Goal: Task Accomplishment & Management: Manage account settings

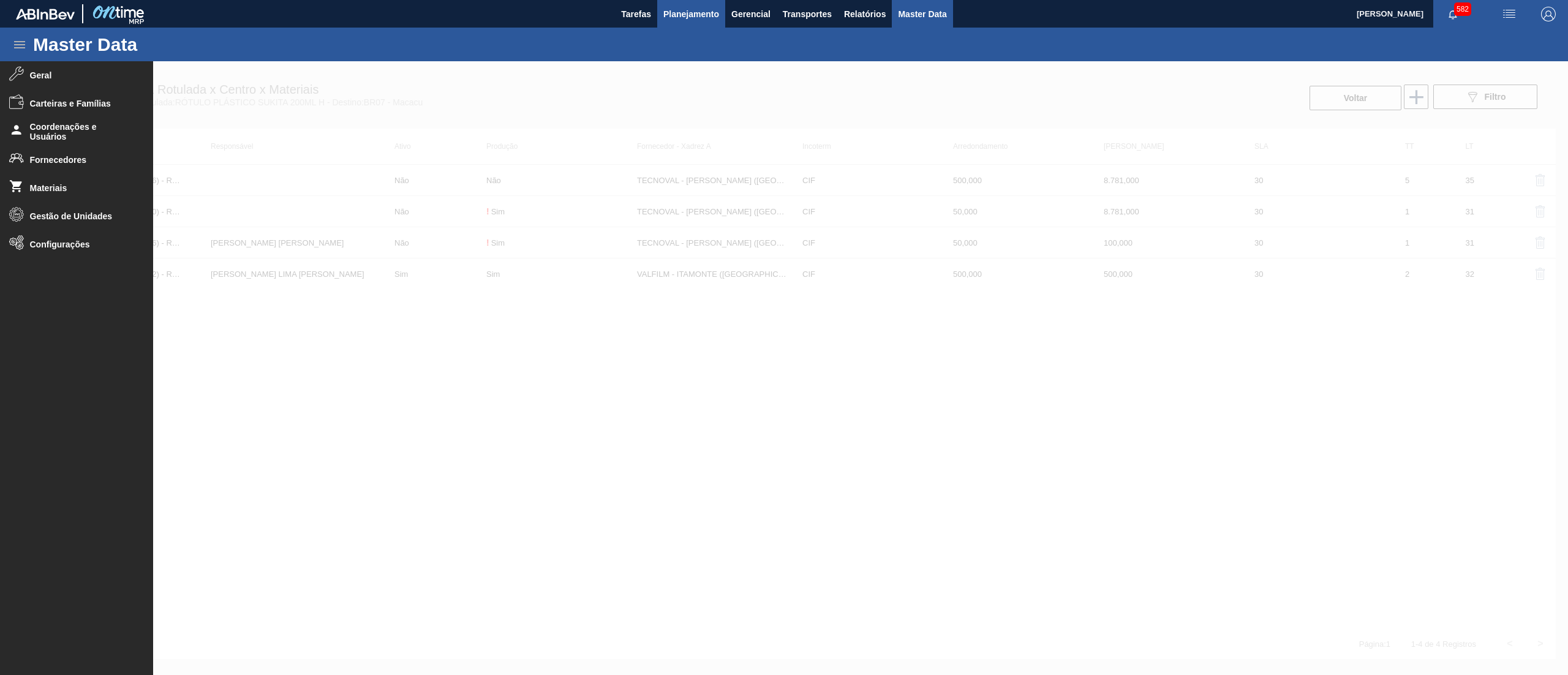
click at [688, 14] on span "Planejamento" at bounding box center [691, 14] width 56 height 14
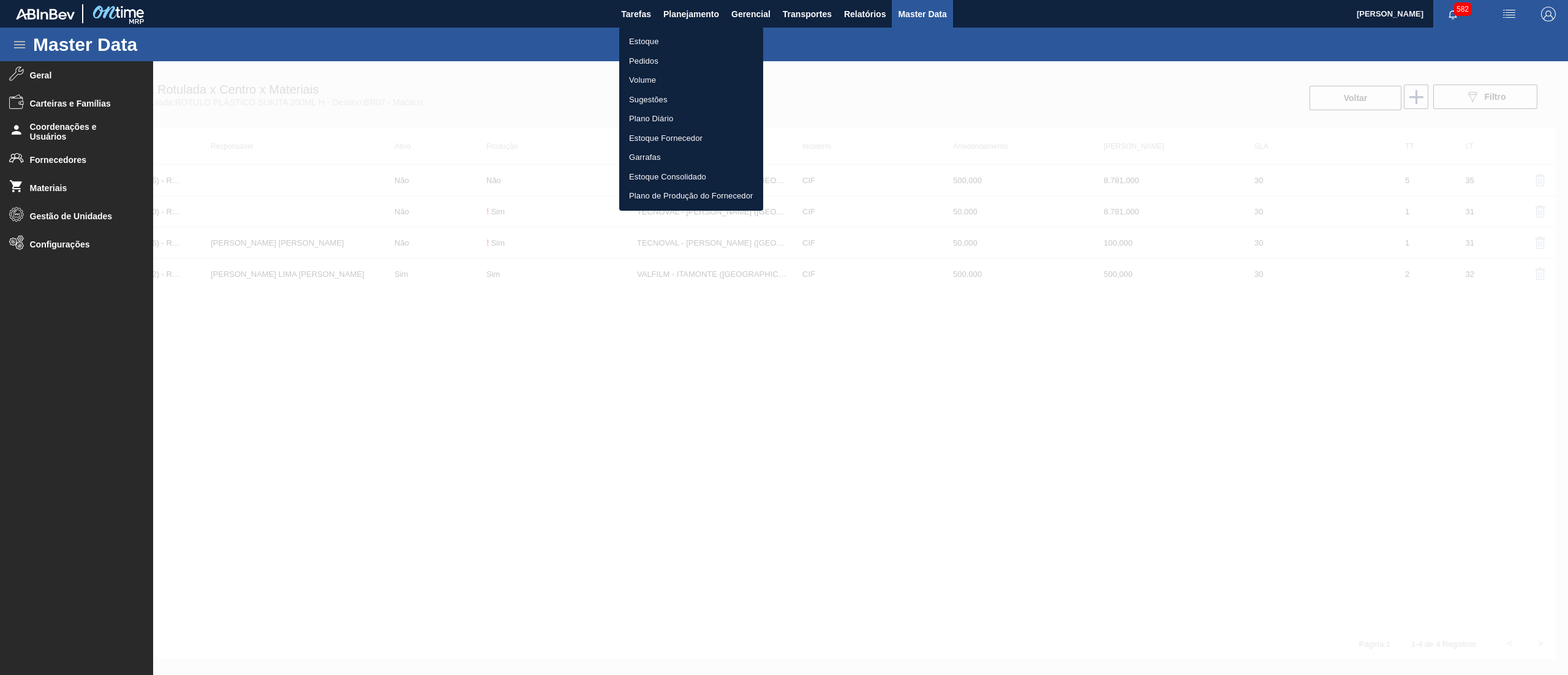
click at [668, 58] on li "Pedidos" at bounding box center [691, 61] width 144 height 19
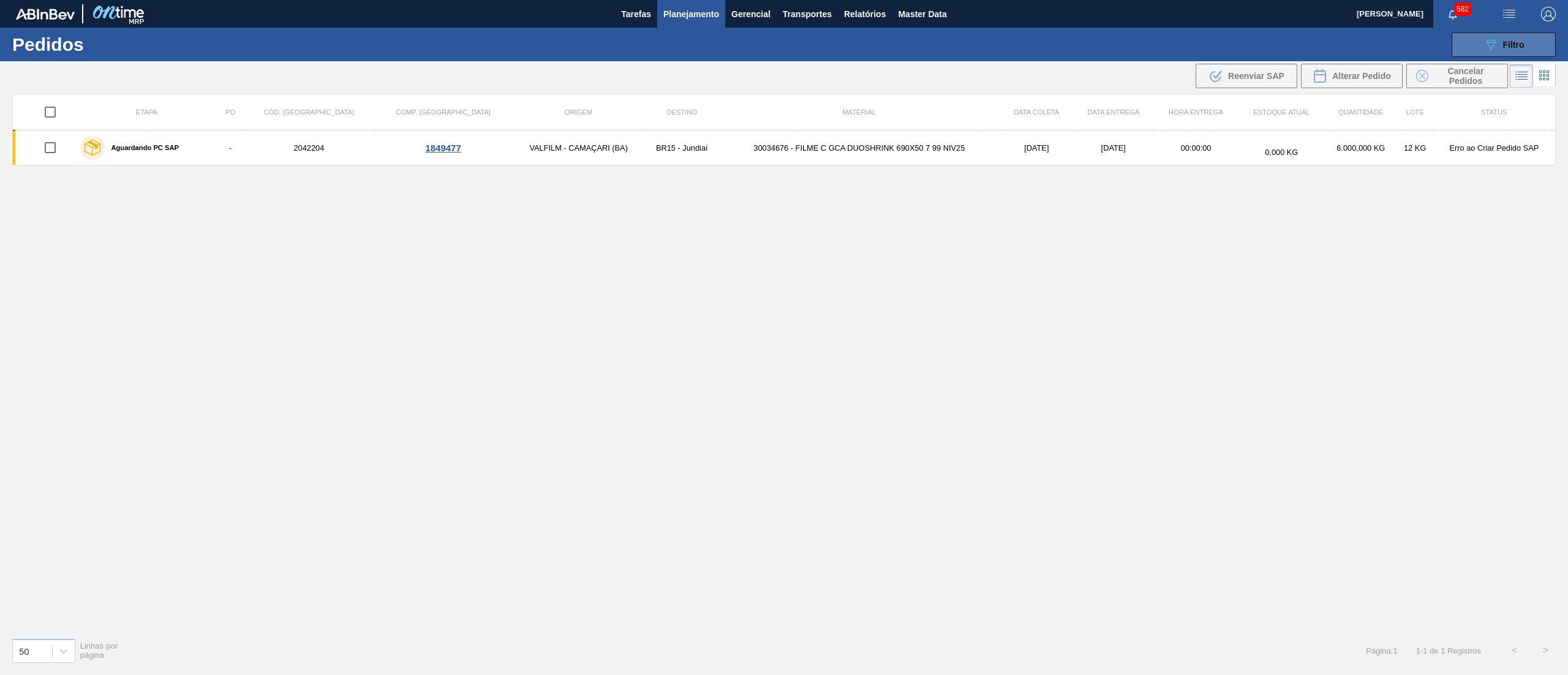
click at [1529, 36] on button "089F7B8B-B2A5-4AFE-B5C0-19BA573D28AC Filtro" at bounding box center [1503, 45] width 104 height 25
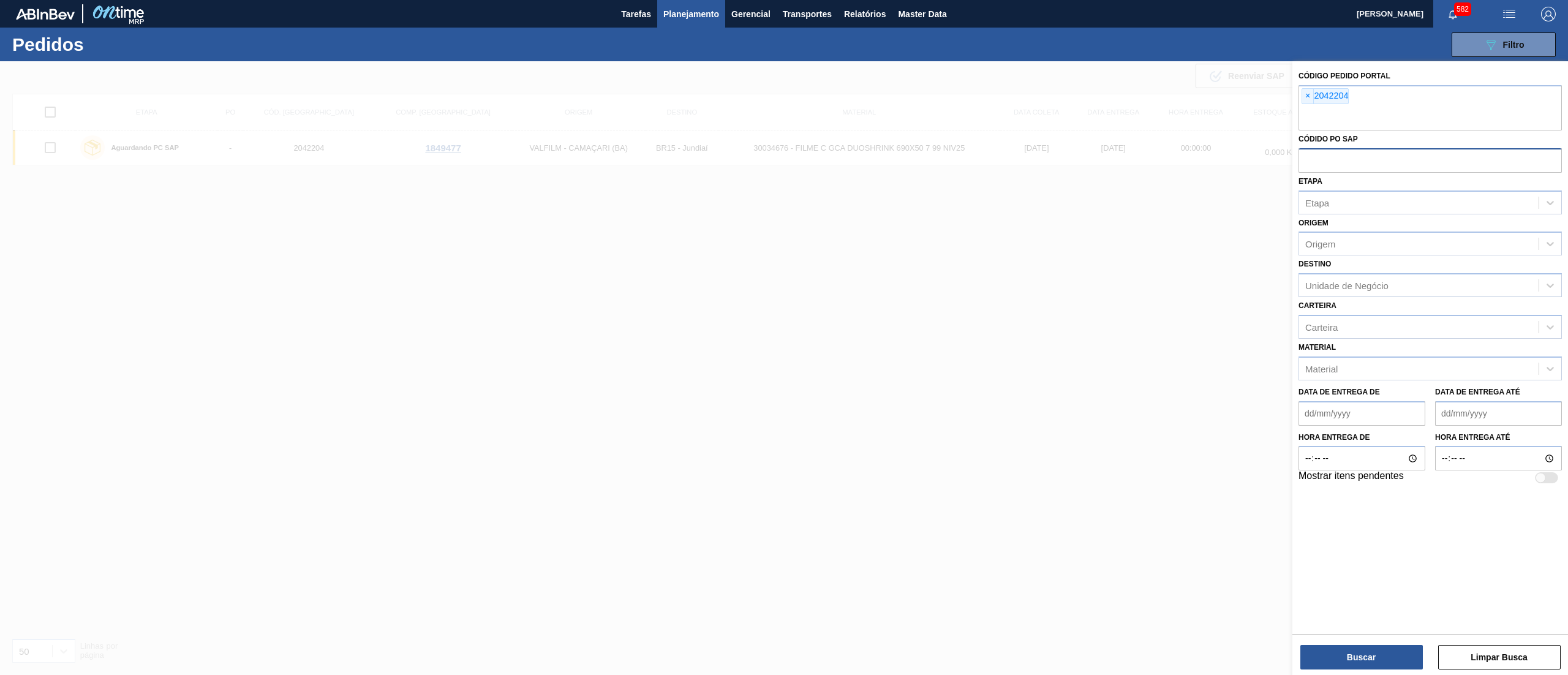
click at [1321, 169] on input "text" at bounding box center [1430, 160] width 263 height 23
paste input "5800352327"
type input "5800352327"
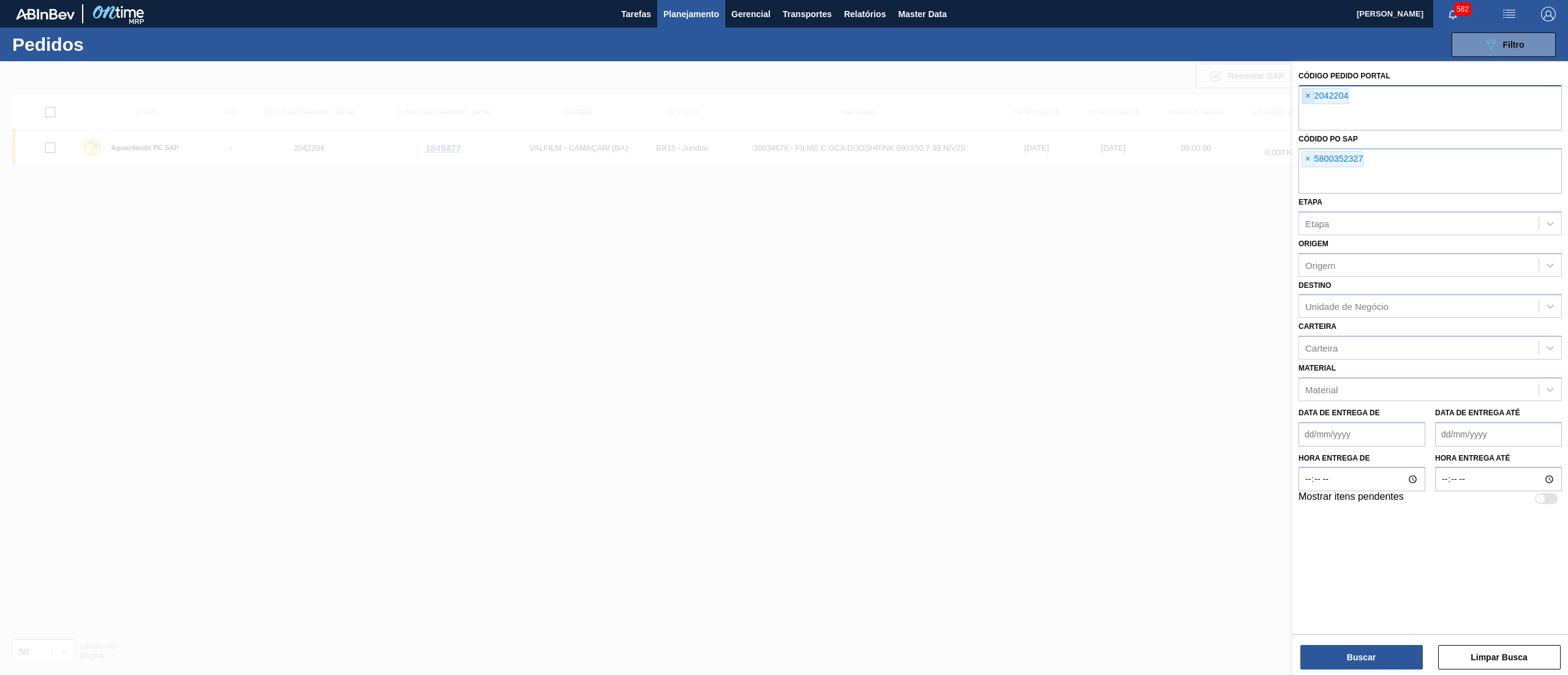
click at [1310, 99] on span "×" at bounding box center [1308, 96] width 12 height 14
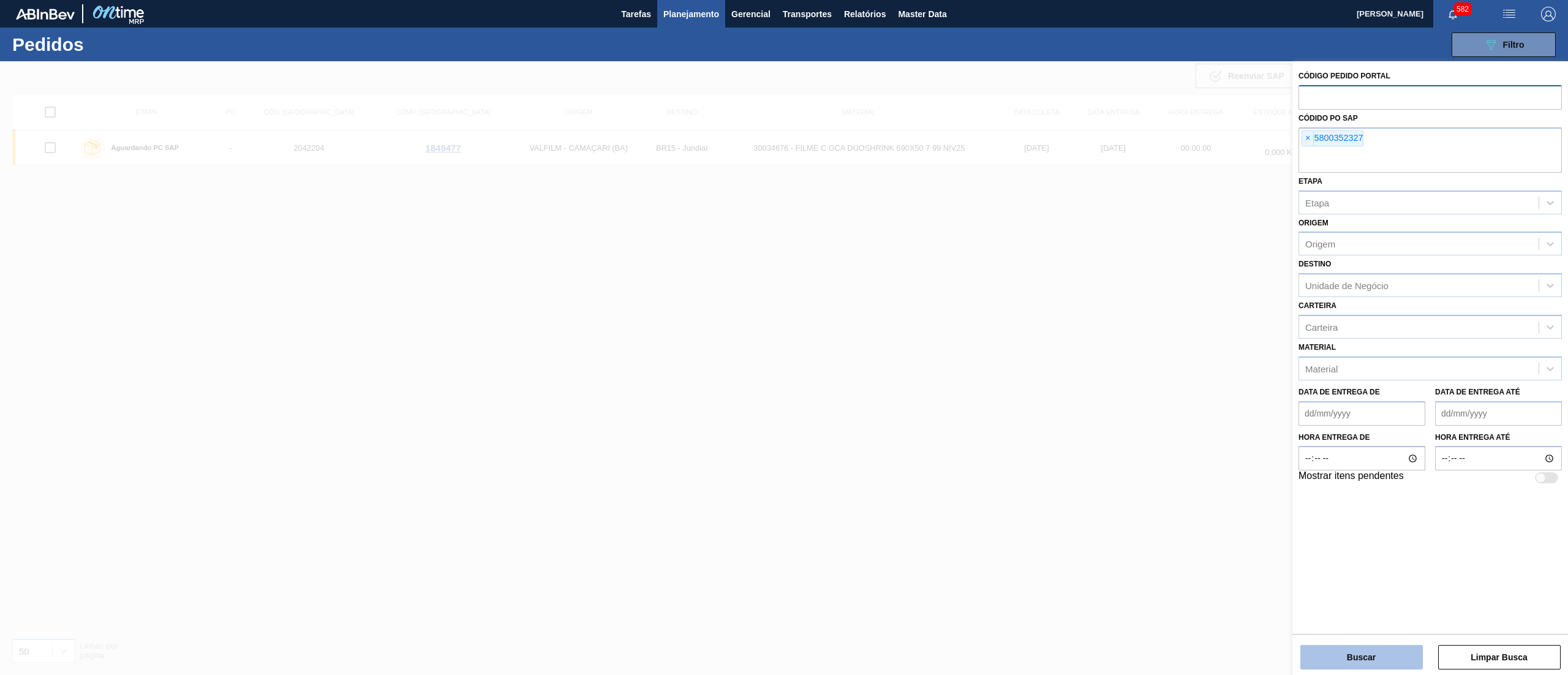
click at [1341, 646] on button "Buscar" at bounding box center [1362, 657] width 123 height 25
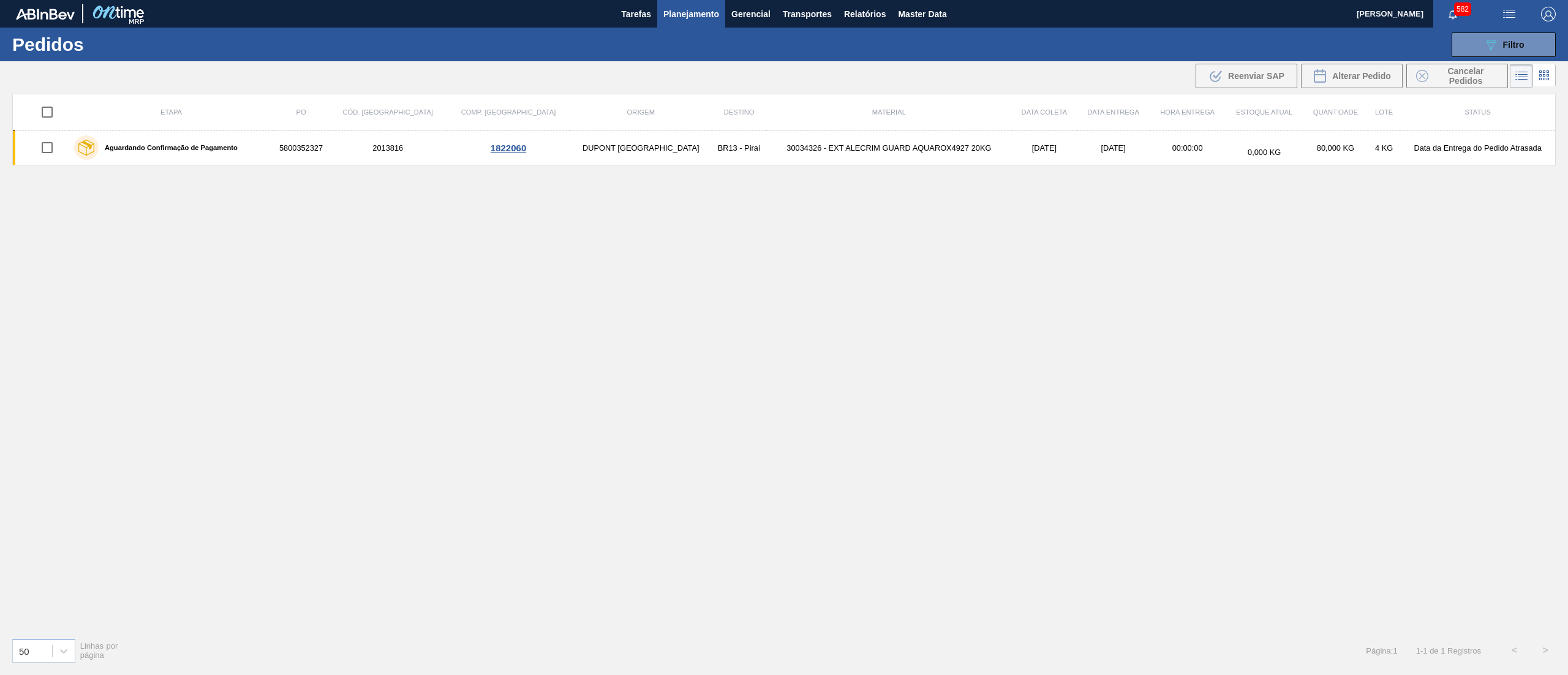
click at [896, 153] on td "30034326 - EXT ALECRIM GUARD AQUAROX4927 20KG" at bounding box center [889, 147] width 245 height 35
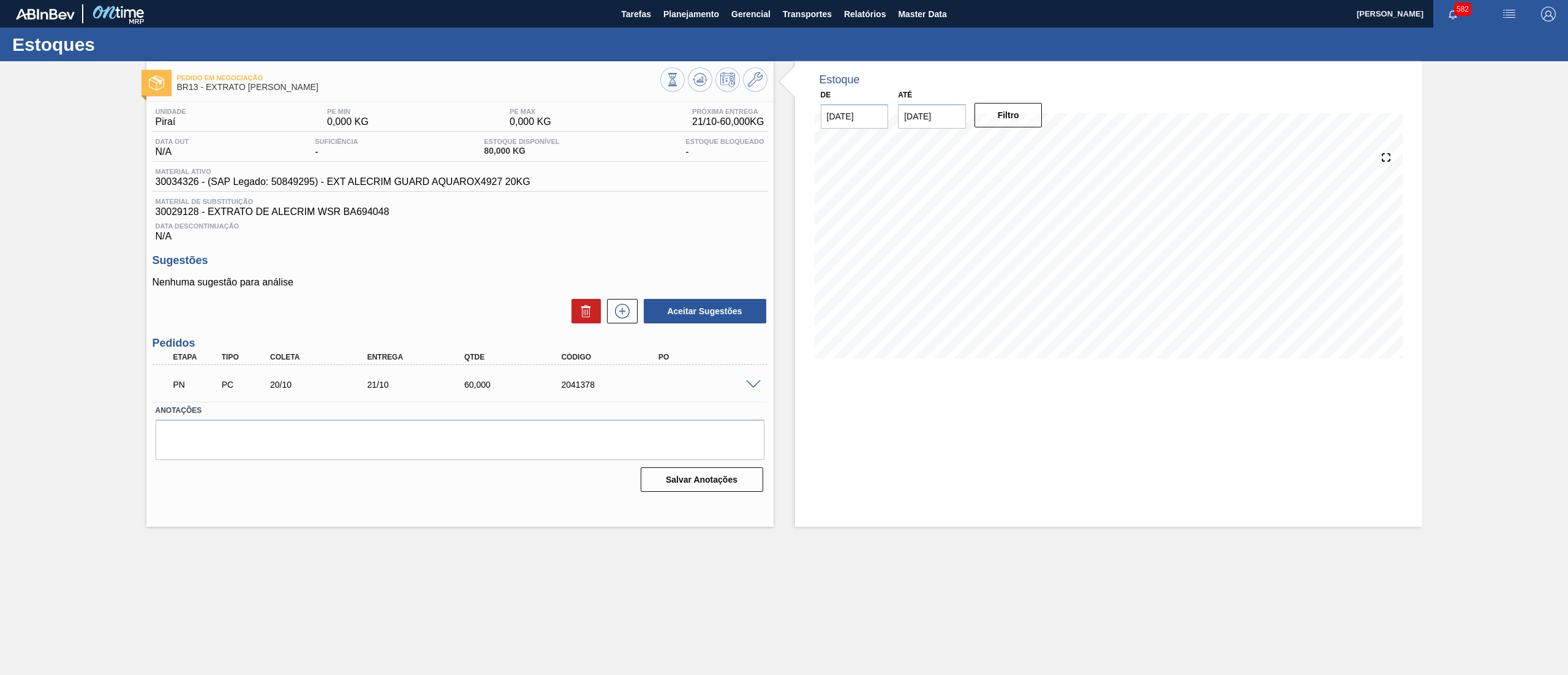
click at [760, 382] on span at bounding box center [753, 384] width 14 height 9
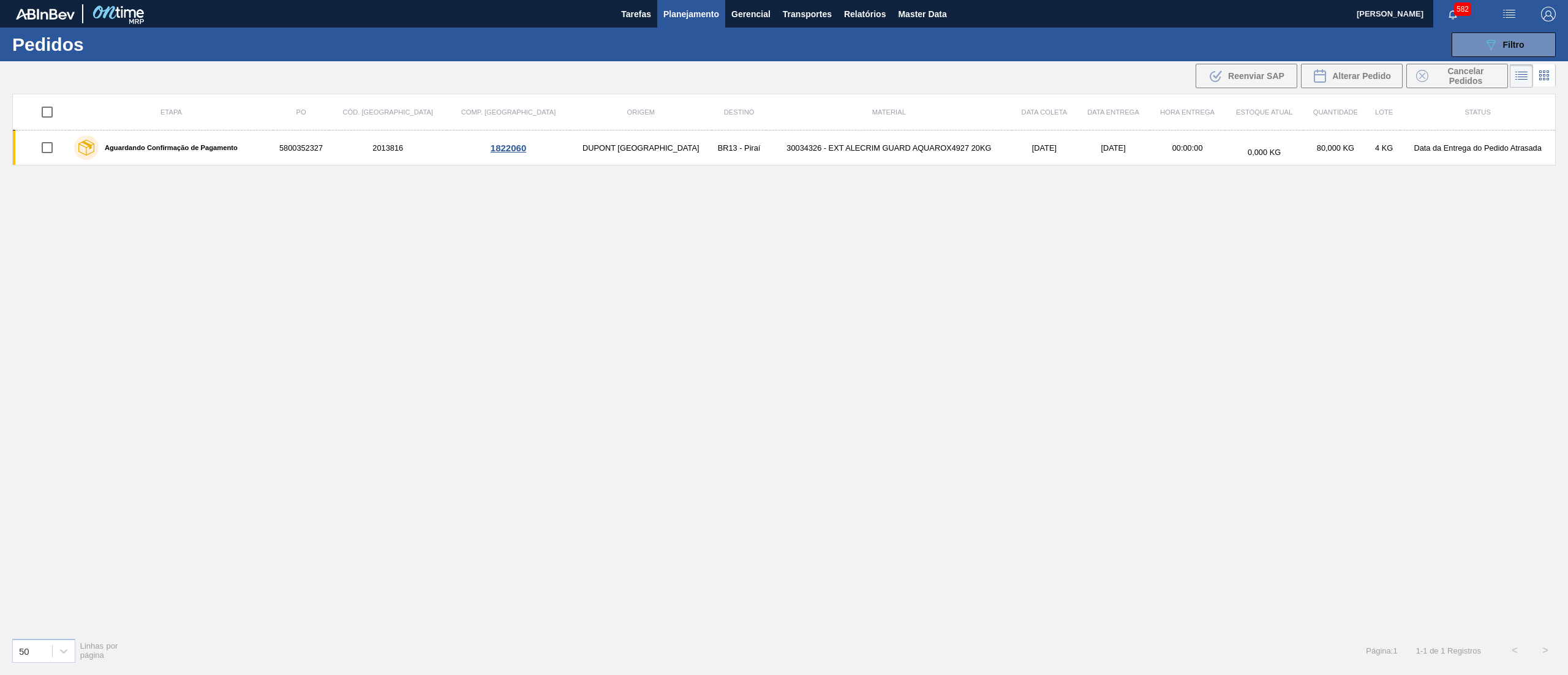
click at [692, 19] on span "Planejamento" at bounding box center [691, 14] width 56 height 14
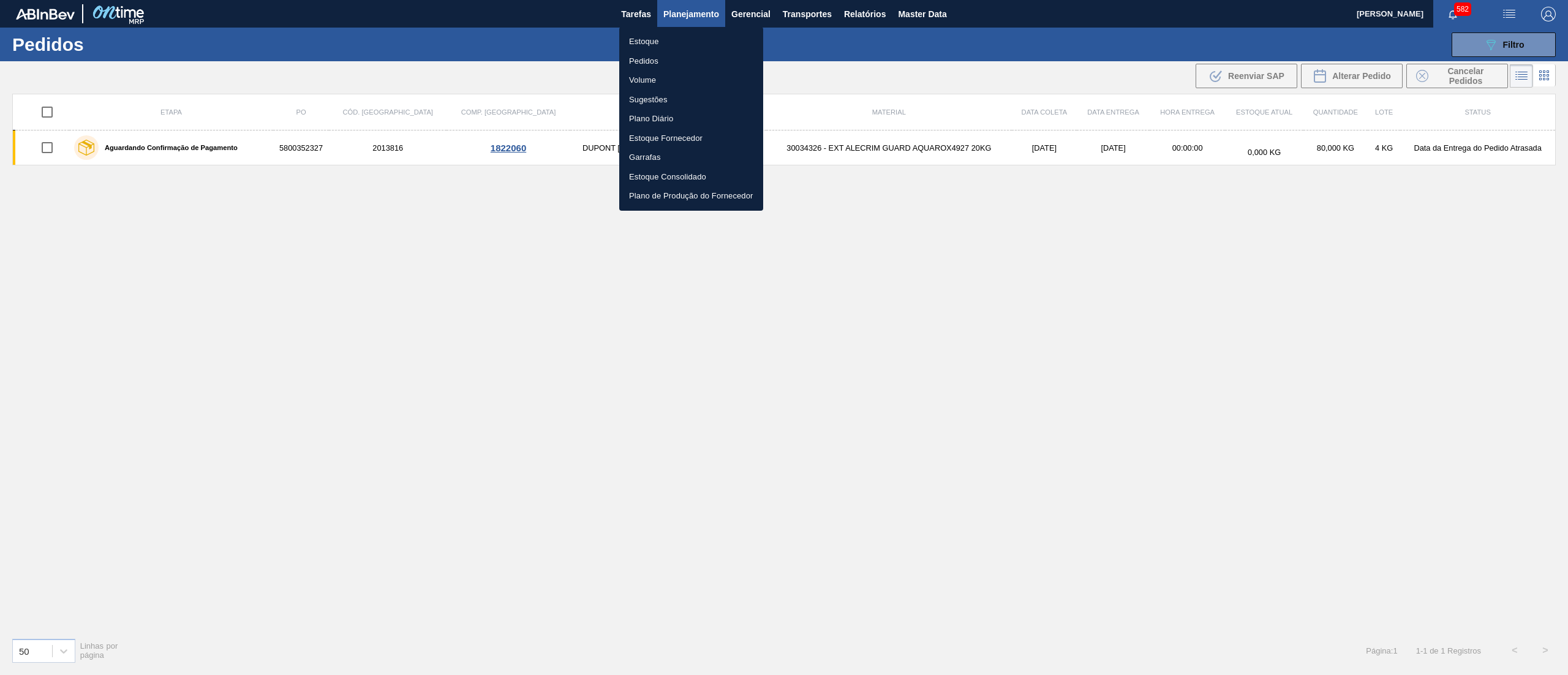
click at [679, 43] on li "Estoque" at bounding box center [691, 41] width 144 height 19
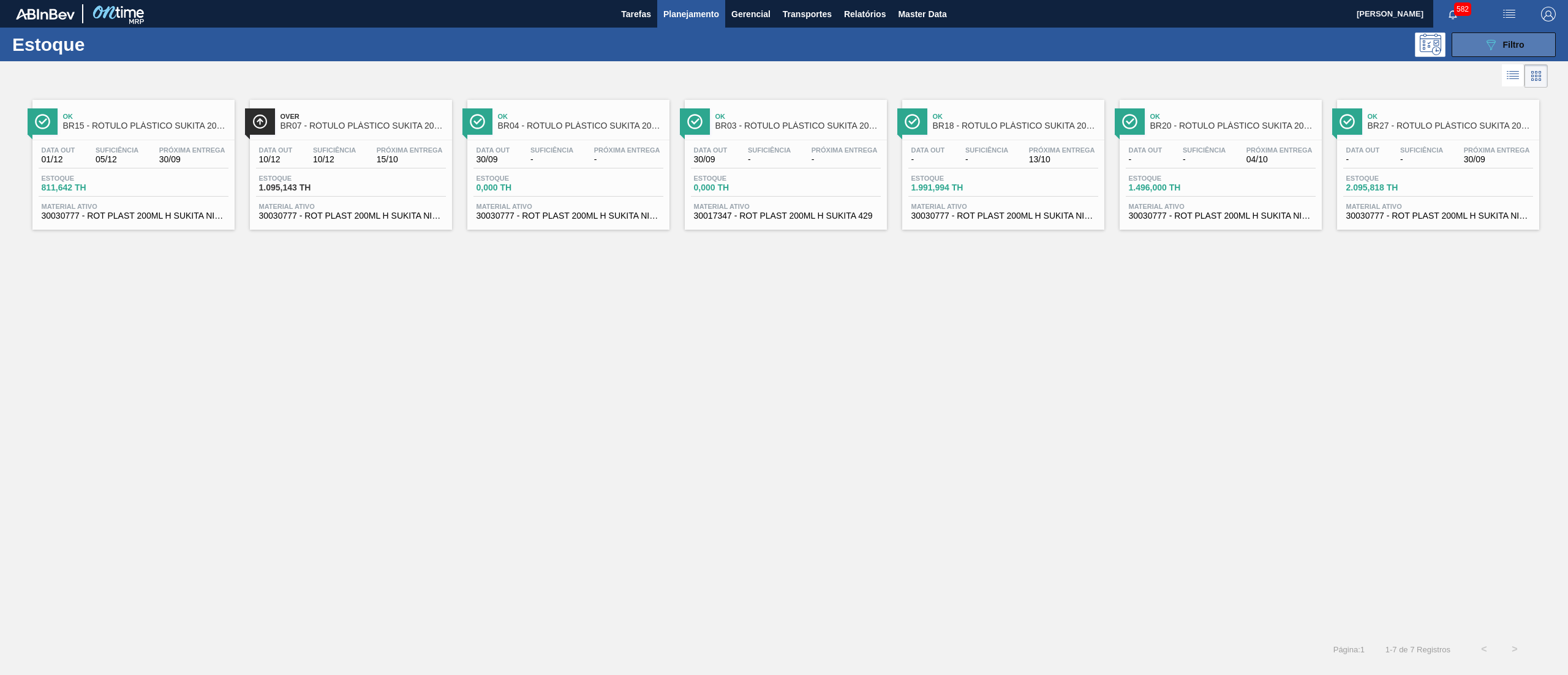
click at [1494, 37] on icon "089F7B8B-B2A5-4AFE-B5C0-19BA573D28AC" at bounding box center [1491, 44] width 14 height 14
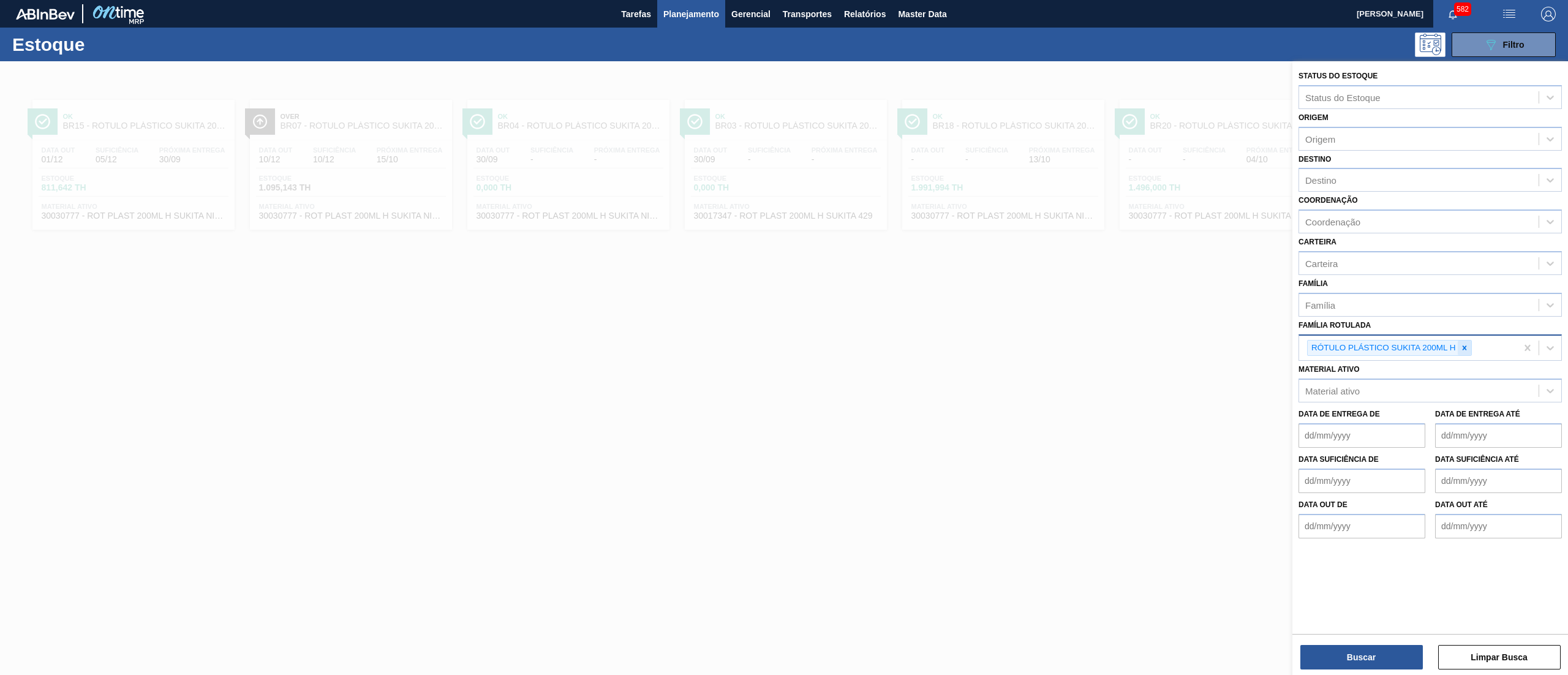
click at [1466, 349] on icon at bounding box center [1465, 348] width 8 height 8
click at [1351, 183] on div "Destino" at bounding box center [1419, 180] width 240 height 18
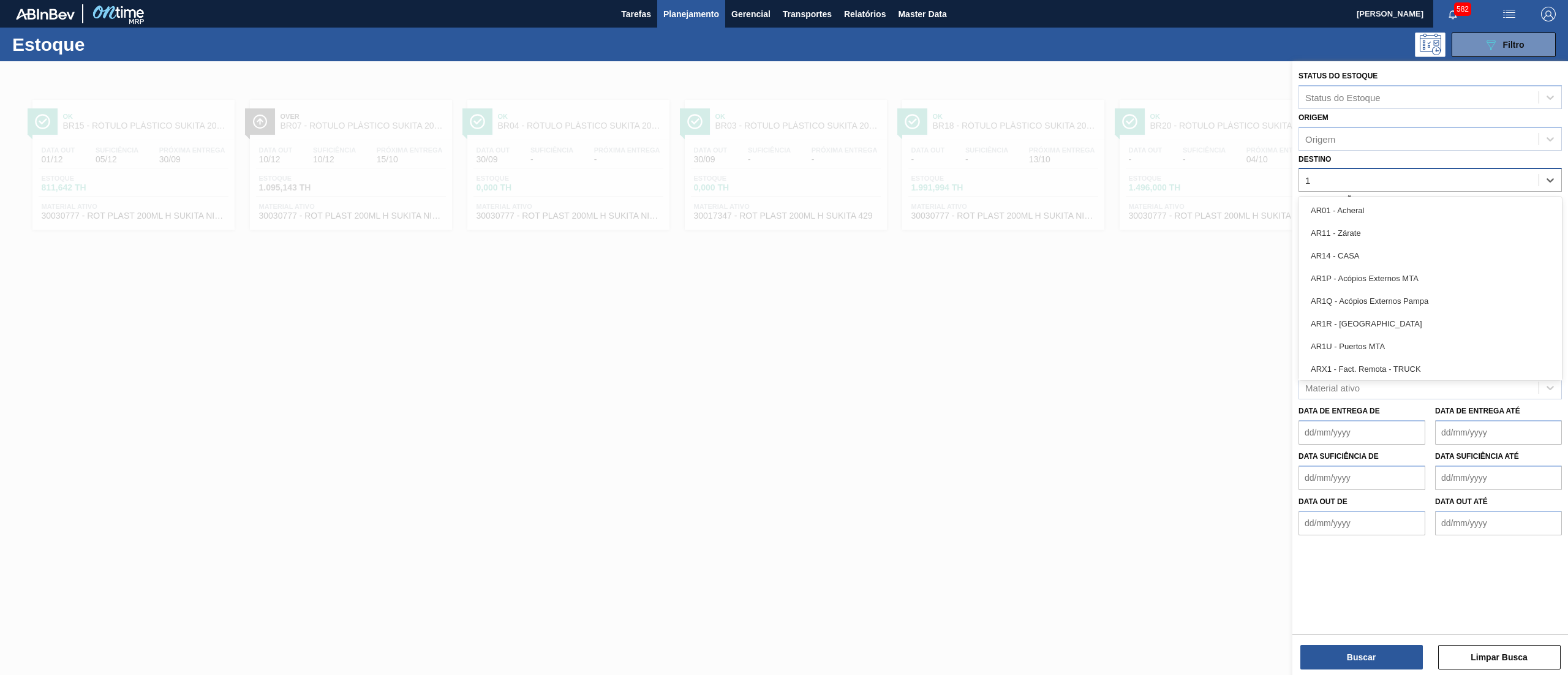
type input "16"
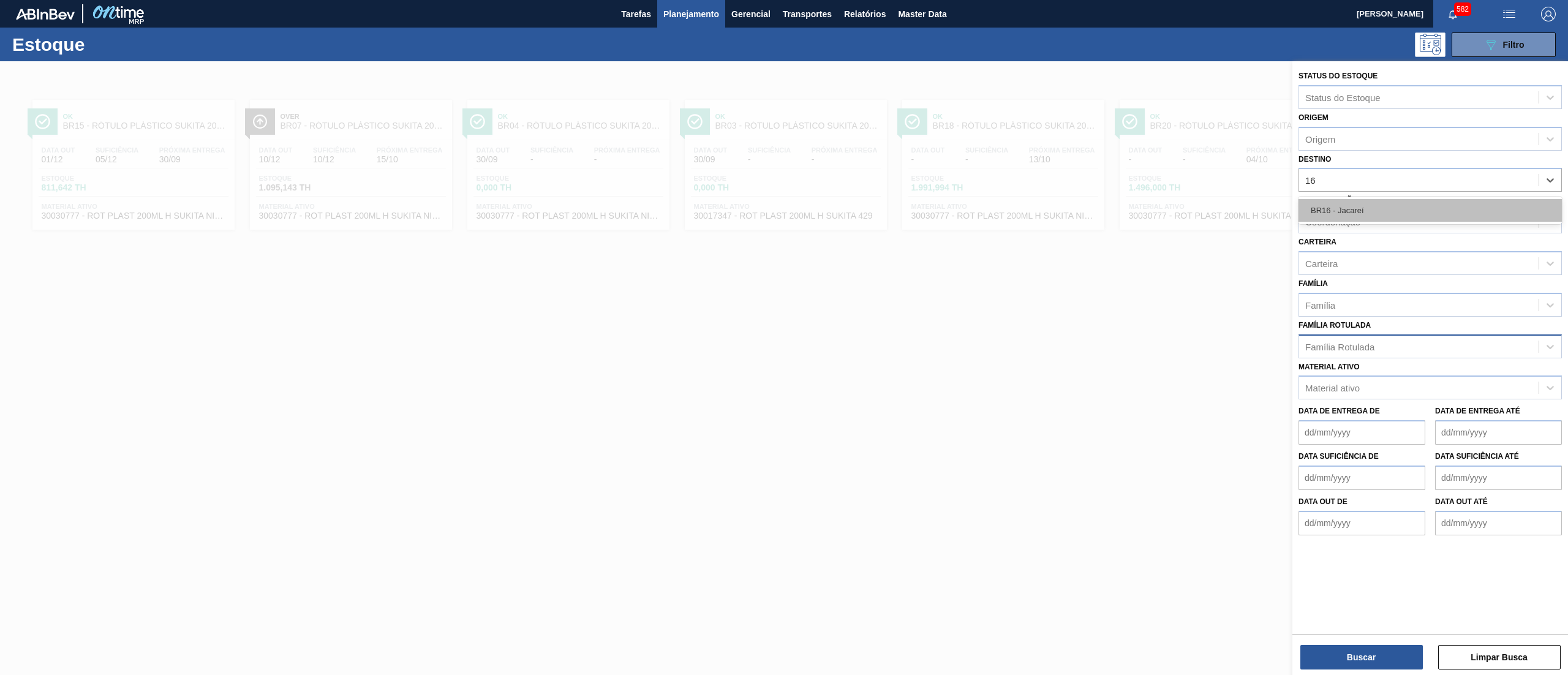
click at [1368, 203] on div "BR16 - Jacareí" at bounding box center [1430, 210] width 263 height 23
click at [1352, 311] on div "Família" at bounding box center [1419, 308] width 240 height 18
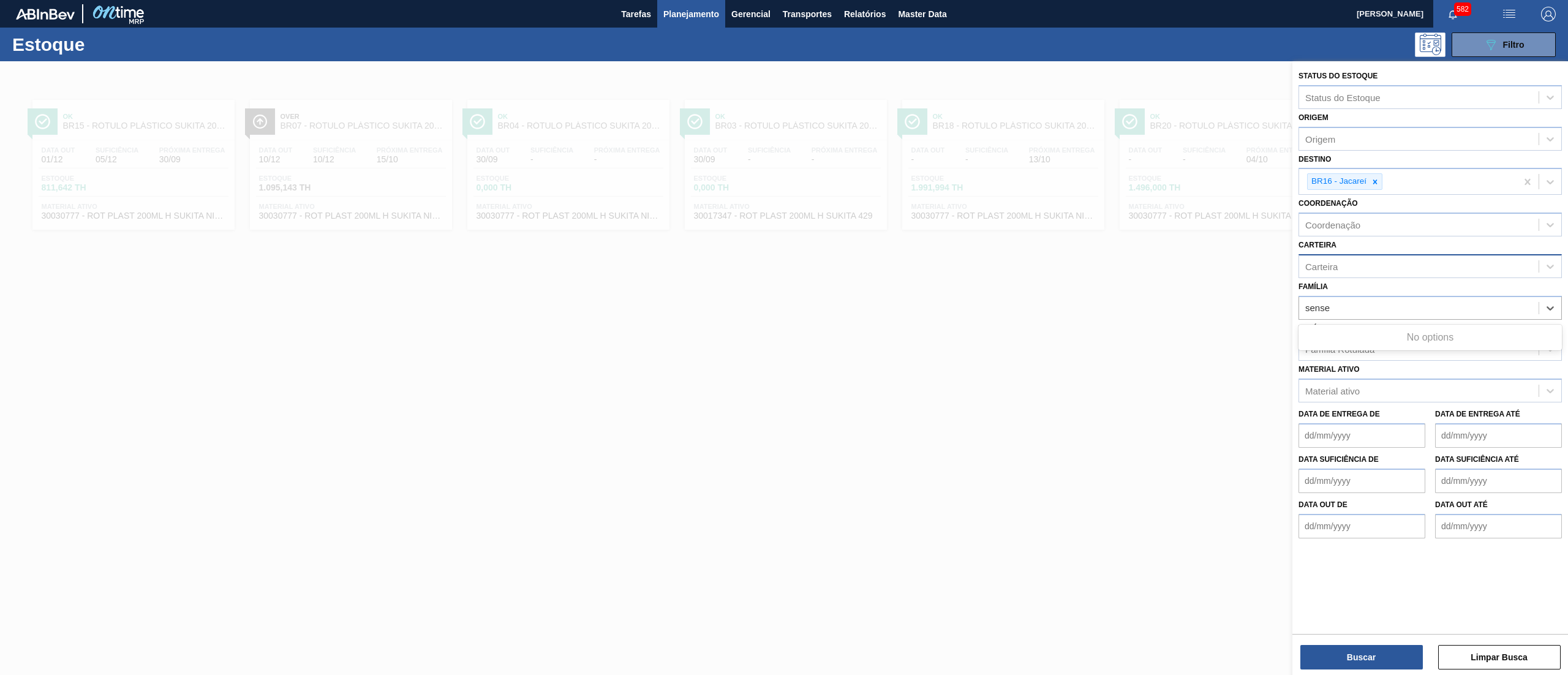
type input "sense"
click at [1337, 257] on div "Carteira" at bounding box center [1419, 266] width 240 height 18
click at [1338, 242] on div "Carteira option [BEES] Água focused, 1 of 101. 101 results available. Use Up an…" at bounding box center [1430, 257] width 263 height 41
click at [1339, 397] on div "Material ativo" at bounding box center [1419, 391] width 240 height 18
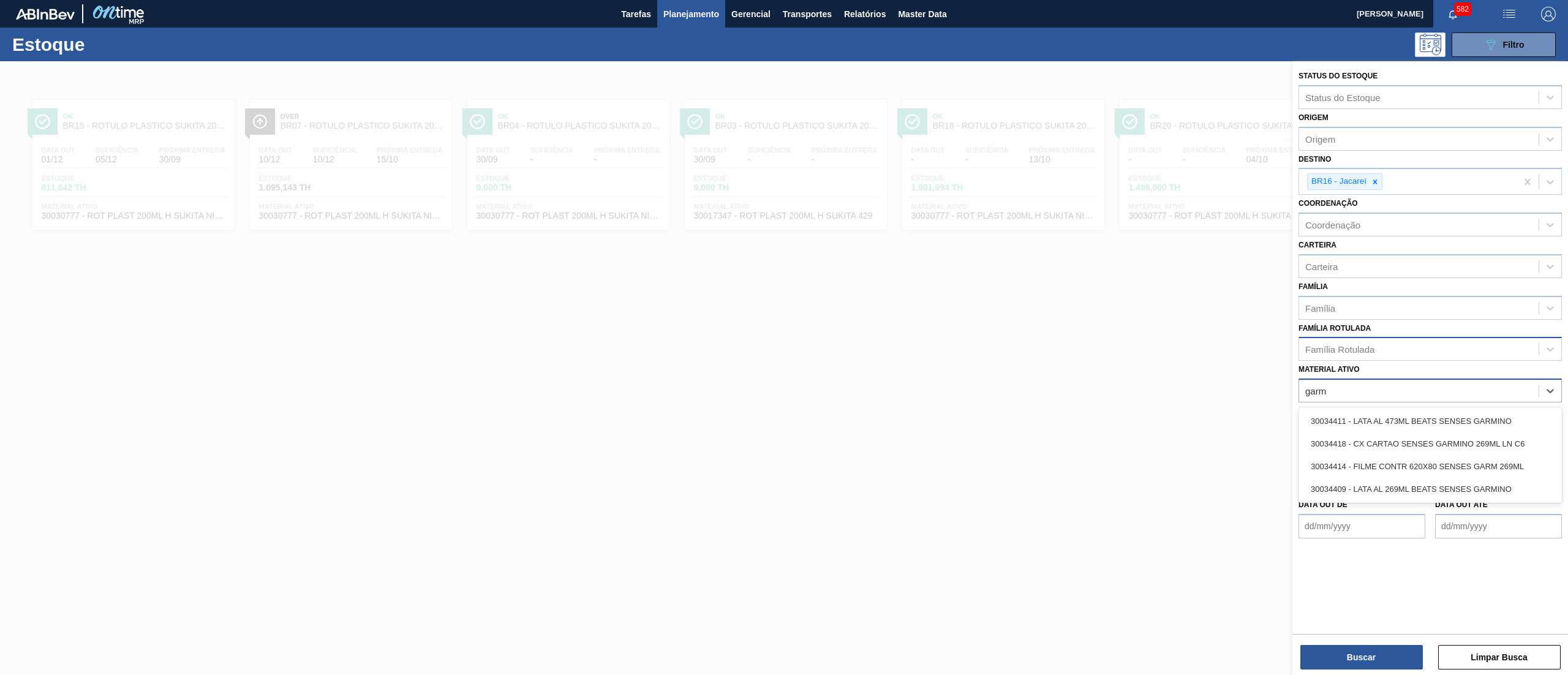
type ativo "garmi"
click at [1377, 450] on div "30034418 - CX CARTAO SENSES GARMINO 269ML LN C6" at bounding box center [1430, 444] width 263 height 23
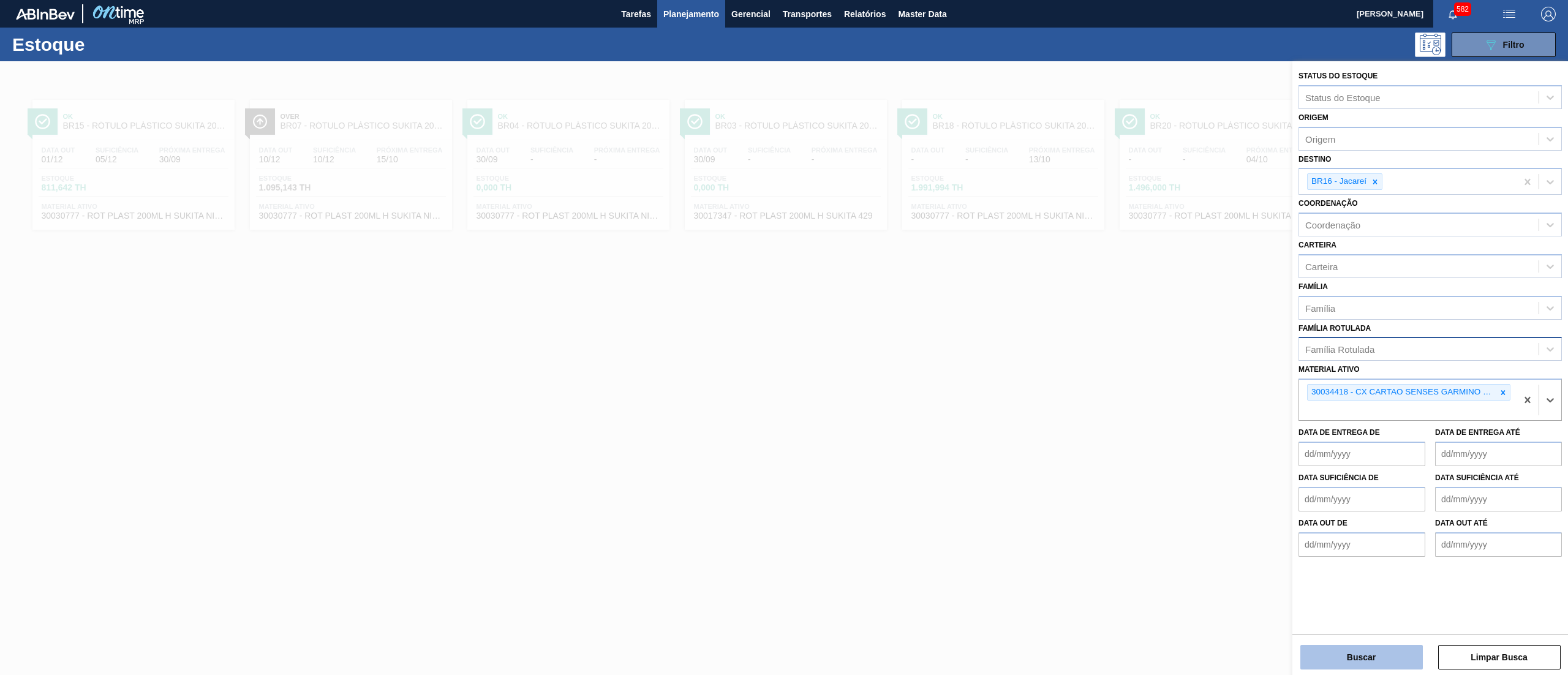
click at [1348, 666] on button "Buscar" at bounding box center [1362, 657] width 123 height 25
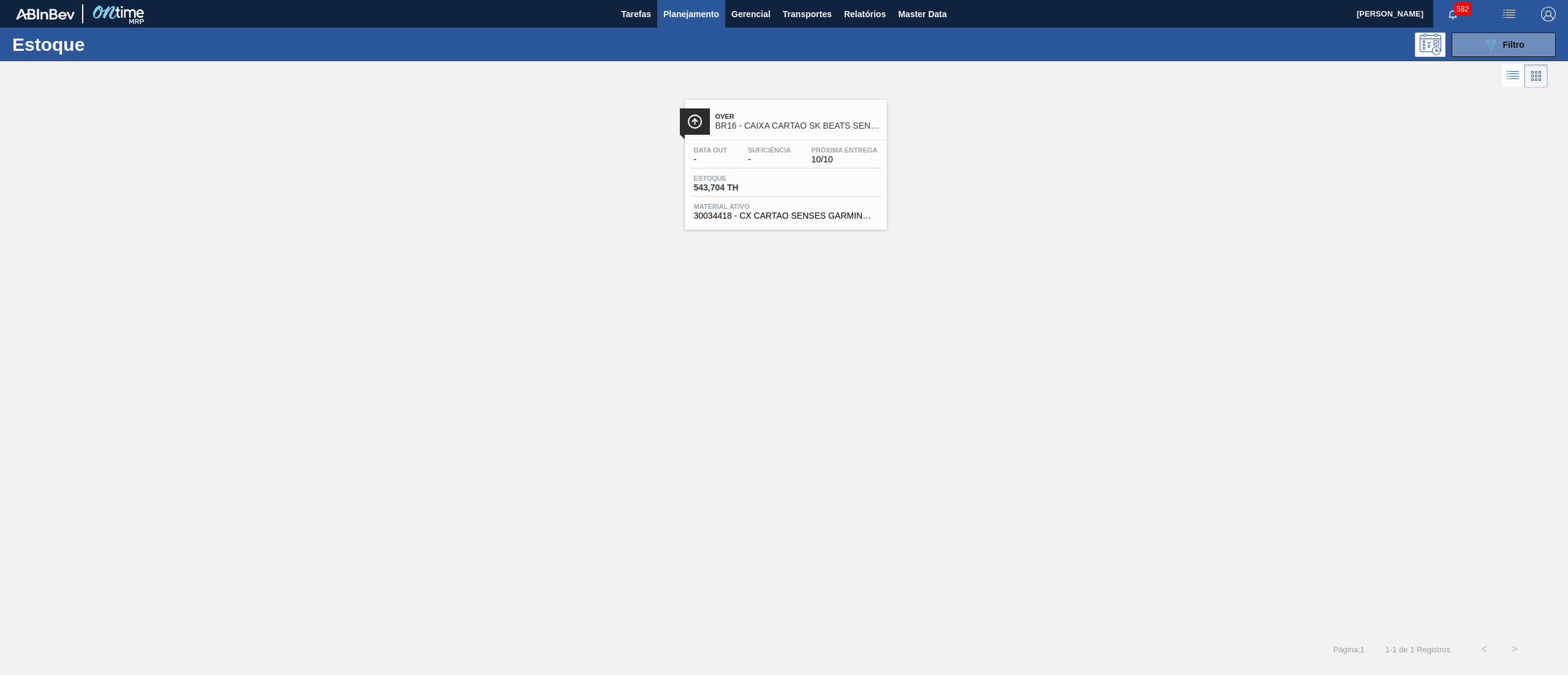
click at [825, 225] on div "Over BR16 - CAIXA CARTAO SK BEATS SENSES 269ML LNC6 Data out - Suficiência - Pr…" at bounding box center [785, 165] width 202 height 130
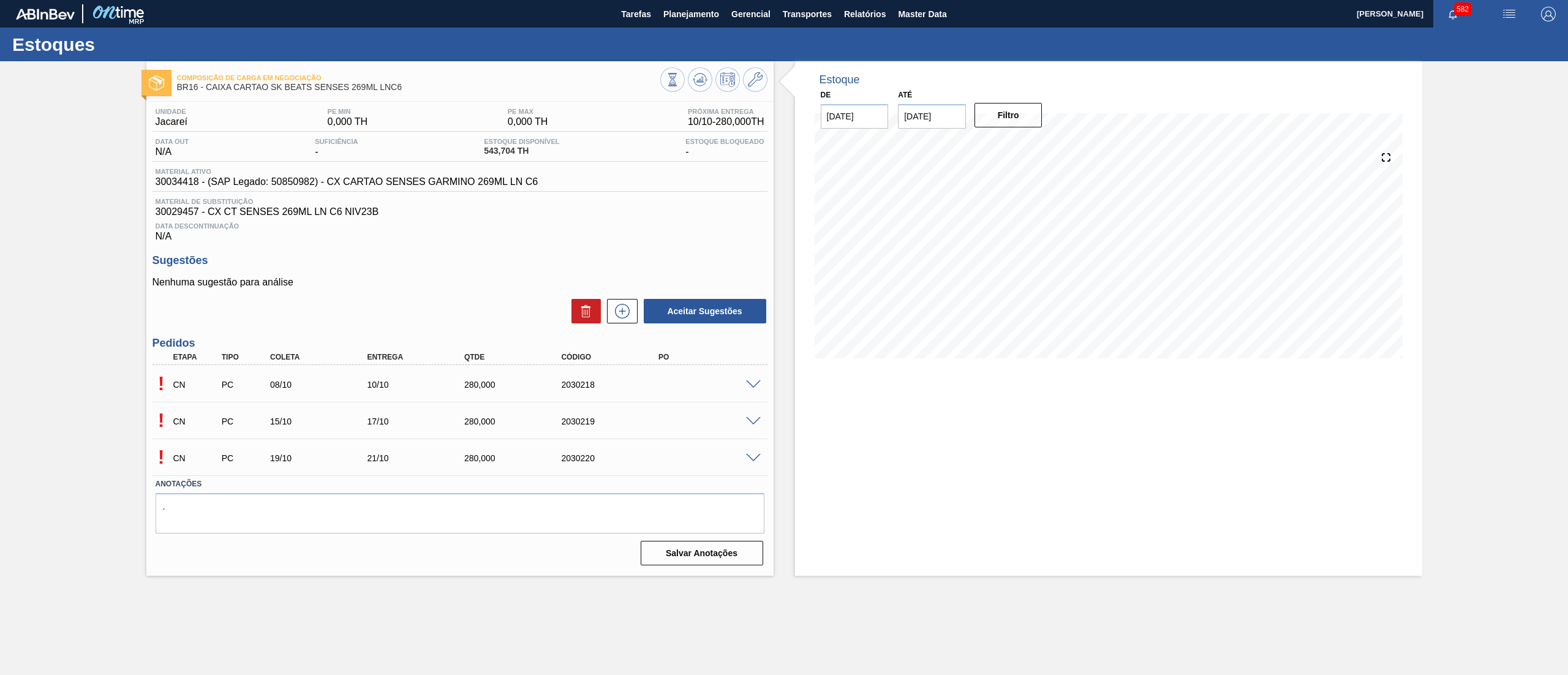
click at [748, 384] on span at bounding box center [753, 384] width 14 height 9
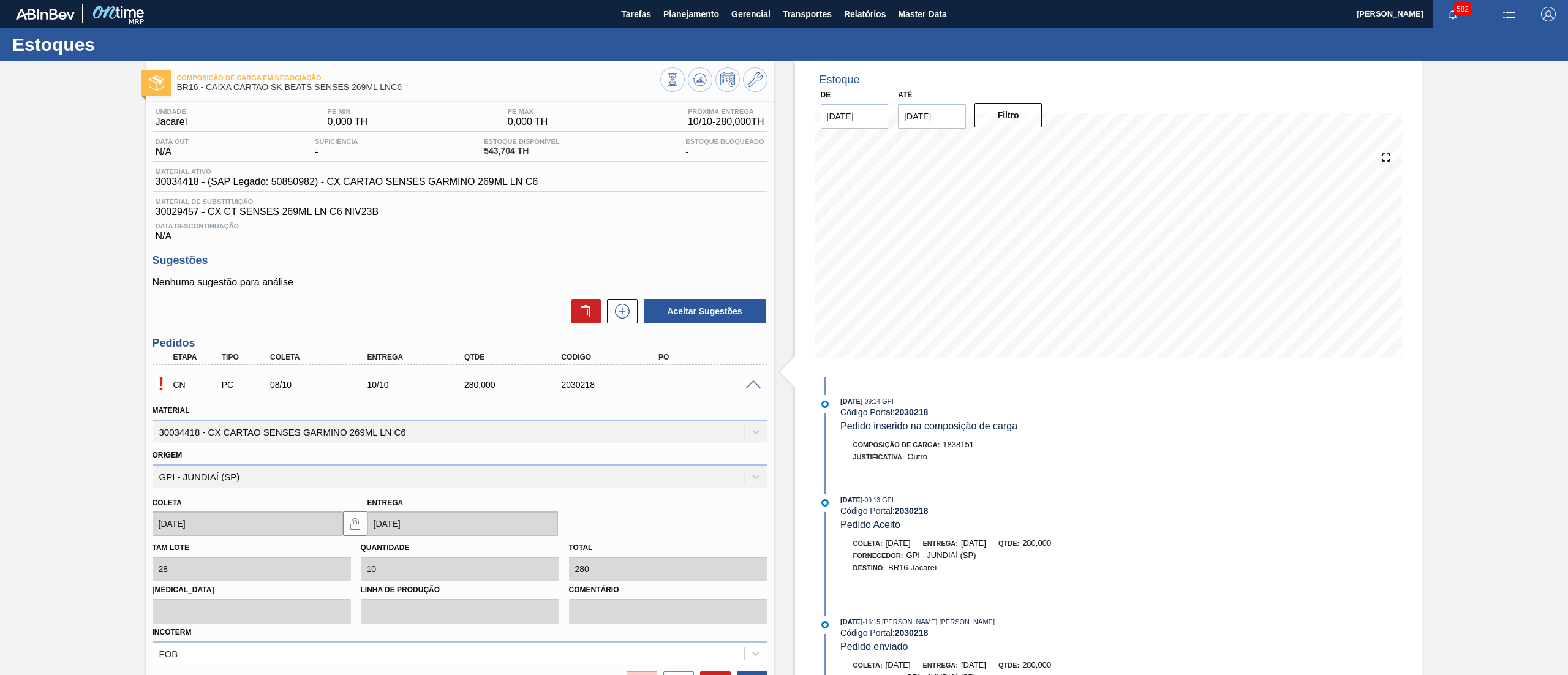
click at [748, 384] on span at bounding box center [753, 384] width 14 height 9
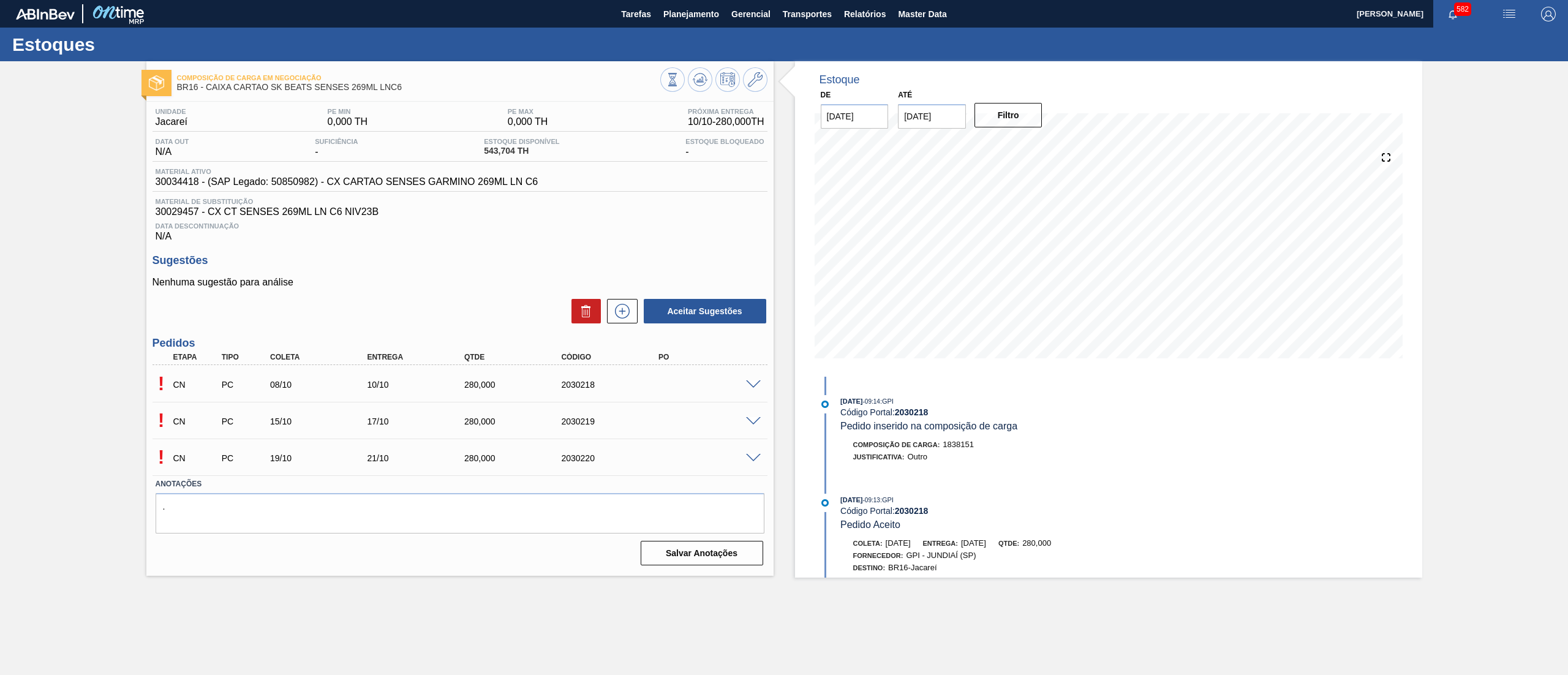
click at [748, 384] on span at bounding box center [753, 384] width 14 height 9
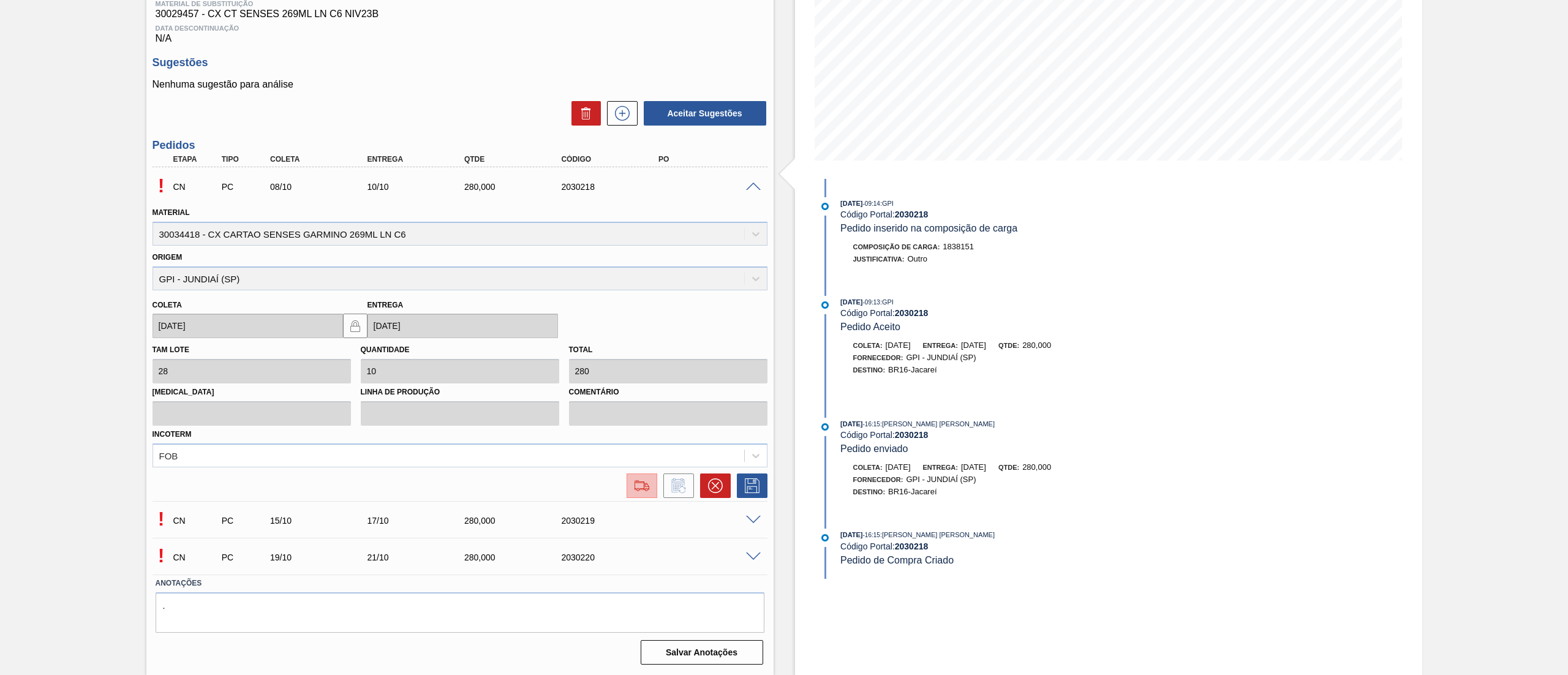
click at [643, 482] on img at bounding box center [642, 485] width 19 height 14
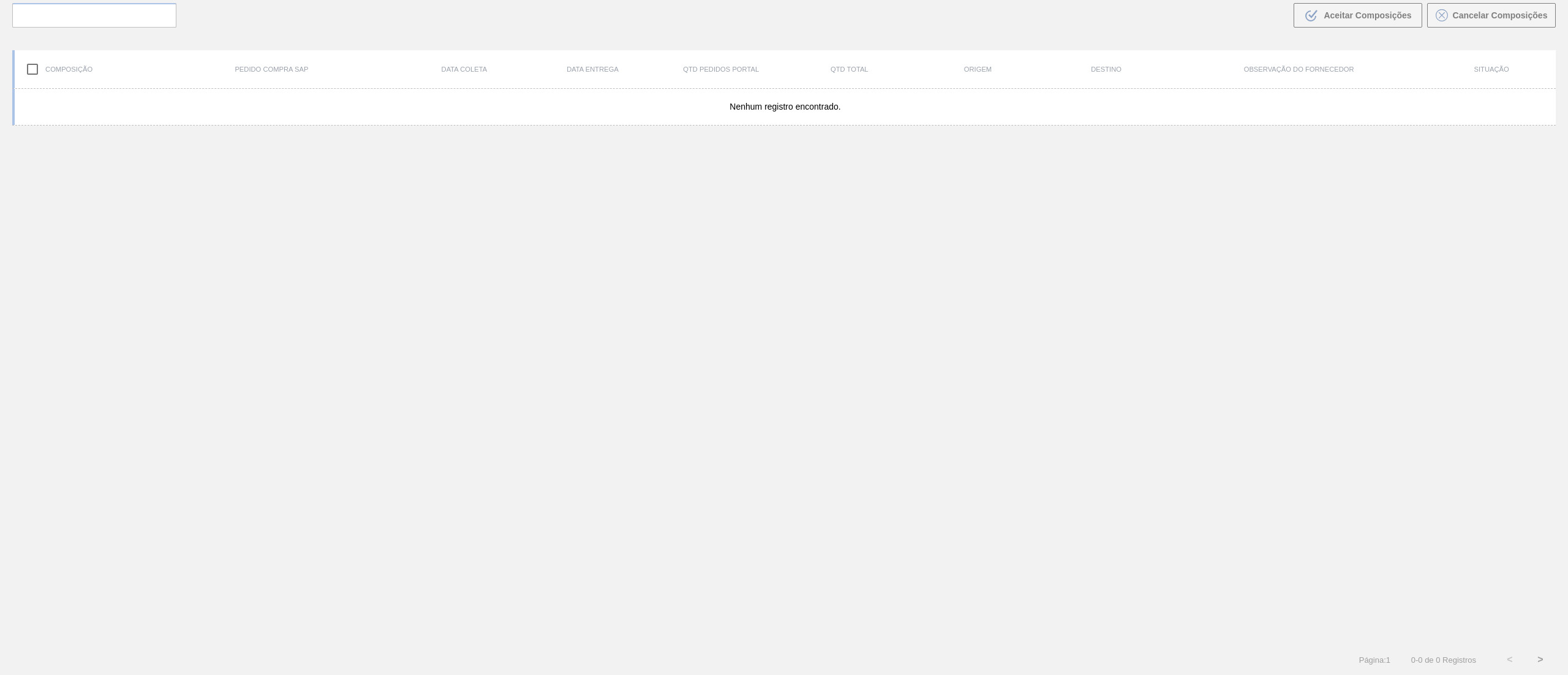
scroll to position [88, 0]
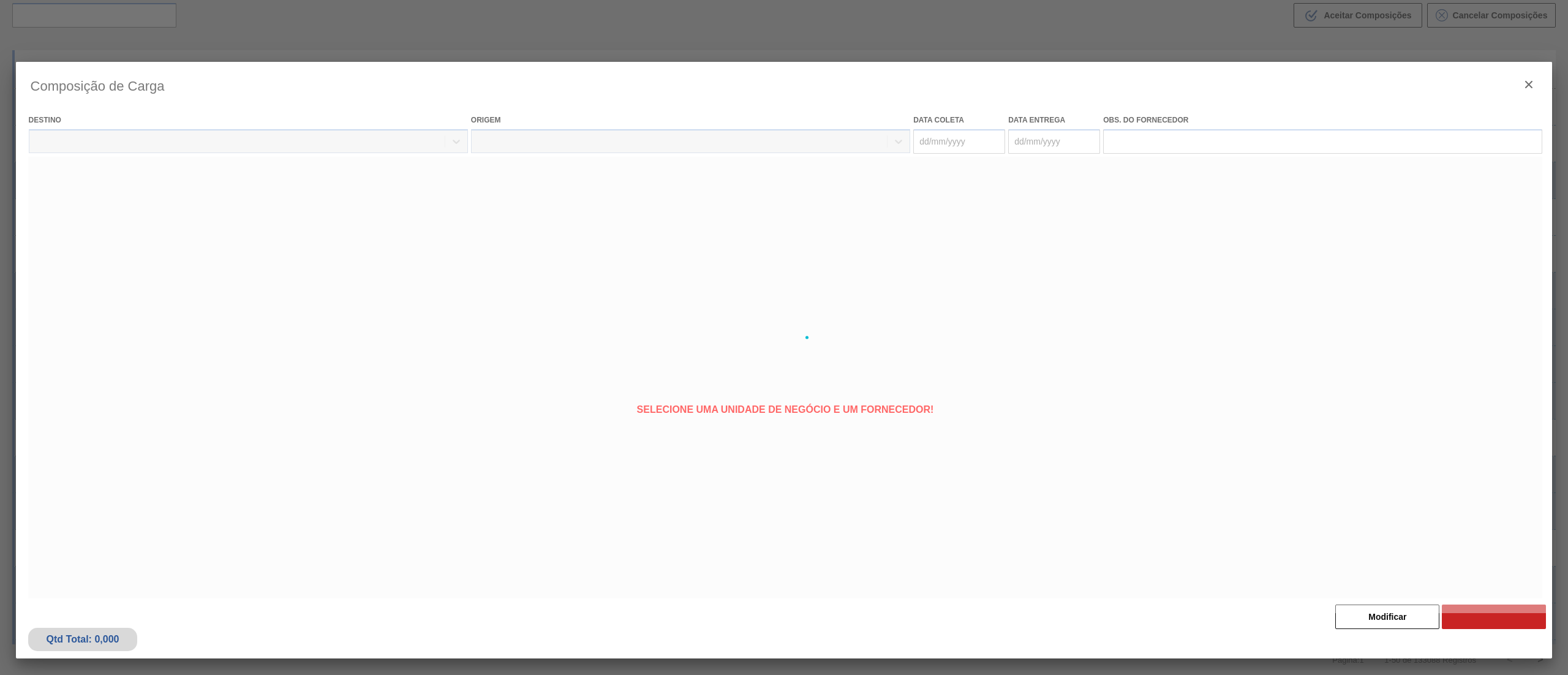
type coleta "08/10/2025"
type entrega "10/10/2025"
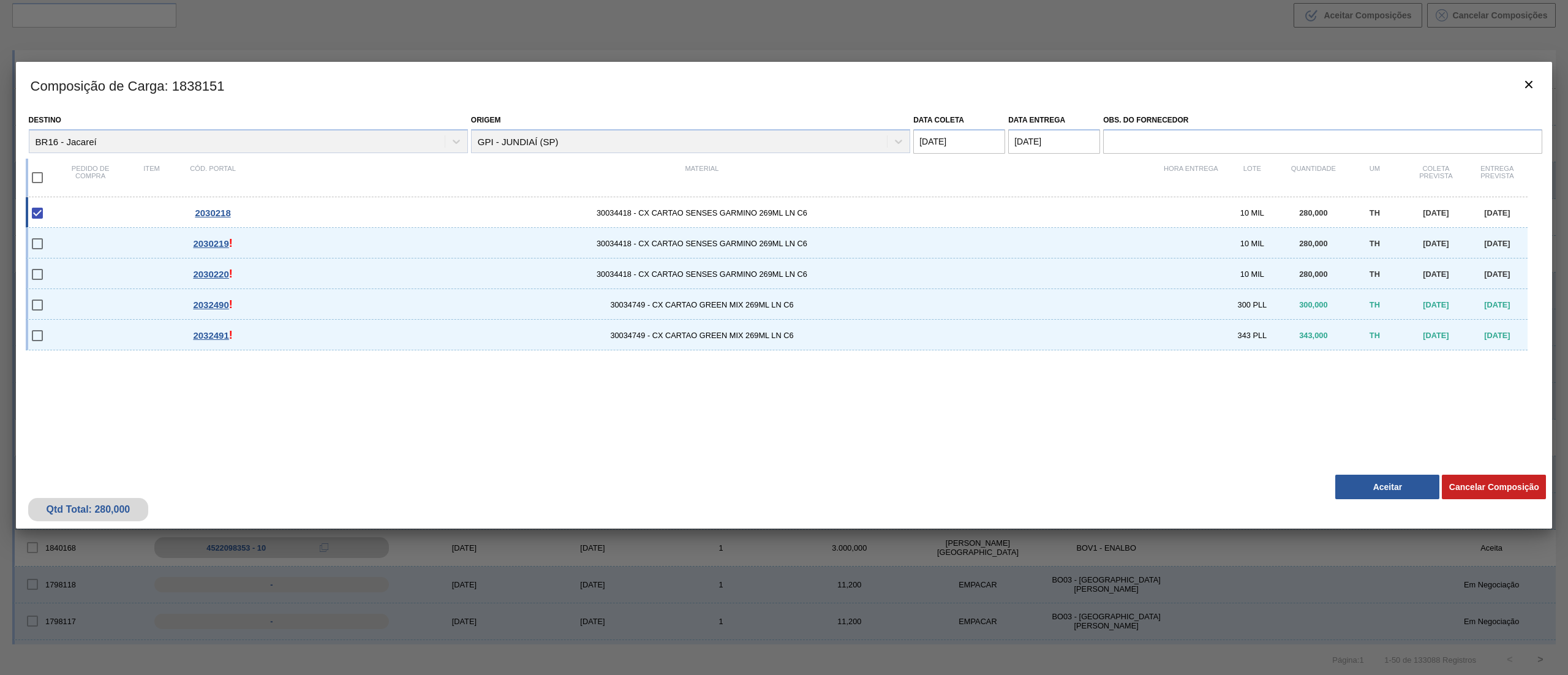
click at [1363, 491] on button "Aceitar" at bounding box center [1387, 487] width 104 height 25
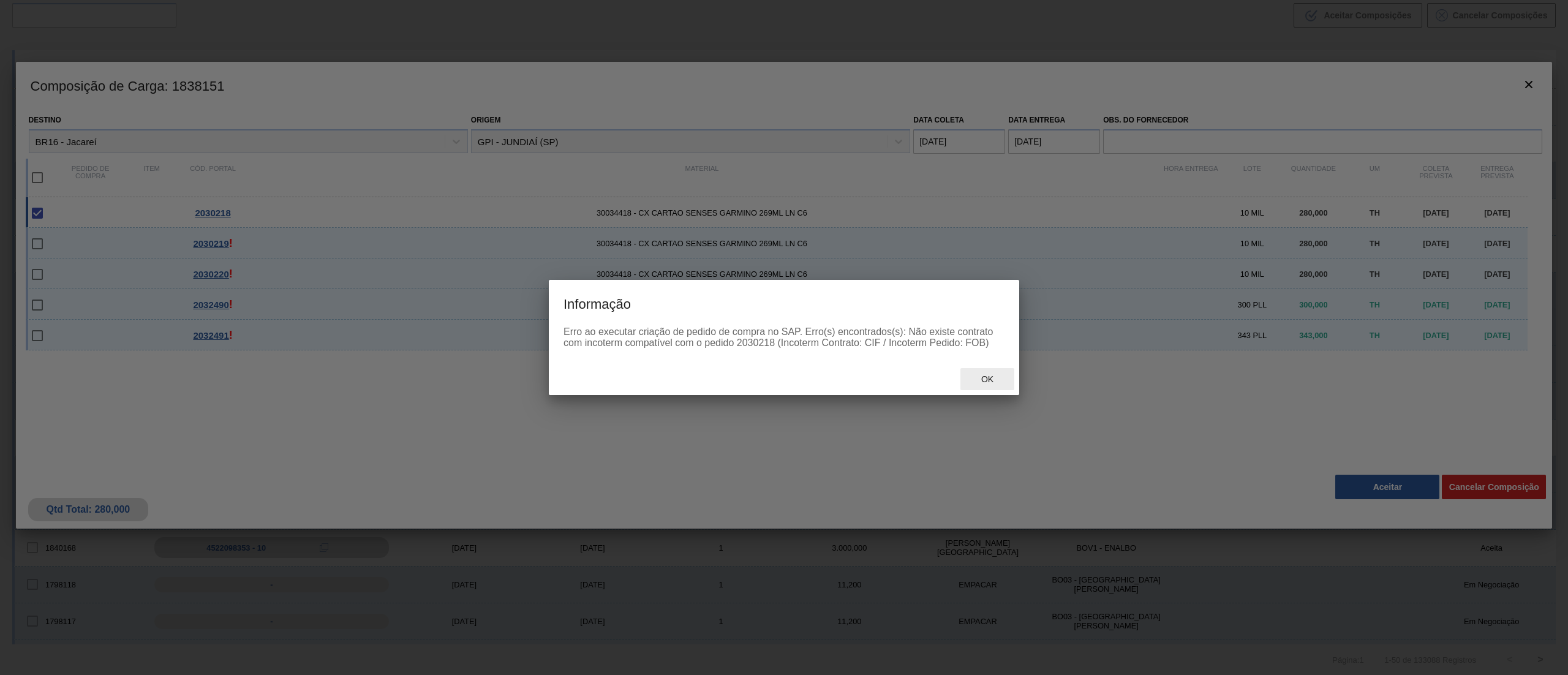
click at [998, 382] on span "Ok" at bounding box center [987, 379] width 32 height 10
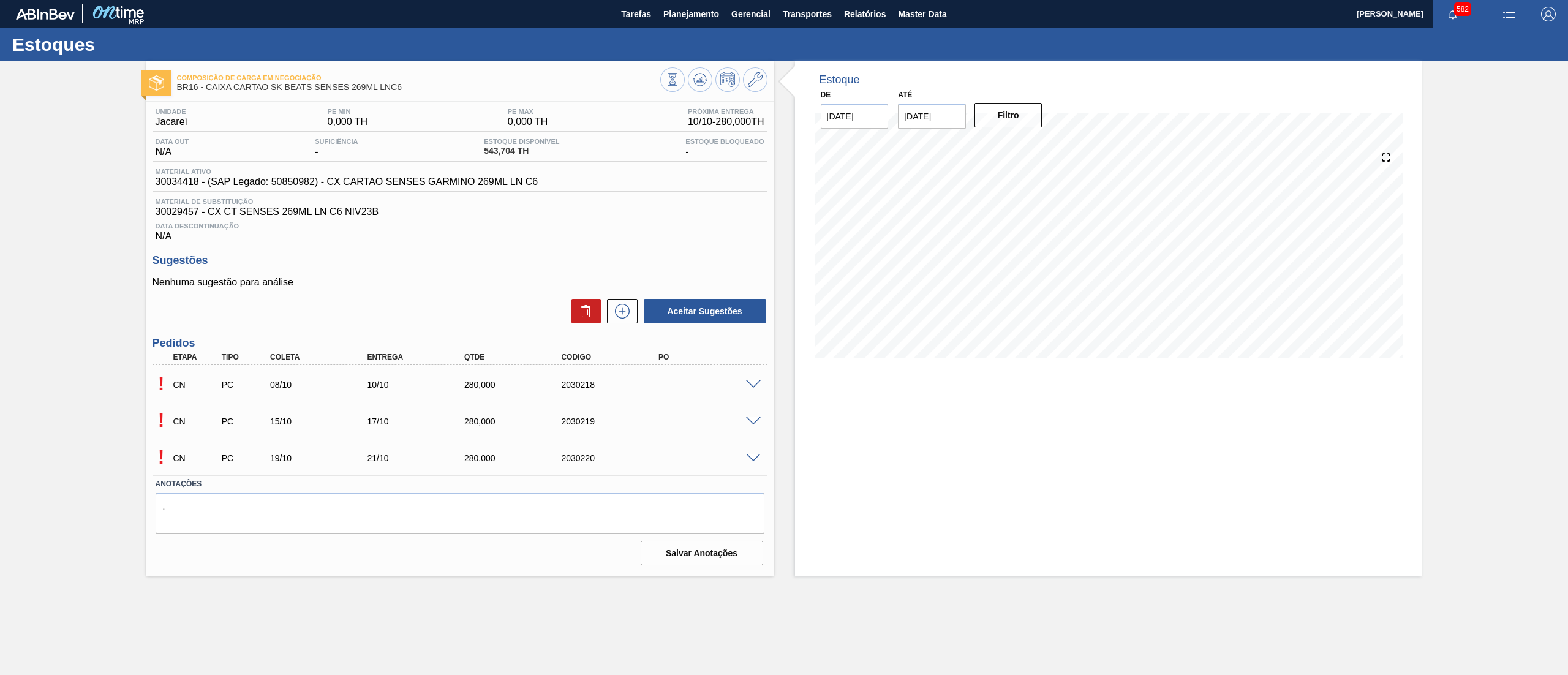
click at [757, 386] on span at bounding box center [753, 384] width 14 height 9
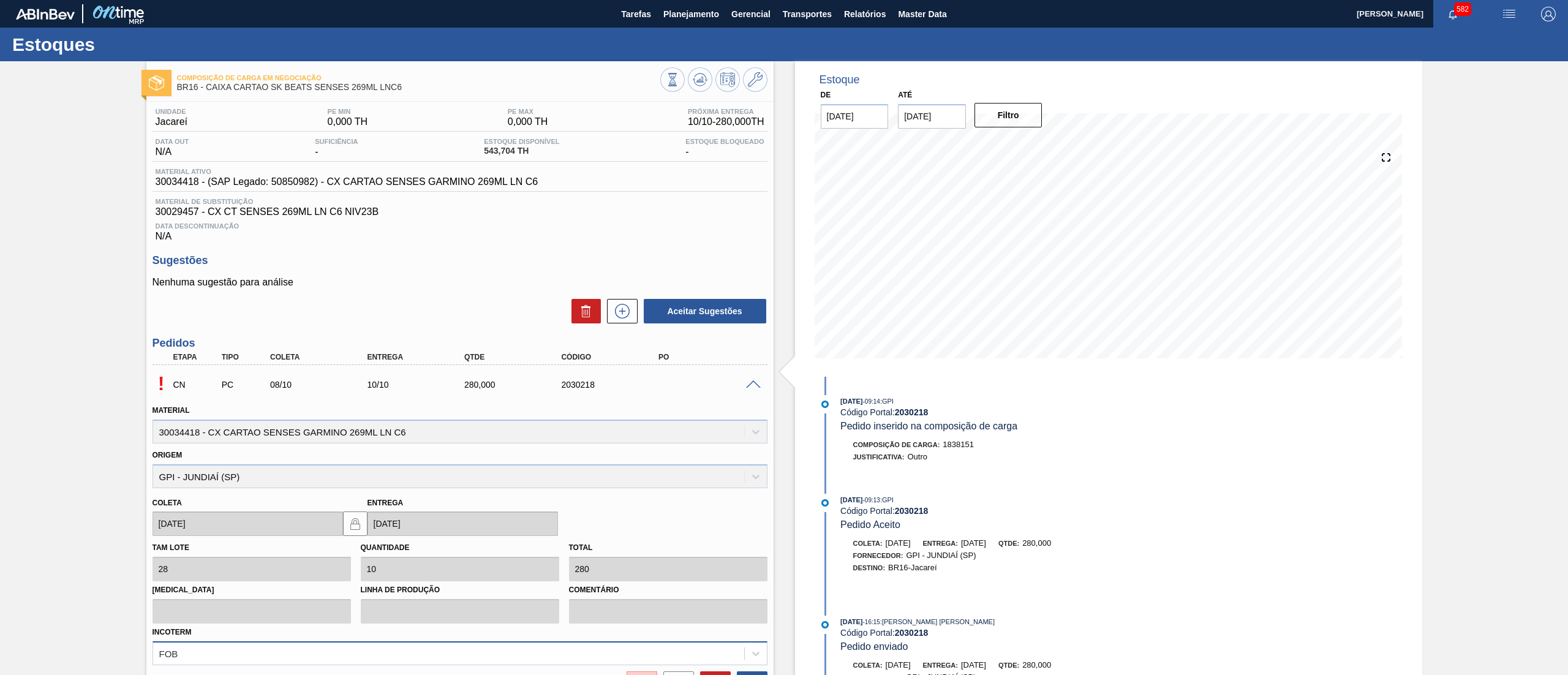
click at [464, 652] on div "FOB" at bounding box center [460, 653] width 615 height 24
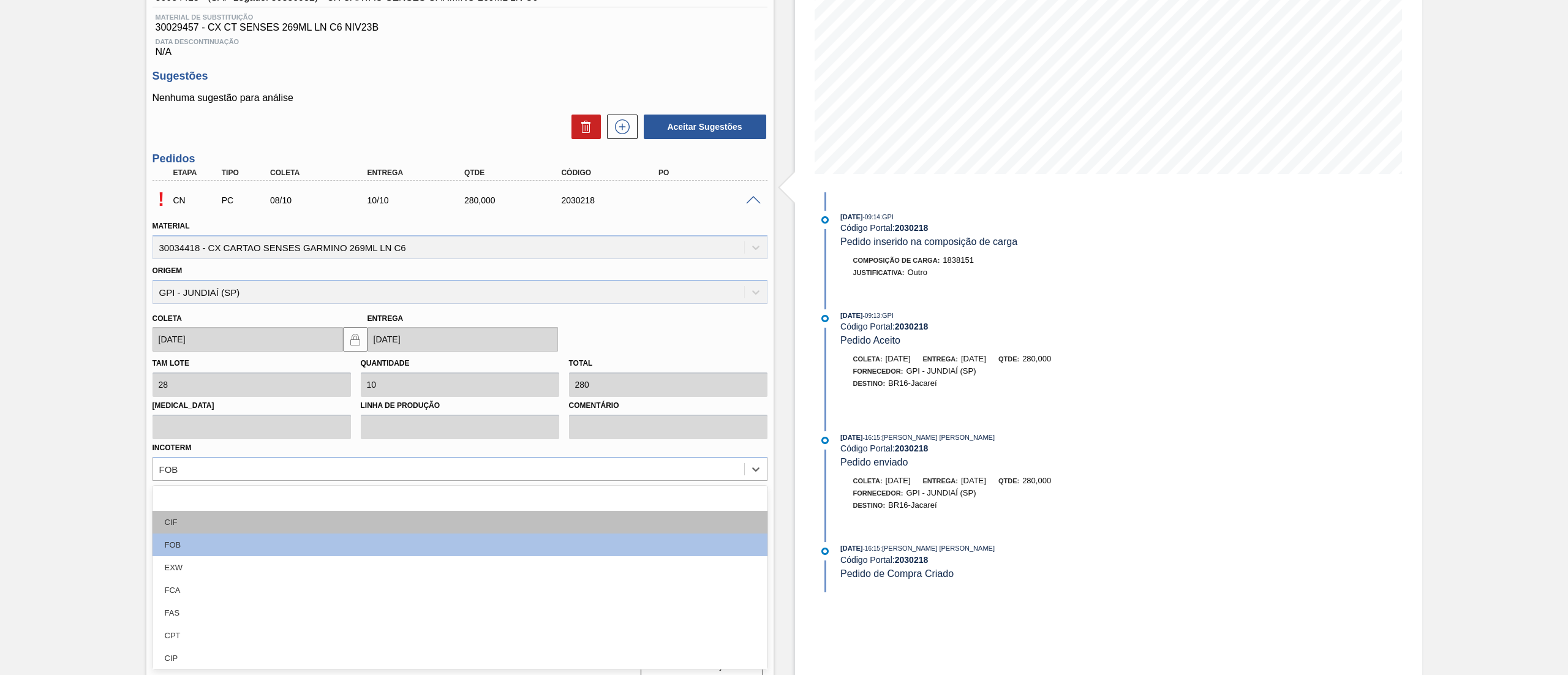
click at [265, 521] on div "CIF" at bounding box center [460, 522] width 615 height 23
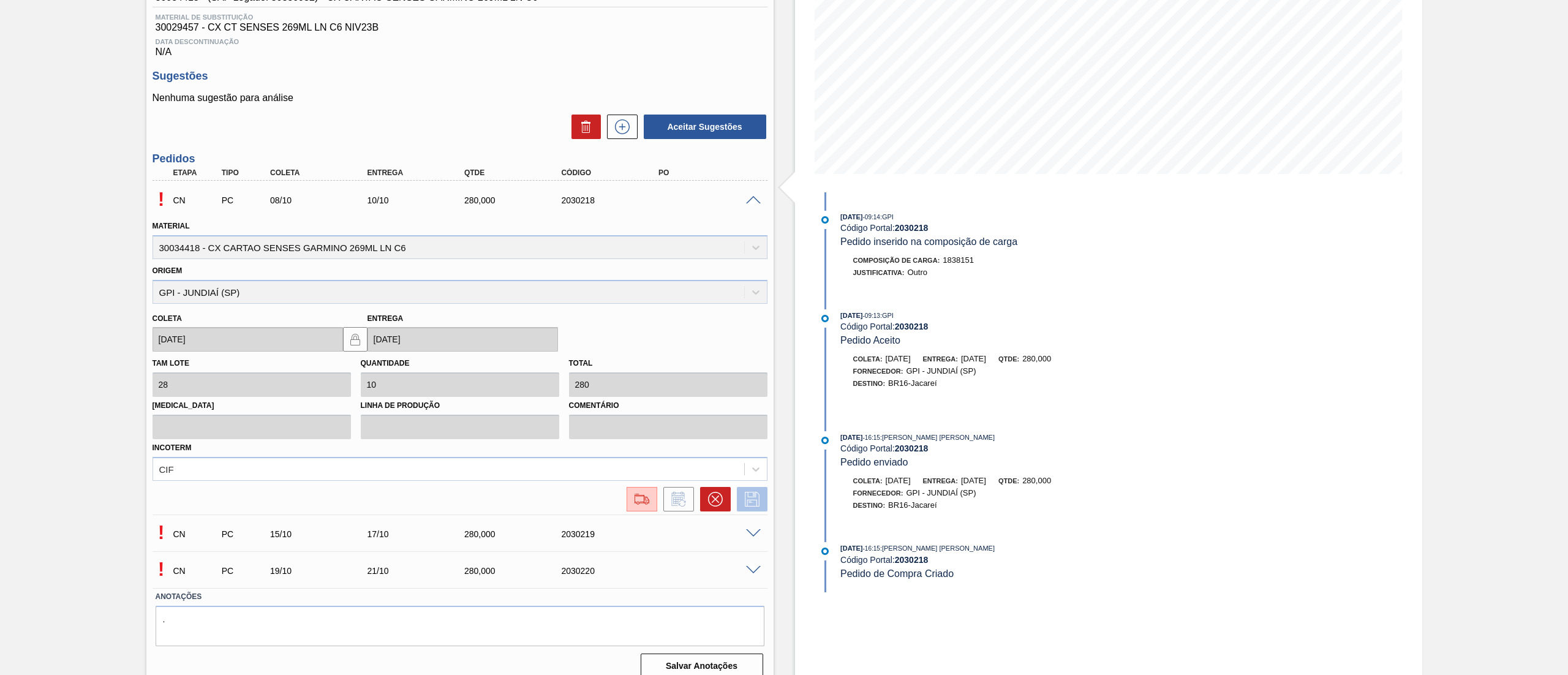
click at [759, 495] on icon at bounding box center [752, 499] width 19 height 14
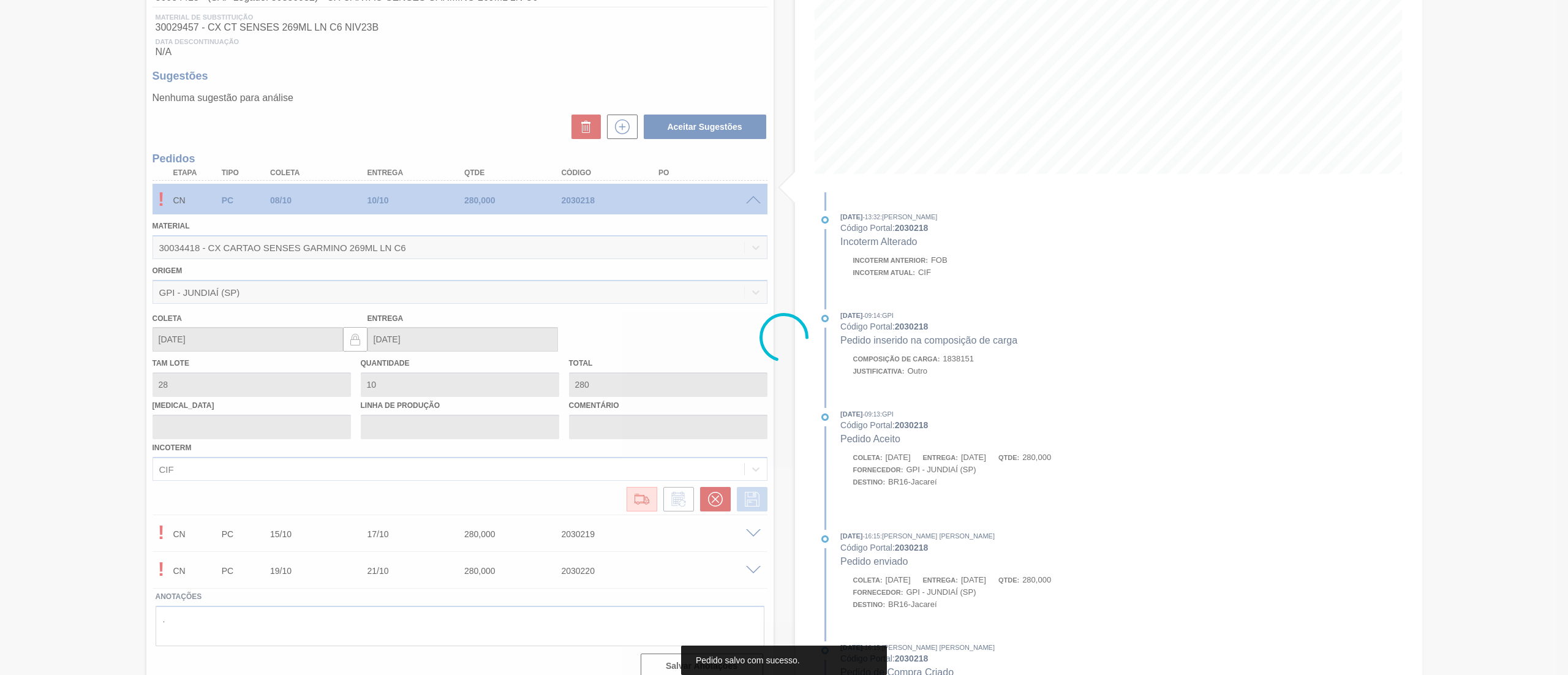
scroll to position [0, 0]
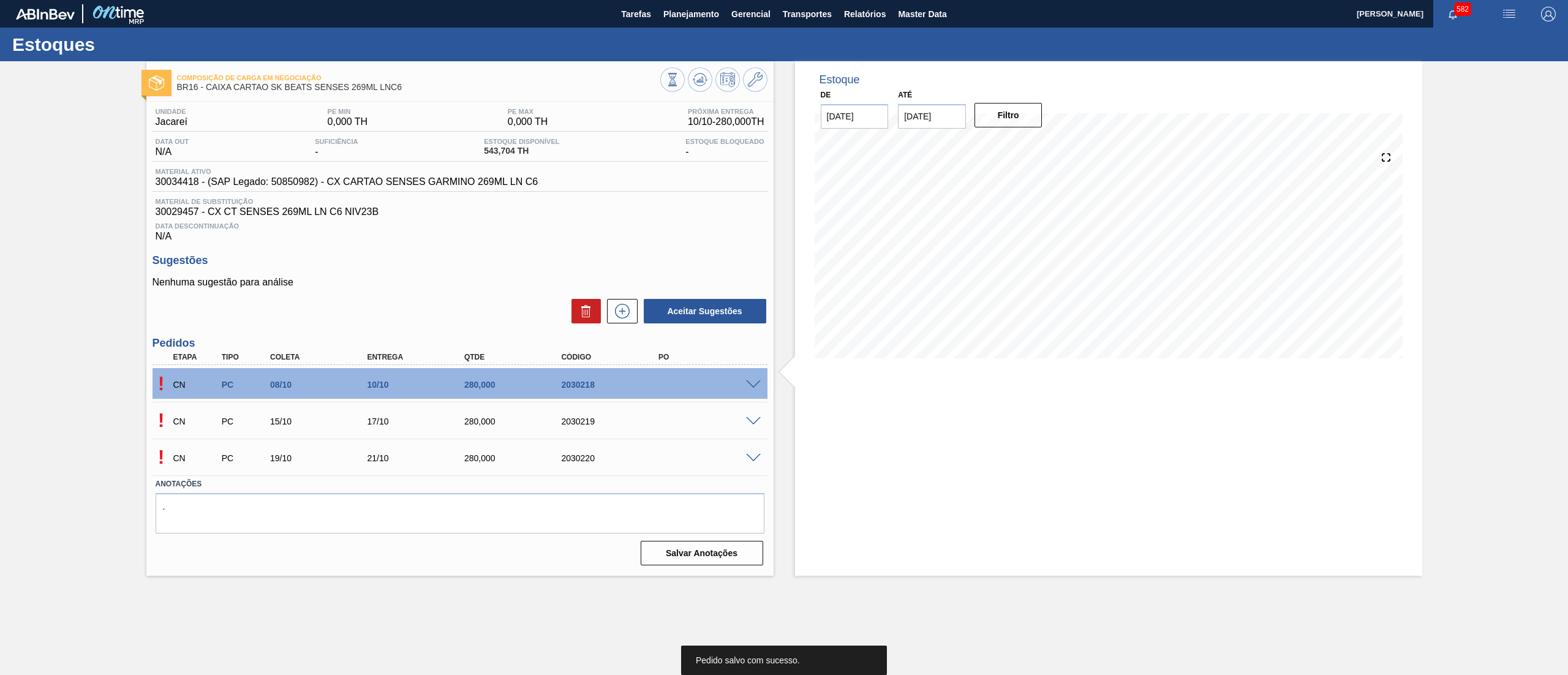
click at [748, 388] on span at bounding box center [753, 384] width 14 height 9
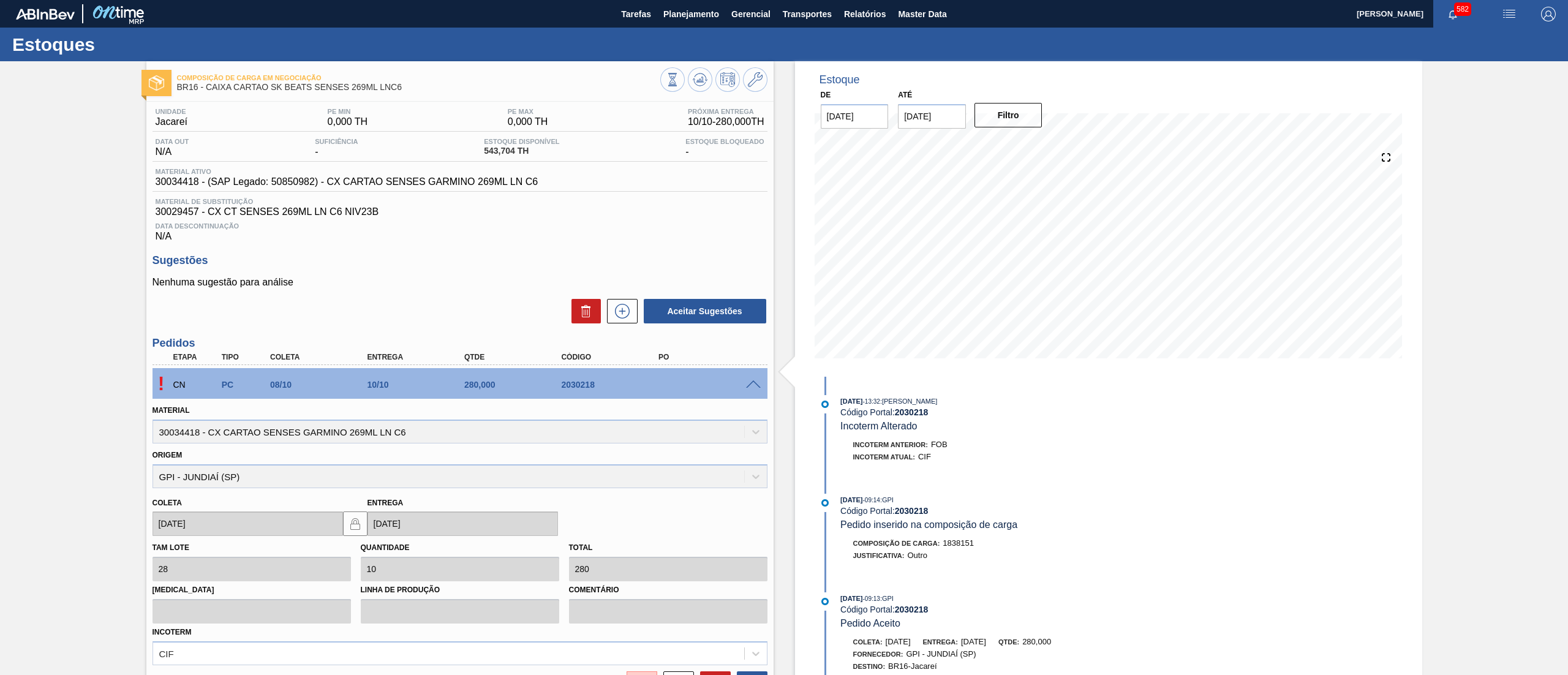
scroll to position [198, 0]
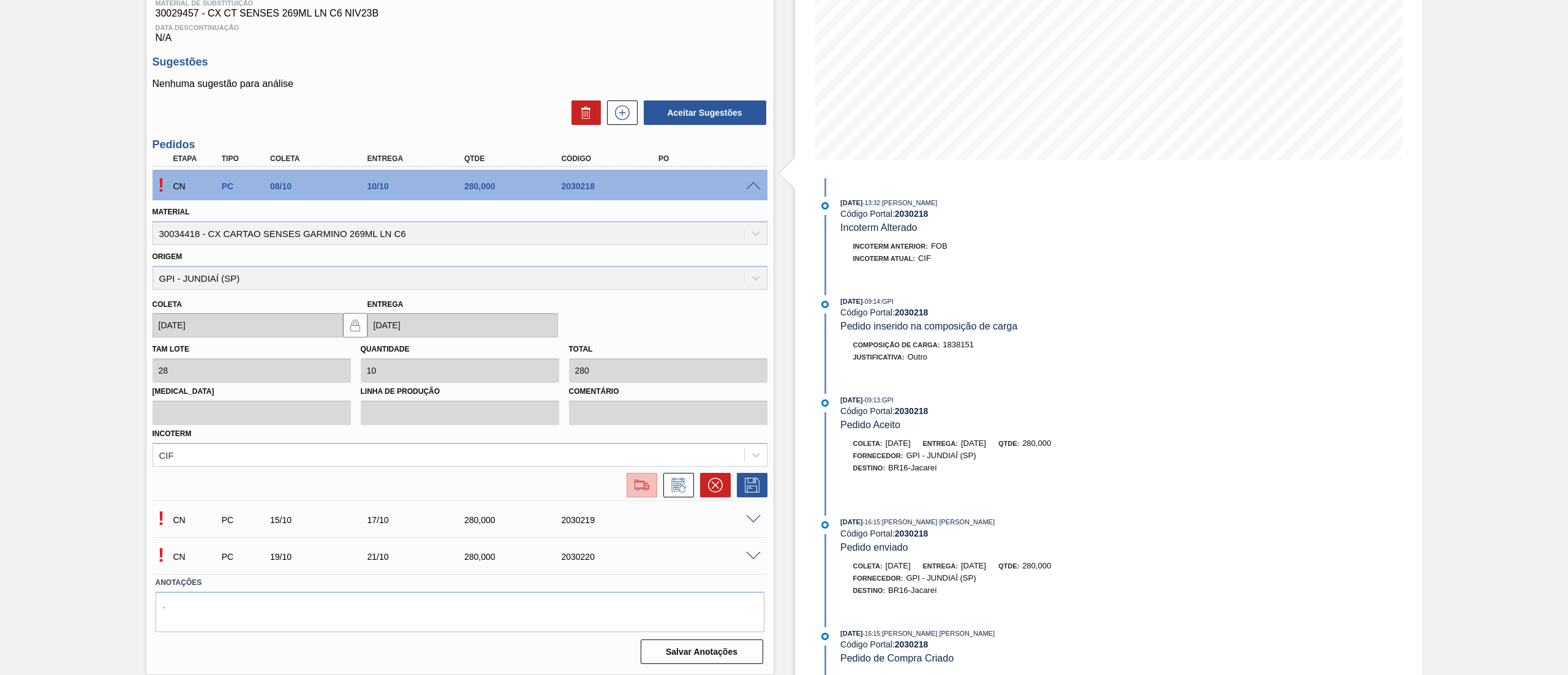
click at [635, 479] on img at bounding box center [642, 485] width 19 height 14
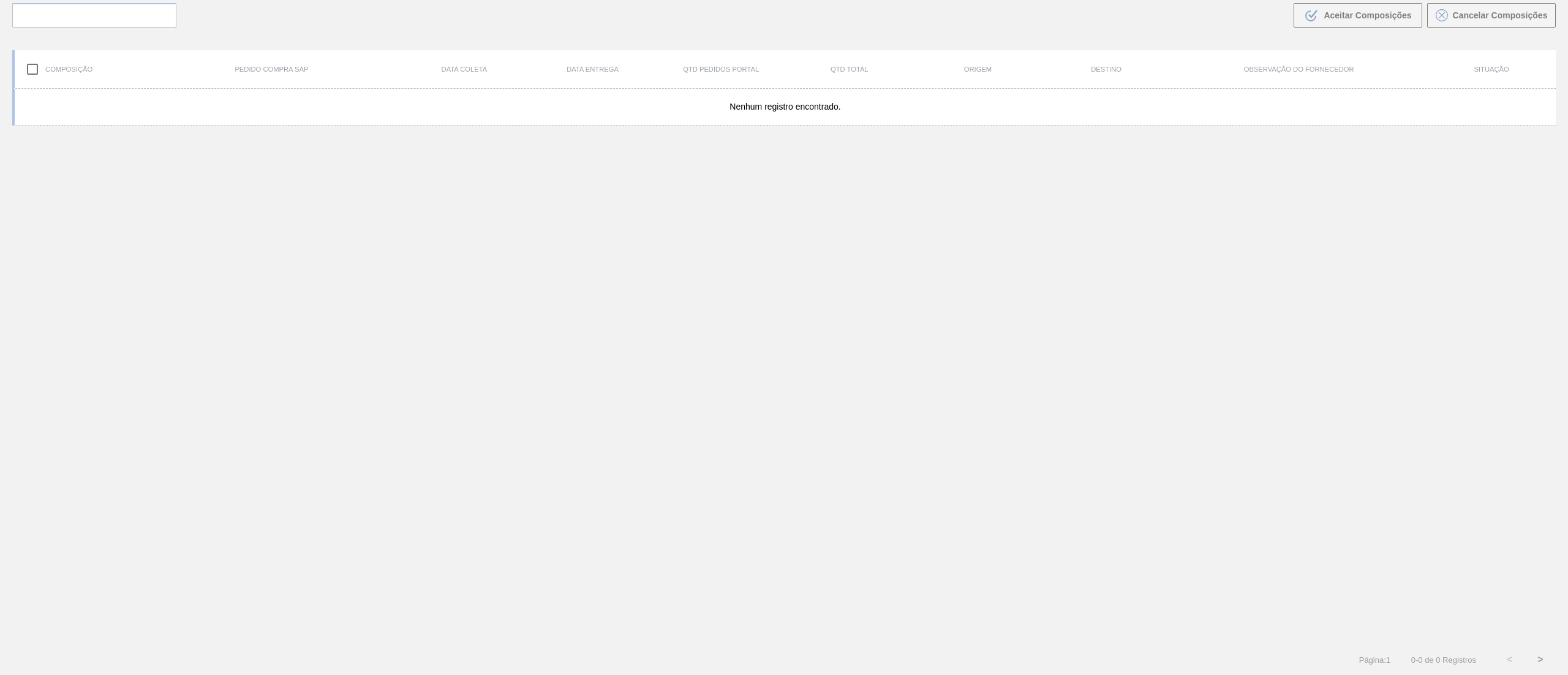
scroll to position [88, 0]
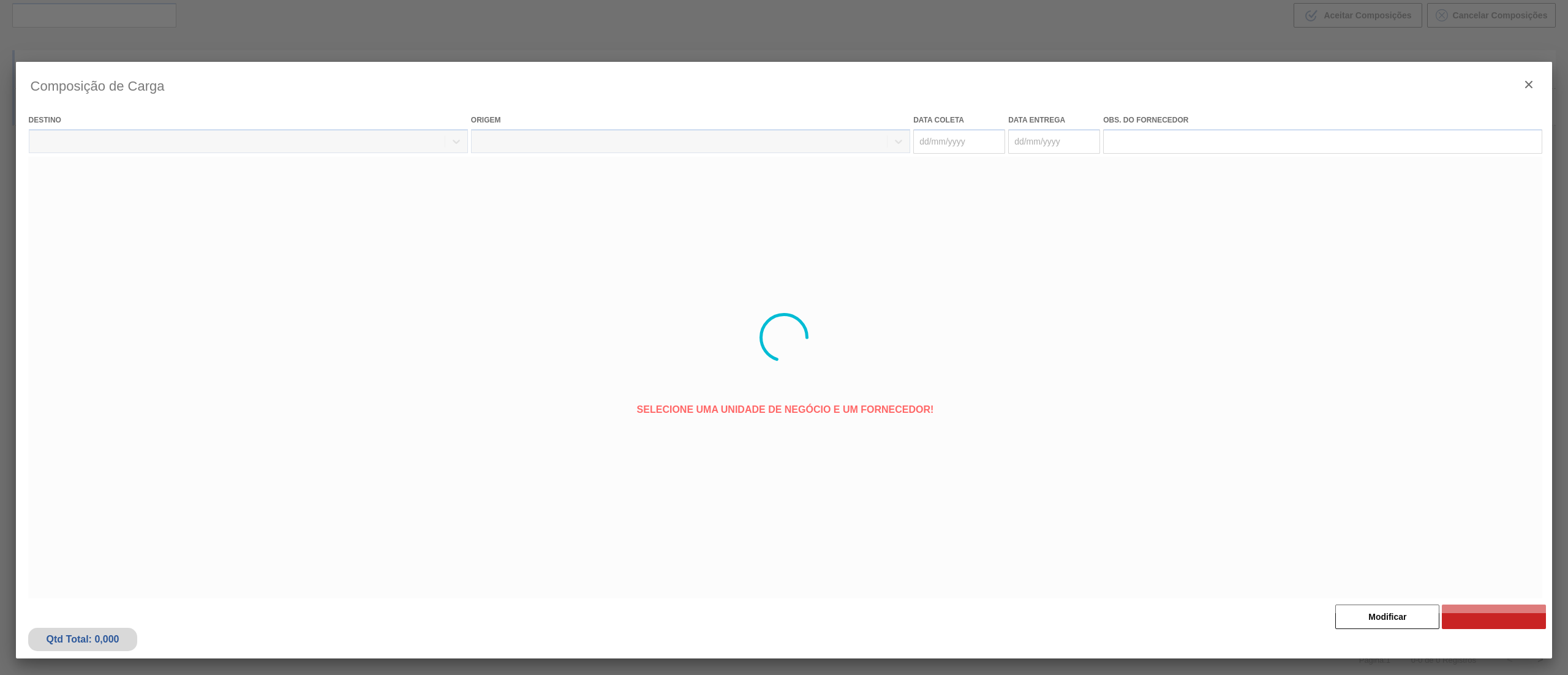
type coleta "08/10/2025"
type entrega "10/10/2025"
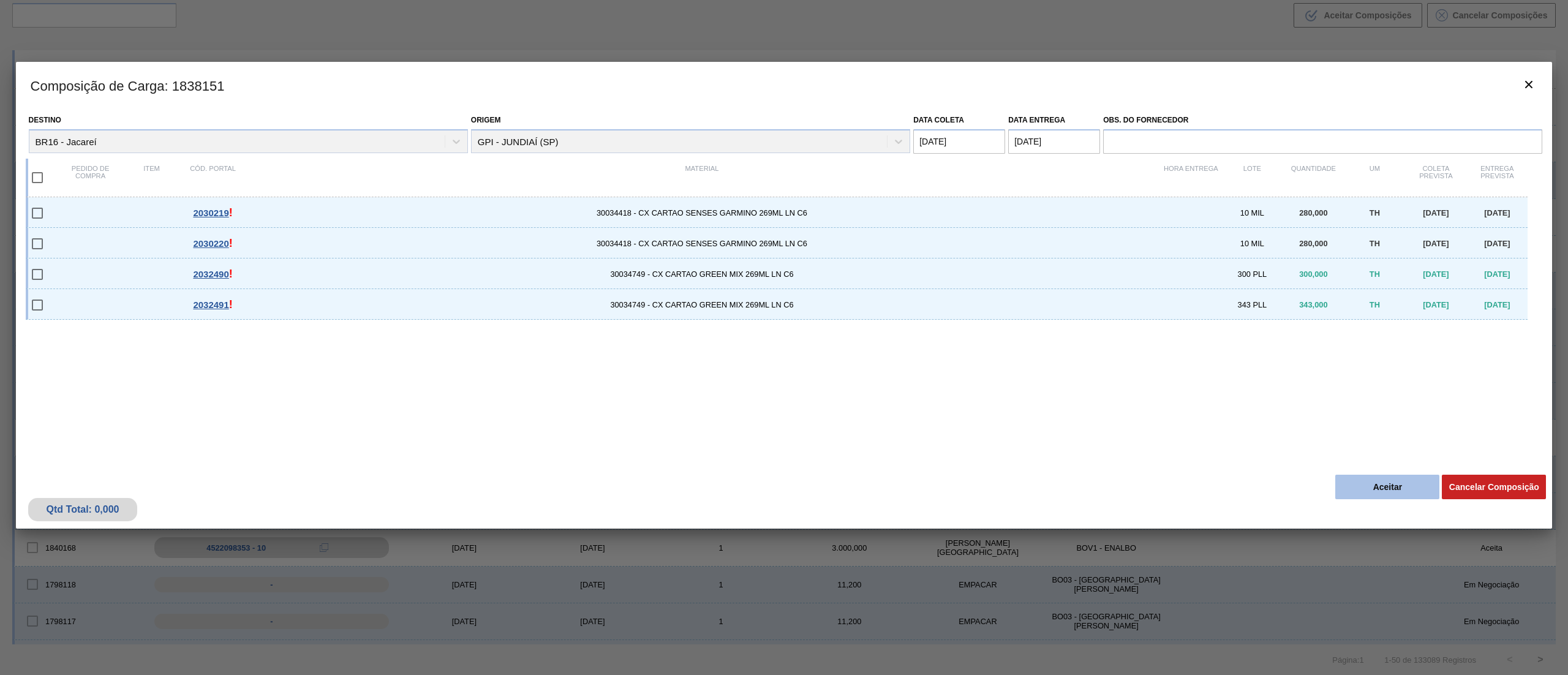
click at [1370, 482] on button "Aceitar" at bounding box center [1387, 487] width 104 height 25
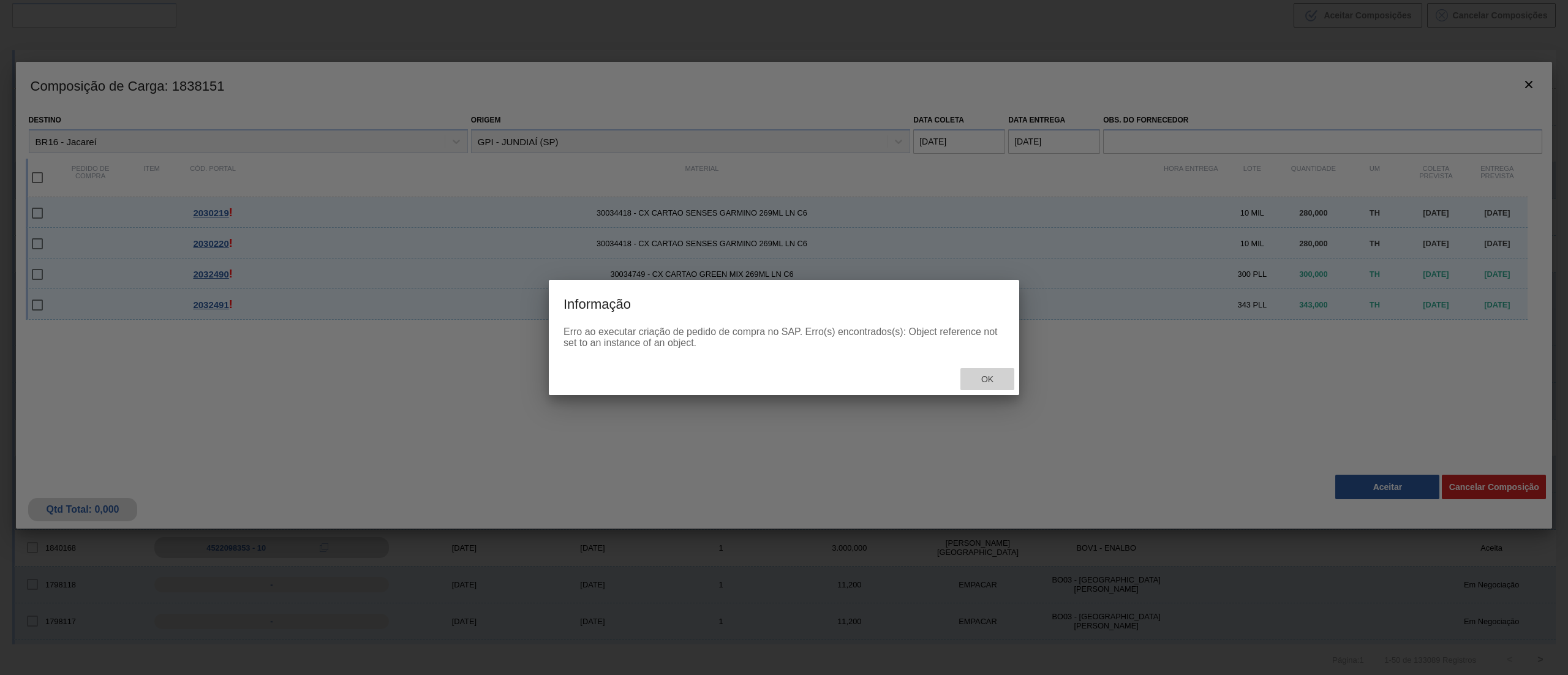
click at [1000, 371] on div "Ok" at bounding box center [987, 379] width 54 height 23
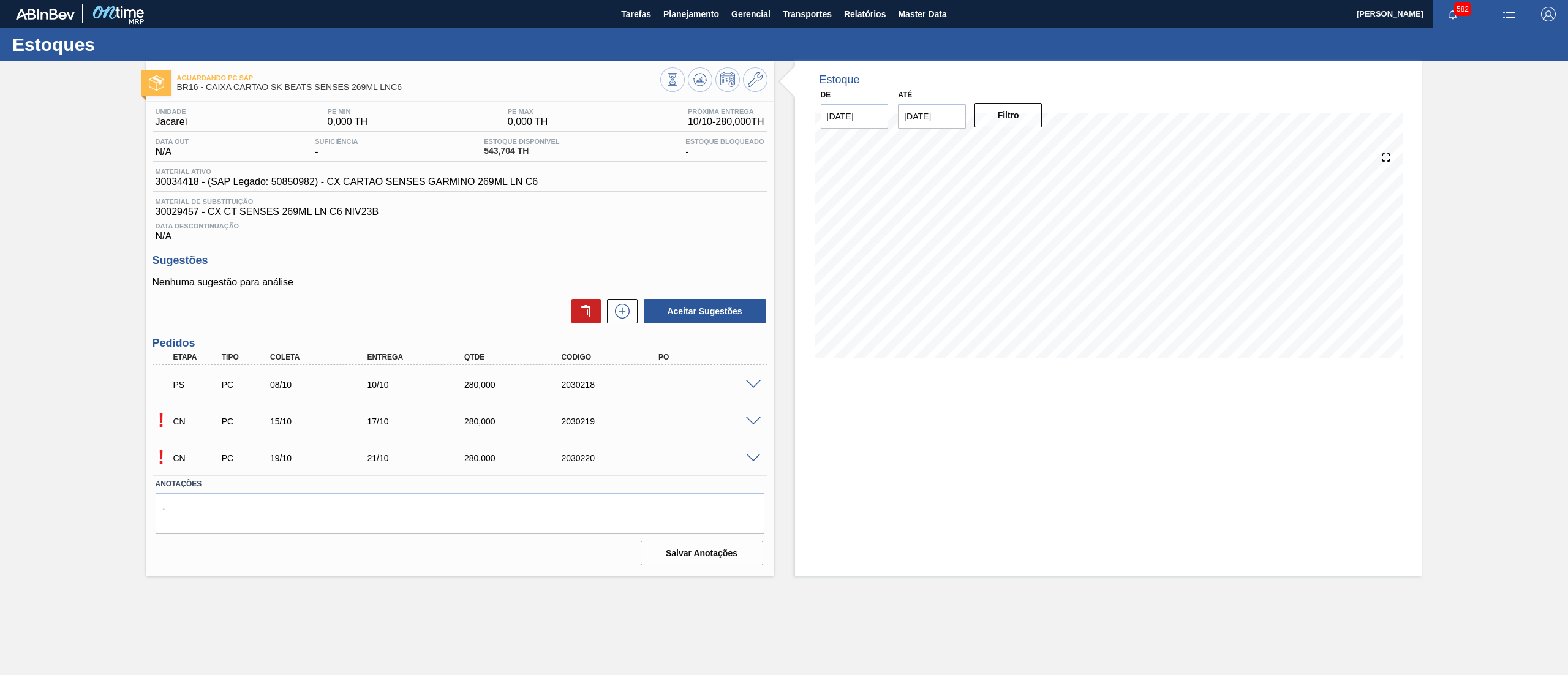
click at [754, 386] on span at bounding box center [753, 384] width 14 height 9
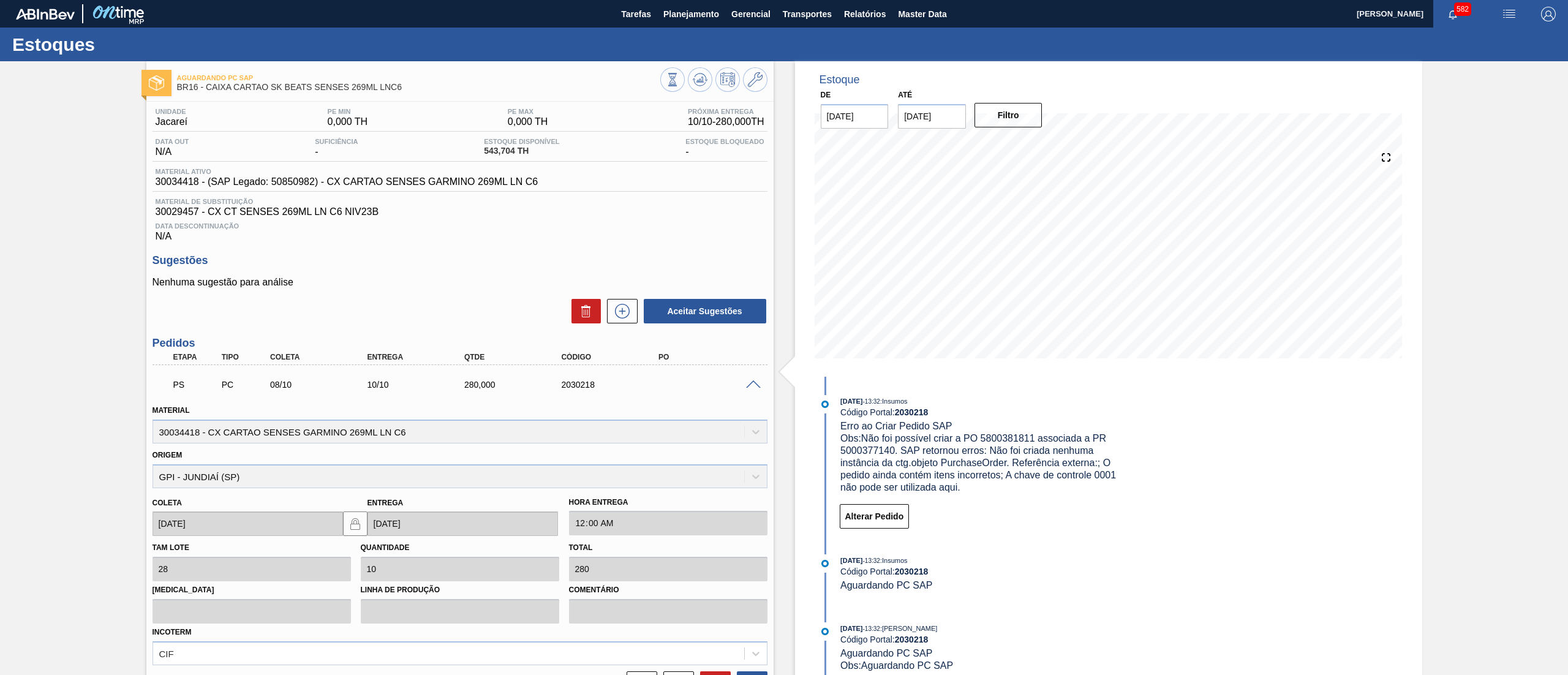
click at [754, 386] on span at bounding box center [753, 384] width 14 height 9
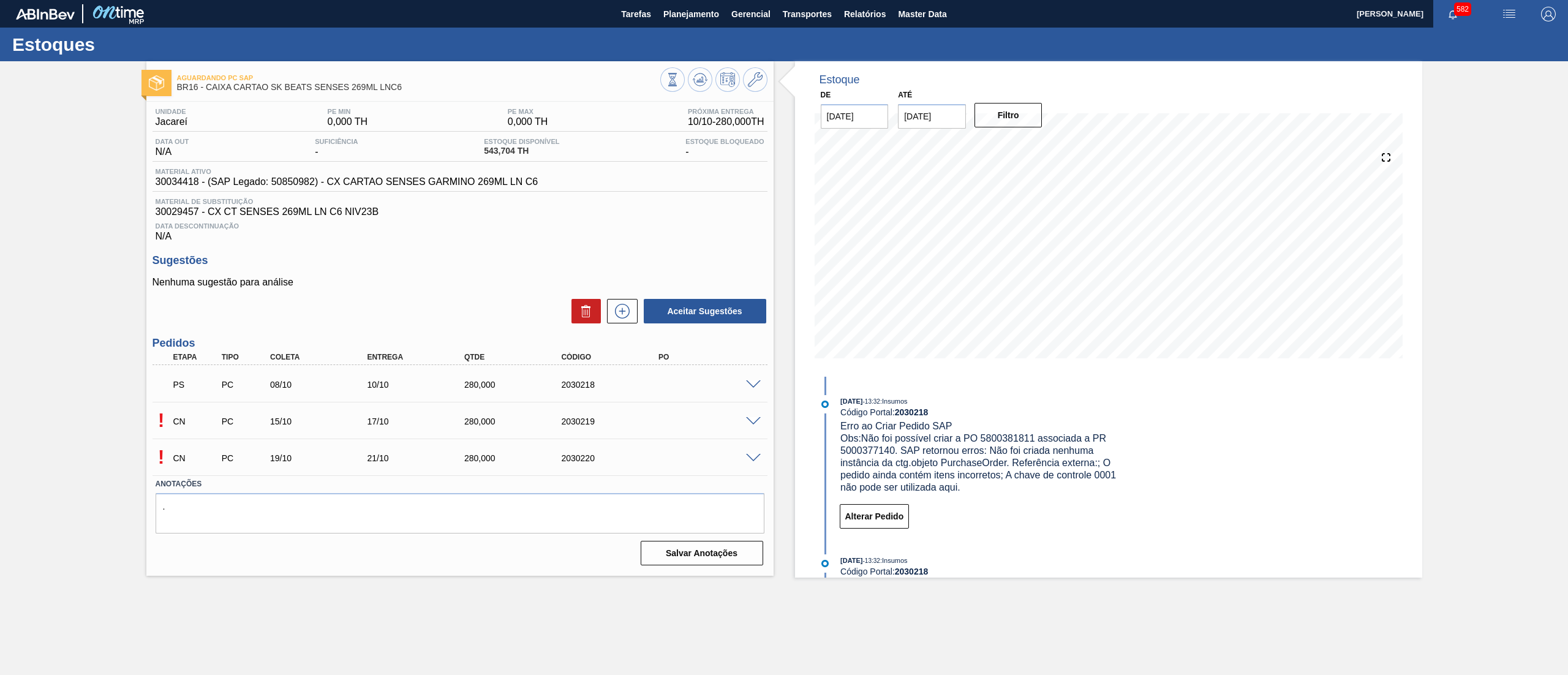
click at [757, 421] on span at bounding box center [753, 422] width 14 height 9
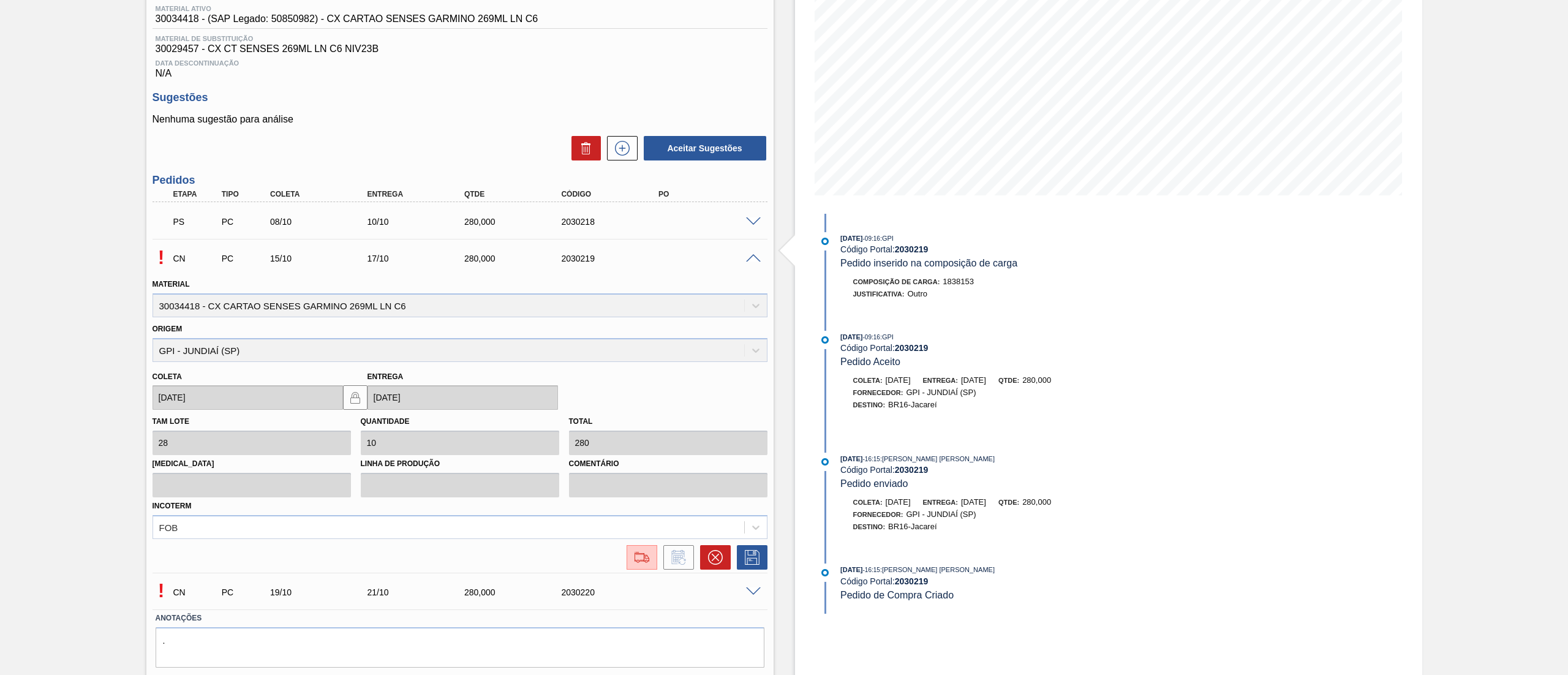
scroll to position [198, 0]
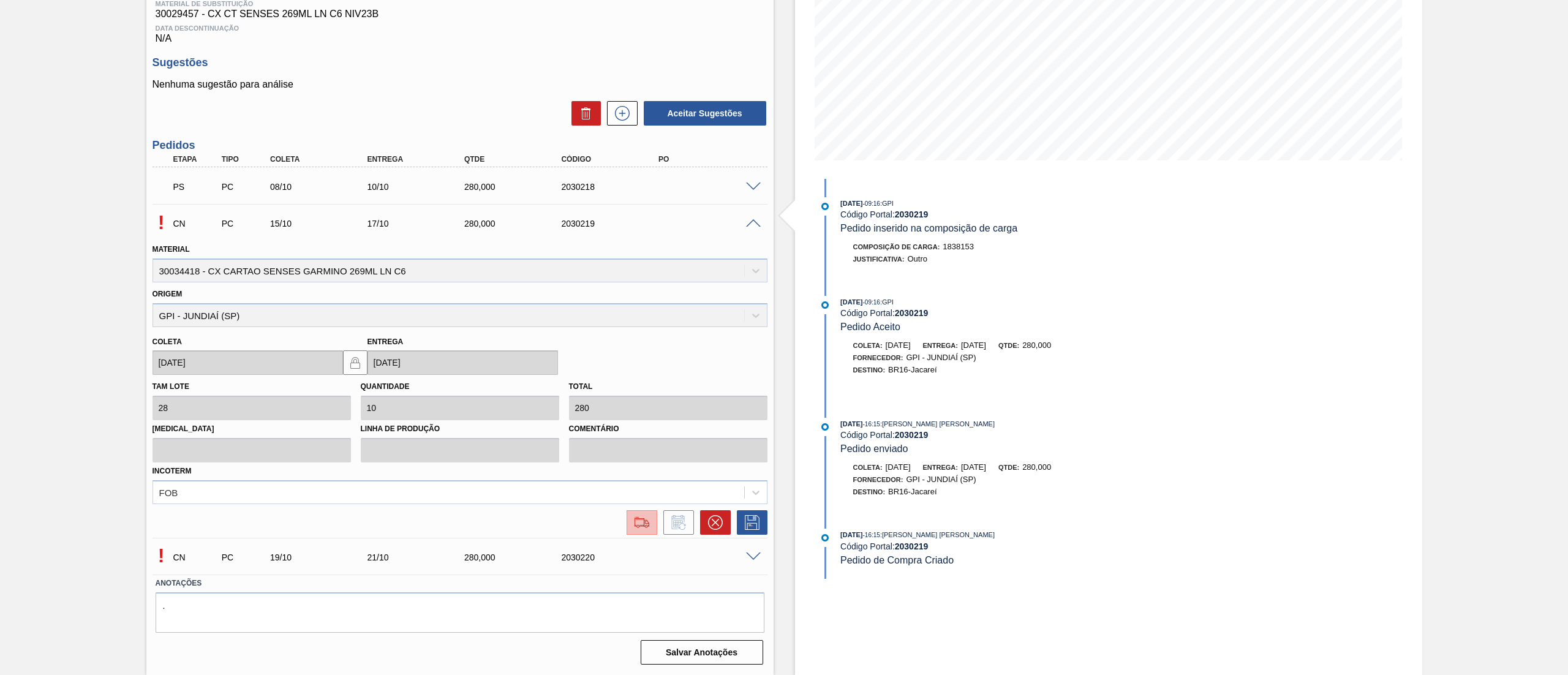
click at [643, 522] on img at bounding box center [642, 522] width 19 height 14
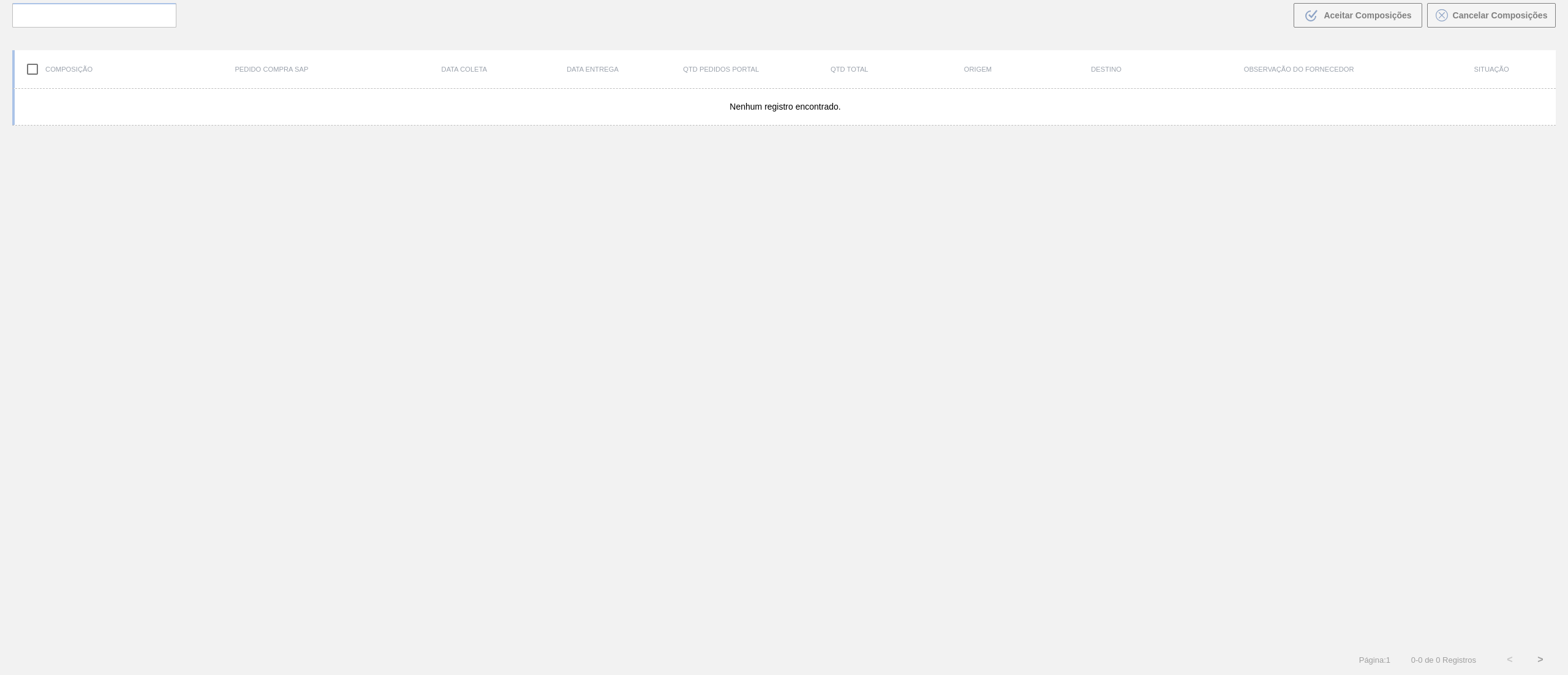
scroll to position [88, 0]
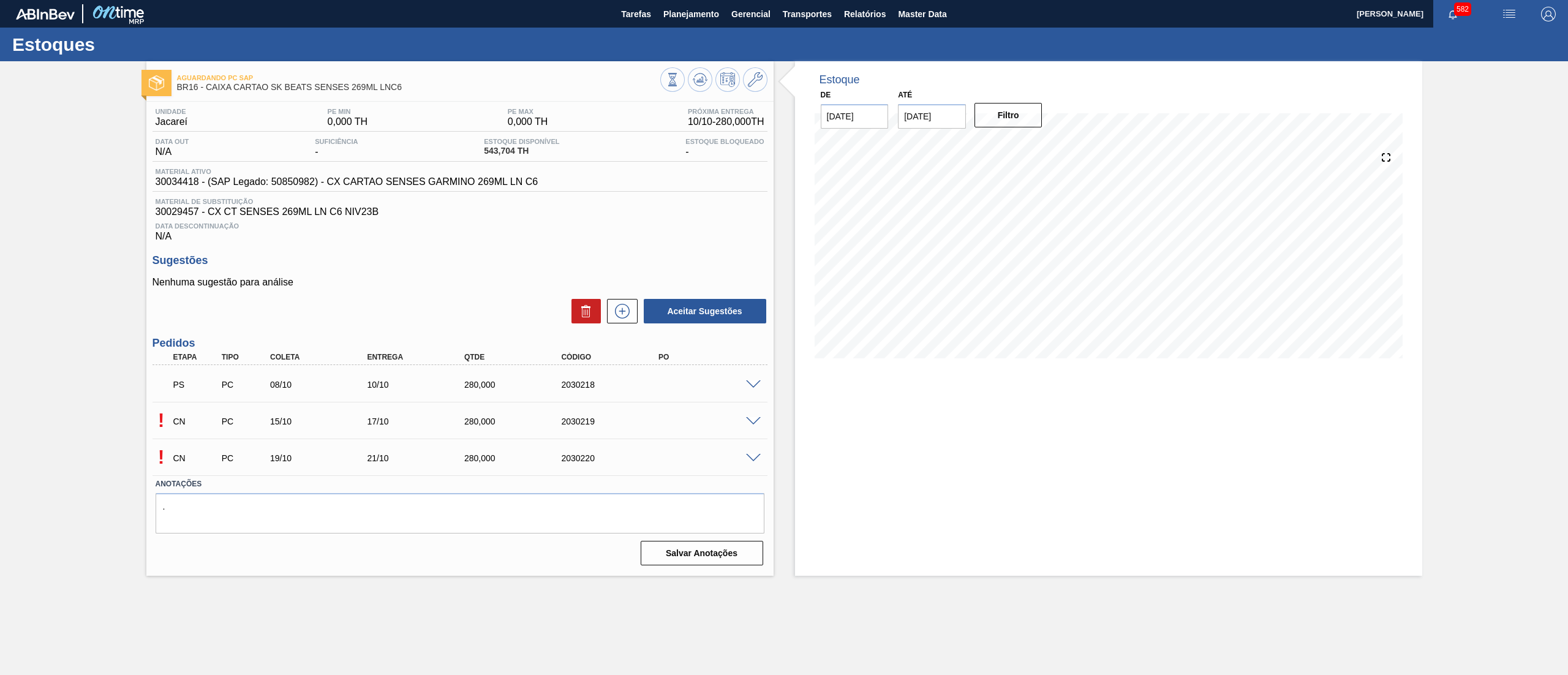
click at [746, 417] on span at bounding box center [753, 422] width 14 height 9
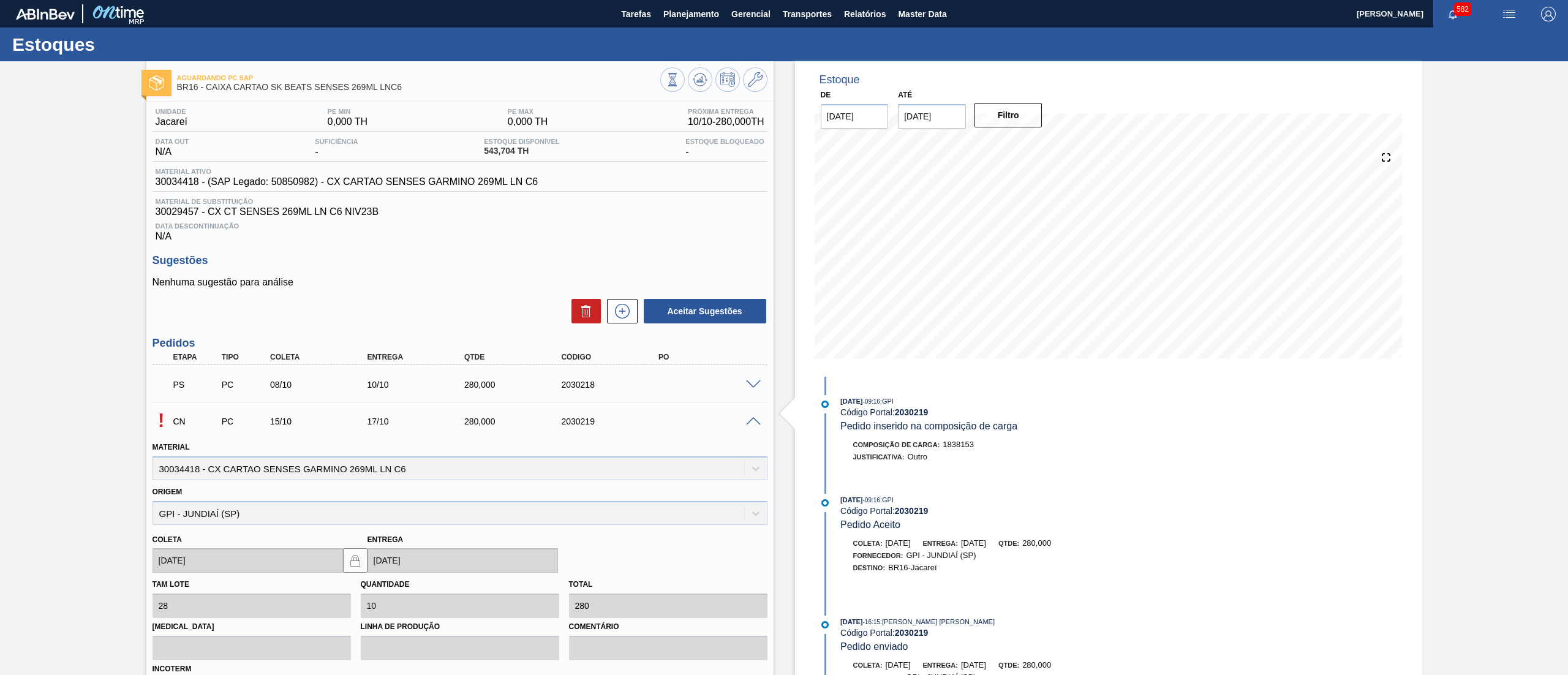
scroll to position [198, 0]
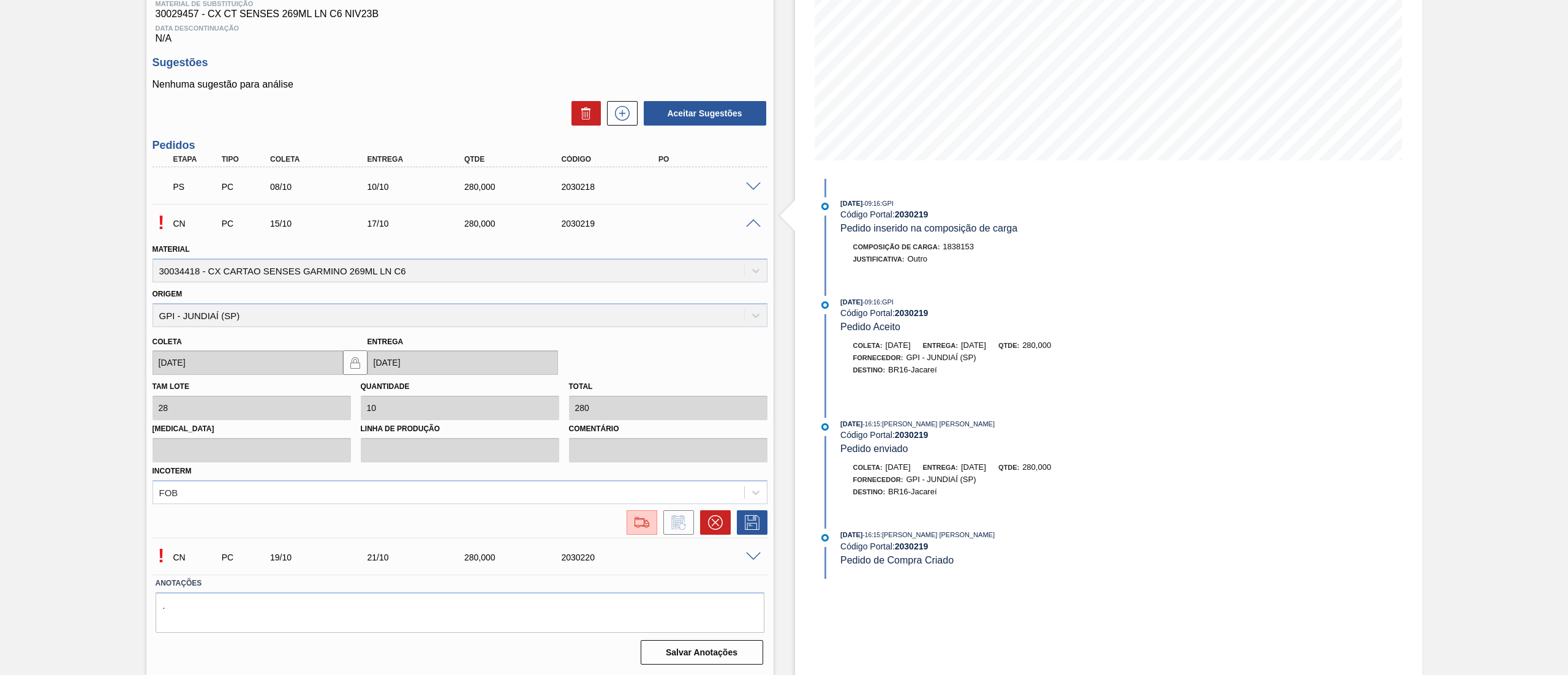
click at [641, 479] on div "Incoterm FOB" at bounding box center [460, 483] width 615 height 41
click at [313, 494] on div "FOB" at bounding box center [460, 492] width 615 height 24
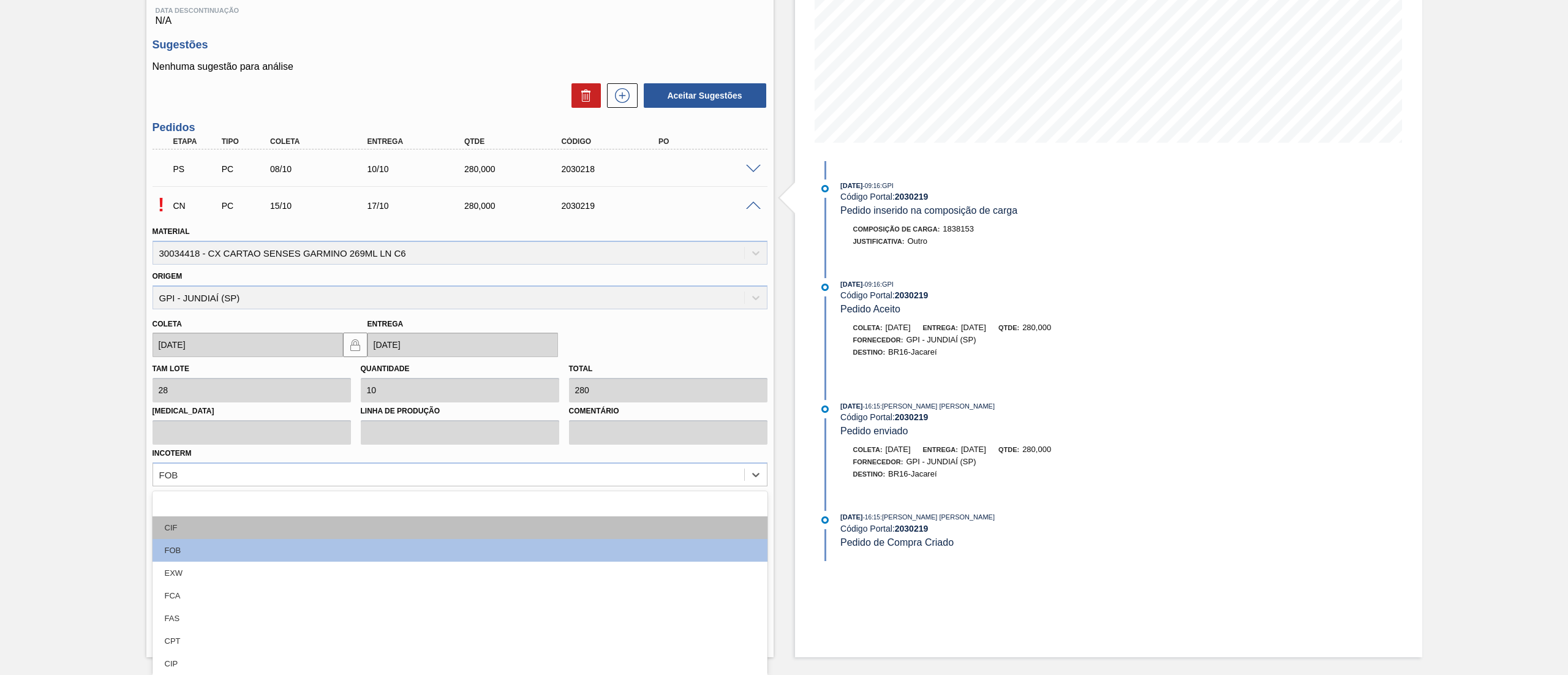
click at [246, 528] on div "CIF" at bounding box center [460, 528] width 615 height 23
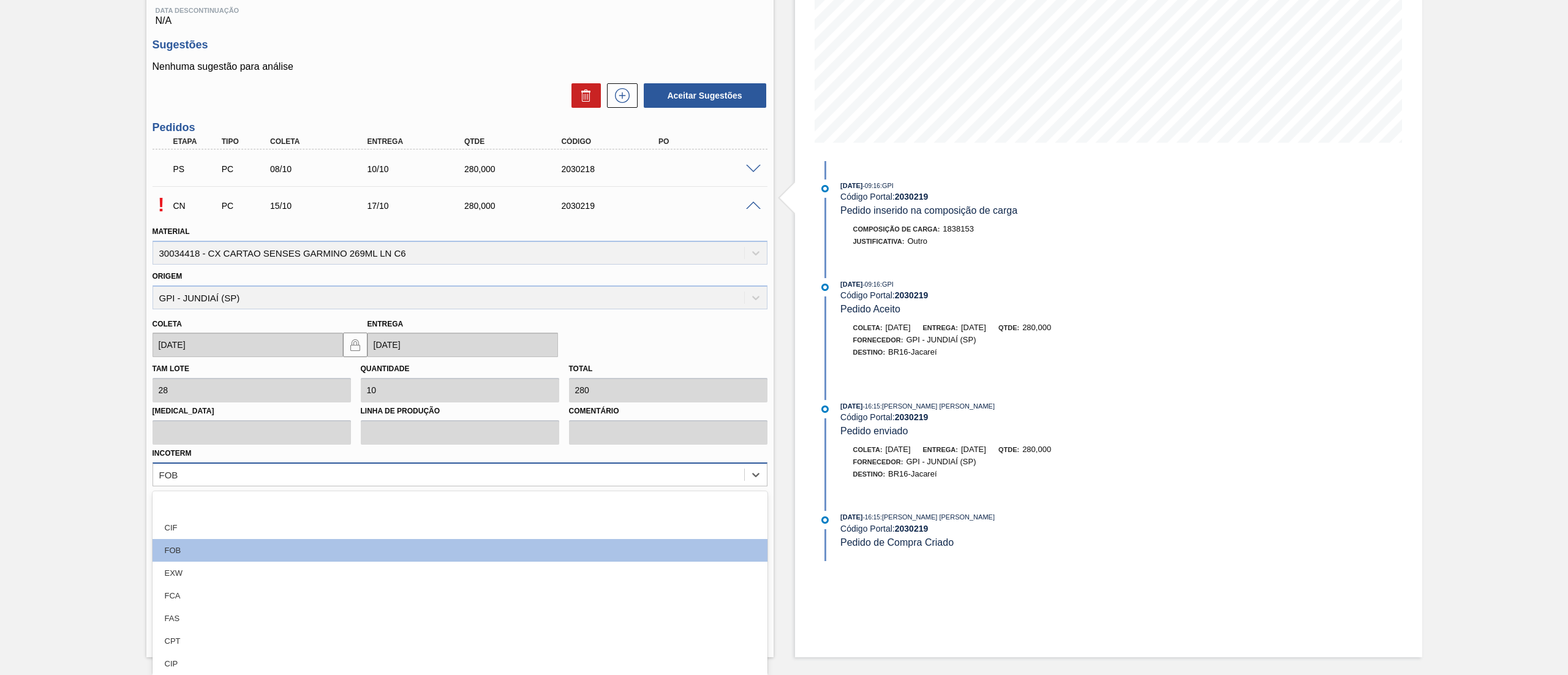
scroll to position [198, 0]
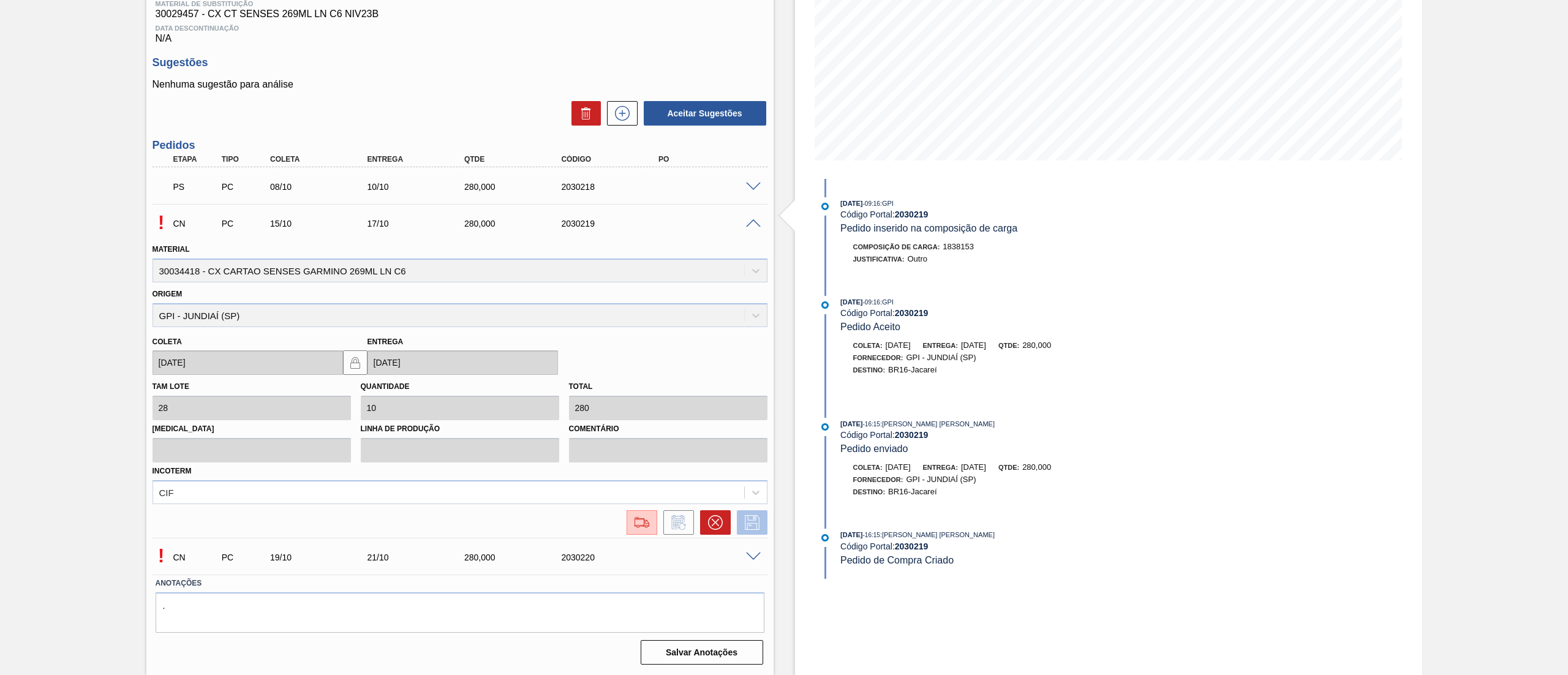
click at [745, 526] on icon at bounding box center [752, 522] width 19 height 14
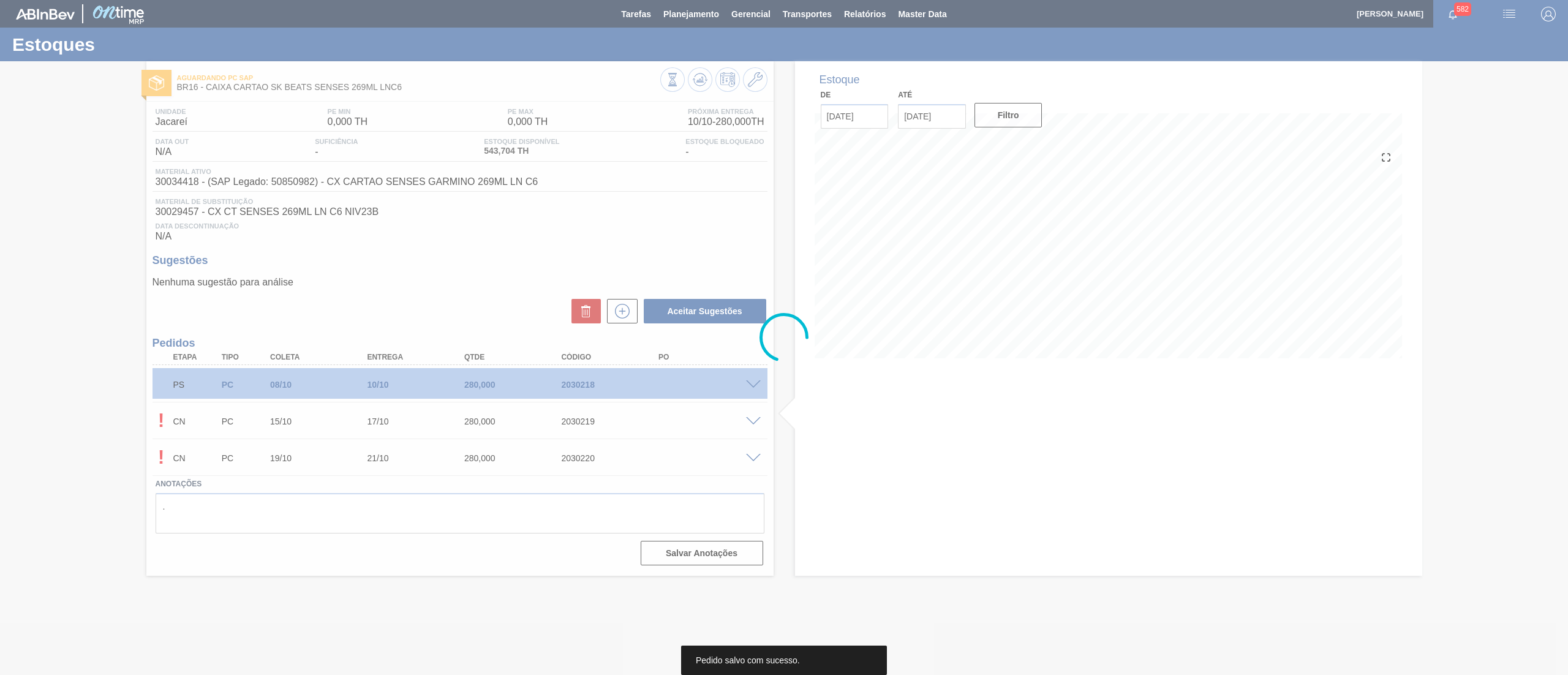
scroll to position [0, 0]
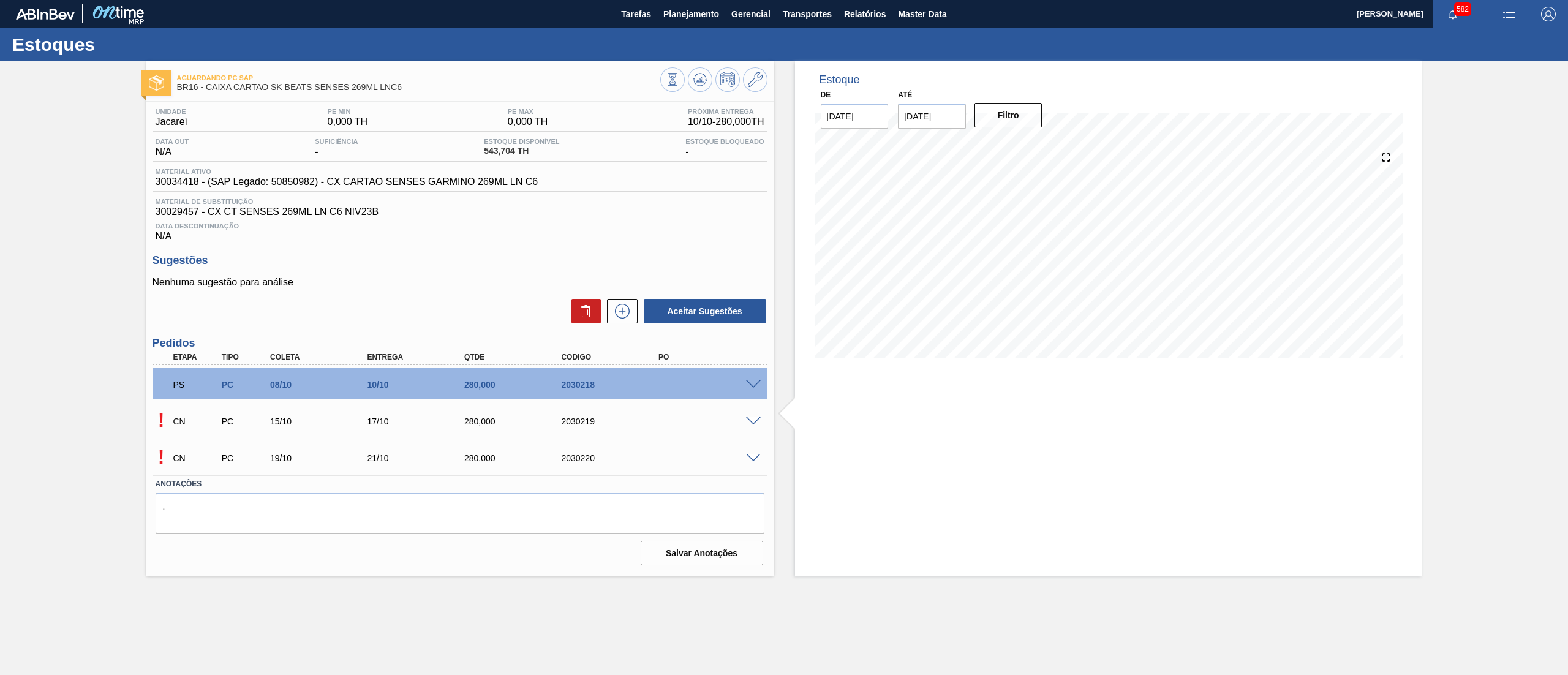
click at [758, 422] on span at bounding box center [753, 422] width 14 height 9
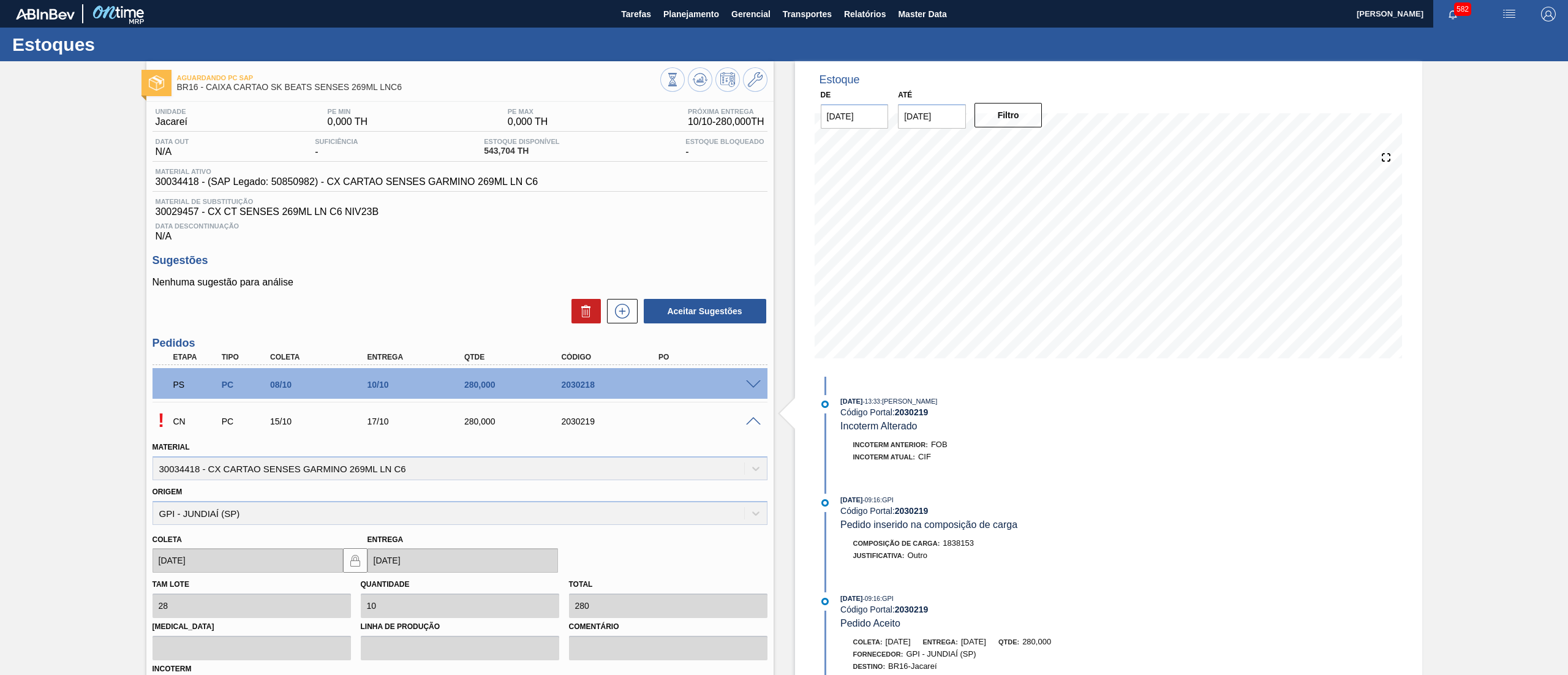
scroll to position [198, 0]
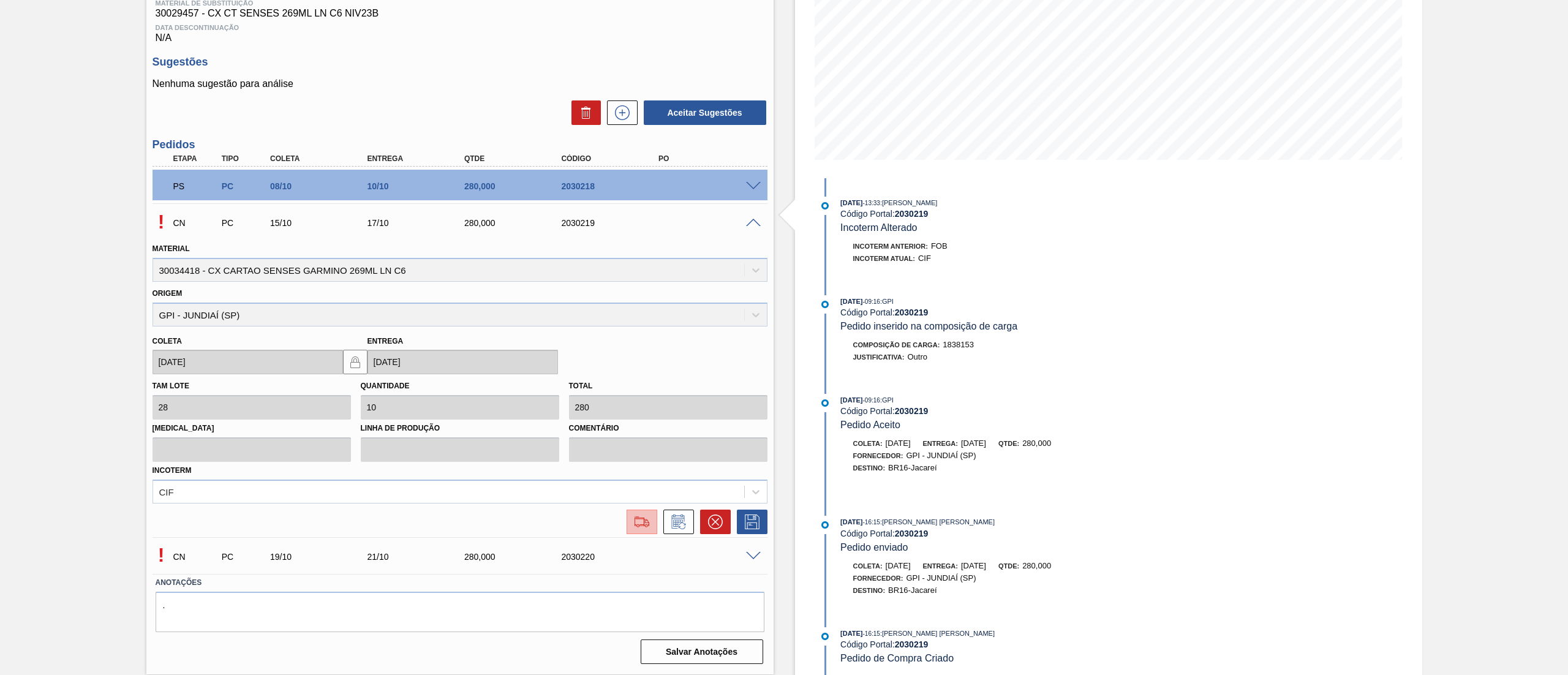
click at [632, 528] on img at bounding box center [642, 521] width 19 height 14
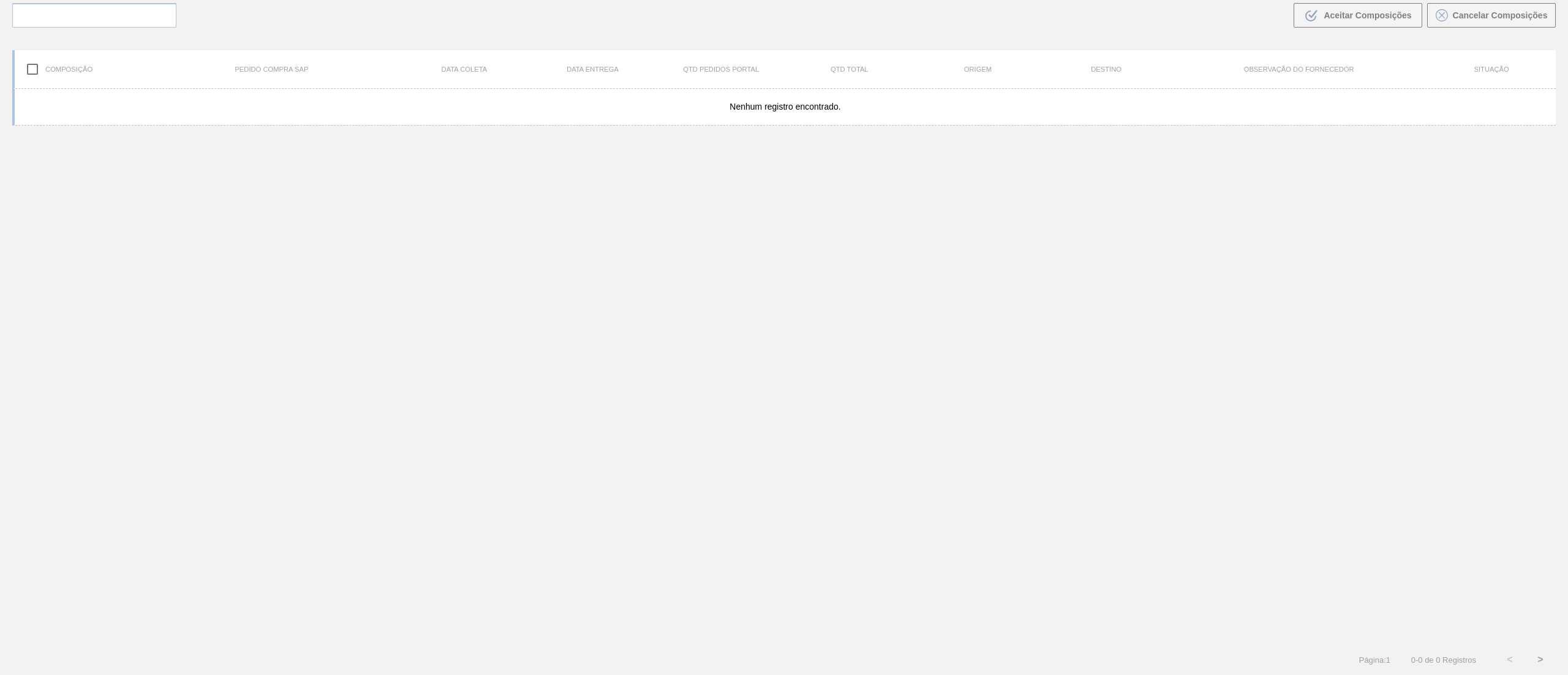
scroll to position [88, 0]
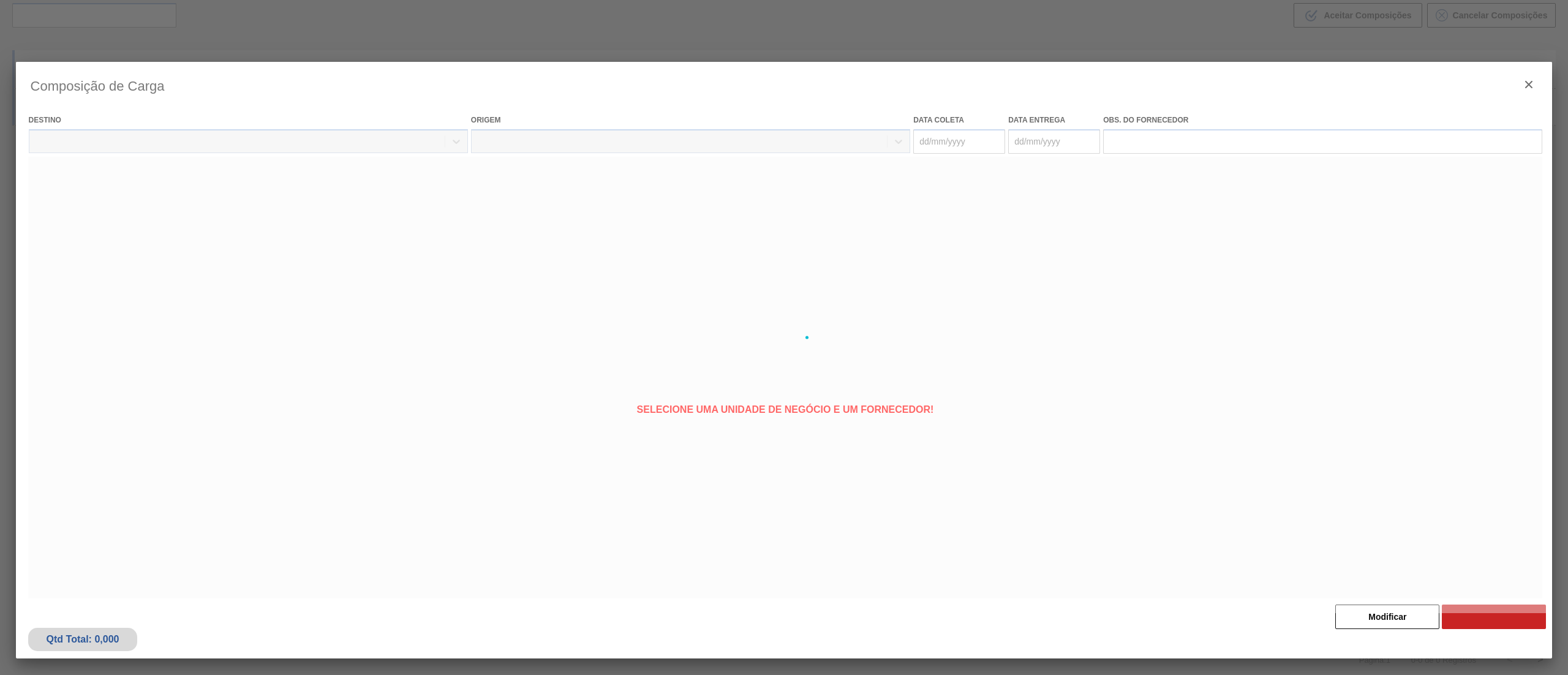
type coleta "15/10/2025"
type entrega "17/10/2025"
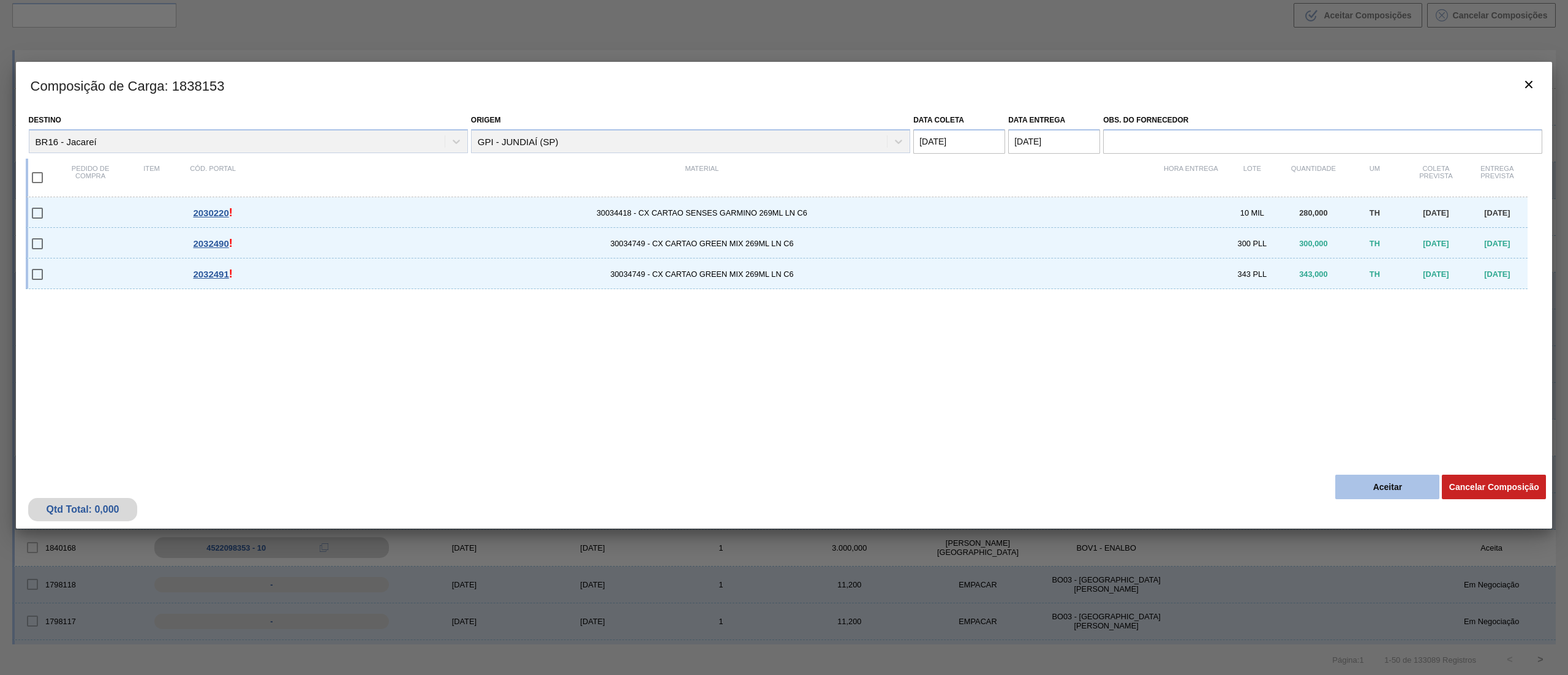
click at [1407, 485] on button "Aceitar" at bounding box center [1387, 487] width 104 height 25
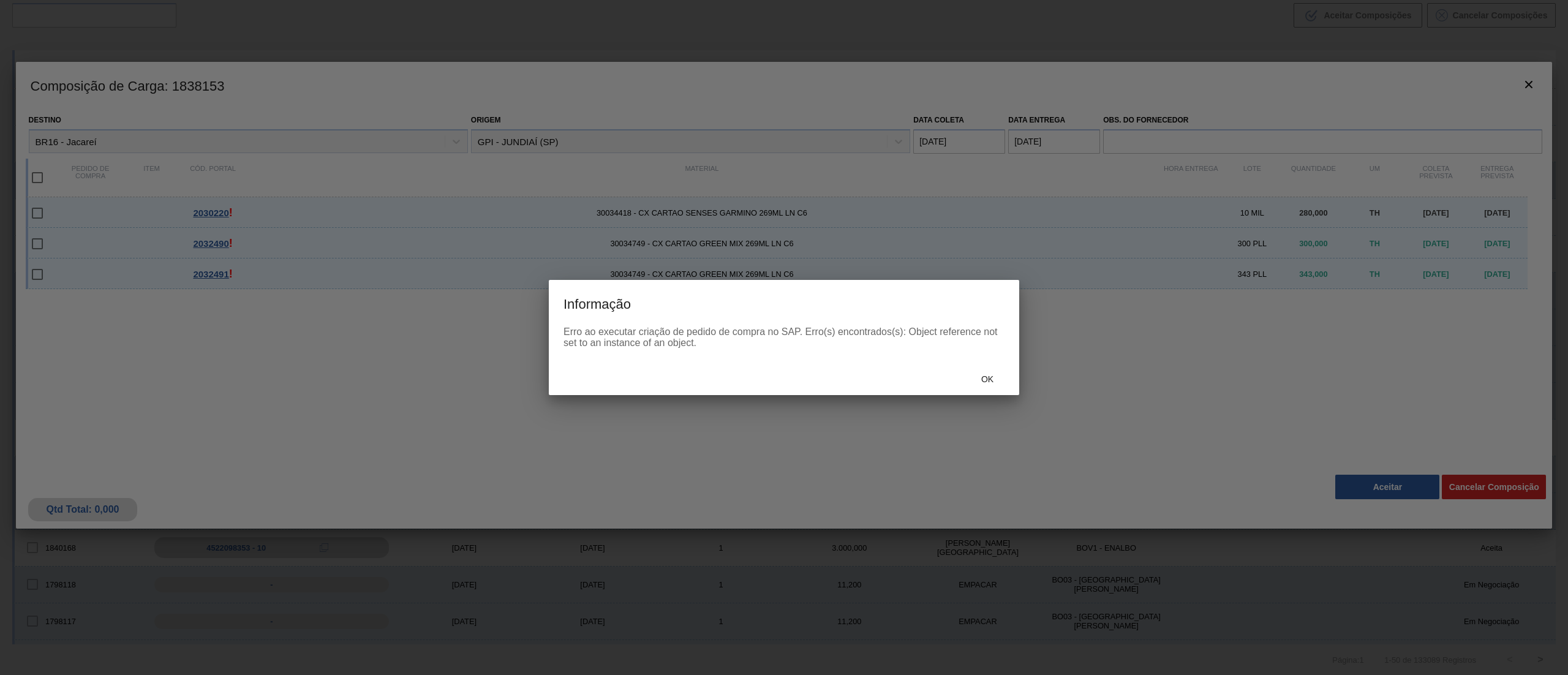
click at [993, 364] on div "Ok" at bounding box center [784, 379] width 471 height 32
click at [993, 368] on div "Ok" at bounding box center [987, 379] width 54 height 23
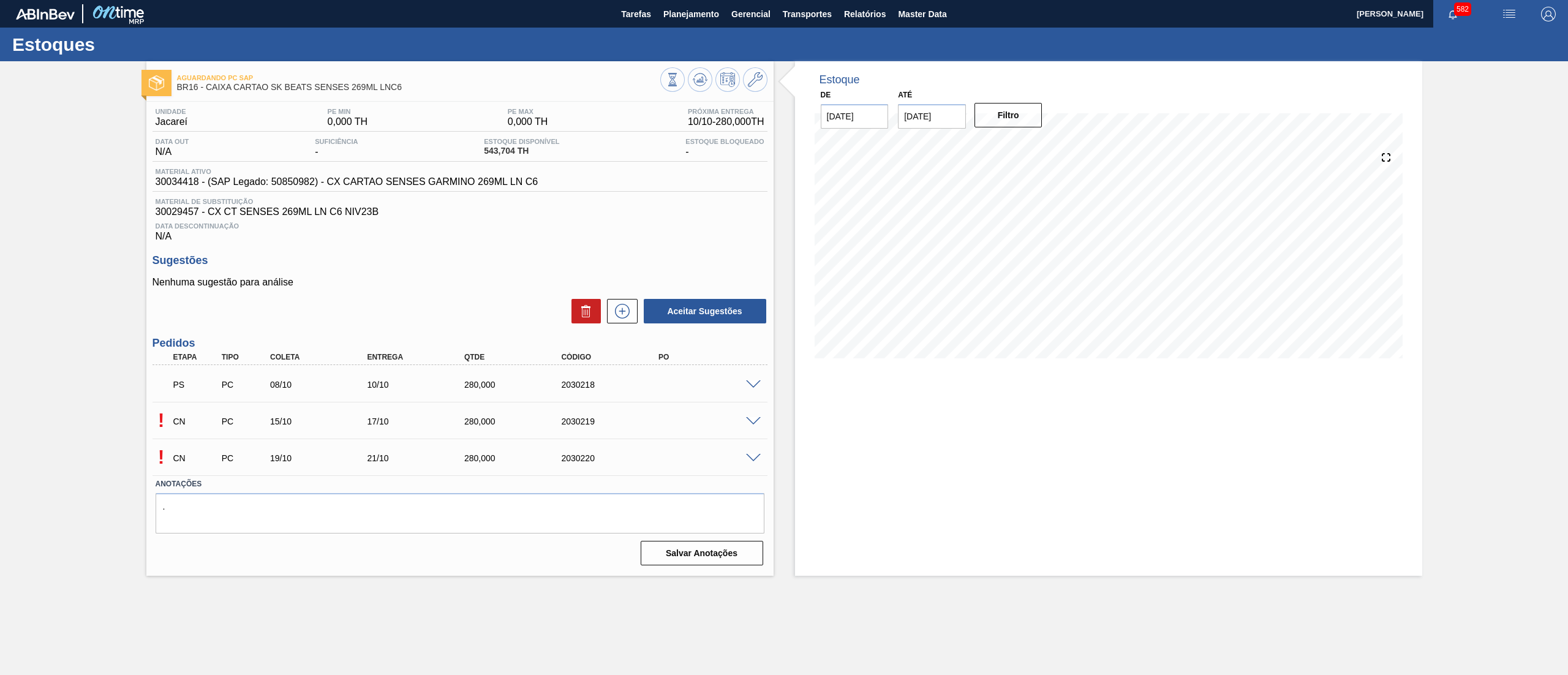
click at [751, 458] on span at bounding box center [753, 458] width 14 height 9
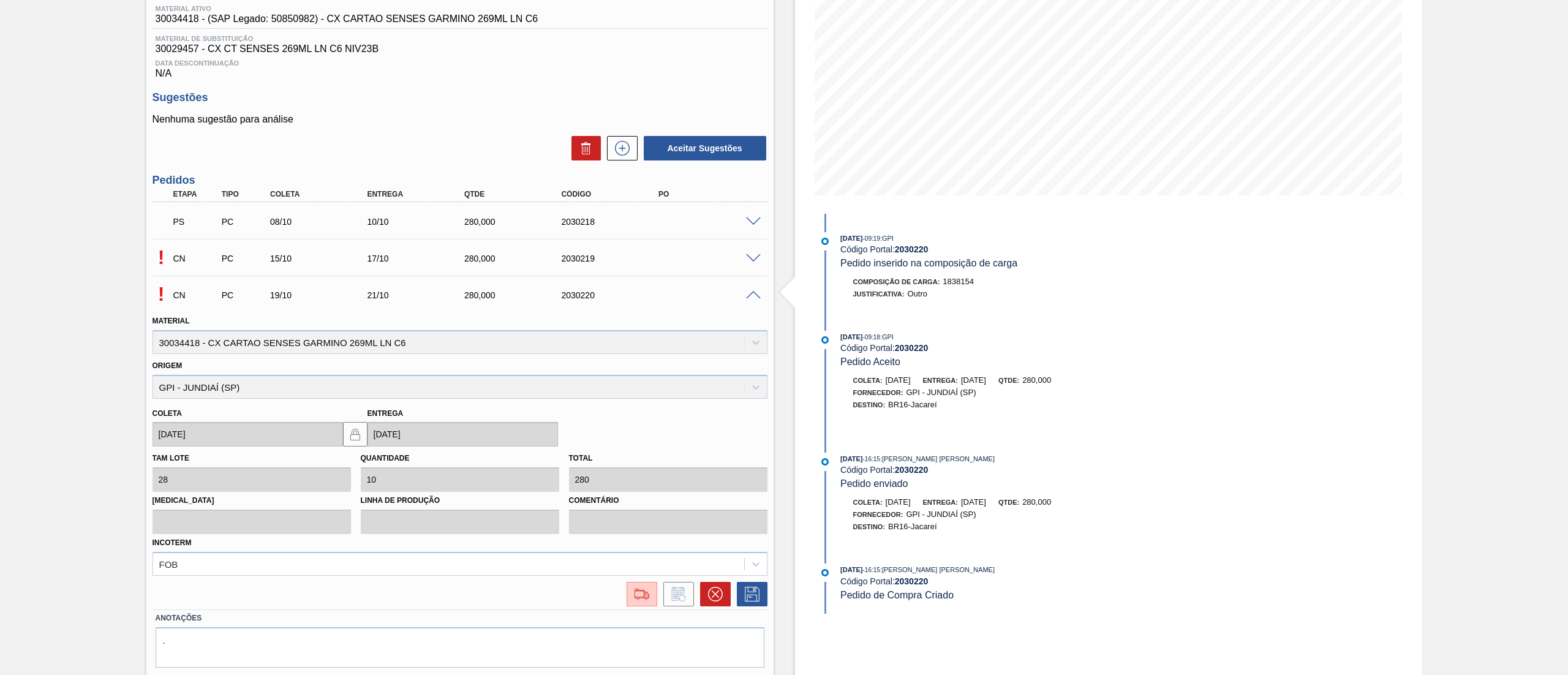
scroll to position [198, 0]
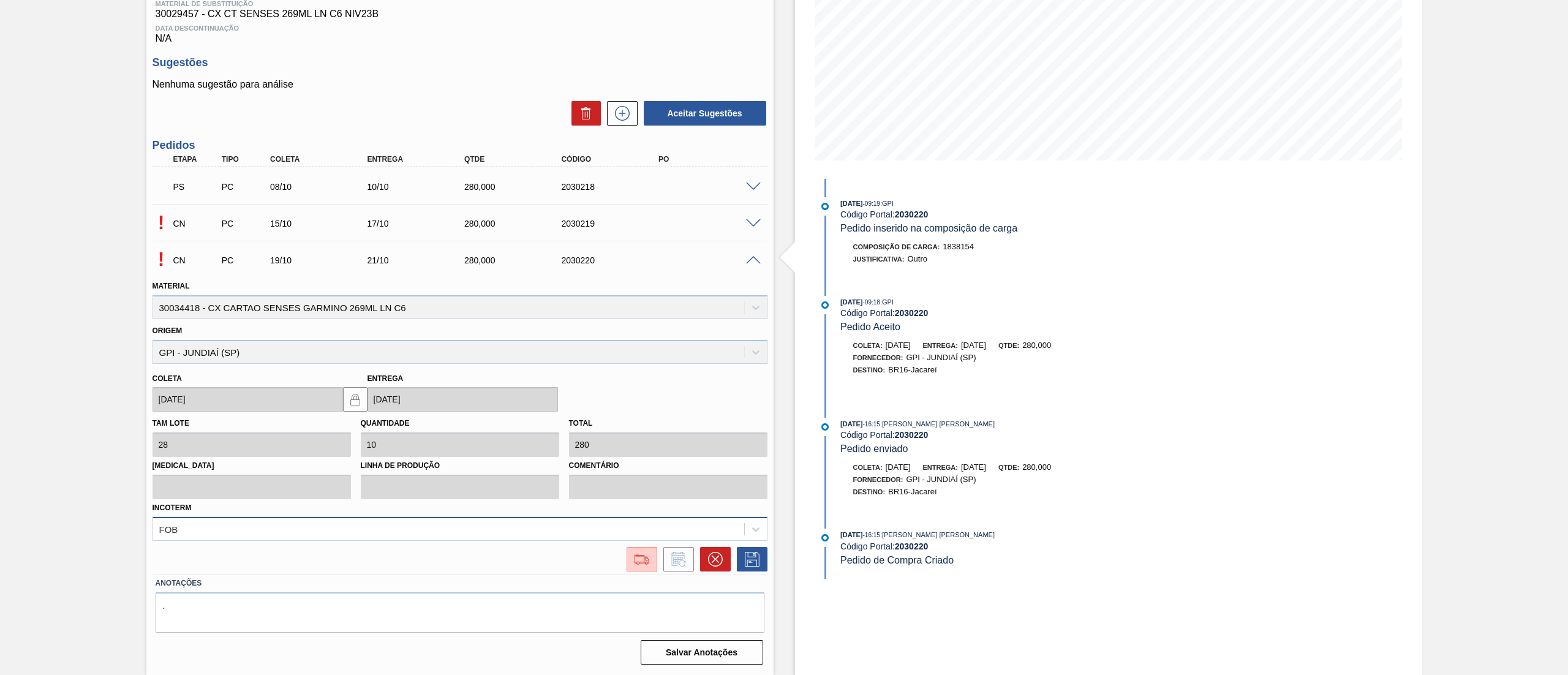
click at [683, 533] on div "FOB" at bounding box center [460, 528] width 615 height 24
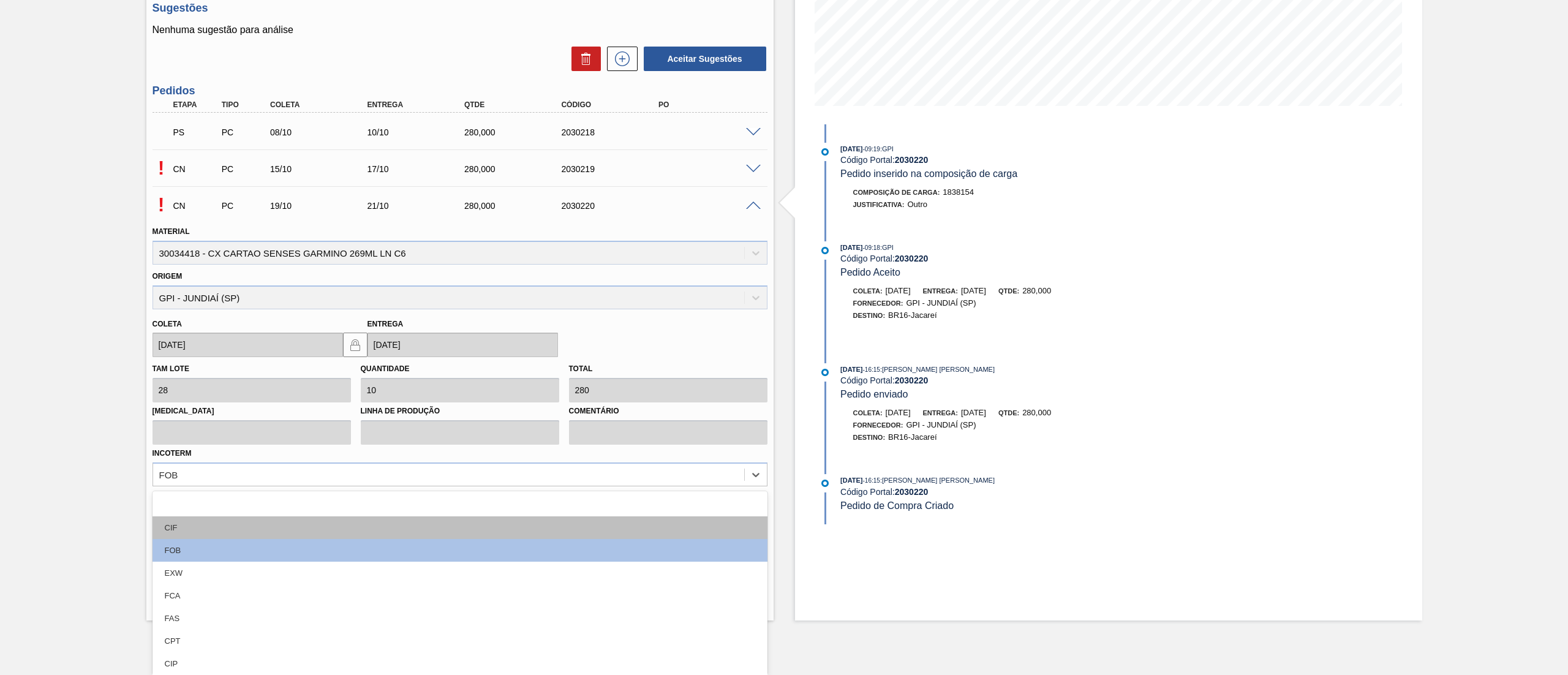
click at [285, 521] on div "CIF" at bounding box center [460, 528] width 615 height 23
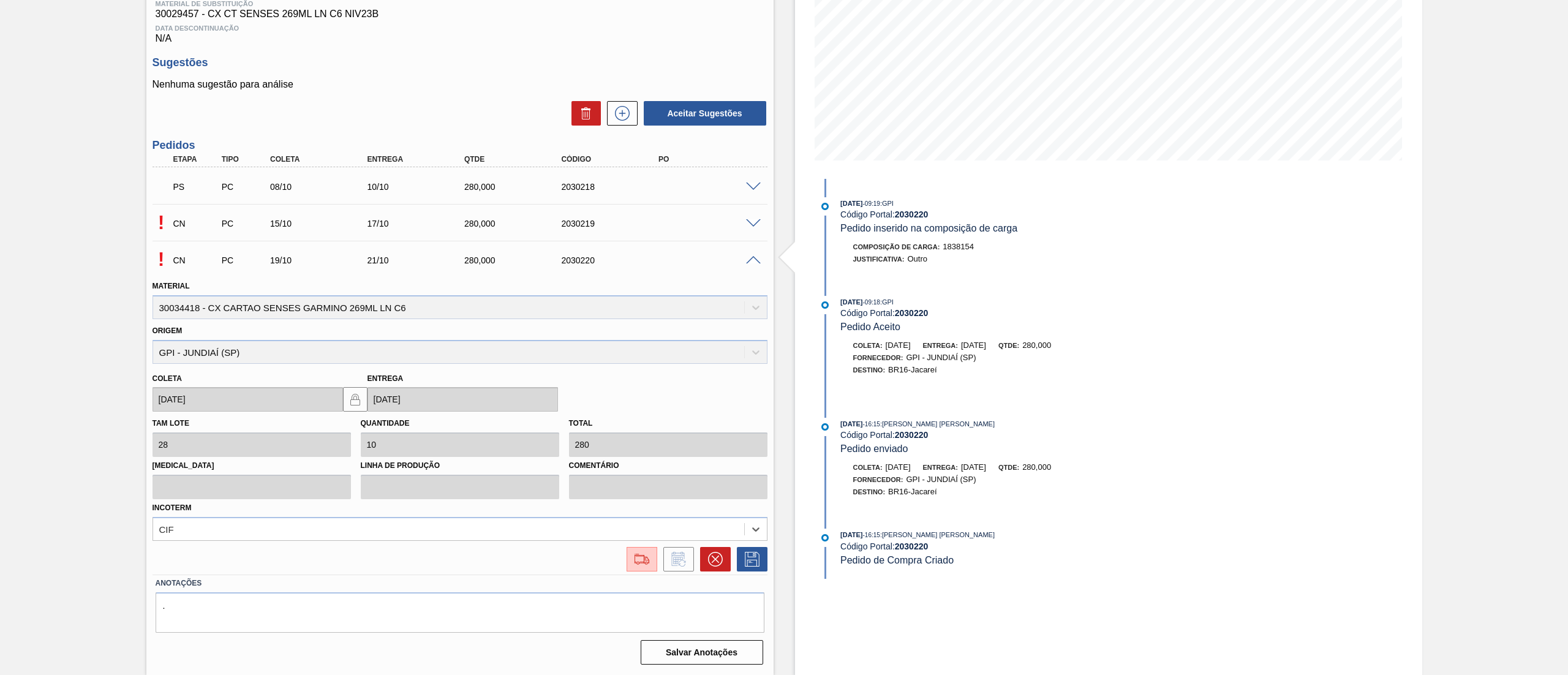
scroll to position [198, 0]
click at [750, 555] on icon at bounding box center [752, 559] width 19 height 14
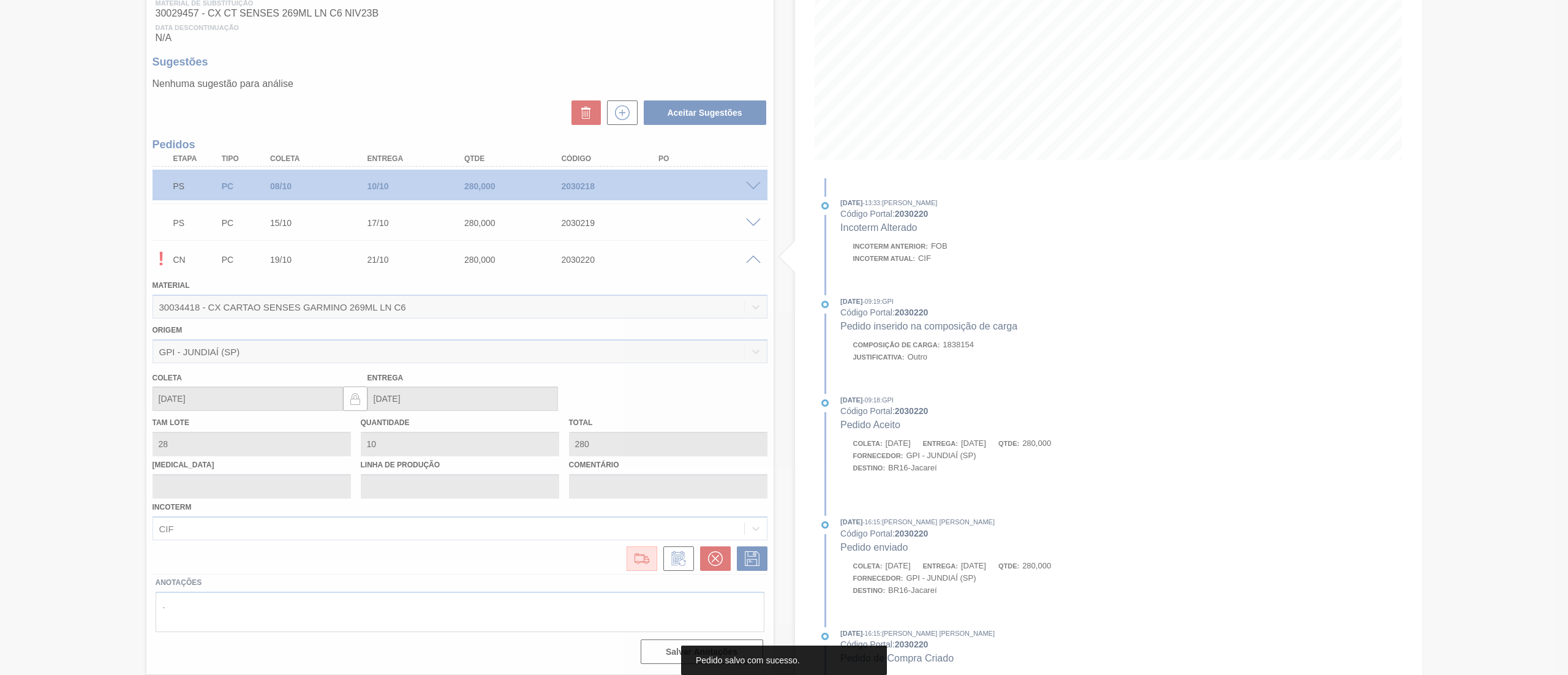
scroll to position [0, 0]
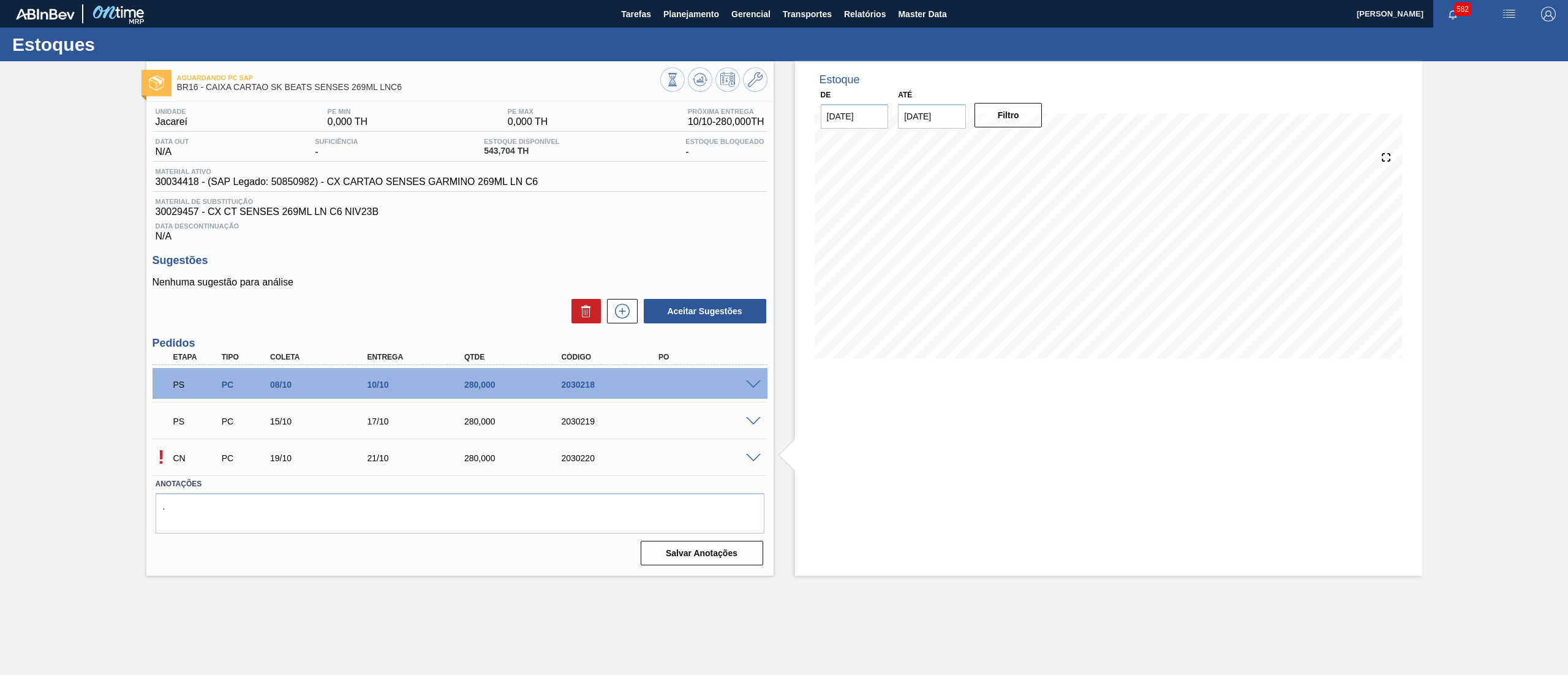
click at [754, 458] on span at bounding box center [753, 458] width 14 height 9
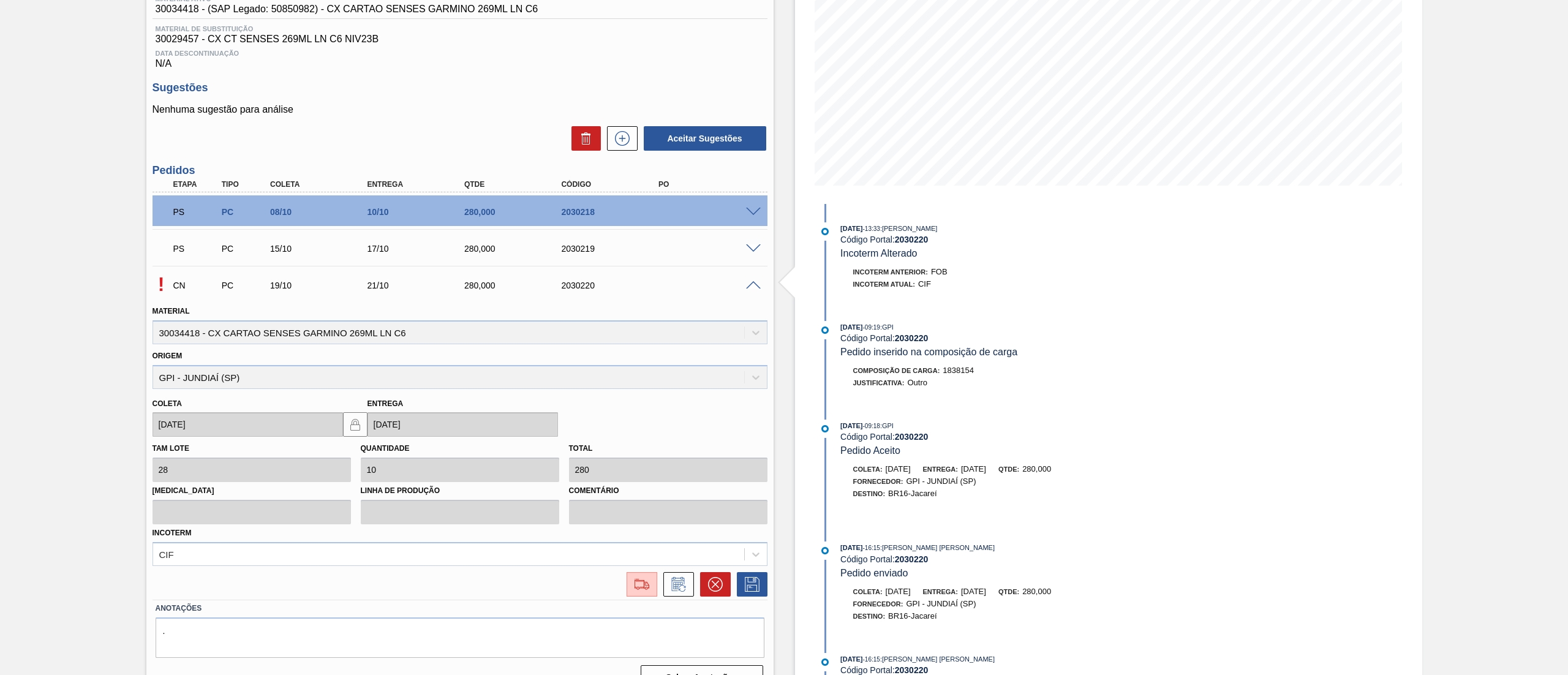
scroll to position [198, 0]
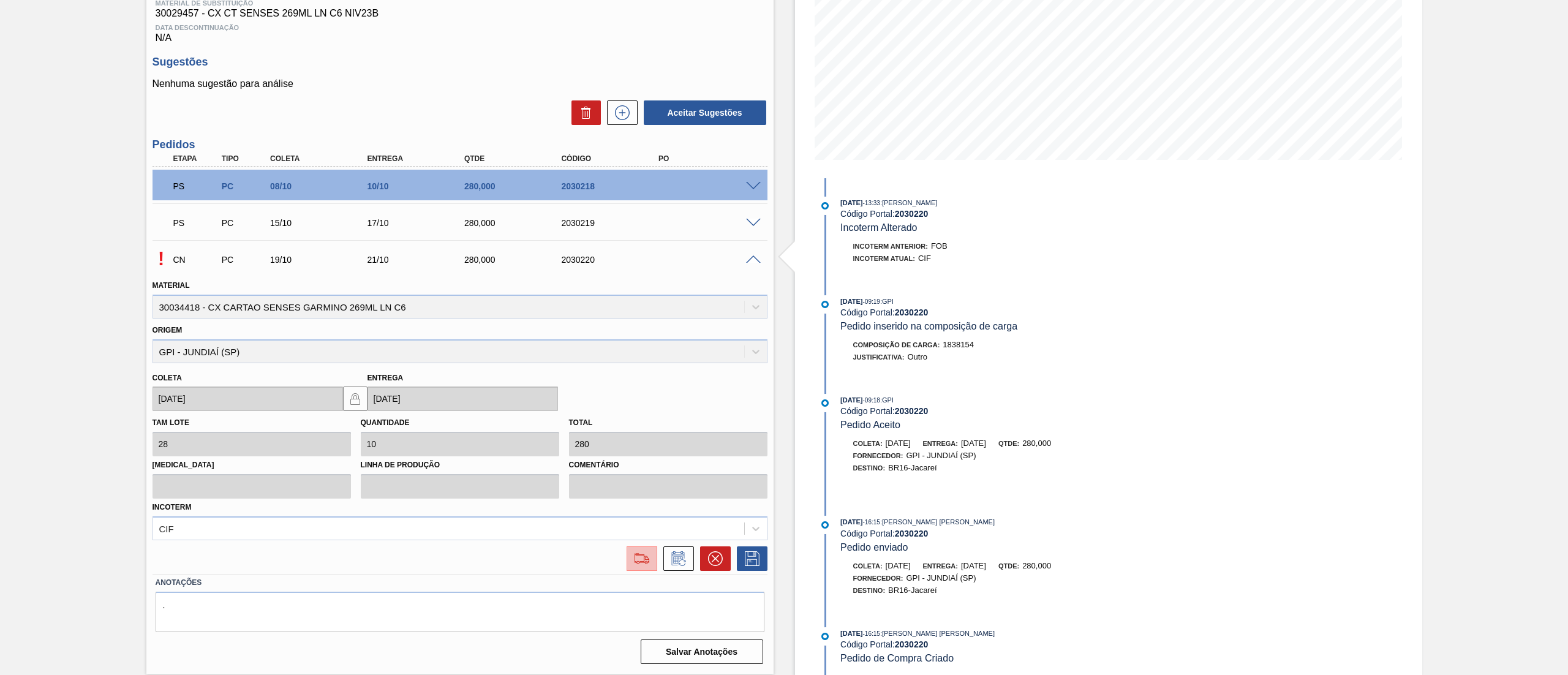
click at [632, 561] on img at bounding box center [642, 558] width 19 height 14
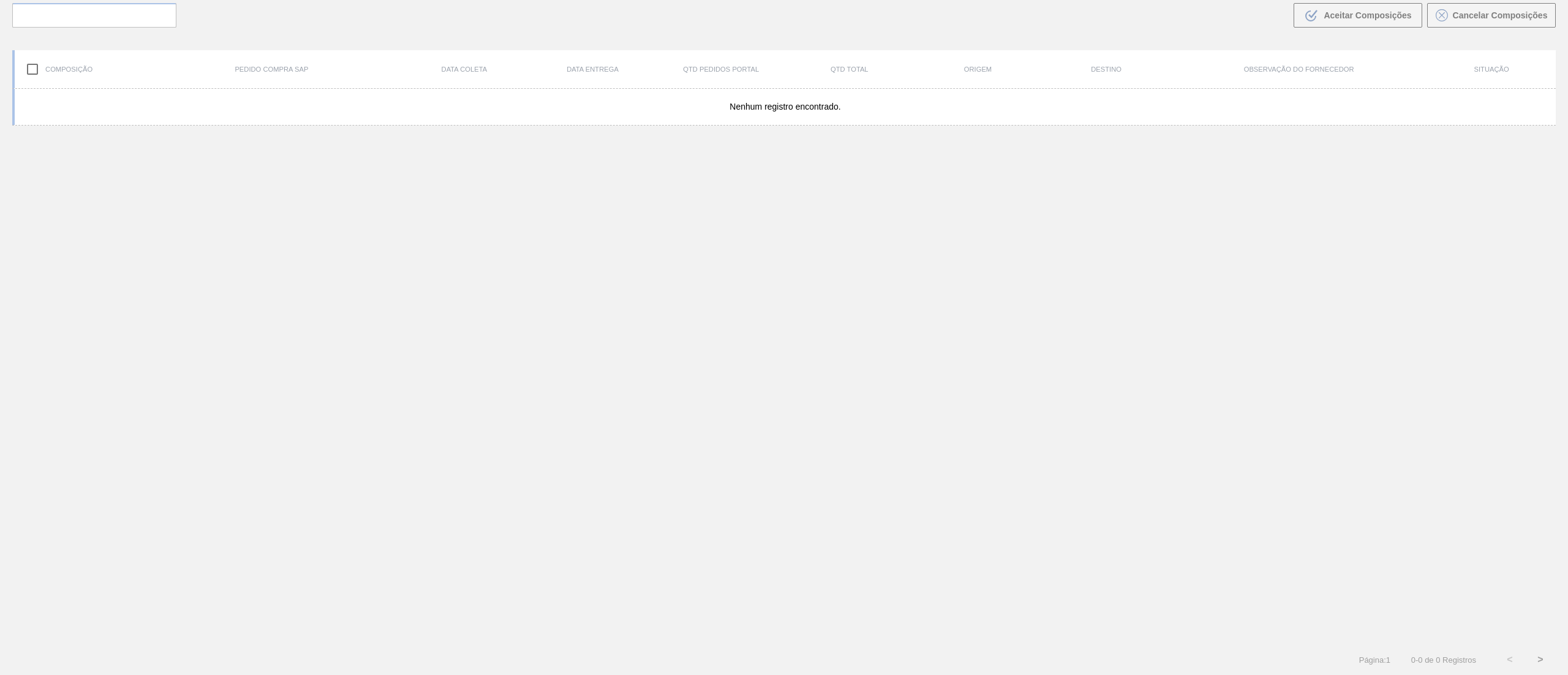
scroll to position [88, 0]
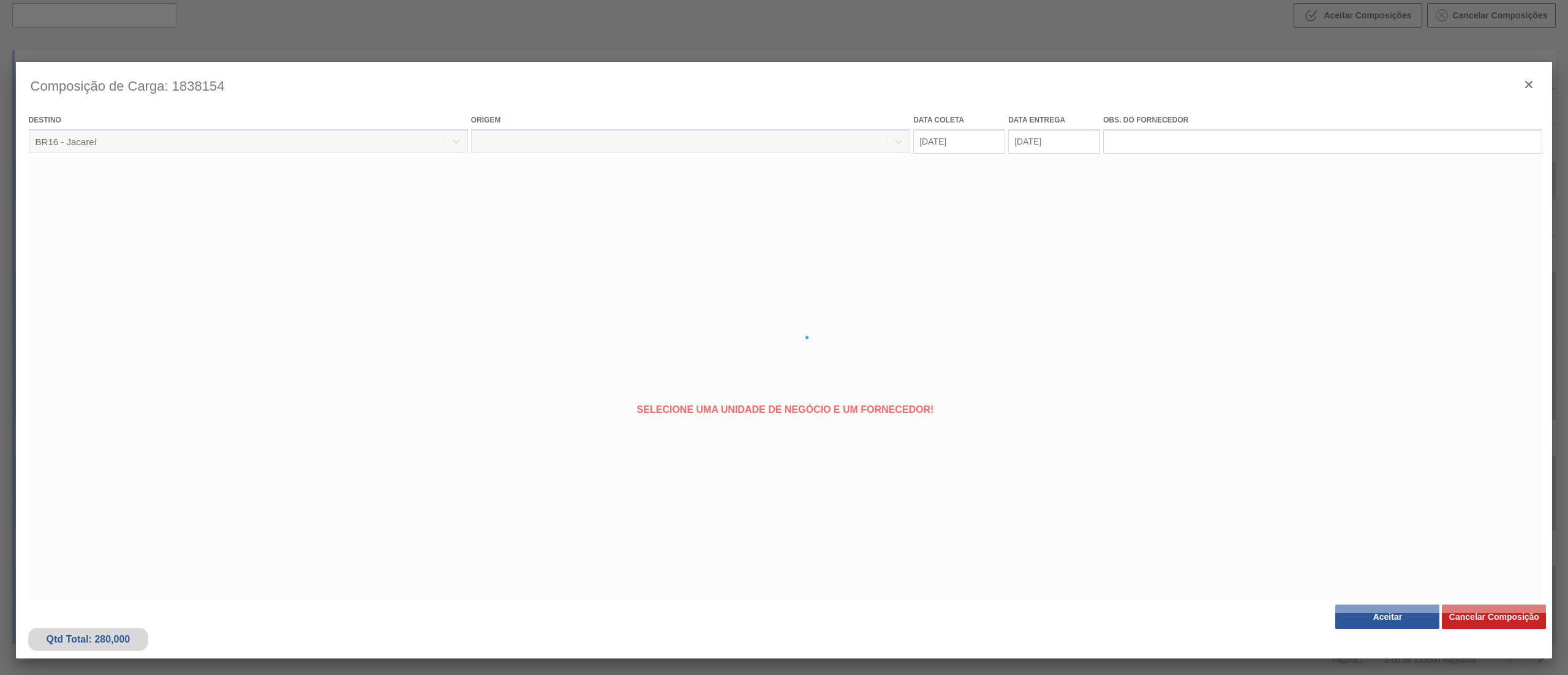
type coleta "[DATE]"
type entrega "21/10/2025"
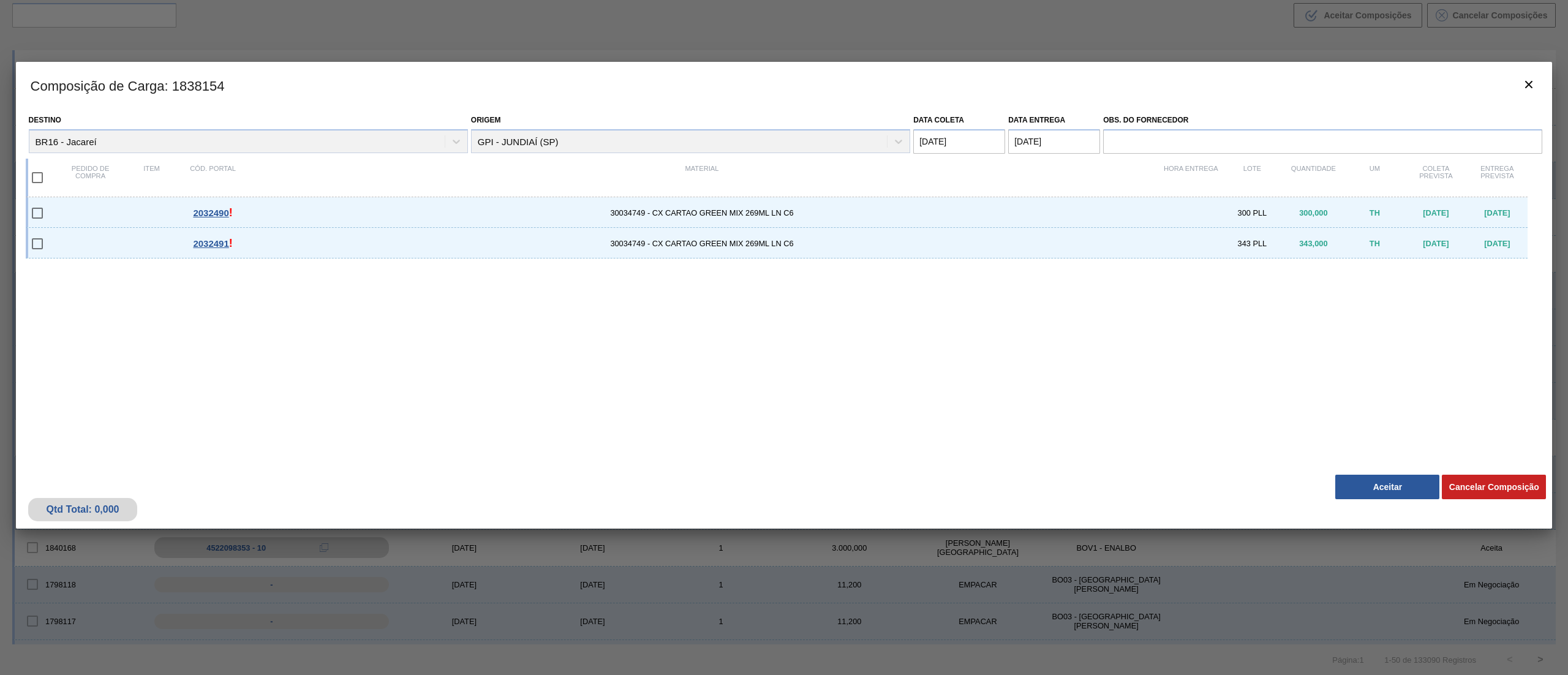
click at [1356, 479] on button "Aceitar" at bounding box center [1387, 487] width 104 height 25
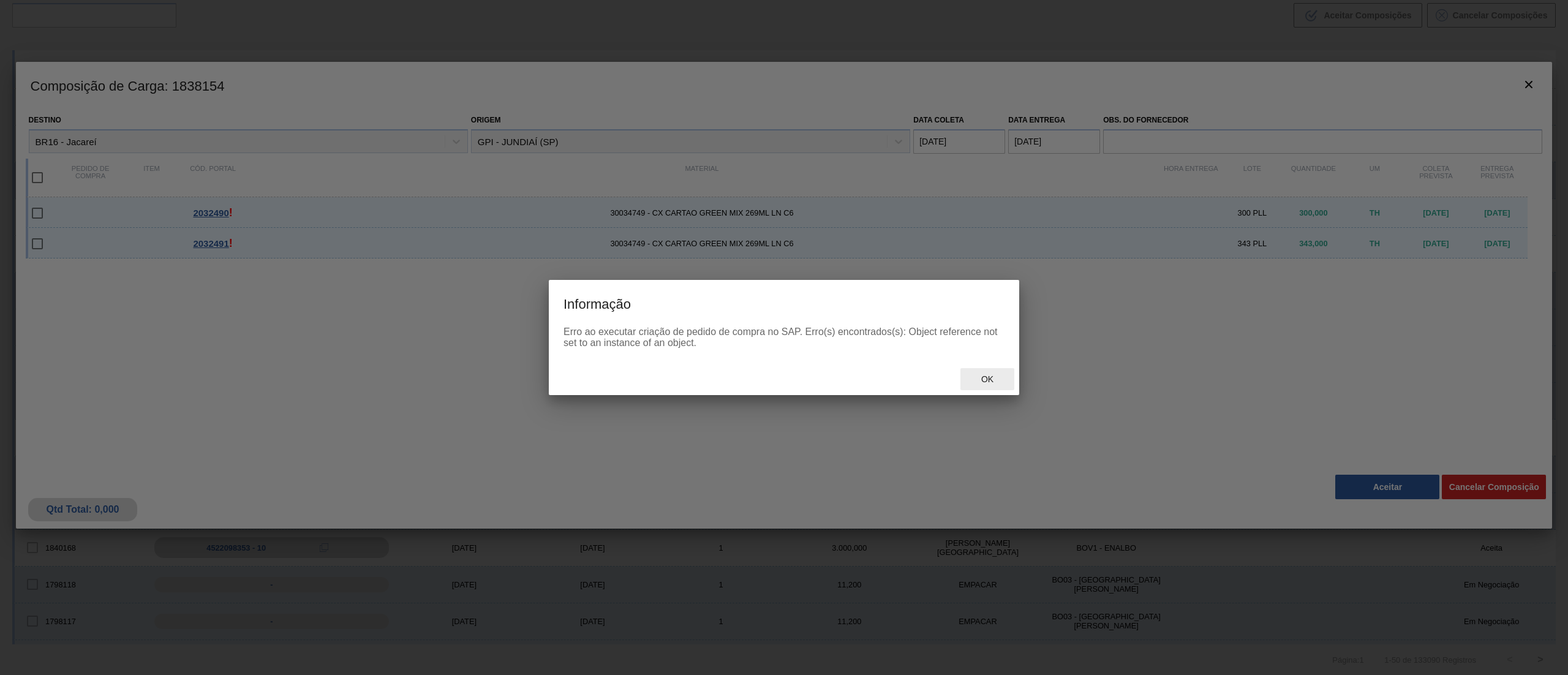
click at [992, 368] on div "Ok" at bounding box center [987, 379] width 54 height 23
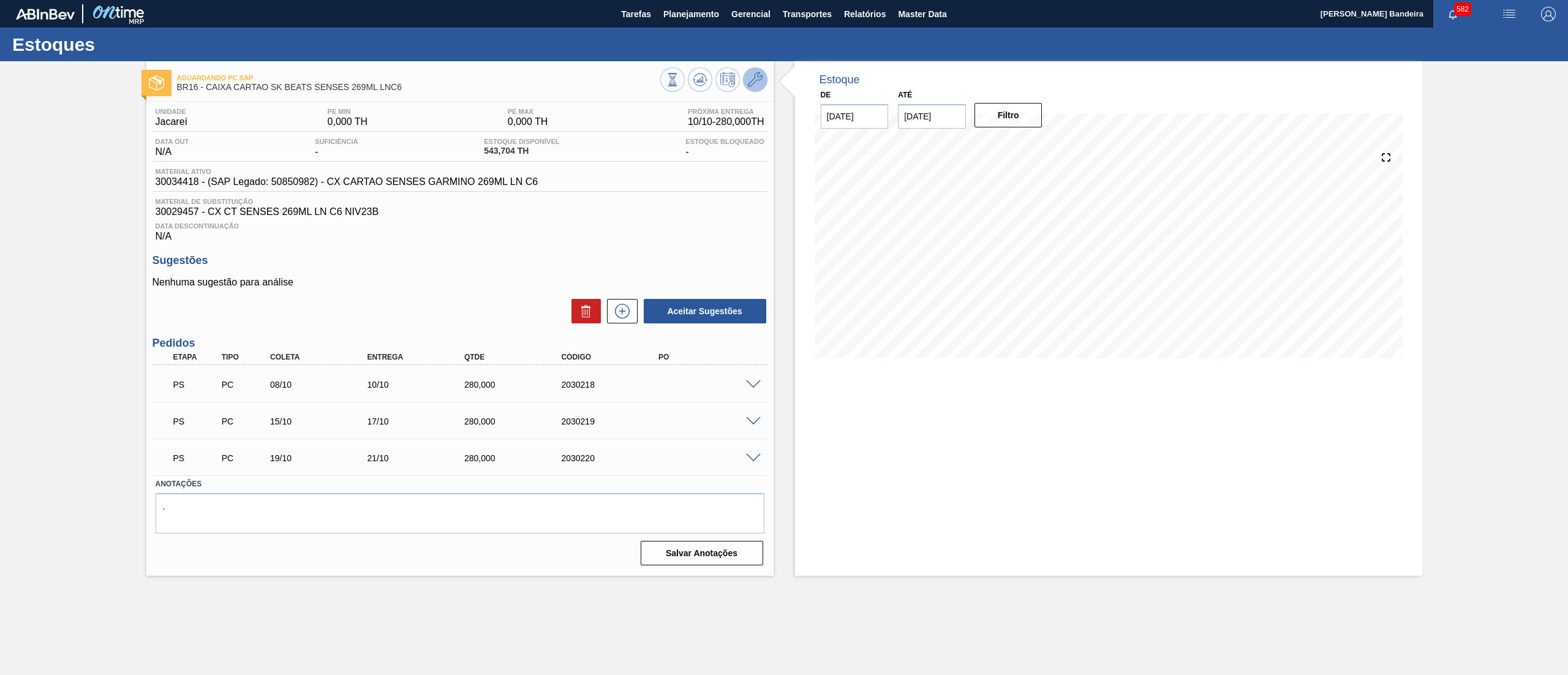
click at [753, 82] on icon at bounding box center [755, 79] width 14 height 14
click at [704, 17] on span "Planejamento" at bounding box center [691, 14] width 56 height 14
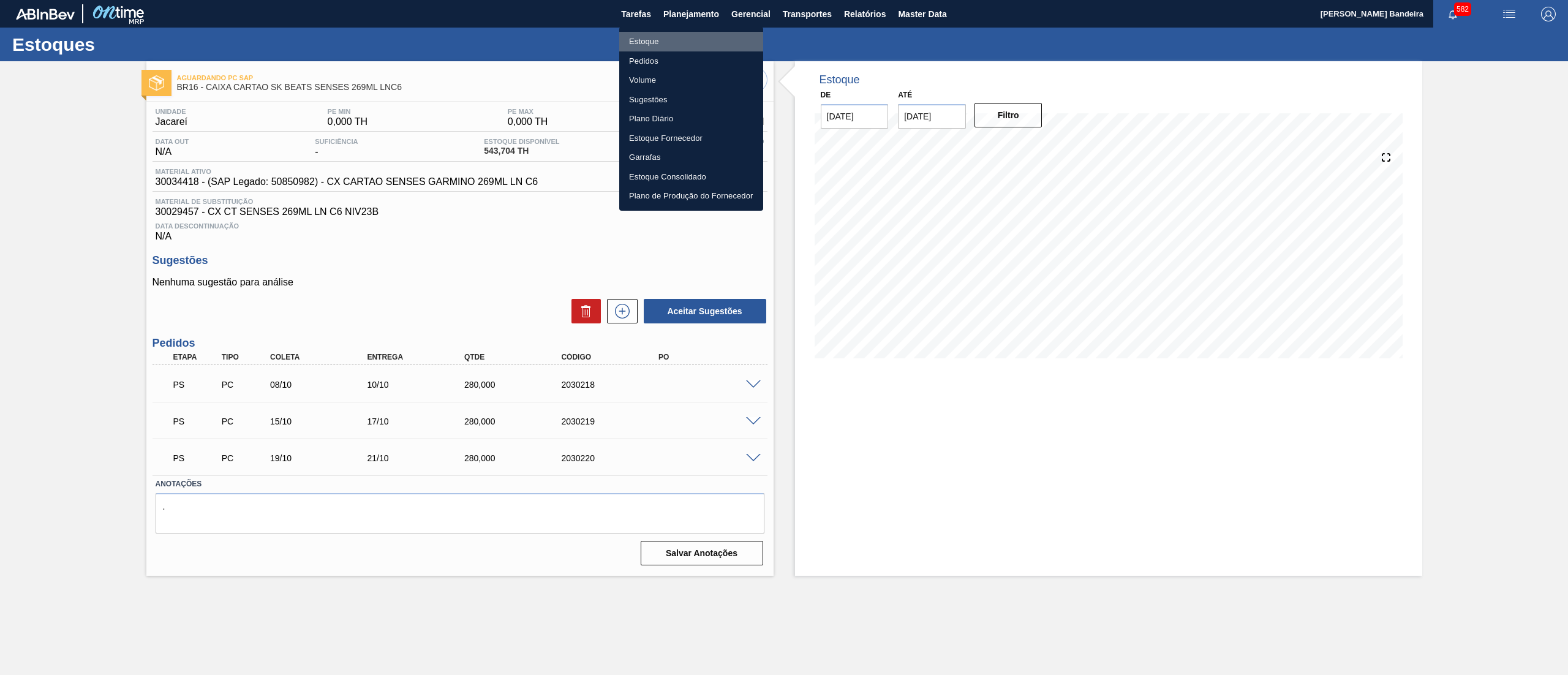
click at [694, 43] on li "Estoque" at bounding box center [691, 41] width 144 height 19
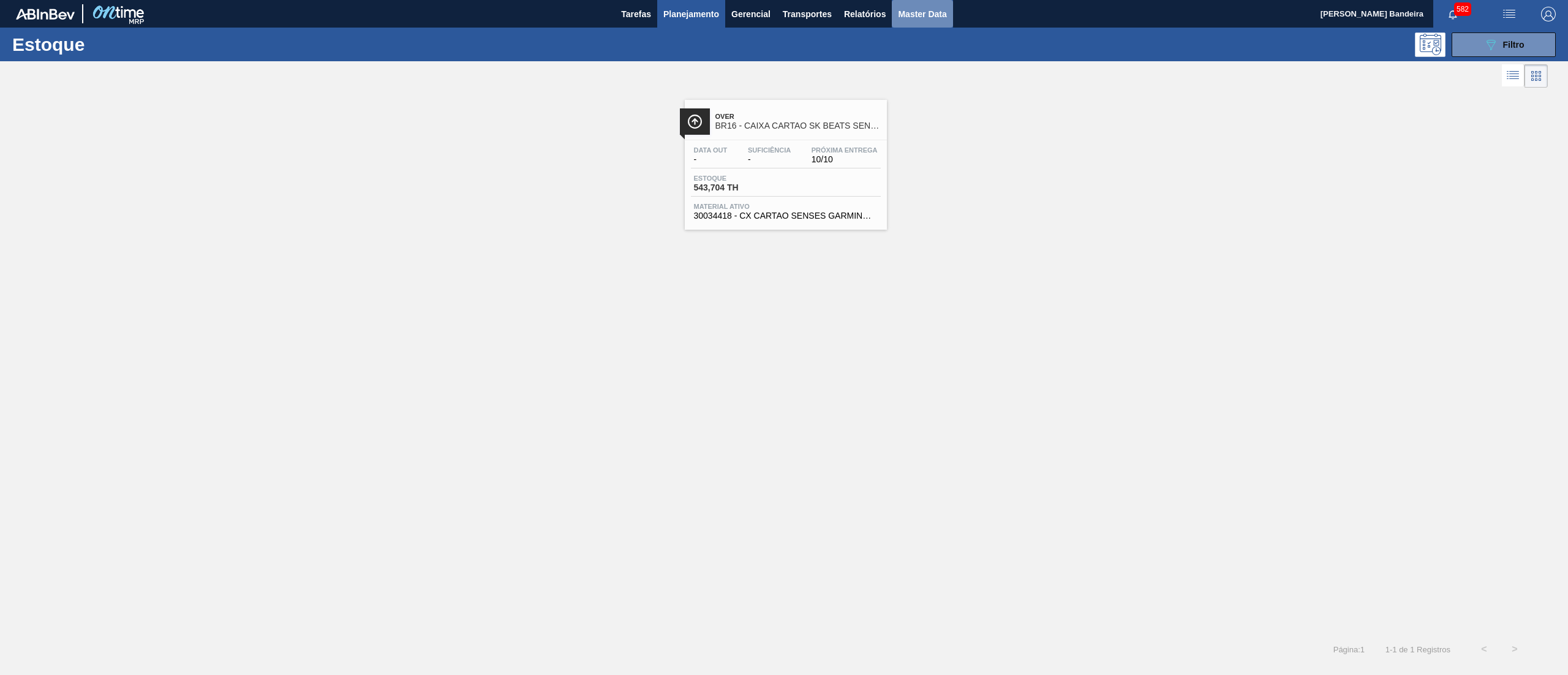
click at [922, 19] on span "Master Data" at bounding box center [922, 14] width 48 height 14
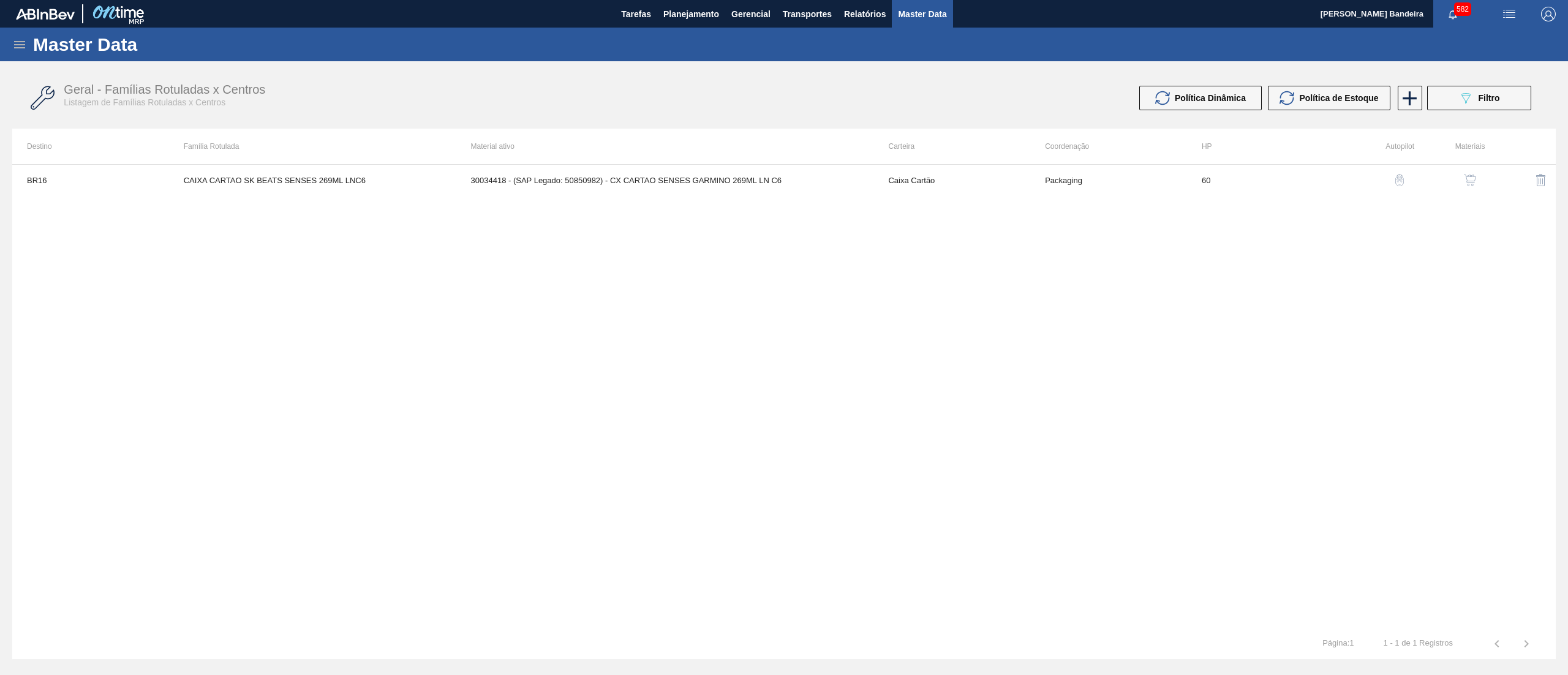
click at [16, 34] on div "Master Data" at bounding box center [784, 44] width 1568 height 34
click at [20, 41] on icon at bounding box center [19, 44] width 14 height 14
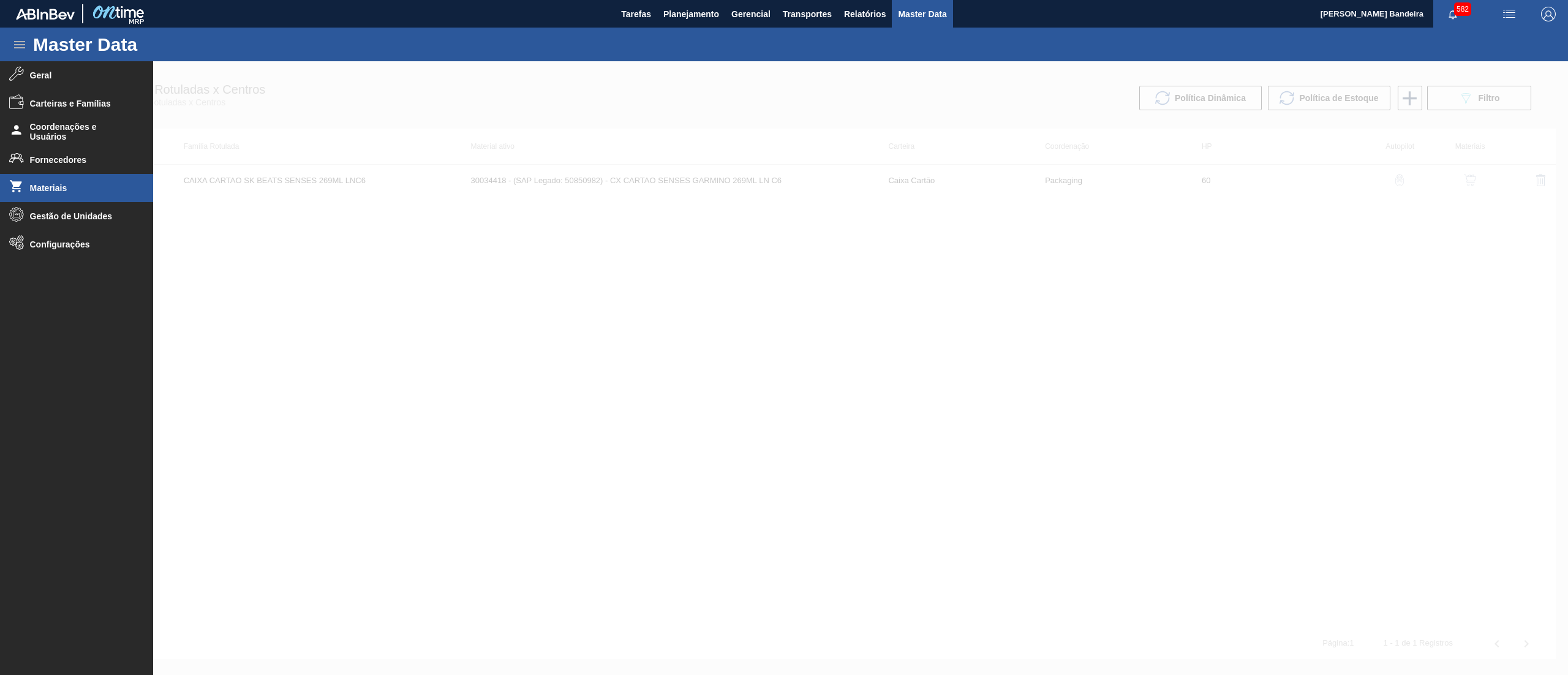
click at [76, 187] on span "Materiais" at bounding box center [81, 188] width 101 height 10
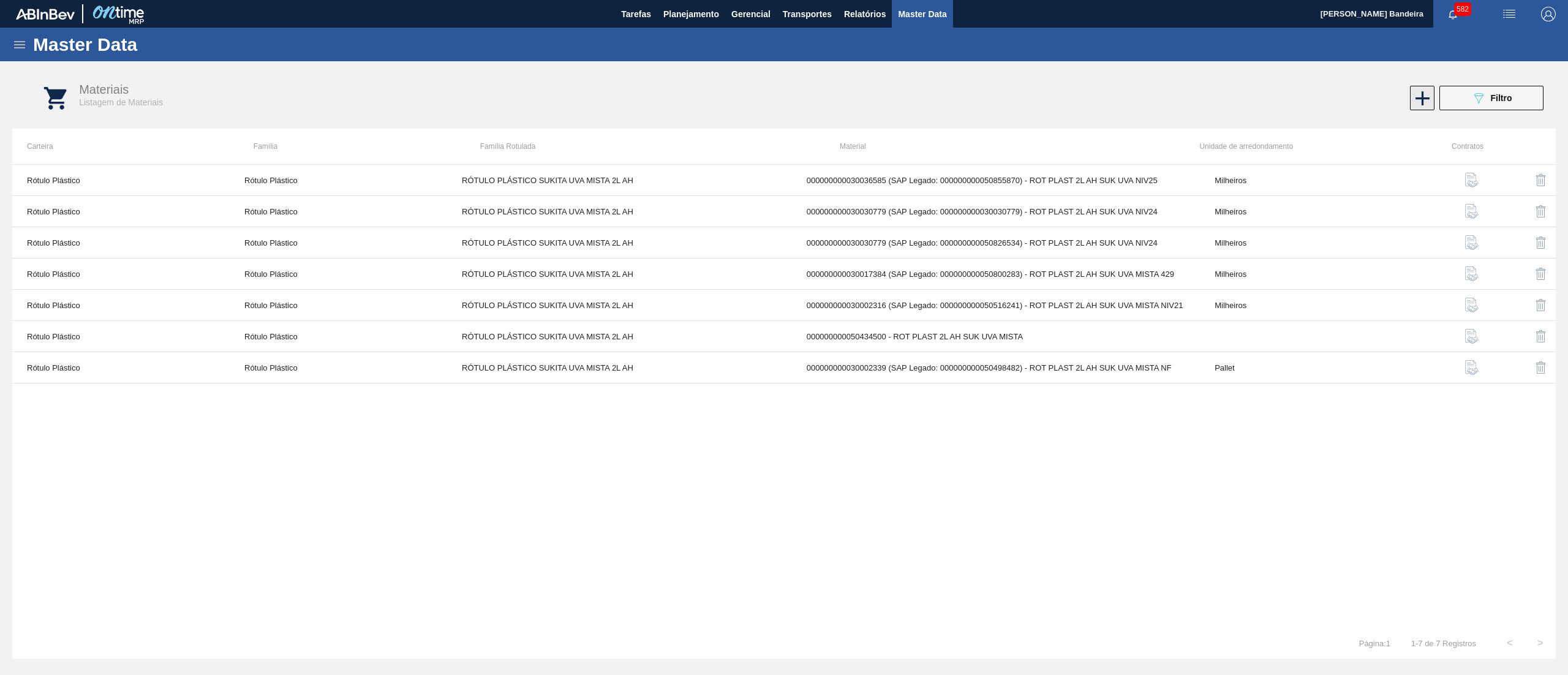
click at [1431, 103] on icon at bounding box center [1423, 98] width 24 height 24
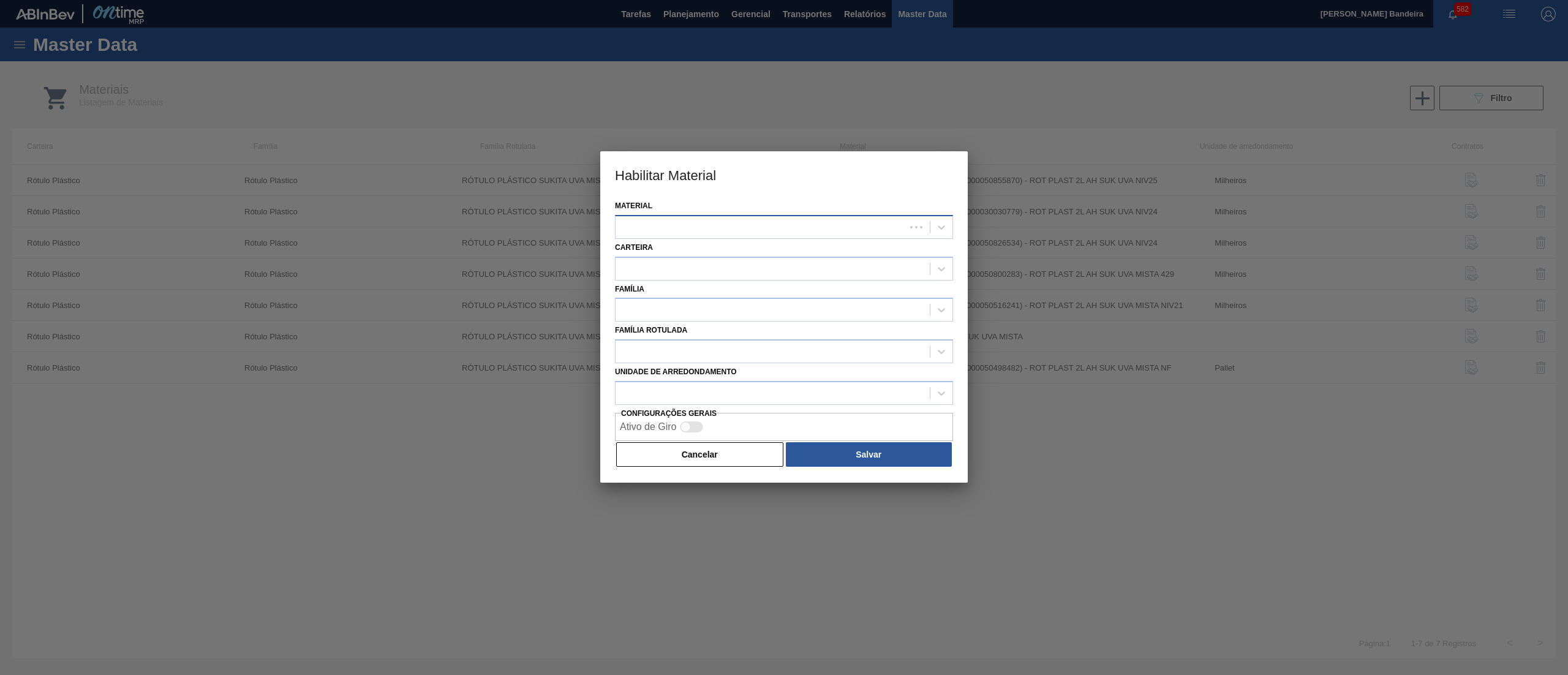
click at [714, 227] on div at bounding box center [761, 227] width 290 height 18
paste input "30036587"
type input "30036587"
click at [703, 227] on div "30036587" at bounding box center [761, 227] width 290 height 18
click at [703, 227] on div at bounding box center [761, 227] width 290 height 18
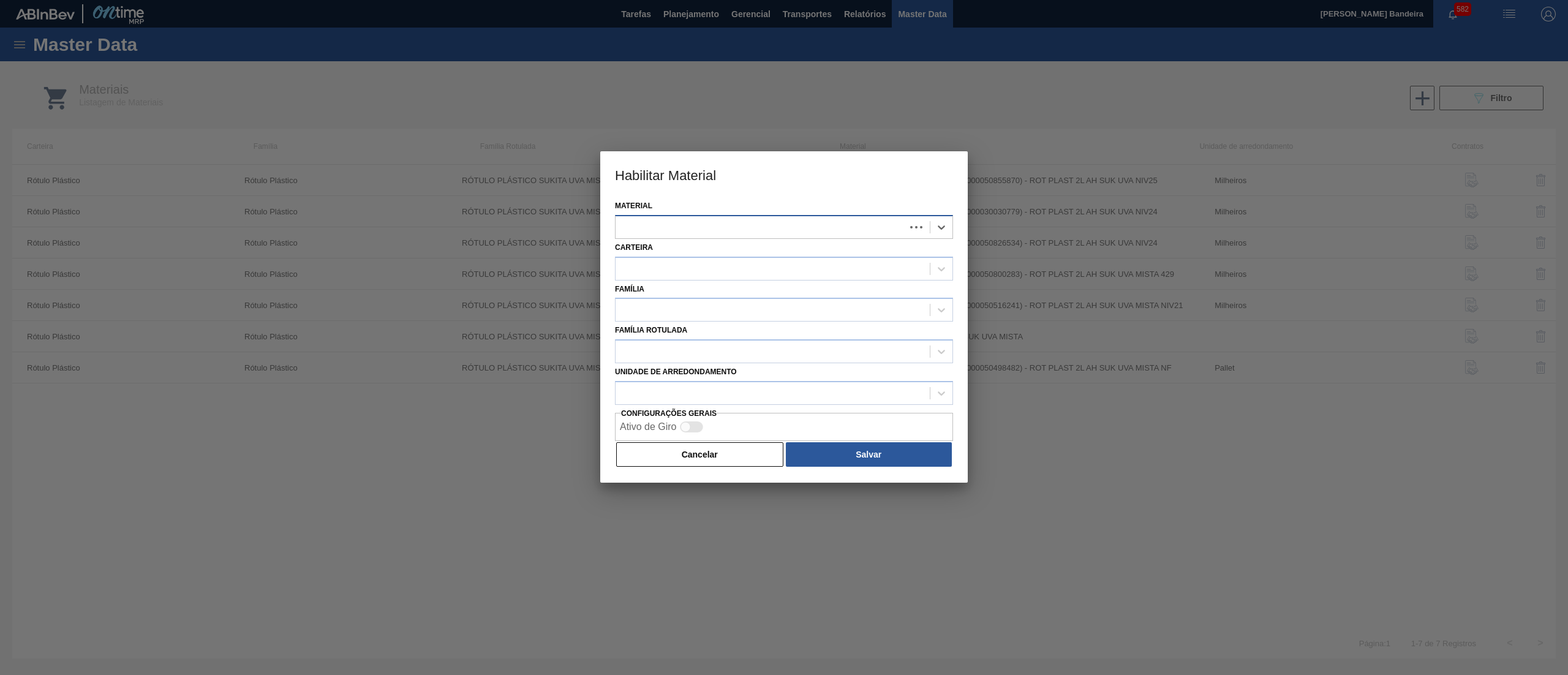
click at [703, 227] on div at bounding box center [761, 227] width 290 height 18
paste input "30036587"
type input "30036587"
click at [714, 244] on div "000000000030036587 (SAP Legado: 000000000050855872) - ROT PLAST 2L H SUKITA NIV…" at bounding box center [784, 258] width 338 height 28
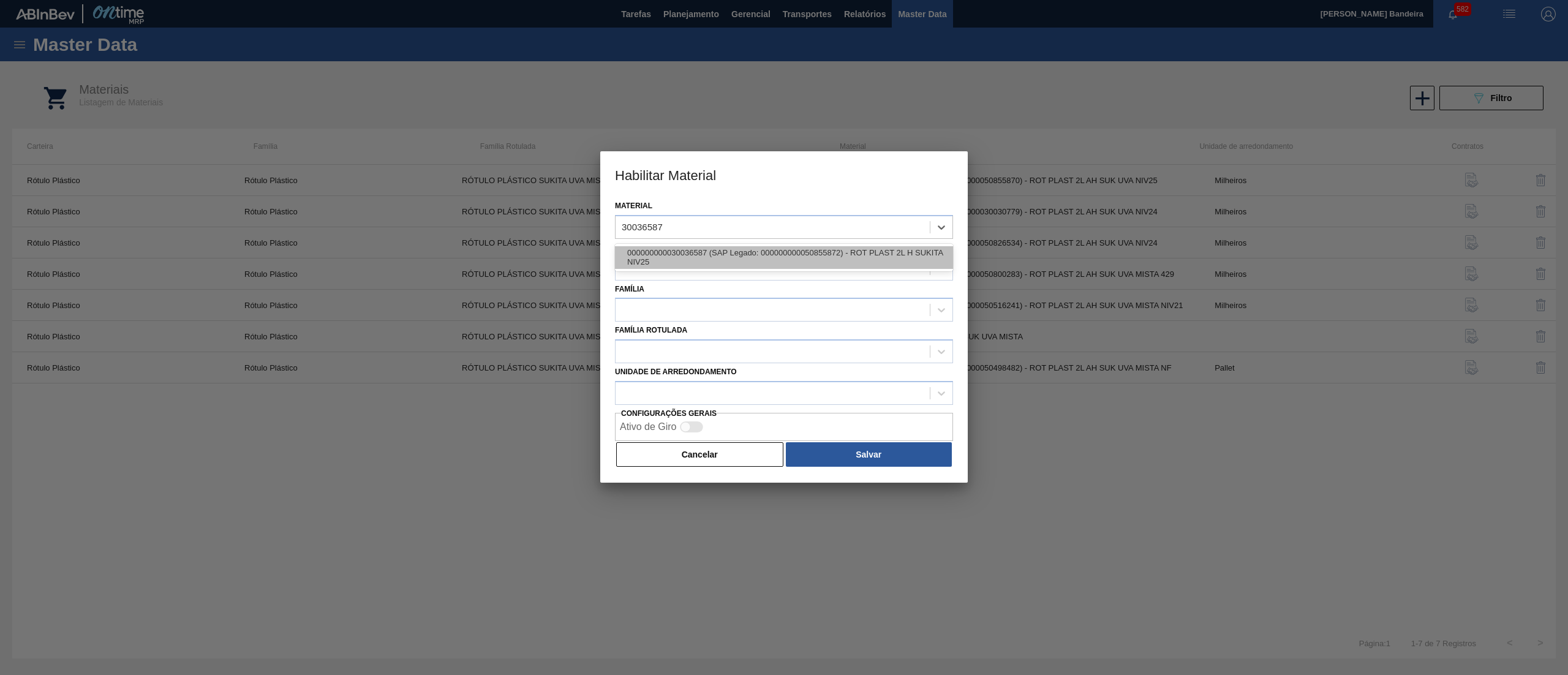
click at [714, 257] on div "000000000030036587 (SAP Legado: 000000000050855872) - ROT PLAST 2L H SUKITA NIV…" at bounding box center [784, 257] width 338 height 23
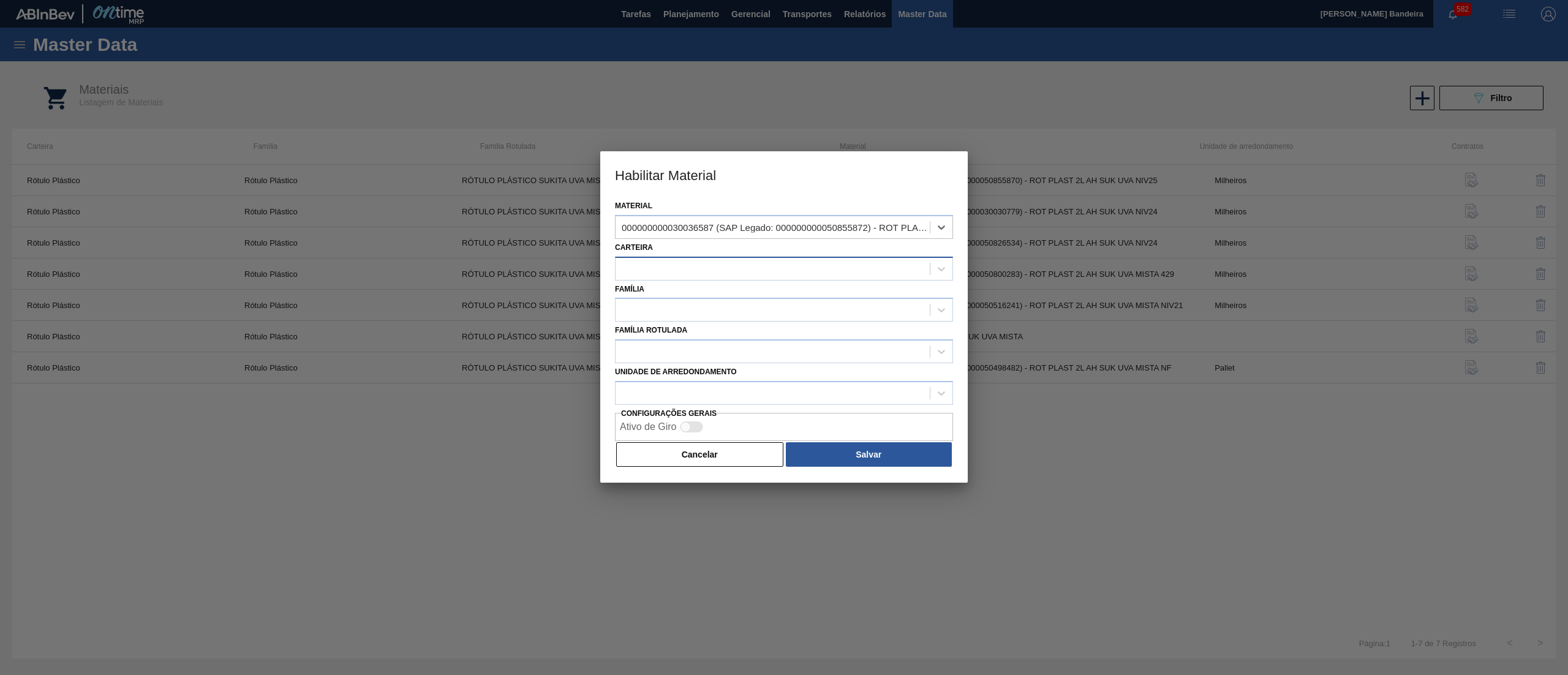
click at [708, 267] on div at bounding box center [773, 269] width 314 height 18
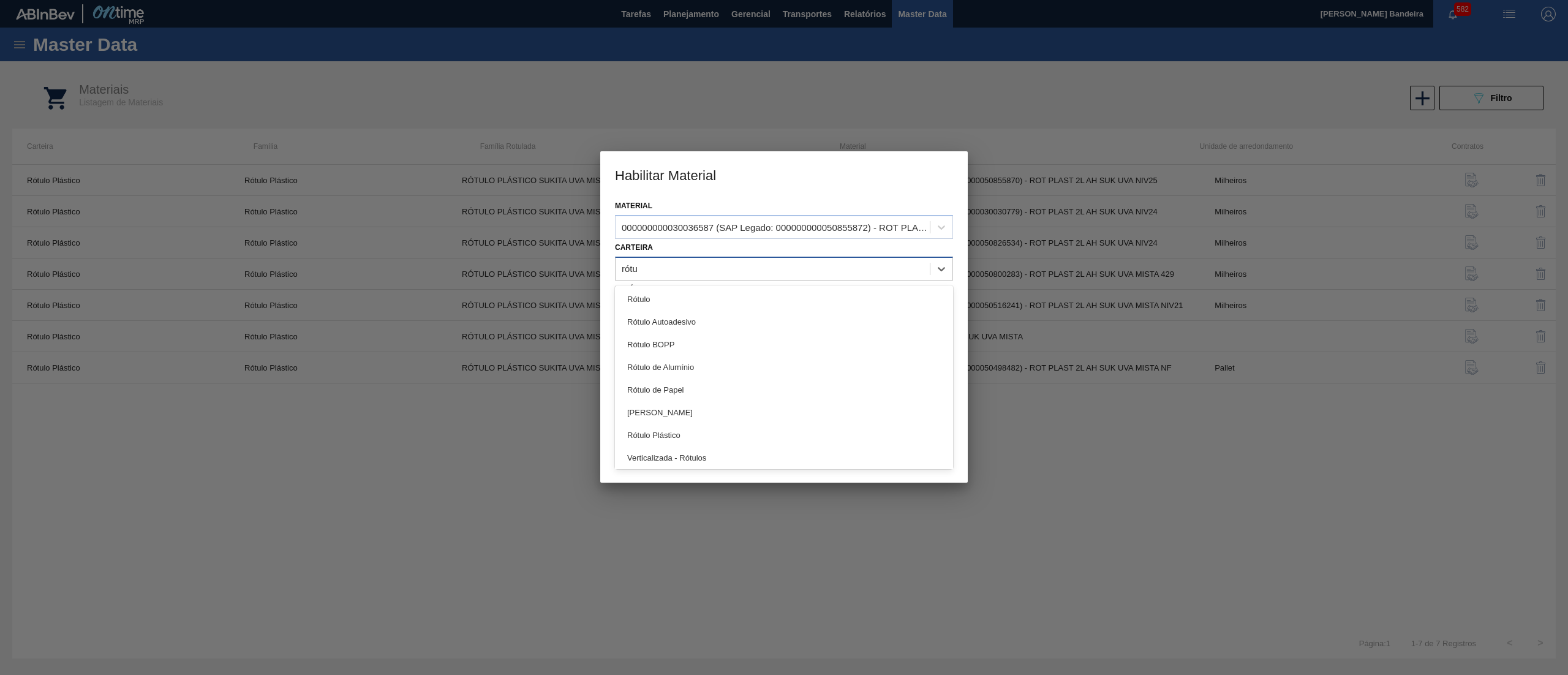
type input "rótul"
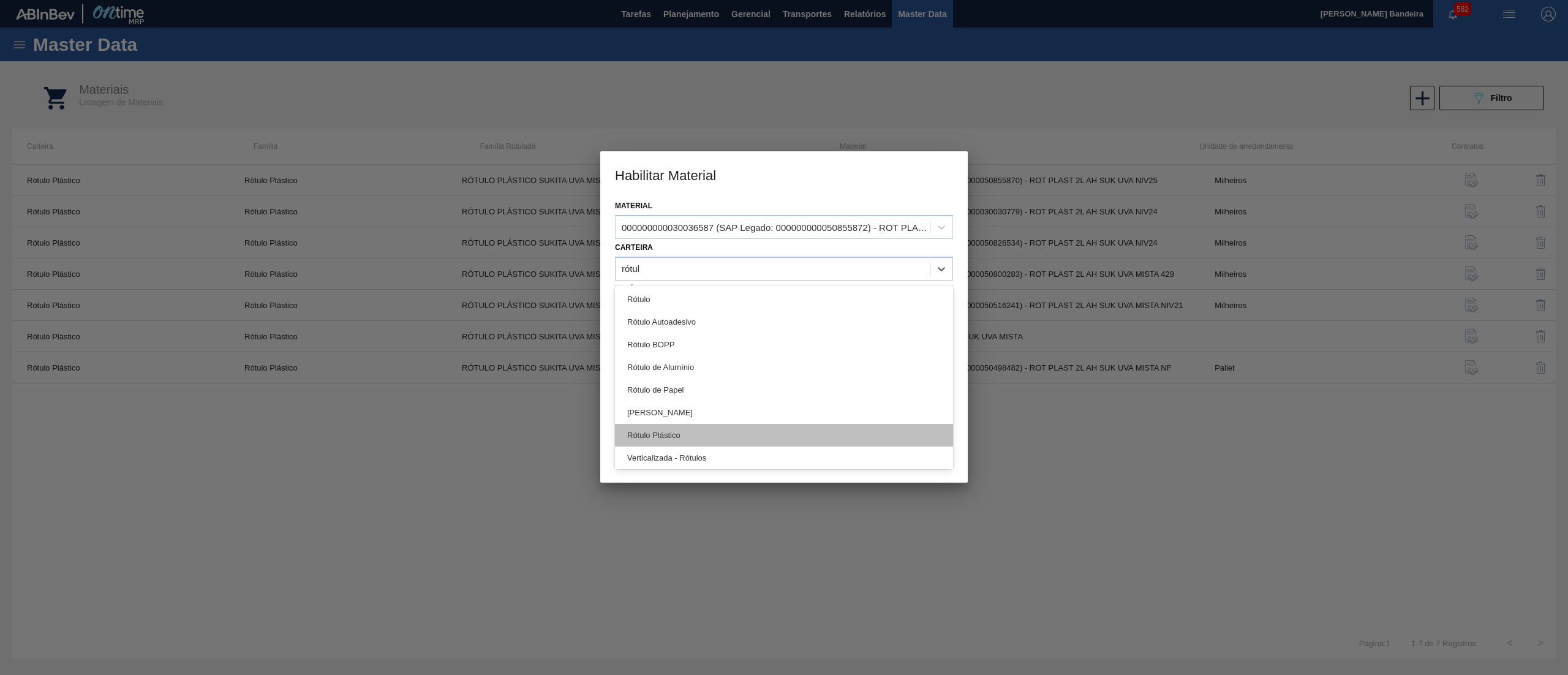
click at [723, 440] on div "Rótulo Plástico" at bounding box center [784, 435] width 338 height 23
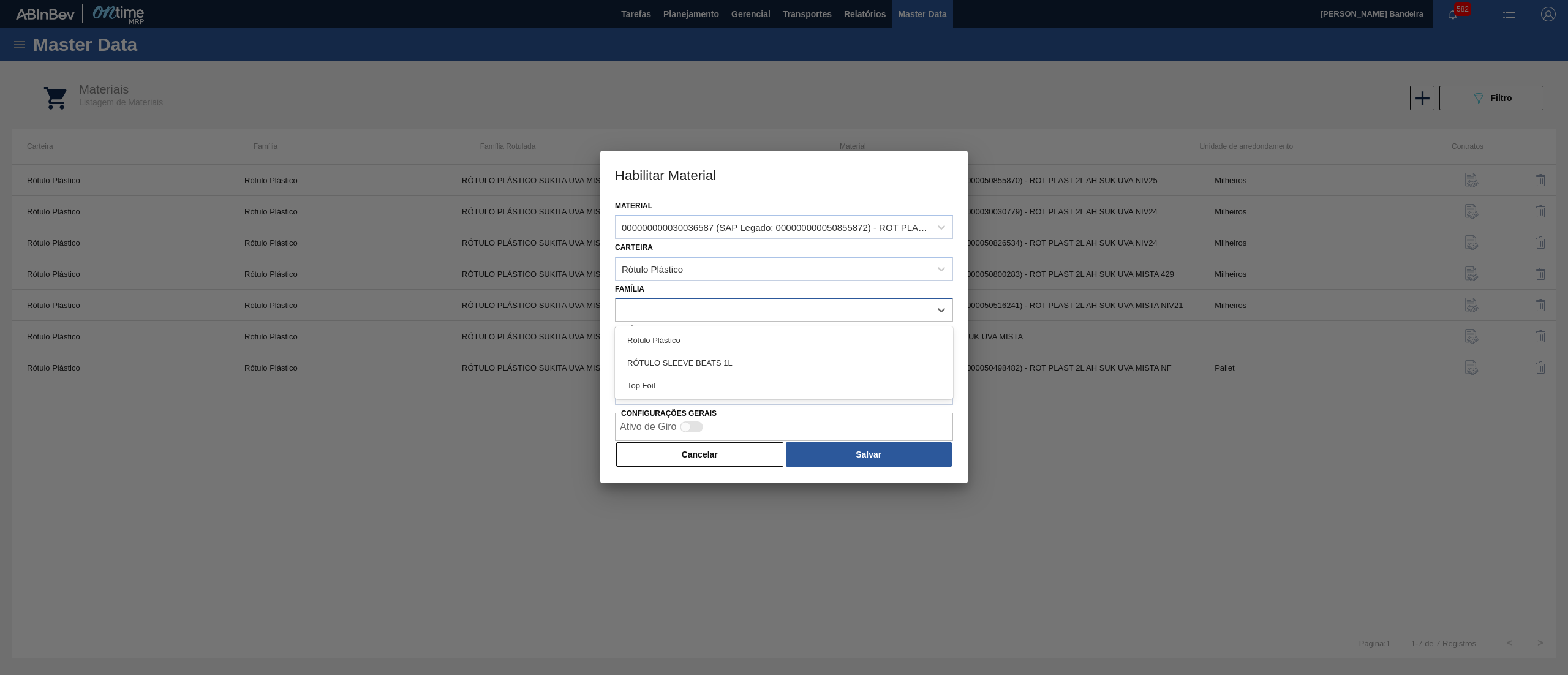
click at [694, 315] on div at bounding box center [773, 310] width 314 height 18
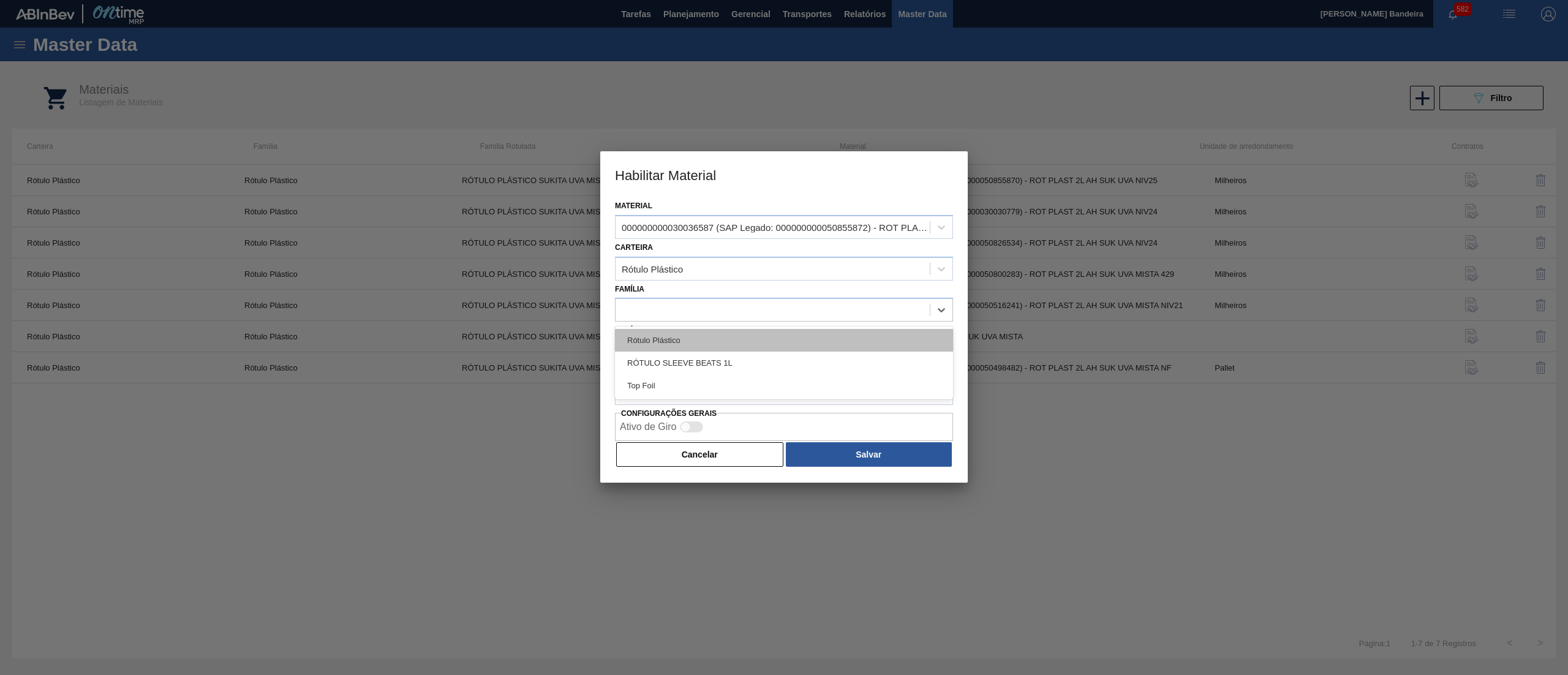
click at [694, 335] on div "Rótulo Plástico" at bounding box center [784, 340] width 338 height 23
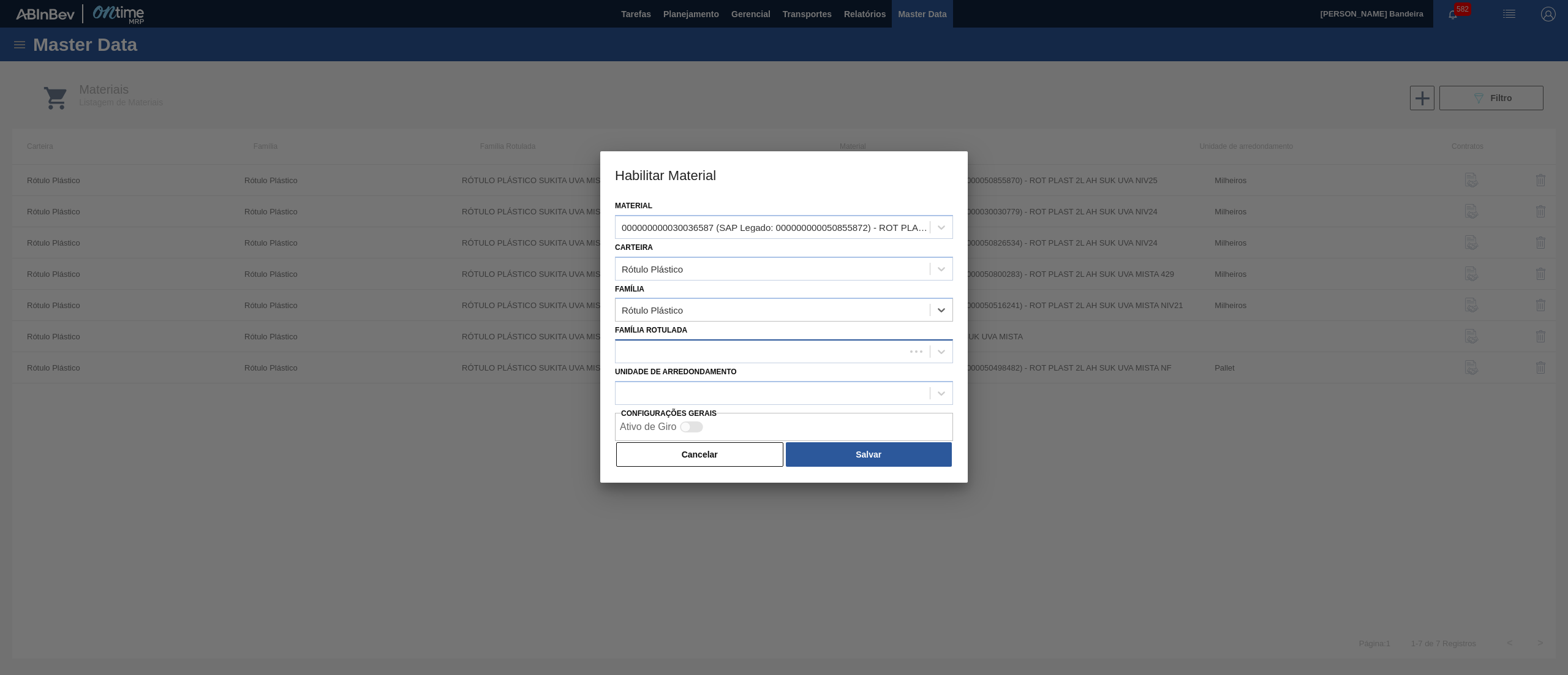
click at [694, 346] on div at bounding box center [761, 352] width 290 height 18
paste Rotulada "RÓTULO PLÁSTICO SUKITA 2L H"
type Rotulada "RÓTULO PLÁSTICO SUKITA 2L H"
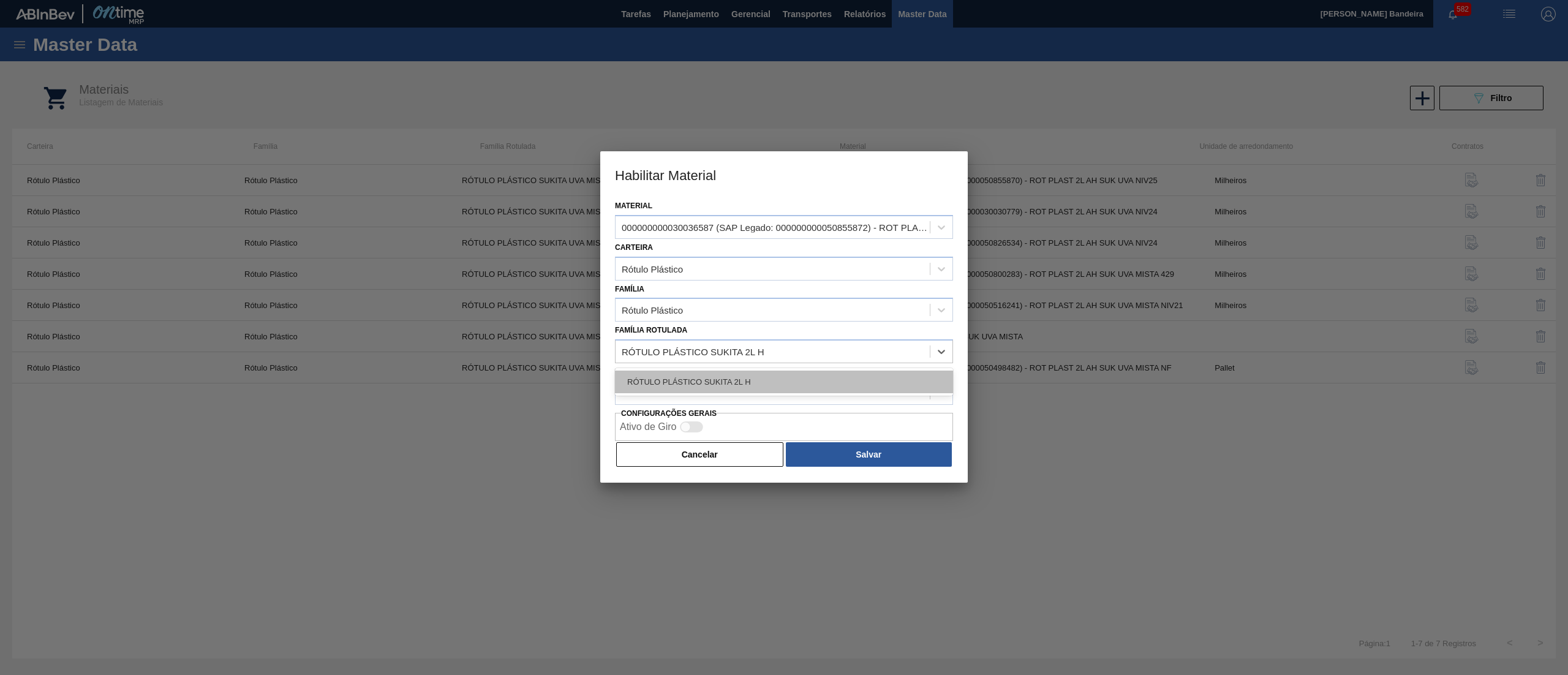
click at [706, 376] on div "RÓTULO PLÁSTICO SUKITA 2L H" at bounding box center [784, 382] width 338 height 23
click at [691, 396] on div at bounding box center [773, 393] width 314 height 18
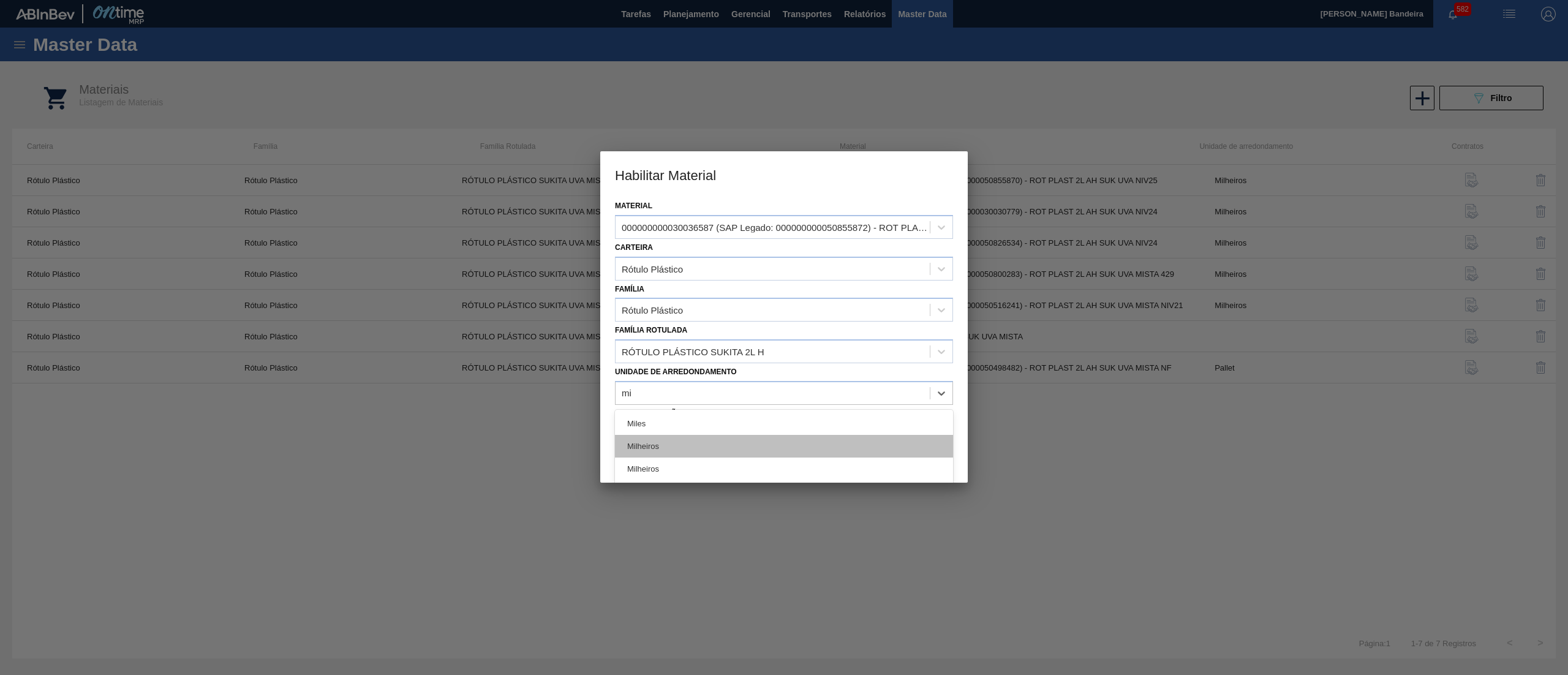
type arredondamento "mil"
click at [682, 445] on div "Milheiros" at bounding box center [784, 446] width 338 height 23
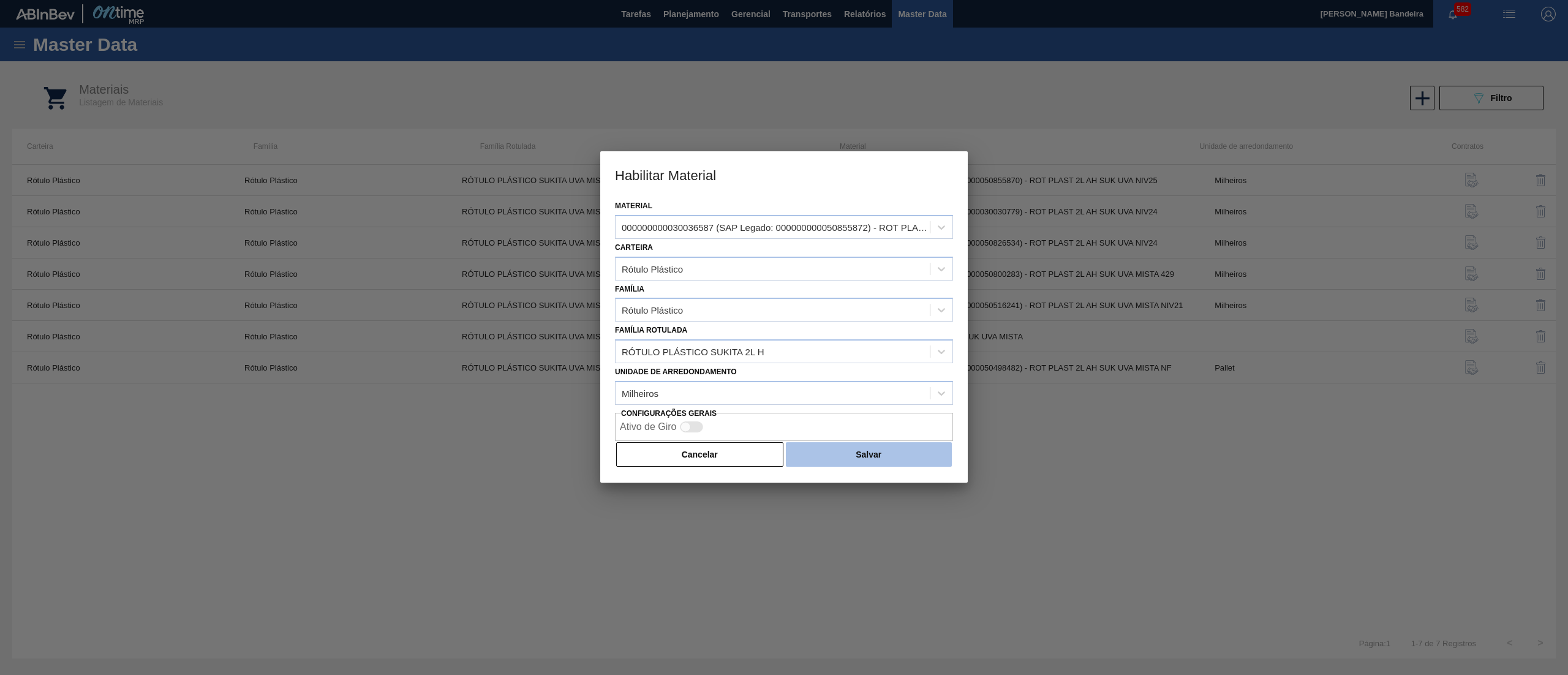
click at [824, 455] on button "Salvar" at bounding box center [869, 455] width 166 height 25
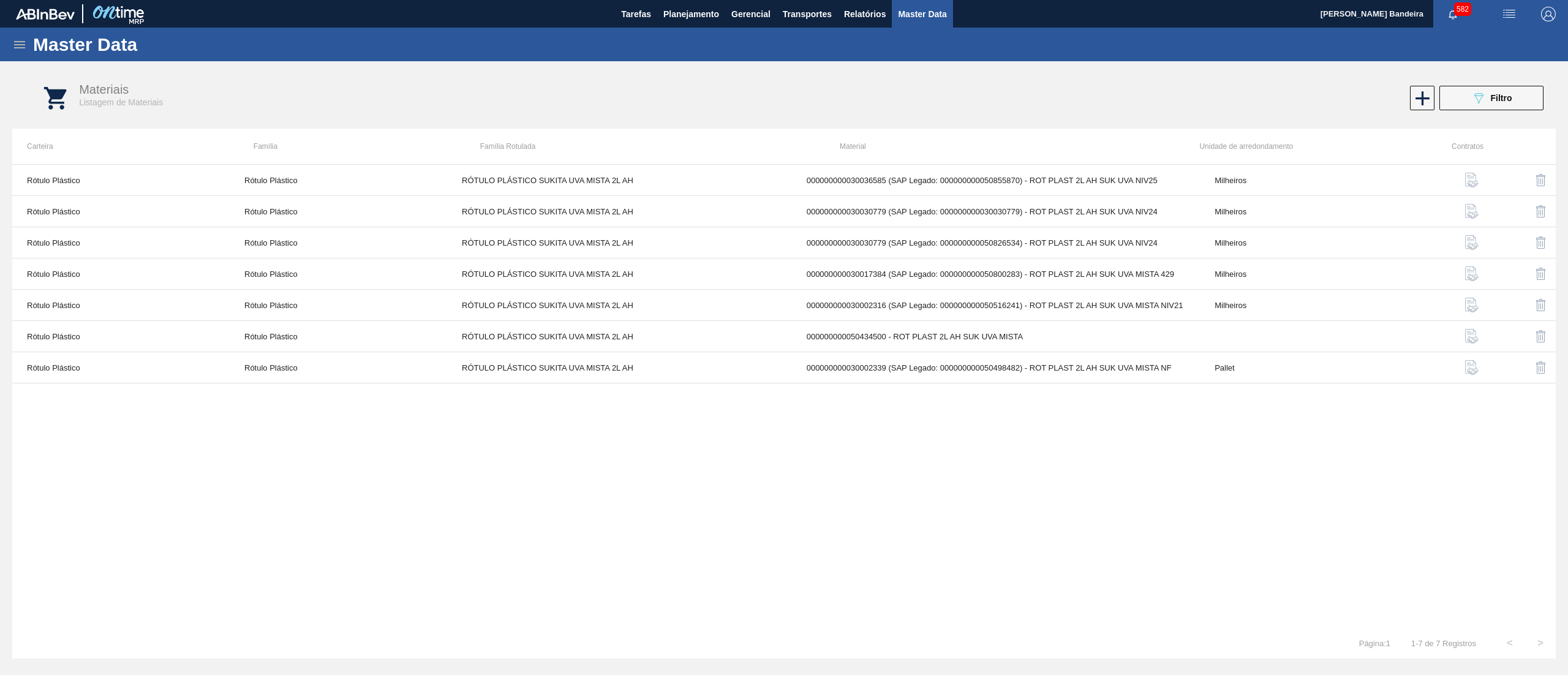
click at [23, 38] on icon at bounding box center [19, 44] width 14 height 14
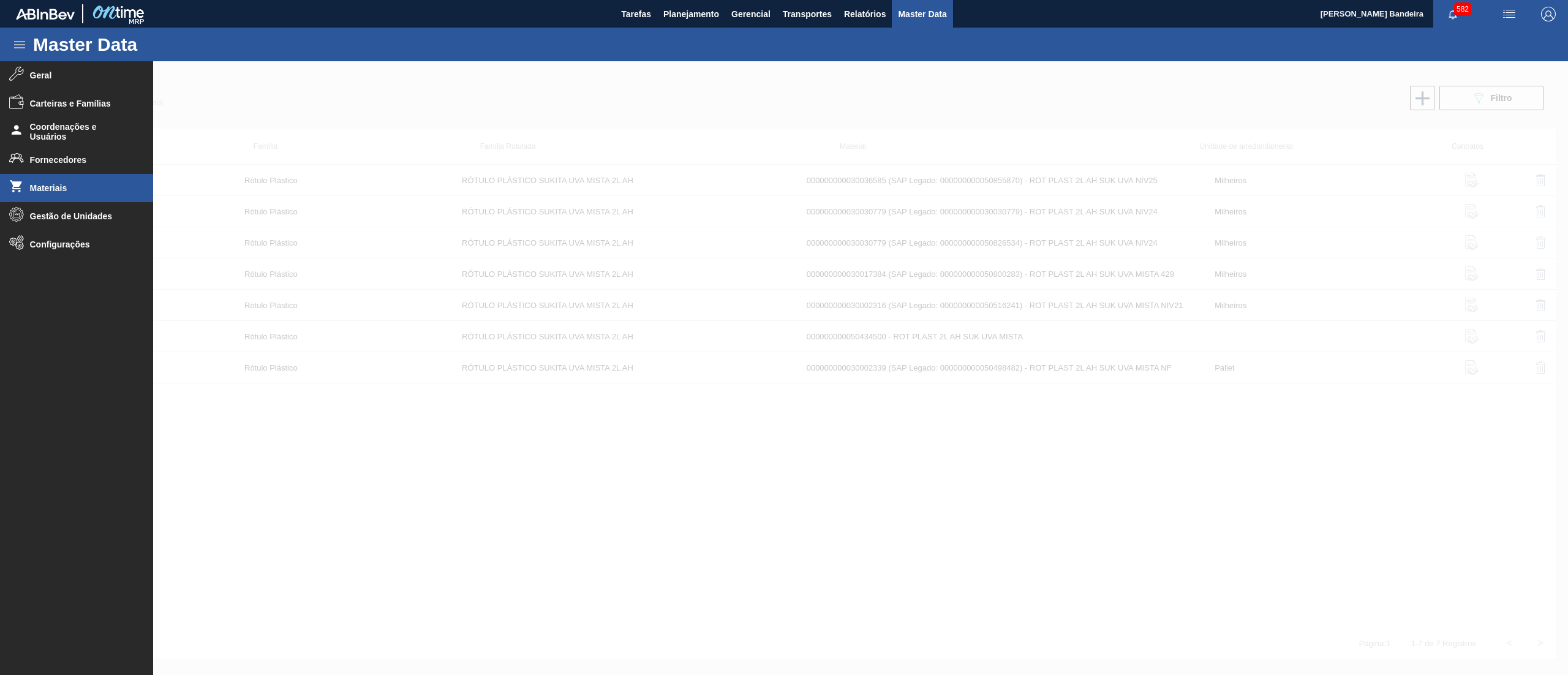
click at [680, 537] on div at bounding box center [784, 368] width 1568 height 614
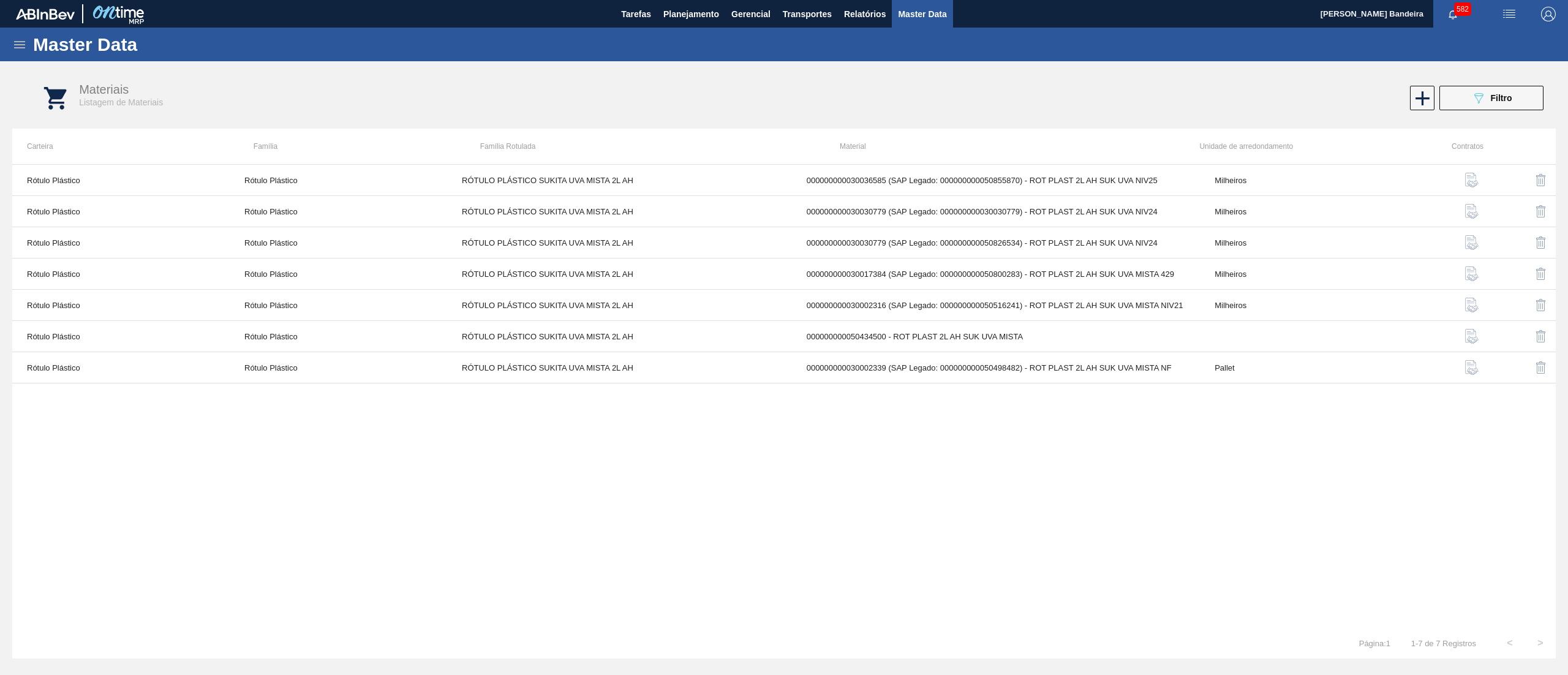
click at [1407, 100] on div "089F7B8B-B2A5-4AFE-B5C0-19BA573D28AC Filtro" at bounding box center [1180, 98] width 740 height 25
click at [1420, 96] on icon at bounding box center [1423, 98] width 24 height 24
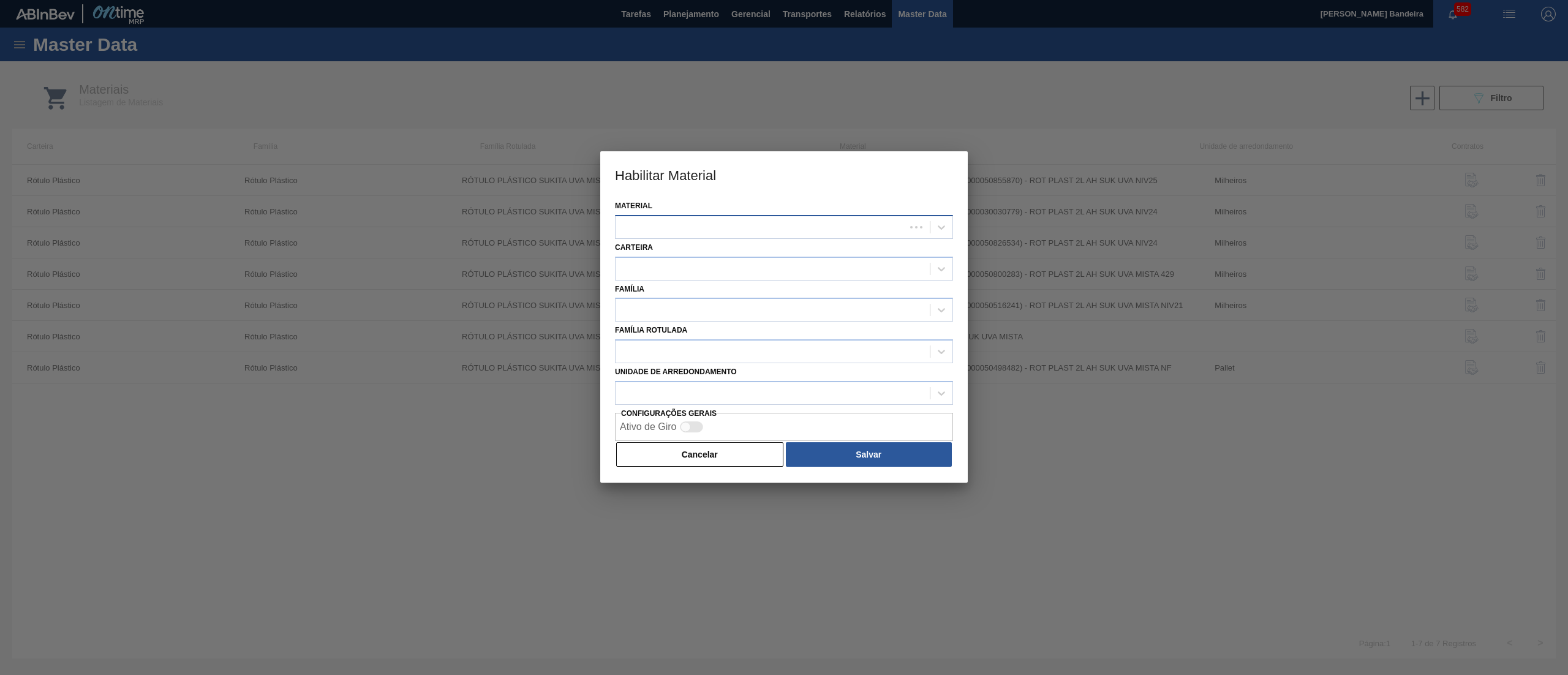
click at [809, 227] on div at bounding box center [761, 227] width 290 height 18
click at [771, 227] on div at bounding box center [761, 227] width 290 height 18
paste input "RÓTULO PLÁSTICO SUKITA 2L H"
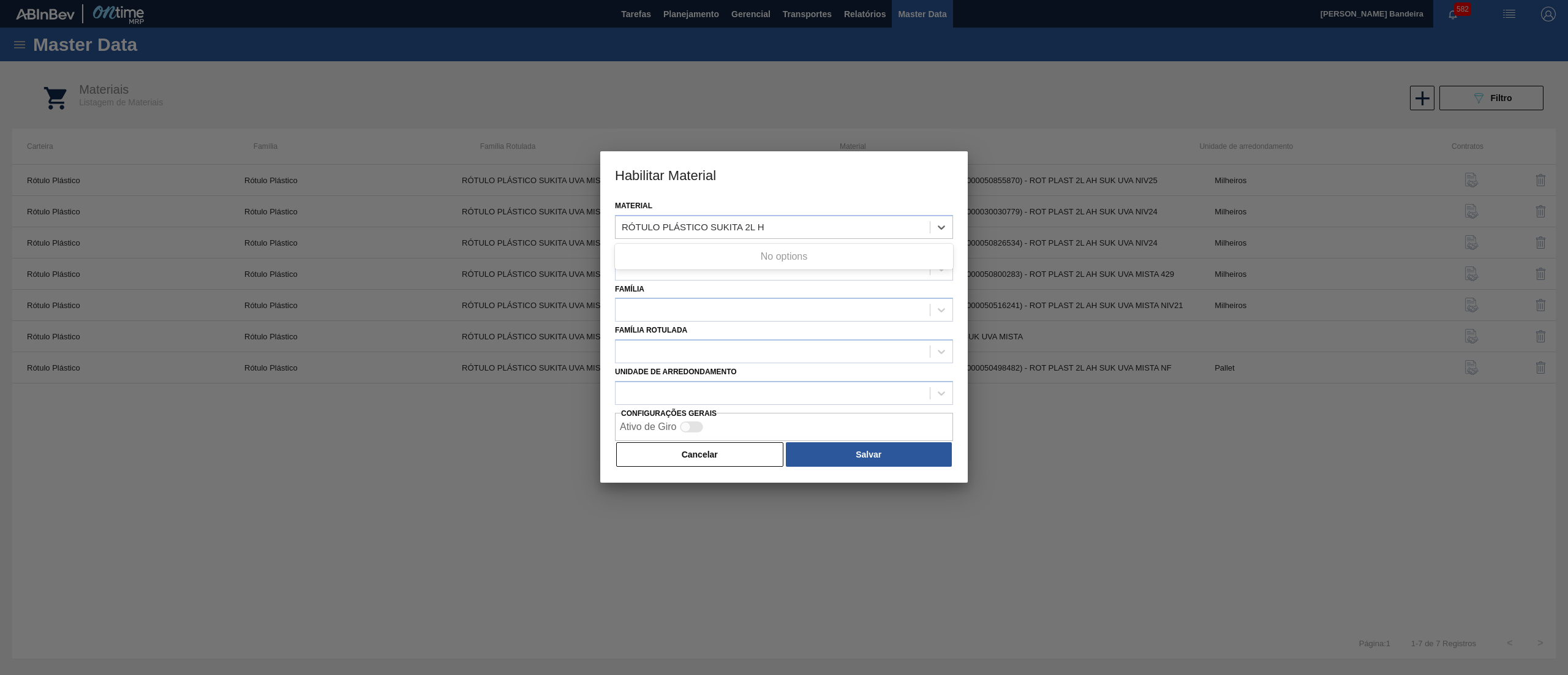
type input "RÓTULO PLÁSTICO SUKITA 2L H"
click at [814, 634] on div at bounding box center [784, 338] width 1568 height 675
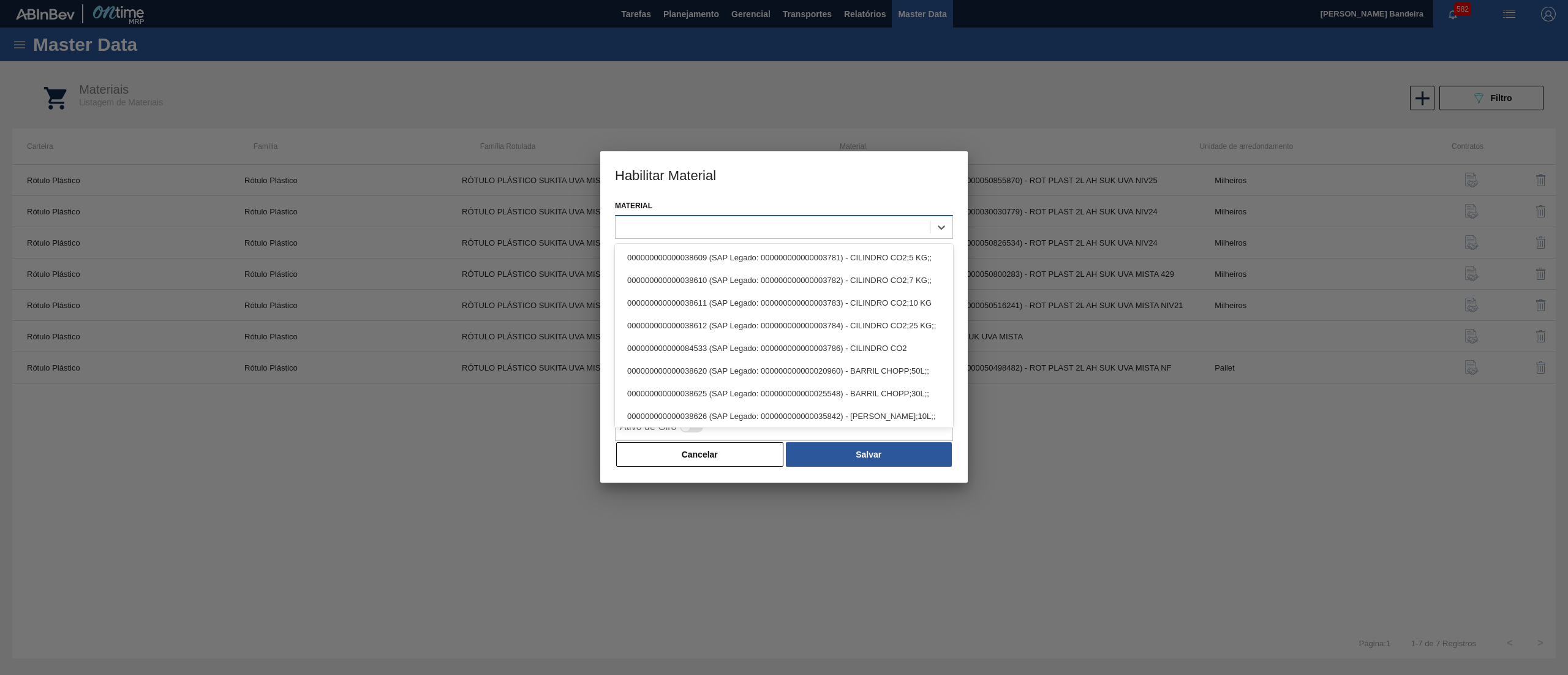
click at [710, 229] on div at bounding box center [773, 227] width 314 height 18
paste input "30036592"
type input "30036592"
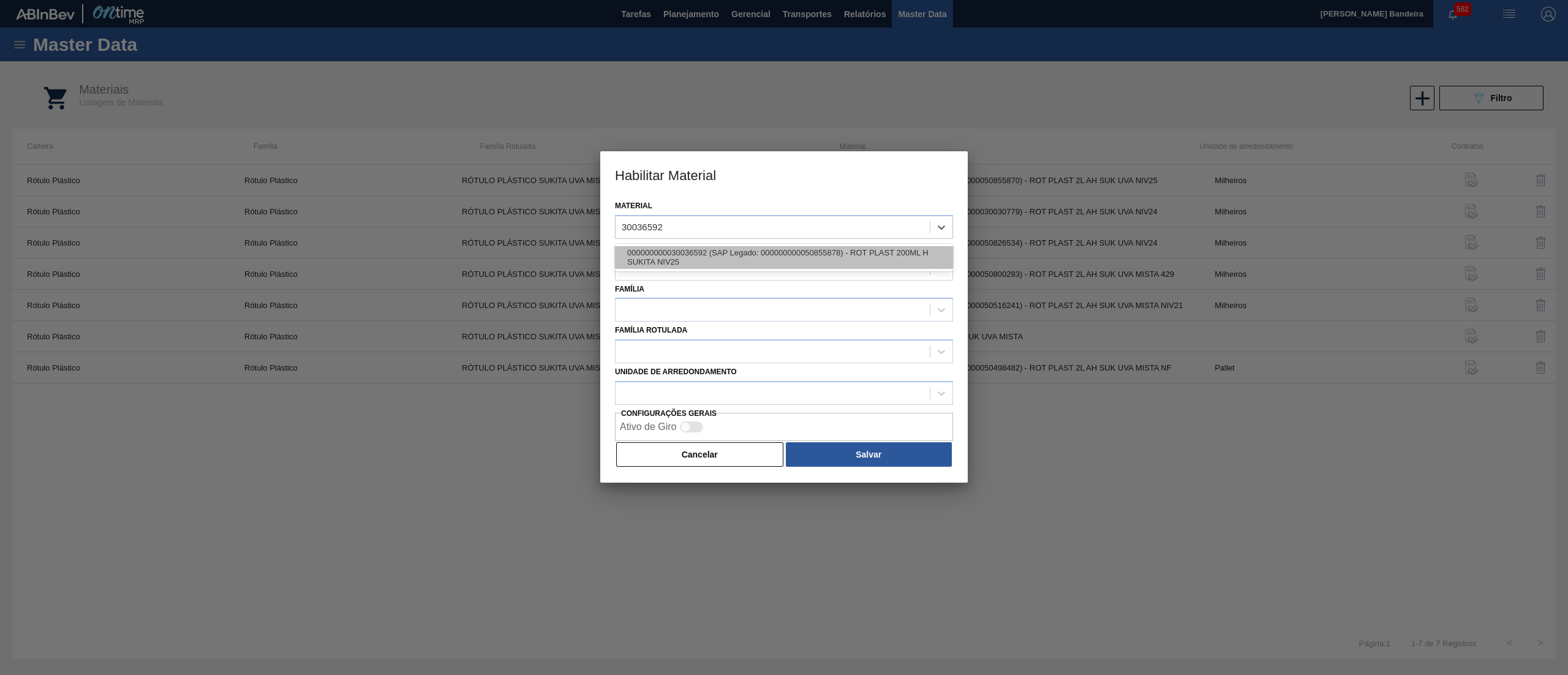
click at [710, 247] on div "000000000030036592 (SAP Legado: 000000000050855878) - ROT PLAST 200ML H SUKITA …" at bounding box center [784, 257] width 338 height 23
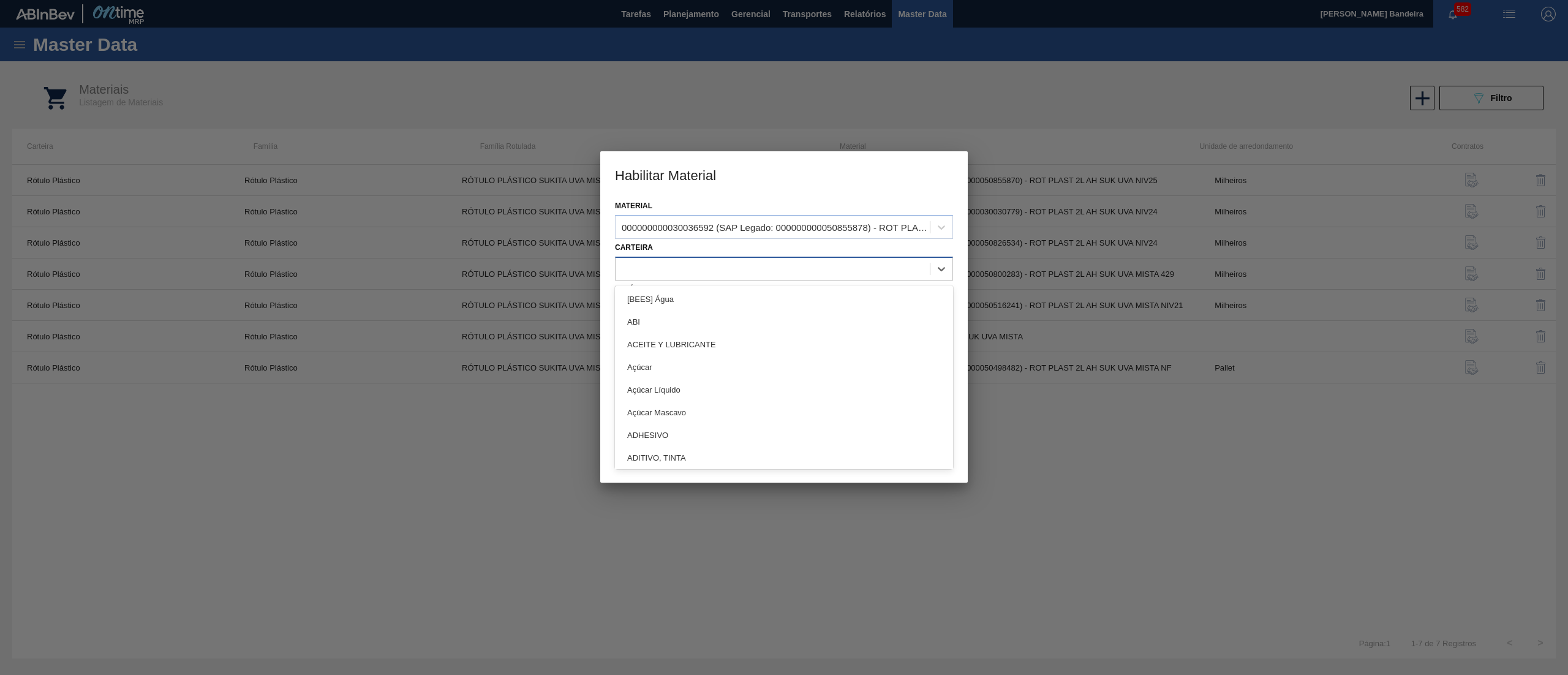
click at [686, 278] on div at bounding box center [784, 269] width 338 height 24
type input "rótulo"
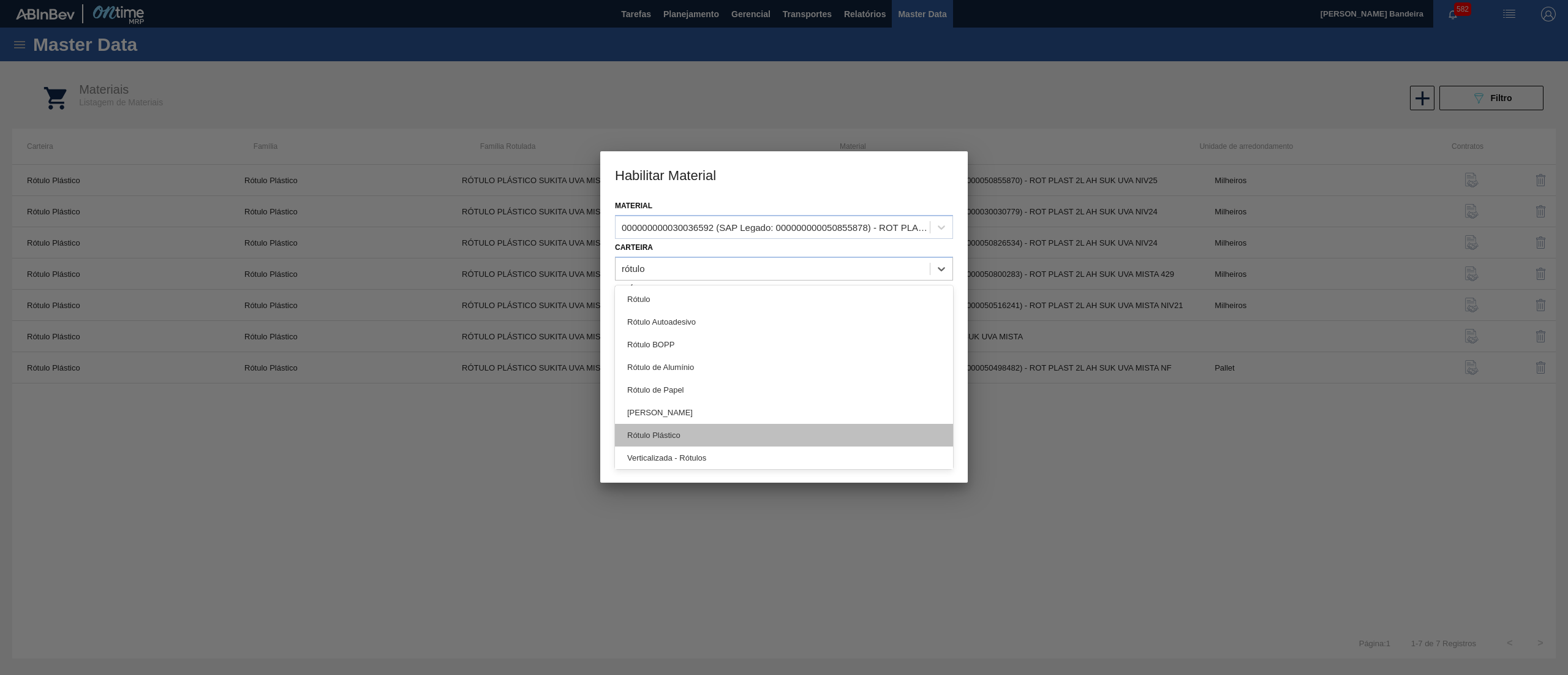
click at [725, 436] on div "Rótulo Plástico" at bounding box center [784, 435] width 338 height 23
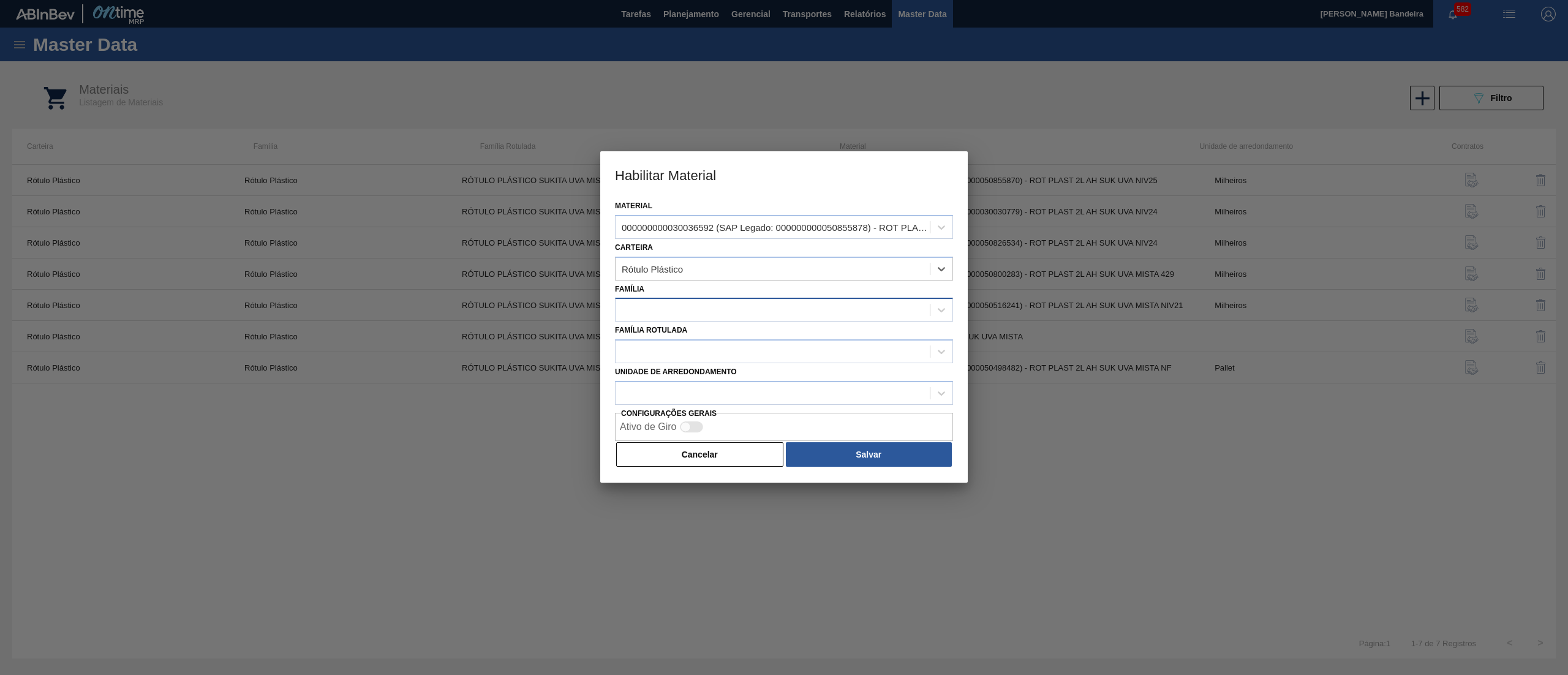
click at [677, 311] on div at bounding box center [773, 310] width 314 height 18
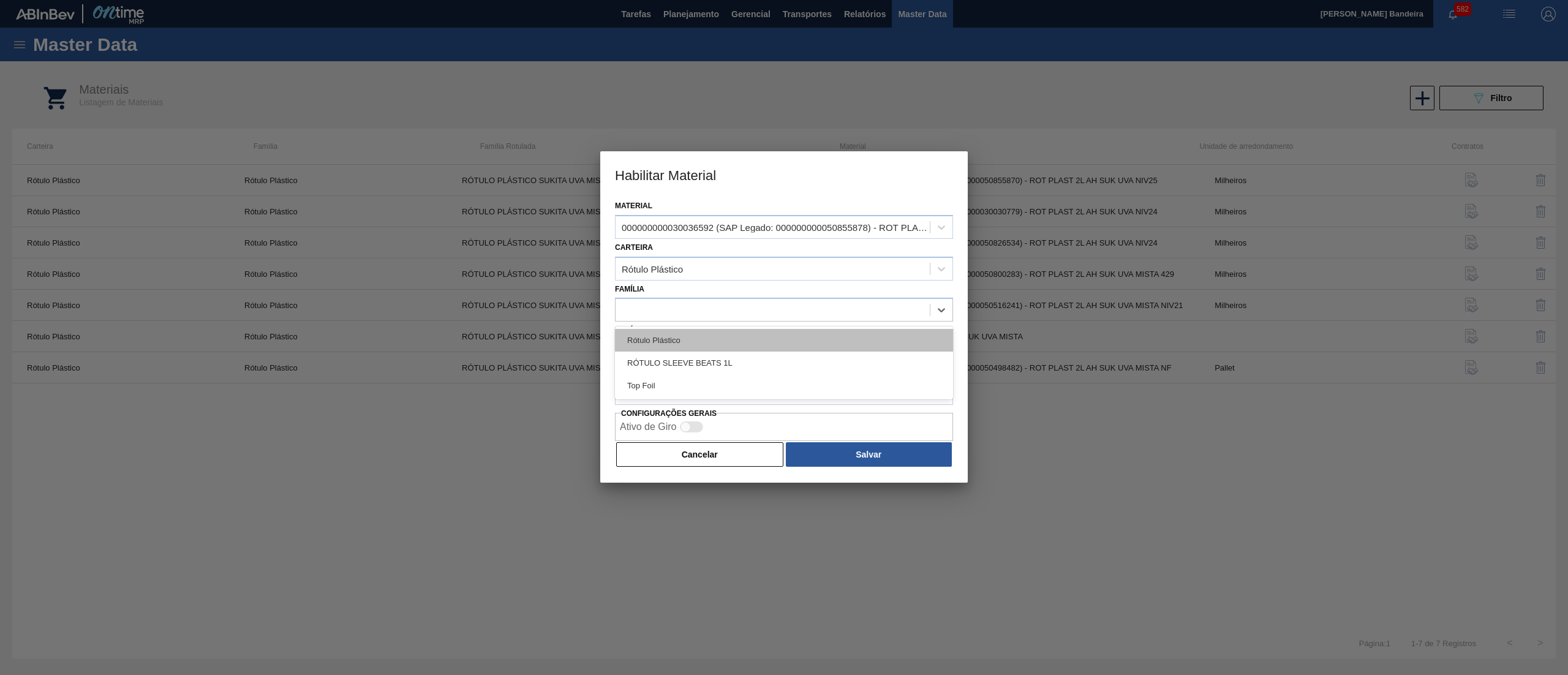
click at [677, 338] on div "Rótulo Plástico" at bounding box center [784, 340] width 338 height 23
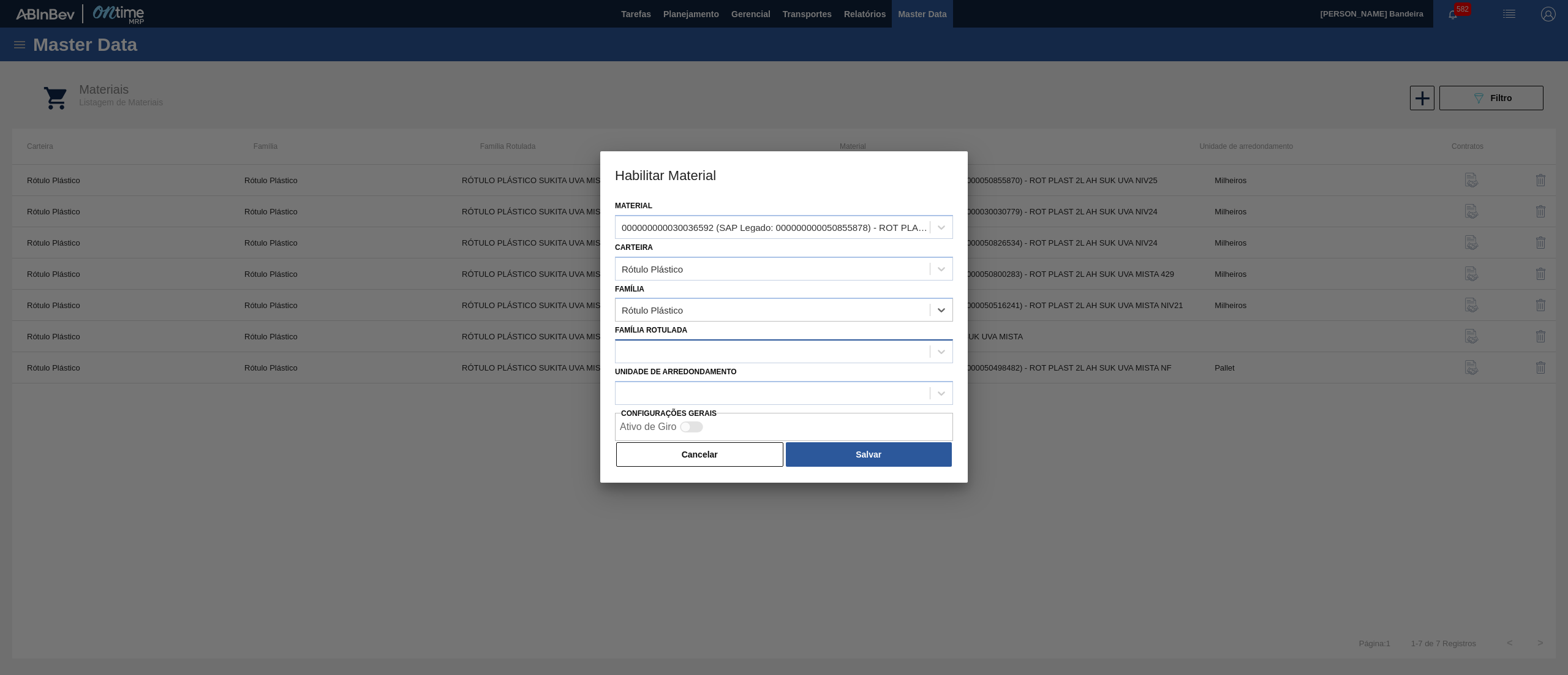
click at [735, 350] on div at bounding box center [773, 352] width 314 height 18
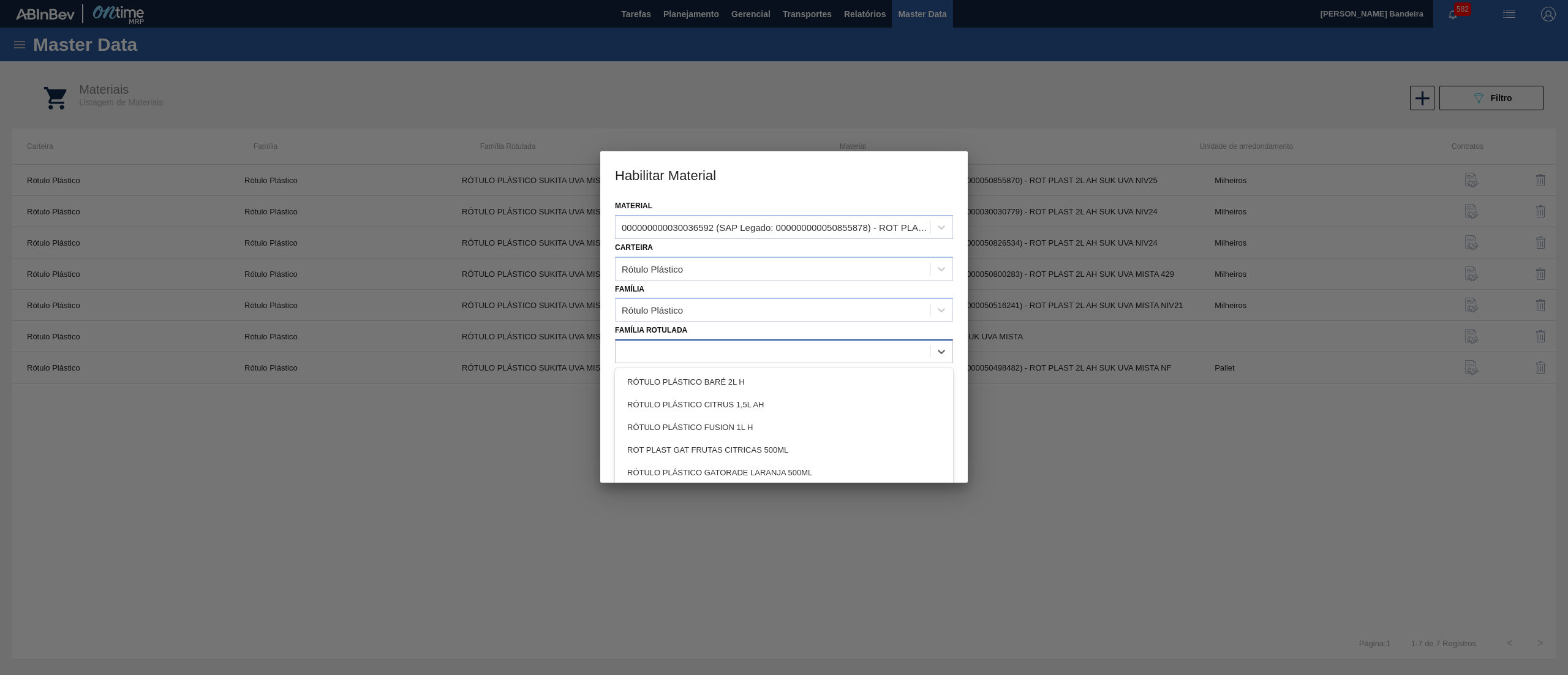
paste Rotulada "RÓTULO PLÁSTICO SUKITA 200ML H"
type Rotulada "RÓTULO PLÁSTICO SUKITA 200ML H"
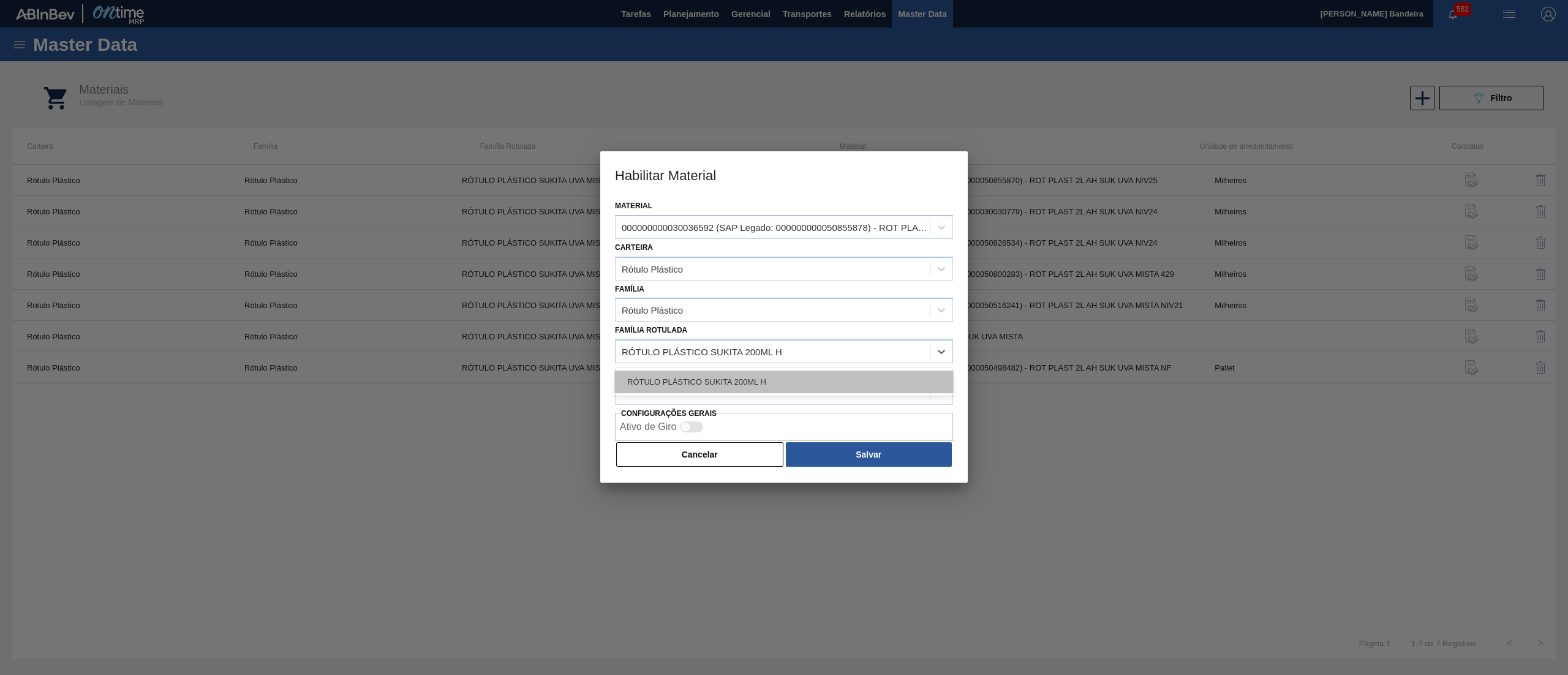
click at [730, 377] on div "RÓTULO PLÁSTICO SUKITA 200ML H" at bounding box center [784, 382] width 338 height 23
click at [730, 391] on div at bounding box center [773, 393] width 314 height 18
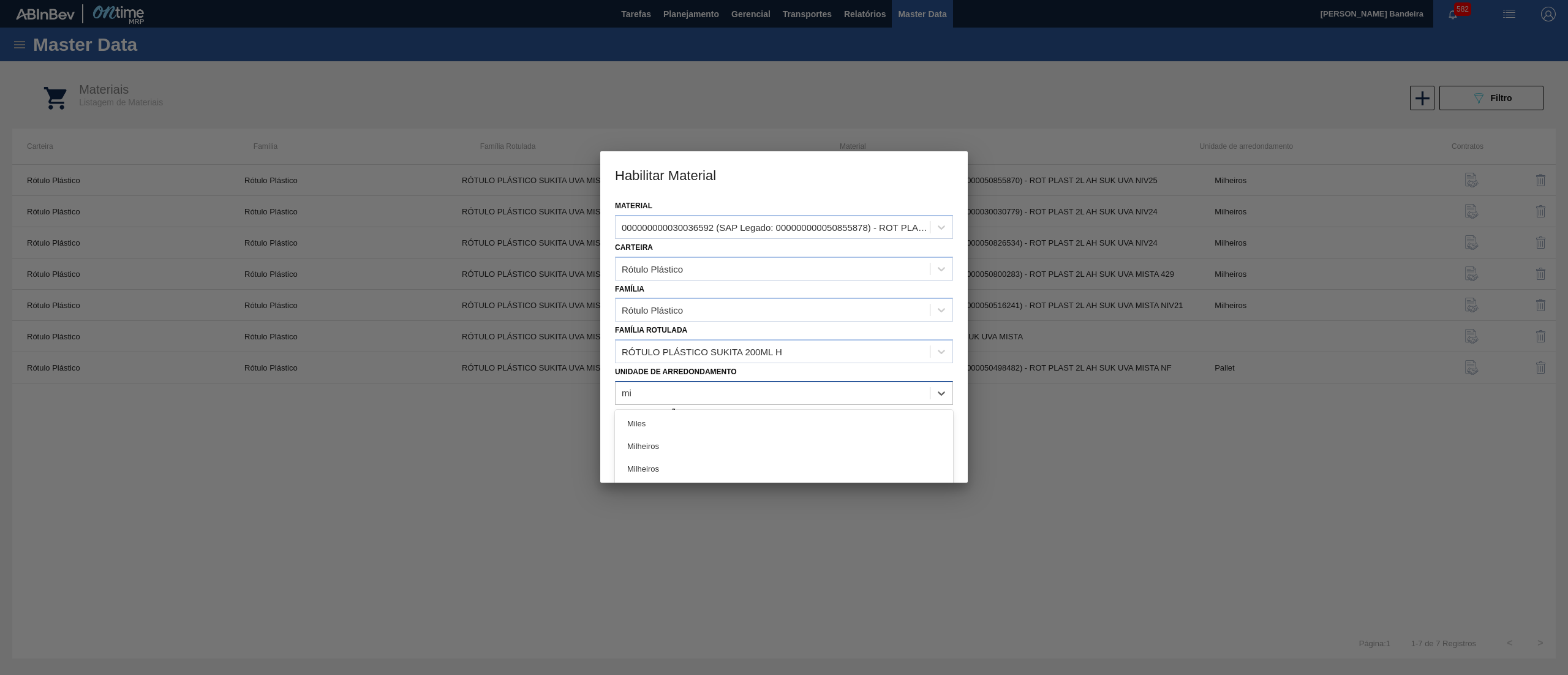
type arredondamento "mil"
click at [719, 445] on div "Milheiros" at bounding box center [784, 446] width 338 height 23
click at [854, 448] on button "Salvar" at bounding box center [869, 455] width 166 height 25
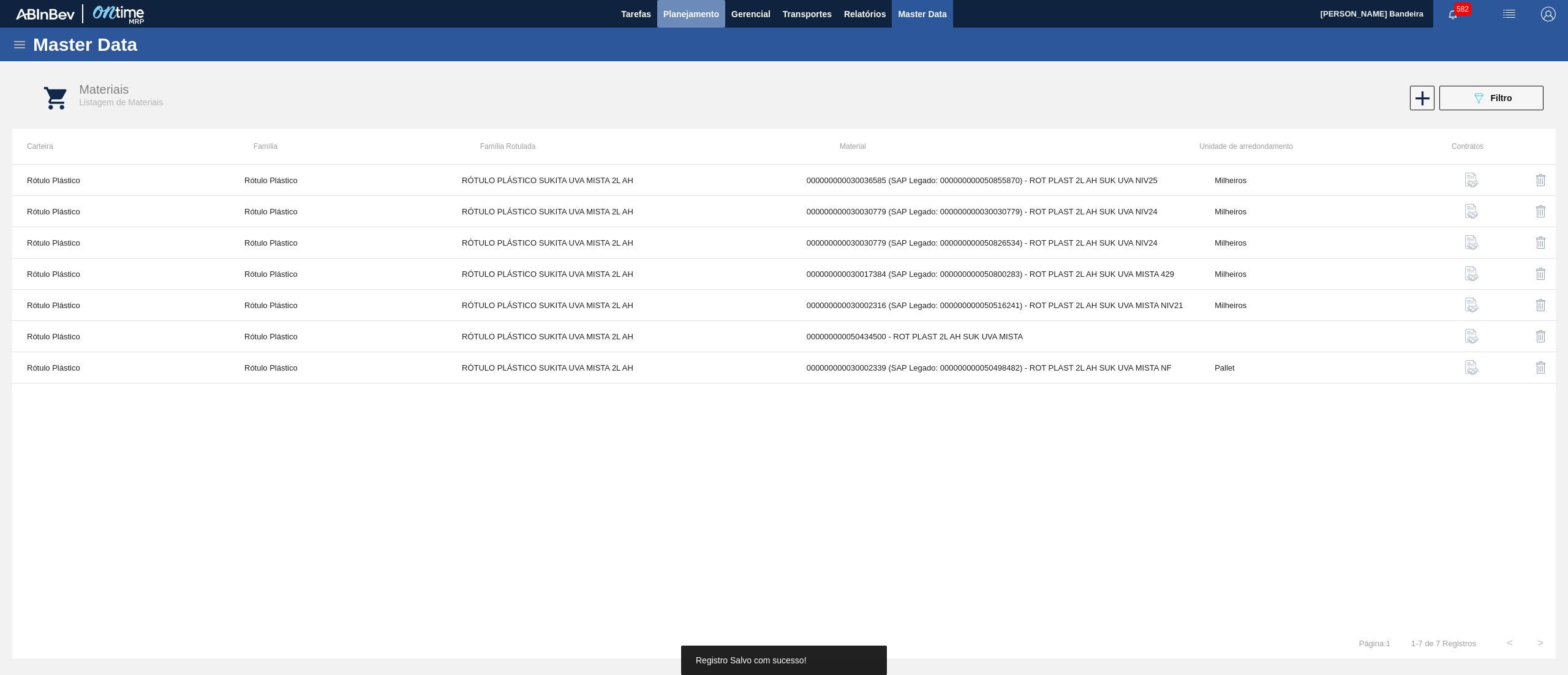
click at [686, 22] on button "Planejamento" at bounding box center [691, 14] width 68 height 28
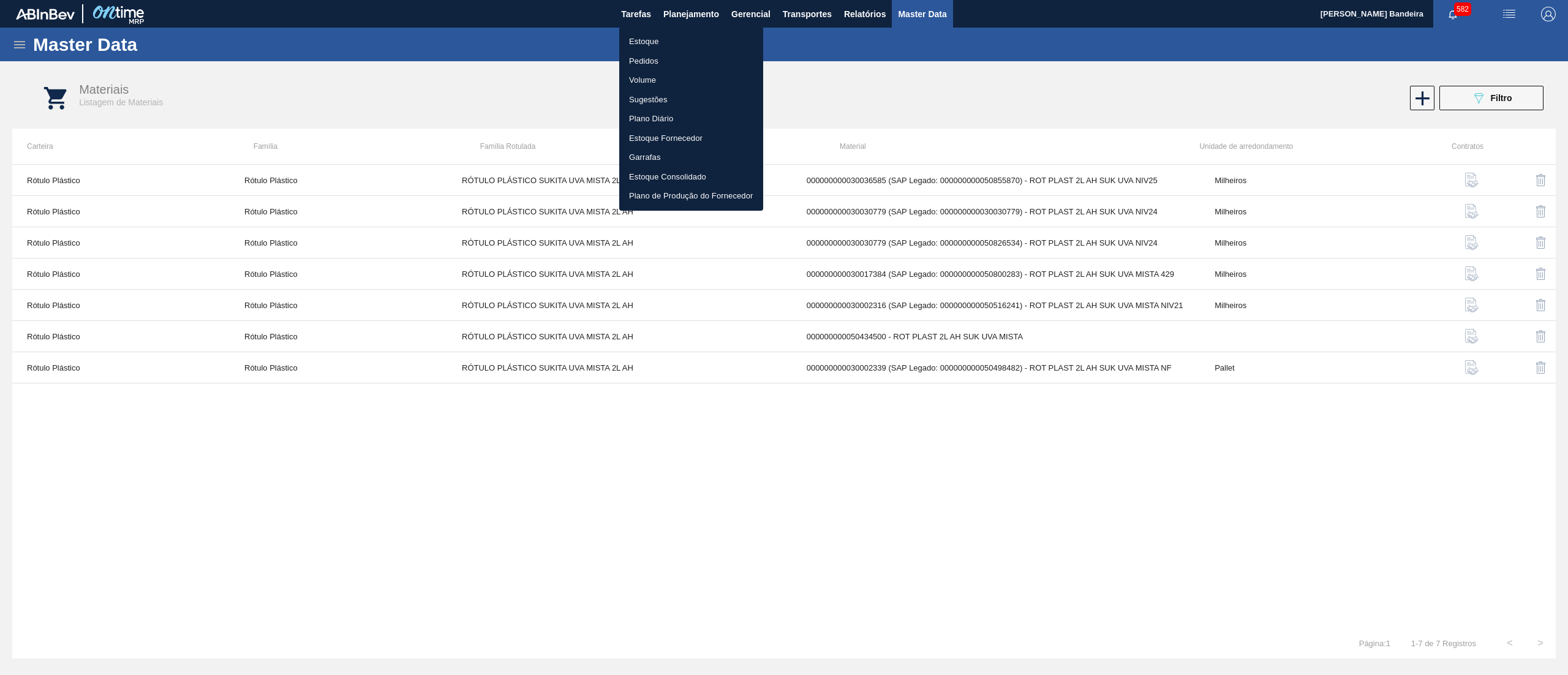
click at [672, 43] on li "Estoque" at bounding box center [691, 41] width 144 height 19
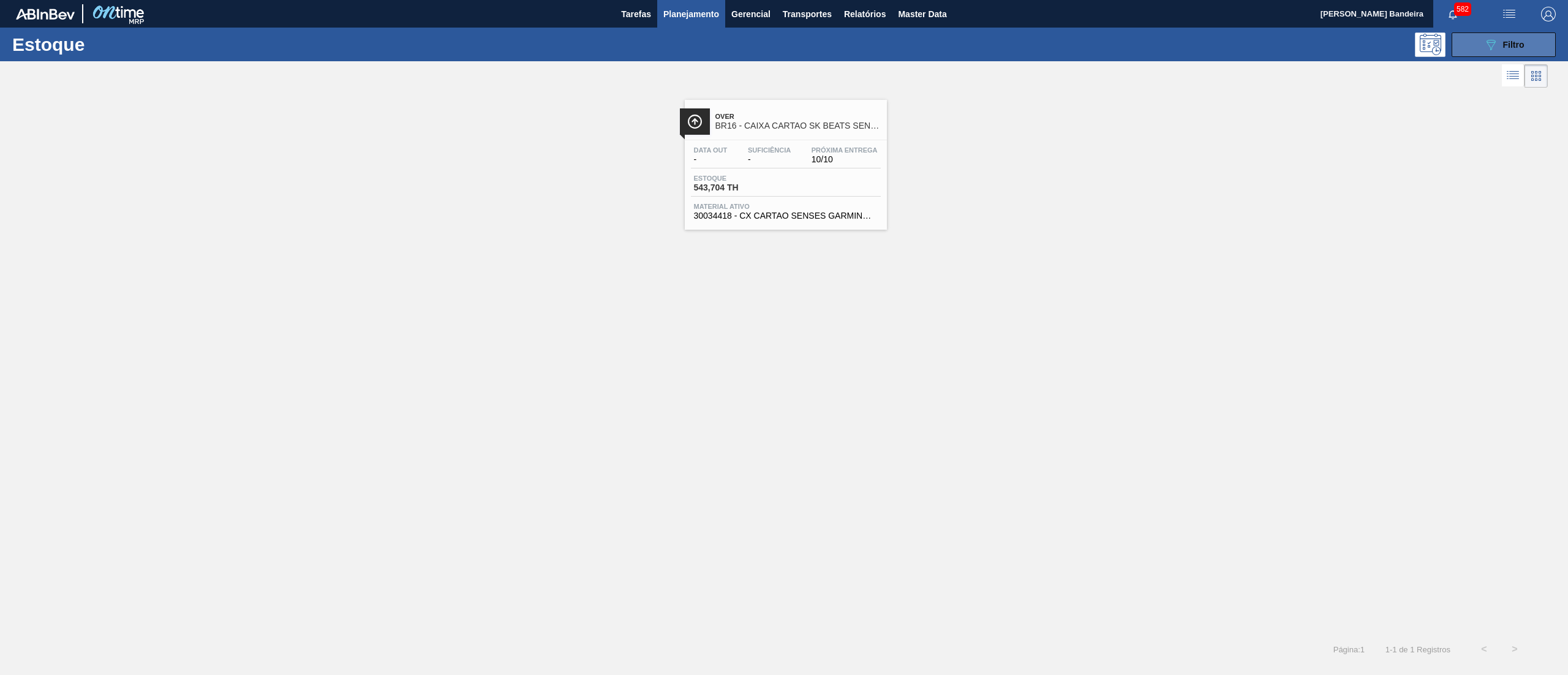
click at [1483, 34] on button "089F7B8B-B2A5-4AFE-B5C0-19BA573D28AC Filtro" at bounding box center [1503, 45] width 104 height 25
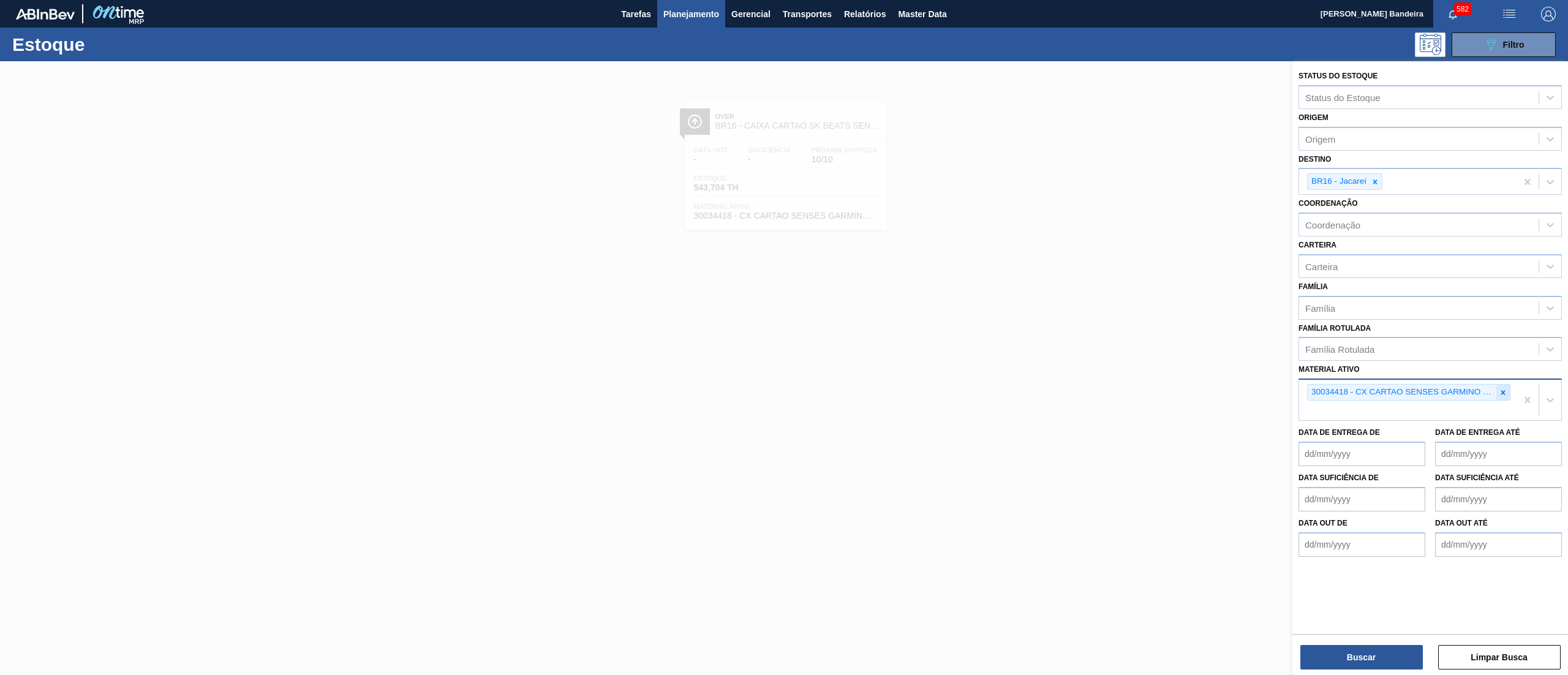
click at [1503, 388] on icon at bounding box center [1503, 393] width 8 height 8
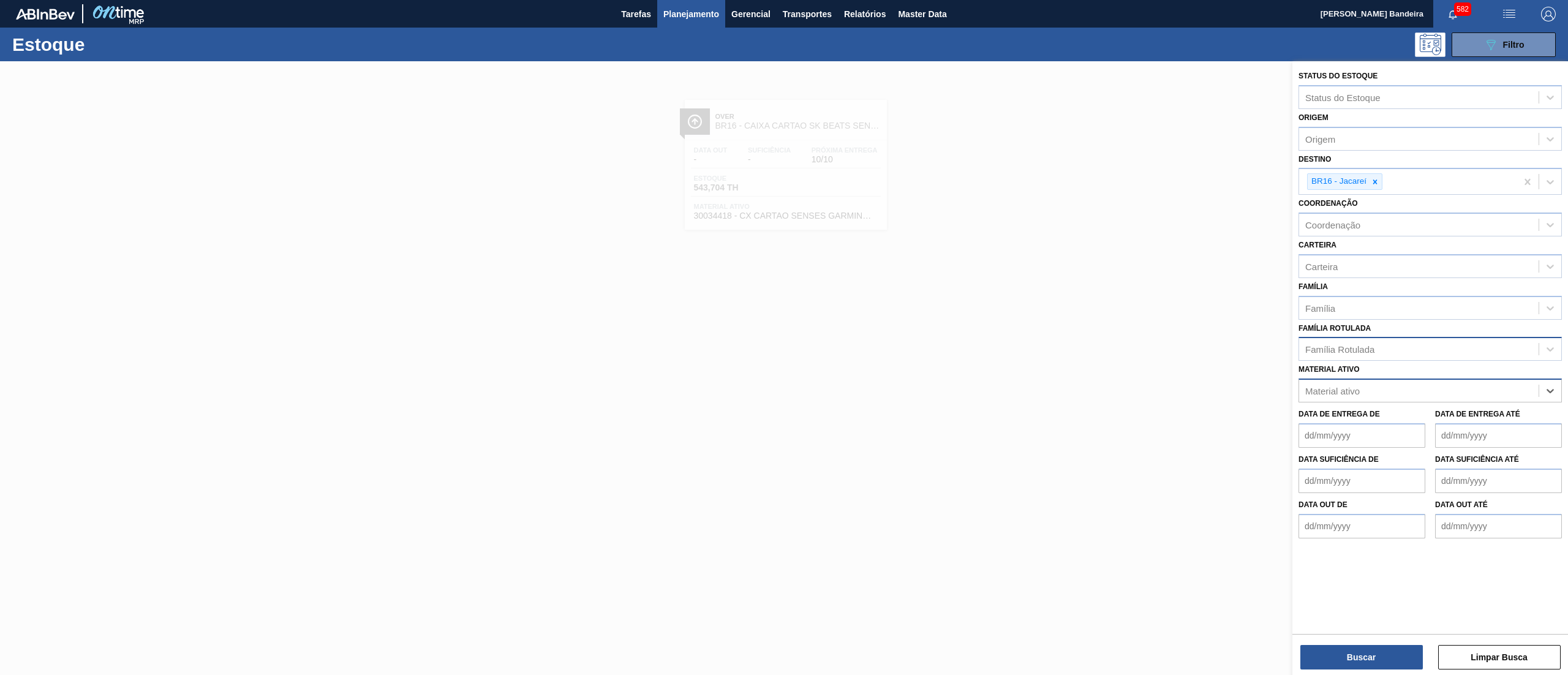
click at [1429, 355] on div "Família Rotulada" at bounding box center [1419, 349] width 240 height 18
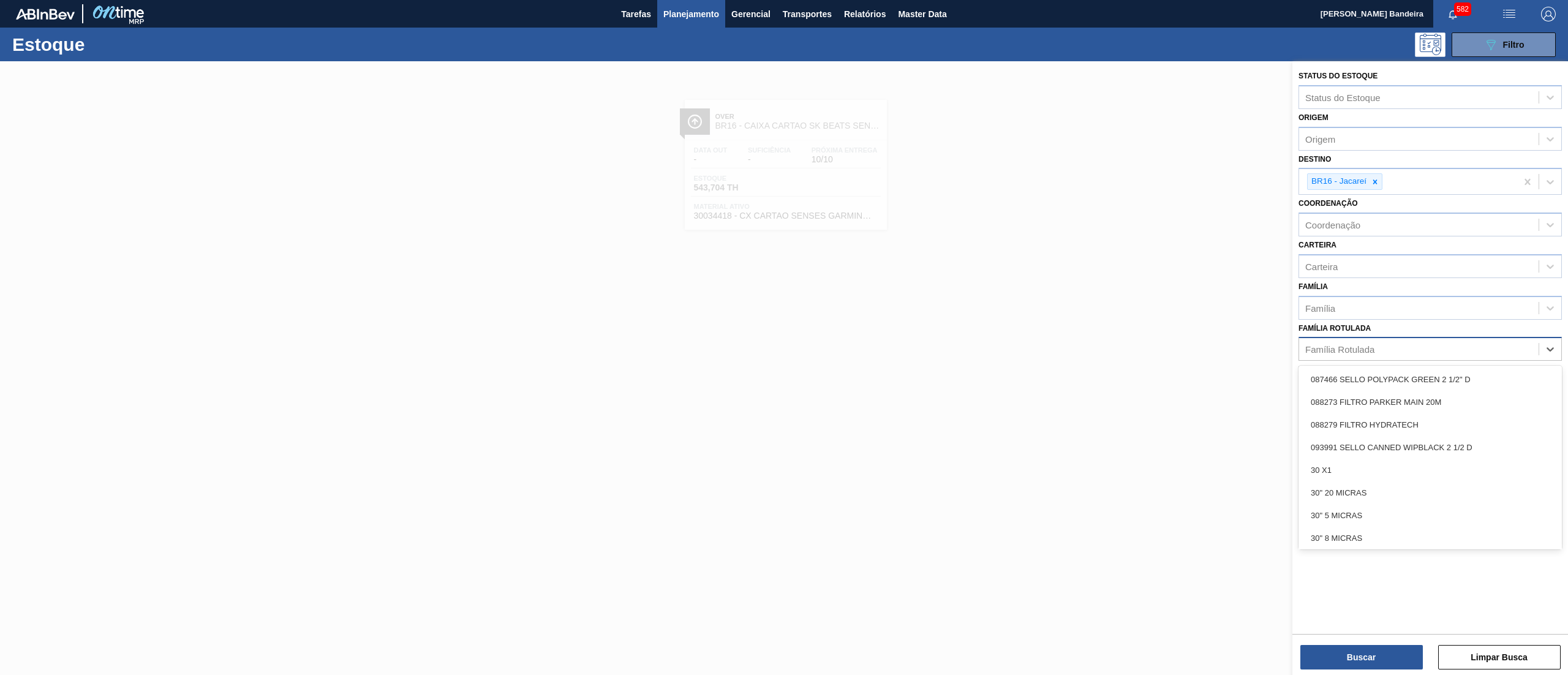
paste Rotulada "RÓTULO PLÁSTICO SUKITA 2L H"
type Rotulada "RÓTULO PLÁSTICO SUKITA 2L H"
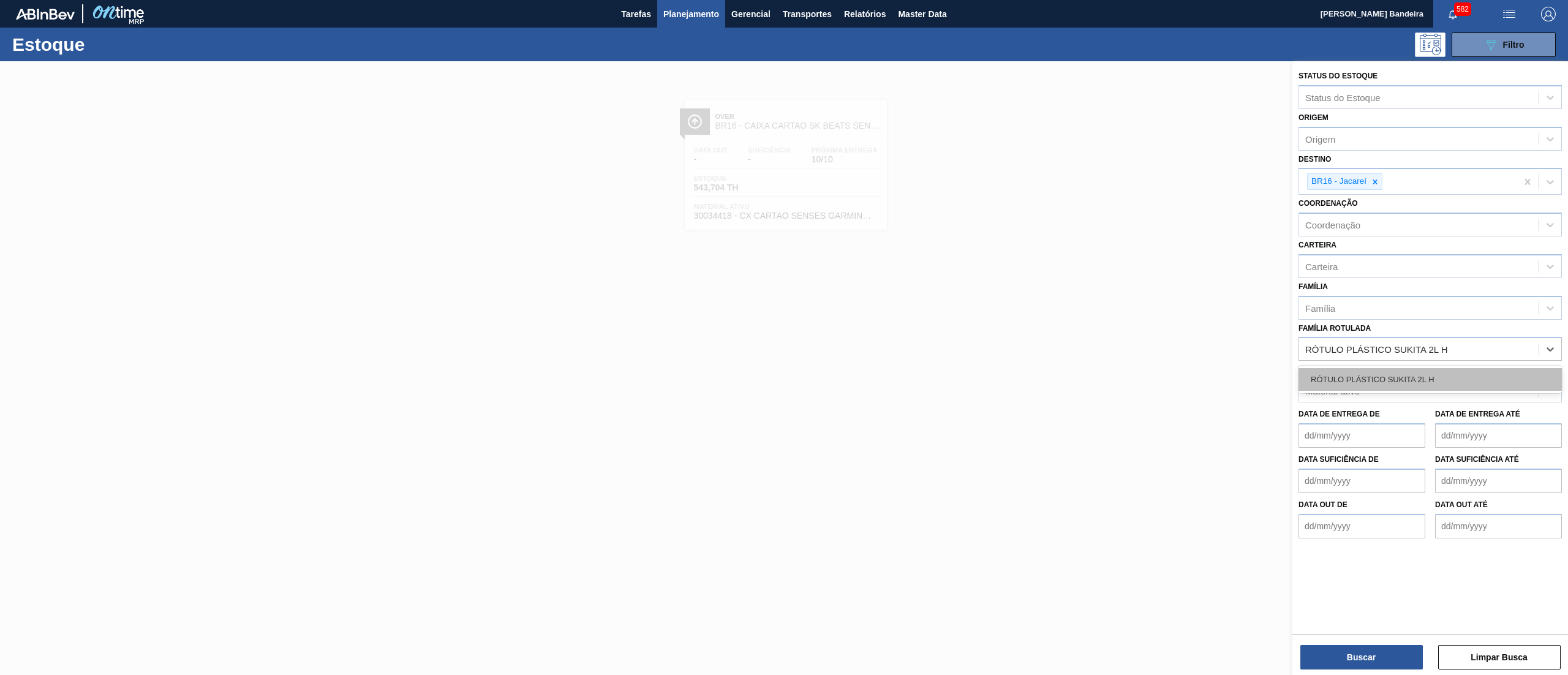
click at [1429, 377] on div "RÓTULO PLÁSTICO SUKITA 2L H" at bounding box center [1430, 379] width 263 height 23
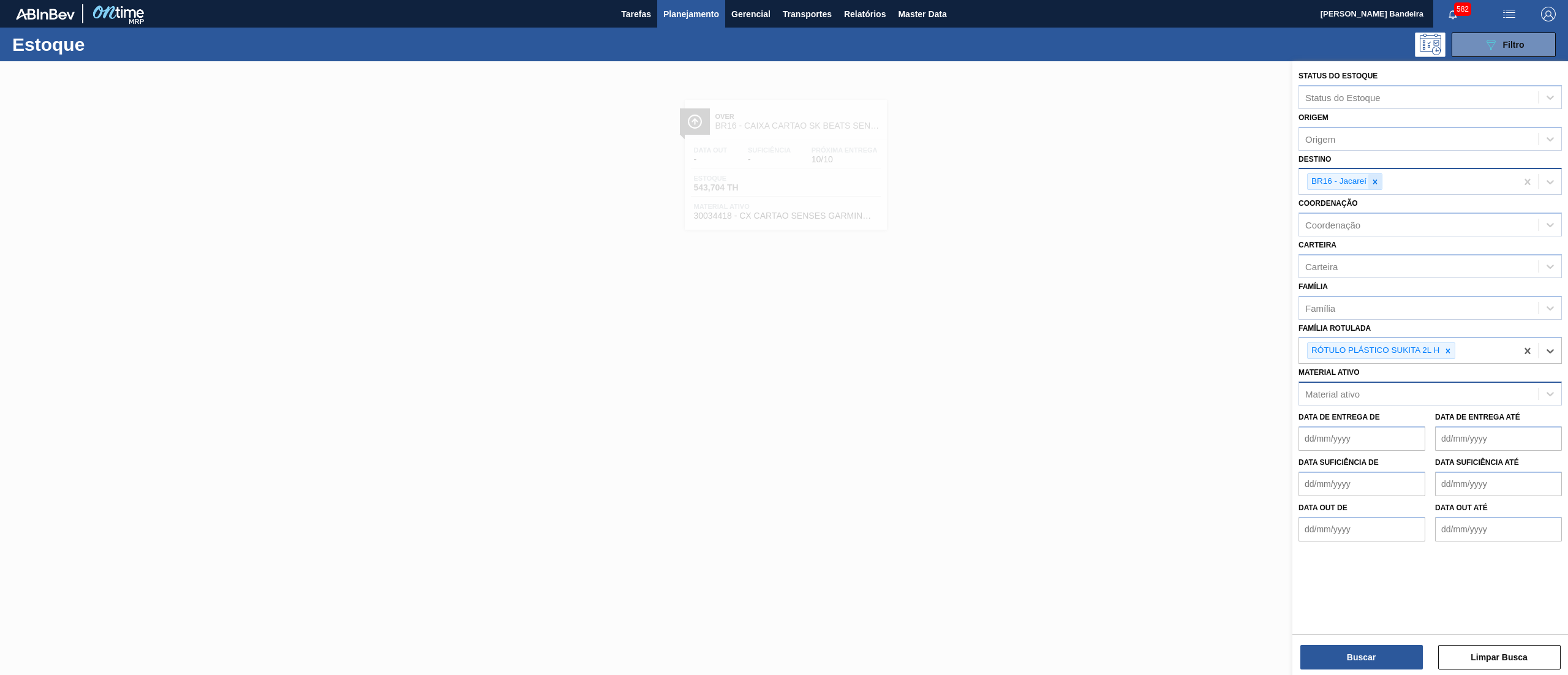
click at [1374, 180] on icon at bounding box center [1376, 182] width 4 height 4
click at [1331, 647] on button "Buscar" at bounding box center [1362, 657] width 123 height 25
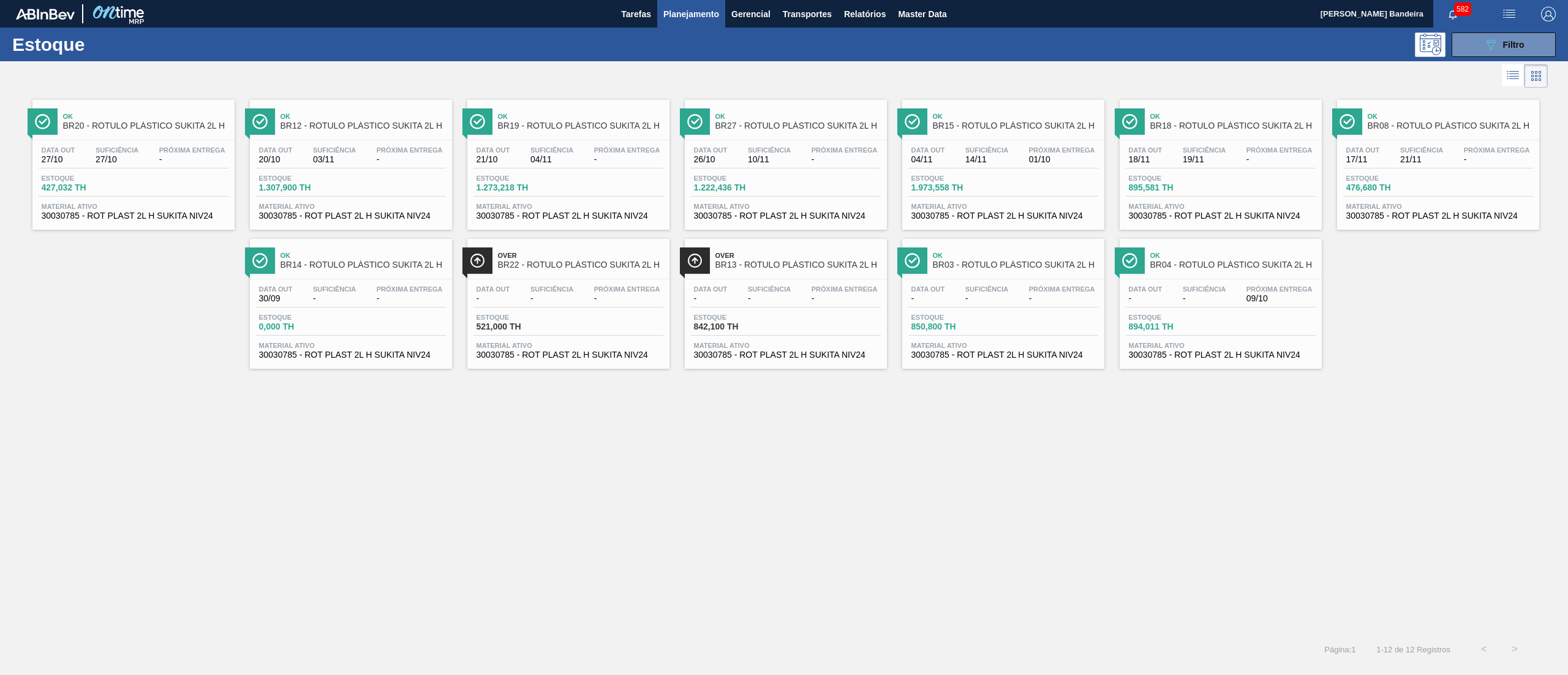
click at [191, 220] on span "30030785 - ROT PLAST 2L H SUKITA NIV24" at bounding box center [133, 216] width 184 height 9
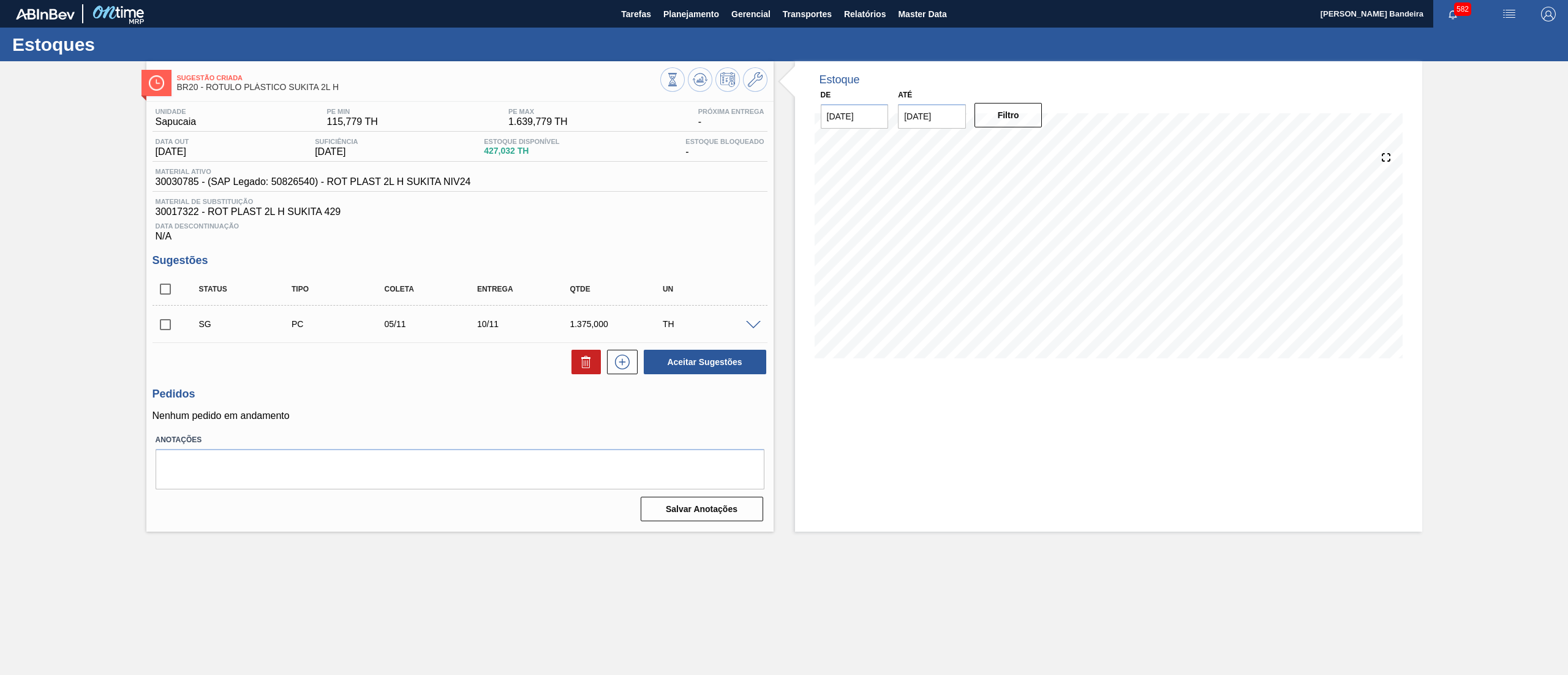
click at [751, 322] on span at bounding box center [753, 325] width 14 height 9
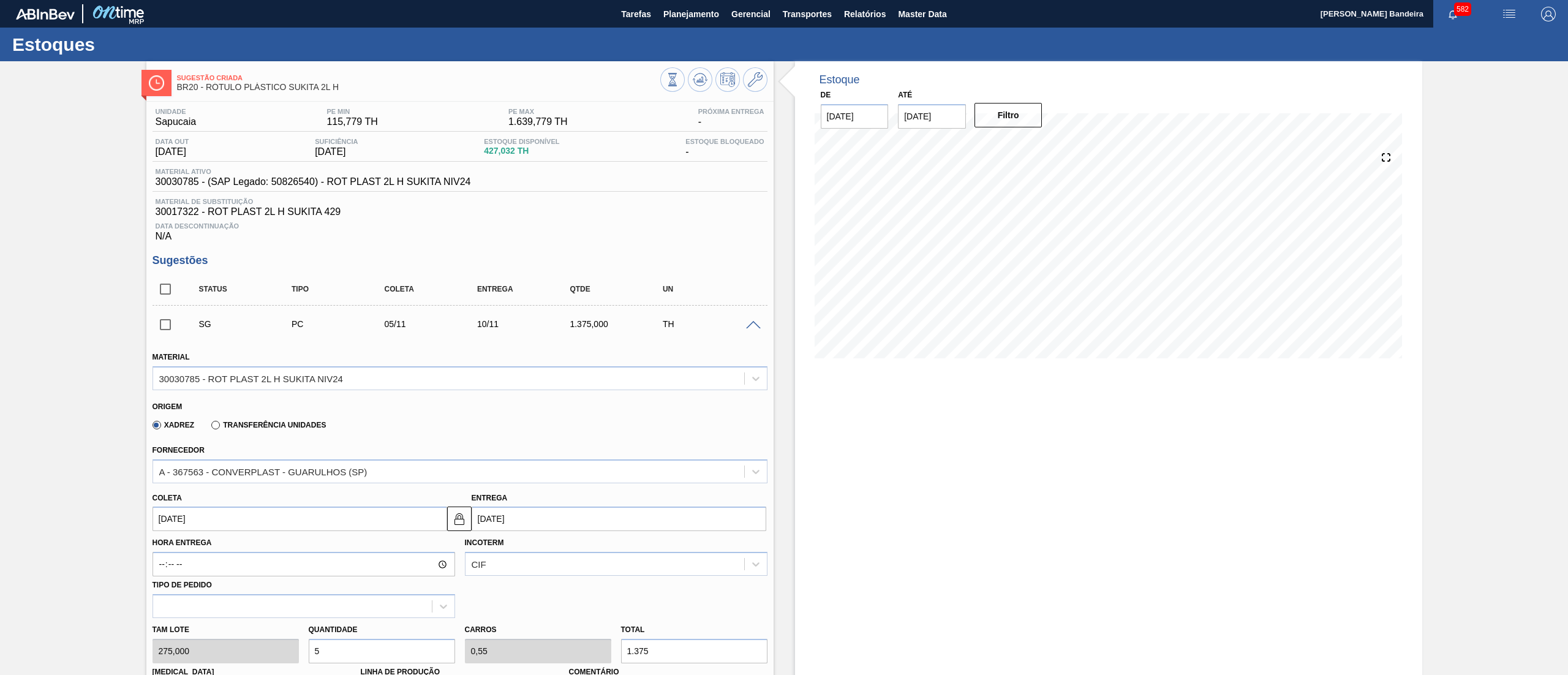
click at [254, 516] on input "05/11/2025" at bounding box center [300, 519] width 295 height 25
click at [182, 444] on div "17" at bounding box center [187, 444] width 17 height 17
type input "[DATE]"
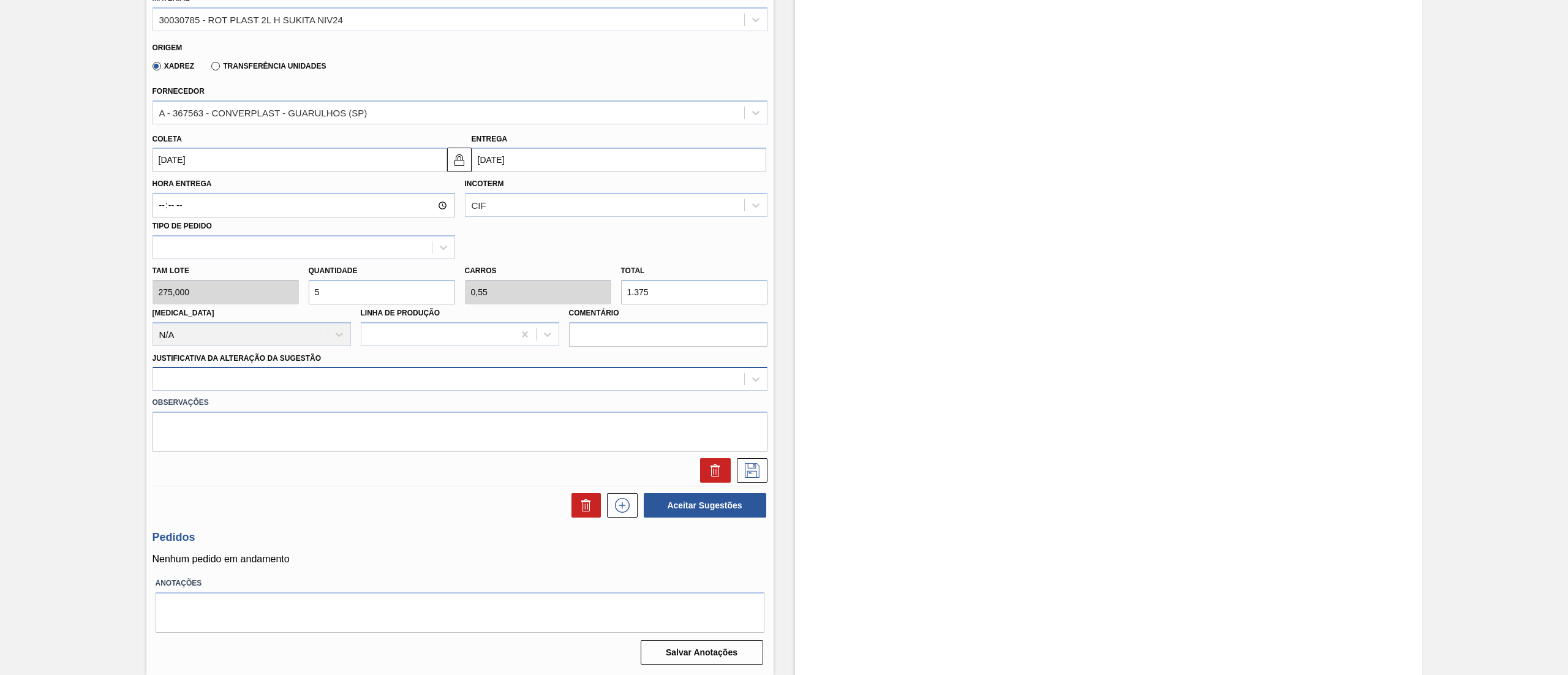
click at [294, 380] on div at bounding box center [448, 380] width 591 height 18
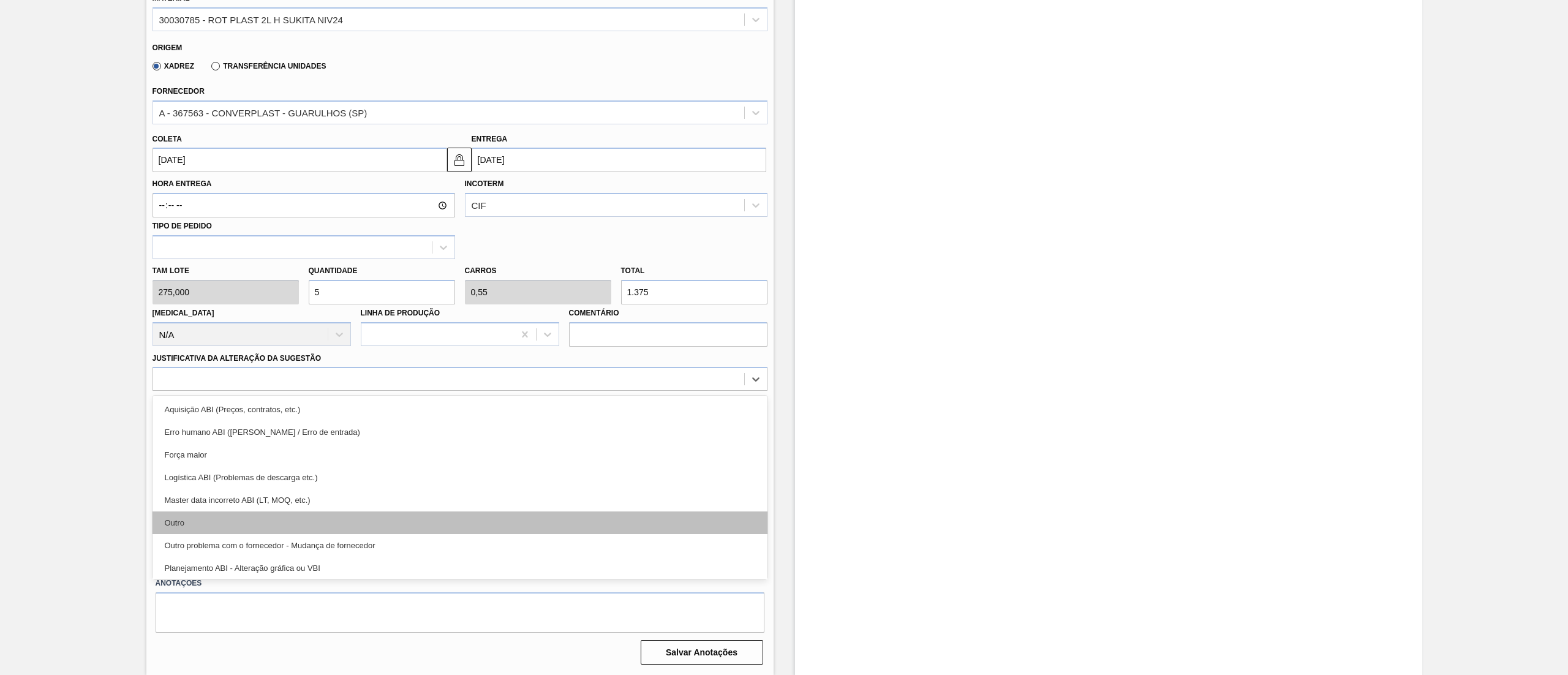
click at [240, 519] on div "Outro" at bounding box center [460, 522] width 615 height 23
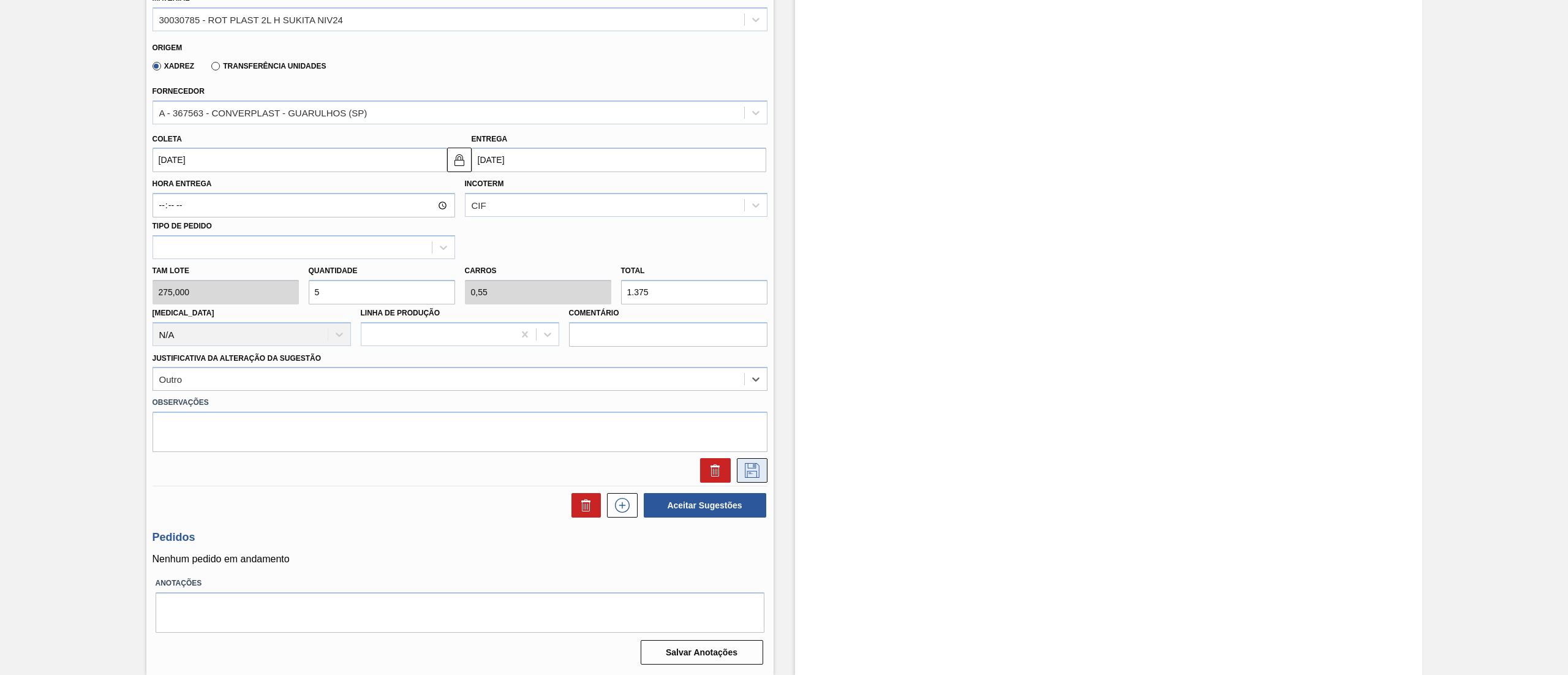
click at [752, 470] on icon at bounding box center [752, 470] width 19 height 14
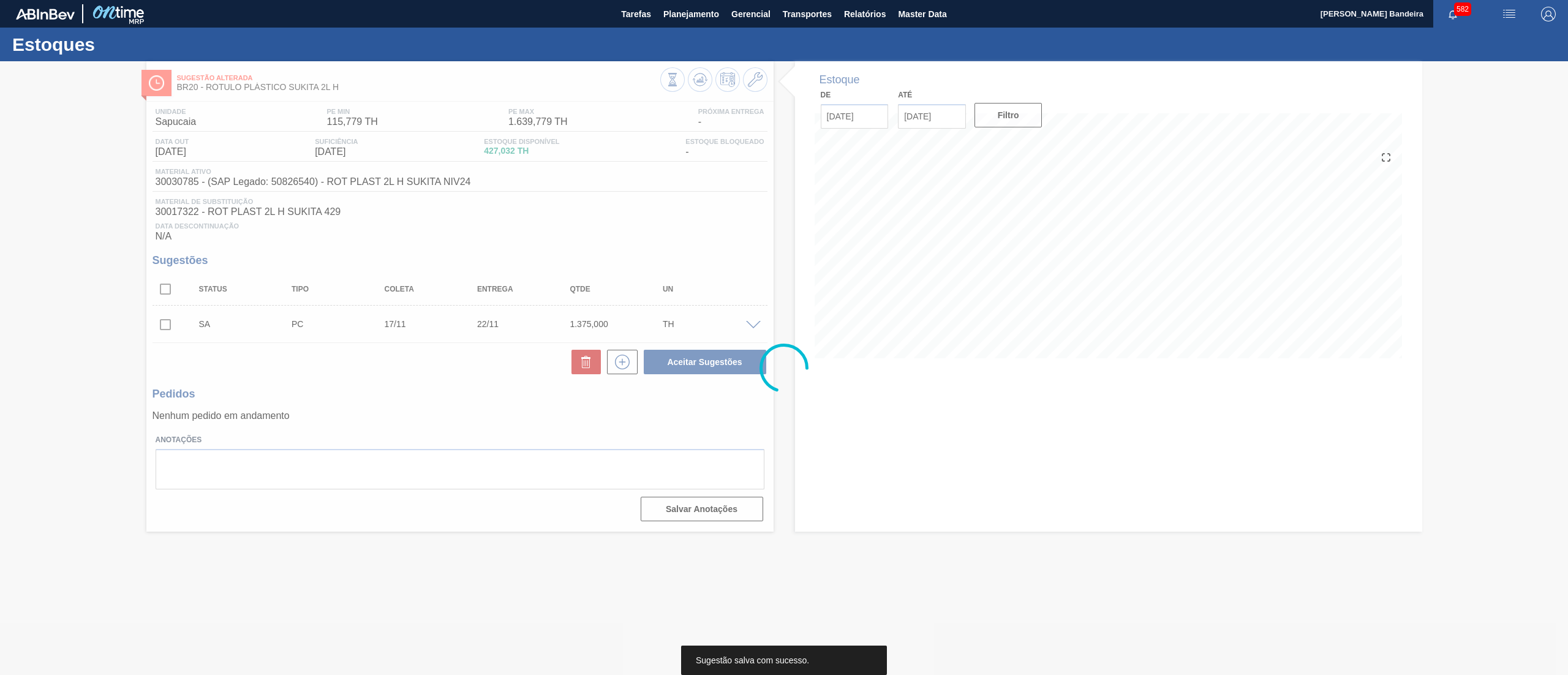
scroll to position [0, 0]
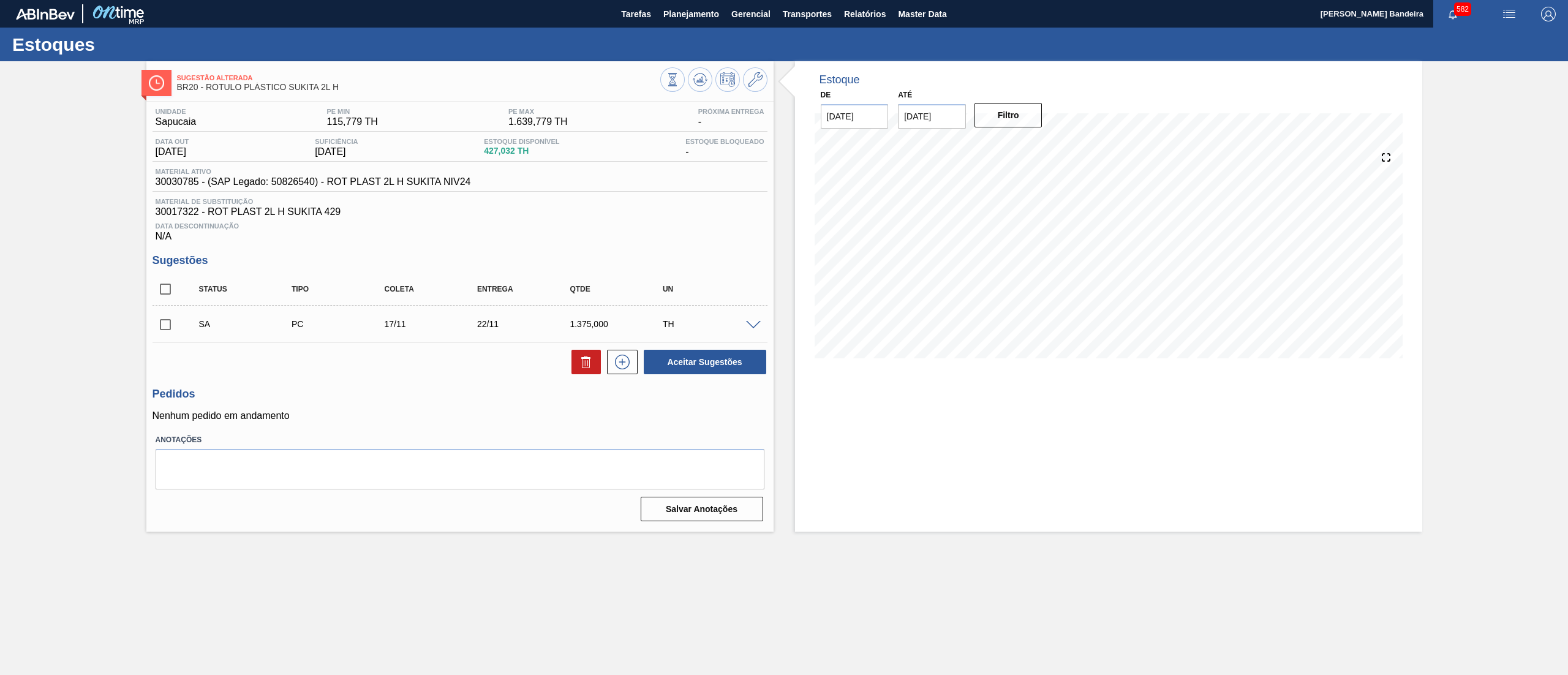
click at [755, 329] on span at bounding box center [753, 325] width 14 height 9
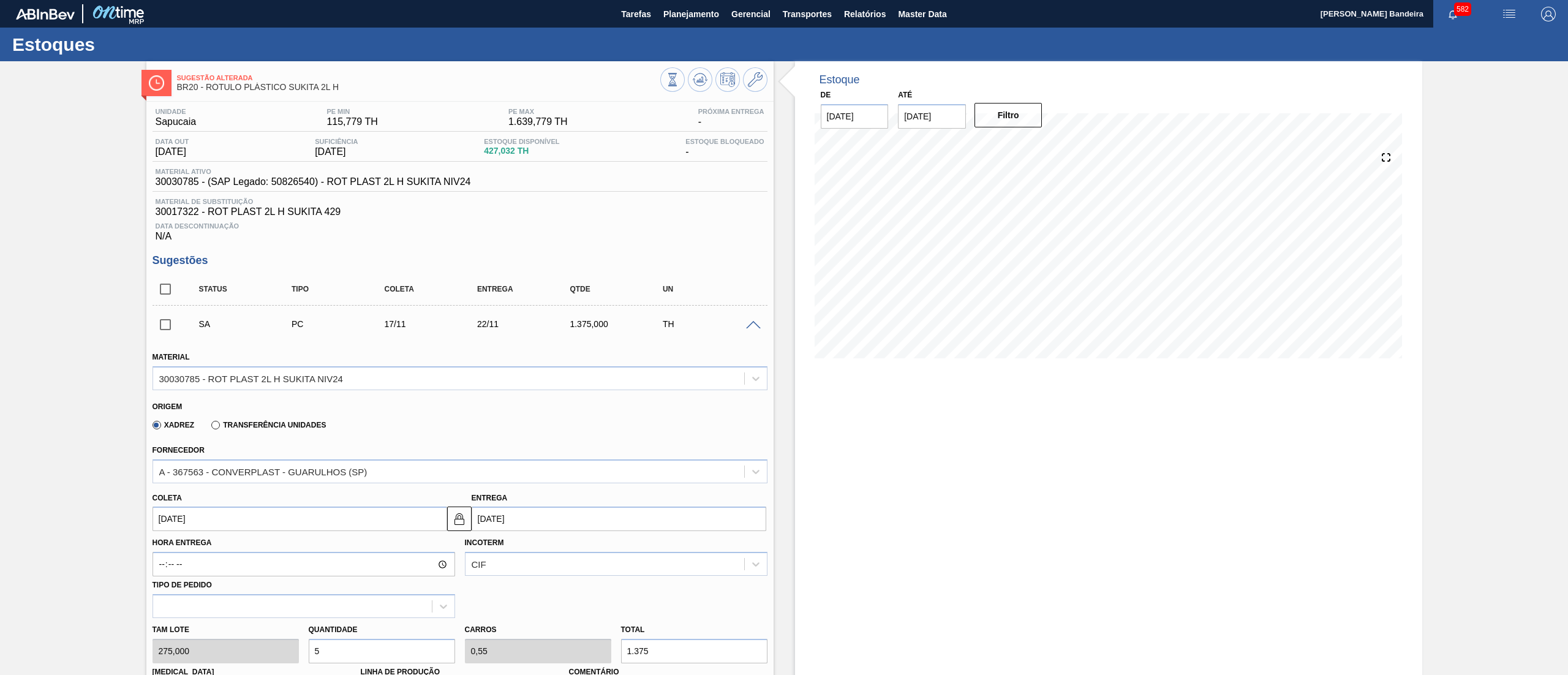
click at [292, 522] on input "[DATE]" at bounding box center [300, 519] width 295 height 25
click at [165, 345] on button "Previous Month" at bounding box center [163, 344] width 8 height 8
click at [187, 428] on div "13" at bounding box center [187, 424] width 17 height 17
type input "[DATE]"
type input "18/10/2025"
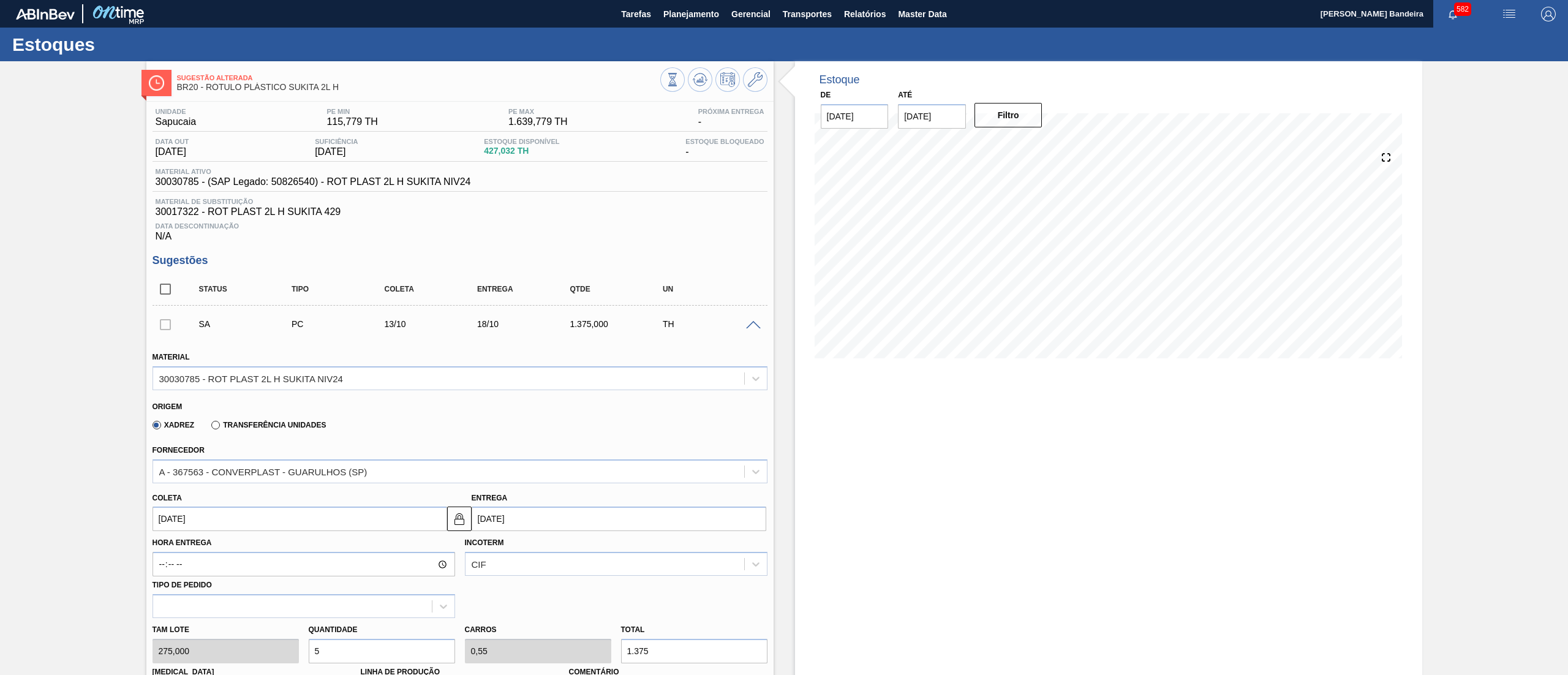
scroll to position [359, 0]
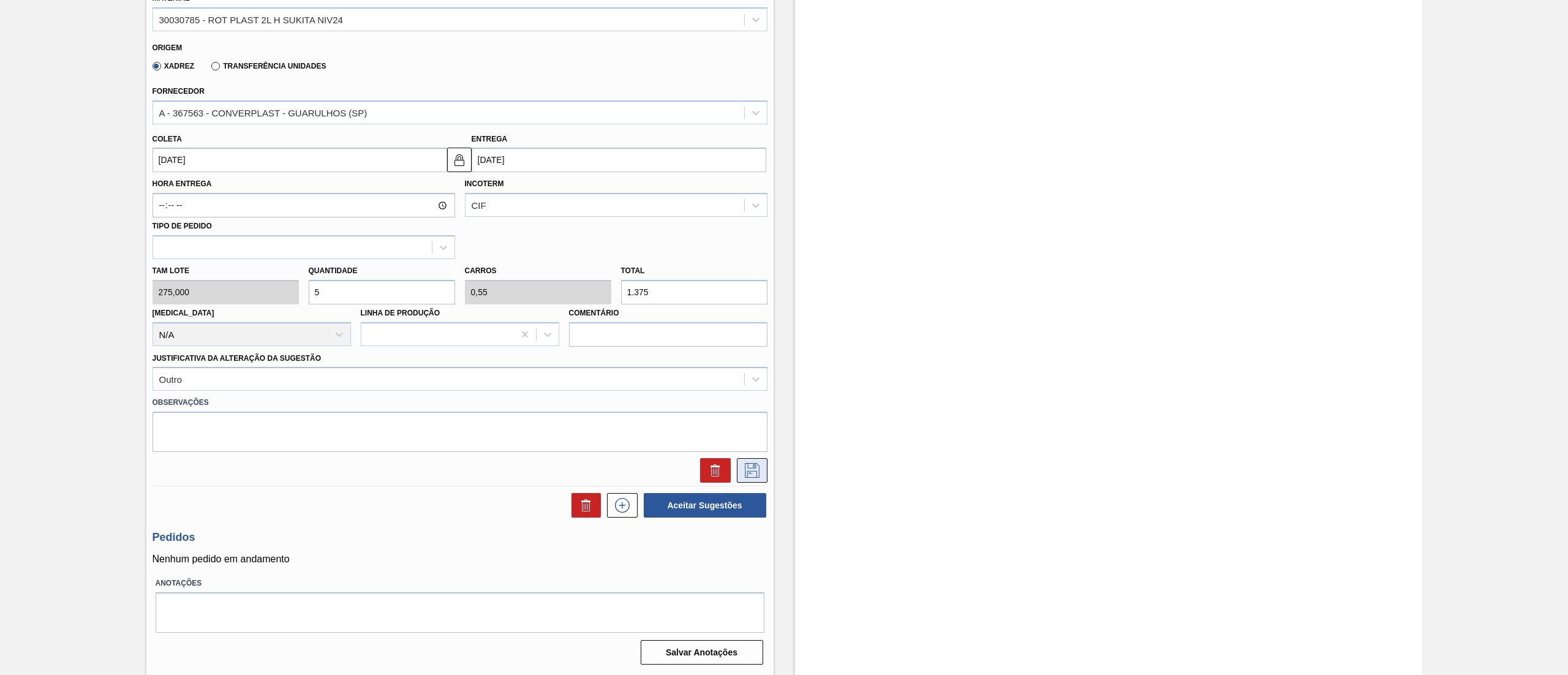
click at [756, 466] on icon at bounding box center [752, 470] width 19 height 14
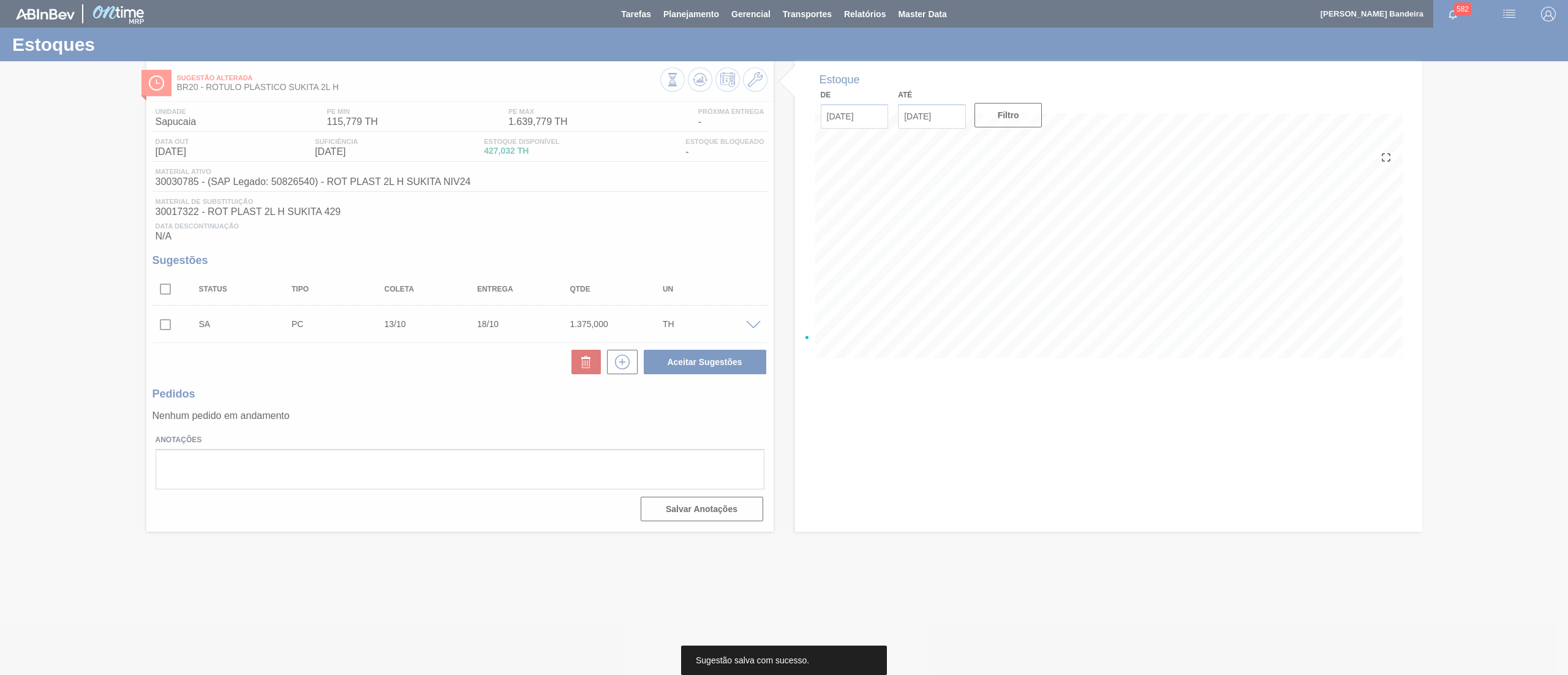
scroll to position [0, 0]
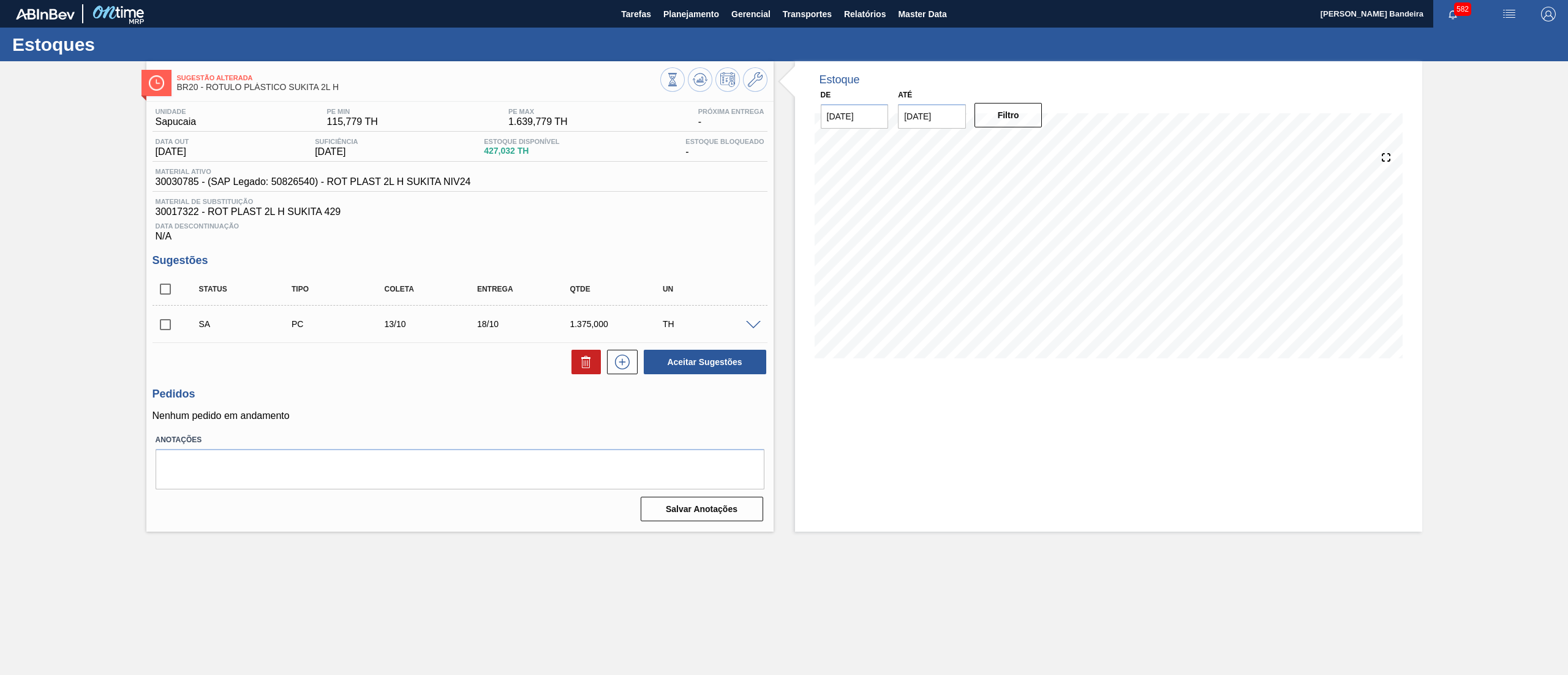
click at [758, 322] on span at bounding box center [753, 325] width 14 height 9
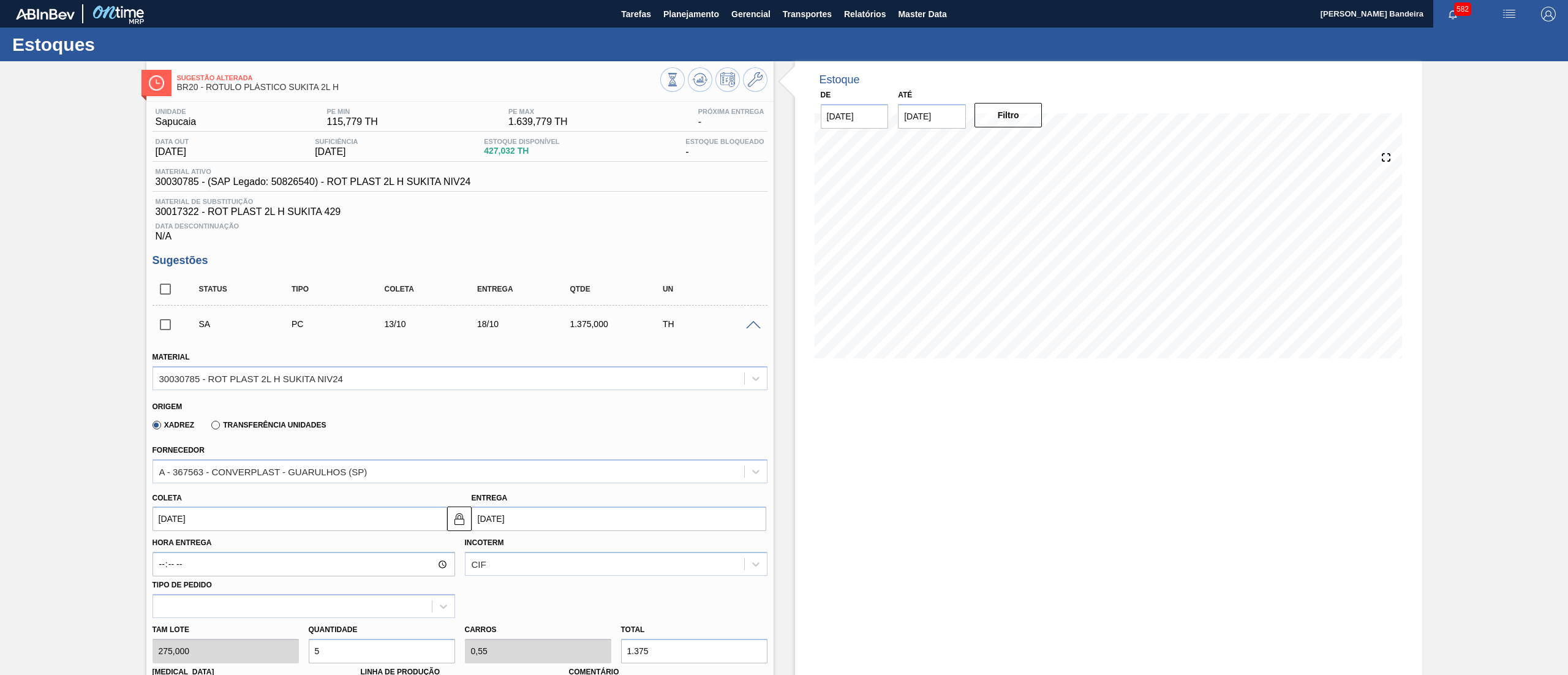
scroll to position [359, 0]
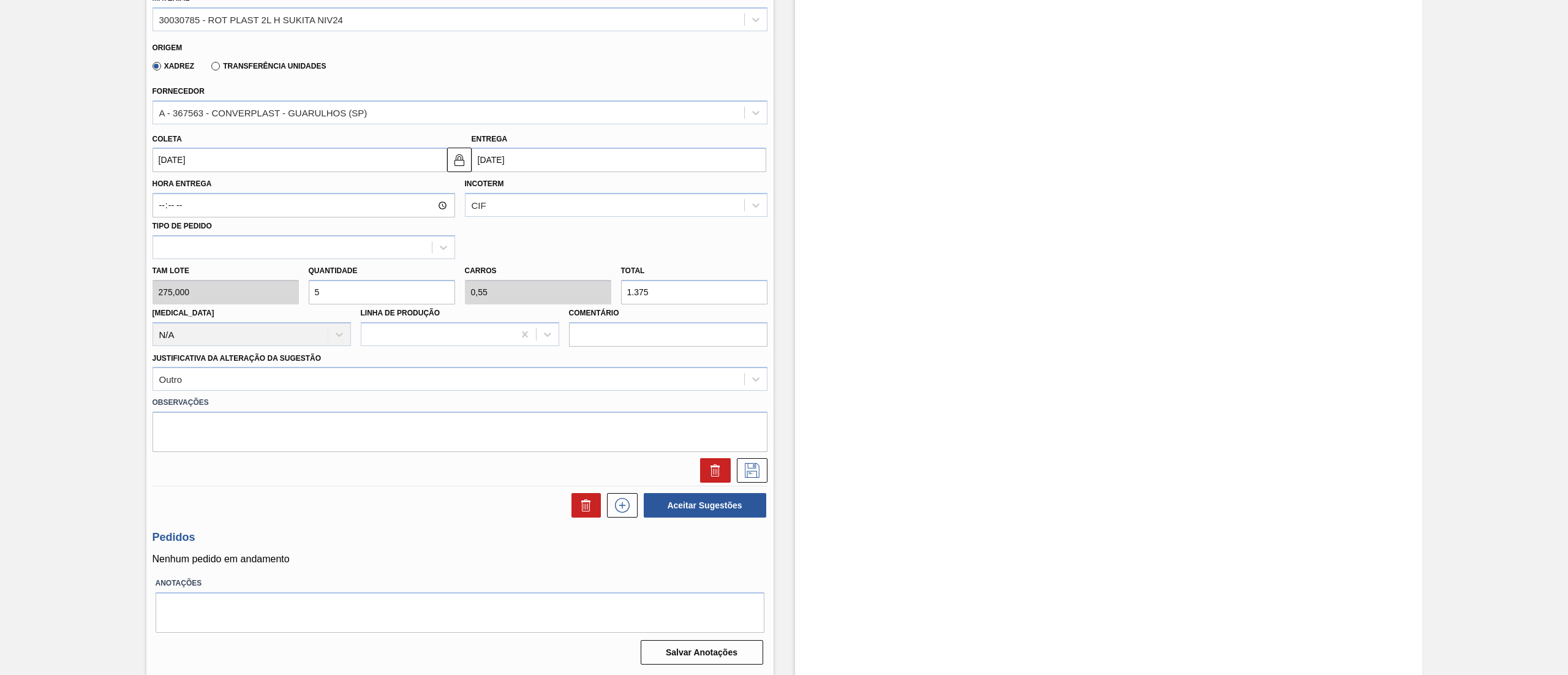
click at [275, 288] on div "Tam lote 275,000 Quantidade 5 Carros 0,55 Total 1.375 Doca N/A Linha de Produçã…" at bounding box center [460, 302] width 625 height 87
type input "4"
type input "0,44"
type input "1.100"
click at [268, 300] on div "Tam lote 275,000 Quantidade 4 Carros 0,44 Total 1.100 Doca N/A Linha de Produçã…" at bounding box center [460, 302] width 625 height 87
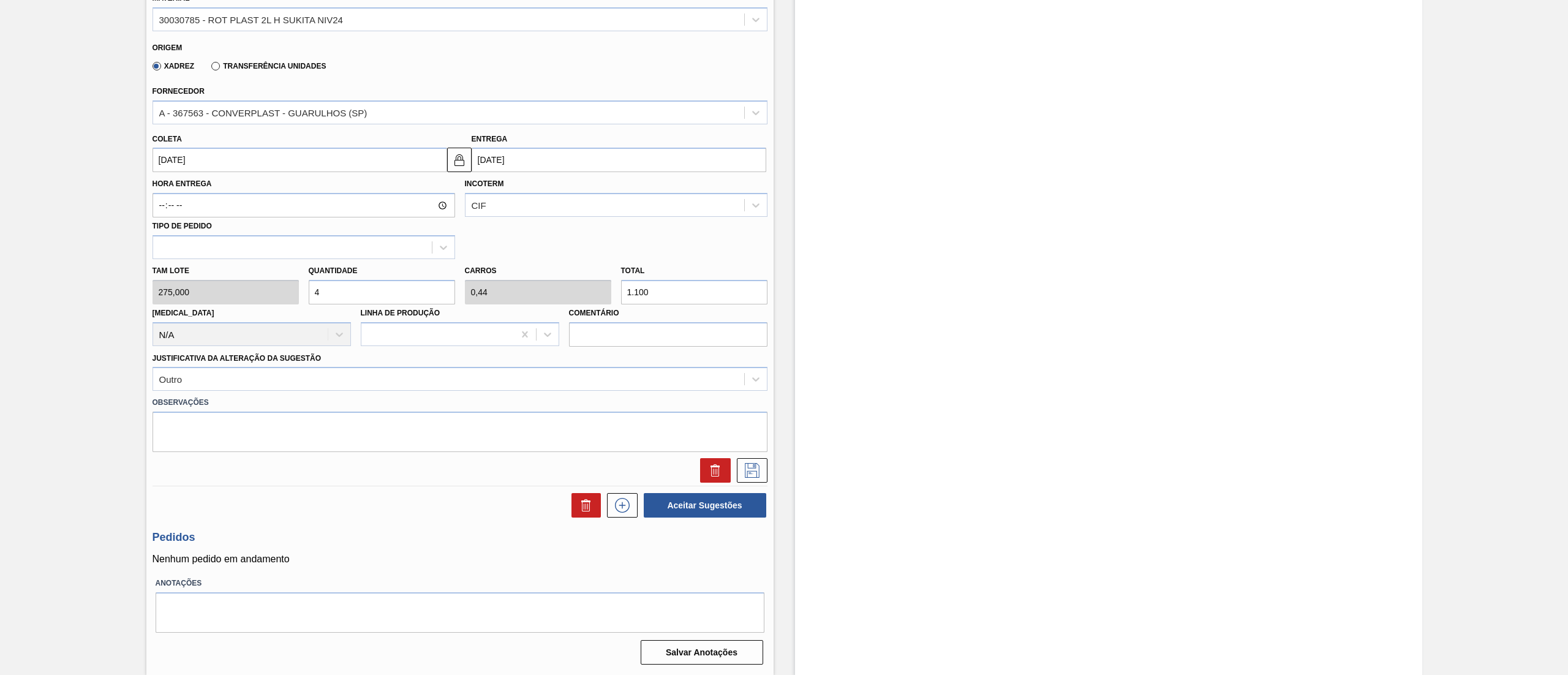
type input "3"
type input "0,33"
type input "825"
type input "3"
click at [746, 475] on icon at bounding box center [752, 470] width 14 height 14
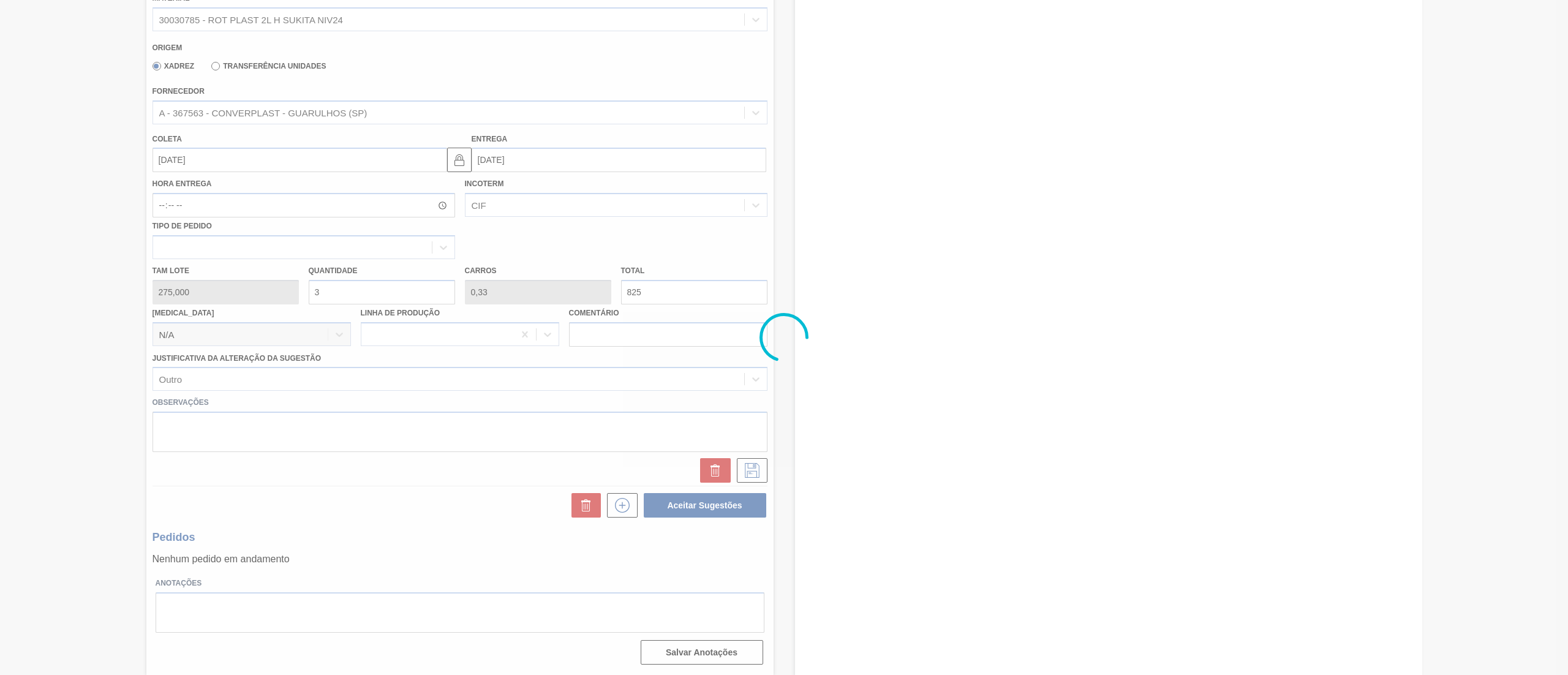
scroll to position [0, 0]
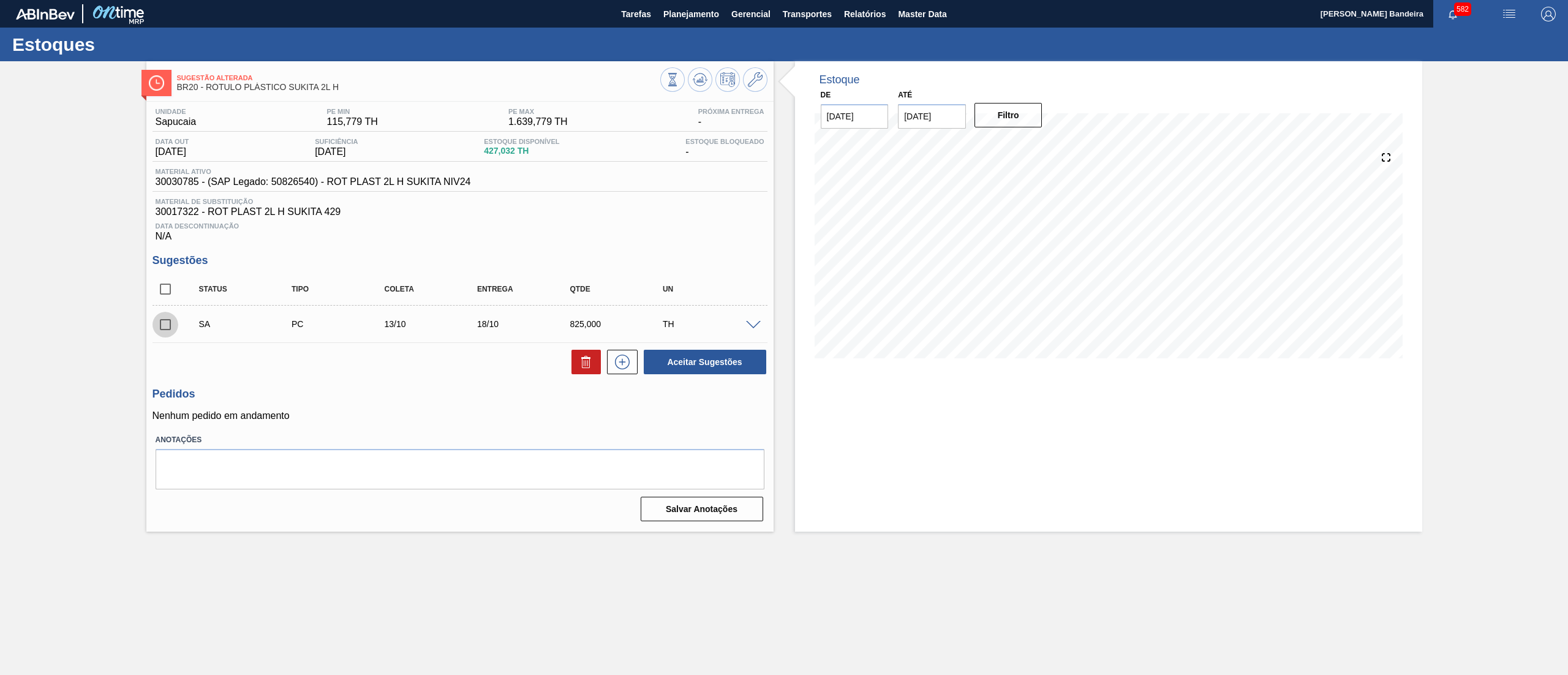
click at [163, 332] on input "checkbox" at bounding box center [165, 324] width 25 height 25
click at [669, 362] on button "Aceitar Sugestões" at bounding box center [705, 362] width 123 height 25
checkbox input "false"
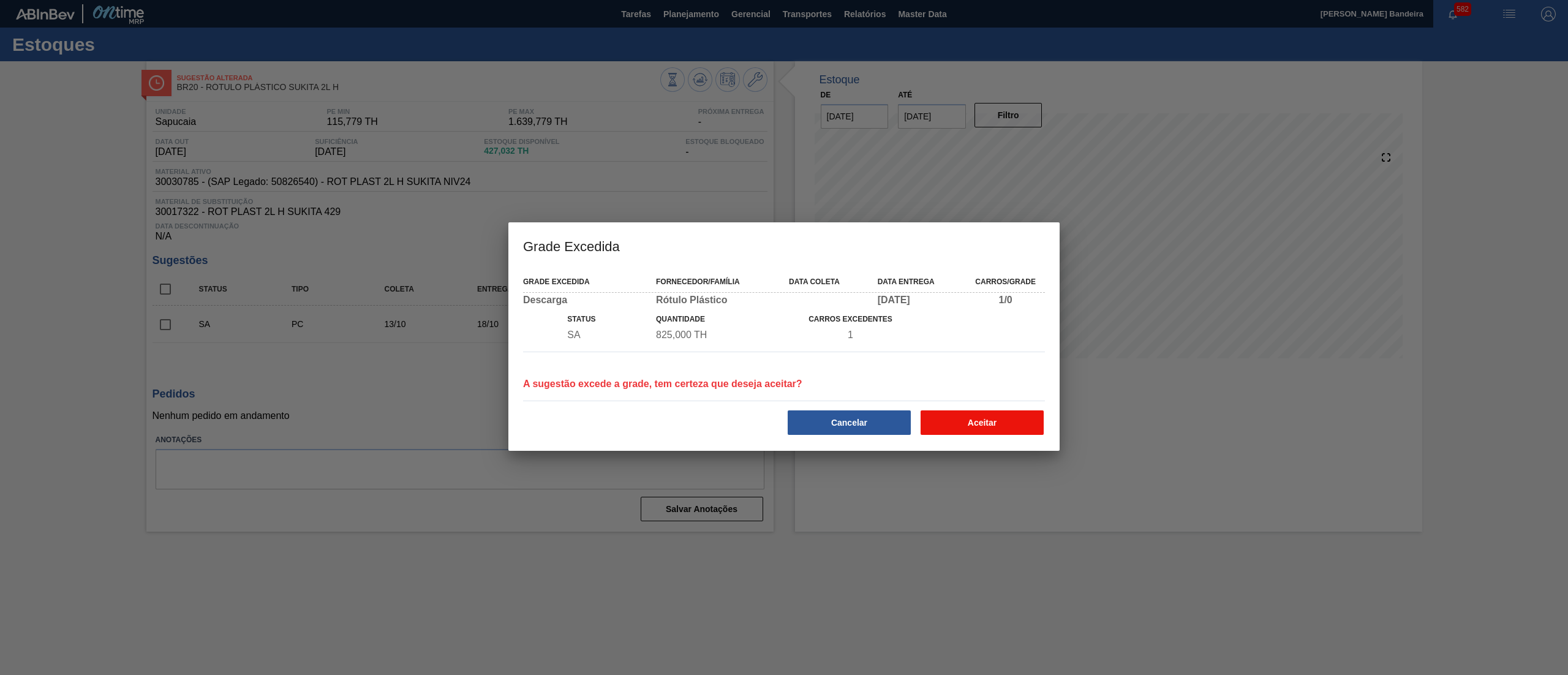
click at [967, 414] on button "Aceitar" at bounding box center [982, 423] width 123 height 25
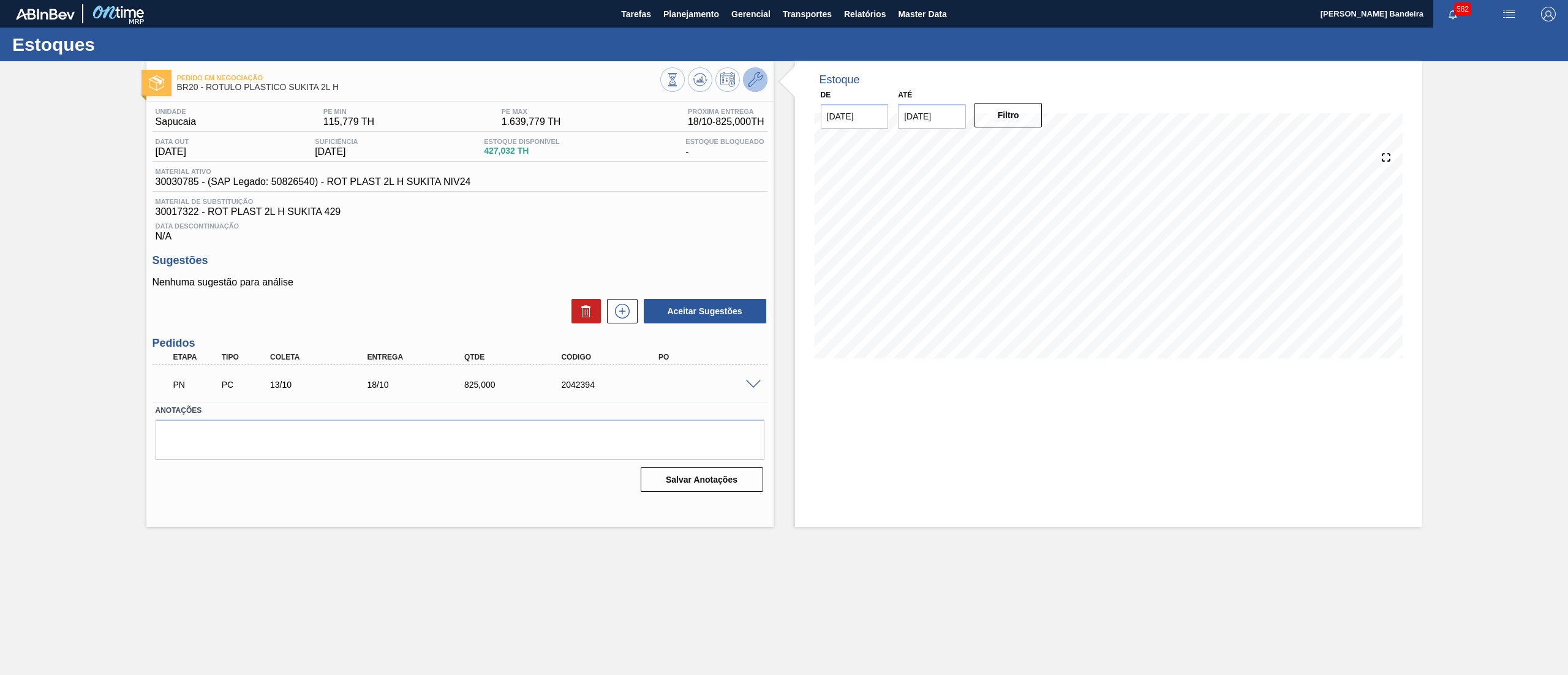
click at [750, 80] on icon at bounding box center [755, 79] width 14 height 14
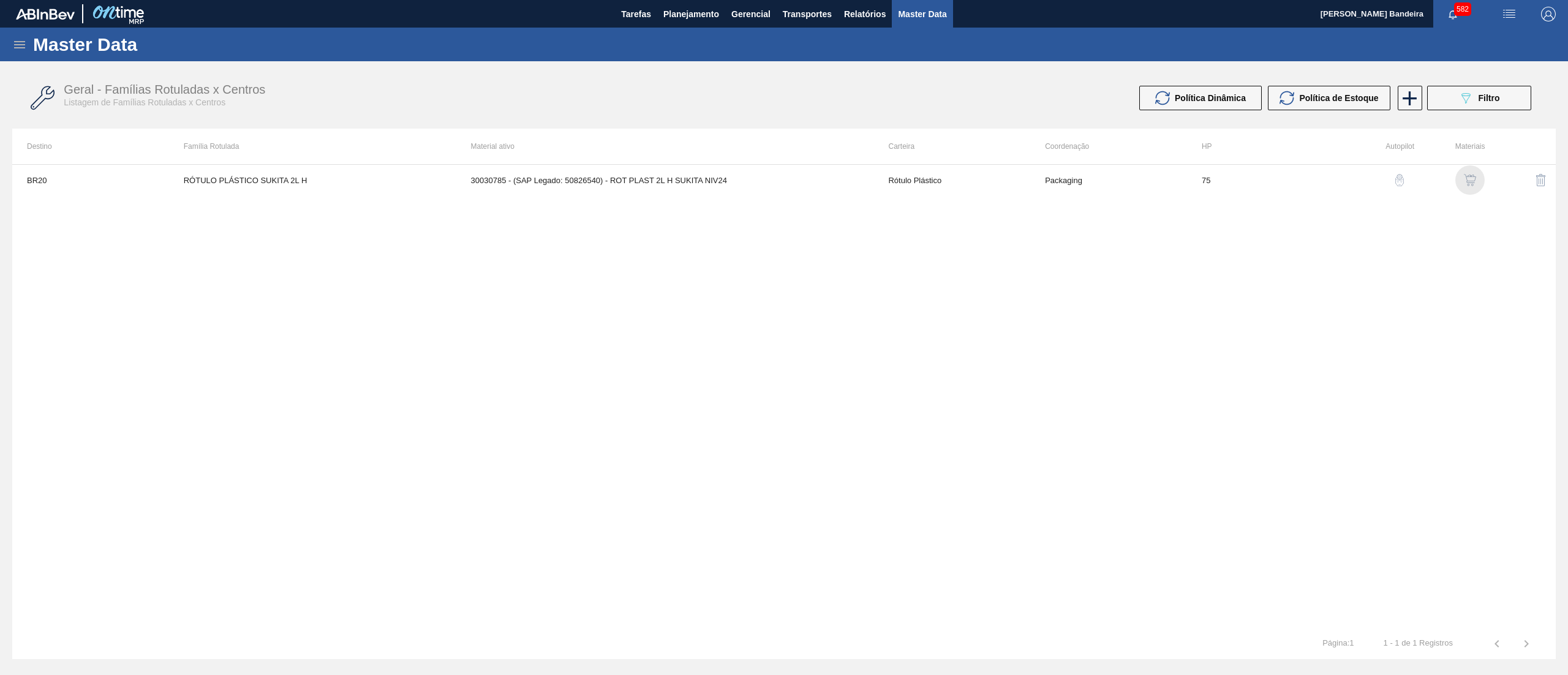
click at [1473, 178] on img "button" at bounding box center [1470, 180] width 12 height 12
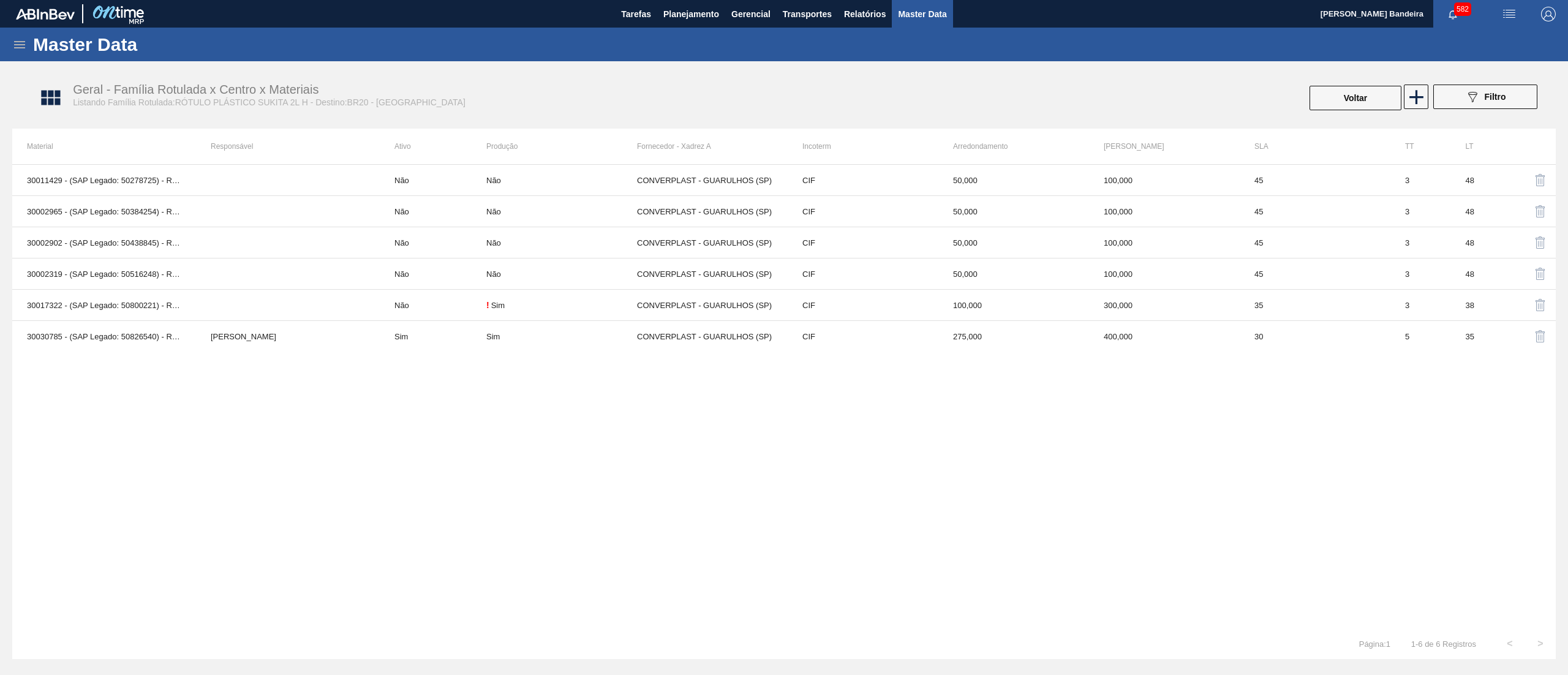
click at [587, 354] on div "30011429 - (SAP Legado: 50278725) - ROT PLAST 2L H SUKITA RS14 Não Não CONVERPL…" at bounding box center [784, 396] width 1544 height 464
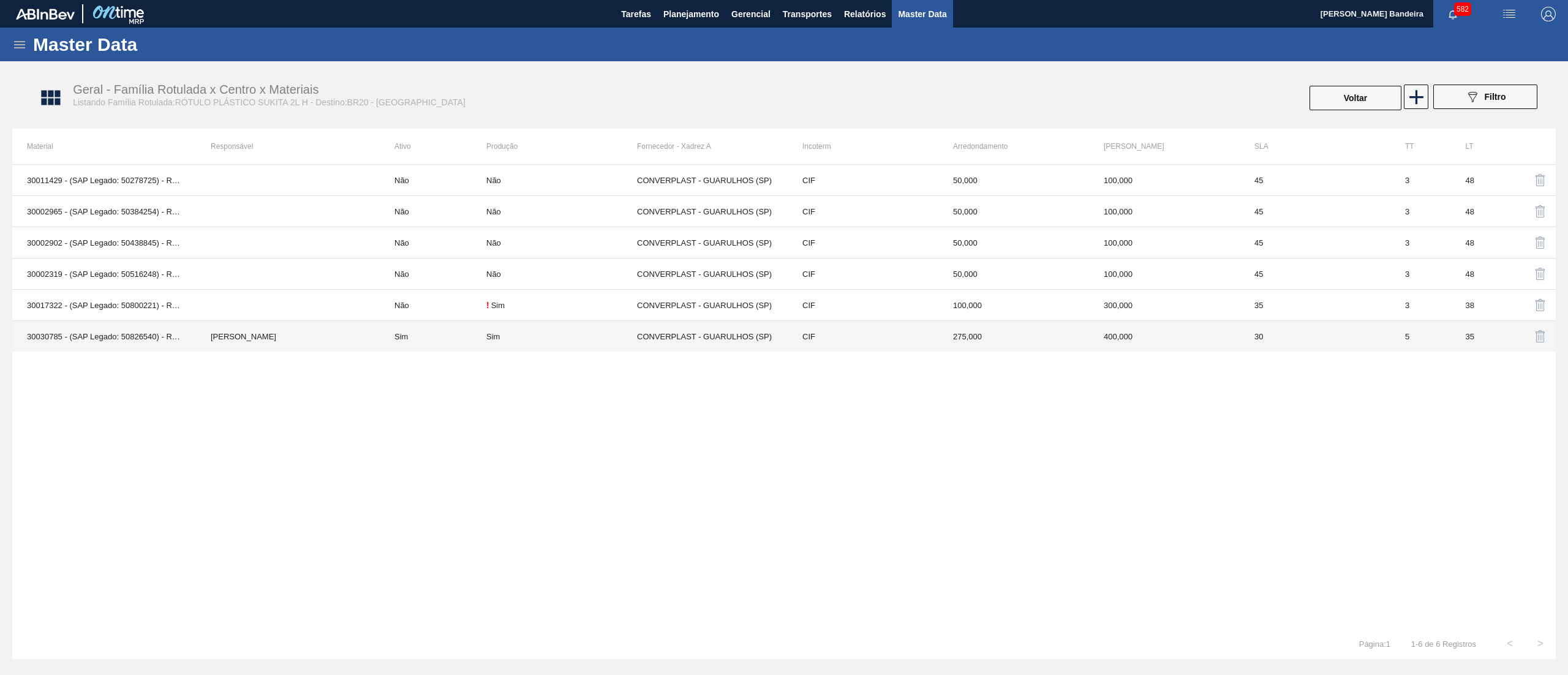
click at [567, 335] on div "Sim" at bounding box center [561, 336] width 151 height 9
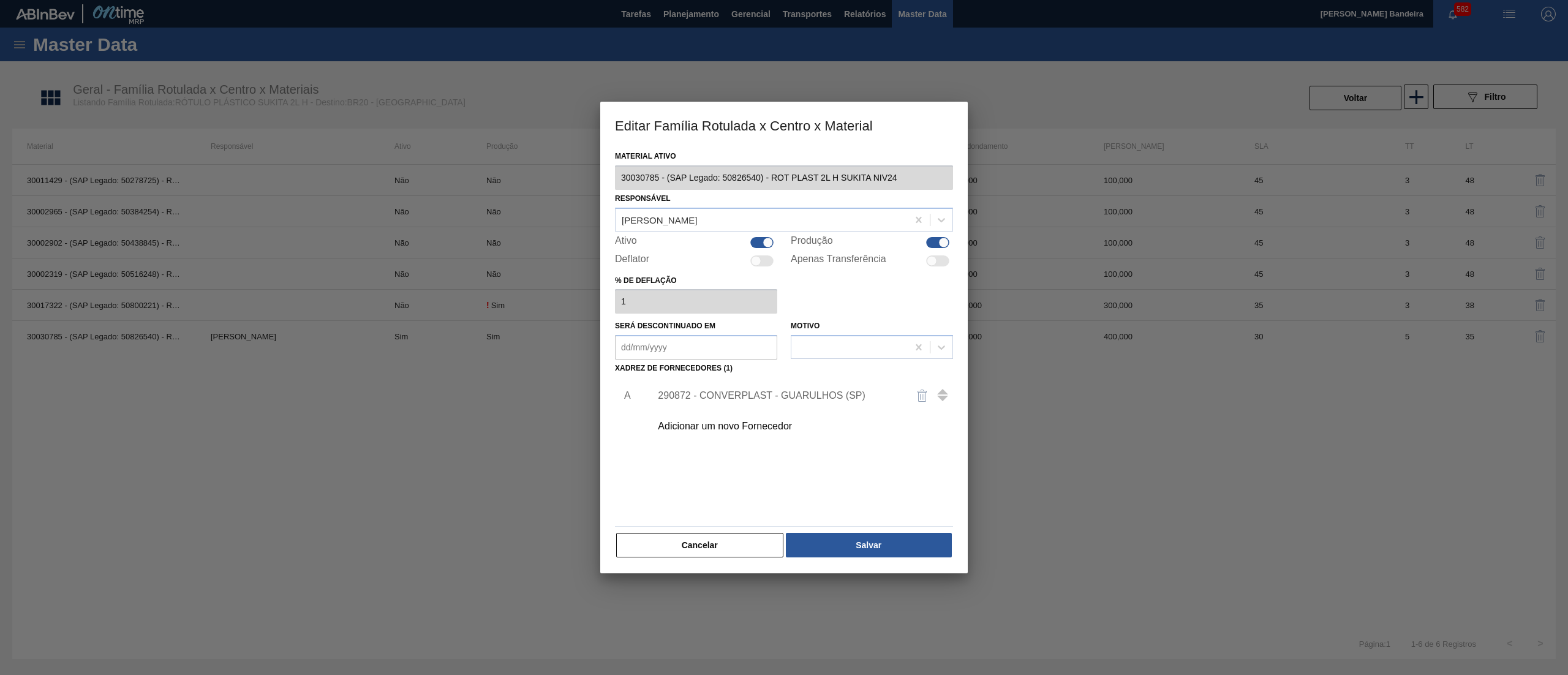
click at [757, 244] on div at bounding box center [762, 242] width 23 height 11
checkbox input "false"
click at [854, 541] on button "Salvar" at bounding box center [869, 546] width 166 height 25
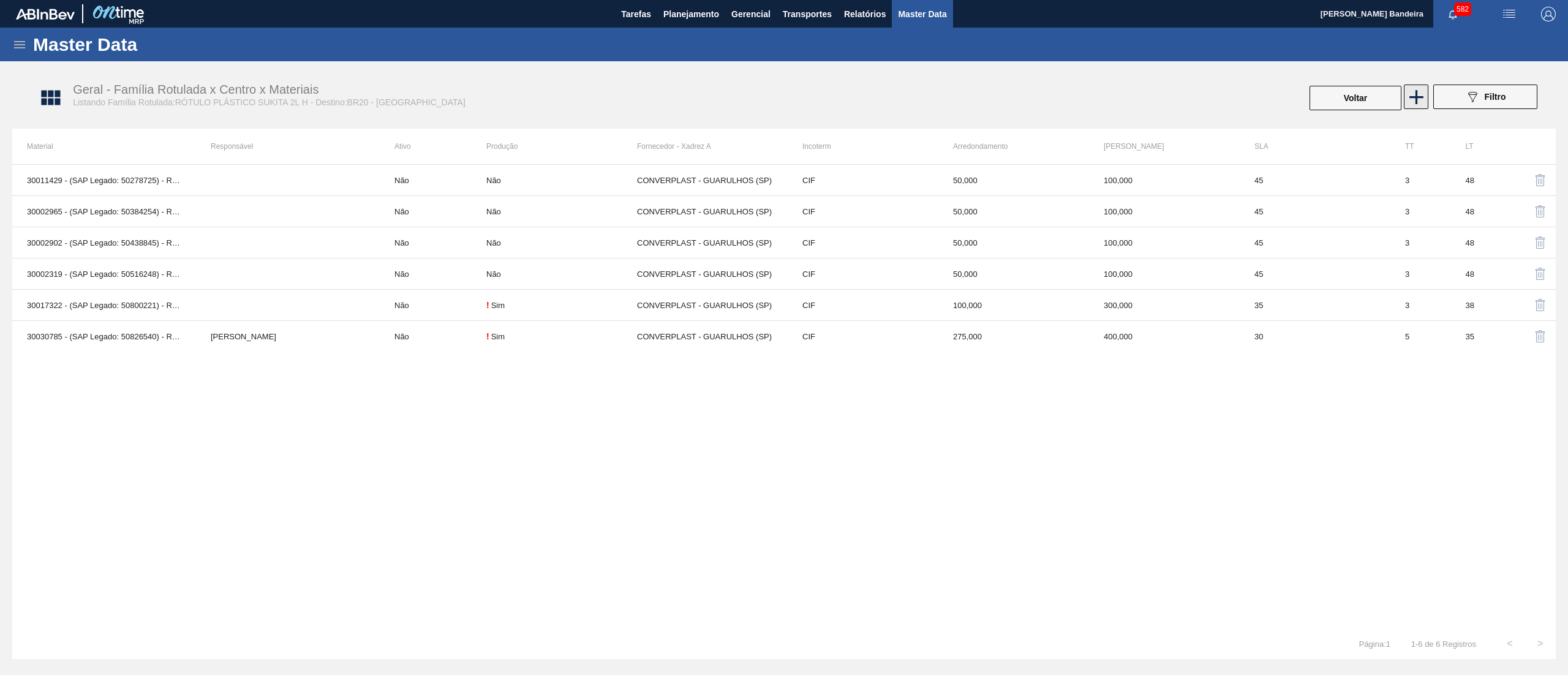
click at [1412, 100] on icon at bounding box center [1416, 97] width 24 height 24
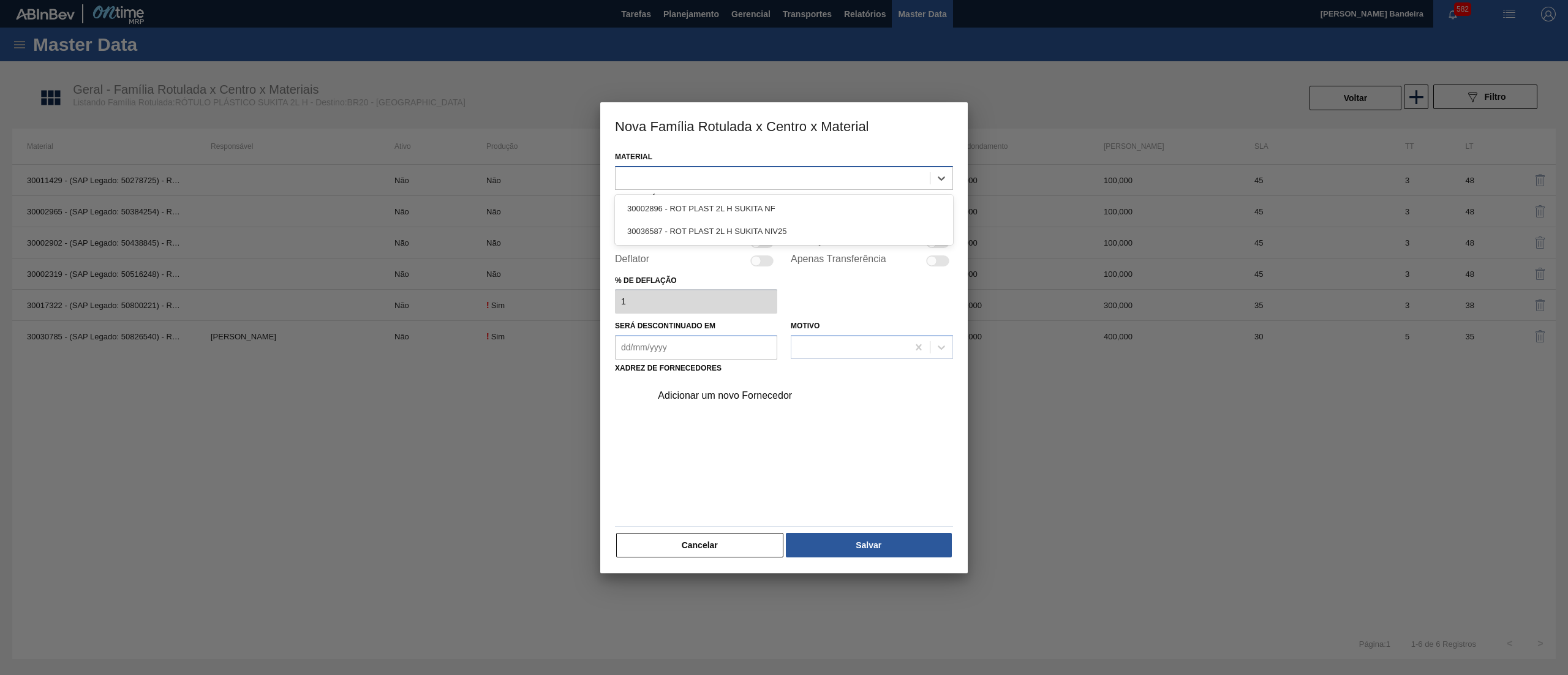
click at [794, 171] on div at bounding box center [773, 178] width 314 height 18
click at [776, 225] on div "30036587 - ROT PLAST 2L H SUKITA NIV25" at bounding box center [784, 231] width 338 height 23
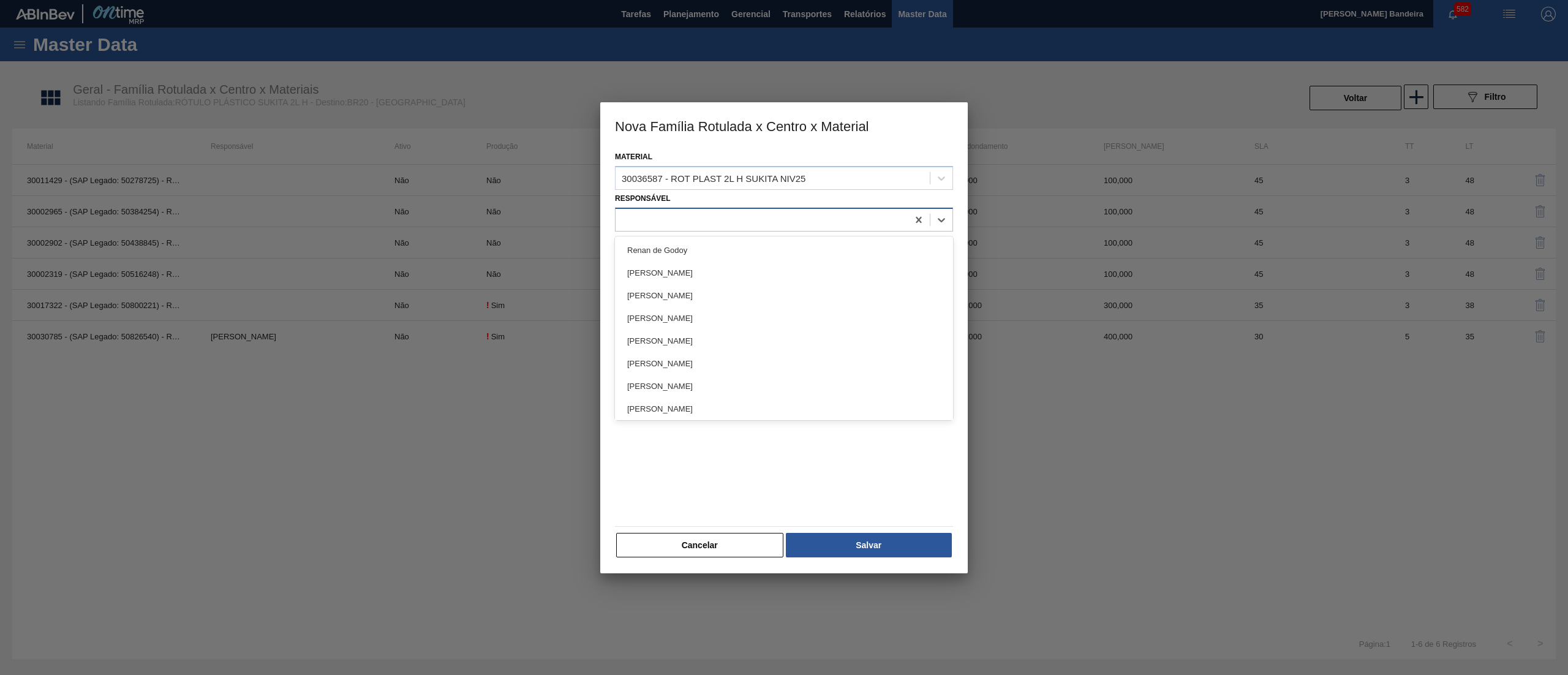
click at [741, 225] on div at bounding box center [762, 220] width 292 height 18
type input "math"
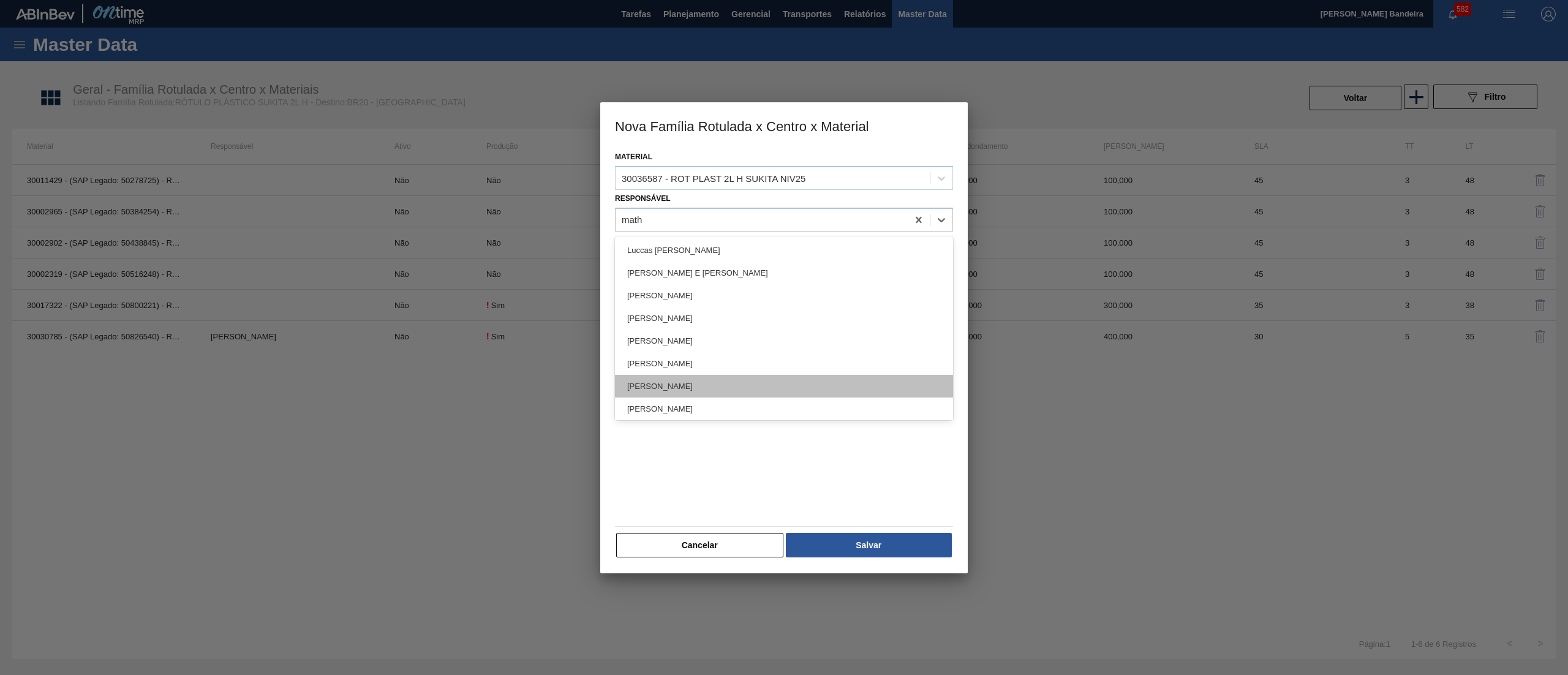
click at [753, 389] on div "[PERSON_NAME]" at bounding box center [784, 386] width 338 height 23
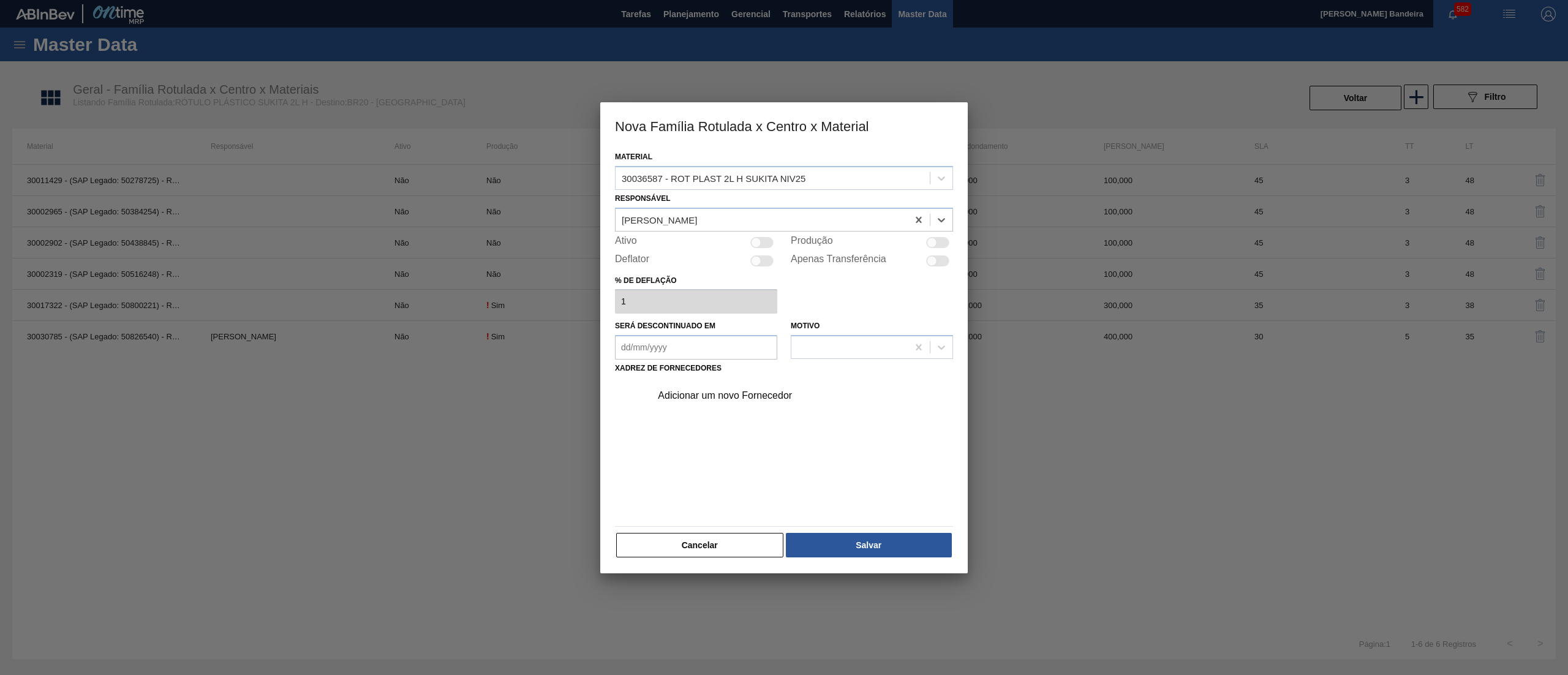
click at [771, 249] on div "Ativo" at bounding box center [697, 242] width 163 height 14
click at [765, 242] on div at bounding box center [762, 242] width 23 height 11
checkbox input "true"
click at [756, 393] on div "Adicionar um novo Fornecedor" at bounding box center [778, 395] width 240 height 11
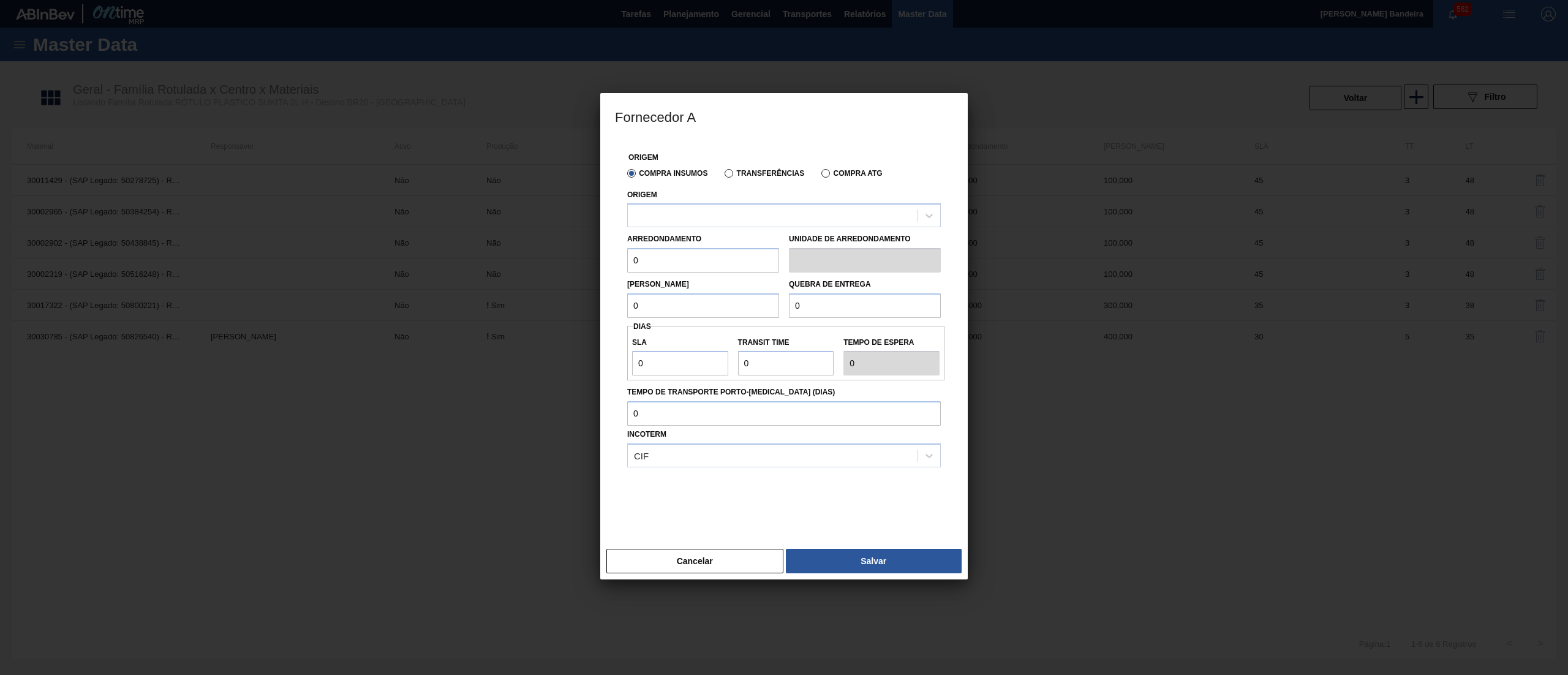
click at [736, 230] on div "Arredondamento 0" at bounding box center [703, 251] width 152 height 42
click at [719, 214] on div at bounding box center [772, 216] width 290 height 18
click at [708, 246] on div "290872 - CONVERPLAST - GUARULHOS (SP)" at bounding box center [784, 246] width 313 height 23
drag, startPoint x: 694, startPoint y: 258, endPoint x: 554, endPoint y: 273, distance: 140.8
click at [554, 273] on div "Fornecedor A Origem Compra Insumos Transferências Compra ATG Origem 290872 - CO…" at bounding box center [784, 338] width 1568 height 675
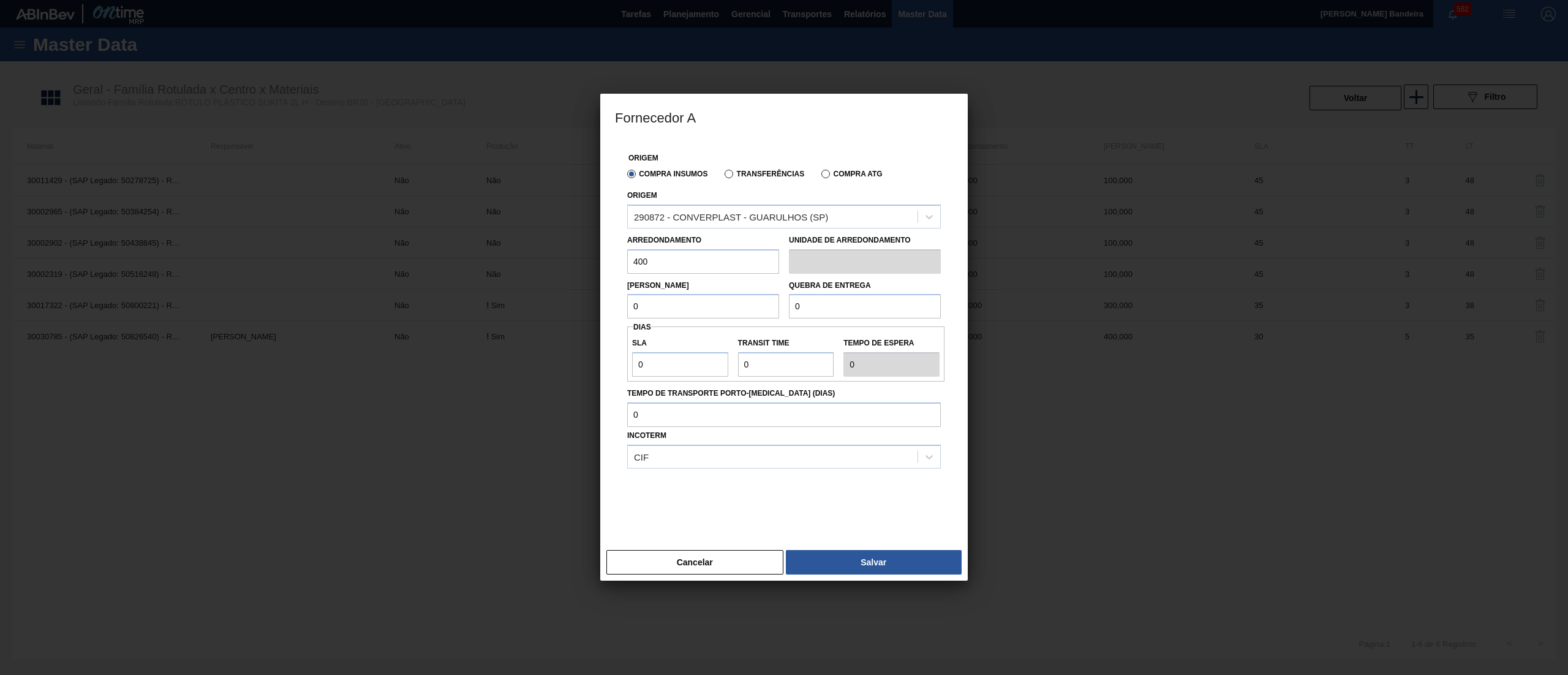
drag, startPoint x: 658, startPoint y: 257, endPoint x: 550, endPoint y: 259, distance: 108.0
click at [550, 259] on div "Fornecedor A Origem Compra Insumos Transferências Compra ATG Origem 290872 - CO…" at bounding box center [784, 338] width 1568 height 675
type input "400"
drag, startPoint x: 561, startPoint y: 295, endPoint x: 545, endPoint y: 295, distance: 16.0
click at [547, 295] on div "Fornecedor A Origem Compra Insumos Transferências Compra ATG Origem 290872 - CO…" at bounding box center [784, 338] width 1568 height 675
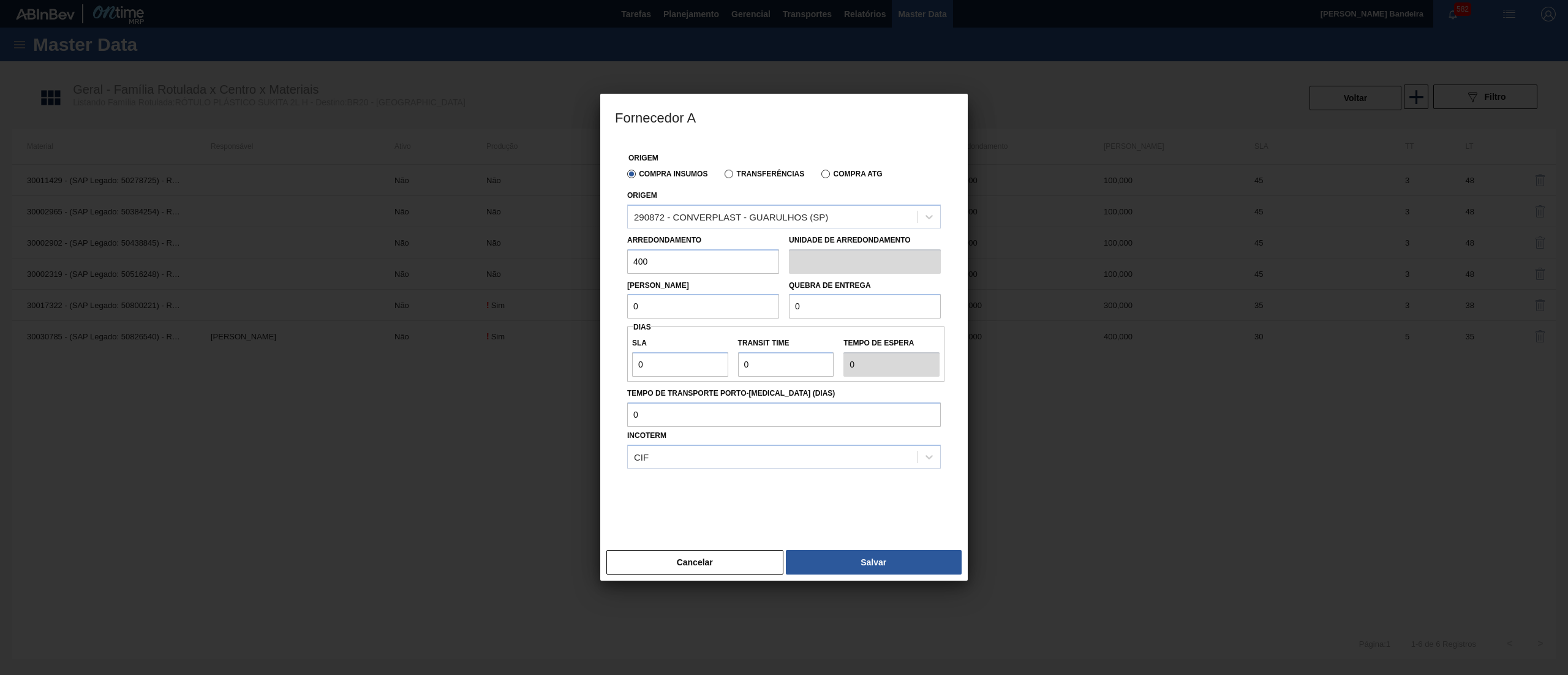
paste input "40"
type input "400"
drag, startPoint x: 834, startPoint y: 305, endPoint x: 712, endPoint y: 307, distance: 122.0
click at [712, 307] on div "Lote Mínimo 400 Quebra de entrega 0" at bounding box center [783, 296] width 323 height 45
paste input "40"
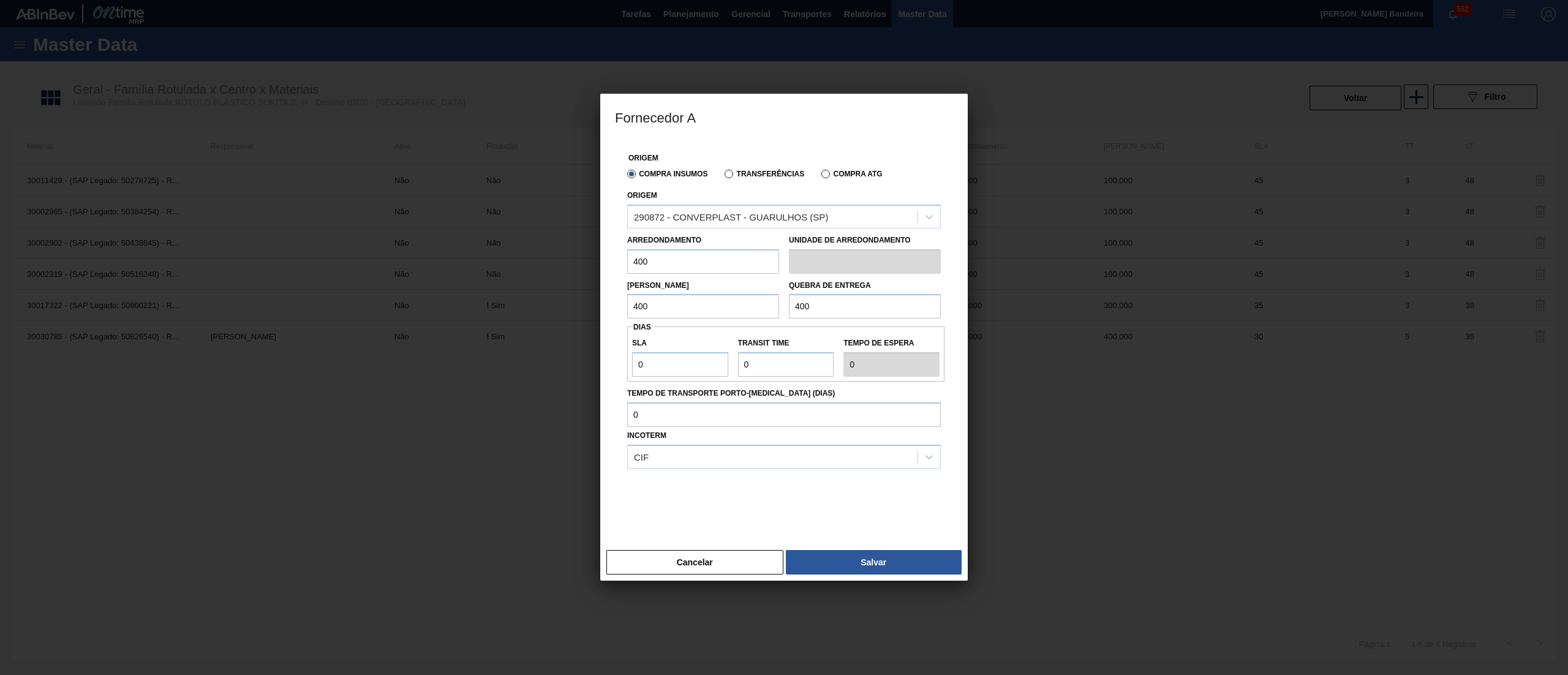
type input "400"
drag, startPoint x: 688, startPoint y: 352, endPoint x: 575, endPoint y: 357, distance: 113.1
click at [575, 357] on div "Fornecedor A Origem Compra Insumos Transferências Compra ATG Origem 290872 - CO…" at bounding box center [784, 338] width 1568 height 675
type input "3"
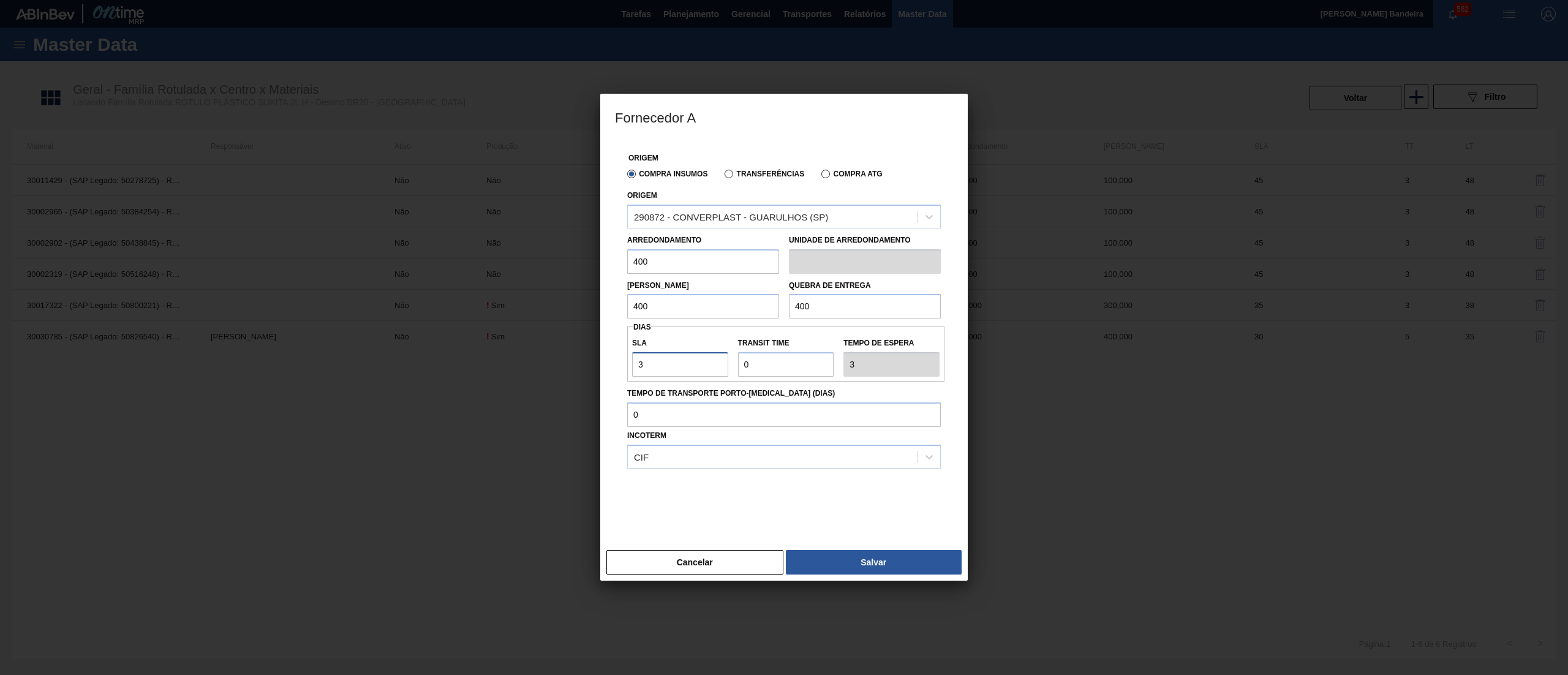
type input "30"
drag, startPoint x: 699, startPoint y: 373, endPoint x: 688, endPoint y: 373, distance: 11.0
click at [688, 373] on div "SLA 30 Transit Time Tempo de espera 30" at bounding box center [786, 354] width 318 height 45
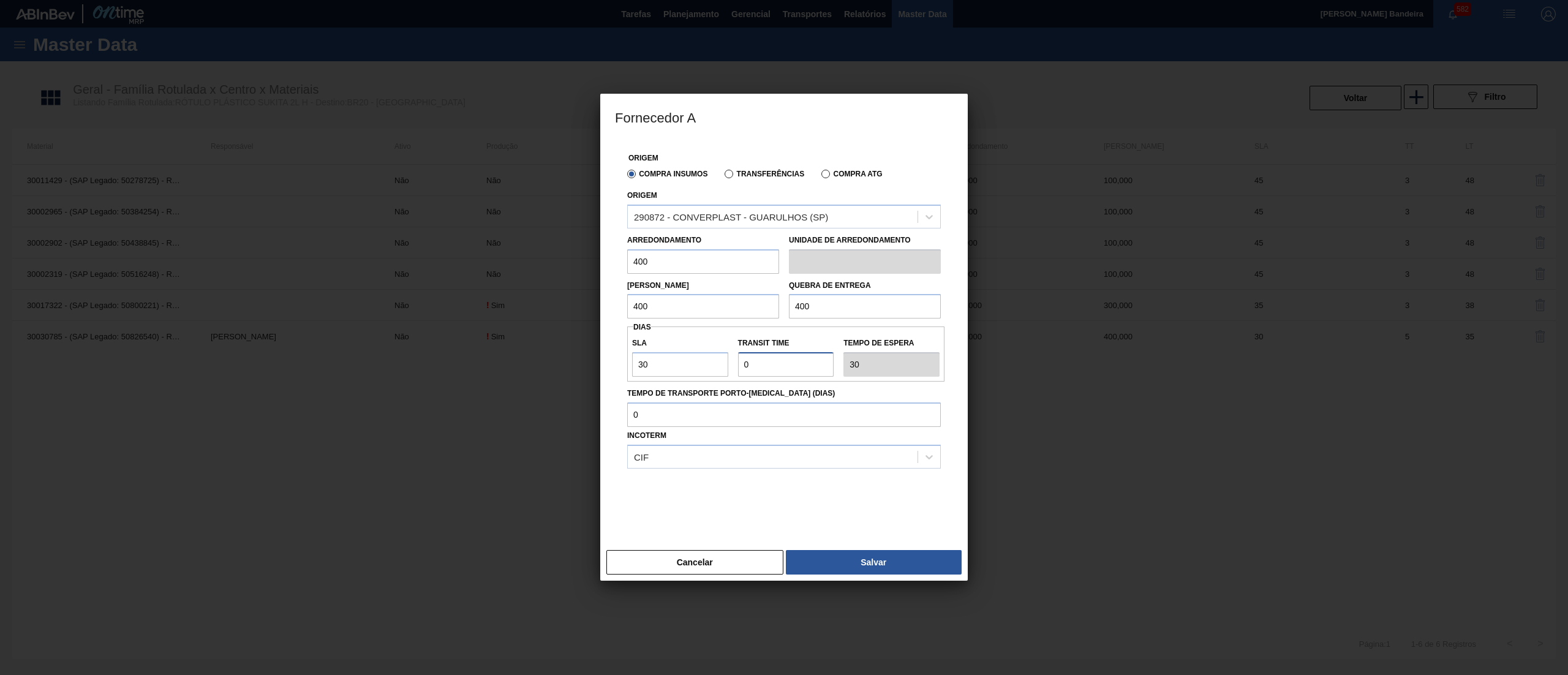
type input "5"
type input "35"
type input "5"
click at [880, 570] on button "Salvar" at bounding box center [874, 562] width 176 height 25
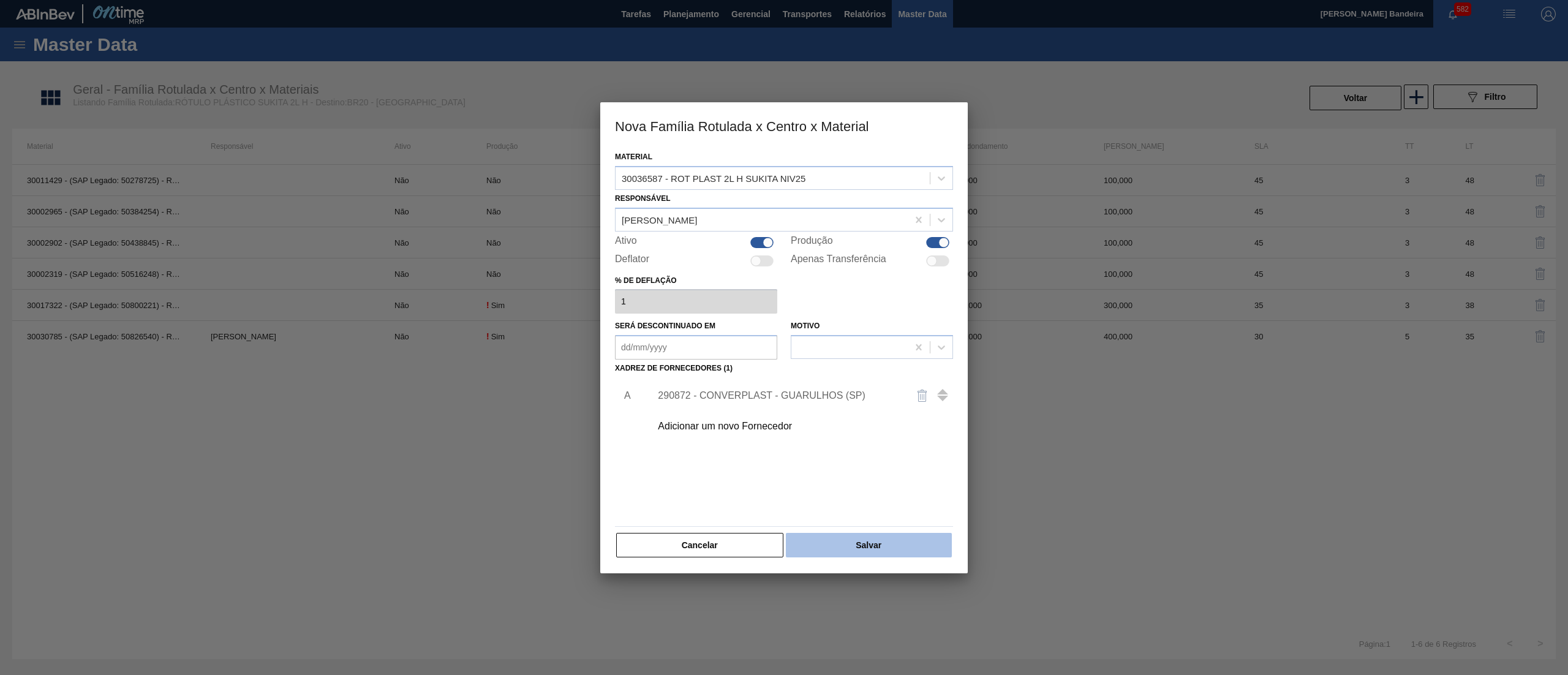
click at [871, 543] on button "Salvar" at bounding box center [869, 546] width 166 height 25
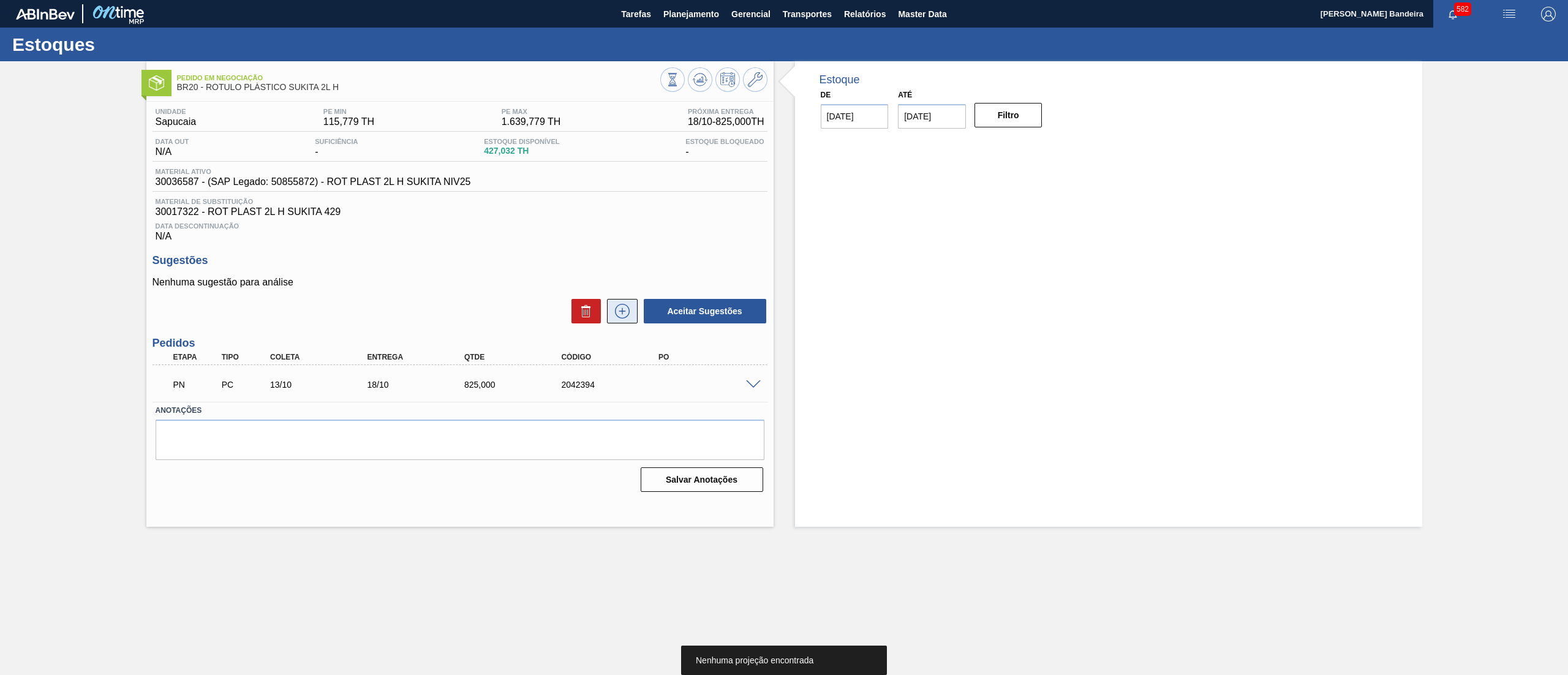
click at [621, 318] on icon at bounding box center [622, 311] width 19 height 14
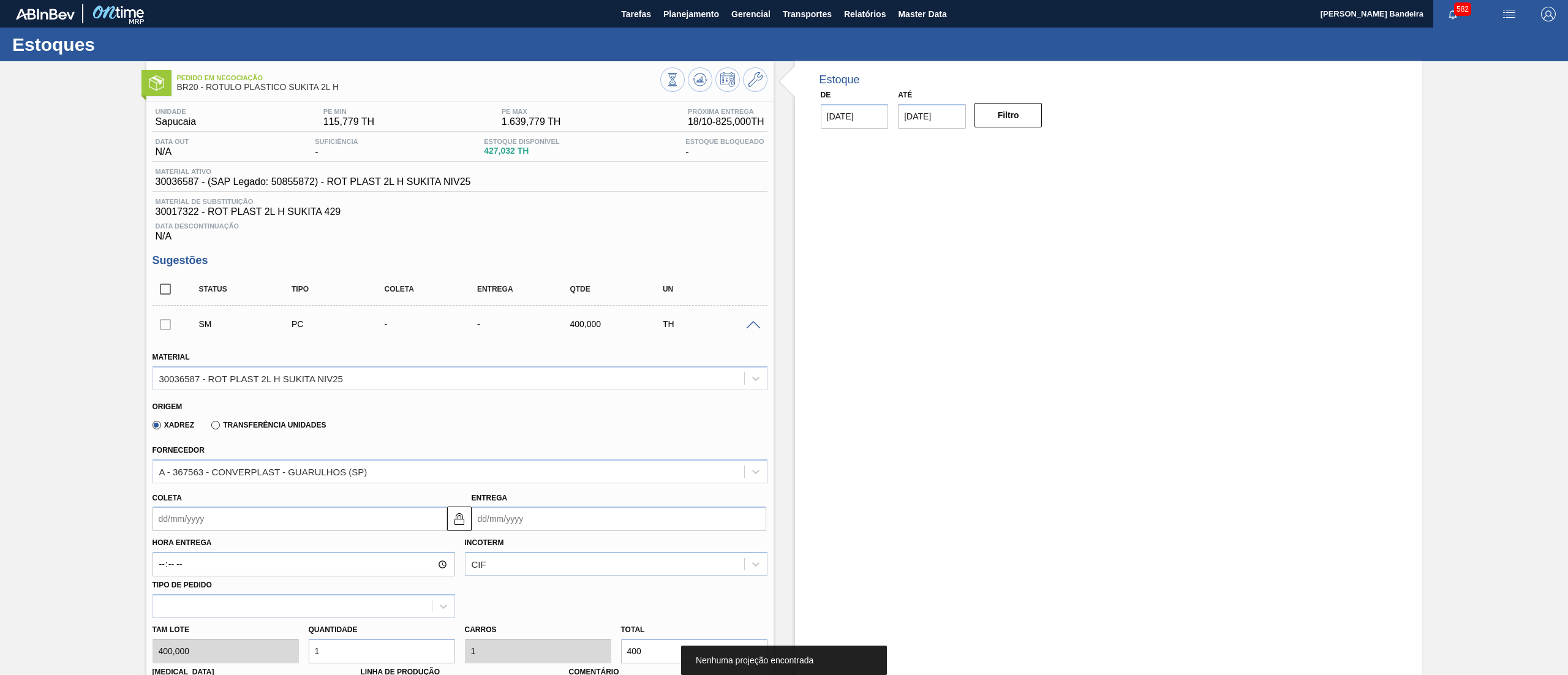
scroll to position [380, 0]
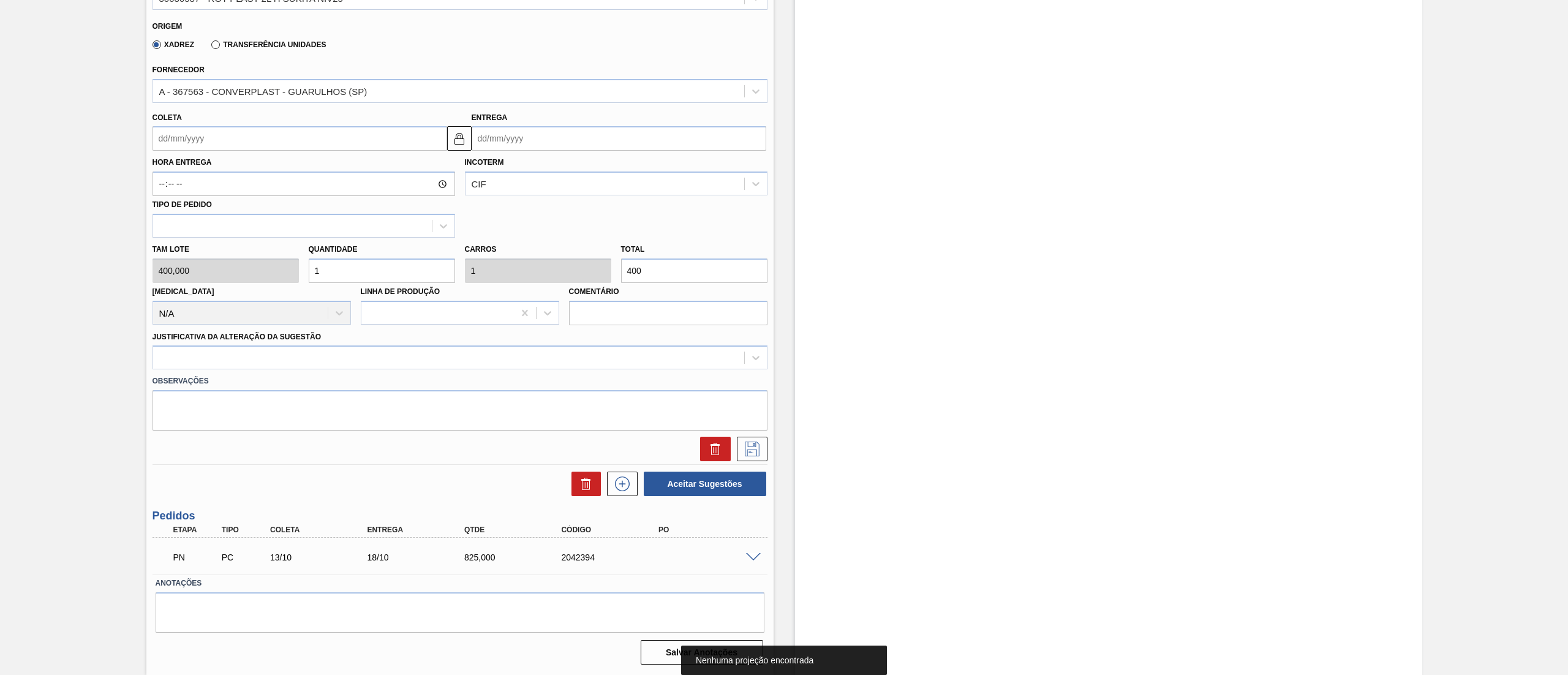
click at [197, 127] on input "Coleta" at bounding box center [300, 138] width 295 height 25
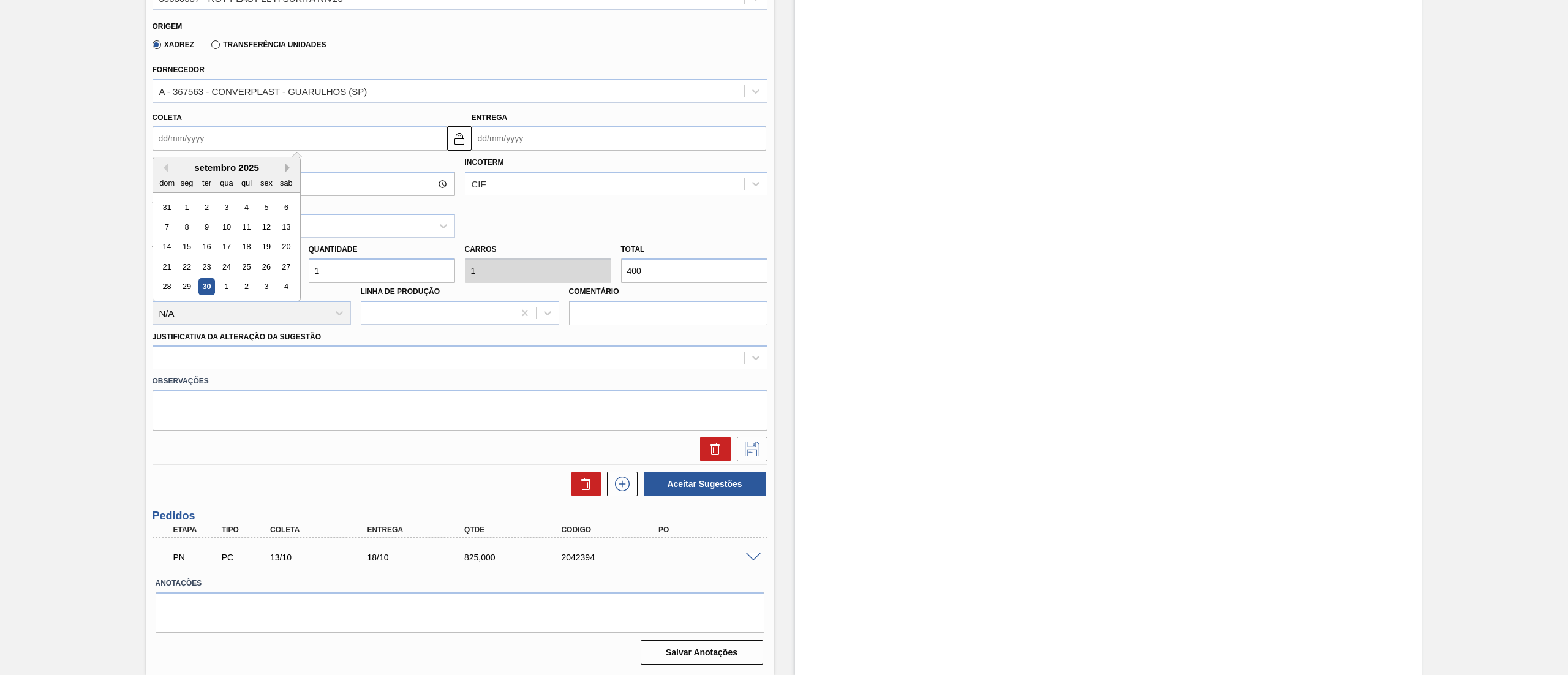
click at [289, 169] on button "Next Month" at bounding box center [289, 167] width 8 height 8
click at [185, 267] on div "20" at bounding box center [187, 267] width 17 height 17
type input "[DATE]"
type input "25/10/2025"
click at [224, 357] on div at bounding box center [448, 358] width 591 height 18
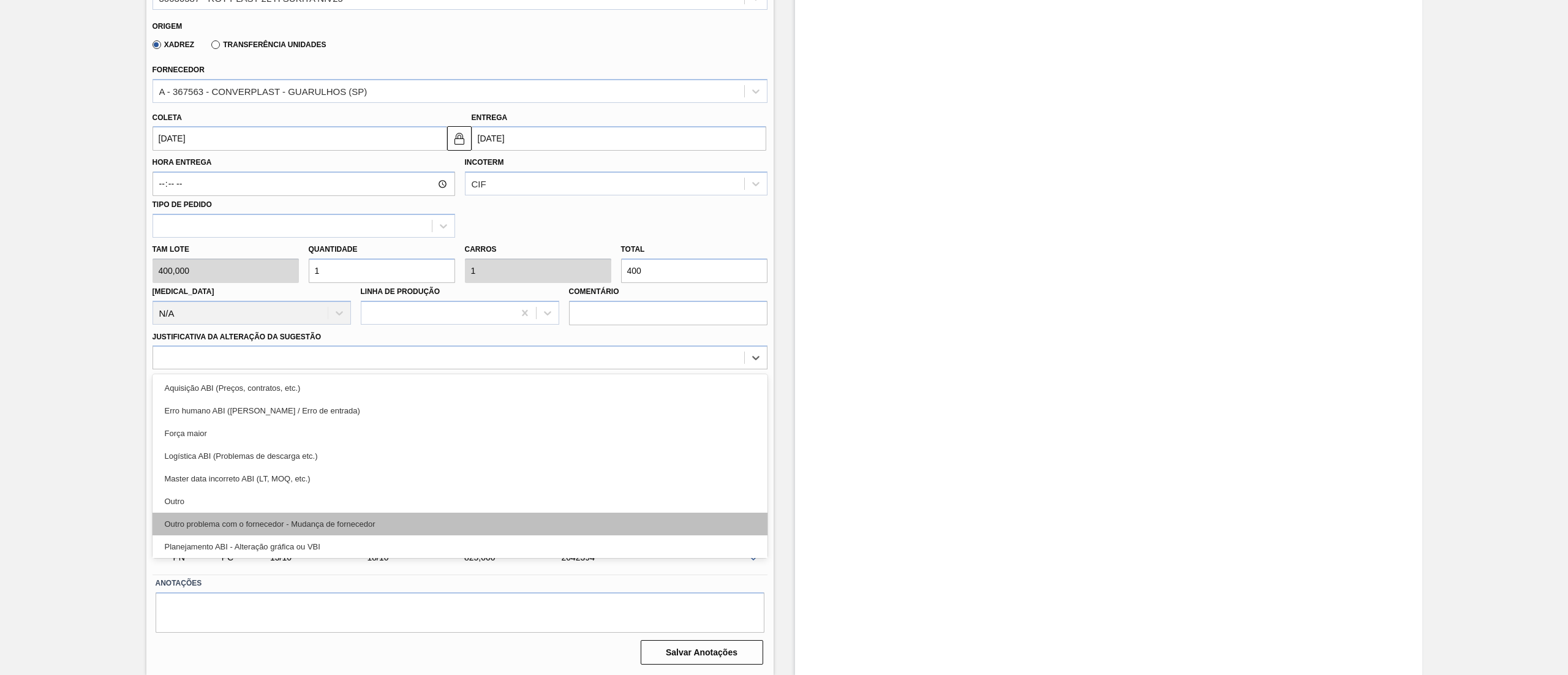
click at [194, 515] on div "Outro problema com o fornecedor - Mudança de fornecedor" at bounding box center [460, 523] width 615 height 23
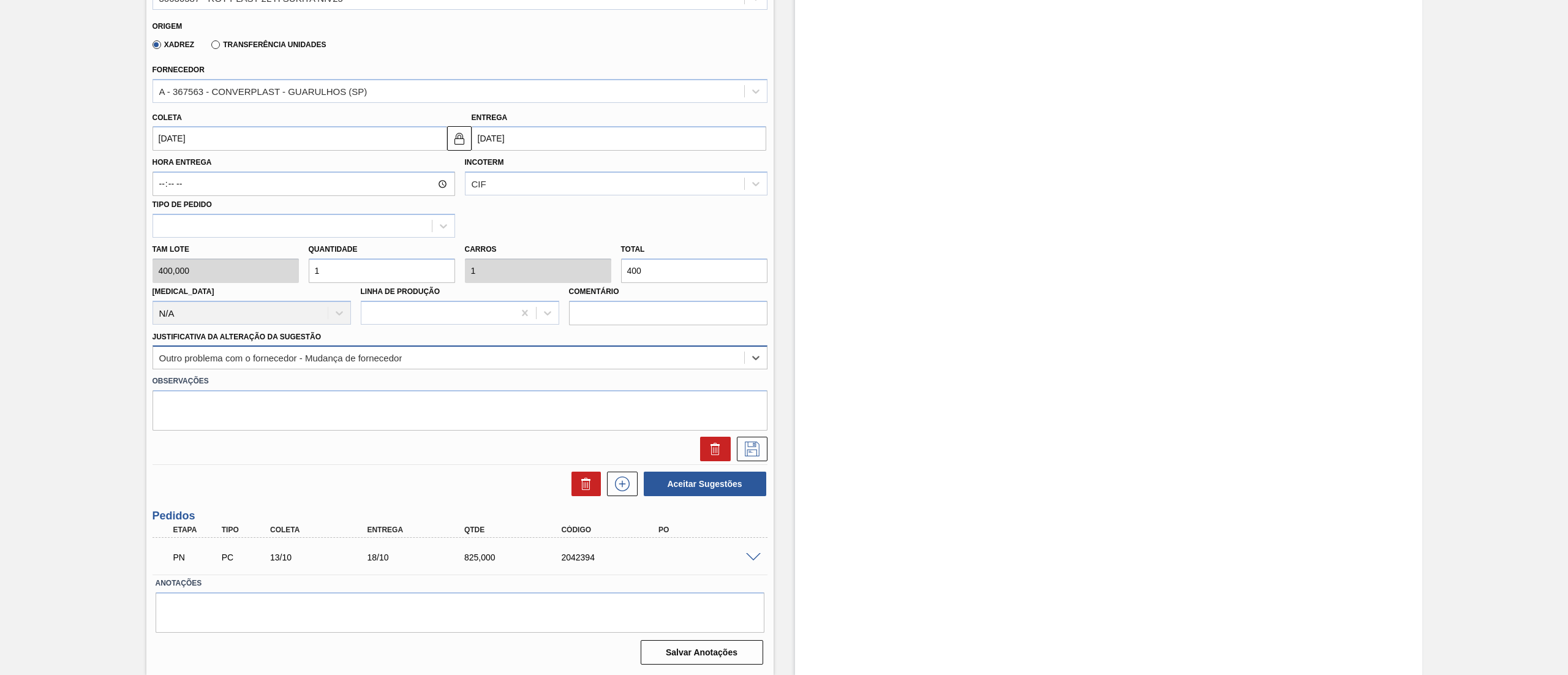
click at [224, 357] on div "Outro problema com o fornecedor - Mudança de fornecedor" at bounding box center [280, 357] width 243 height 10
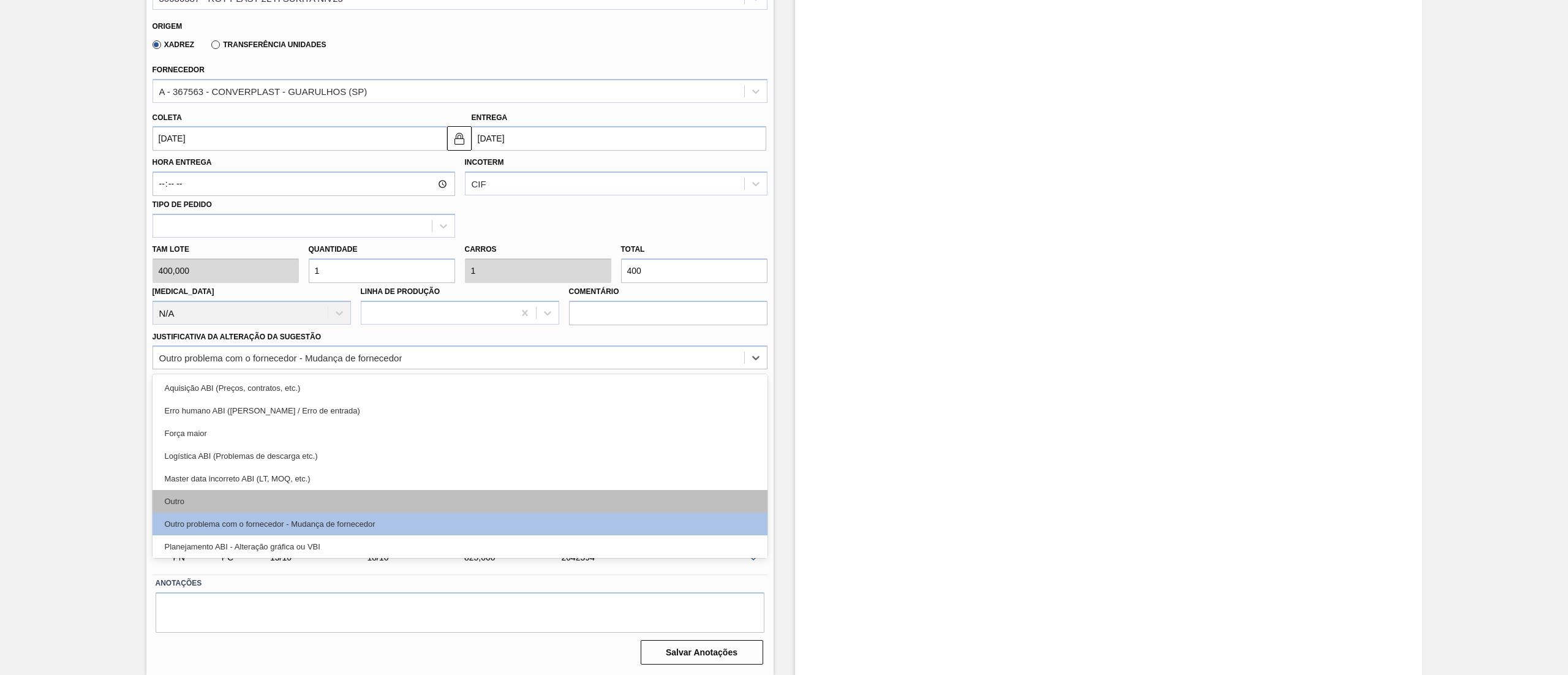
click at [192, 502] on div "Outro" at bounding box center [460, 501] width 615 height 23
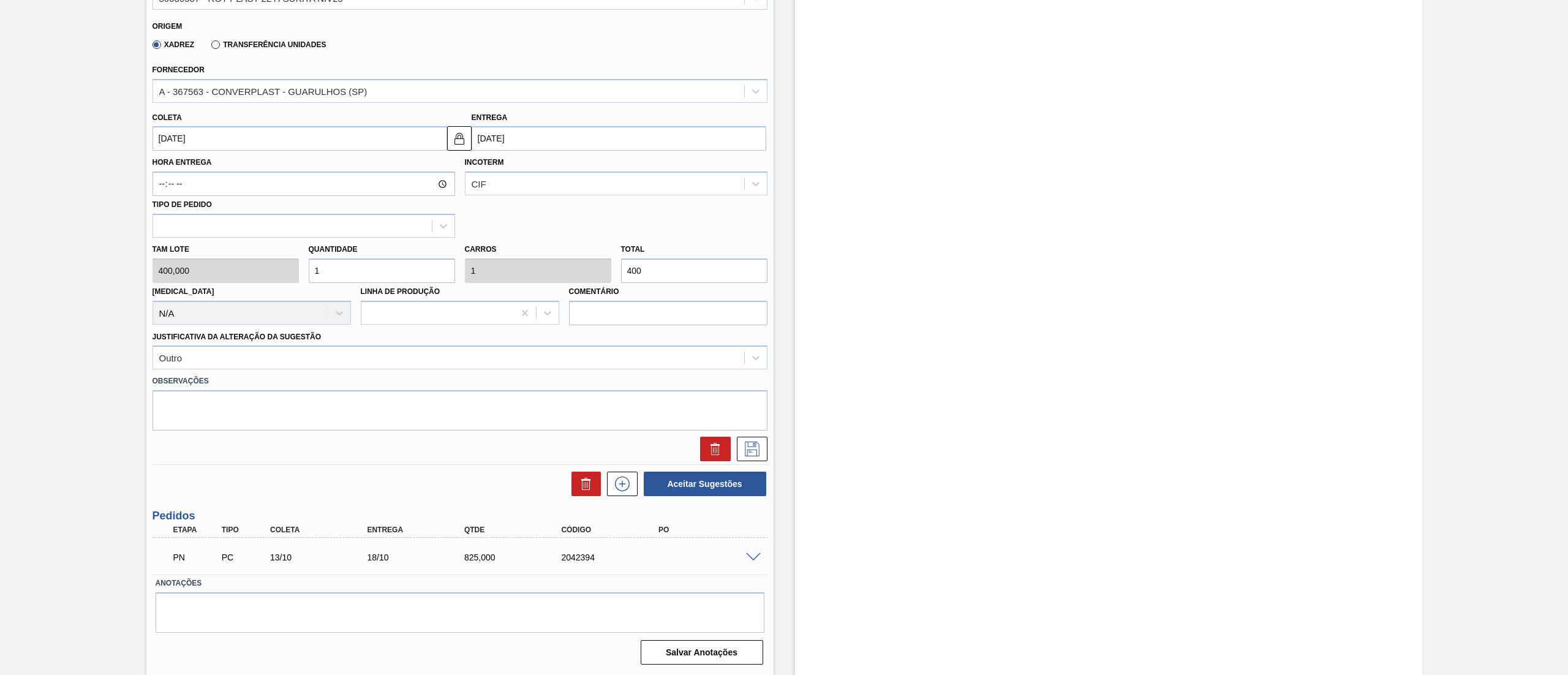
click at [256, 272] on div "Tam lote 400,000 Quantidade 1 Carros 1 Total 400 Doca N/A Linha de Produção Com…" at bounding box center [460, 281] width 625 height 87
type input "3"
type input "1.200"
type input "3"
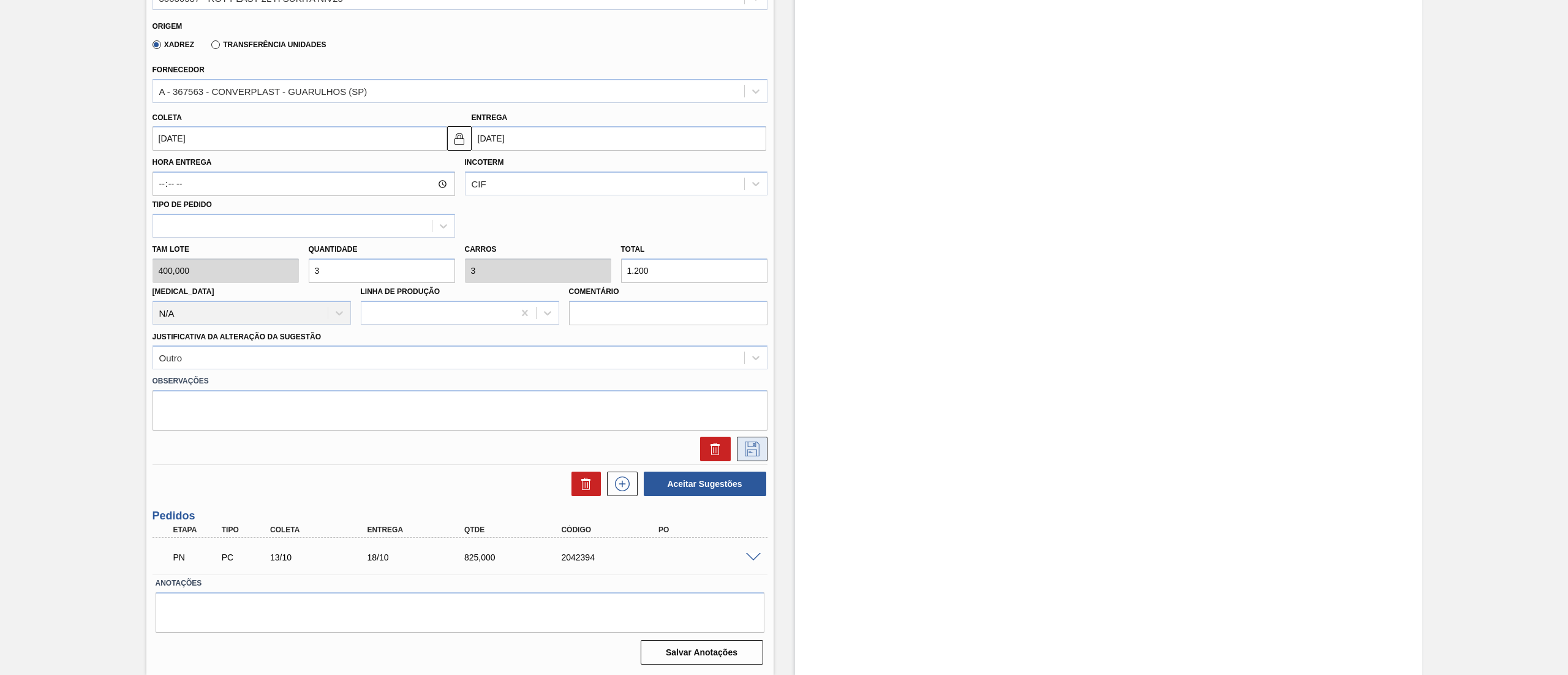
click at [747, 445] on icon at bounding box center [752, 448] width 19 height 14
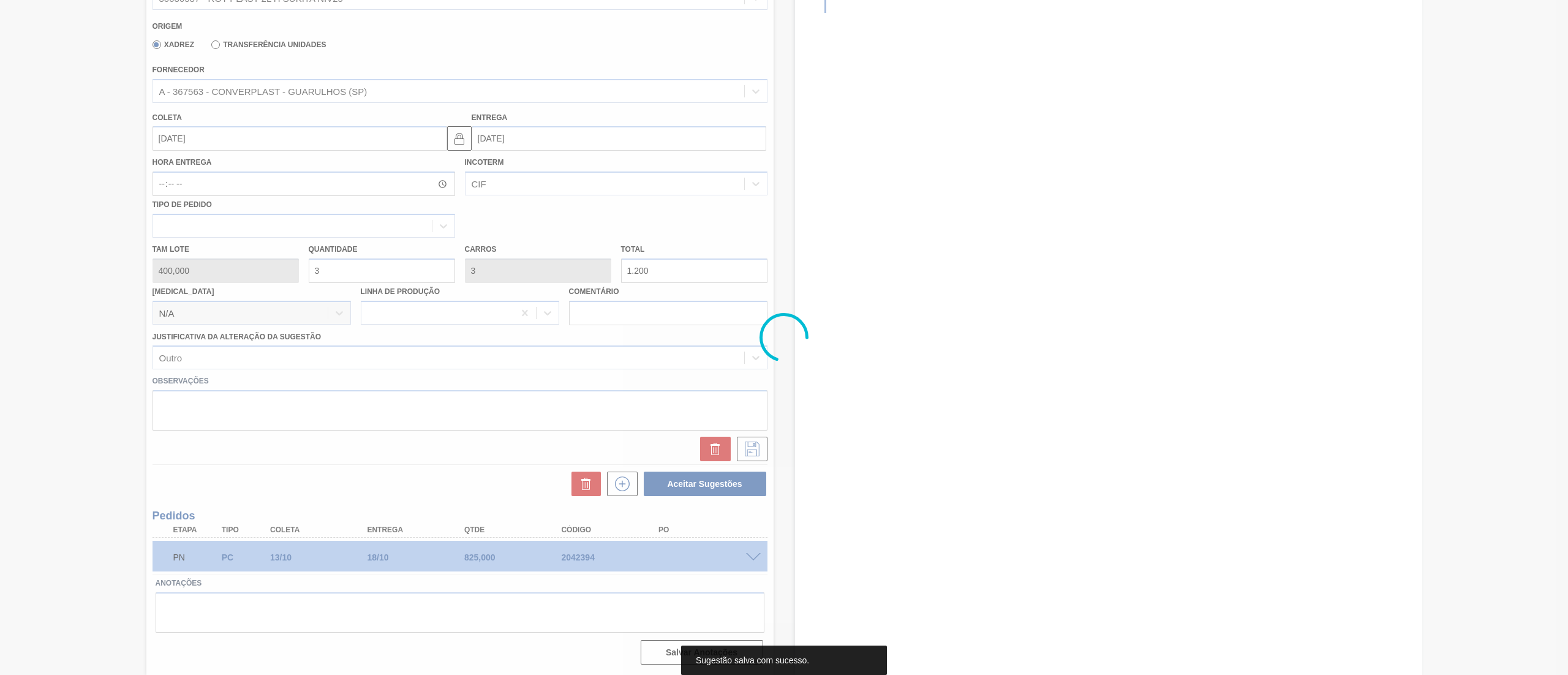
scroll to position [0, 0]
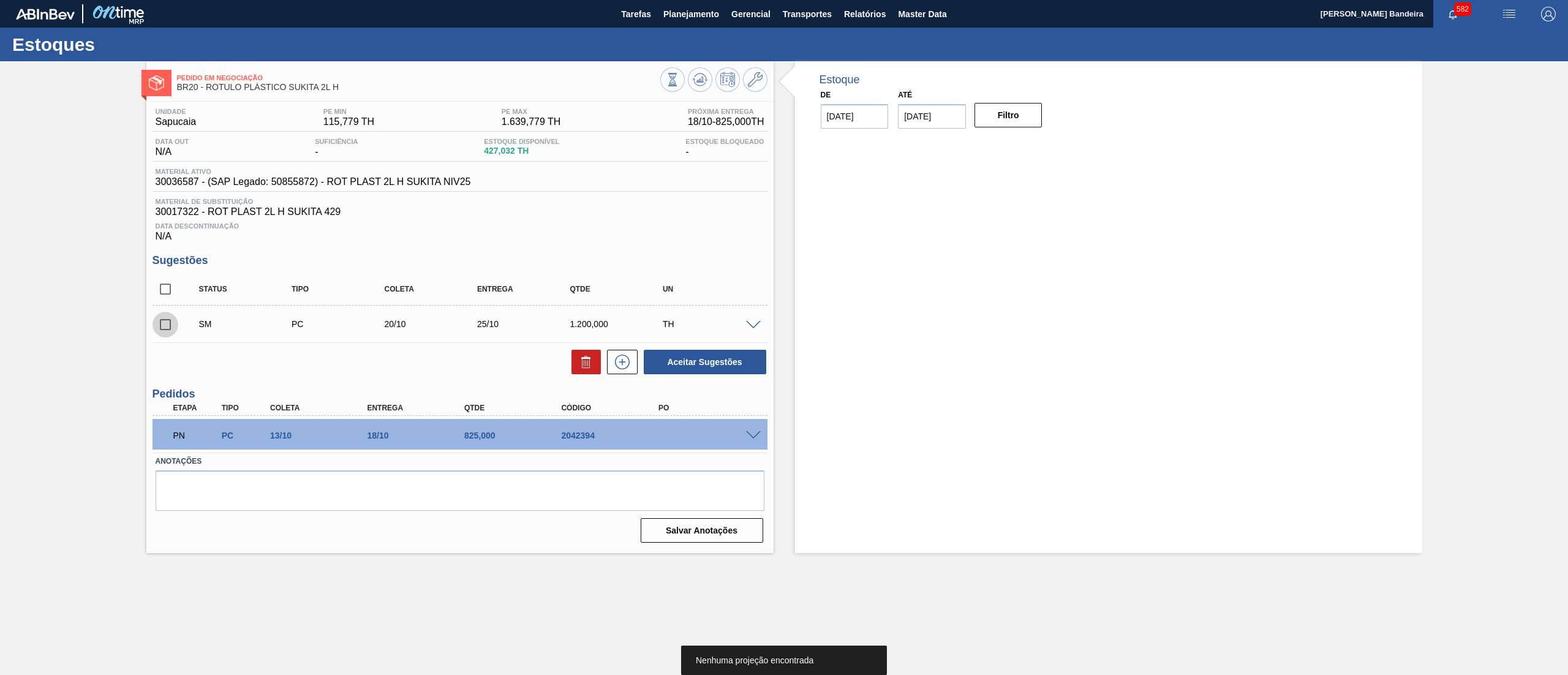
click at [172, 322] on input "checkbox" at bounding box center [165, 324] width 25 height 25
click at [705, 373] on button "Aceitar Sugestões" at bounding box center [705, 362] width 123 height 25
checkbox input "false"
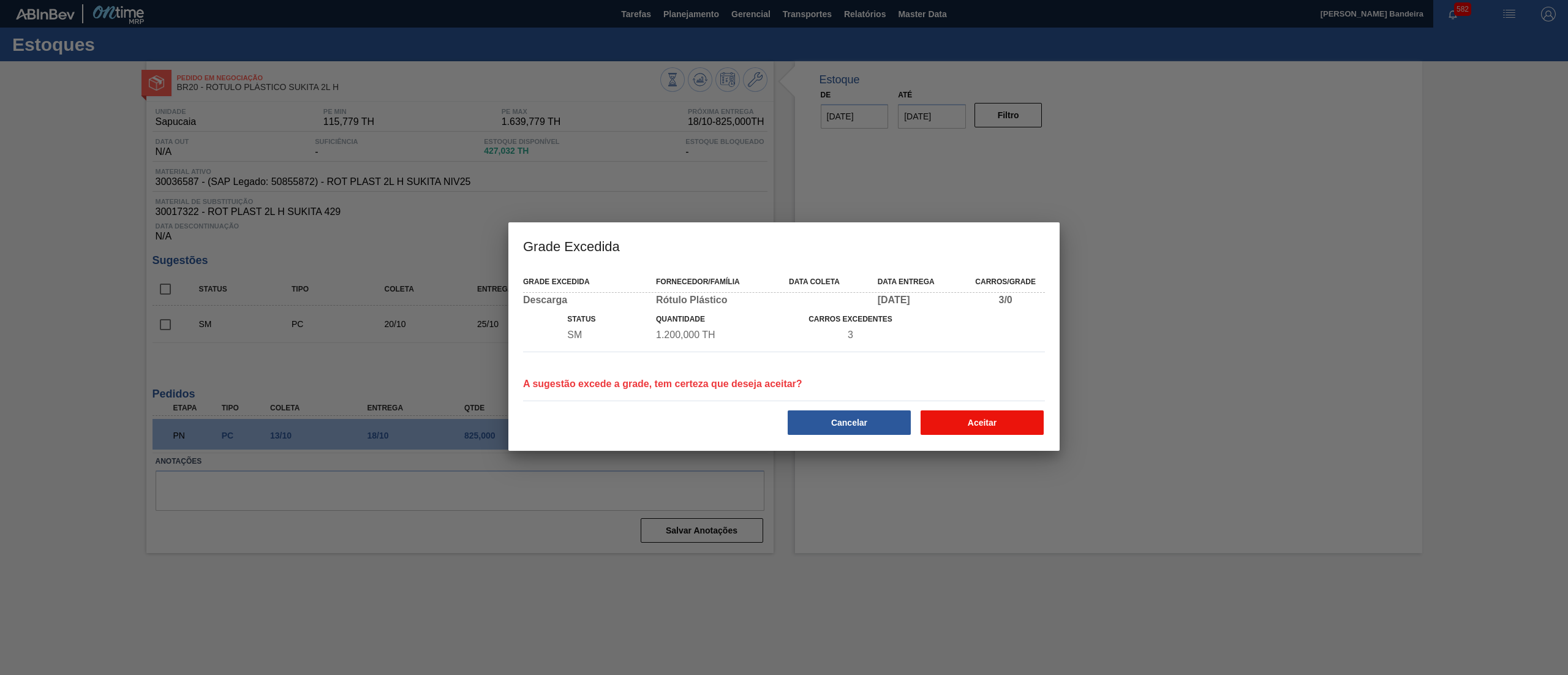
click at [992, 430] on button "Aceitar" at bounding box center [982, 423] width 123 height 25
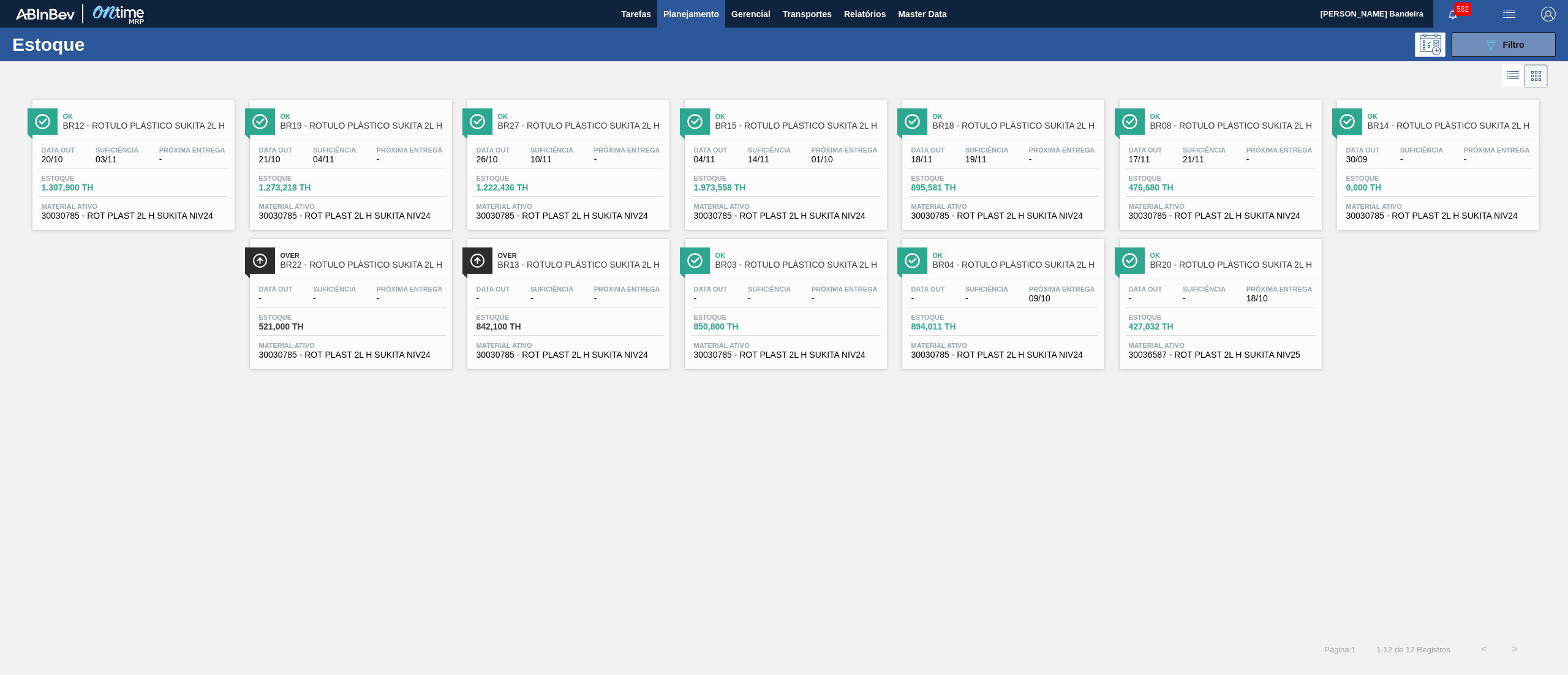
click at [410, 218] on span "30030785 - ROT PLAST 2L H SUKITA NIV24" at bounding box center [351, 216] width 184 height 9
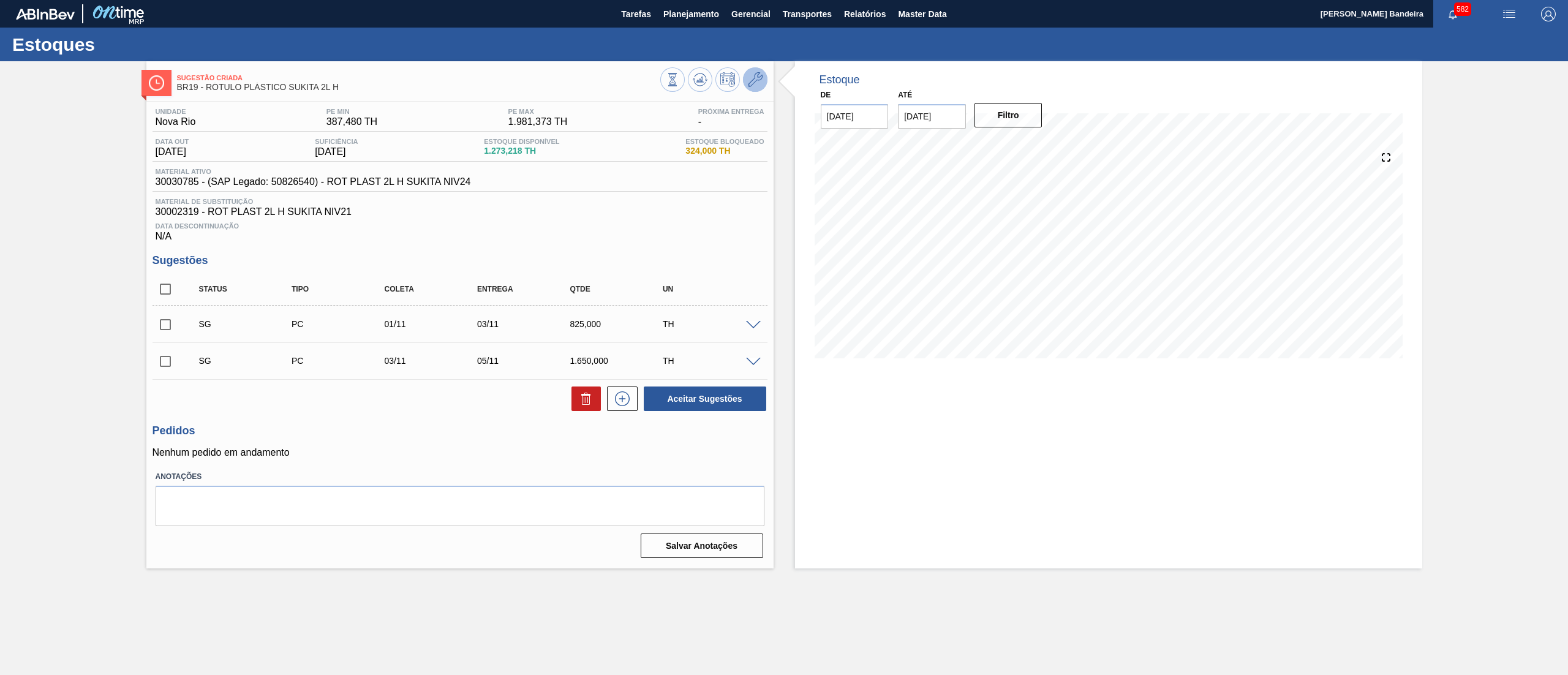
click at [758, 78] on icon at bounding box center [755, 79] width 14 height 14
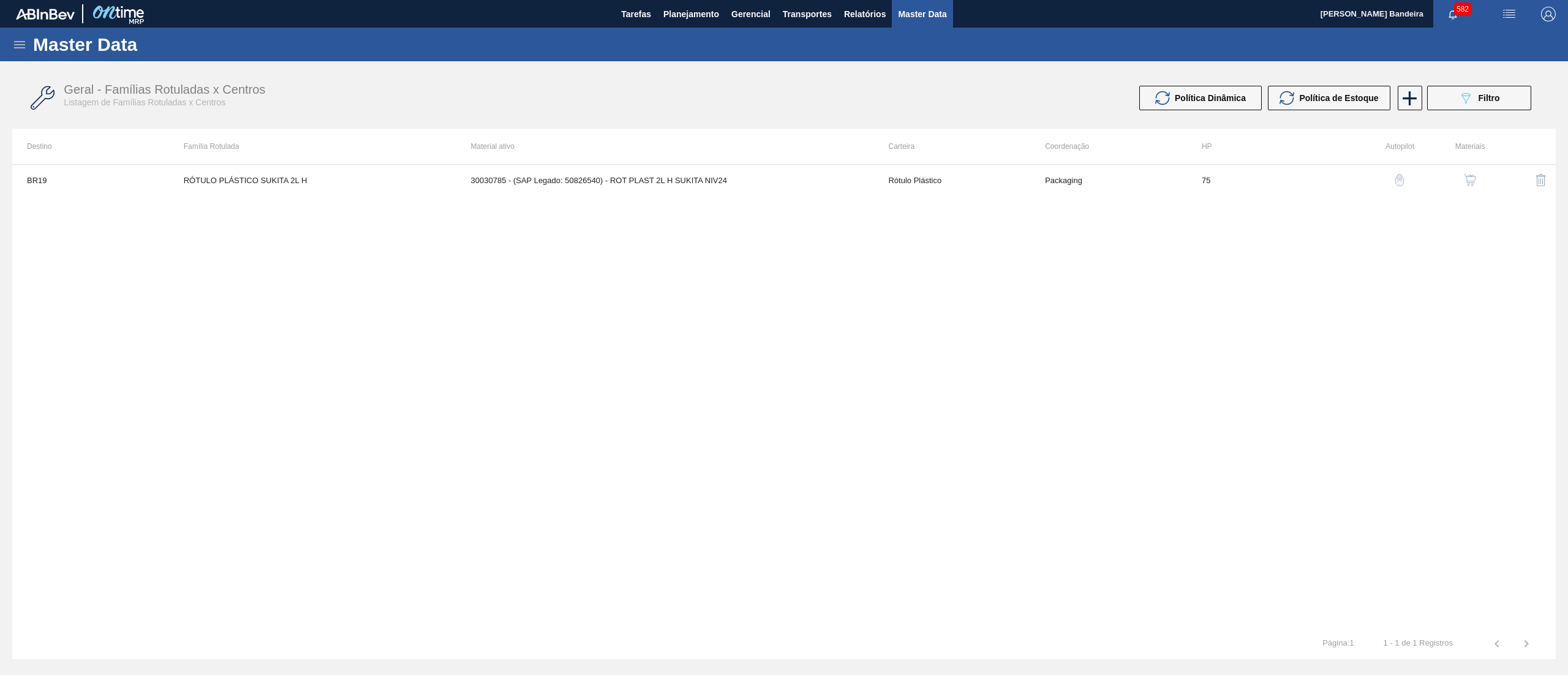
click at [1467, 181] on img "button" at bounding box center [1470, 180] width 12 height 12
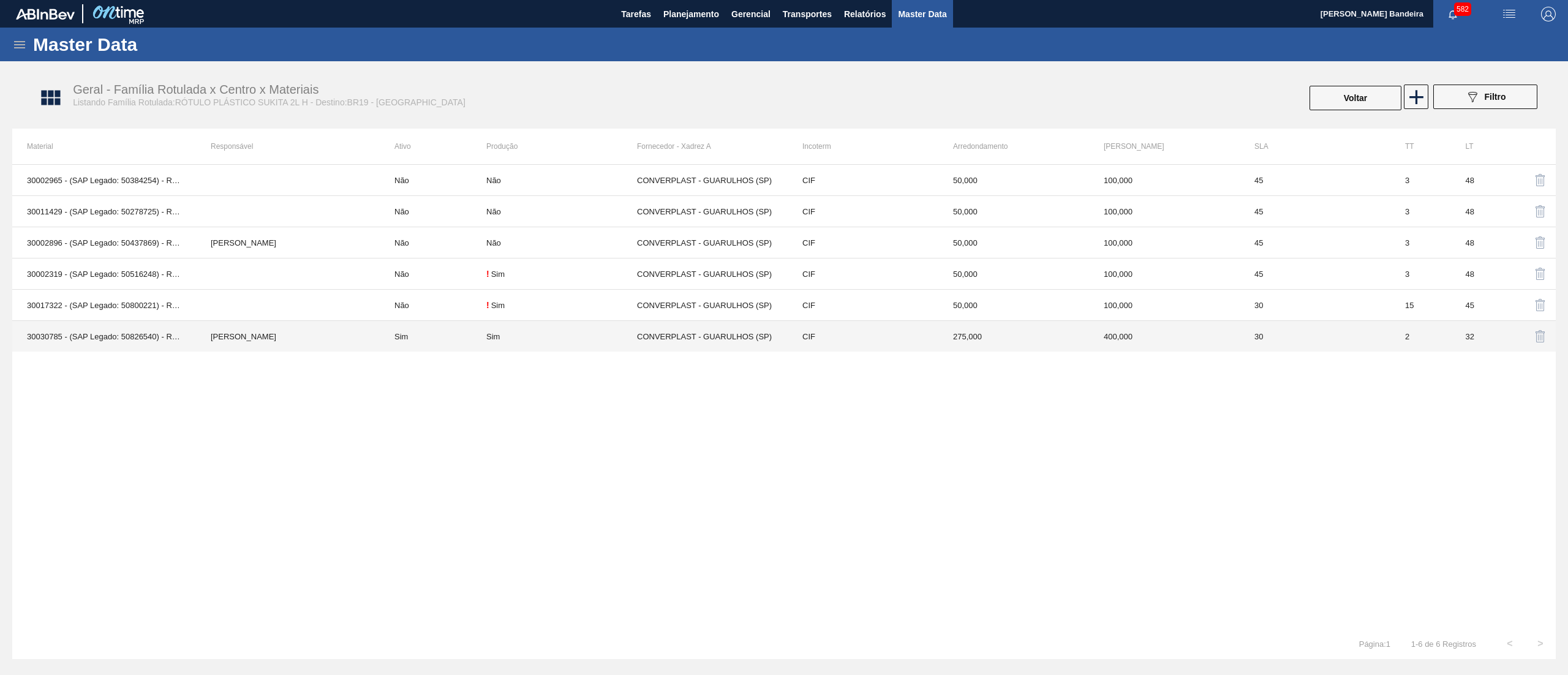
click at [568, 346] on td "Sim" at bounding box center [561, 336] width 151 height 31
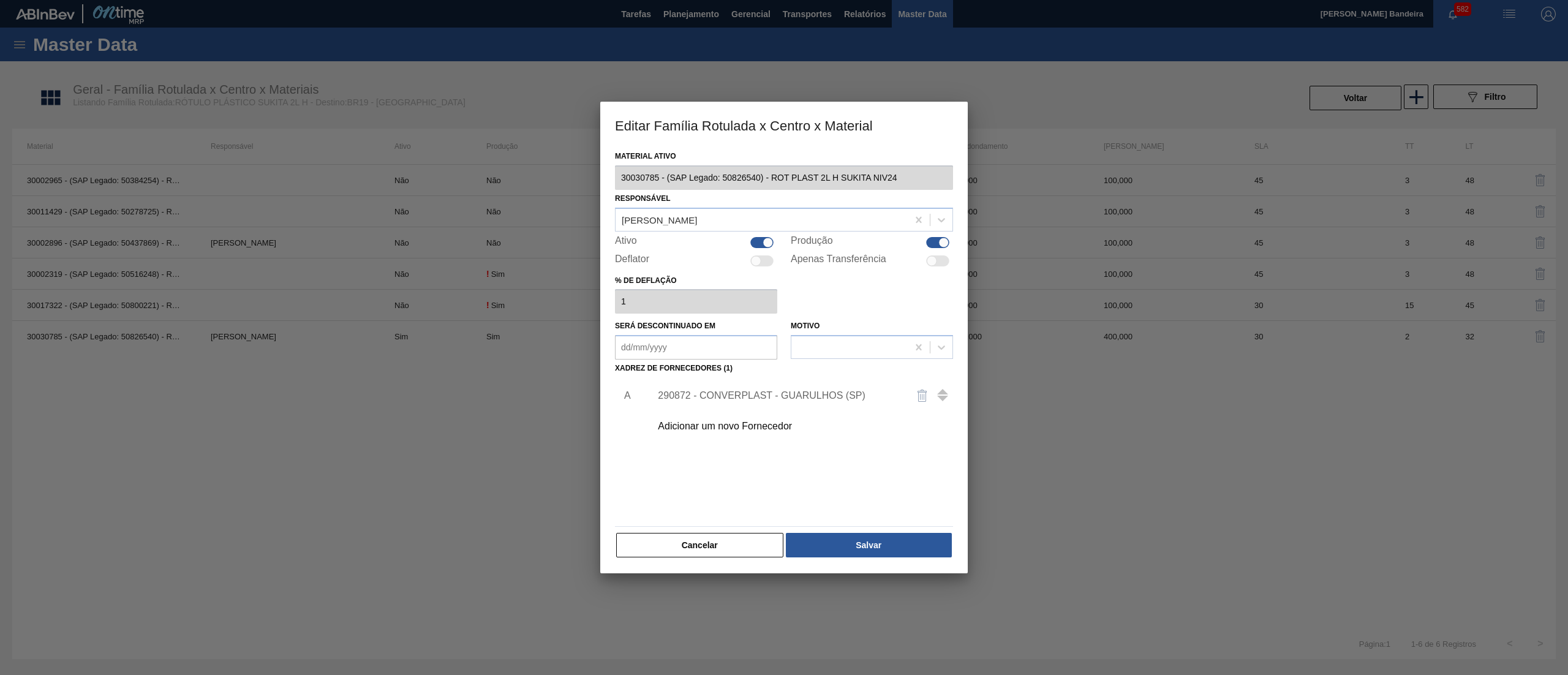
click at [758, 233] on div "Material ativo 30030785 - (SAP Legado: 50826540) - ROT PLAST 2L H SUKITA NIV24 …" at bounding box center [784, 353] width 338 height 411
click at [761, 240] on div at bounding box center [762, 242] width 23 height 11
checkbox input "false"
click at [909, 544] on button "Salvar" at bounding box center [869, 546] width 166 height 25
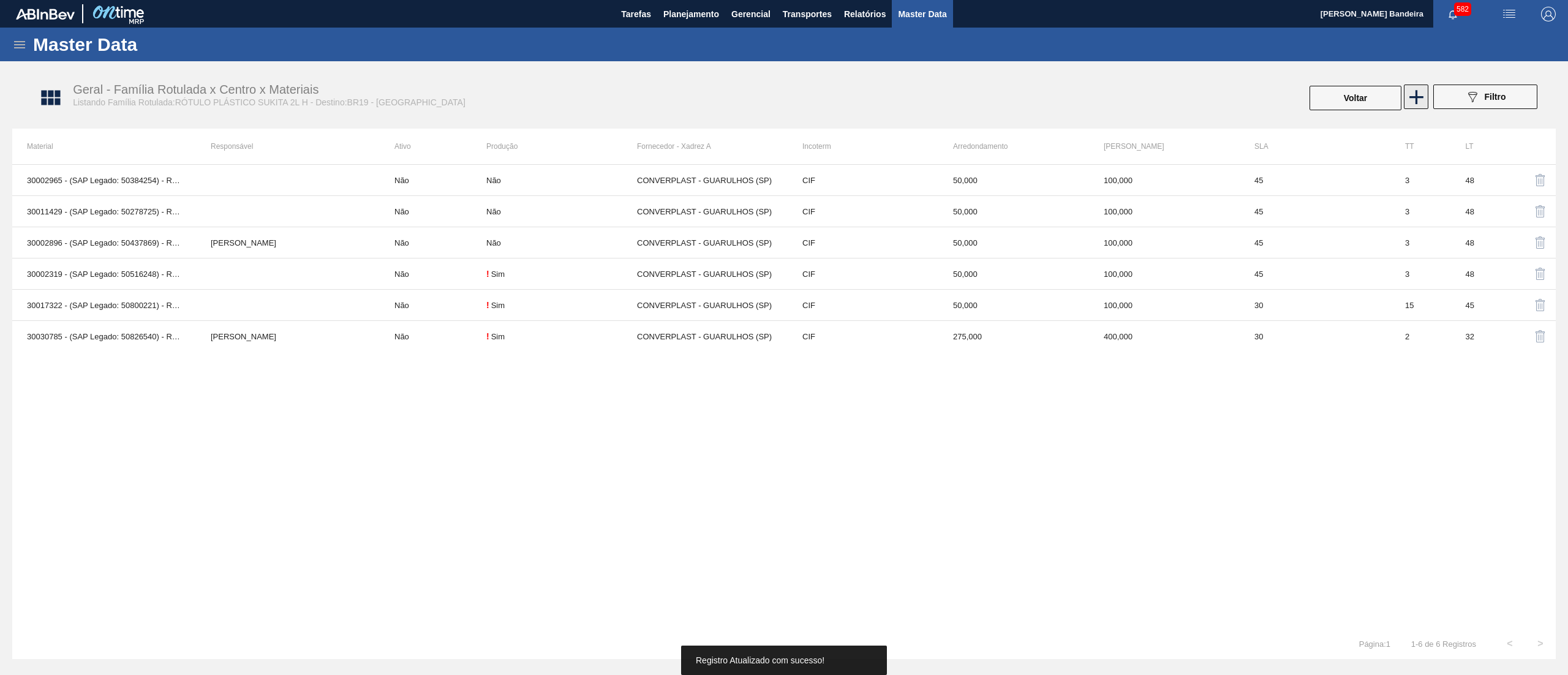
click at [1407, 98] on icon at bounding box center [1416, 97] width 24 height 24
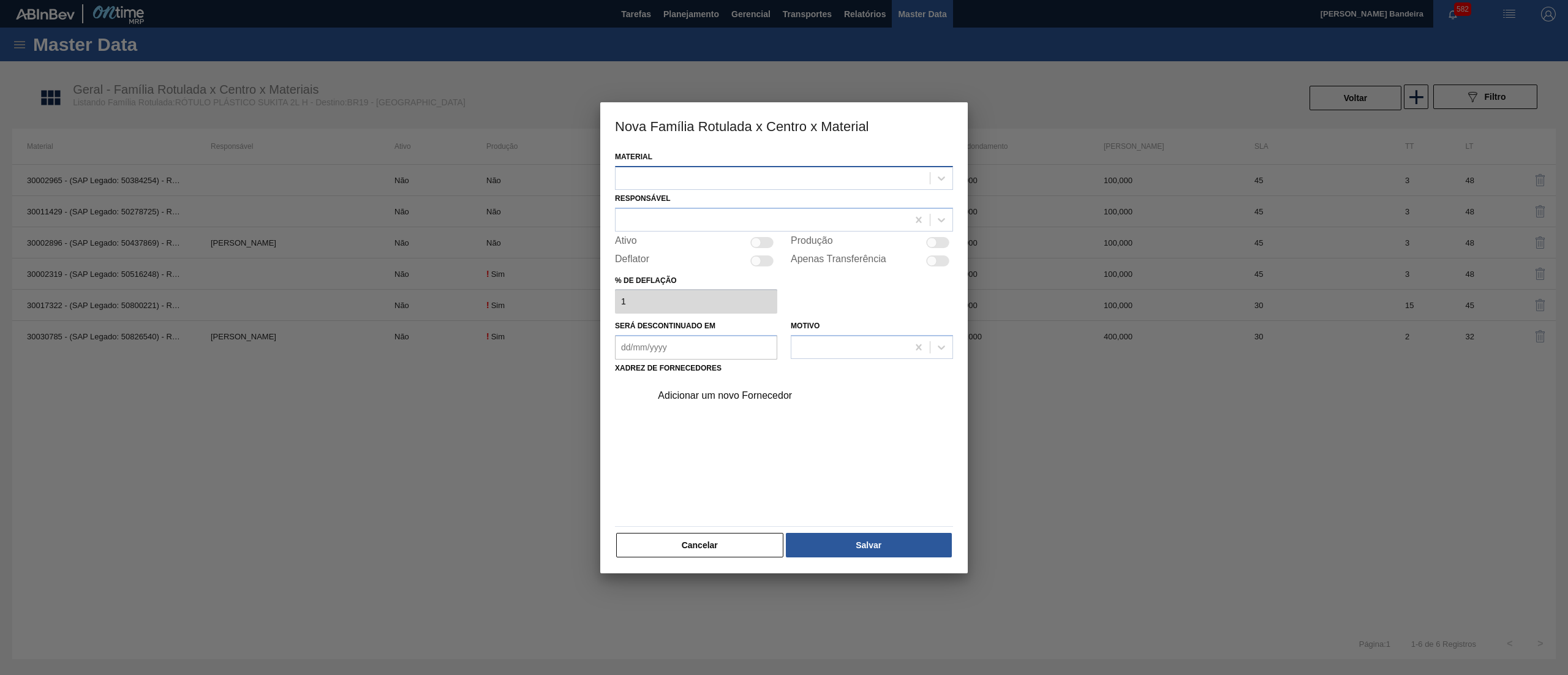
click at [754, 183] on div at bounding box center [773, 178] width 314 height 18
click at [740, 229] on div "30036587 - ROT PLAST 2L H SUKITA NIV25" at bounding box center [784, 231] width 338 height 23
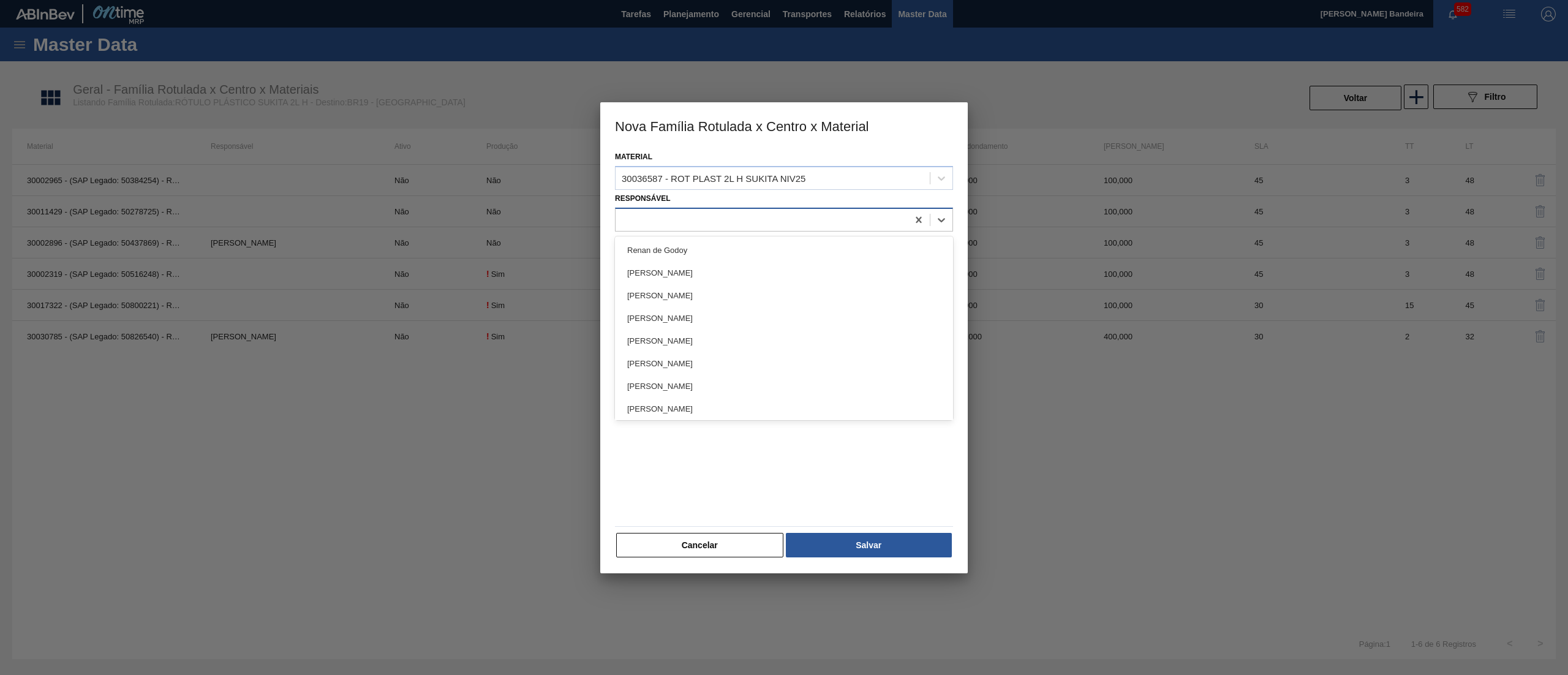
click at [716, 220] on div at bounding box center [762, 220] width 292 height 18
type input "far"
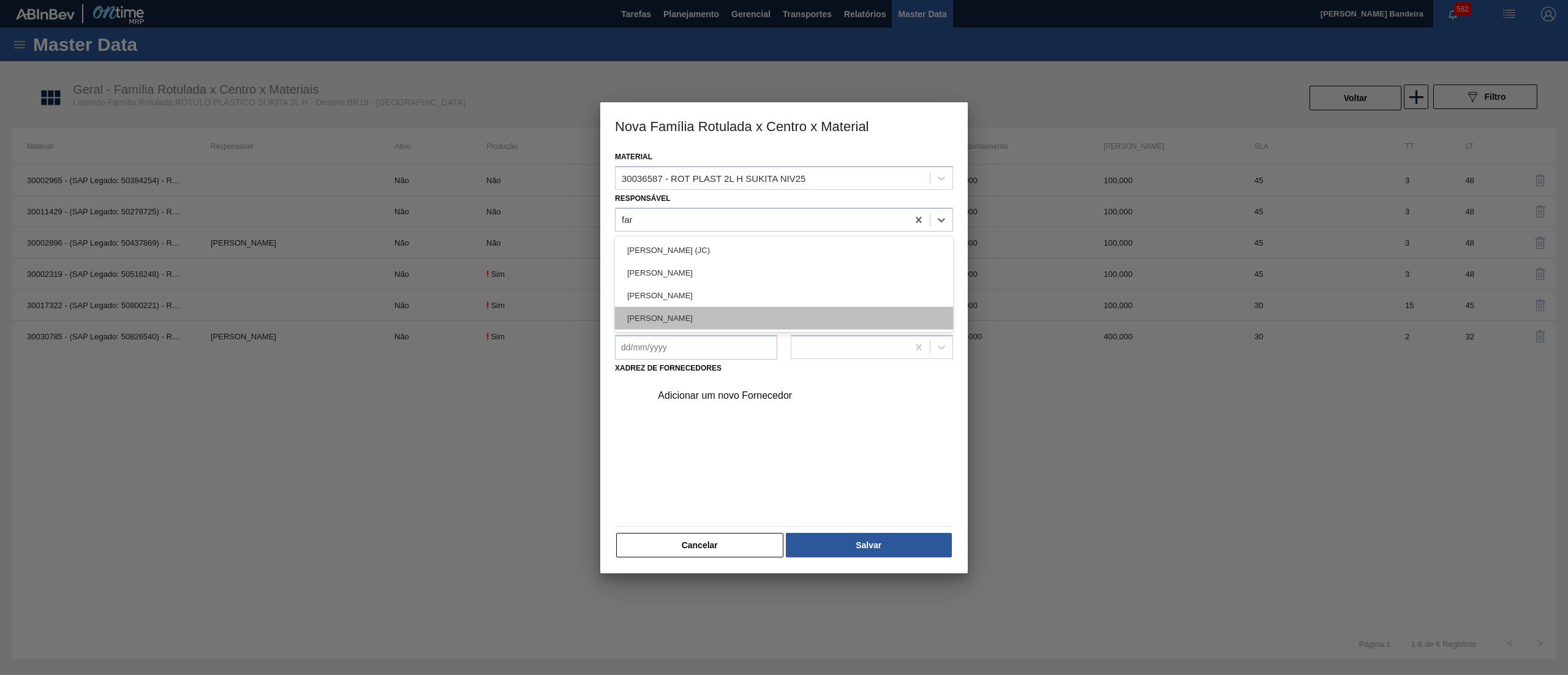
click at [694, 313] on div "[PERSON_NAME] LIMA [PERSON_NAME]" at bounding box center [784, 318] width 338 height 23
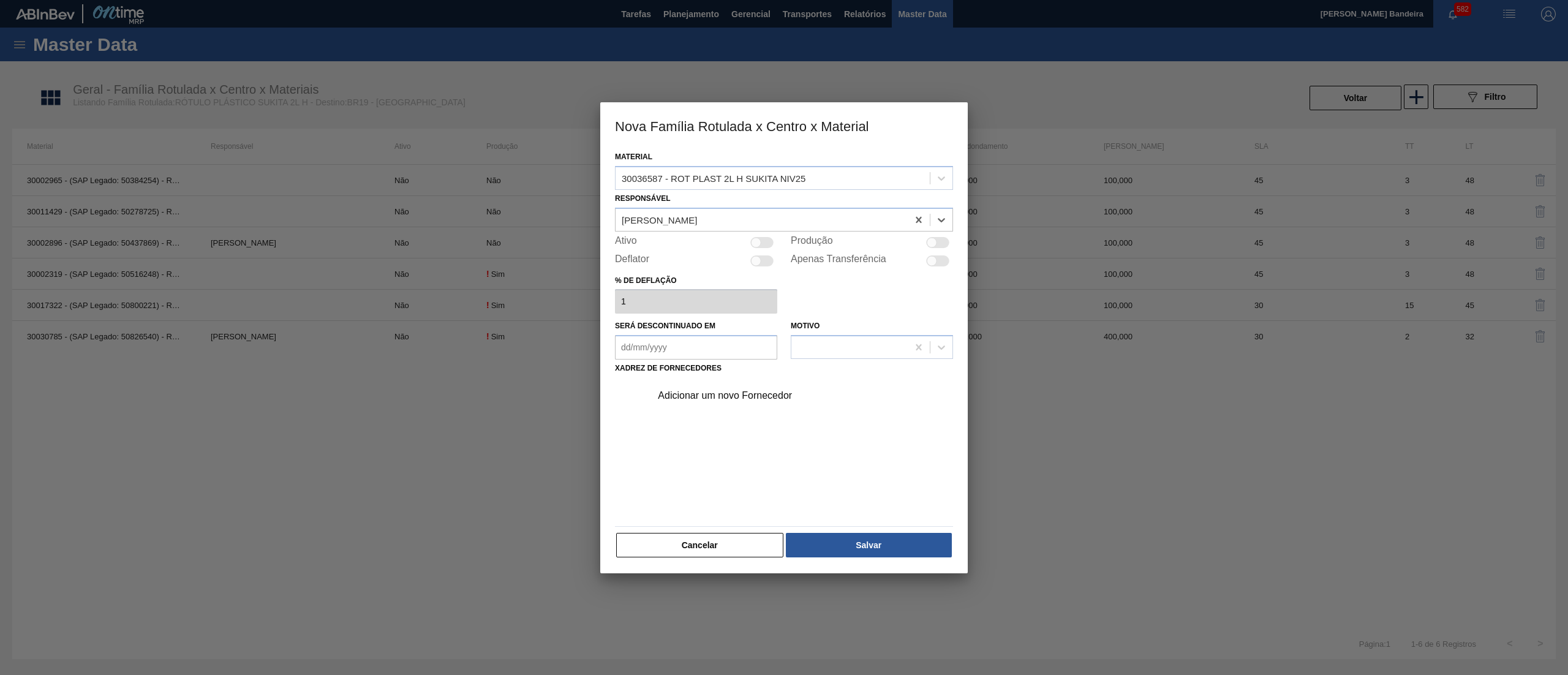
click at [761, 241] on div at bounding box center [762, 242] width 23 height 11
checkbox input "true"
click at [735, 391] on div "Adicionar um novo Fornecedor" at bounding box center [778, 395] width 240 height 11
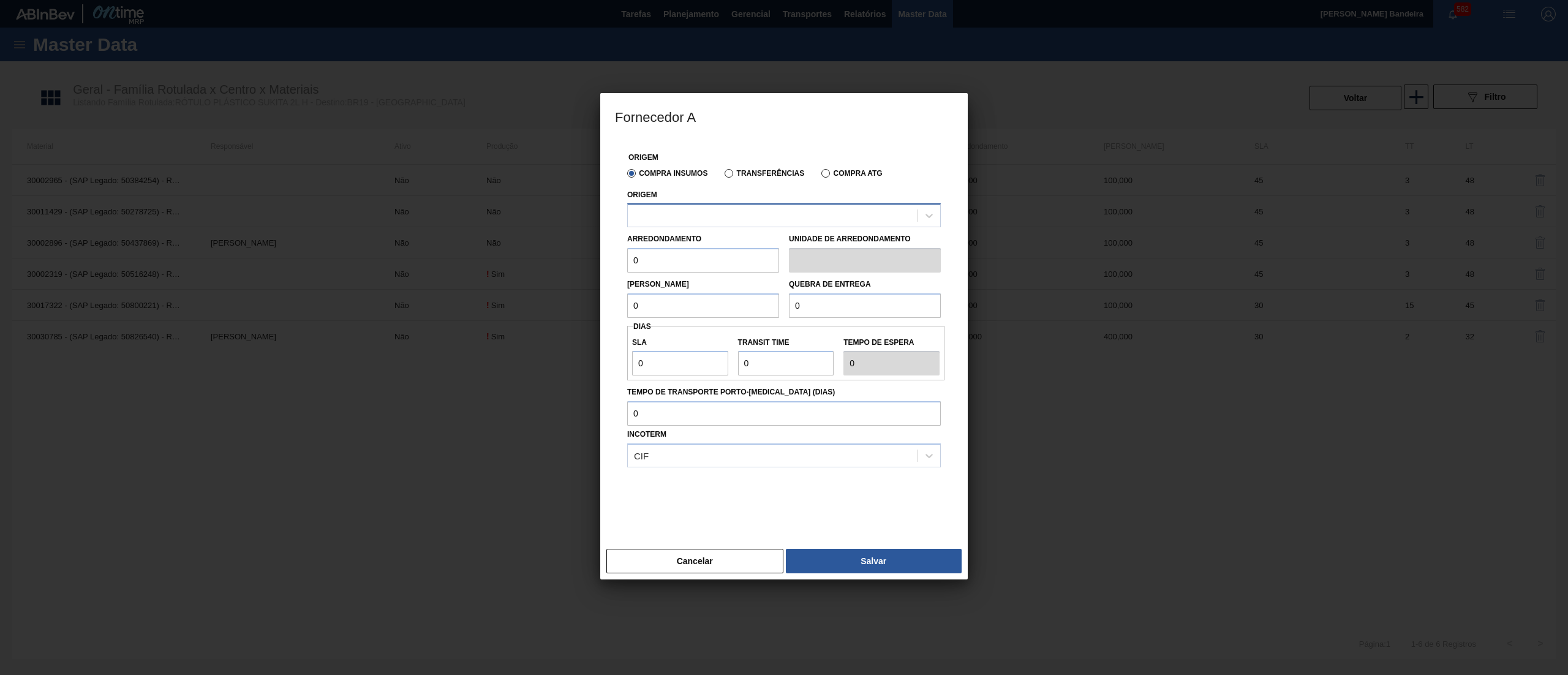
click at [751, 227] on div at bounding box center [784, 215] width 313 height 24
click at [745, 242] on div "290872 - CONVERPLAST - GUARULHOS (SP)" at bounding box center [784, 246] width 313 height 23
drag, startPoint x: 699, startPoint y: 268, endPoint x: 523, endPoint y: 271, distance: 176.0
click at [523, 271] on div "Fornecedor A Origem Compra Insumos Transferências Compra ATG Origem option 2908…" at bounding box center [784, 338] width 1568 height 675
paste input "40"
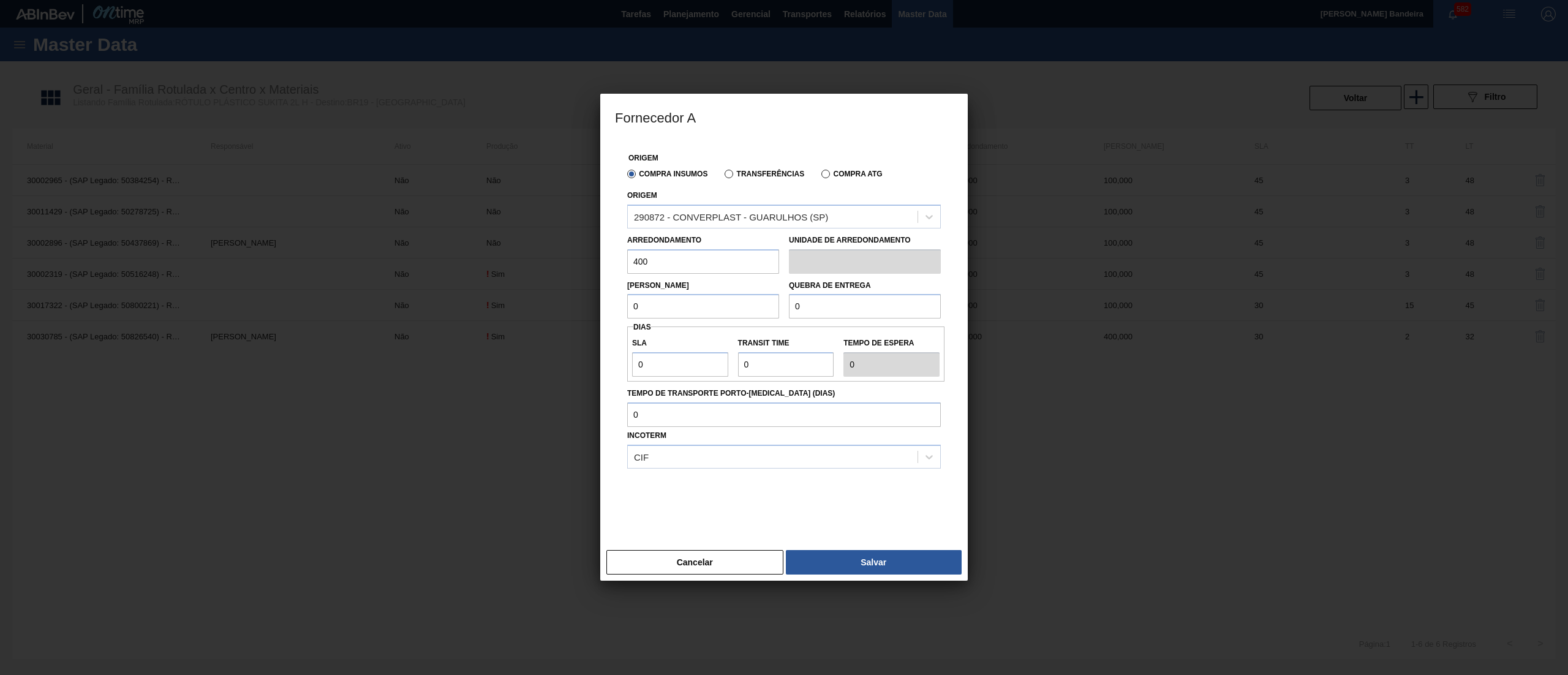
type input "400"
drag, startPoint x: 658, startPoint y: 313, endPoint x: 543, endPoint y: 331, distance: 116.4
click at [543, 331] on div "Fornecedor A Origem Compra Insumos Transferências Compra ATG Origem 290872 - CO…" at bounding box center [784, 338] width 1568 height 675
paste input "40"
type input "400"
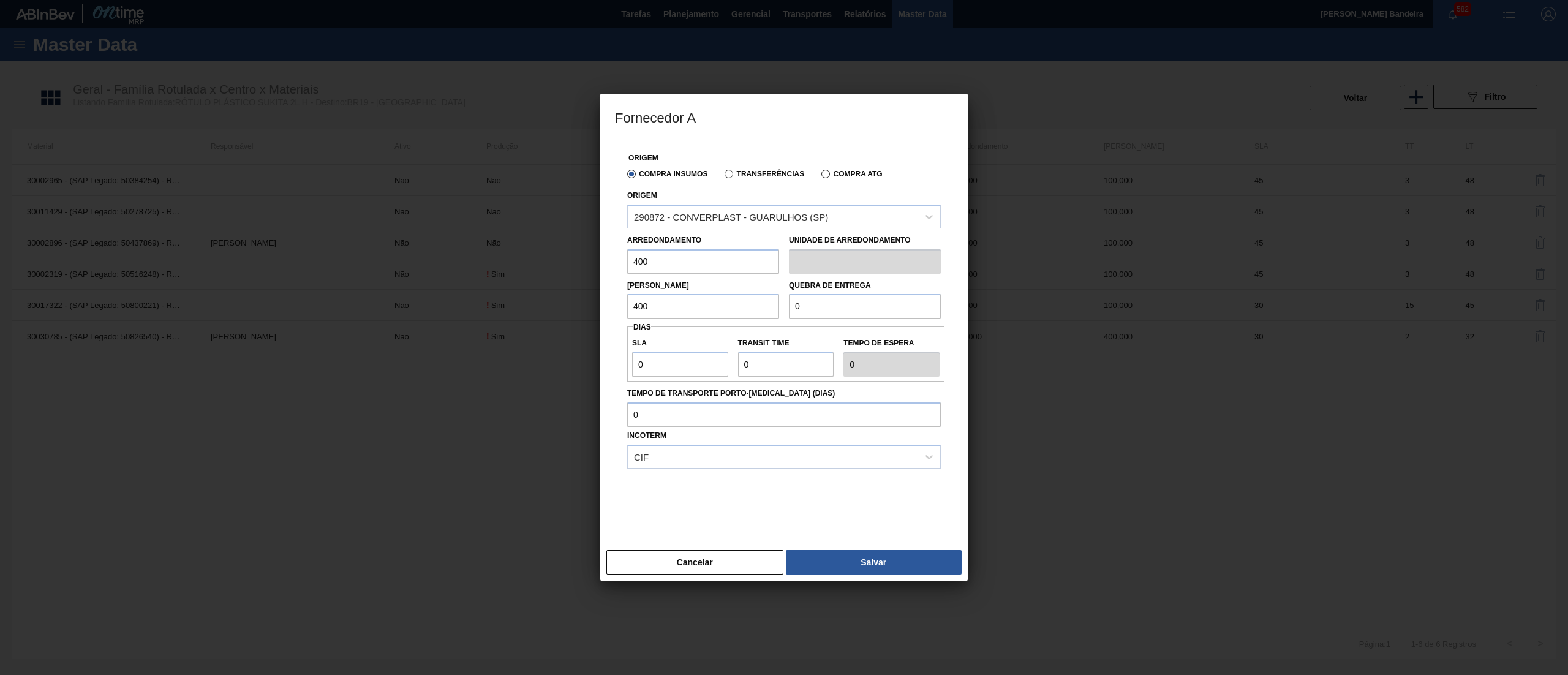
drag, startPoint x: 858, startPoint y: 315, endPoint x: 646, endPoint y: 313, distance: 212.0
click at [646, 313] on div "Lote Mínimo 400 Quebra de entrega 0" at bounding box center [783, 296] width 323 height 45
paste input "40"
type input "400"
drag, startPoint x: 667, startPoint y: 360, endPoint x: 572, endPoint y: 360, distance: 95.0
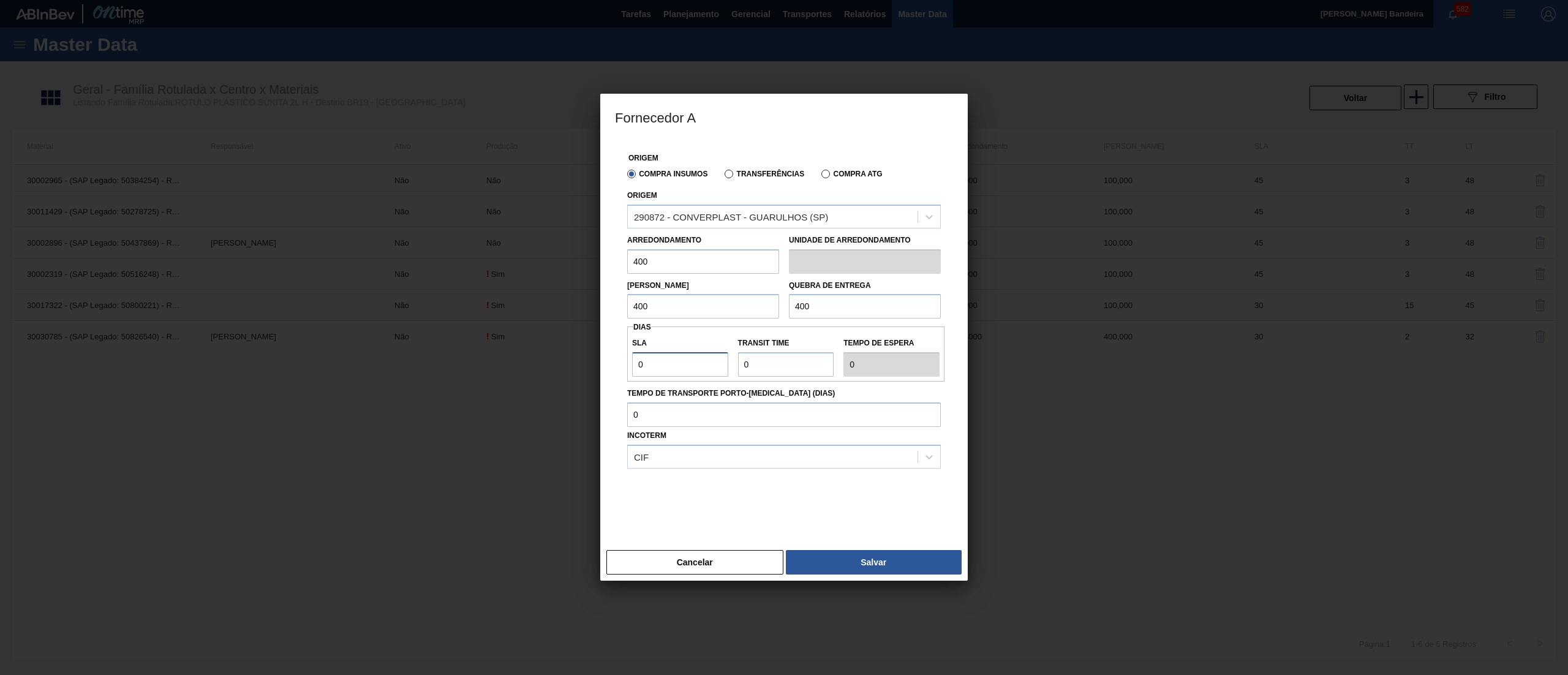
click at [572, 360] on div "Fornecedor A Origem Compra Insumos Transferências Compra ATG Origem 290872 - CO…" at bounding box center [784, 338] width 1568 height 675
type input "3"
type input "30"
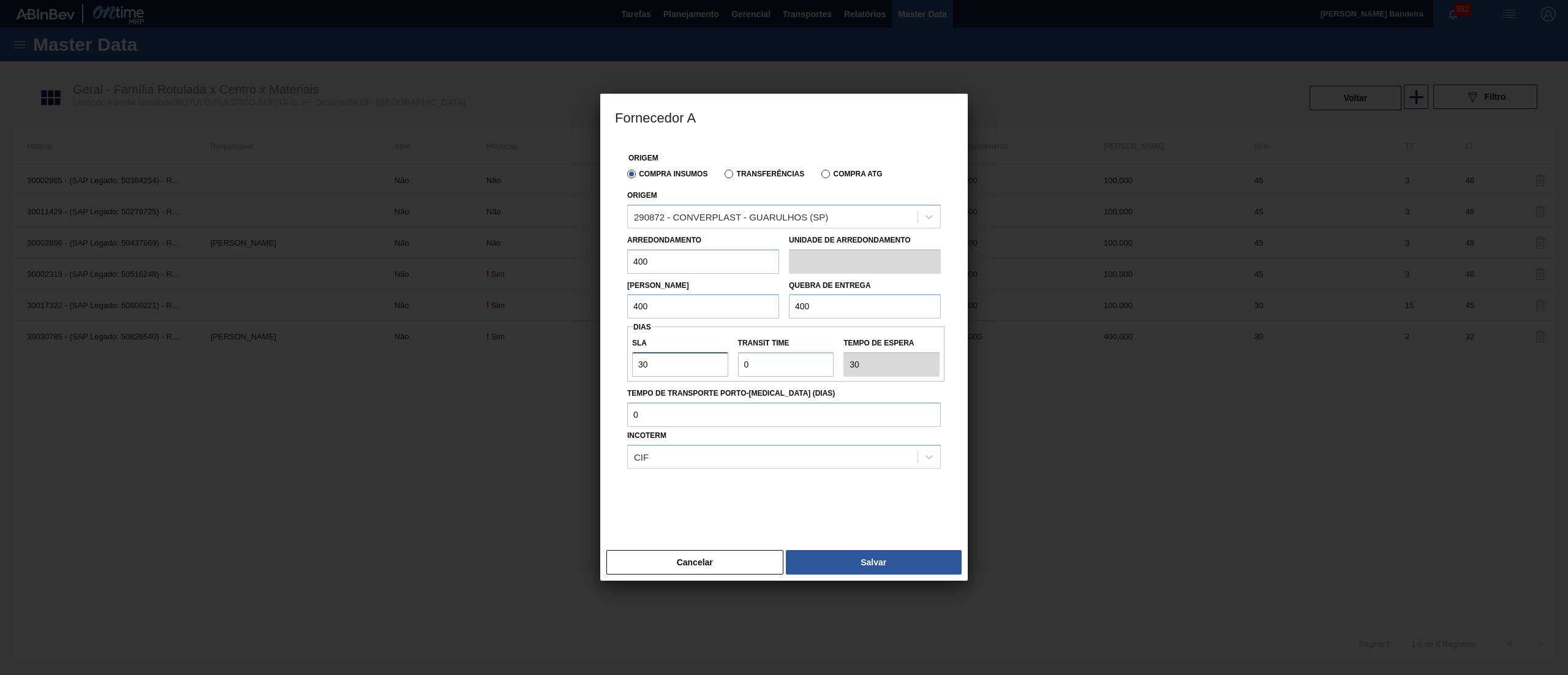
type input "30"
drag, startPoint x: 776, startPoint y: 368, endPoint x: 677, endPoint y: 368, distance: 99.0
click at [677, 368] on div "SLA 30 Transit Time Tempo de espera 30" at bounding box center [786, 354] width 318 height 45
type input "2"
type input "32"
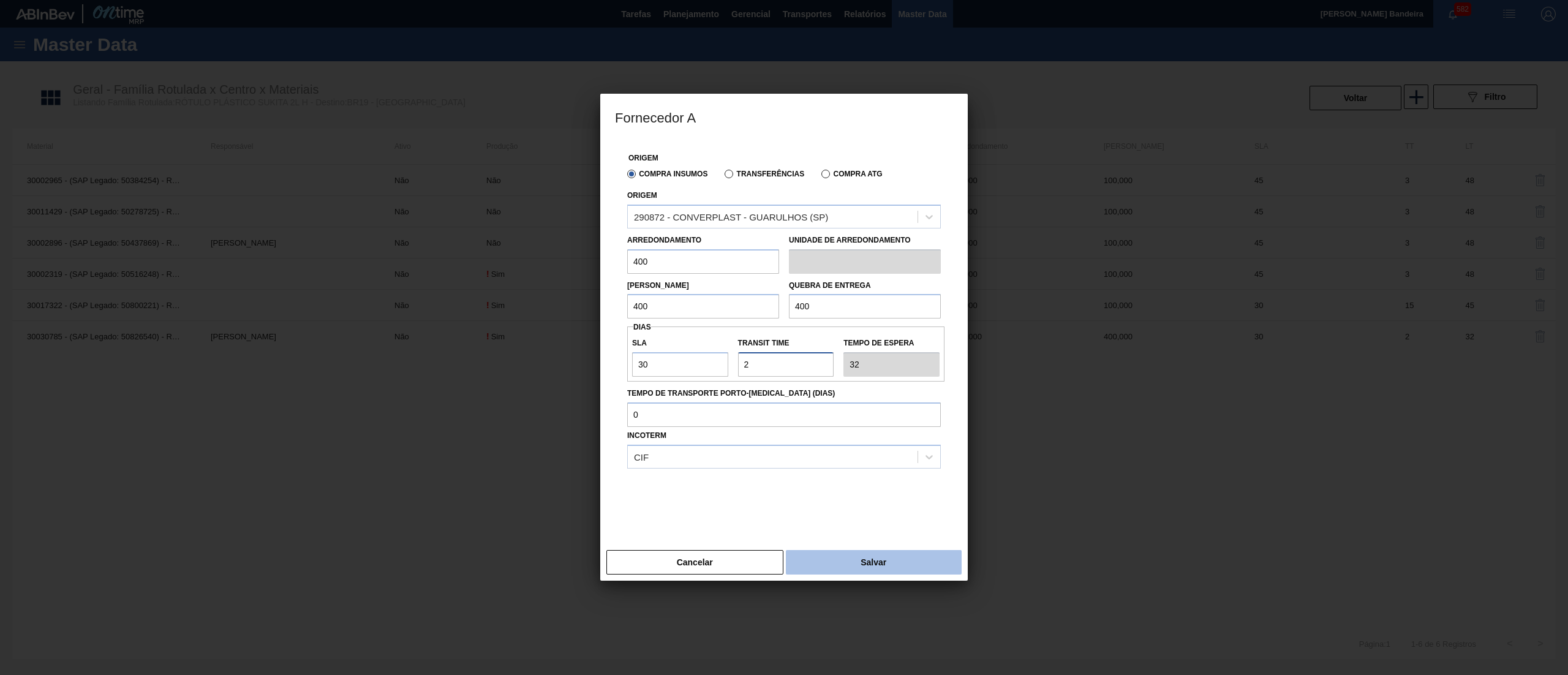
type input "2"
click at [817, 563] on button "Salvar" at bounding box center [874, 562] width 176 height 25
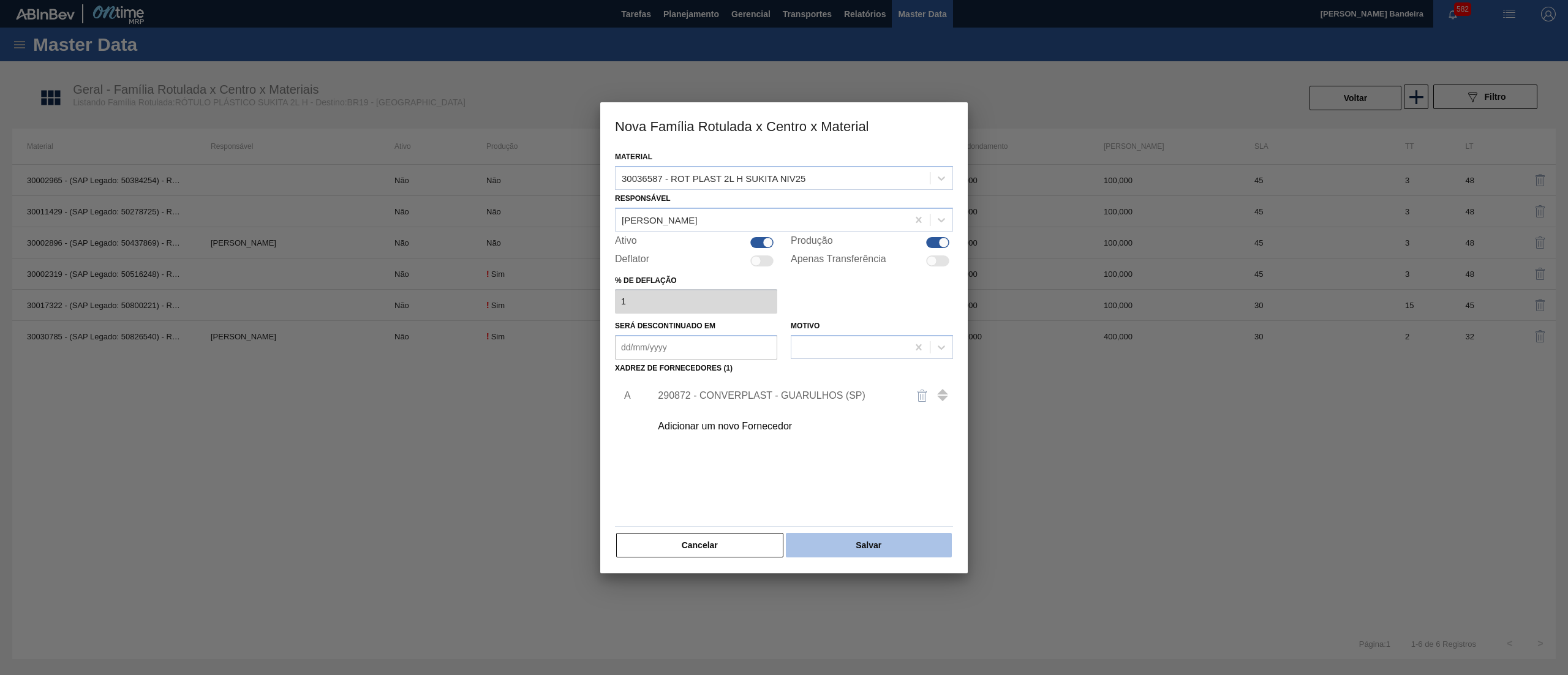
click at [858, 555] on button "Salvar" at bounding box center [869, 546] width 166 height 25
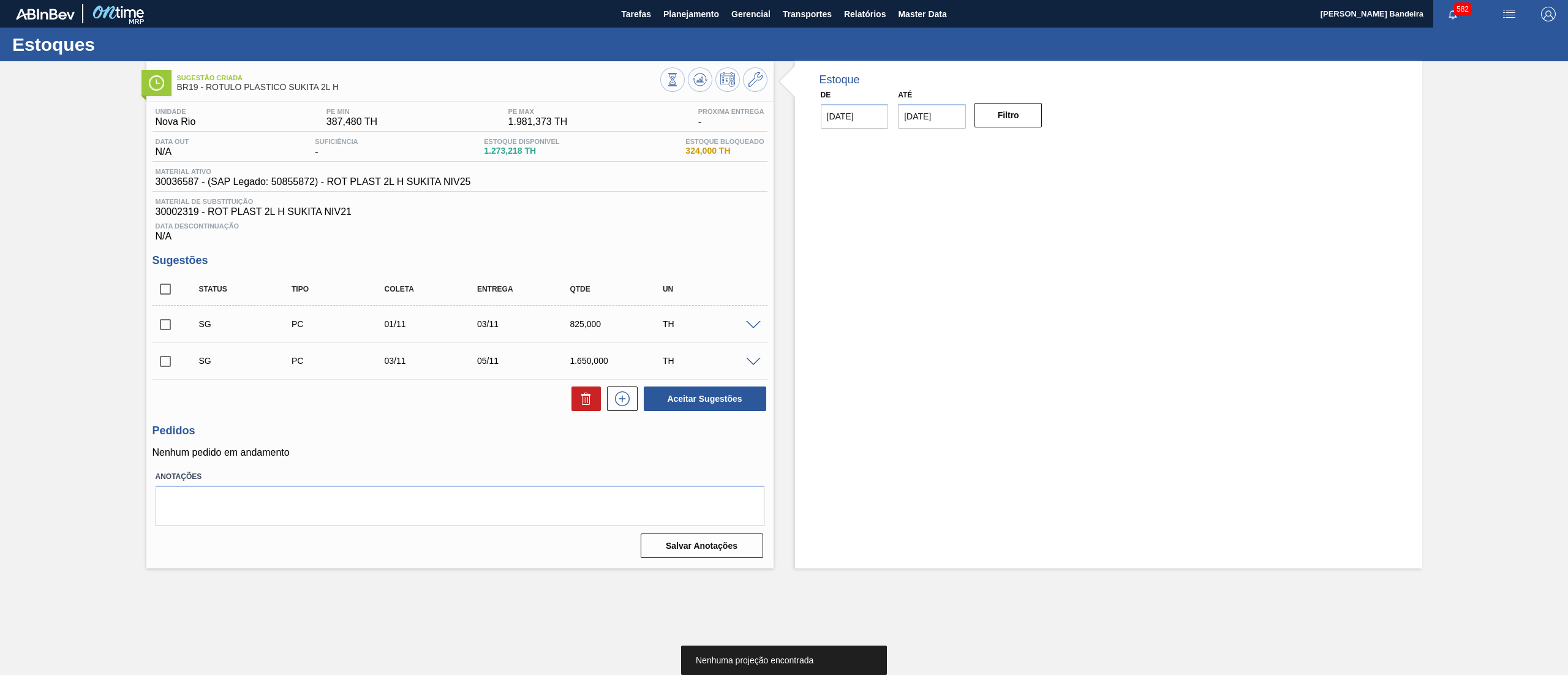
click at [751, 329] on span at bounding box center [753, 325] width 14 height 9
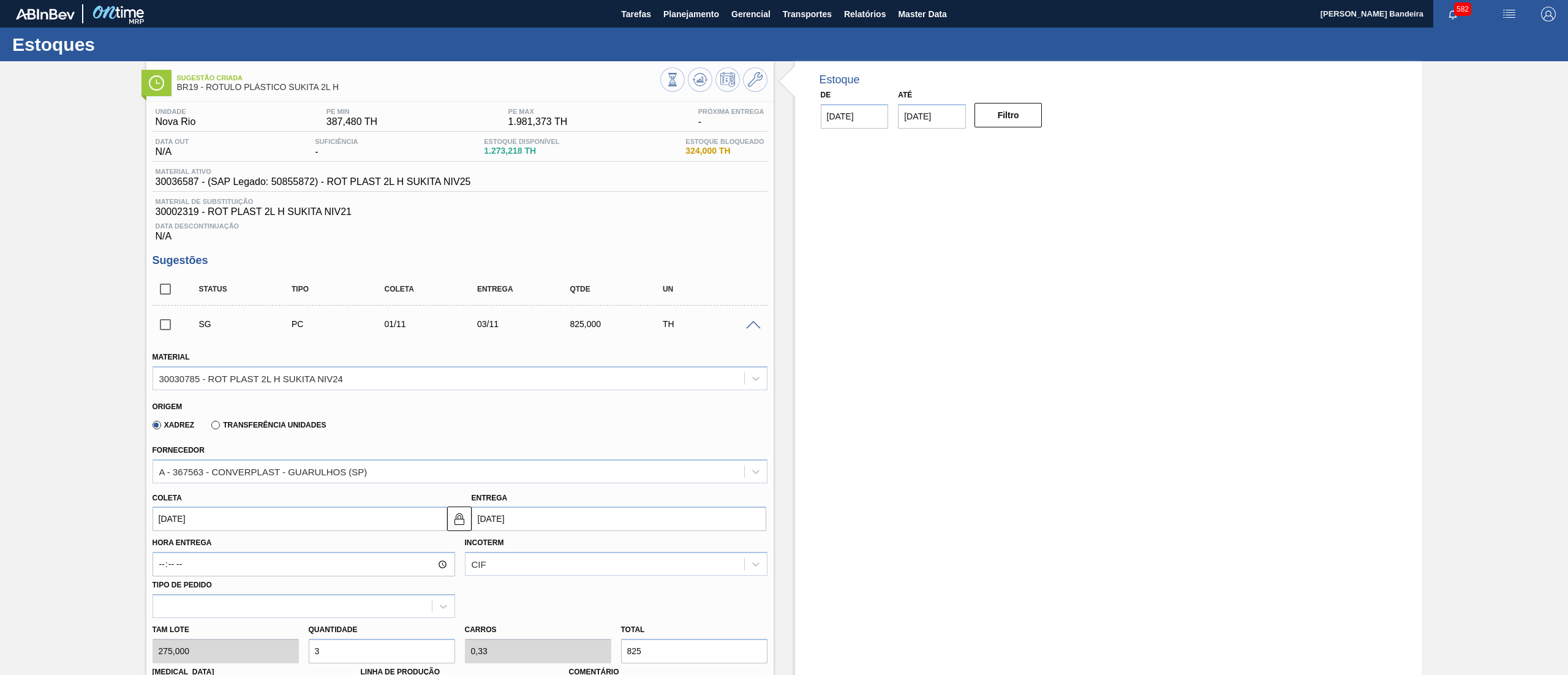
click at [226, 522] on input "01/11/2025" at bounding box center [300, 519] width 295 height 25
click at [165, 346] on button "Previous Month" at bounding box center [163, 344] width 8 height 8
click at [189, 426] on div "13" at bounding box center [187, 424] width 17 height 17
type input "[DATE]"
type input "15/10/2025"
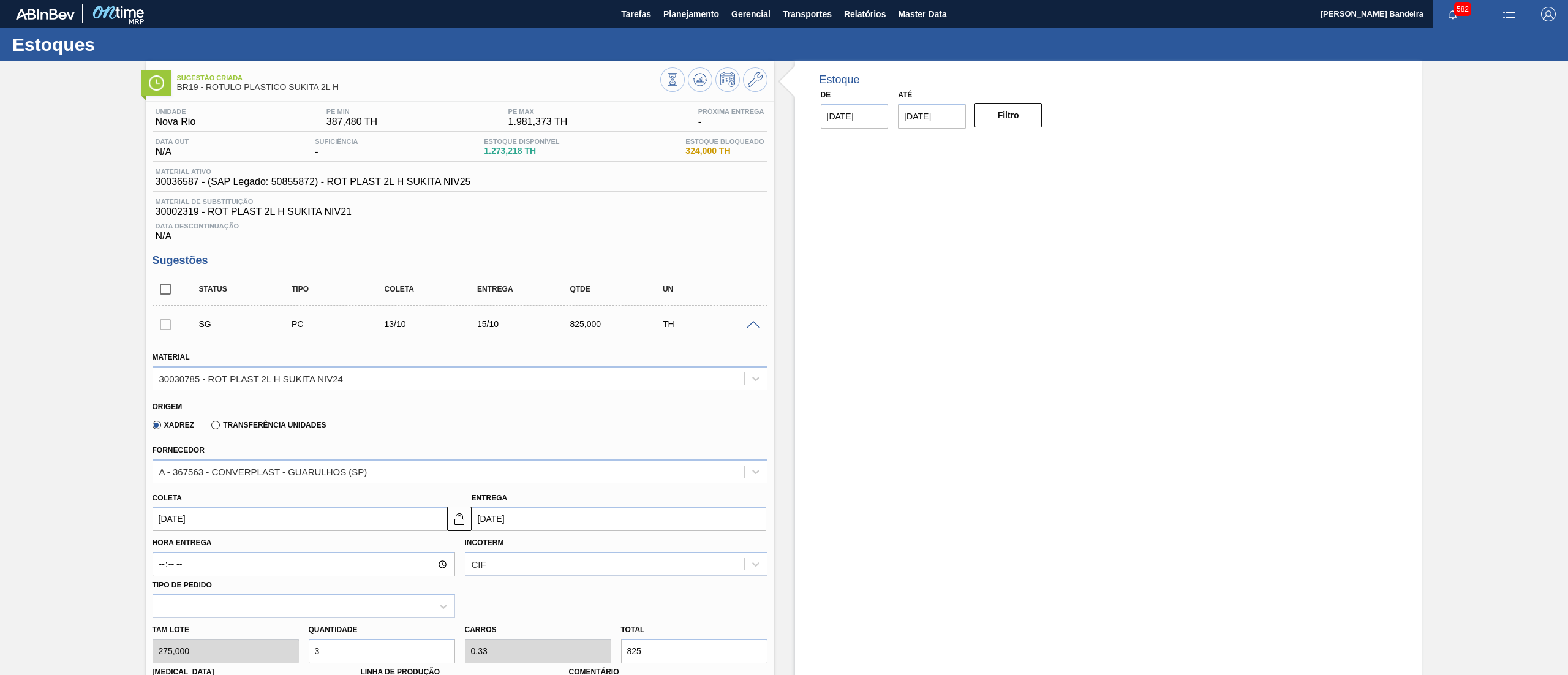
scroll to position [395, 0]
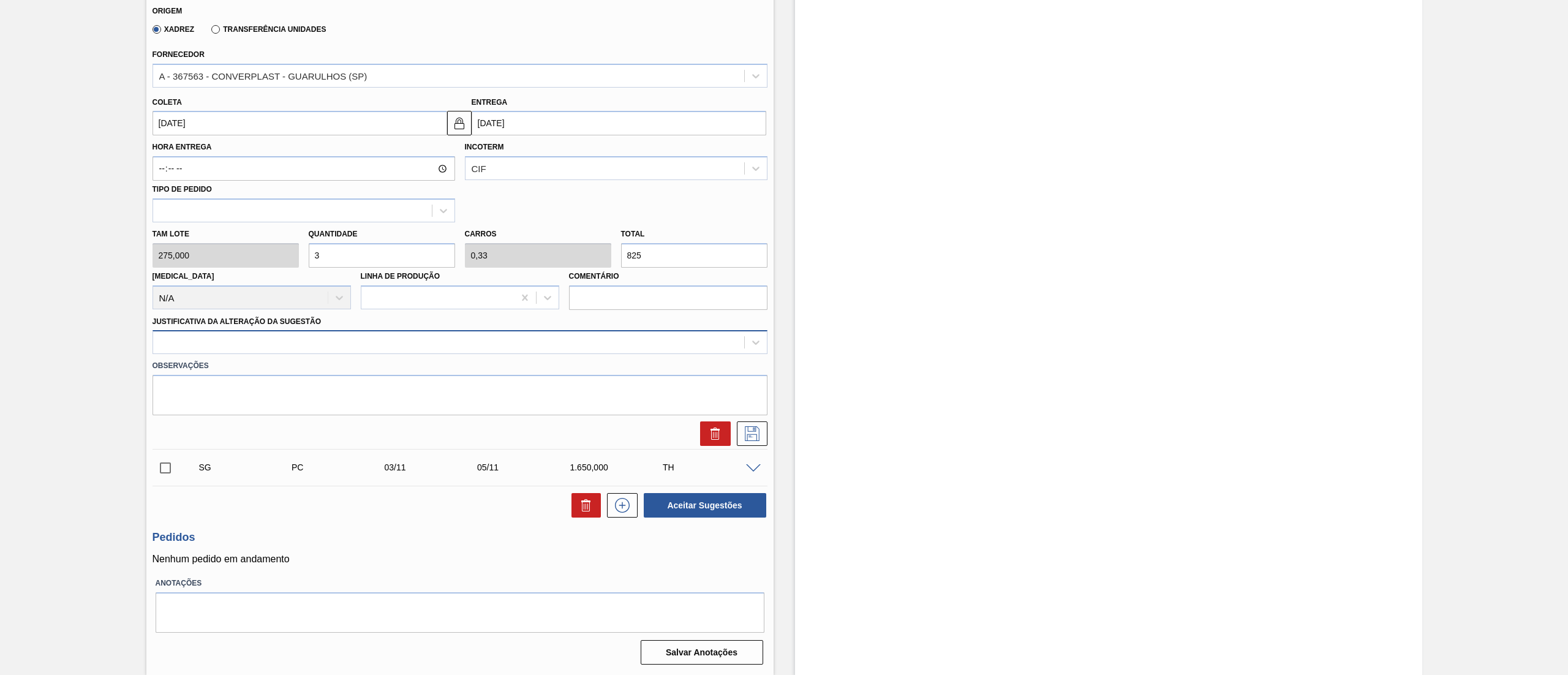
click at [397, 342] on div at bounding box center [448, 343] width 591 height 18
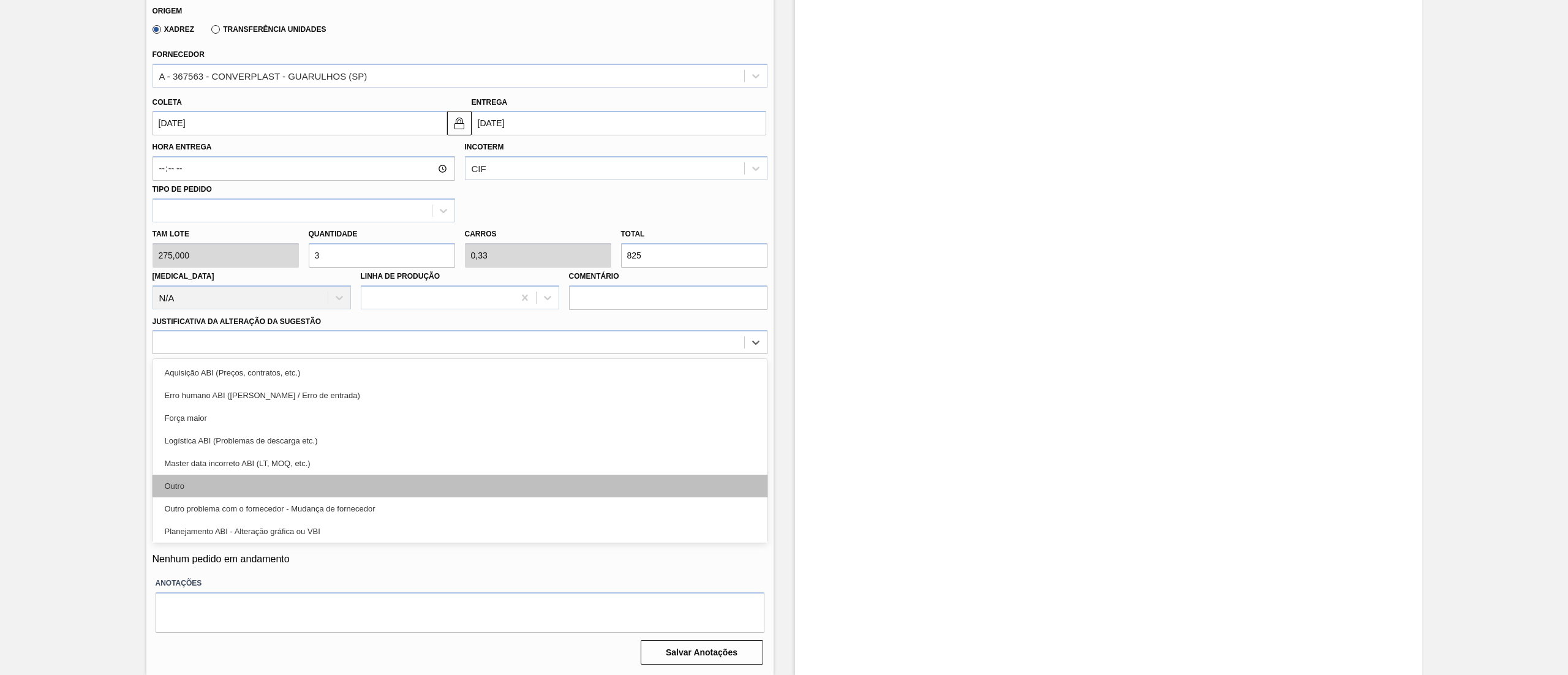
click at [246, 475] on div "Outro" at bounding box center [460, 486] width 615 height 23
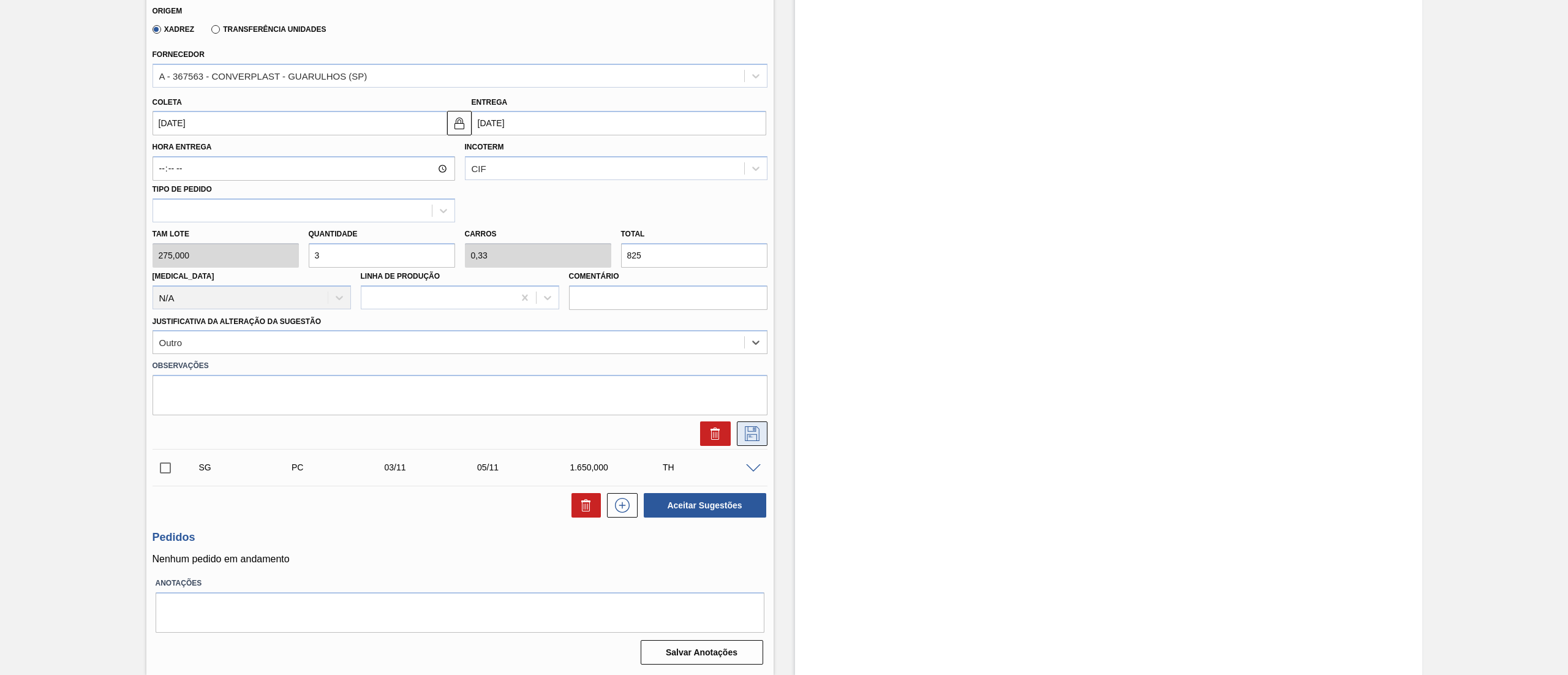
click at [740, 433] on button at bounding box center [752, 434] width 30 height 25
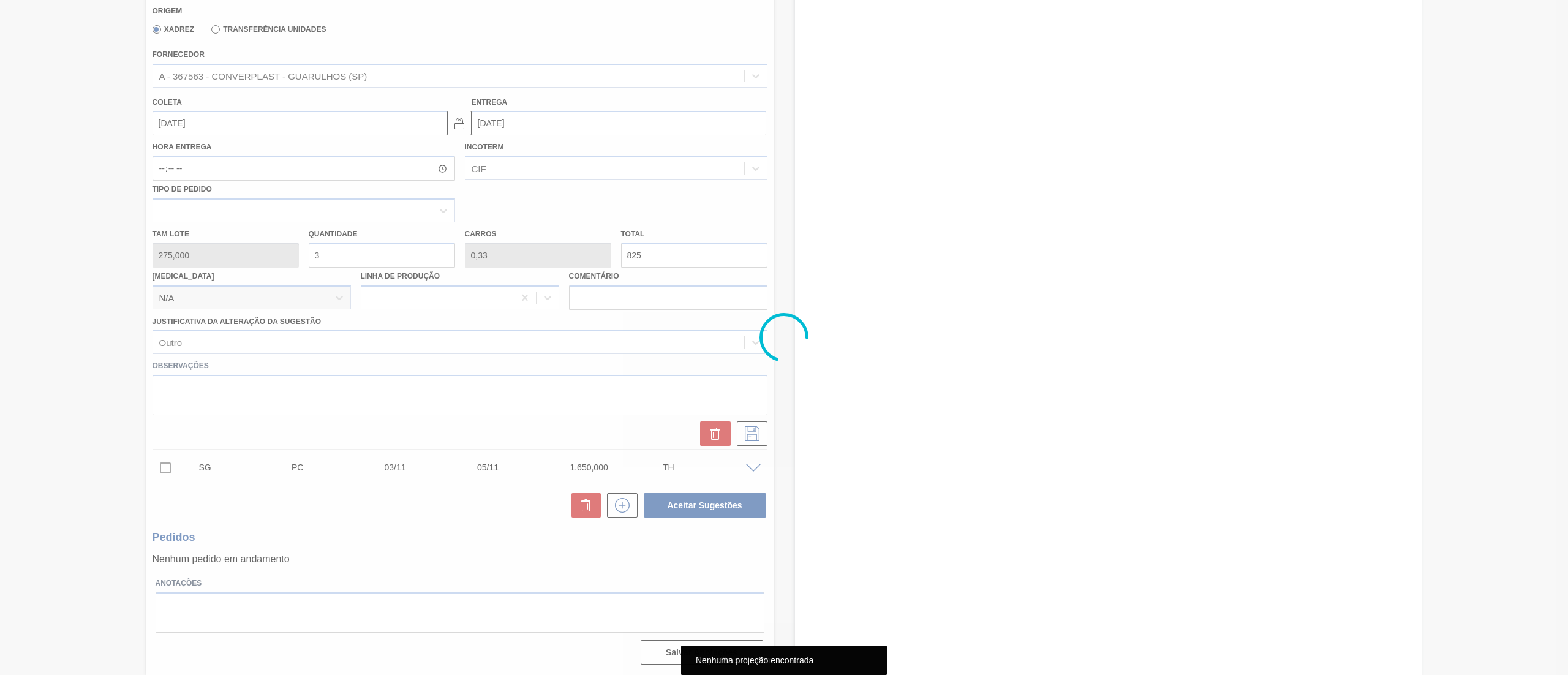
scroll to position [0, 0]
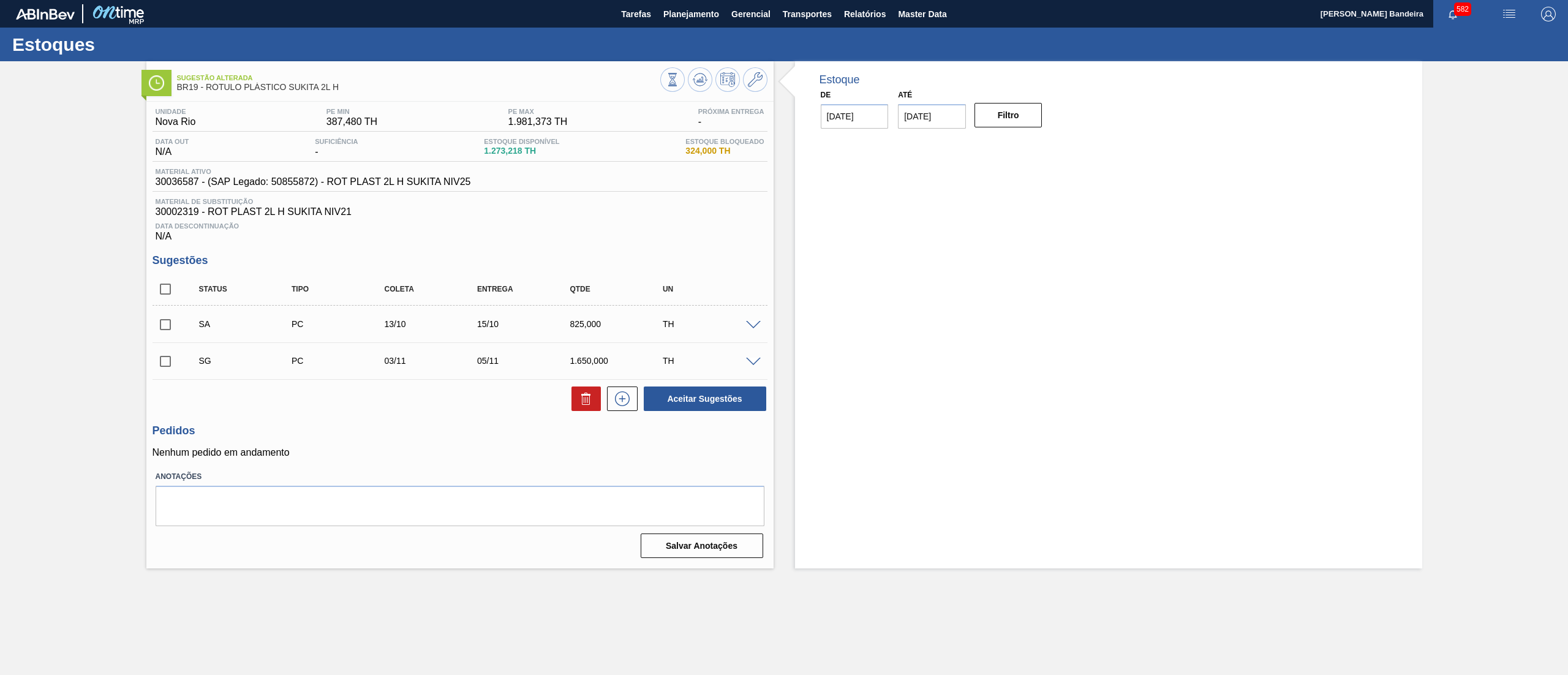
click at [160, 284] on input "checkbox" at bounding box center [165, 289] width 25 height 25
checkbox input "true"
click at [590, 403] on icon at bounding box center [586, 398] width 14 height 14
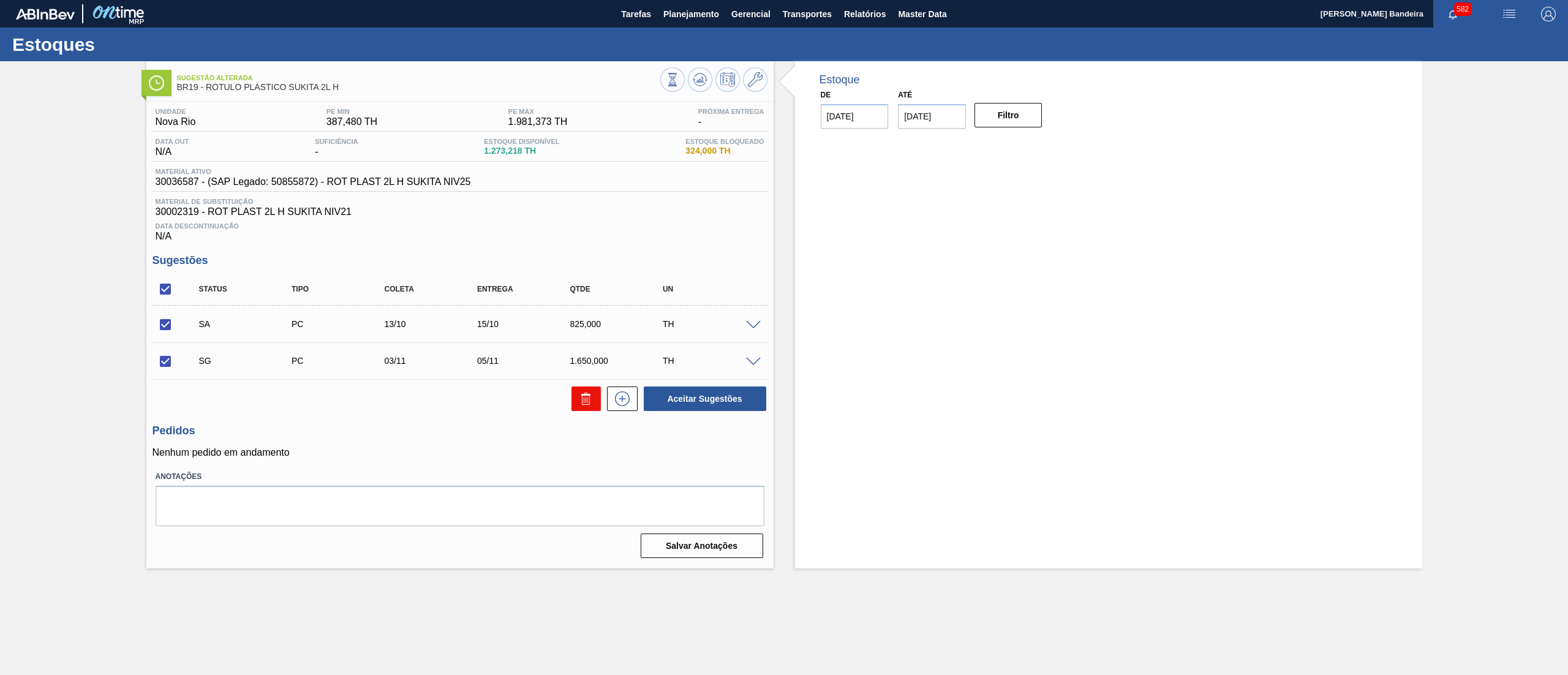
checkbox input "false"
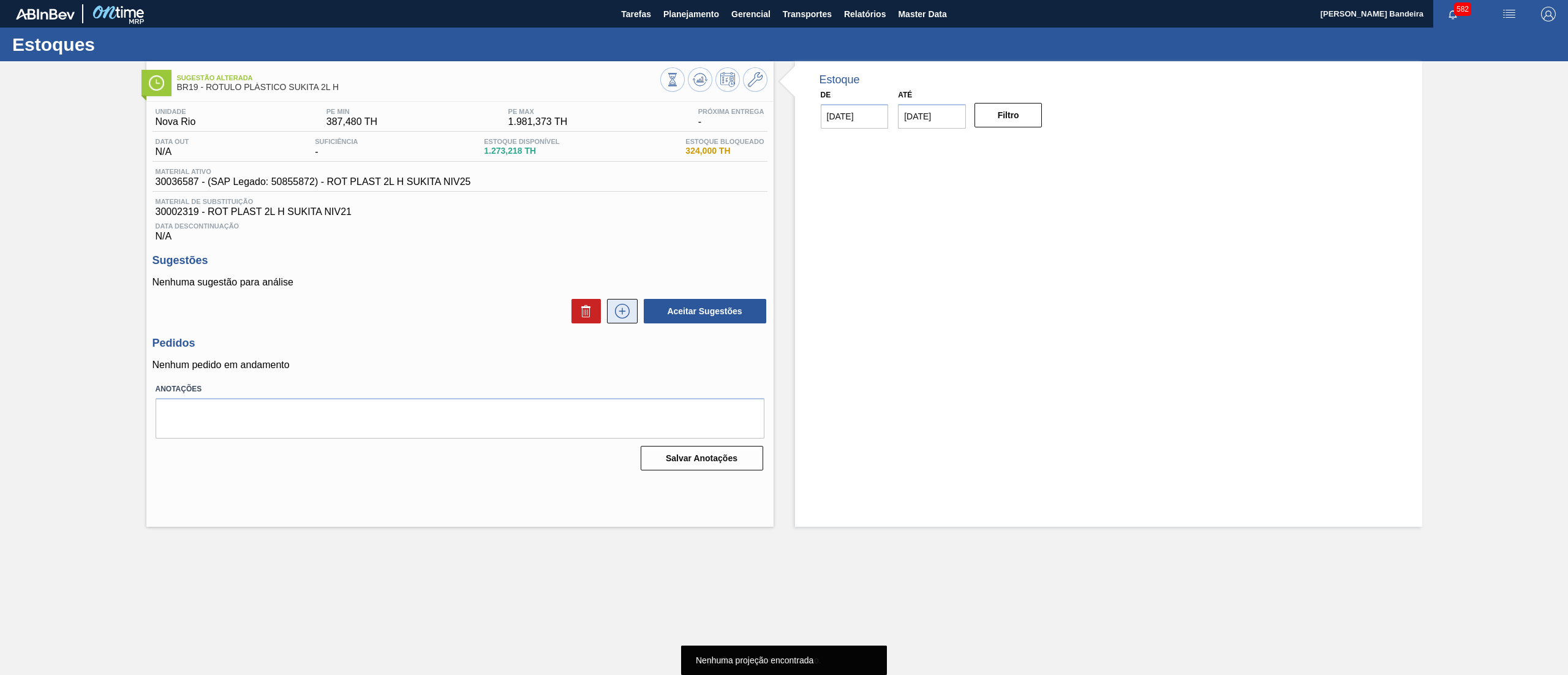
click at [622, 318] on icon at bounding box center [622, 311] width 19 height 14
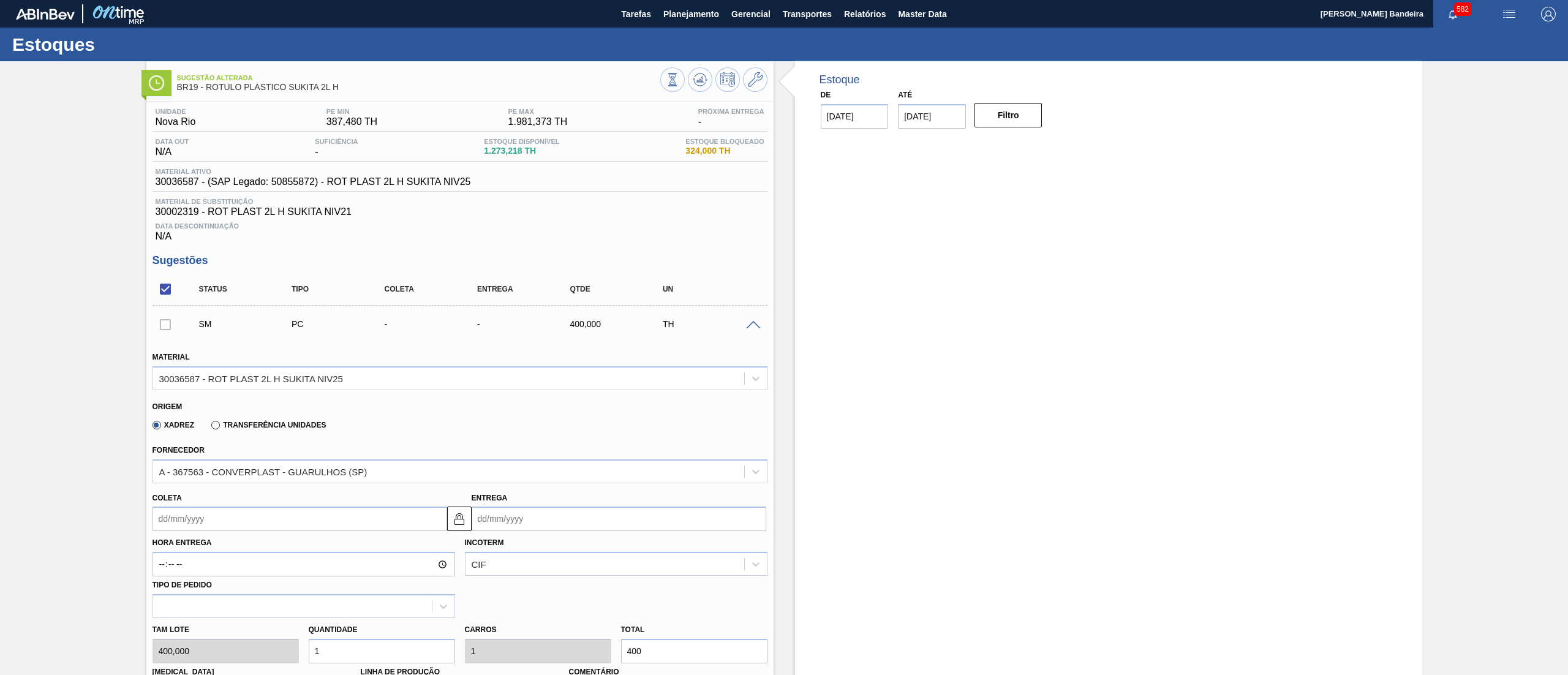
click at [229, 512] on input "Coleta" at bounding box center [300, 519] width 295 height 25
click at [287, 368] on button "Next Month" at bounding box center [289, 364] width 8 height 8
click at [187, 465] on div "20" at bounding box center [187, 464] width 17 height 17
type input "[DATE]"
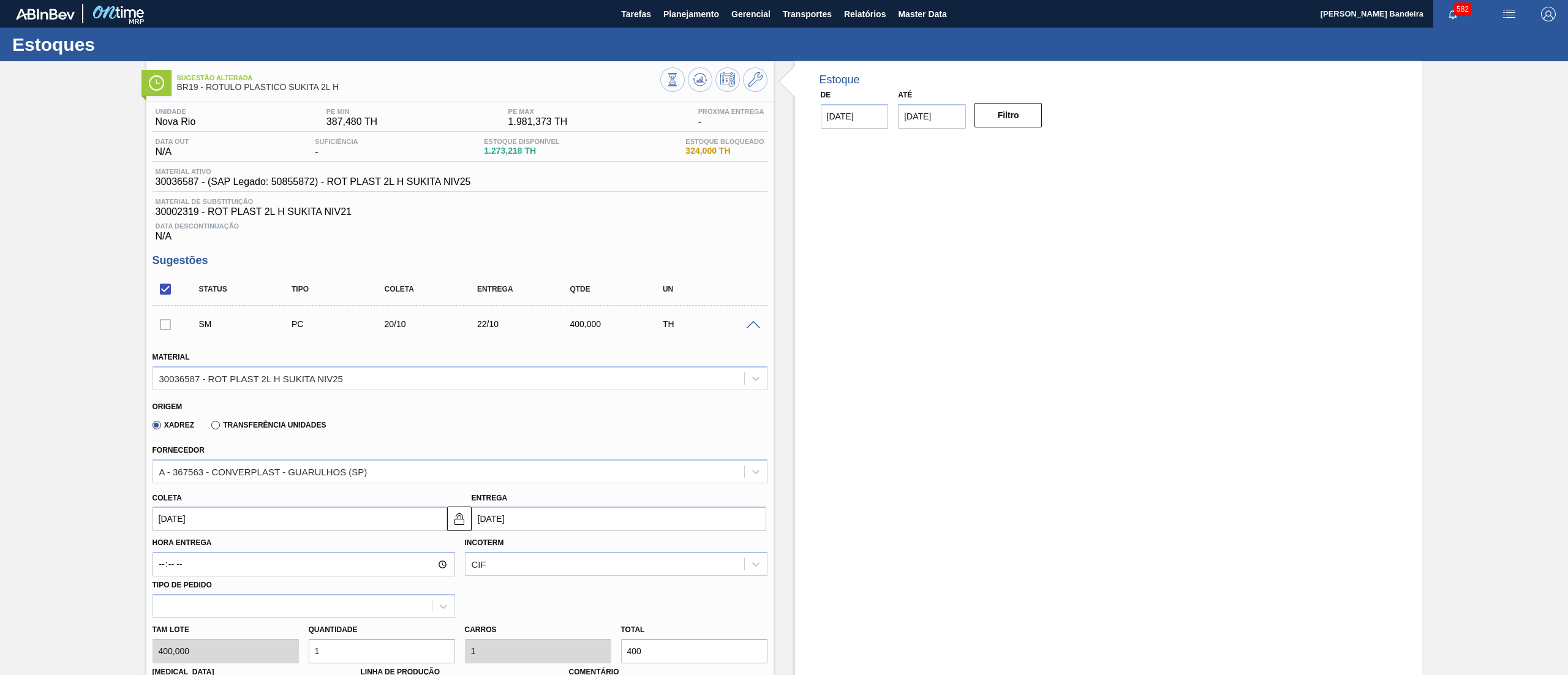
scroll to position [359, 0]
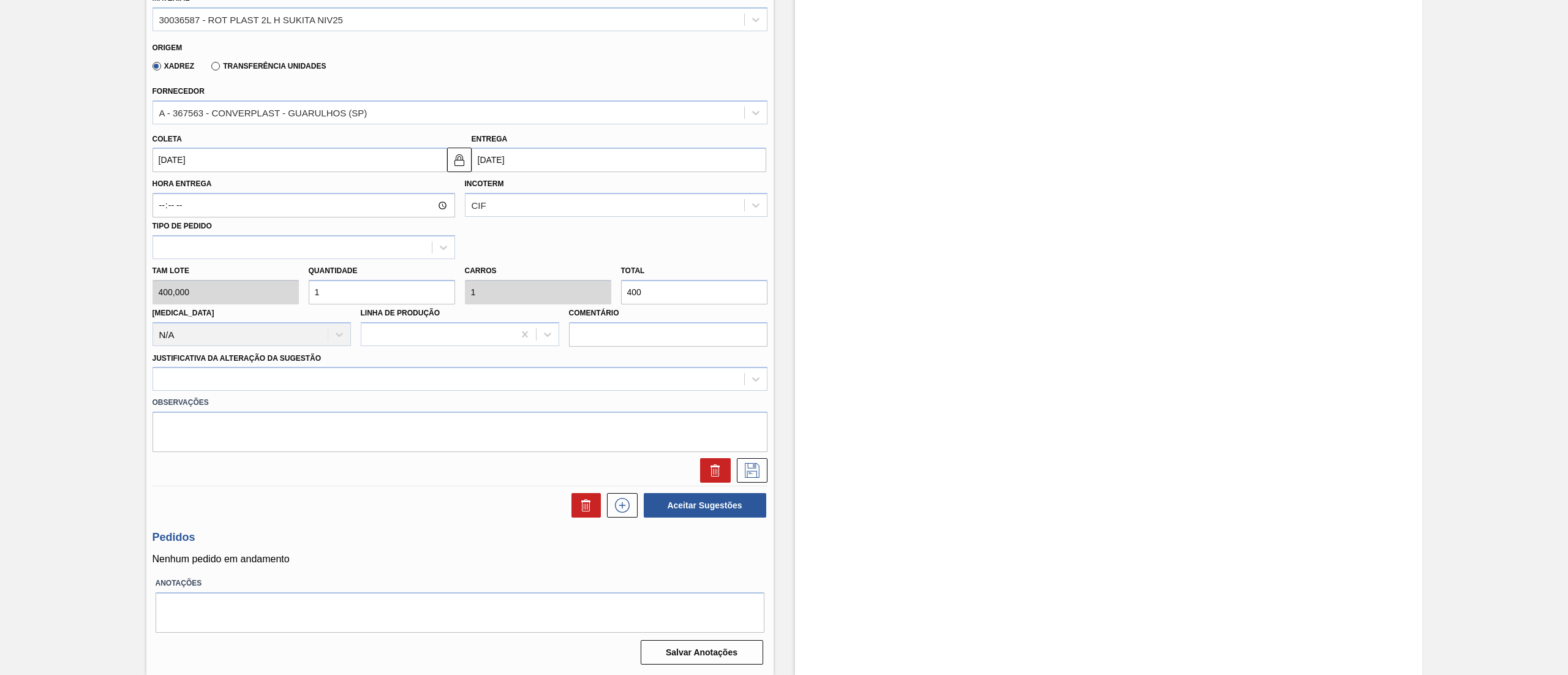
click at [275, 293] on div "Tam lote 400,000 Quantidade 1 Carros 1 Total 400 Doca N/A Linha de Produção Com…" at bounding box center [460, 302] width 625 height 87
type input "3"
type input "1.200"
click at [278, 291] on div "Tam lote 400,000 Quantidade 3 Carros 3 Total 1.200 Doca N/A Linha de Produção C…" at bounding box center [460, 302] width 625 height 87
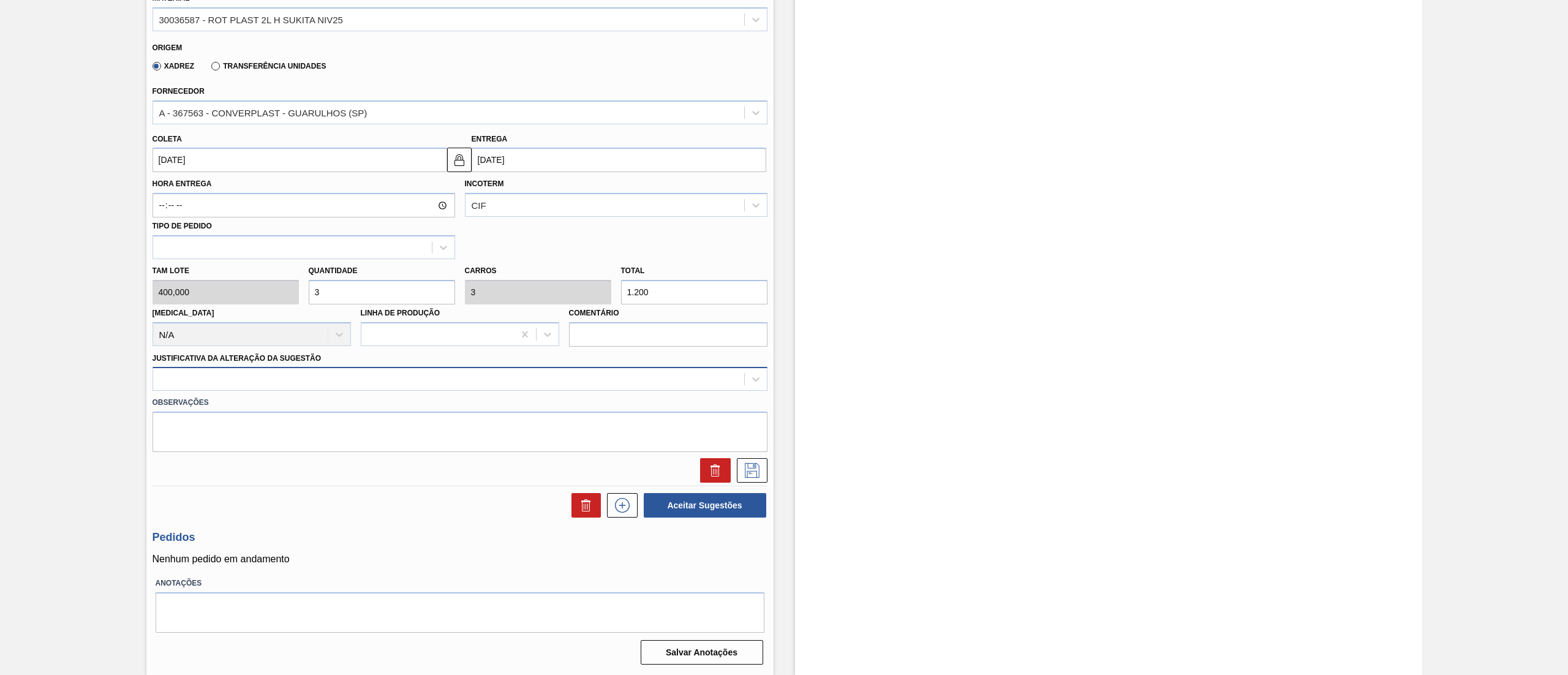
type input "3"
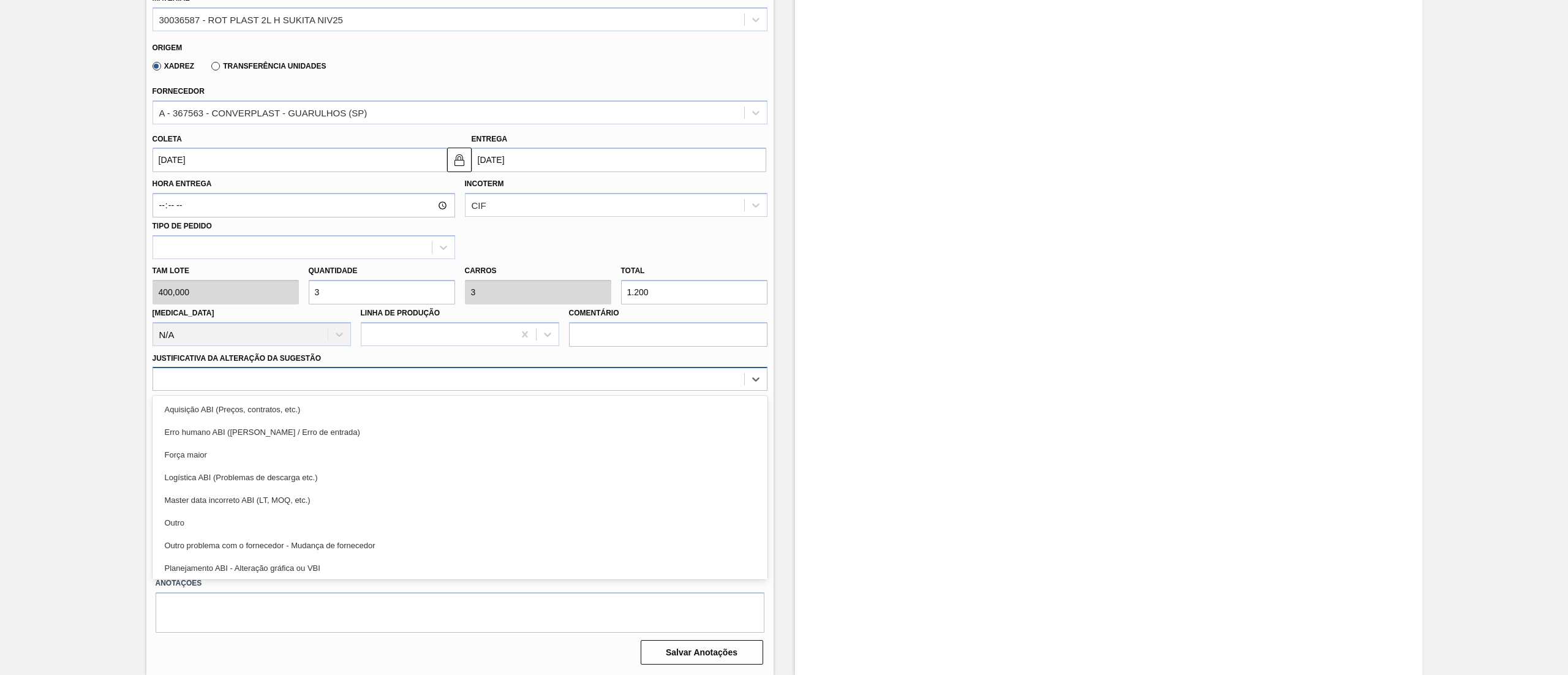
click at [263, 384] on div at bounding box center [448, 380] width 591 height 18
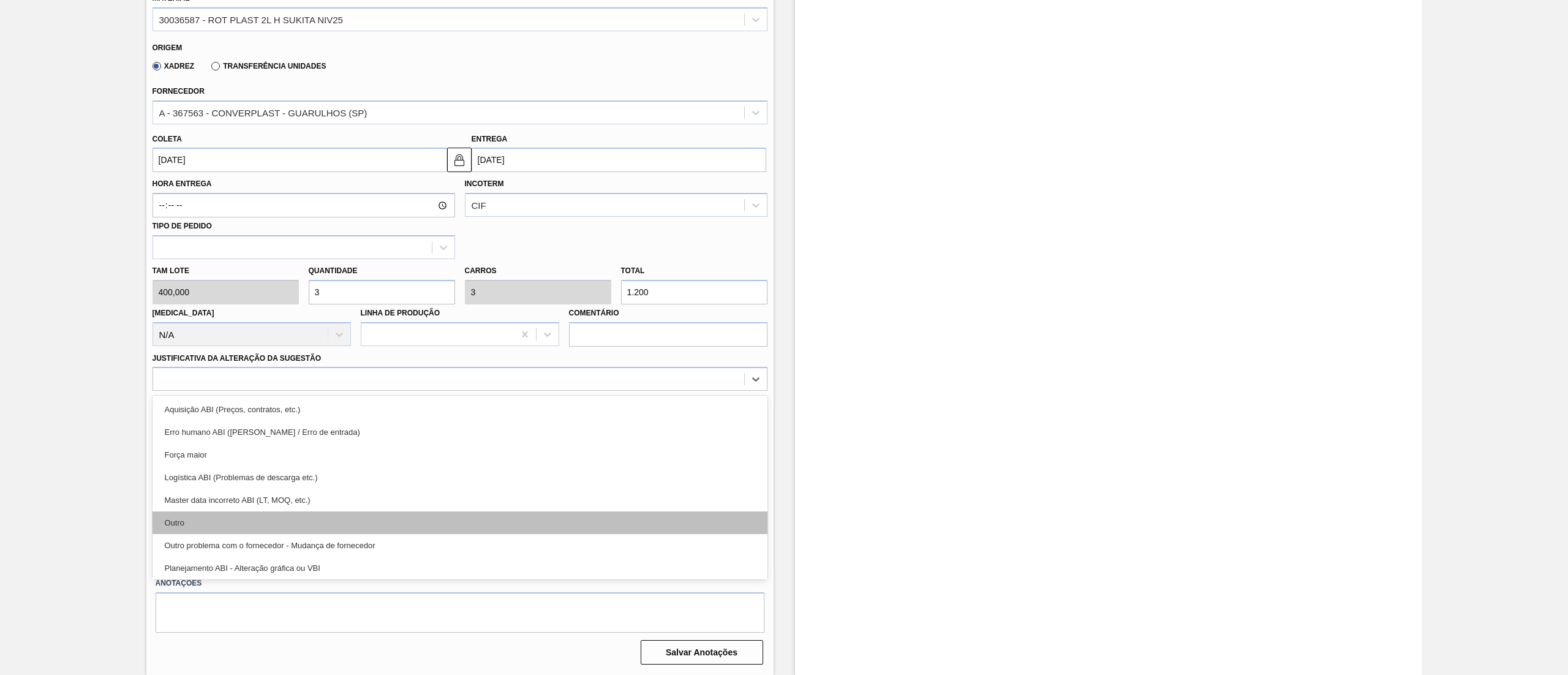
click at [194, 527] on div "Outro" at bounding box center [460, 522] width 615 height 23
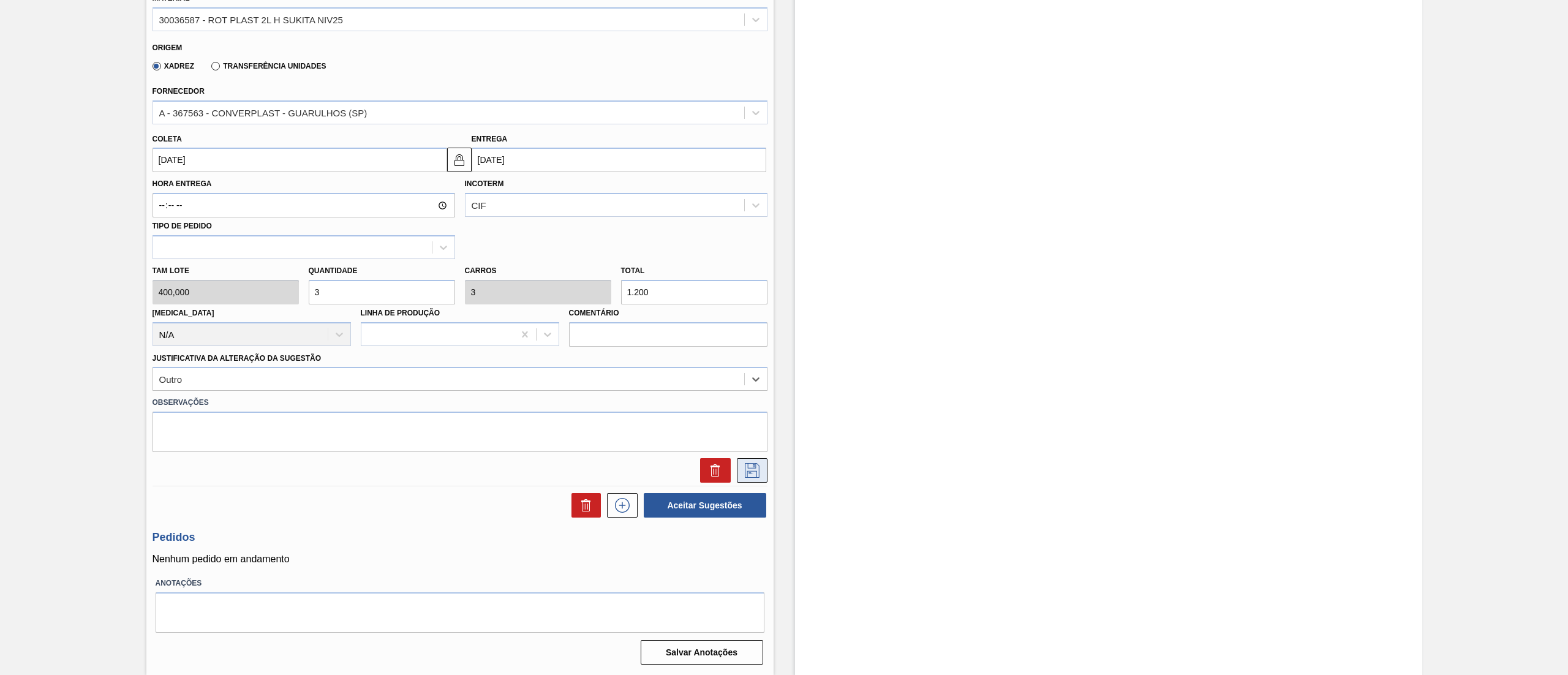
click at [745, 467] on icon at bounding box center [752, 470] width 19 height 14
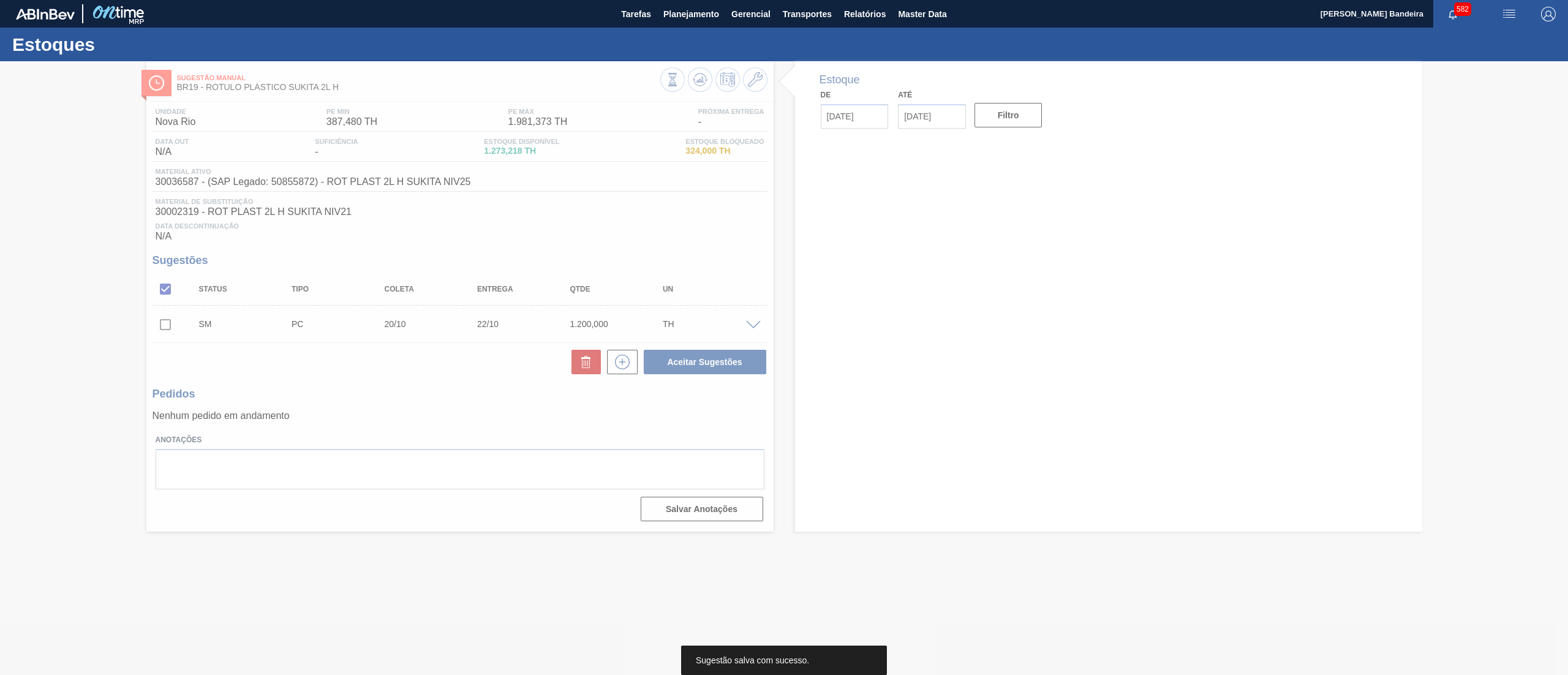
scroll to position [0, 0]
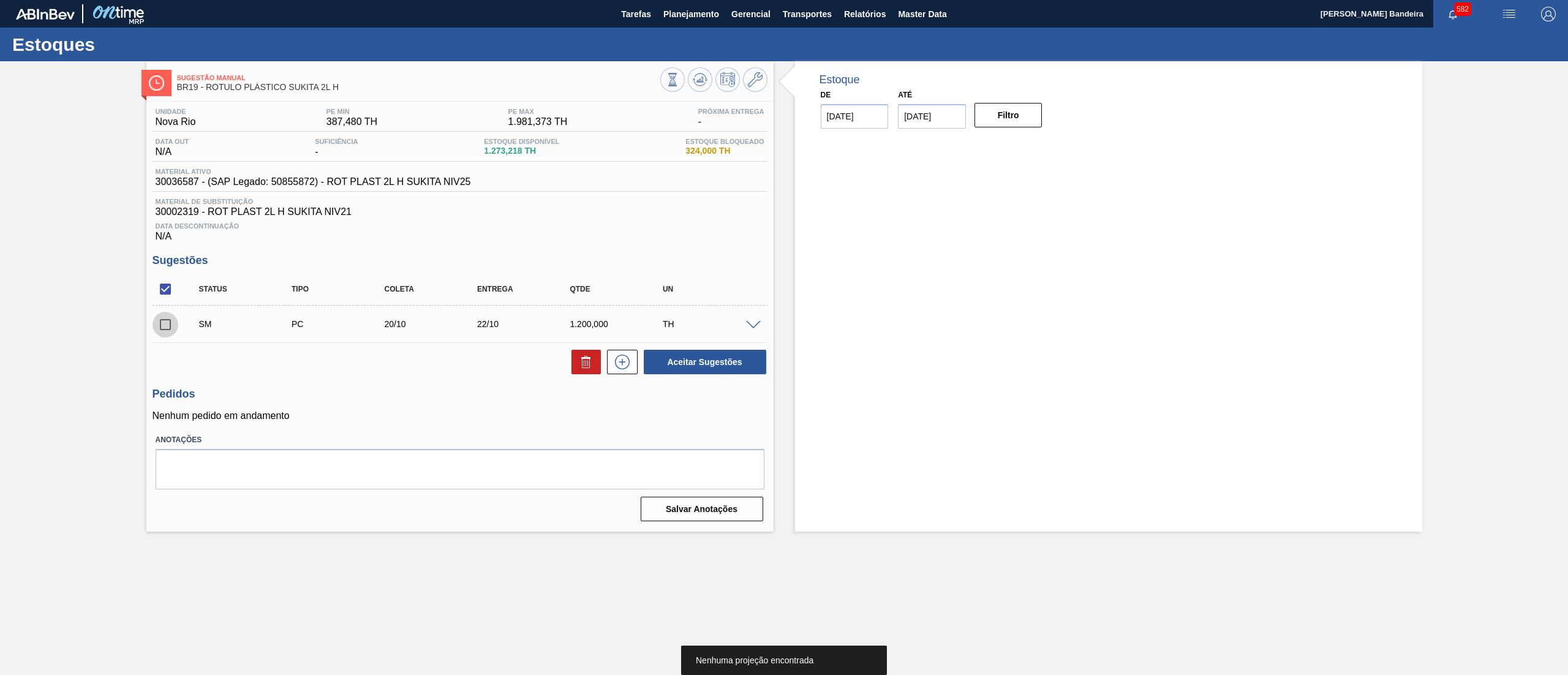
click at [165, 318] on input "checkbox" at bounding box center [165, 324] width 25 height 25
checkbox input "true"
click at [710, 367] on button "Aceitar Sugestões" at bounding box center [705, 362] width 123 height 25
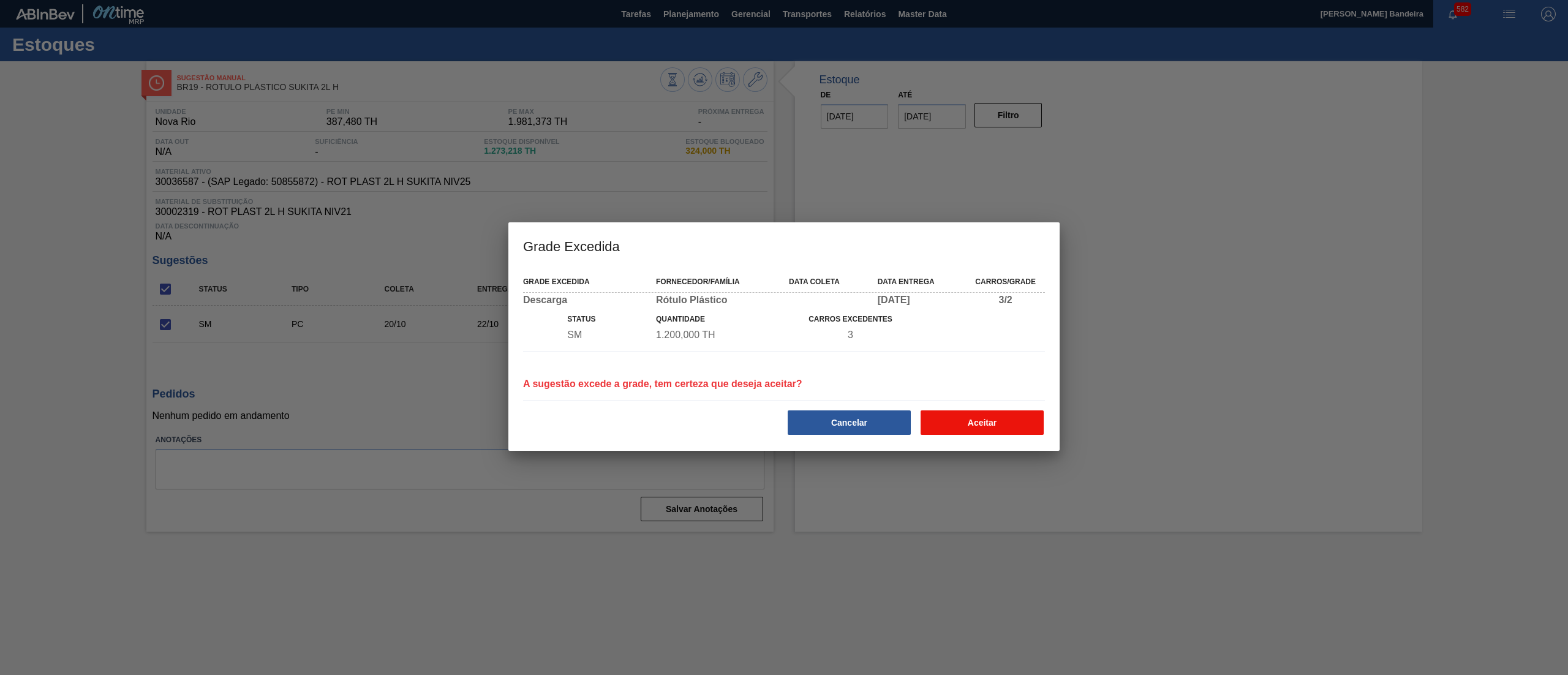
click at [962, 414] on button "Aceitar" at bounding box center [982, 423] width 123 height 25
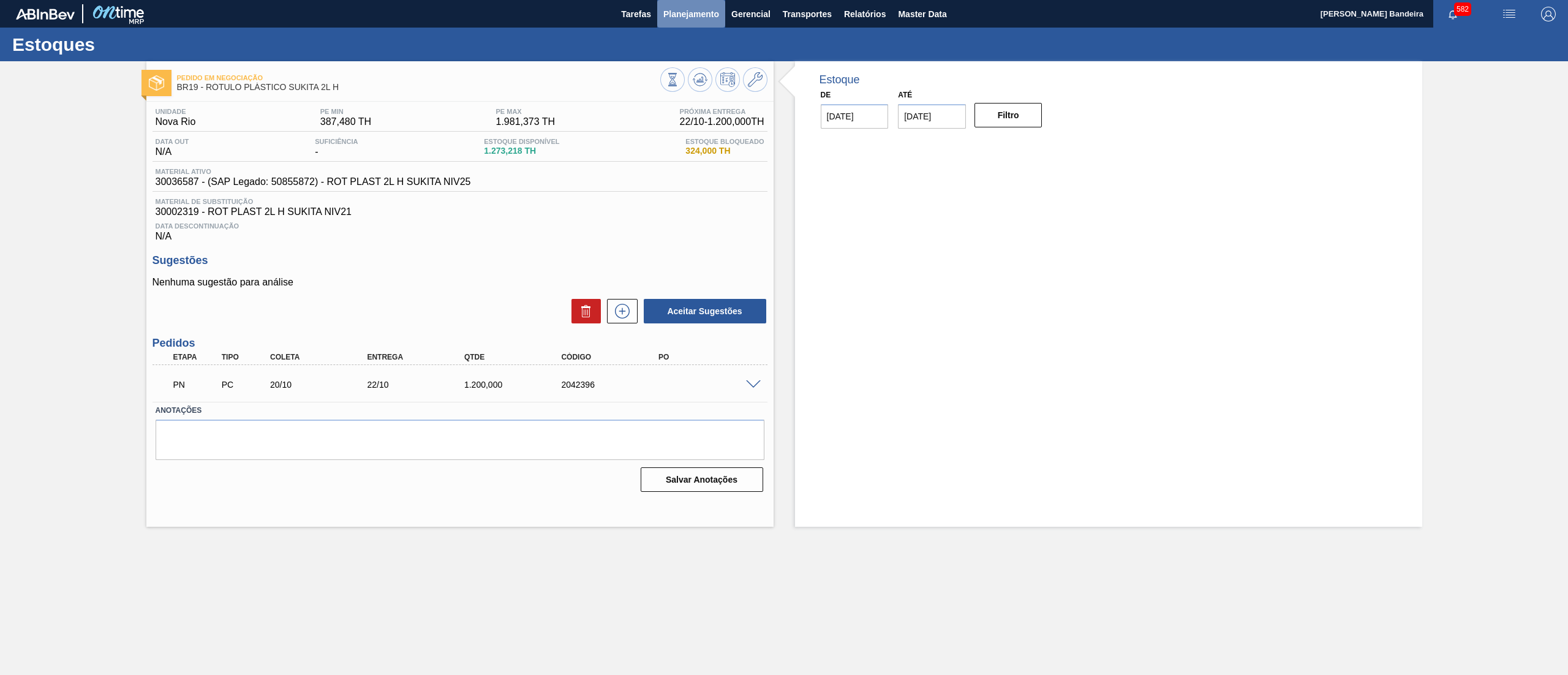
click at [709, 12] on span "Planejamento" at bounding box center [691, 14] width 56 height 14
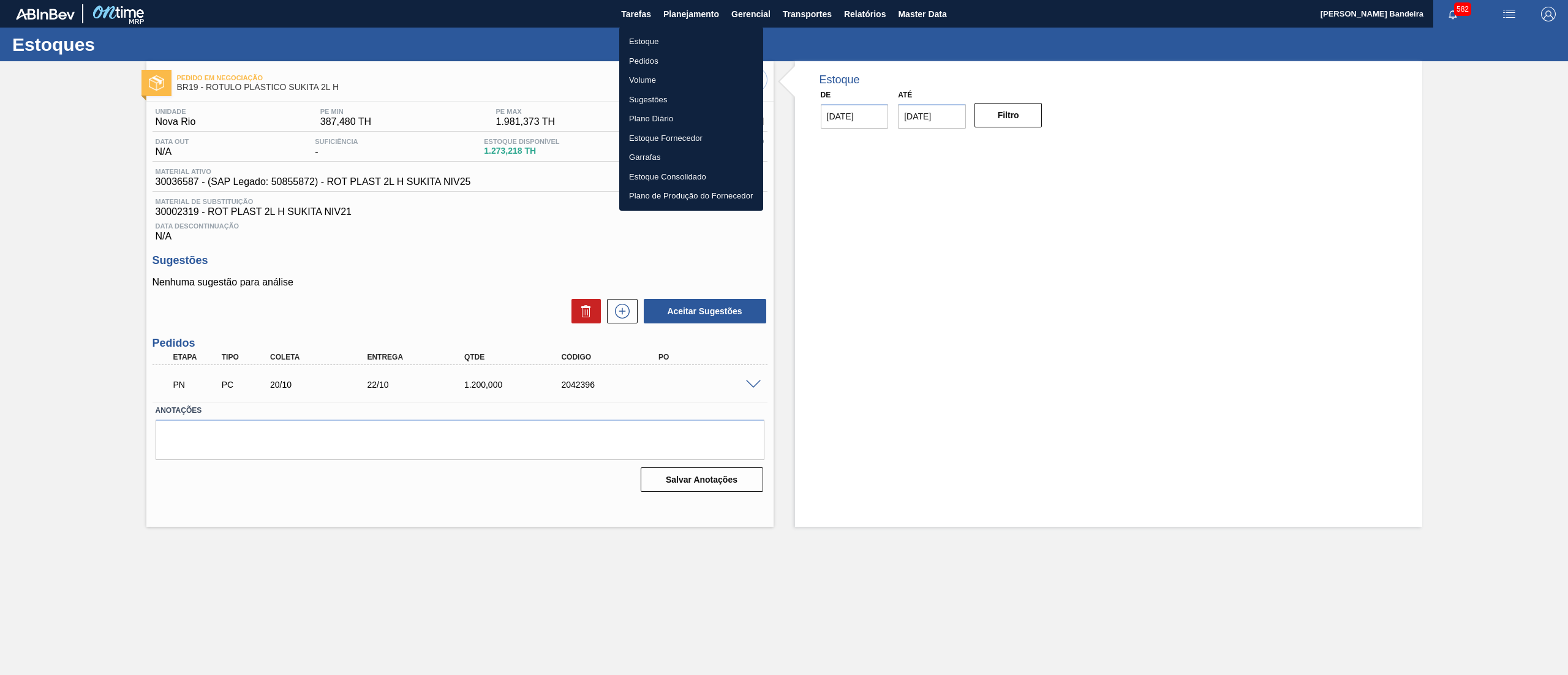
click at [702, 39] on li "Estoque" at bounding box center [691, 41] width 144 height 19
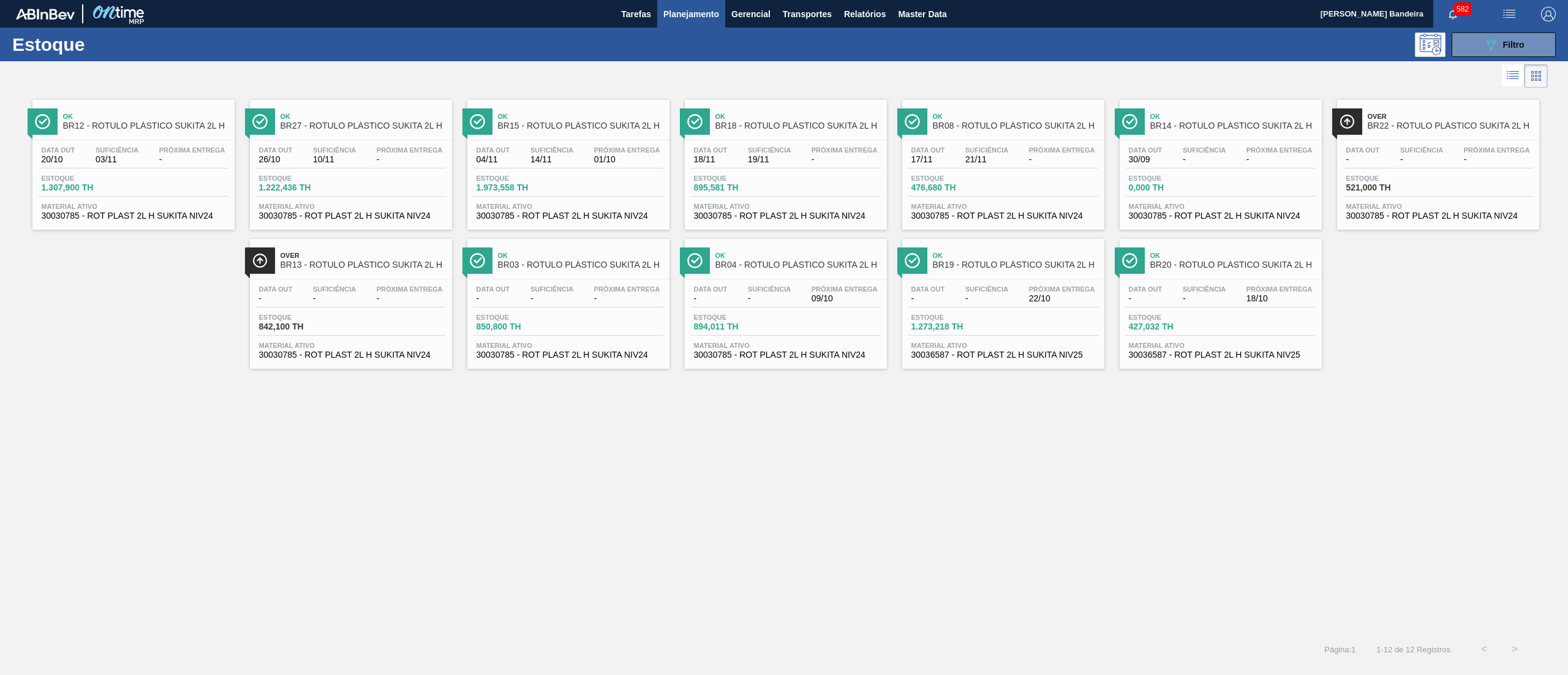
click at [162, 218] on span "30030785 - ROT PLAST 2L H SUKITA NIV24" at bounding box center [133, 216] width 184 height 9
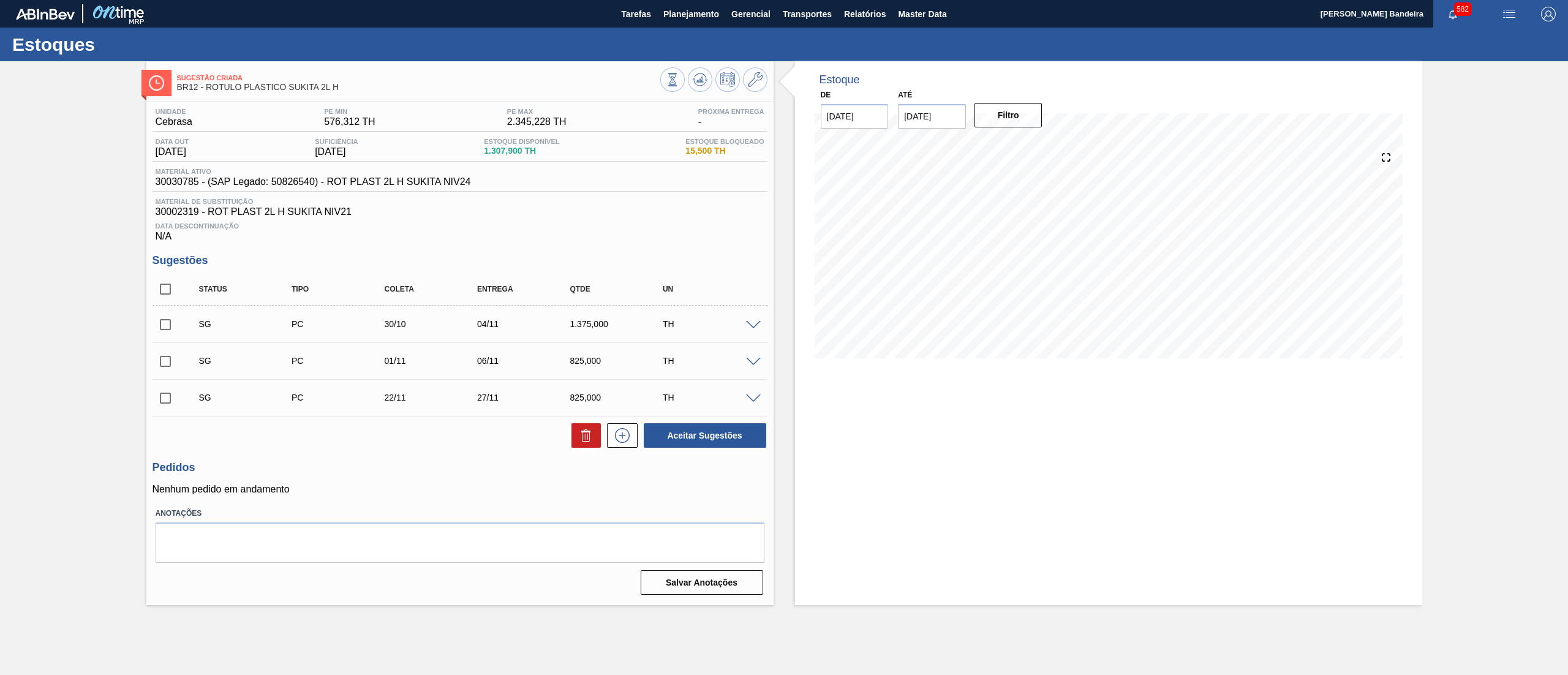
click at [760, 324] on span at bounding box center [753, 325] width 14 height 9
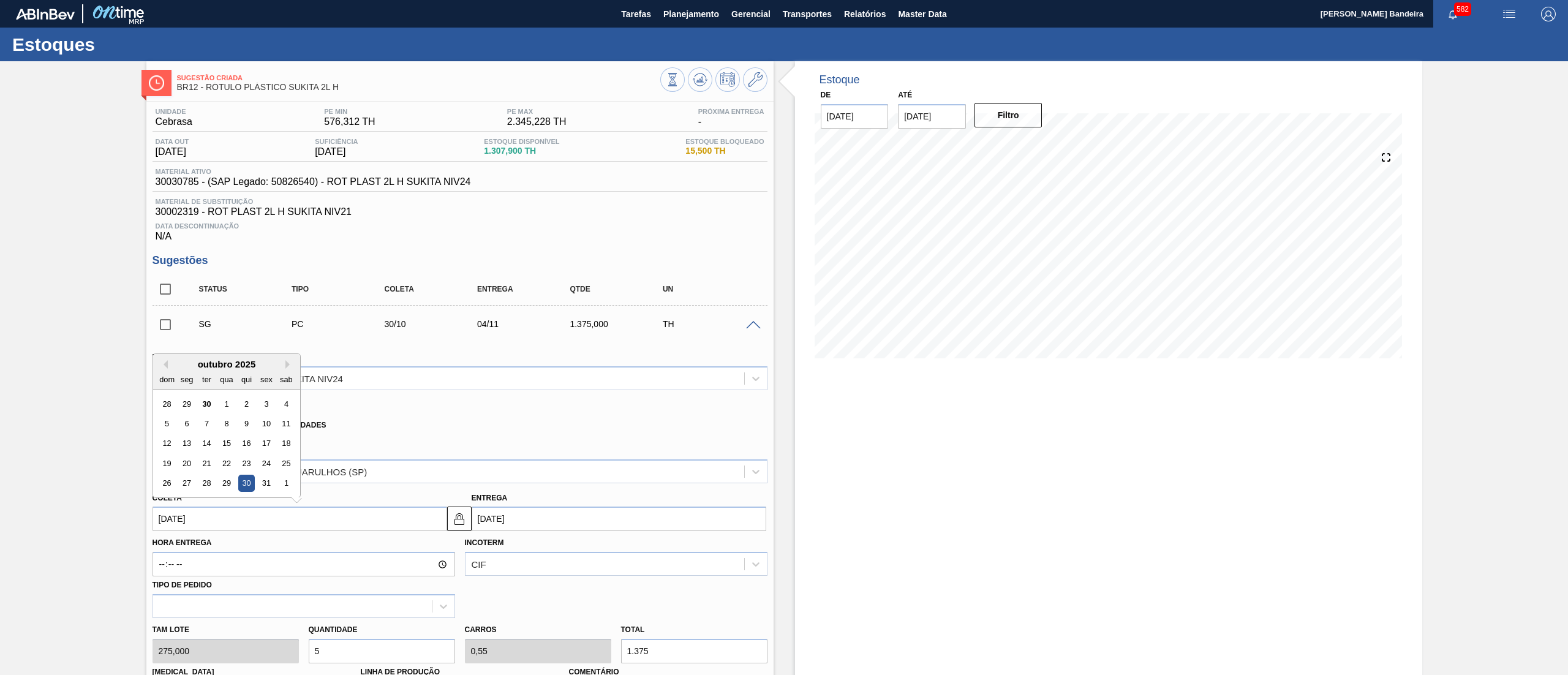
click at [272, 524] on input "30/10/2025" at bounding box center [300, 519] width 295 height 25
click at [186, 461] on div "20" at bounding box center [187, 464] width 17 height 17
type input "[DATE]"
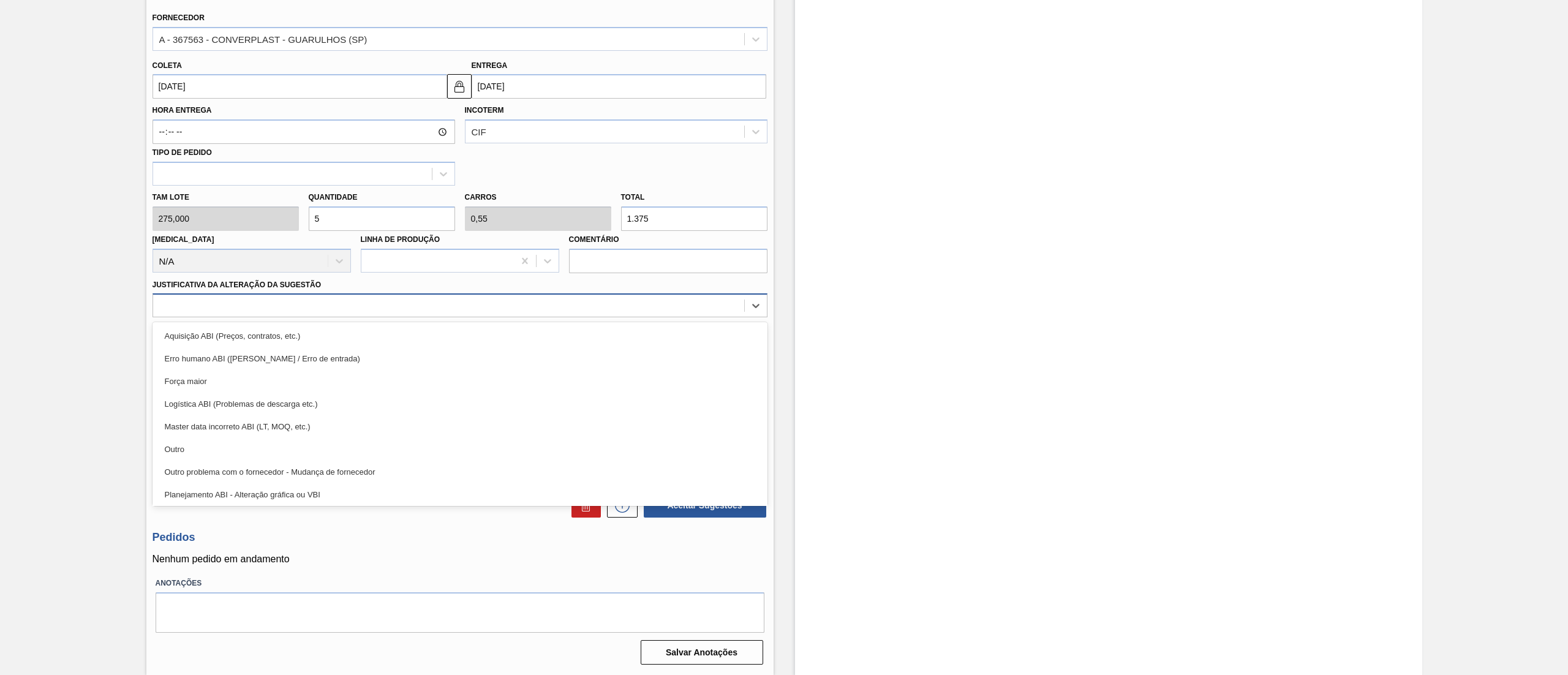
click at [207, 313] on div at bounding box center [448, 306] width 591 height 18
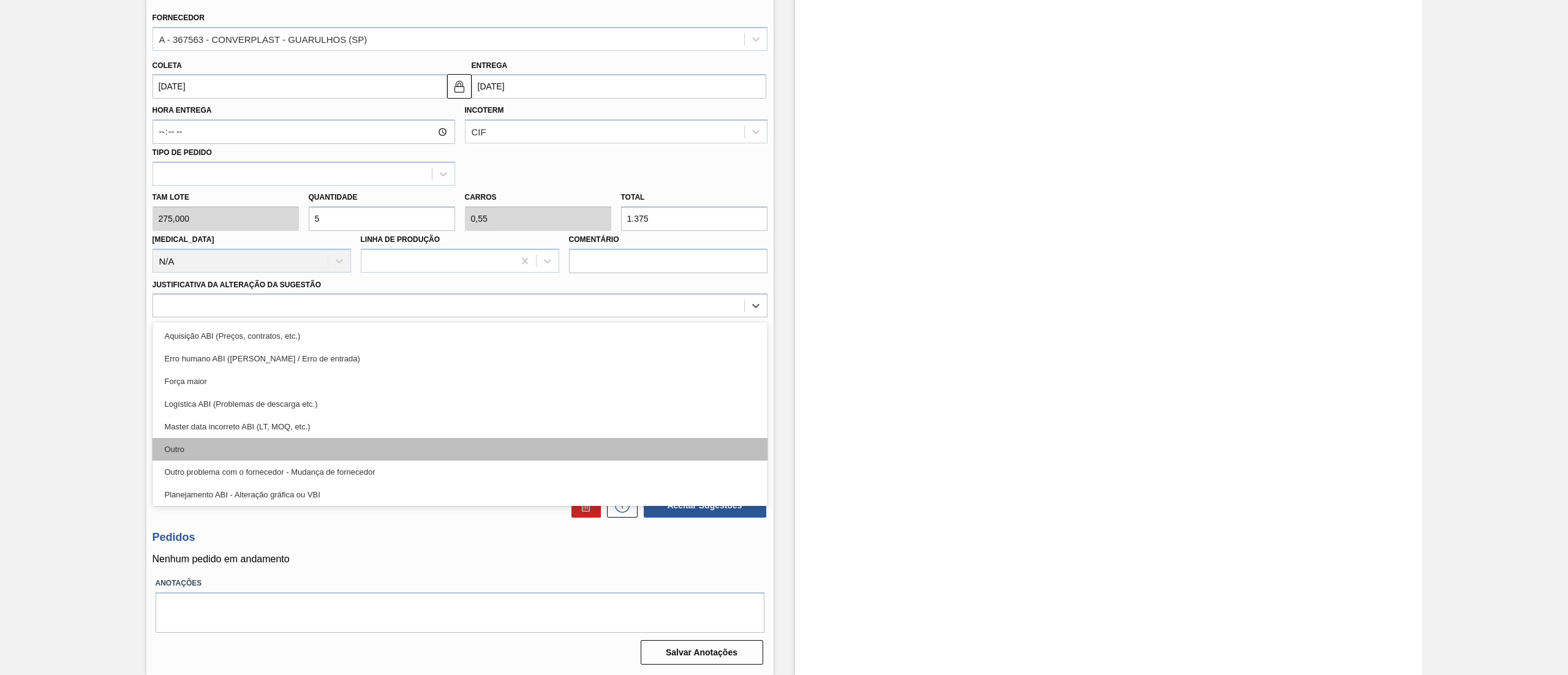
click at [195, 455] on div "Outro" at bounding box center [460, 449] width 615 height 23
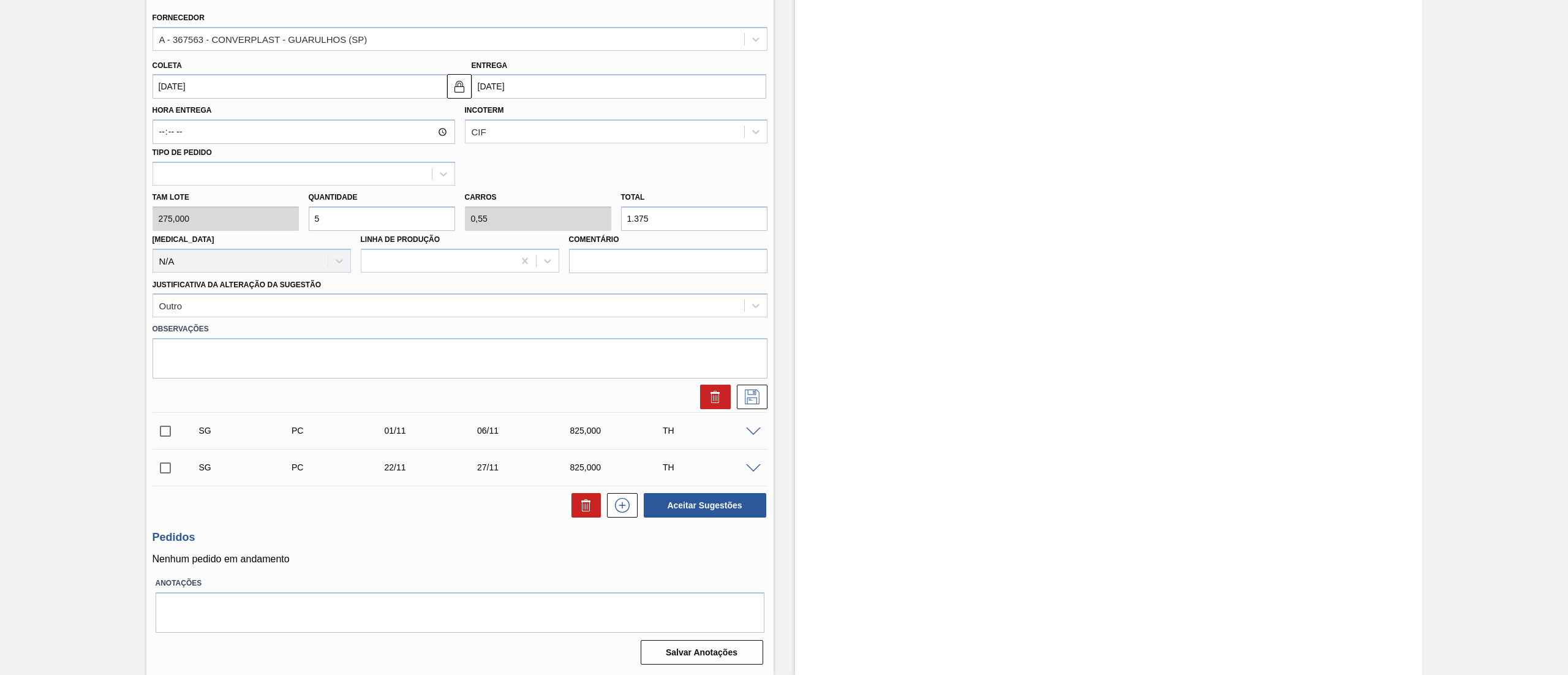
click at [251, 215] on div "Tam lote 275,000 Quantidade 5 Carros 0,55 Total 1.375 Doca N/A Linha de Produçã…" at bounding box center [460, 229] width 625 height 87
type input "4"
type input "0,44"
type input "1.100"
click at [239, 229] on div "Tam lote 275,000 Quantidade 4 Carros 0,44 Total 1.100 Doca N/A Linha de Produçã…" at bounding box center [460, 229] width 625 height 87
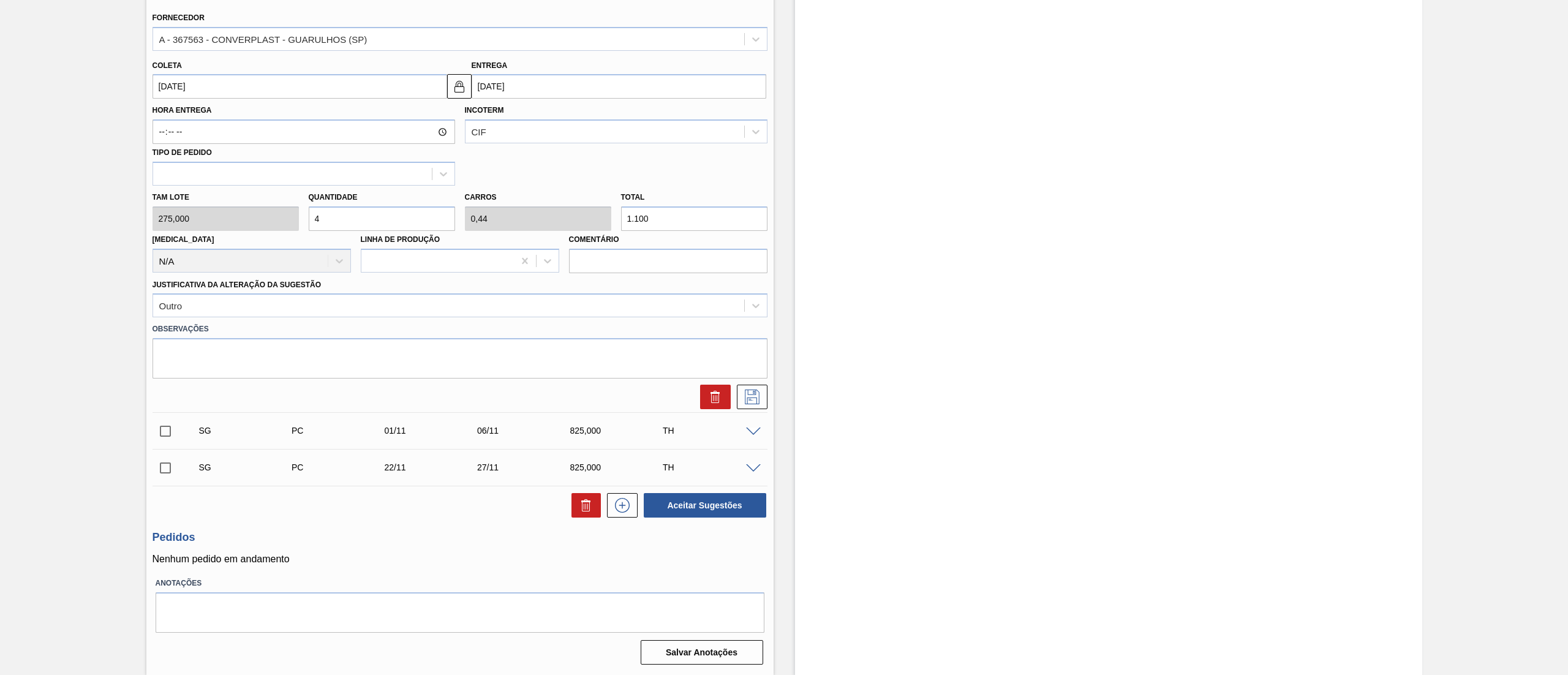
type input "3"
type input "0,33"
type input "825"
type input "3"
click at [746, 404] on icon at bounding box center [752, 397] width 14 height 14
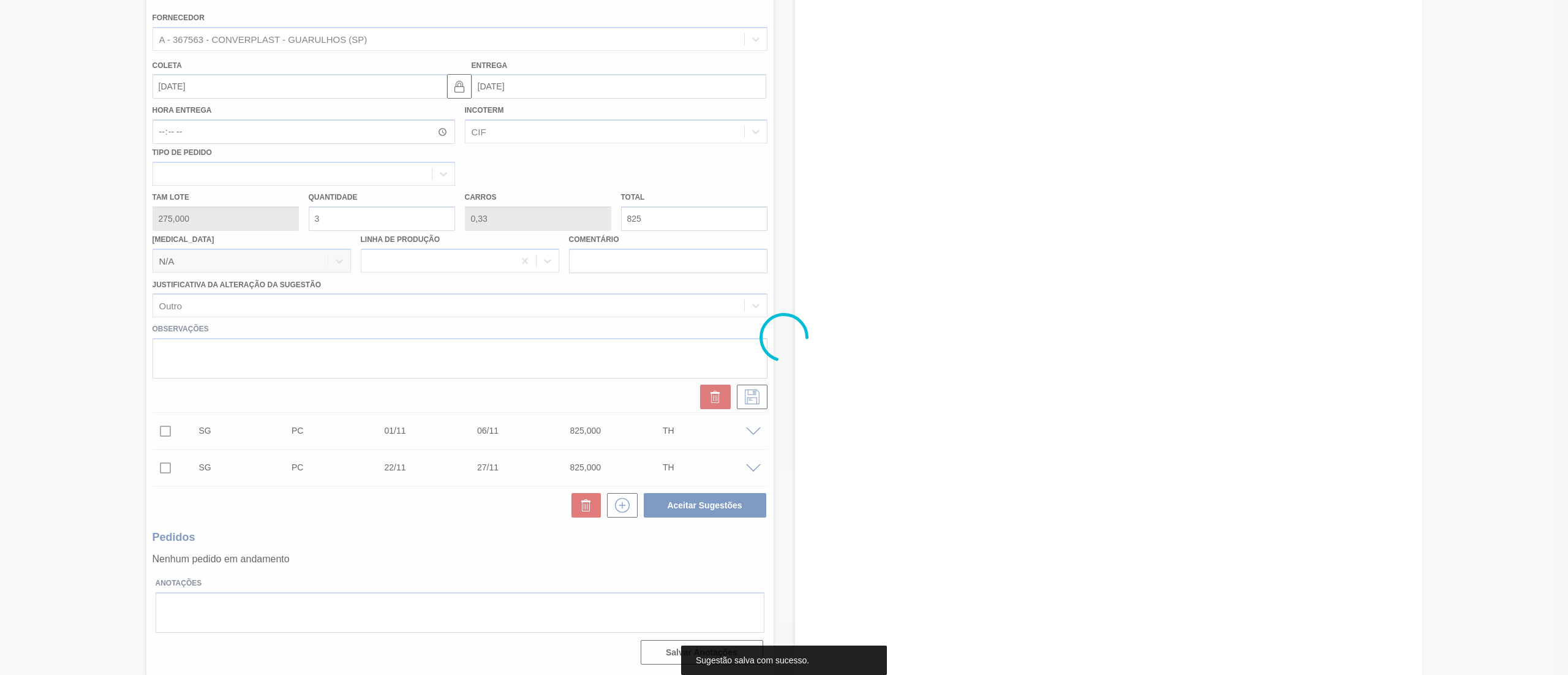
scroll to position [0, 0]
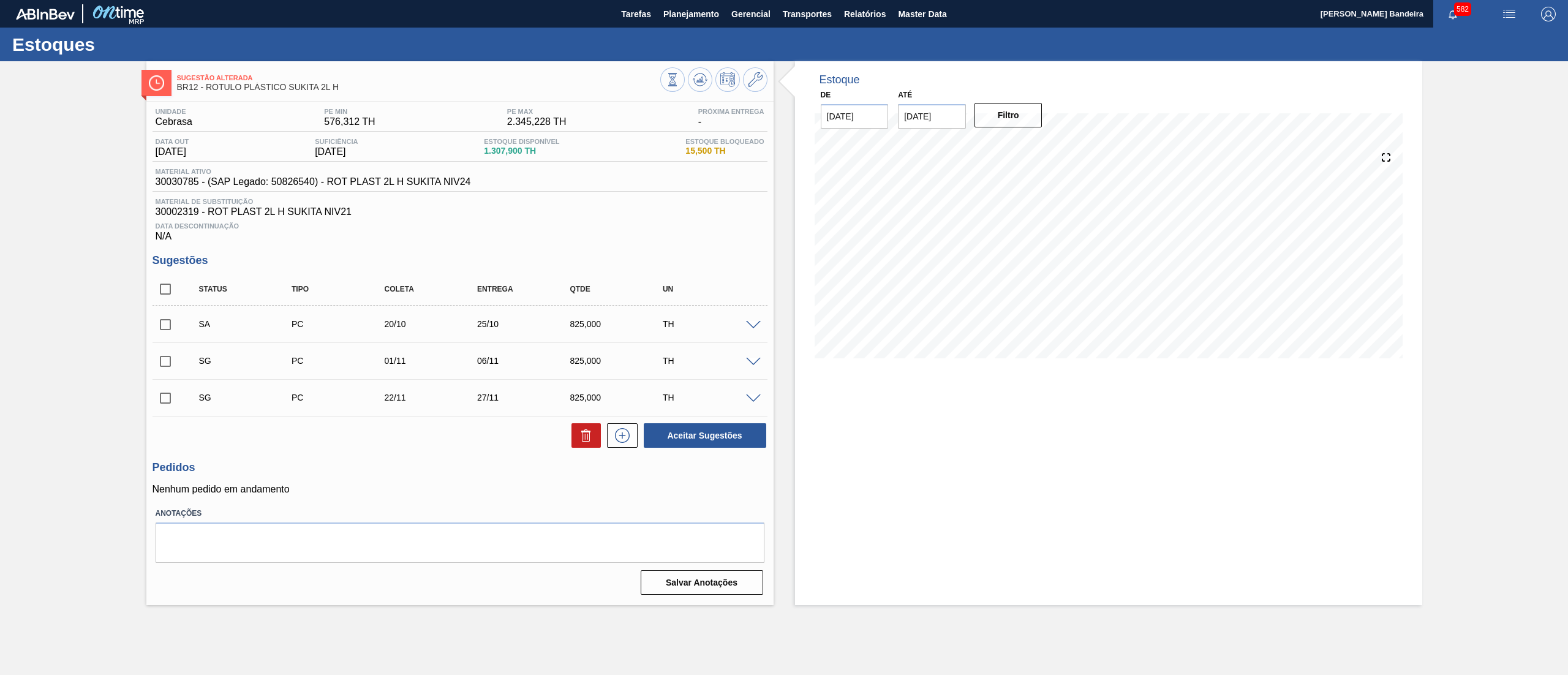
click at [163, 329] on input "checkbox" at bounding box center [165, 324] width 25 height 25
click at [685, 440] on button "Aceitar Sugestões" at bounding box center [705, 435] width 123 height 25
checkbox input "false"
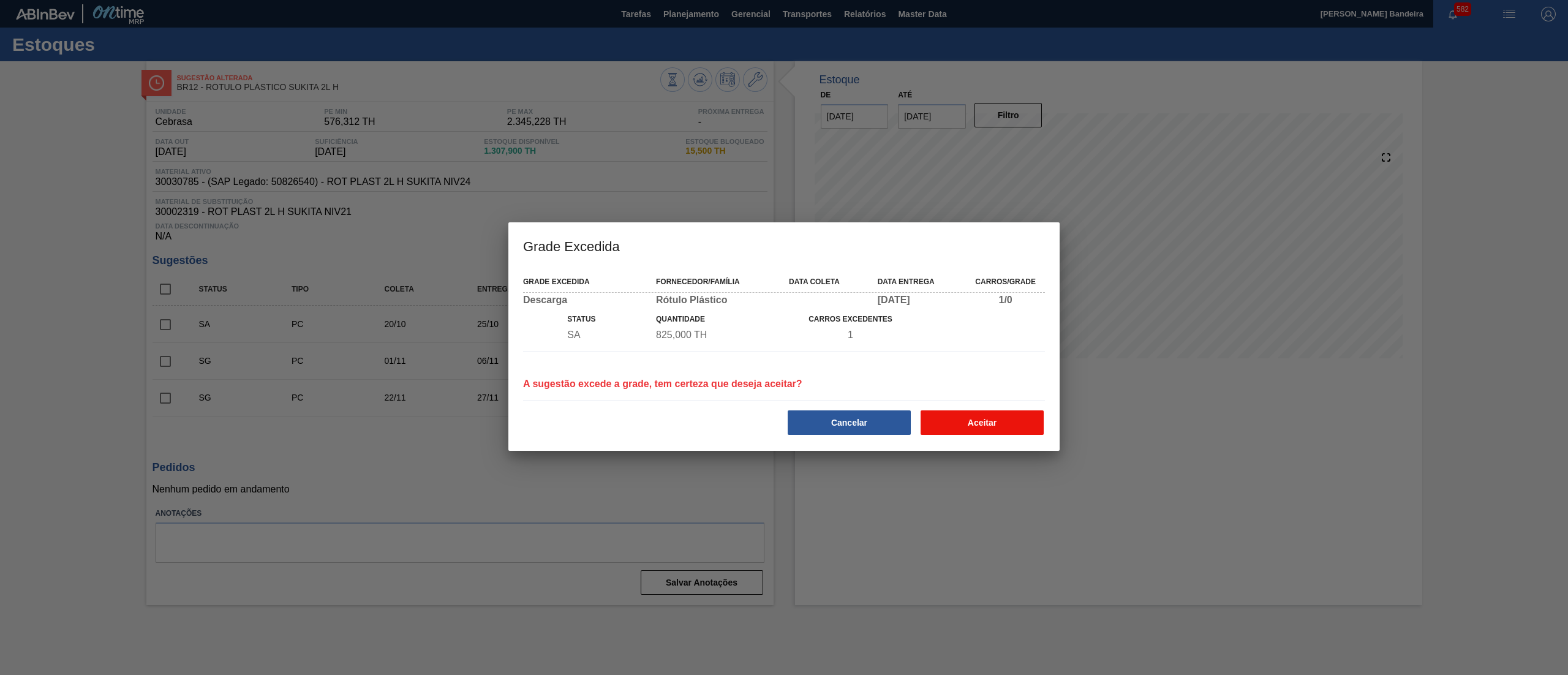
click at [984, 419] on button "Aceitar" at bounding box center [982, 423] width 123 height 25
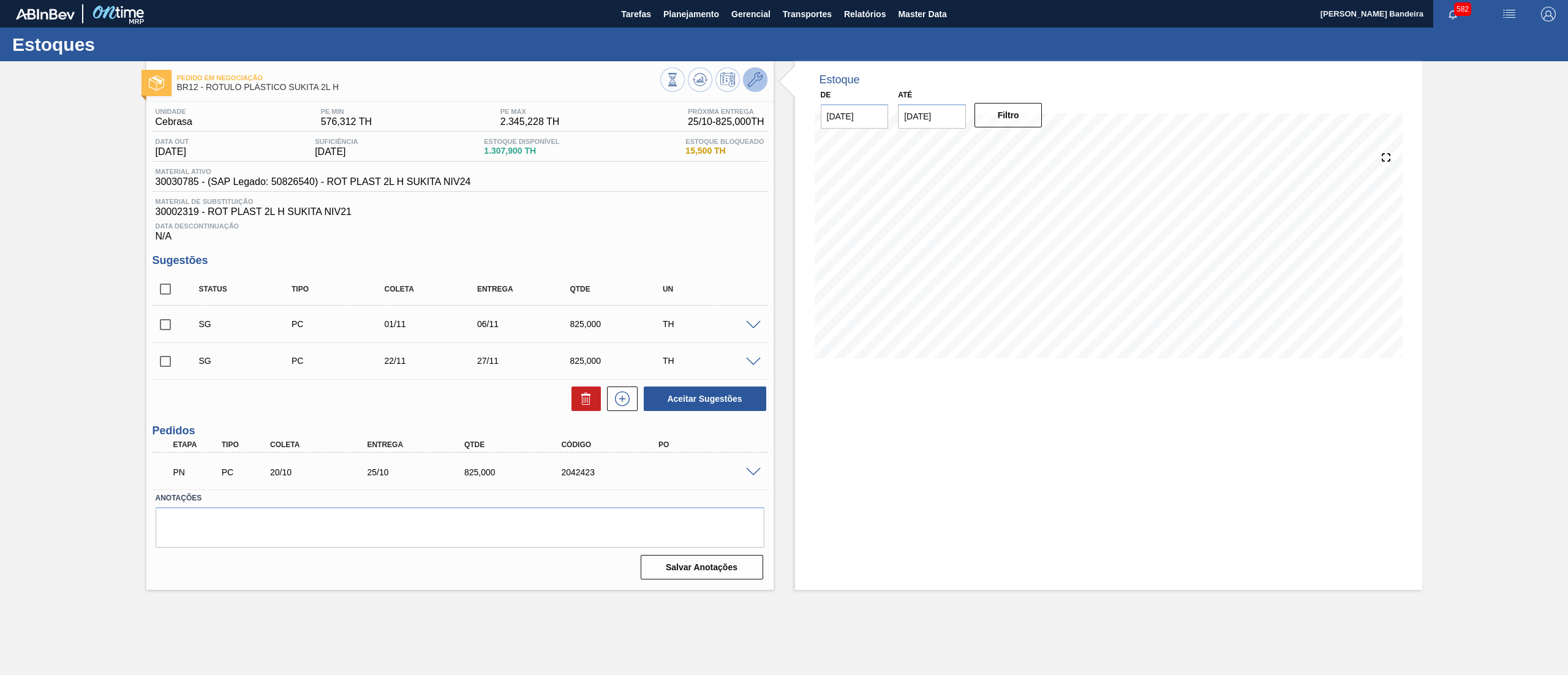
click at [759, 83] on icon at bounding box center [755, 79] width 14 height 14
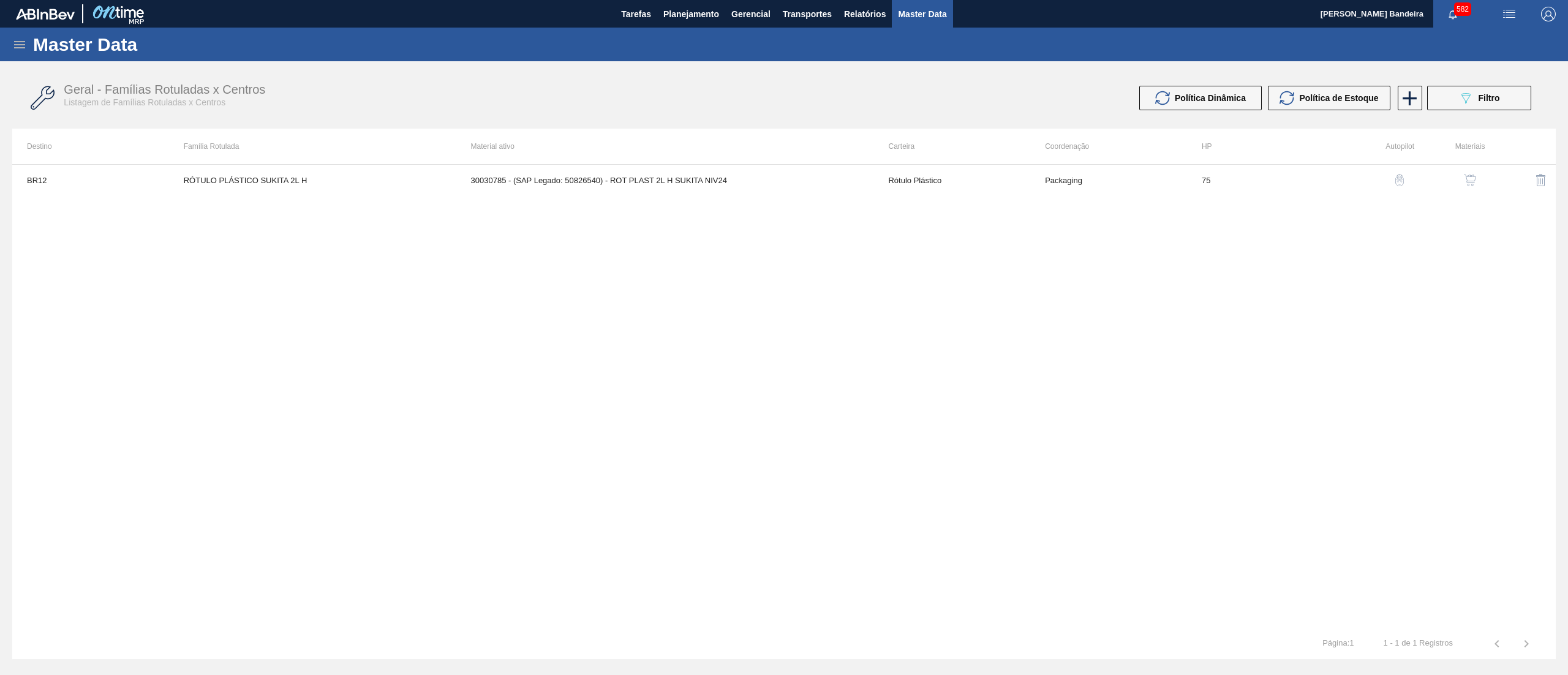
click at [1463, 176] on div "button" at bounding box center [1469, 180] width 14 height 12
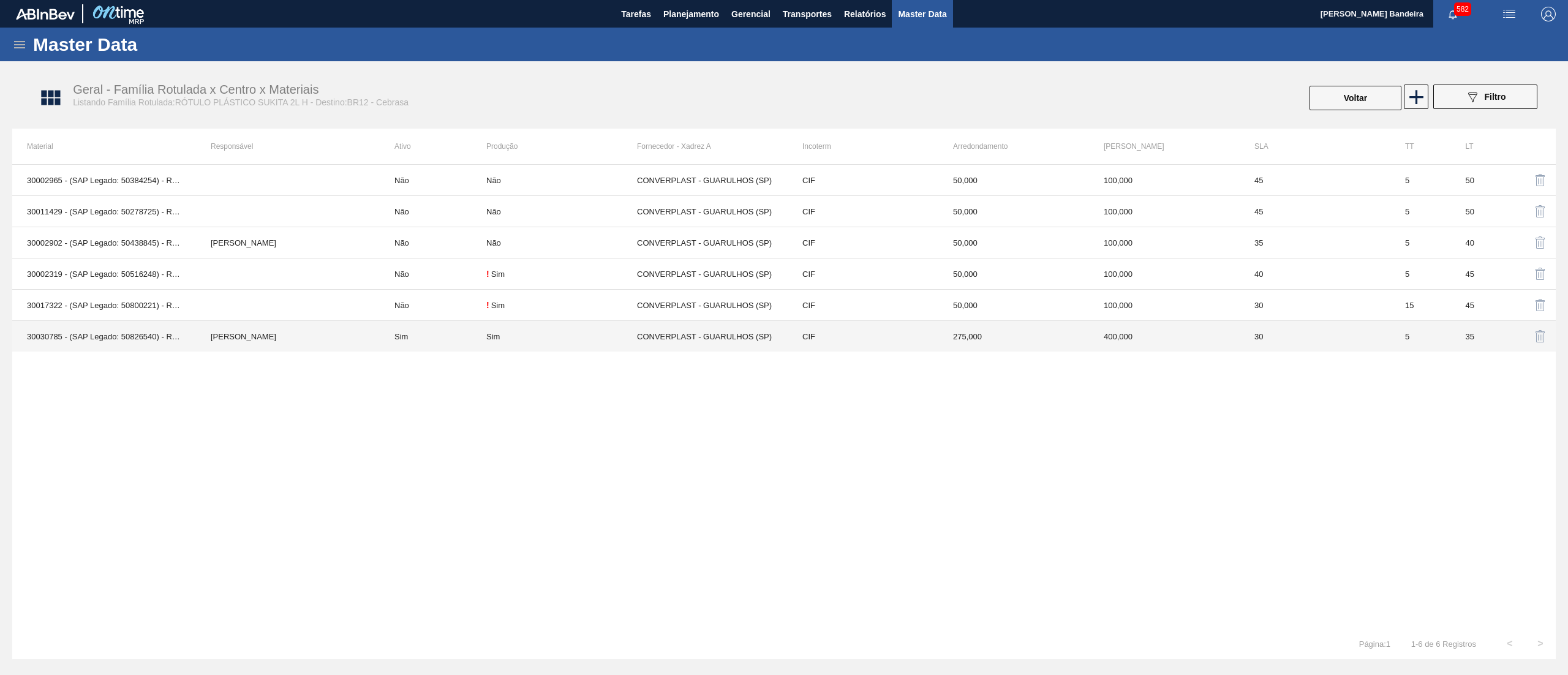
click at [843, 333] on td "CIF" at bounding box center [863, 336] width 151 height 31
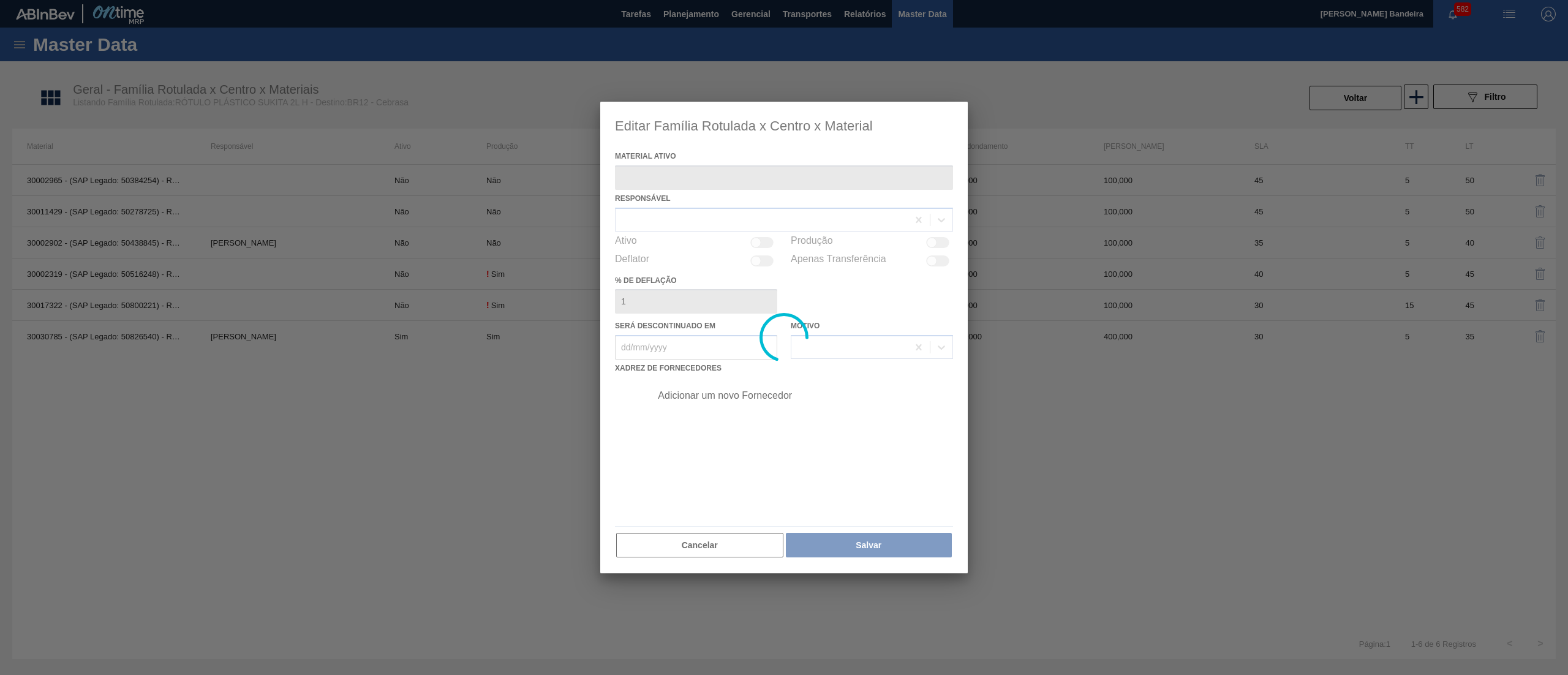
type ativo "30030785 - (SAP Legado: 50826540) - ROT PLAST 2L H SUKITA NIV24"
checkbox input "true"
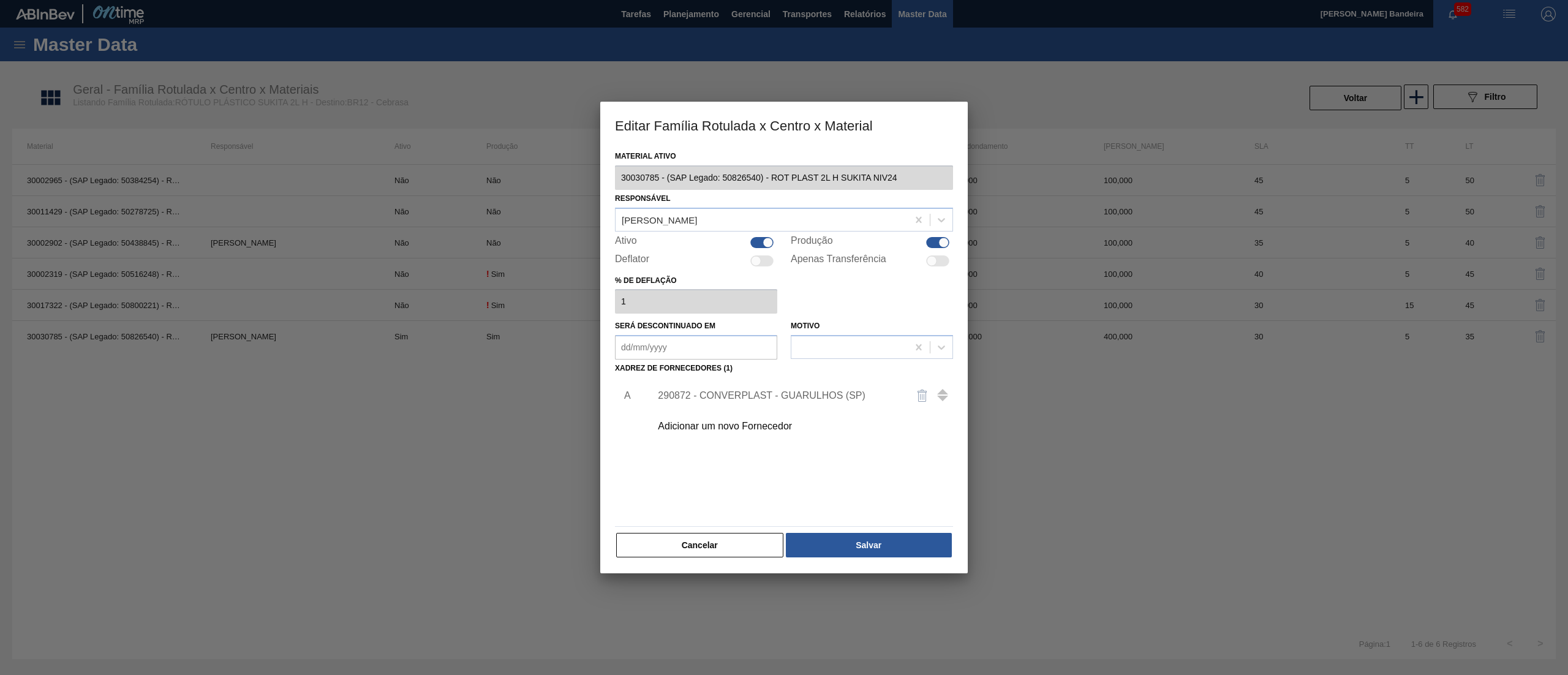
click at [753, 244] on div at bounding box center [762, 242] width 23 height 11
checkbox input "false"
click at [844, 544] on button "Salvar" at bounding box center [869, 546] width 166 height 25
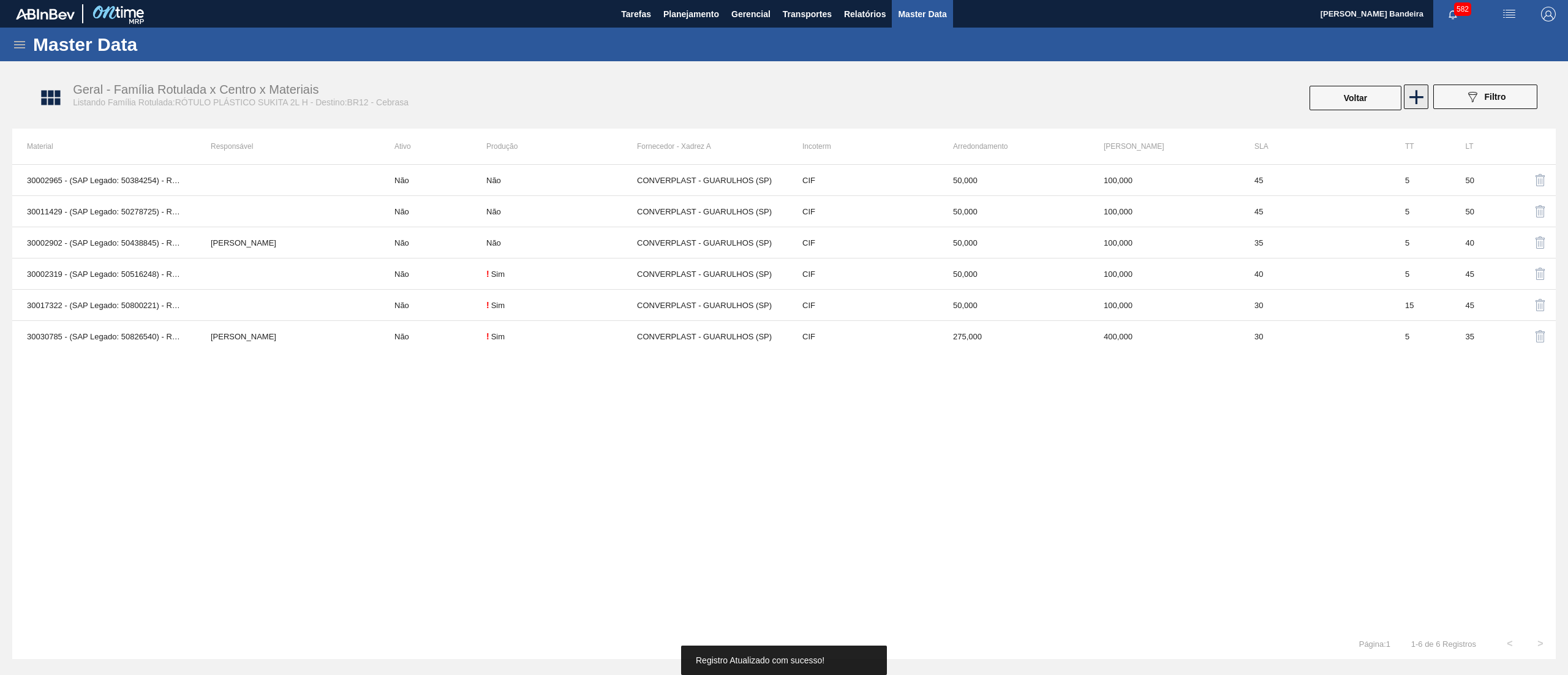
click at [1418, 96] on icon at bounding box center [1416, 97] width 14 height 14
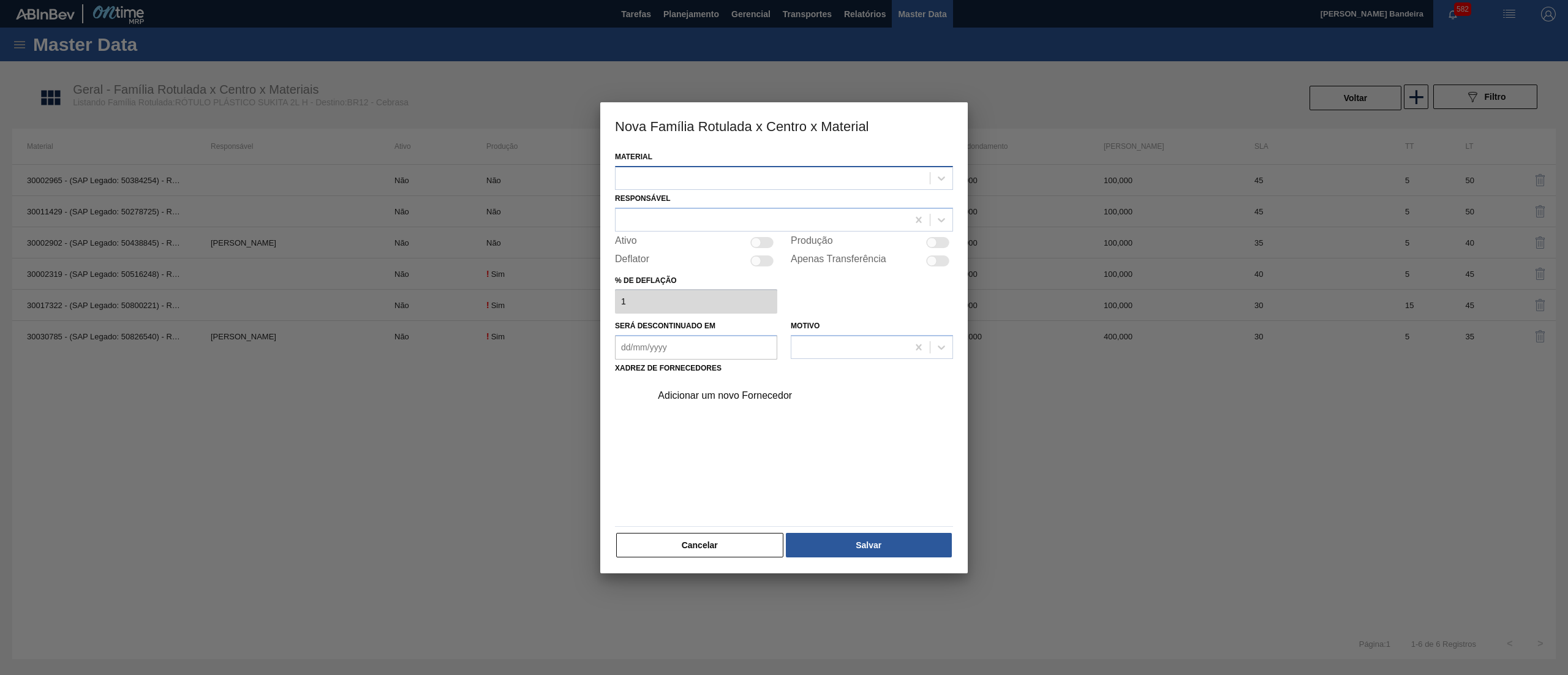
click at [666, 178] on div at bounding box center [773, 178] width 314 height 18
click at [684, 220] on div "30036587 - ROT PLAST 2L H SUKITA NIV25" at bounding box center [784, 231] width 338 height 23
click at [710, 223] on div at bounding box center [762, 220] width 292 height 18
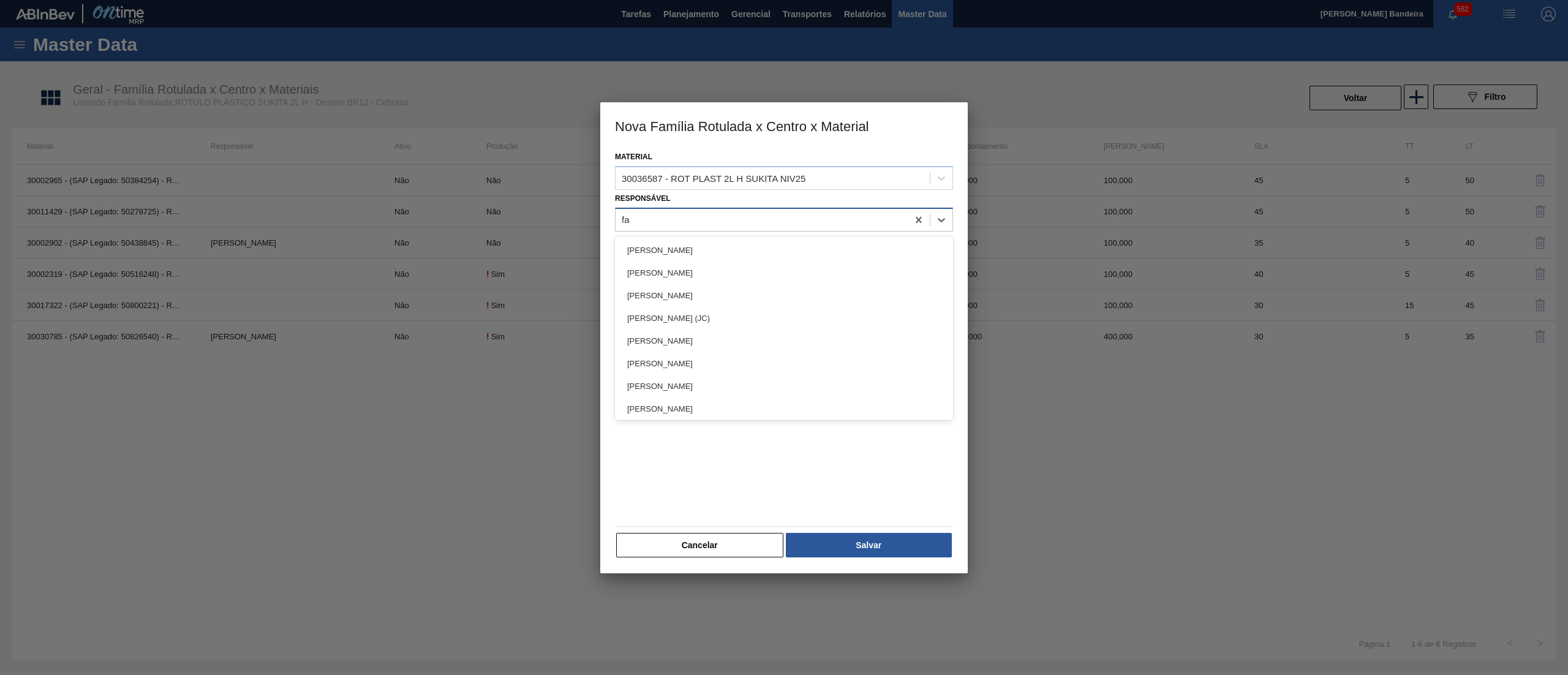
type input "far"
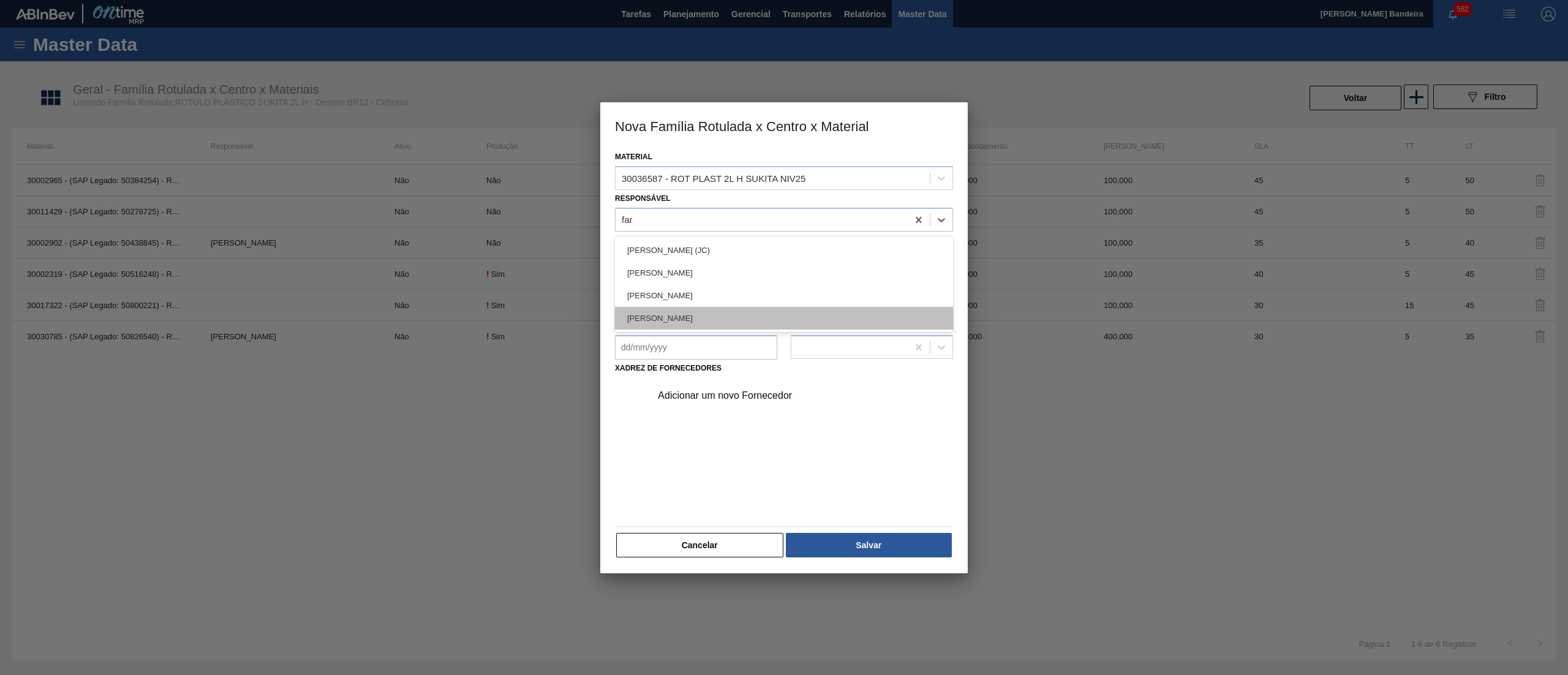
click at [716, 316] on div "[PERSON_NAME] LIMA [PERSON_NAME]" at bounding box center [784, 318] width 338 height 23
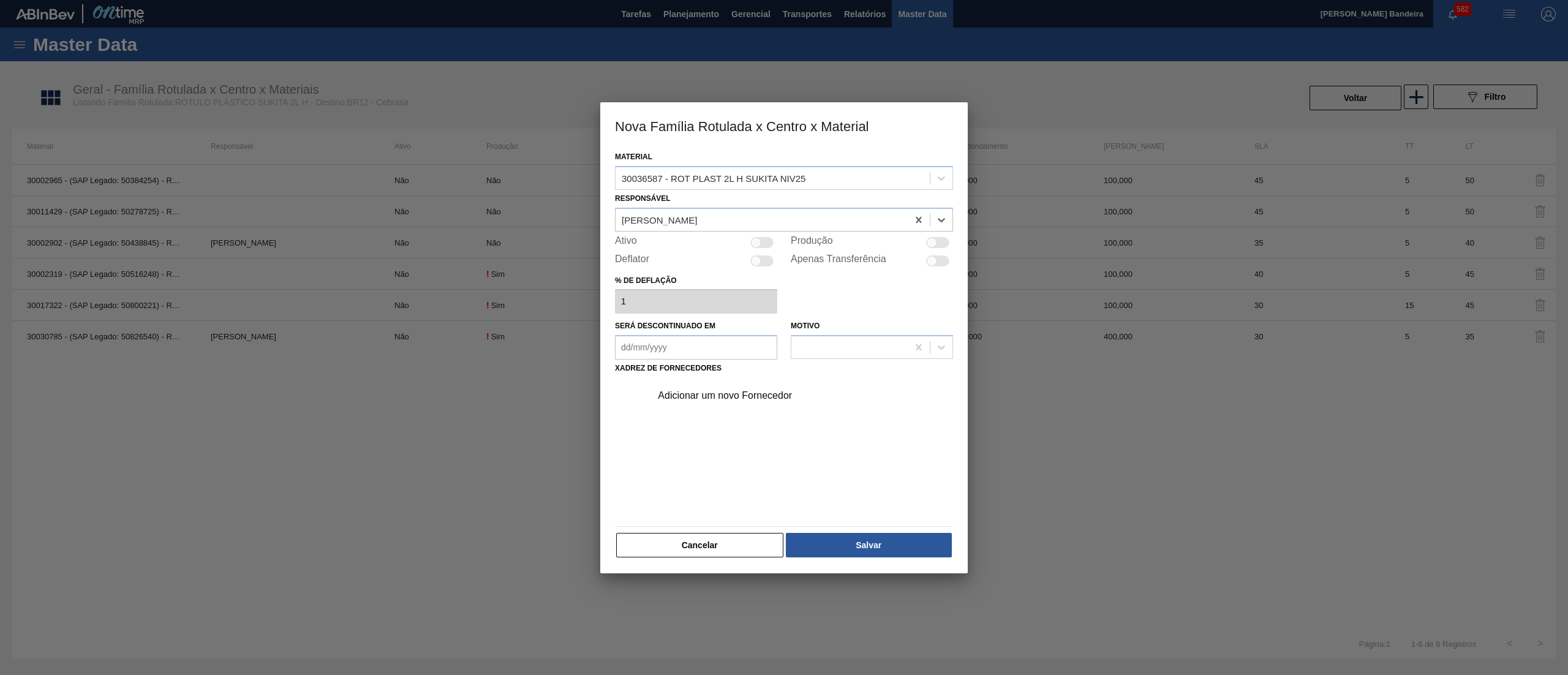
click at [760, 240] on div at bounding box center [756, 242] width 10 height 10
checkbox input "true"
click at [714, 392] on div "Adicionar um novo Fornecedor" at bounding box center [778, 395] width 240 height 11
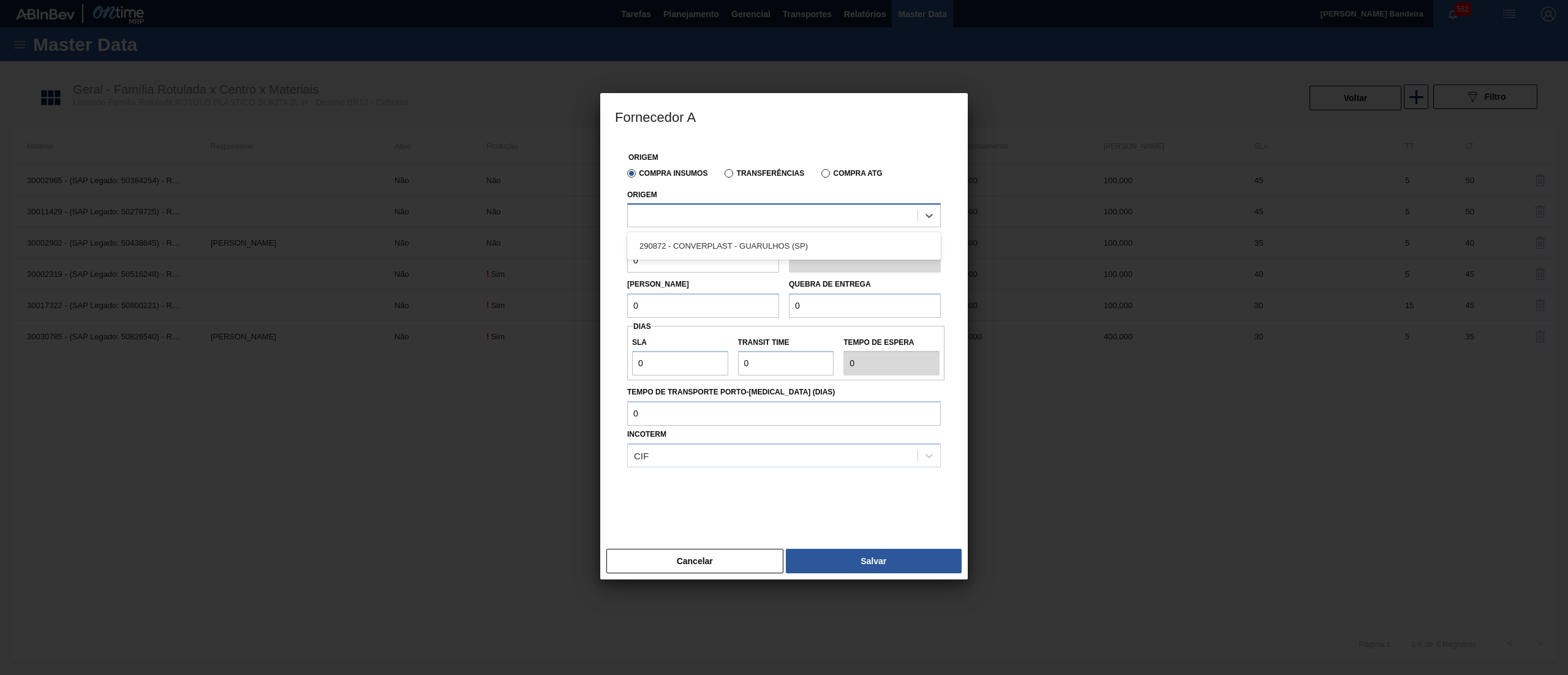
click at [728, 224] on div at bounding box center [772, 216] width 290 height 18
click at [723, 251] on div "290872 - CONVERPLAST - GUARULHOS (SP)" at bounding box center [784, 246] width 313 height 23
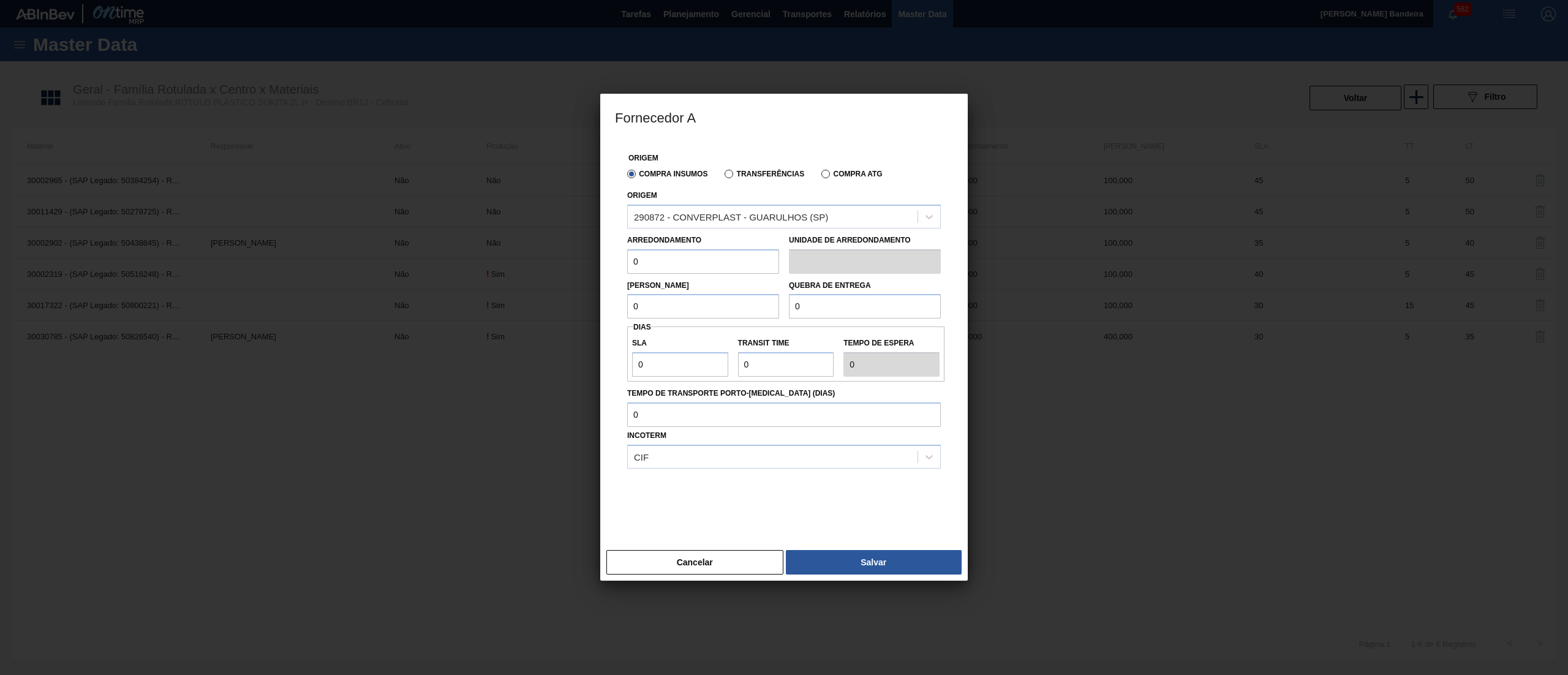
drag, startPoint x: 650, startPoint y: 261, endPoint x: 572, endPoint y: 258, distance: 78.1
click at [572, 258] on div "Fornecedor A Origem Compra Insumos Transferências Compra ATG Origem 290872 - CO…" at bounding box center [784, 338] width 1568 height 675
type input "400"
drag, startPoint x: 648, startPoint y: 267, endPoint x: 549, endPoint y: 276, distance: 99.4
click at [549, 276] on div "Fornecedor A Origem Compra Insumos Transferências Compra ATG Origem 290872 - CO…" at bounding box center [784, 338] width 1568 height 675
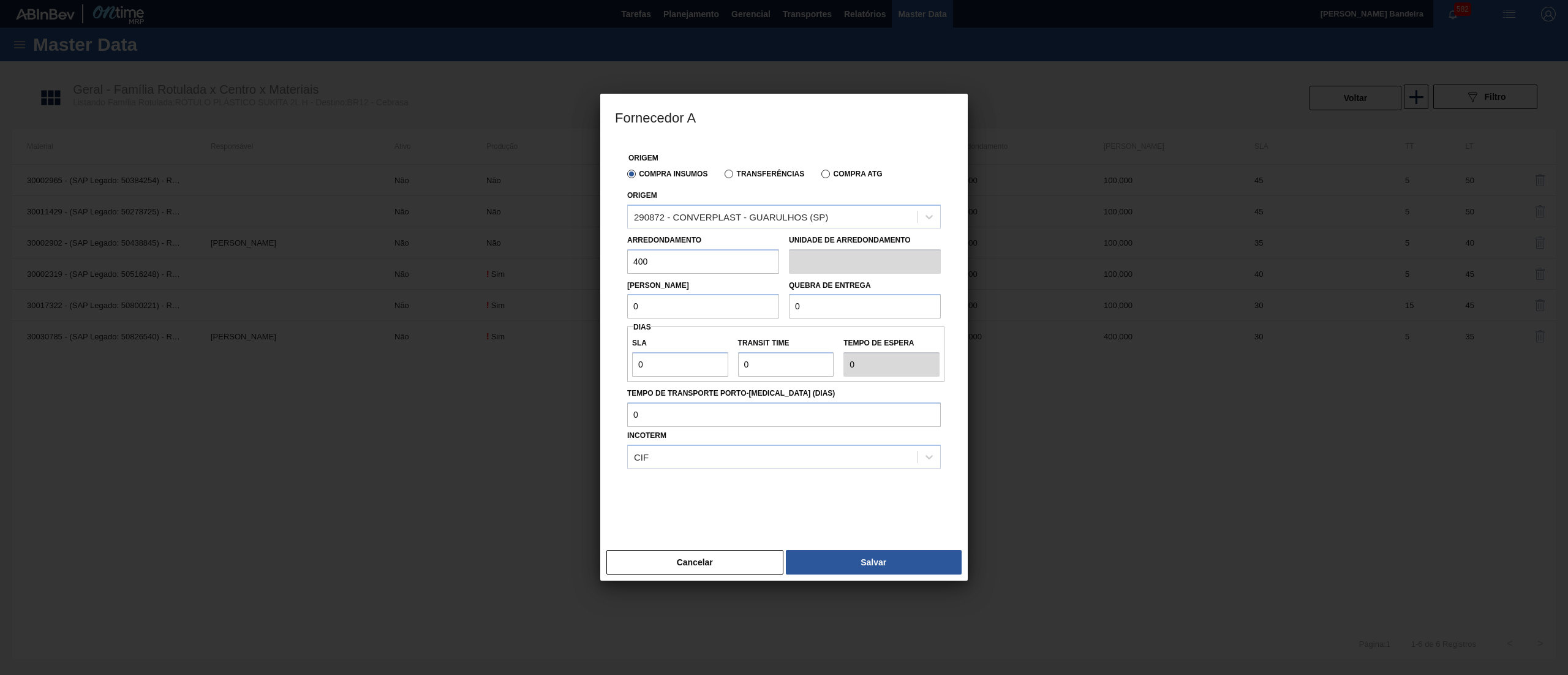
drag, startPoint x: 657, startPoint y: 320, endPoint x: 573, endPoint y: 303, distance: 85.7
click at [573, 303] on div "Fornecedor A Origem Compra Insumos Transferências Compra ATG Origem 290872 - CO…" at bounding box center [784, 338] width 1568 height 675
paste input "40"
type input "400"
drag, startPoint x: 856, startPoint y: 315, endPoint x: 736, endPoint y: 307, distance: 120.3
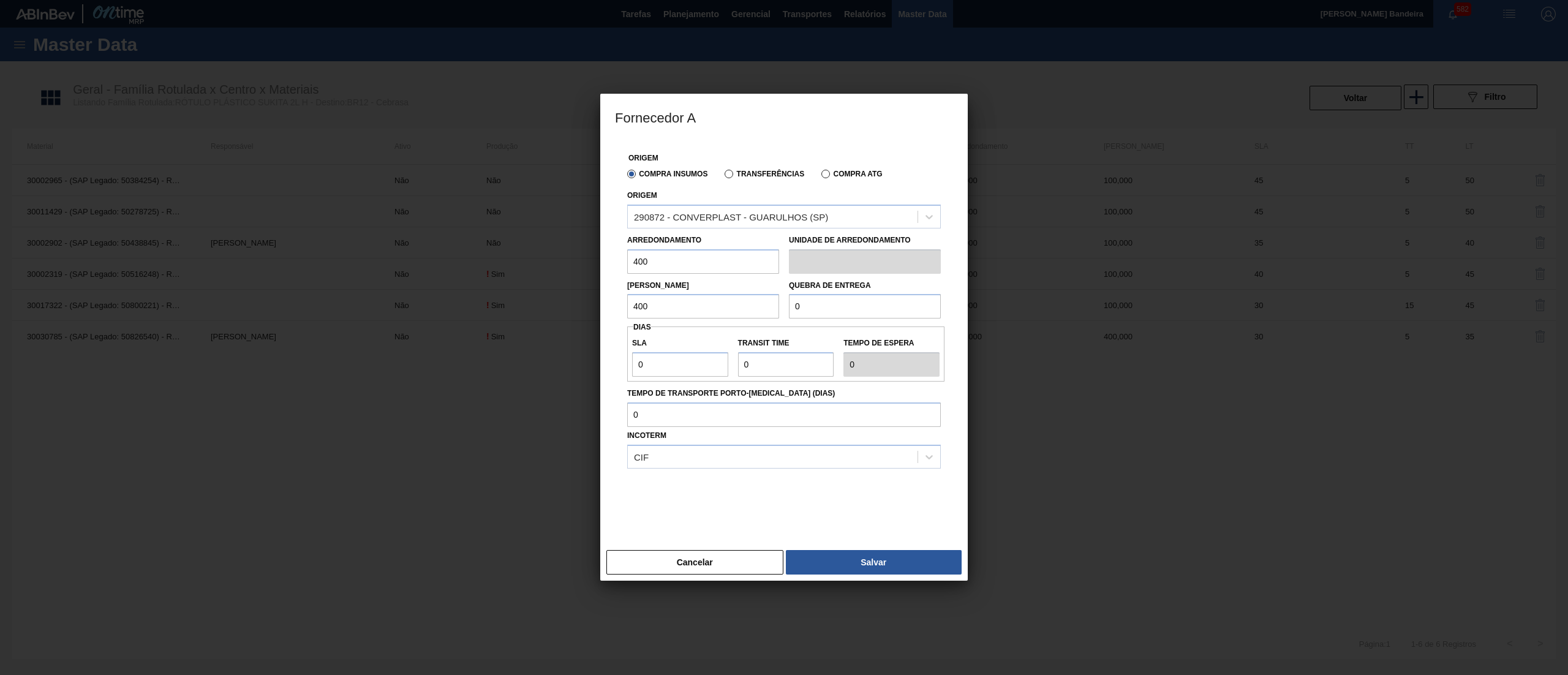
click at [736, 307] on div "Lote Mínimo 400 Quebra de entrega 0" at bounding box center [783, 296] width 323 height 45
paste input "40"
type input "400"
drag, startPoint x: 659, startPoint y: 357, endPoint x: 568, endPoint y: 346, distance: 91.7
click at [568, 346] on div "Fornecedor A Origem Compra Insumos Transferências Compra ATG Origem 290872 - CO…" at bounding box center [784, 338] width 1568 height 675
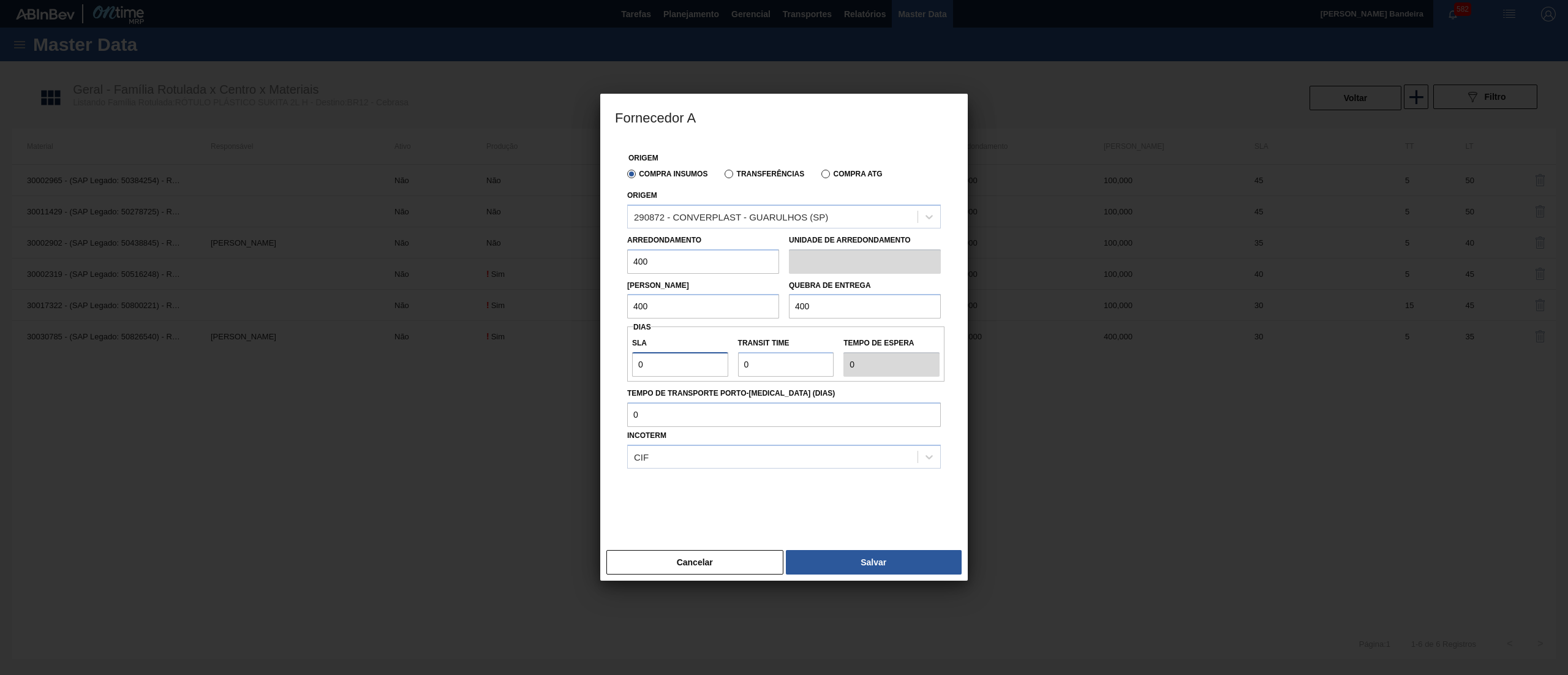
type input "5"
type input "NaN"
type input "3"
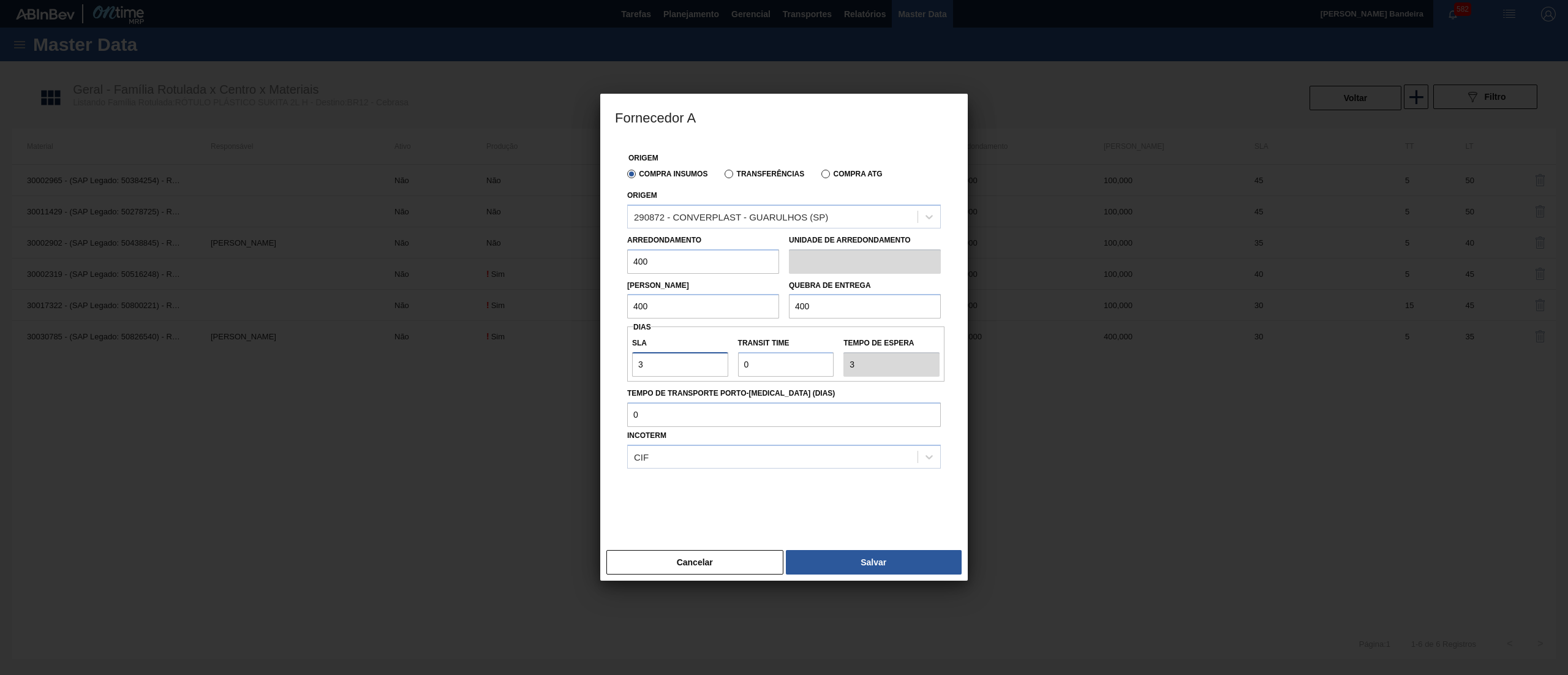
type input "30"
drag, startPoint x: 760, startPoint y: 369, endPoint x: 682, endPoint y: 369, distance: 78.0
click at [682, 369] on div "SLA 30 Transit Time Tempo de espera 30" at bounding box center [786, 354] width 318 height 45
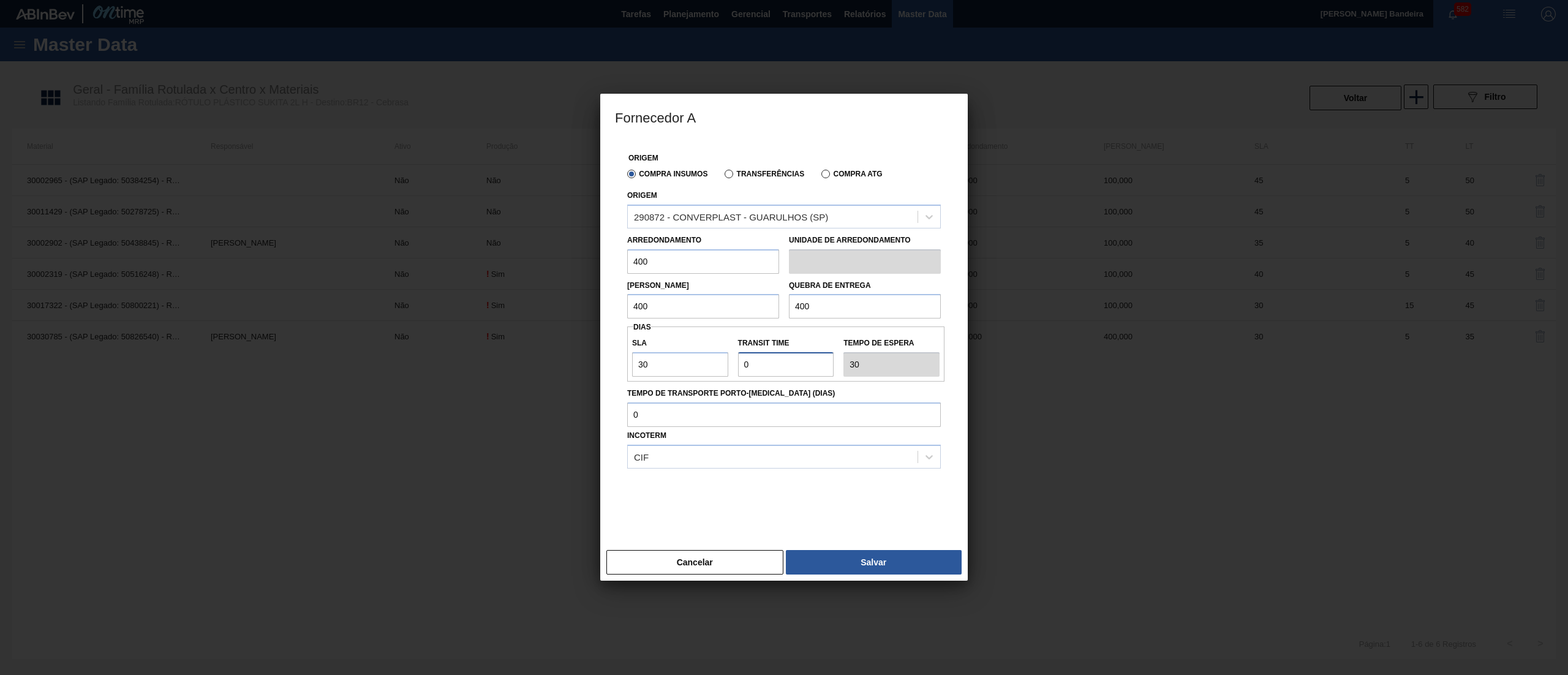
type input "5"
type input "35"
type input "5"
click at [852, 559] on button "Salvar" at bounding box center [874, 562] width 176 height 25
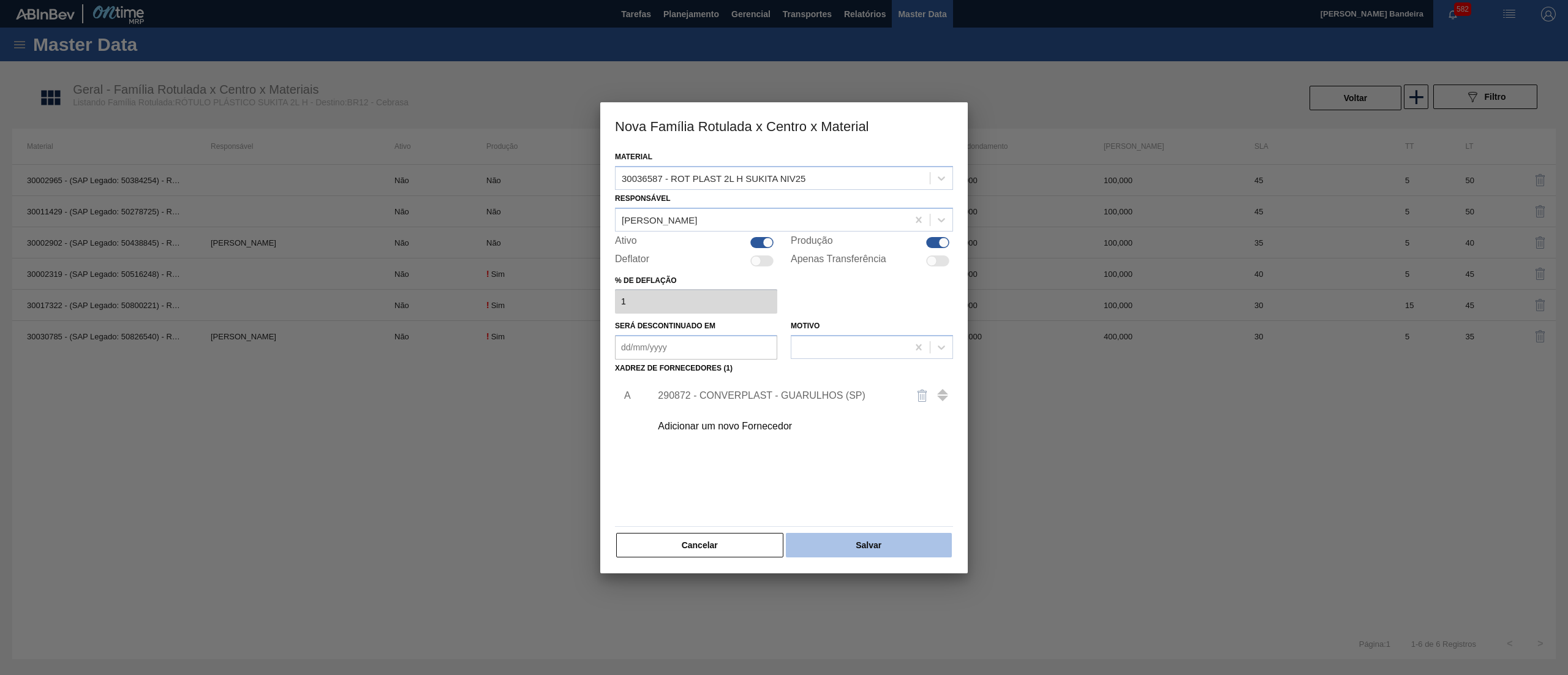
click at [859, 539] on button "Salvar" at bounding box center [869, 546] width 166 height 25
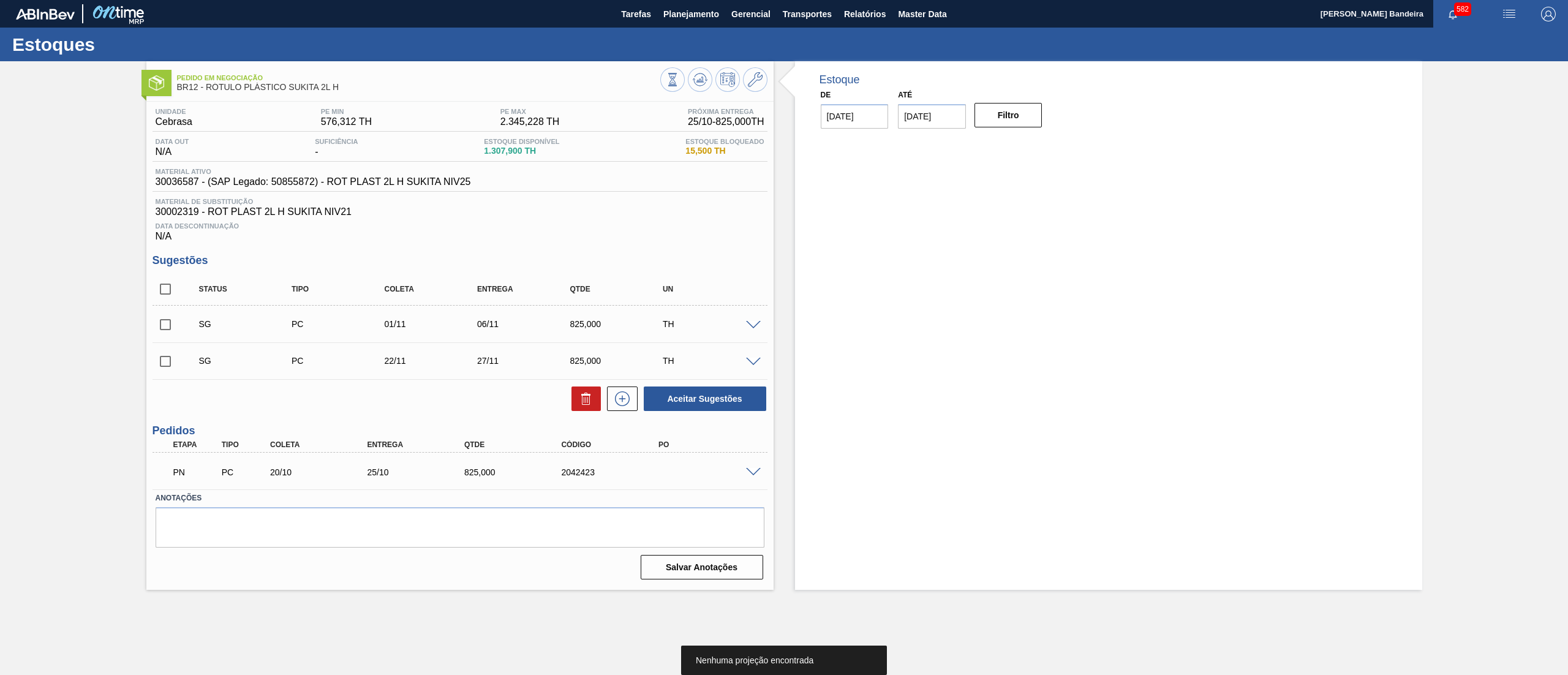
click at [162, 293] on input "checkbox" at bounding box center [165, 289] width 25 height 25
checkbox input "true"
click at [581, 397] on icon at bounding box center [586, 398] width 14 height 14
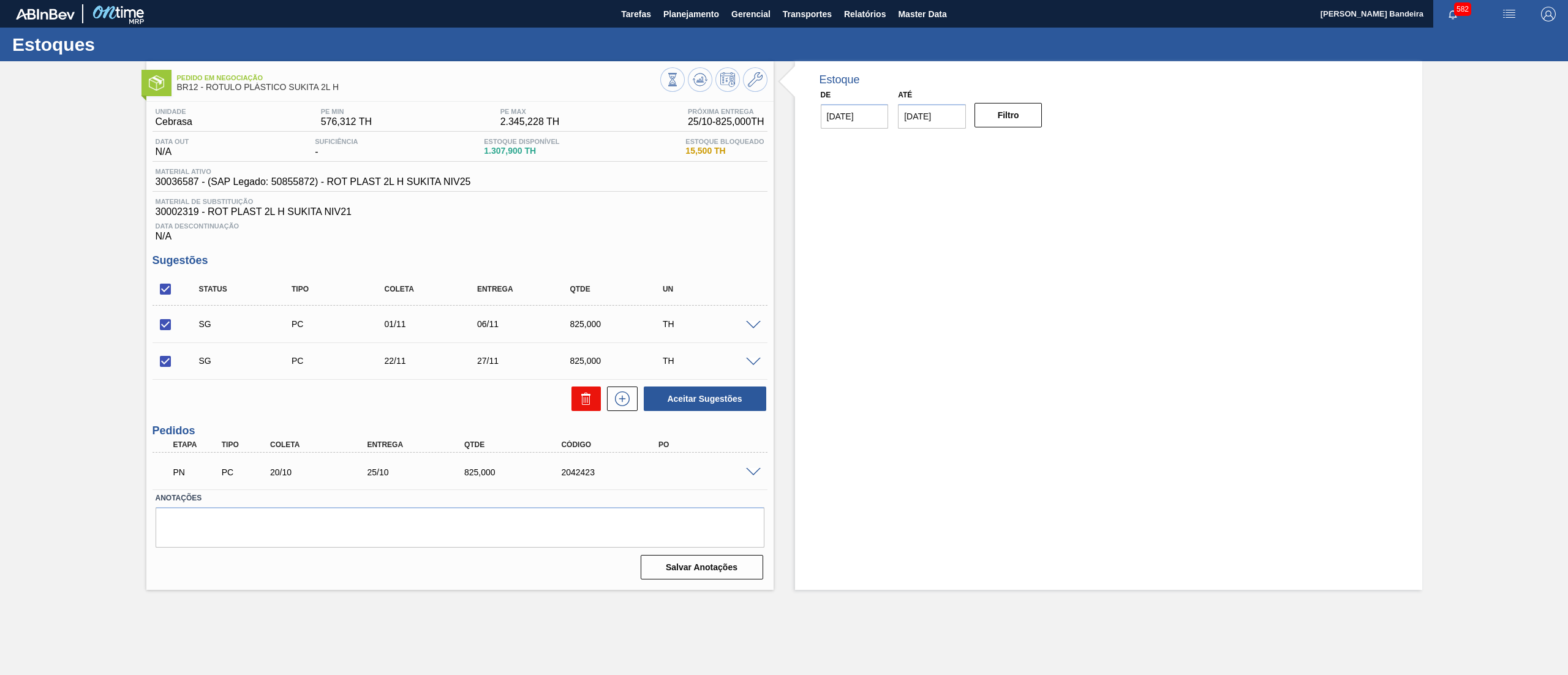
checkbox input "false"
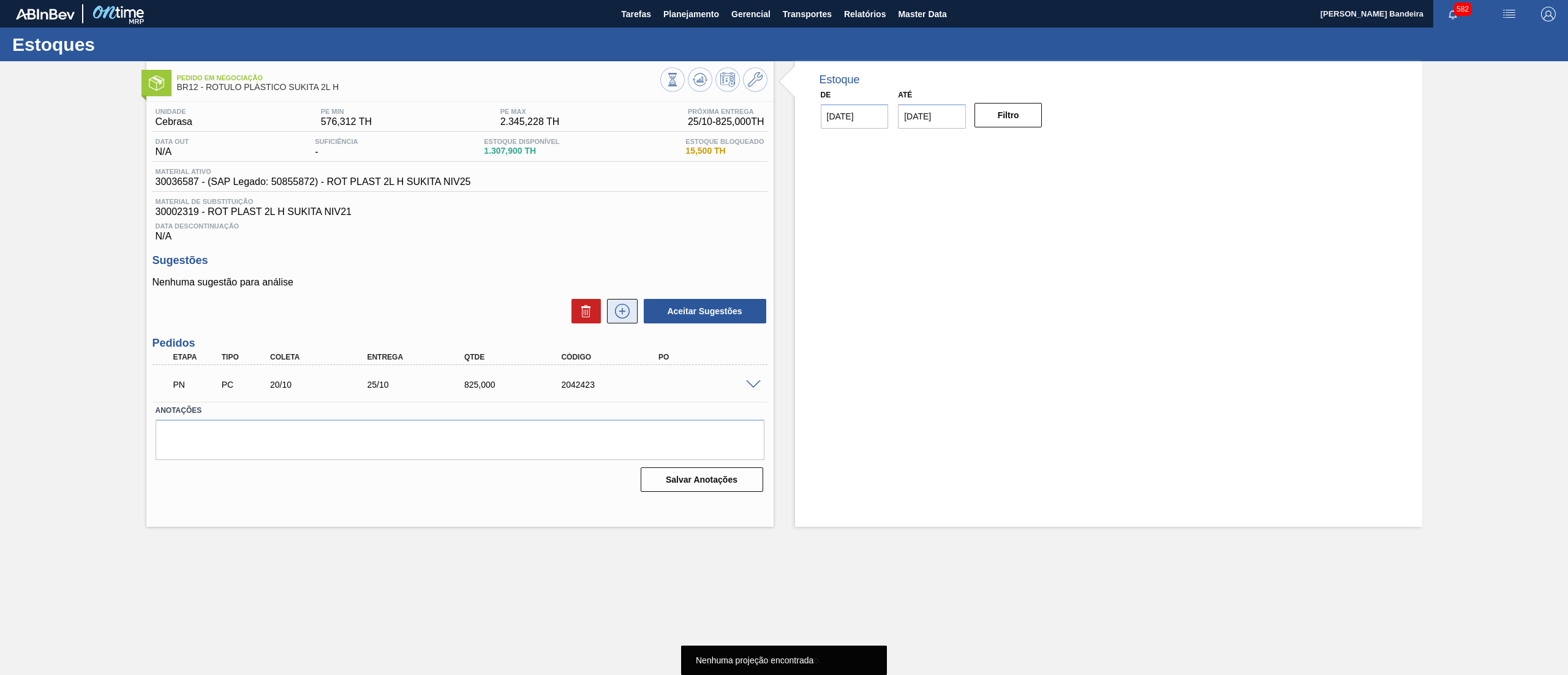
click at [618, 307] on icon at bounding box center [622, 311] width 19 height 14
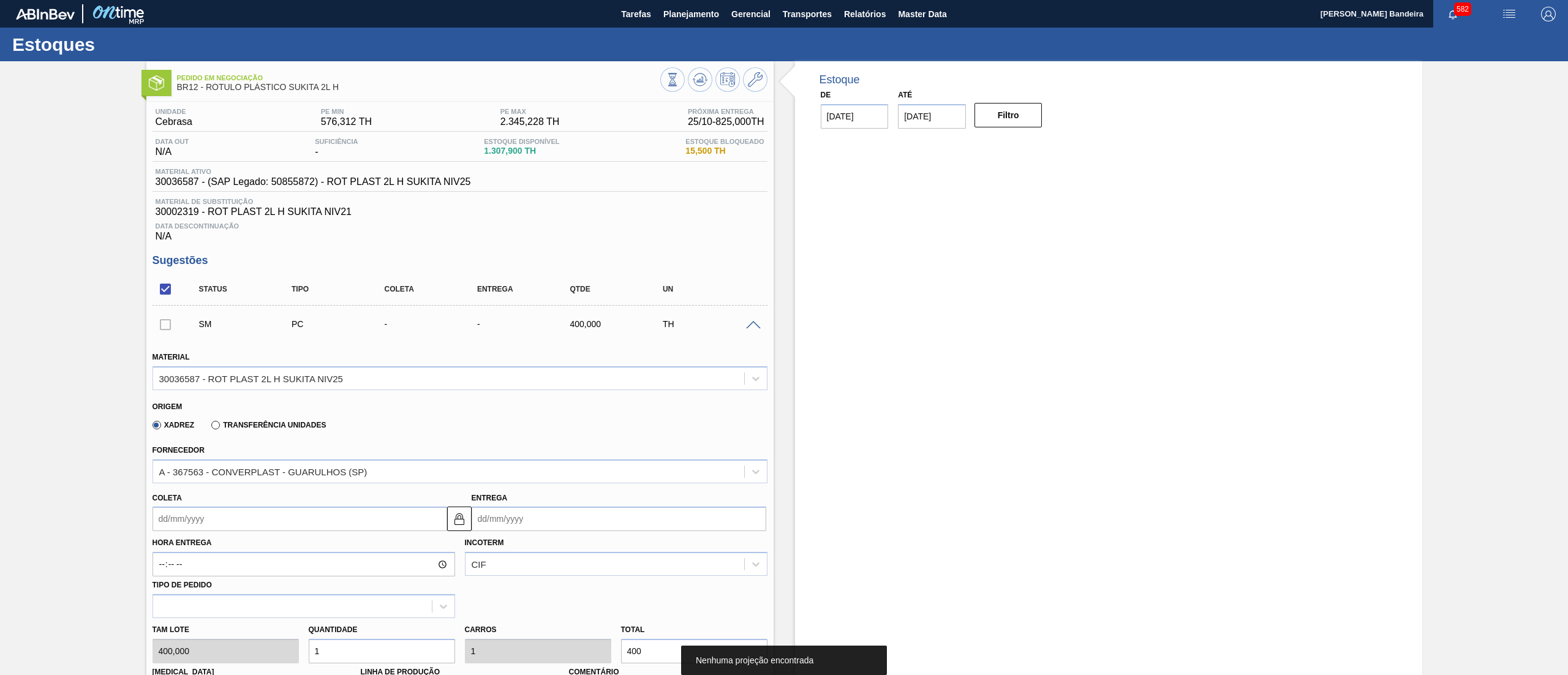
scroll to position [380, 0]
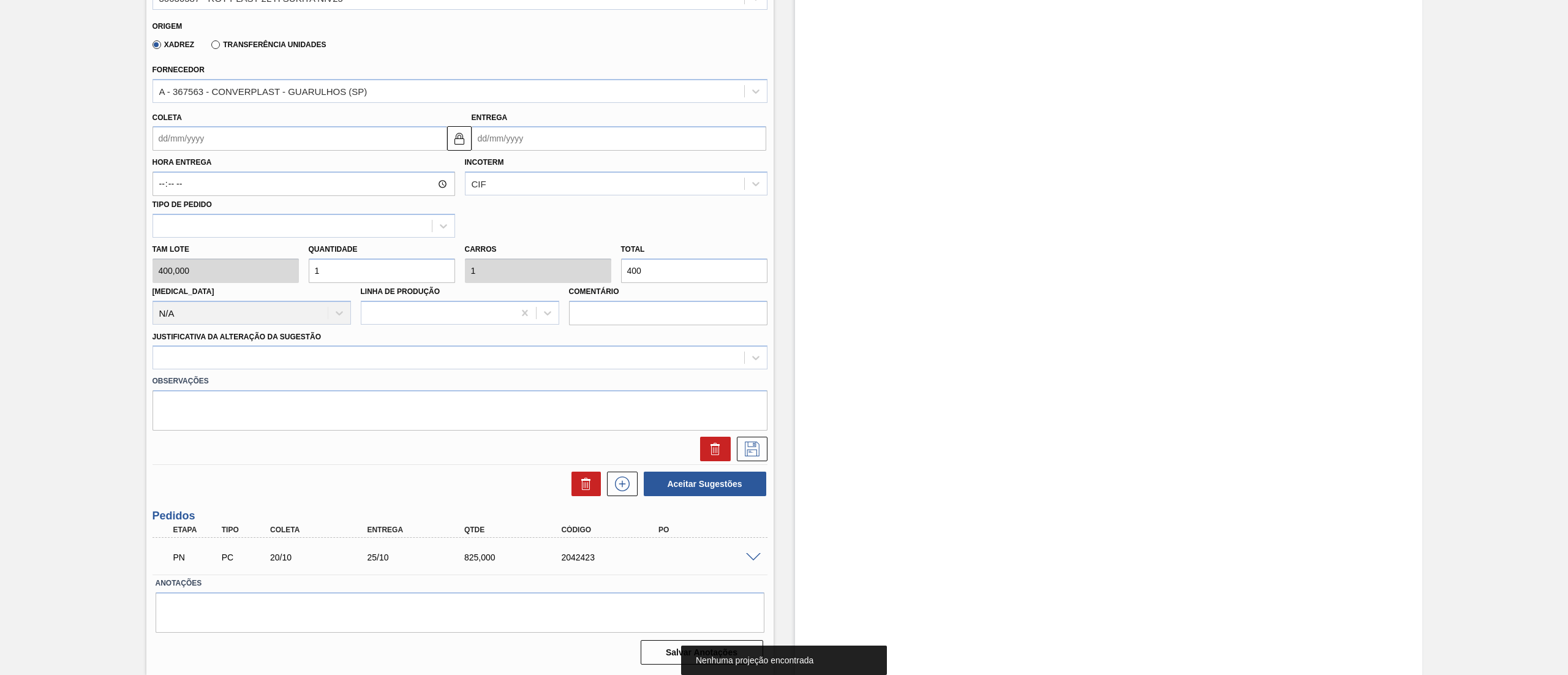
click at [196, 147] on input "Coleta" at bounding box center [300, 138] width 295 height 25
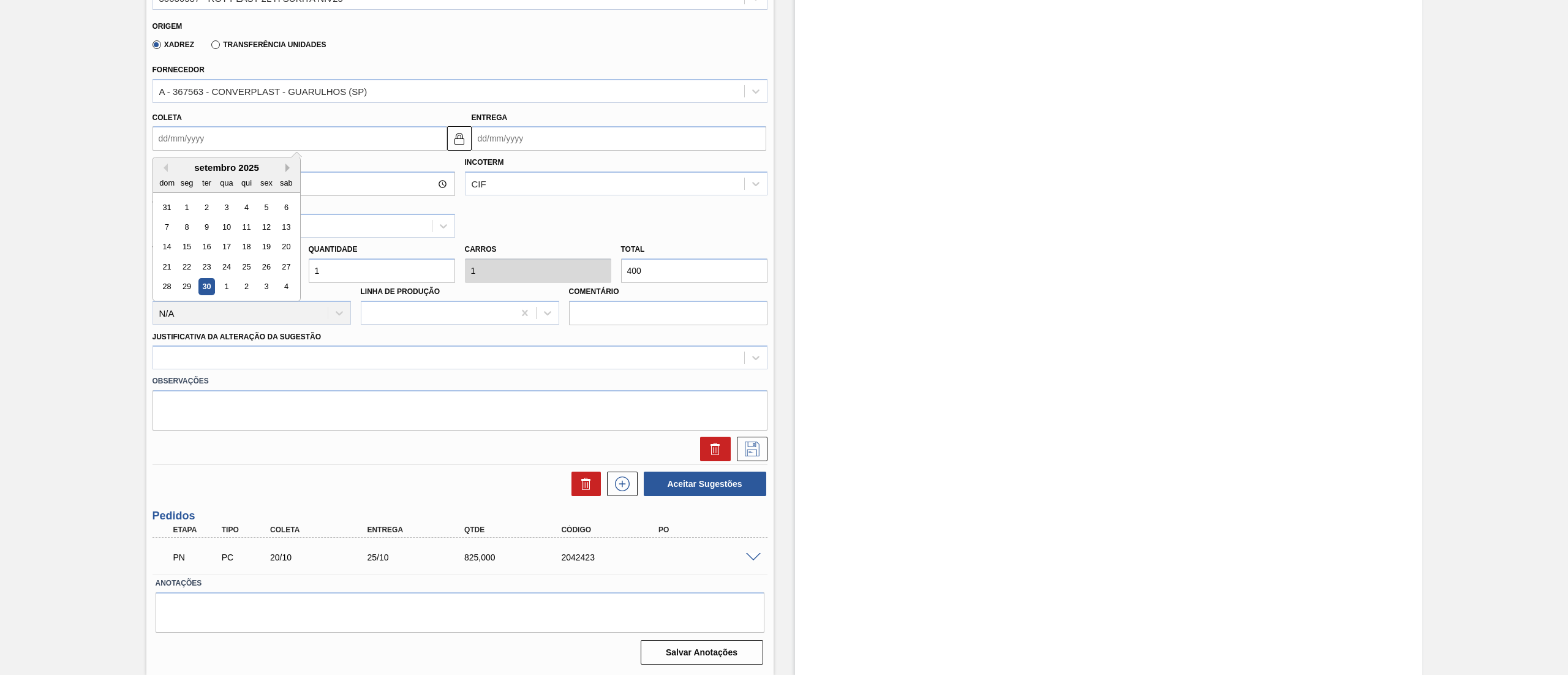
click at [285, 169] on button "Next Month" at bounding box center [289, 167] width 8 height 8
click at [243, 269] on div "23" at bounding box center [246, 267] width 17 height 17
type input "23/10/2025"
type input "28/10/2025"
click at [258, 264] on div "Tam lote 400,000 Quantidade 1 Carros 1 Total 400 Doca N/A Linha de Produção Com…" at bounding box center [460, 281] width 625 height 87
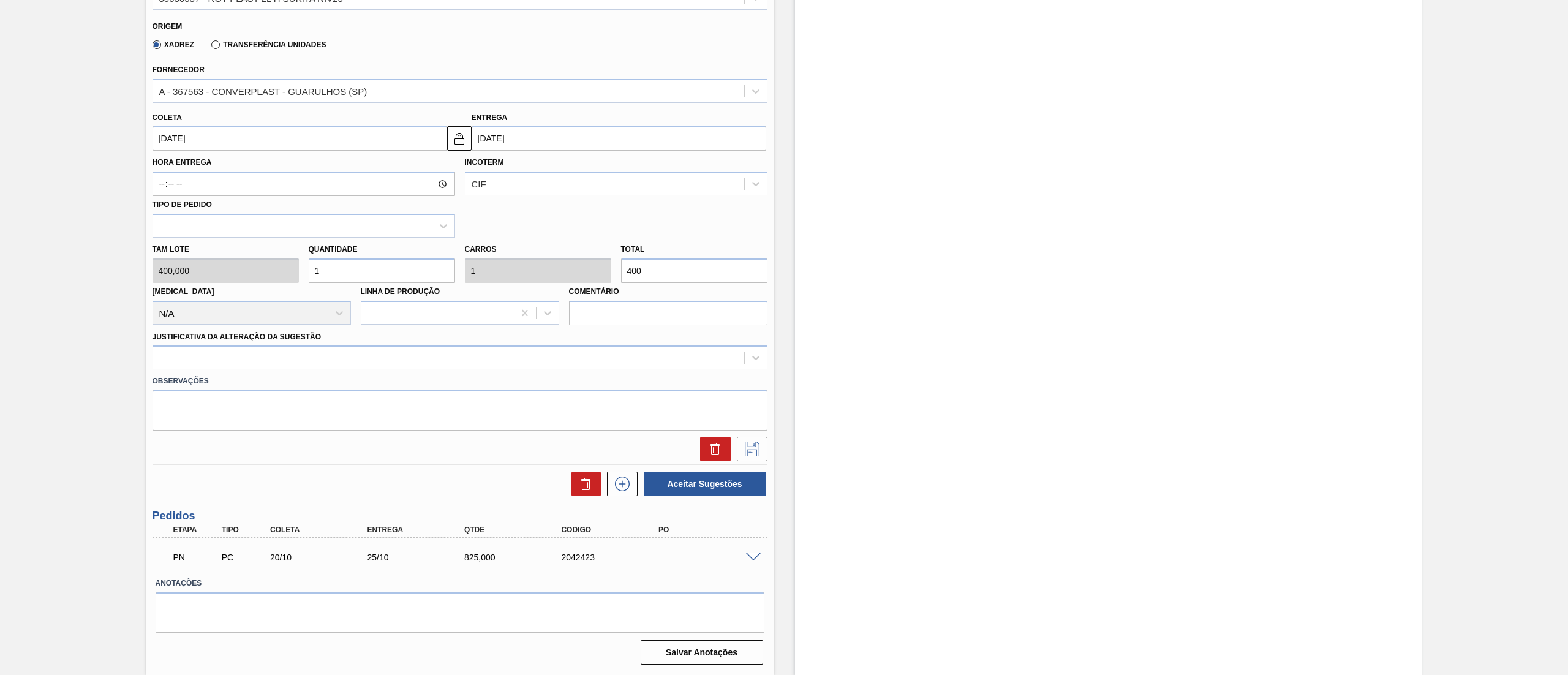
type input "4"
type input "1.600"
type input "4"
click at [231, 365] on div at bounding box center [448, 358] width 591 height 18
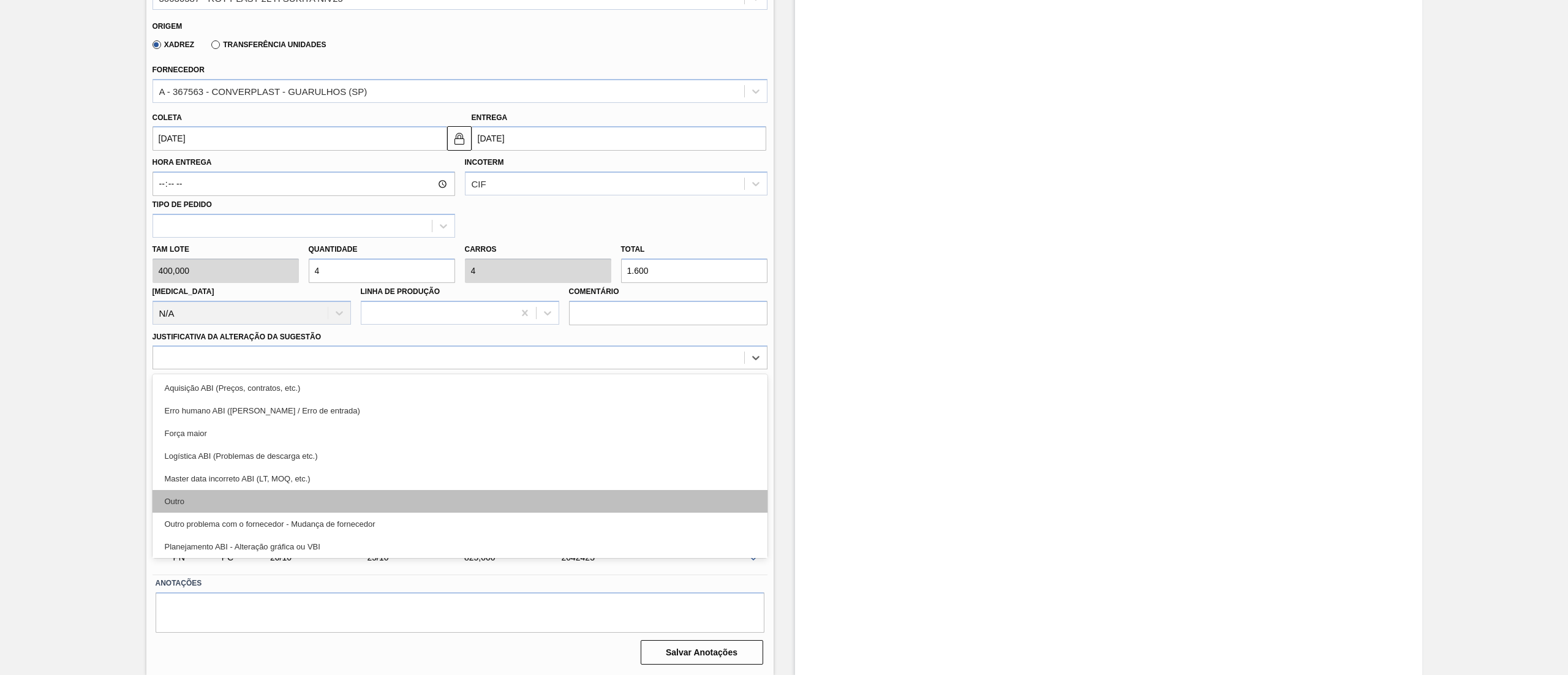
click at [211, 491] on div "Outro" at bounding box center [460, 501] width 615 height 23
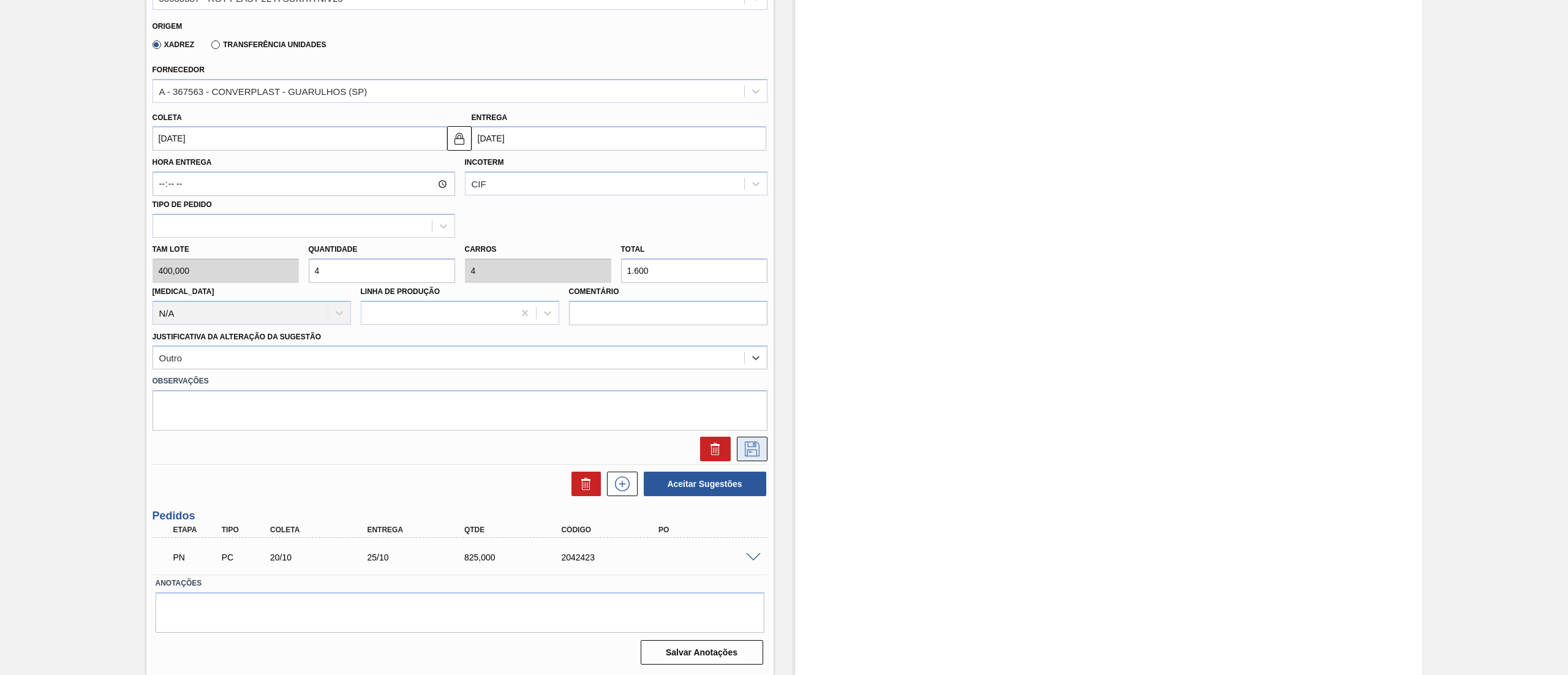
click at [757, 447] on icon at bounding box center [752, 448] width 19 height 14
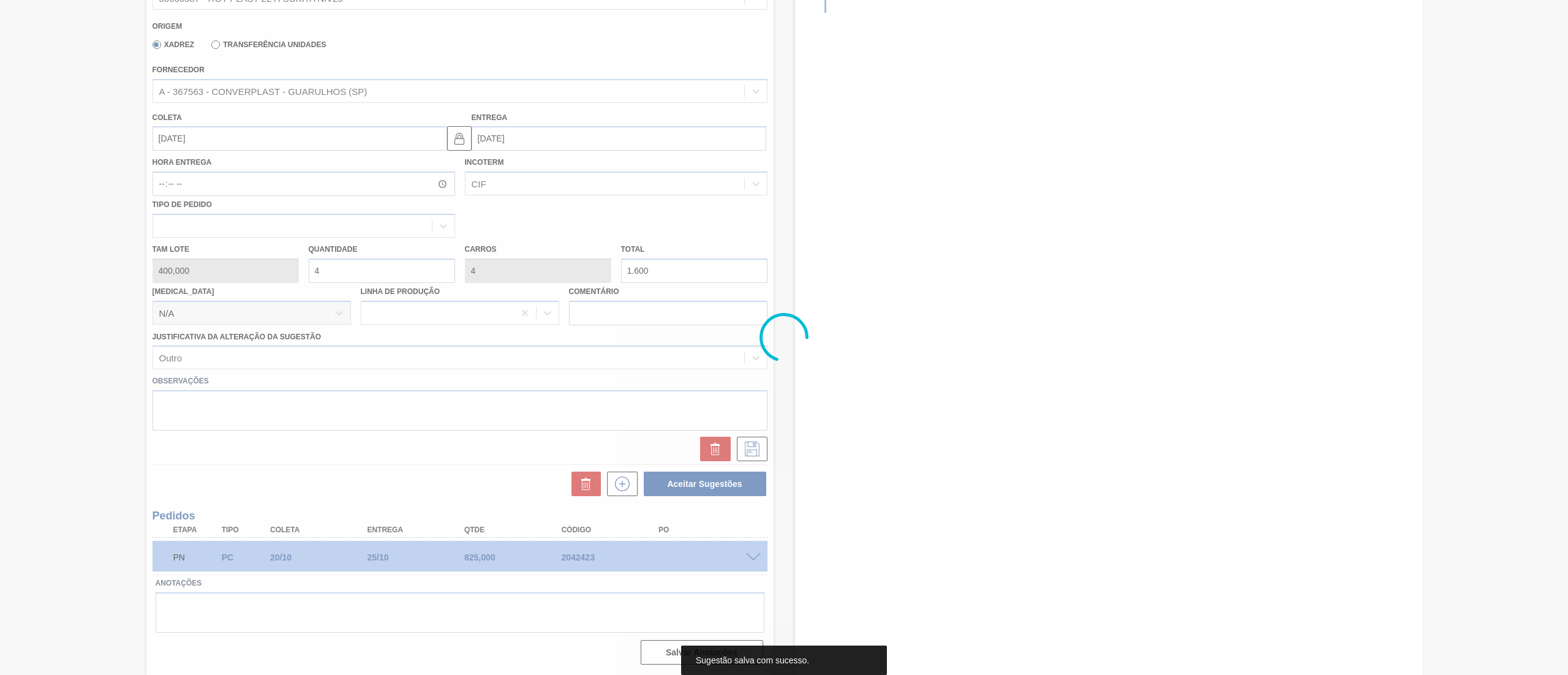
scroll to position [0, 0]
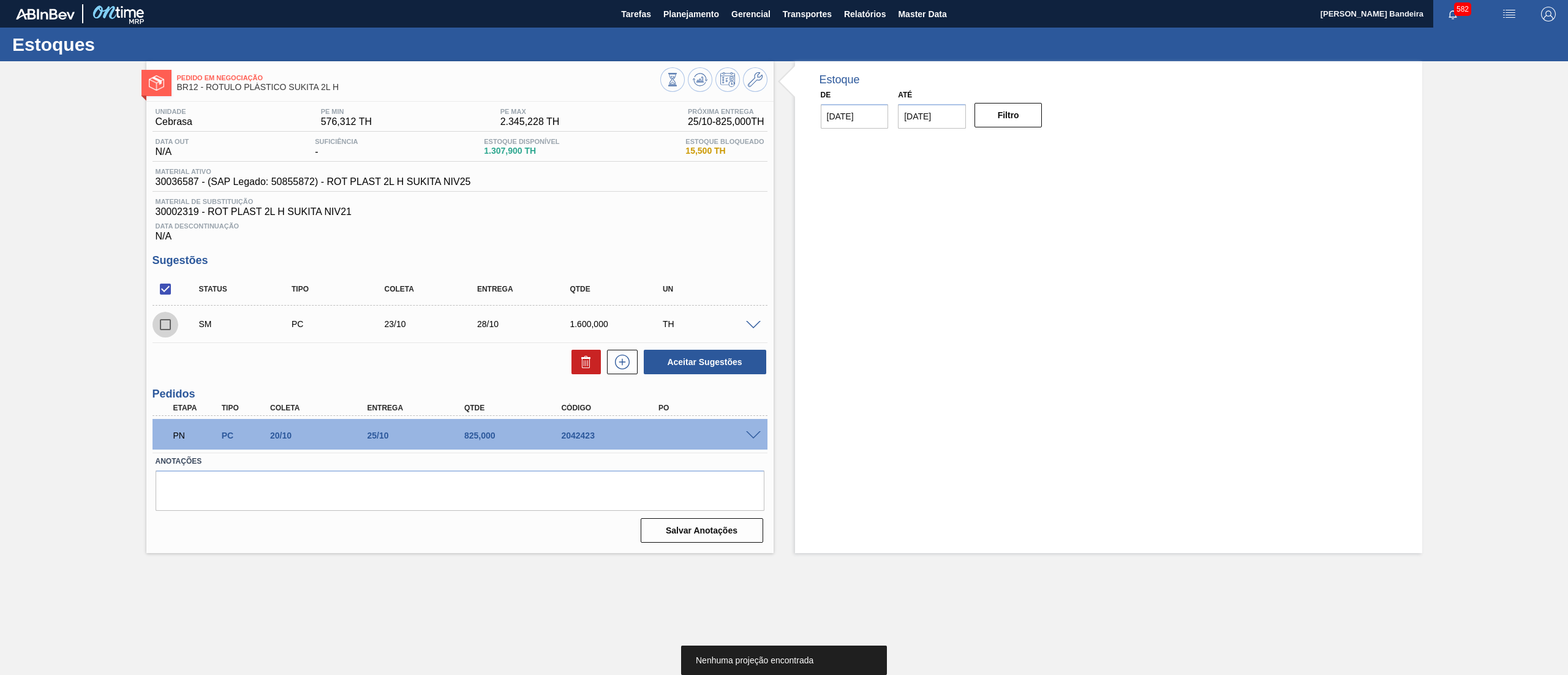
click at [170, 328] on input "checkbox" at bounding box center [165, 324] width 25 height 25
checkbox input "true"
click at [745, 371] on button "Aceitar Sugestões" at bounding box center [705, 362] width 123 height 25
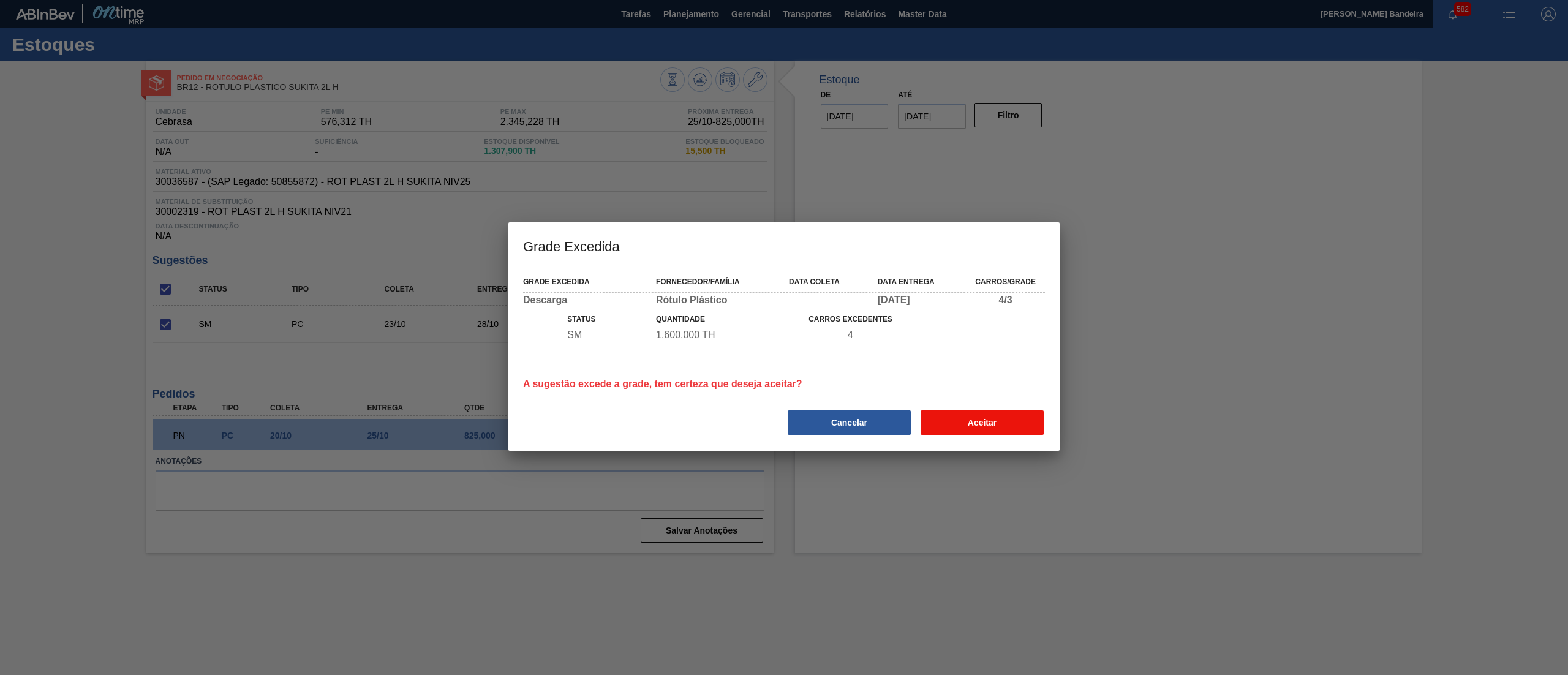
click at [980, 416] on button "Aceitar" at bounding box center [982, 423] width 123 height 25
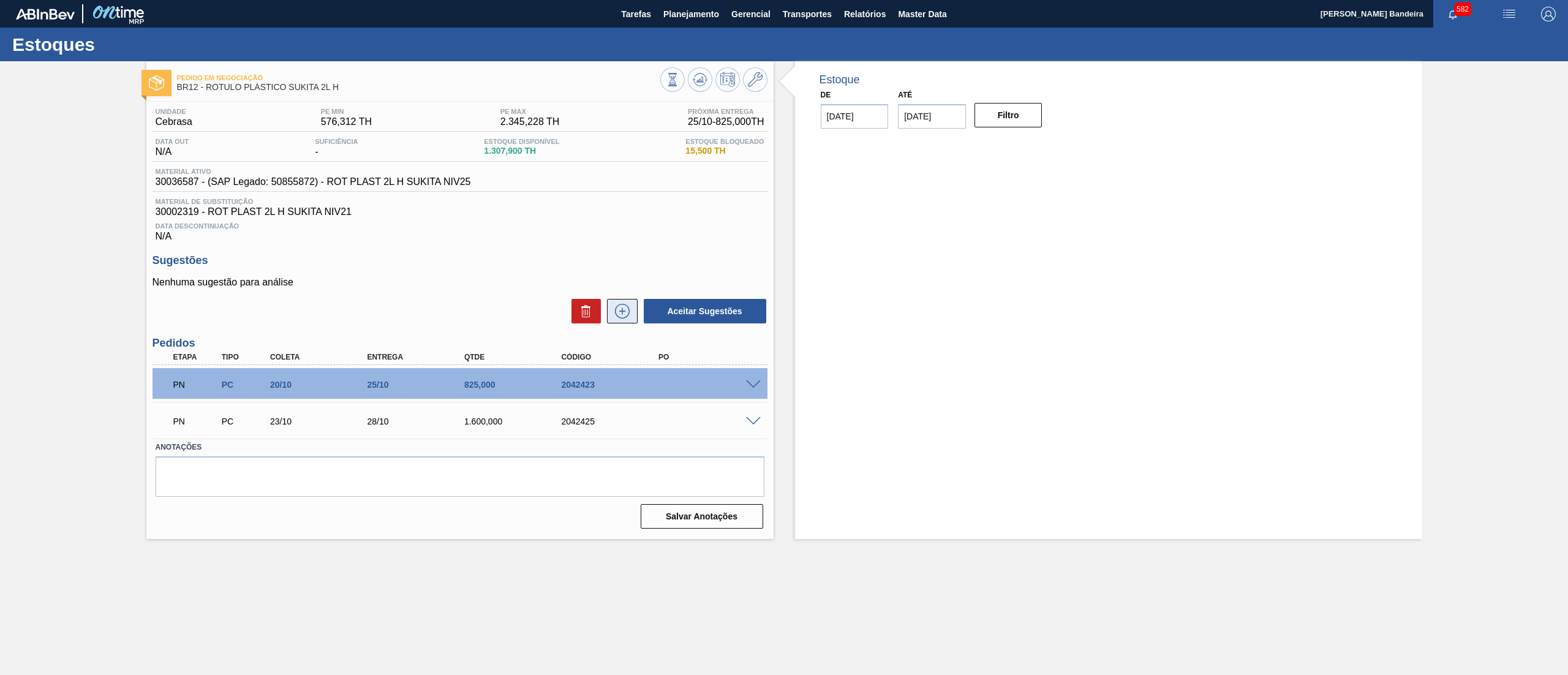
click at [625, 311] on icon at bounding box center [622, 311] width 7 height 1
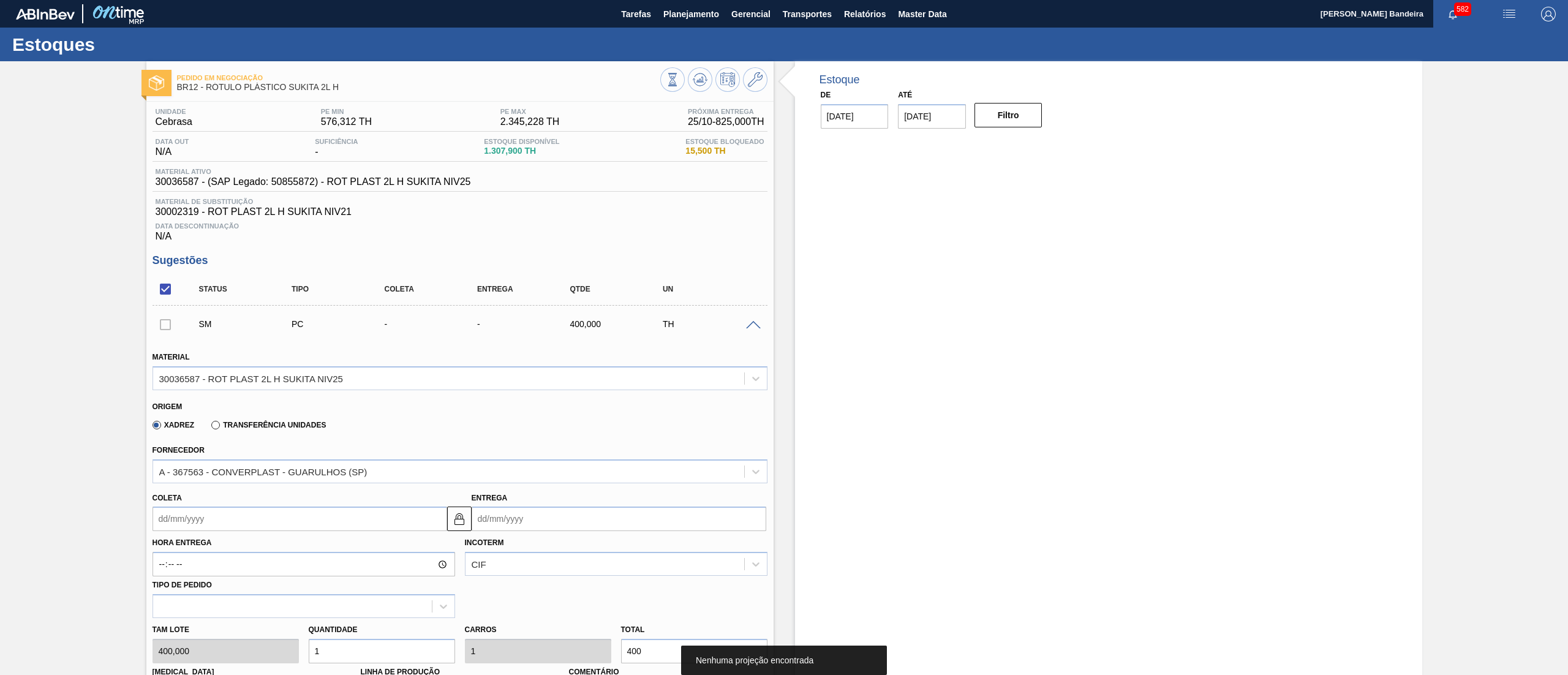
scroll to position [417, 0]
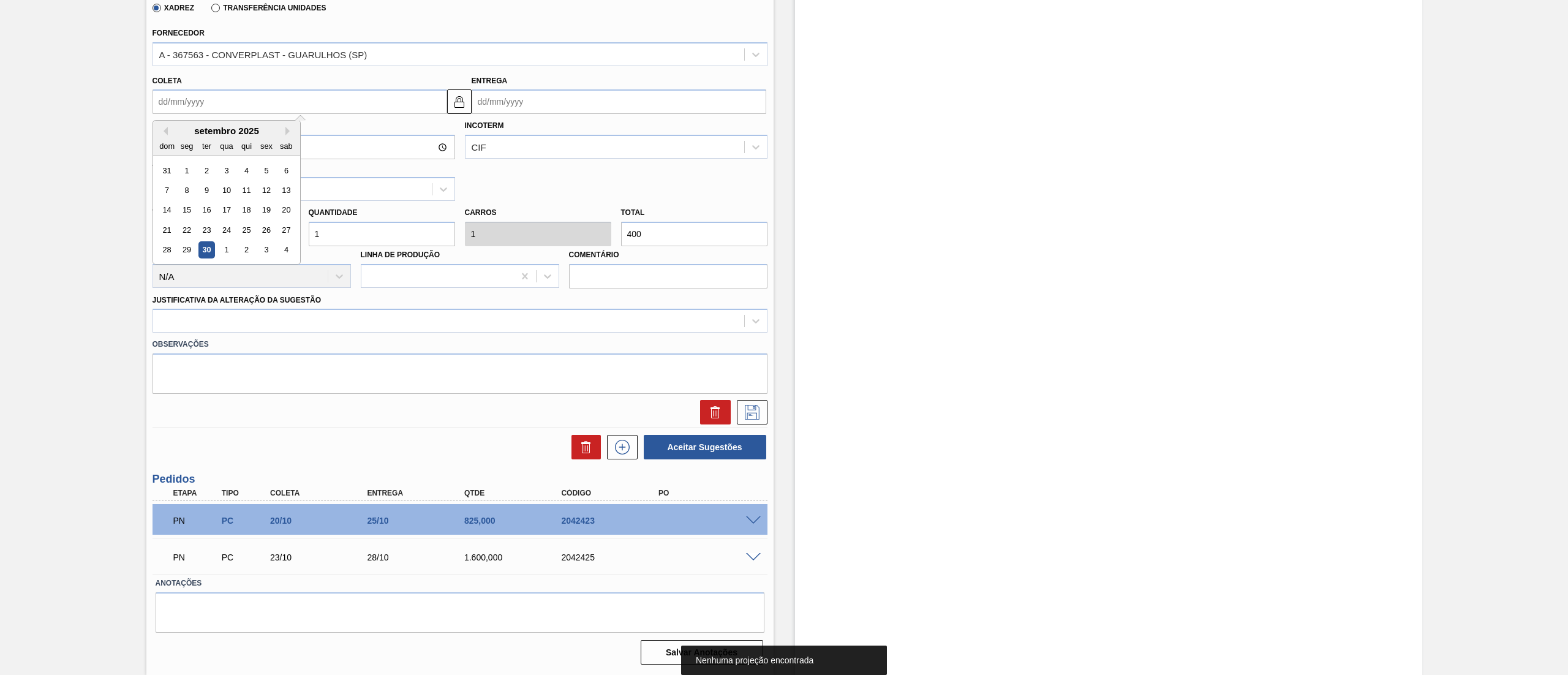
click at [218, 100] on input "Coleta" at bounding box center [300, 102] width 295 height 25
click at [288, 132] on button "Next Month" at bounding box center [289, 131] width 8 height 8
click at [287, 135] on button "Next Month" at bounding box center [289, 131] width 8 height 8
click at [190, 193] on div "3" at bounding box center [187, 190] width 17 height 17
type input "[DATE]"
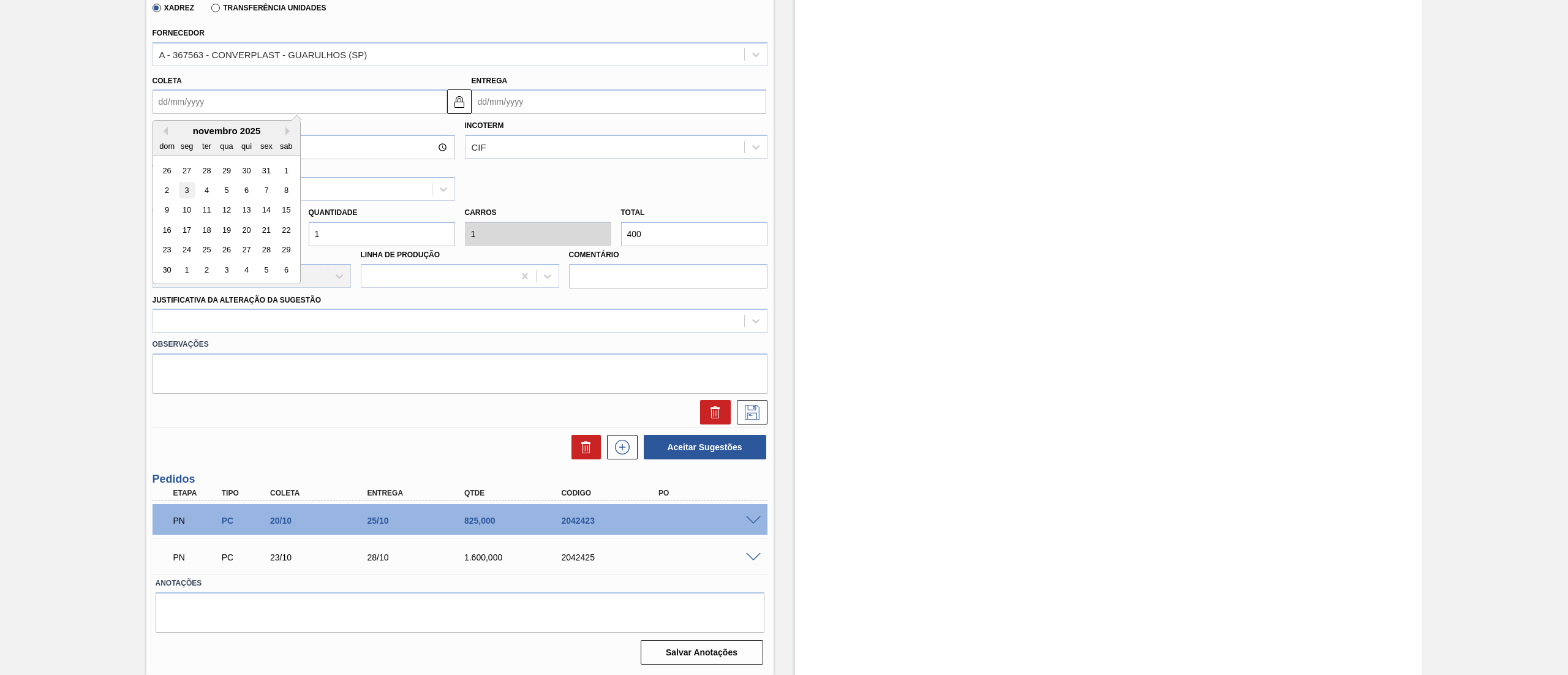
type input "08/11/2025"
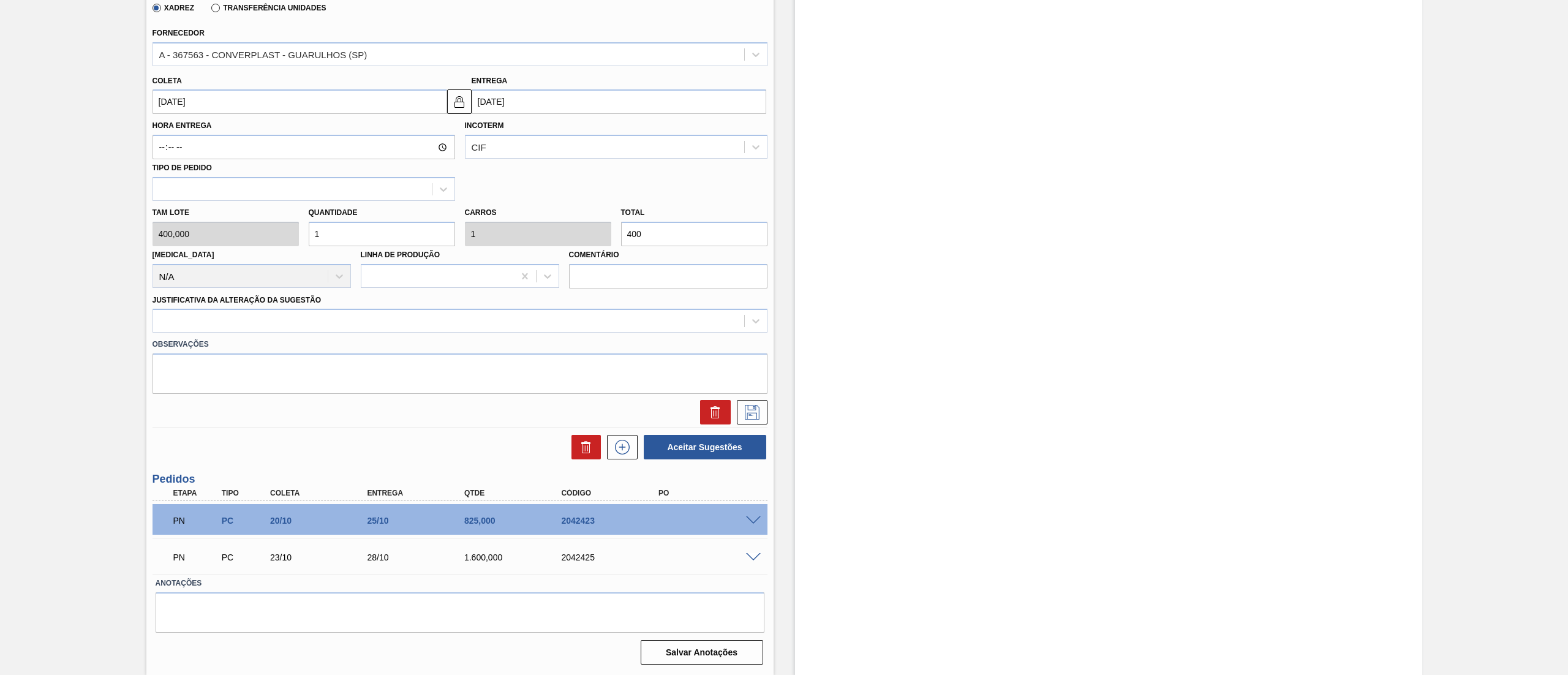
click at [230, 228] on div "Tam lote 400,000 Quantidade 1 Carros 1 Total 400 Doca N/A Linha de Produção Com…" at bounding box center [460, 245] width 625 height 87
type input "2"
type input "800"
type input "2"
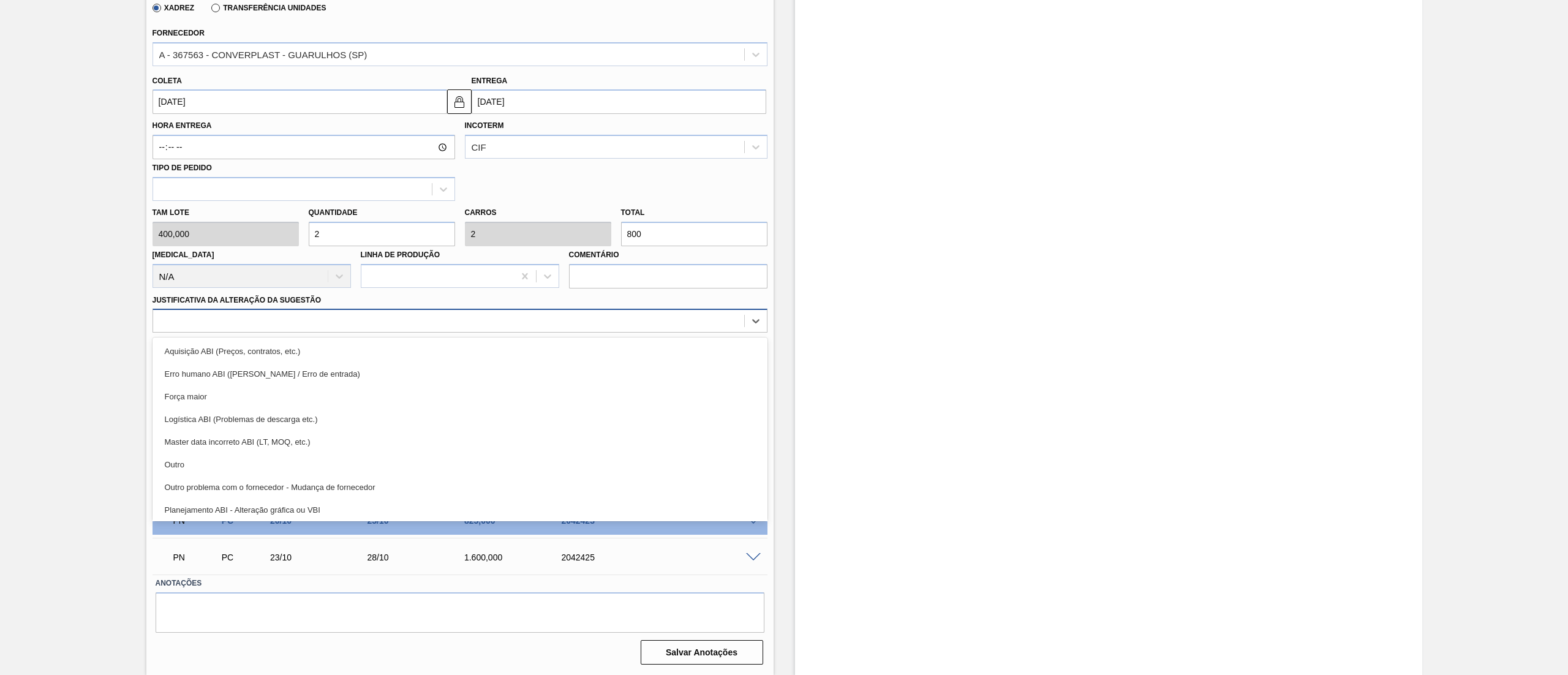
click at [213, 333] on div at bounding box center [460, 320] width 615 height 24
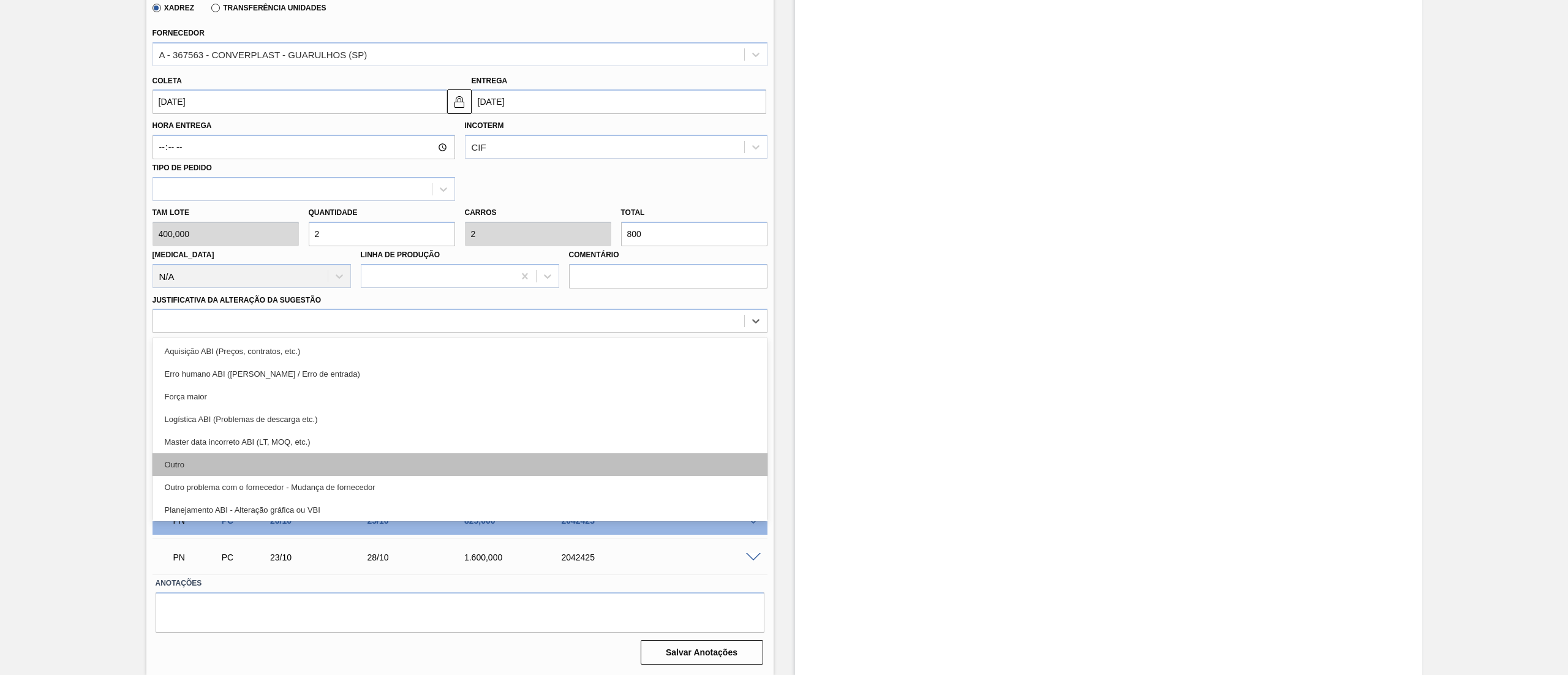
click at [187, 473] on div "Outro" at bounding box center [460, 464] width 615 height 23
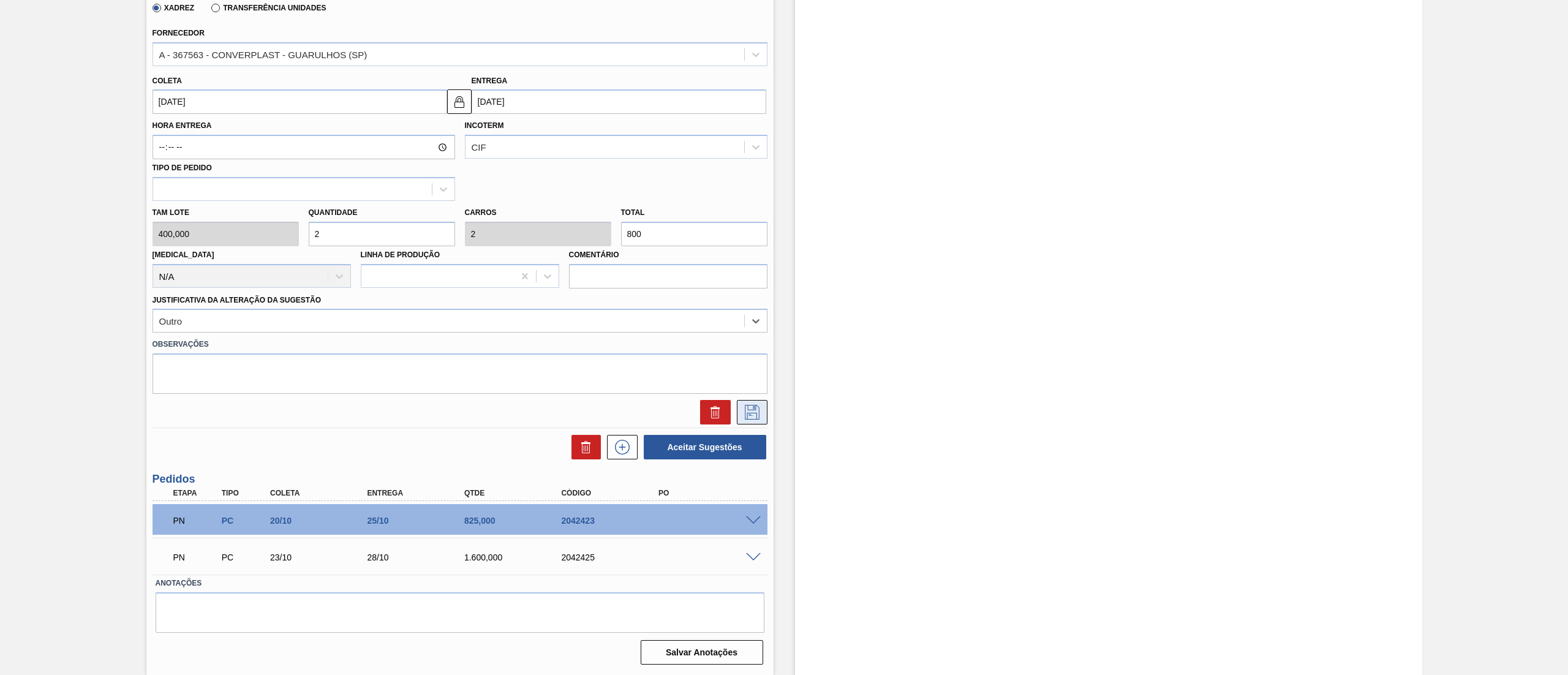
click at [760, 419] on icon at bounding box center [752, 412] width 19 height 14
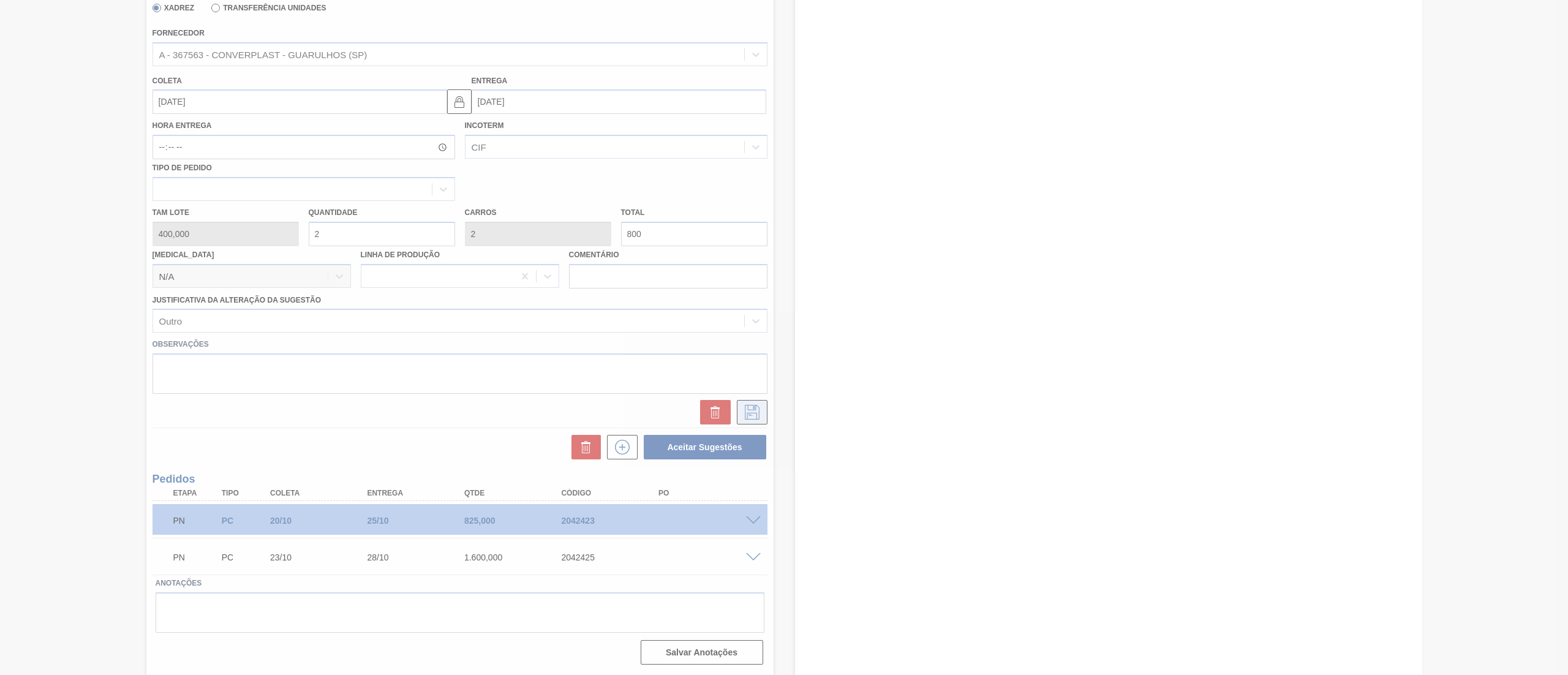
scroll to position [0, 0]
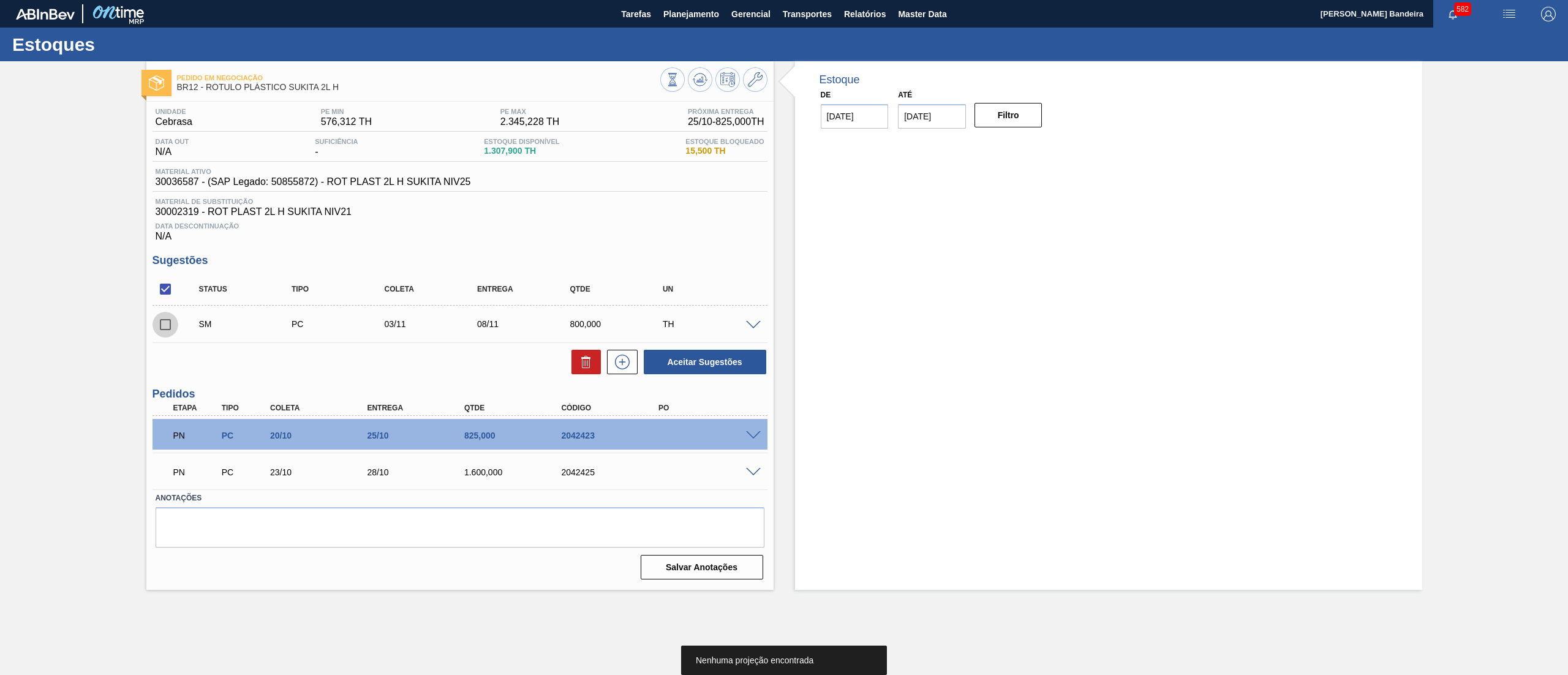
click at [164, 322] on input "checkbox" at bounding box center [165, 324] width 25 height 25
click at [666, 357] on button "Aceitar Sugestões" at bounding box center [705, 362] width 123 height 25
checkbox input "false"
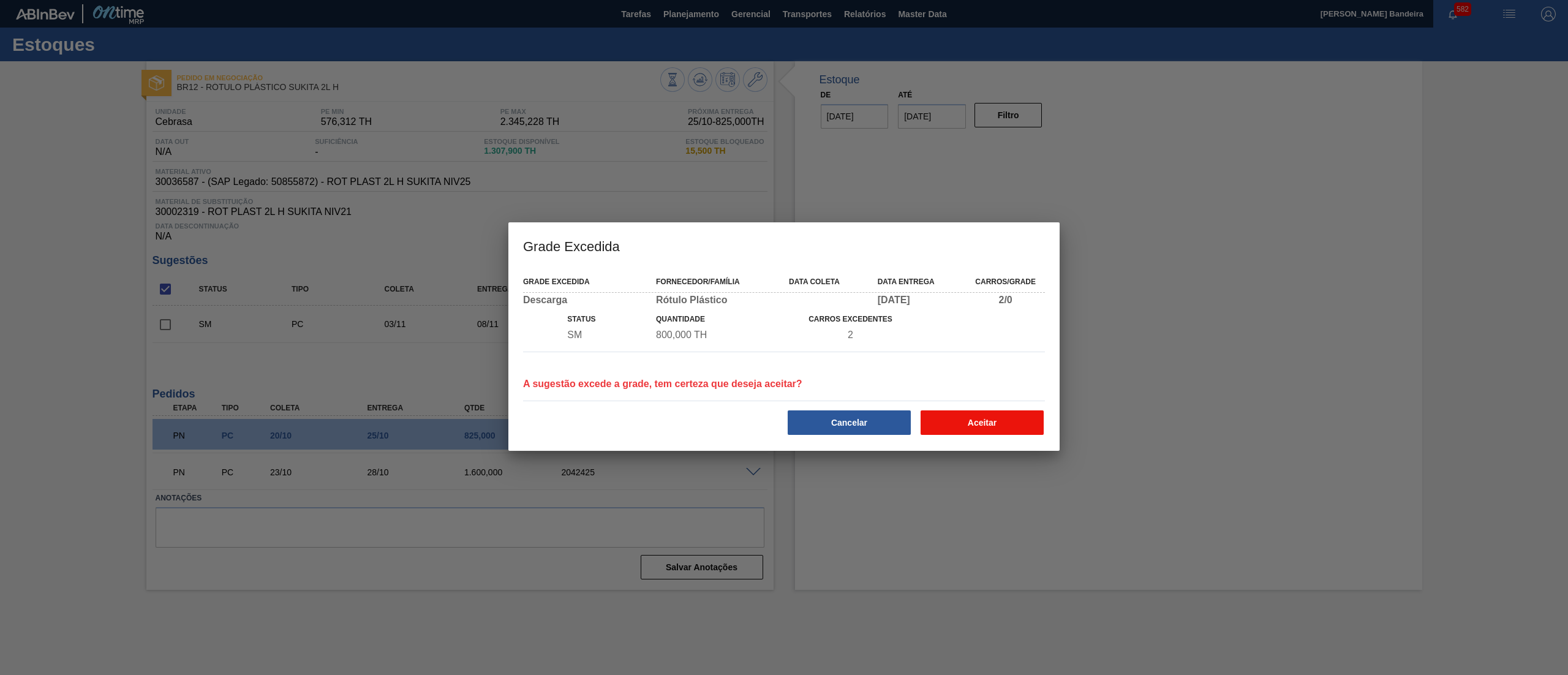
click at [976, 423] on button "Aceitar" at bounding box center [982, 423] width 123 height 25
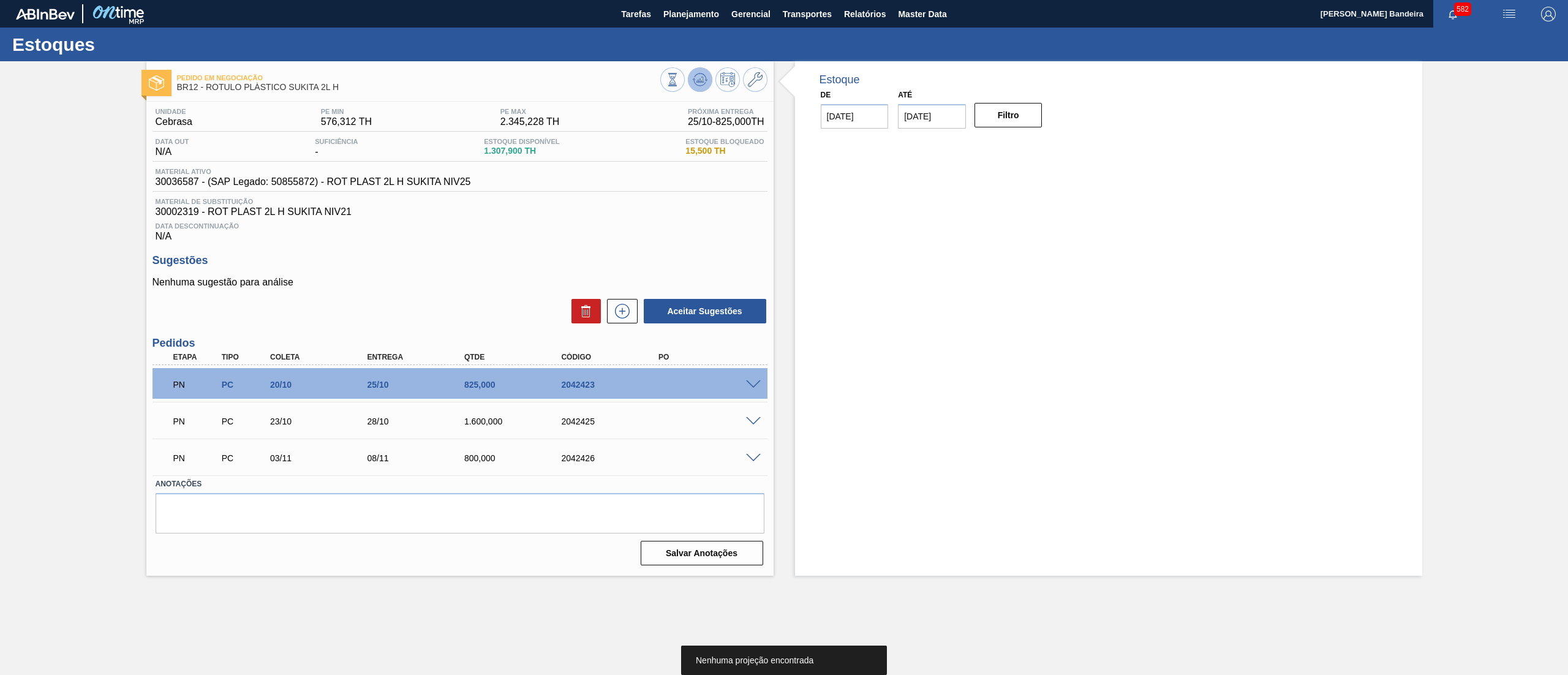
click at [701, 81] on icon at bounding box center [702, 79] width 1 height 5
click at [752, 461] on span at bounding box center [753, 458] width 14 height 9
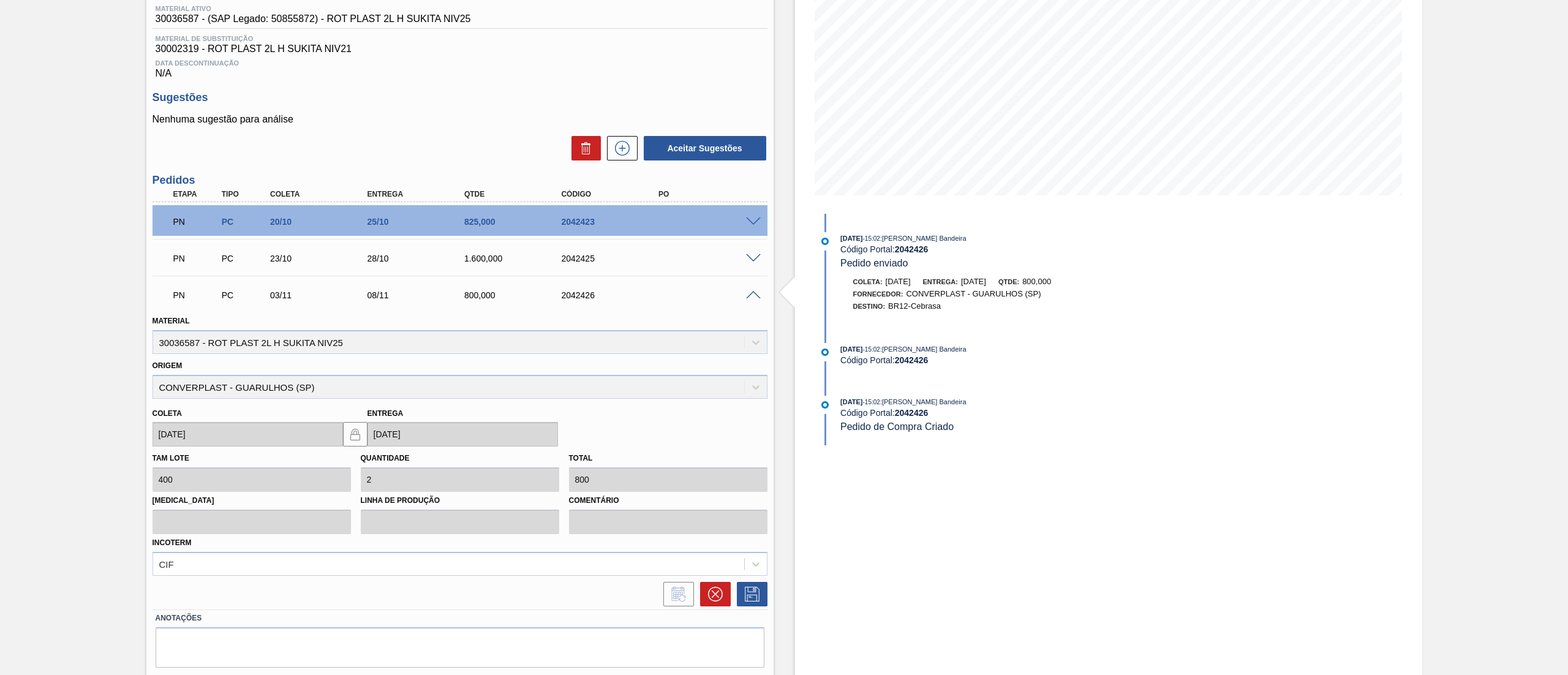
scroll to position [198, 0]
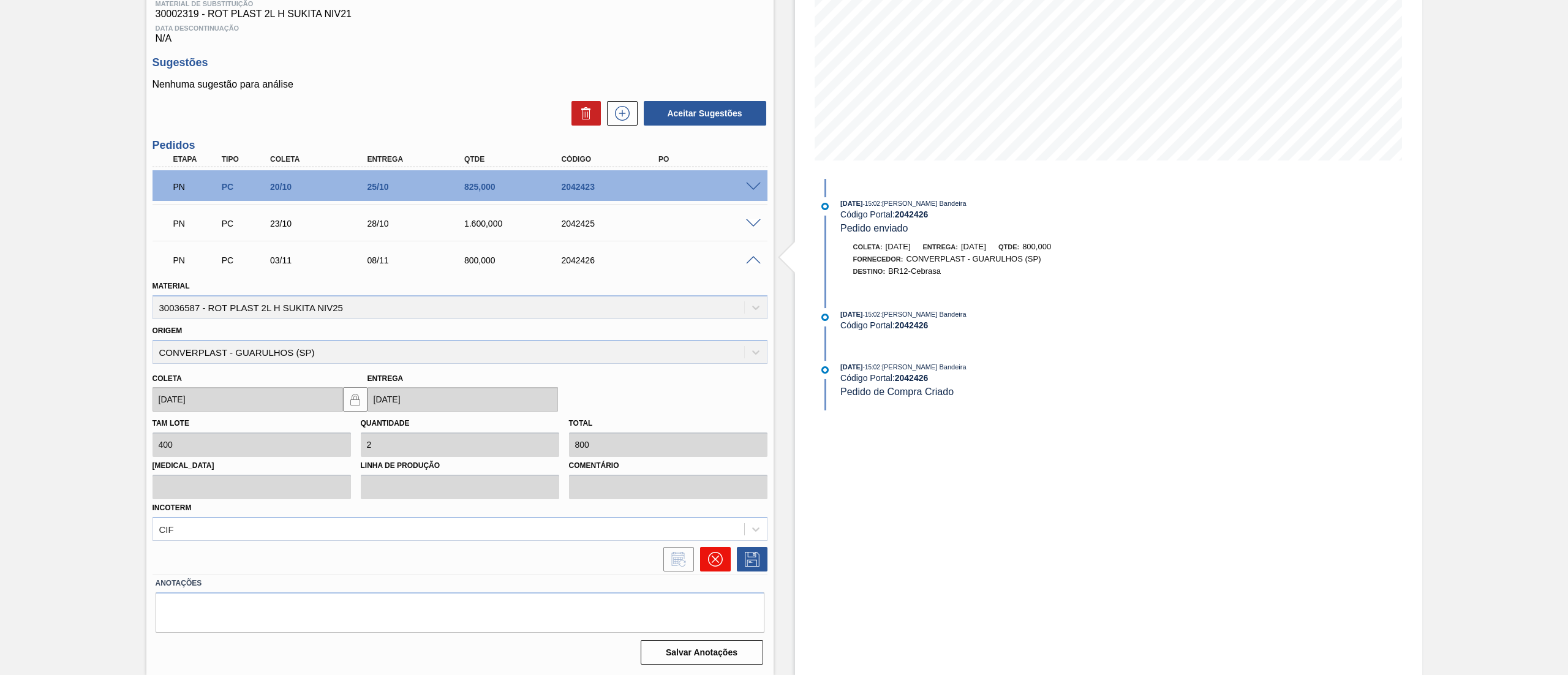
click at [713, 565] on icon at bounding box center [715, 559] width 14 height 14
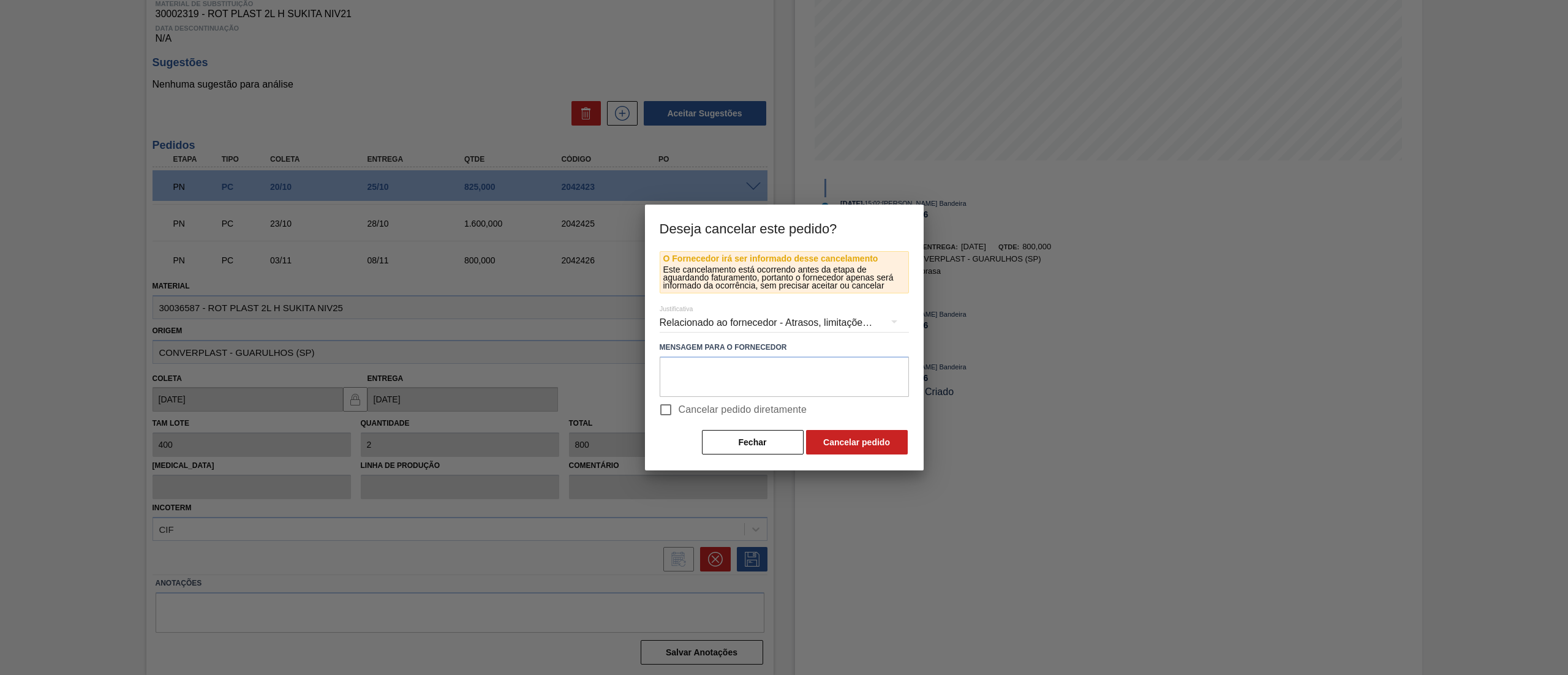
click at [708, 315] on div "Relacionado ao fornecedor - Atrasos, limitações de capacidade, etc." at bounding box center [785, 323] width 249 height 34
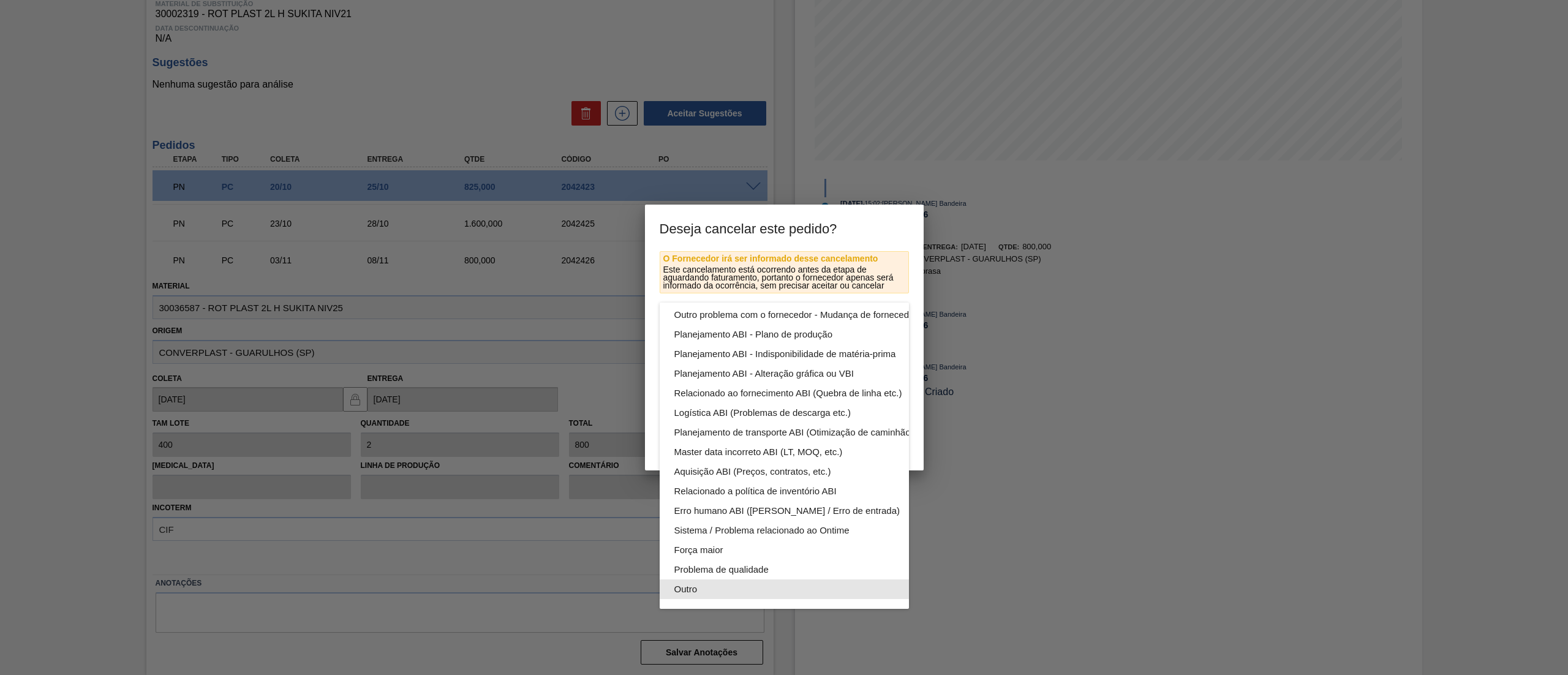
click at [707, 579] on div "Outro" at bounding box center [813, 589] width 278 height 19
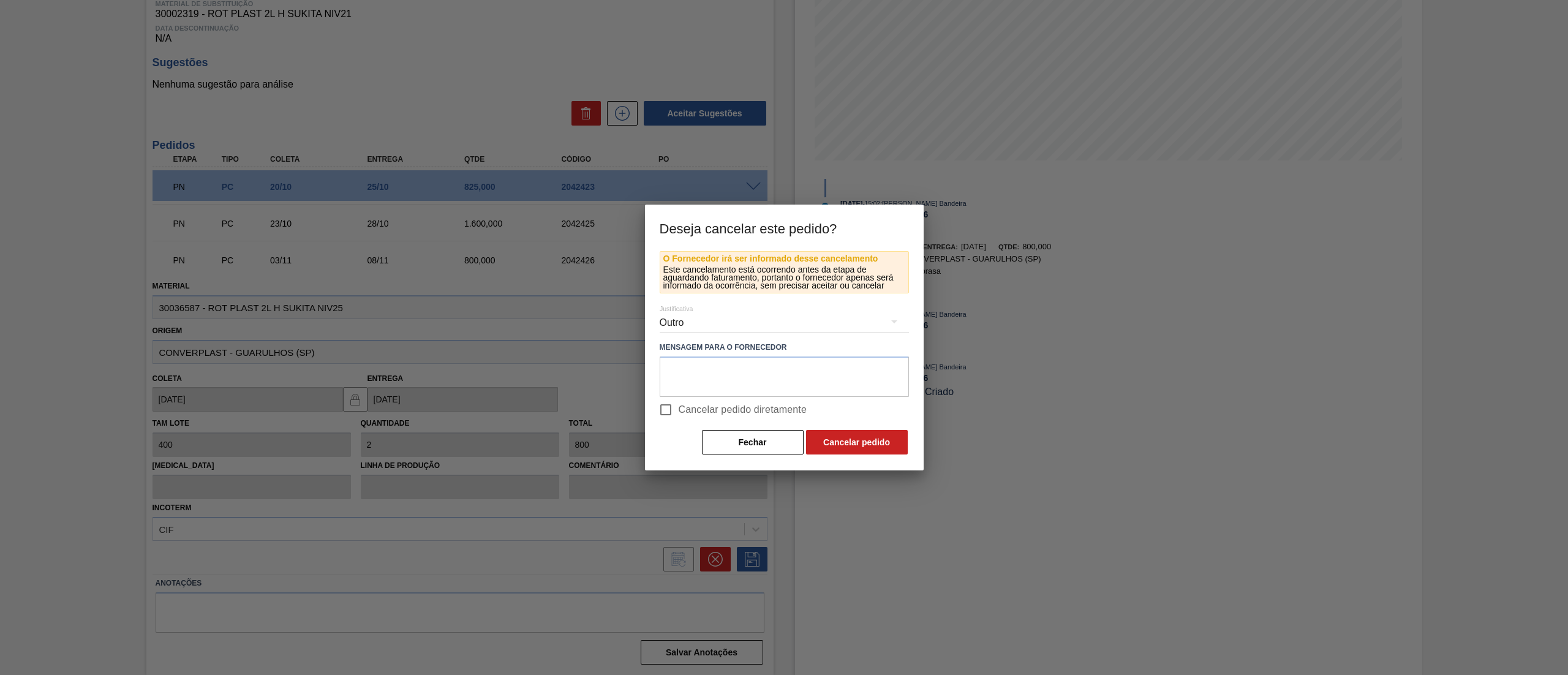
scroll to position [85, 0]
click at [849, 444] on button "Cancelar pedido" at bounding box center [857, 442] width 102 height 25
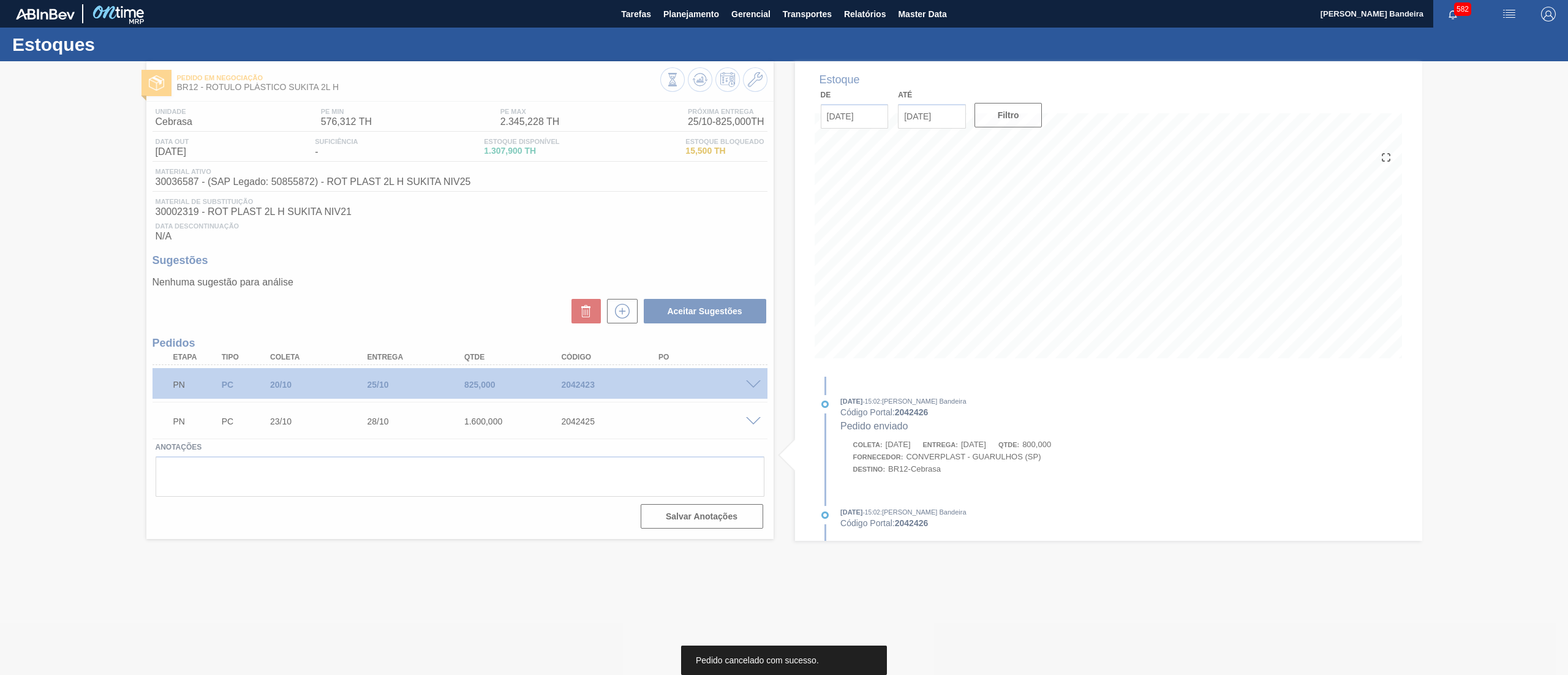
scroll to position [0, 0]
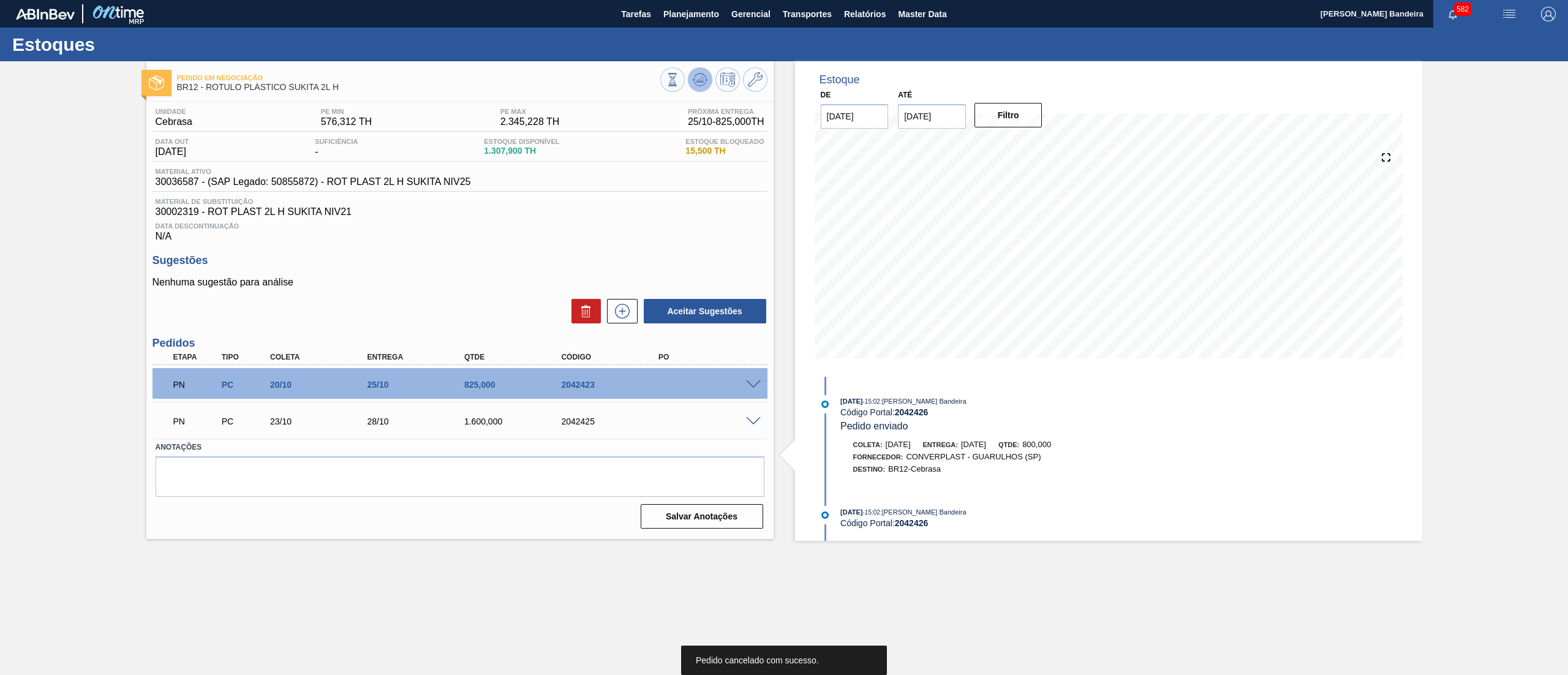
click at [699, 87] on span at bounding box center [700, 79] width 14 height 14
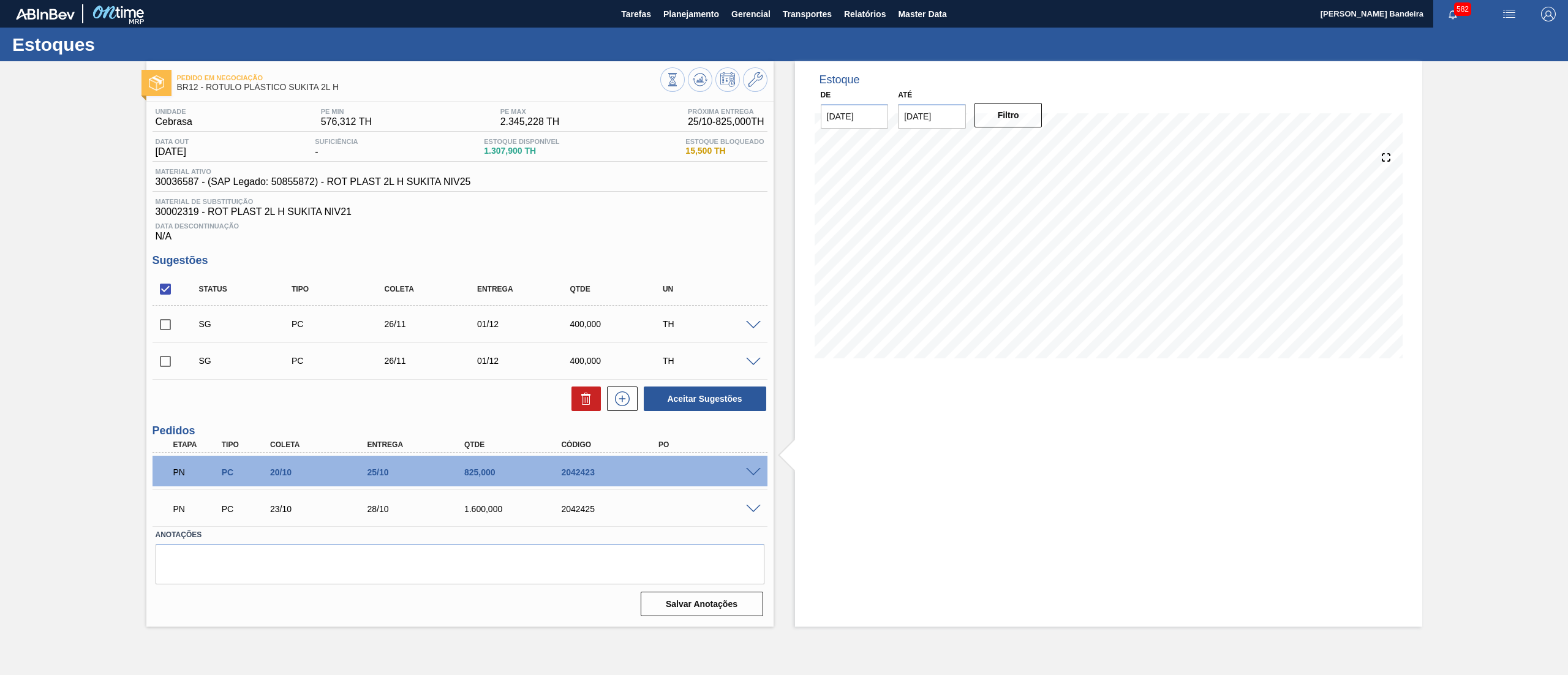
click at [944, 112] on input "22/11/2025" at bounding box center [932, 116] width 68 height 25
click at [1035, 147] on button "Next Month" at bounding box center [1035, 145] width 8 height 8
click at [1027, 245] on div "27" at bounding box center [1032, 245] width 17 height 17
type input "[DATE]"
click at [1009, 109] on button "Filtro" at bounding box center [1009, 115] width 68 height 25
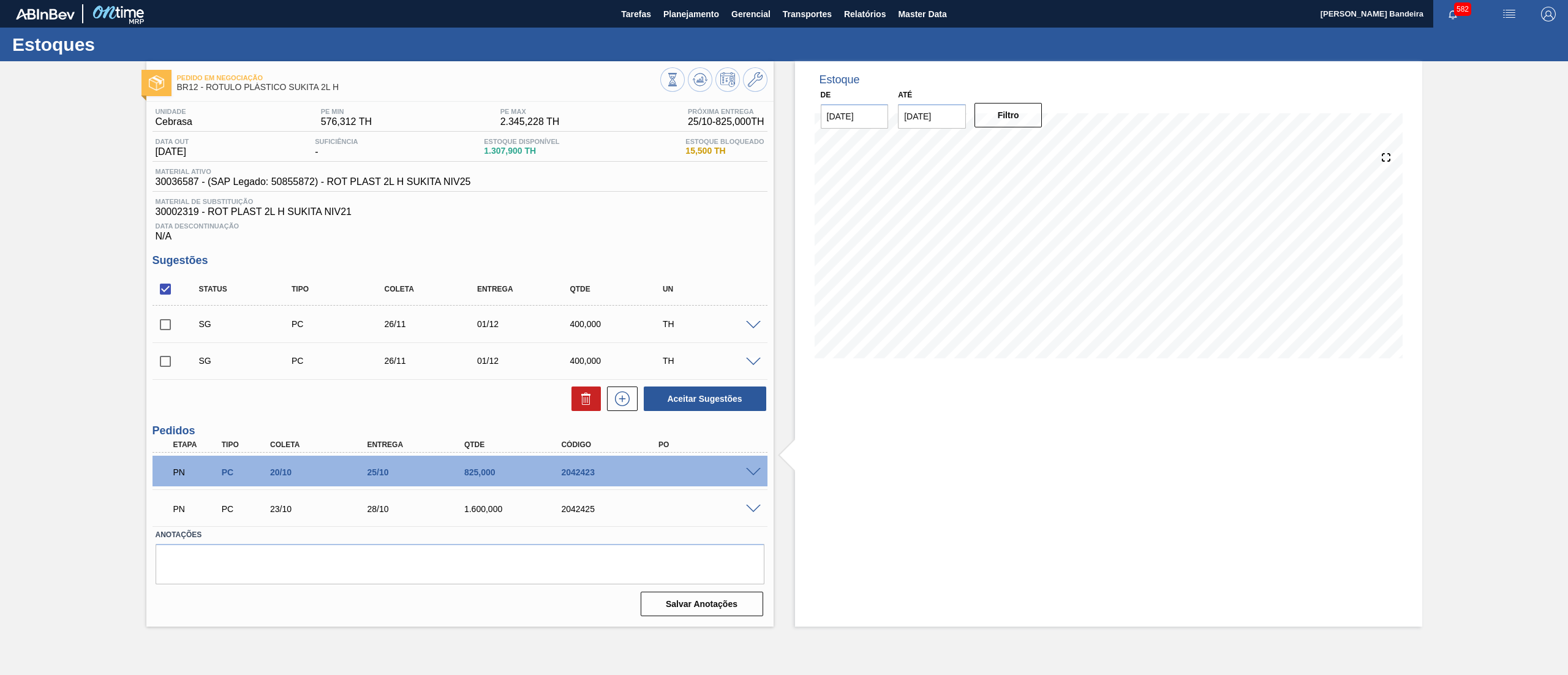
click at [758, 330] on span at bounding box center [753, 325] width 14 height 9
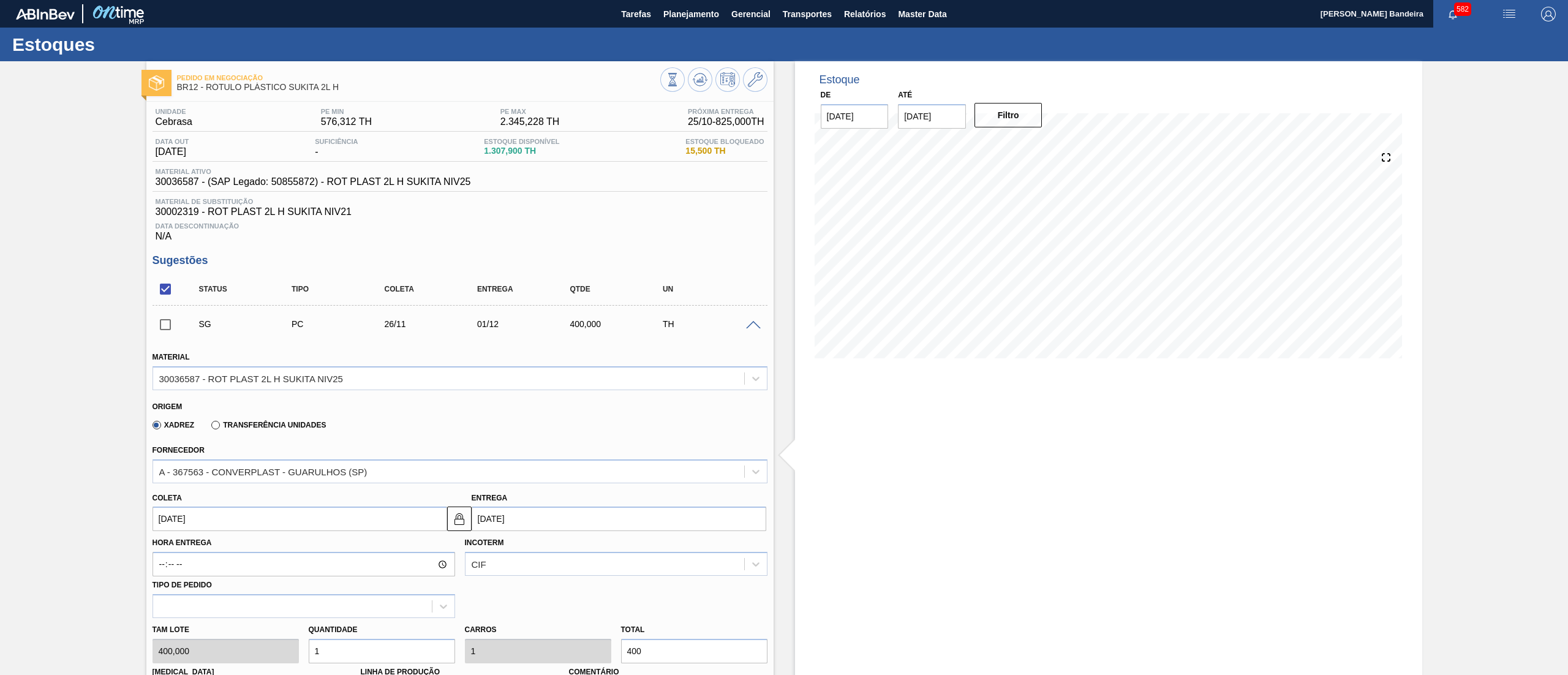
click at [270, 647] on div "Tam lote 400,000 Quantidade 1 Carros 1 Total 400 Doca N/A Linha de Produção Com…" at bounding box center [460, 661] width 625 height 87
type input "2"
type input "800"
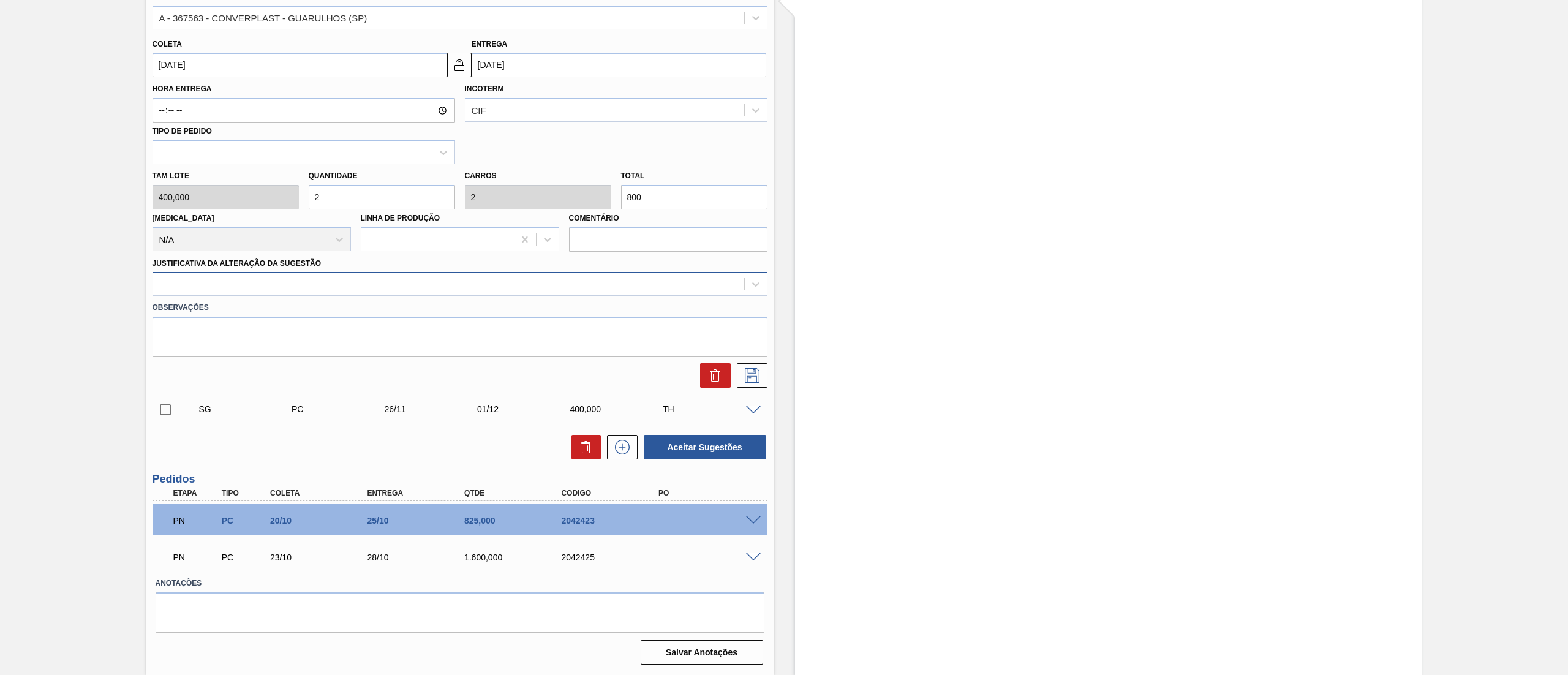
type input "2"
click at [258, 291] on div at bounding box center [448, 284] width 591 height 18
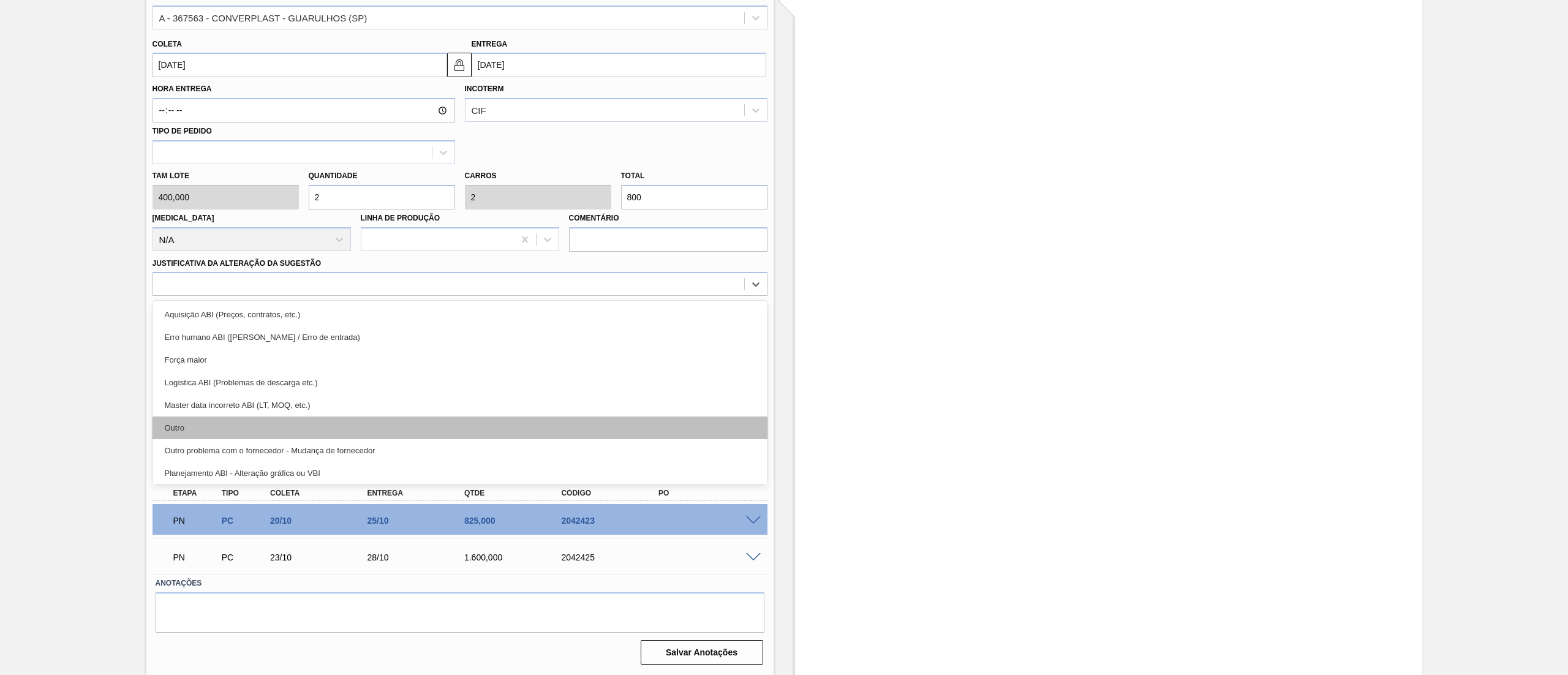
click at [220, 436] on div "Outro" at bounding box center [460, 428] width 615 height 23
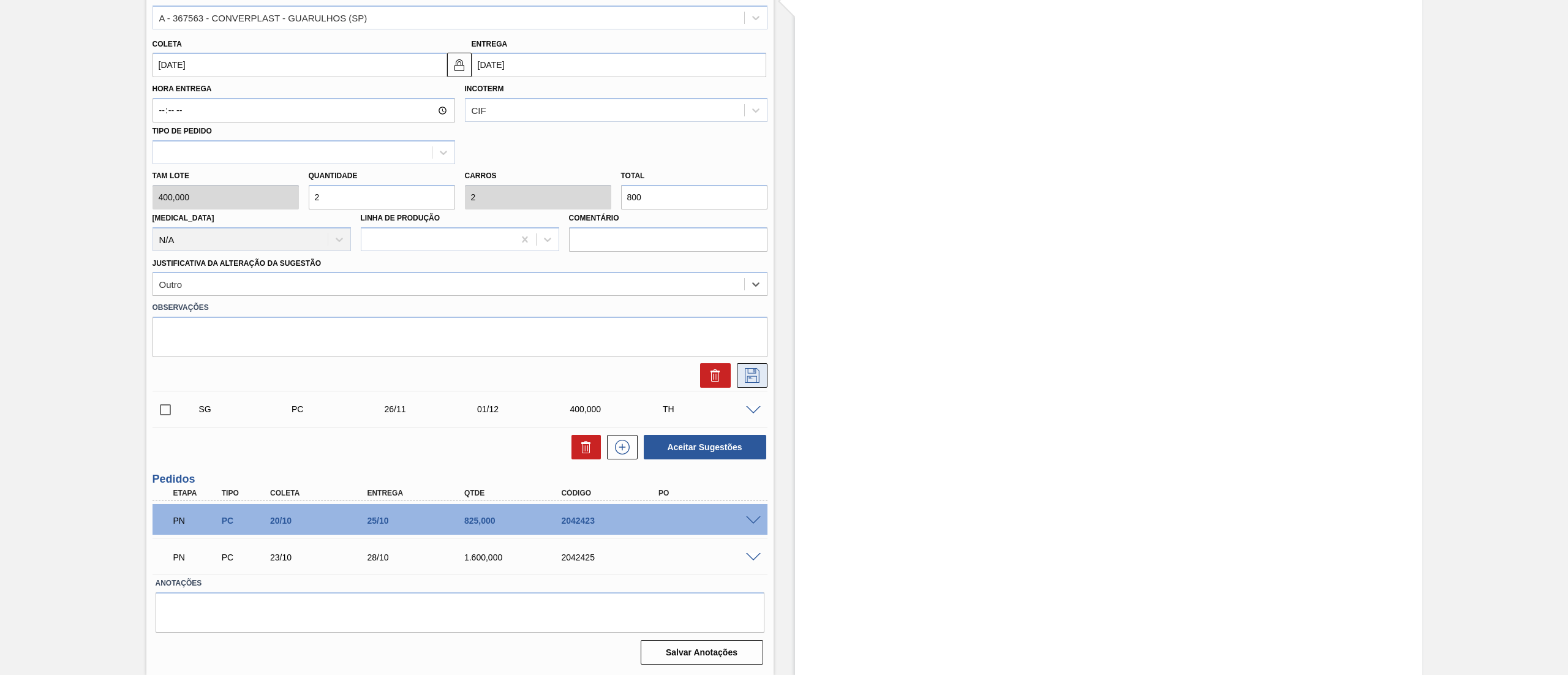
click at [737, 376] on button at bounding box center [752, 375] width 30 height 25
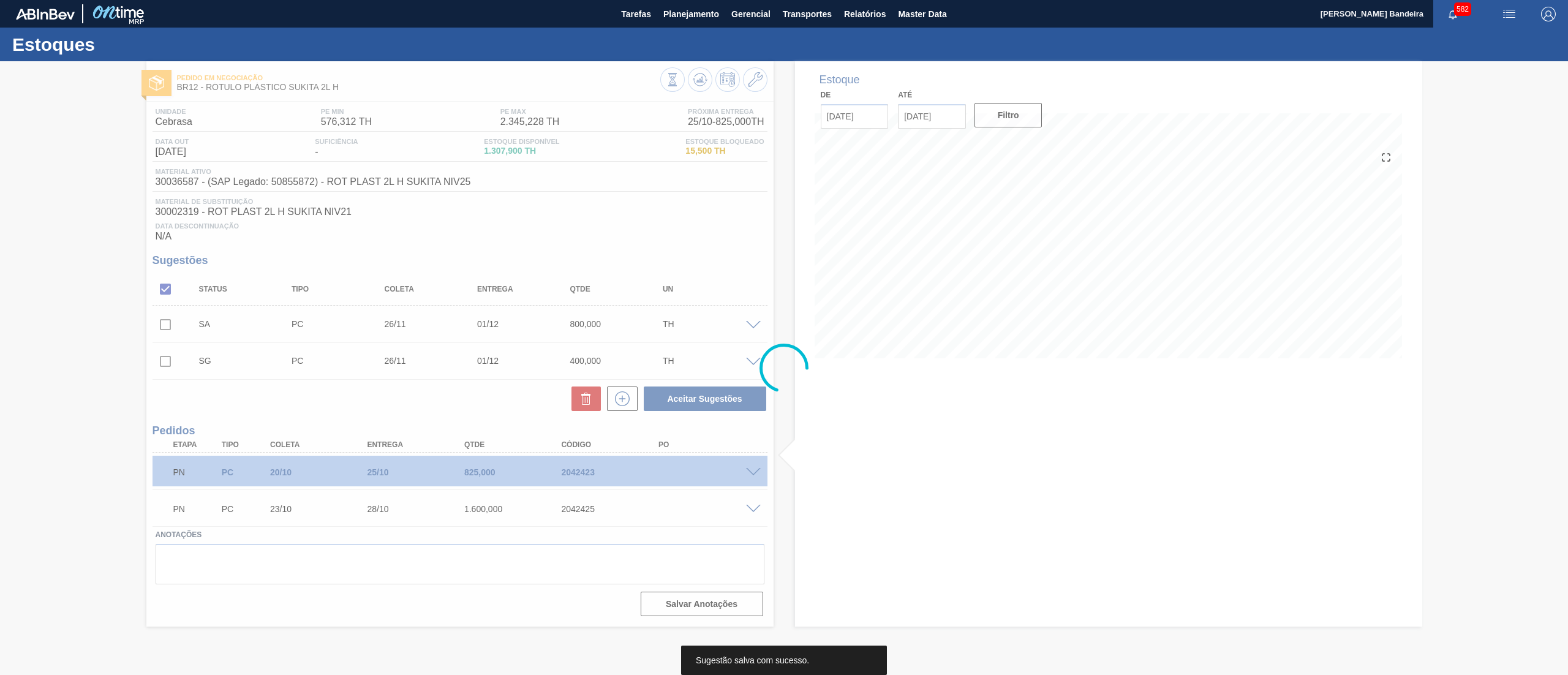
scroll to position [0, 0]
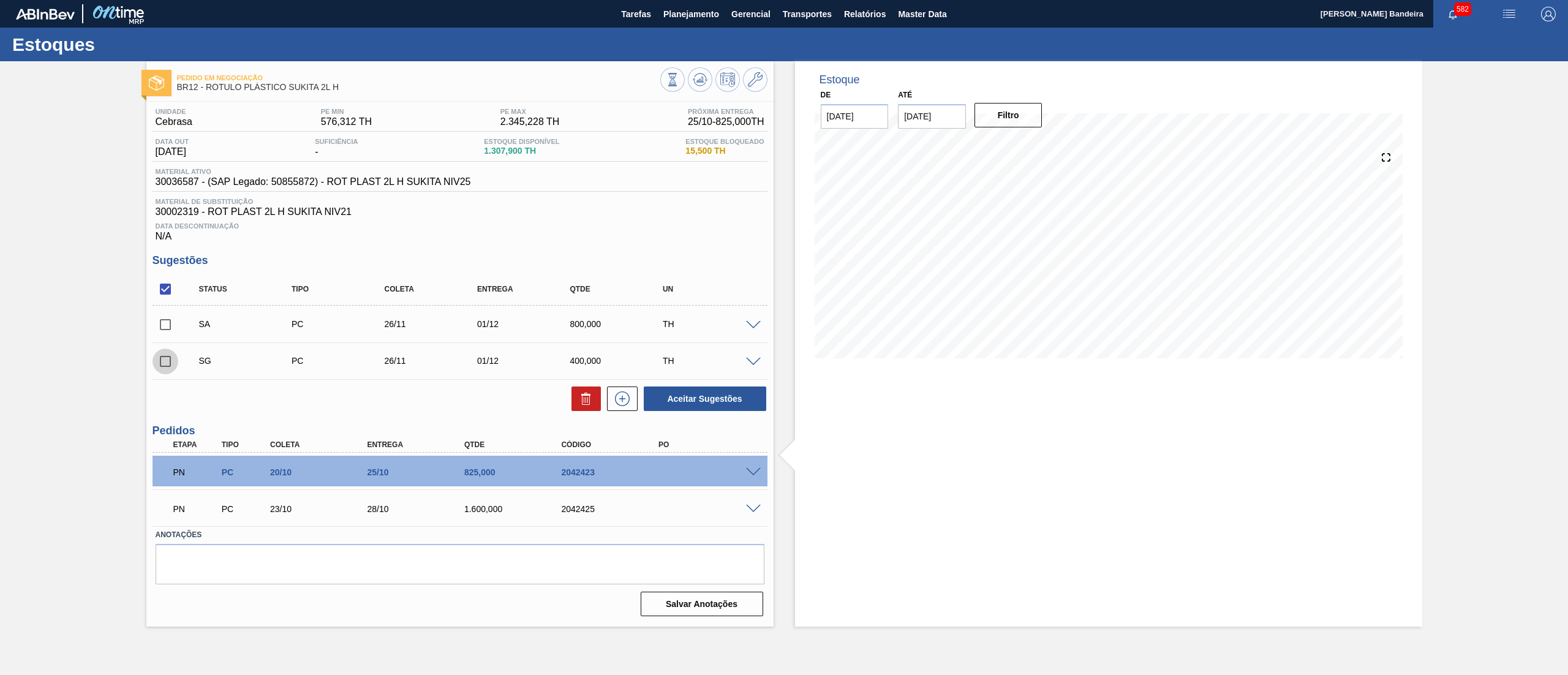
click at [163, 355] on input "checkbox" at bounding box center [165, 361] width 25 height 25
click at [581, 399] on icon at bounding box center [586, 398] width 14 height 14
checkbox input "false"
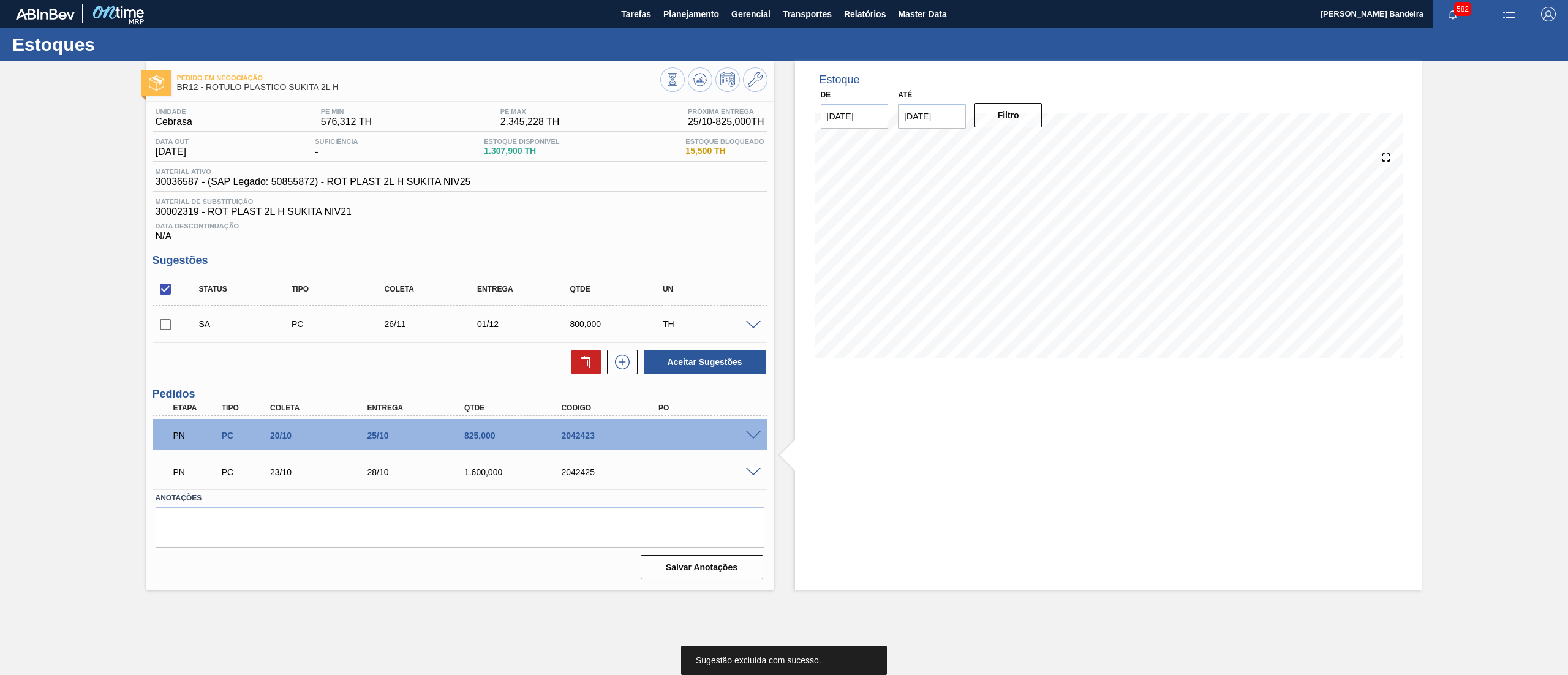
click at [169, 328] on input "checkbox" at bounding box center [165, 324] width 25 height 25
checkbox input "true"
click at [699, 372] on button "Aceitar Sugestões" at bounding box center [705, 362] width 123 height 25
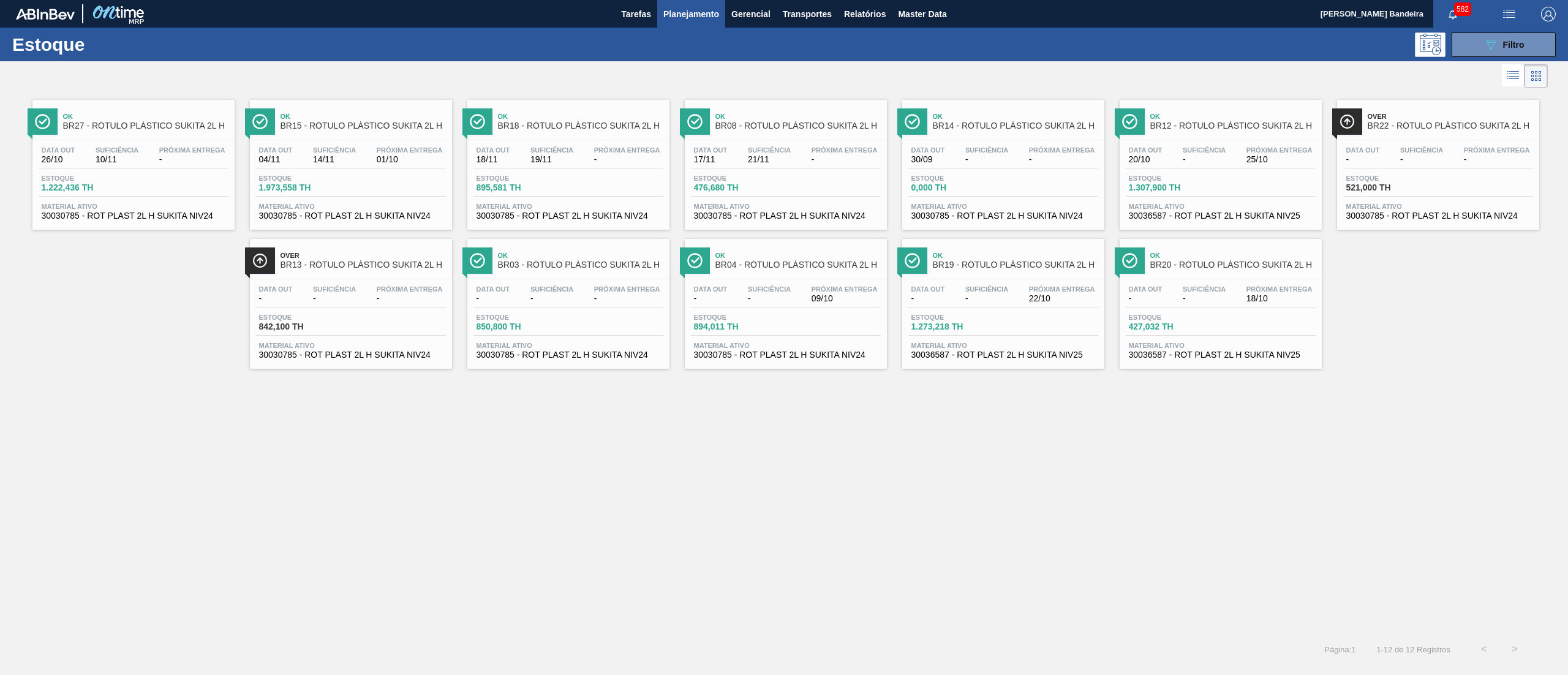
click at [207, 218] on span "30030785 - ROT PLAST 2L H SUKITA NIV24" at bounding box center [133, 216] width 184 height 9
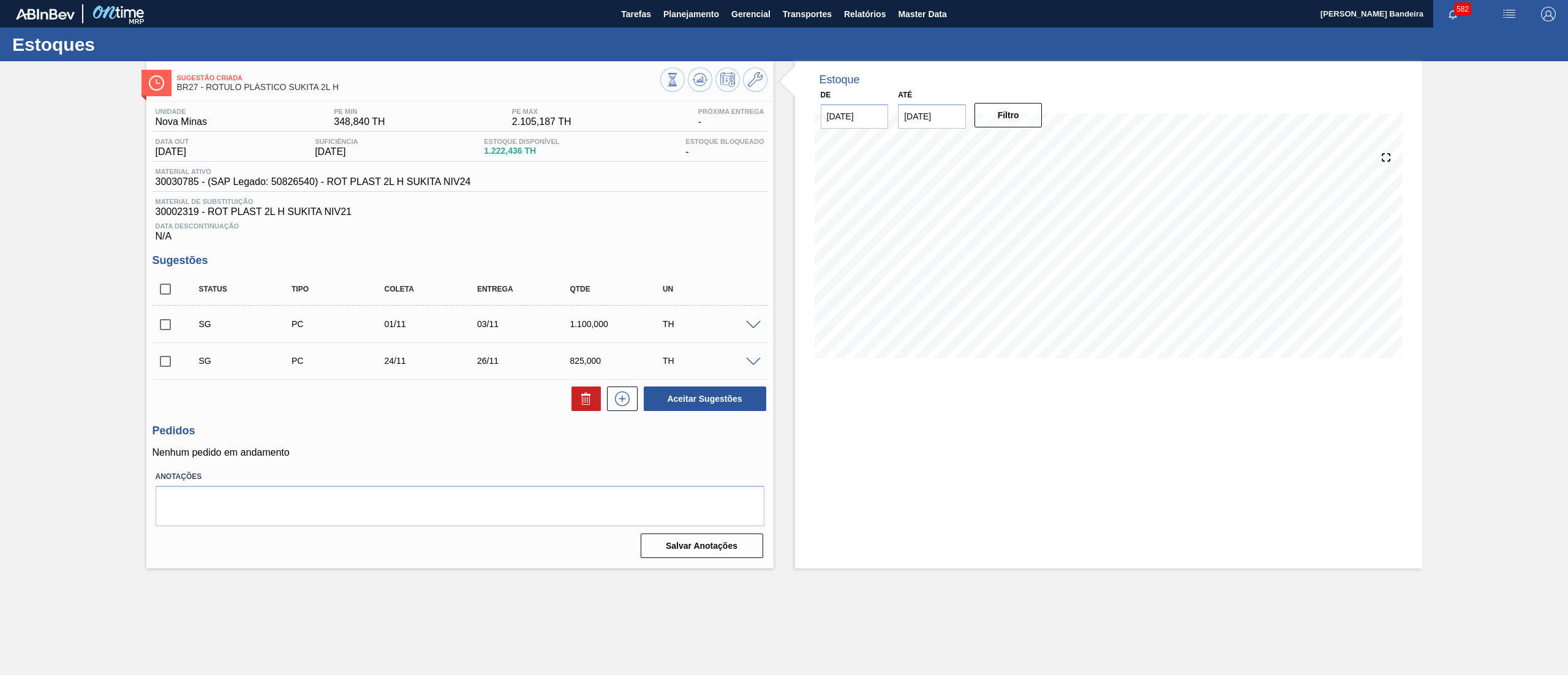
click at [754, 324] on span at bounding box center [753, 325] width 14 height 9
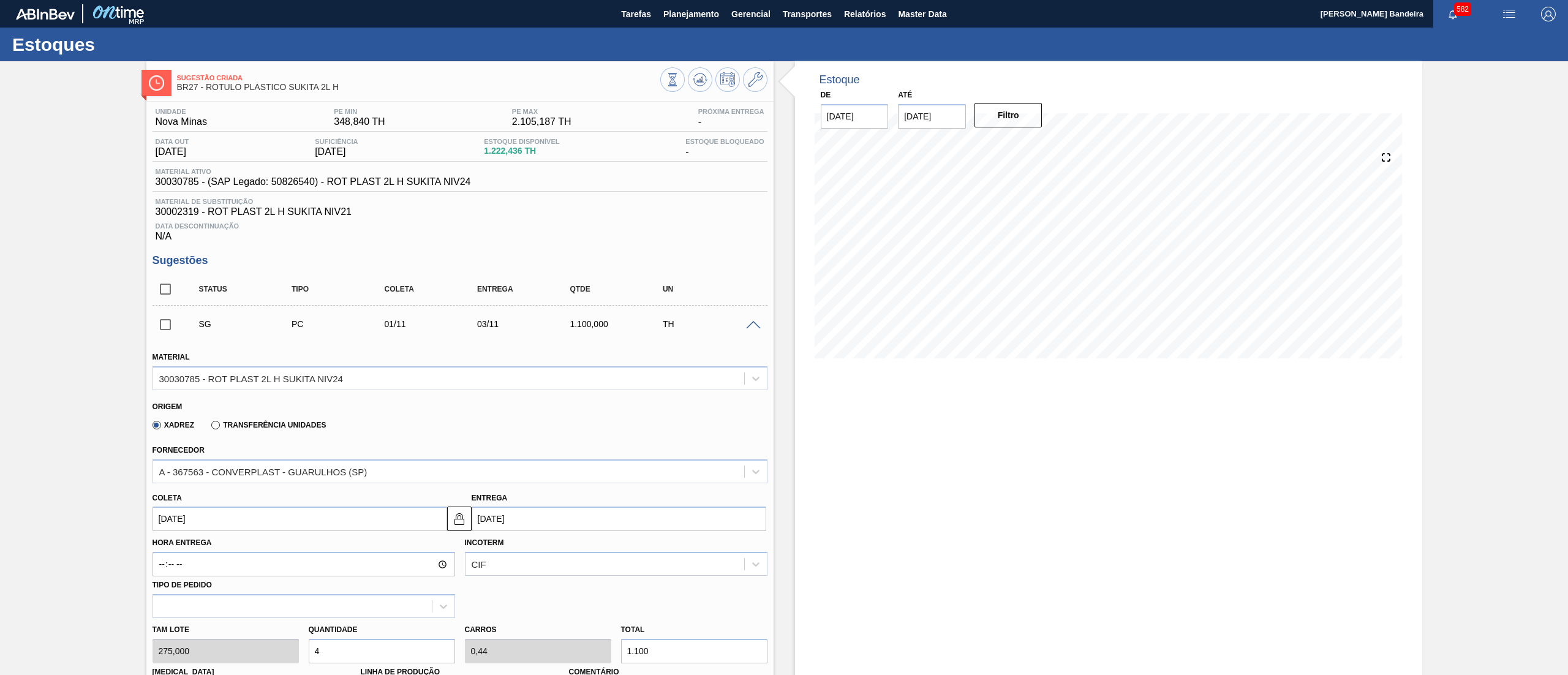
scroll to position [351, 0]
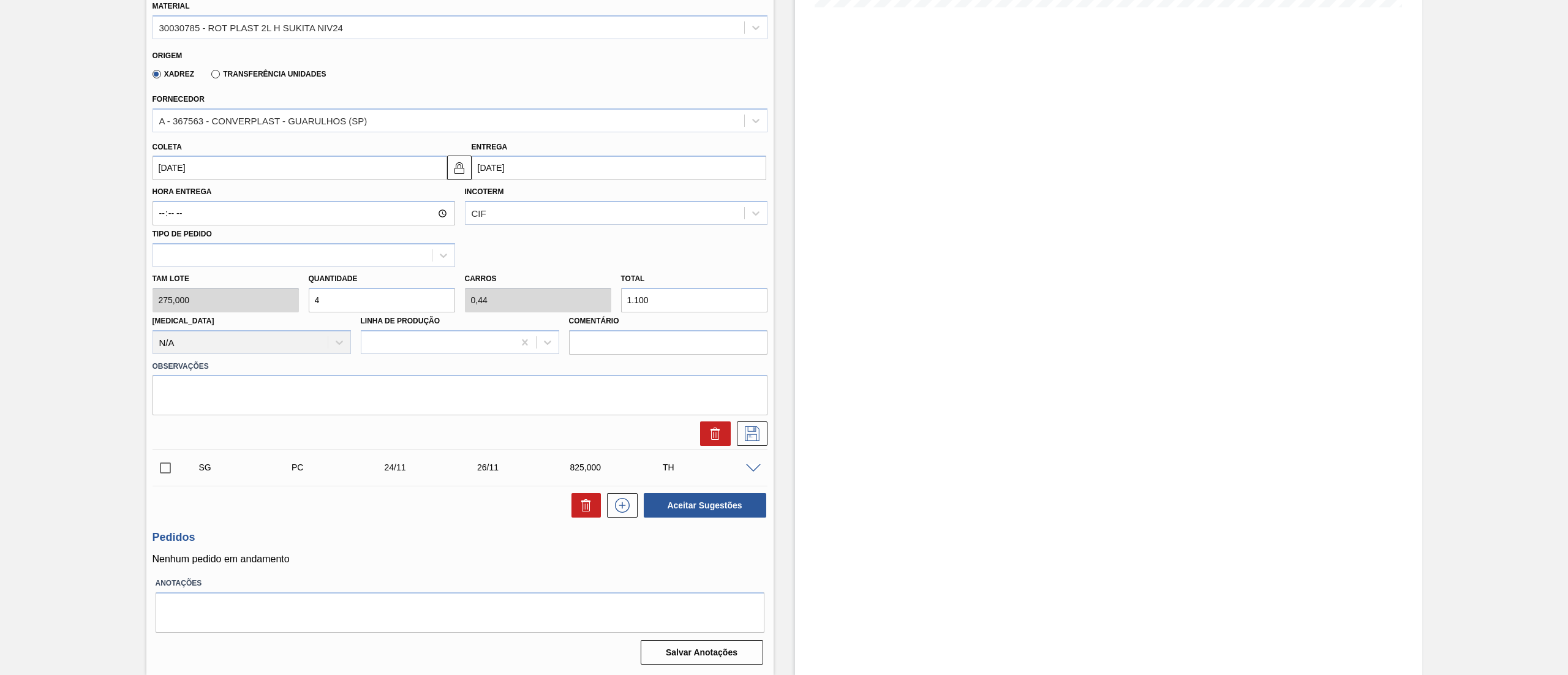
click at [254, 169] on input "01/11/2025" at bounding box center [300, 168] width 295 height 25
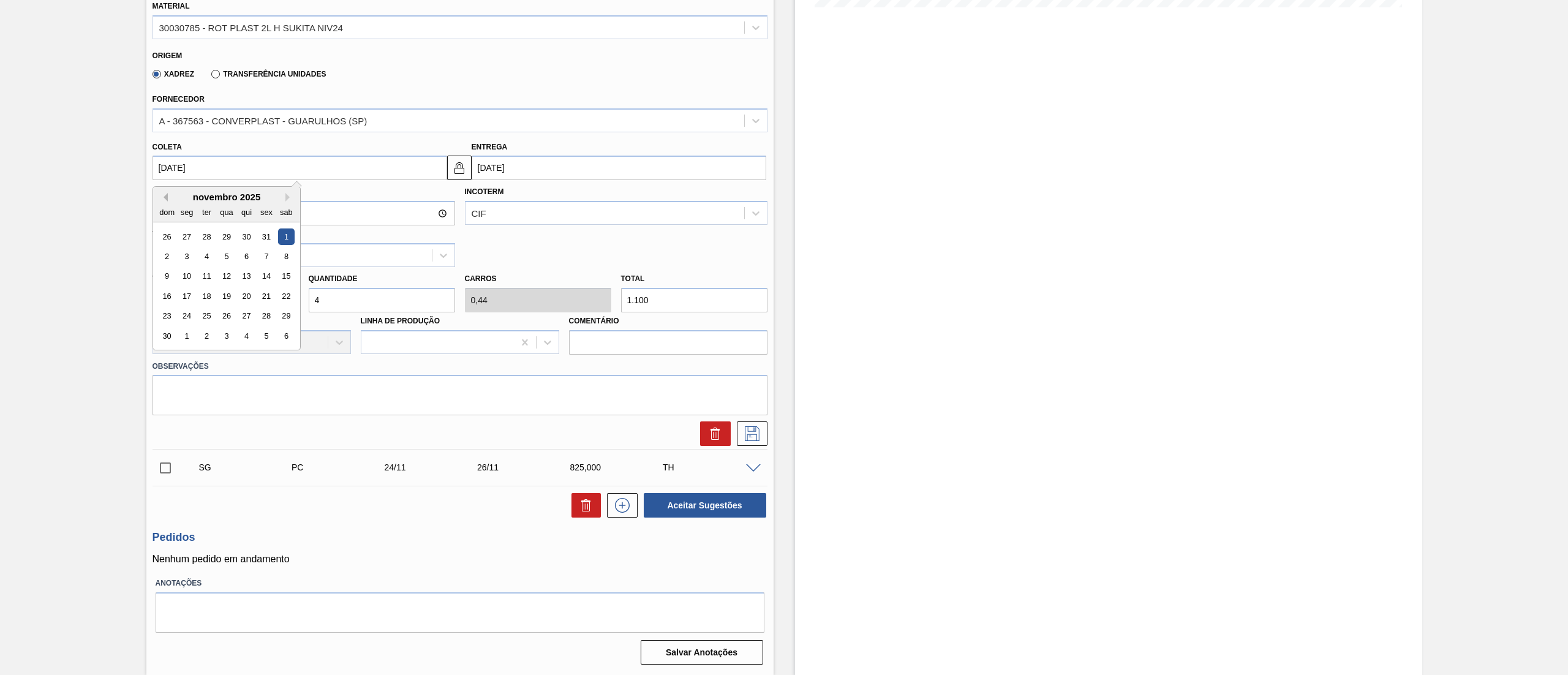
click at [159, 198] on button "Previous Month" at bounding box center [163, 197] width 8 height 8
click at [185, 281] on div "13" at bounding box center [187, 276] width 17 height 17
type input "[DATE]"
type input "15/10/2025"
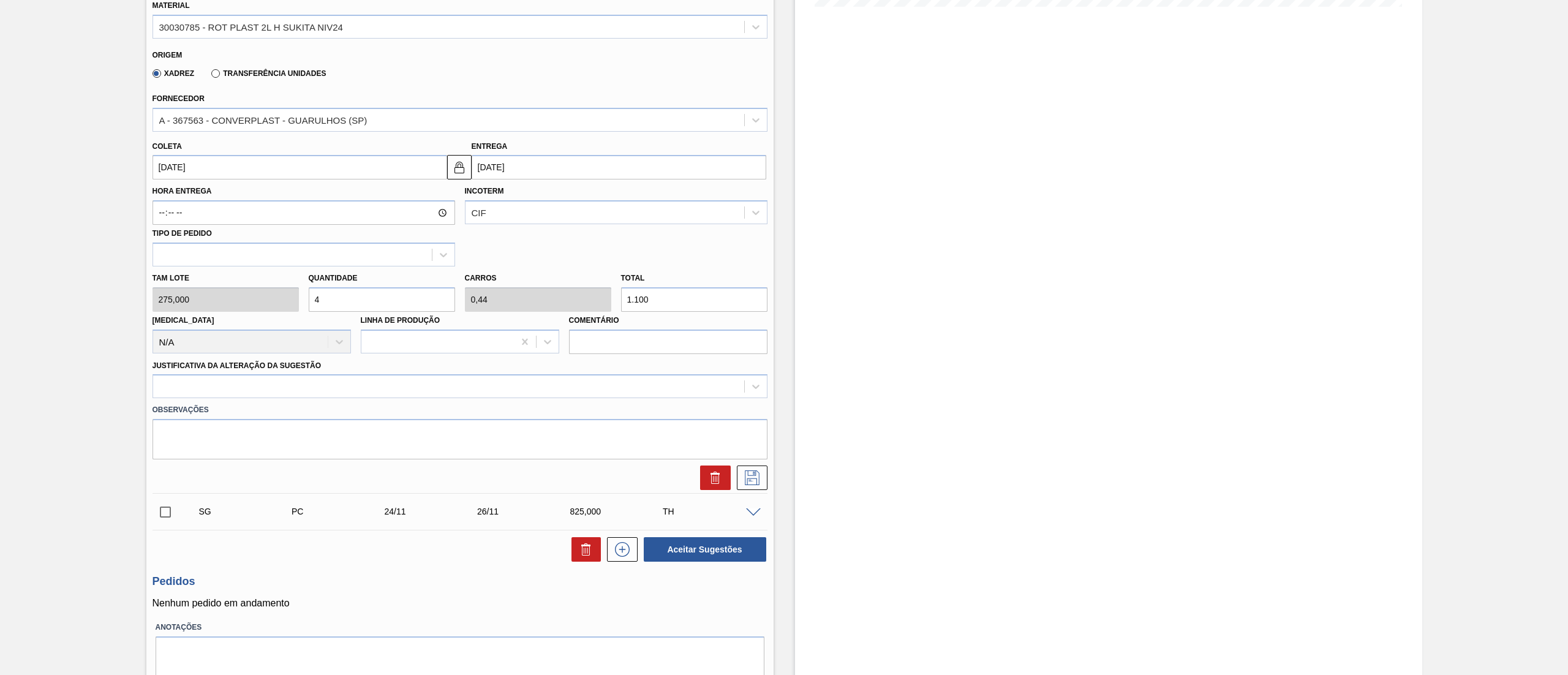
click at [239, 295] on div "Tam lote 275,000 Quantidade 4 Carros 0,44 Total 1.100 Doca N/A Linha de Produçã…" at bounding box center [460, 310] width 625 height 87
type input "2"
type input "0,22"
type input "550"
type input "2"
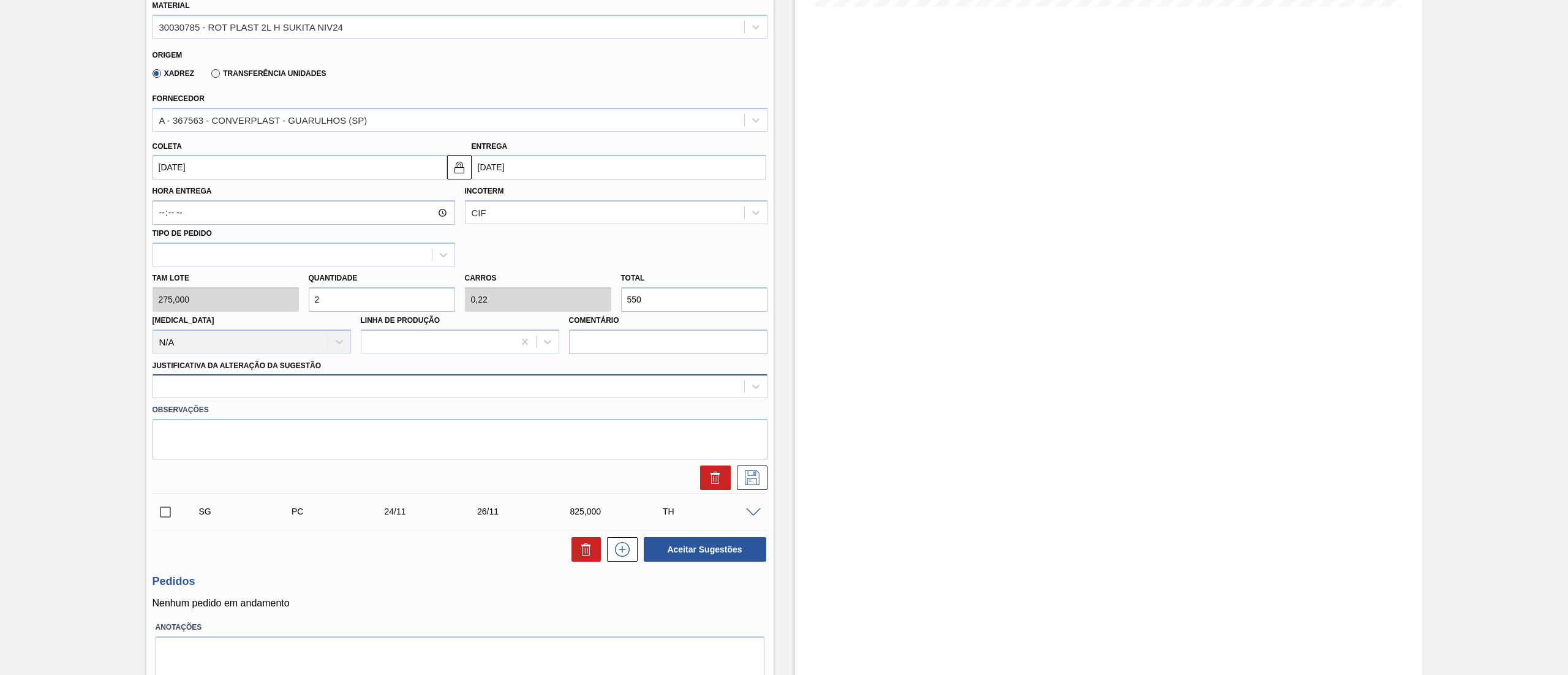
click at [224, 391] on div at bounding box center [448, 387] width 591 height 18
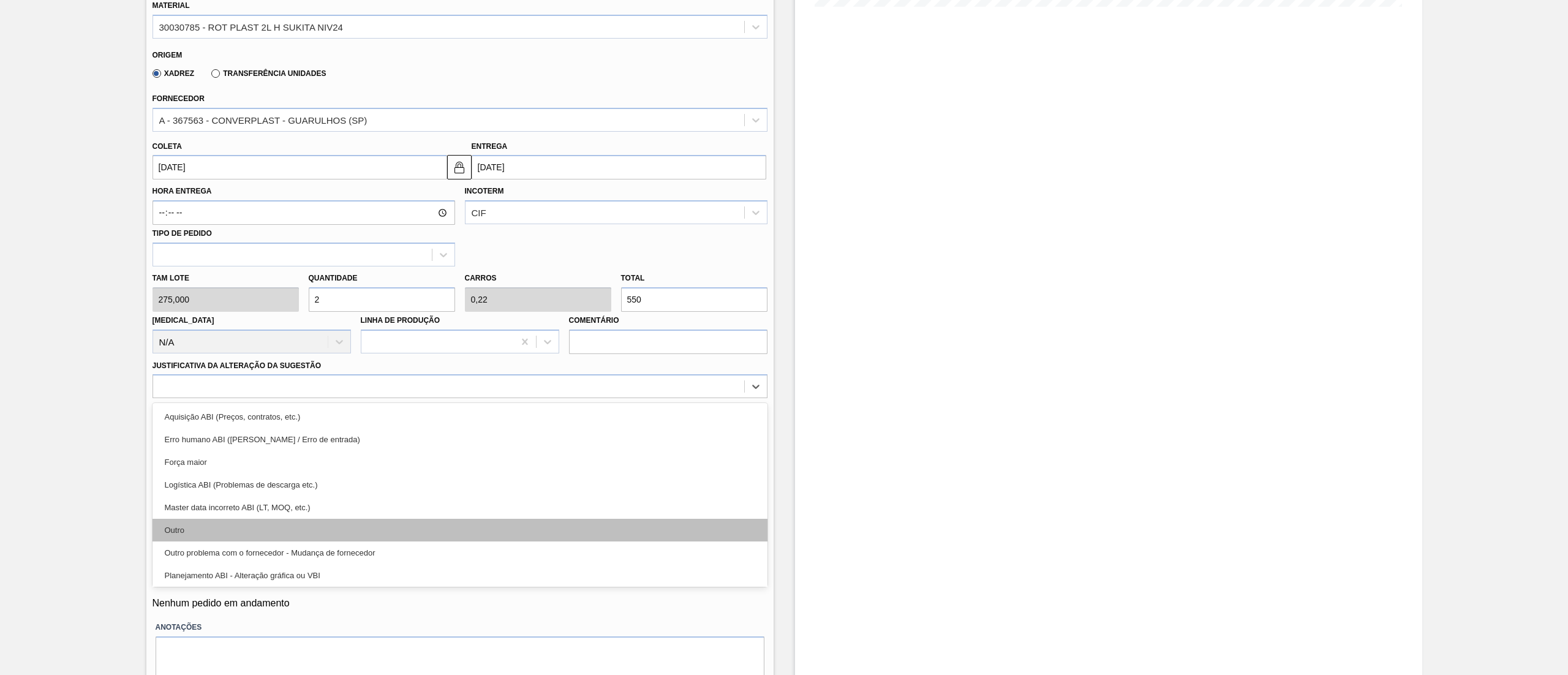
click at [194, 530] on div "Outro" at bounding box center [460, 530] width 615 height 23
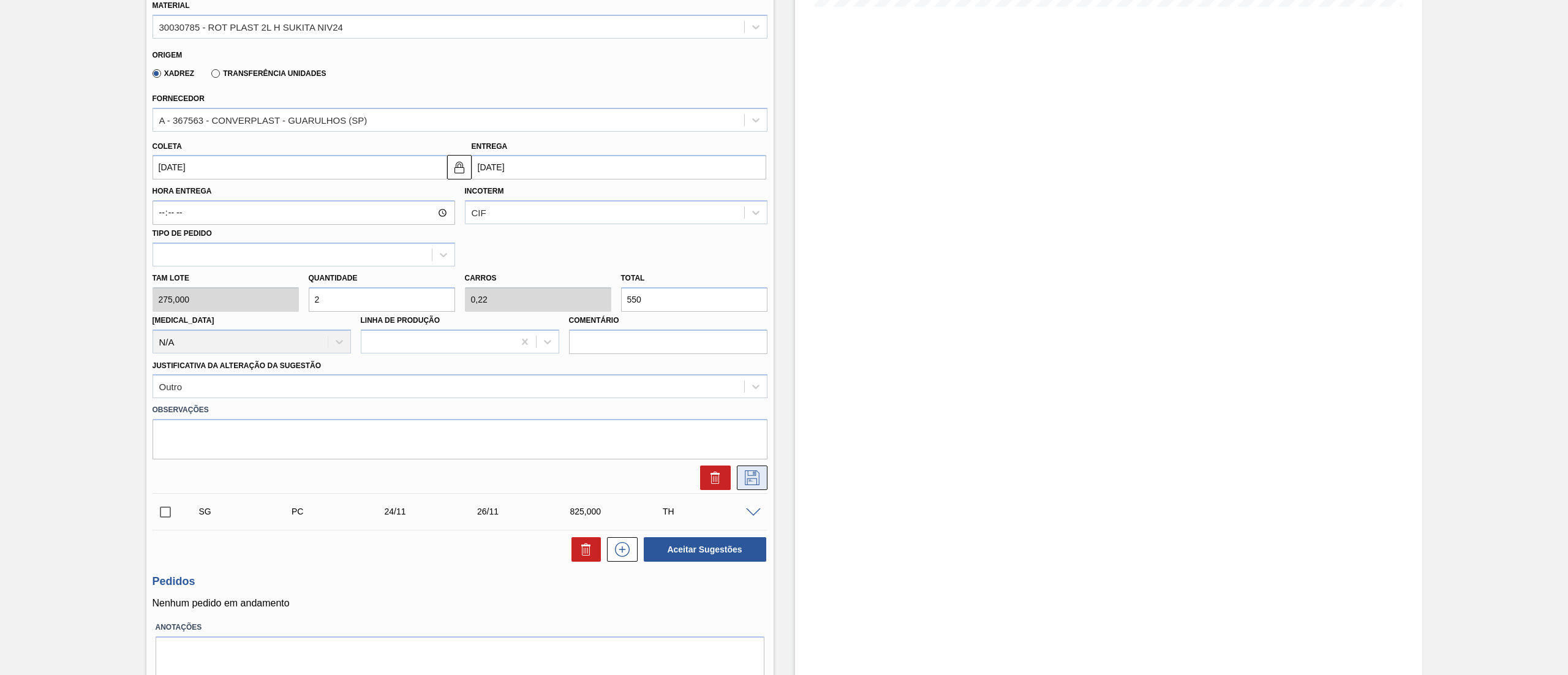
click at [754, 489] on button at bounding box center [752, 478] width 30 height 25
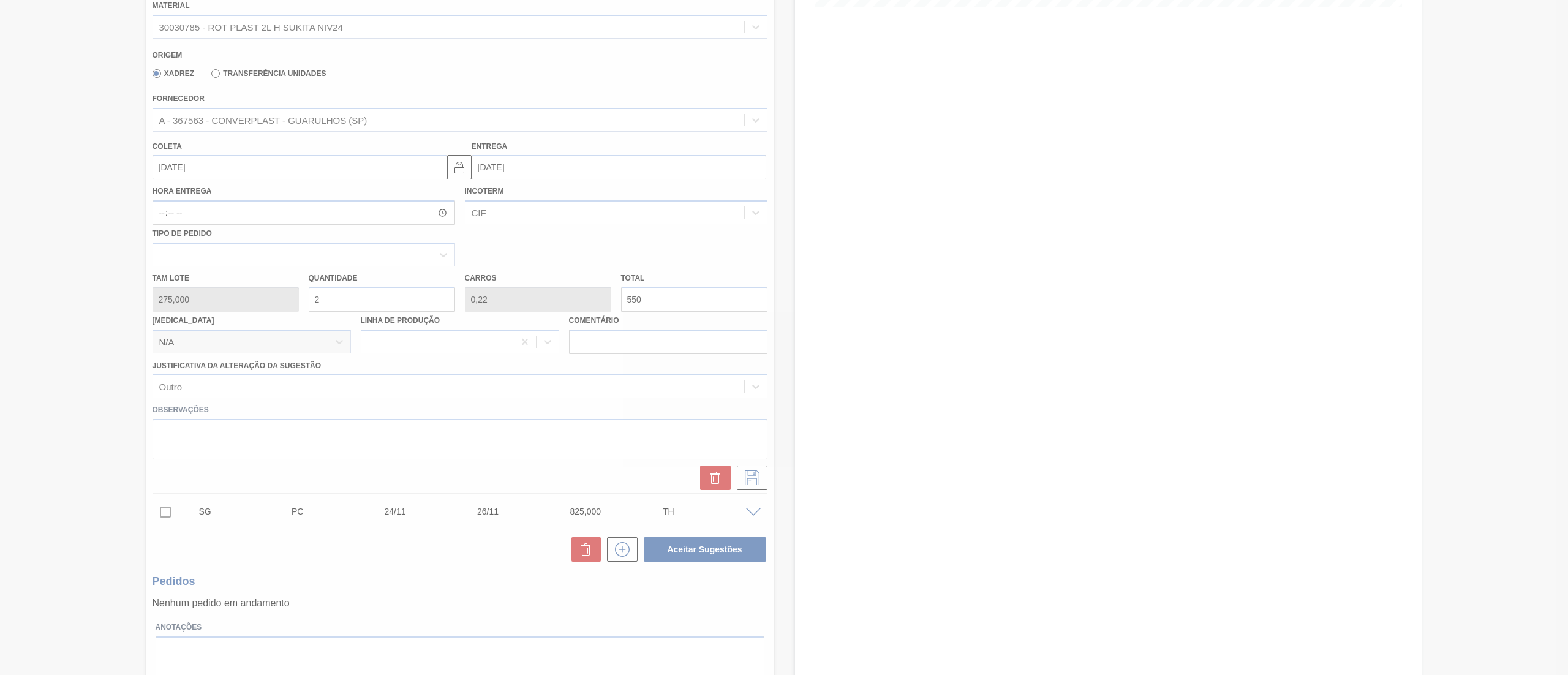
scroll to position [0, 0]
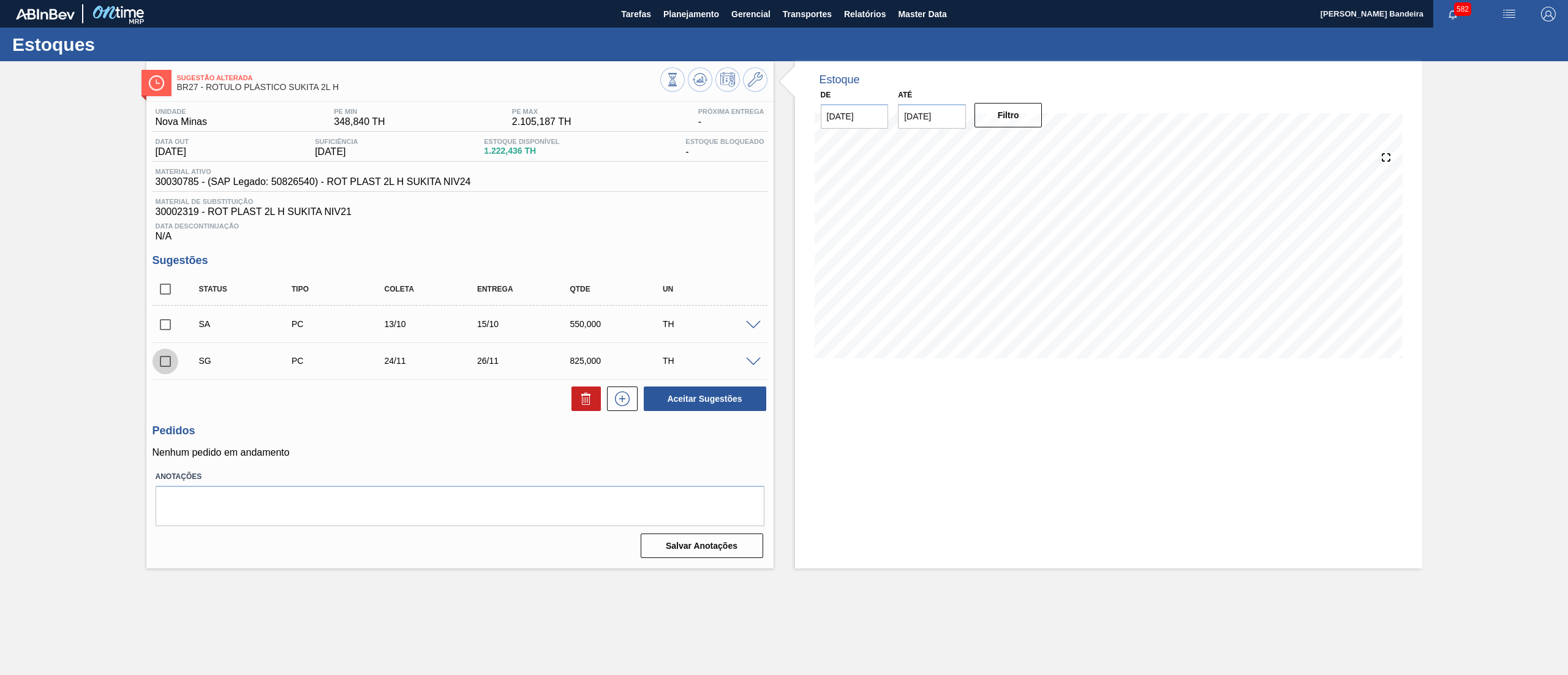
click at [168, 364] on input "checkbox" at bounding box center [165, 361] width 25 height 25
click at [586, 401] on icon at bounding box center [586, 398] width 14 height 14
checkbox input "false"
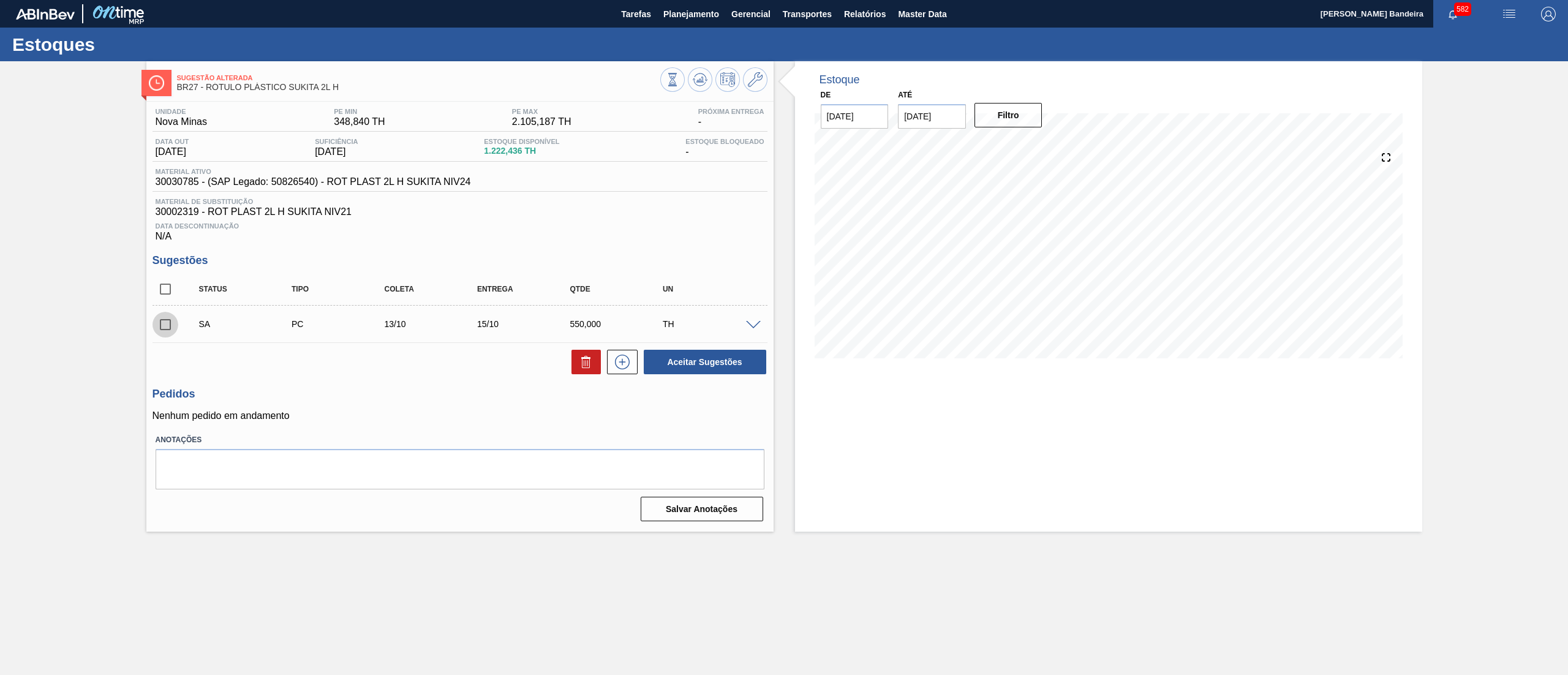
click at [164, 328] on input "checkbox" at bounding box center [165, 324] width 25 height 25
checkbox input "true"
click at [699, 366] on button "Aceitar Sugestões" at bounding box center [705, 362] width 123 height 25
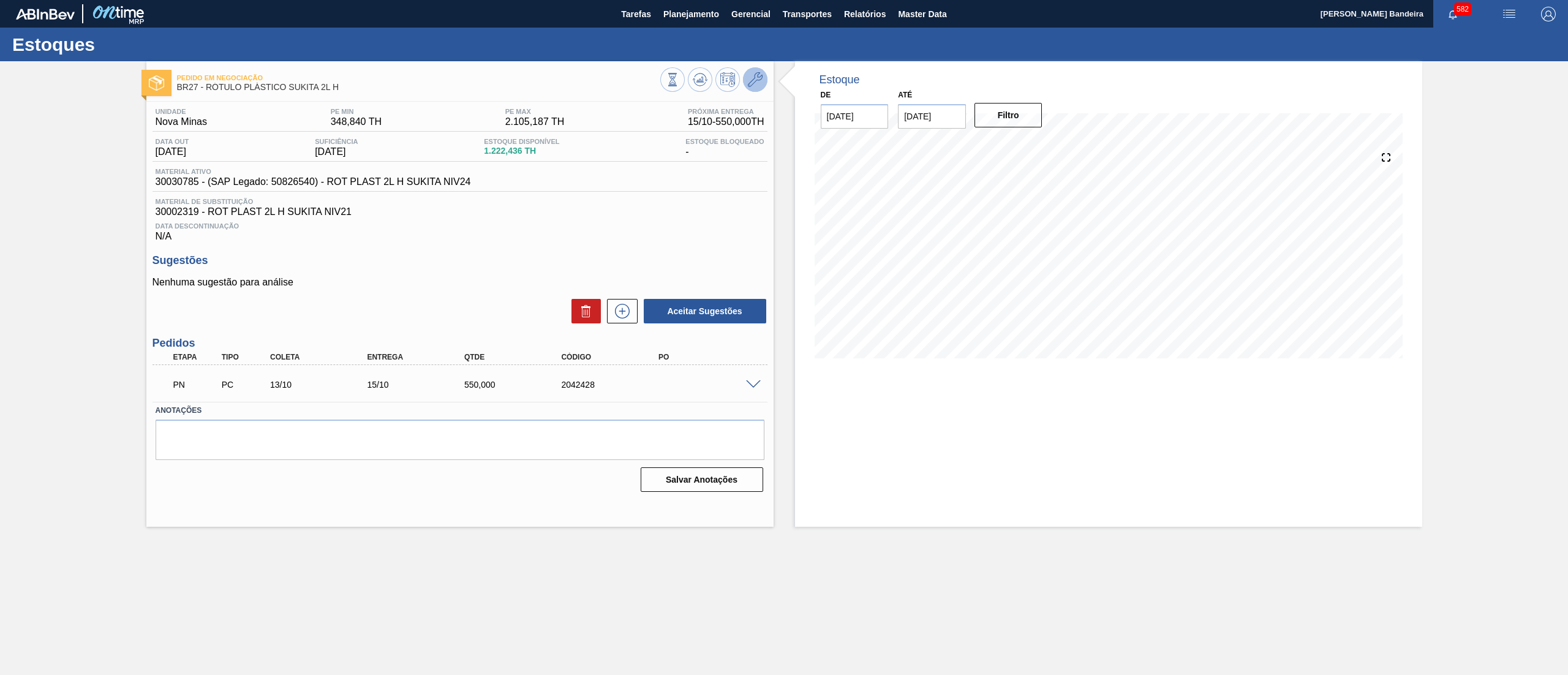
click at [760, 81] on icon at bounding box center [755, 79] width 14 height 14
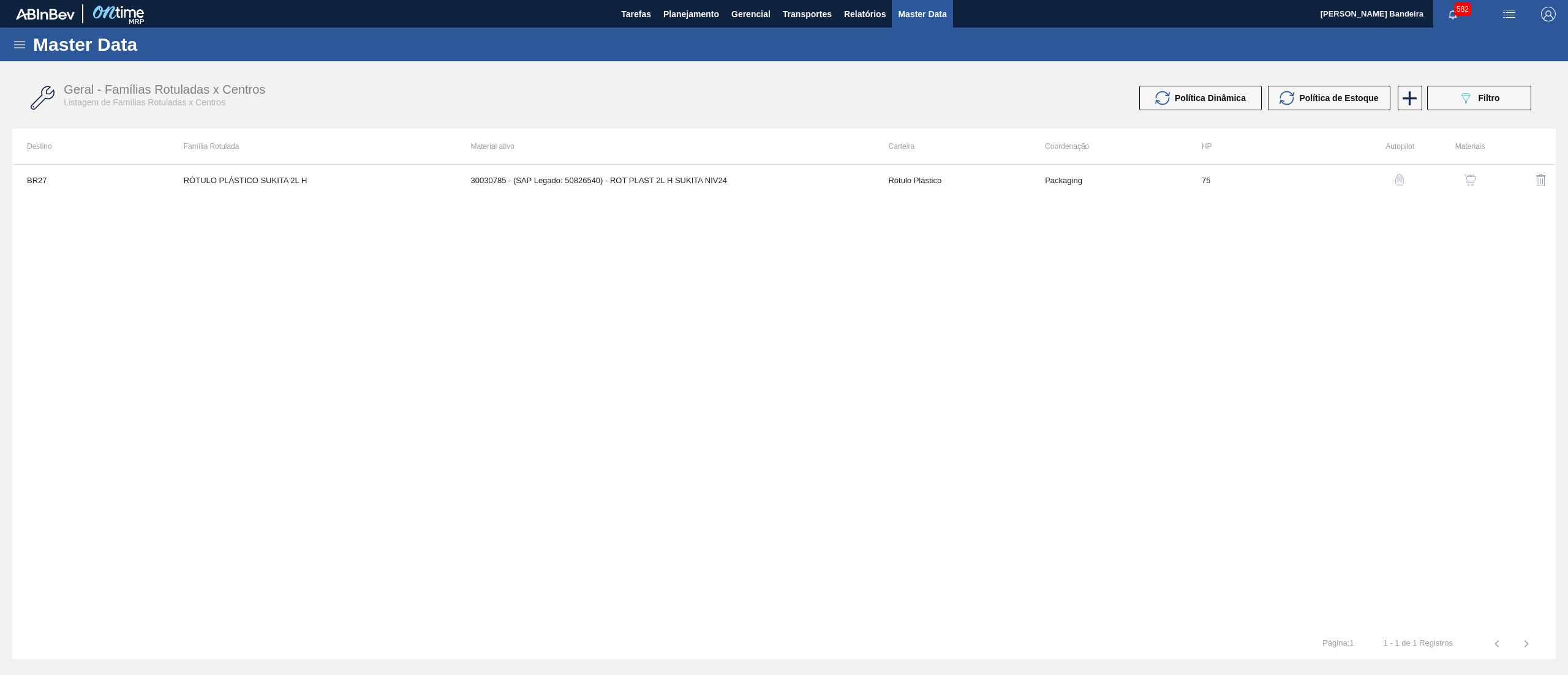
click at [1472, 180] on img "button" at bounding box center [1470, 180] width 12 height 12
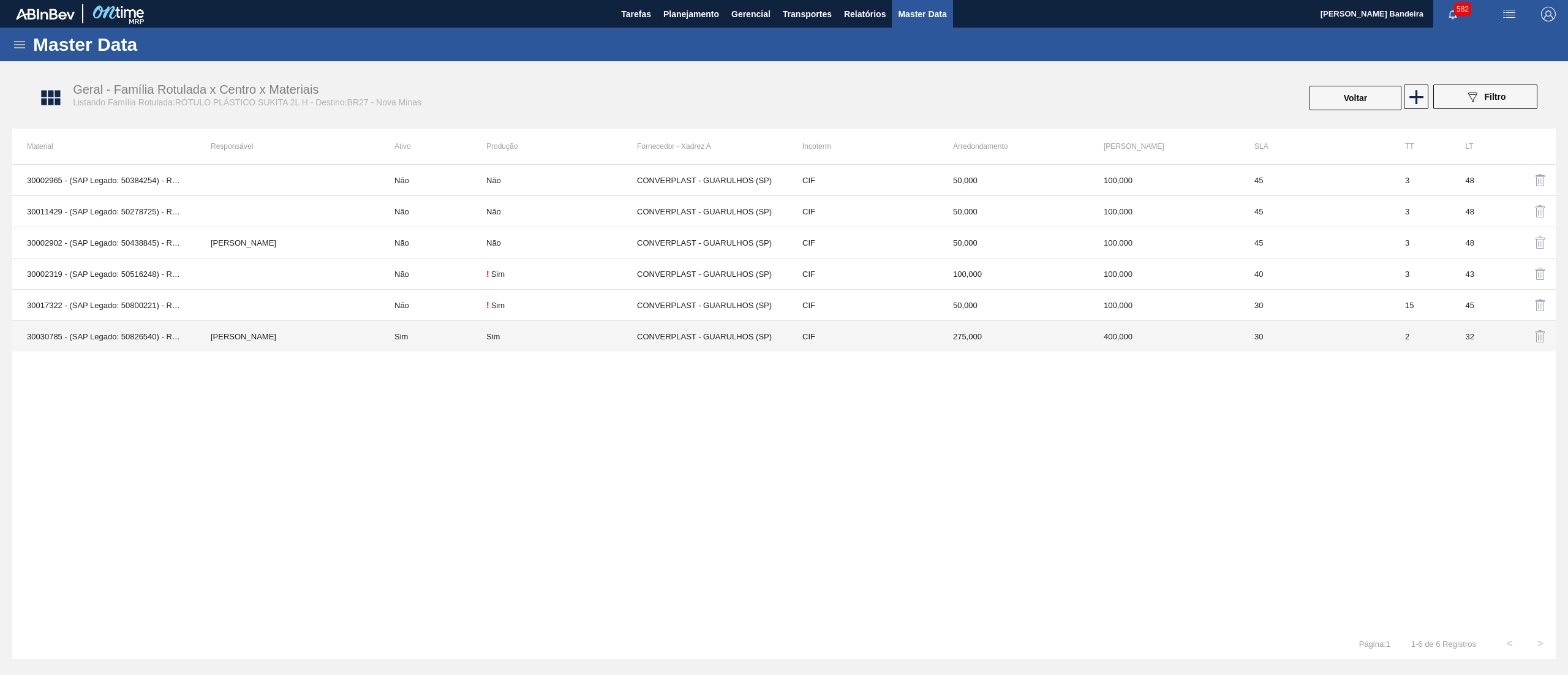
click at [922, 347] on td "CIF" at bounding box center [863, 336] width 151 height 31
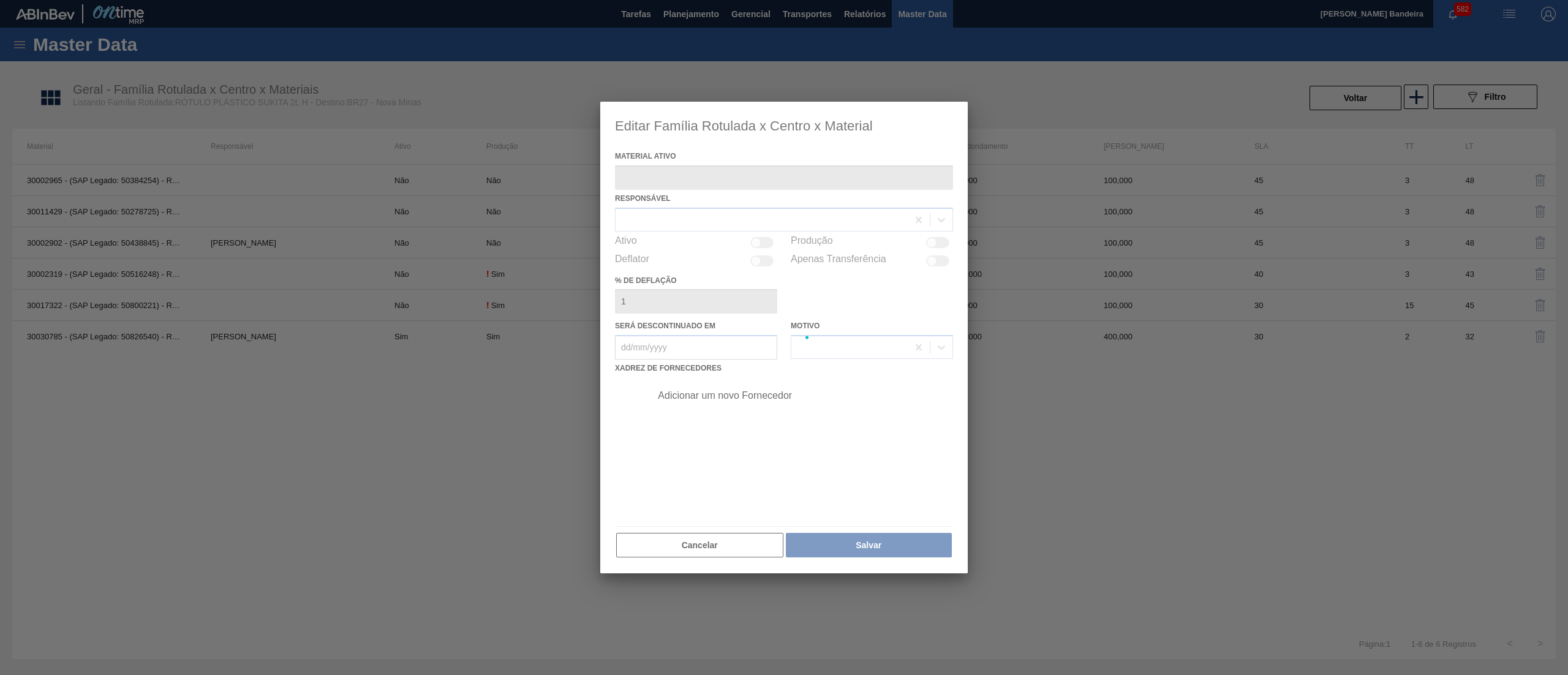
type ativo "30030785 - (SAP Legado: 50826540) - ROT PLAST 2L H SUKITA NIV24"
checkbox input "true"
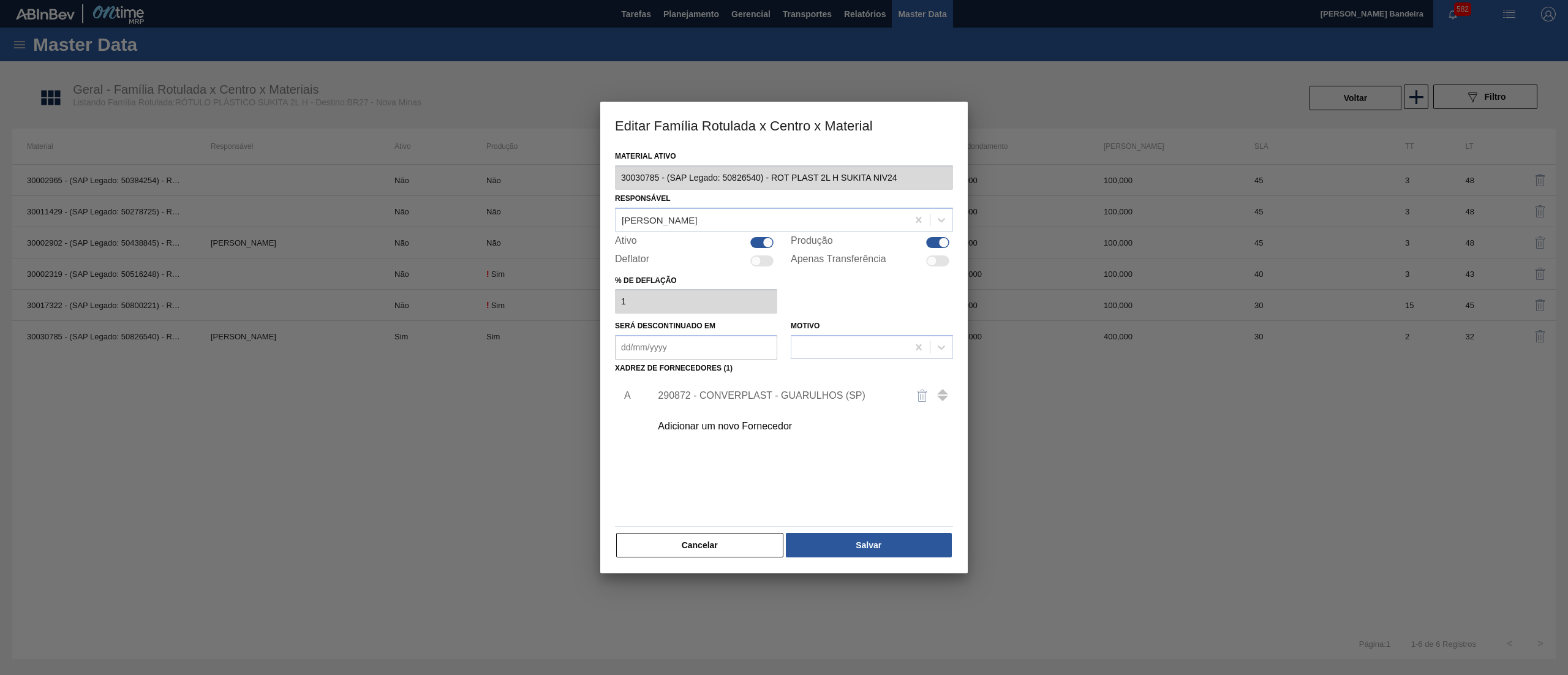
click at [763, 241] on div at bounding box center [767, 242] width 10 height 10
checkbox input "false"
click at [826, 533] on button "Salvar" at bounding box center [869, 546] width 166 height 25
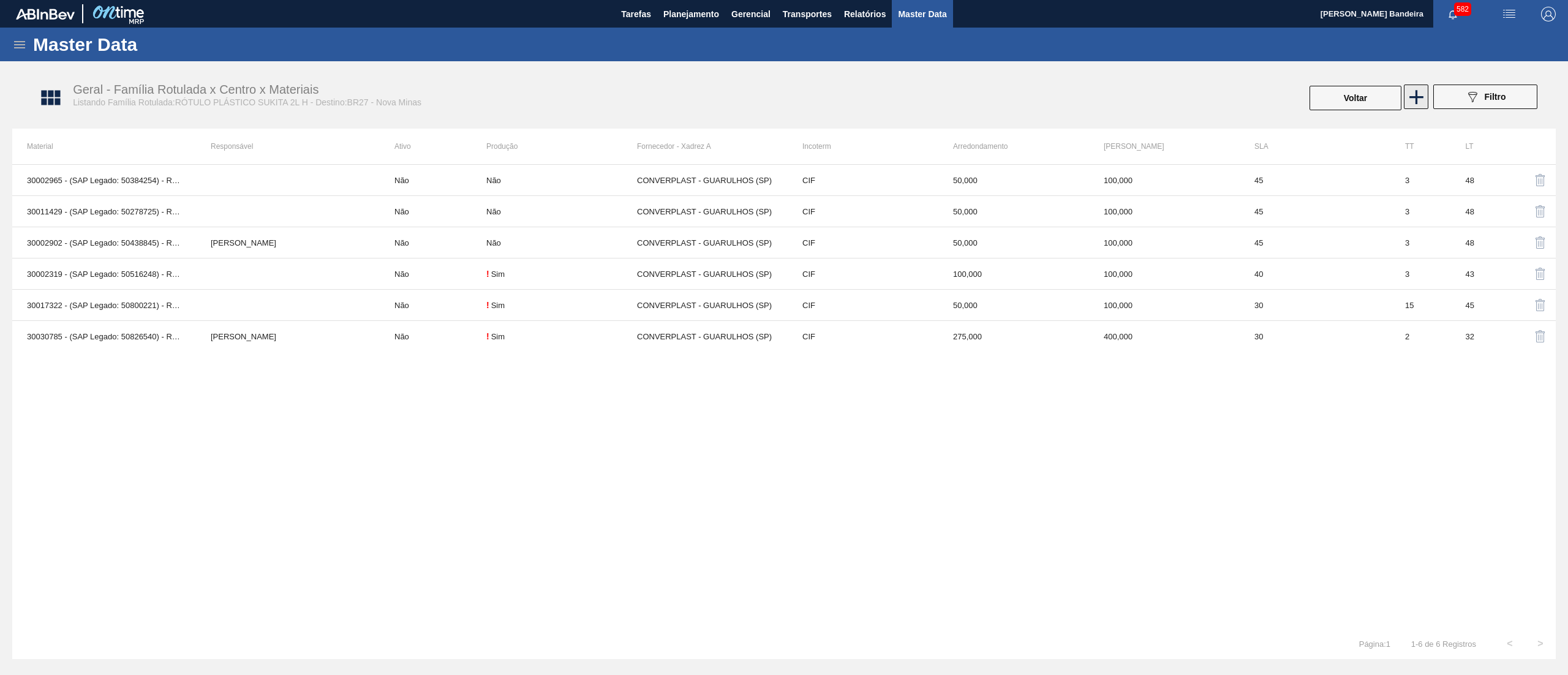
click at [1425, 90] on icon at bounding box center [1416, 97] width 24 height 24
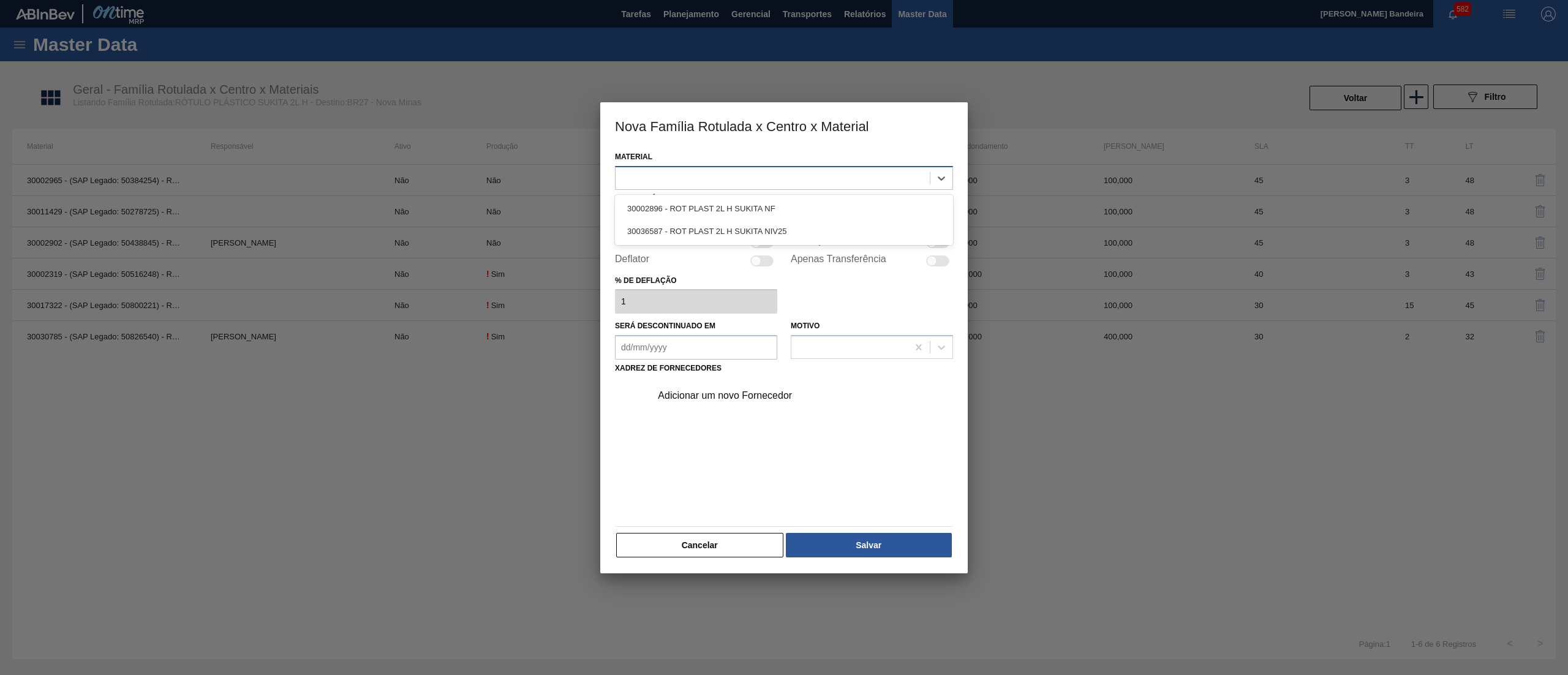
click at [699, 178] on div at bounding box center [773, 178] width 314 height 18
click at [701, 227] on div "30036587 - ROT PLAST 2L H SUKITA NIV25" at bounding box center [784, 231] width 338 height 23
click at [701, 227] on div at bounding box center [762, 220] width 292 height 18
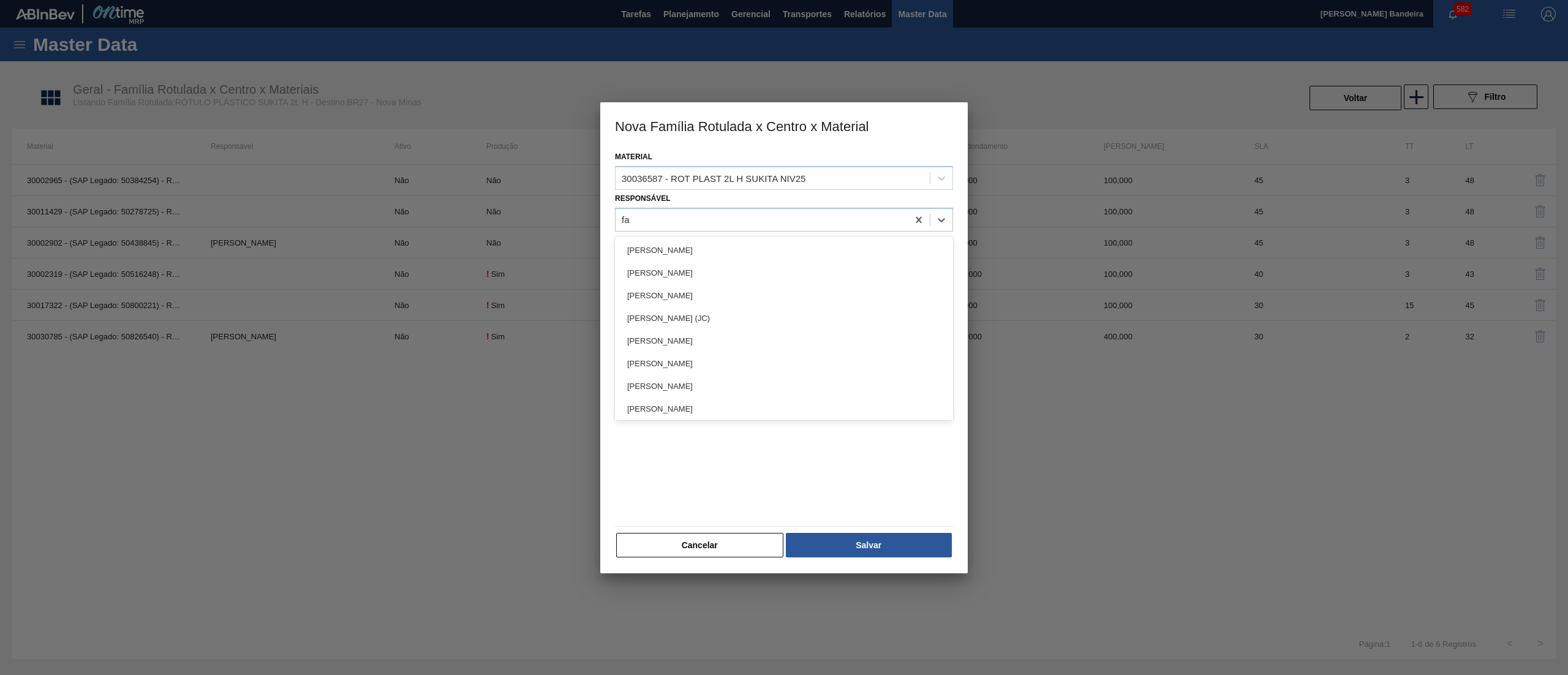
type input "far"
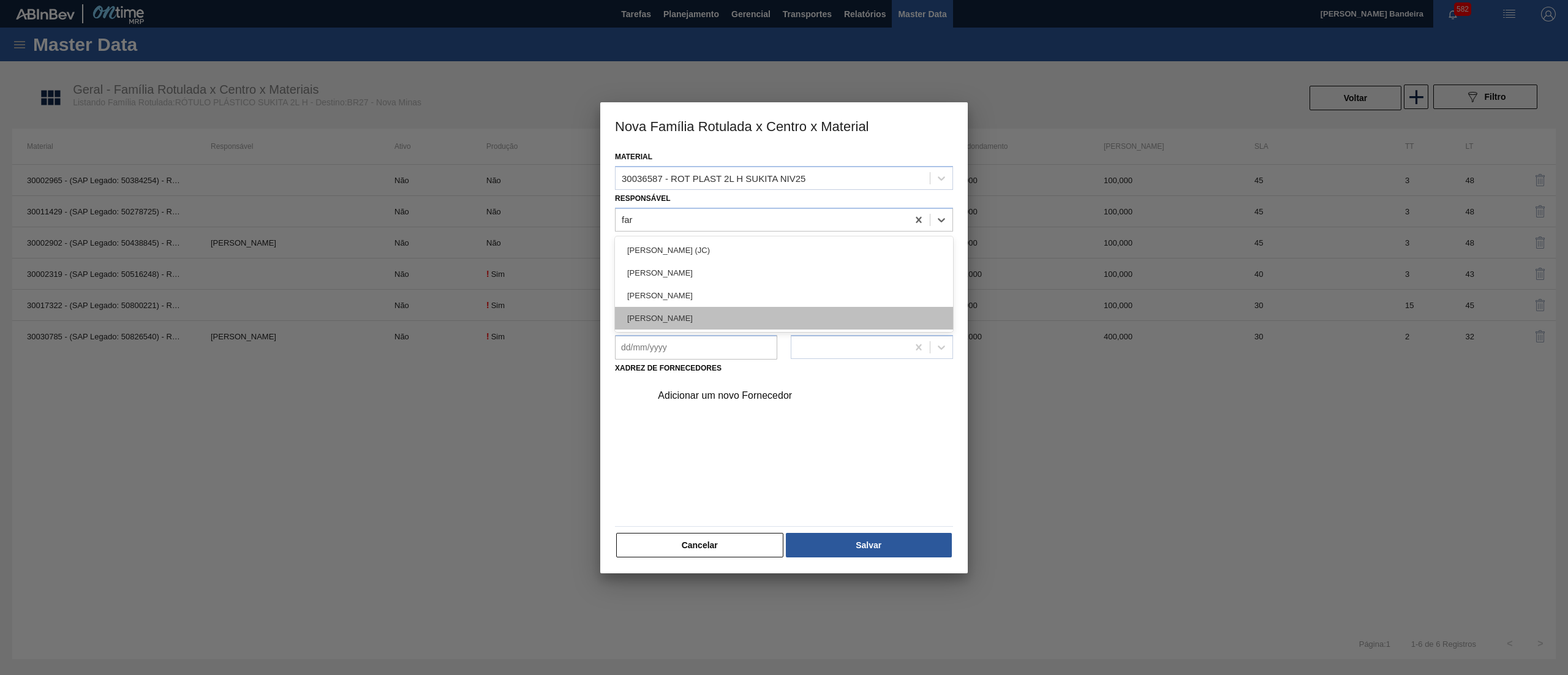
click at [721, 310] on div "[PERSON_NAME] LIMA [PERSON_NAME]" at bounding box center [784, 318] width 338 height 23
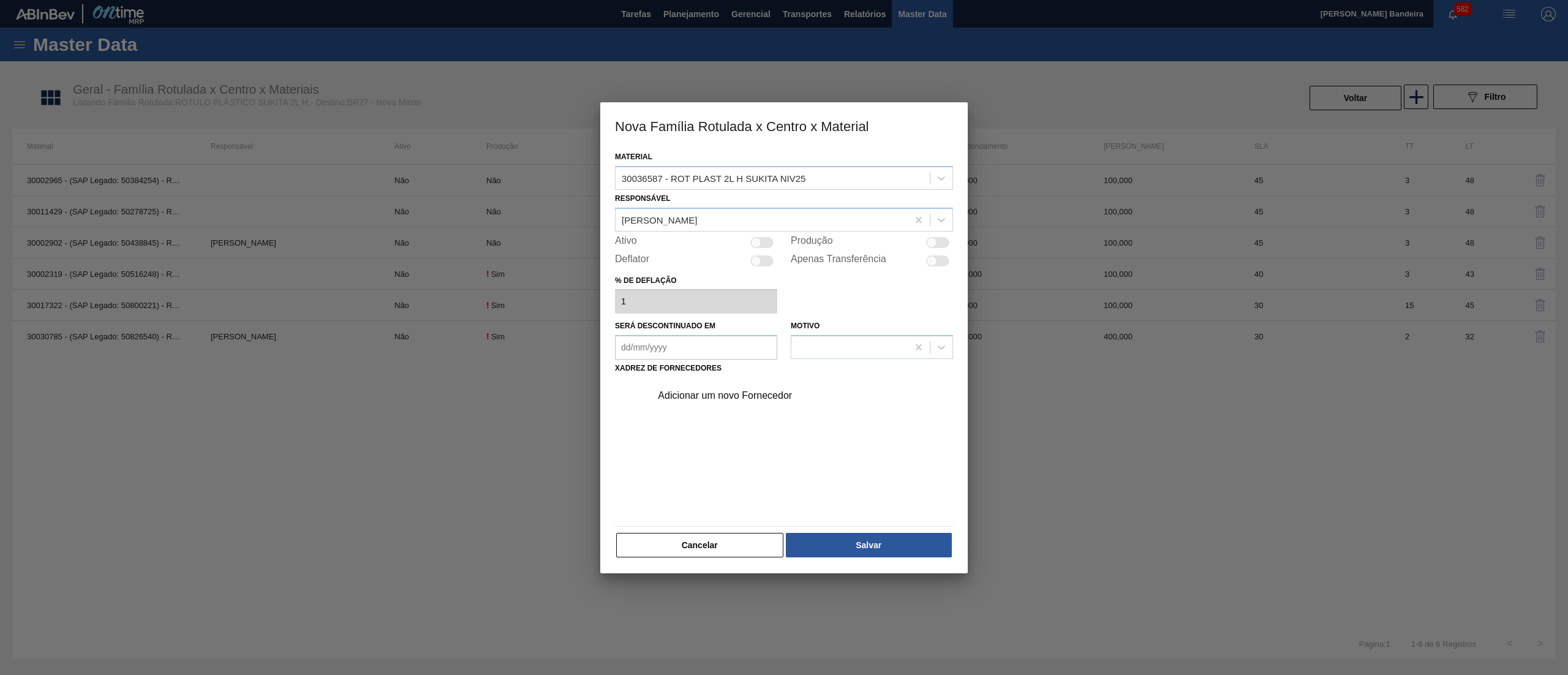
click at [760, 245] on div at bounding box center [762, 242] width 23 height 11
checkbox input "true"
click at [728, 392] on div "Adicionar um novo Fornecedor" at bounding box center [778, 395] width 240 height 11
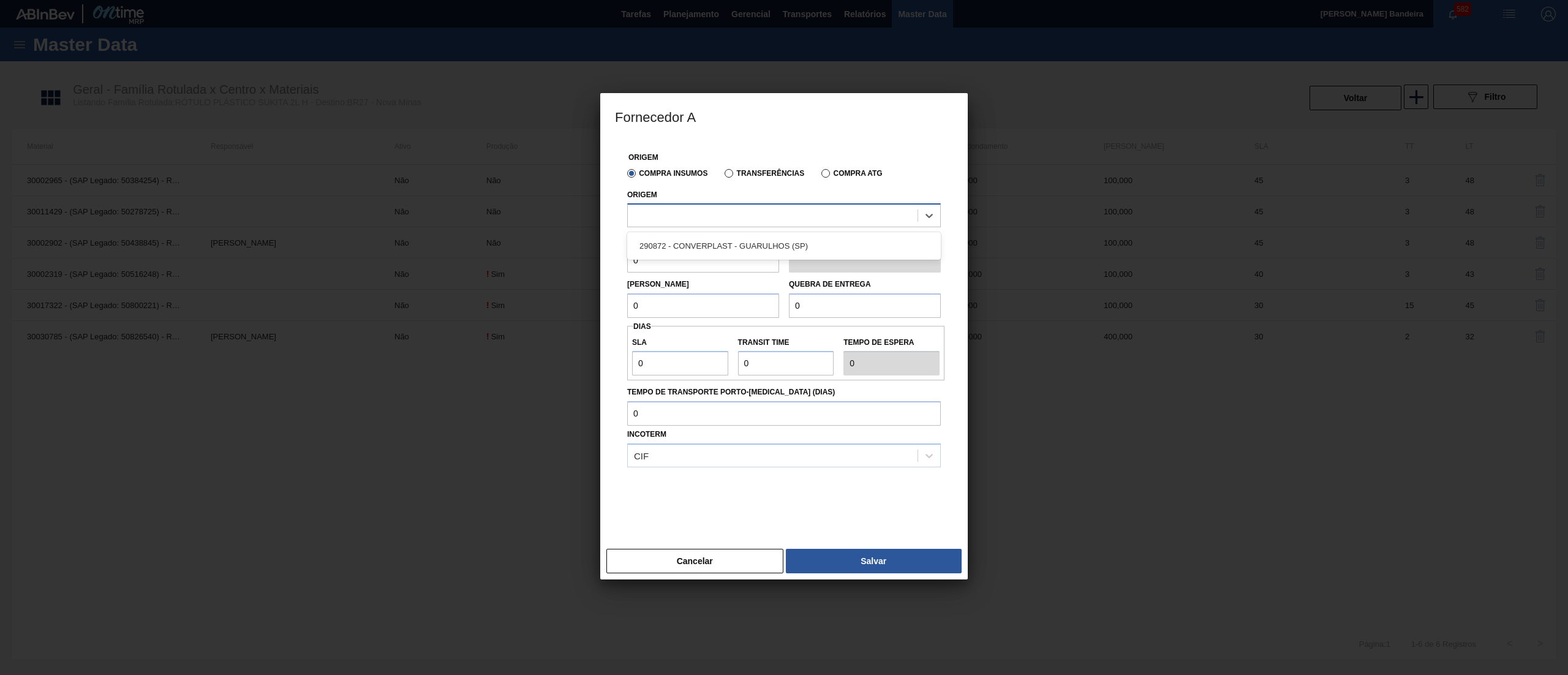
click at [725, 223] on div at bounding box center [772, 216] width 290 height 18
click at [725, 240] on div "290872 - CONVERPLAST - GUARULHOS (SP)" at bounding box center [784, 246] width 313 height 23
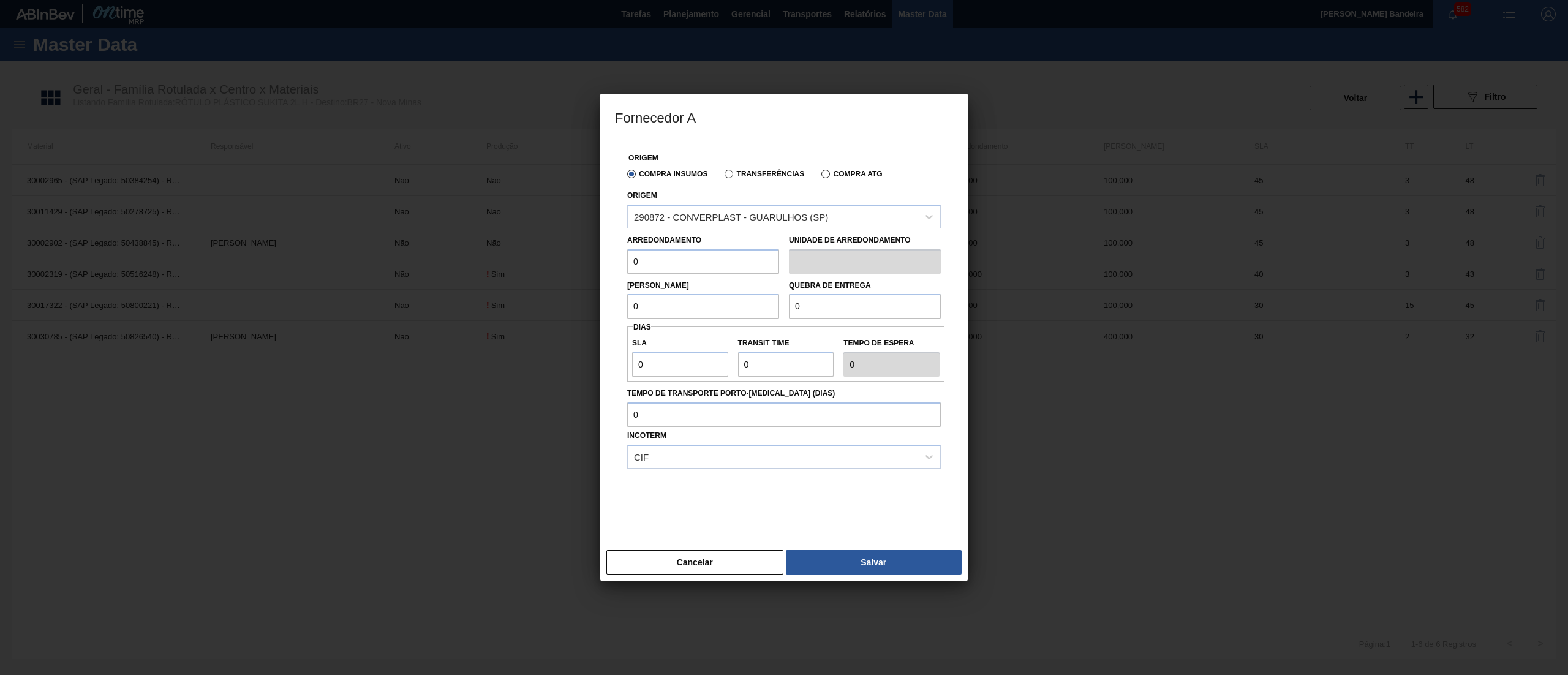
drag, startPoint x: 534, startPoint y: 260, endPoint x: 484, endPoint y: 260, distance: 50.0
click at [484, 260] on div "Fornecedor A Origem Compra Insumos Transferências Compra ATG Origem 290872 - CO…" at bounding box center [784, 338] width 1568 height 675
paste input "40"
type input "400"
drag, startPoint x: 677, startPoint y: 315, endPoint x: 510, endPoint y: 315, distance: 167.0
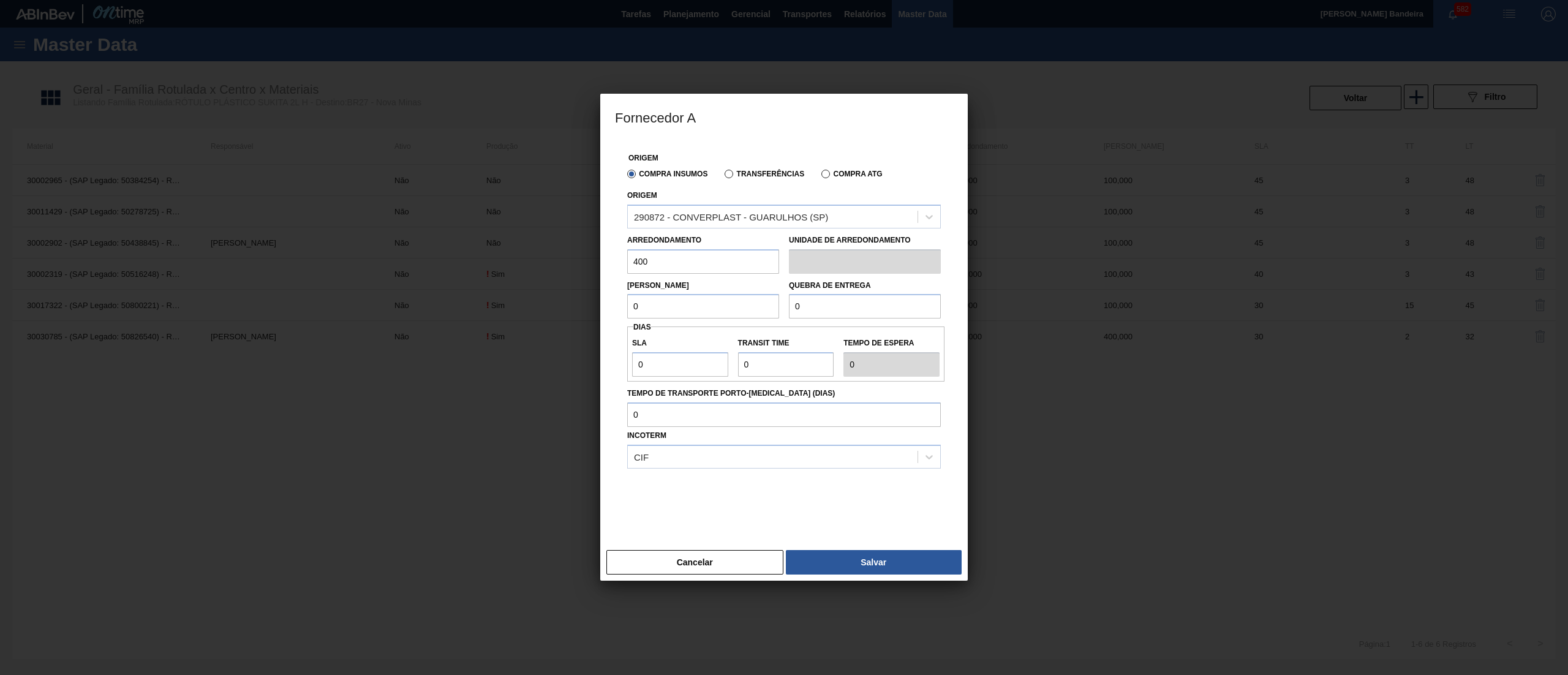
click at [510, 315] on div "Fornecedor A Origem Compra Insumos Transferências Compra ATG Origem 290872 - CO…" at bounding box center [784, 338] width 1568 height 675
paste input "40"
type input "400"
drag, startPoint x: 880, startPoint y: 313, endPoint x: 650, endPoint y: 328, distance: 230.5
click at [650, 328] on div "Origem Compra Insumos Transferências Compra ATG Origem 290872 - CONVERPLAST - G…" at bounding box center [784, 335] width 338 height 390
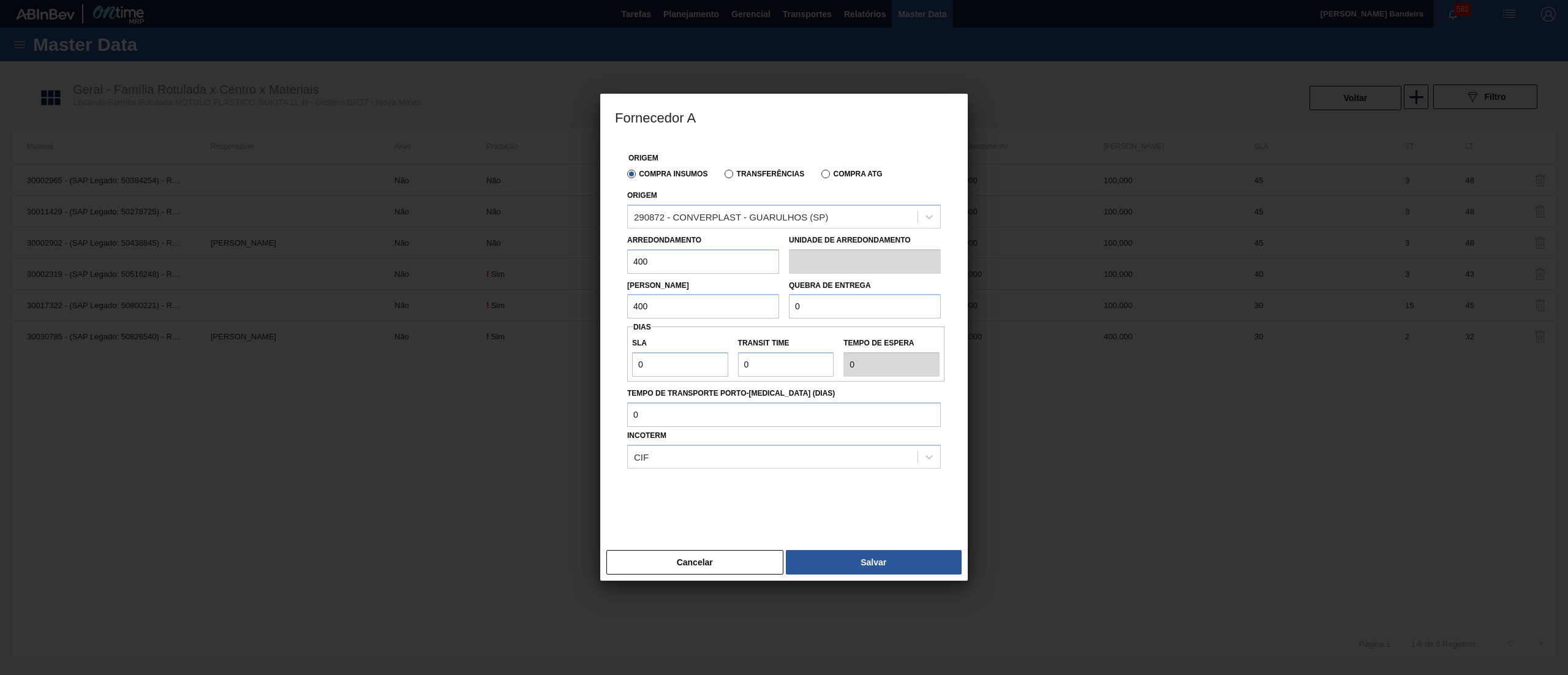
paste input "40"
type input "400"
drag, startPoint x: 661, startPoint y: 372, endPoint x: 571, endPoint y: 371, distance: 90.0
click at [571, 371] on div "Fornecedor A Origem Compra Insumos Transferências Compra ATG Origem 290872 - CO…" at bounding box center [784, 338] width 1568 height 675
type input "3"
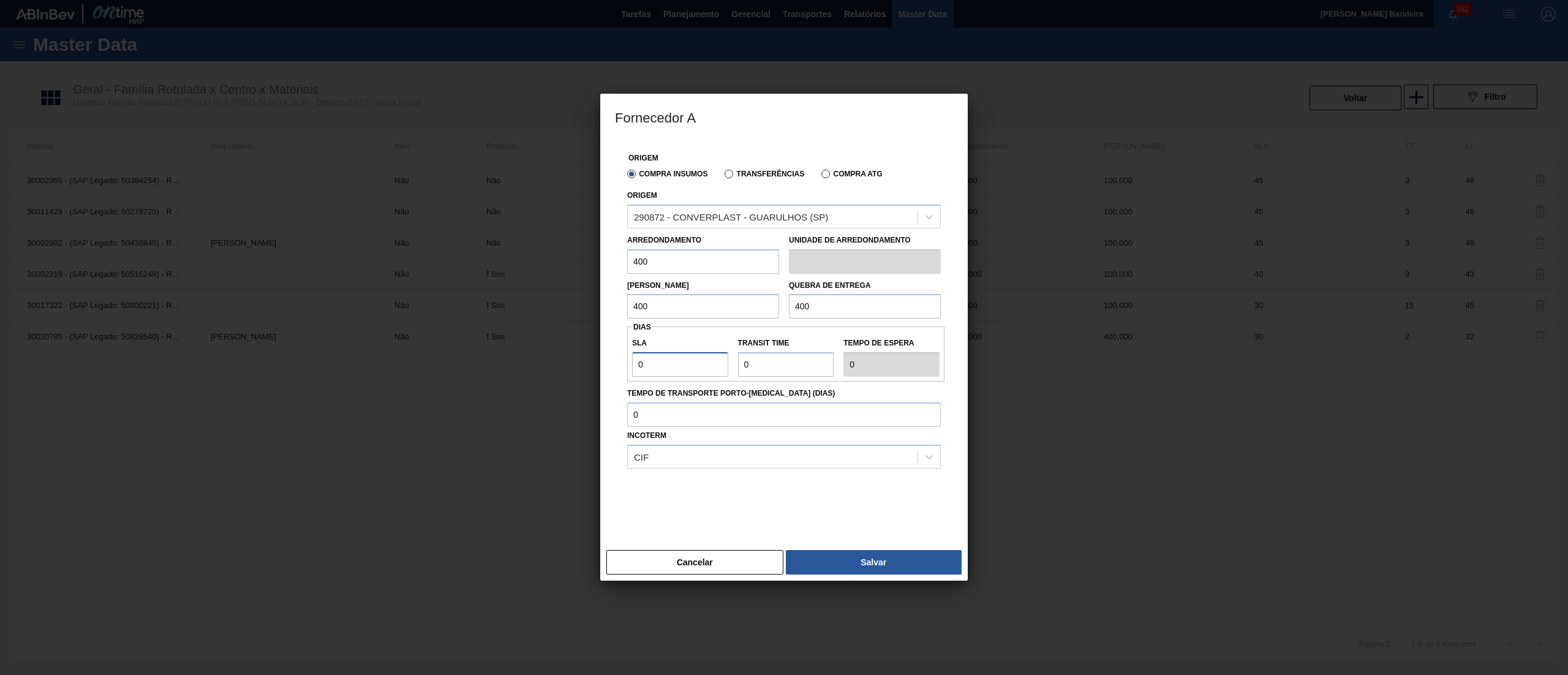
type input "3"
type input "30"
drag, startPoint x: 721, startPoint y: 362, endPoint x: 635, endPoint y: 364, distance: 86.0
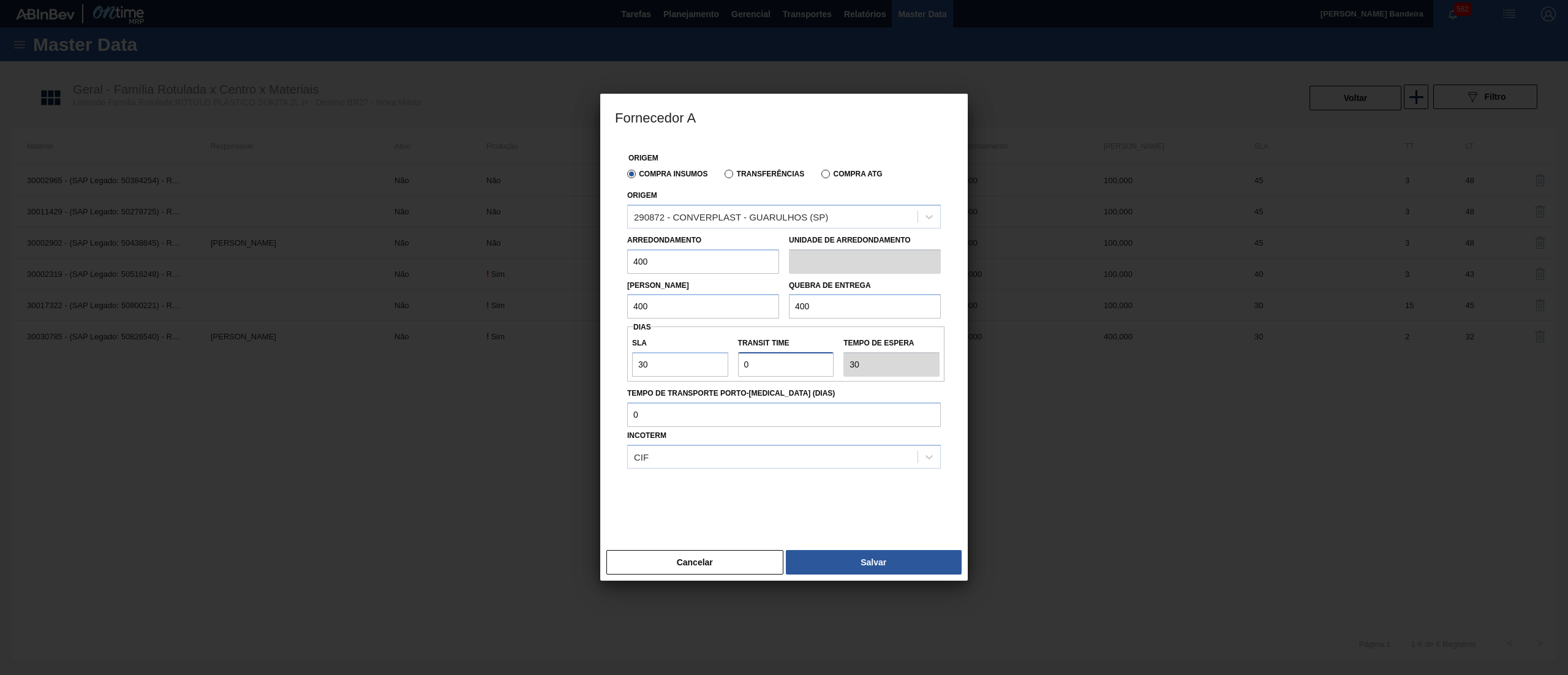
click at [635, 364] on div "SLA 30 Transit Time Tempo de espera 30" at bounding box center [786, 354] width 318 height 45
type input "2"
type input "32"
type input "2"
click at [860, 566] on button "Salvar" at bounding box center [874, 562] width 176 height 25
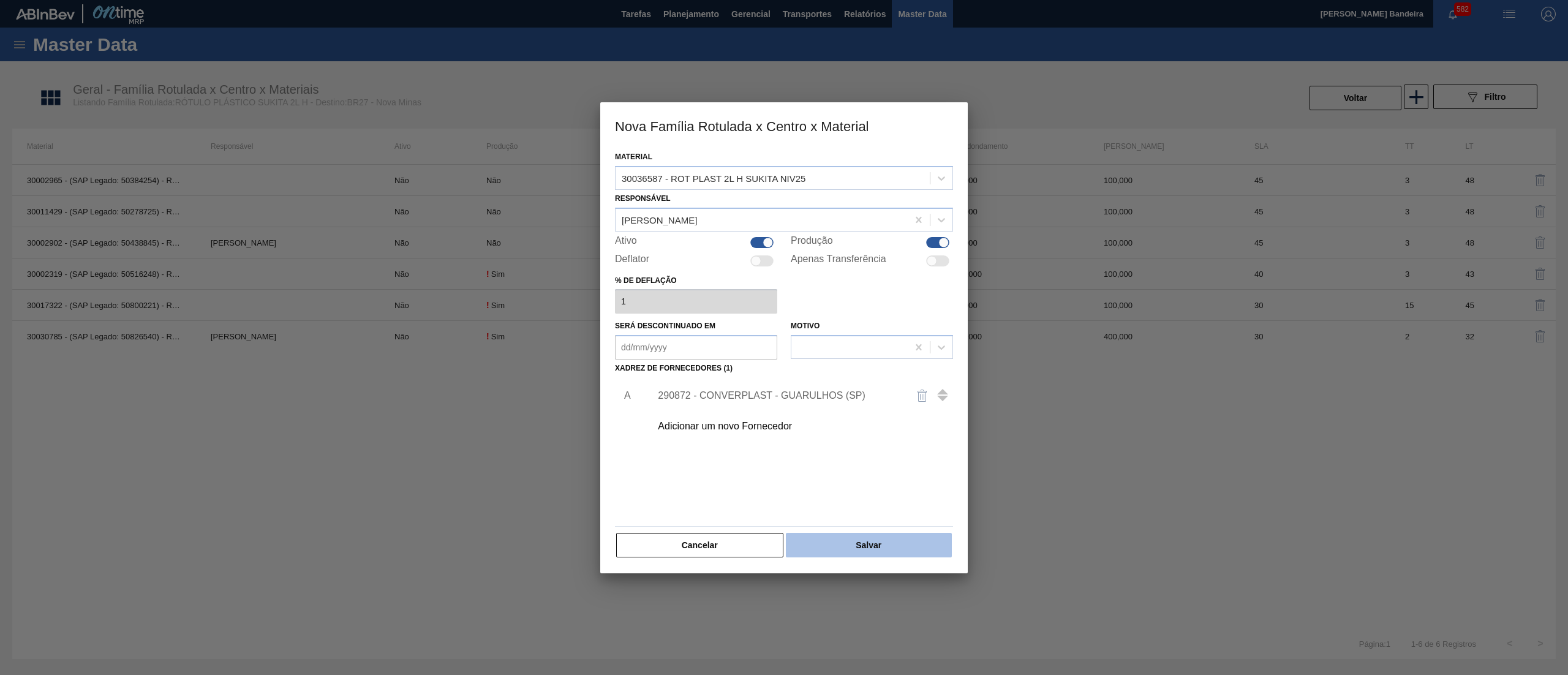
click at [881, 553] on button "Salvar" at bounding box center [869, 546] width 166 height 25
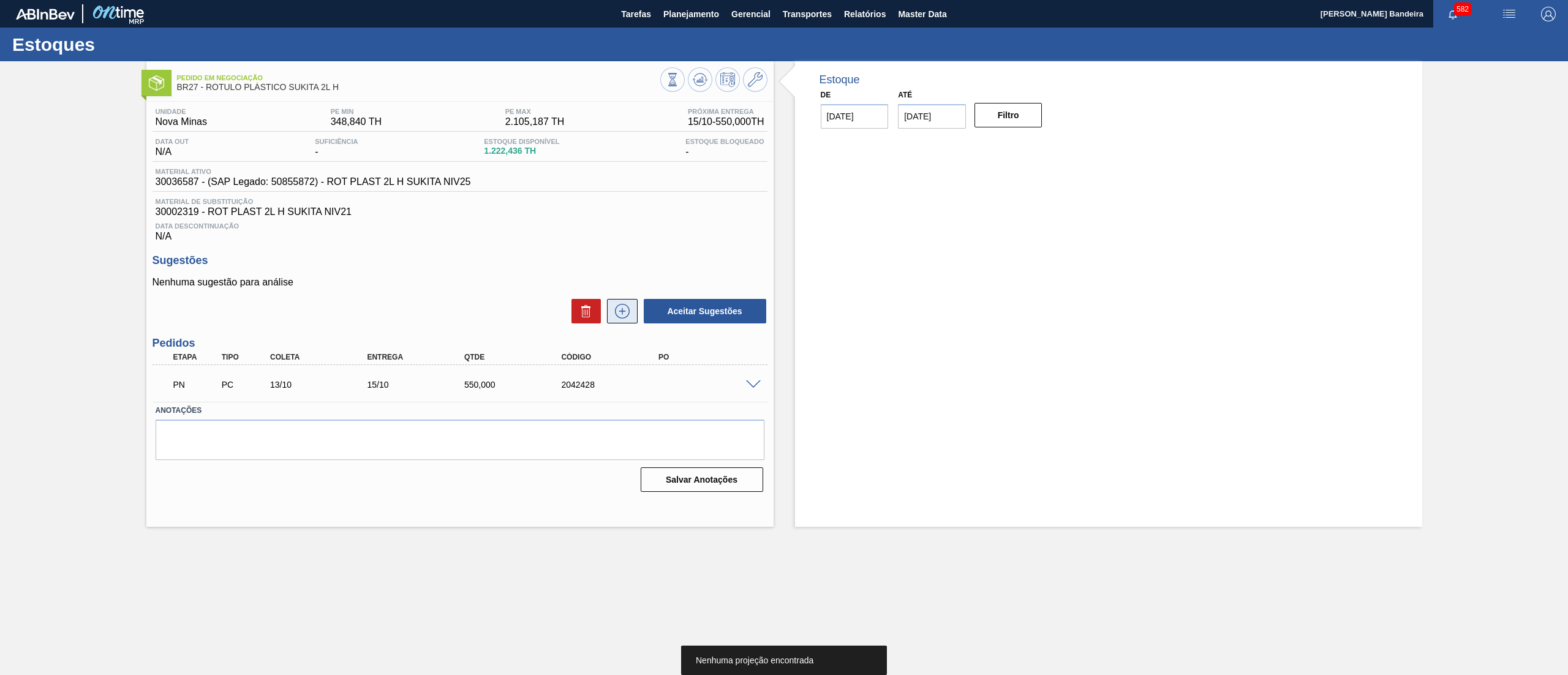
click at [619, 318] on icon at bounding box center [622, 311] width 19 height 14
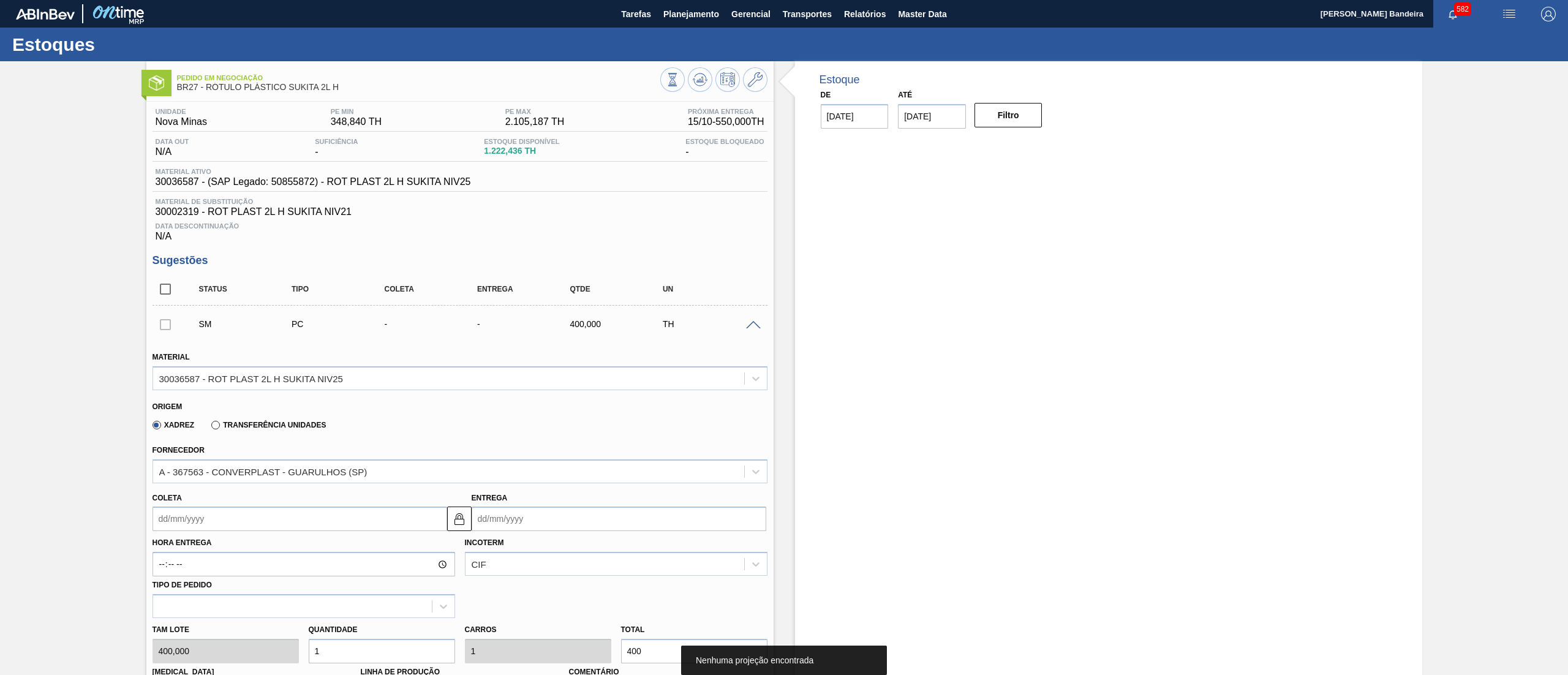
click at [349, 517] on input "Coleta" at bounding box center [300, 519] width 295 height 25
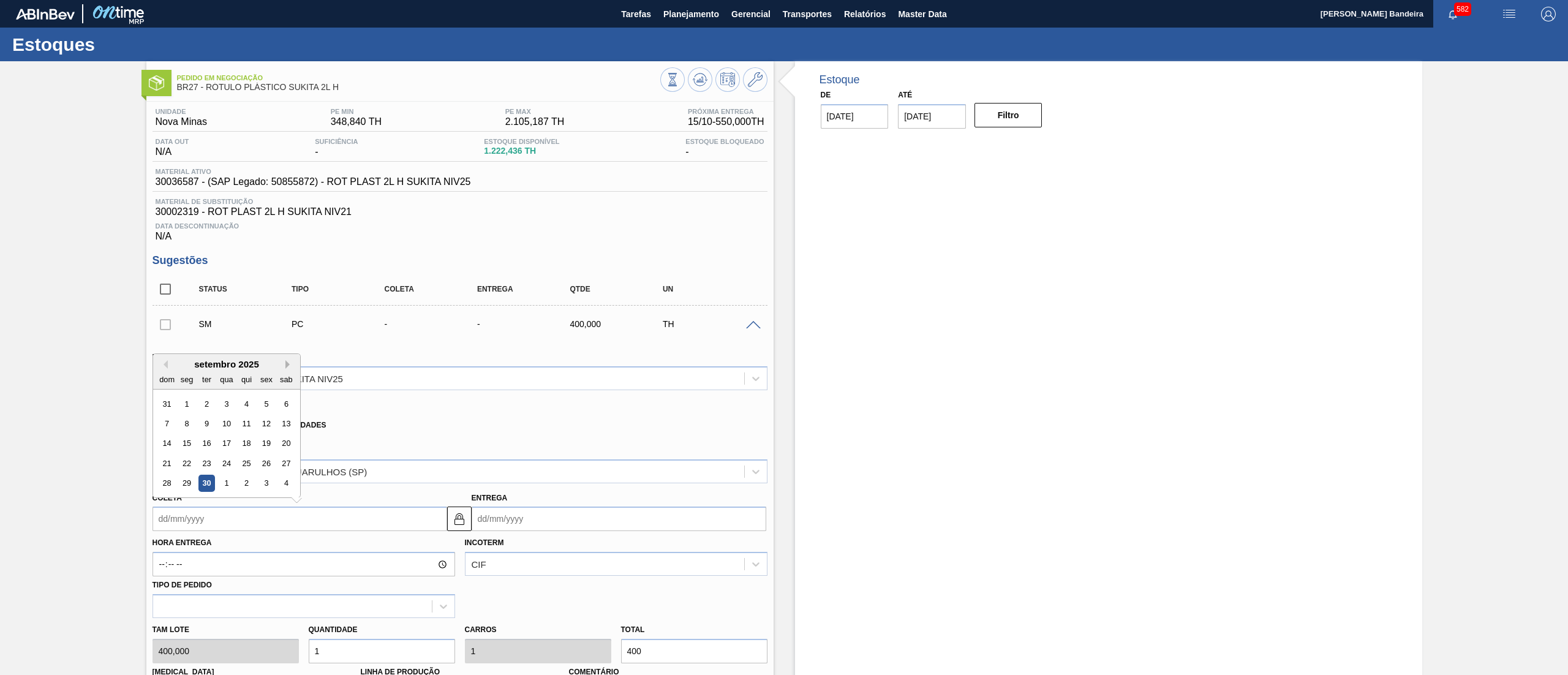
click at [287, 362] on button "Next Month" at bounding box center [289, 364] width 8 height 8
click at [165, 368] on button "Previous Month" at bounding box center [163, 364] width 8 height 8
click at [258, 470] on div "26" at bounding box center [266, 464] width 17 height 17
type input "26/09/2025"
type input "28/09/2025"
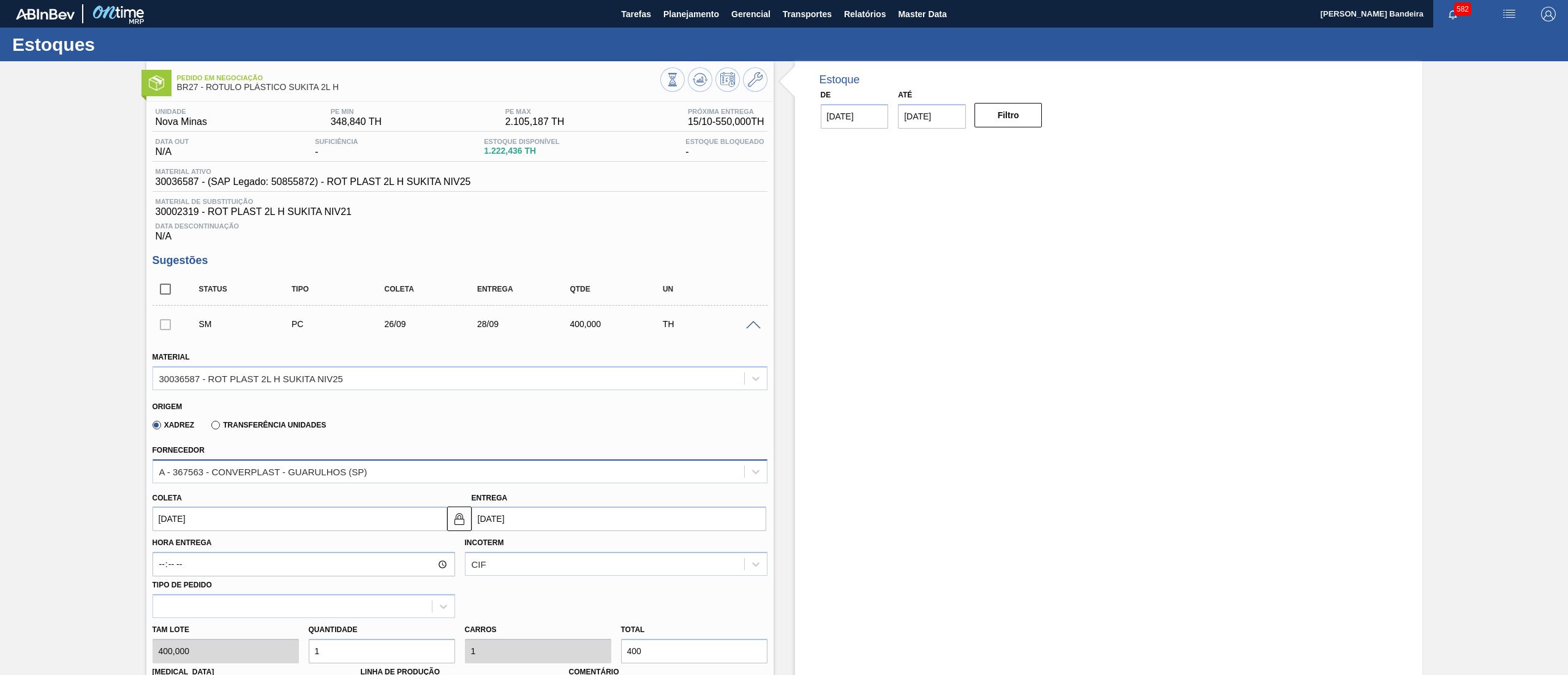
scroll to position [380, 0]
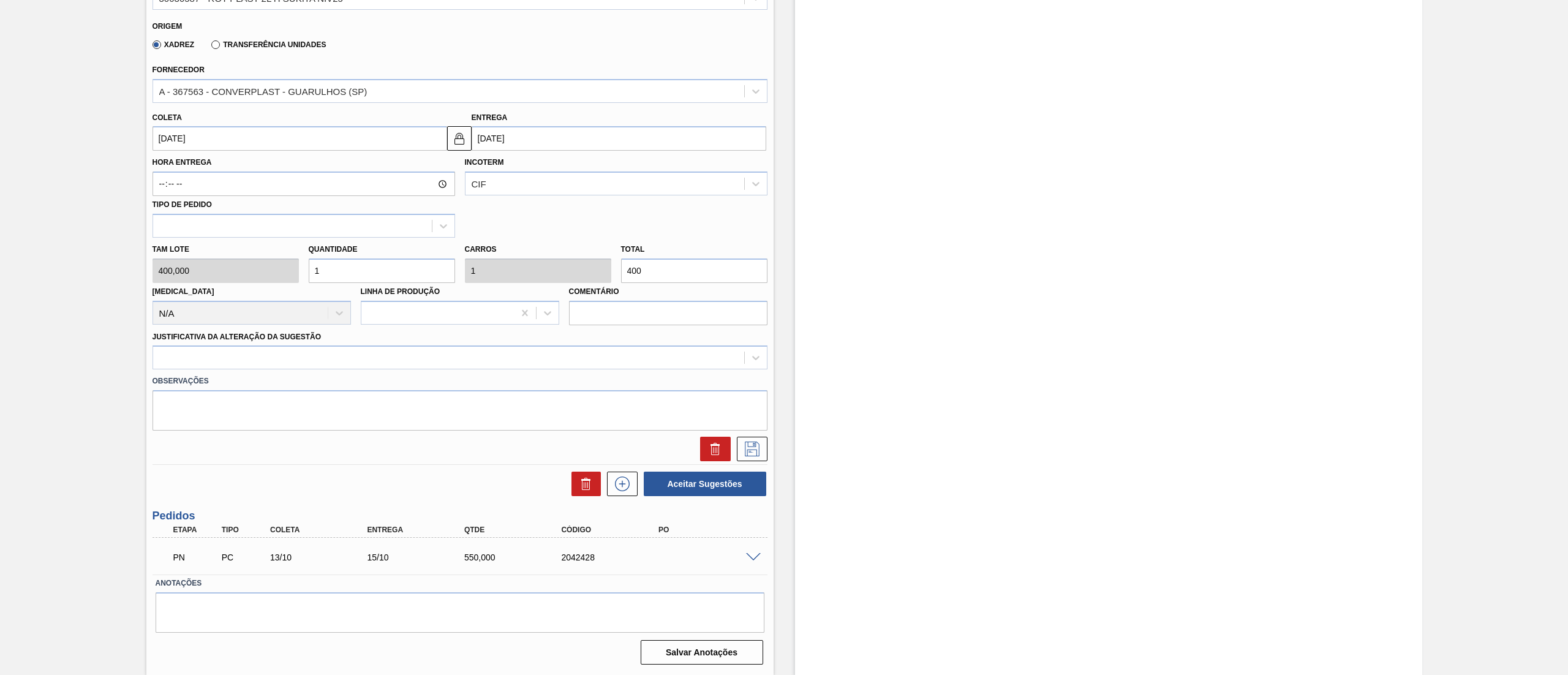
click at [234, 143] on input "26/09/2025" at bounding box center [300, 138] width 295 height 25
click at [287, 165] on button "Next Month" at bounding box center [289, 167] width 8 height 8
click at [189, 267] on div "20" at bounding box center [187, 267] width 17 height 17
type input "[DATE]"
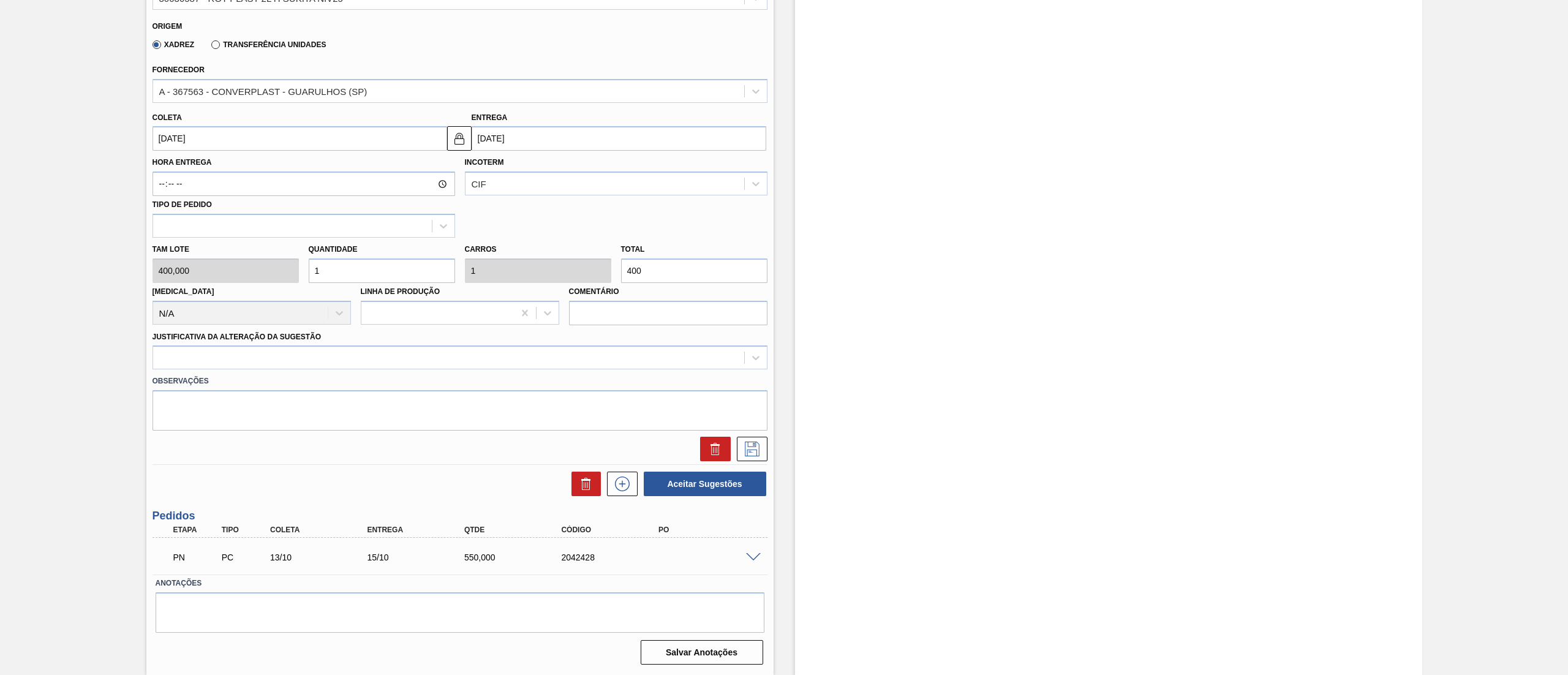
click at [265, 277] on div "Tam lote 400,000 Quantidade 1 Carros 1 Total 400 Doca N/A Linha de Produção Com…" at bounding box center [460, 281] width 625 height 87
type input "3"
type input "1.200"
type input "3"
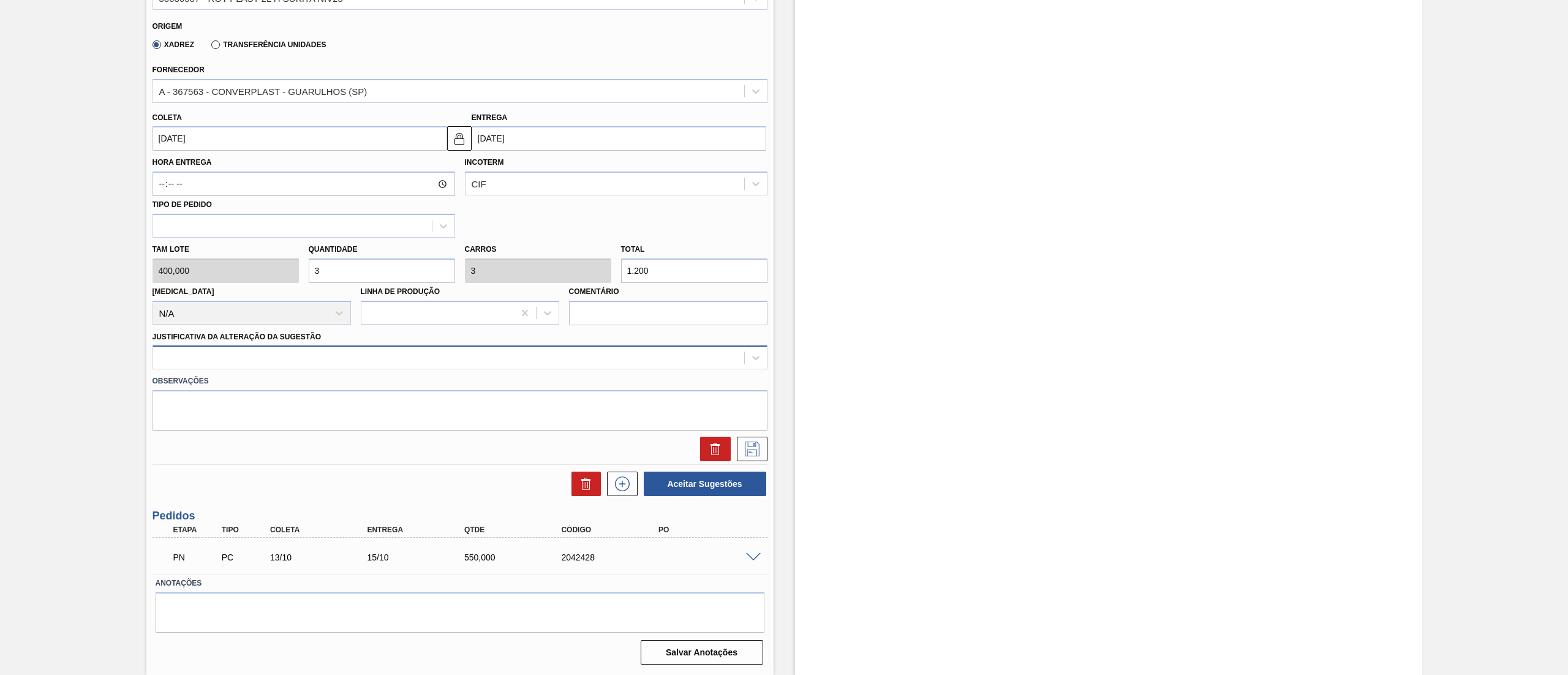
click at [194, 362] on div at bounding box center [448, 358] width 591 height 18
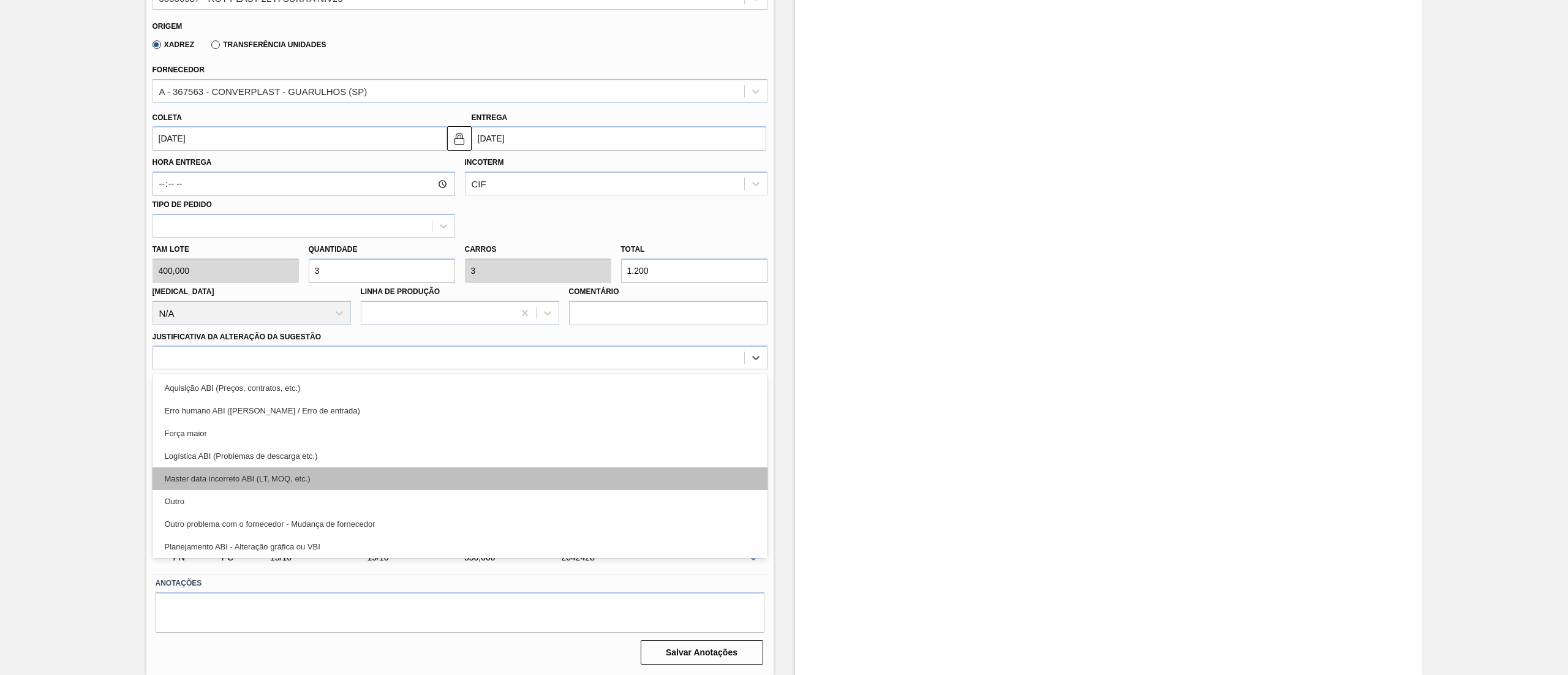
click at [199, 487] on div "Master data incorreto ABI (LT, MOQ, etc.)" at bounding box center [460, 478] width 615 height 23
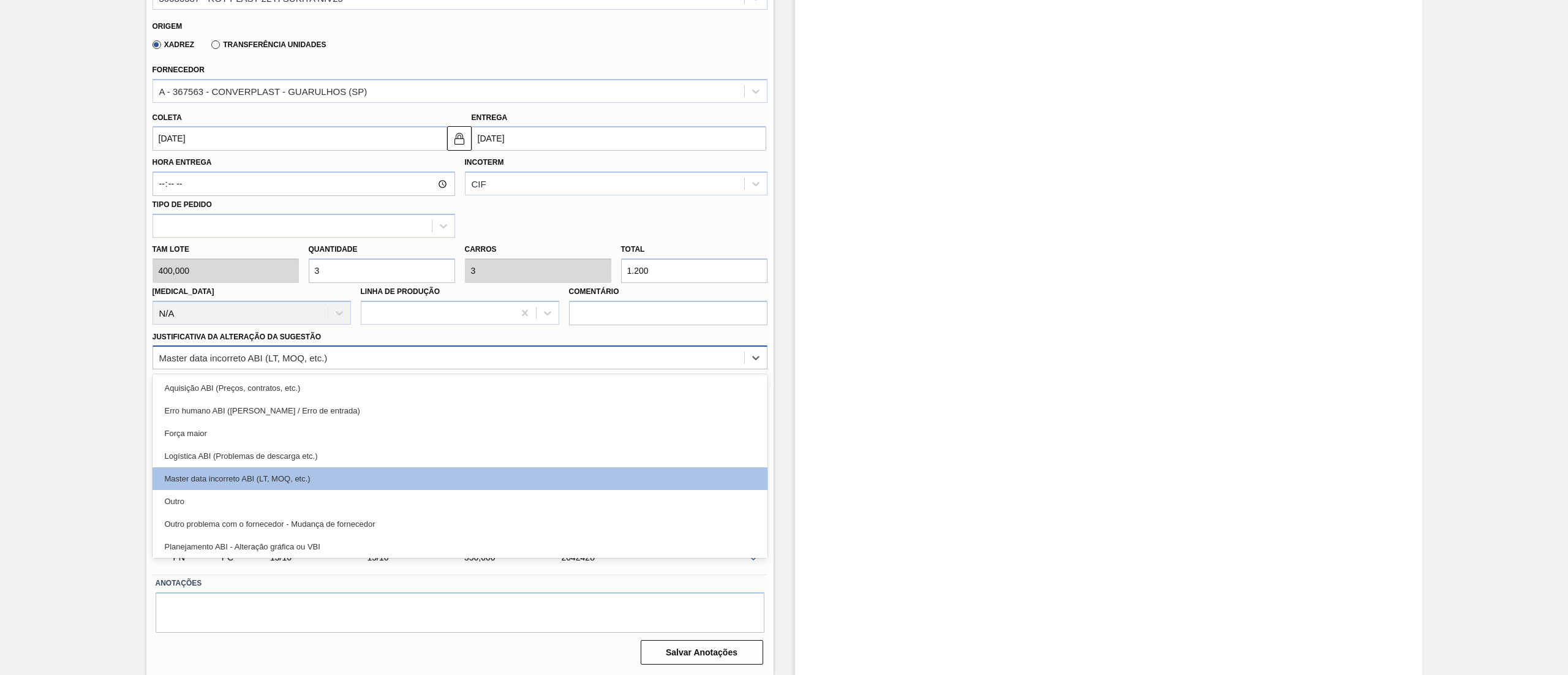
click at [211, 362] on div "Master data incorreto ABI (LT, MOQ, etc.)" at bounding box center [243, 357] width 169 height 10
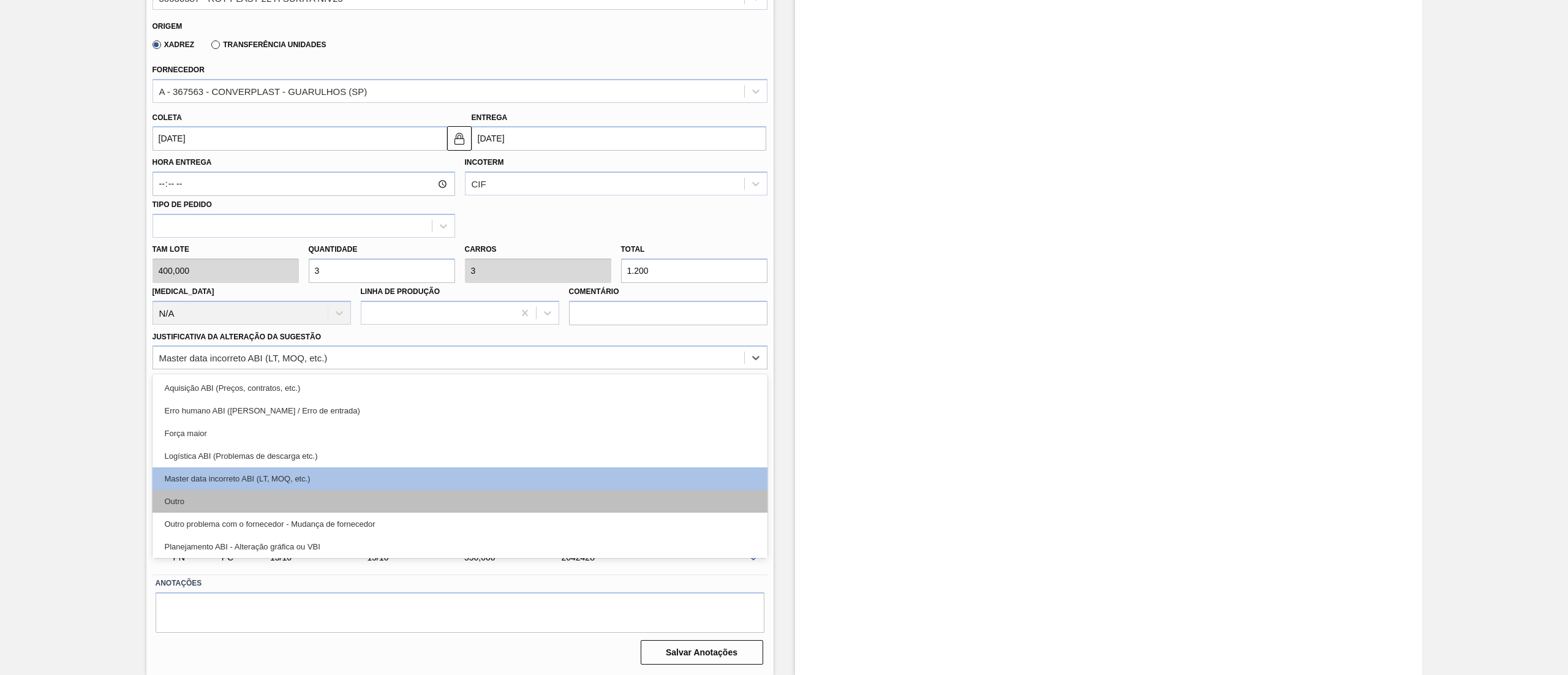
click at [186, 492] on div "Outro" at bounding box center [460, 501] width 615 height 23
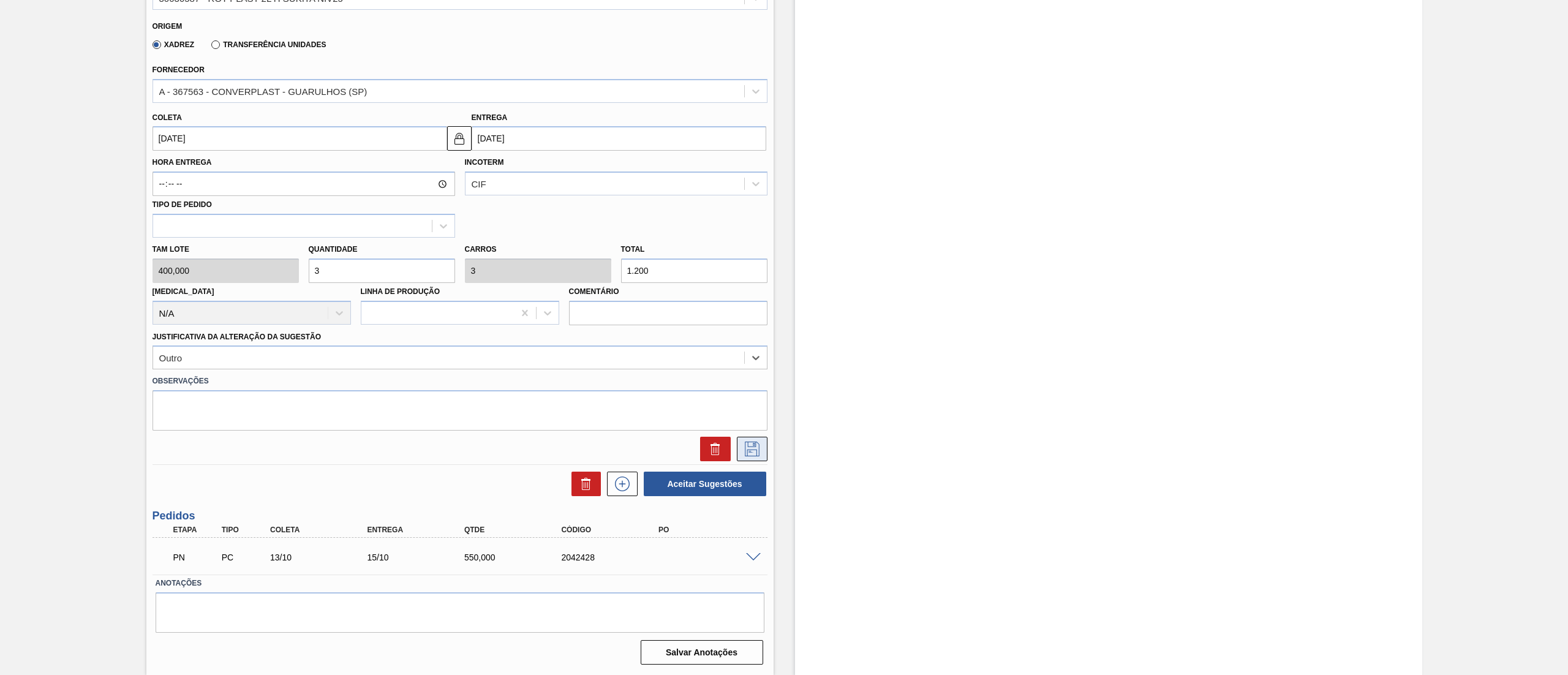
click at [747, 455] on icon at bounding box center [752, 448] width 19 height 14
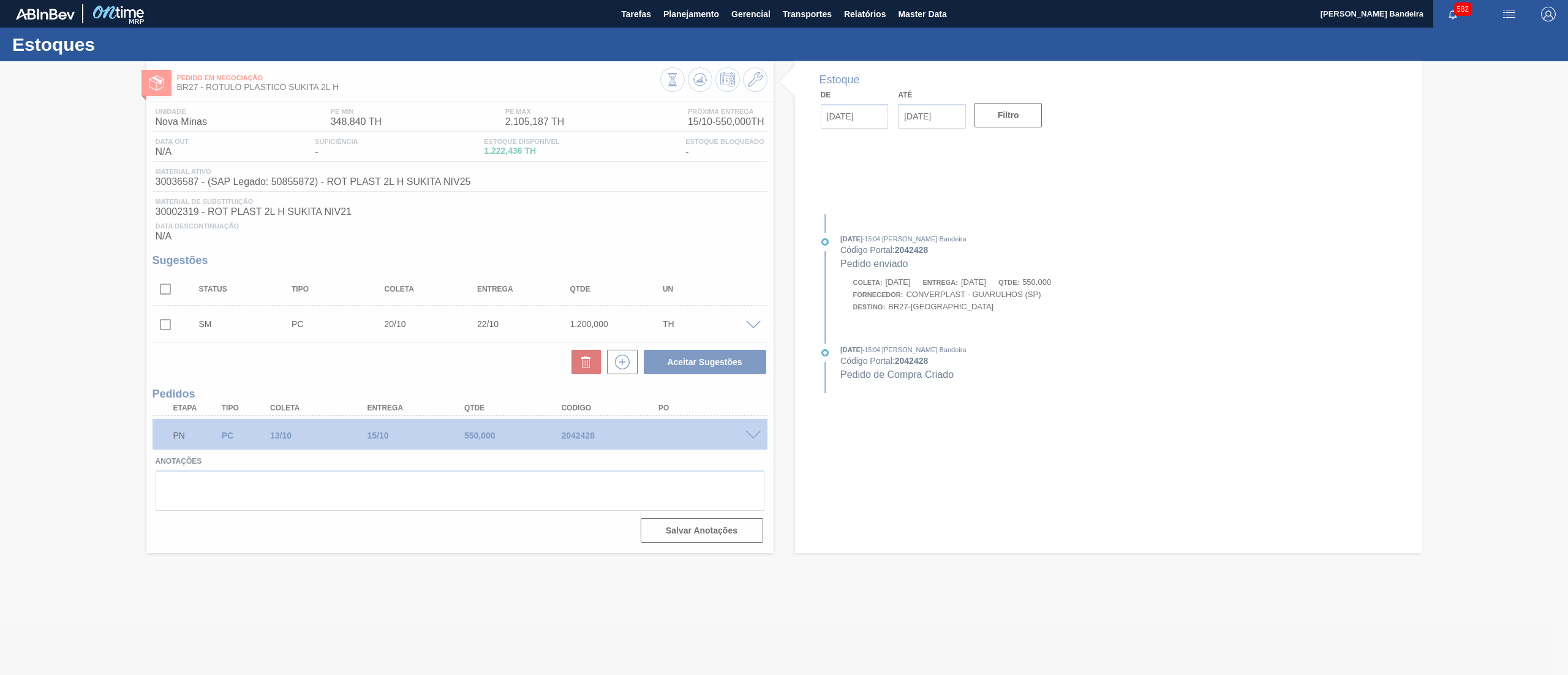
scroll to position [0, 0]
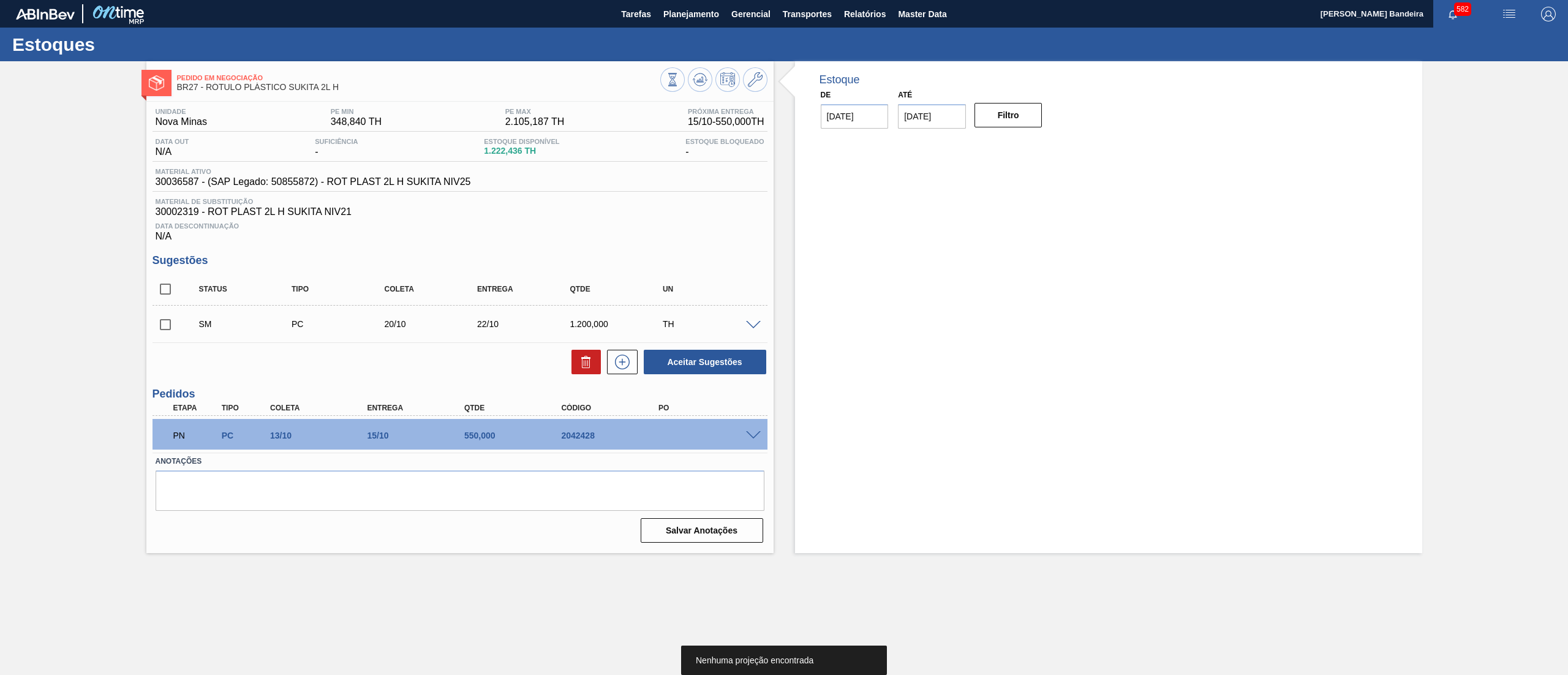
click at [163, 333] on input "checkbox" at bounding box center [165, 324] width 25 height 25
click at [674, 362] on button "Aceitar Sugestões" at bounding box center [705, 362] width 123 height 25
checkbox input "false"
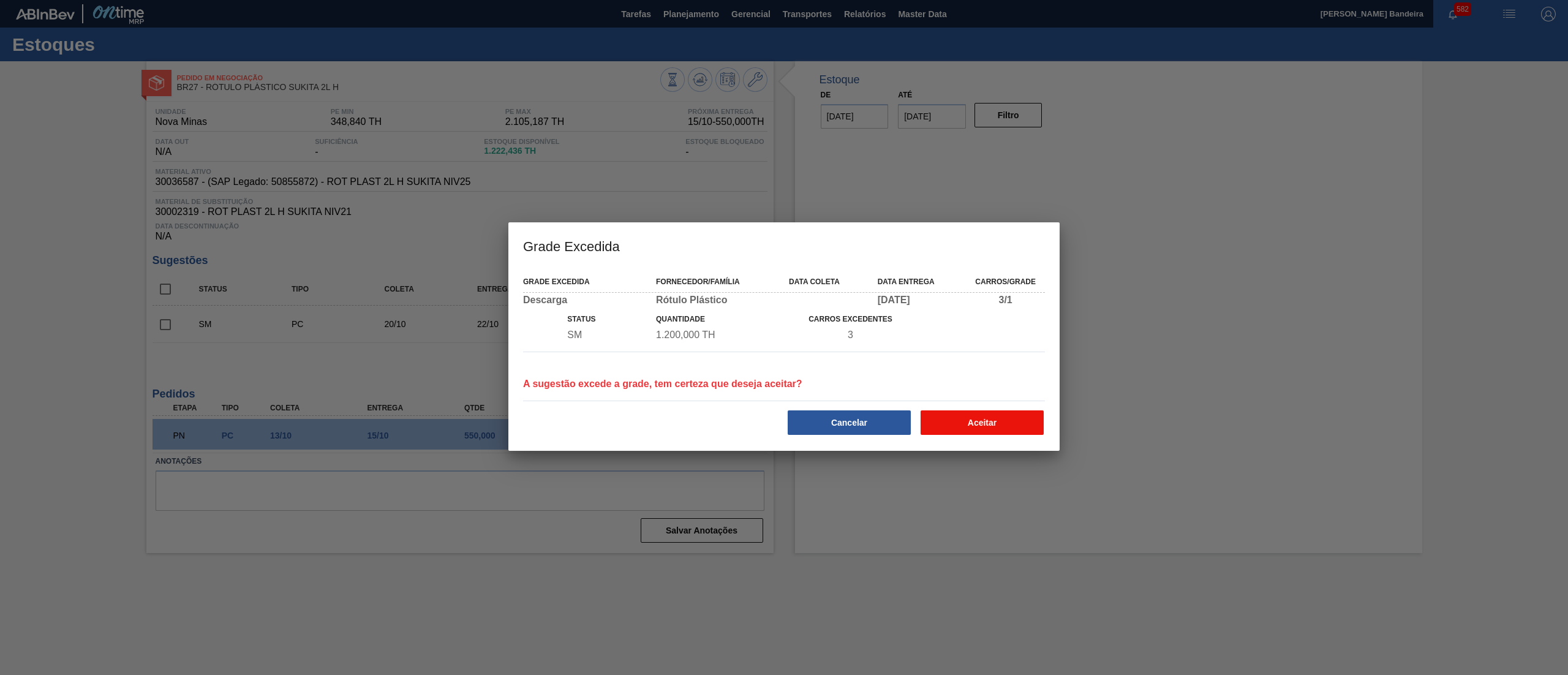
click at [947, 424] on button "Aceitar" at bounding box center [982, 423] width 123 height 25
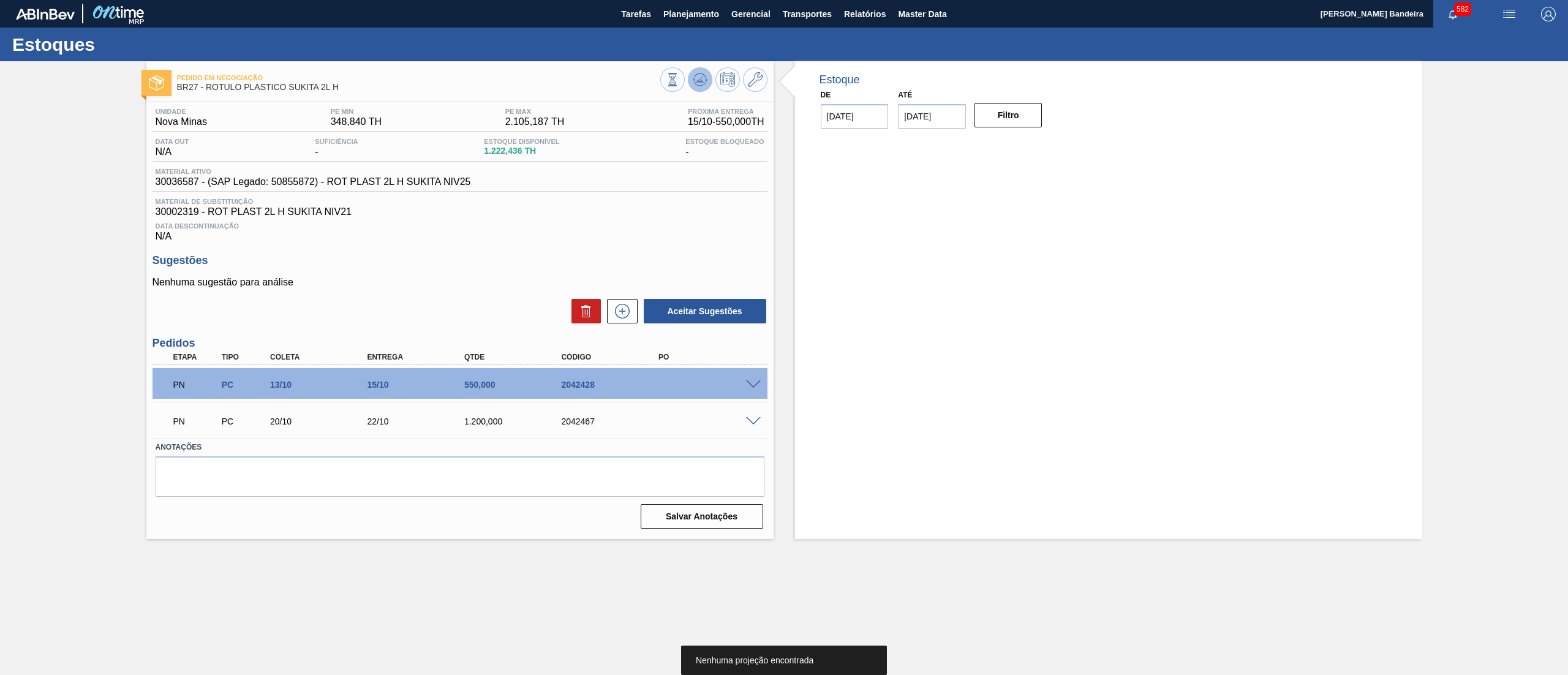
click at [699, 70] on button at bounding box center [701, 80] width 25 height 25
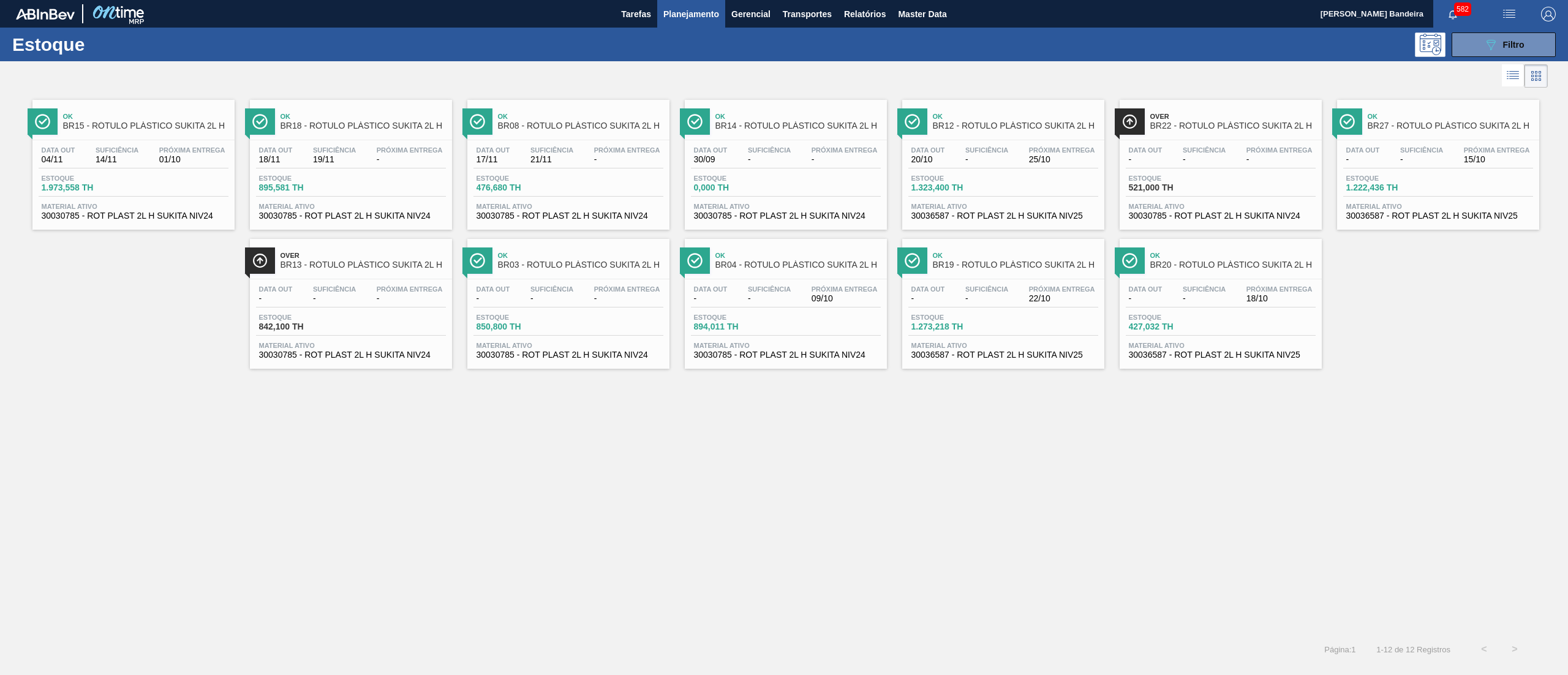
click at [187, 209] on span "Material ativo" at bounding box center [133, 206] width 184 height 8
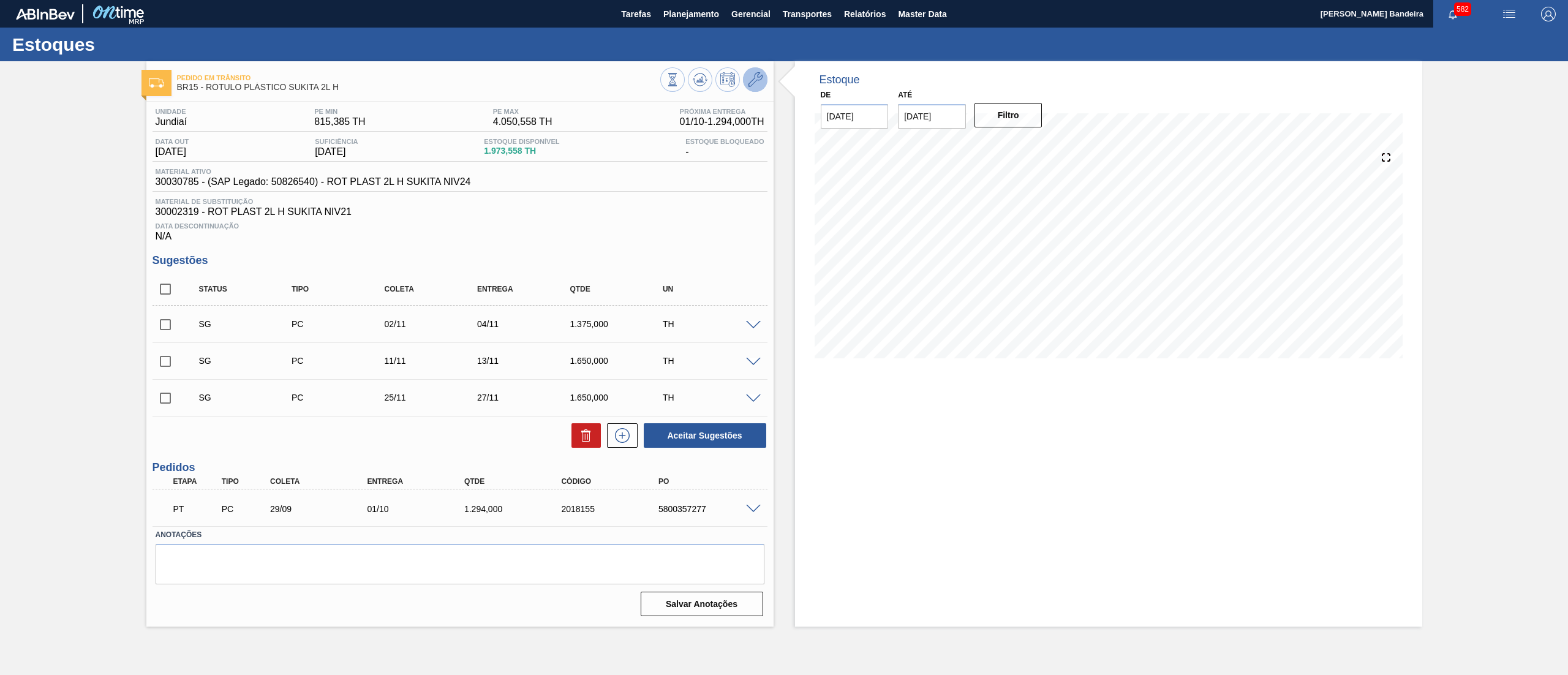
click at [753, 85] on icon at bounding box center [755, 79] width 14 height 14
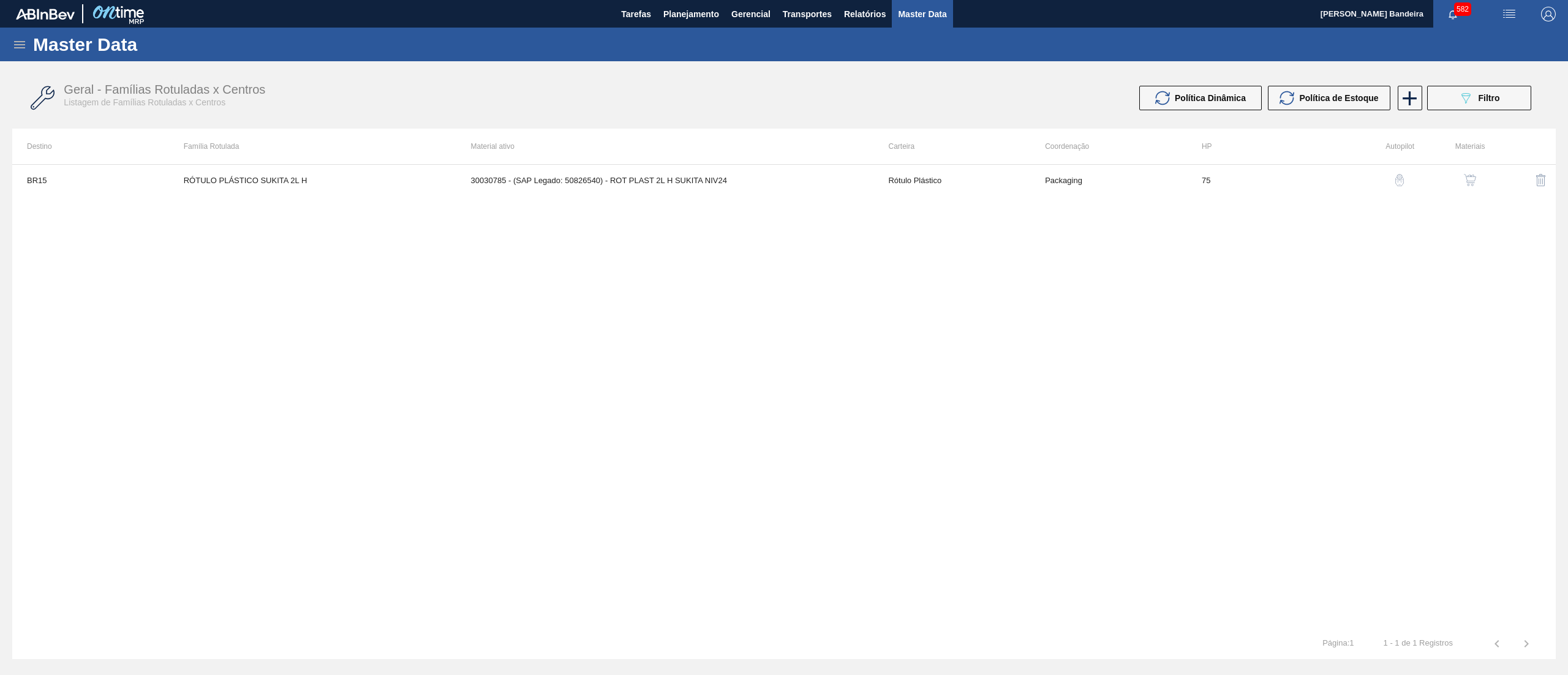
click at [1470, 190] on button "button" at bounding box center [1470, 180] width 30 height 30
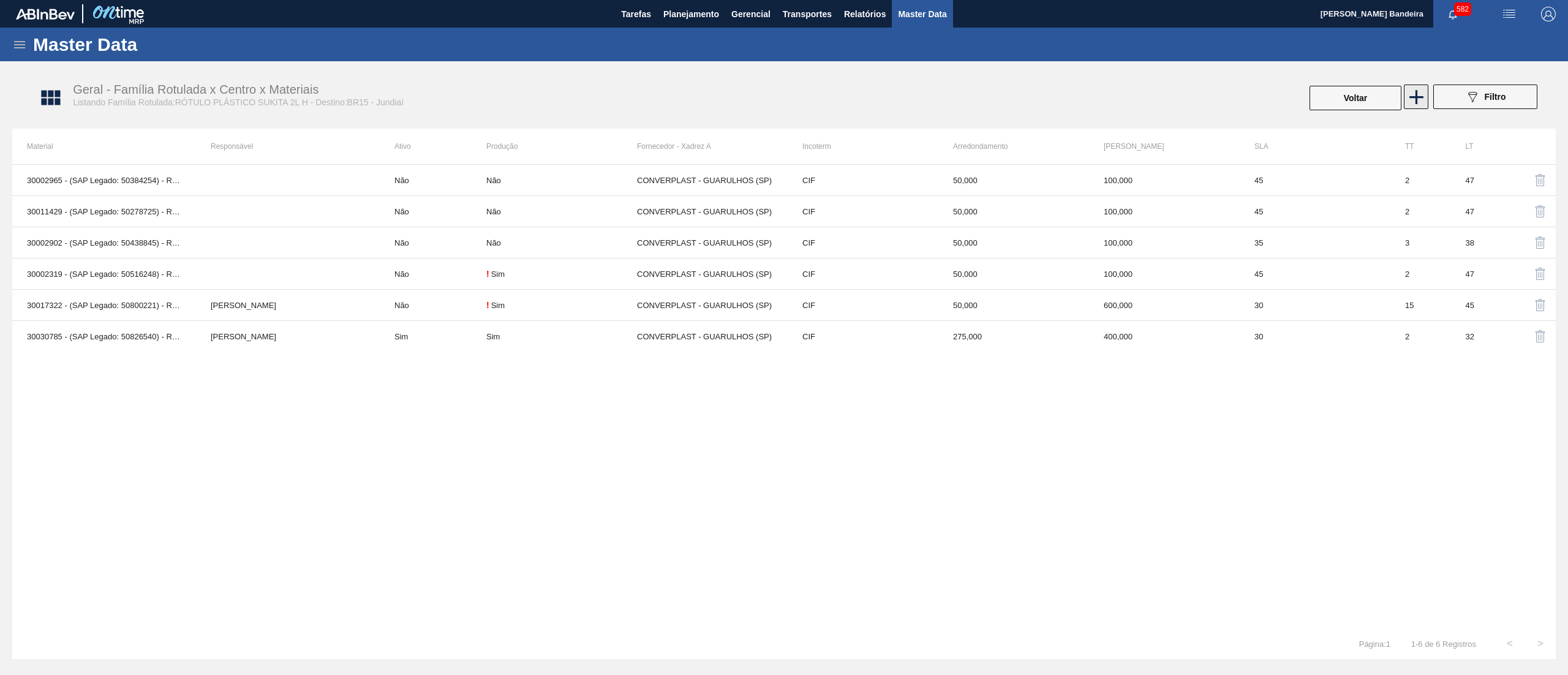
click at [1414, 94] on icon at bounding box center [1416, 97] width 24 height 24
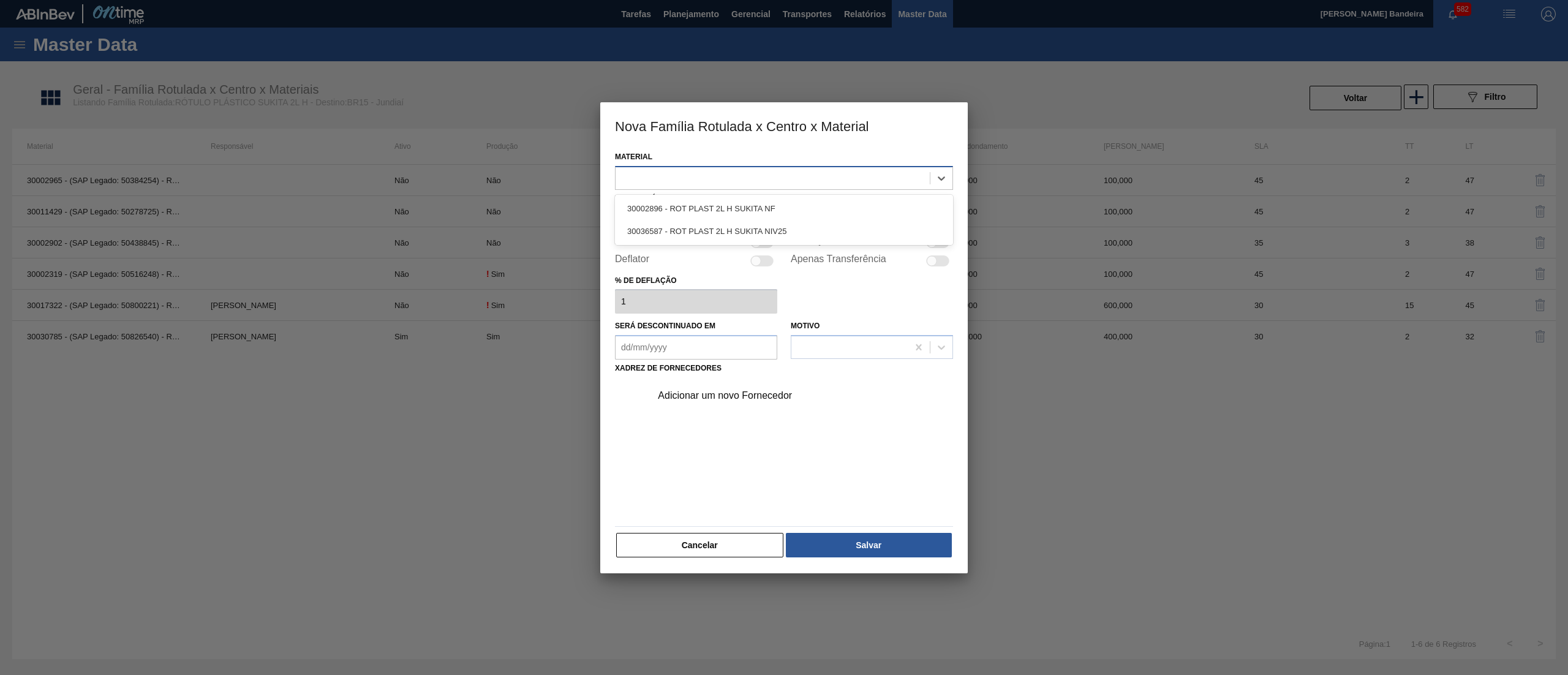
click at [694, 186] on div at bounding box center [784, 178] width 338 height 24
click at [713, 231] on div "30036587 - ROT PLAST 2L H SUKITA NIV25" at bounding box center [784, 231] width 338 height 23
click at [692, 220] on div at bounding box center [762, 220] width 292 height 18
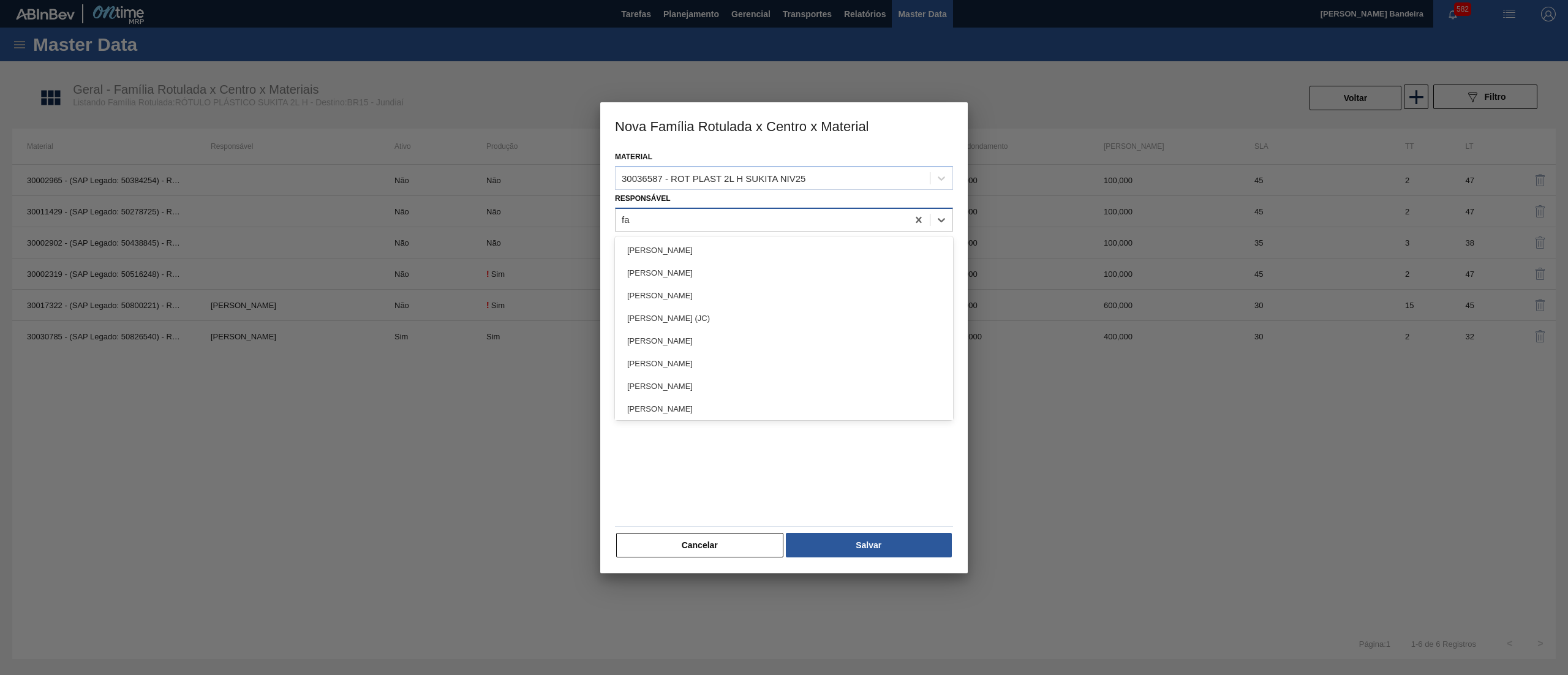
type input "far"
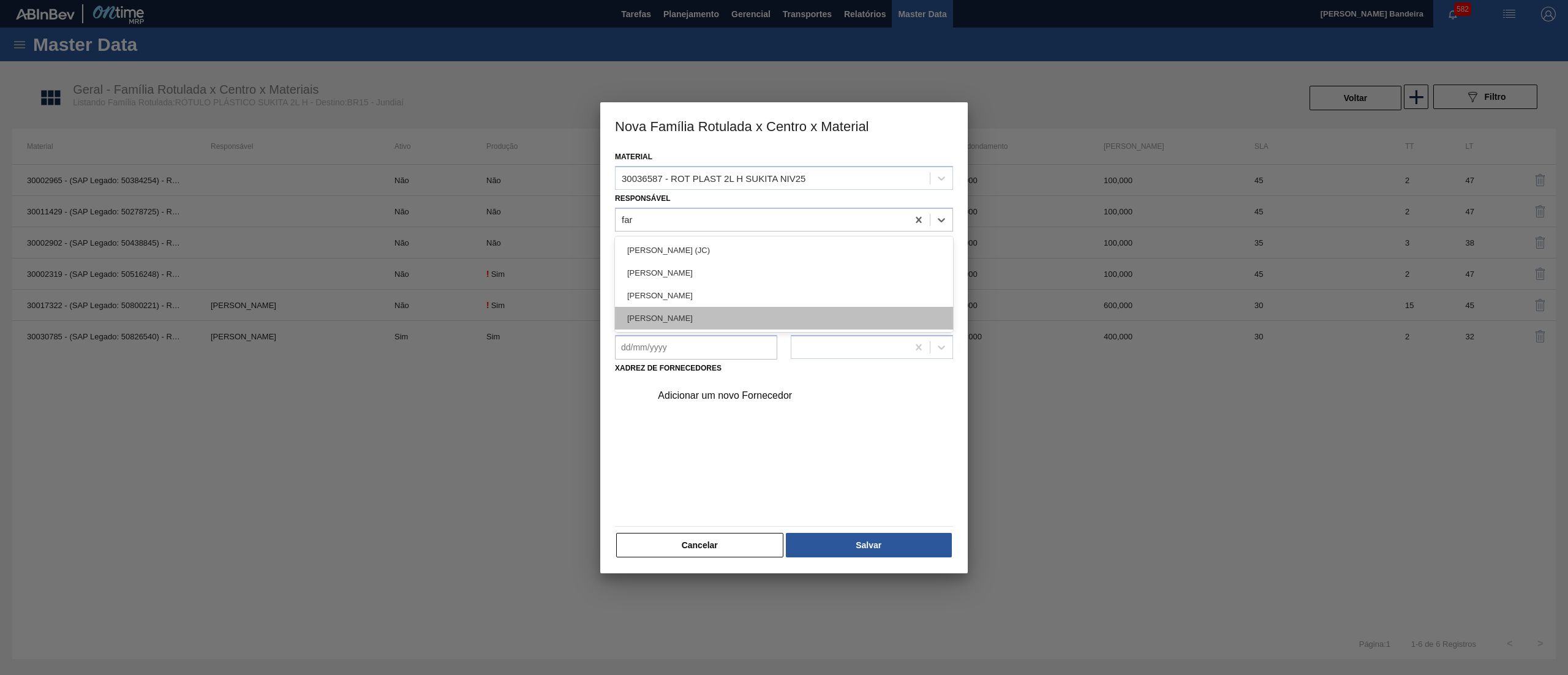
click at [685, 309] on div "[PERSON_NAME] LIMA [PERSON_NAME]" at bounding box center [784, 318] width 338 height 23
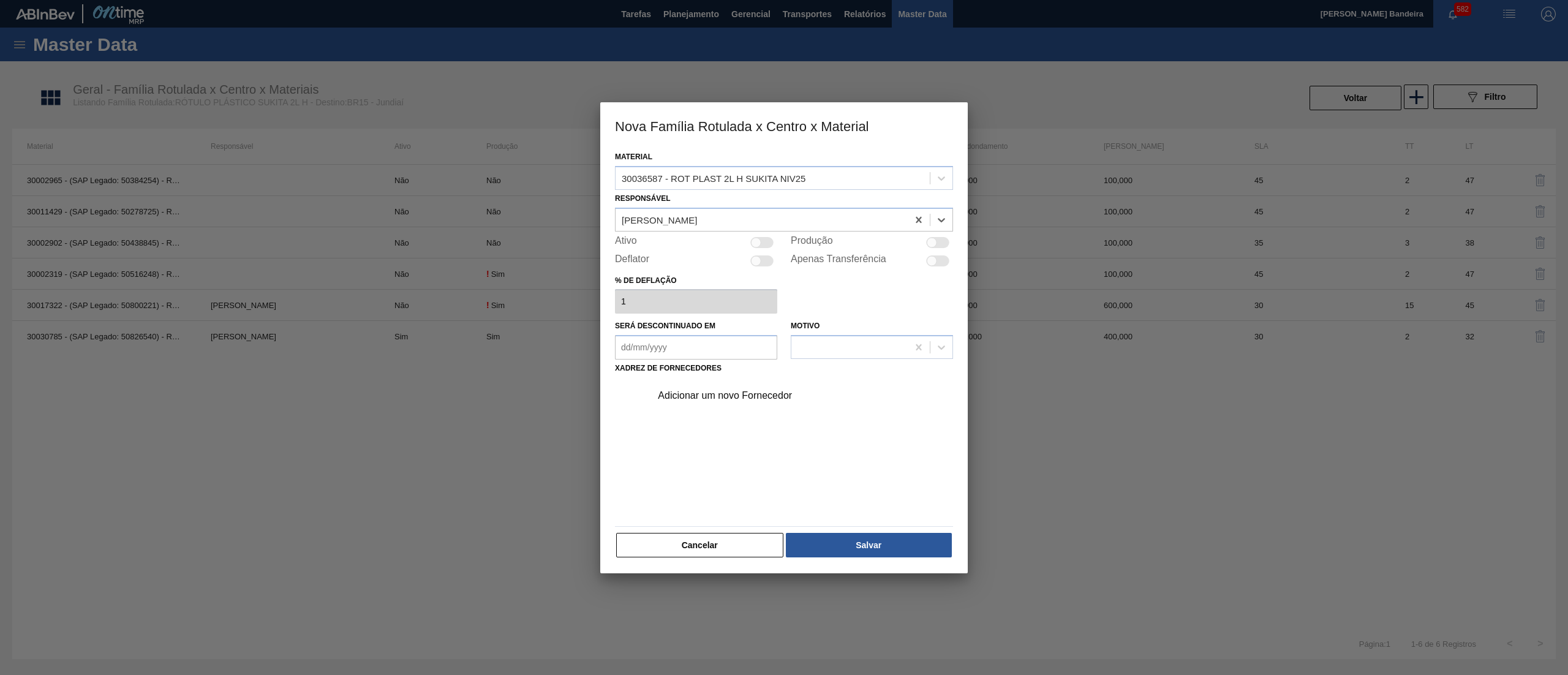
click at [767, 237] on div at bounding box center [762, 242] width 23 height 11
checkbox input "true"
click at [834, 548] on button "Salvar" at bounding box center [869, 546] width 166 height 25
click at [767, 398] on div "Adicionar um novo Fornecedor" at bounding box center [778, 395] width 240 height 11
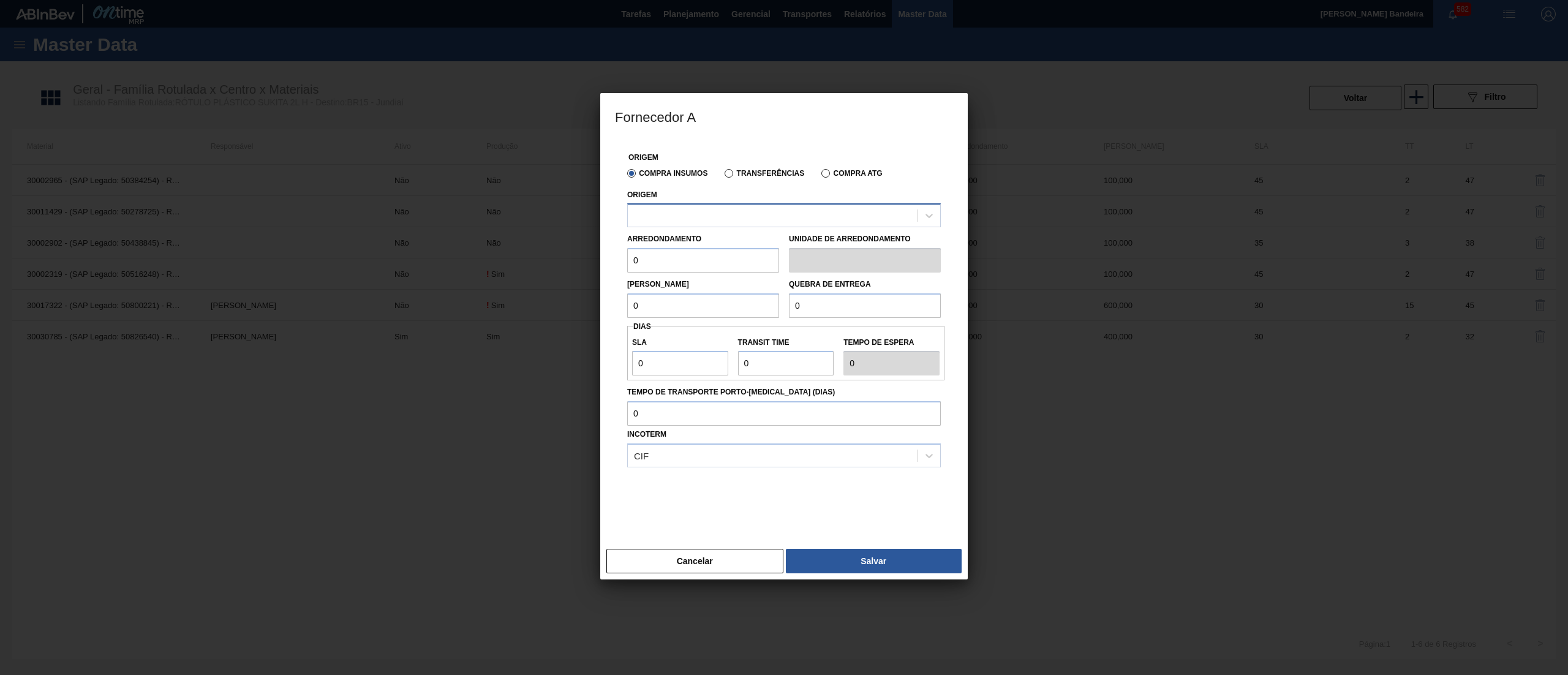
click at [727, 215] on div at bounding box center [772, 216] width 290 height 18
click at [733, 244] on div "290872 - CONVERPLAST - GUARULHOS (SP)" at bounding box center [784, 246] width 313 height 23
drag, startPoint x: 595, startPoint y: 264, endPoint x: 447, endPoint y: 264, distance: 148.0
click at [447, 264] on div "Fornecedor A Origem Compra Insumos Transferências Compra ATG Origem 290872 - CO…" at bounding box center [784, 338] width 1568 height 675
paste input "NaN"
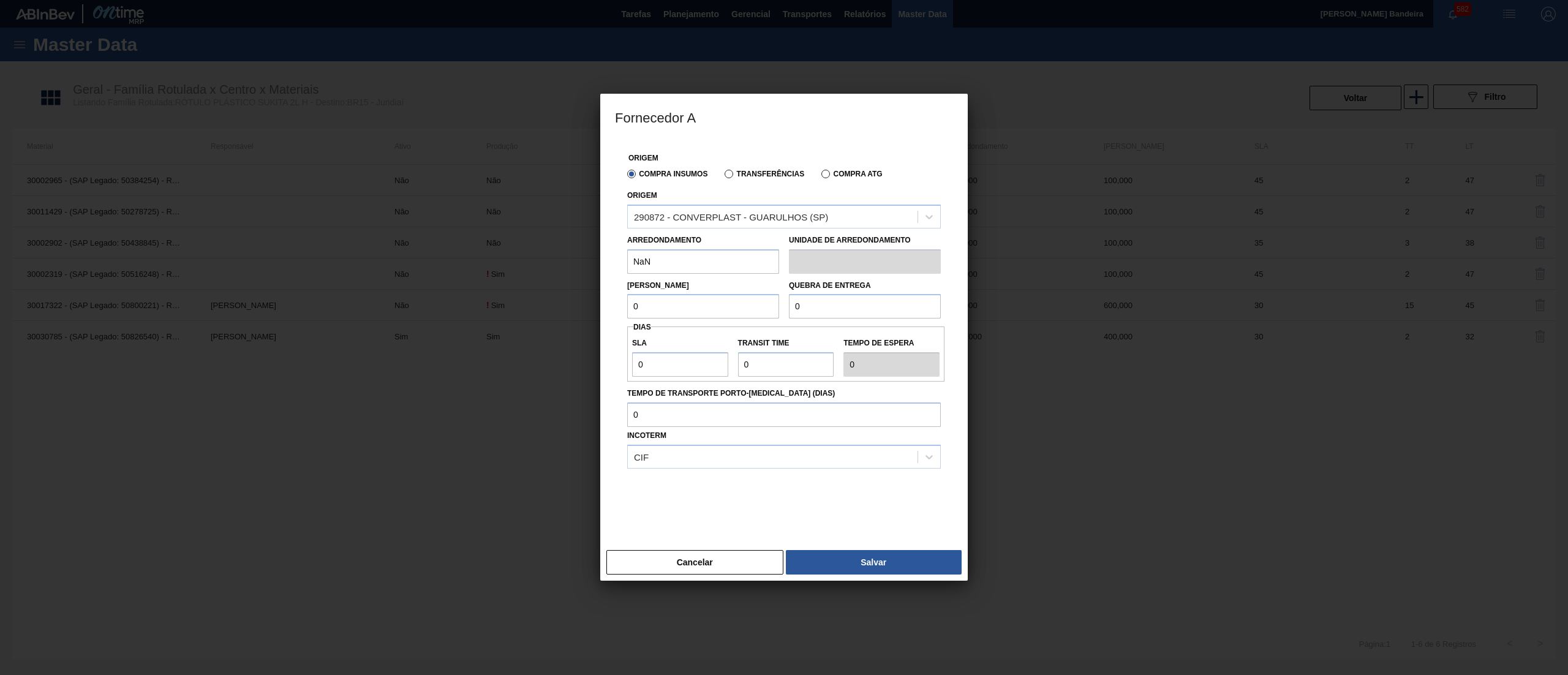
drag, startPoint x: 662, startPoint y: 263, endPoint x: 541, endPoint y: 255, distance: 121.3
click at [541, 255] on div "Fornecedor A Origem Compra Insumos Transferências Compra ATG Origem 290872 - CO…" at bounding box center [784, 338] width 1568 height 675
drag, startPoint x: 672, startPoint y: 257, endPoint x: 537, endPoint y: 267, distance: 135.4
click at [537, 267] on div "Fornecedor A Origem Compra Insumos Transferências Compra ATG Origem 290872 - CO…" at bounding box center [784, 338] width 1568 height 675
type input "400"
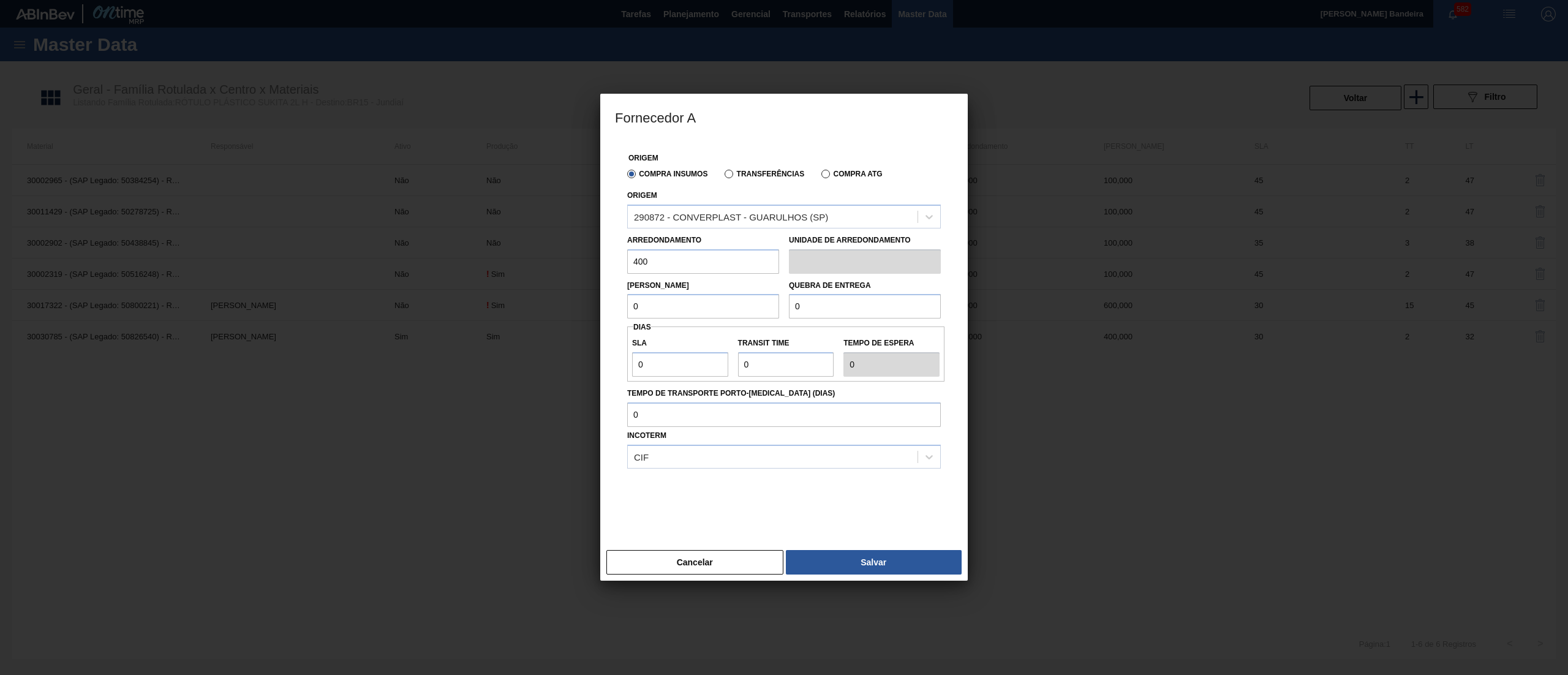
drag, startPoint x: 579, startPoint y: 308, endPoint x: 539, endPoint y: 307, distance: 40.0
click at [539, 307] on div "Fornecedor A Origem Compra Insumos Transferências Compra ATG Origem 290872 - CO…" at bounding box center [784, 338] width 1568 height 675
paste input "400"
type input "400"
drag, startPoint x: 816, startPoint y: 310, endPoint x: 731, endPoint y: 310, distance: 85.0
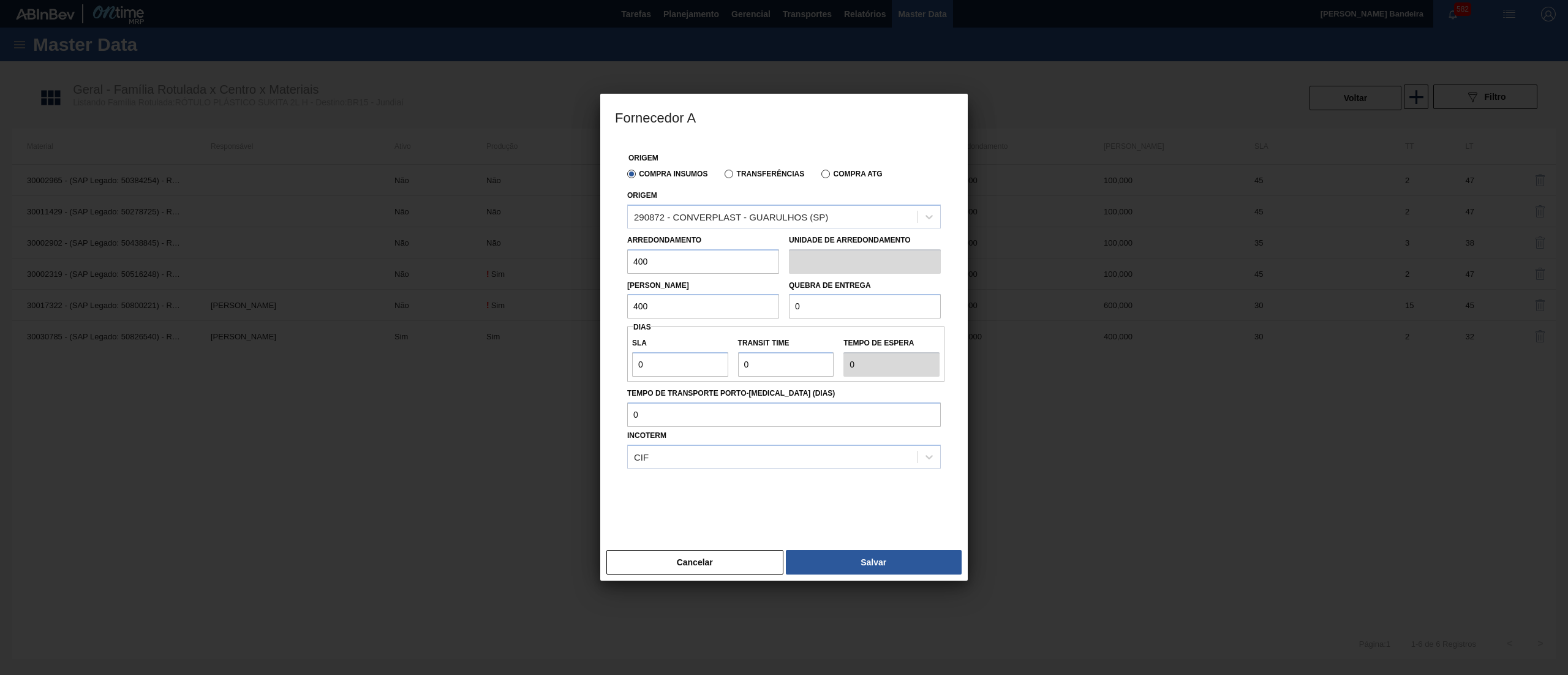
click at [731, 310] on div "Lote Mínimo 400 Quebra de entrega 0" at bounding box center [783, 296] width 323 height 45
paste input "40"
type input "400"
drag, startPoint x: 621, startPoint y: 359, endPoint x: 480, endPoint y: 357, distance: 141.0
click at [480, 357] on div "Fornecedor A Origem Compra Insumos Transferências Compra ATG Origem 290872 - CO…" at bounding box center [784, 338] width 1568 height 675
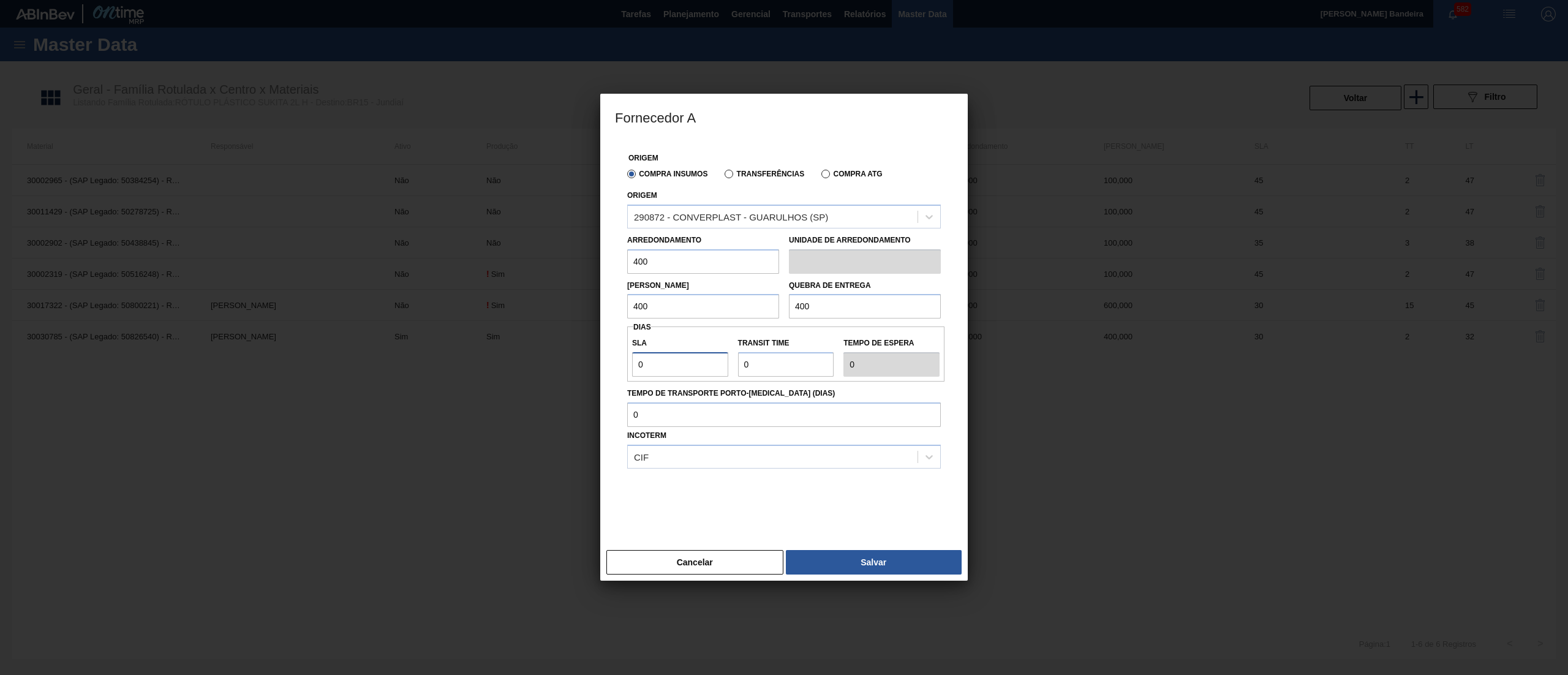
type input "3"
type input "30"
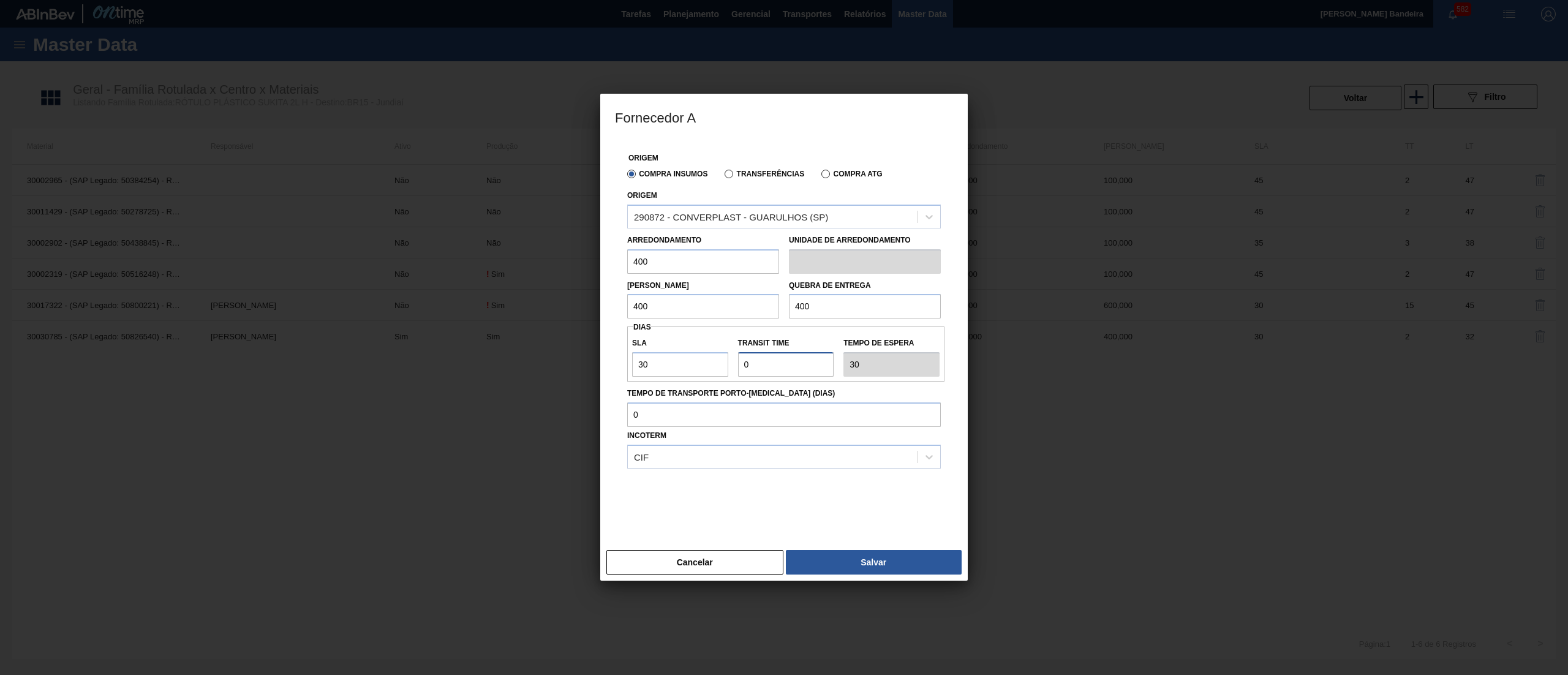
drag, startPoint x: 734, startPoint y: 362, endPoint x: 666, endPoint y: 362, distance: 68.0
click at [666, 362] on div "SLA 30 Transit Time Tempo de espera 30" at bounding box center [786, 354] width 318 height 45
type input "2"
type input "32"
type input "2"
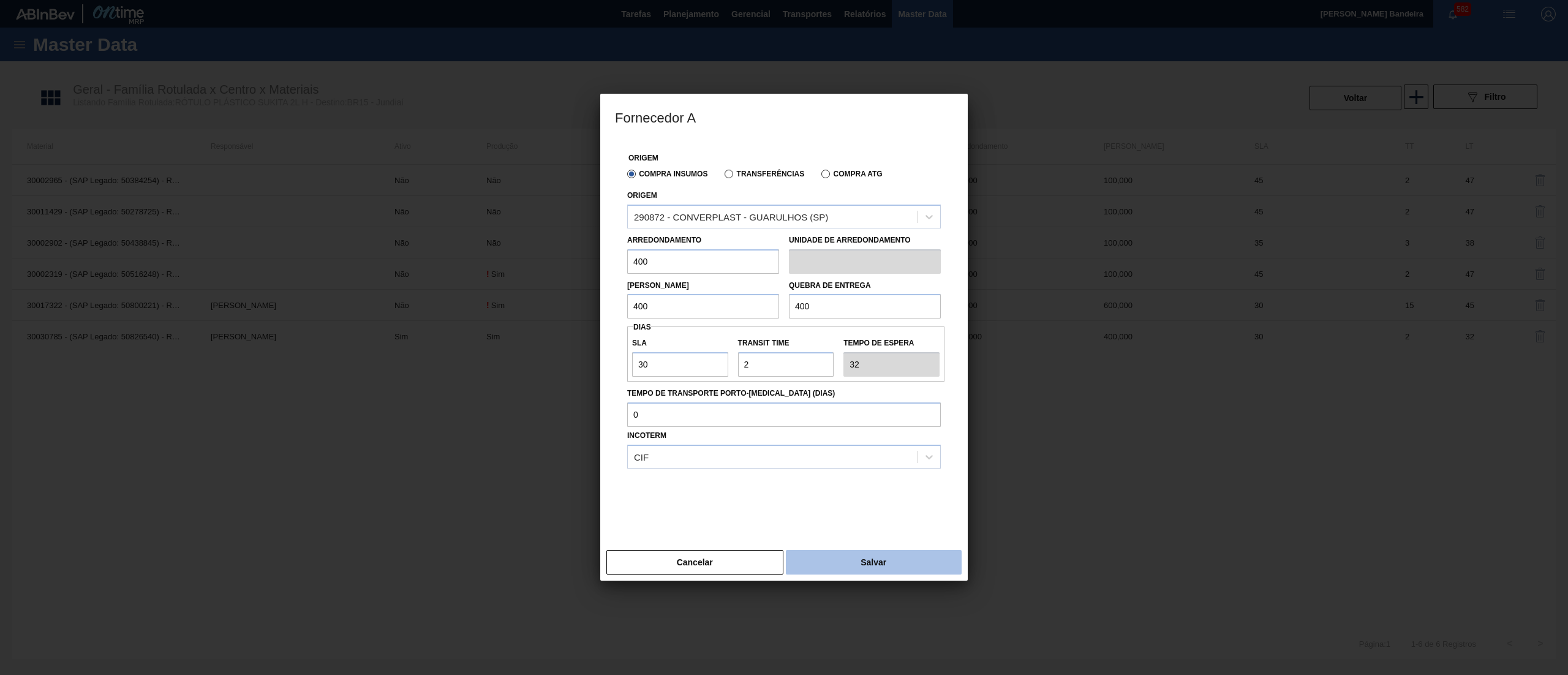
click at [854, 552] on button "Salvar" at bounding box center [874, 562] width 176 height 25
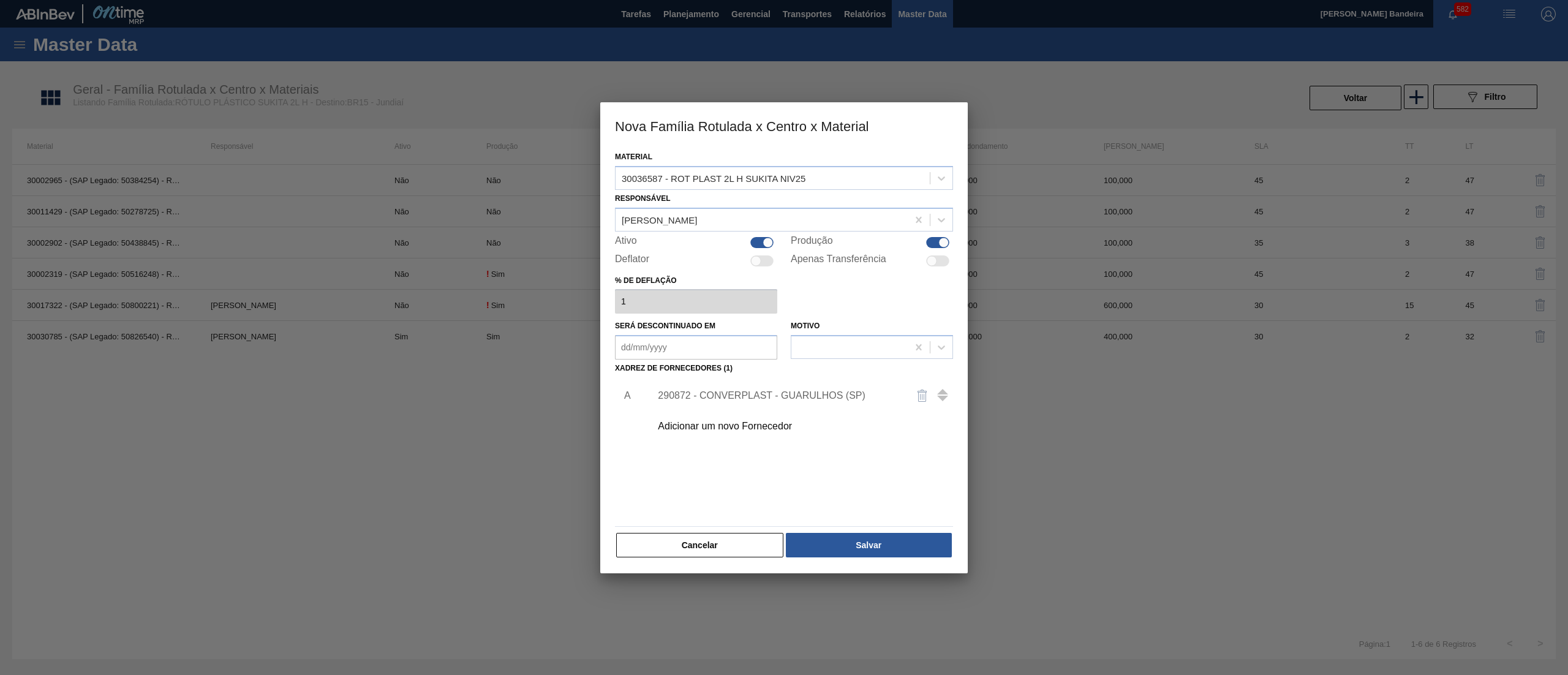
drag, startPoint x: 754, startPoint y: 241, endPoint x: 772, endPoint y: 311, distance: 72.3
click at [754, 241] on div at bounding box center [762, 242] width 23 height 11
checkbox input "false"
click at [851, 552] on button "Salvar" at bounding box center [869, 546] width 166 height 25
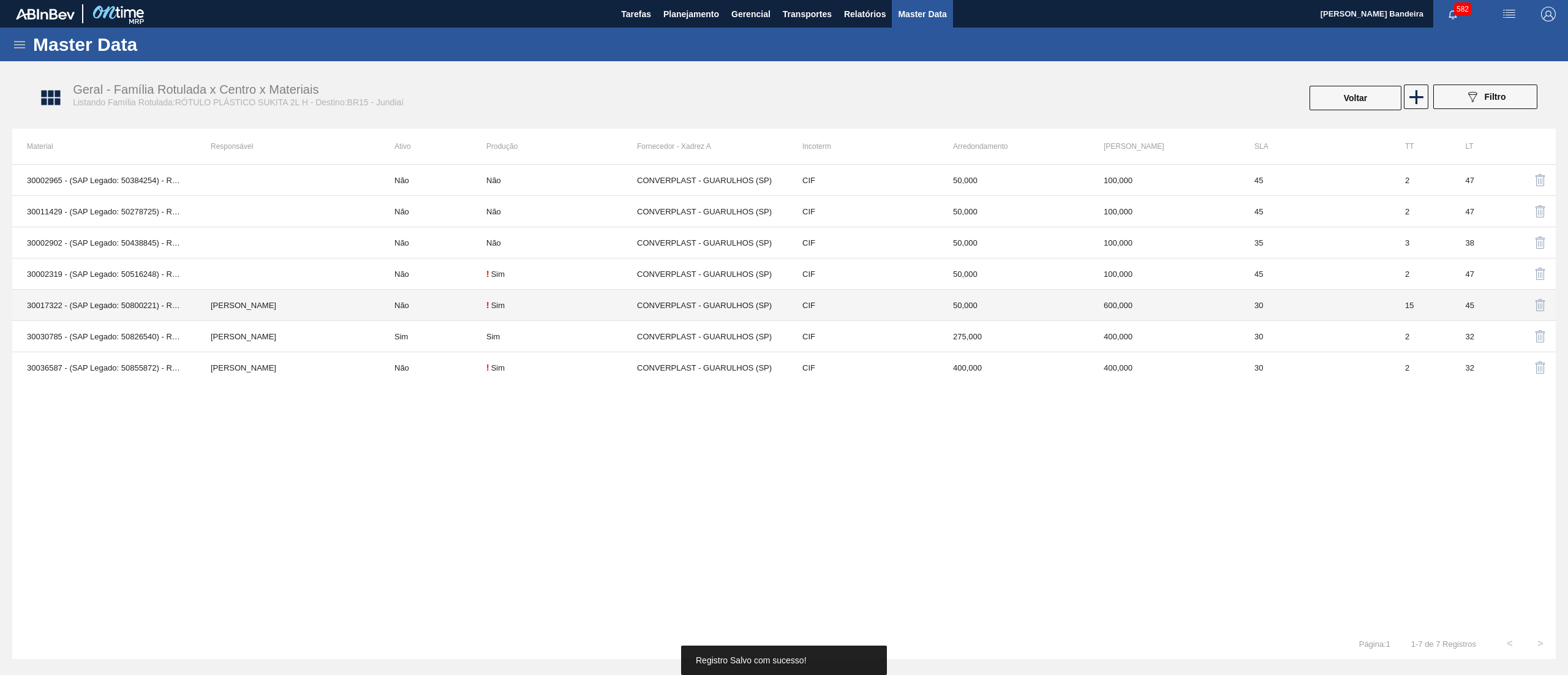
click at [567, 318] on td "! Sim" at bounding box center [561, 305] width 151 height 31
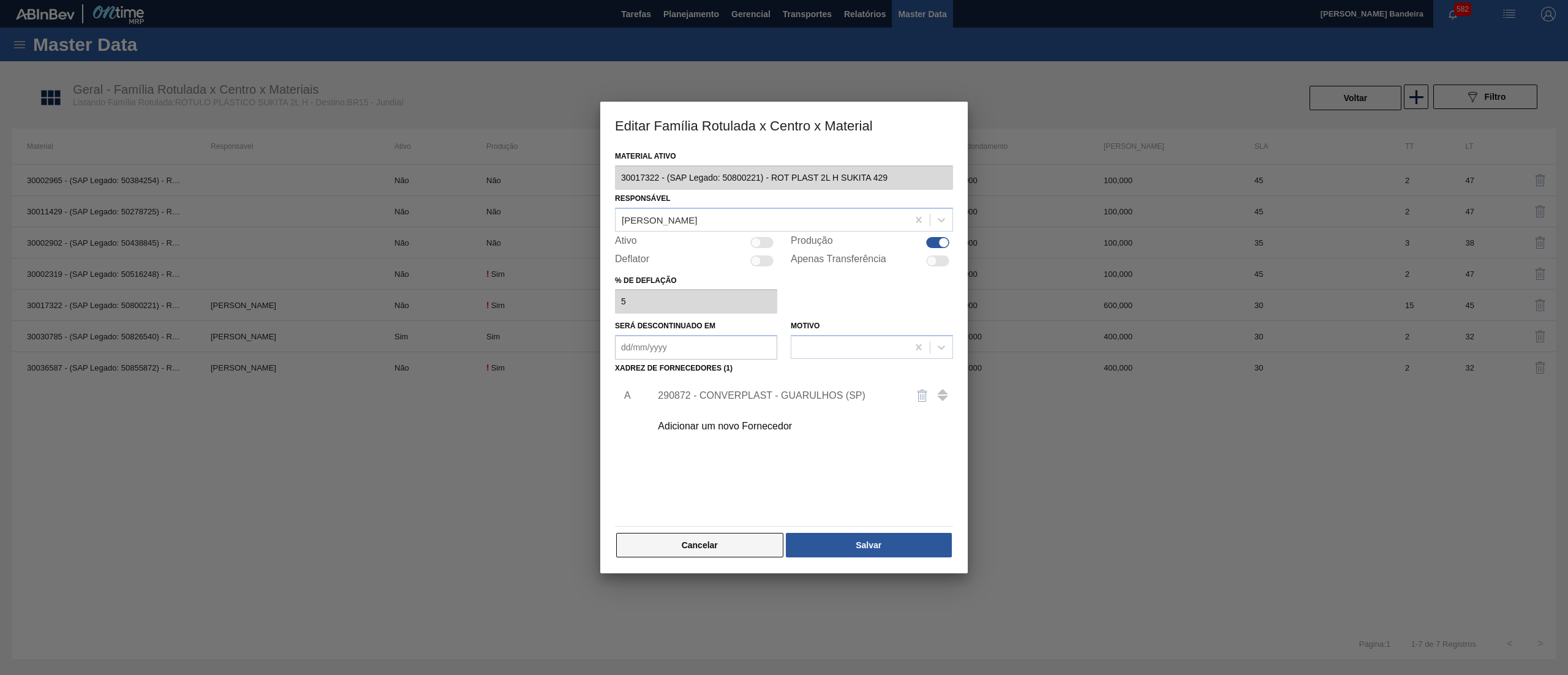
click at [716, 545] on button "Cancelar" at bounding box center [700, 546] width 167 height 25
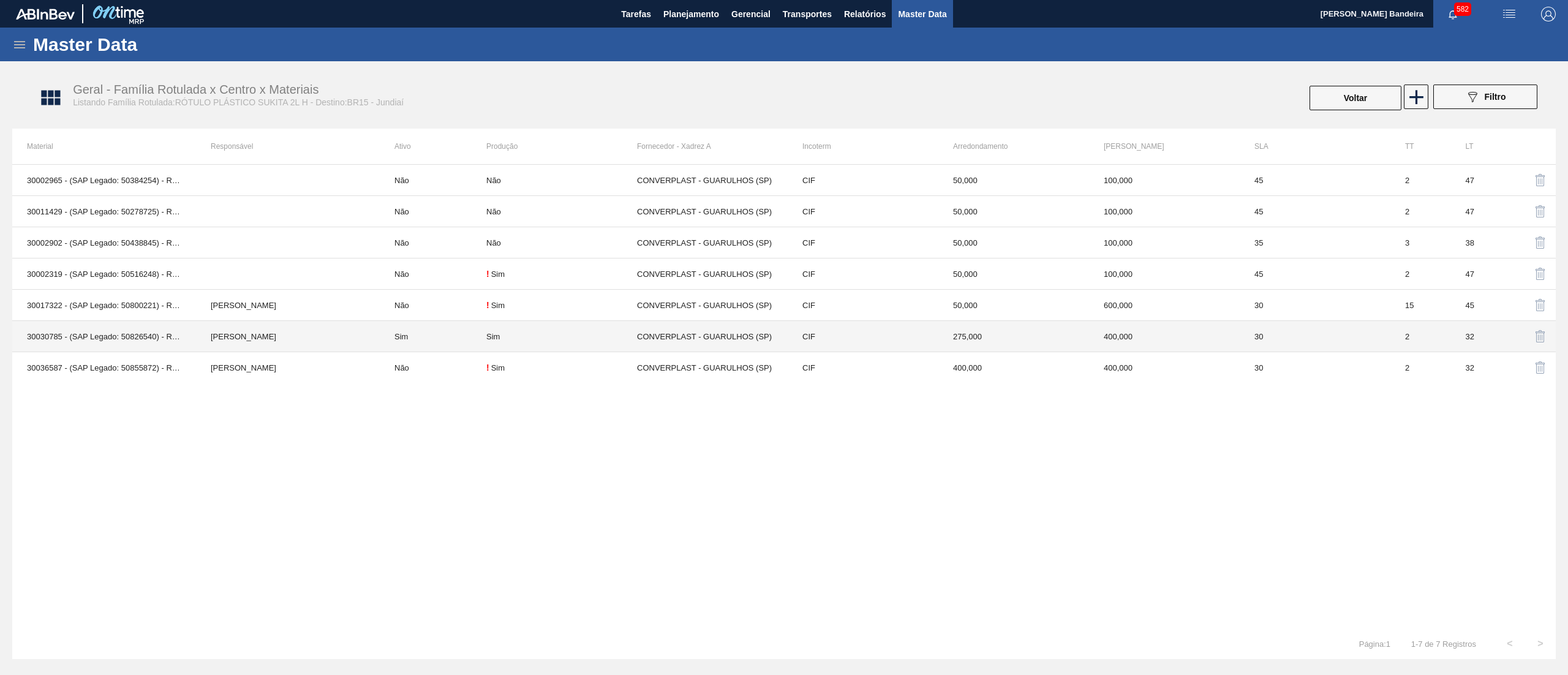
click at [561, 332] on td "Sim" at bounding box center [561, 336] width 151 height 31
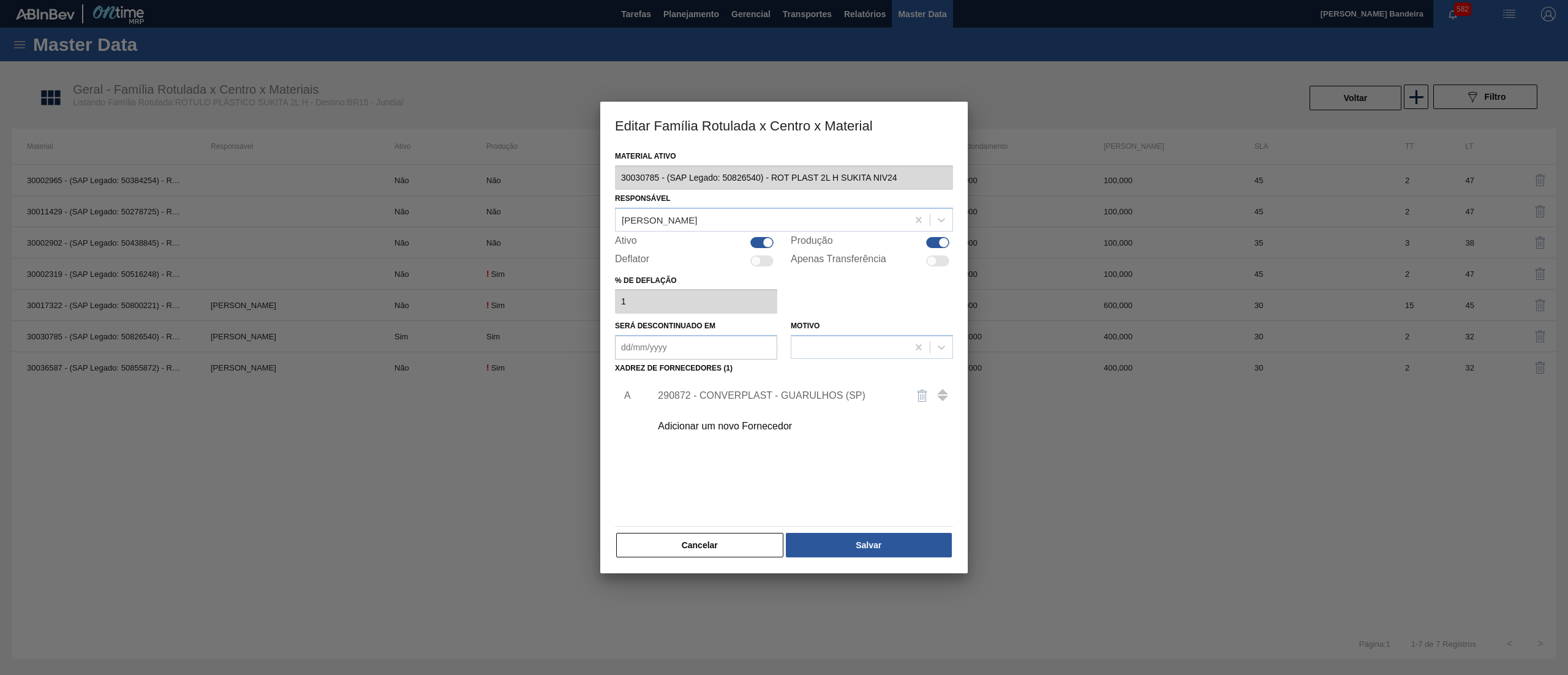
click at [756, 237] on div at bounding box center [762, 242] width 23 height 11
checkbox input "false"
click at [885, 549] on button "Salvar" at bounding box center [869, 546] width 166 height 25
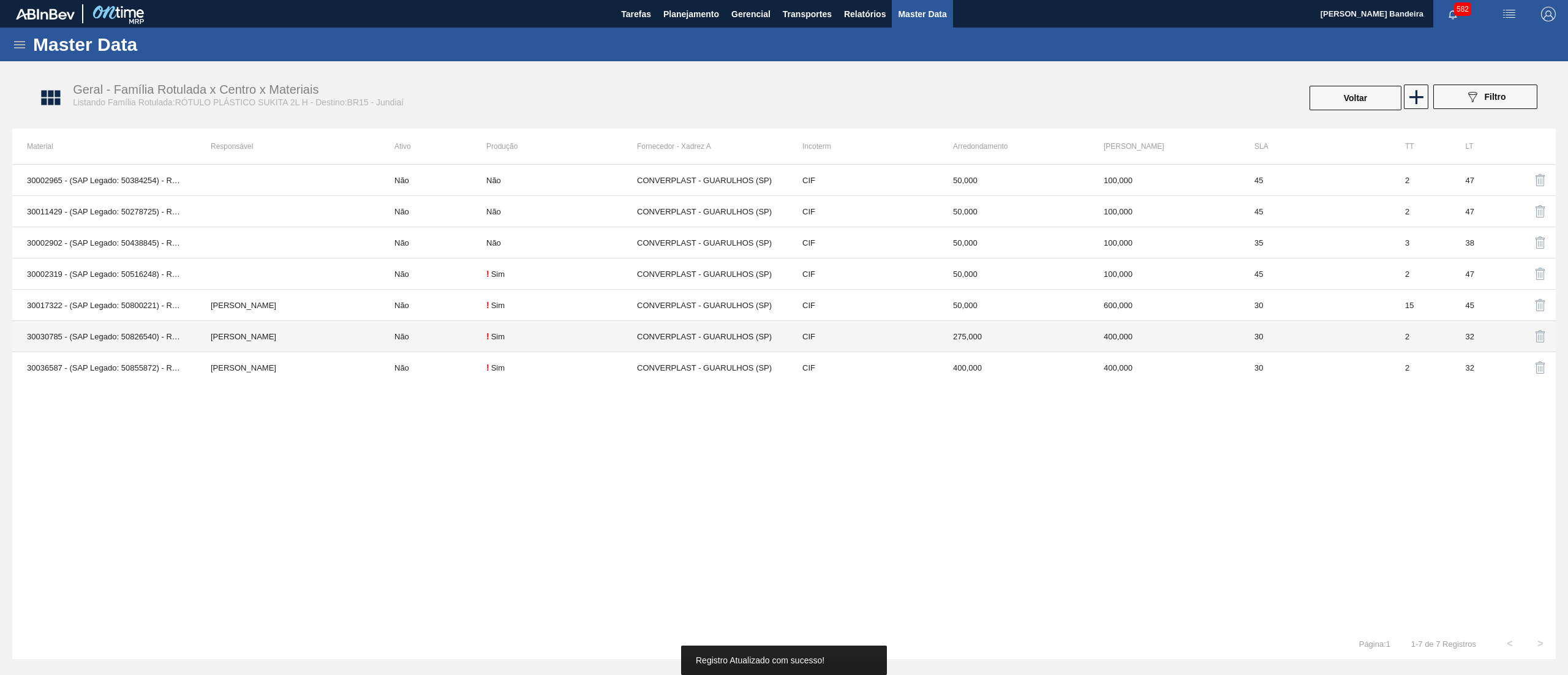
click at [657, 352] on td "CONVERPLAST - GUARULHOS (SP)" at bounding box center [712, 336] width 151 height 31
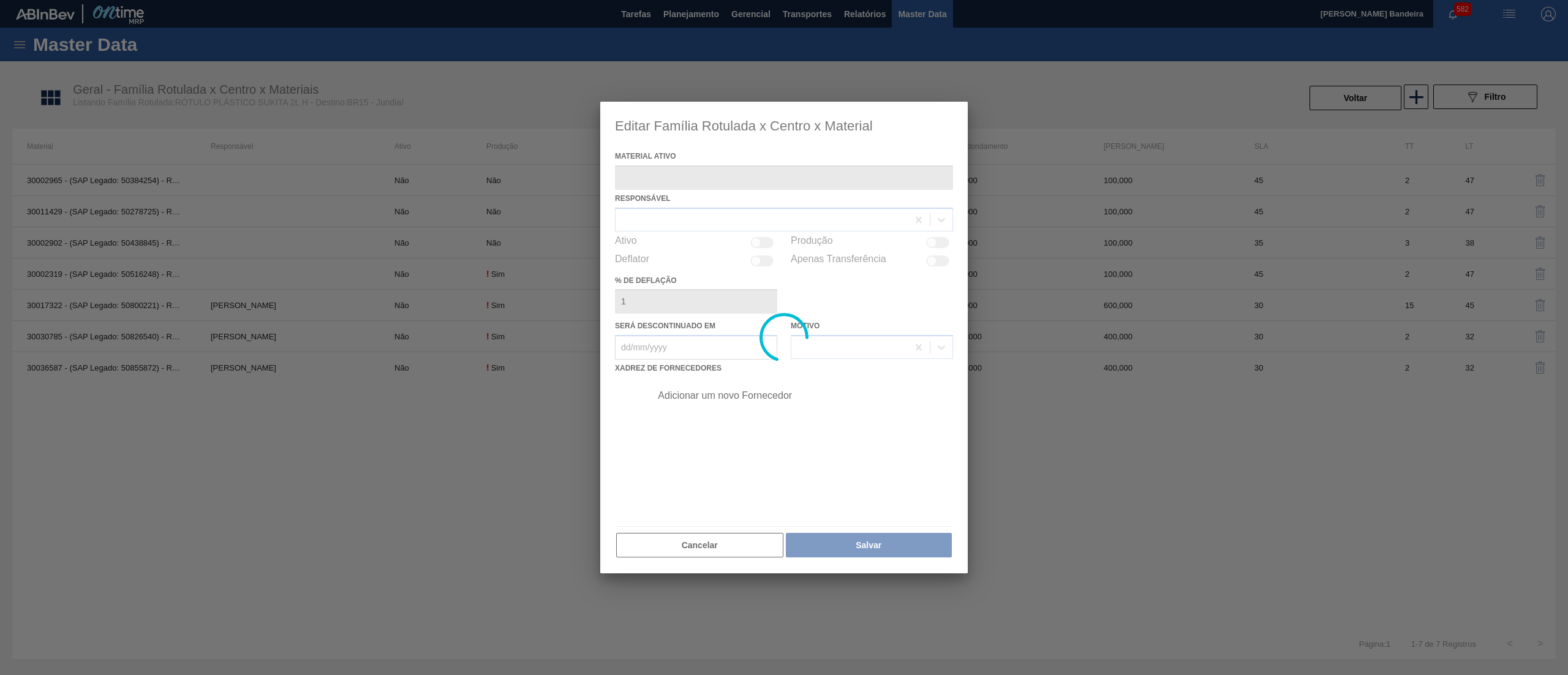
type ativo "30030785 - (SAP Legado: 50826540) - ROT PLAST 2L H SUKITA NIV24"
checkbox input "true"
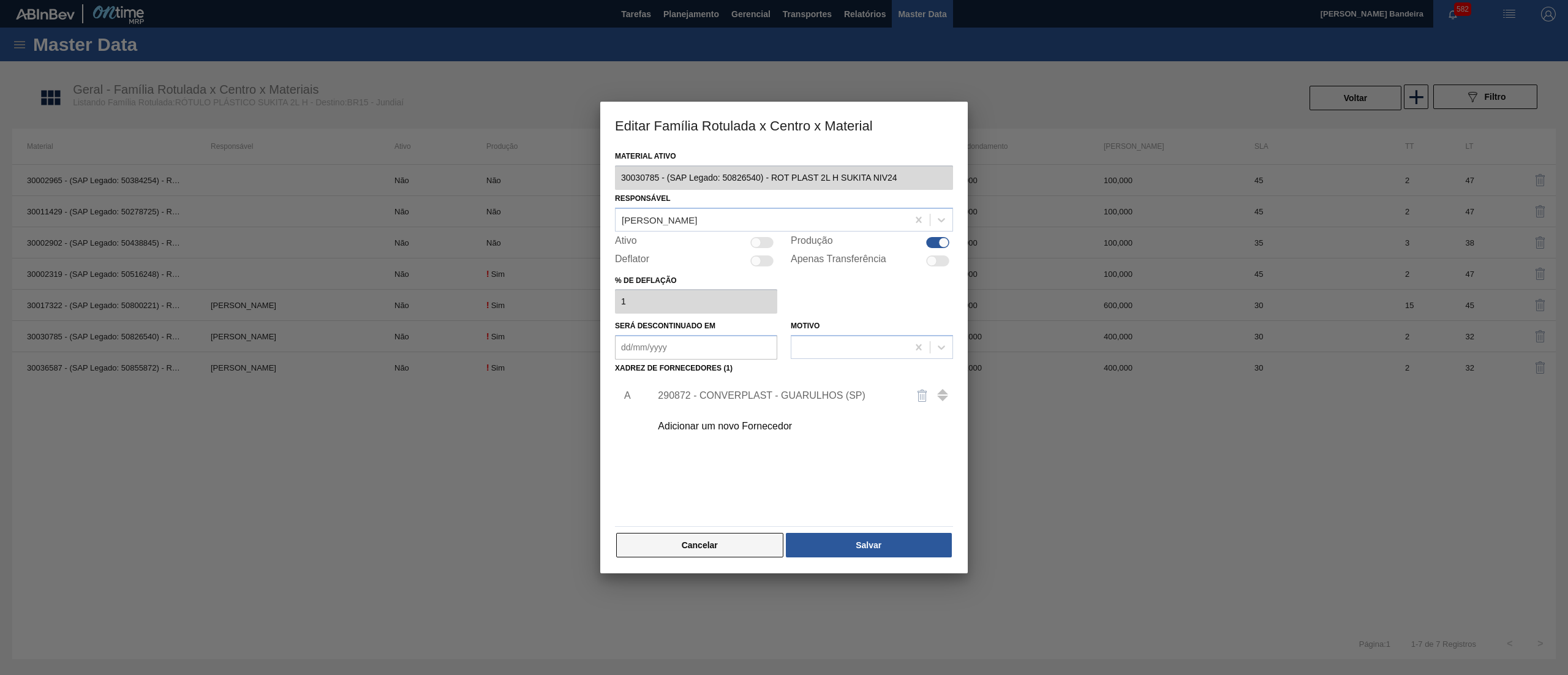
click at [687, 543] on button "Cancelar" at bounding box center [700, 546] width 167 height 25
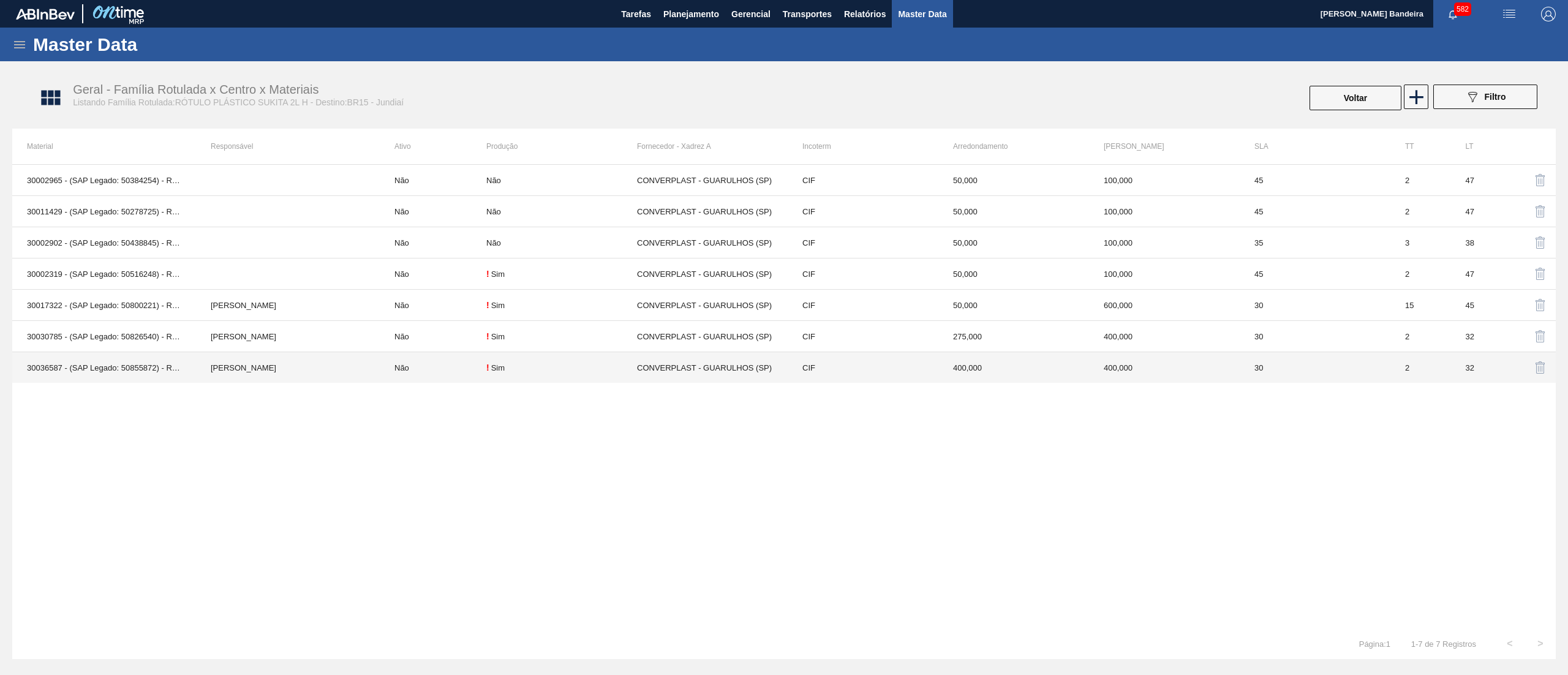
click at [586, 377] on td "! Sim" at bounding box center [561, 367] width 151 height 31
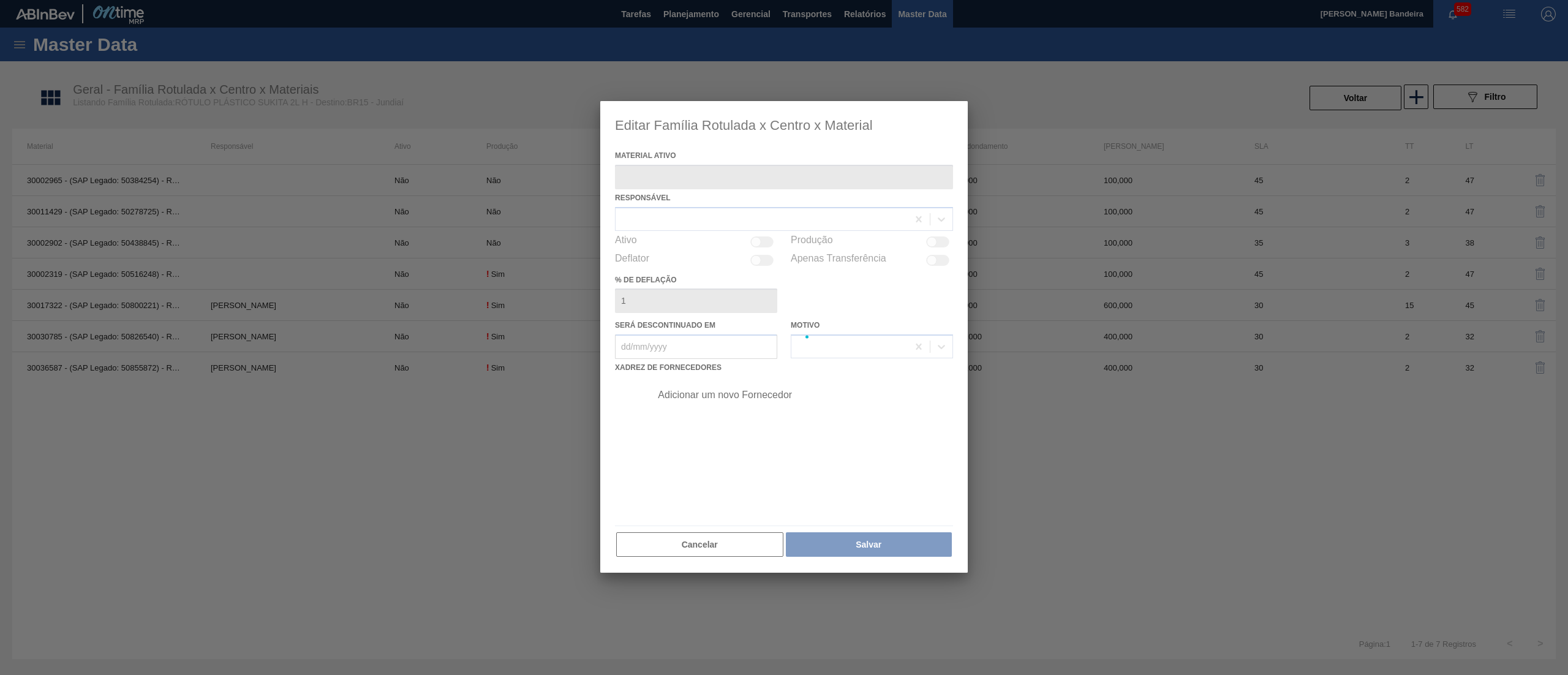
type ativo "30036587 - (SAP Legado: 50855872) - ROT PLAST 2L H SUKITA NIV25"
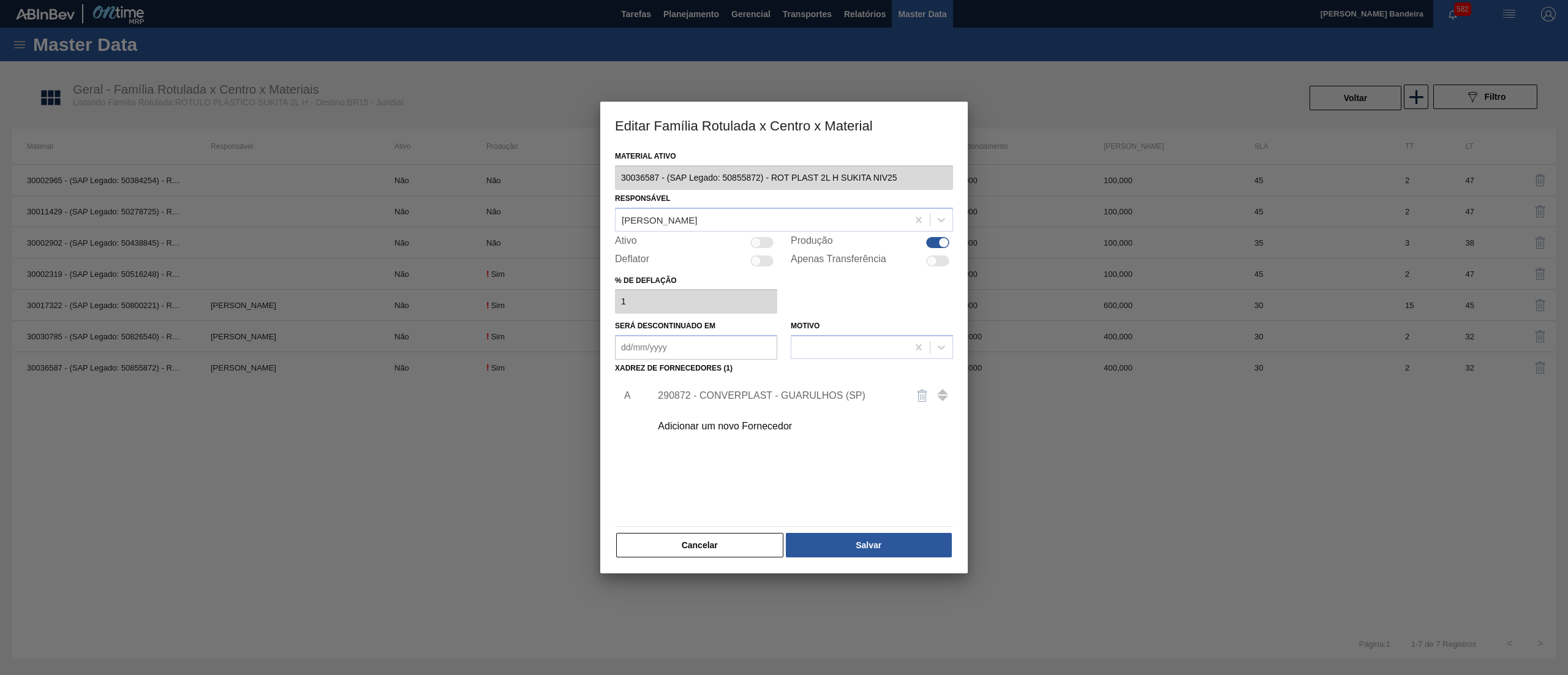
click at [754, 231] on div "Material ativo 30036587 - (SAP Legado: 50855872) - ROT PLAST 2L H SUKITA NIV25 …" at bounding box center [784, 353] width 338 height 411
click at [762, 237] on div at bounding box center [762, 242] width 23 height 11
click at [838, 556] on button "Salvar" at bounding box center [869, 546] width 166 height 25
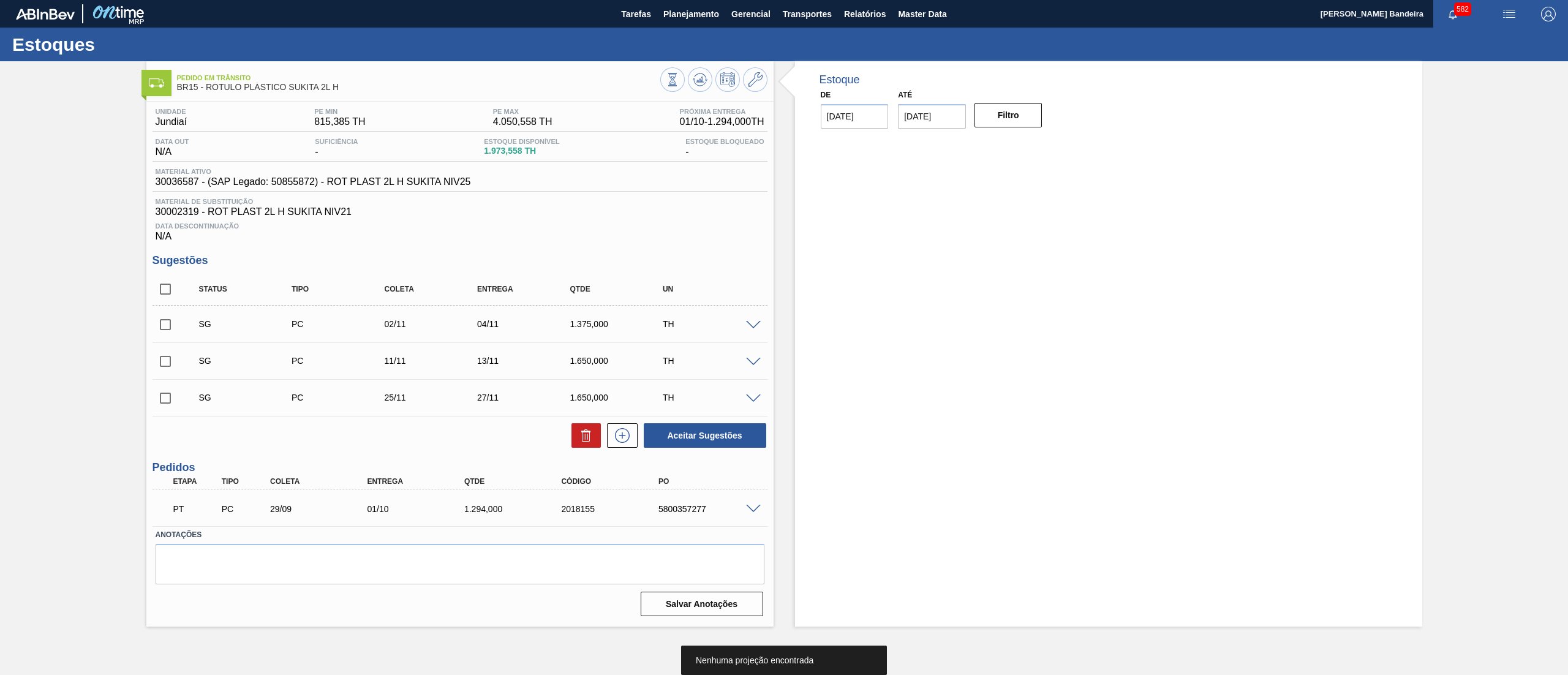
click at [165, 291] on input "checkbox" at bounding box center [165, 289] width 25 height 25
click at [573, 445] on button at bounding box center [586, 435] width 30 height 25
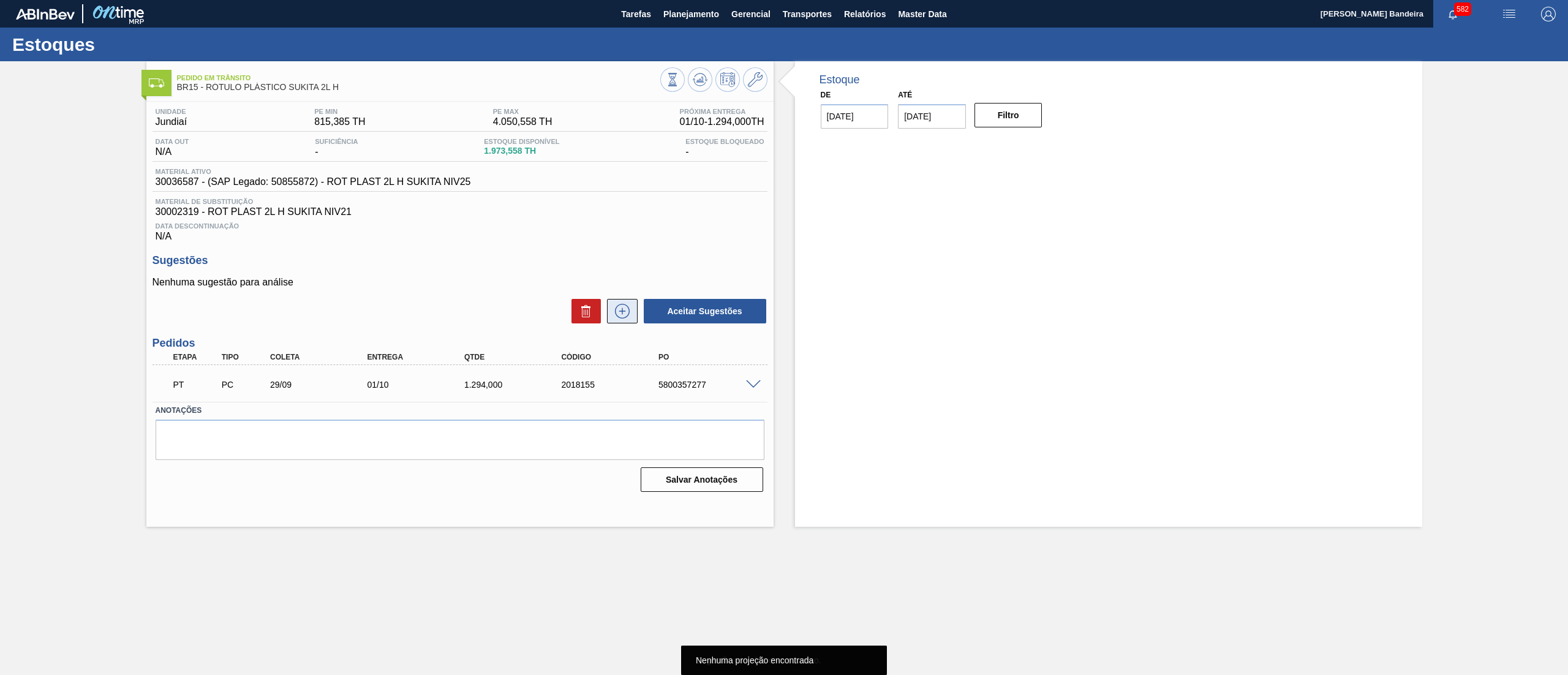
click at [625, 302] on button at bounding box center [622, 311] width 30 height 25
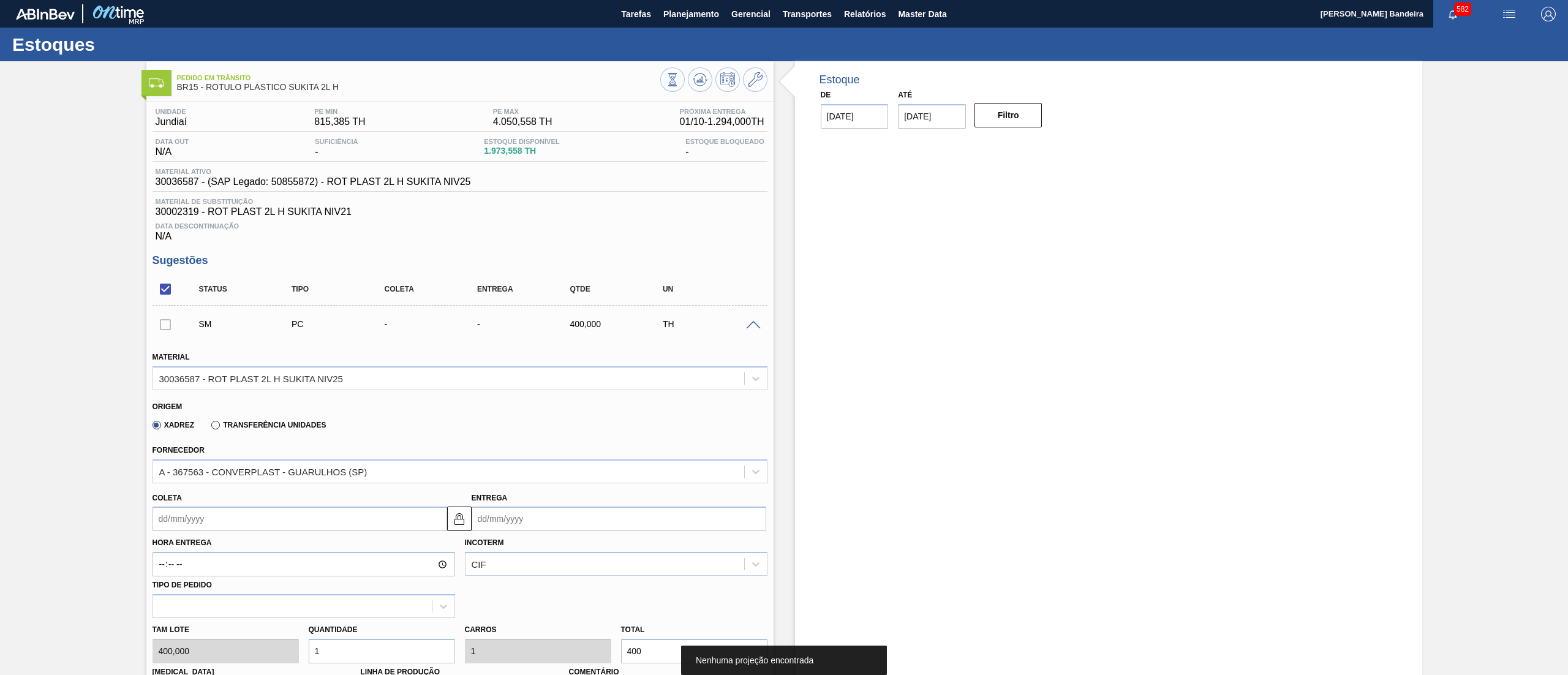
scroll to position [380, 0]
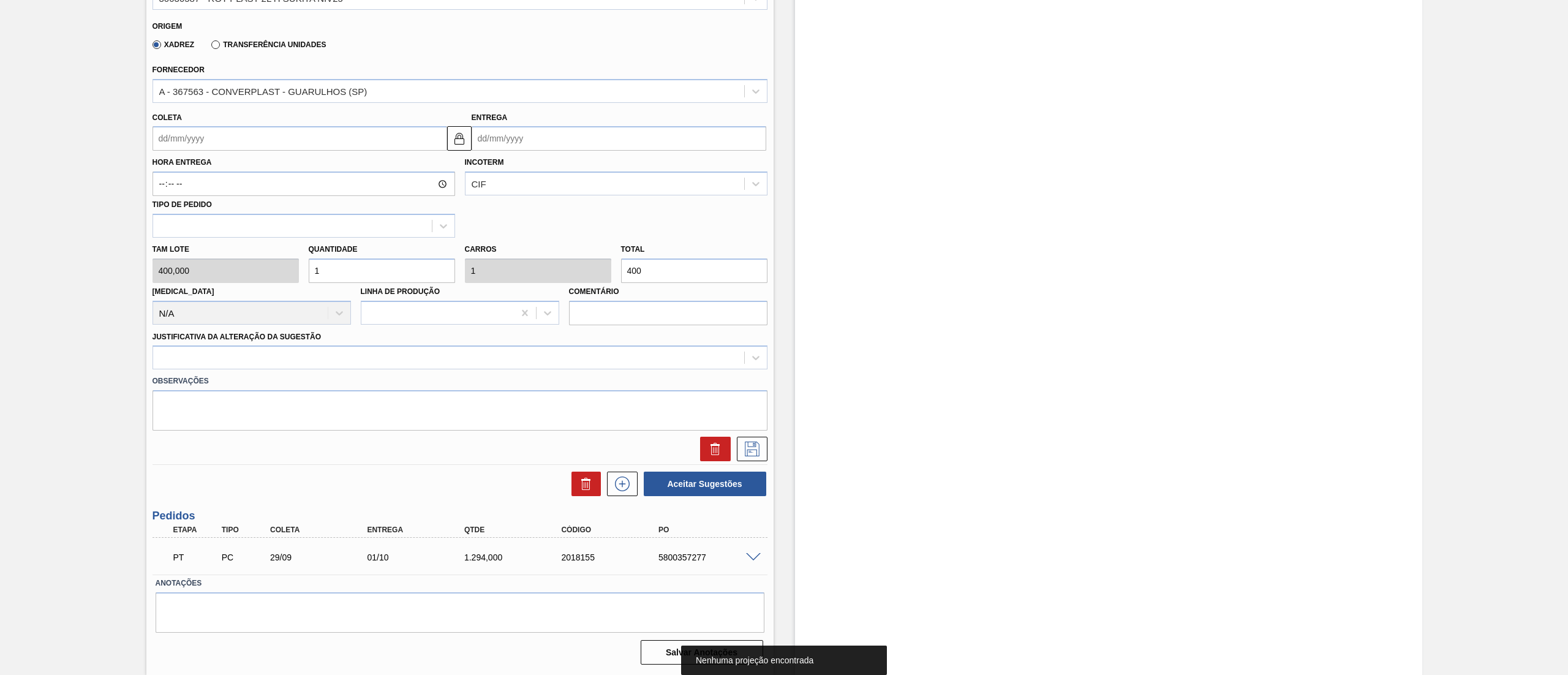
click at [216, 139] on input "Coleta" at bounding box center [300, 138] width 295 height 25
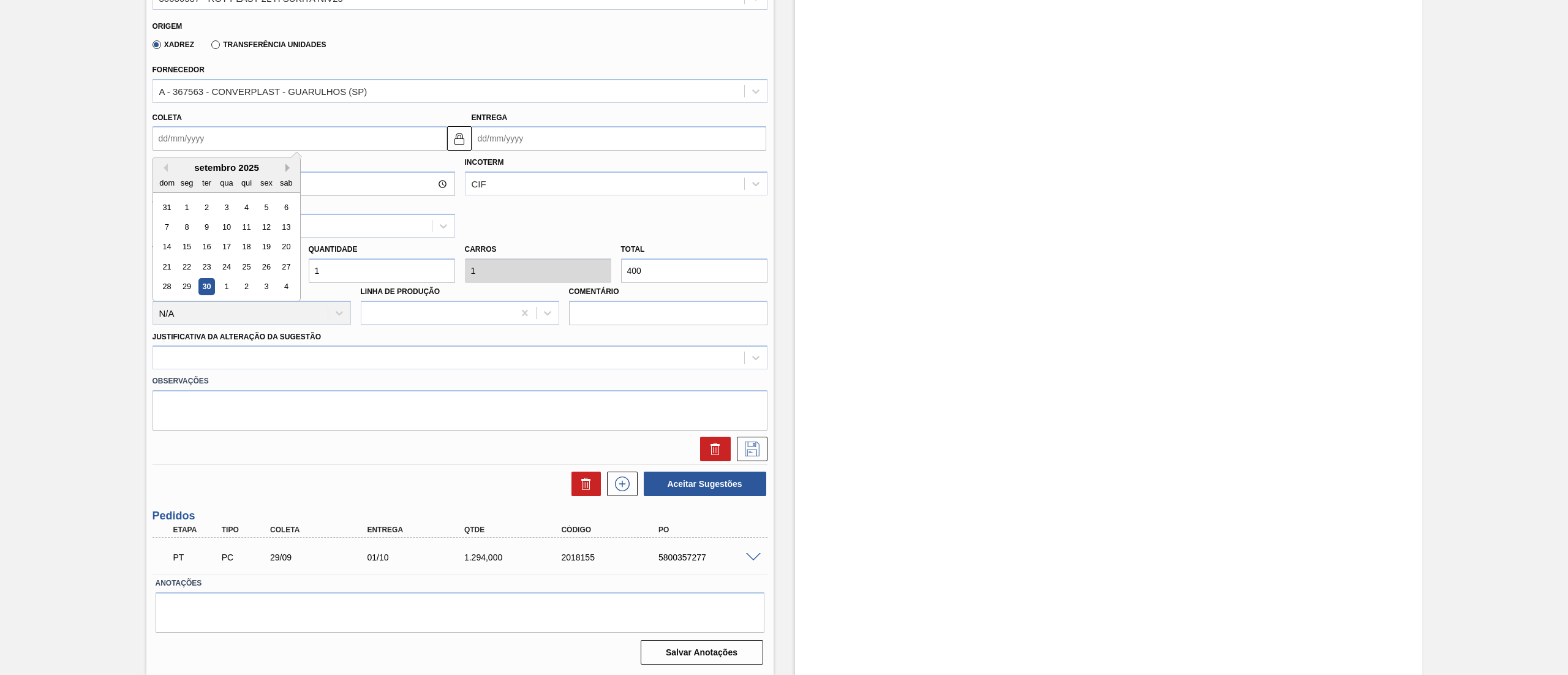
click at [287, 170] on button "Next Month" at bounding box center [289, 167] width 8 height 8
click at [185, 264] on div "20" at bounding box center [187, 267] width 17 height 17
click at [258, 273] on div "Tam lote 400,000 Quantidade 1 Carros 1 Total 400 Doca N/A Linha de Produção Com…" at bounding box center [460, 281] width 625 height 87
click at [245, 271] on div "Tam lote 400,000 Quantidade 4 Carros 4 Total 1.600 Doca N/A Linha de Produção C…" at bounding box center [460, 281] width 625 height 87
click at [224, 354] on div at bounding box center [448, 358] width 591 height 18
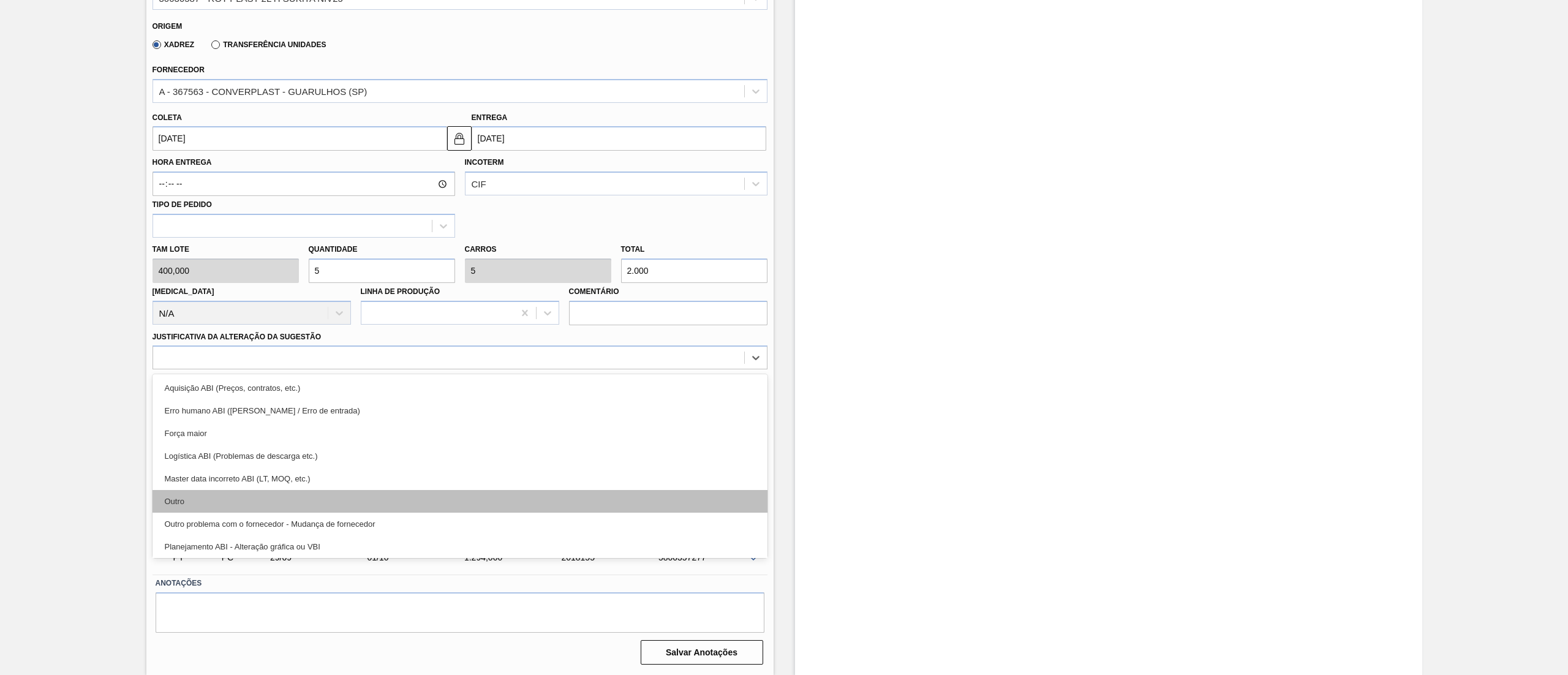
click at [216, 497] on div "Outro" at bounding box center [460, 501] width 615 height 23
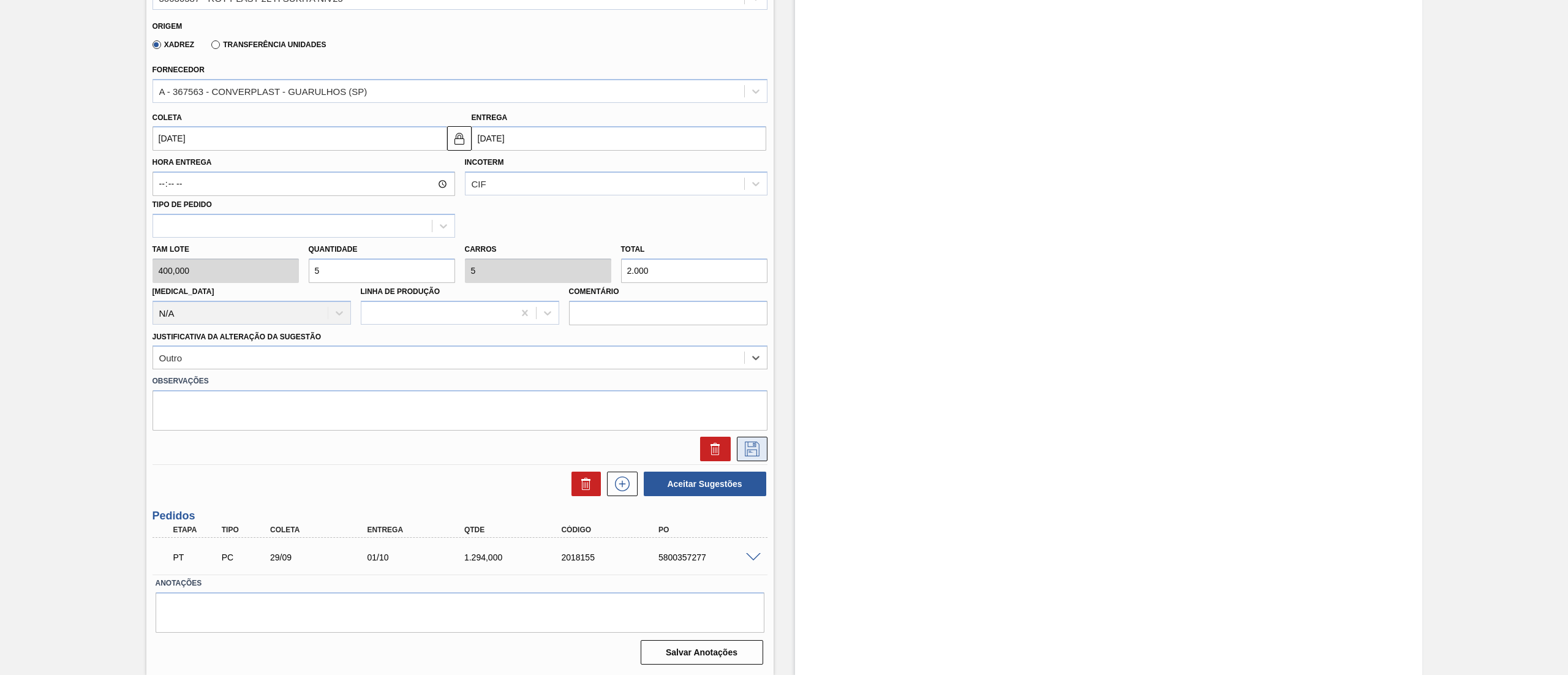
click at [757, 460] on button at bounding box center [752, 449] width 30 height 25
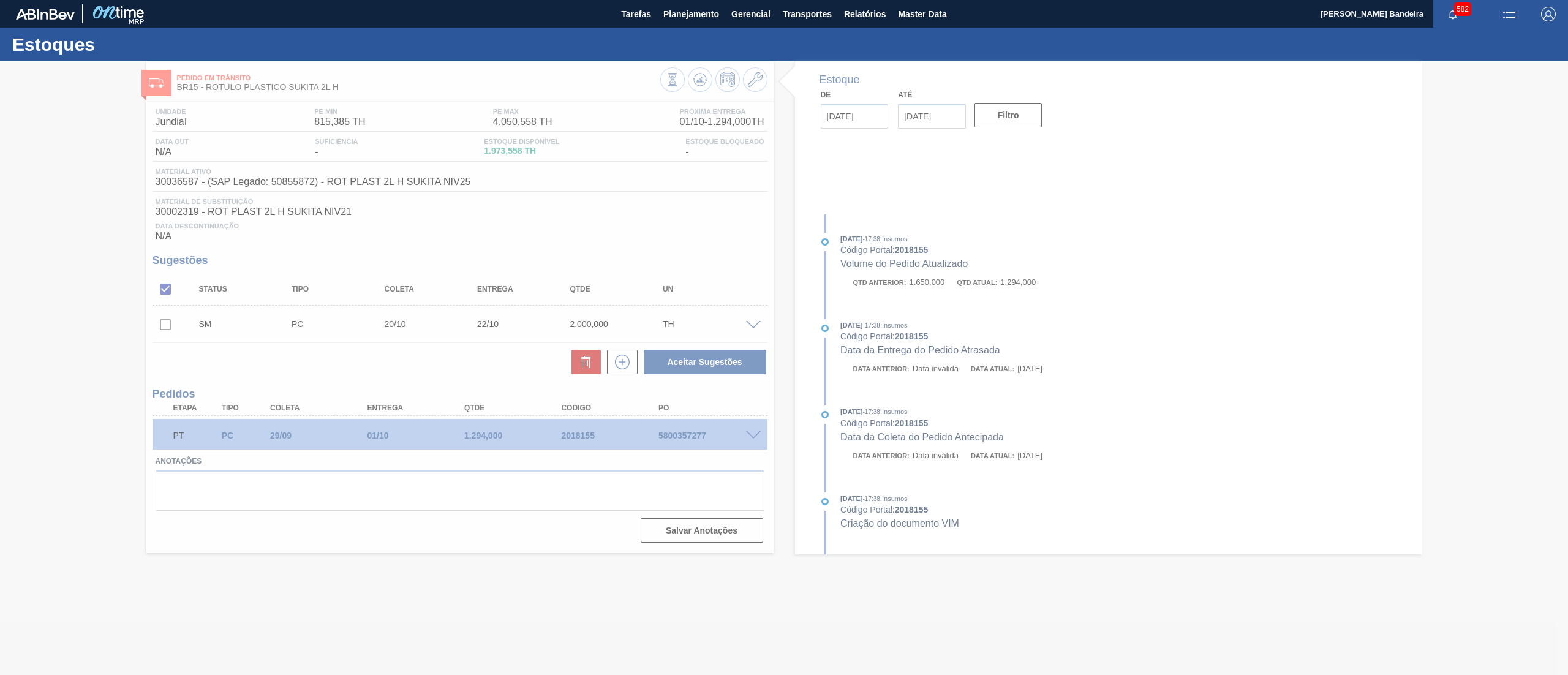
scroll to position [0, 0]
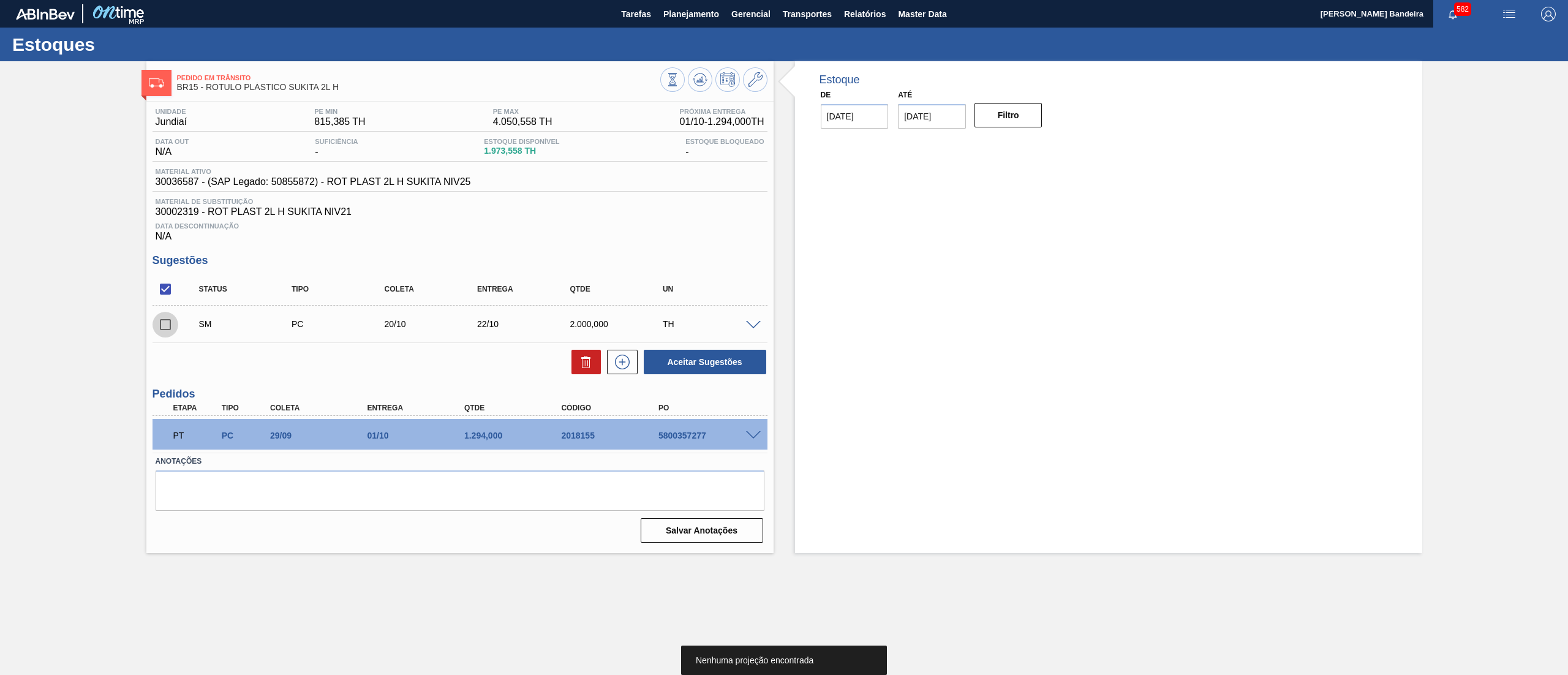
click at [165, 329] on input "checkbox" at bounding box center [165, 324] width 25 height 25
click at [701, 370] on button "Aceitar Sugestões" at bounding box center [705, 362] width 123 height 25
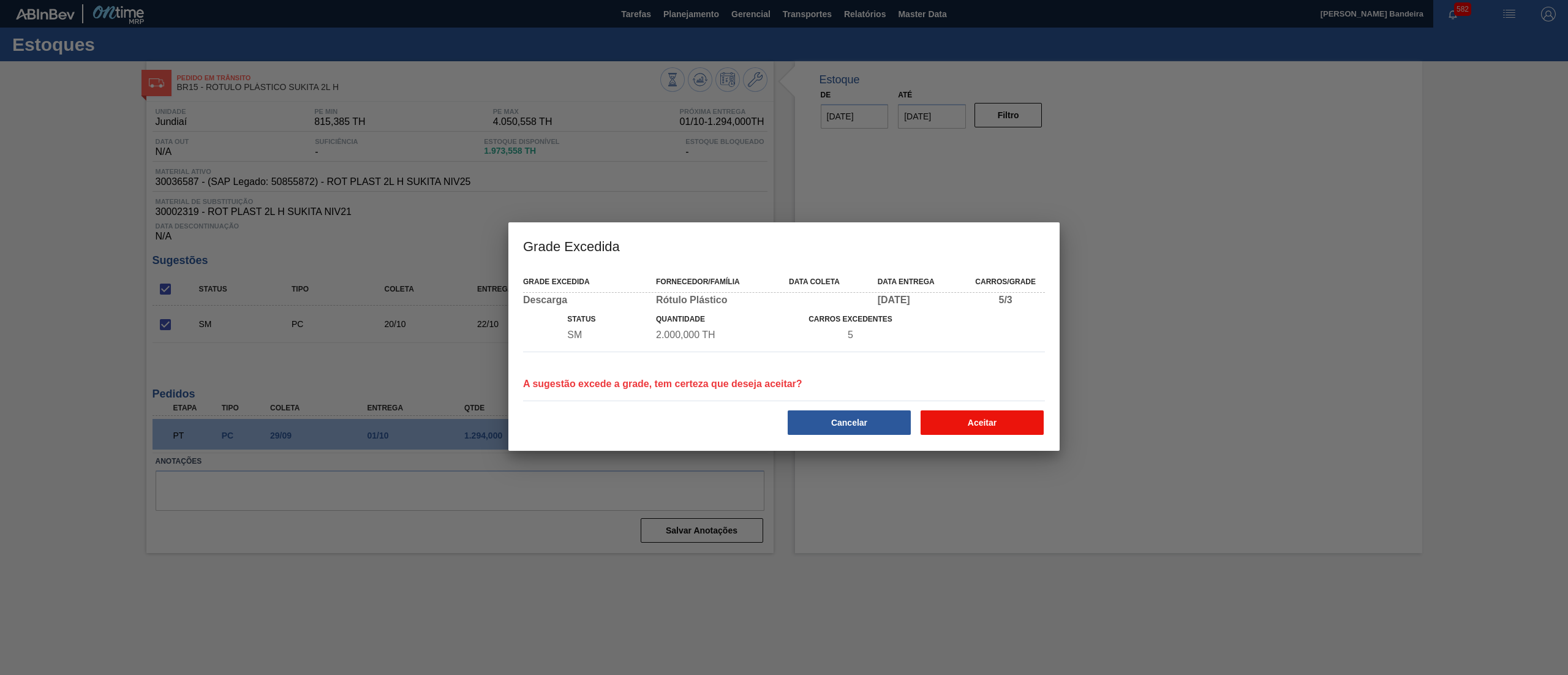
click at [1001, 433] on button "Aceitar" at bounding box center [982, 423] width 123 height 25
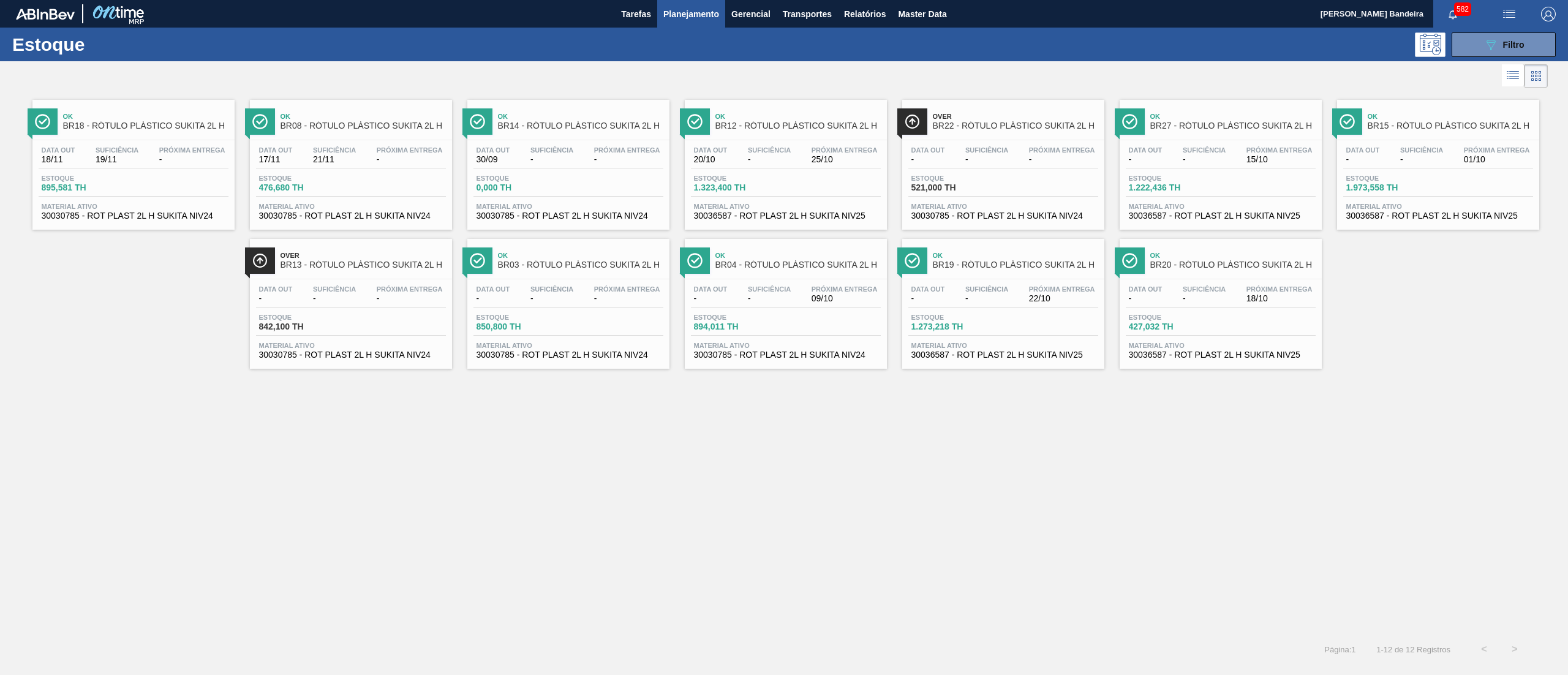
click at [174, 222] on div "Data out 18/11 Suficiência 19/11 Próxima Entrega - Estoque 895,581 TH Material …" at bounding box center [133, 182] width 202 height 83
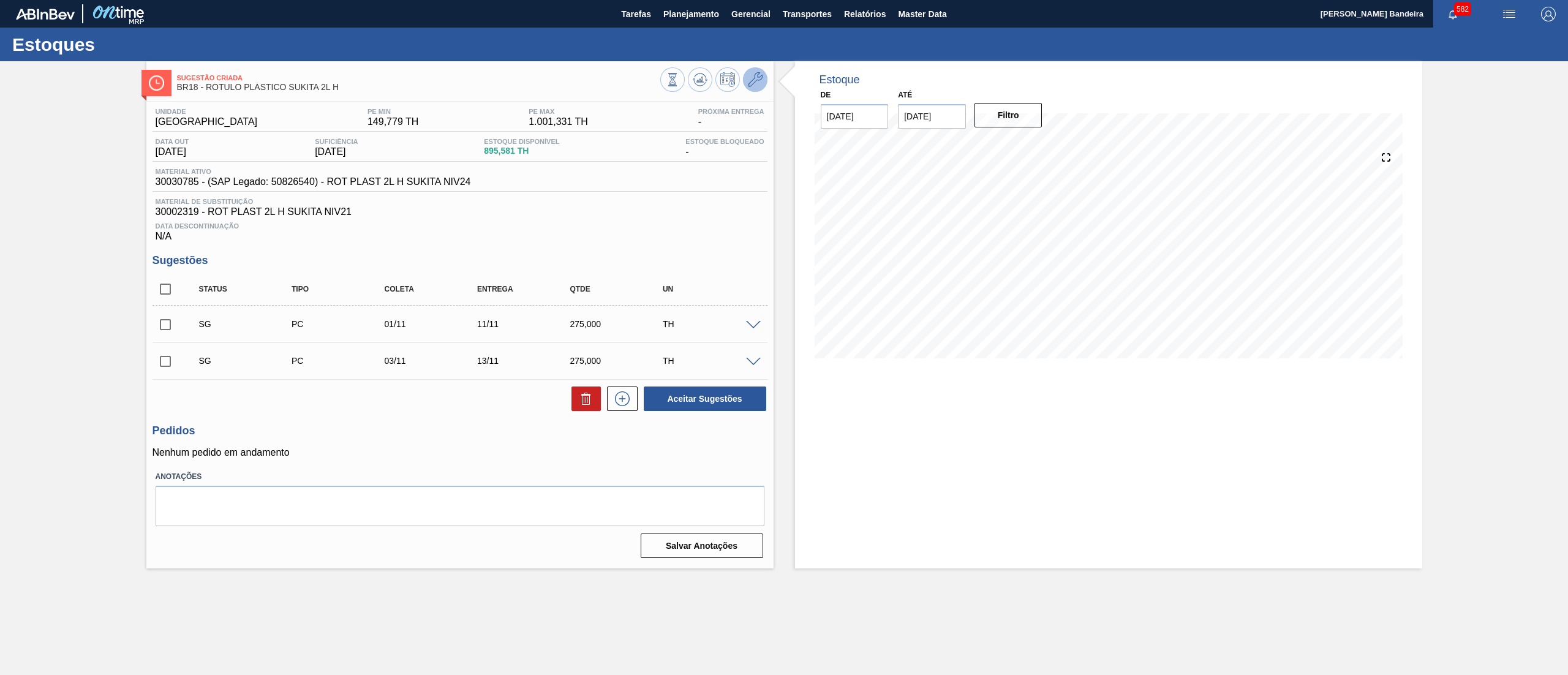
click at [754, 85] on icon at bounding box center [755, 79] width 14 height 14
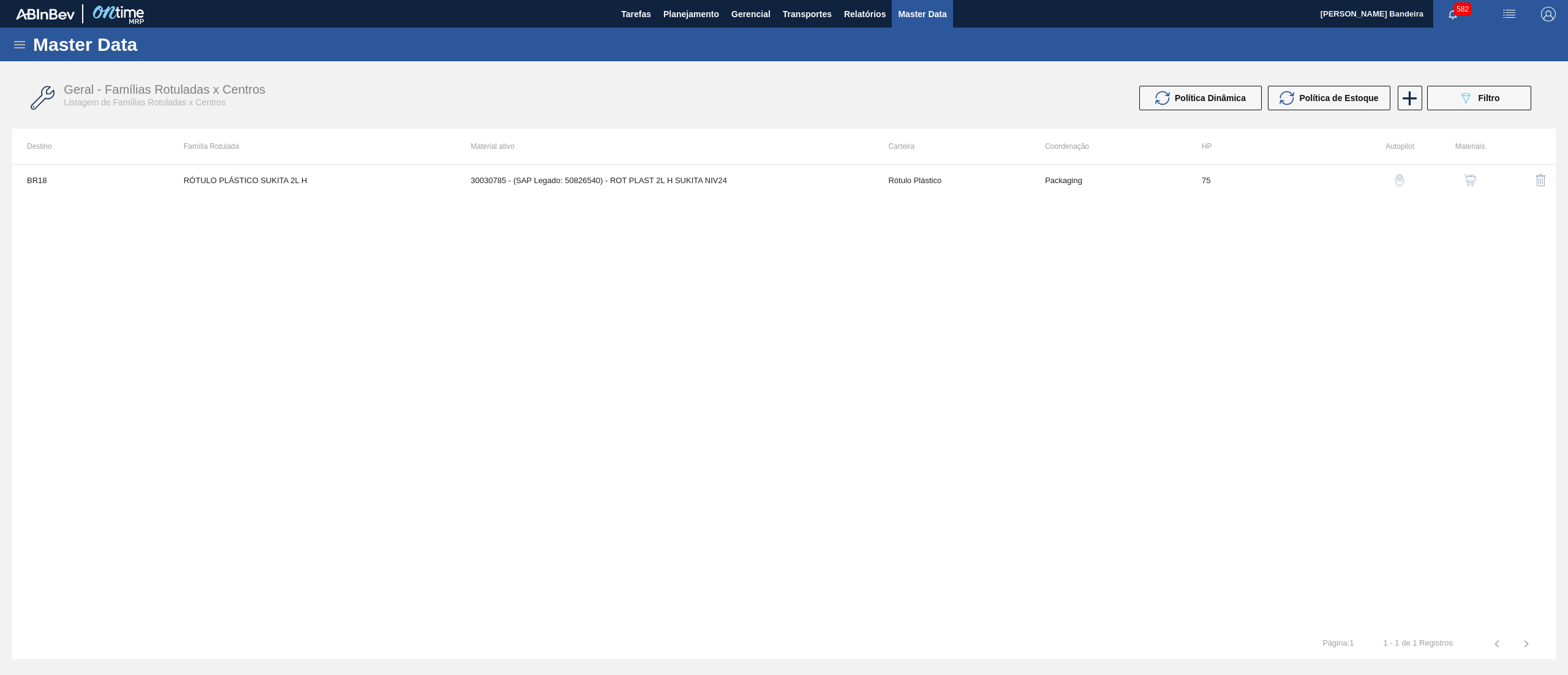
click at [1474, 179] on img "button" at bounding box center [1470, 180] width 12 height 12
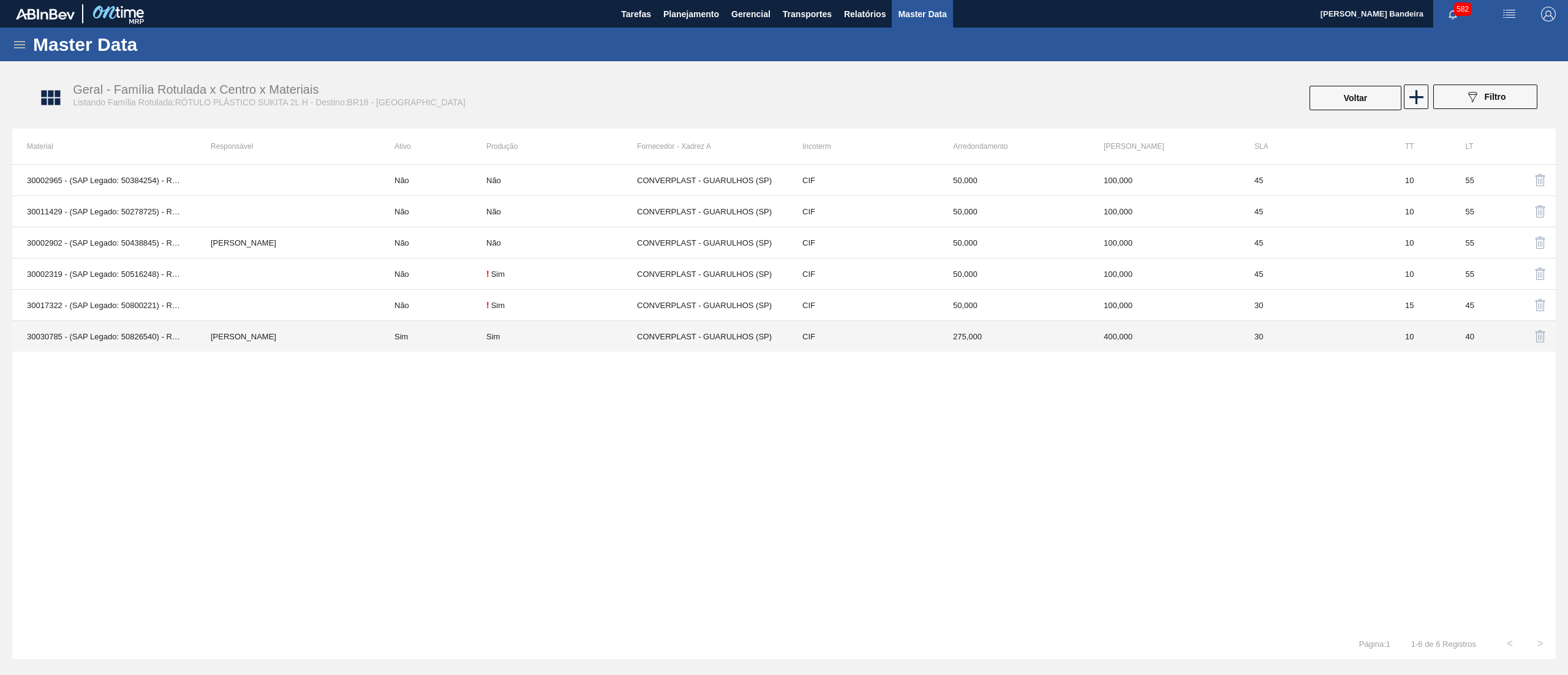
click at [874, 349] on td "CIF" at bounding box center [863, 336] width 151 height 31
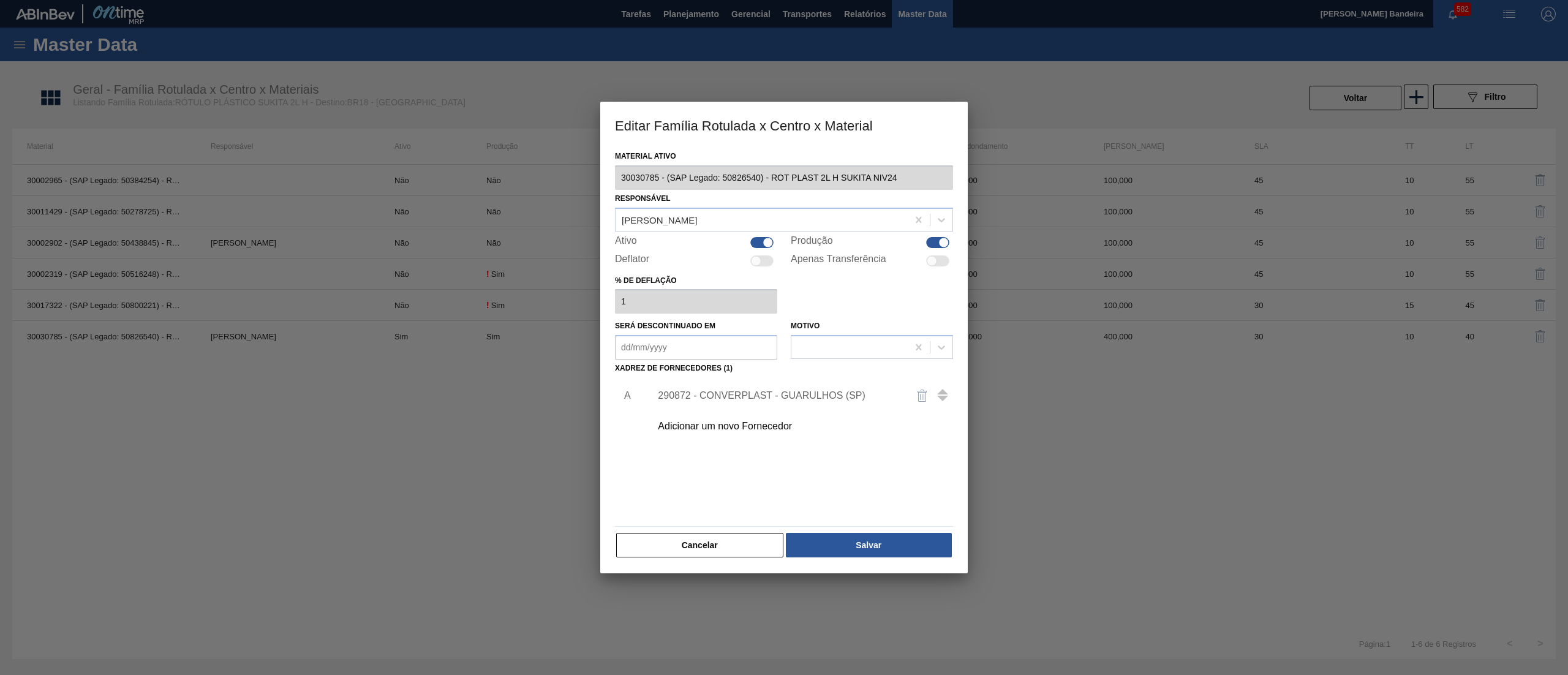
click at [755, 247] on div at bounding box center [762, 242] width 23 height 11
click at [861, 537] on button "Salvar" at bounding box center [869, 546] width 166 height 25
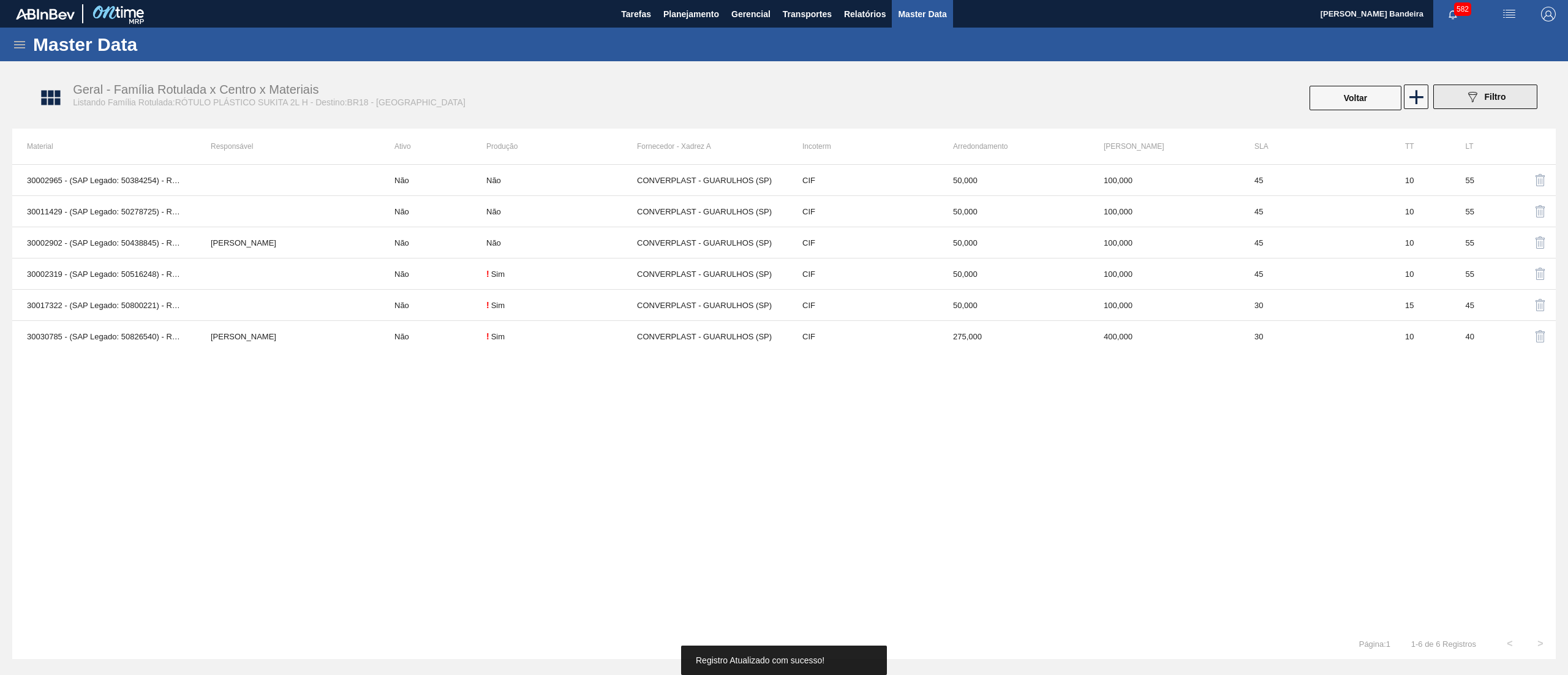
click at [1446, 105] on button "089F7B8B-B2A5-4AFE-B5C0-19BA573D28AC Filtro" at bounding box center [1485, 97] width 104 height 25
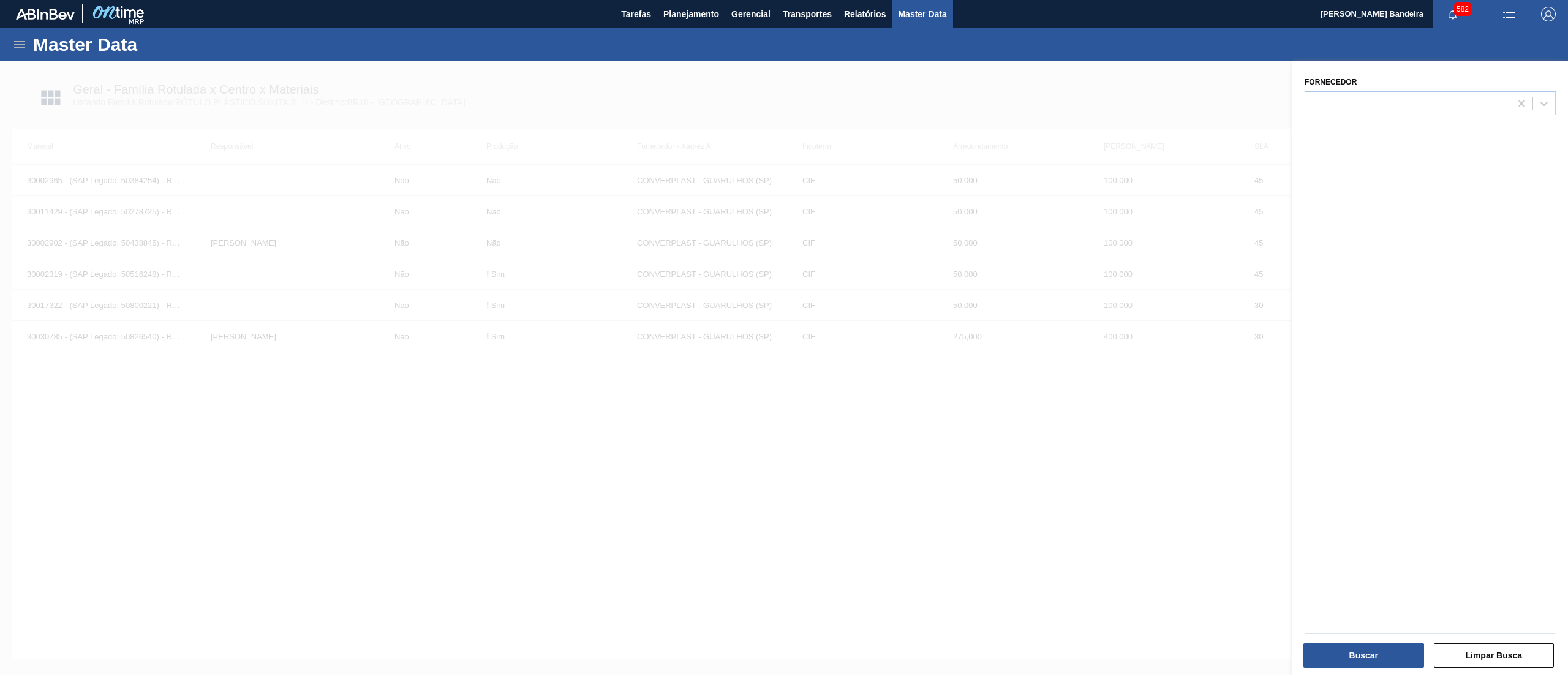
drag, startPoint x: 1213, startPoint y: 85, endPoint x: 1311, endPoint y: 83, distance: 98.0
click at [1217, 85] on div at bounding box center [784, 399] width 1568 height 675
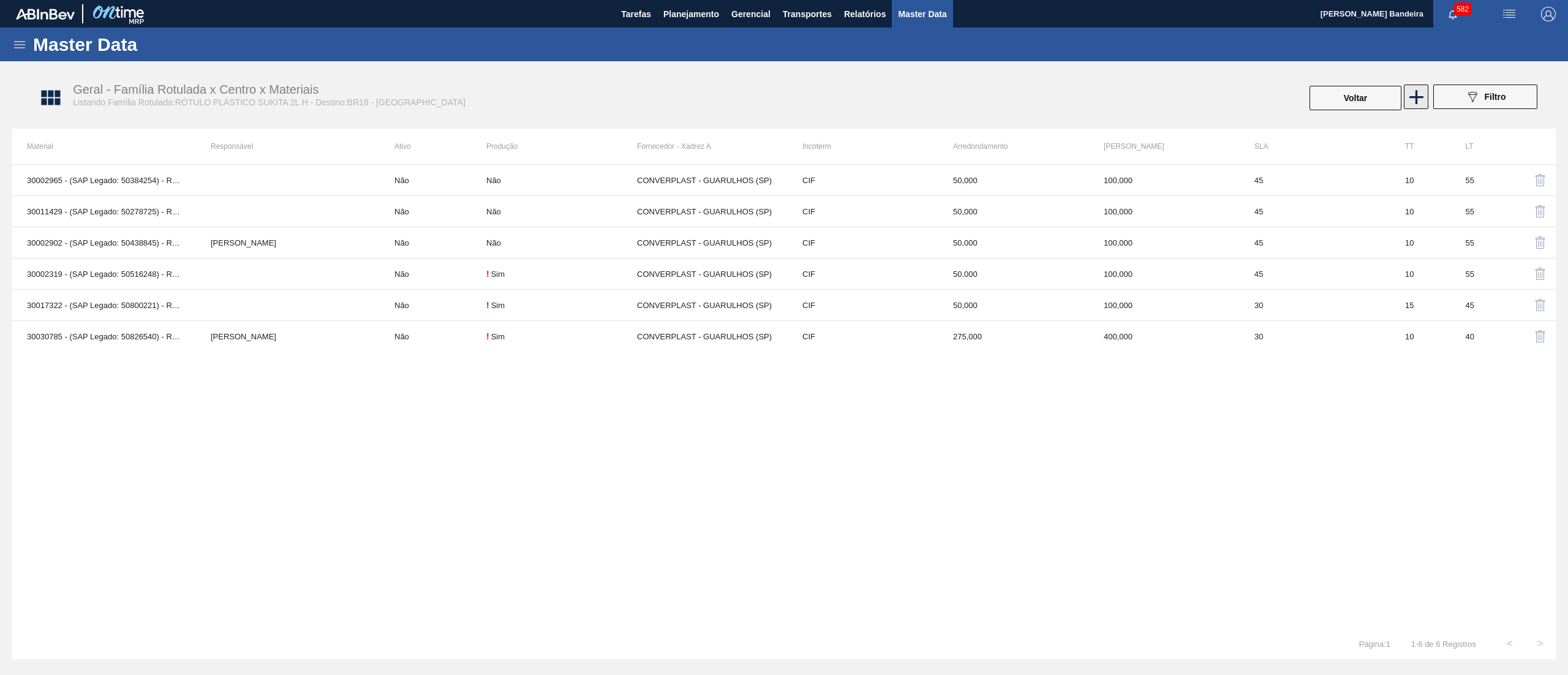
click at [1417, 96] on icon at bounding box center [1416, 97] width 14 height 14
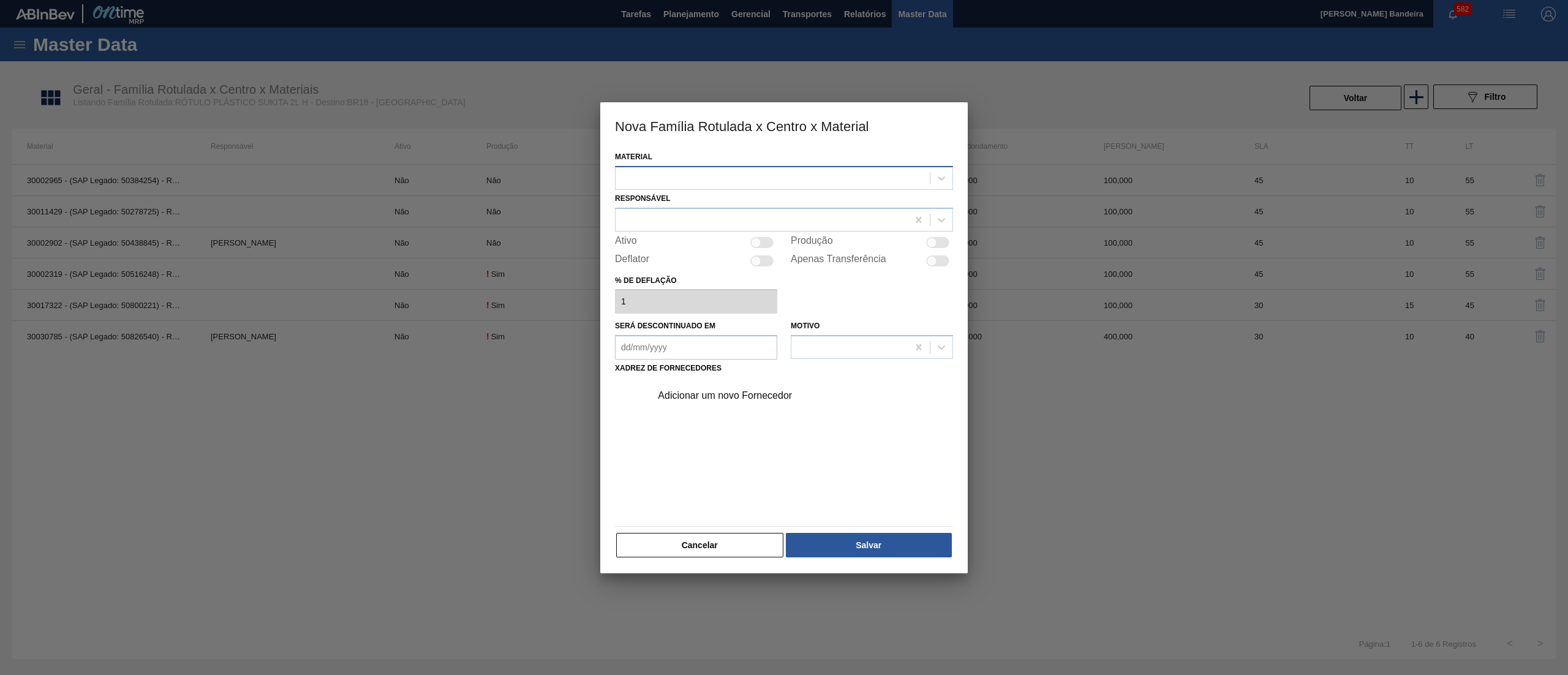
click at [877, 176] on div at bounding box center [773, 178] width 314 height 18
click at [829, 225] on div "30036587 - ROT PLAST 2L H SUKITA NIV25" at bounding box center [784, 231] width 338 height 23
click at [790, 219] on div at bounding box center [762, 220] width 292 height 18
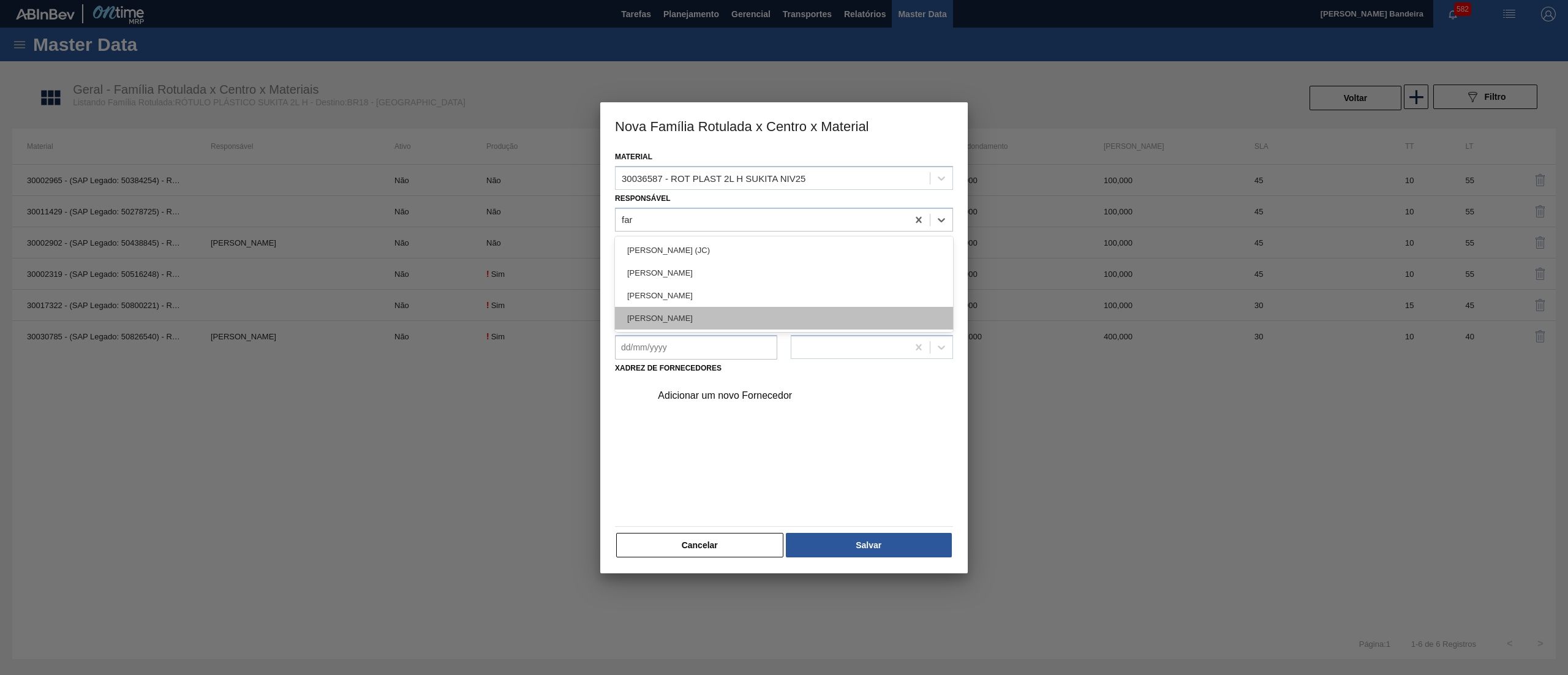
click at [771, 313] on div "[PERSON_NAME] LIMA [PERSON_NAME]" at bounding box center [784, 318] width 338 height 23
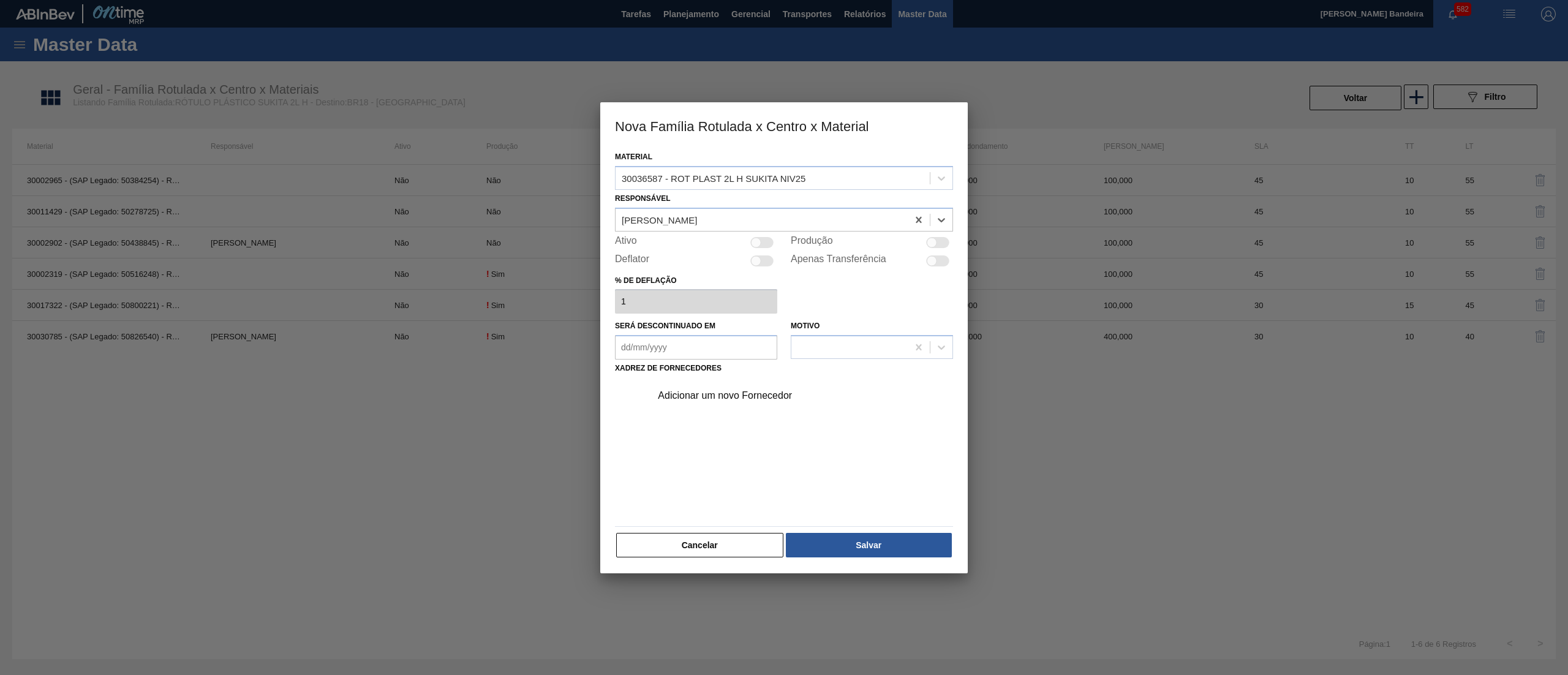
click at [765, 233] on div "Material 30036587 - ROT PLAST 2L H SUKITA NIV25 Responsável option MATHEUS FARI…" at bounding box center [784, 353] width 338 height 411
click at [760, 242] on div at bounding box center [756, 242] width 10 height 10
click at [750, 404] on div "Adicionar um novo Fornecedor" at bounding box center [798, 395] width 309 height 30
click at [743, 395] on div "Adicionar um novo Fornecedor" at bounding box center [778, 395] width 240 height 11
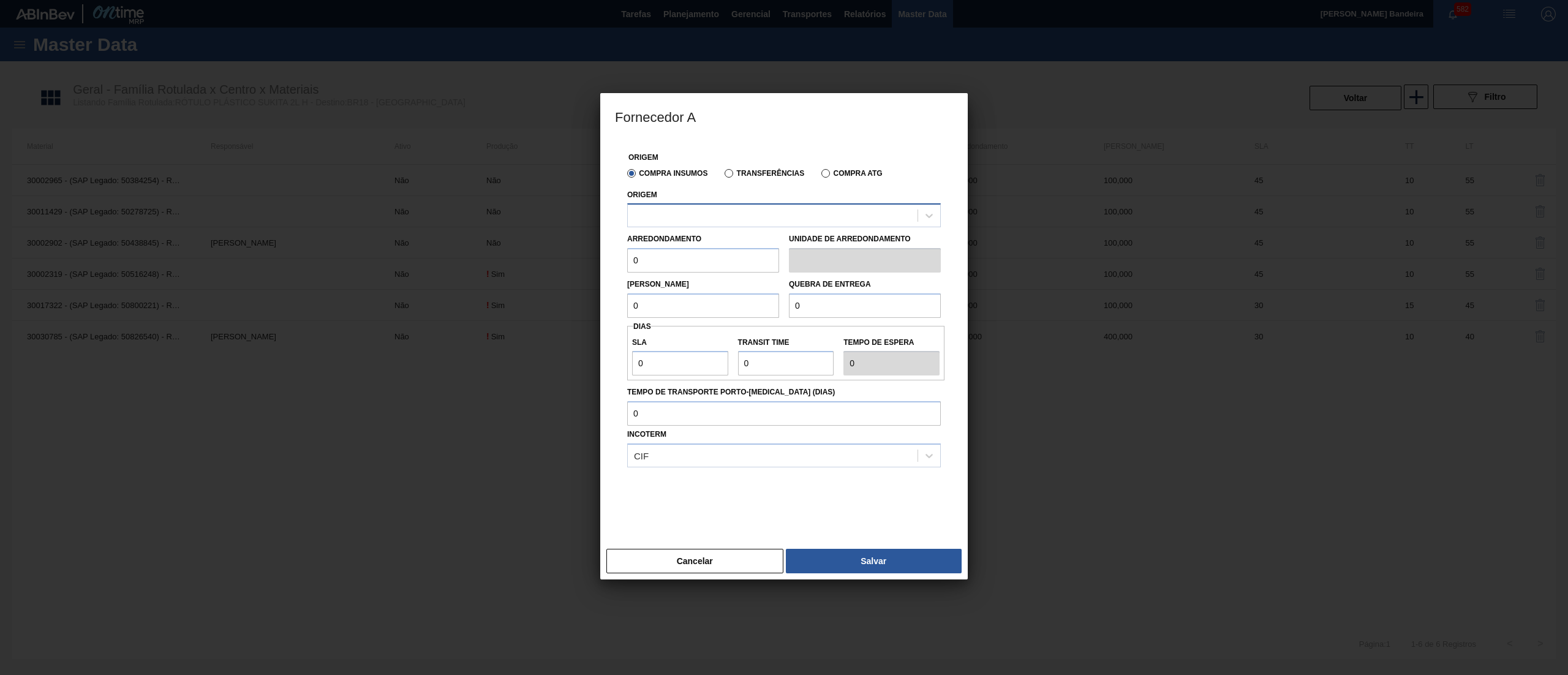
click at [677, 220] on div at bounding box center [772, 216] width 290 height 18
click at [686, 240] on div "290872 - CONVERPLAST - GUARULHOS (SP)" at bounding box center [784, 246] width 313 height 23
drag, startPoint x: 683, startPoint y: 251, endPoint x: 572, endPoint y: 267, distance: 112.1
click at [572, 267] on div "Fornecedor A Origem Compra Insumos Transferências Compra ATG Origem 290872 - CO…" at bounding box center [784, 338] width 1568 height 675
paste input "40"
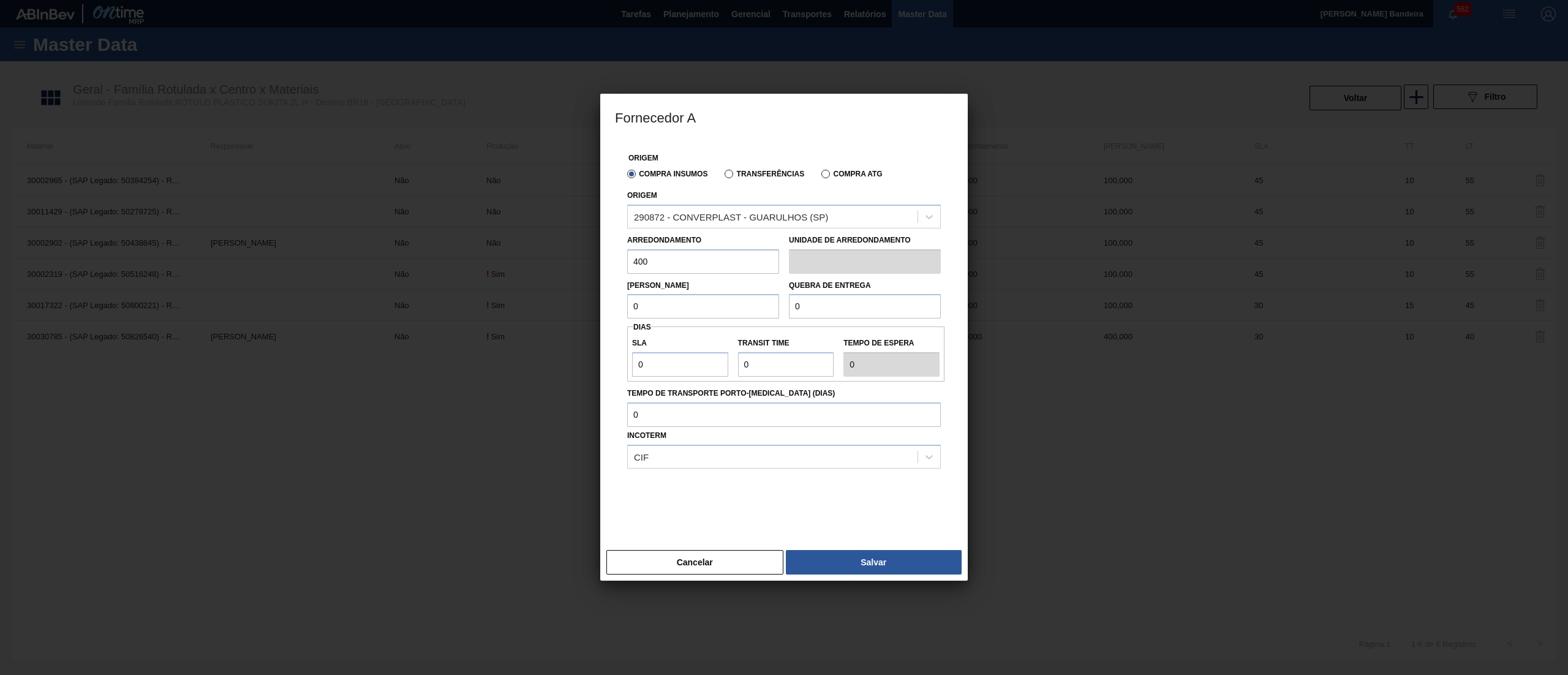
drag, startPoint x: 660, startPoint y: 298, endPoint x: 561, endPoint y: 318, distance: 101.0
click at [561, 318] on div "Fornecedor A Origem Compra Insumos Transferências Compra ATG Origem 290872 - CO…" at bounding box center [784, 338] width 1568 height 675
paste input "40"
drag, startPoint x: 856, startPoint y: 307, endPoint x: 643, endPoint y: 318, distance: 213.3
click at [643, 318] on div "Lote Mínimo 400 Quebra de entrega 0" at bounding box center [783, 296] width 323 height 45
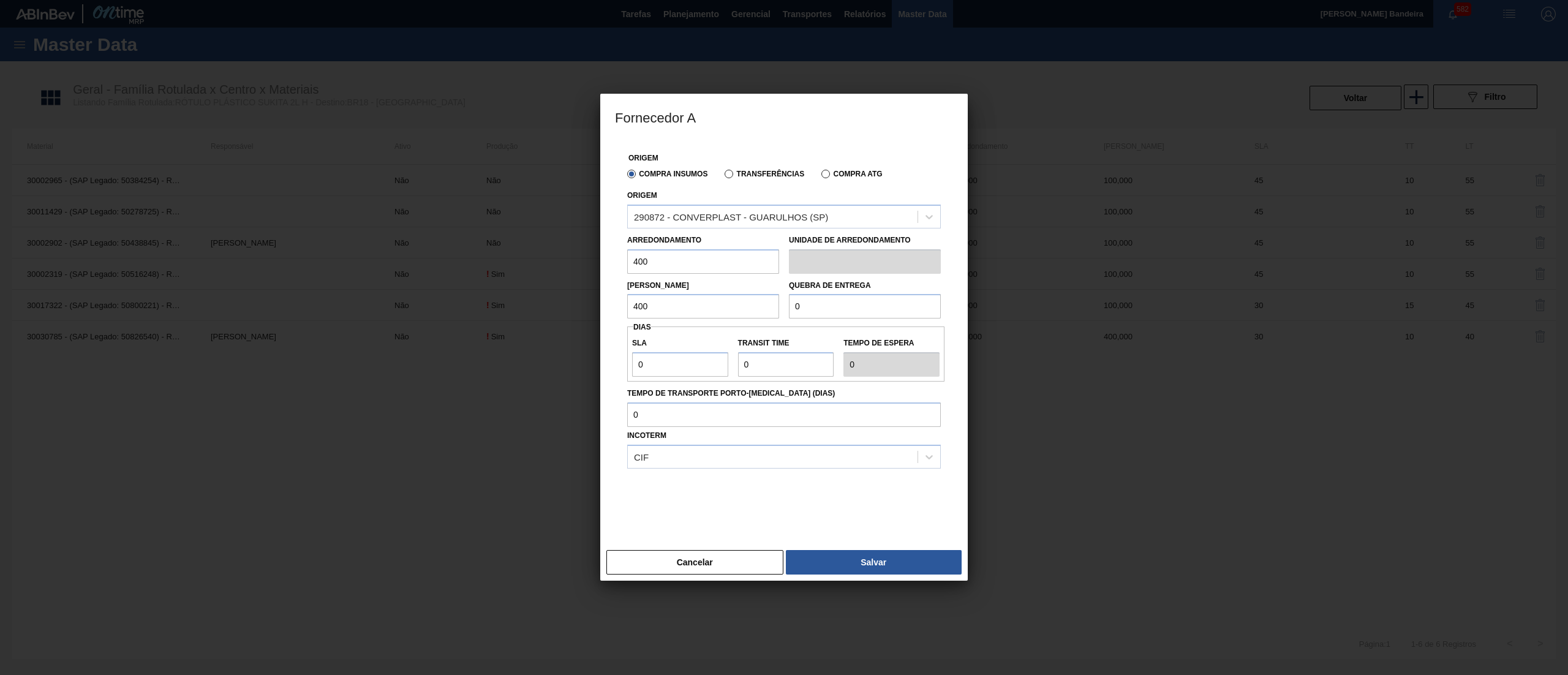
paste input "40"
click at [533, 365] on div "Fornecedor A Origem Compra Insumos Transferências Compra ATG Origem 290872 - CO…" at bounding box center [784, 338] width 1568 height 675
drag, startPoint x: 756, startPoint y: 368, endPoint x: 667, endPoint y: 369, distance: 89.0
click at [667, 369] on div "SLA 30 Transit Time Tempo de espera 30" at bounding box center [786, 354] width 318 height 45
click at [850, 561] on button "Salvar" at bounding box center [874, 562] width 176 height 25
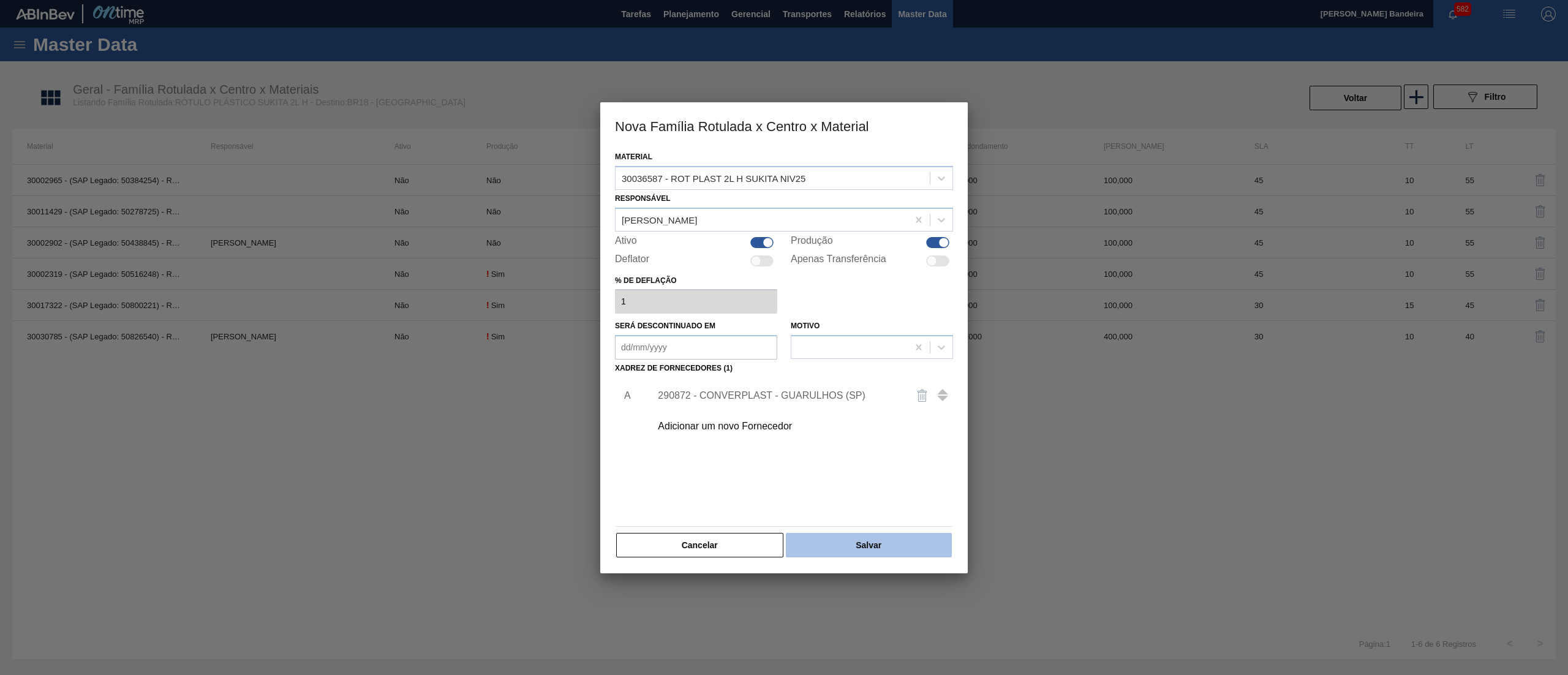
click at [871, 556] on button "Salvar" at bounding box center [869, 546] width 166 height 25
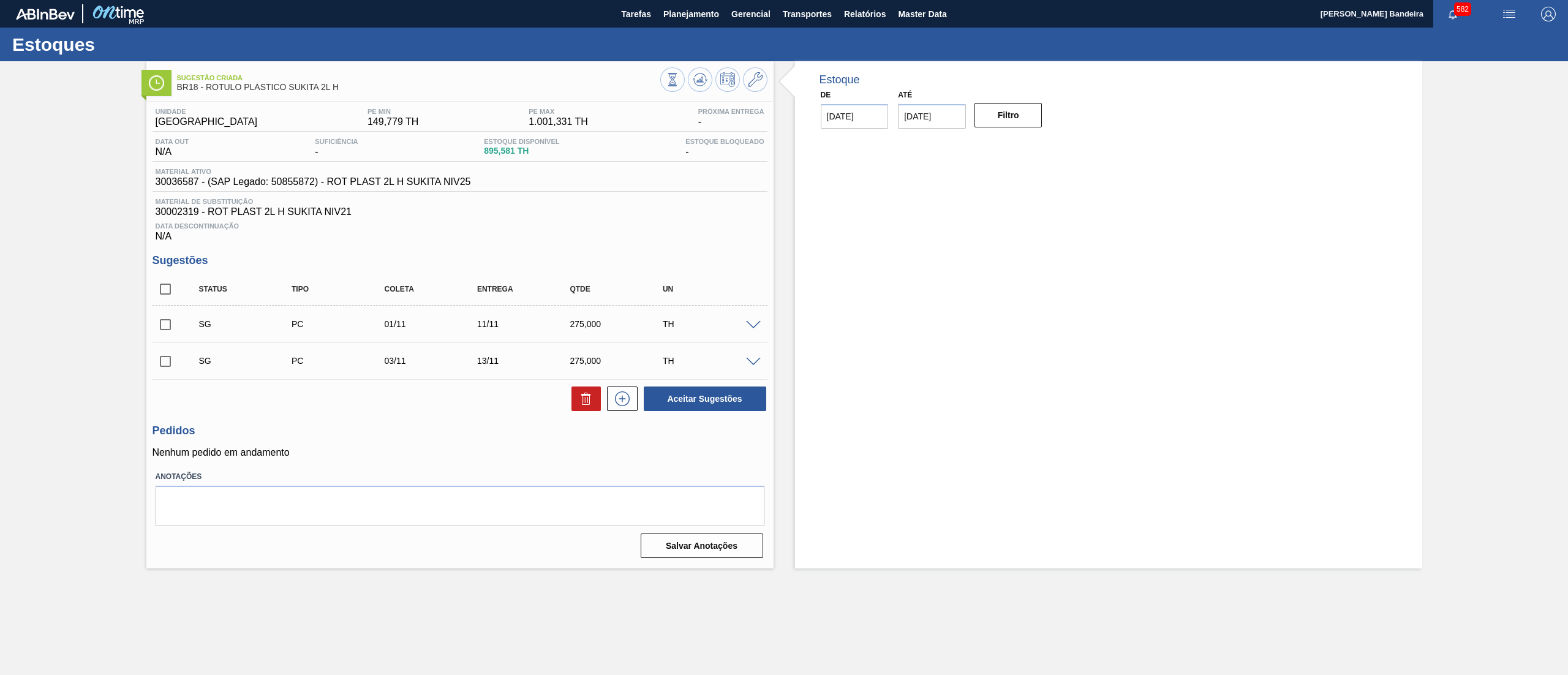
click at [172, 290] on input "checkbox" at bounding box center [165, 289] width 25 height 25
click at [588, 395] on icon at bounding box center [586, 395] width 9 height 2
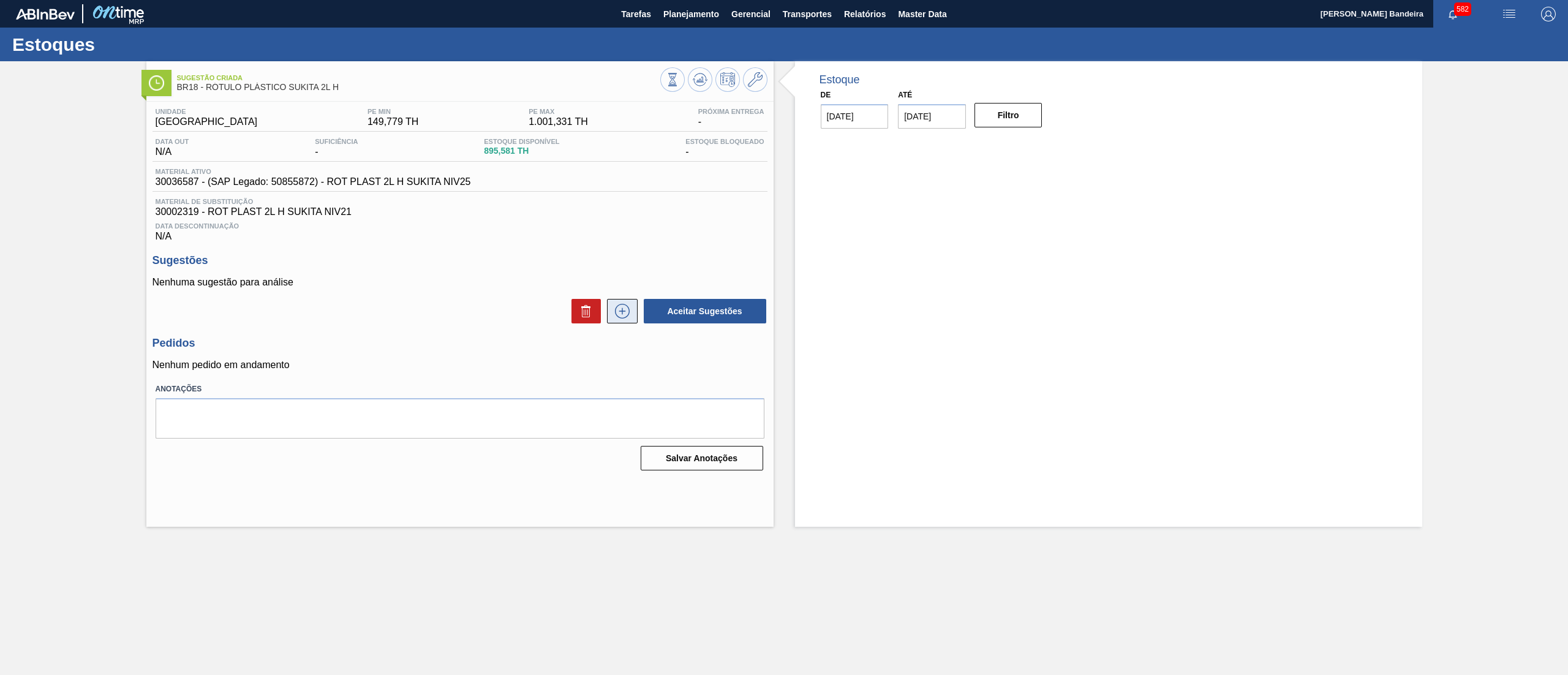
click at [620, 311] on icon at bounding box center [622, 311] width 7 height 1
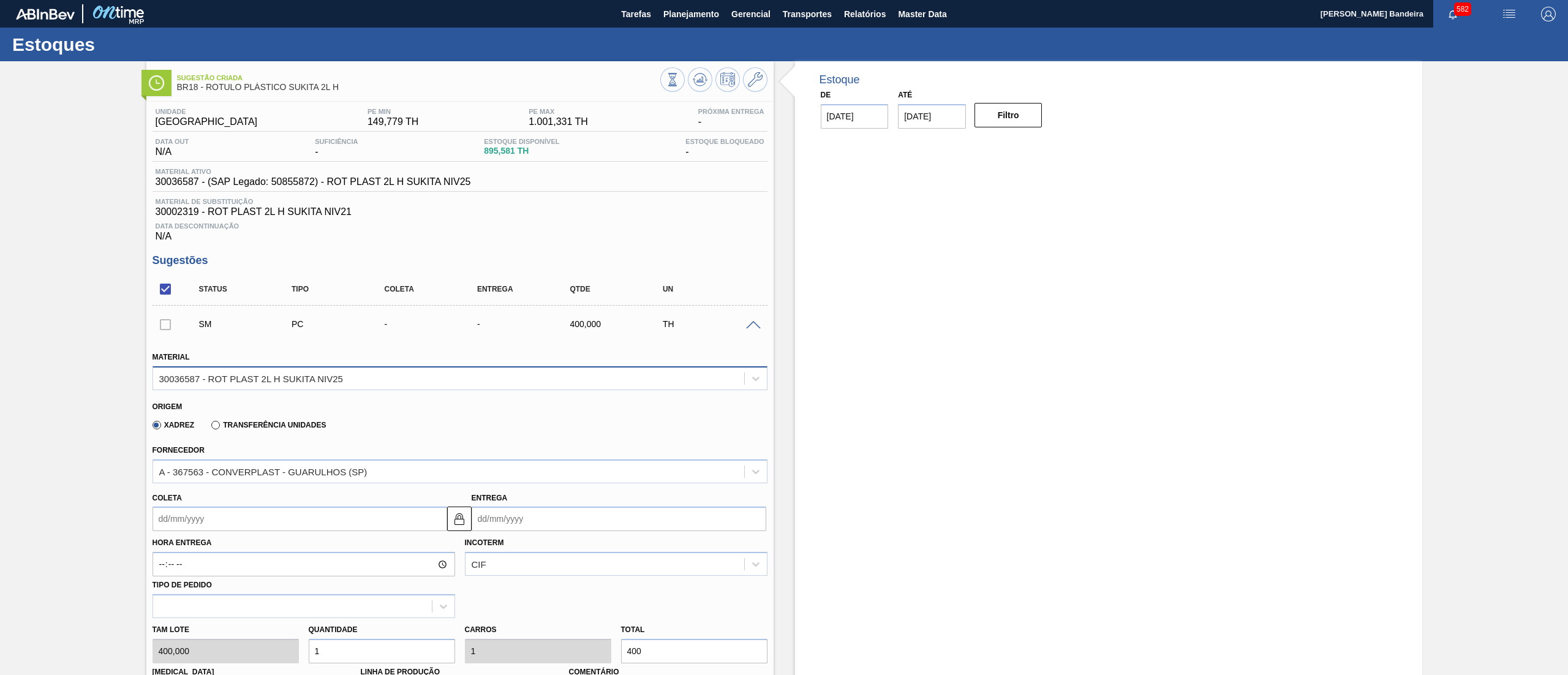
scroll to position [359, 0]
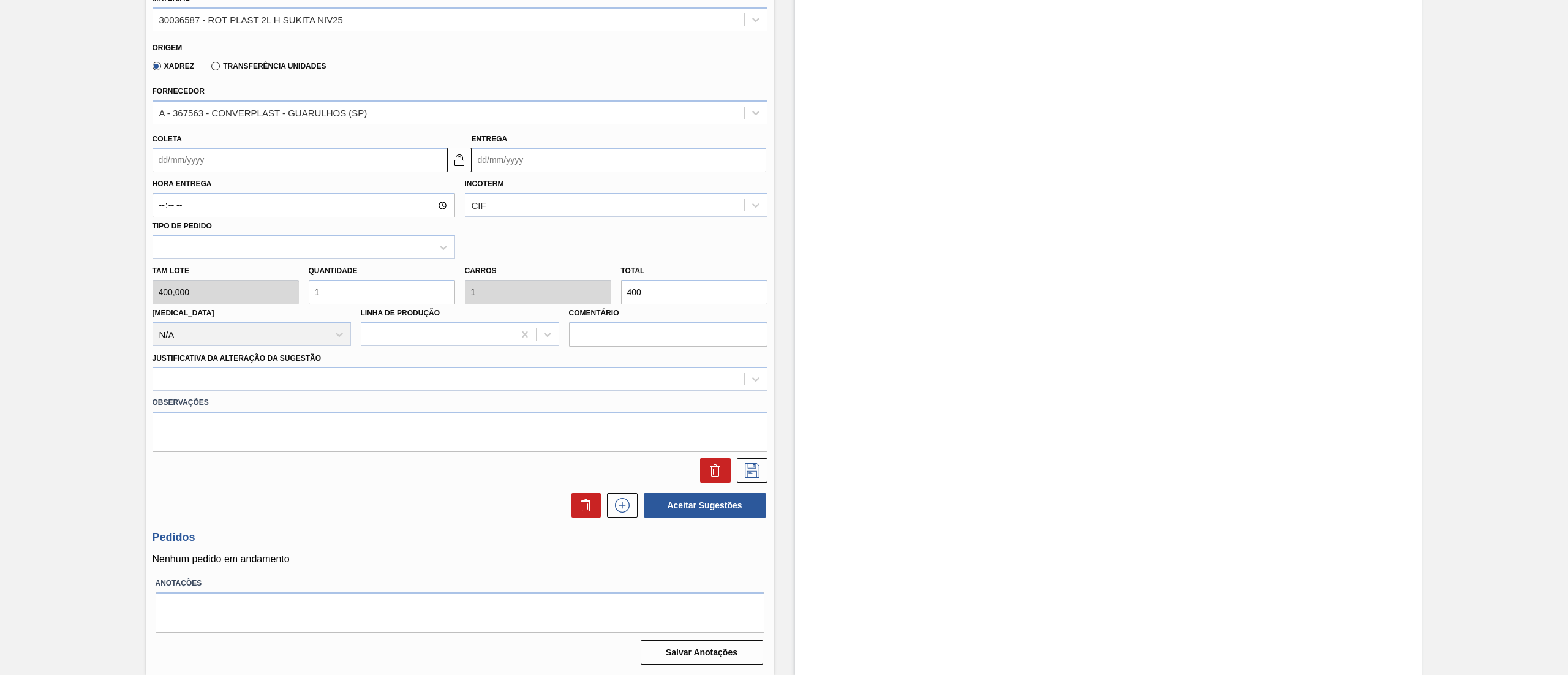
click at [246, 168] on input "Coleta" at bounding box center [300, 160] width 295 height 25
click at [291, 188] on button "Next Month" at bounding box center [289, 189] width 8 height 8
click at [186, 288] on div "20" at bounding box center [187, 288] width 17 height 17
click at [285, 294] on div "Tam lote 400,000 Quantidade 1 Carros 1 Total 400 Doca N/A Linha de Produção Com…" at bounding box center [460, 302] width 625 height 87
click at [256, 295] on div "Tam lote 400,000 Quantidade 3 Carros 3 Total 1.200 Doca N/A Linha de Produção C…" at bounding box center [460, 302] width 625 height 87
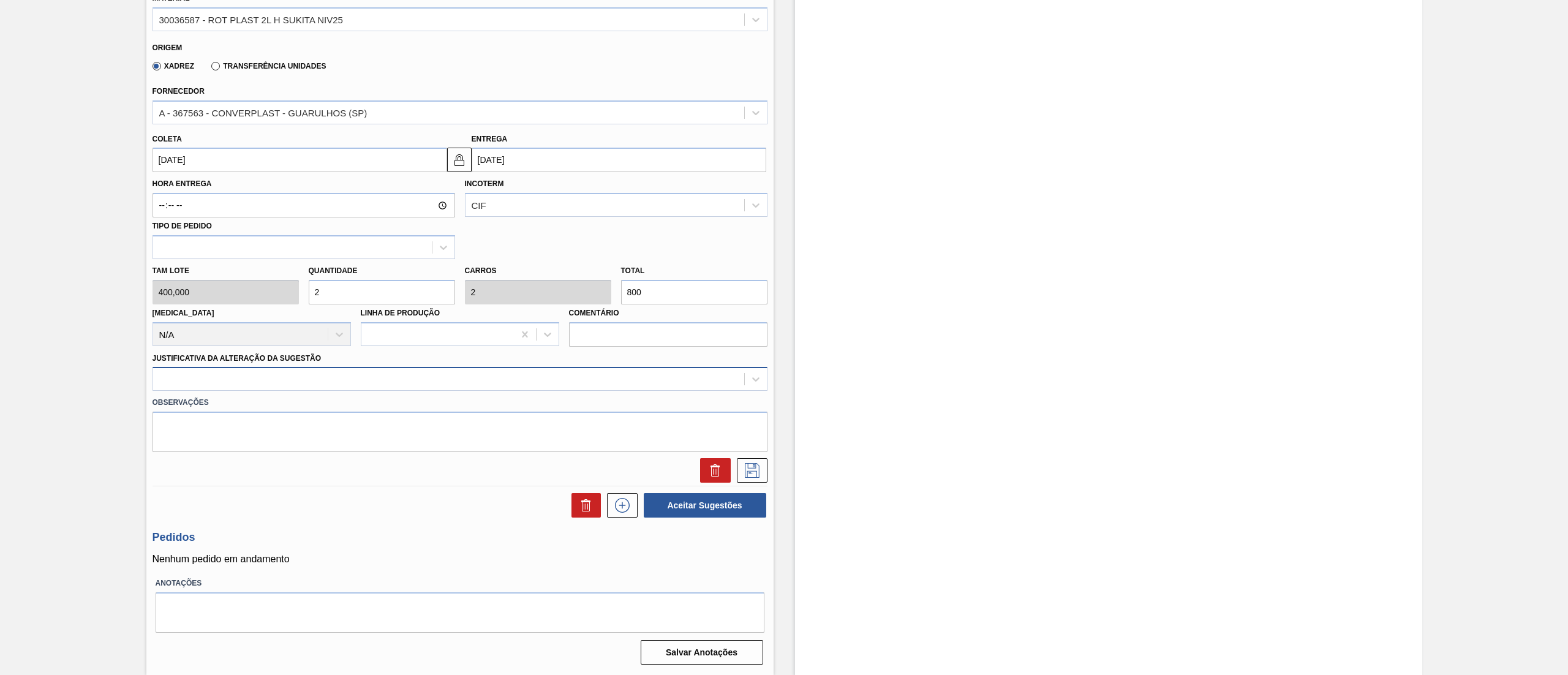
click at [234, 388] on div at bounding box center [448, 380] width 591 height 18
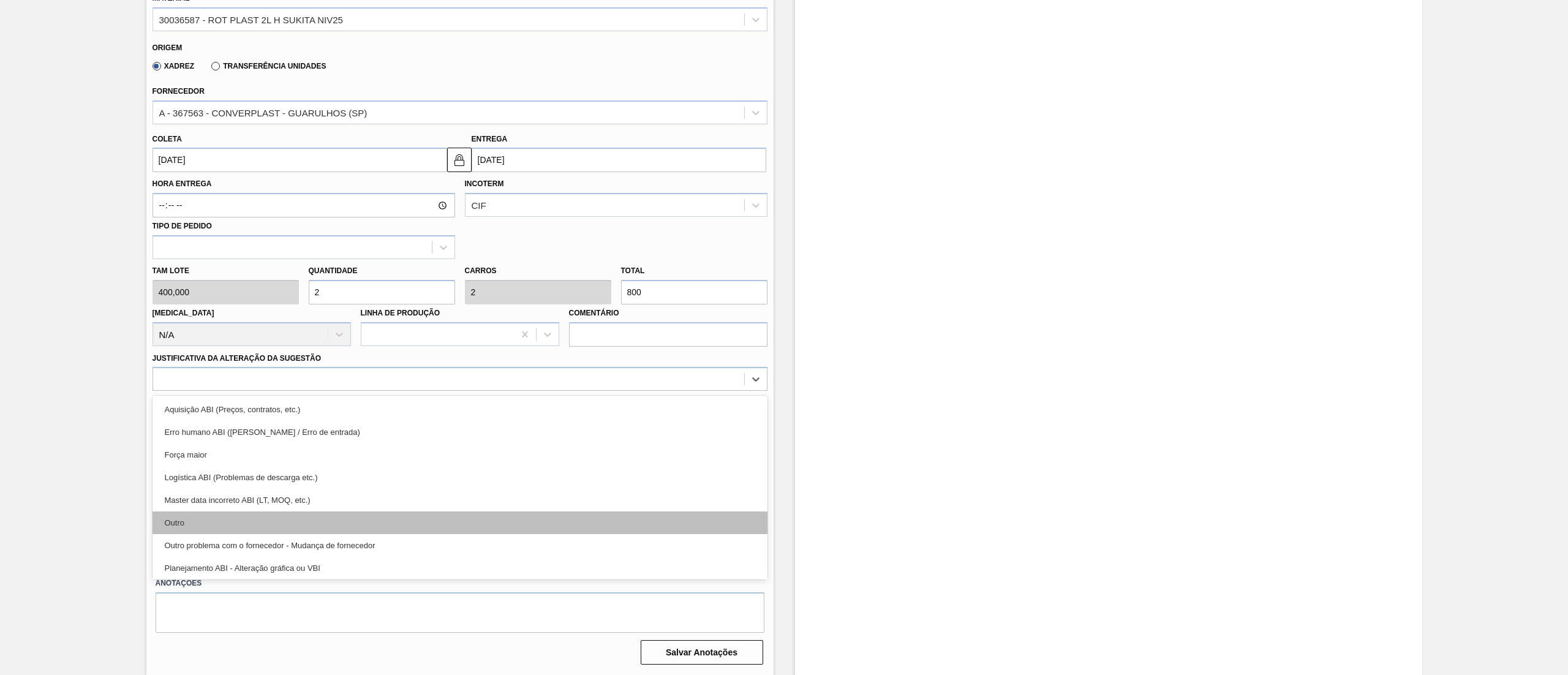
click at [234, 514] on div "Outro" at bounding box center [460, 522] width 615 height 23
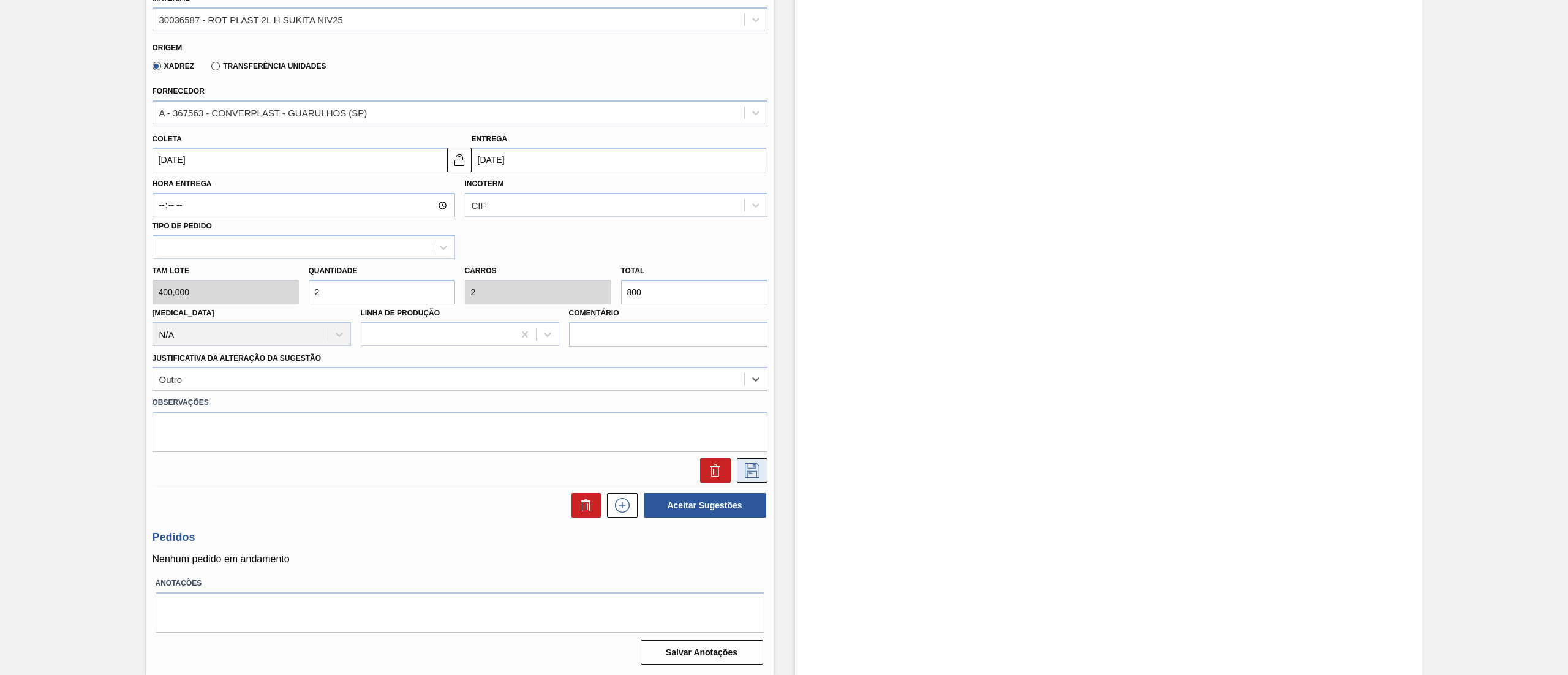
click at [754, 473] on icon at bounding box center [752, 470] width 14 height 14
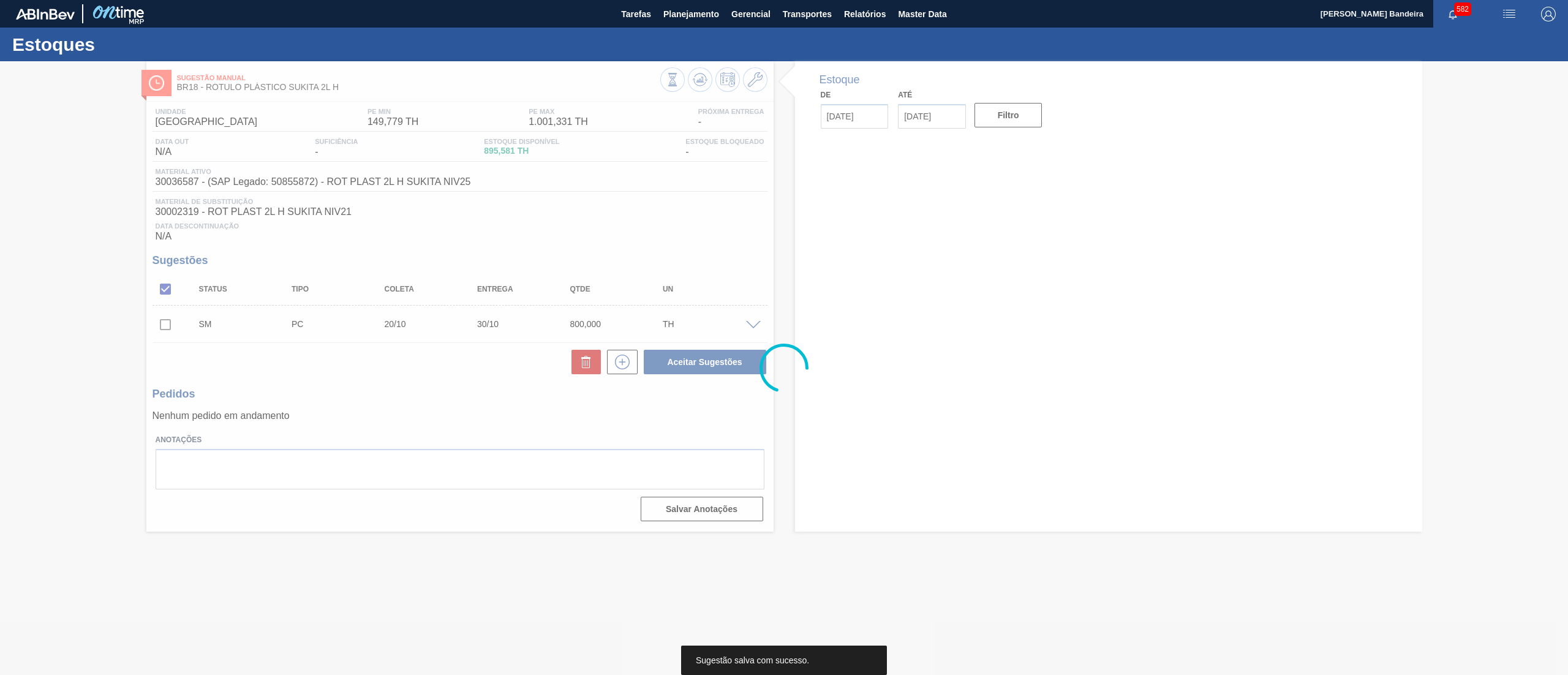
scroll to position [0, 0]
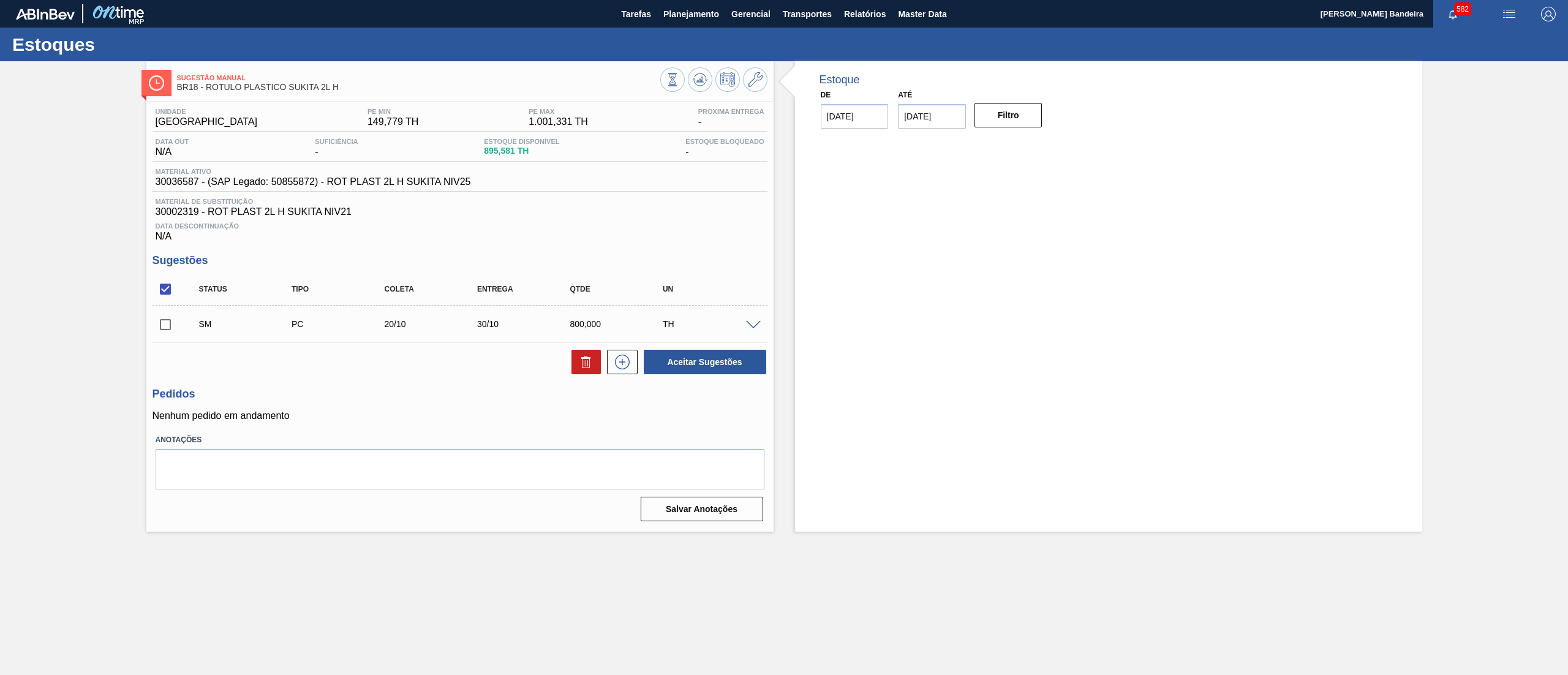
click at [165, 328] on input "checkbox" at bounding box center [165, 324] width 25 height 25
click at [666, 362] on button "Aceitar Sugestões" at bounding box center [705, 362] width 123 height 25
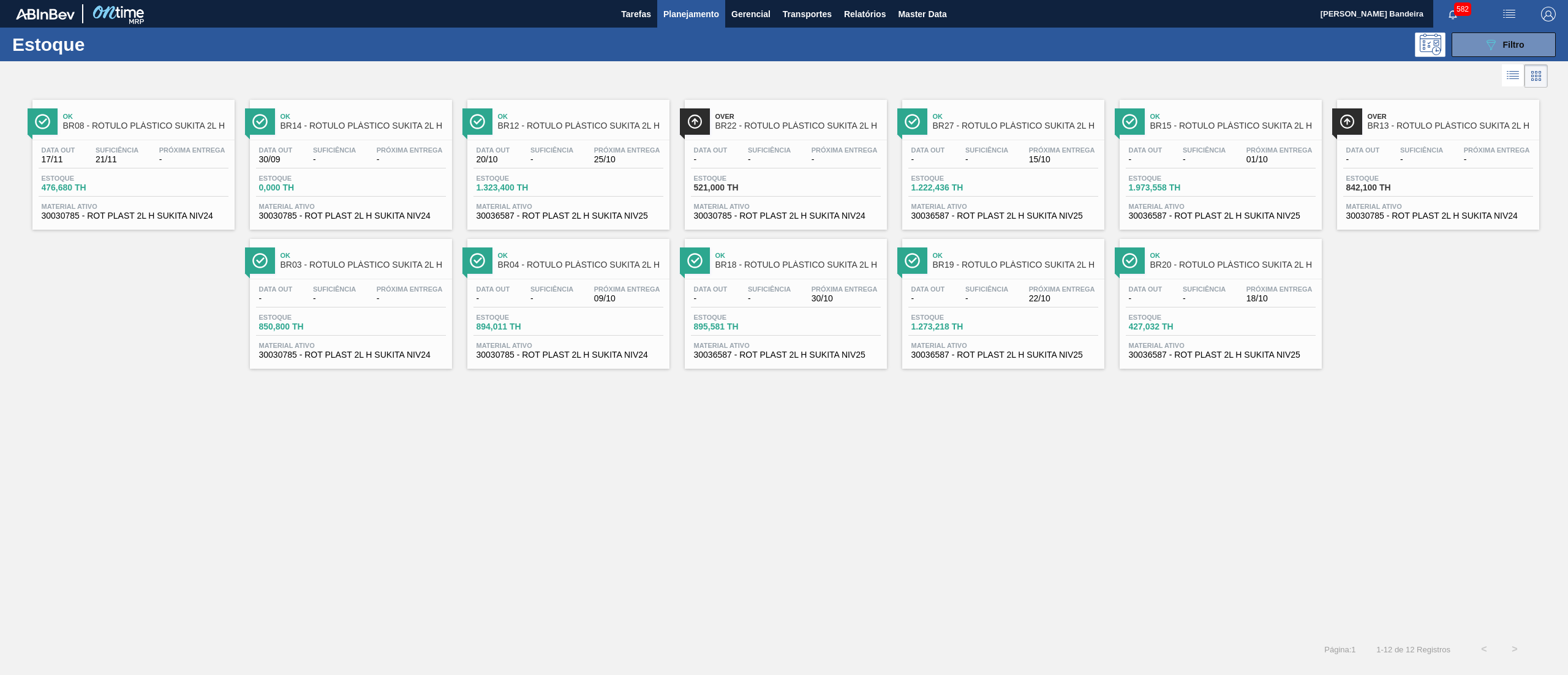
click at [199, 214] on span "30030785 - ROT PLAST 2L H SUKITA NIV24" at bounding box center [133, 216] width 184 height 9
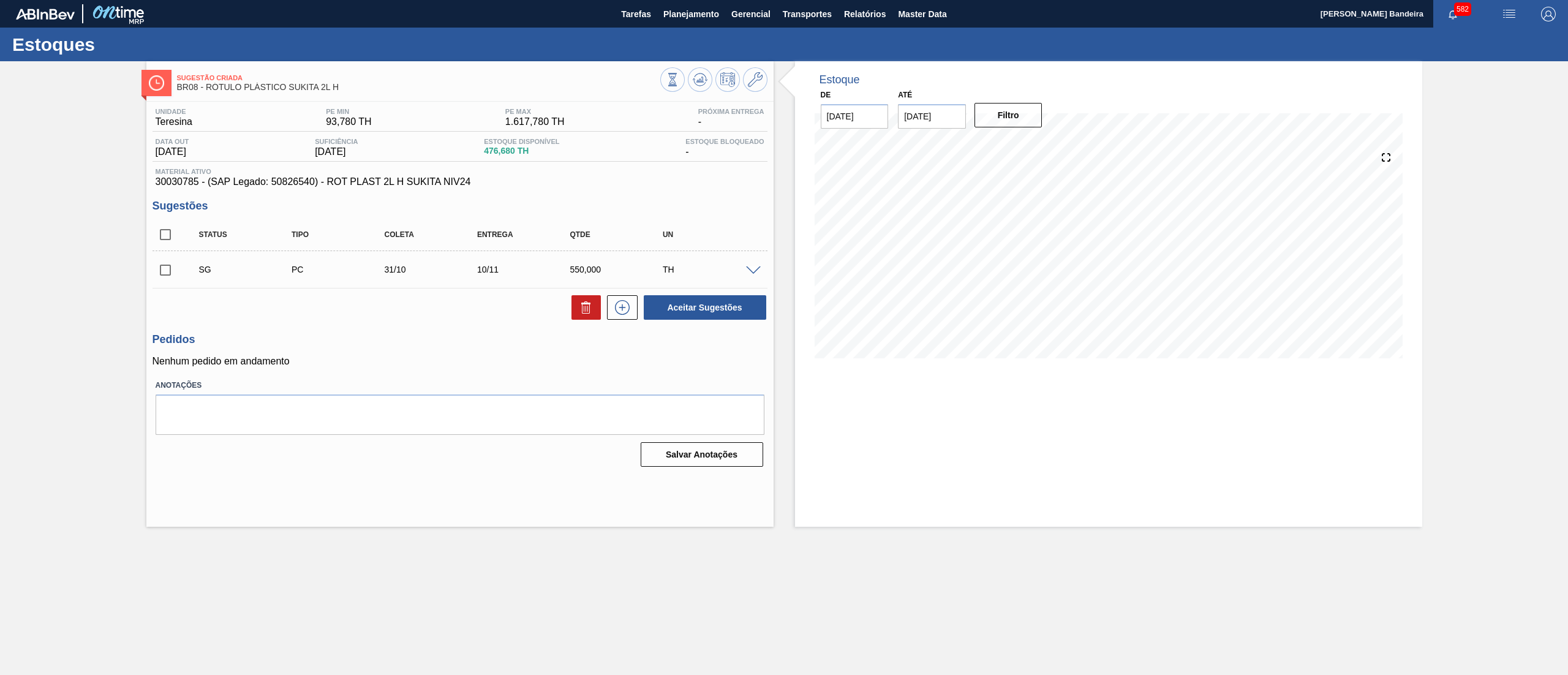
click at [755, 93] on div at bounding box center [714, 81] width 107 height 28
click at [752, 88] on button at bounding box center [756, 80] width 25 height 25
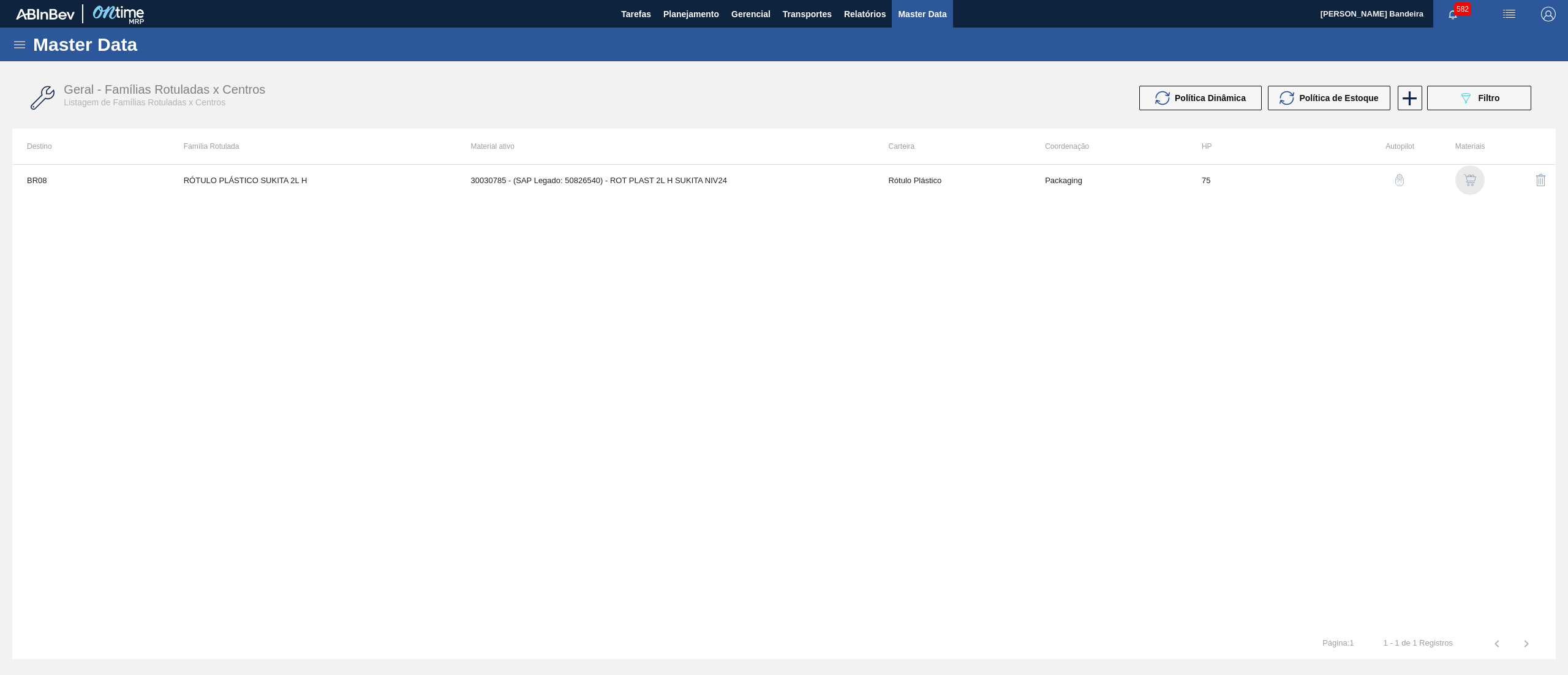
click at [1470, 181] on img "button" at bounding box center [1470, 180] width 12 height 12
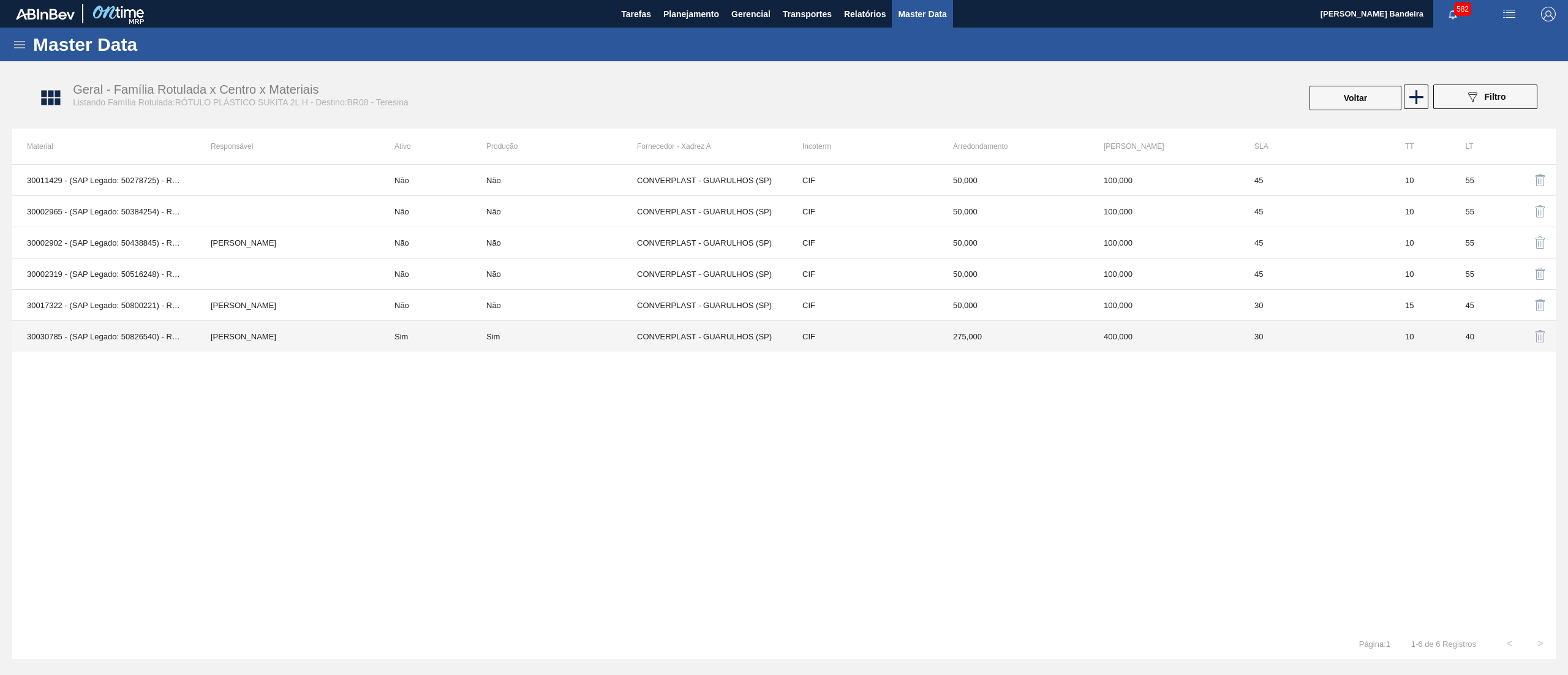
click at [909, 337] on td "CIF" at bounding box center [863, 336] width 151 height 31
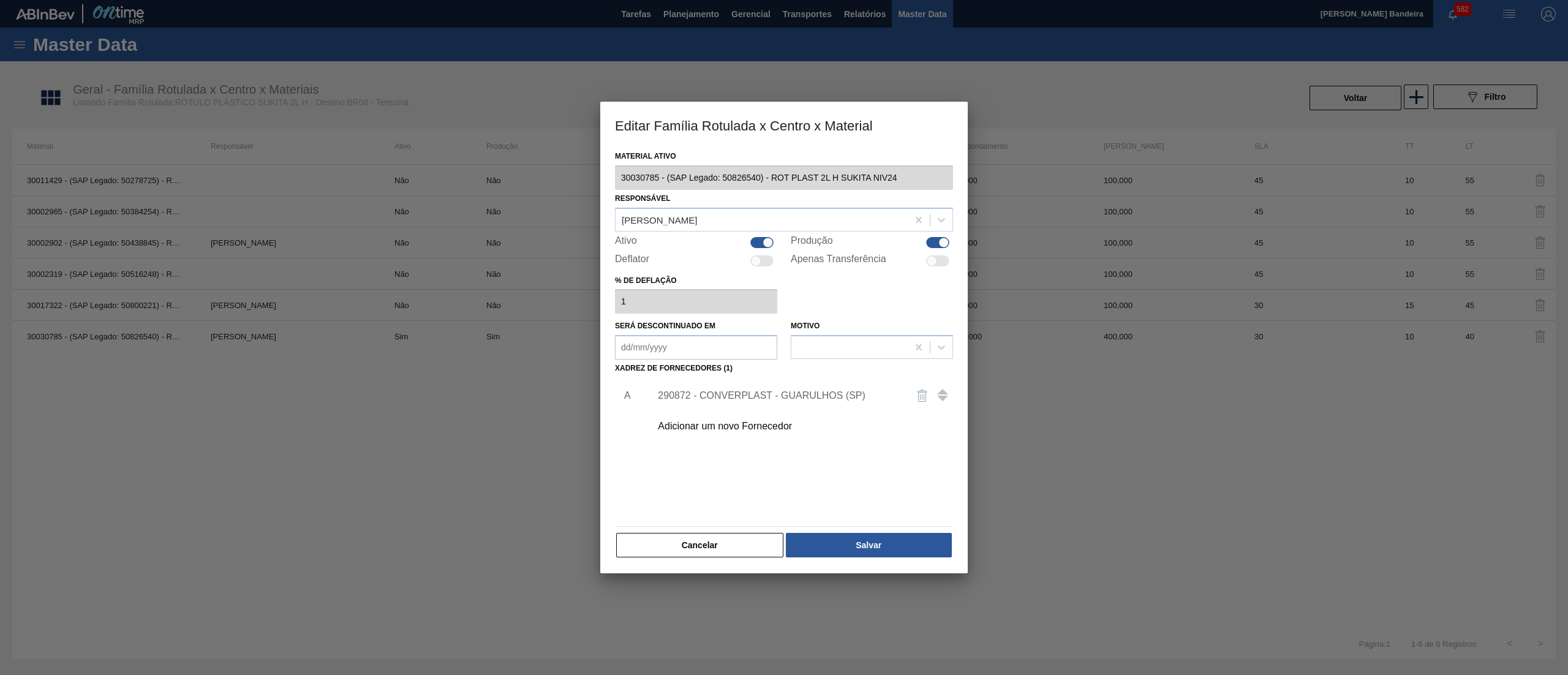
click at [757, 242] on div at bounding box center [762, 242] width 23 height 11
click at [858, 539] on button "Salvar" at bounding box center [869, 546] width 166 height 25
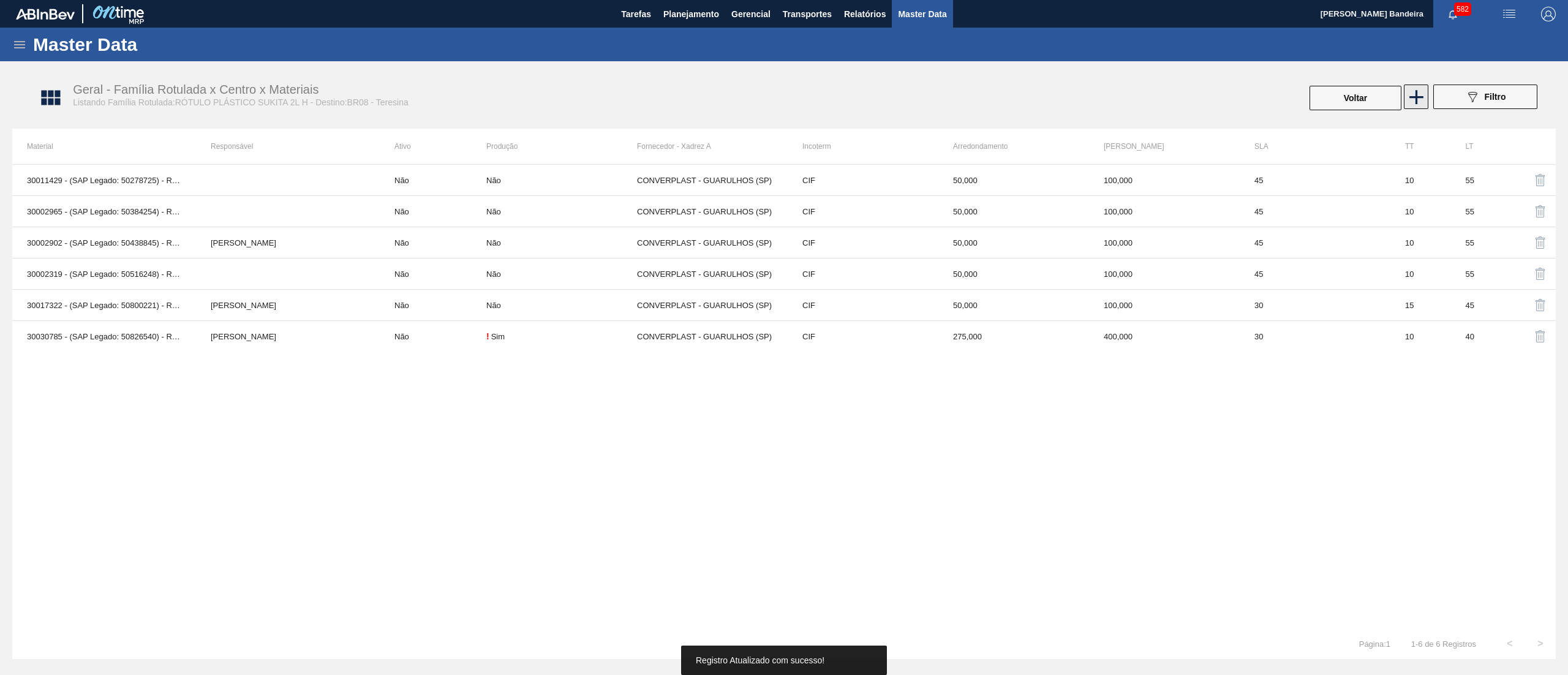
click at [1412, 105] on icon at bounding box center [1416, 97] width 24 height 24
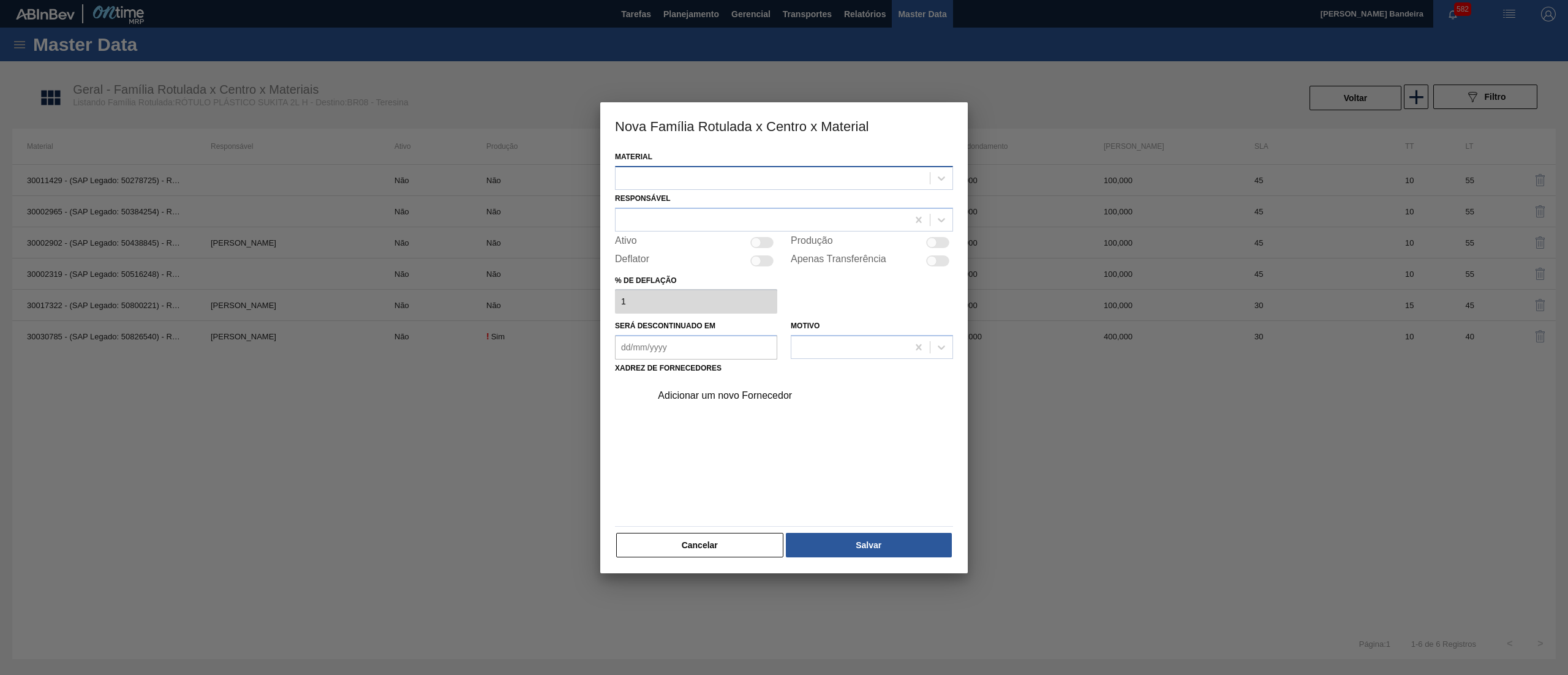
click at [767, 181] on div at bounding box center [773, 178] width 314 height 18
click at [760, 223] on div "30036587 - ROT PLAST 2L H SUKITA NIV25" at bounding box center [784, 231] width 338 height 23
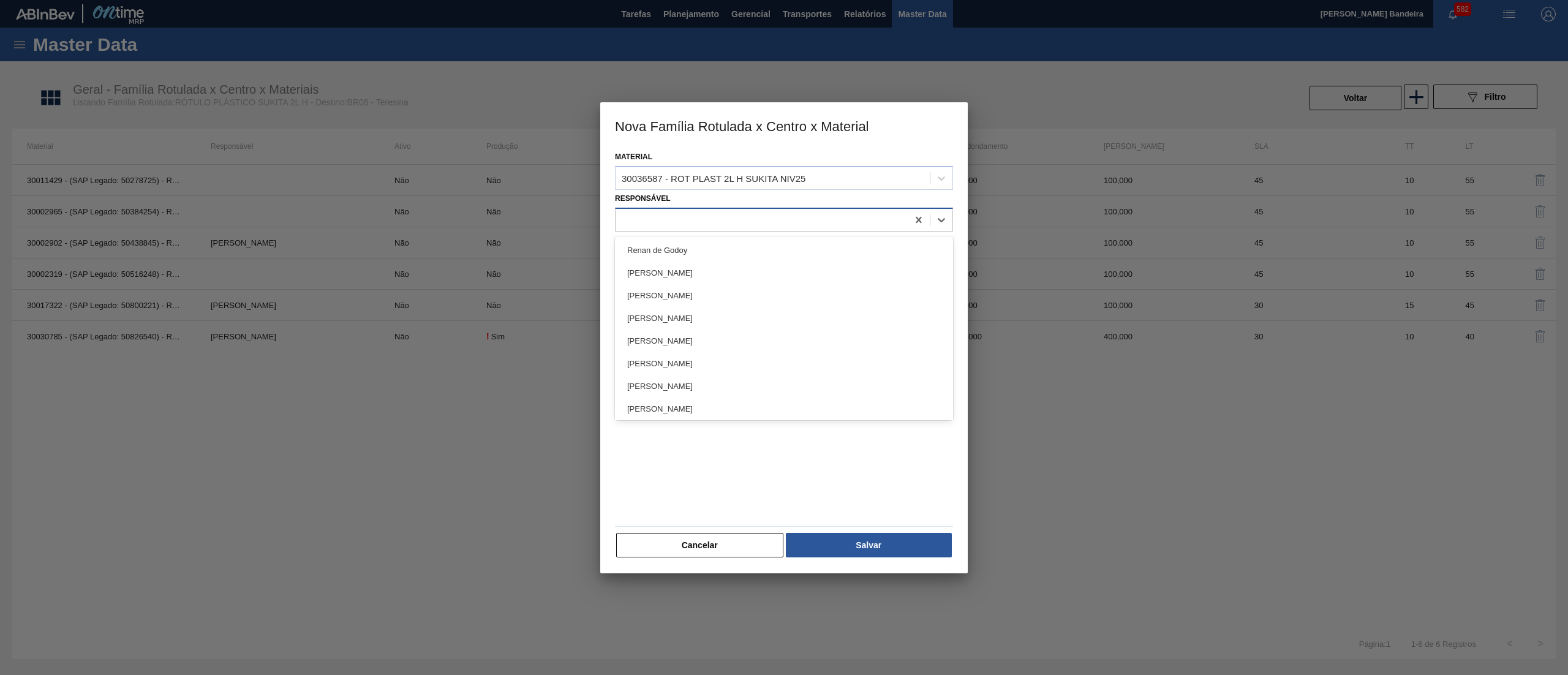
click at [711, 209] on div at bounding box center [784, 219] width 338 height 24
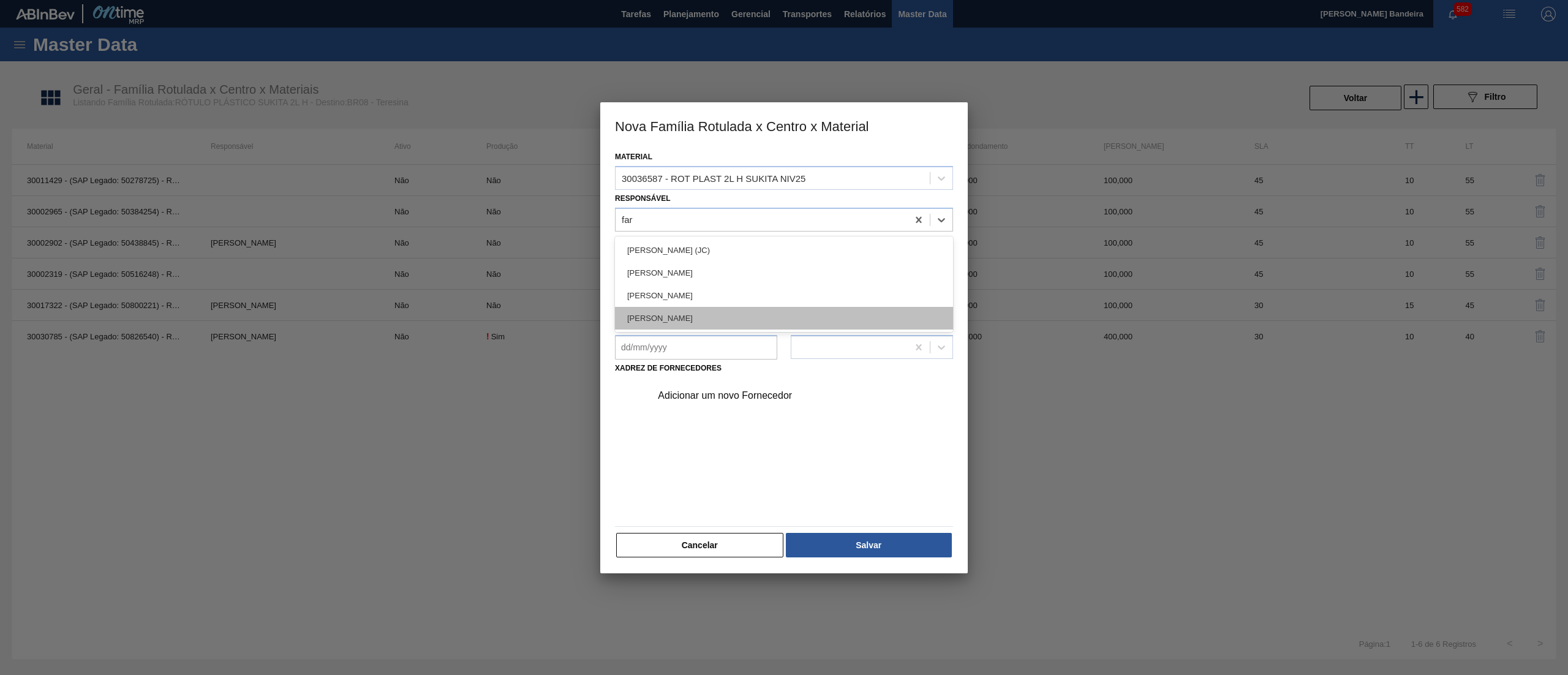
click at [721, 328] on div "[PERSON_NAME] LIMA [PERSON_NAME]" at bounding box center [784, 318] width 338 height 23
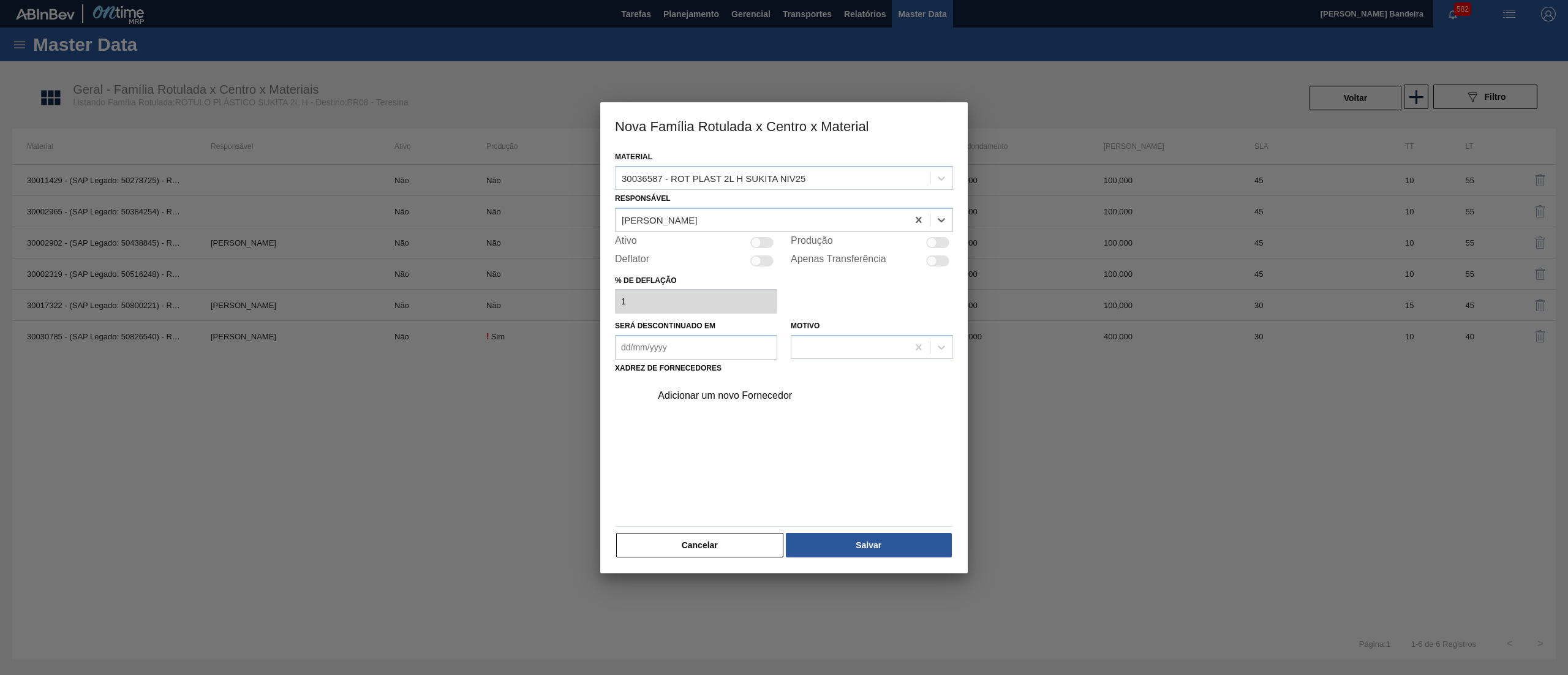
click at [765, 240] on div at bounding box center [762, 242] width 23 height 11
click at [741, 392] on div "Adicionar um novo Fornecedor" at bounding box center [778, 395] width 240 height 11
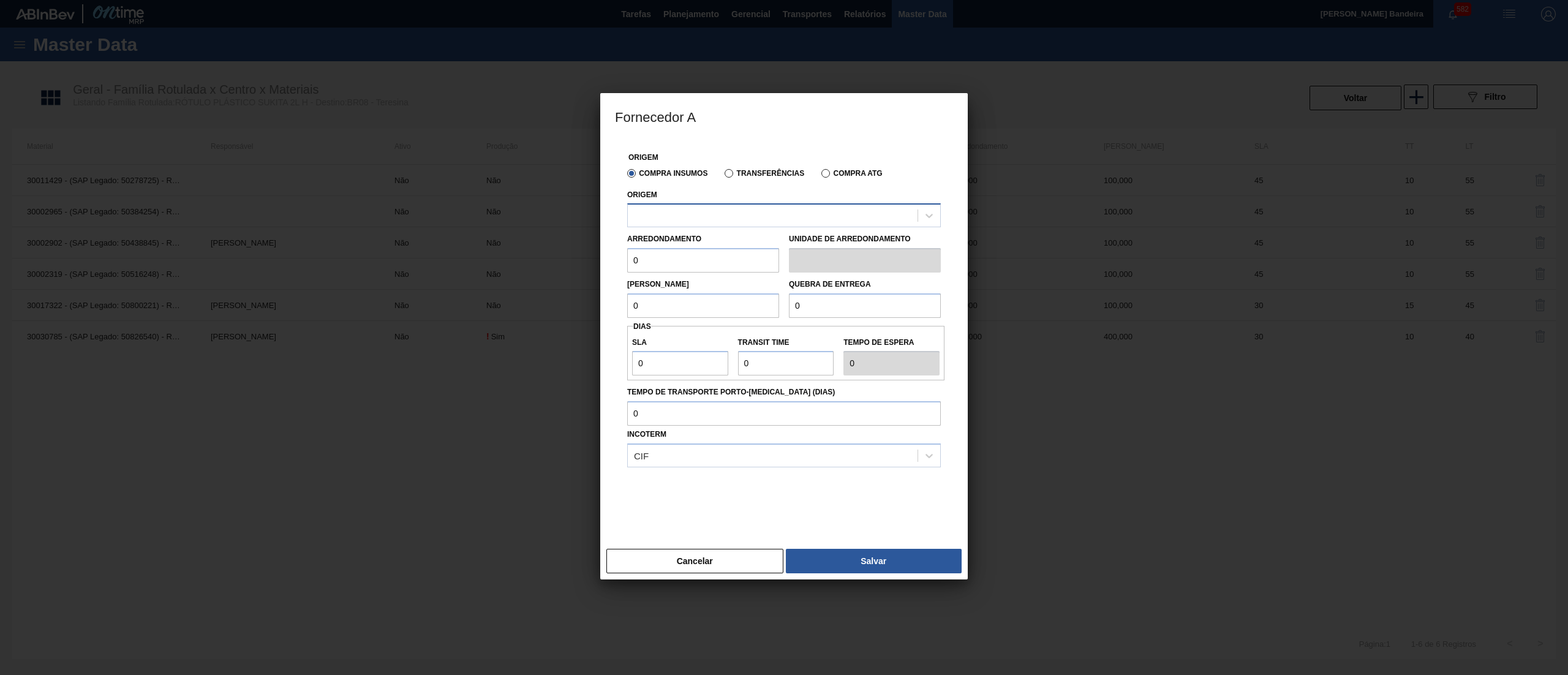
click at [705, 216] on div at bounding box center [772, 216] width 290 height 18
click at [688, 216] on div at bounding box center [772, 216] width 290 height 18
click at [710, 242] on div "290872 - CONVERPLAST - GUARULHOS (SP)" at bounding box center [784, 246] width 313 height 23
drag, startPoint x: 670, startPoint y: 264, endPoint x: 597, endPoint y: 271, distance: 73.3
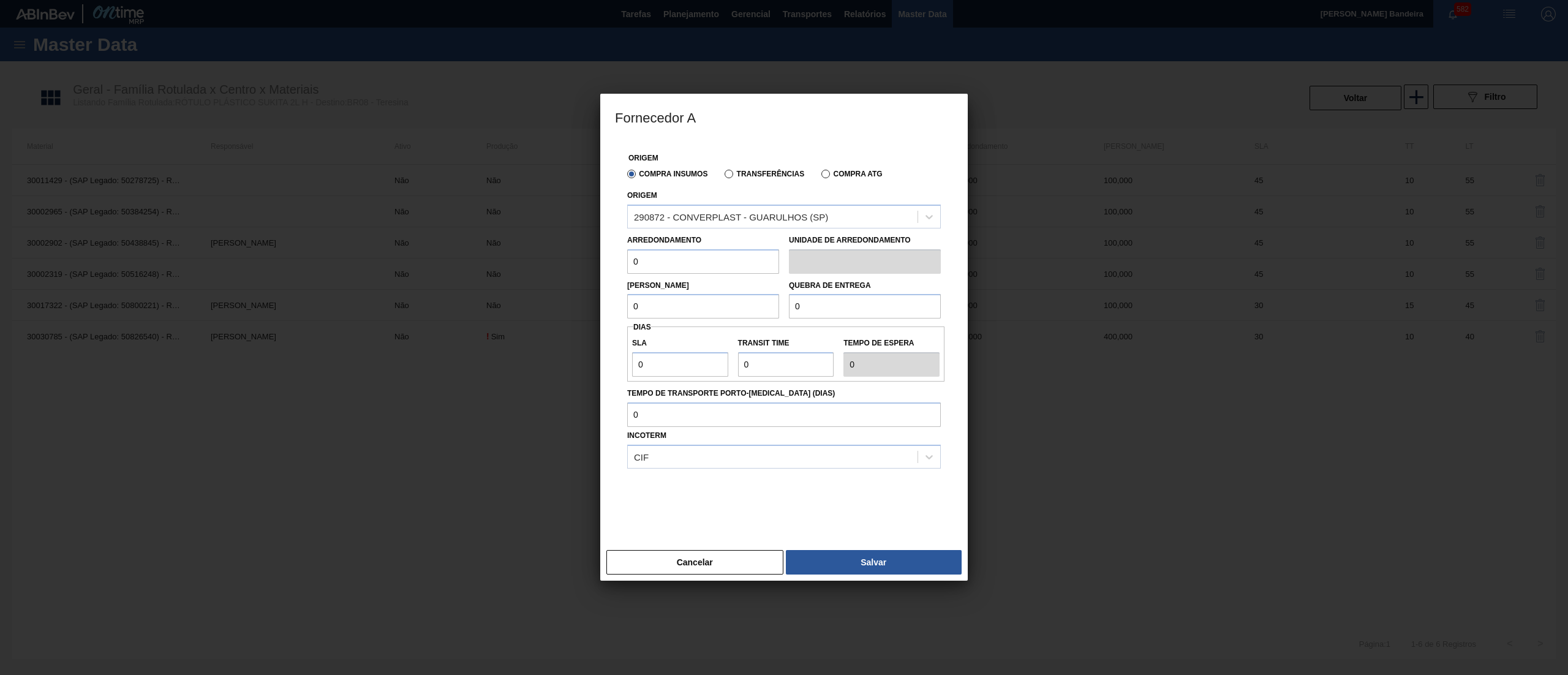
click at [597, 271] on div "Fornecedor A Origem Compra Insumos Transferências Compra ATG Origem 290872 - CO…" at bounding box center [784, 338] width 1568 height 675
paste input "40"
click at [543, 313] on div "Fornecedor A Origem Compra Insumos Transferências Compra ATG Origem 290872 - CO…" at bounding box center [784, 338] width 1568 height 675
paste input "40"
drag, startPoint x: 820, startPoint y: 301, endPoint x: 705, endPoint y: 303, distance: 115.0
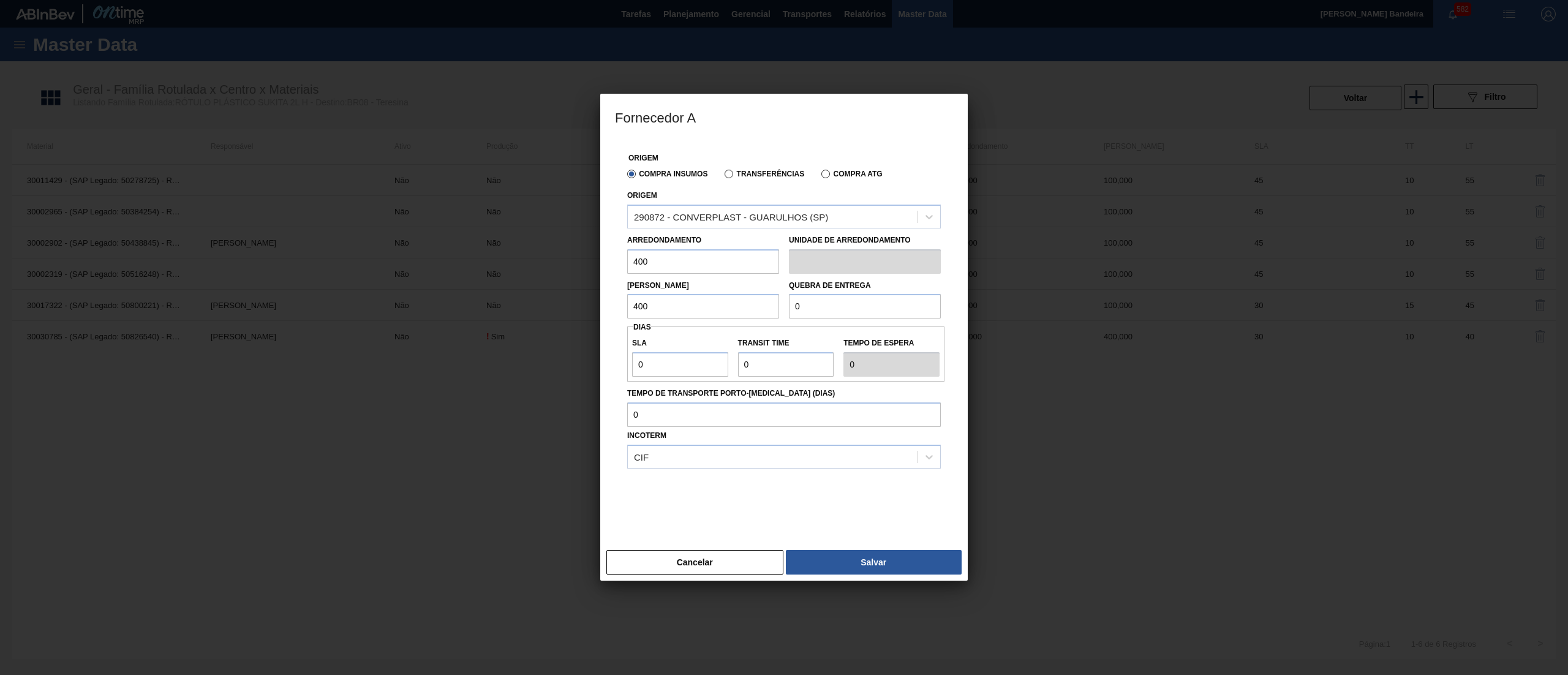
click at [705, 303] on div "Lote Mínimo 400 Quebra de entrega 0" at bounding box center [783, 296] width 323 height 45
paste input "40"
drag, startPoint x: 617, startPoint y: 364, endPoint x: 593, endPoint y: 368, distance: 24.3
click at [593, 368] on div "Fornecedor A Origem Compra Insumos Transferências Compra ATG Origem 290872 - CO…" at bounding box center [784, 338] width 1568 height 675
drag, startPoint x: 787, startPoint y: 366, endPoint x: 584, endPoint y: 382, distance: 203.6
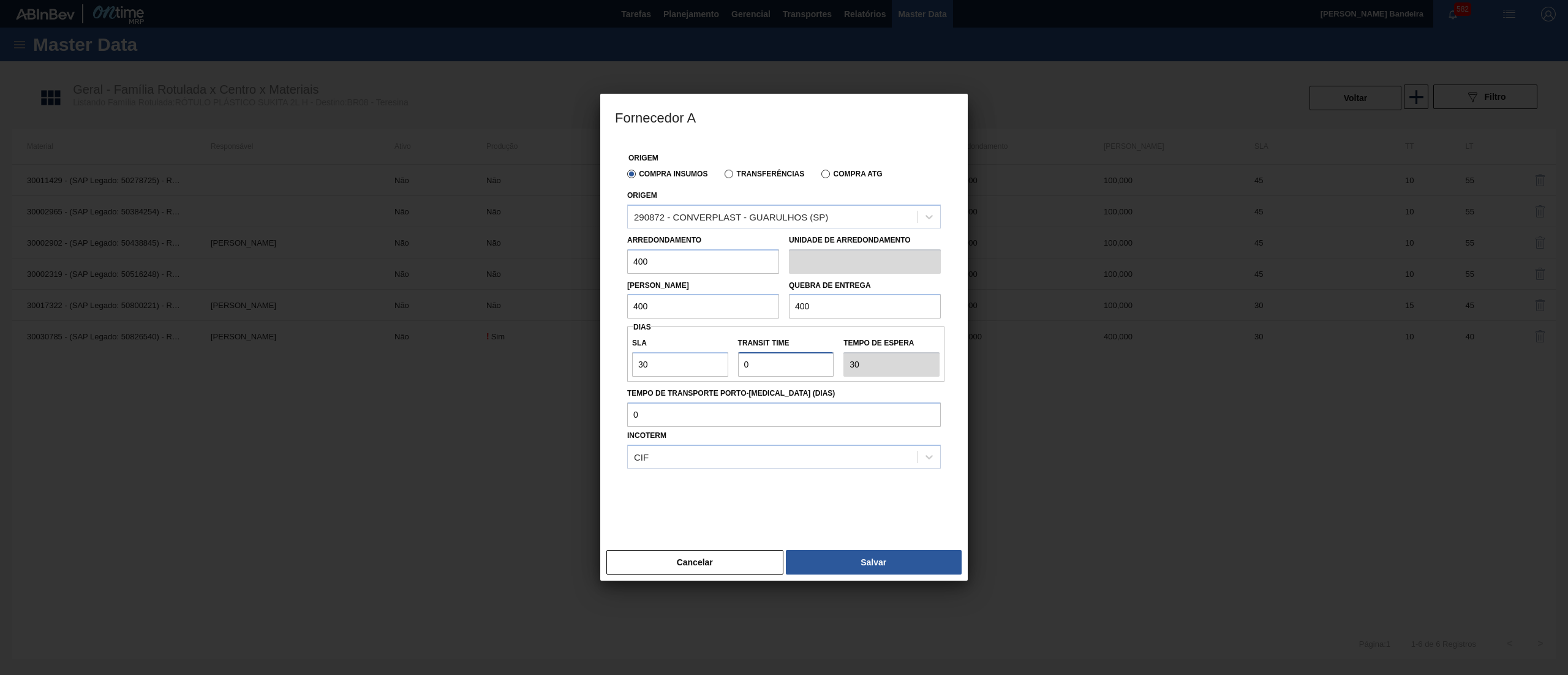
click at [584, 382] on div "Fornecedor A Origem Compra Insumos Transferências Compra ATG Origem 290872 - CO…" at bounding box center [784, 338] width 1568 height 675
click at [878, 561] on button "Salvar" at bounding box center [874, 562] width 176 height 25
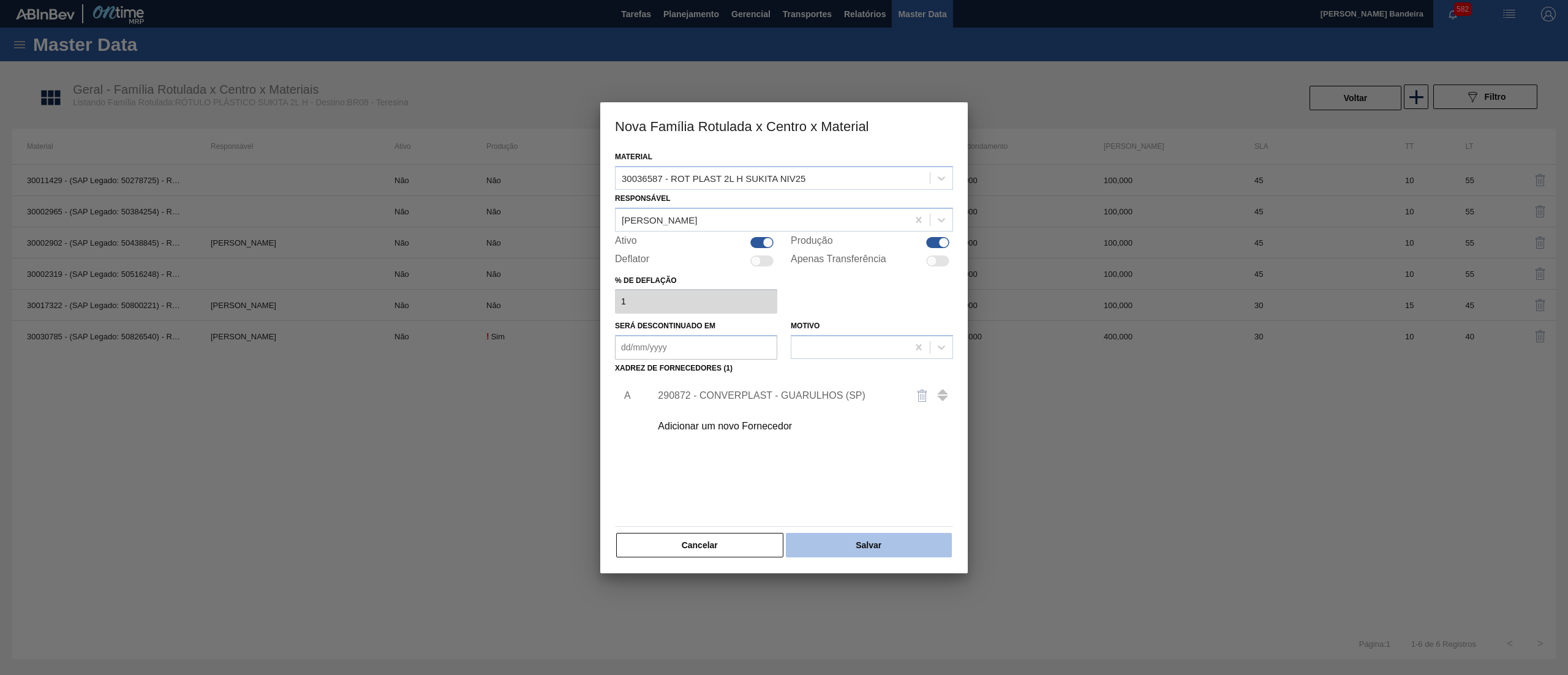
click at [872, 546] on button "Salvar" at bounding box center [869, 546] width 166 height 25
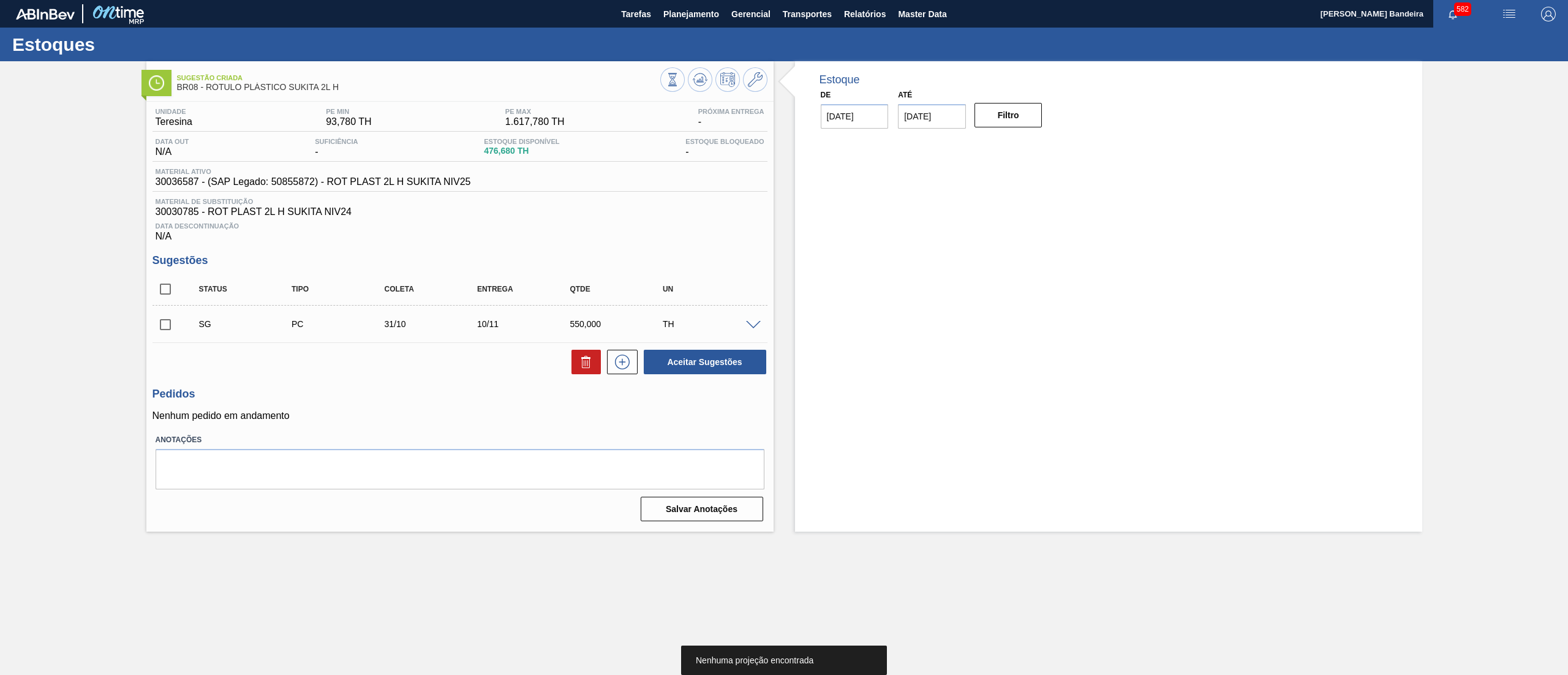
click at [755, 323] on span at bounding box center [753, 325] width 14 height 9
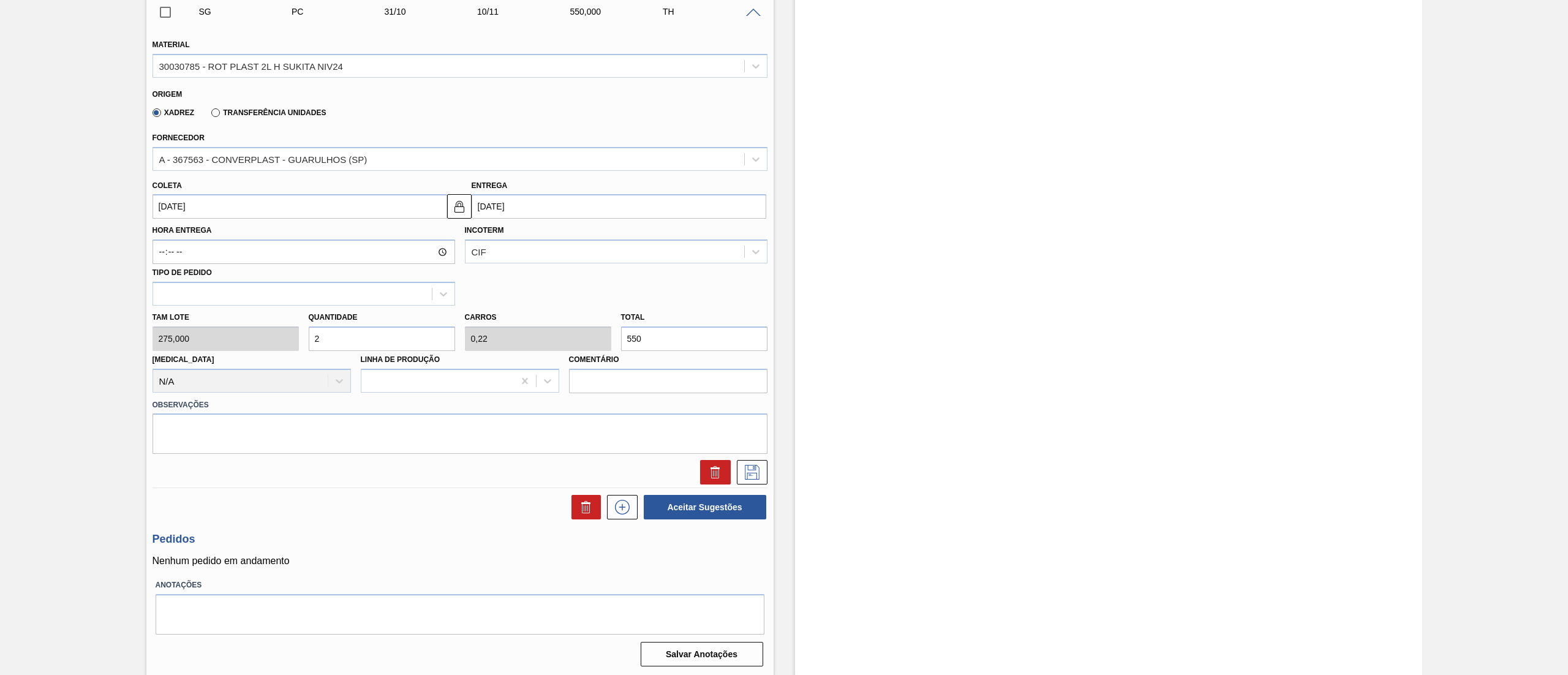
scroll to position [315, 0]
click at [262, 213] on input "31/10/2025" at bounding box center [300, 205] width 295 height 25
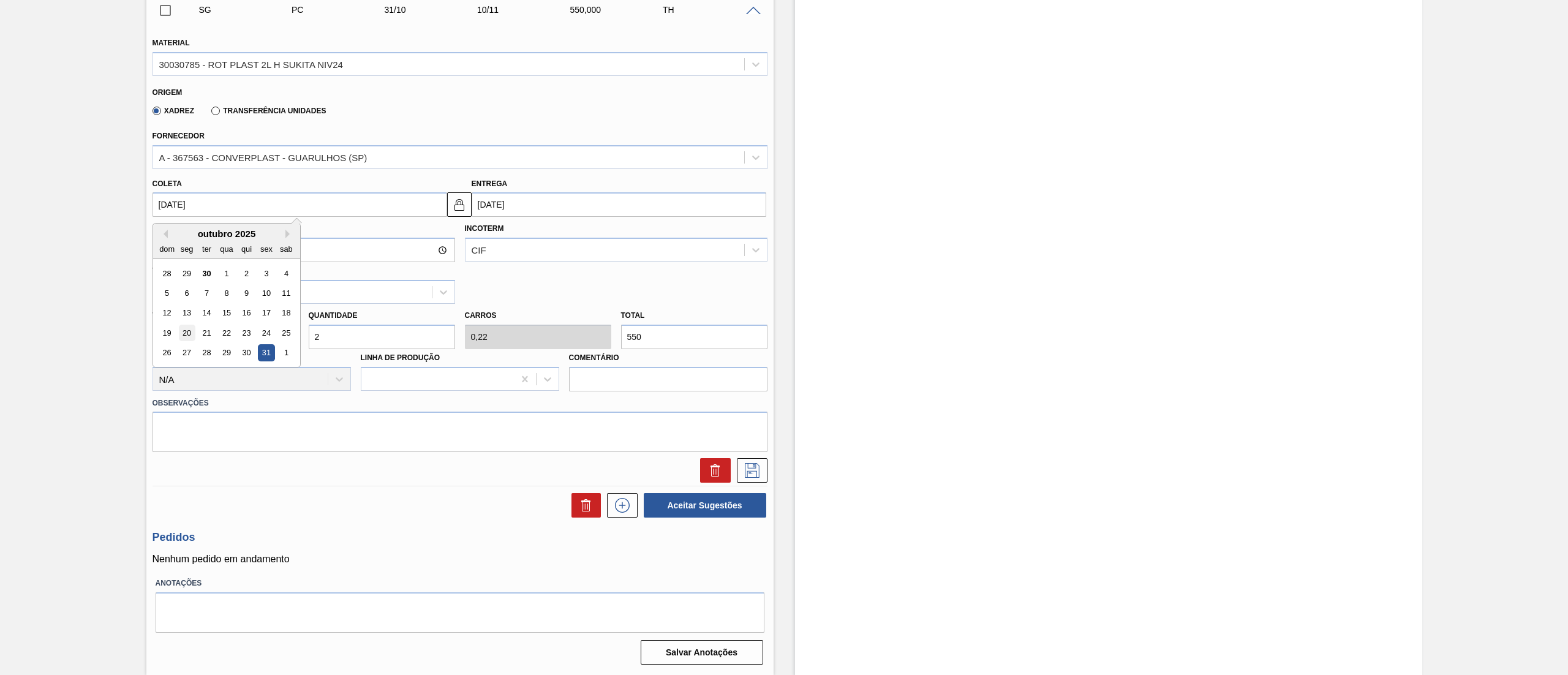
click at [187, 330] on div "20" at bounding box center [187, 333] width 17 height 17
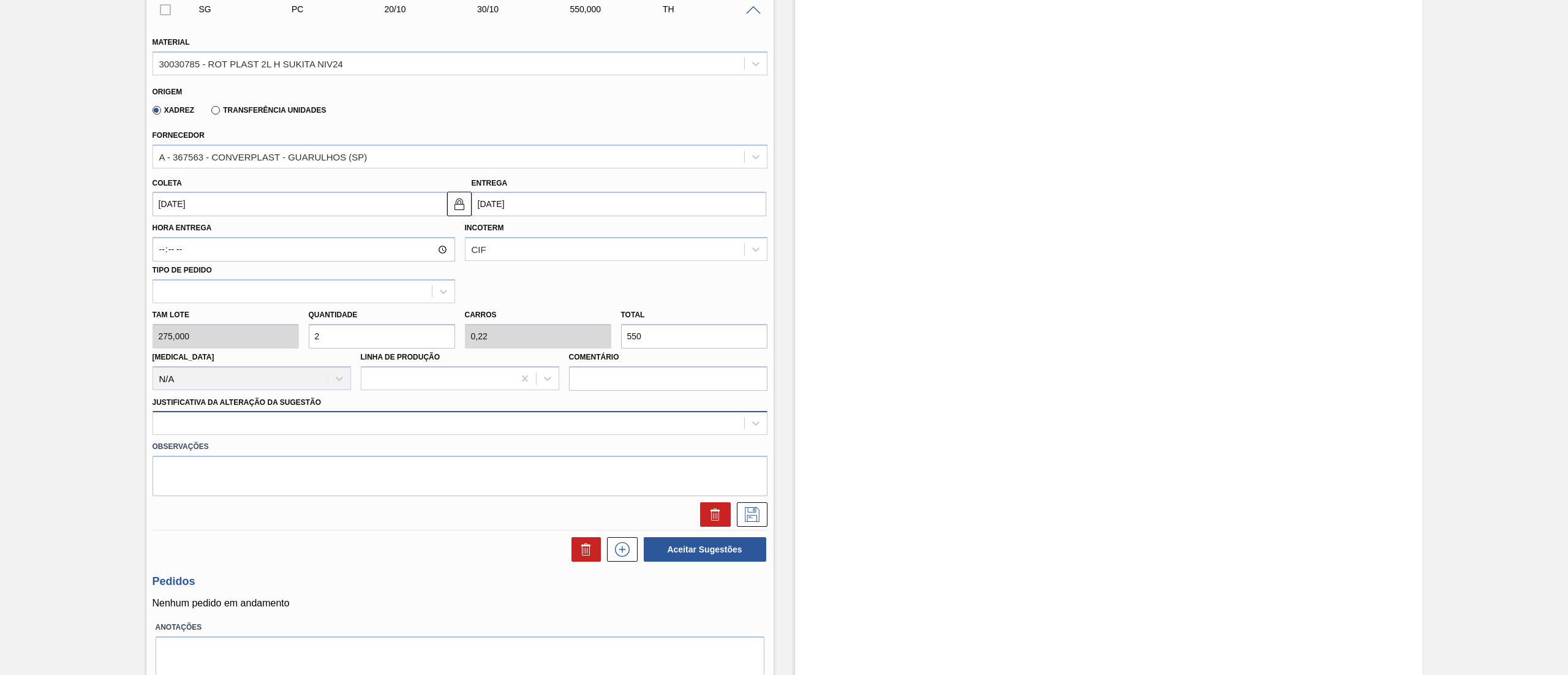
click at [270, 423] on div at bounding box center [448, 424] width 591 height 18
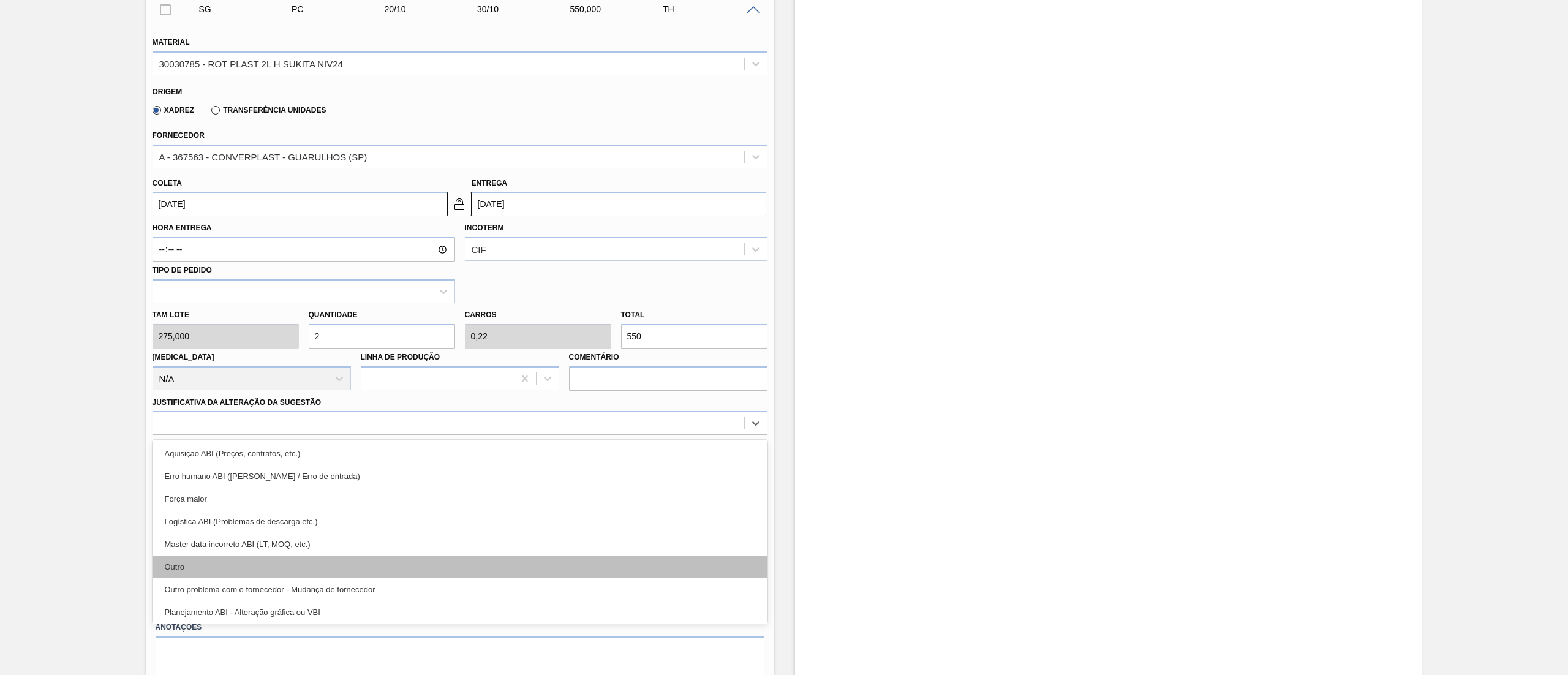
click at [225, 557] on div "Outro" at bounding box center [460, 566] width 615 height 23
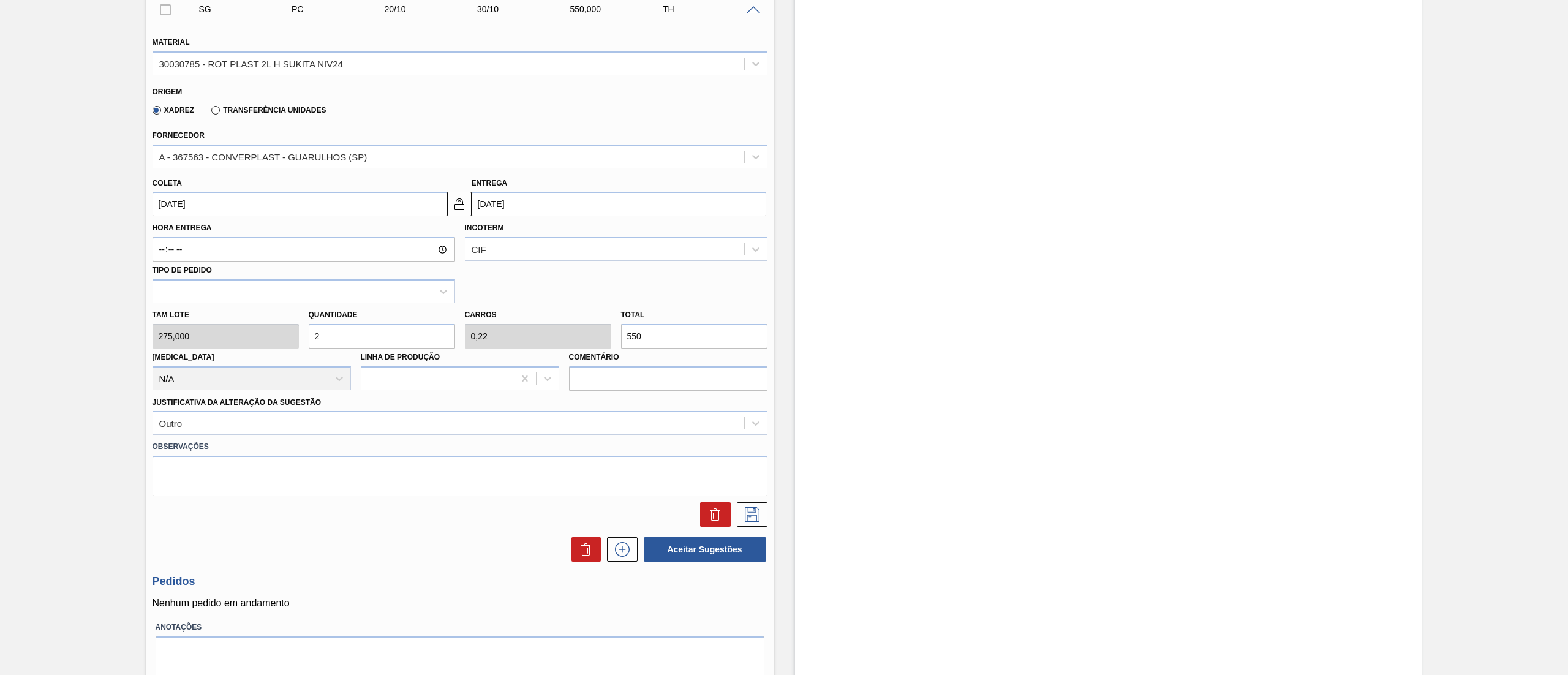
click at [269, 346] on div "Tam lote 275,000 Quantidade 2 Carros 0,22 Total 550 Doca N/A Linha de Produção …" at bounding box center [460, 346] width 625 height 87
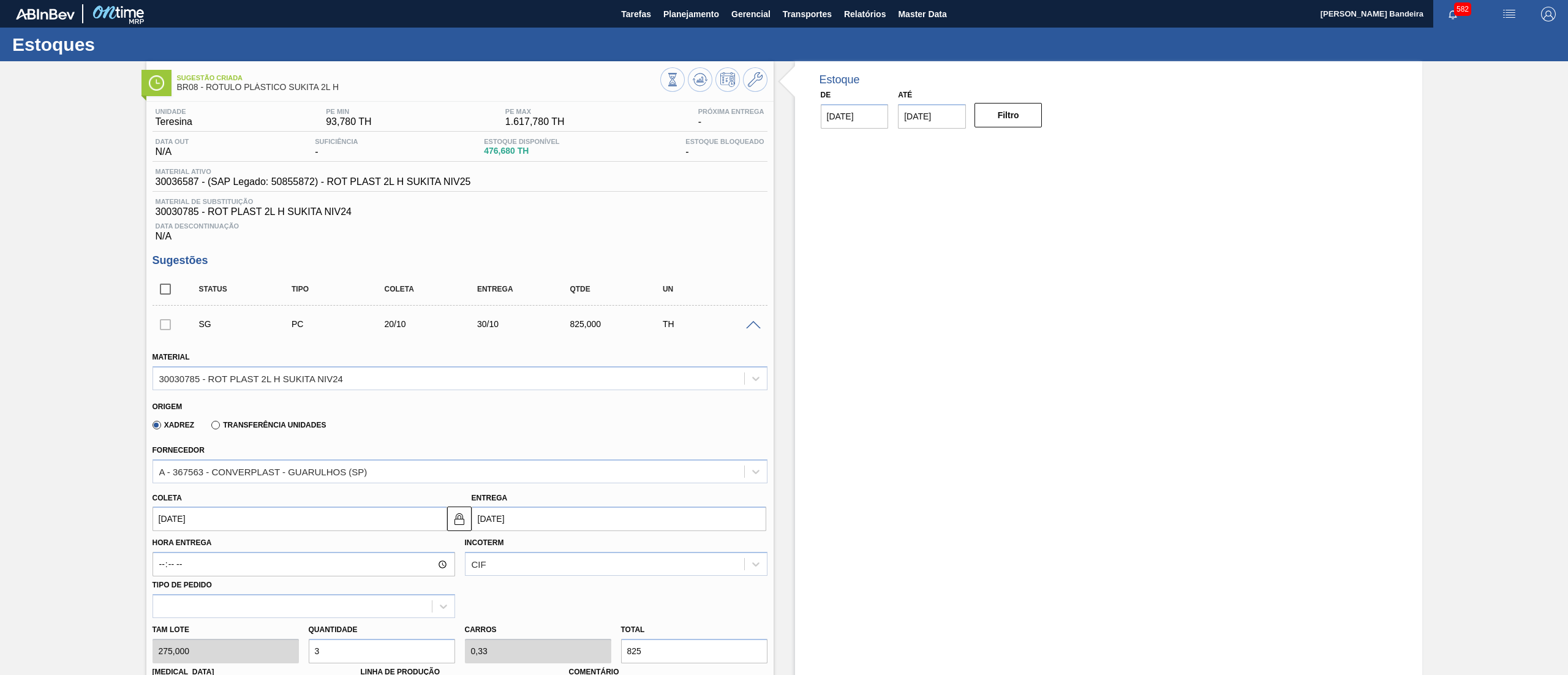
scroll to position [359, 0]
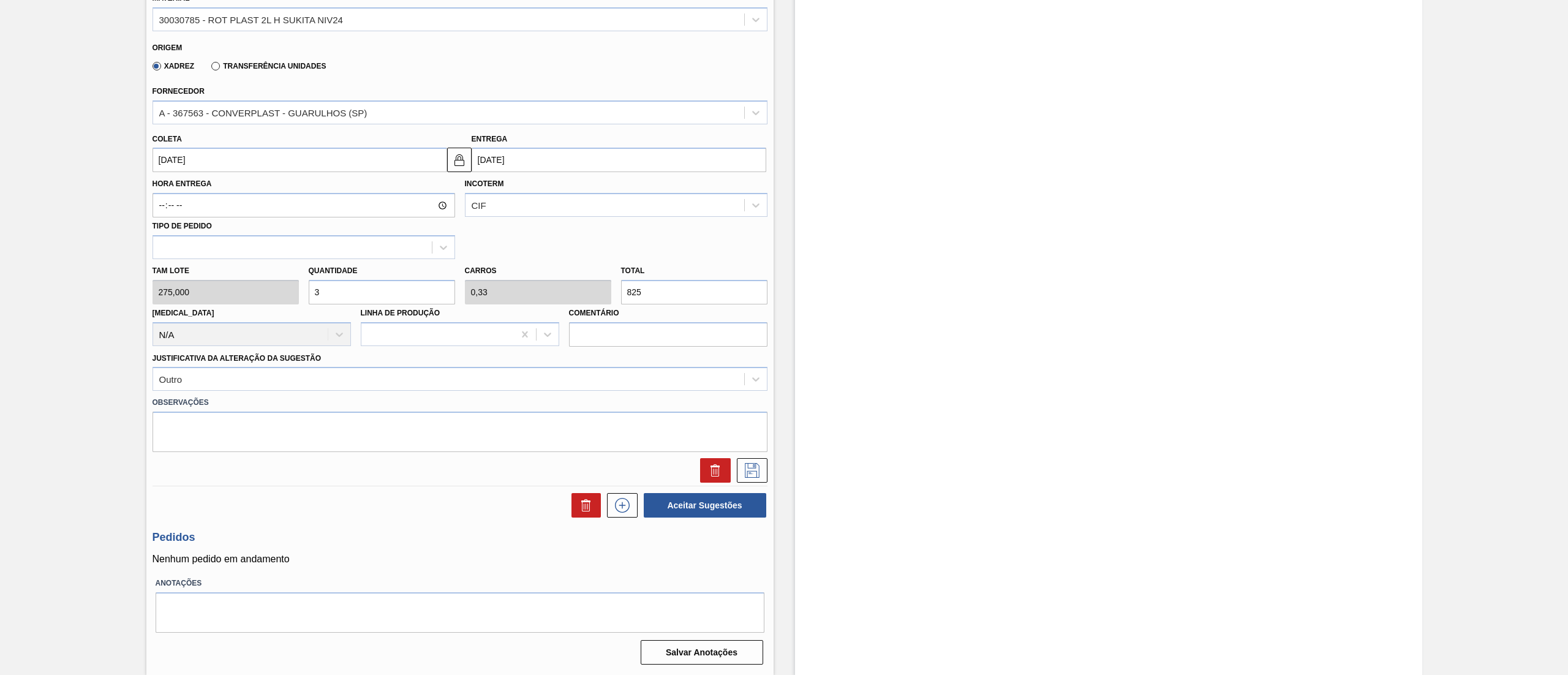
click at [246, 299] on div "Tam lote 275,000 Quantidade 3 Carros 0,33 Total 825 Doca N/A Linha de Produção …" at bounding box center [460, 302] width 625 height 87
click at [249, 298] on div "Tam lote 275,000 Quantidade 2 Carros 0,22 Total 550 Doca N/A Linha de Produção …" at bounding box center [460, 302] width 625 height 87
click at [737, 472] on button at bounding box center [752, 470] width 30 height 25
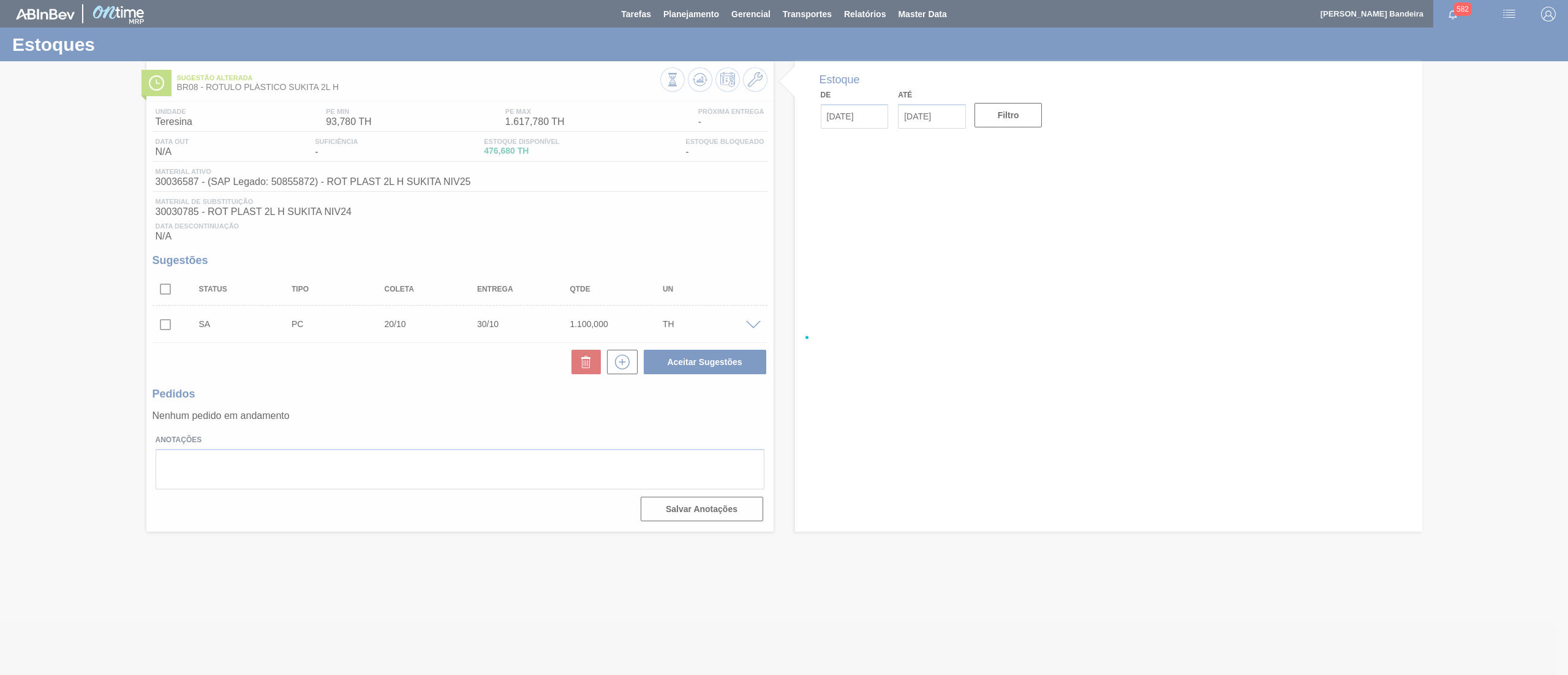
scroll to position [0, 0]
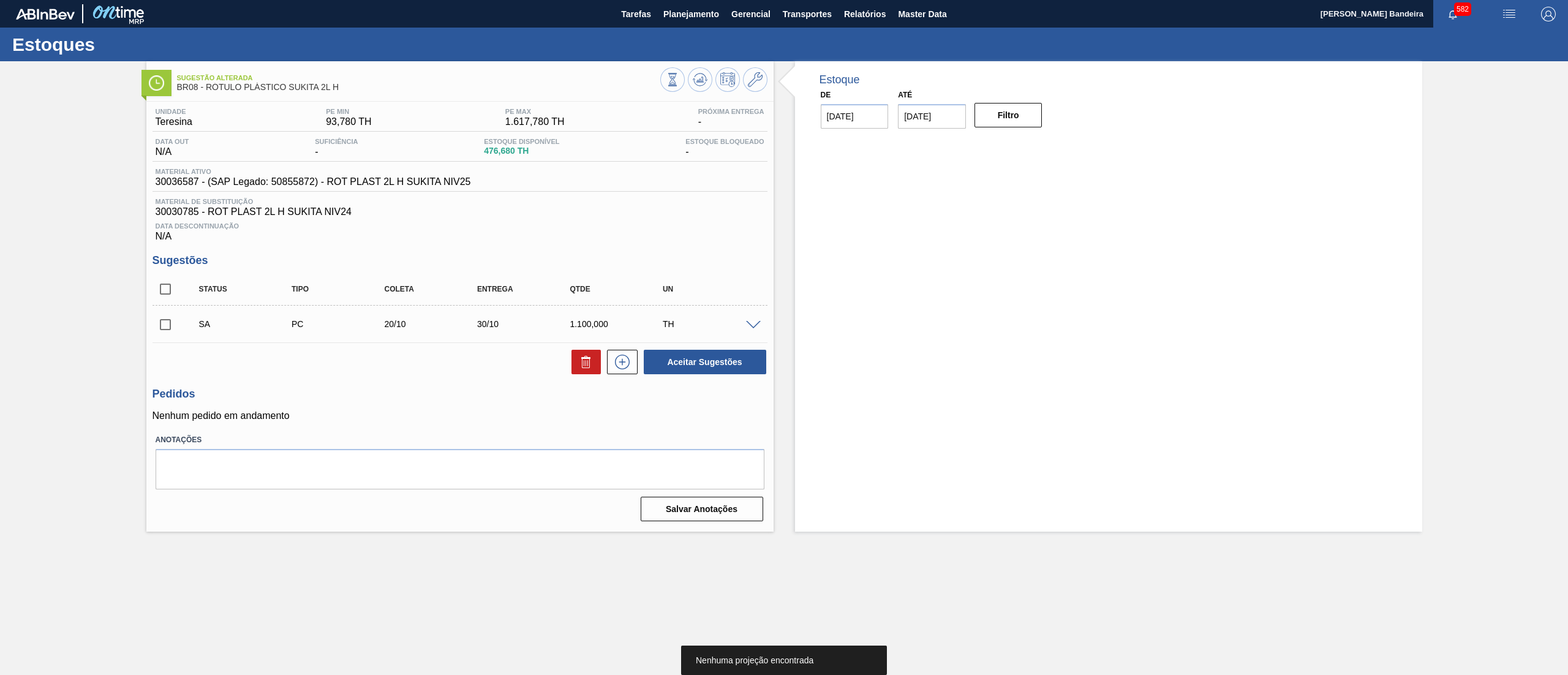
drag, startPoint x: 167, startPoint y: 322, endPoint x: 228, endPoint y: 331, distance: 61.7
click at [167, 322] on input "checkbox" at bounding box center [165, 324] width 25 height 25
click at [661, 367] on button "Aceitar Sugestões" at bounding box center [705, 362] width 123 height 25
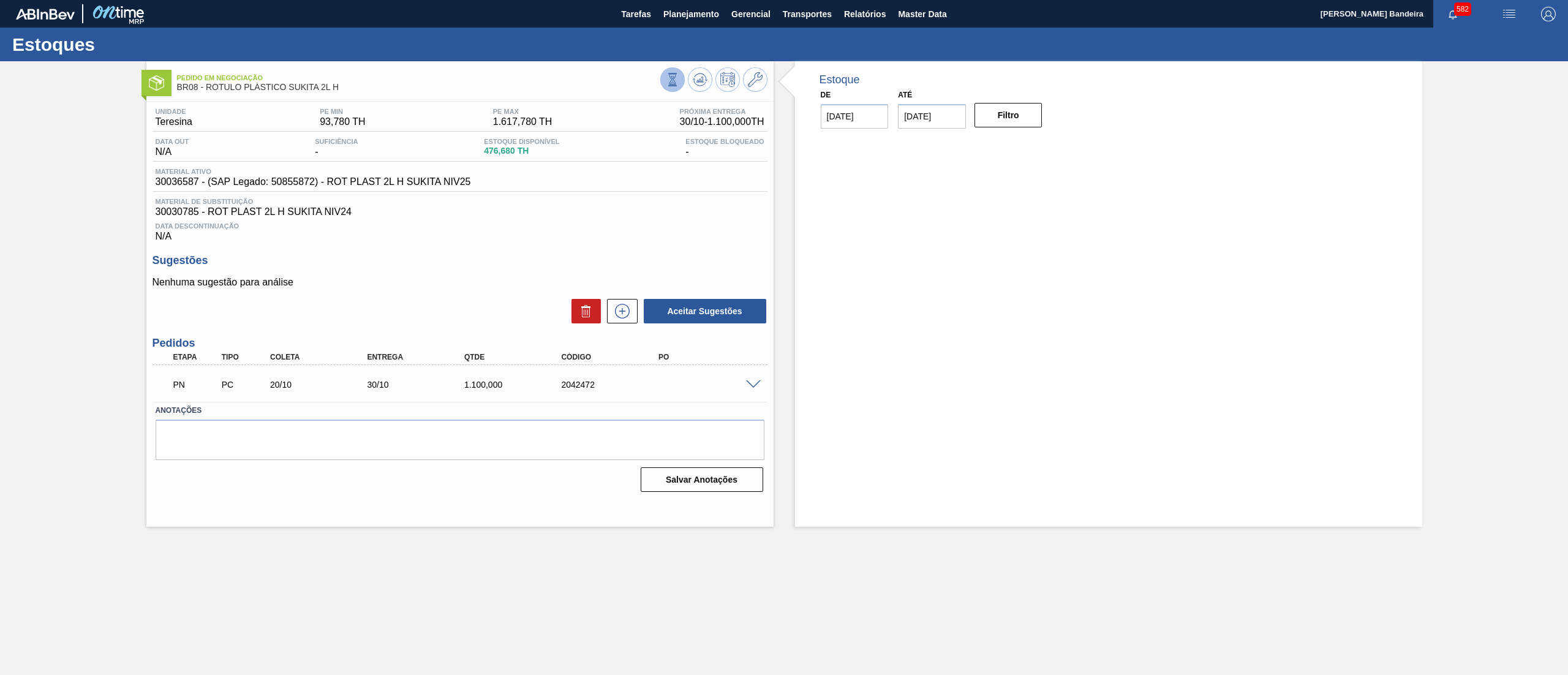
click at [672, 81] on icon at bounding box center [673, 80] width 14 height 14
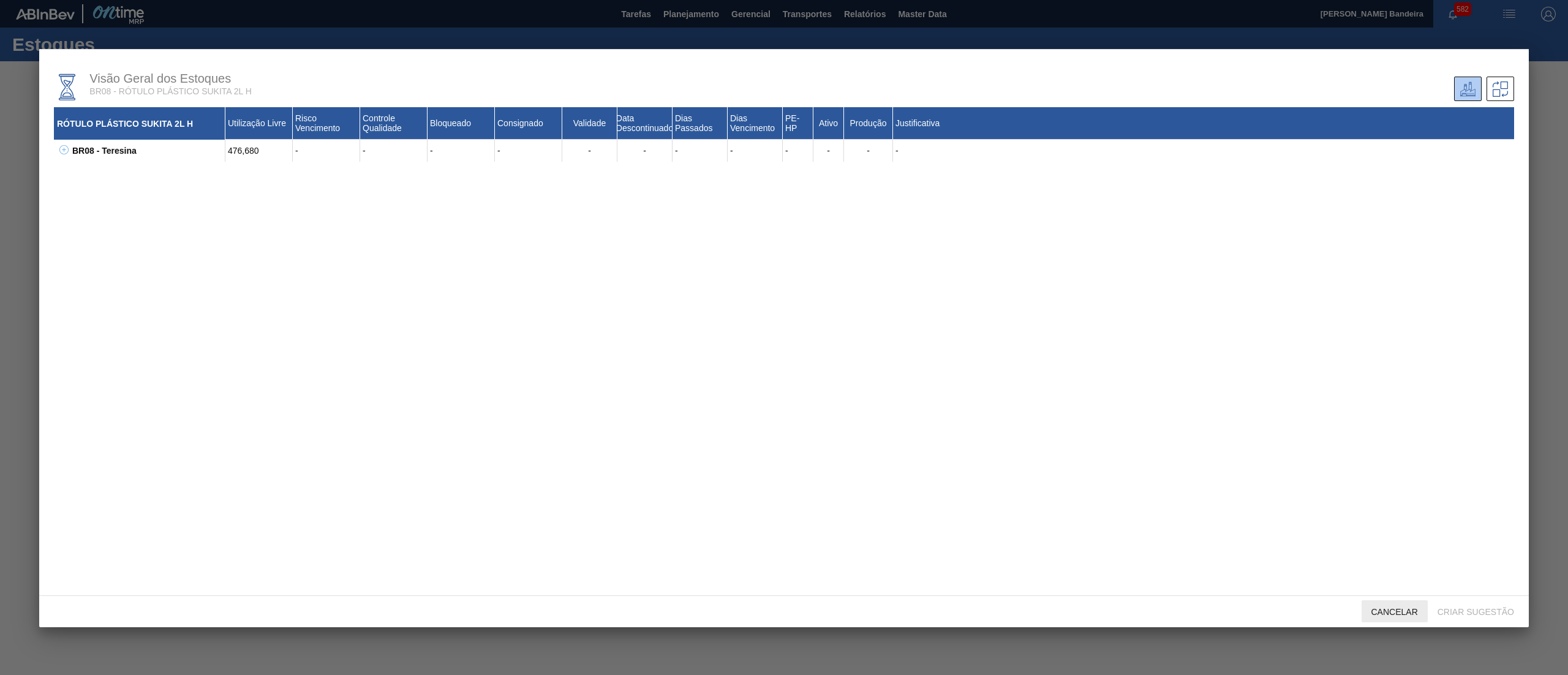
click at [1381, 605] on div "Cancelar" at bounding box center [1395, 611] width 66 height 23
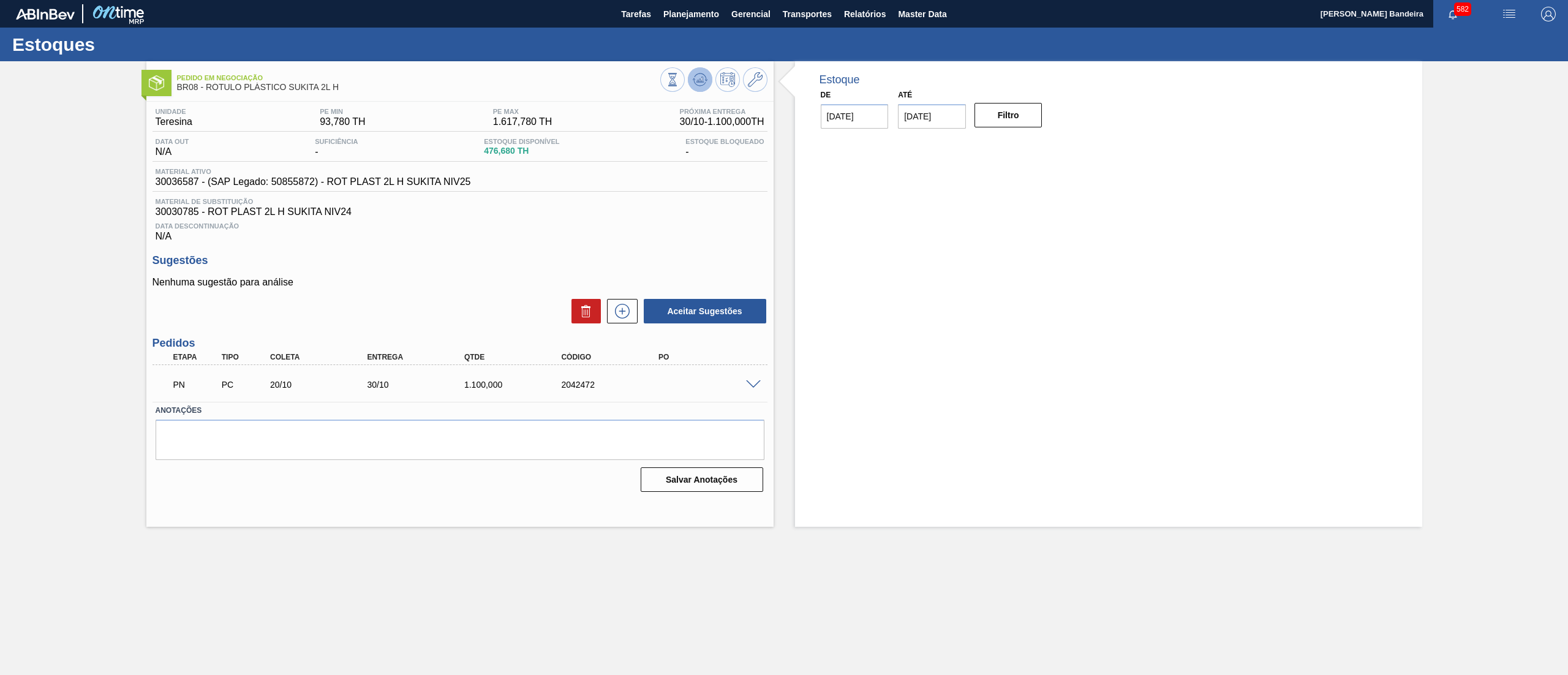
click at [706, 81] on icon at bounding box center [700, 79] width 14 height 14
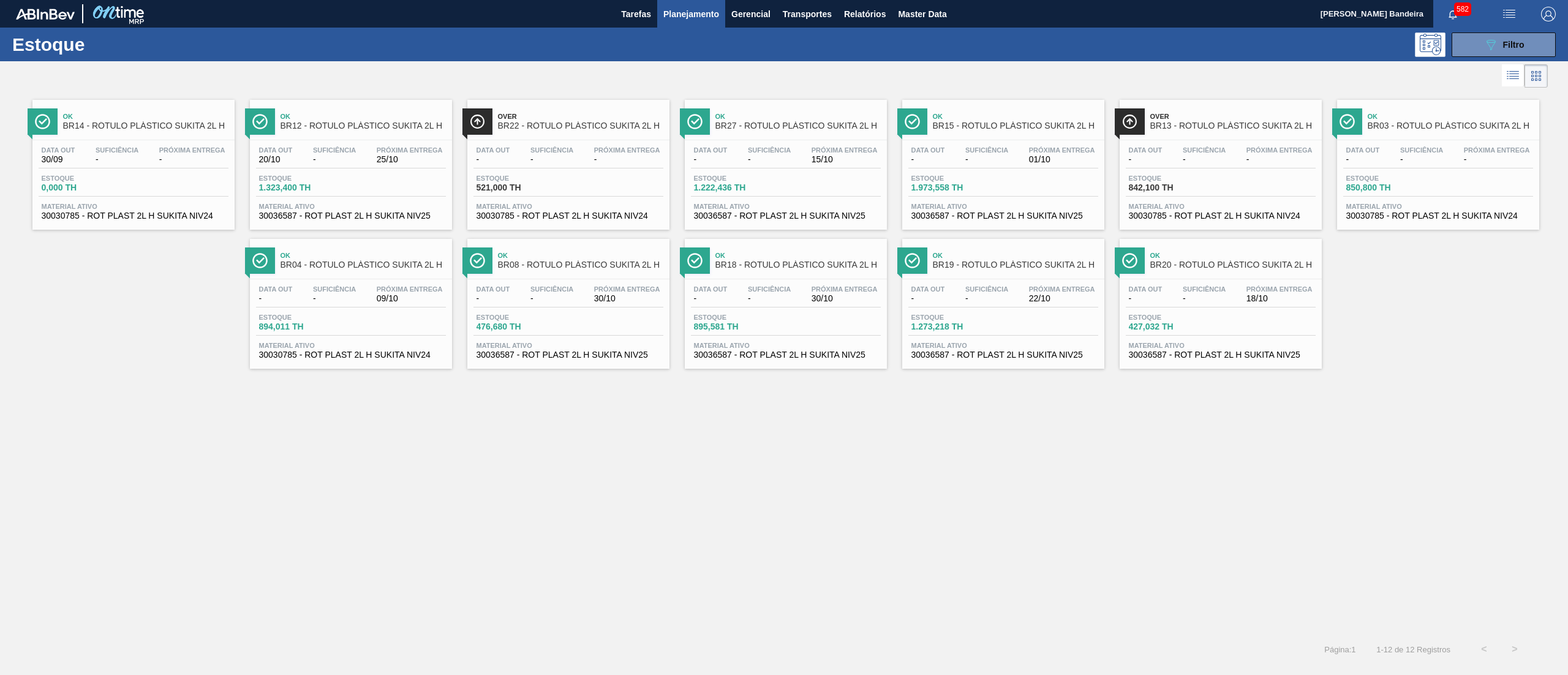
click at [142, 218] on span "30030785 - ROT PLAST 2L H SUKITA NIV24" at bounding box center [133, 216] width 184 height 9
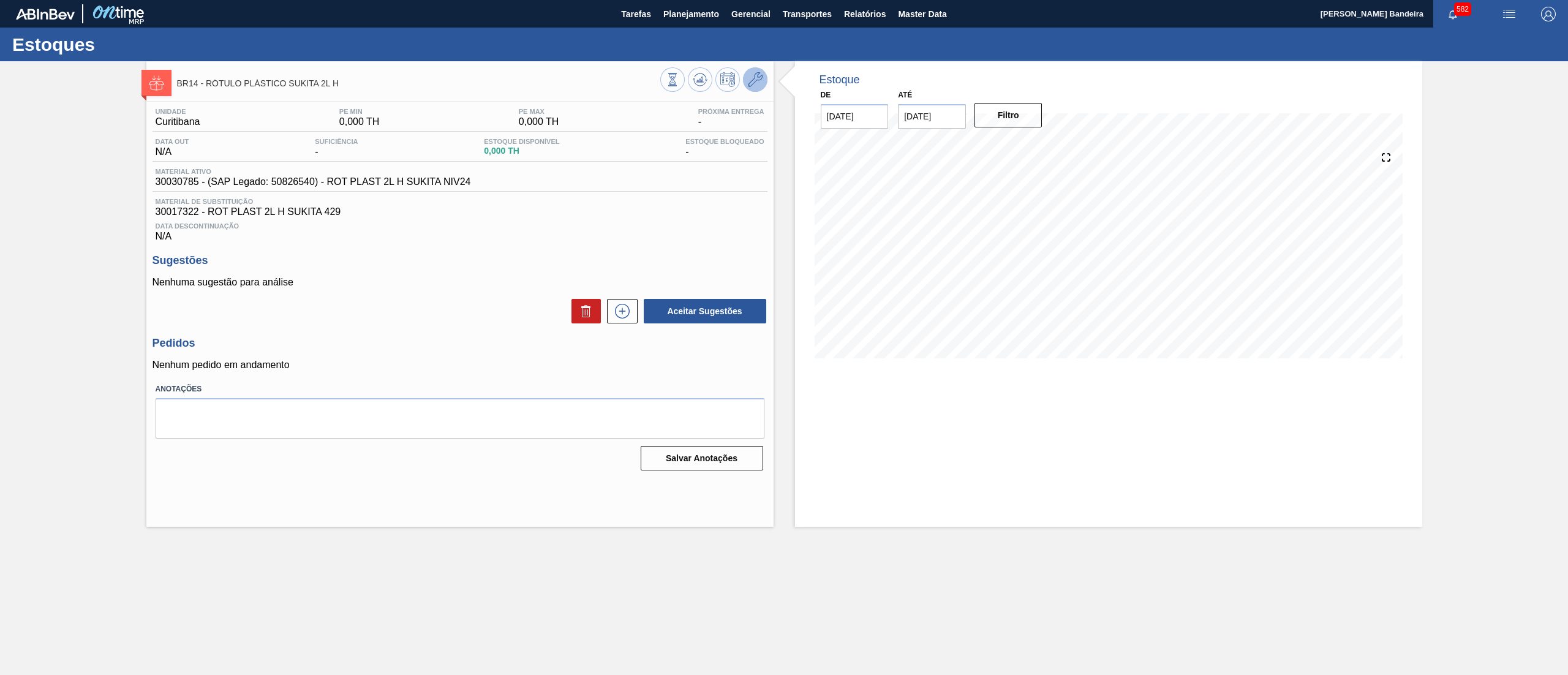
click at [751, 87] on span at bounding box center [755, 79] width 14 height 14
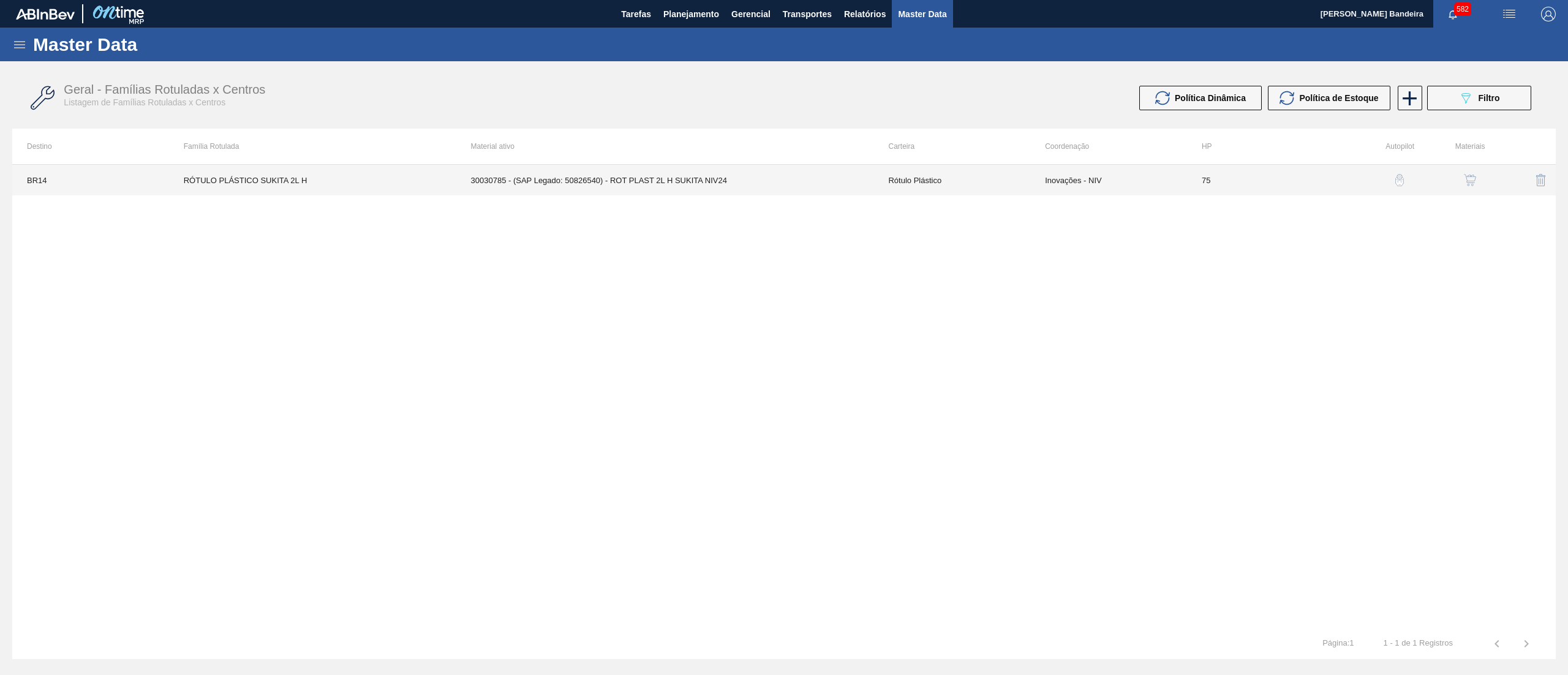
click at [846, 180] on td "30030785 - (SAP Legado: 50826540) - ROT PLAST 2L H SUKITA NIV24" at bounding box center [665, 180] width 417 height 30
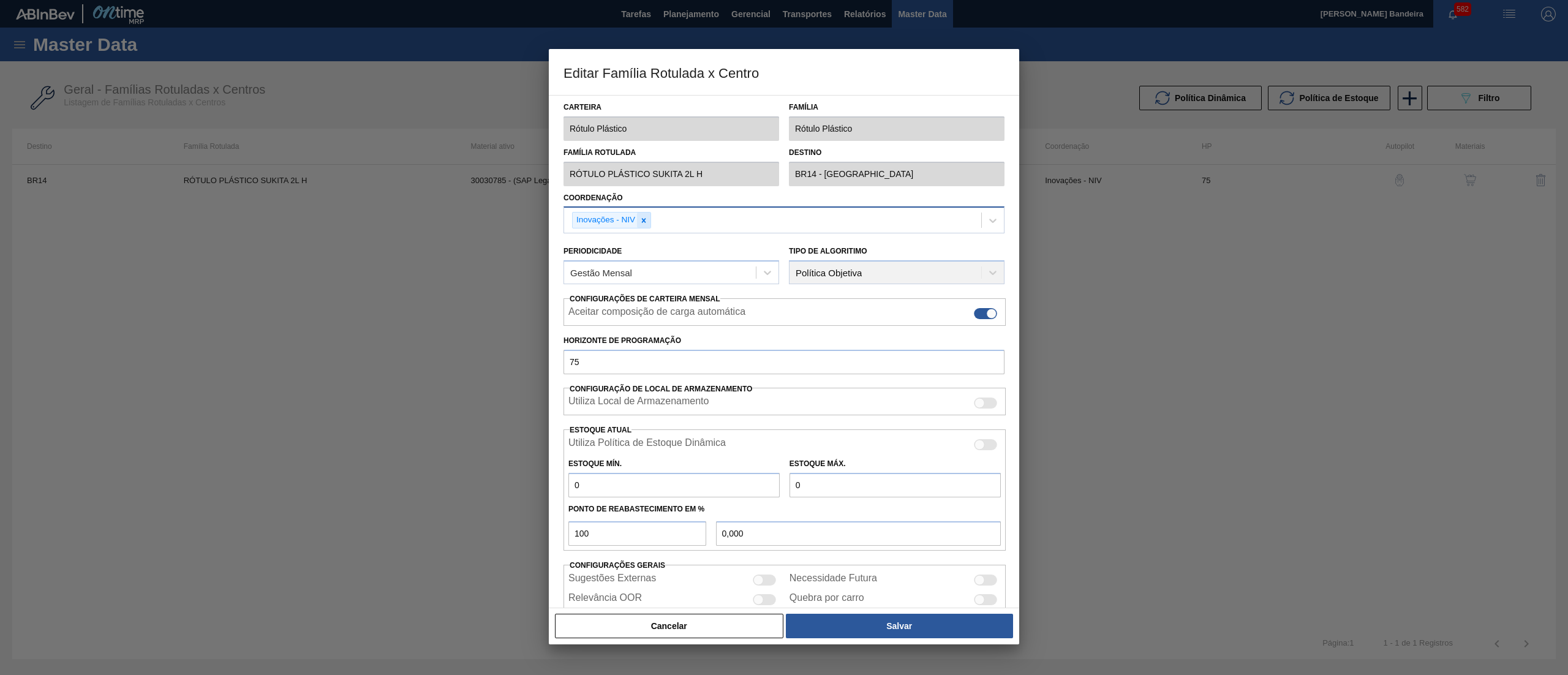
click at [648, 227] on div at bounding box center [644, 220] width 14 height 15
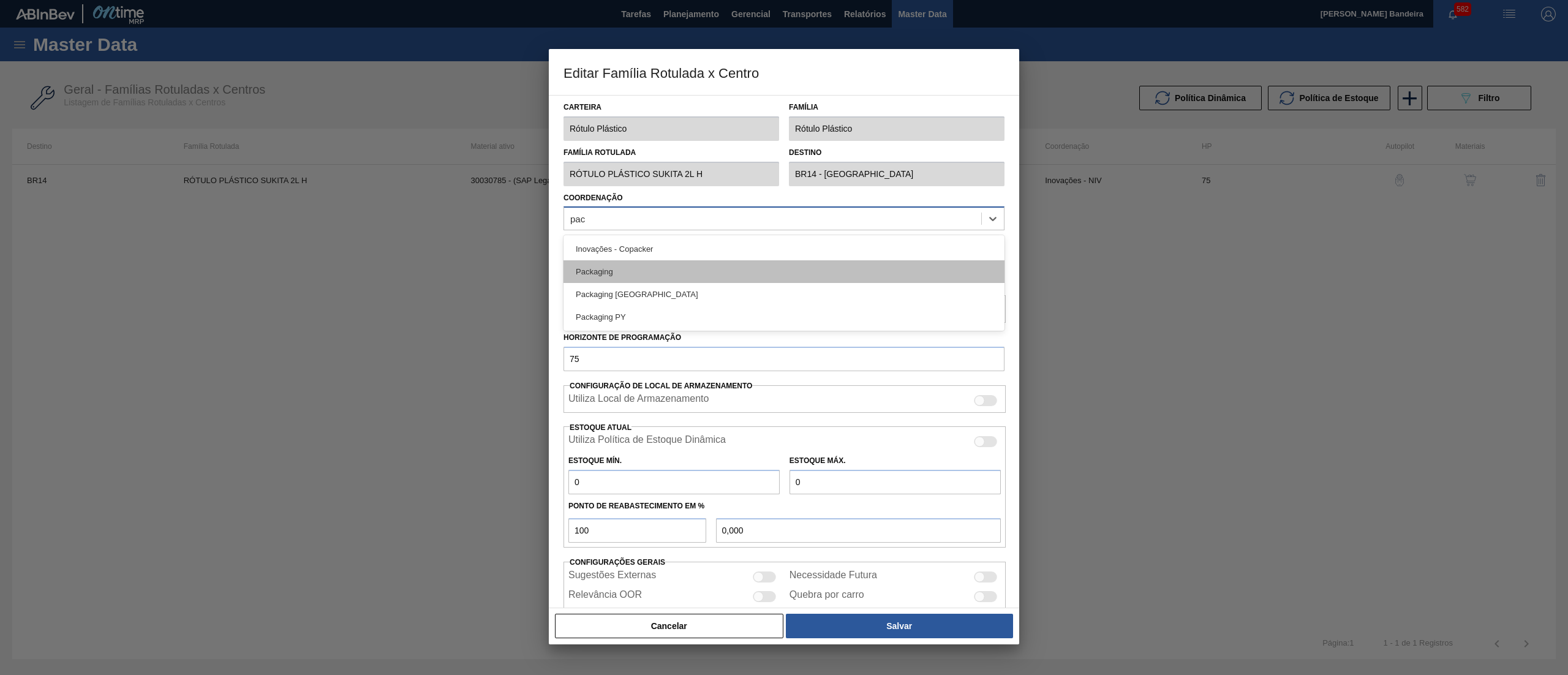
click at [643, 277] on div "Packaging" at bounding box center [784, 271] width 441 height 23
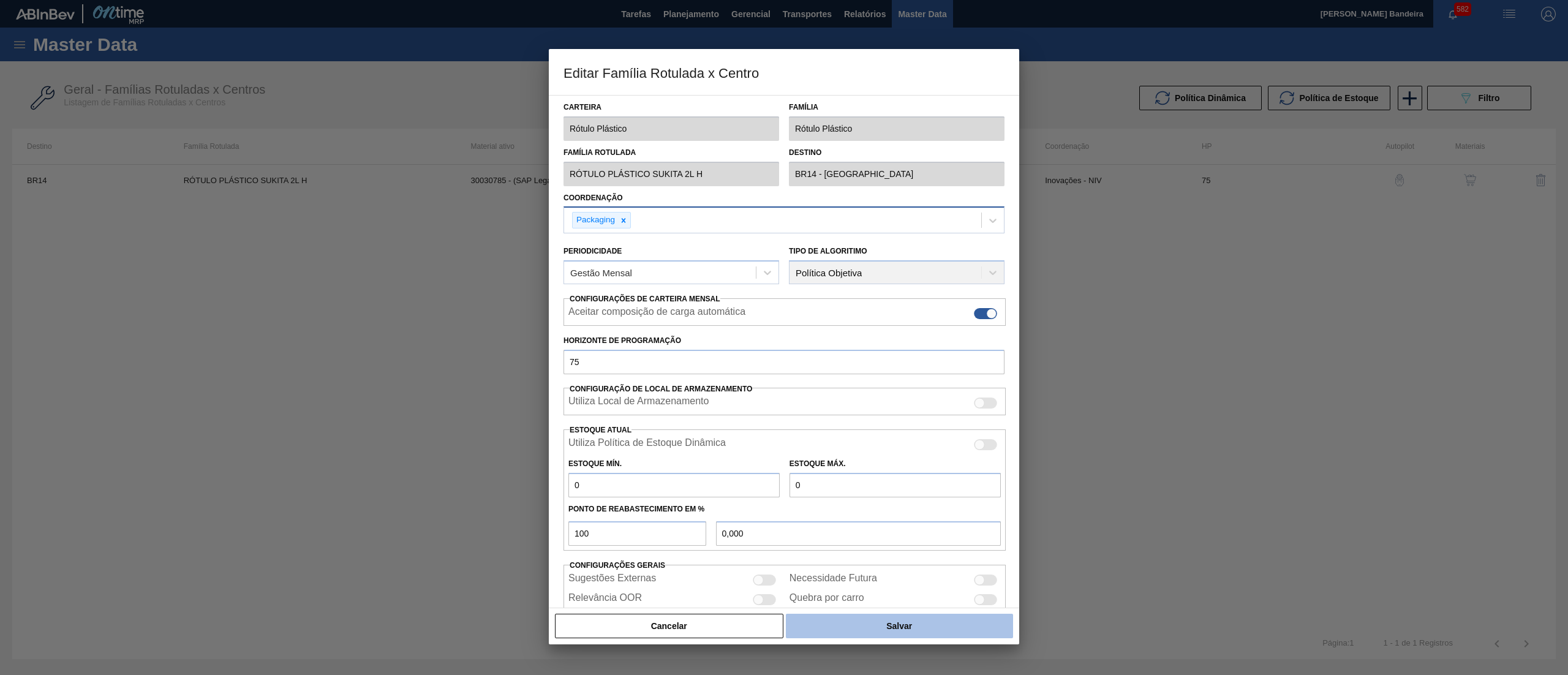
click at [873, 630] on button "Salvar" at bounding box center [900, 626] width 227 height 25
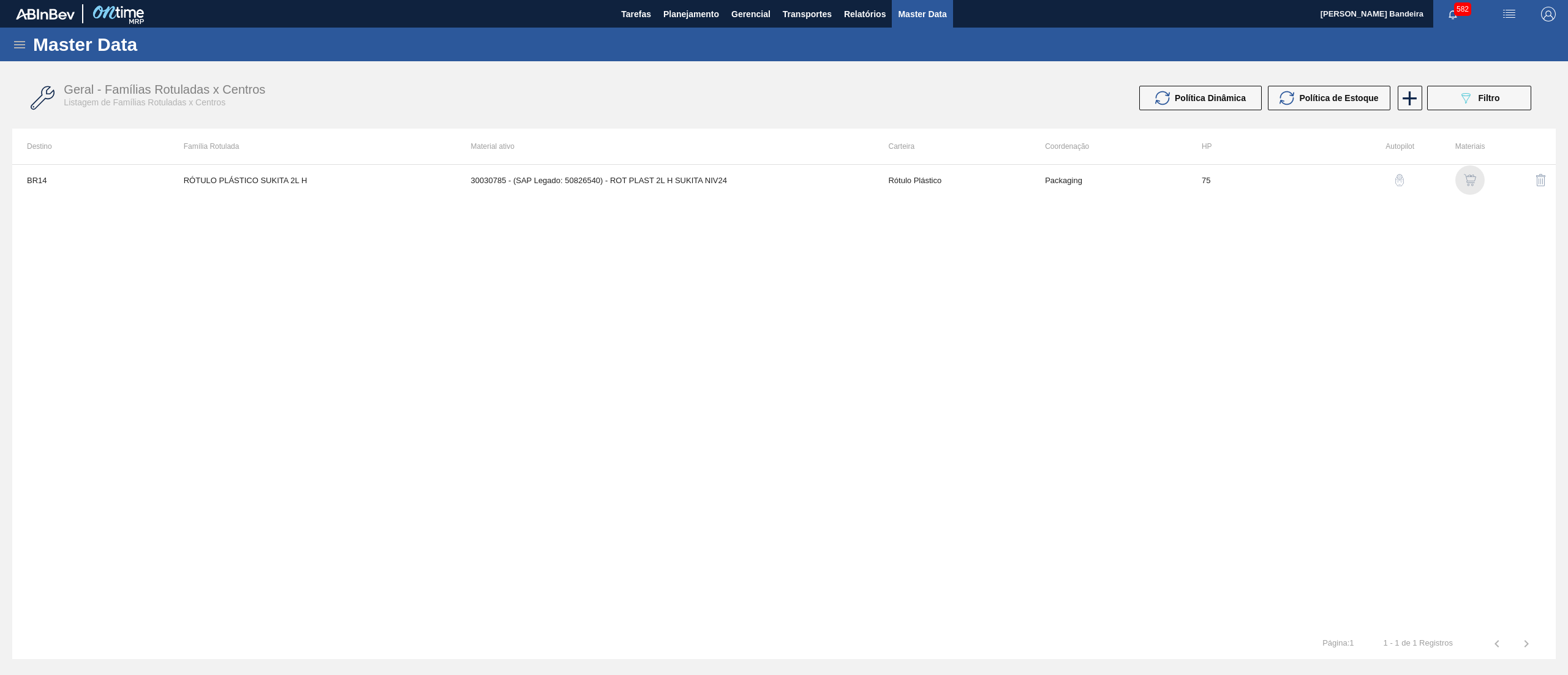
click at [1474, 181] on img "button" at bounding box center [1470, 180] width 12 height 12
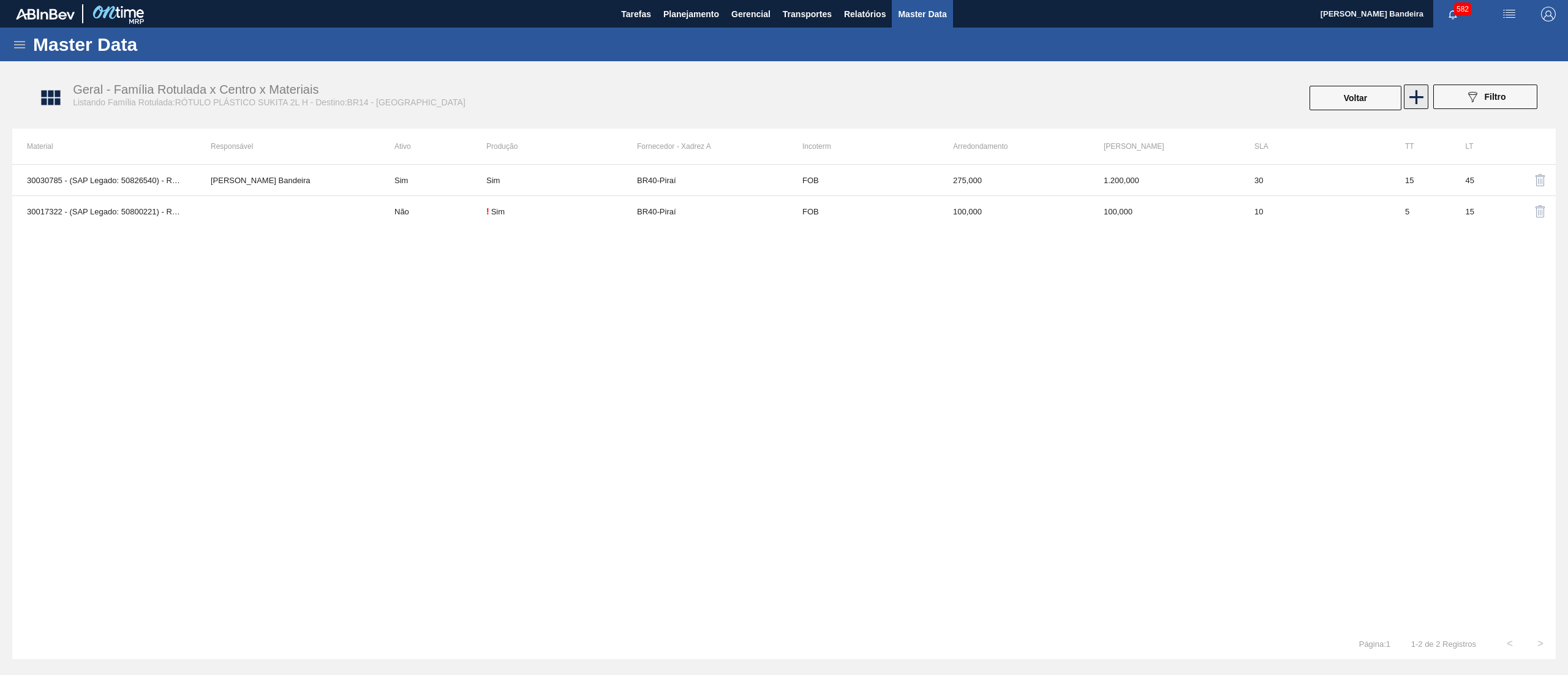
click at [1420, 103] on icon at bounding box center [1416, 97] width 24 height 24
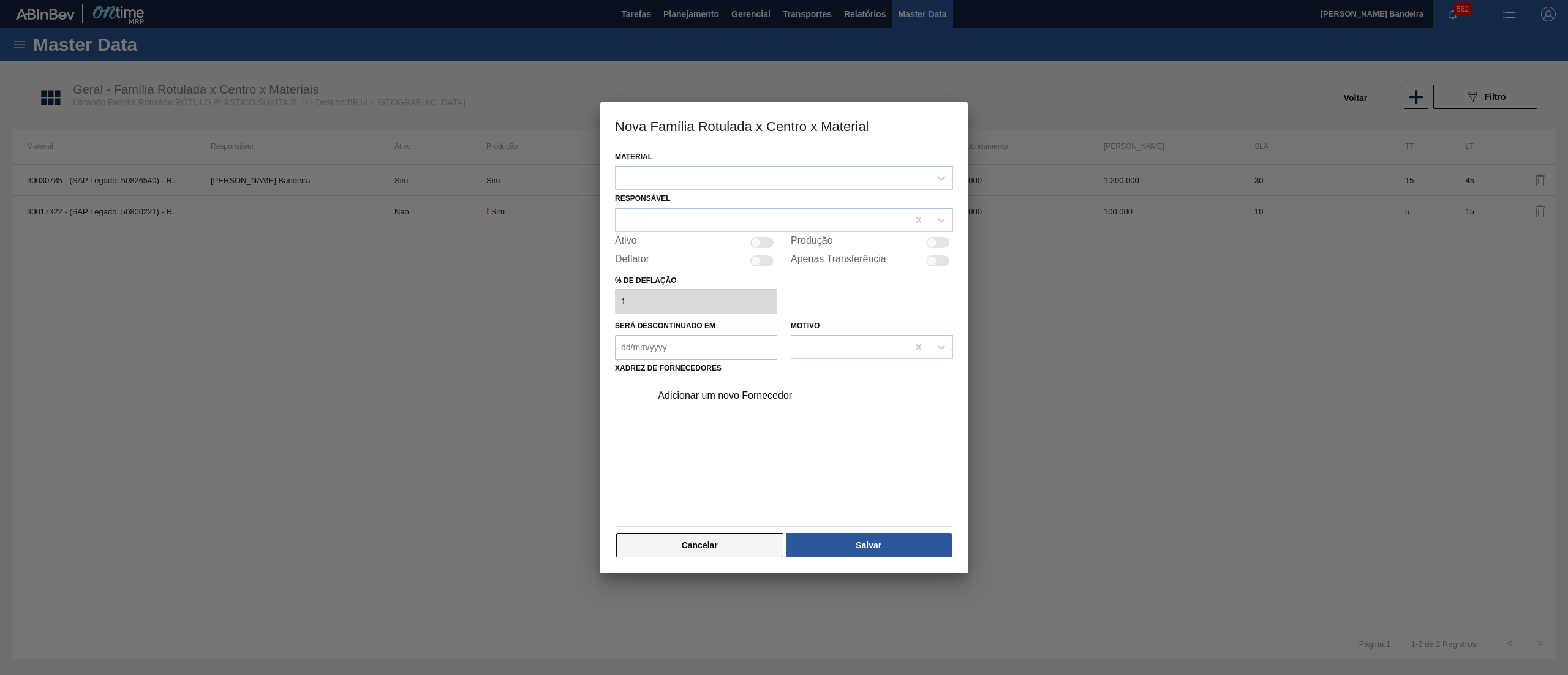
click at [705, 546] on button "Cancelar" at bounding box center [700, 546] width 167 height 25
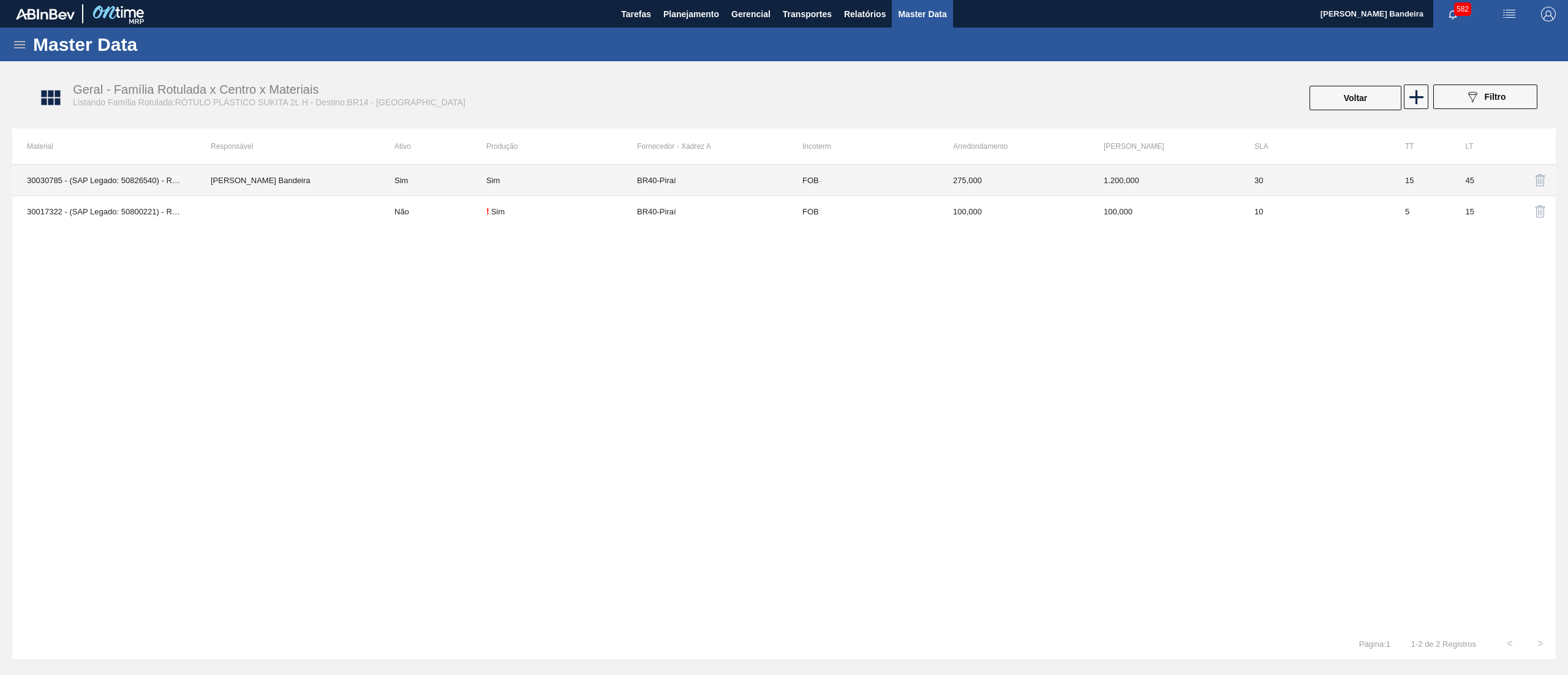
click at [527, 183] on div "Sim" at bounding box center [561, 180] width 151 height 9
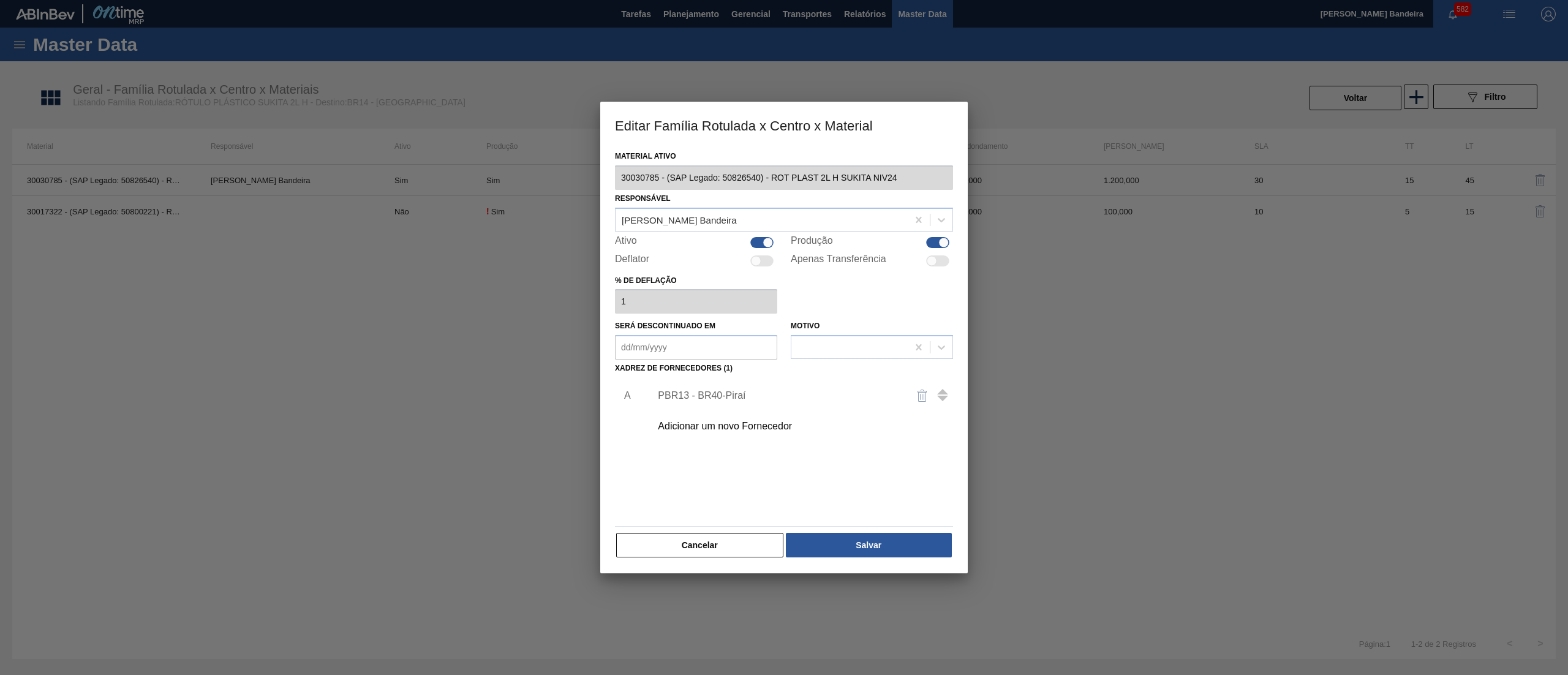
click at [751, 242] on div at bounding box center [762, 242] width 23 height 11
click at [883, 531] on div "Material ativo 30030785 - (SAP Legado: 50826540) - ROT PLAST 2L H SUKITA NIV24 …" at bounding box center [784, 353] width 338 height 411
click at [880, 545] on button "Salvar" at bounding box center [869, 546] width 166 height 25
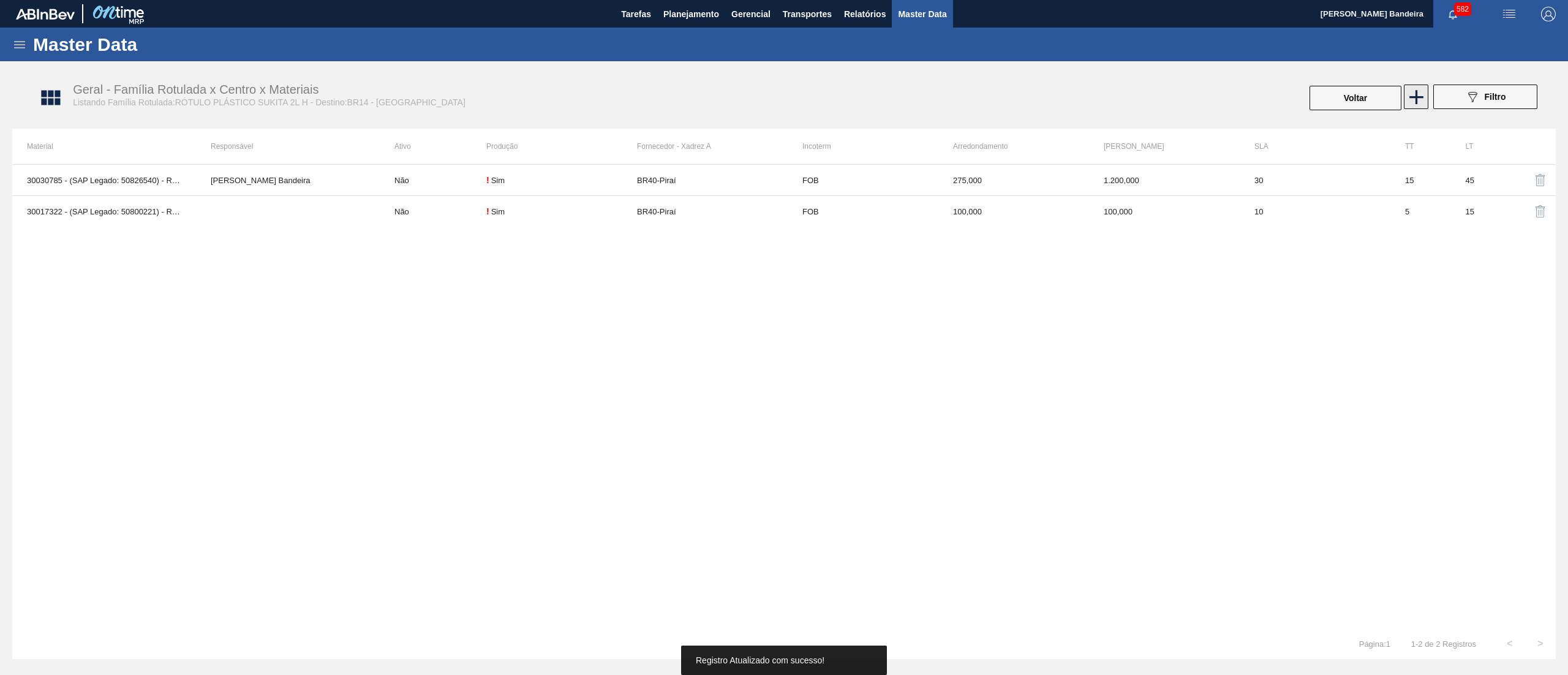
click at [1412, 98] on icon at bounding box center [1416, 97] width 24 height 24
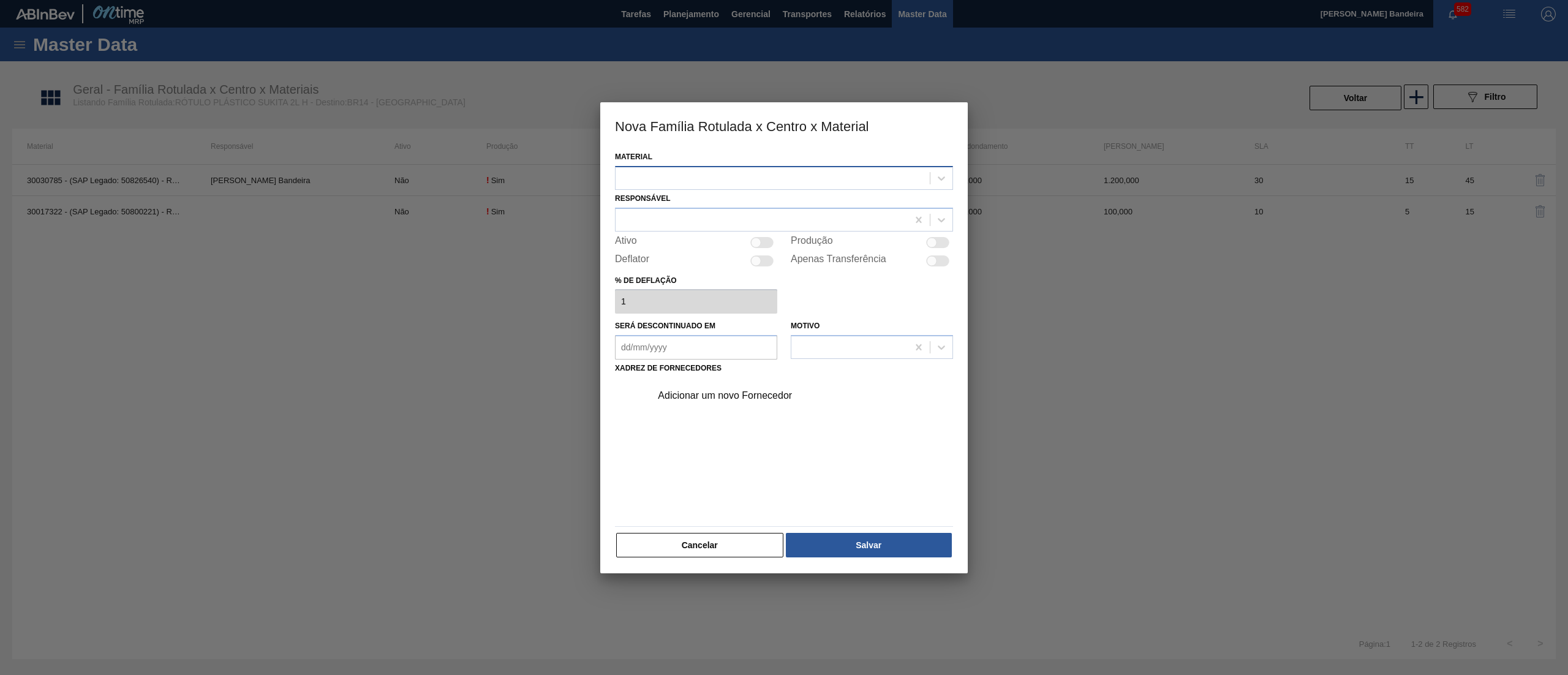
click at [798, 176] on div at bounding box center [773, 178] width 314 height 18
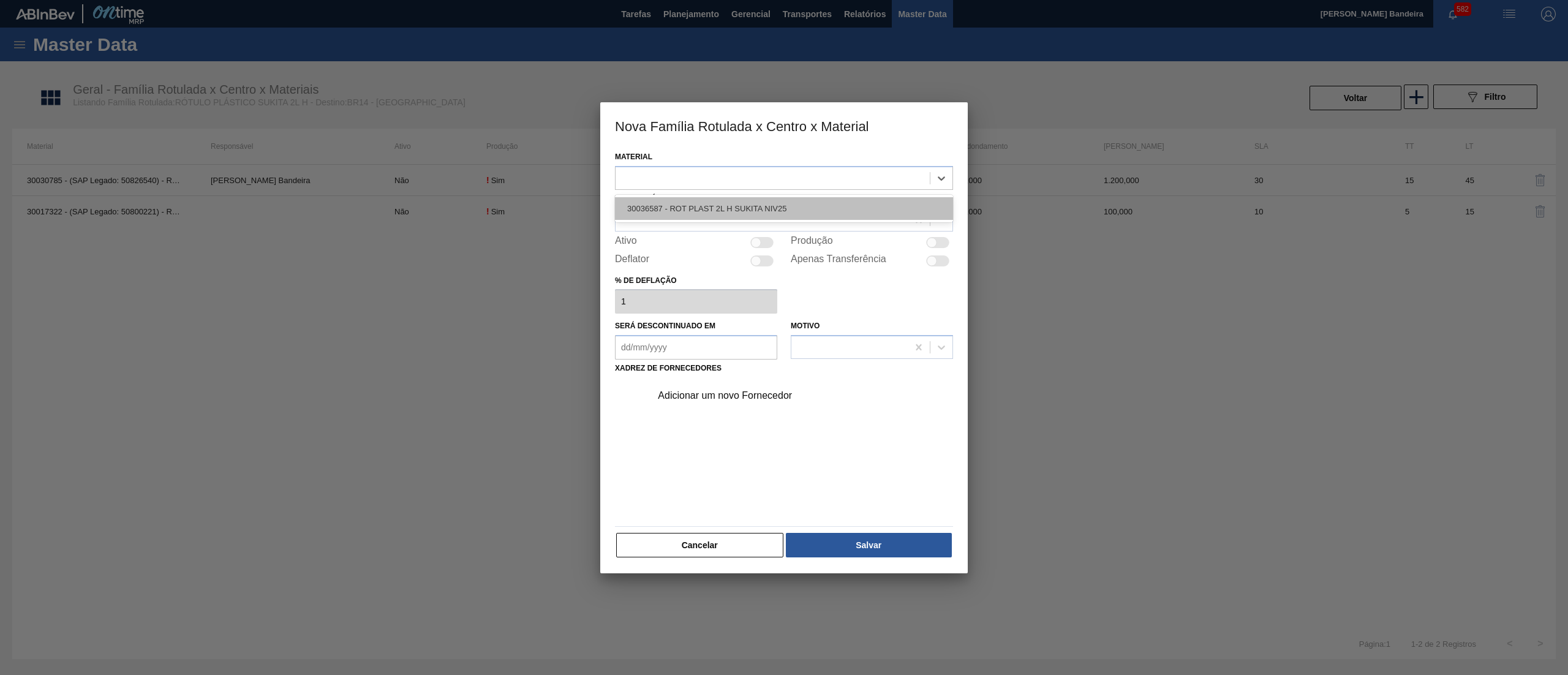
click at [797, 205] on div "30036587 - ROT PLAST 2L H SUKITA NIV25" at bounding box center [784, 208] width 338 height 23
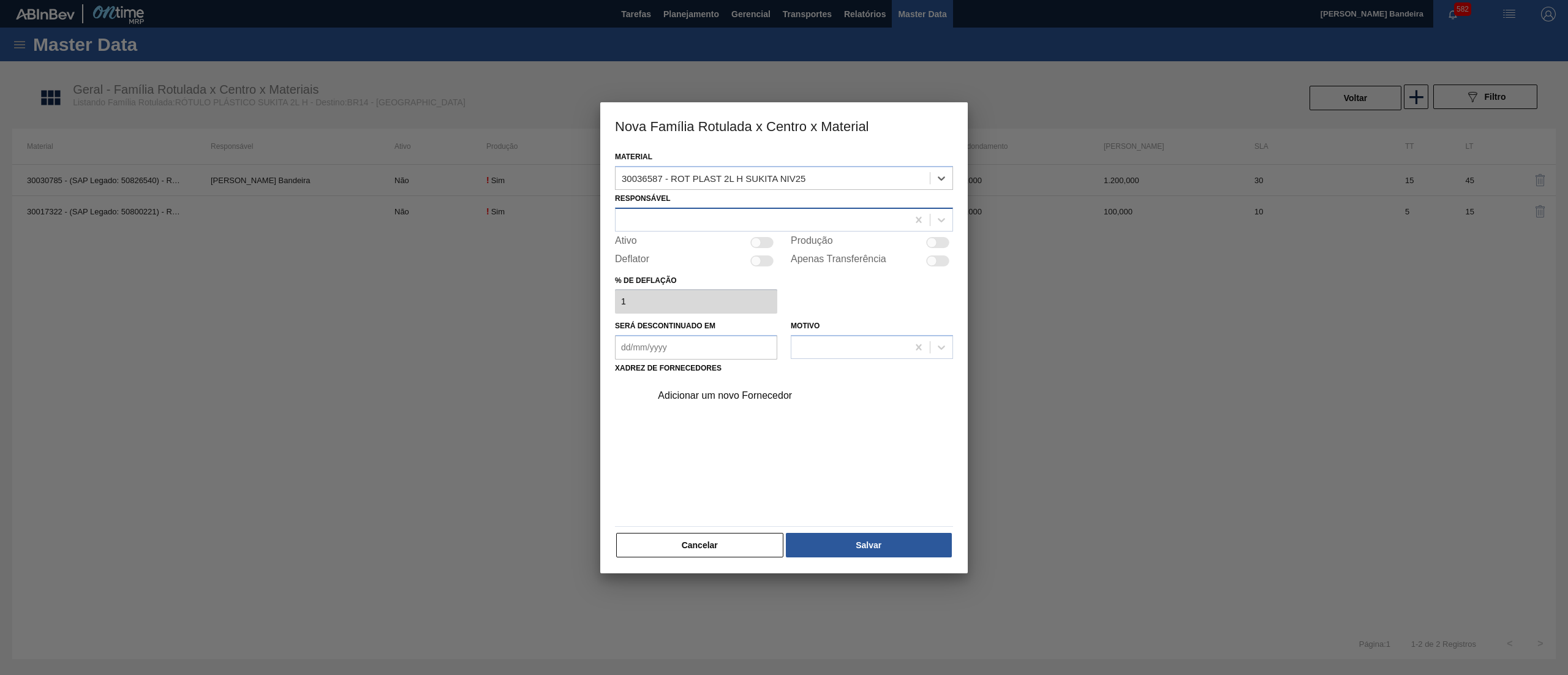
click at [773, 218] on div at bounding box center [762, 220] width 292 height 18
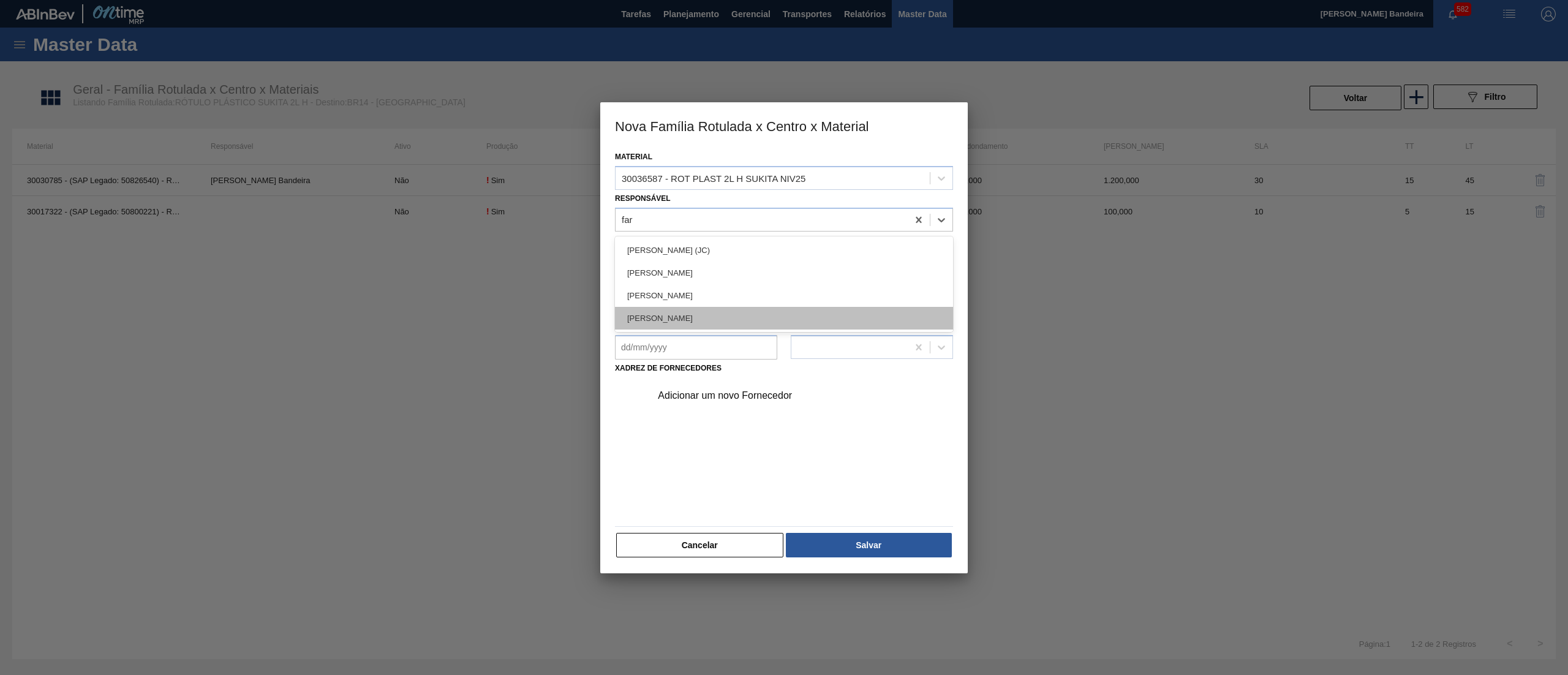
click at [750, 313] on div "[PERSON_NAME] LIMA [PERSON_NAME]" at bounding box center [784, 318] width 338 height 23
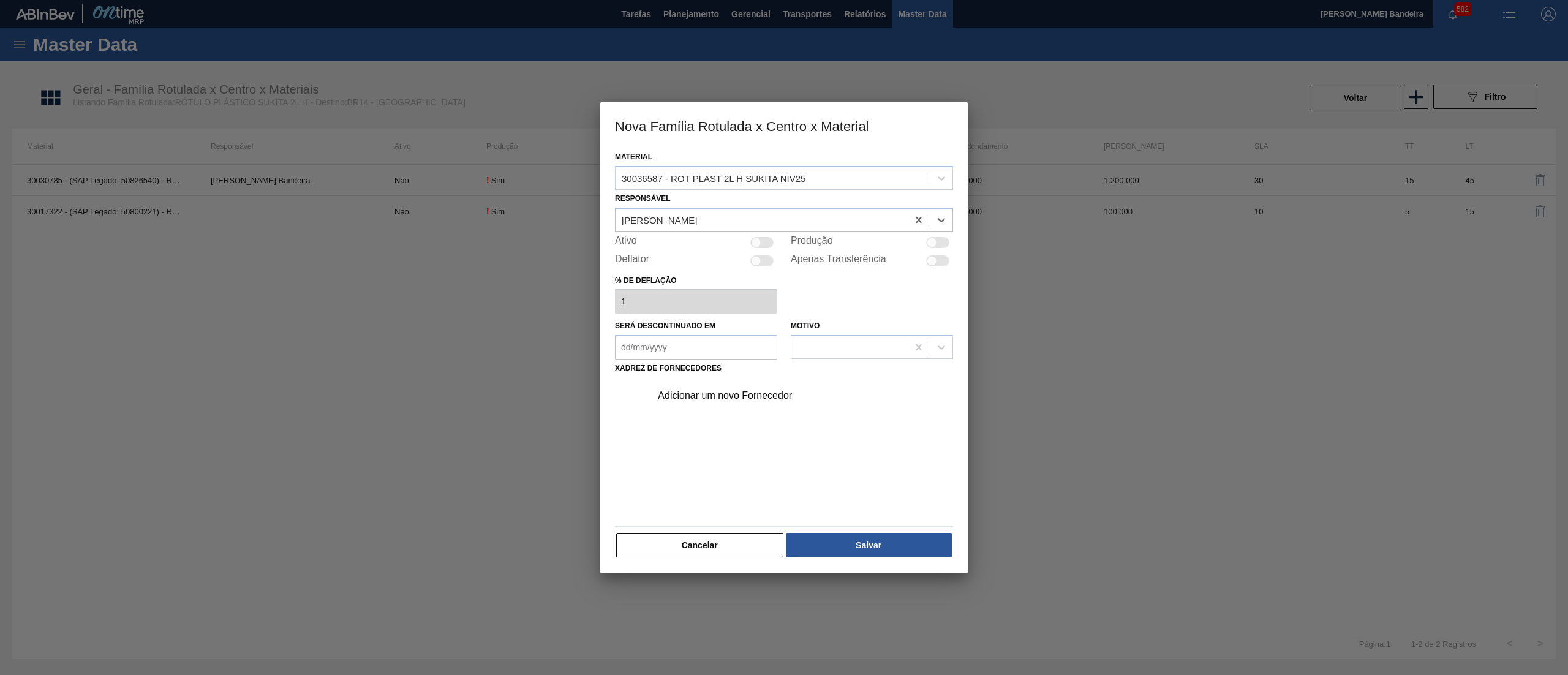
click at [768, 245] on div at bounding box center [762, 242] width 23 height 11
click at [751, 390] on div "Adicionar um novo Fornecedor" at bounding box center [778, 395] width 240 height 11
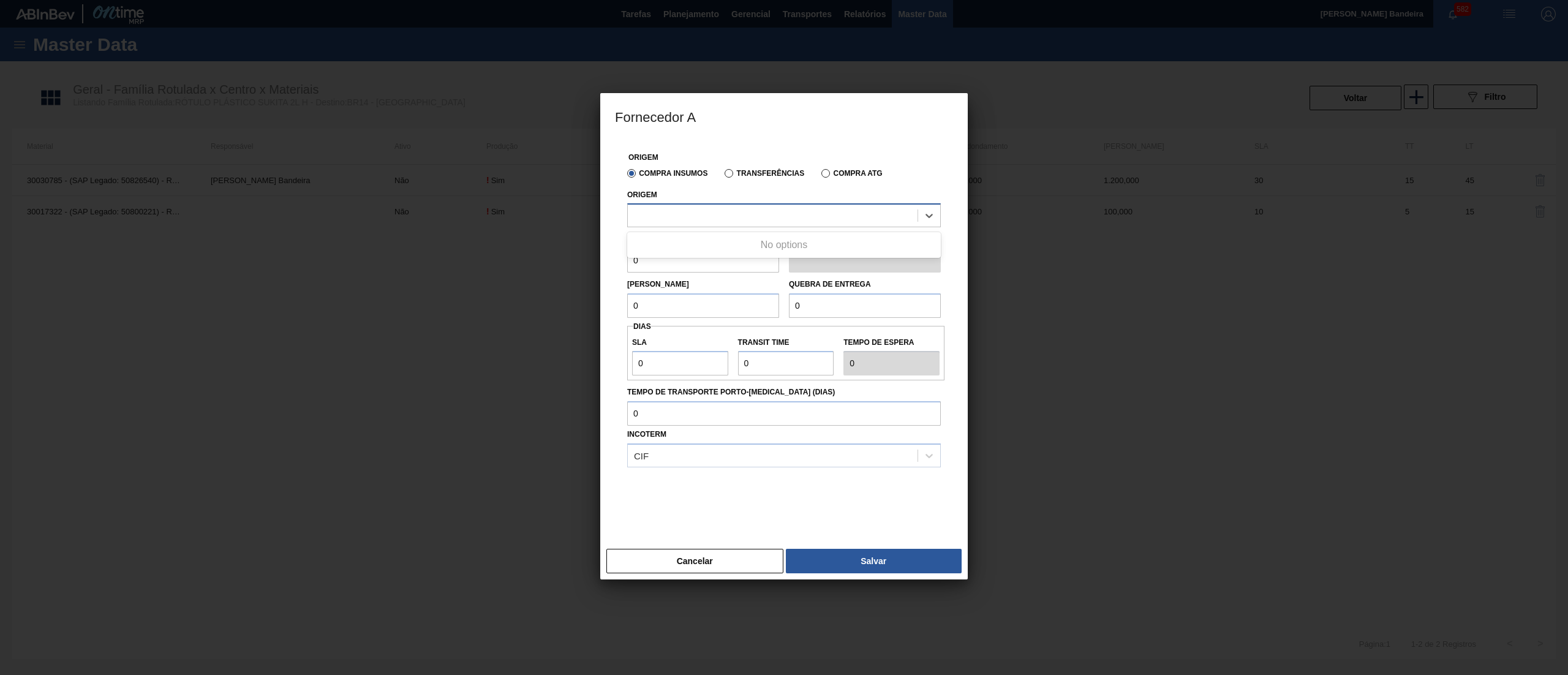
click at [710, 215] on div at bounding box center [772, 216] width 290 height 18
click at [733, 211] on div at bounding box center [772, 216] width 290 height 18
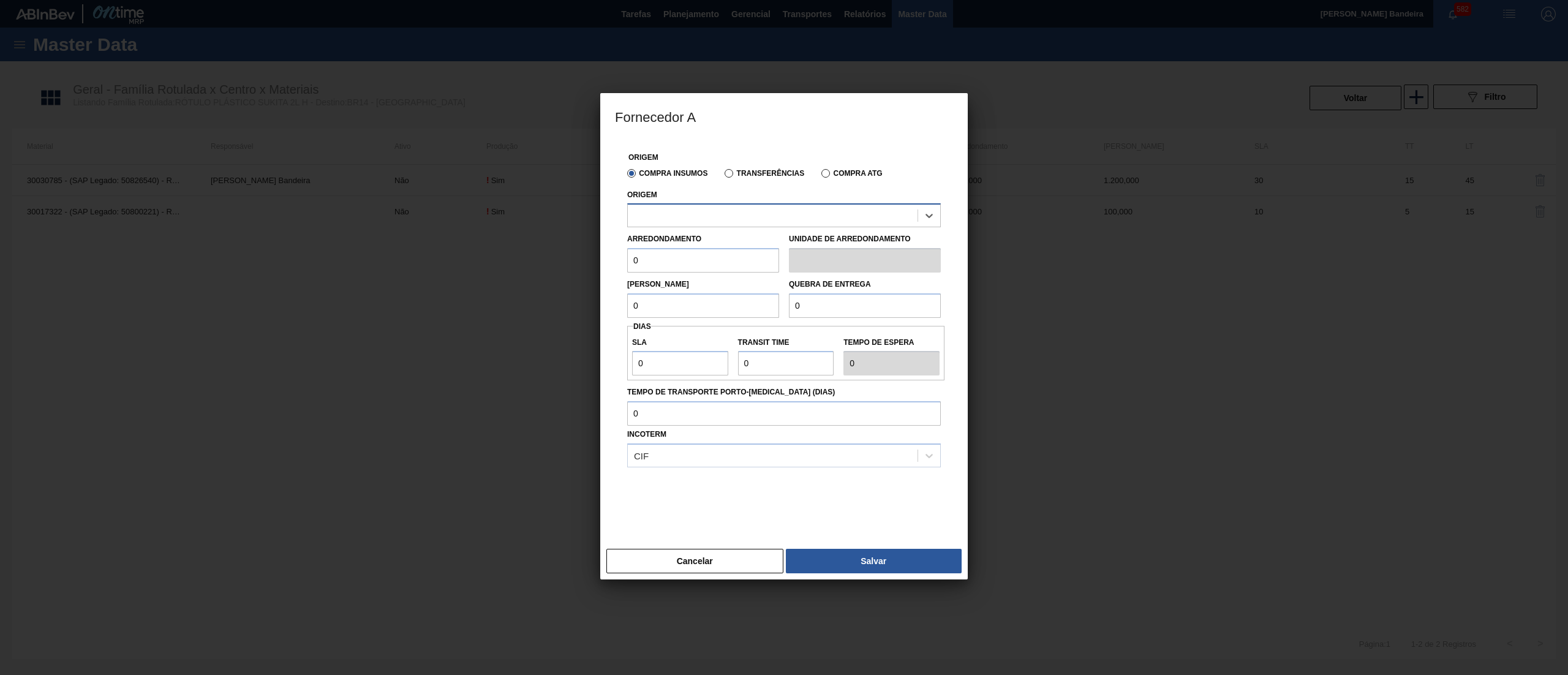
click at [733, 211] on div at bounding box center [772, 216] width 290 height 18
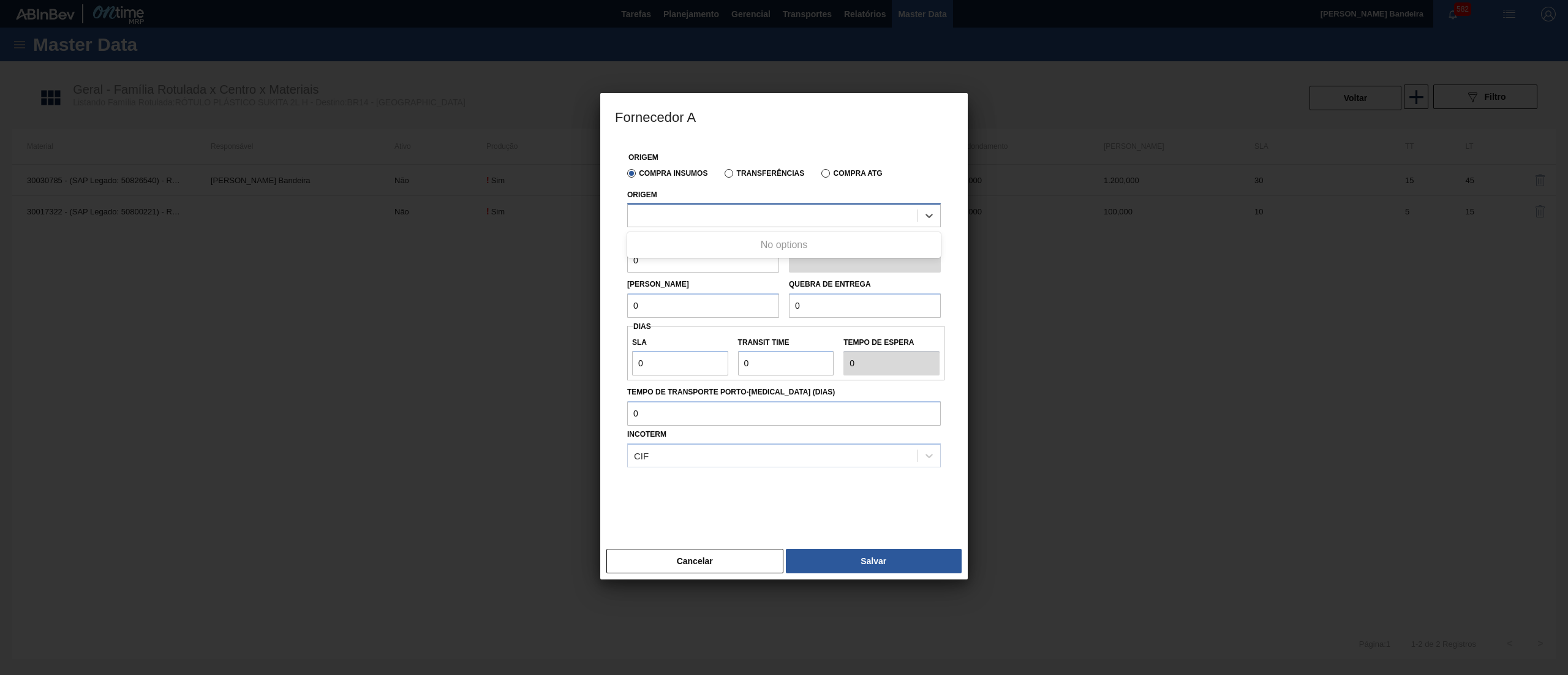
click at [733, 211] on div at bounding box center [772, 216] width 290 height 18
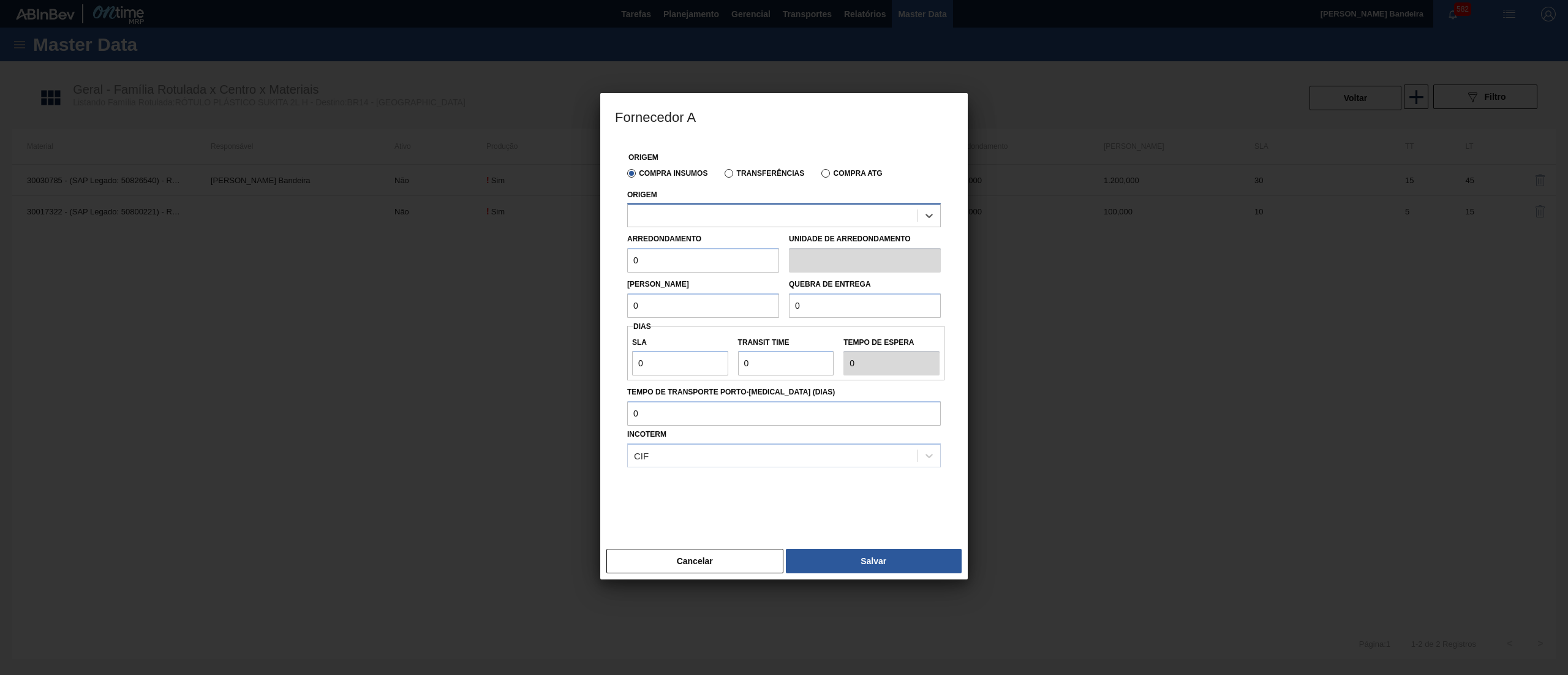
click at [733, 211] on div at bounding box center [772, 216] width 290 height 18
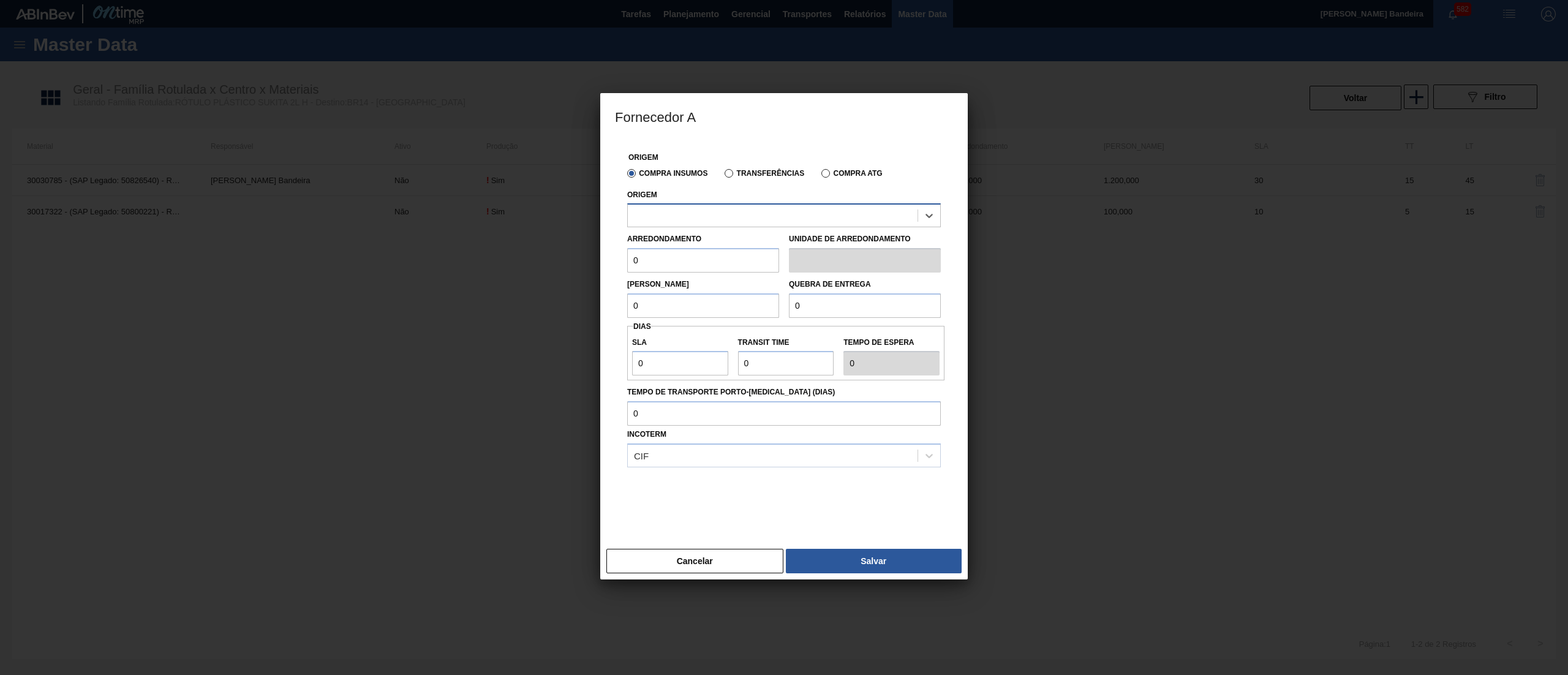
click at [733, 211] on div at bounding box center [772, 216] width 290 height 18
click at [743, 557] on button "Cancelar" at bounding box center [694, 561] width 177 height 25
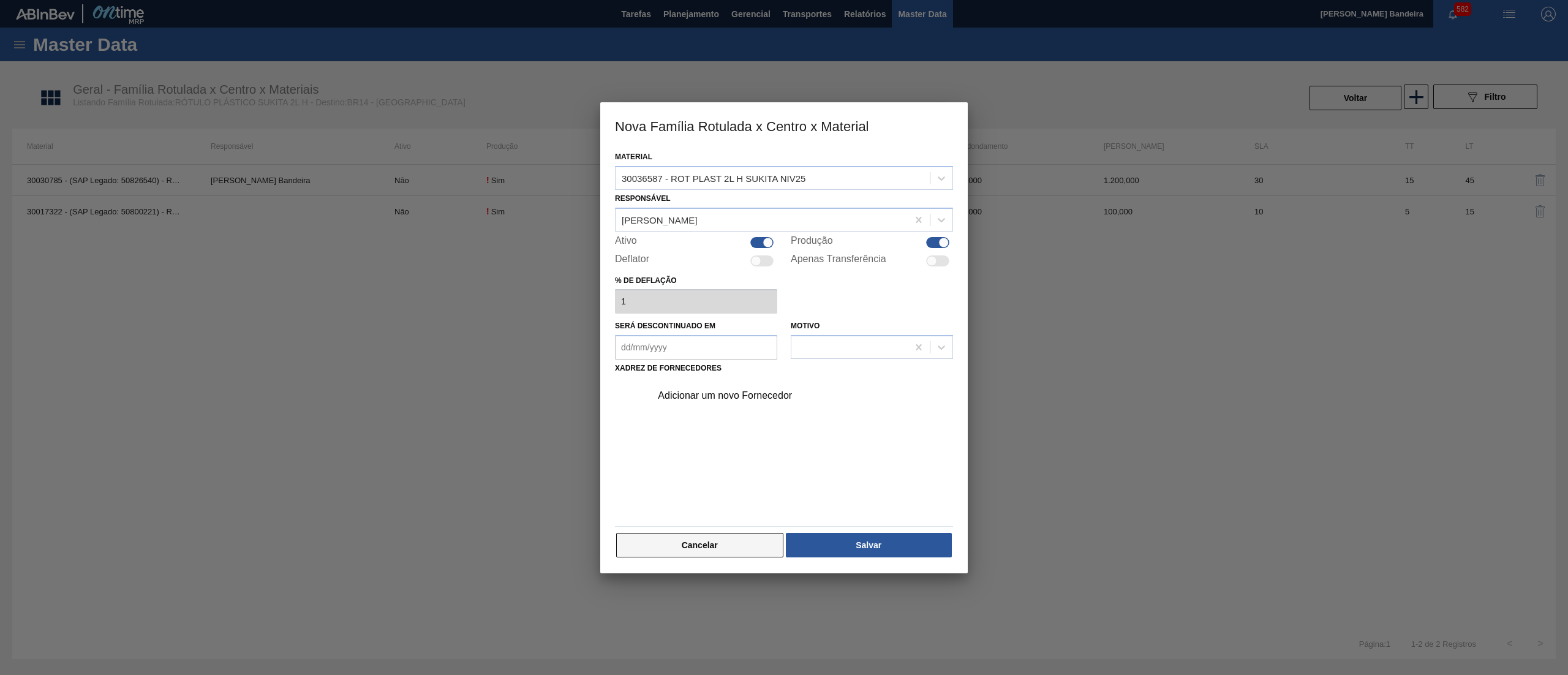
click at [735, 540] on button "Cancelar" at bounding box center [700, 546] width 167 height 25
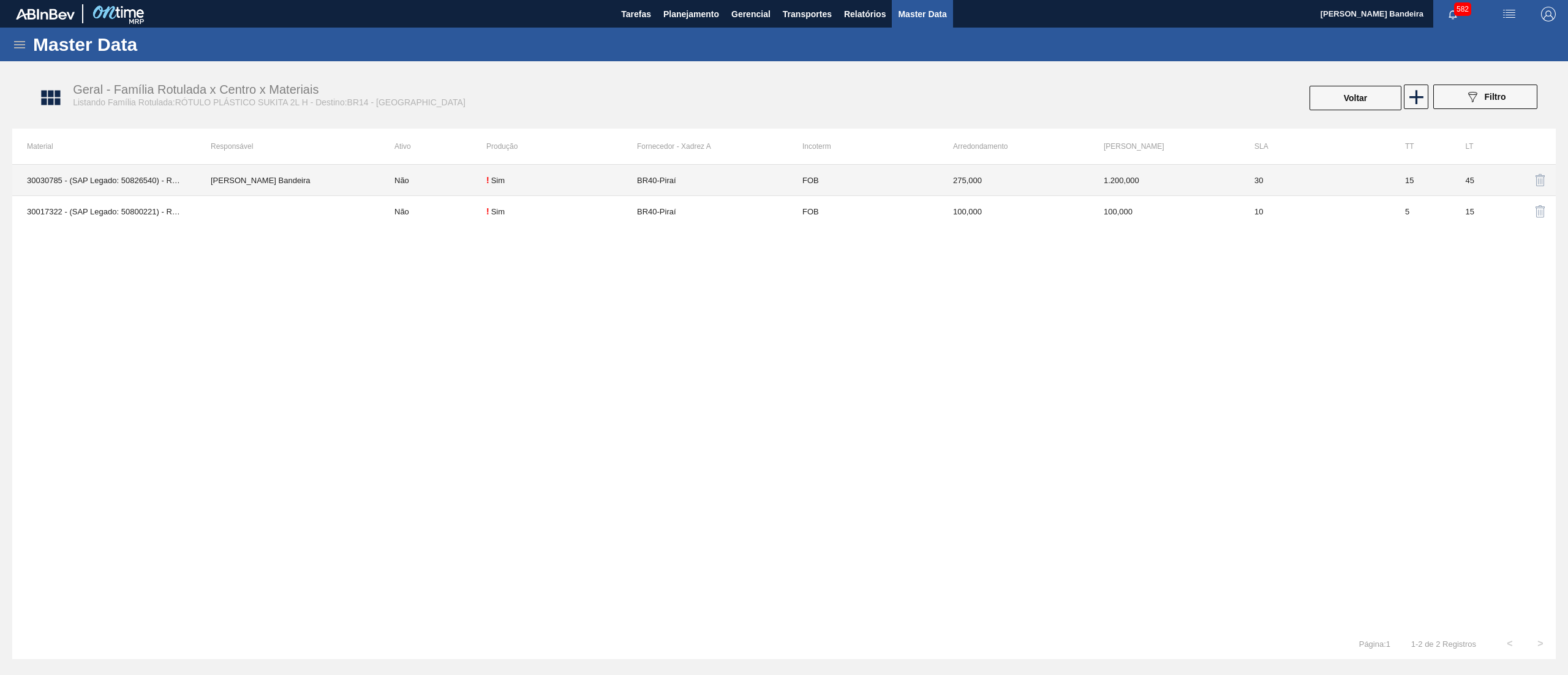
click at [357, 178] on td "[PERSON_NAME]" at bounding box center [288, 180] width 184 height 31
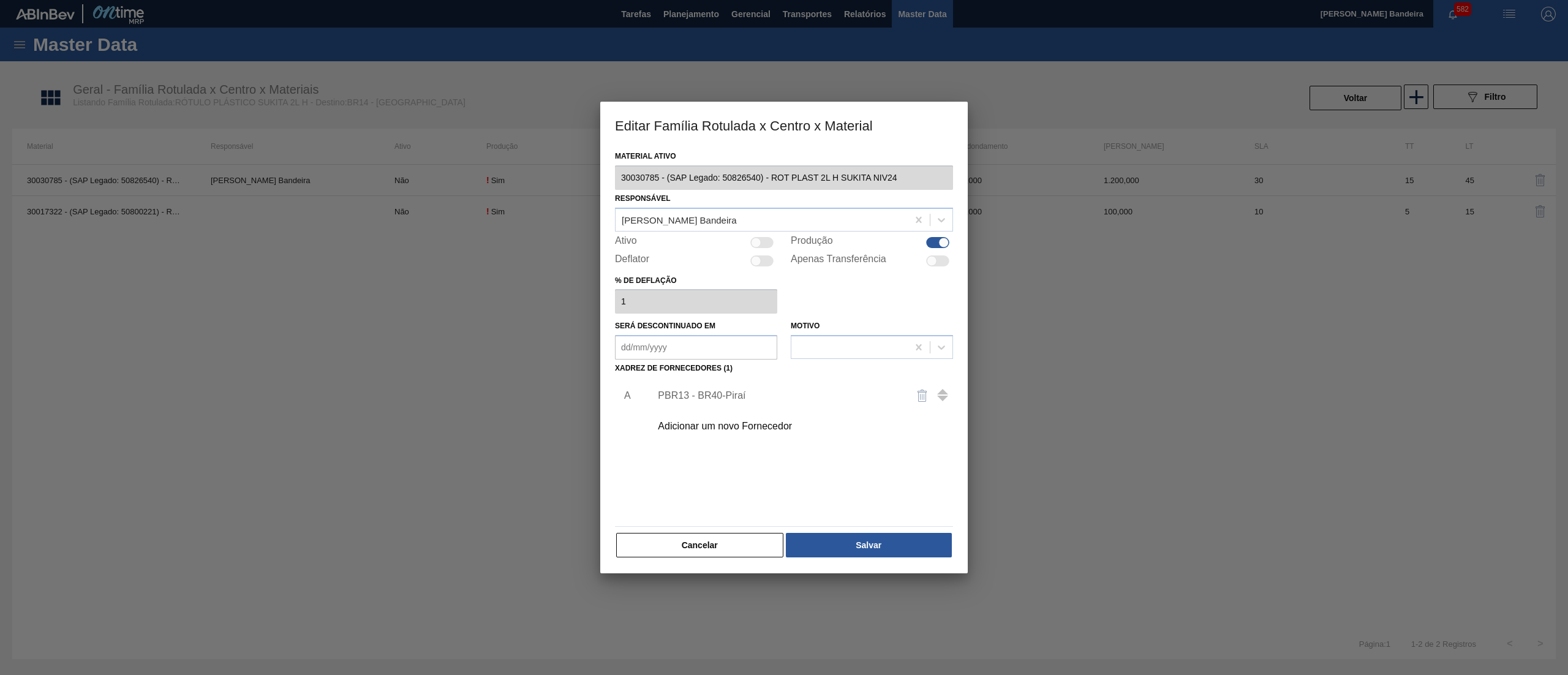
click at [757, 239] on div at bounding box center [756, 242] width 10 height 10
click at [868, 534] on button "Salvar" at bounding box center [869, 546] width 166 height 25
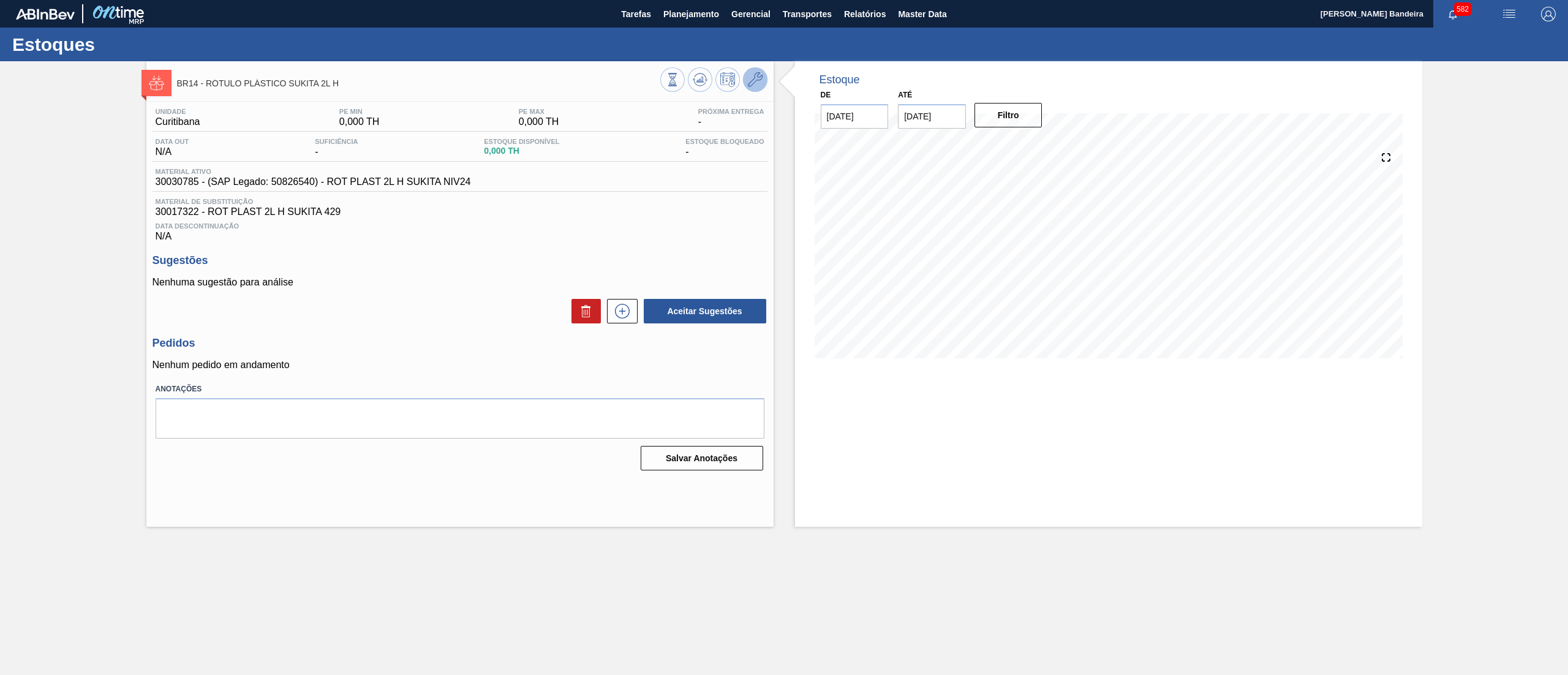
click at [760, 77] on icon at bounding box center [755, 79] width 14 height 14
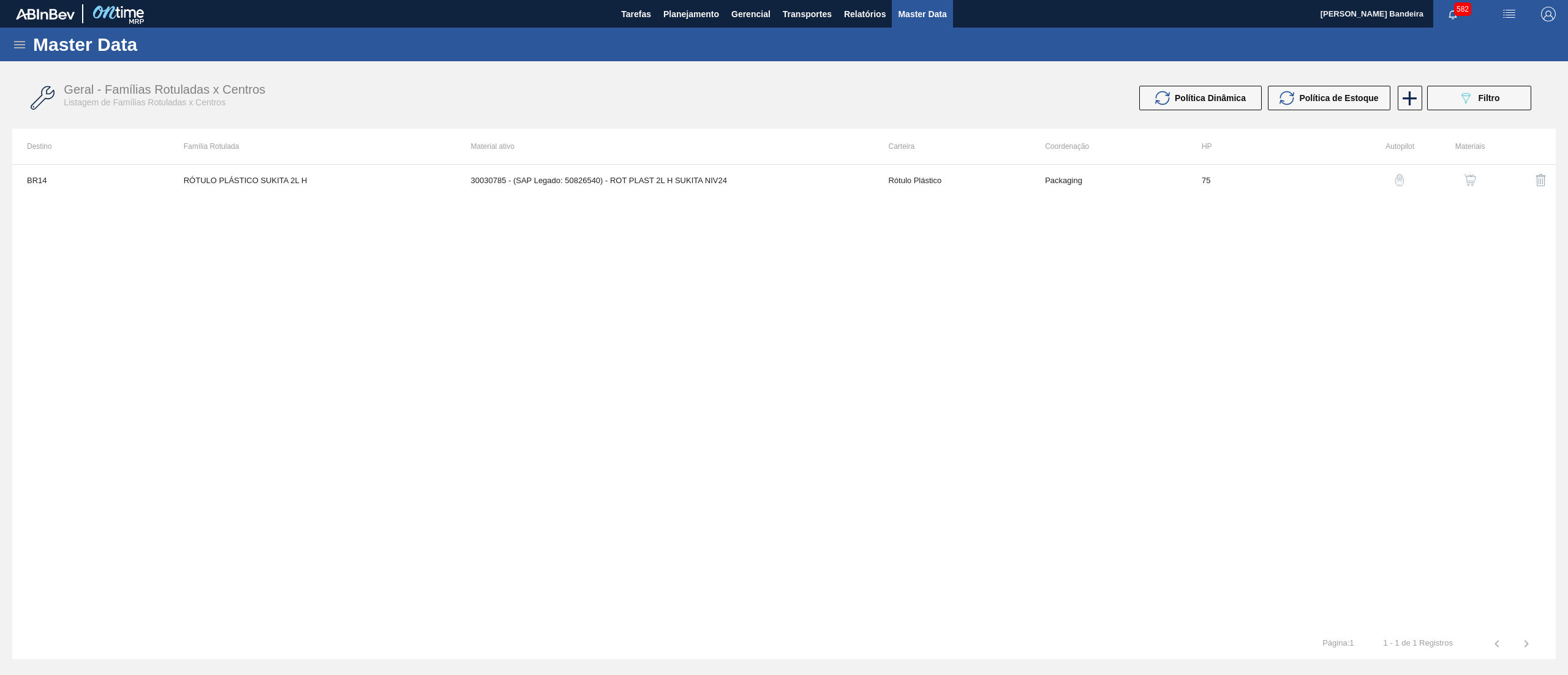
click at [1472, 181] on img "button" at bounding box center [1470, 180] width 12 height 12
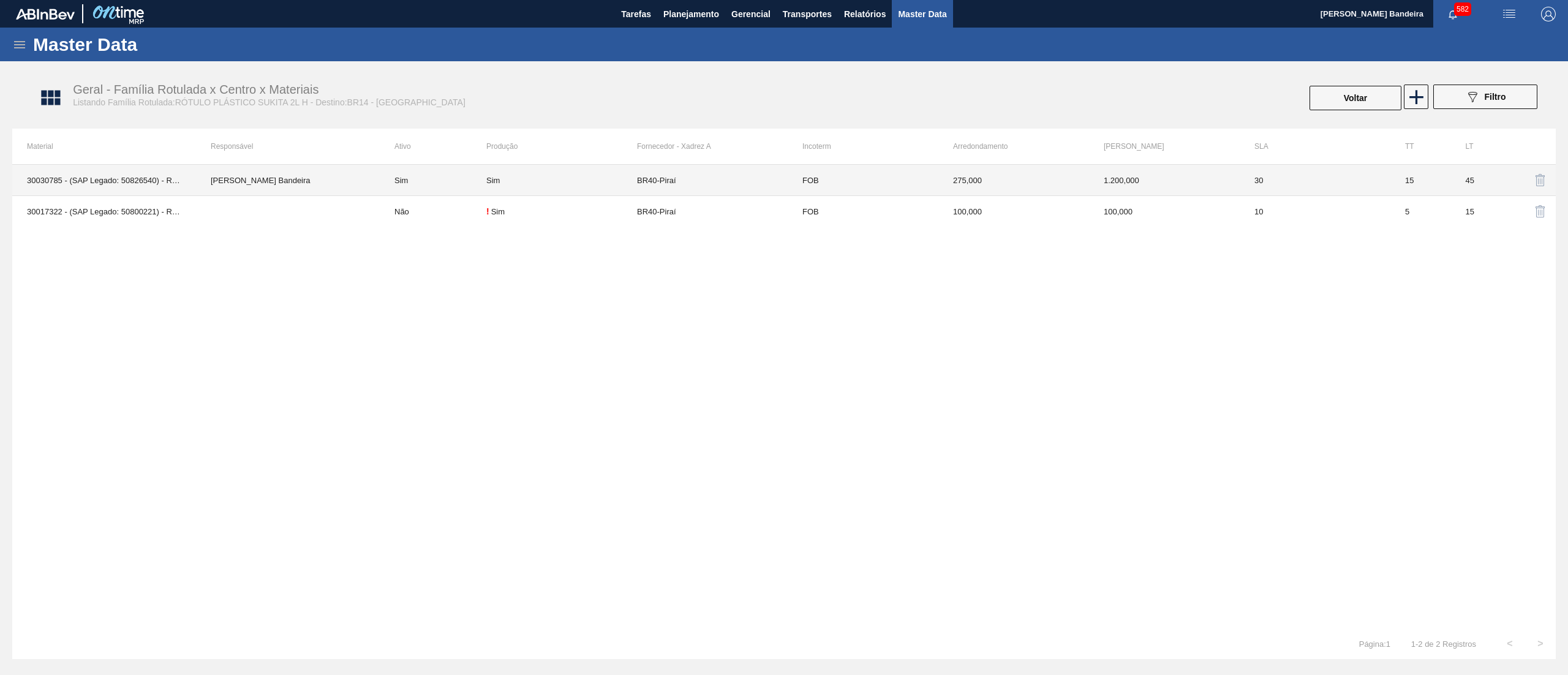
click at [736, 178] on td "BR40-Piraí" at bounding box center [712, 180] width 151 height 31
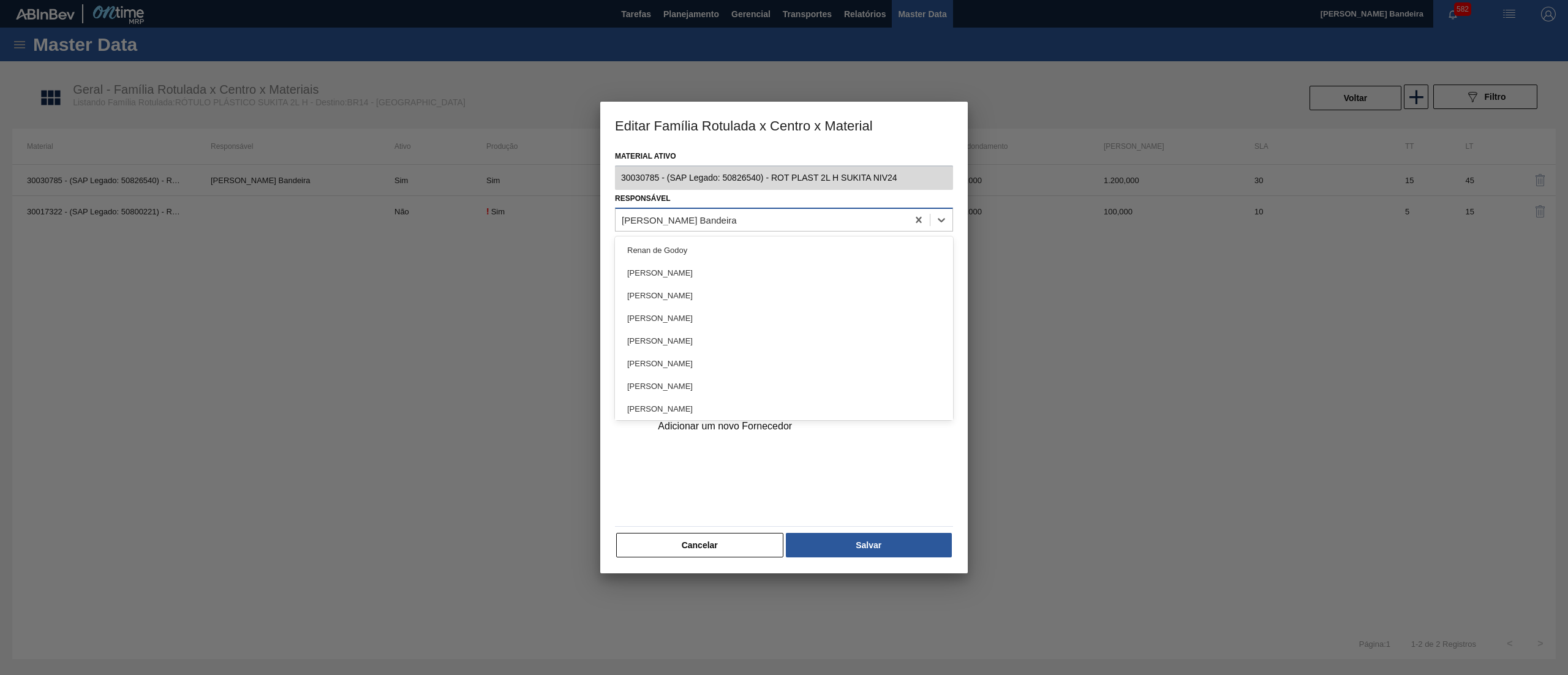
click at [743, 218] on div "[PERSON_NAME]" at bounding box center [762, 220] width 292 height 18
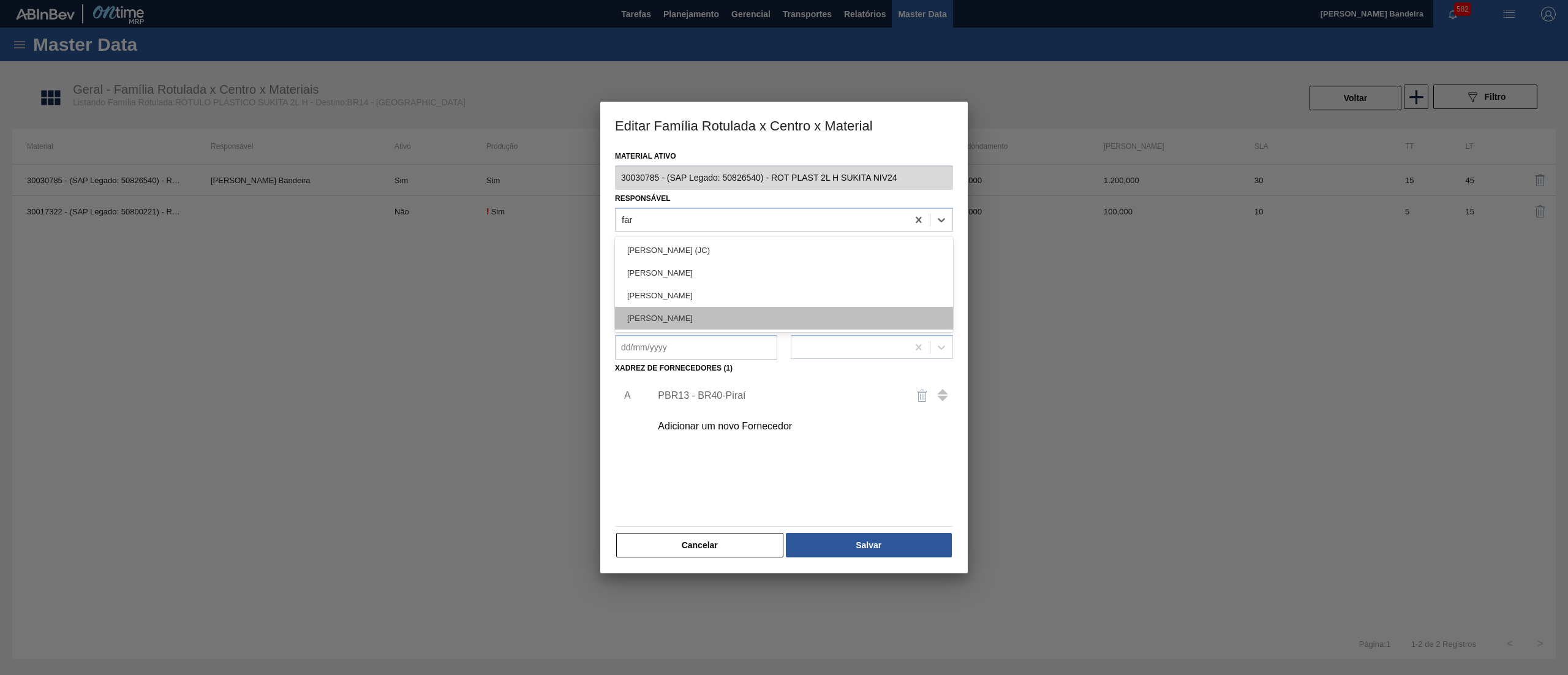
click at [732, 309] on div "[PERSON_NAME] LIMA [PERSON_NAME]" at bounding box center [784, 318] width 338 height 23
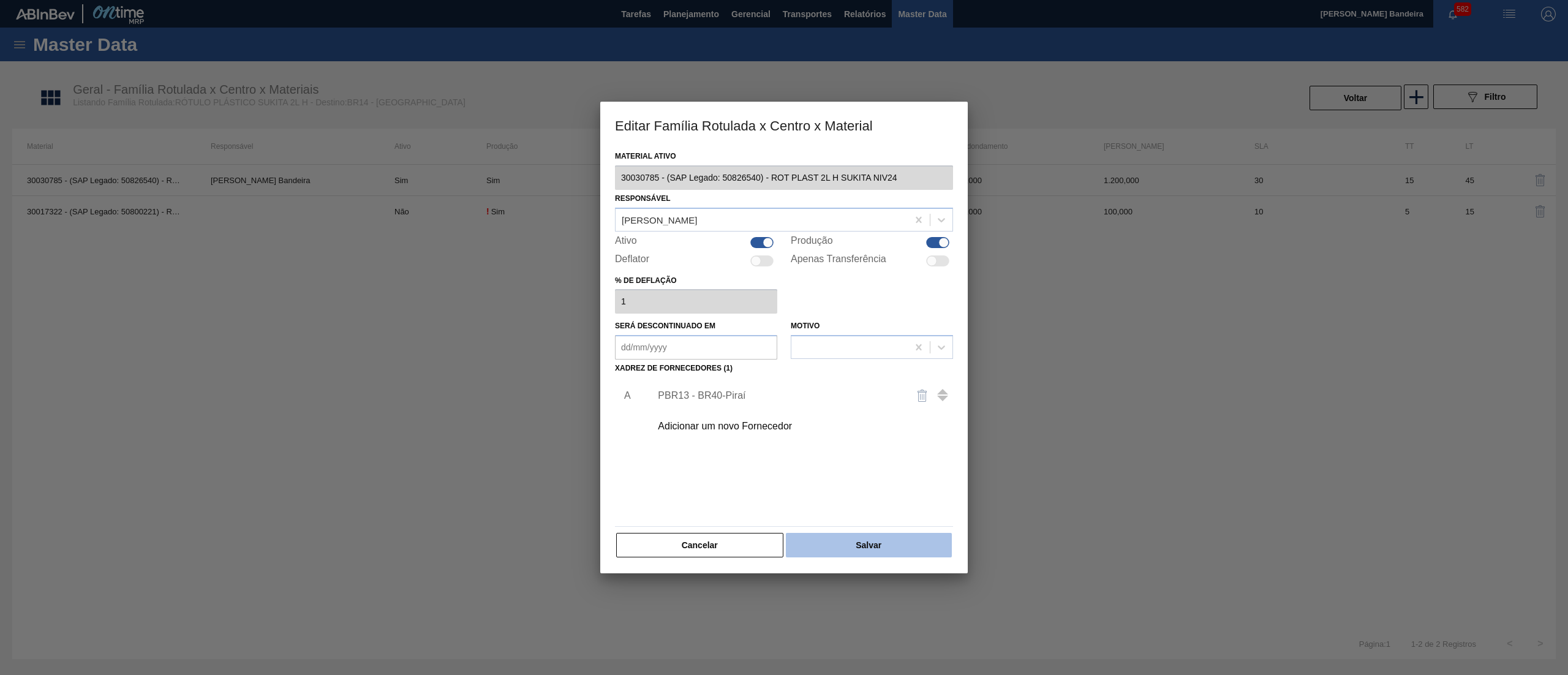
click at [829, 543] on button "Salvar" at bounding box center [869, 546] width 166 height 25
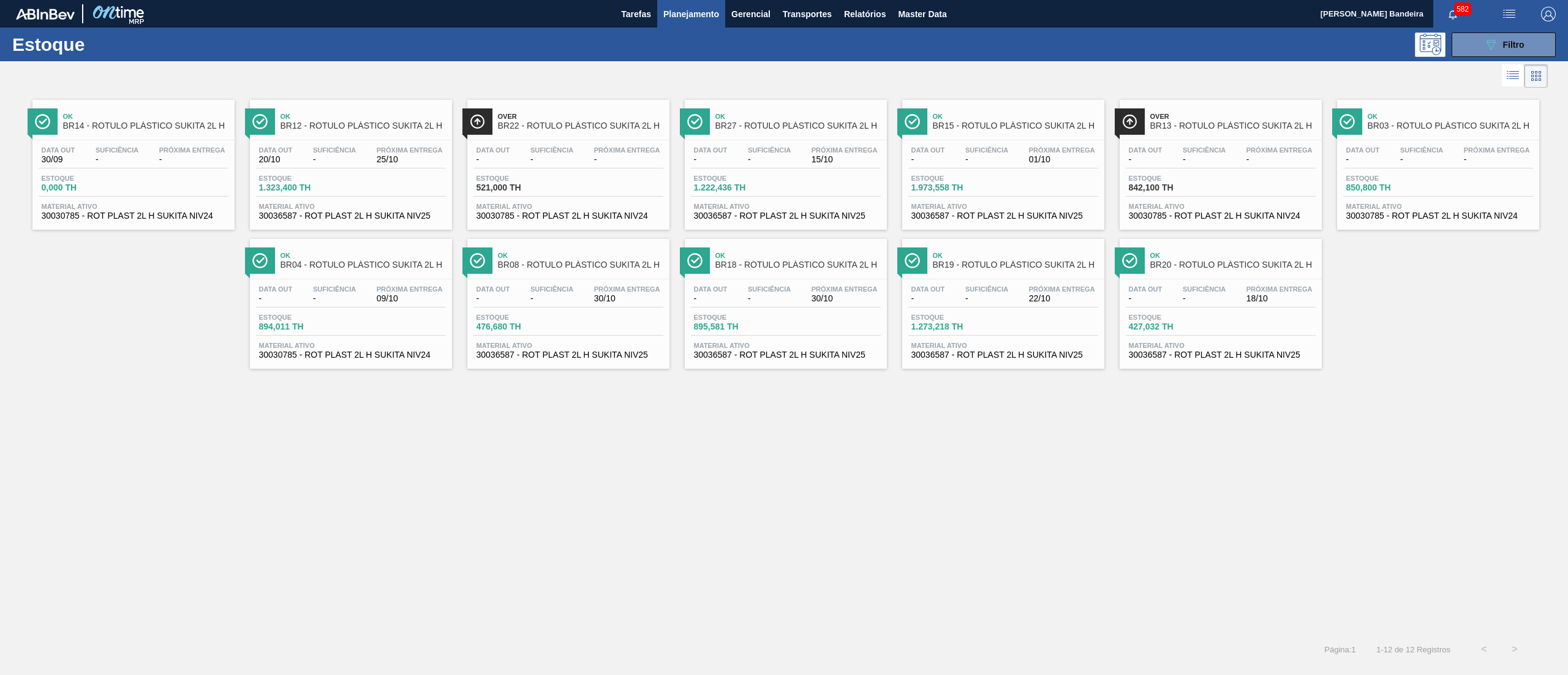
click at [415, 214] on span "30036587 - ROT PLAST 2L H SUKITA NIV25" at bounding box center [351, 216] width 184 height 9
click at [1251, 215] on span "30030785 - ROT PLAST 2L H SUKITA NIV24" at bounding box center [1221, 216] width 184 height 9
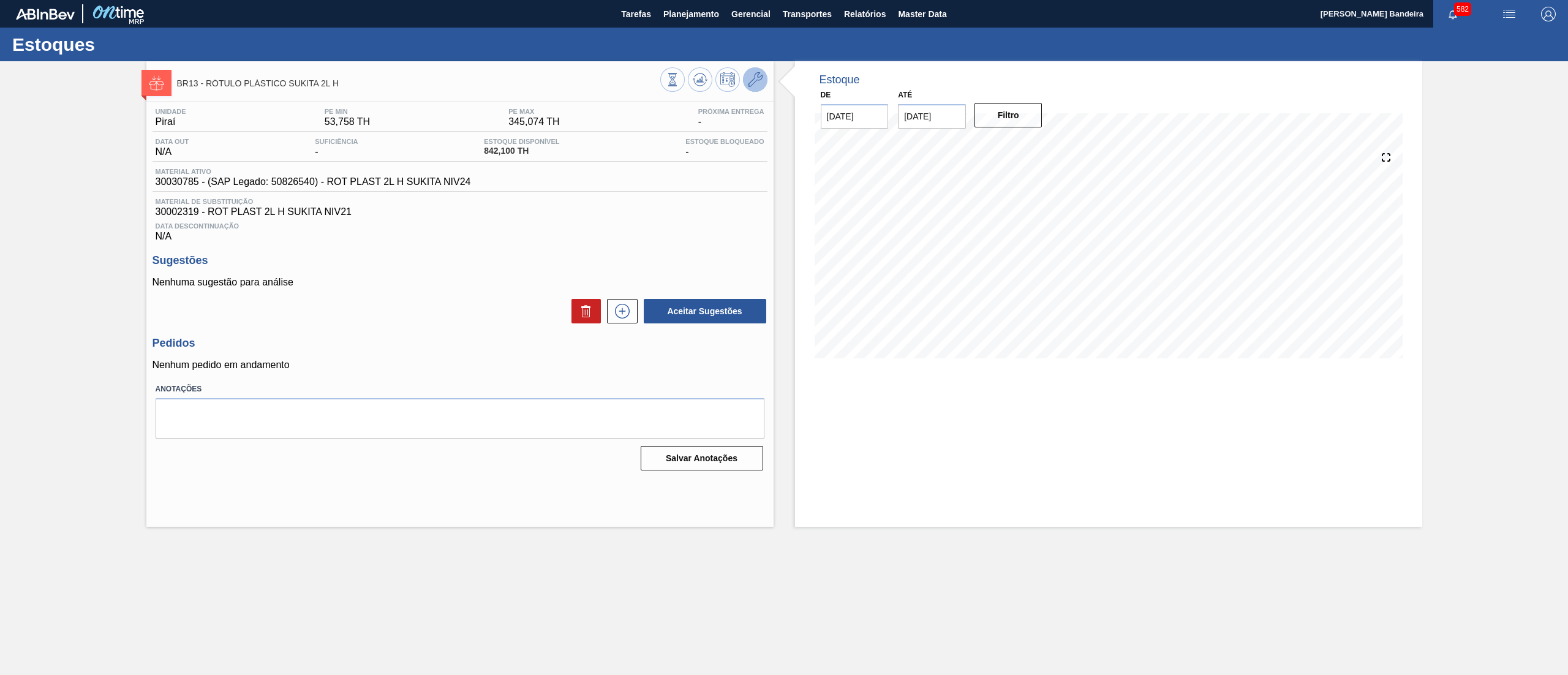
click at [752, 87] on button at bounding box center [756, 80] width 25 height 25
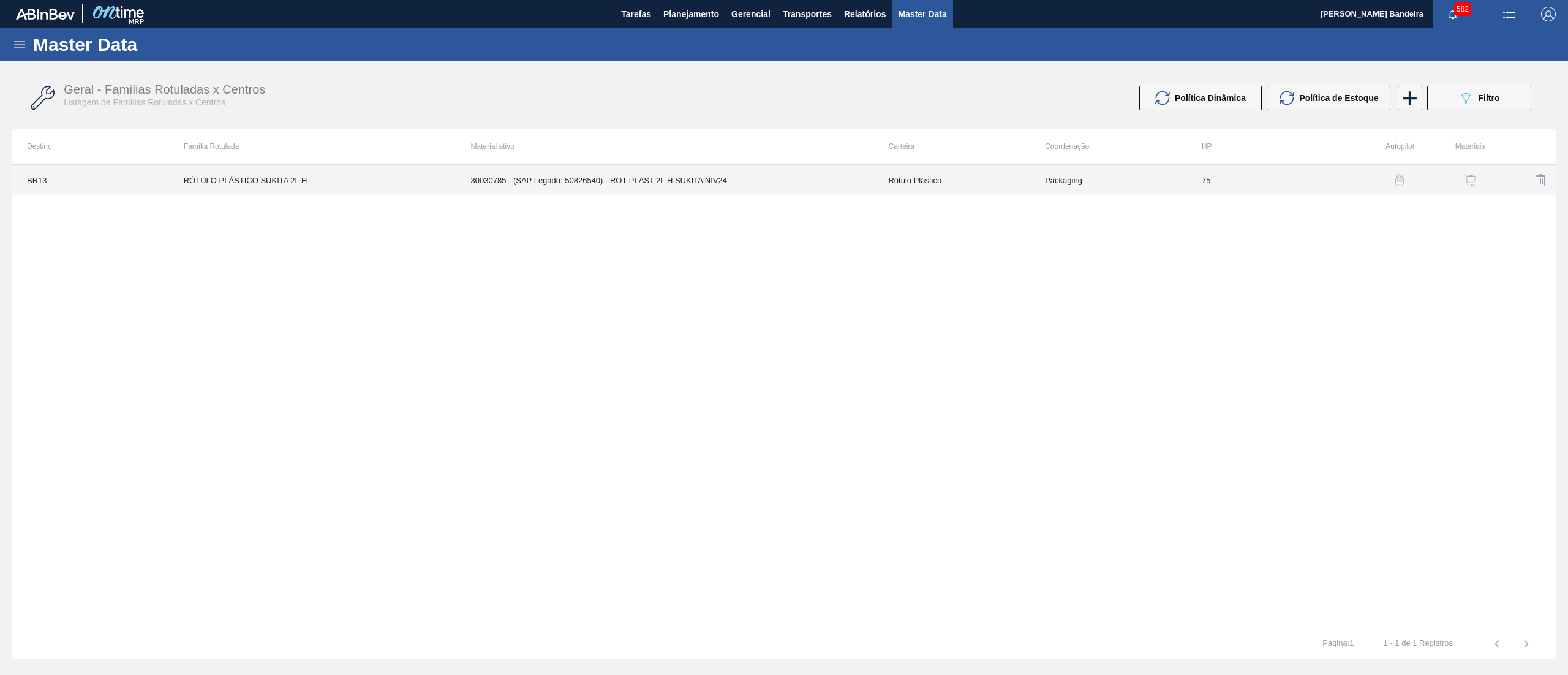
click at [796, 187] on td "30030785 - (SAP Legado: 50826540) - ROT PLAST 2L H SUKITA NIV24" at bounding box center [665, 180] width 417 height 30
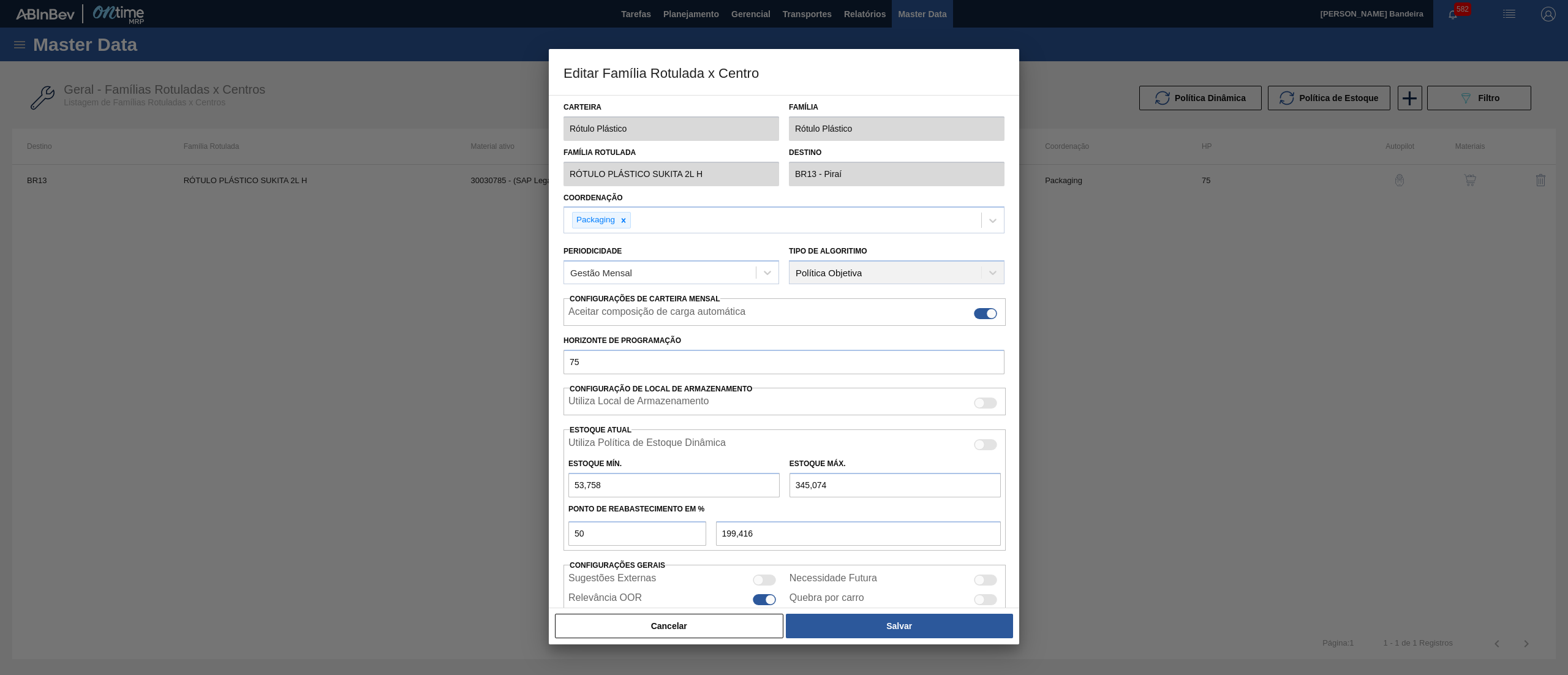
scroll to position [50, 0]
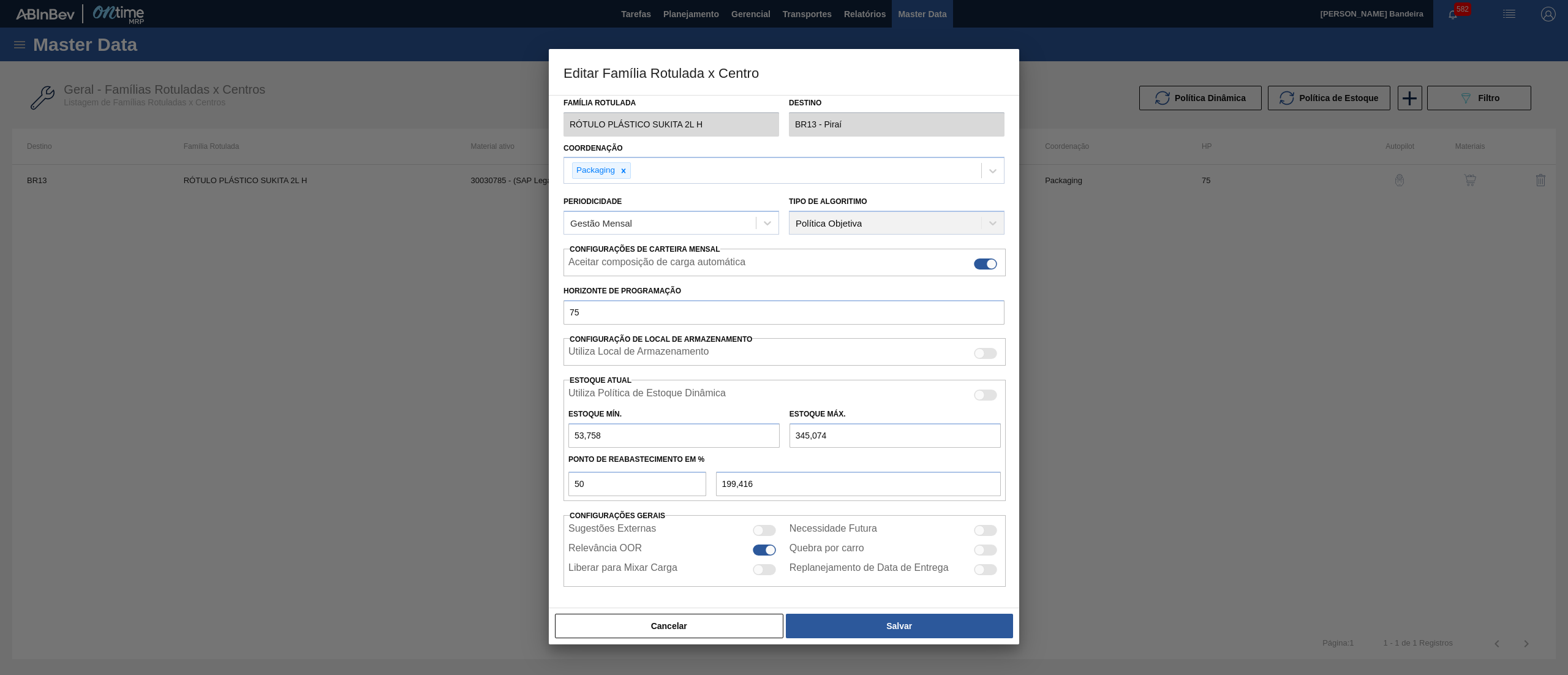
drag, startPoint x: 801, startPoint y: 435, endPoint x: 779, endPoint y: 437, distance: 22.1
click at [779, 437] on div "Estoque Mín. 53,758 Estoque Máx. 345,074" at bounding box center [785, 425] width 442 height 45
click at [861, 632] on button "Salvar" at bounding box center [900, 626] width 227 height 25
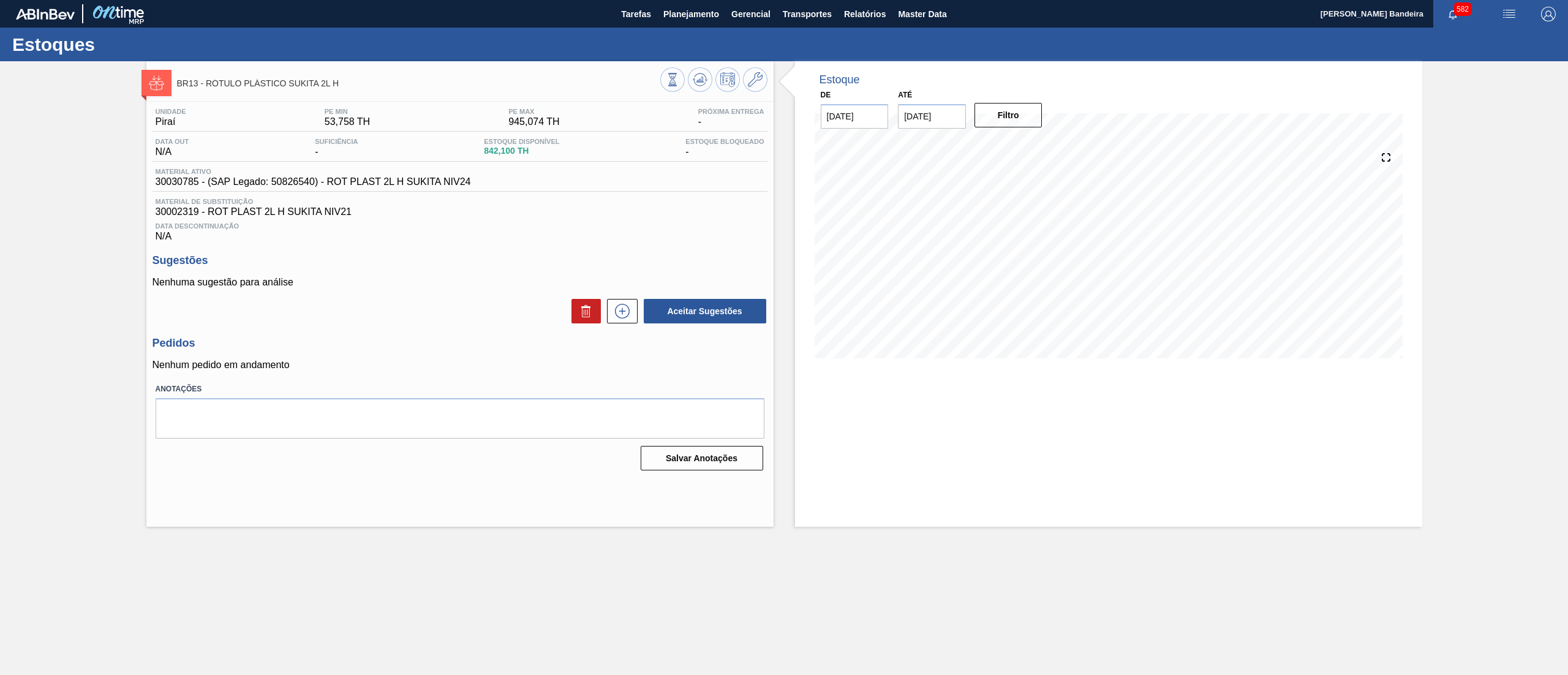
click at [765, 73] on div at bounding box center [714, 81] width 107 height 28
click at [754, 74] on icon at bounding box center [755, 79] width 14 height 14
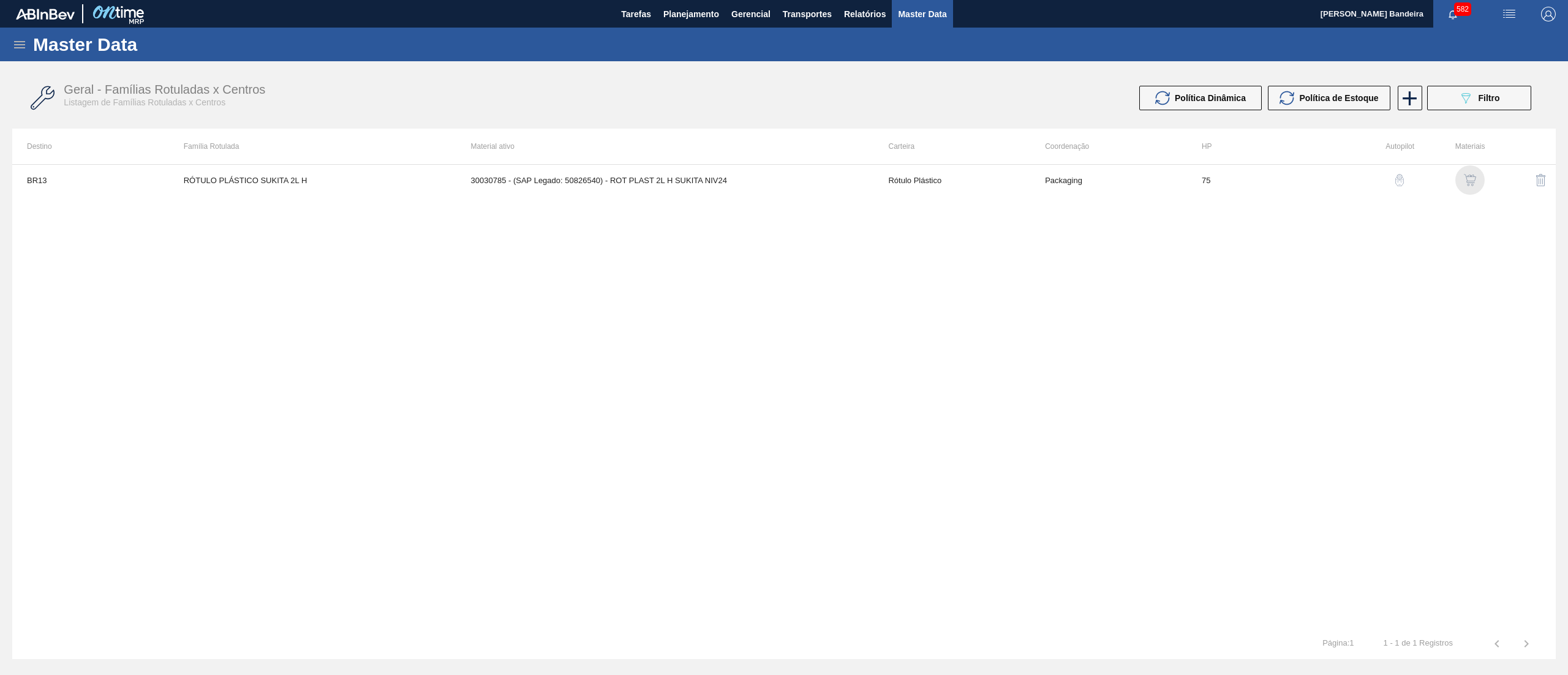
click at [1469, 178] on img "button" at bounding box center [1470, 180] width 12 height 12
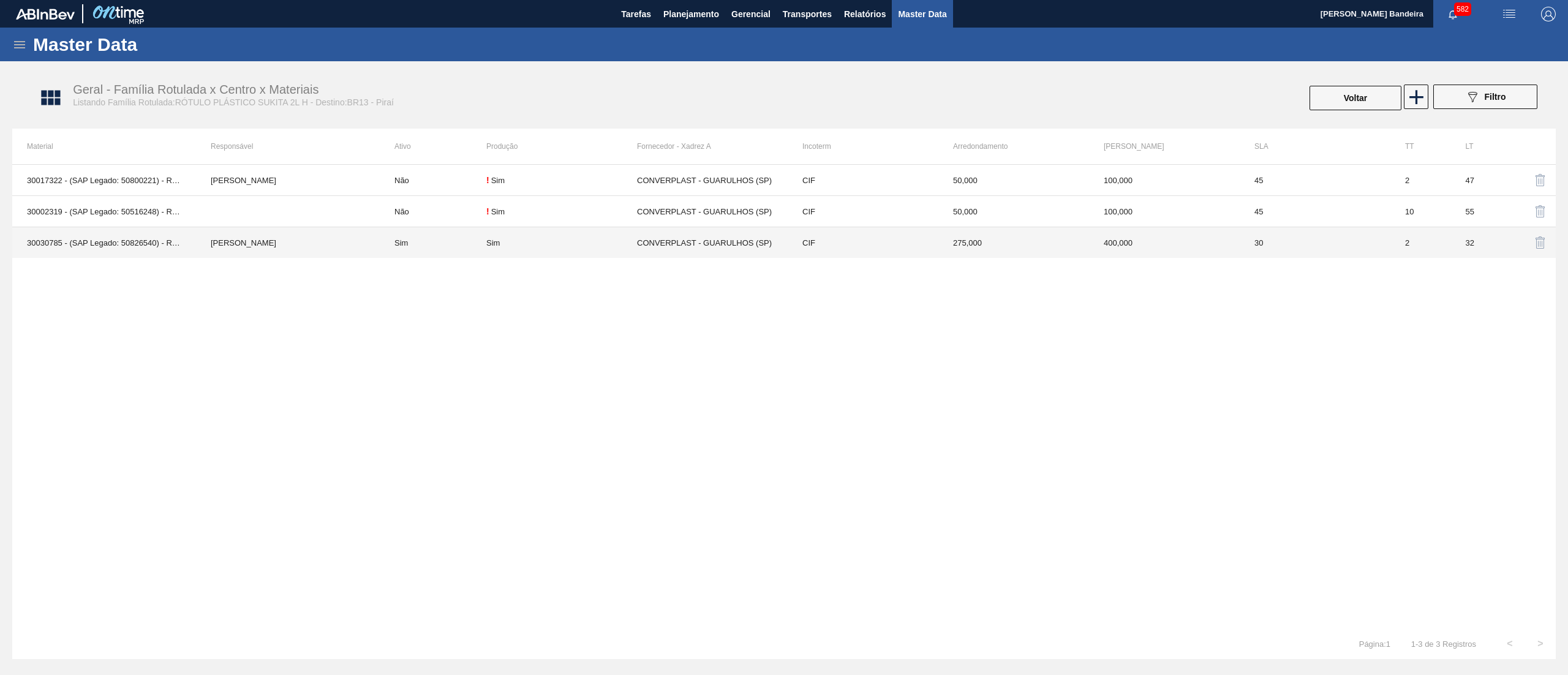
click at [560, 242] on div "Sim" at bounding box center [561, 242] width 151 height 9
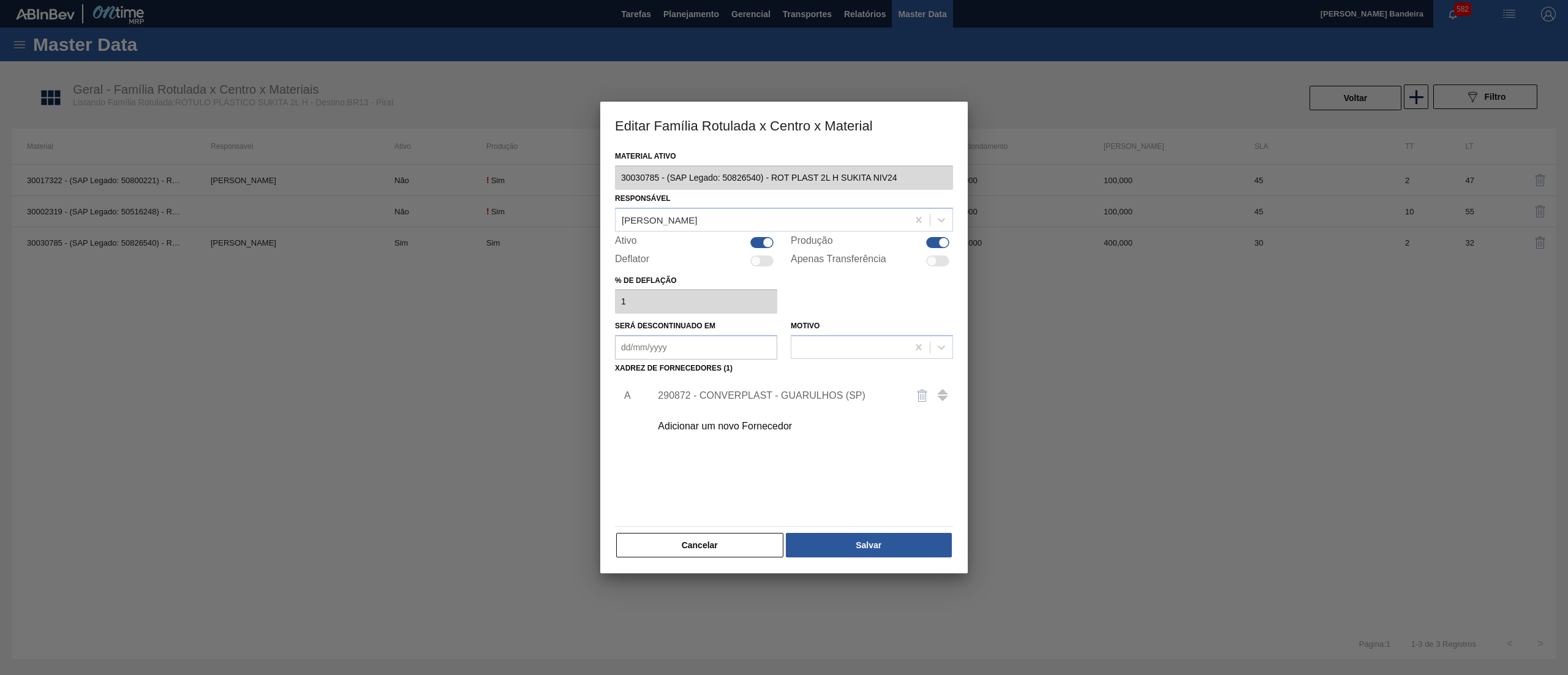
click at [763, 242] on div at bounding box center [767, 242] width 10 height 10
click at [874, 550] on button "Salvar" at bounding box center [869, 546] width 166 height 25
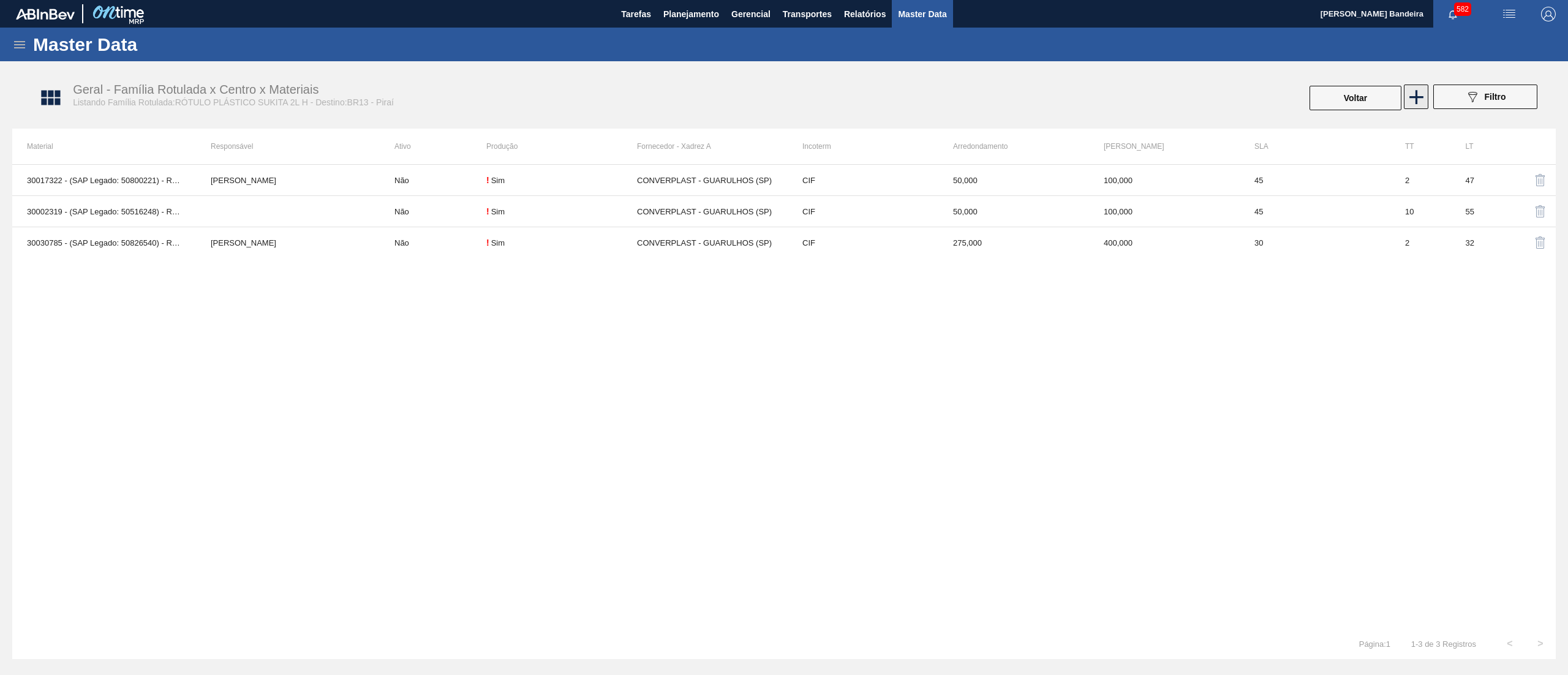
click at [1412, 107] on icon at bounding box center [1416, 97] width 24 height 24
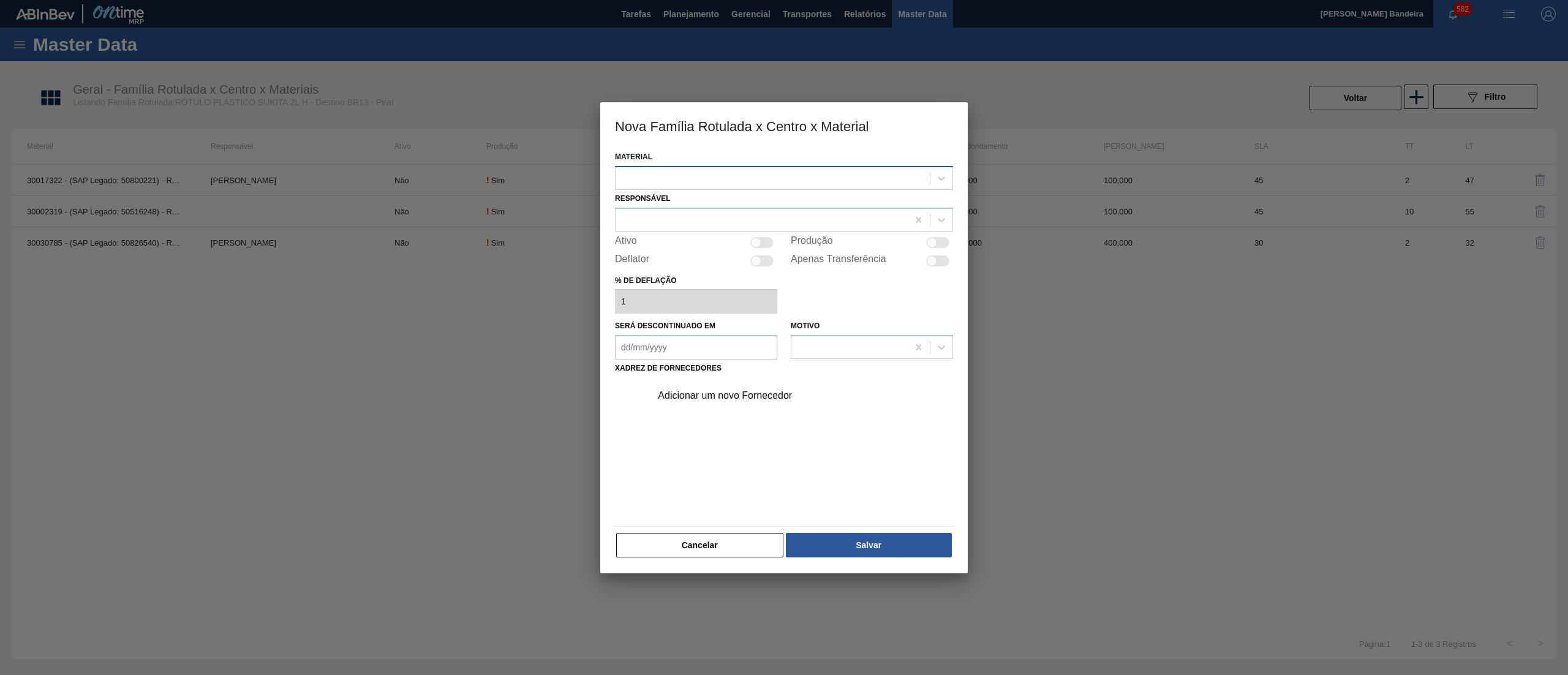
click at [797, 171] on div at bounding box center [773, 178] width 314 height 18
click at [787, 222] on div "30036587 - ROT PLAST 2L H SUKITA NIV25" at bounding box center [784, 231] width 338 height 23
click at [772, 213] on div at bounding box center [762, 220] width 292 height 18
click at [765, 217] on div at bounding box center [762, 220] width 292 height 18
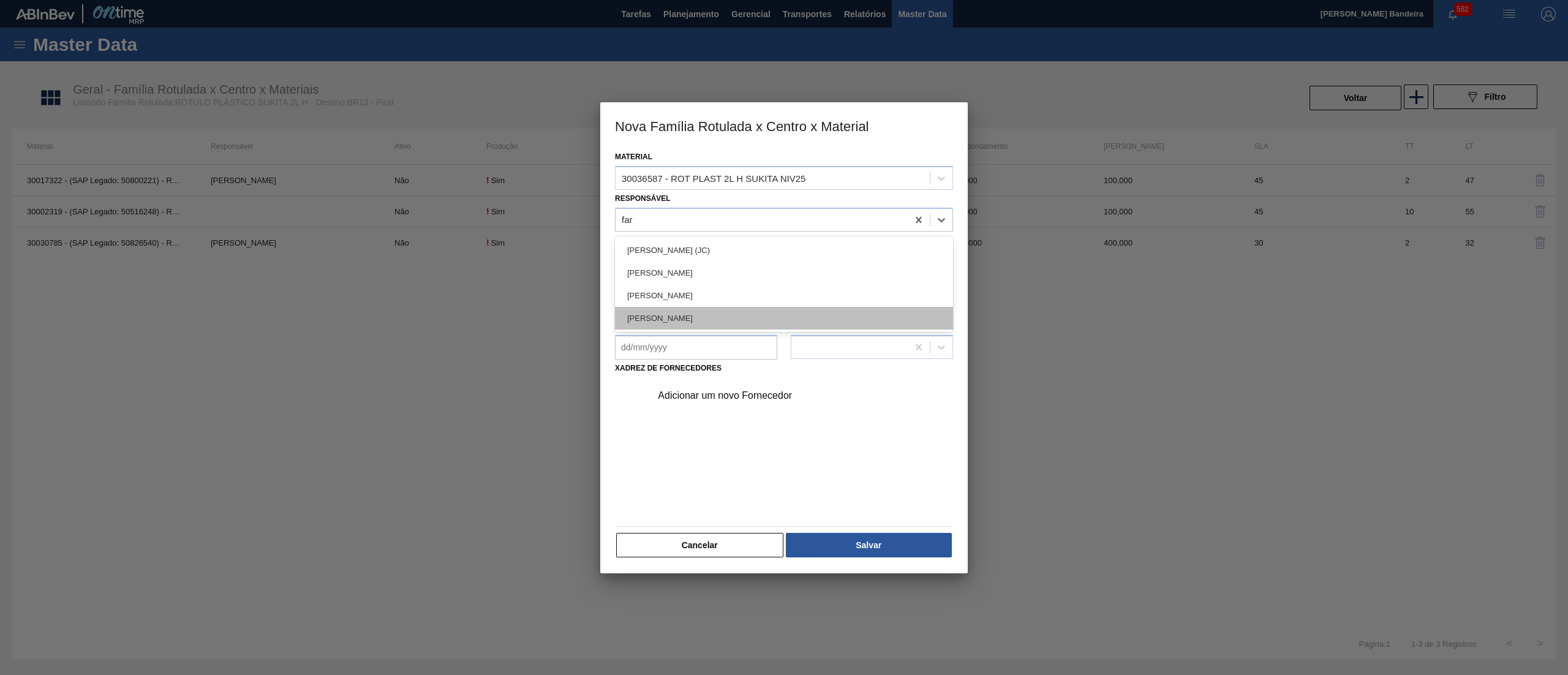
click at [731, 310] on div "[PERSON_NAME] LIMA [PERSON_NAME]" at bounding box center [784, 318] width 338 height 23
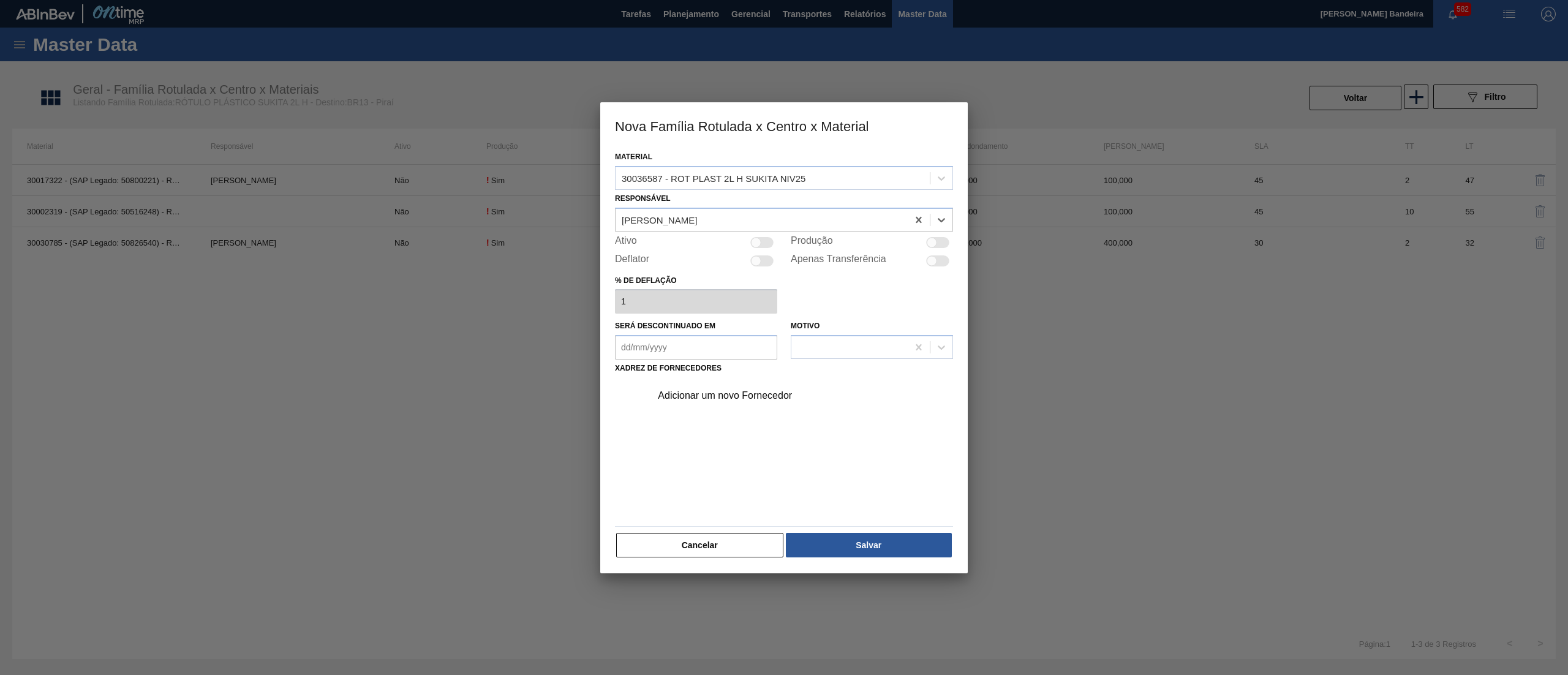
click at [760, 246] on div at bounding box center [762, 242] width 23 height 11
click at [734, 391] on div "Adicionar um novo Fornecedor" at bounding box center [778, 395] width 240 height 11
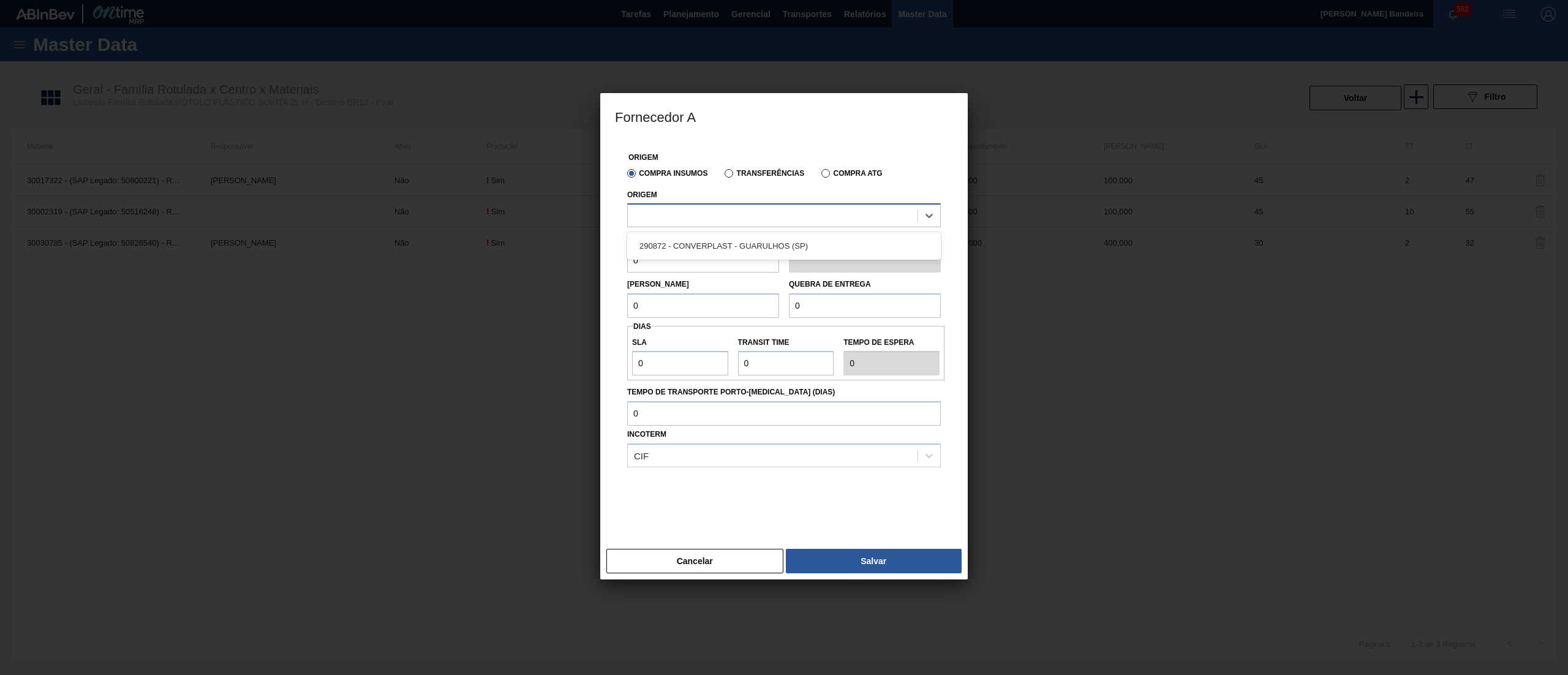
click at [741, 227] on div at bounding box center [784, 215] width 313 height 24
click at [743, 250] on div "290872 - CONVERPLAST - GUARULHOS (SP)" at bounding box center [784, 246] width 313 height 23
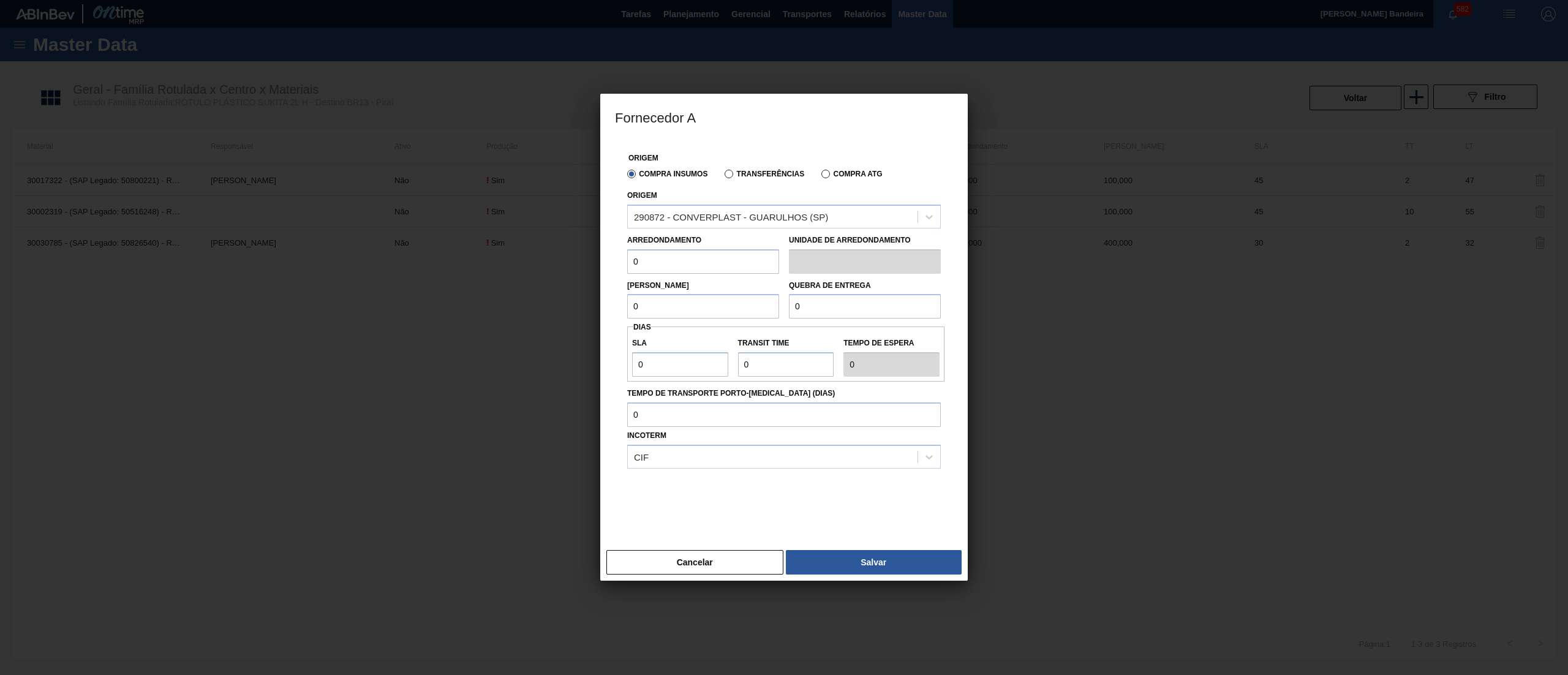
drag, startPoint x: 704, startPoint y: 262, endPoint x: 511, endPoint y: 268, distance: 193.1
click at [511, 268] on div "Fornecedor A Origem Compra Insumos Transferências Compra ATG Origem 290872 - CO…" at bounding box center [784, 338] width 1568 height 675
drag, startPoint x: 655, startPoint y: 269, endPoint x: 521, endPoint y: 301, distance: 137.8
click at [521, 301] on div "Fornecedor A Origem Compra Insumos Transferências Compra ATG Origem 290872 - CO…" at bounding box center [784, 338] width 1568 height 675
drag, startPoint x: 659, startPoint y: 307, endPoint x: 584, endPoint y: 328, distance: 77.9
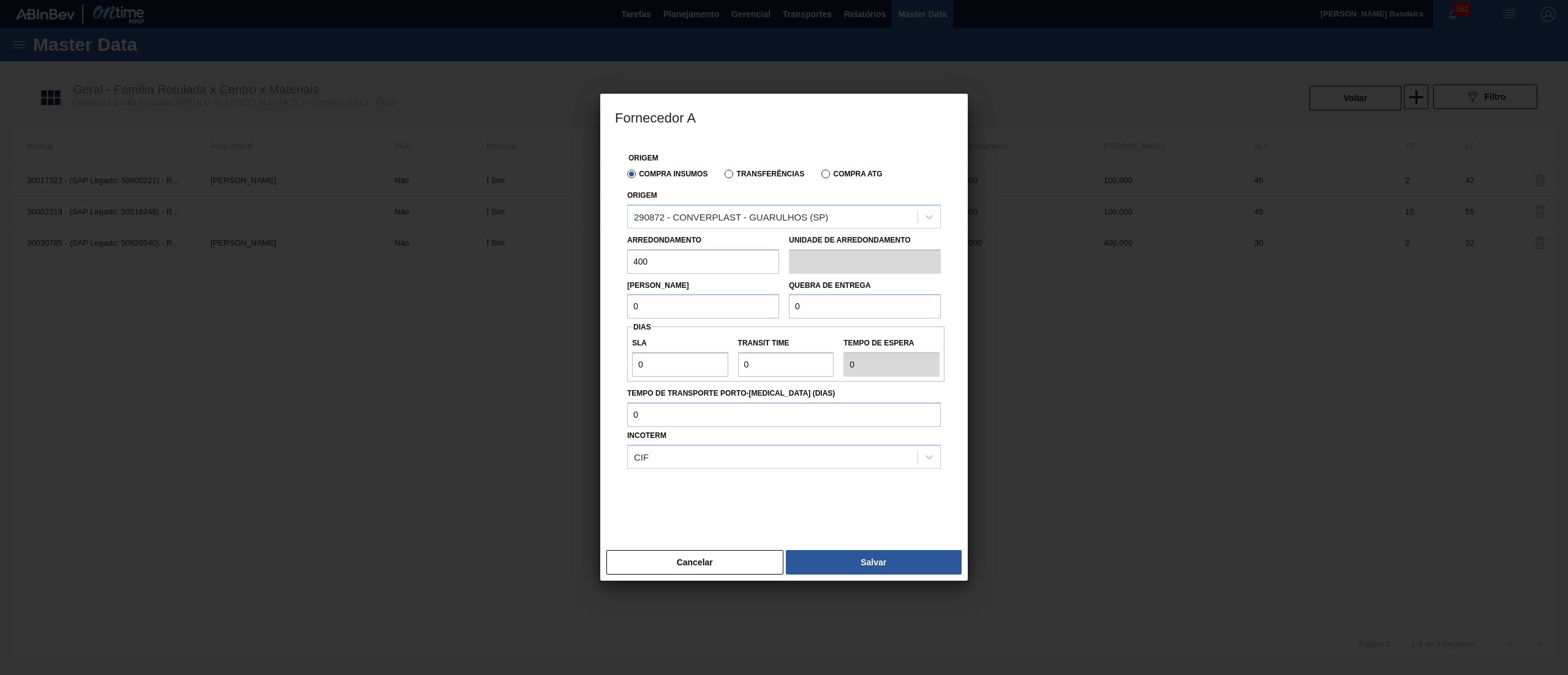
click at [552, 320] on div "Fornecedor A Origem Compra Insumos Transferências Compra ATG Origem 290872 - CO…" at bounding box center [784, 338] width 1568 height 675
paste input "40"
drag, startPoint x: 823, startPoint y: 302, endPoint x: 623, endPoint y: 288, distance: 200.5
click at [623, 288] on div "Lote Mínimo 400 Quebra de entrega 0" at bounding box center [783, 296] width 323 height 45
paste input "40"
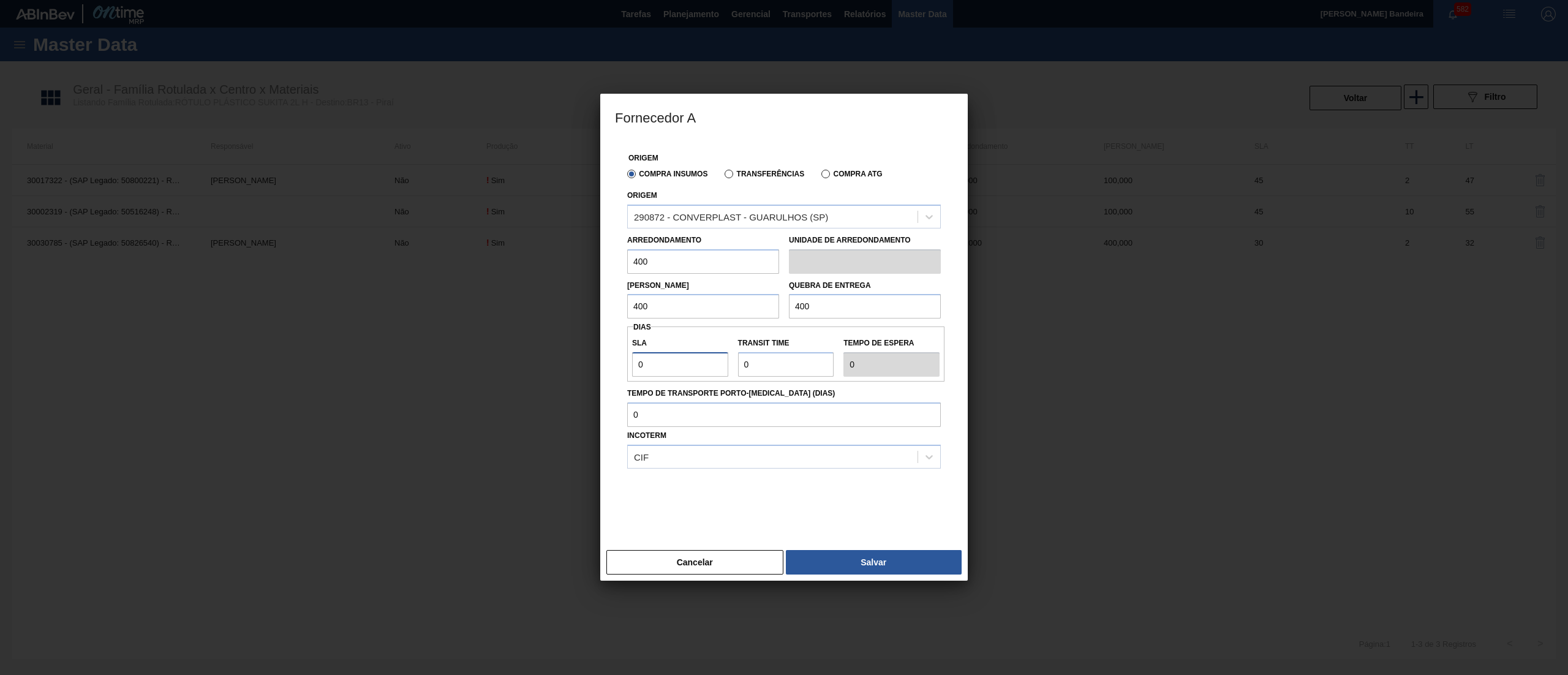
drag, startPoint x: 652, startPoint y: 365, endPoint x: 551, endPoint y: 362, distance: 101.0
click at [551, 362] on div "Fornecedor A Origem Compra Insumos Transferências Compra ATG Origem 290872 - CO…" at bounding box center [784, 338] width 1568 height 675
drag, startPoint x: 779, startPoint y: 368, endPoint x: 692, endPoint y: 368, distance: 87.0
click at [692, 368] on div "SLA 30 Transit Time Tempo de espera 30" at bounding box center [786, 354] width 318 height 45
click at [829, 565] on button "Salvar" at bounding box center [874, 562] width 176 height 25
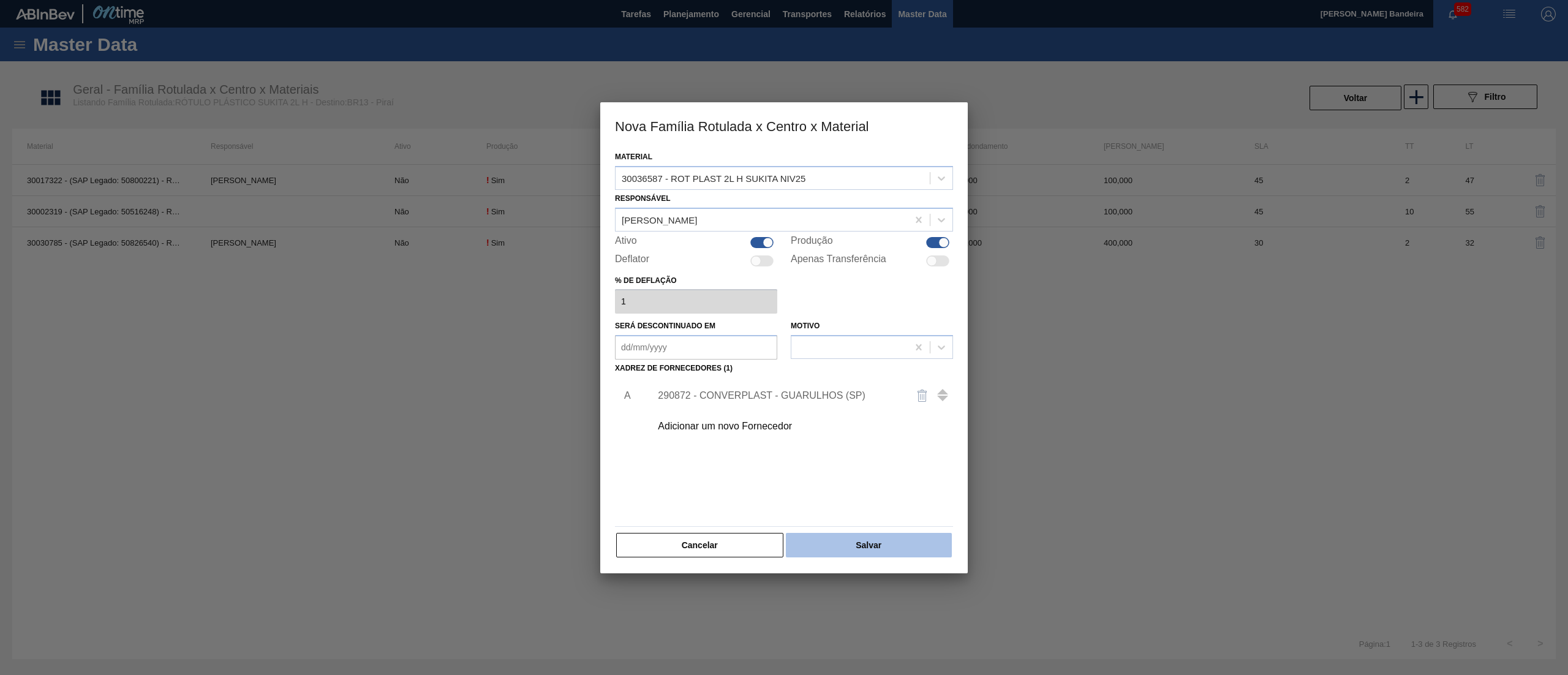
click at [875, 550] on button "Salvar" at bounding box center [869, 546] width 166 height 25
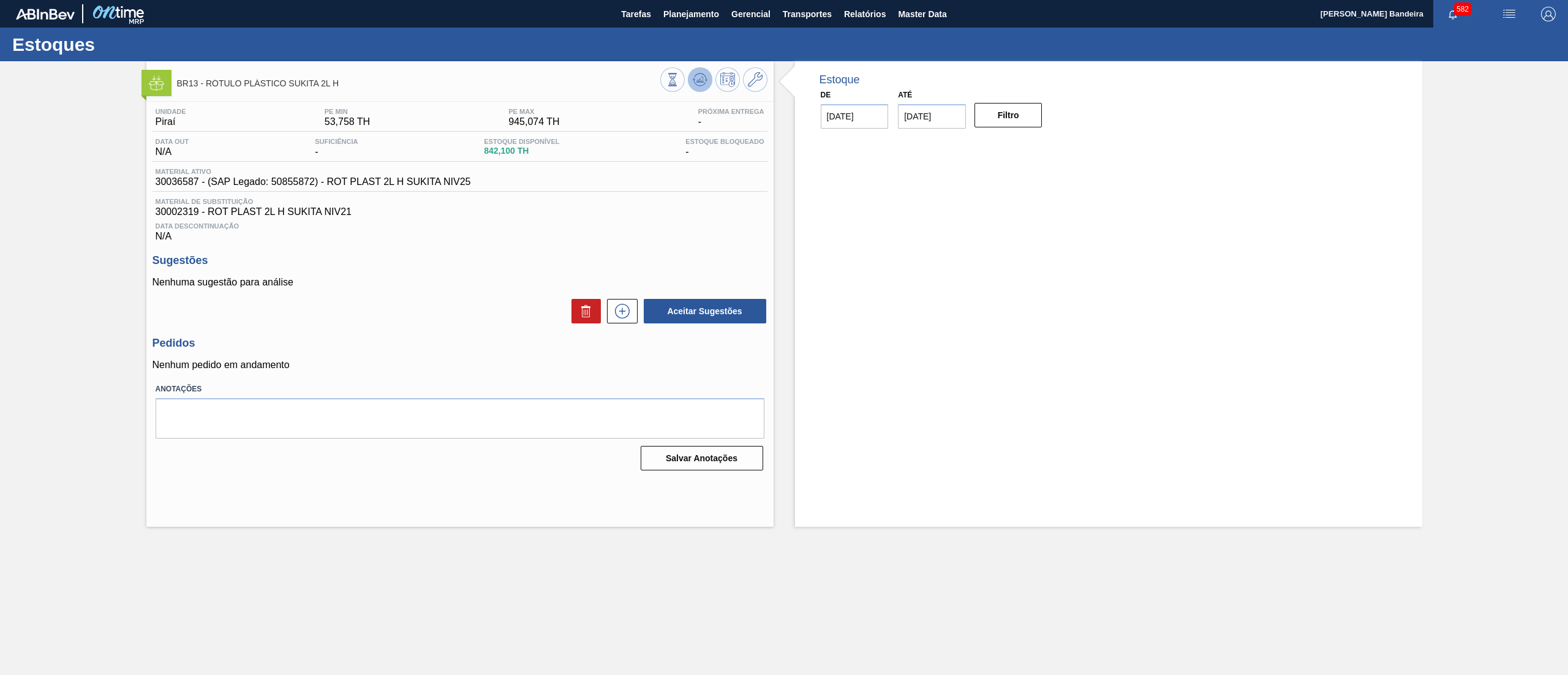
click at [705, 82] on icon at bounding box center [700, 79] width 14 height 14
click at [621, 307] on icon at bounding box center [622, 311] width 14 height 14
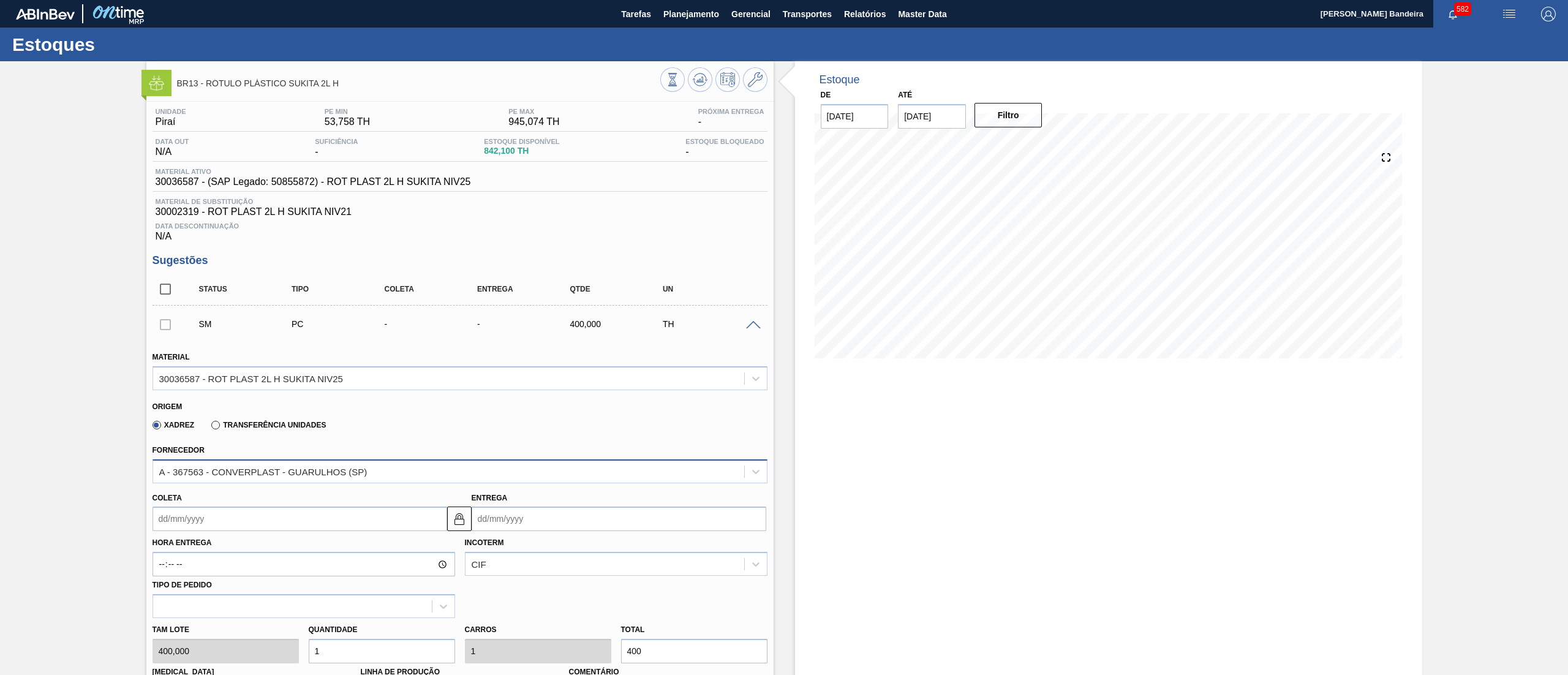
scroll to position [359, 0]
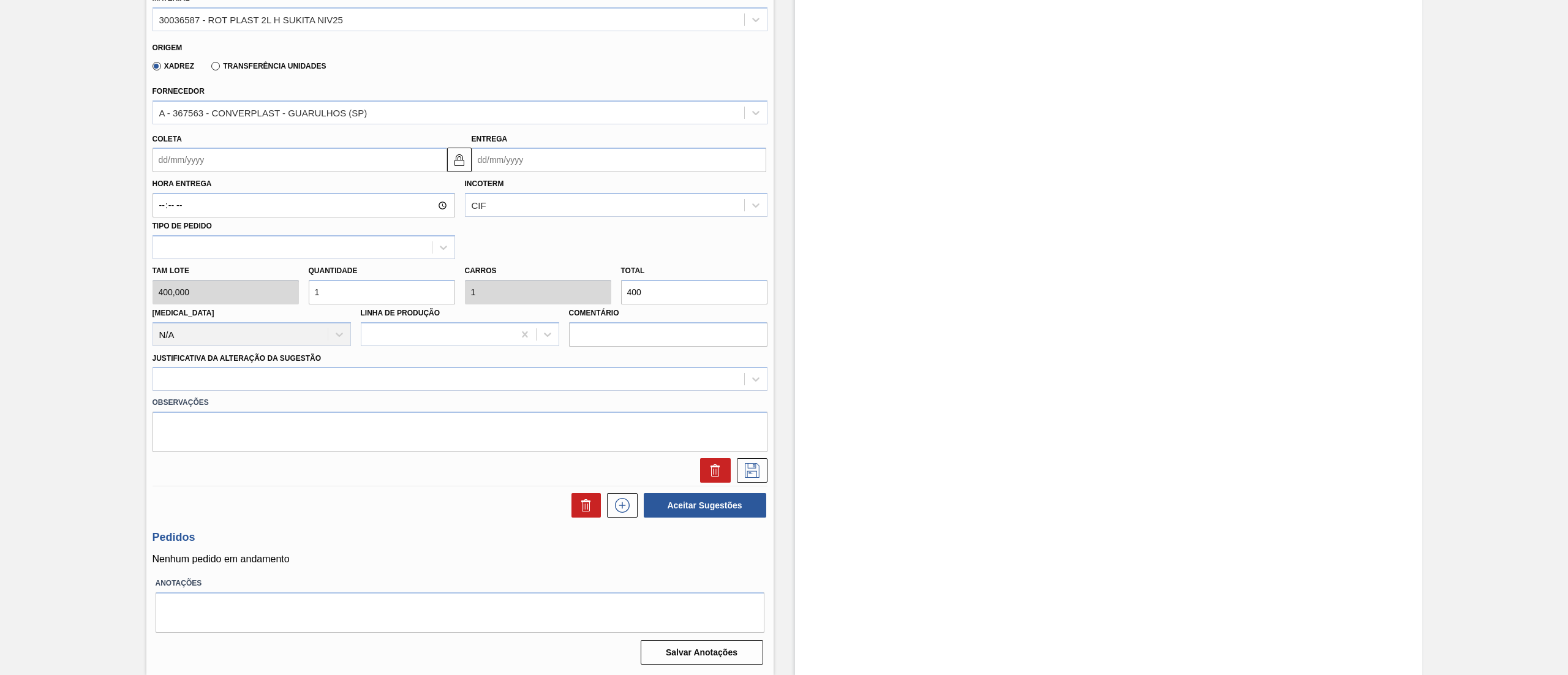
click at [285, 172] on input "Coleta" at bounding box center [300, 160] width 295 height 25
click at [288, 191] on button "Next Month" at bounding box center [289, 189] width 8 height 8
click at [192, 254] on div "6" at bounding box center [187, 249] width 17 height 17
click at [235, 384] on div at bounding box center [448, 380] width 591 height 18
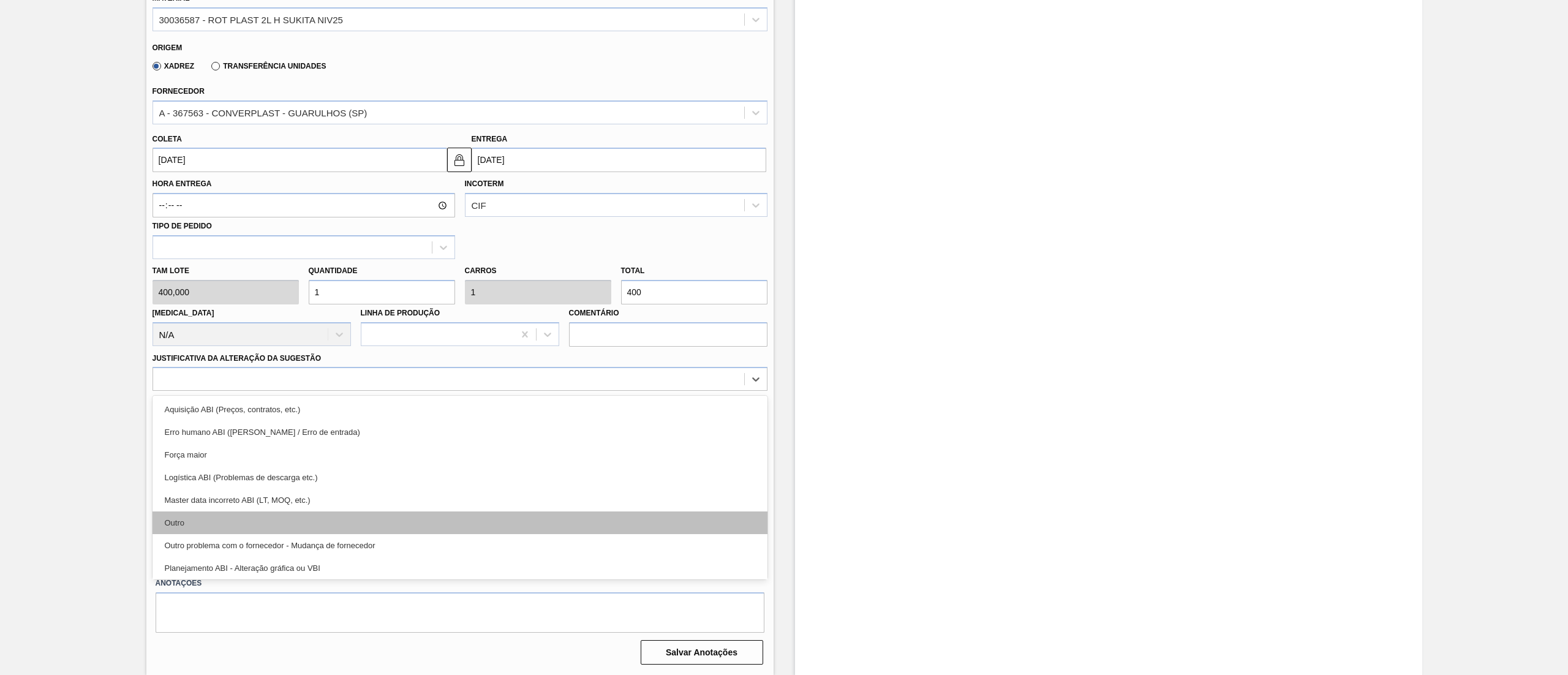
click at [214, 521] on div "Outro" at bounding box center [460, 522] width 615 height 23
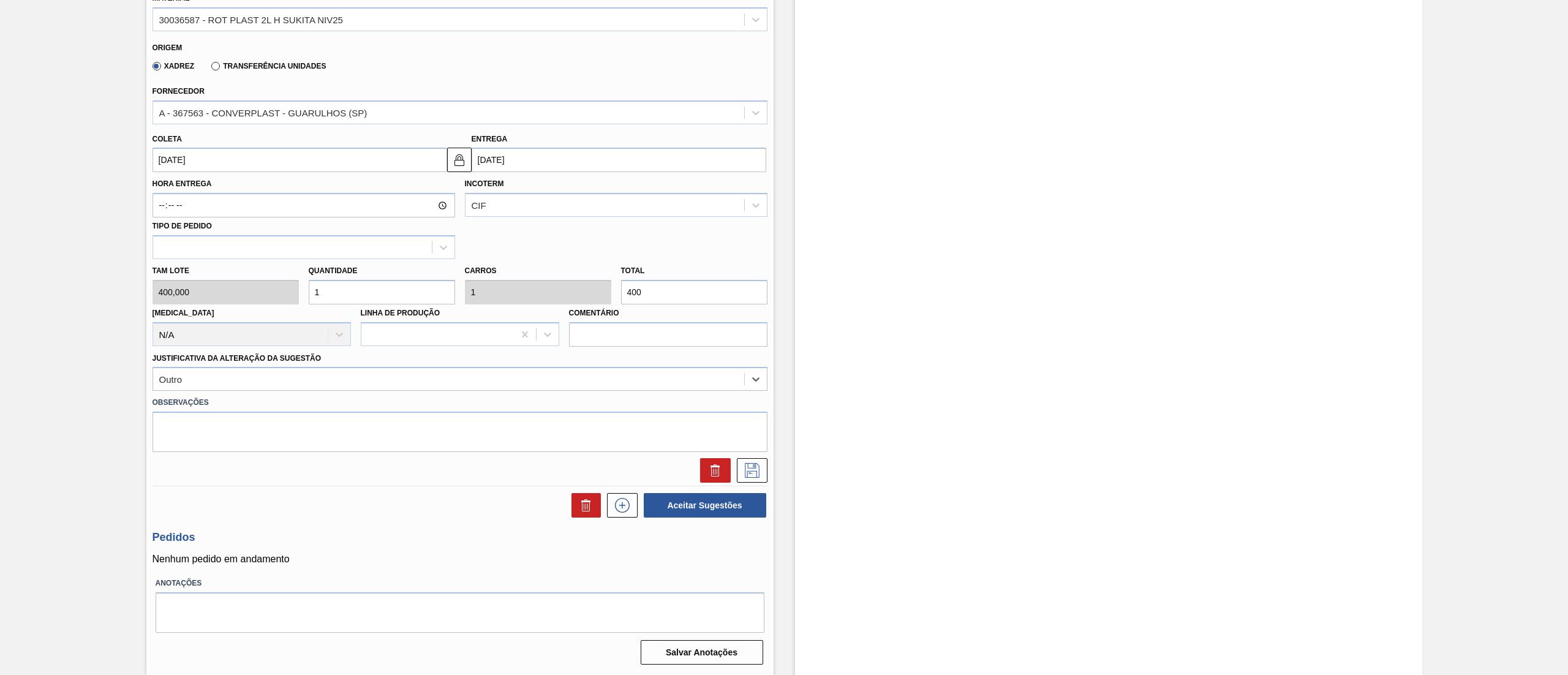
click at [269, 163] on input "06/10/2025" at bounding box center [300, 160] width 295 height 25
click at [290, 187] on button "Next Month" at bounding box center [289, 189] width 8 height 8
click at [185, 261] on div "10" at bounding box center [187, 269] width 17 height 17
click at [762, 467] on button at bounding box center [752, 470] width 30 height 25
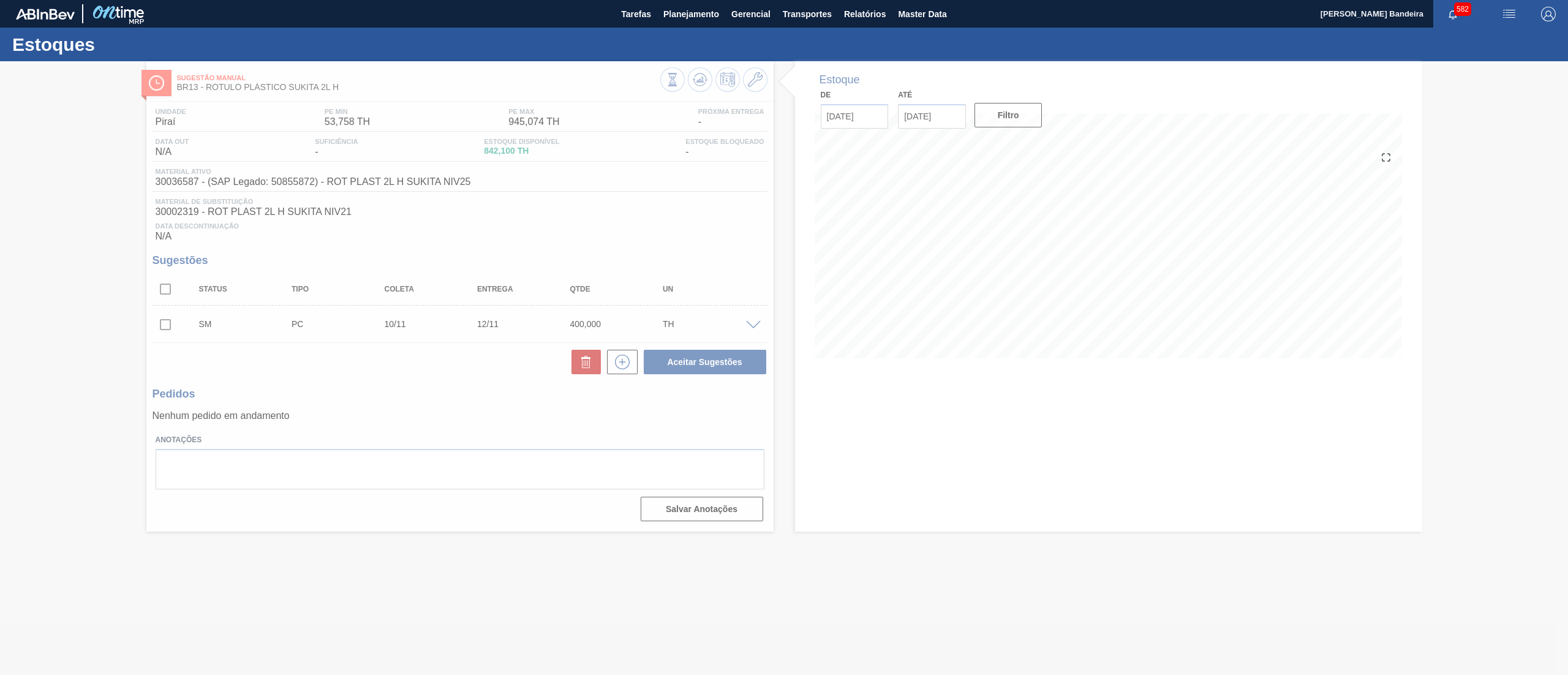
scroll to position [0, 0]
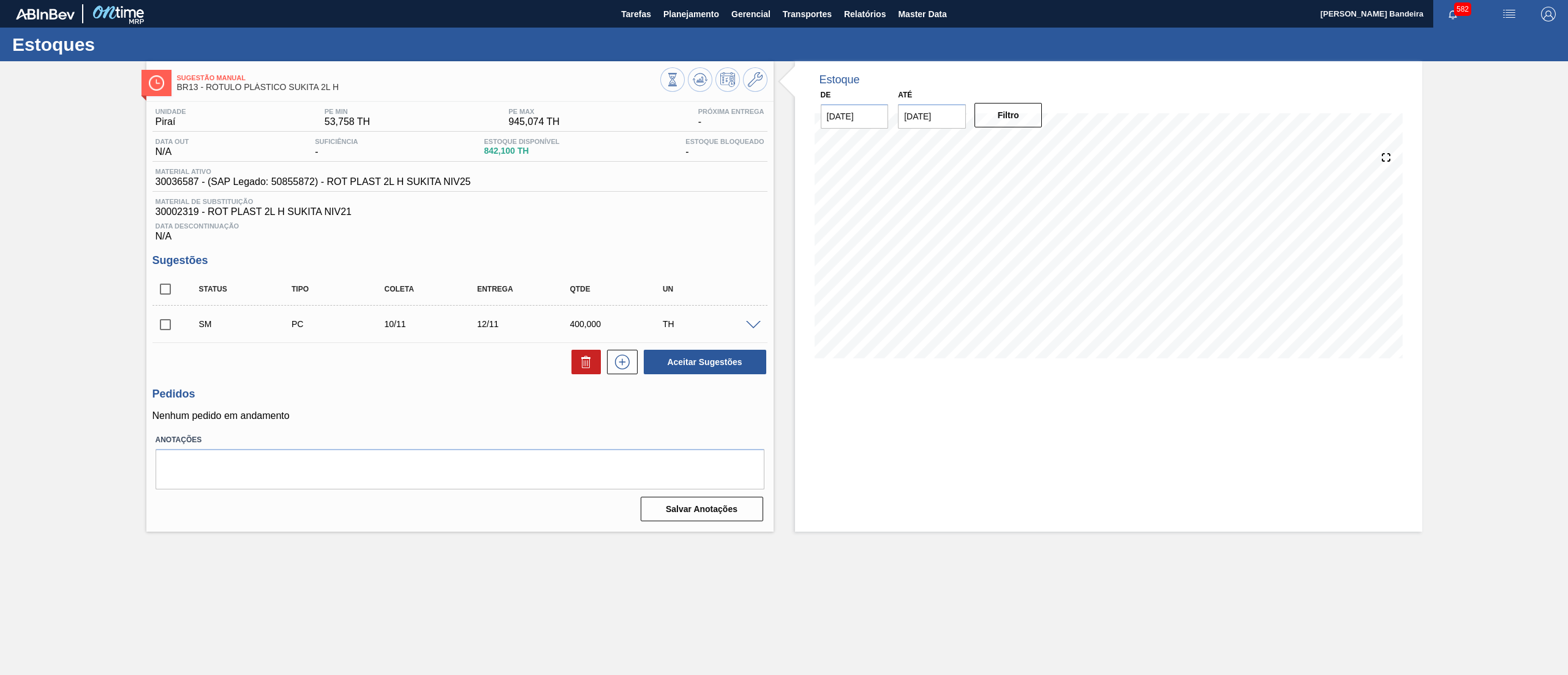
click at [750, 326] on span at bounding box center [753, 325] width 14 height 9
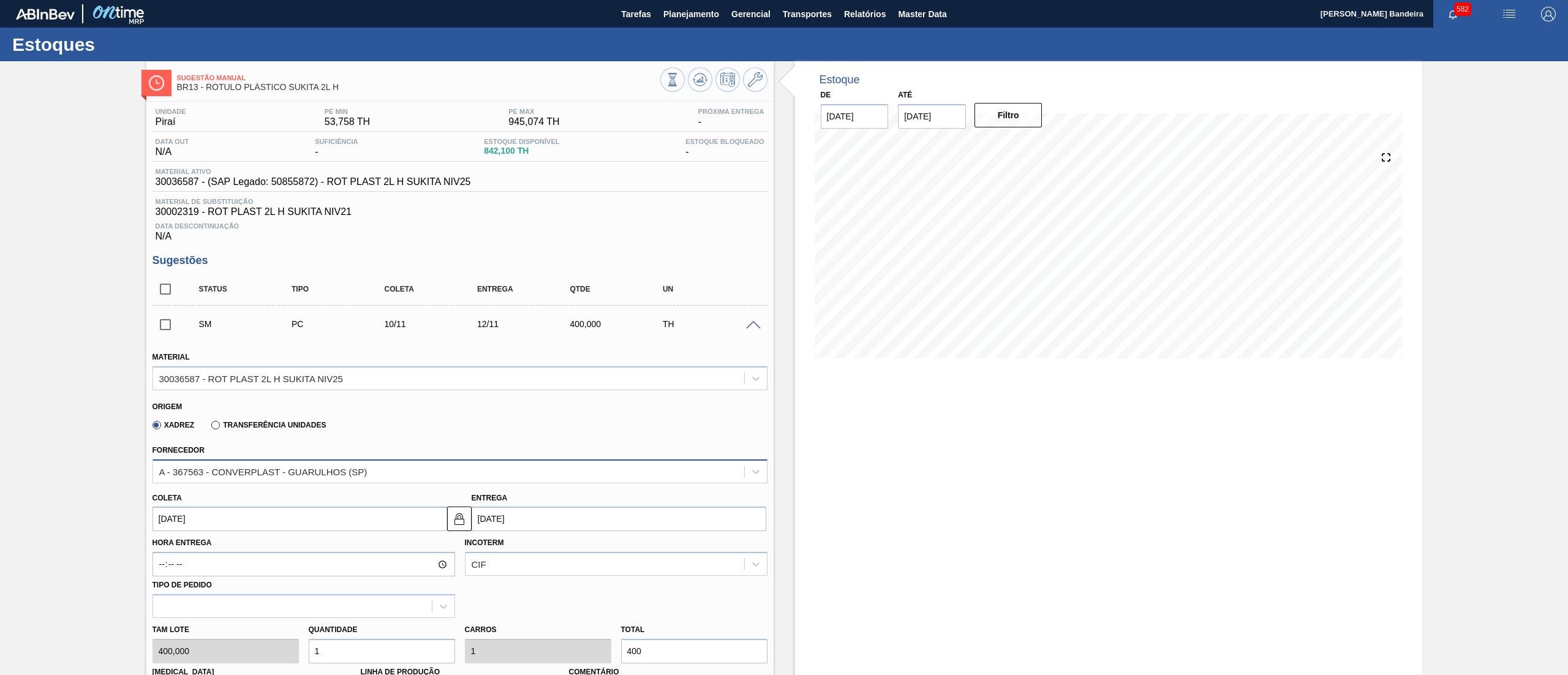
scroll to position [359, 0]
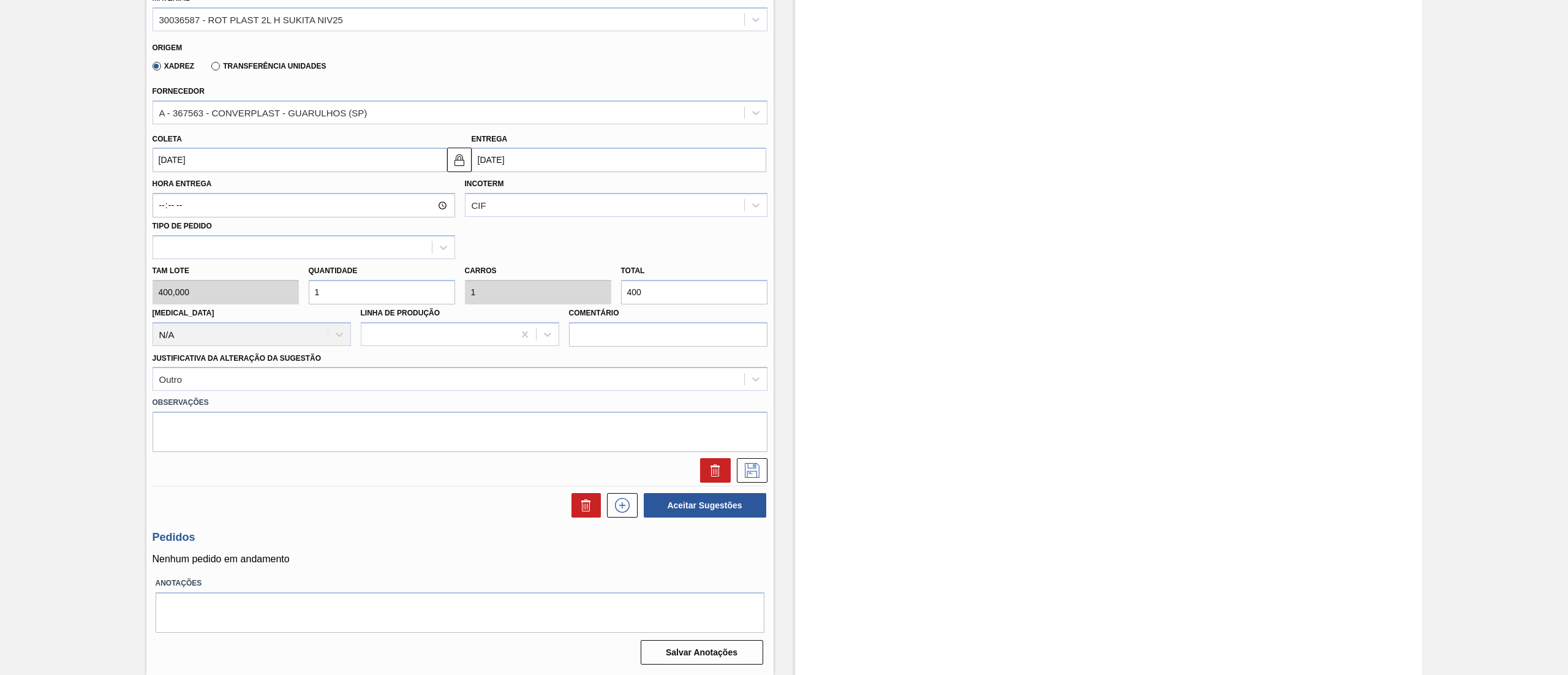
click at [273, 299] on div "Tam lote 400,000 Quantidade 1 Carros 1 Total 400 Doca N/A Linha de Produção Com…" at bounding box center [460, 302] width 625 height 87
click at [750, 461] on button at bounding box center [752, 470] width 30 height 25
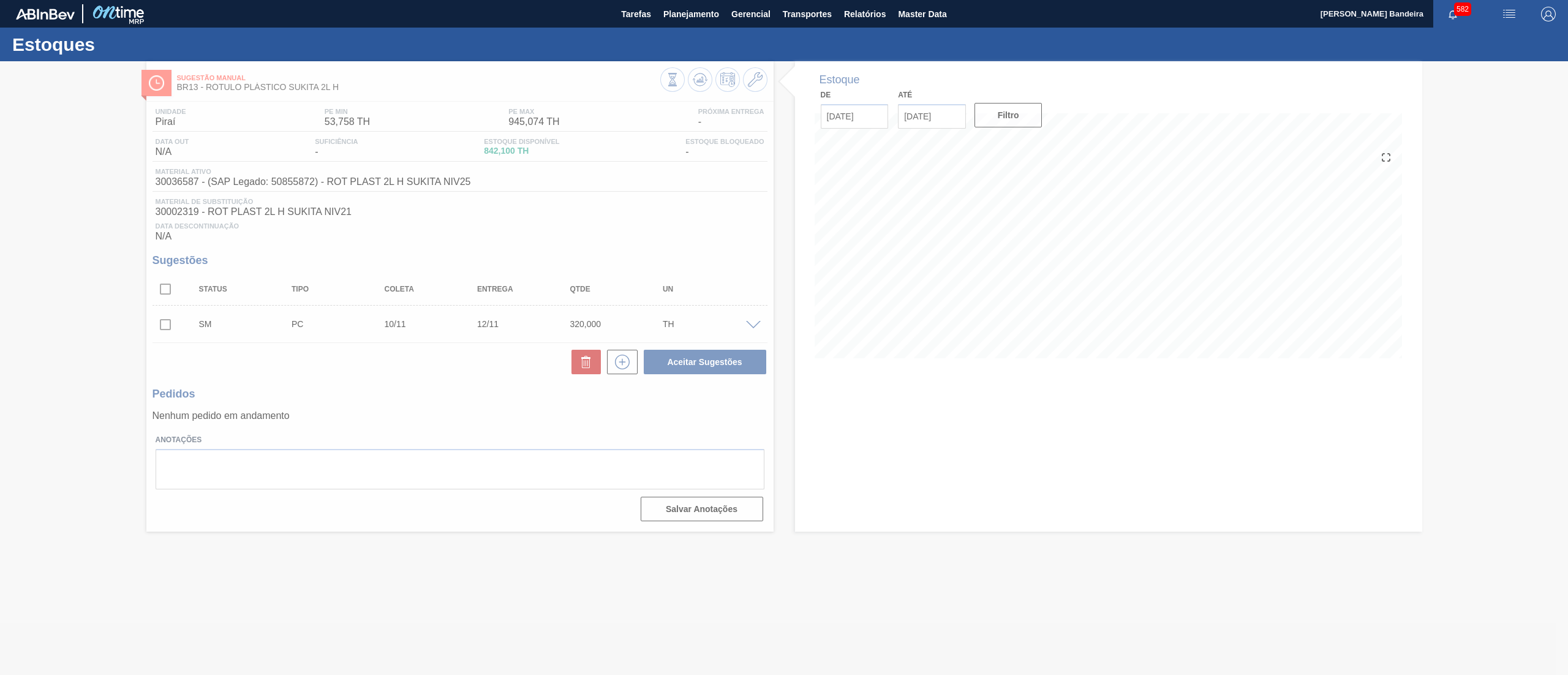
scroll to position [0, 0]
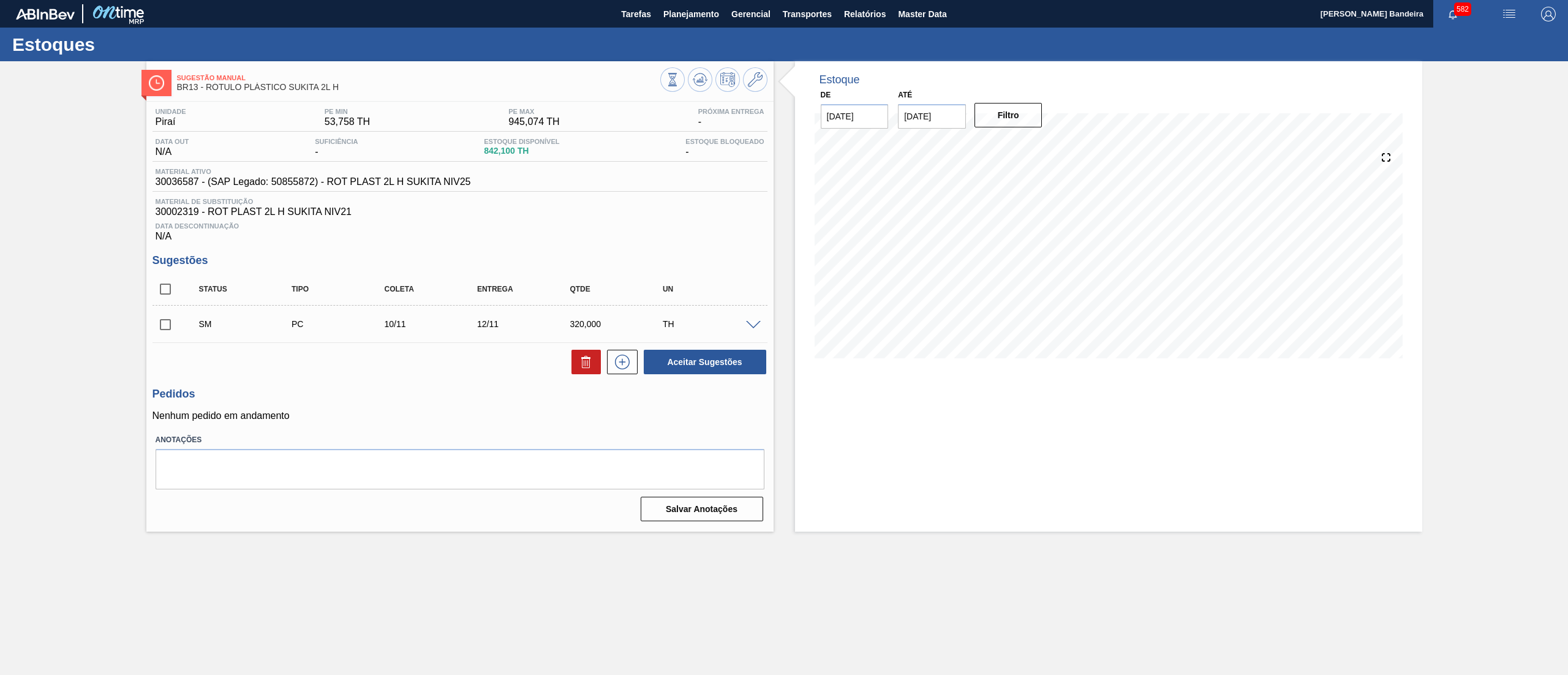
click at [752, 326] on span at bounding box center [753, 325] width 14 height 9
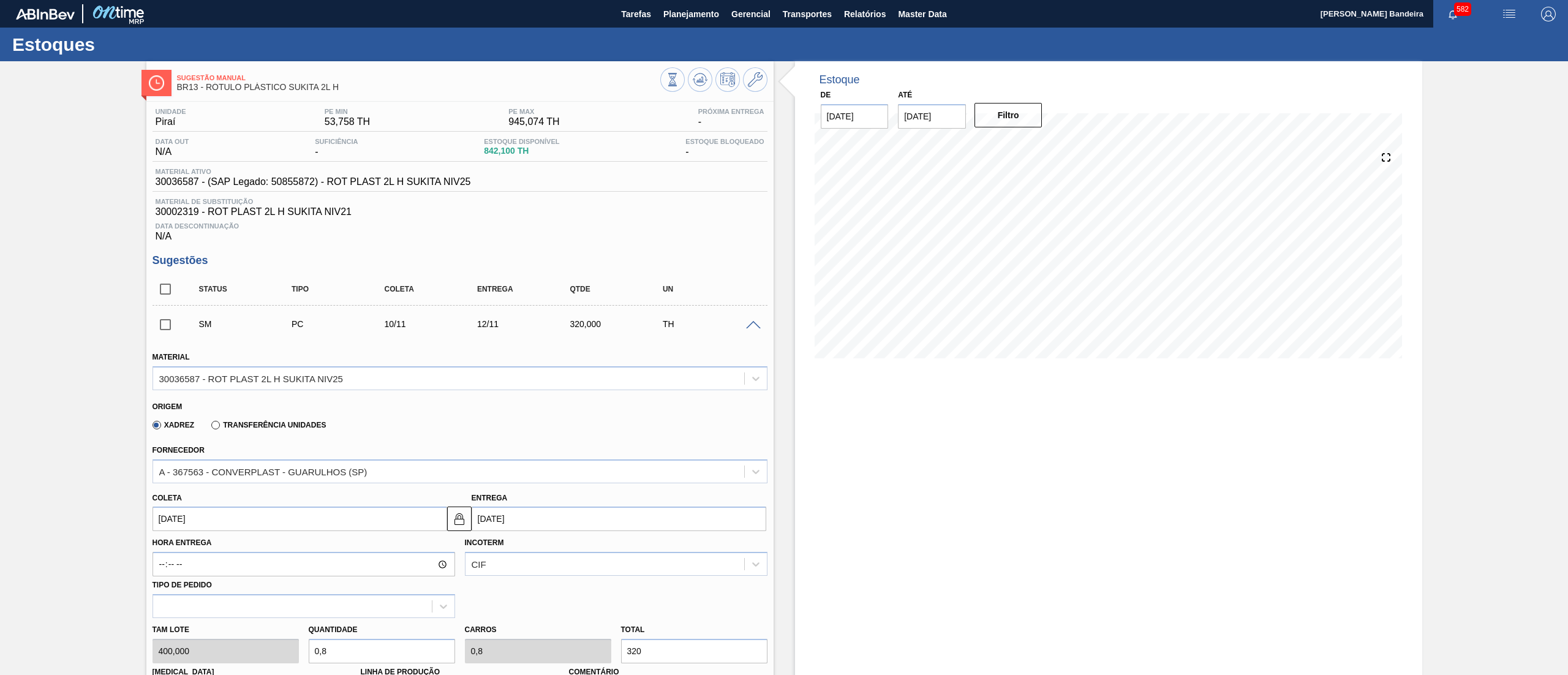
click at [371, 650] on input "0,8" at bounding box center [382, 651] width 147 height 25
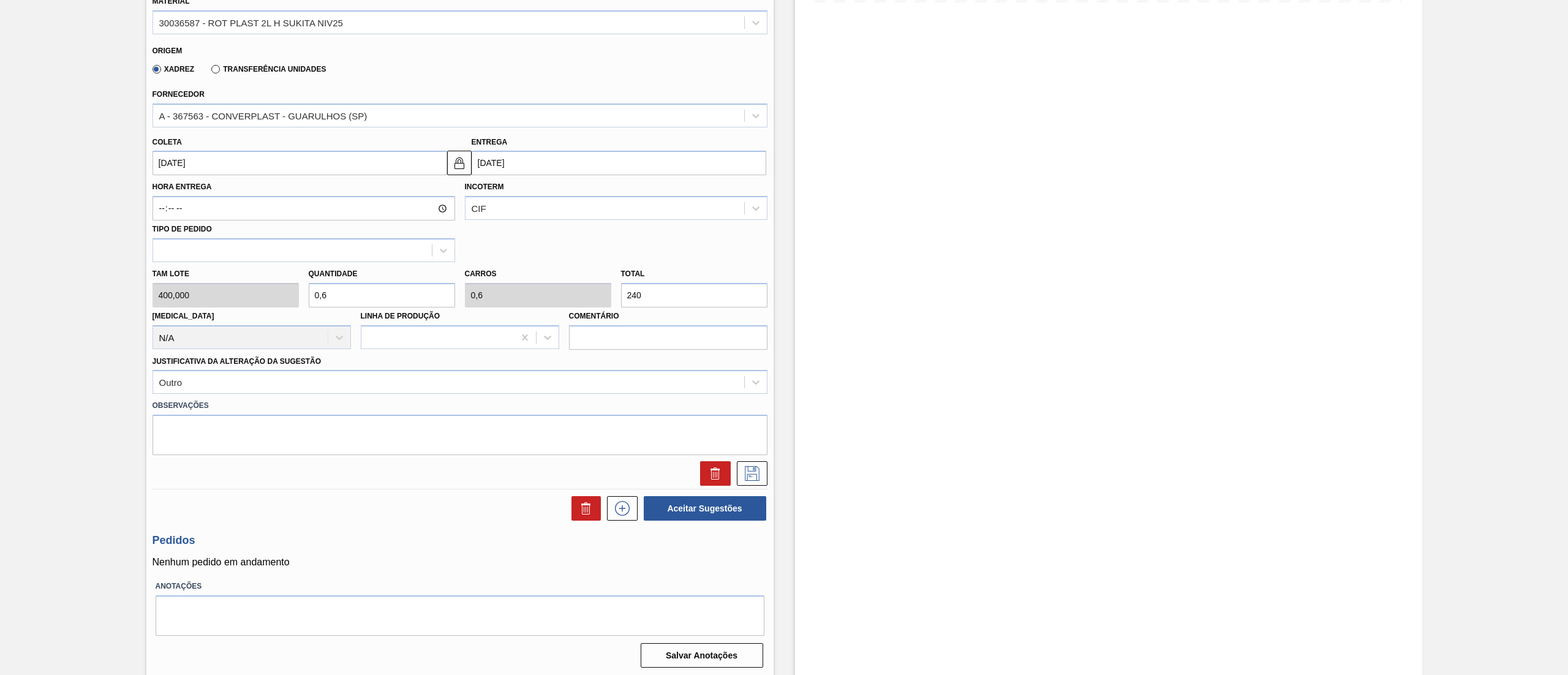
scroll to position [359, 0]
click at [755, 479] on button at bounding box center [752, 470] width 30 height 25
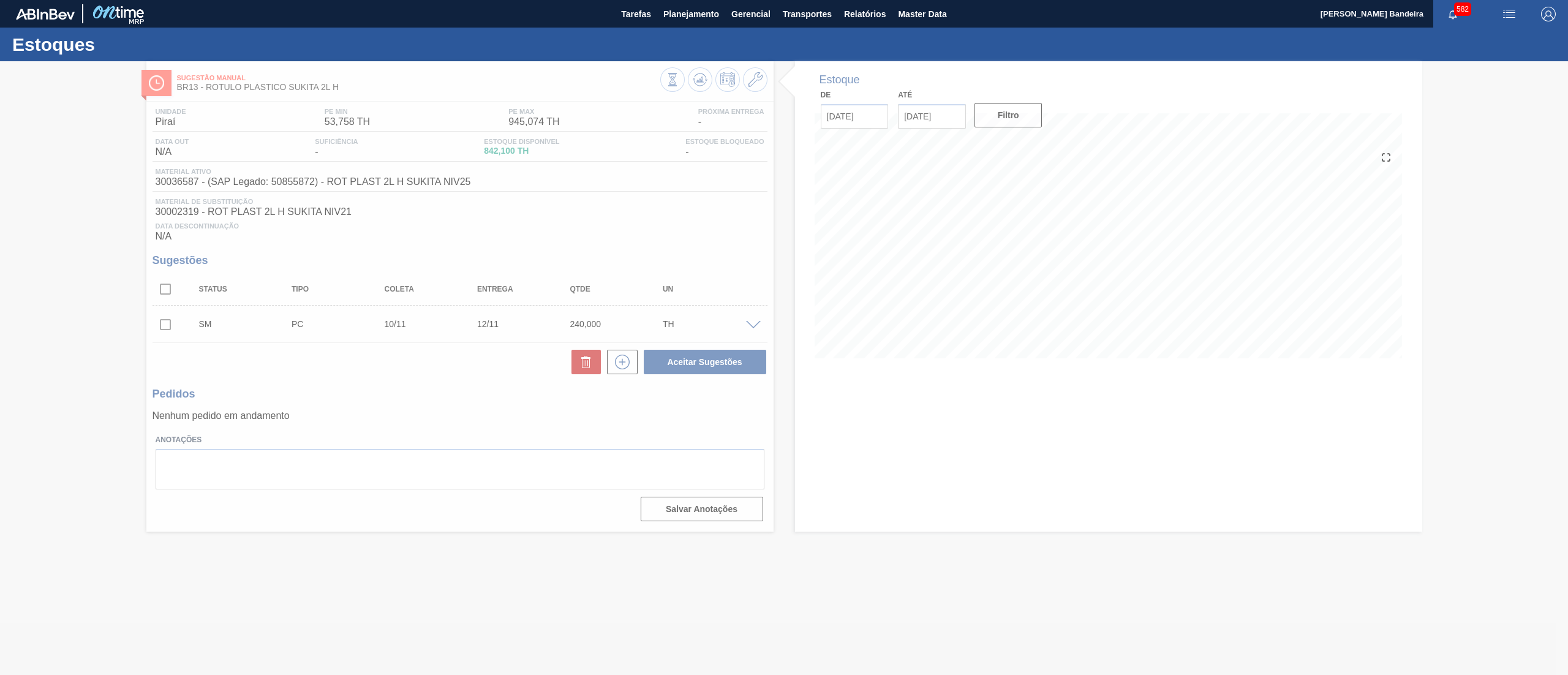
scroll to position [0, 0]
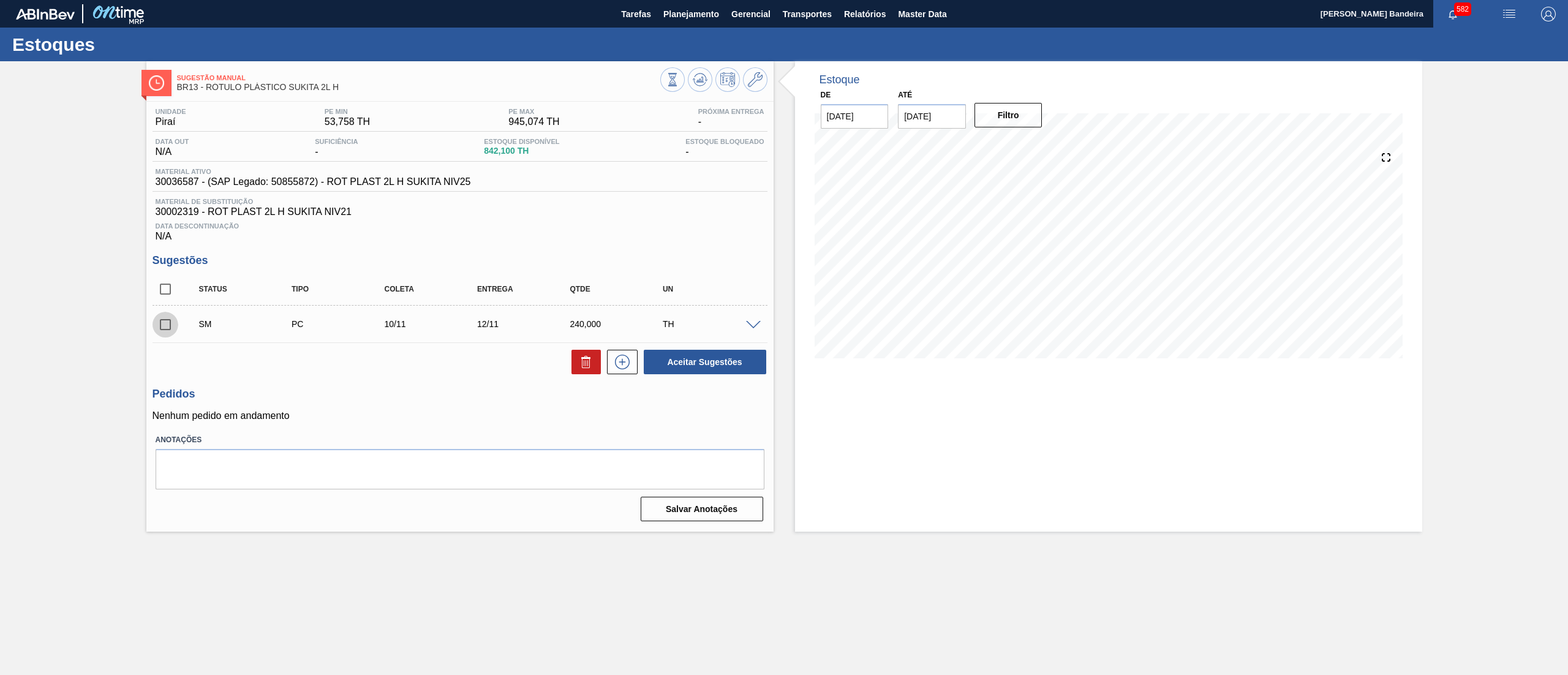
click at [167, 326] on input "checkbox" at bounding box center [165, 324] width 25 height 25
click at [741, 365] on button "Aceitar Sugestões" at bounding box center [705, 362] width 123 height 25
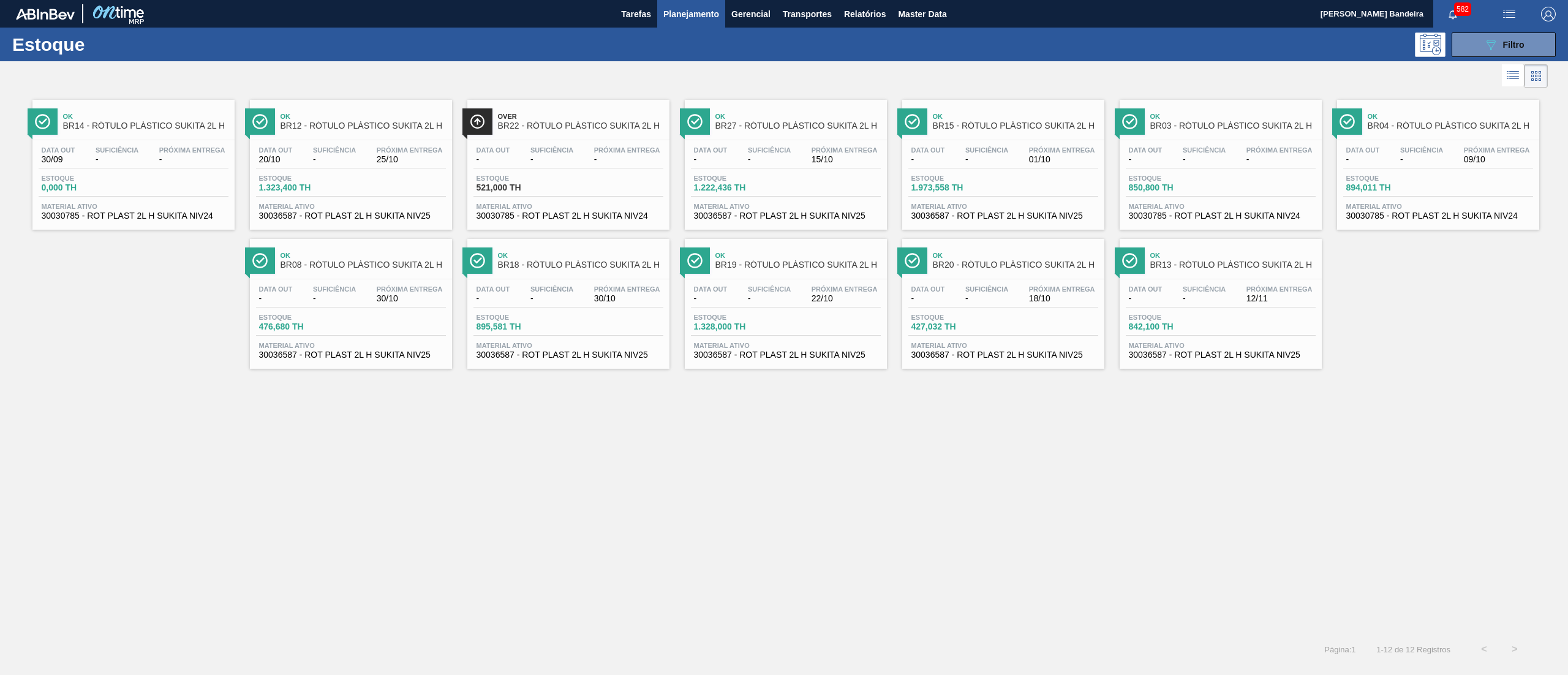
click at [626, 215] on span "30030785 - ROT PLAST 2L H SUKITA NIV24" at bounding box center [568, 216] width 184 height 9
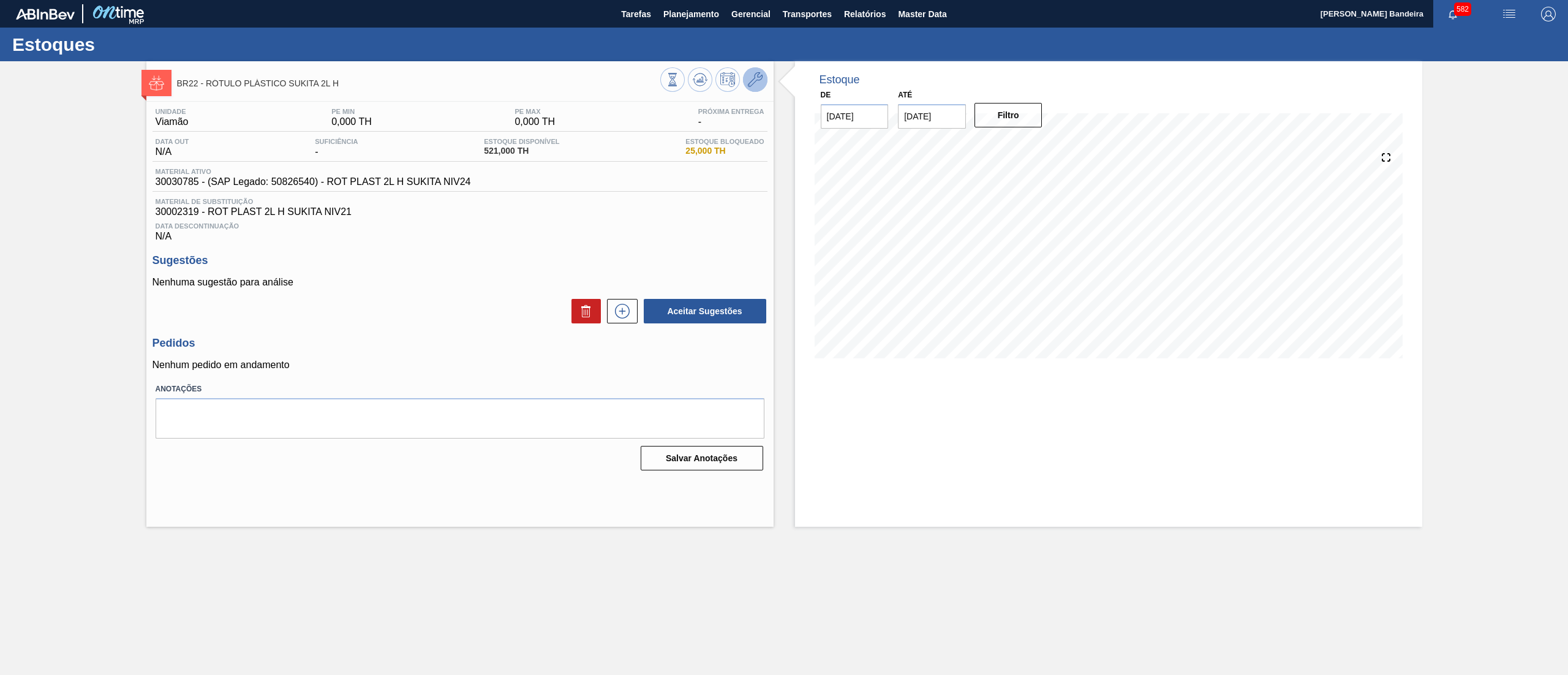
click at [754, 83] on icon at bounding box center [755, 79] width 14 height 14
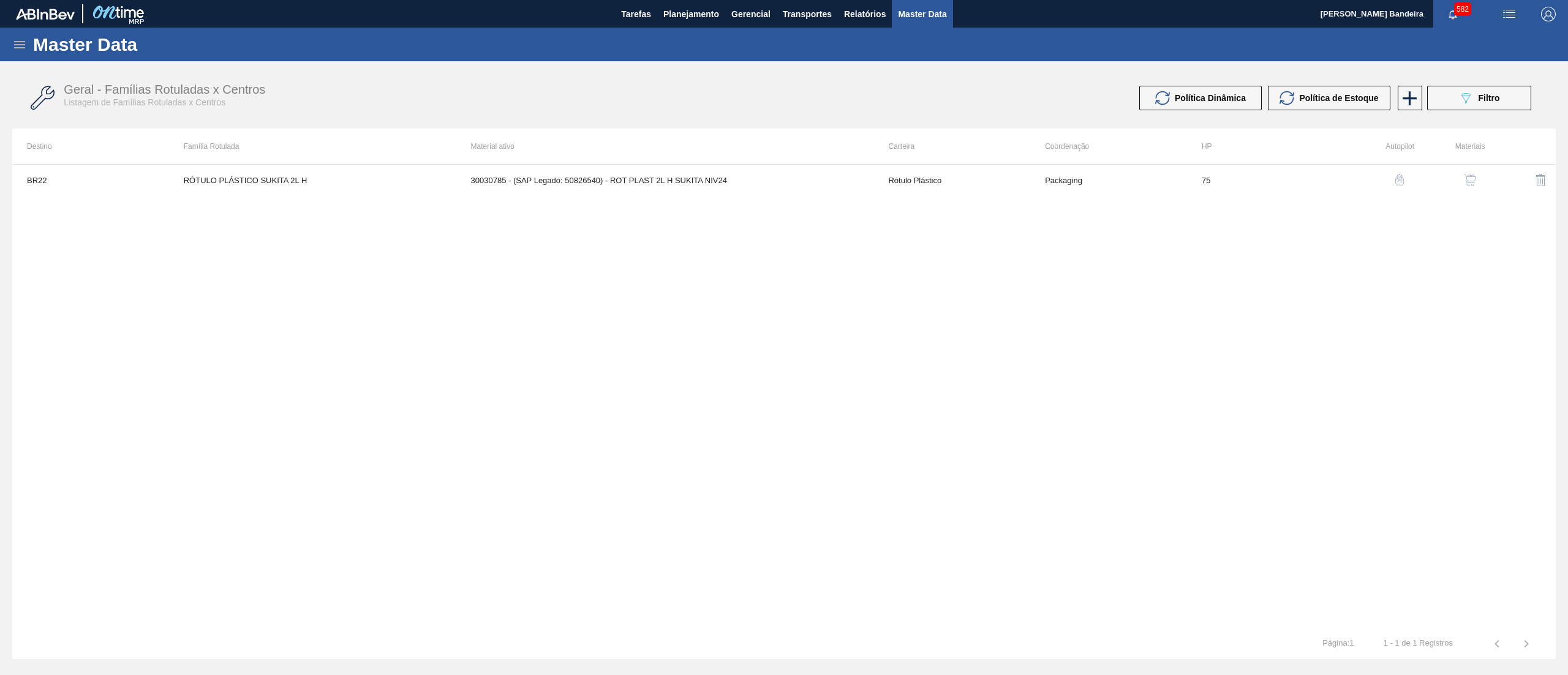
click at [1464, 183] on img "button" at bounding box center [1470, 180] width 12 height 12
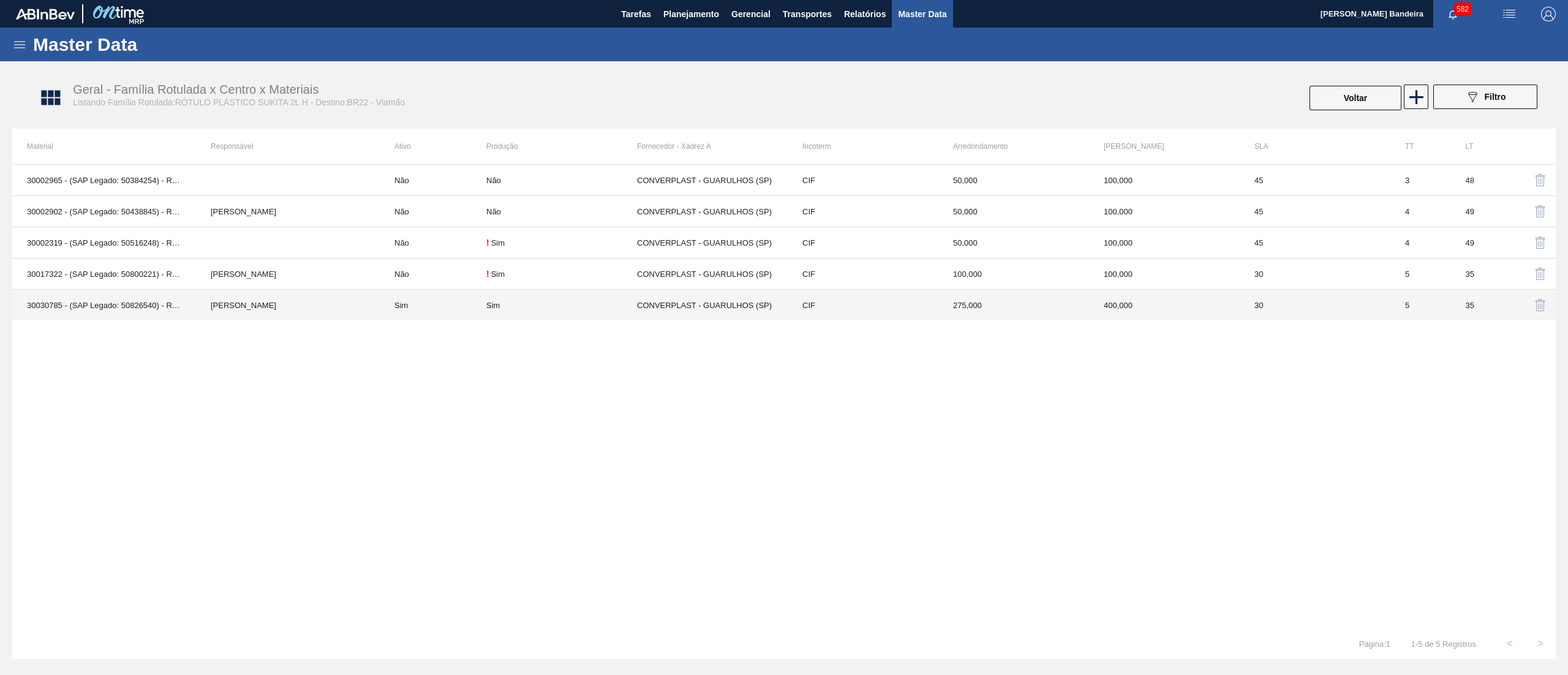
click at [460, 304] on td "Sim" at bounding box center [433, 305] width 107 height 31
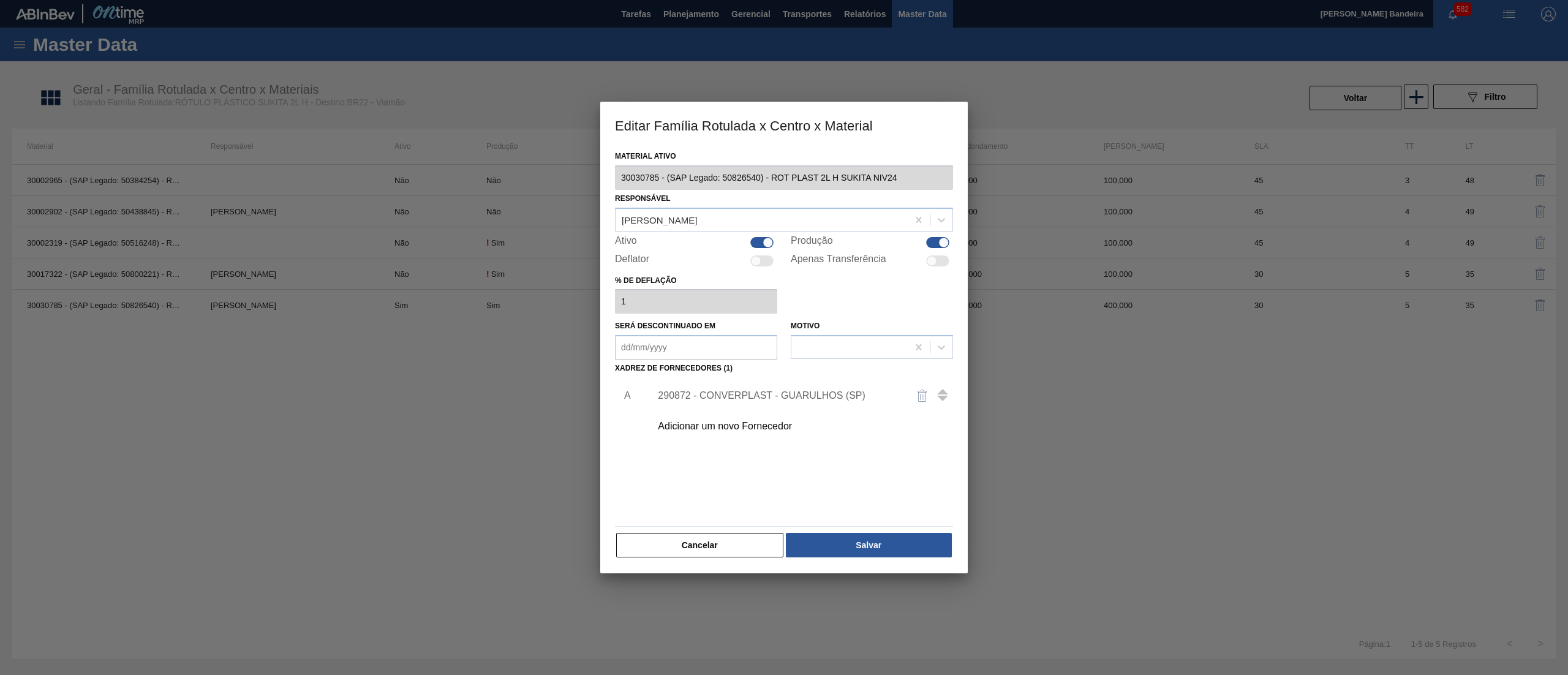
click at [762, 239] on div at bounding box center [762, 242] width 23 height 11
click at [866, 554] on button "Salvar" at bounding box center [869, 546] width 166 height 25
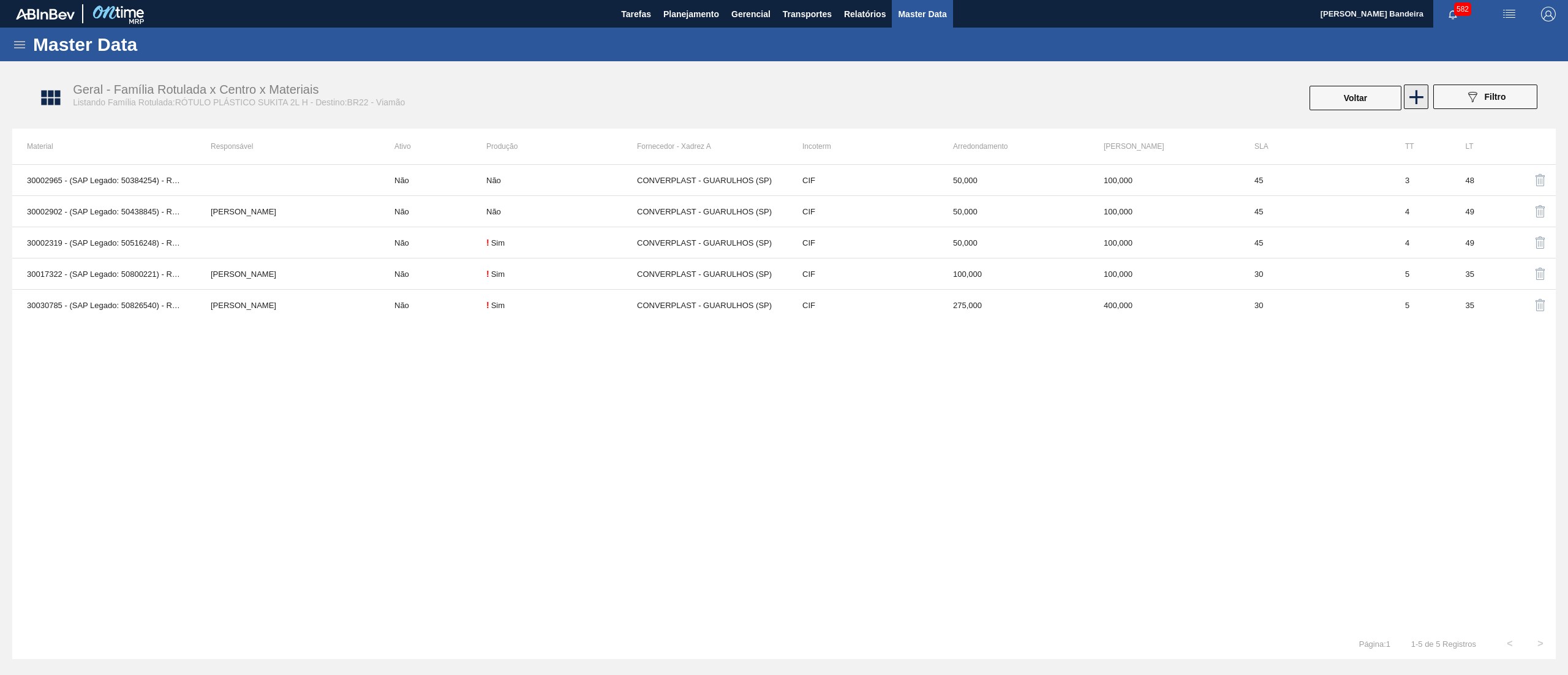
click at [1412, 105] on icon at bounding box center [1416, 97] width 24 height 24
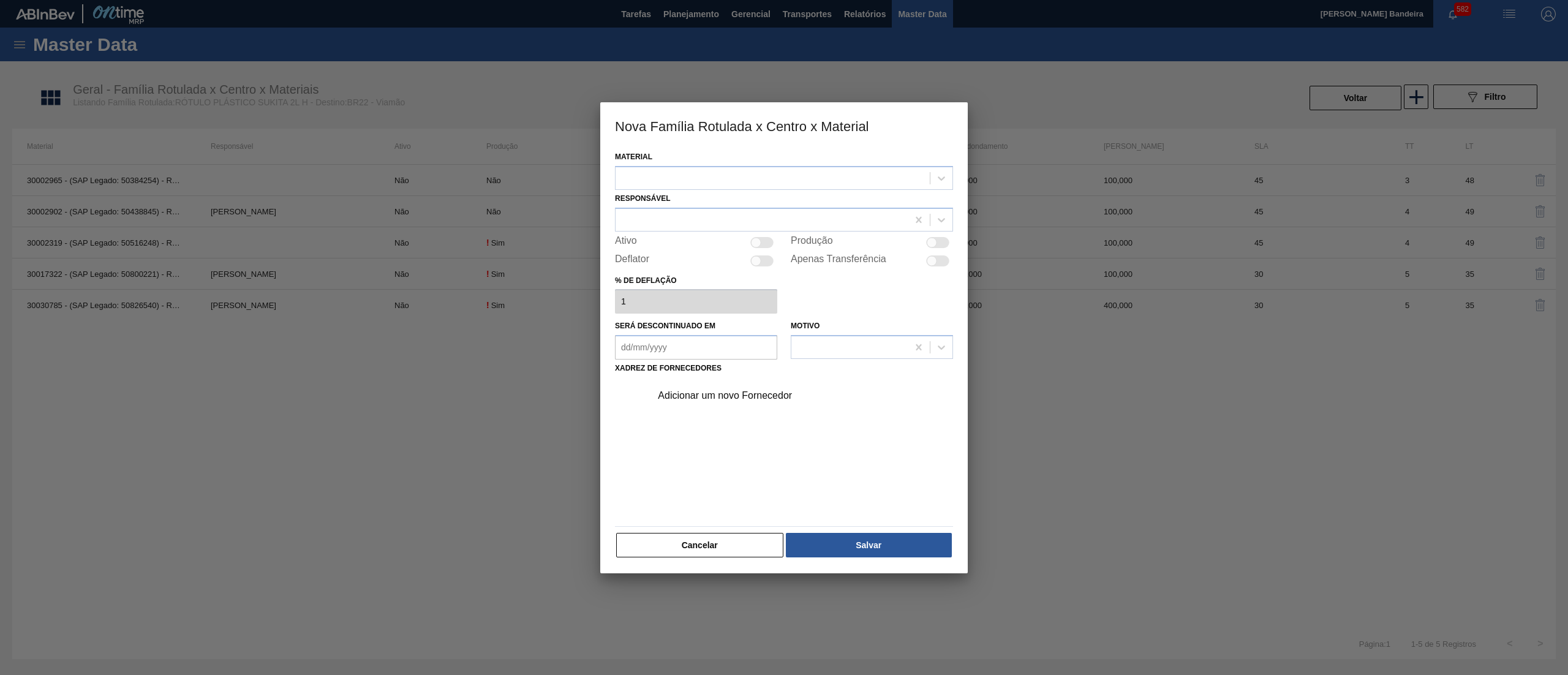
click at [721, 162] on div "Material" at bounding box center [784, 169] width 338 height 41
click at [727, 181] on div at bounding box center [773, 178] width 314 height 18
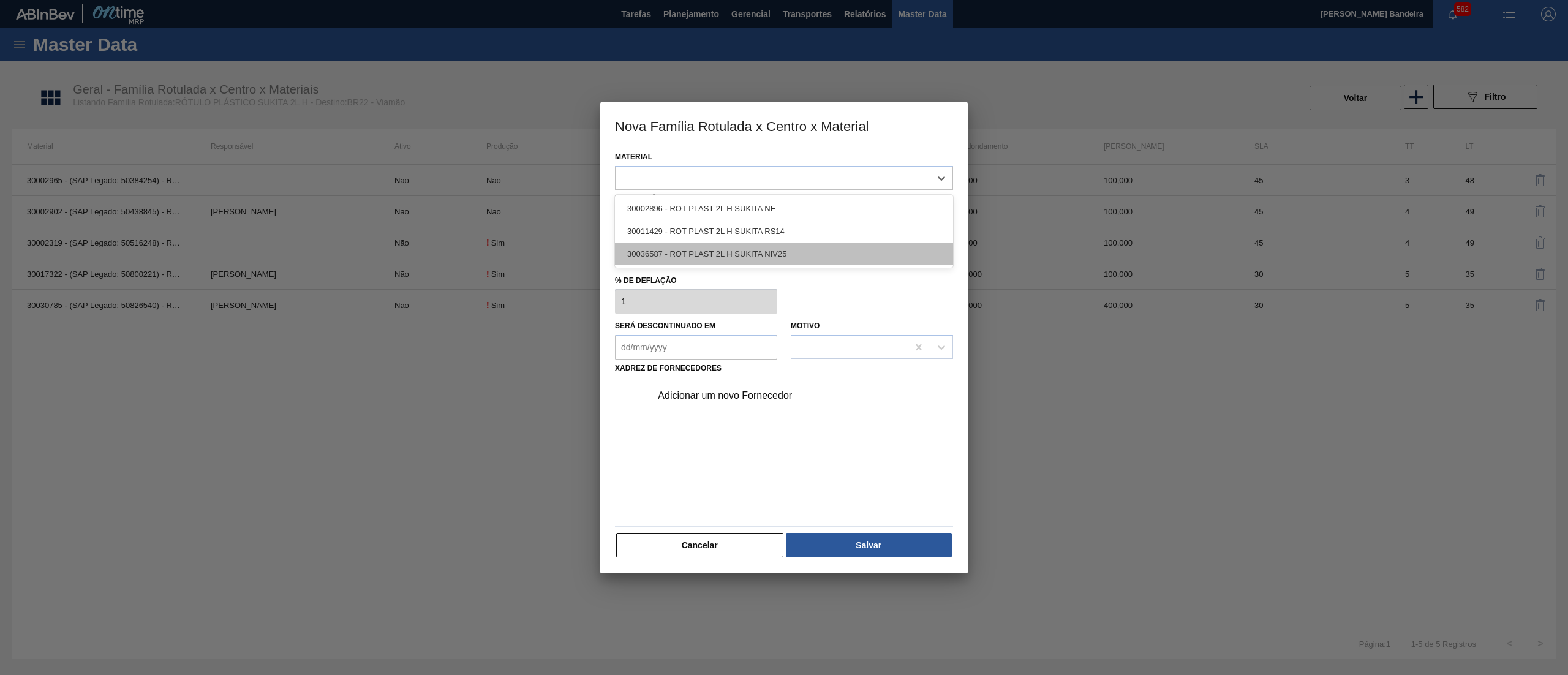
click at [713, 255] on div "30036587 - ROT PLAST 2L H SUKITA NIV25" at bounding box center [784, 253] width 338 height 23
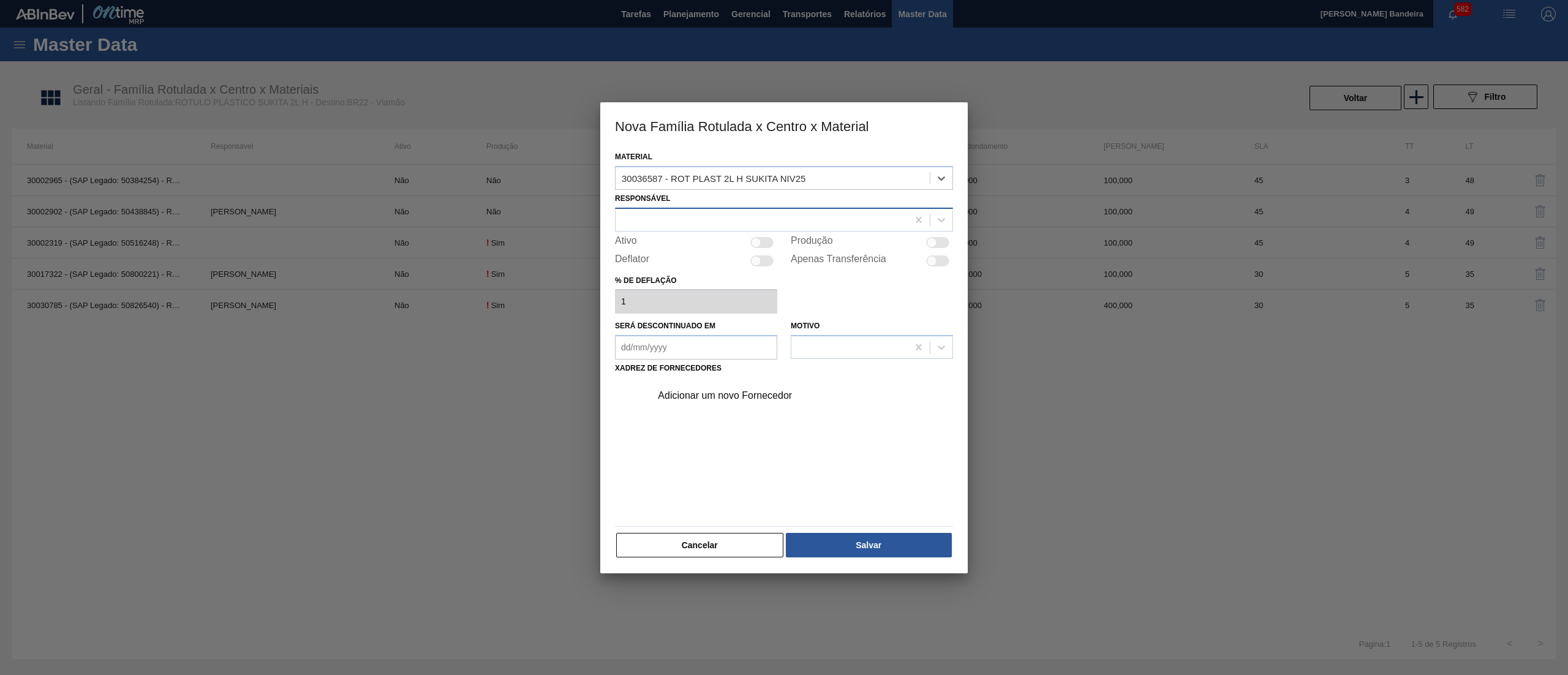
click at [697, 225] on div at bounding box center [762, 220] width 292 height 18
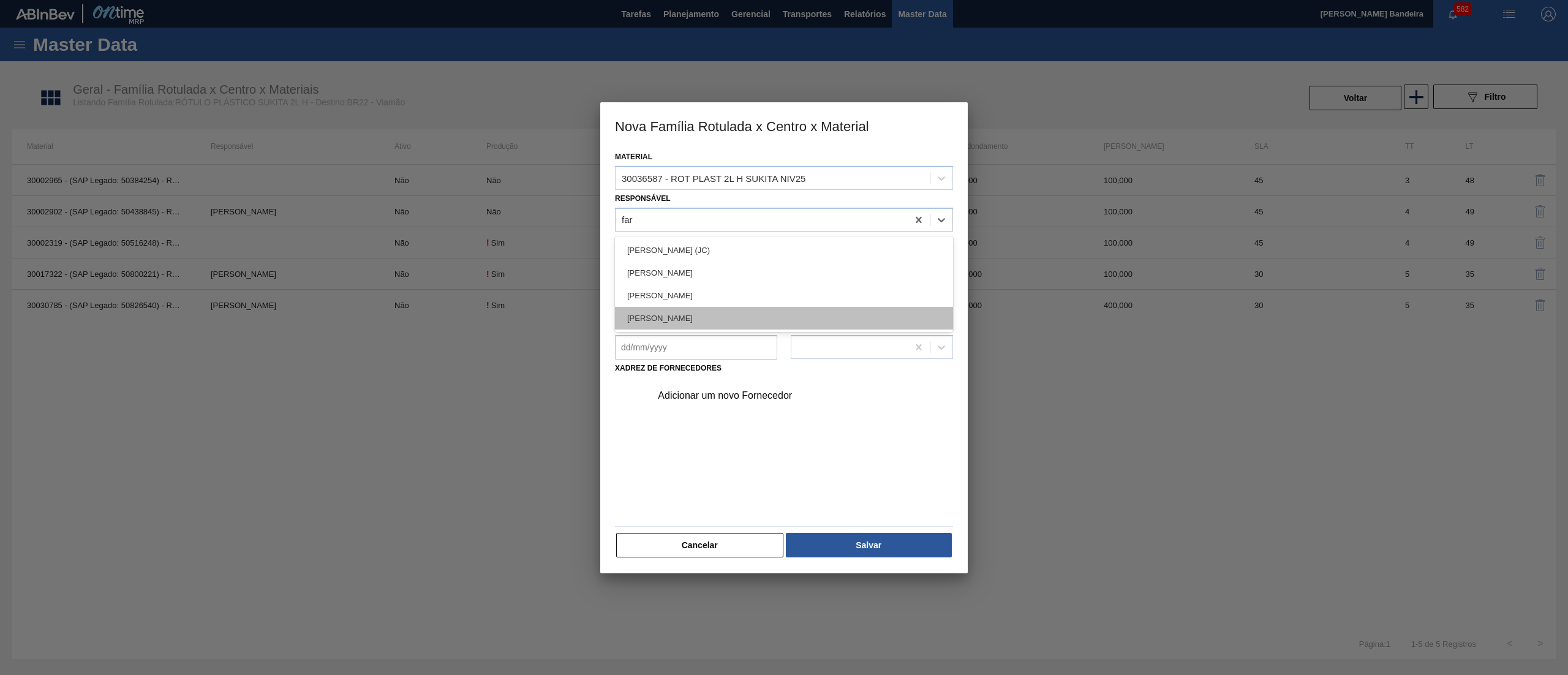
click at [716, 324] on div "[PERSON_NAME] LIMA [PERSON_NAME]" at bounding box center [784, 318] width 338 height 23
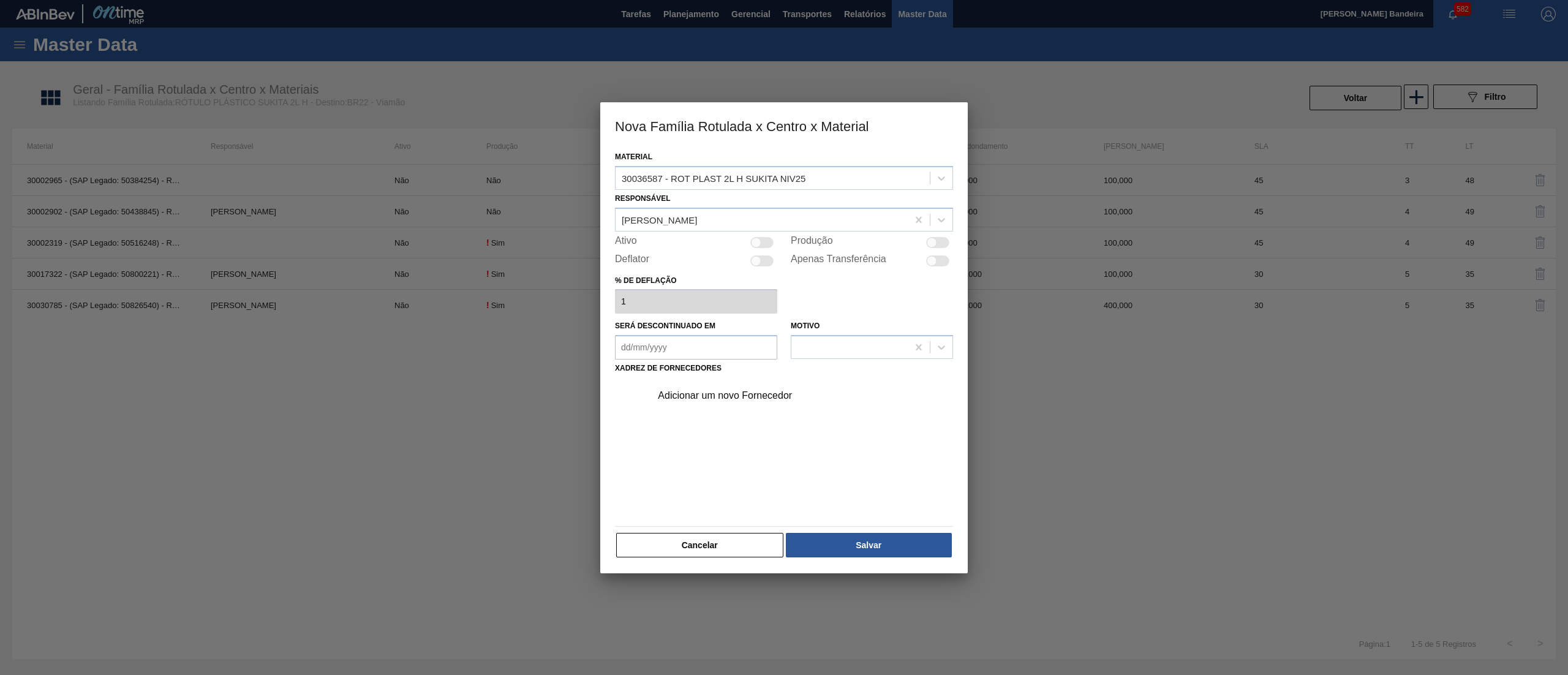
click at [758, 237] on div at bounding box center [756, 242] width 10 height 10
drag, startPoint x: 773, startPoint y: 399, endPoint x: 754, endPoint y: 417, distance: 26.2
click at [754, 417] on div "Adicionar um novo Fornecedor" at bounding box center [784, 449] width 338 height 144
click at [753, 391] on div "Adicionar um novo Fornecedor" at bounding box center [778, 395] width 240 height 11
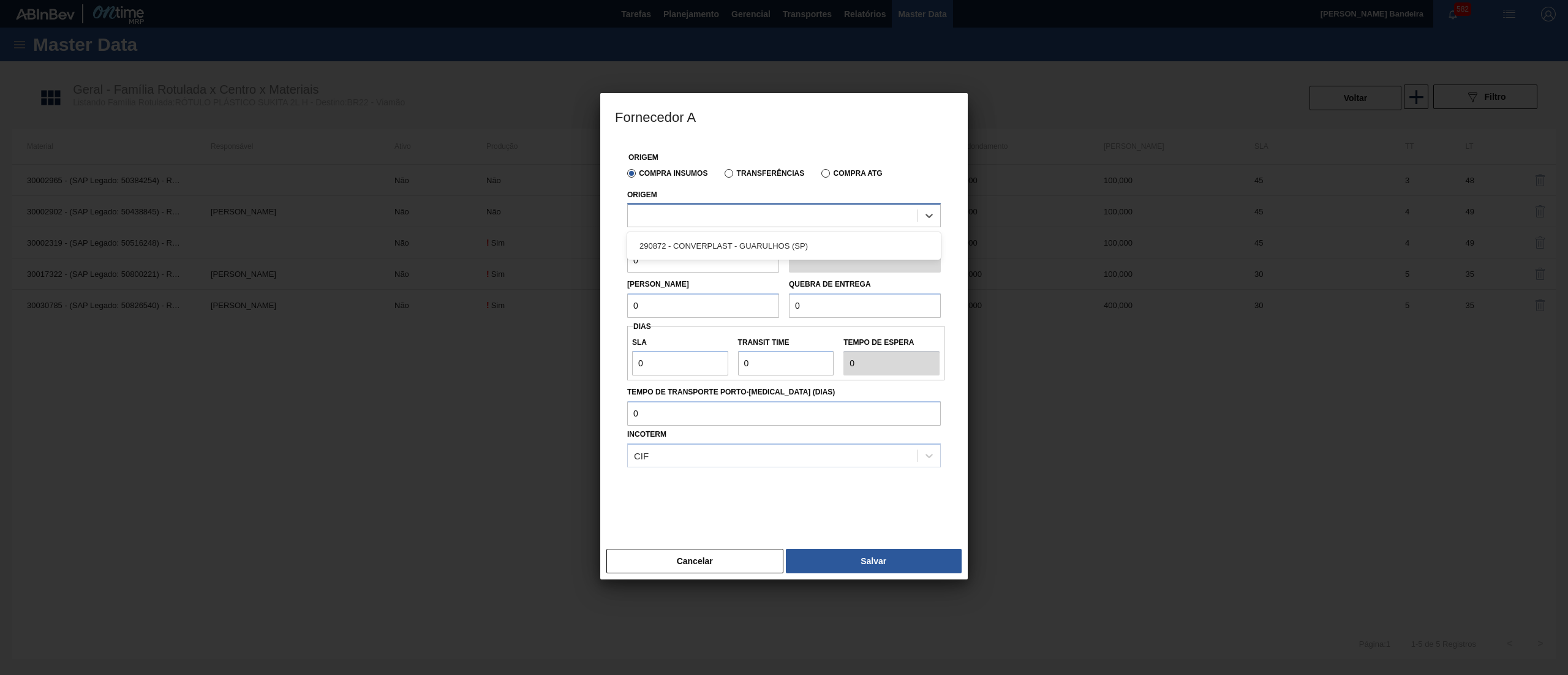
click at [711, 225] on div at bounding box center [784, 215] width 313 height 24
click at [740, 246] on div "290872 - CONVERPLAST - GUARULHOS (SP)" at bounding box center [784, 246] width 313 height 23
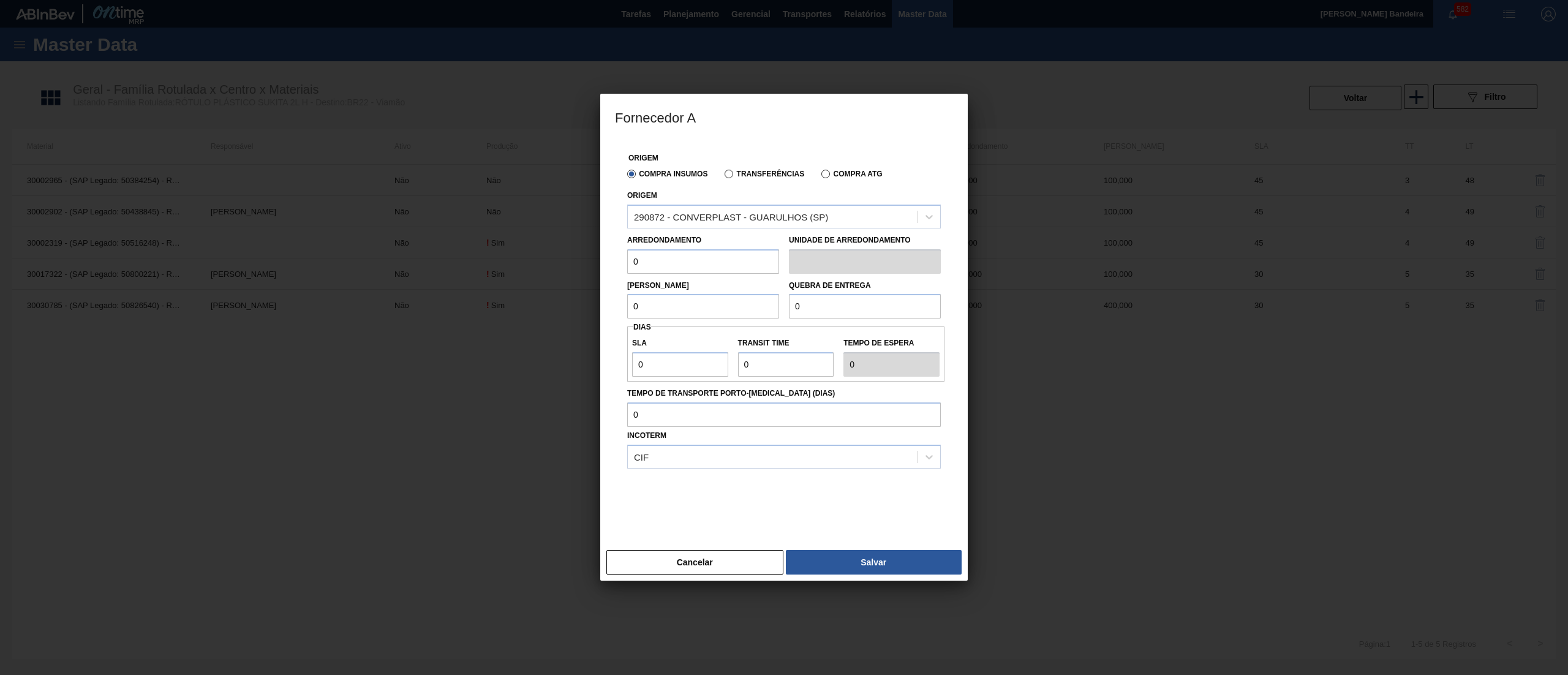
drag, startPoint x: 691, startPoint y: 257, endPoint x: 508, endPoint y: 262, distance: 183.1
click at [508, 262] on div "Fornecedor A Origem Compra Insumos Transferências Compra ATG Origem 290872 - CO…" at bounding box center [784, 338] width 1568 height 675
drag, startPoint x: 674, startPoint y: 264, endPoint x: 544, endPoint y: 264, distance: 130.0
click at [544, 264] on div "Fornecedor A Origem Compra Insumos Transferências Compra ATG Origem 290872 - CO…" at bounding box center [784, 338] width 1568 height 675
drag, startPoint x: 719, startPoint y: 301, endPoint x: 526, endPoint y: 316, distance: 193.6
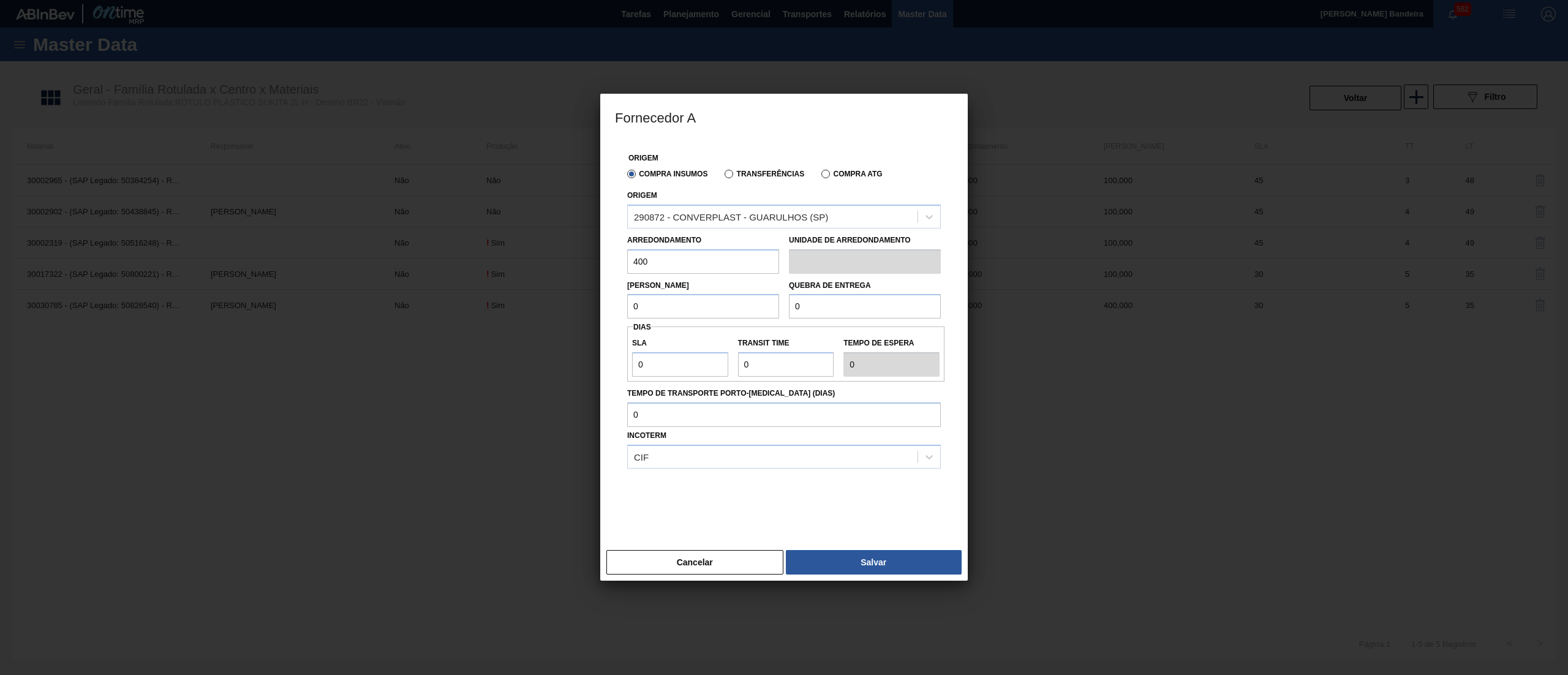
click at [526, 316] on div "Fornecedor A Origem Compra Insumos Transferências Compra ATG Origem 290872 - CO…" at bounding box center [784, 338] width 1568 height 675
paste input "40"
drag, startPoint x: 819, startPoint y: 299, endPoint x: 680, endPoint y: 318, distance: 140.3
click at [680, 318] on div "Lote Mínimo 400 Quebra de entrega 0" at bounding box center [783, 296] width 323 height 45
paste input "40"
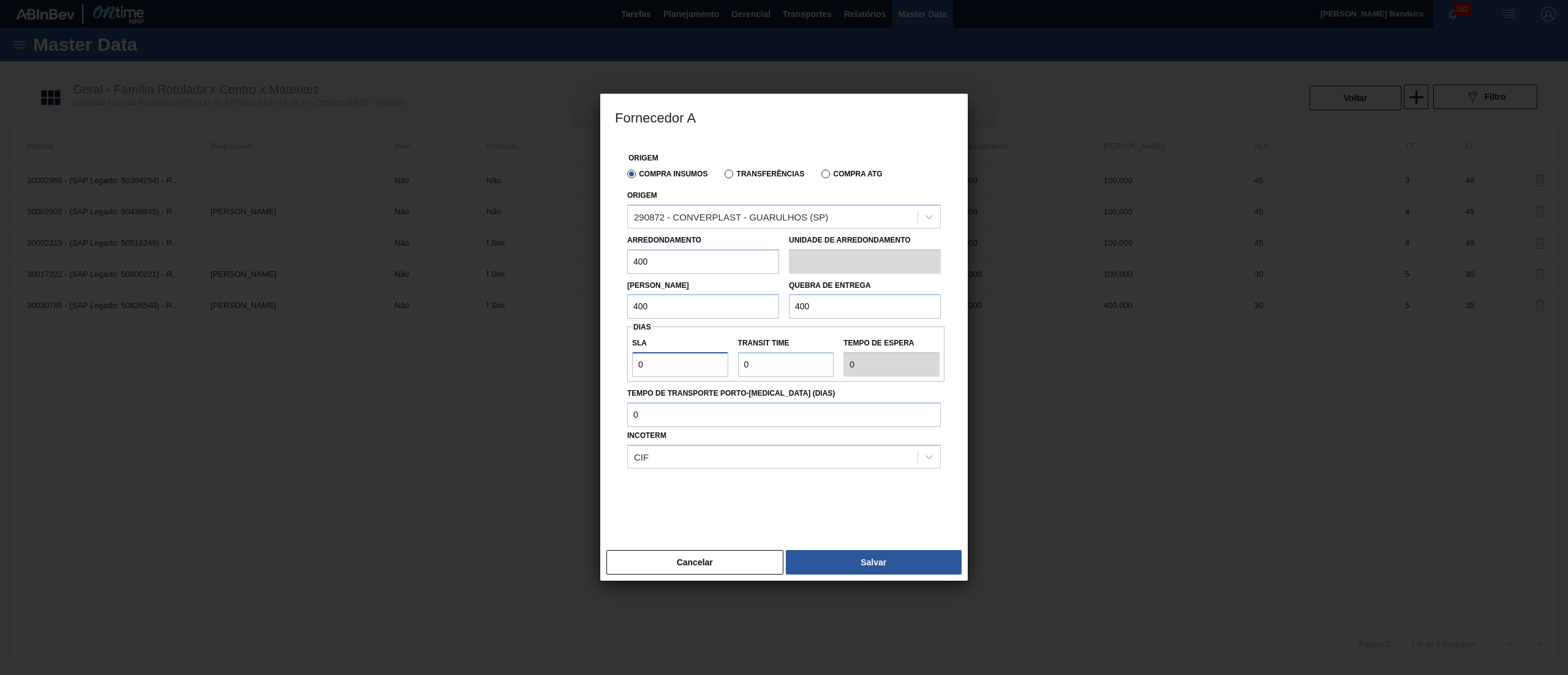
drag, startPoint x: 655, startPoint y: 369, endPoint x: 546, endPoint y: 369, distance: 109.0
click at [546, 369] on div "Fornecedor A Origem Compra Insumos Transferências Compra ATG Origem 290872 - CO…" at bounding box center [784, 338] width 1568 height 675
drag, startPoint x: 772, startPoint y: 357, endPoint x: 677, endPoint y: 360, distance: 95.0
click at [677, 360] on div "SLA 30 Transit Time Tempo de espera 30" at bounding box center [786, 354] width 318 height 45
click at [854, 567] on button "Salvar" at bounding box center [874, 562] width 176 height 25
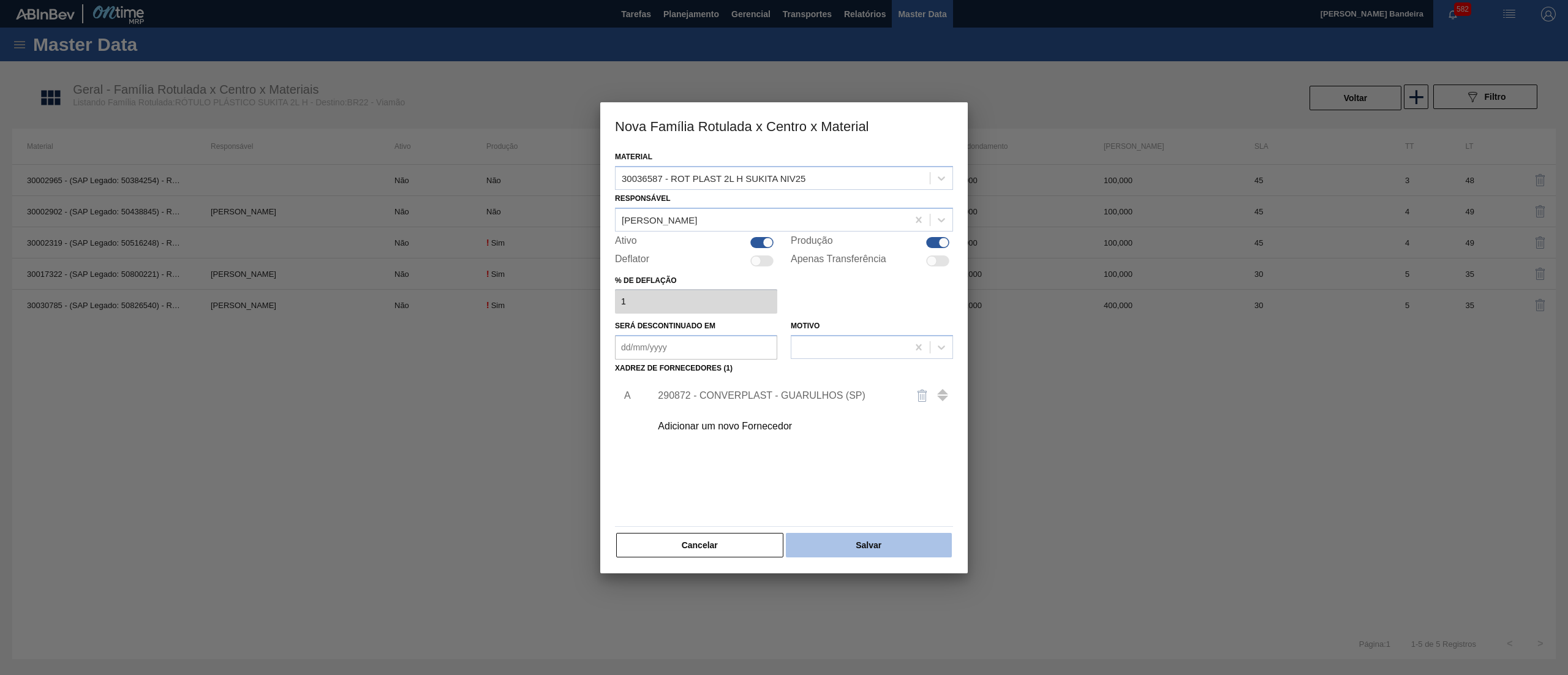
click at [858, 548] on button "Salvar" at bounding box center [869, 546] width 166 height 25
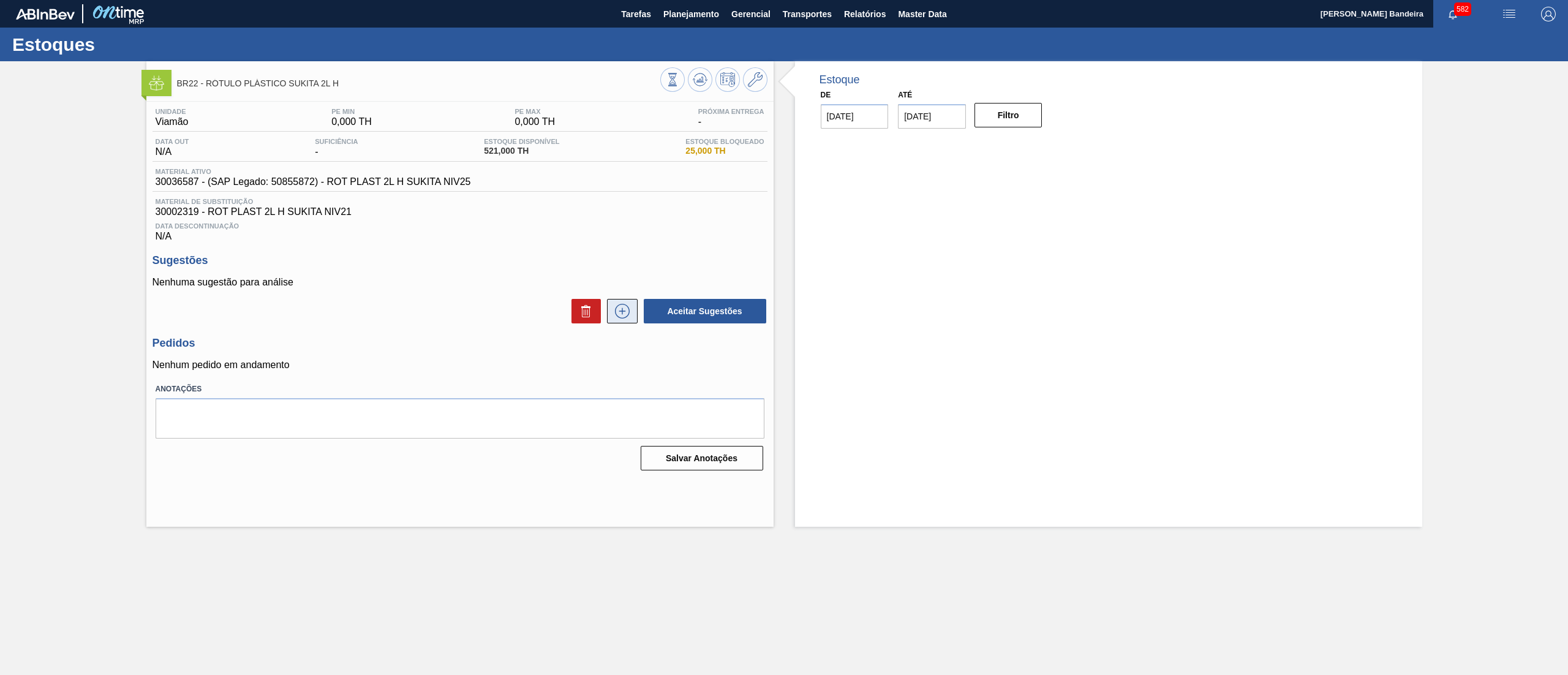
click at [628, 307] on icon at bounding box center [622, 311] width 19 height 14
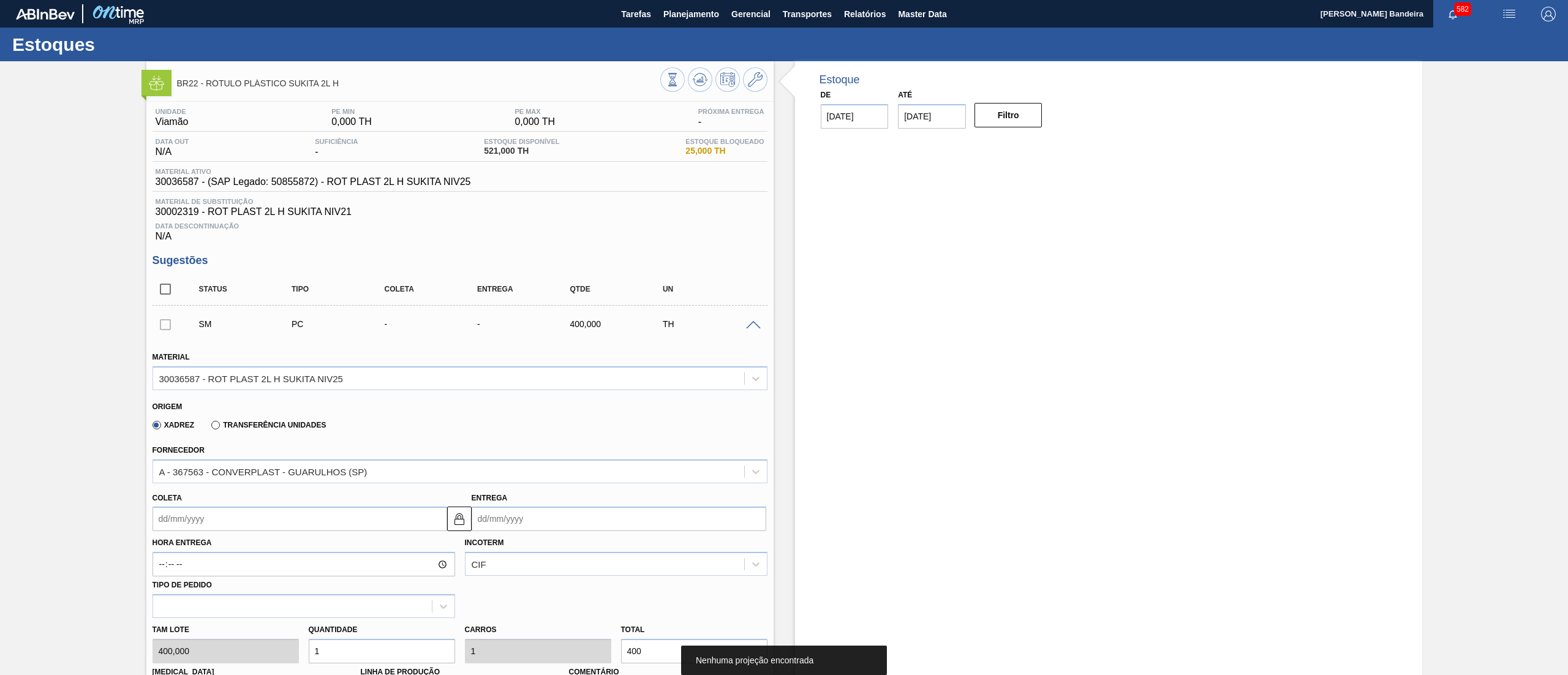
scroll to position [359, 0]
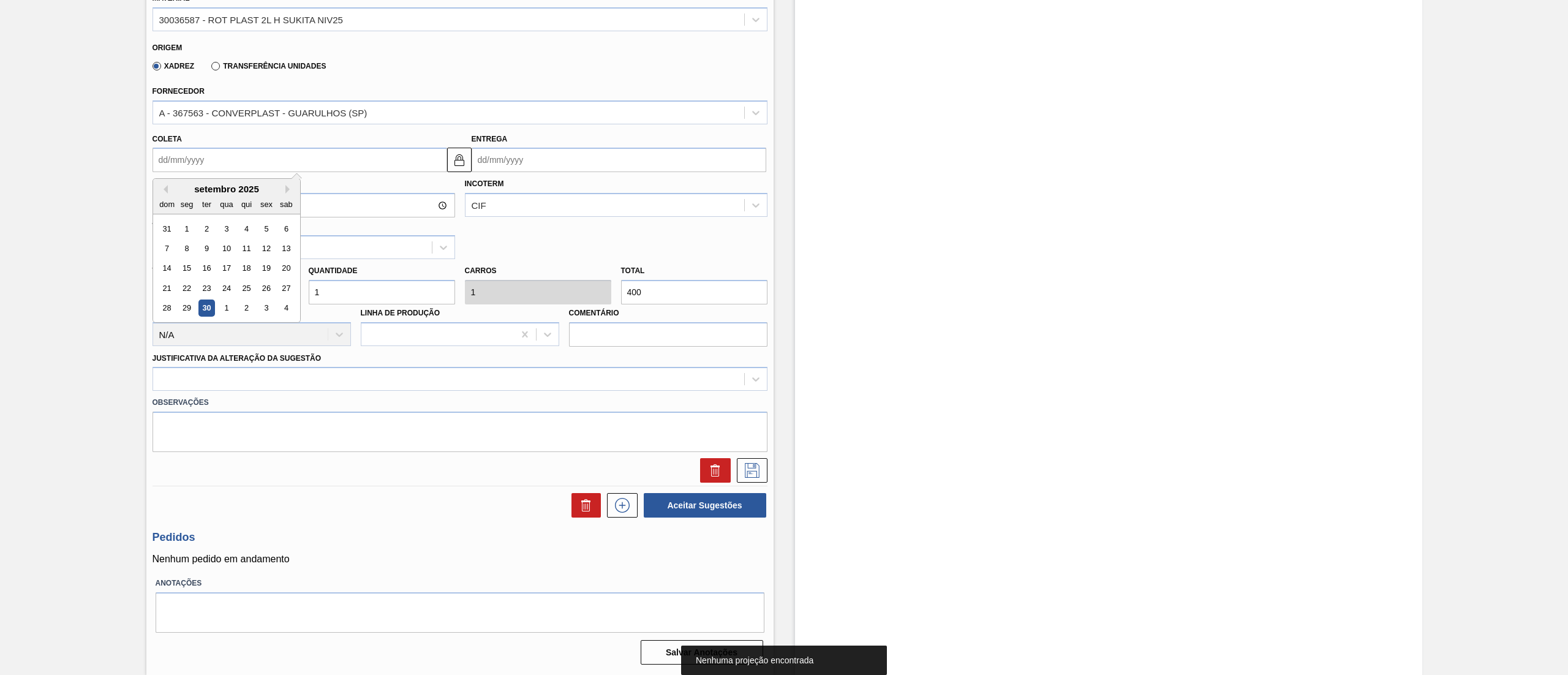
click at [311, 167] on input "Coleta" at bounding box center [300, 160] width 295 height 25
click at [291, 194] on button "Next Month" at bounding box center [289, 189] width 8 height 8
click at [189, 286] on div "20" at bounding box center [187, 288] width 17 height 17
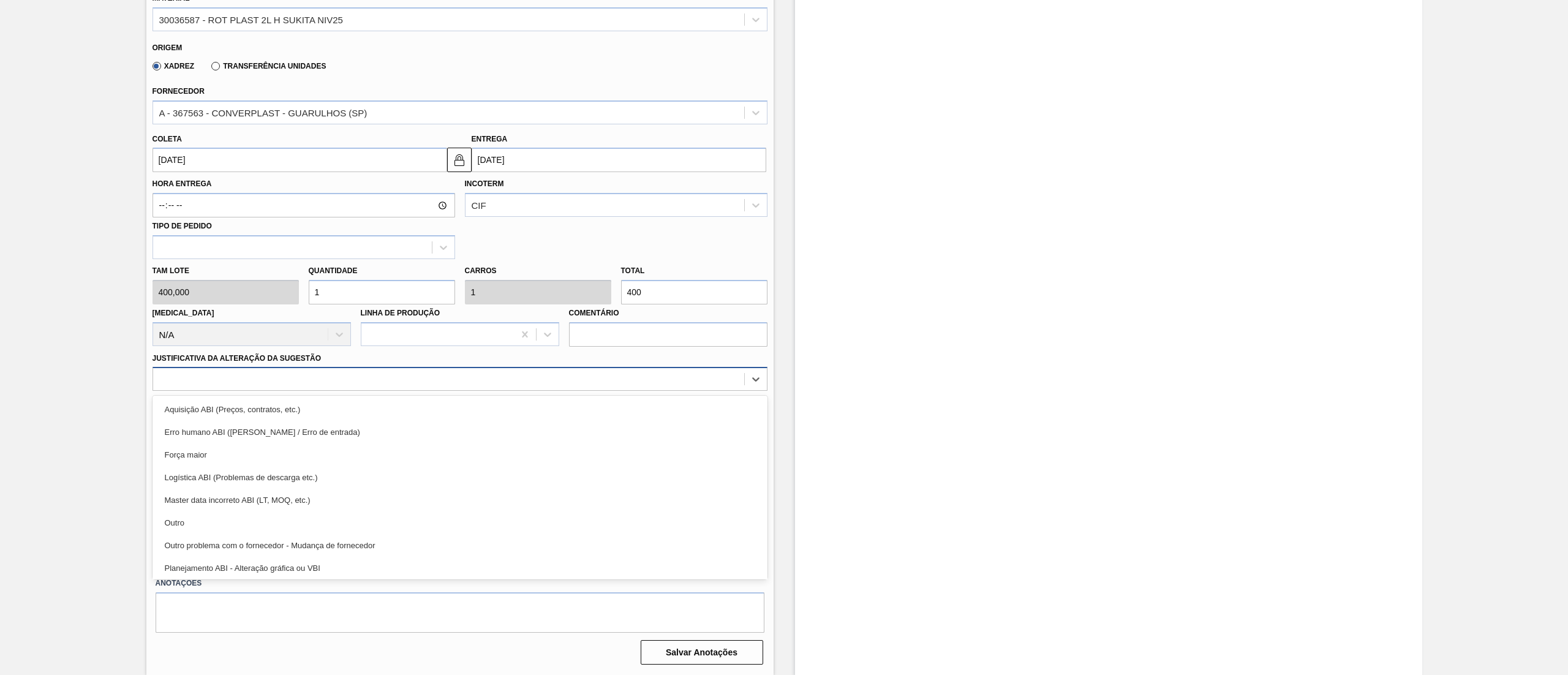
click at [236, 386] on div at bounding box center [448, 380] width 591 height 18
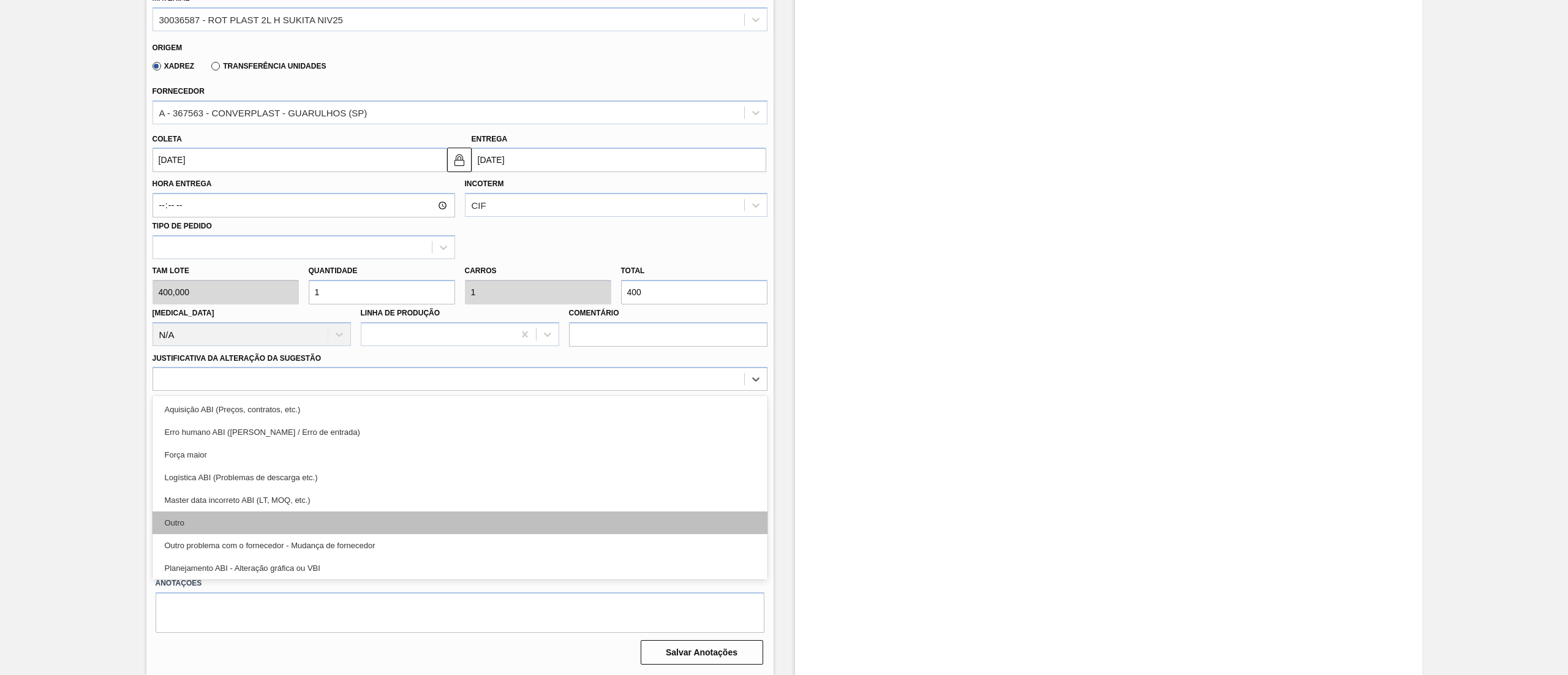
click at [211, 519] on div "Outro" at bounding box center [460, 522] width 615 height 23
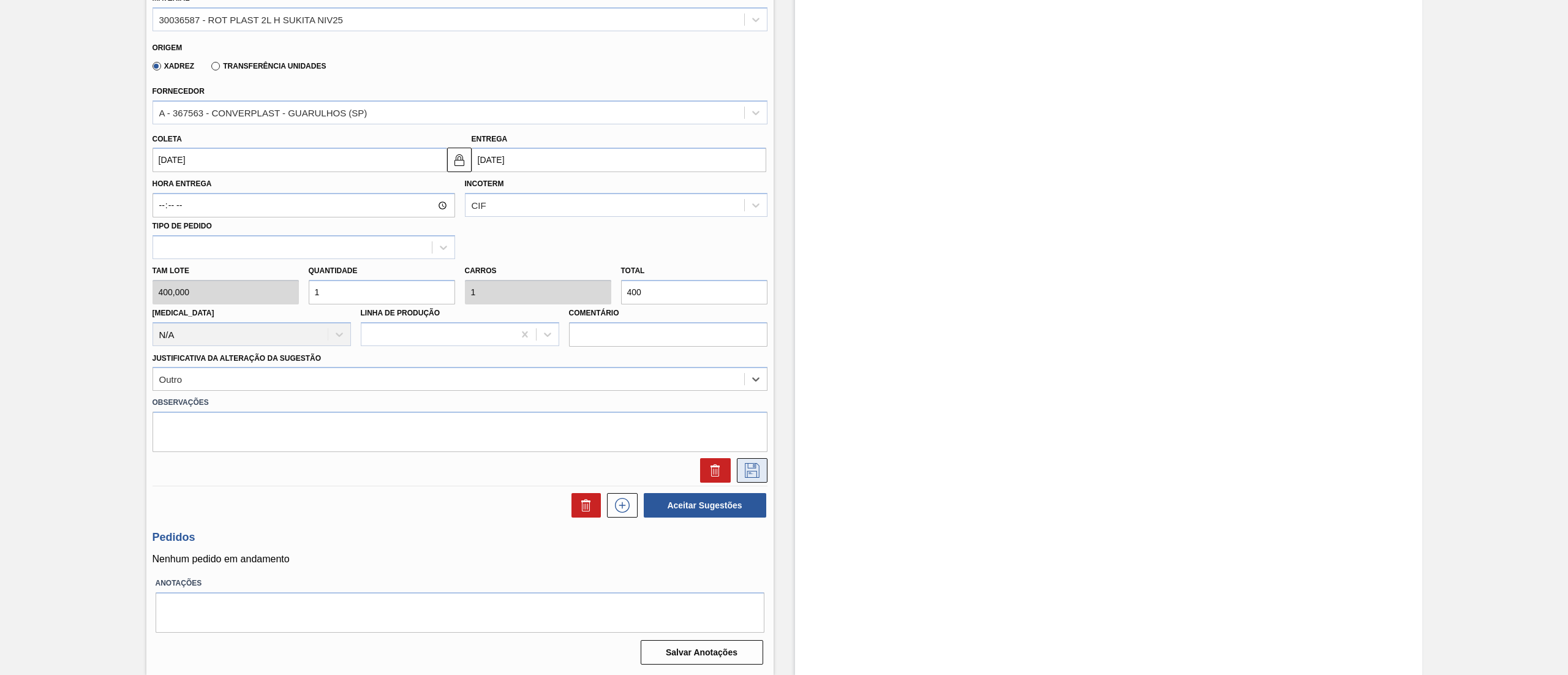
click at [752, 479] on button at bounding box center [752, 470] width 30 height 25
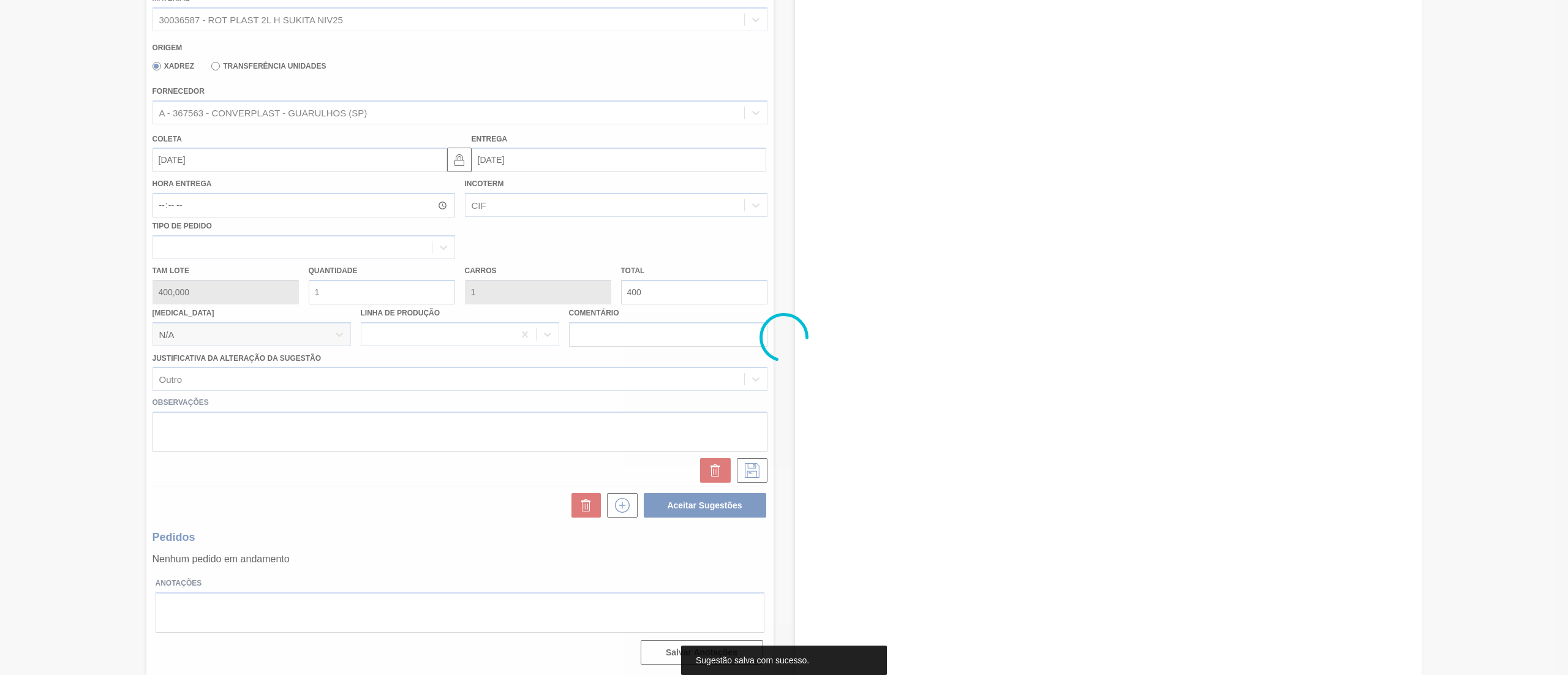
scroll to position [0, 0]
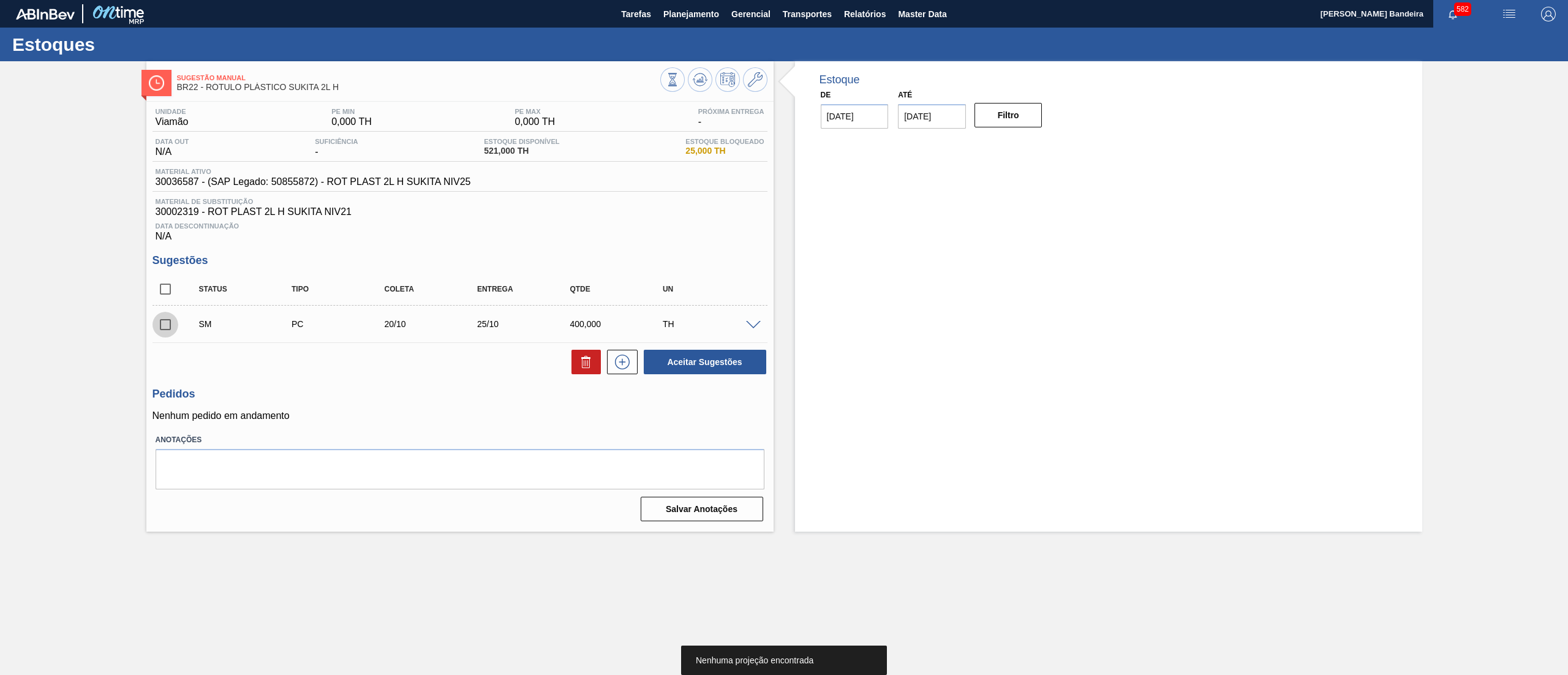
click at [172, 331] on input "checkbox" at bounding box center [165, 324] width 25 height 25
click at [740, 372] on button "Aceitar Sugestões" at bounding box center [705, 362] width 123 height 25
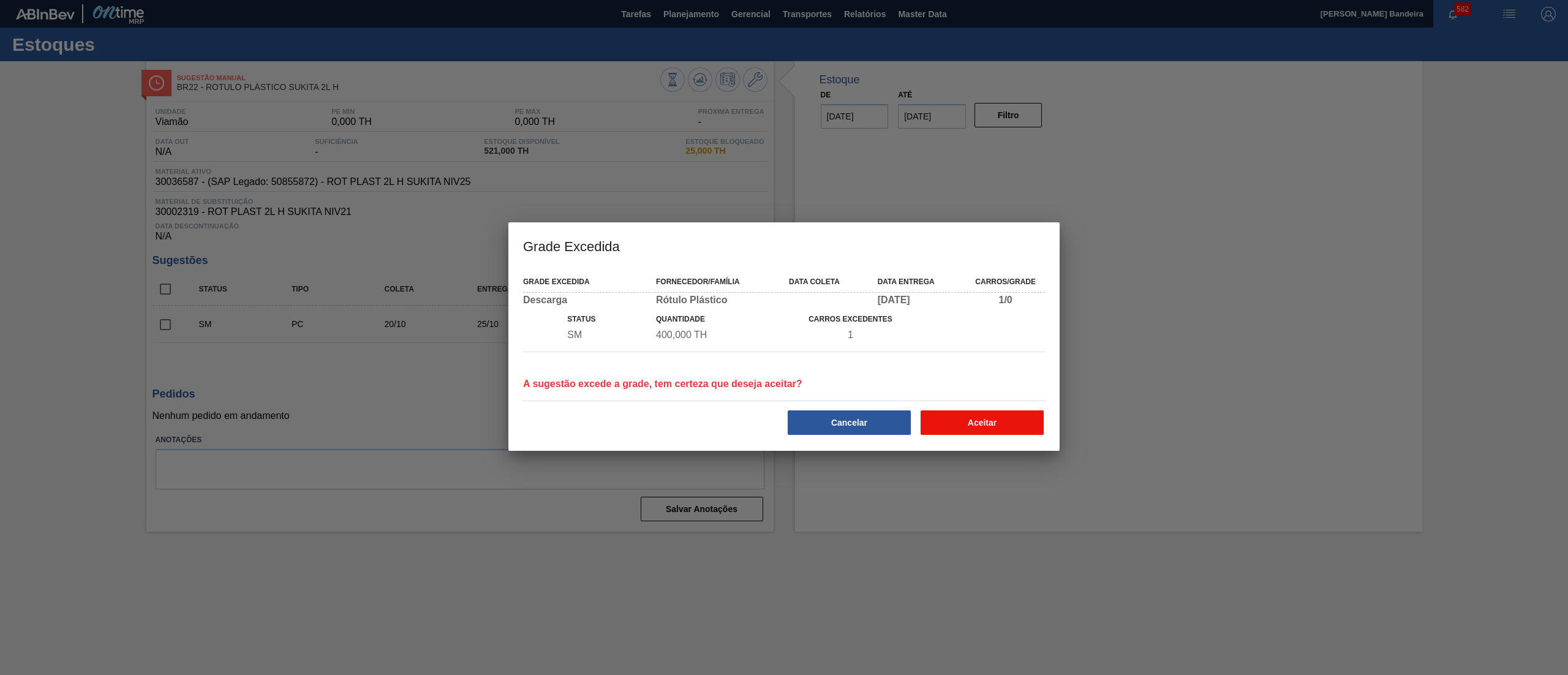
click at [983, 413] on button "Aceitar" at bounding box center [982, 423] width 123 height 25
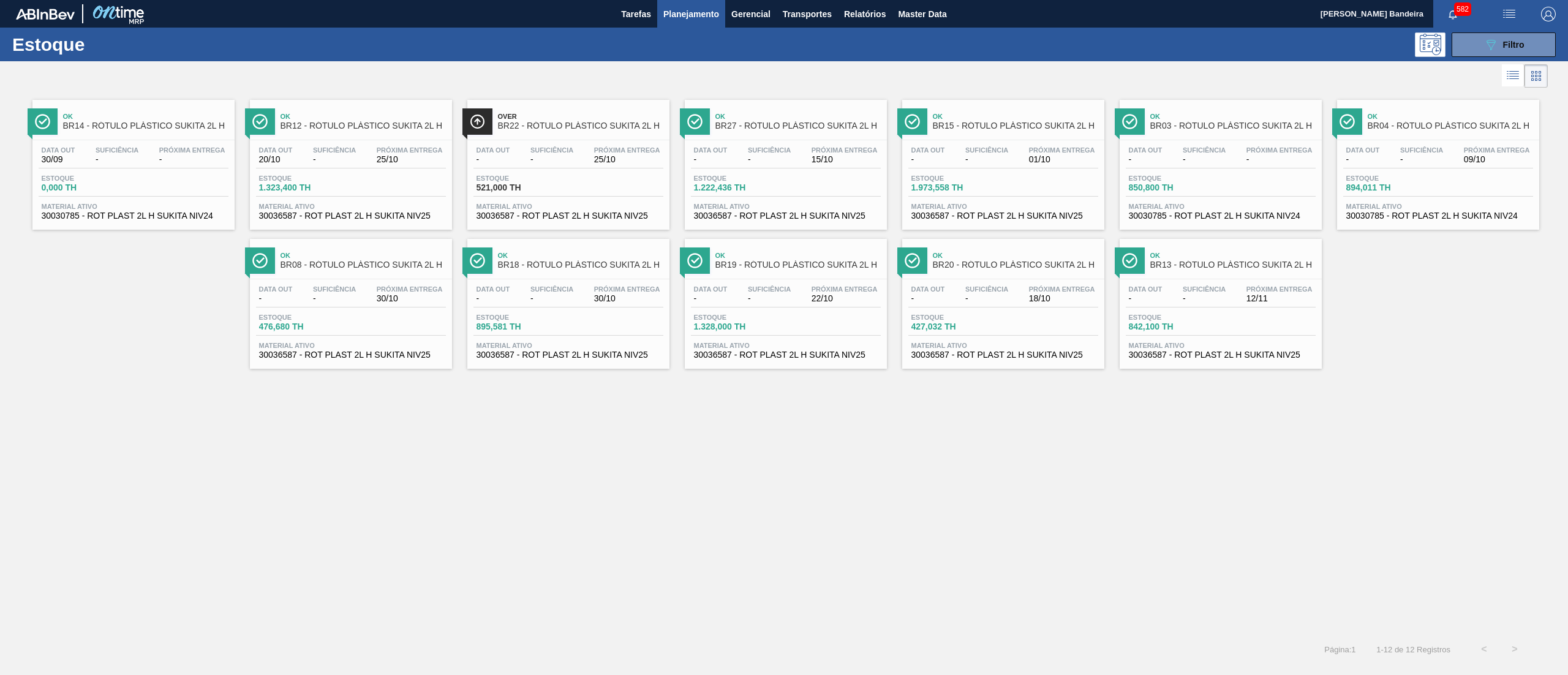
click at [1280, 213] on span "30030785 - ROT PLAST 2L H SUKITA NIV24" at bounding box center [1221, 216] width 184 height 9
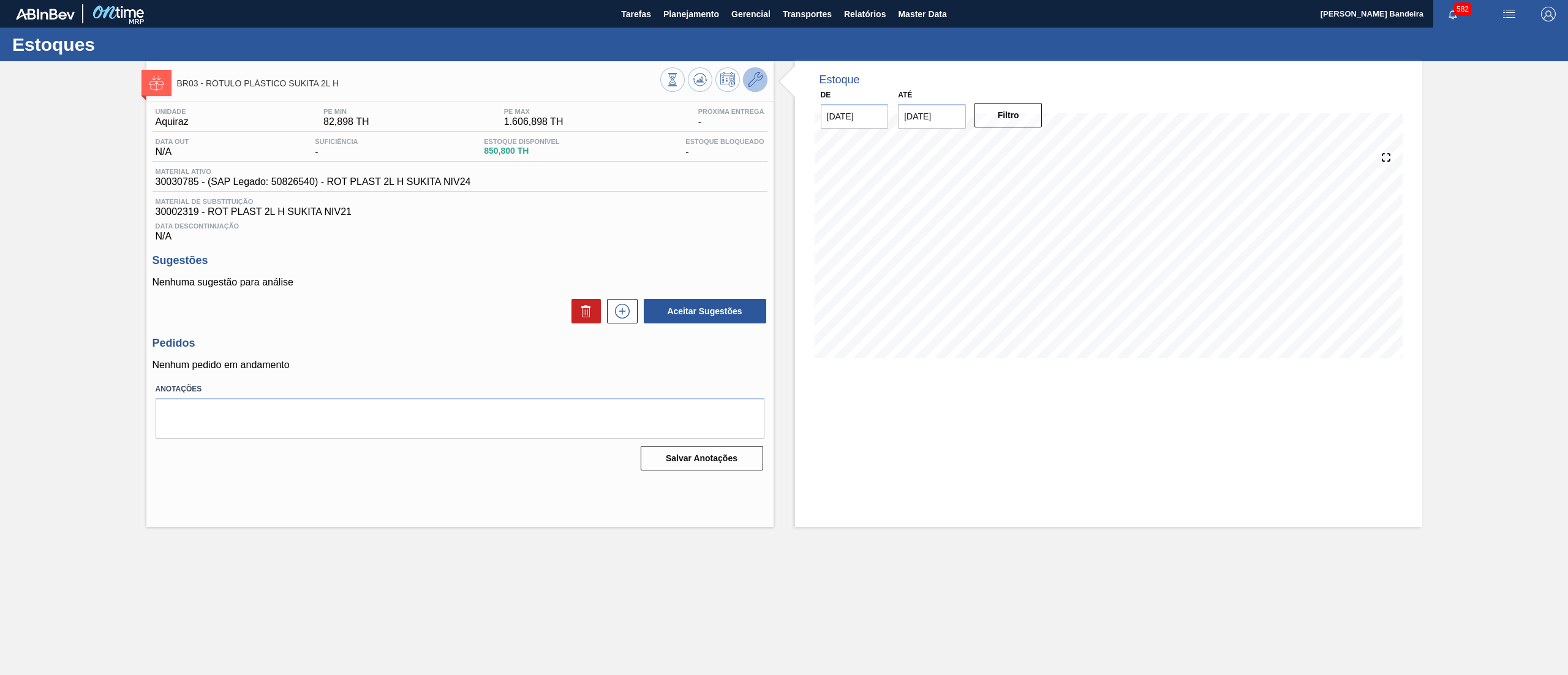
click at [765, 80] on button at bounding box center [756, 80] width 25 height 25
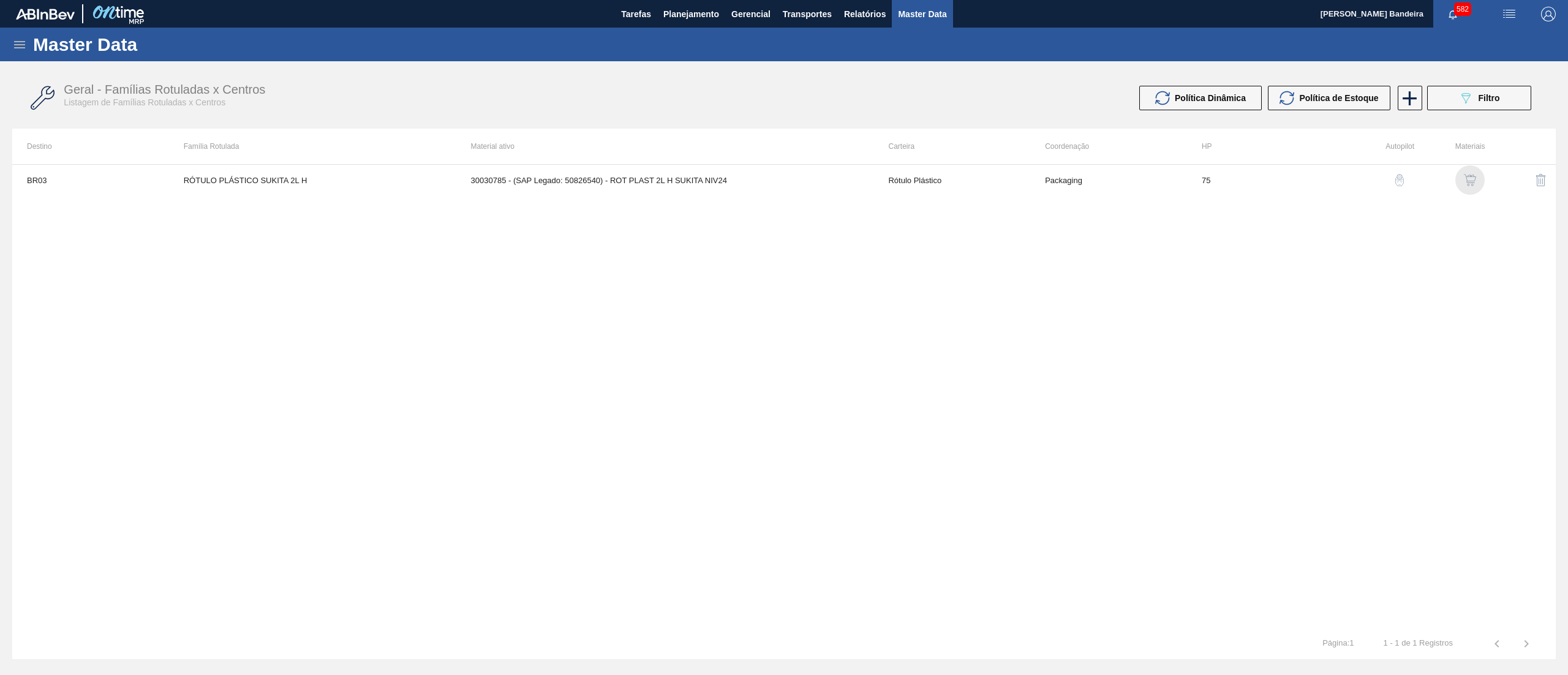
click at [1474, 178] on img "button" at bounding box center [1470, 180] width 12 height 12
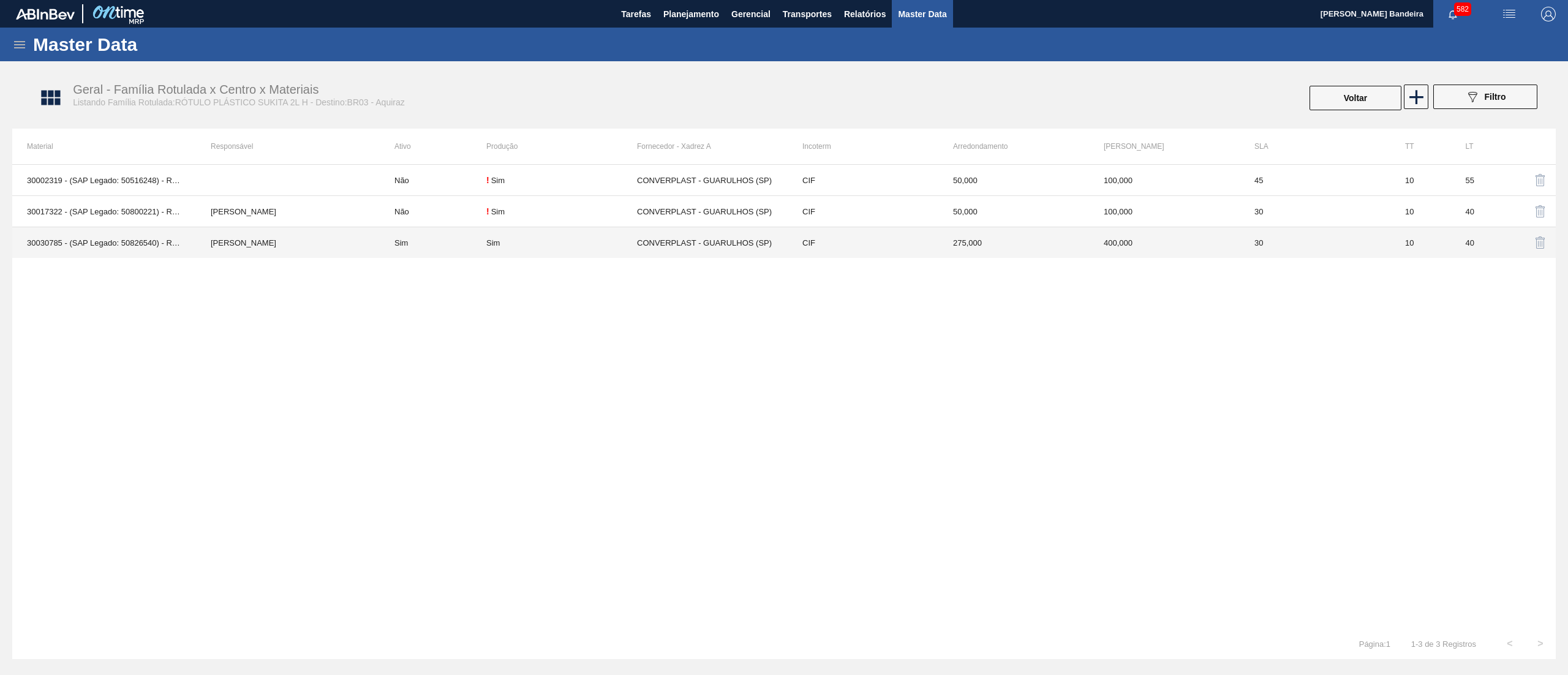
click at [606, 242] on div "Sim" at bounding box center [561, 242] width 151 height 9
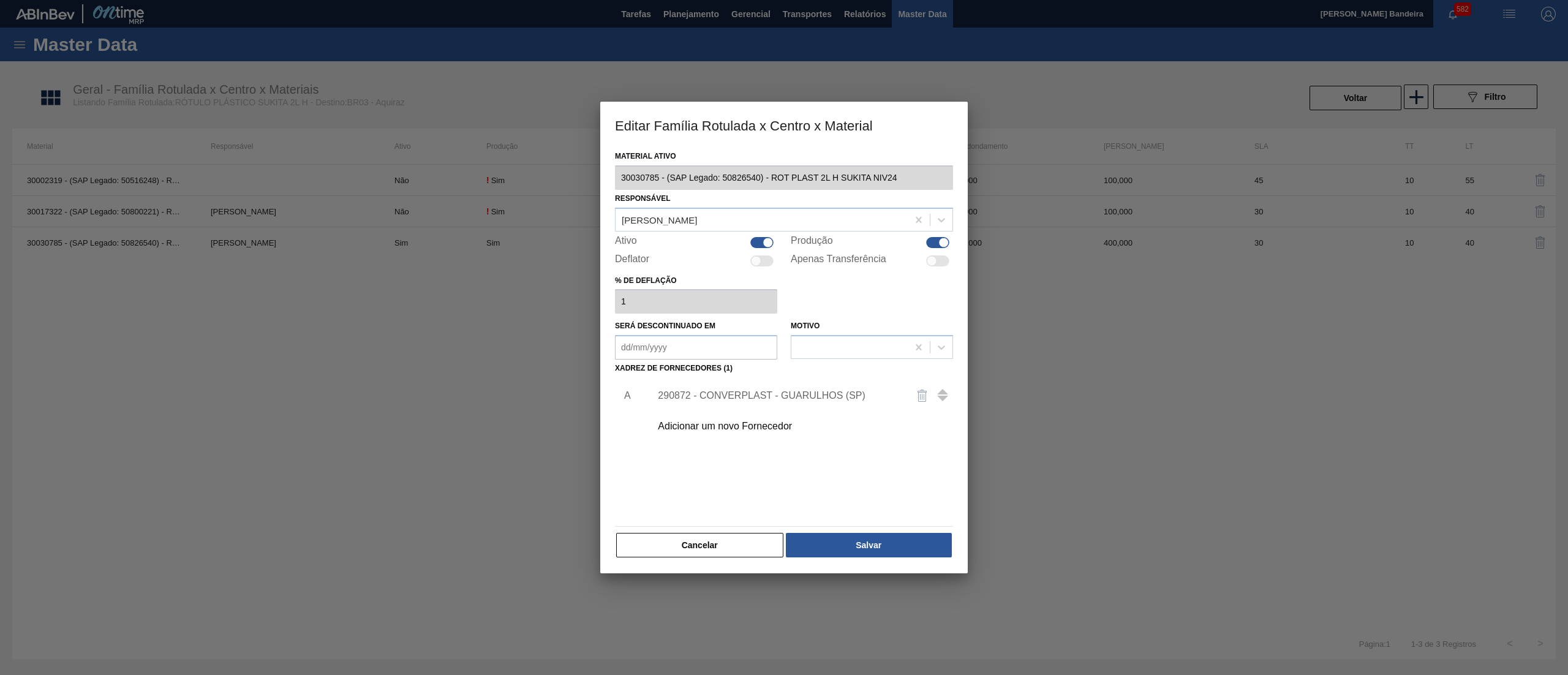
click at [758, 237] on div at bounding box center [762, 242] width 23 height 11
click at [812, 548] on button "Salvar" at bounding box center [869, 546] width 166 height 25
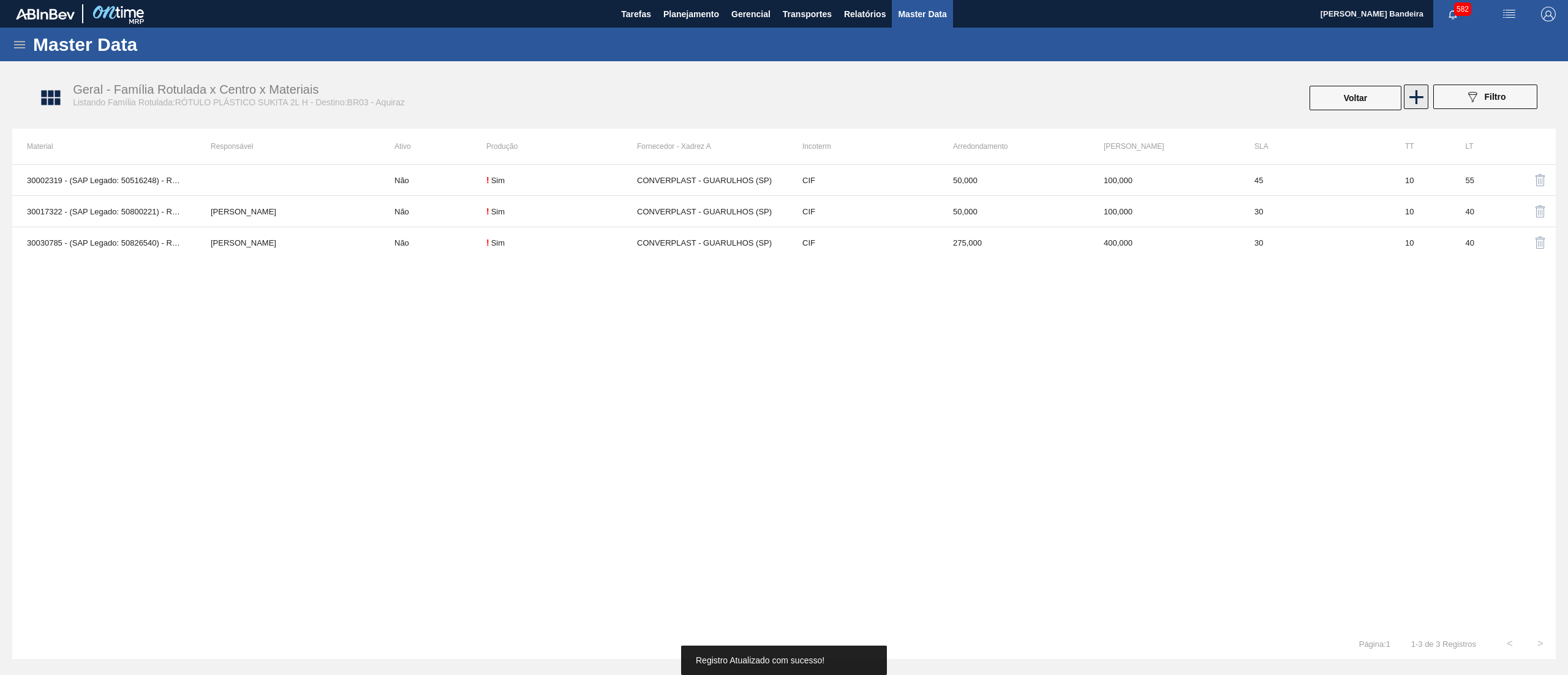
click at [1416, 95] on icon at bounding box center [1416, 97] width 14 height 14
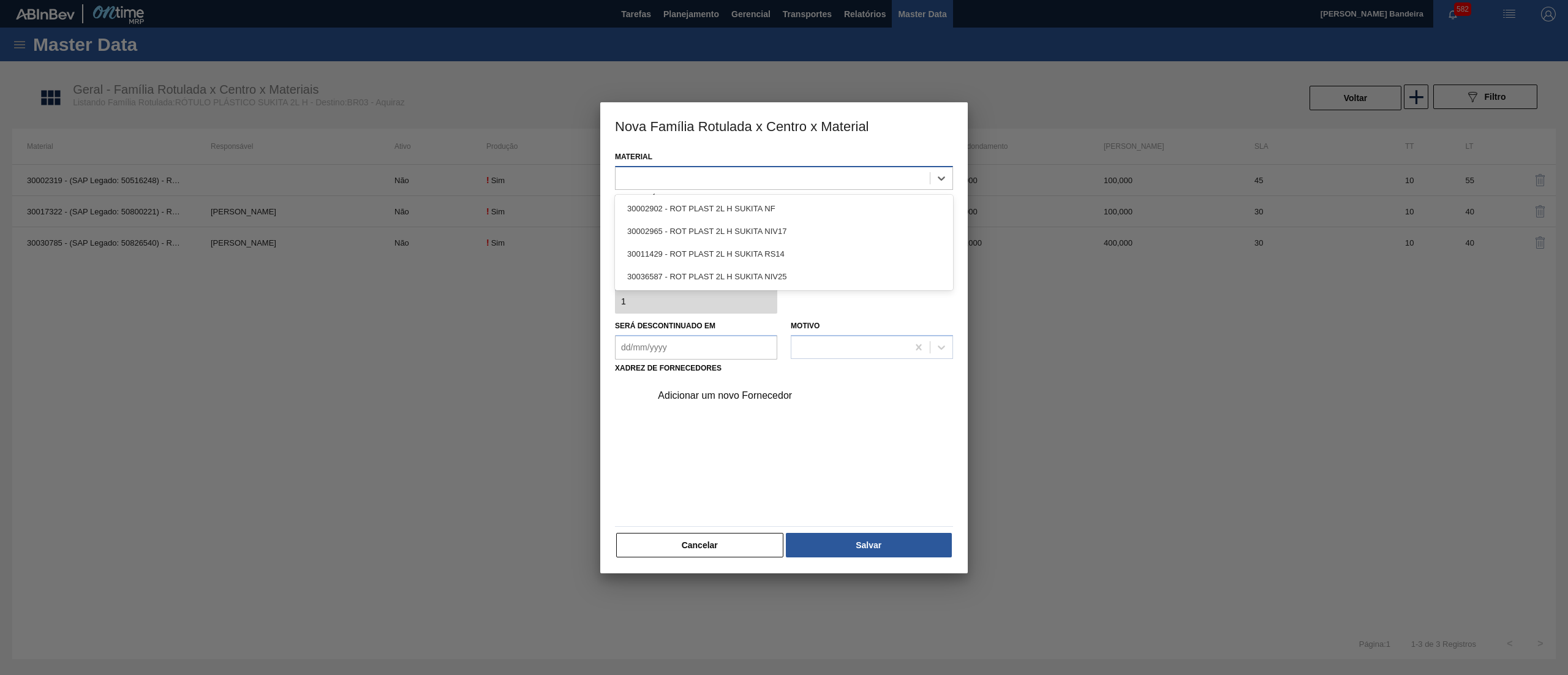
click at [753, 189] on div at bounding box center [784, 178] width 338 height 24
click at [757, 267] on div "30036587 - ROT PLAST 2L H SUKITA NIV25" at bounding box center [784, 276] width 338 height 23
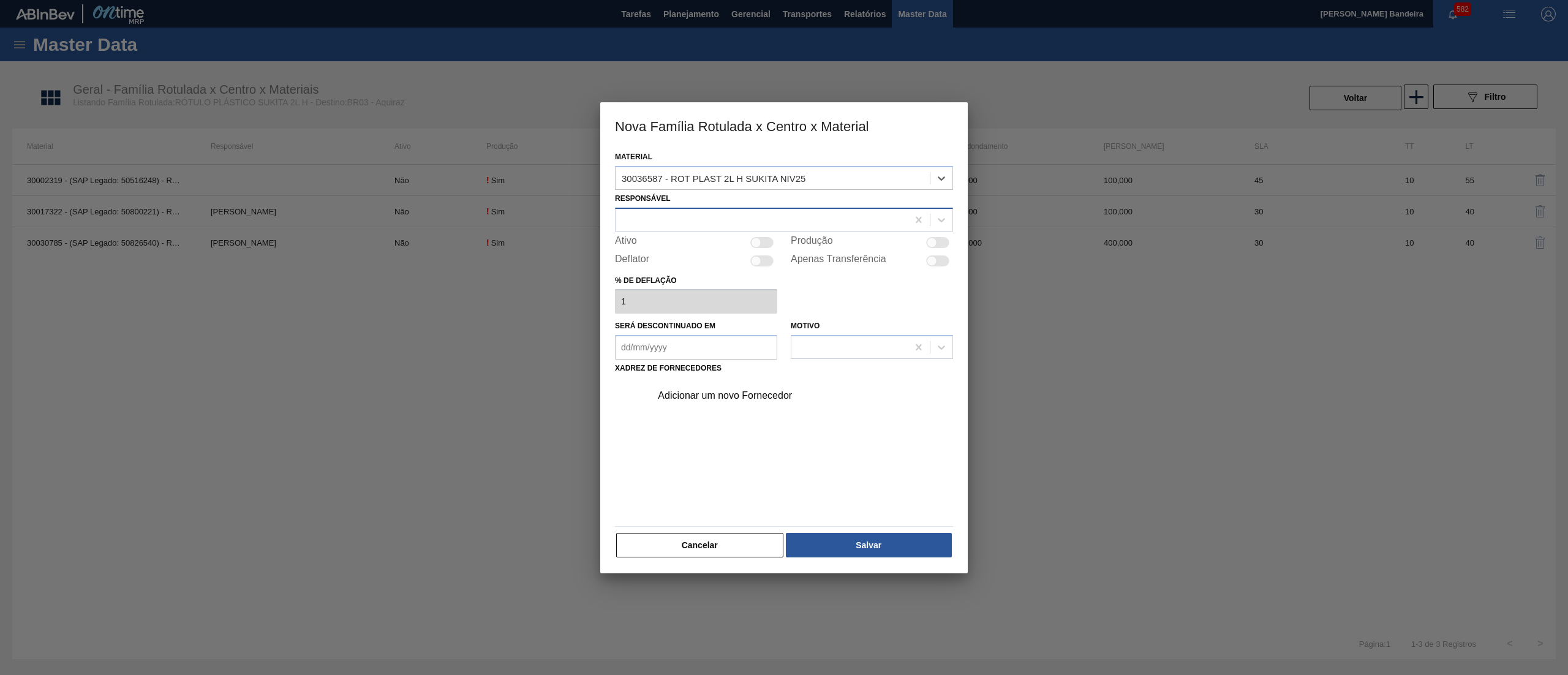
click at [719, 216] on div at bounding box center [762, 220] width 292 height 18
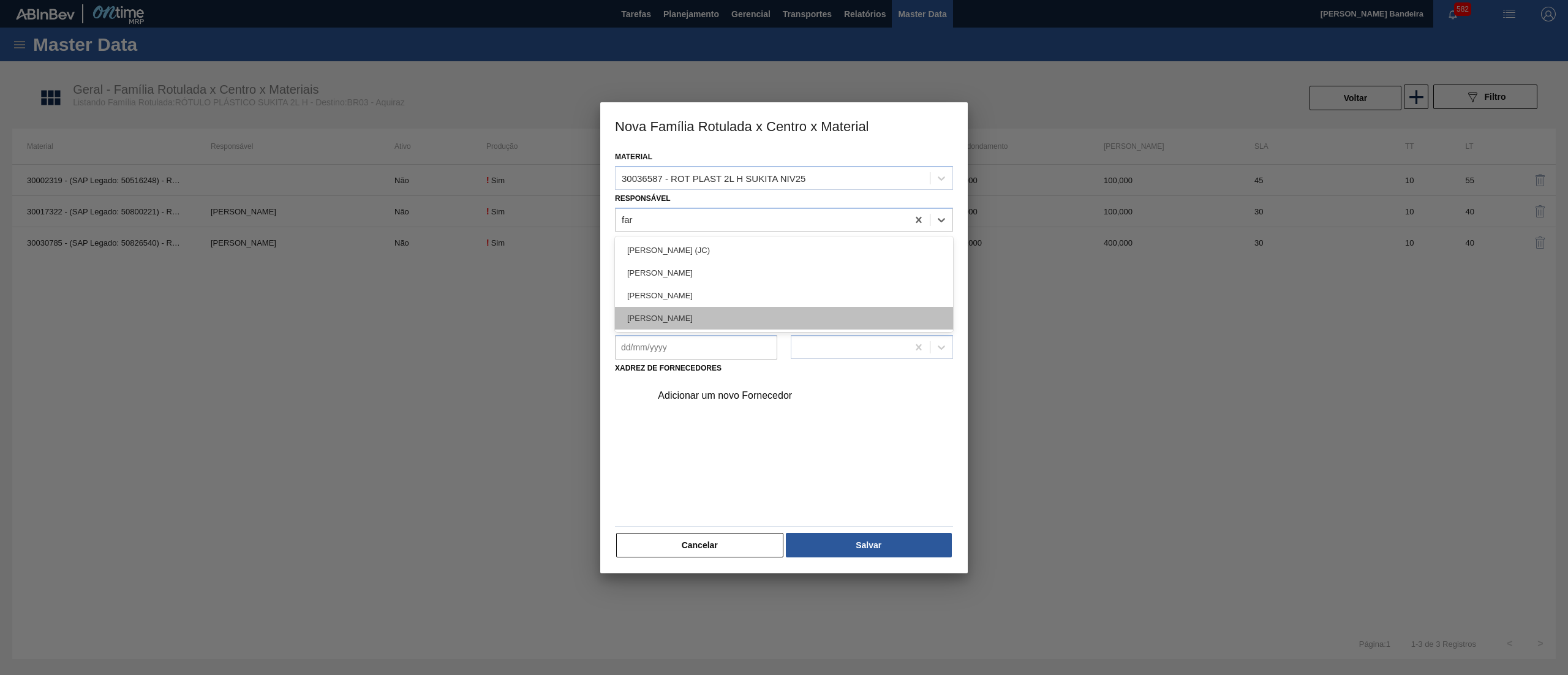
click at [710, 320] on div "[PERSON_NAME] LIMA [PERSON_NAME]" at bounding box center [784, 318] width 338 height 23
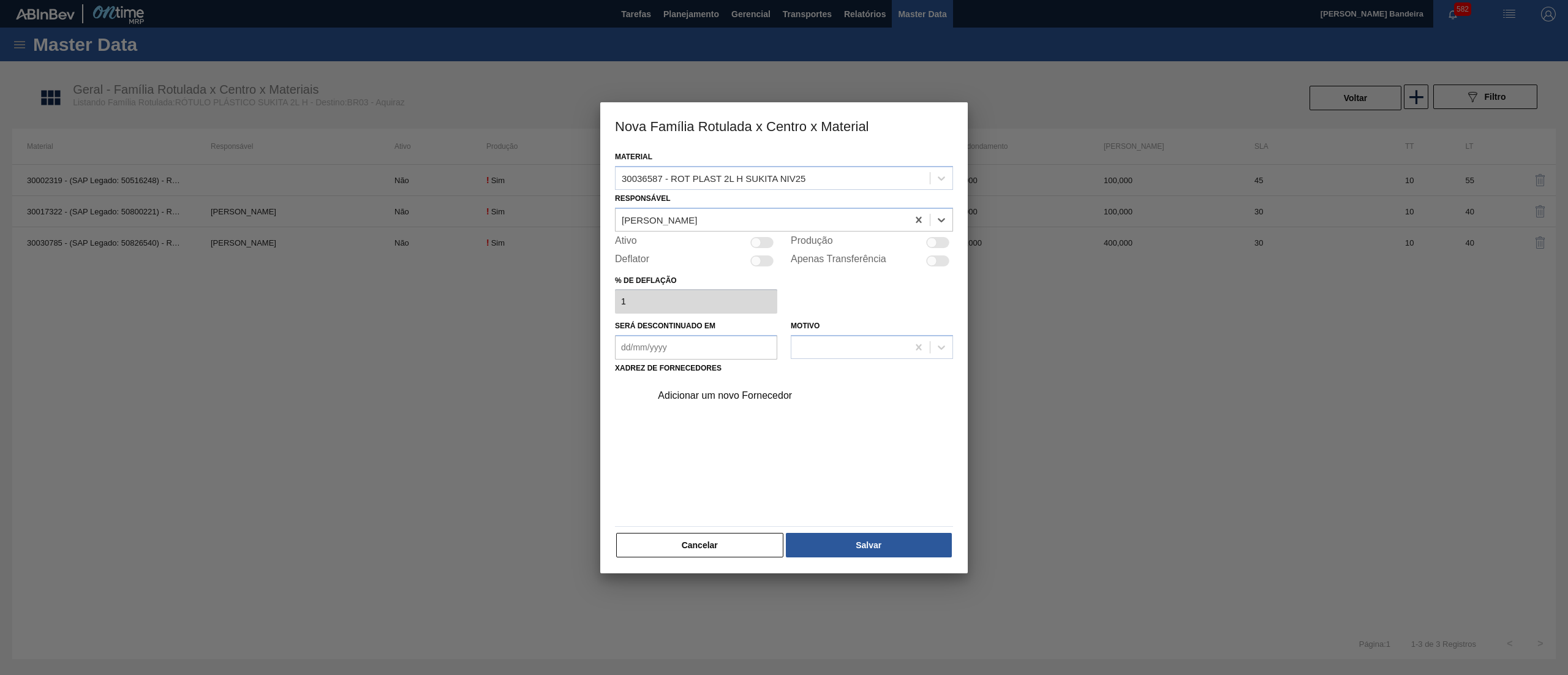
click at [759, 241] on div at bounding box center [756, 242] width 10 height 10
click at [743, 386] on div "Adicionar um novo Fornecedor" at bounding box center [798, 395] width 309 height 30
click at [738, 392] on div "Adicionar um novo Fornecedor" at bounding box center [778, 395] width 240 height 11
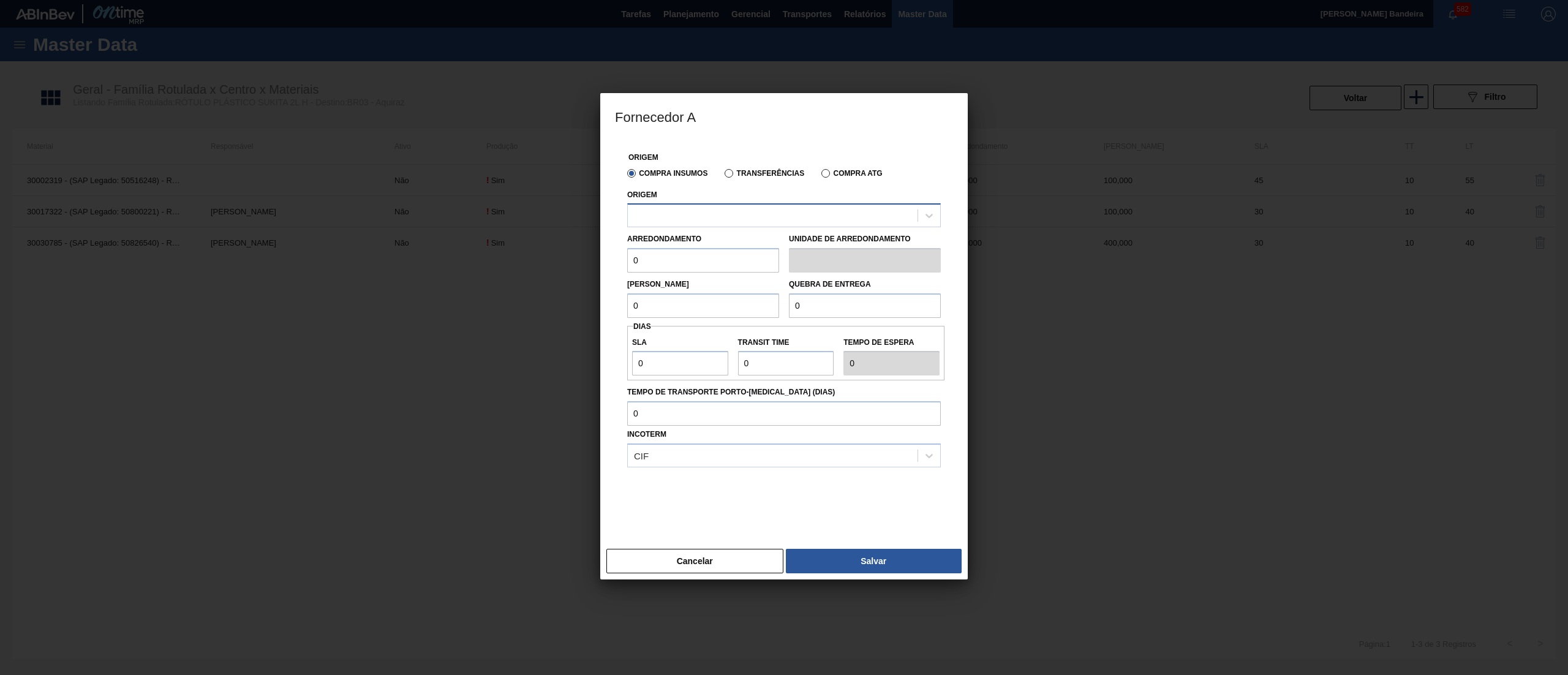
click at [728, 211] on div at bounding box center [772, 216] width 290 height 18
click at [728, 251] on div "290872 - CONVERPLAST - GUARULHOS (SP)" at bounding box center [784, 246] width 313 height 23
drag, startPoint x: 692, startPoint y: 260, endPoint x: 521, endPoint y: 262, distance: 171.0
click at [521, 262] on div "Fornecedor A Origem Compra Insumos Transferências Compra ATG Origem option 2908…" at bounding box center [784, 338] width 1568 height 675
paste input "40"
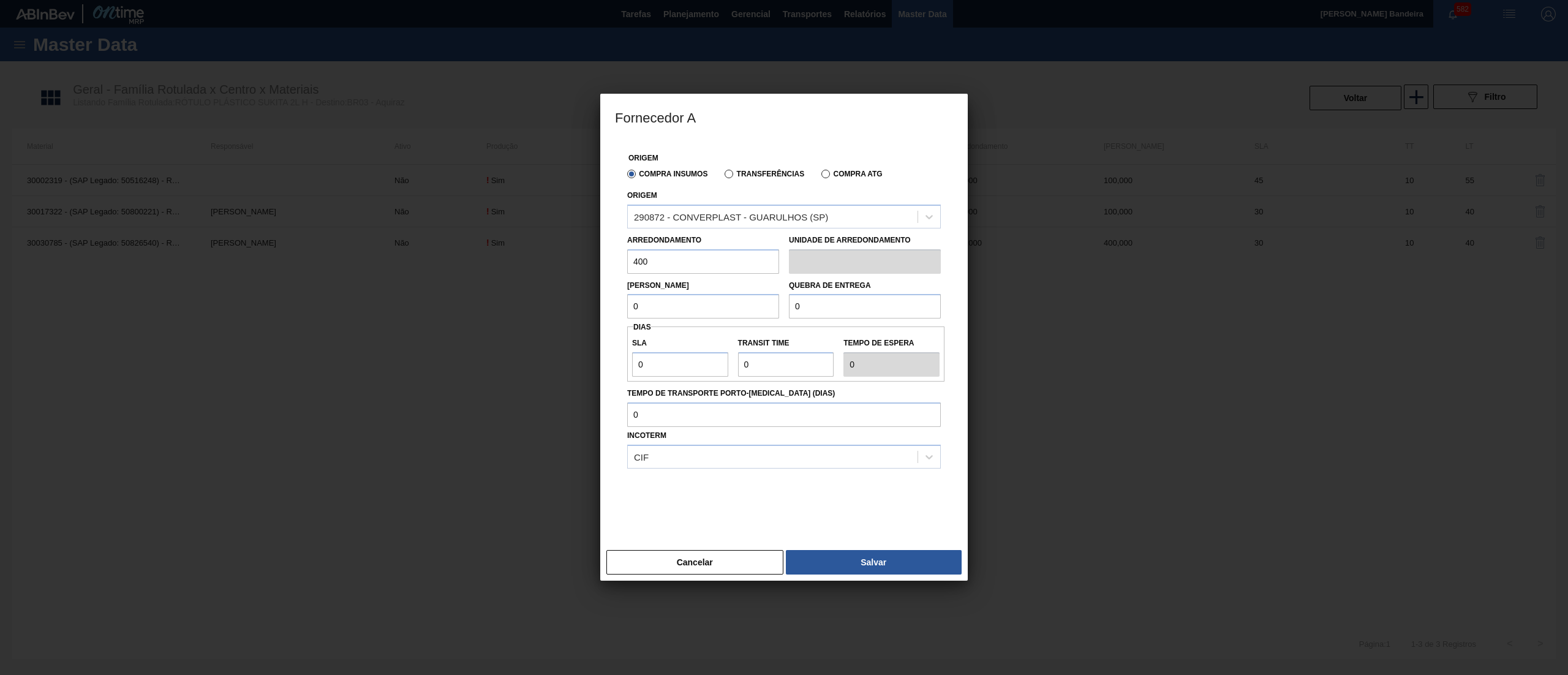
drag, startPoint x: 674, startPoint y: 304, endPoint x: 559, endPoint y: 312, distance: 115.3
click at [559, 312] on div "Fornecedor A Origem Compra Insumos Transferências Compra ATG Origem 290872 - CO…" at bounding box center [784, 338] width 1568 height 675
paste input "40"
drag, startPoint x: 842, startPoint y: 311, endPoint x: 680, endPoint y: 327, distance: 162.8
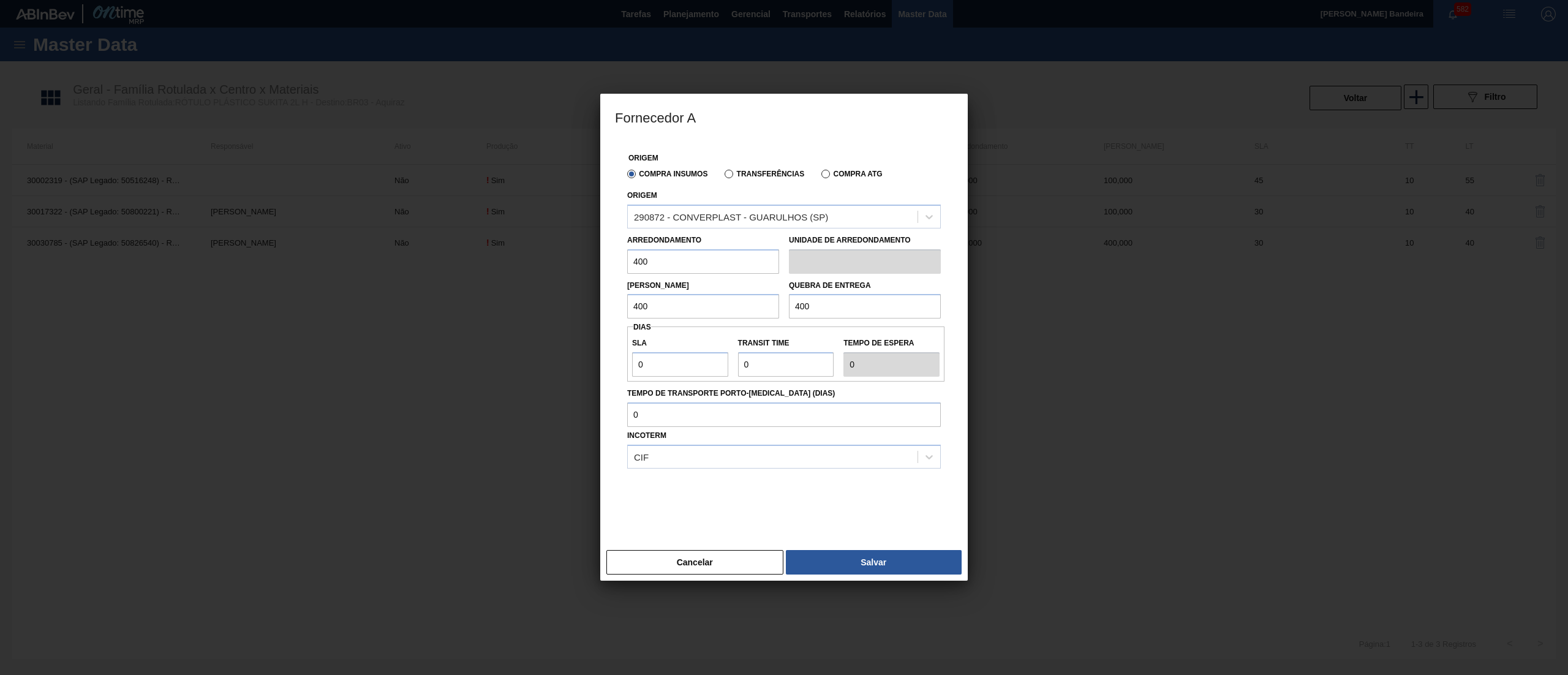
click at [680, 327] on div "Origem Compra Insumos Transferências Compra ATG Origem 290872 - CONVERPLAST - G…" at bounding box center [784, 335] width 338 height 390
drag, startPoint x: 679, startPoint y: 357, endPoint x: 522, endPoint y: 357, distance: 157.0
click at [522, 357] on div "Fornecedor A Origem Compra Insumos Transferências Compra ATG Origem 290872 - CO…" at bounding box center [784, 338] width 1568 height 675
drag, startPoint x: 754, startPoint y: 362, endPoint x: 709, endPoint y: 364, distance: 45.0
click at [709, 364] on div "SLA 30 Transit Time Tempo de espera 30" at bounding box center [786, 354] width 318 height 45
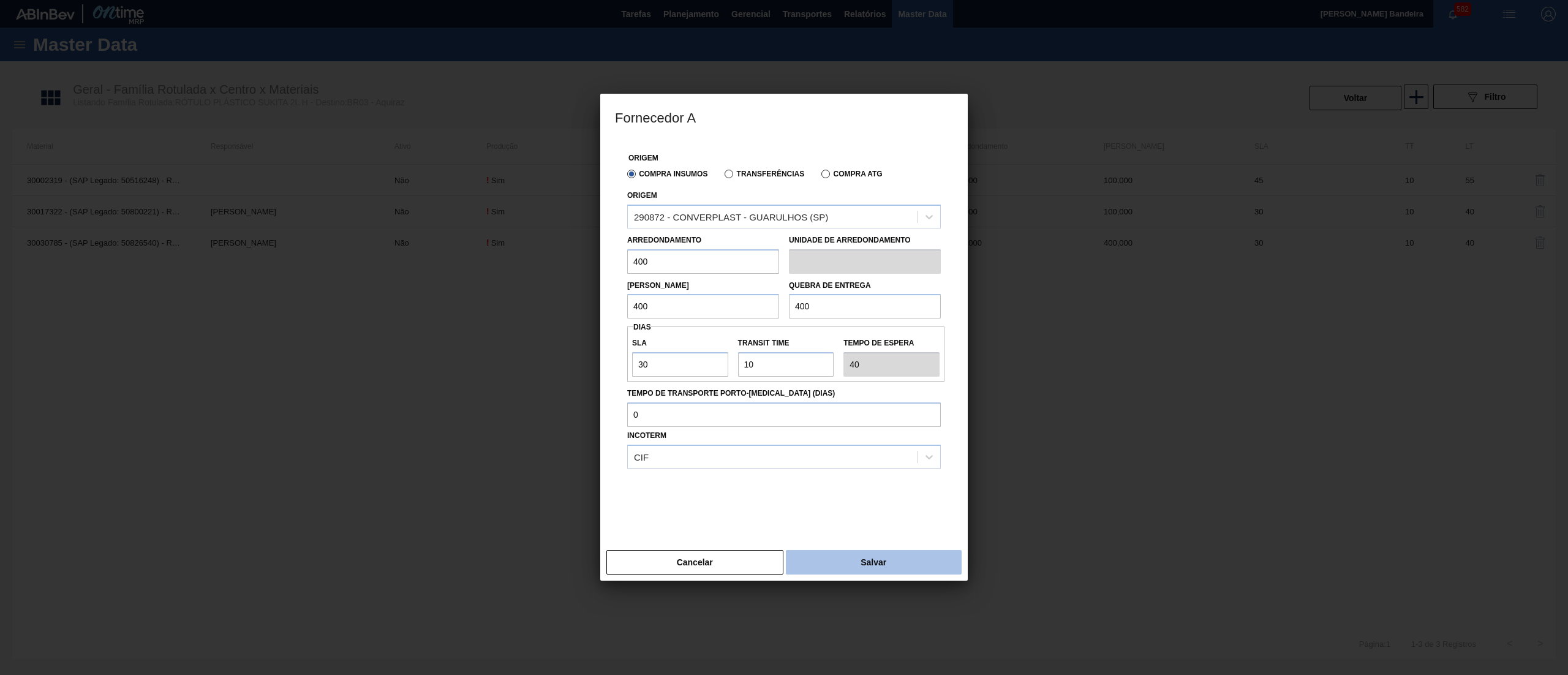
click at [854, 555] on button "Salvar" at bounding box center [874, 562] width 176 height 25
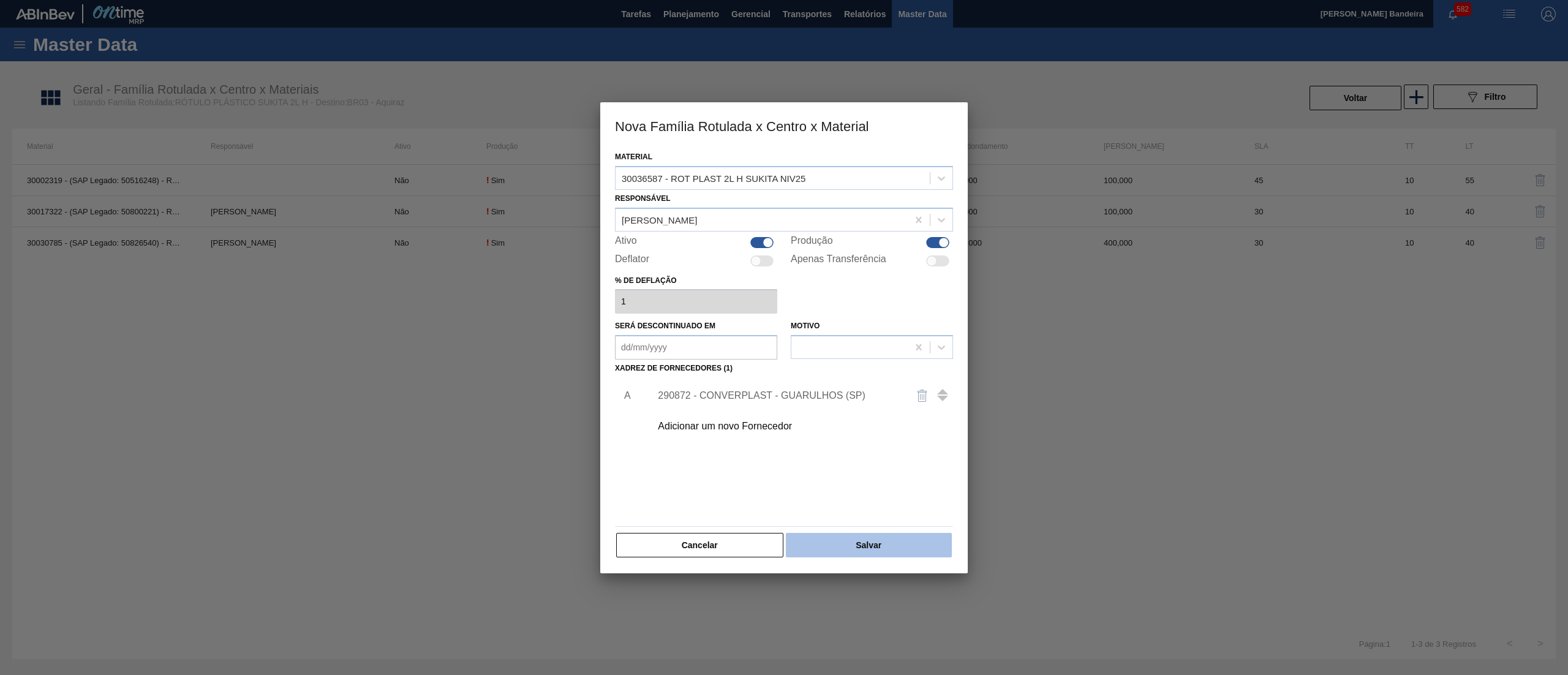
click at [854, 543] on button "Salvar" at bounding box center [869, 546] width 166 height 25
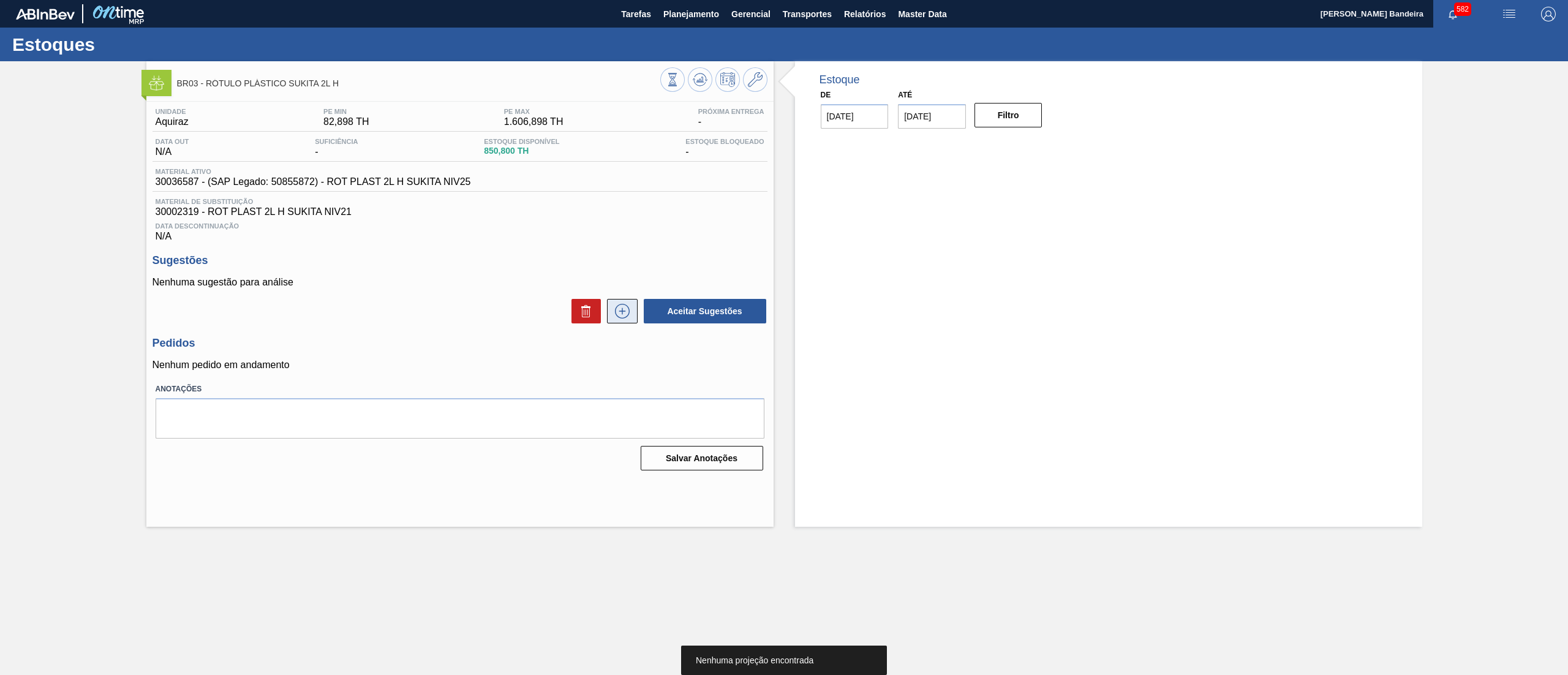
click at [611, 315] on button at bounding box center [622, 311] width 30 height 25
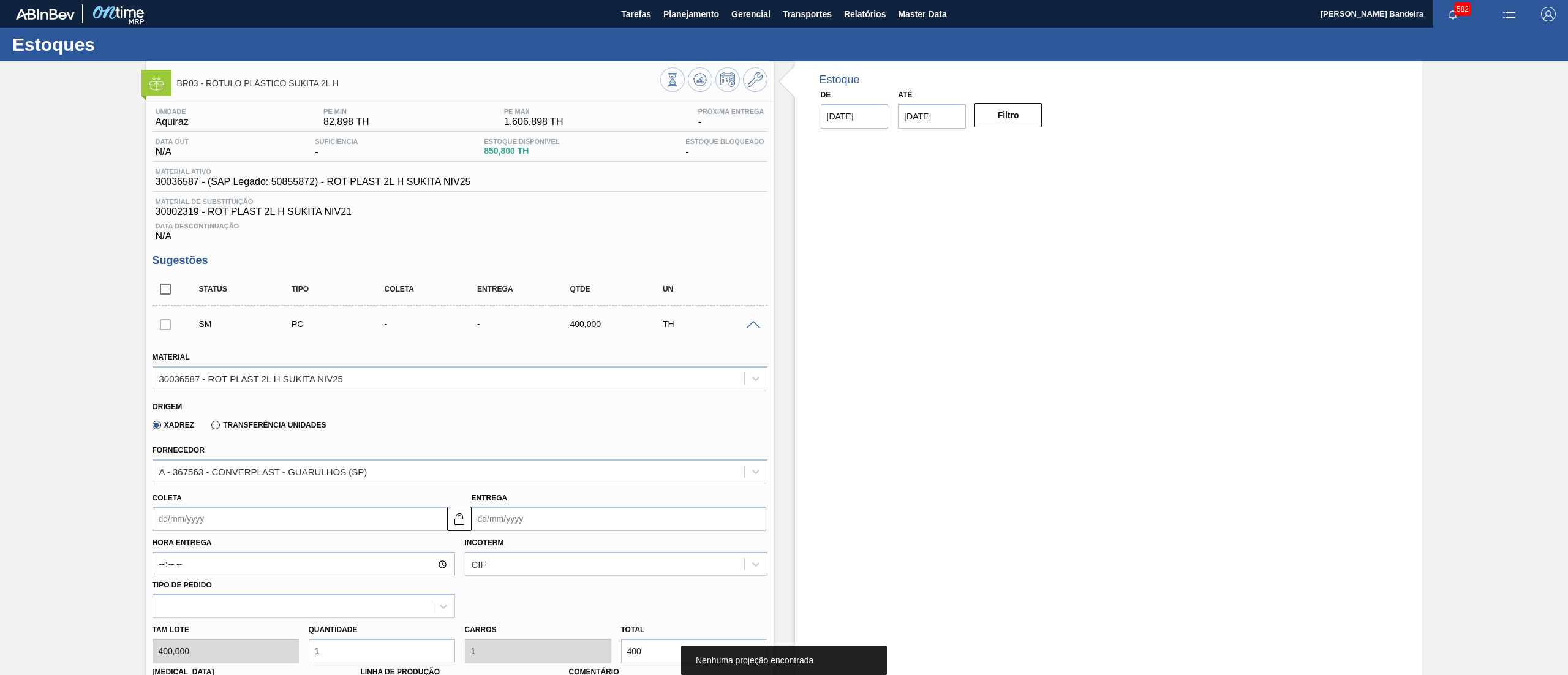
scroll to position [359, 0]
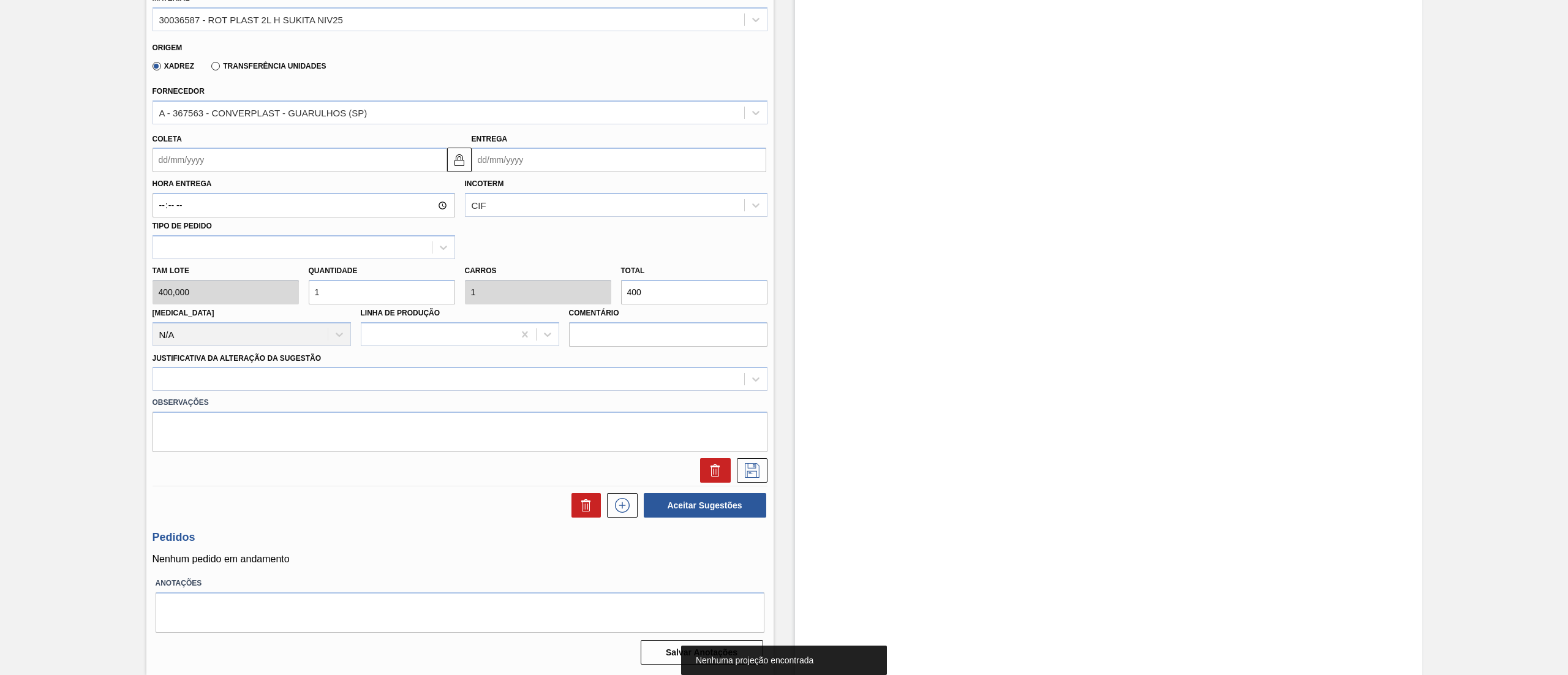
click at [177, 163] on input "Coleta" at bounding box center [300, 160] width 295 height 25
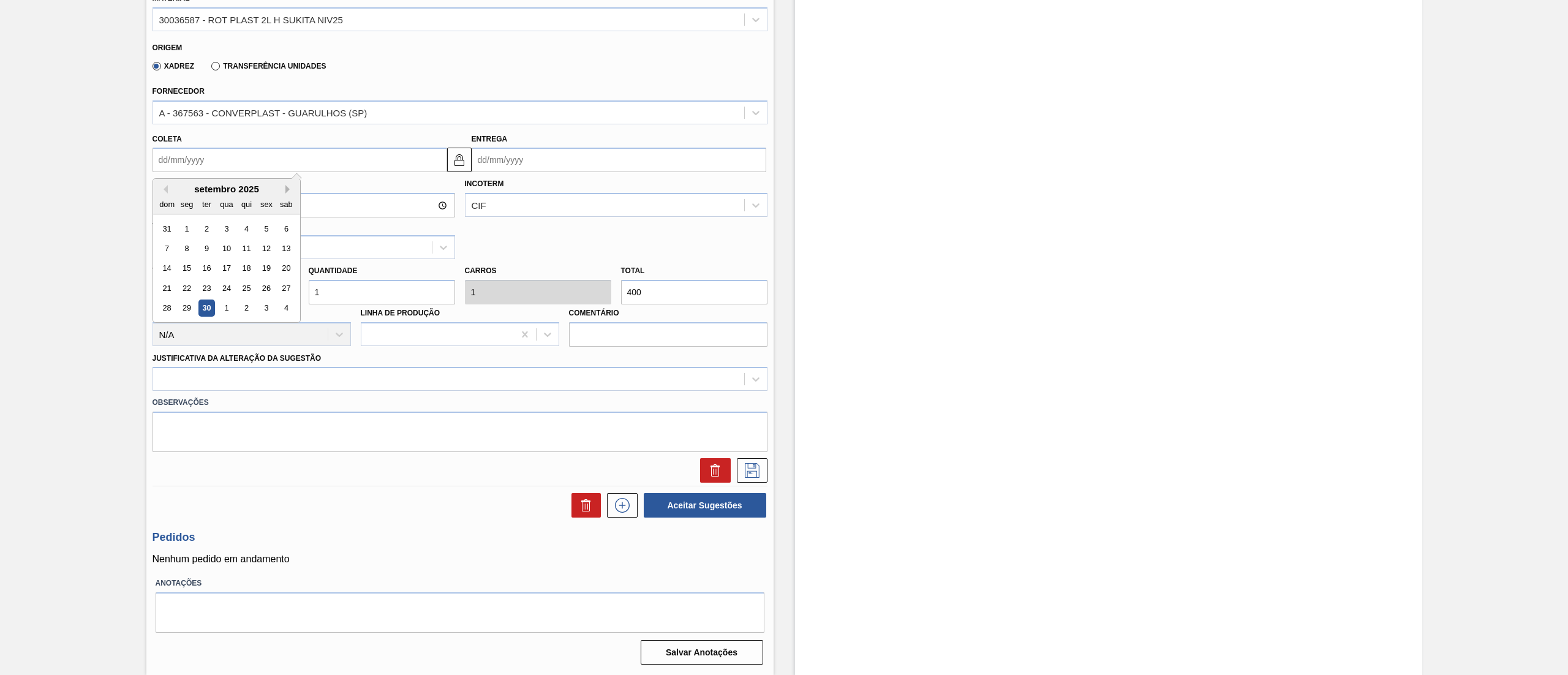
click at [290, 189] on button "Next Month" at bounding box center [289, 189] width 8 height 8
click at [187, 291] on div "20" at bounding box center [187, 288] width 17 height 17
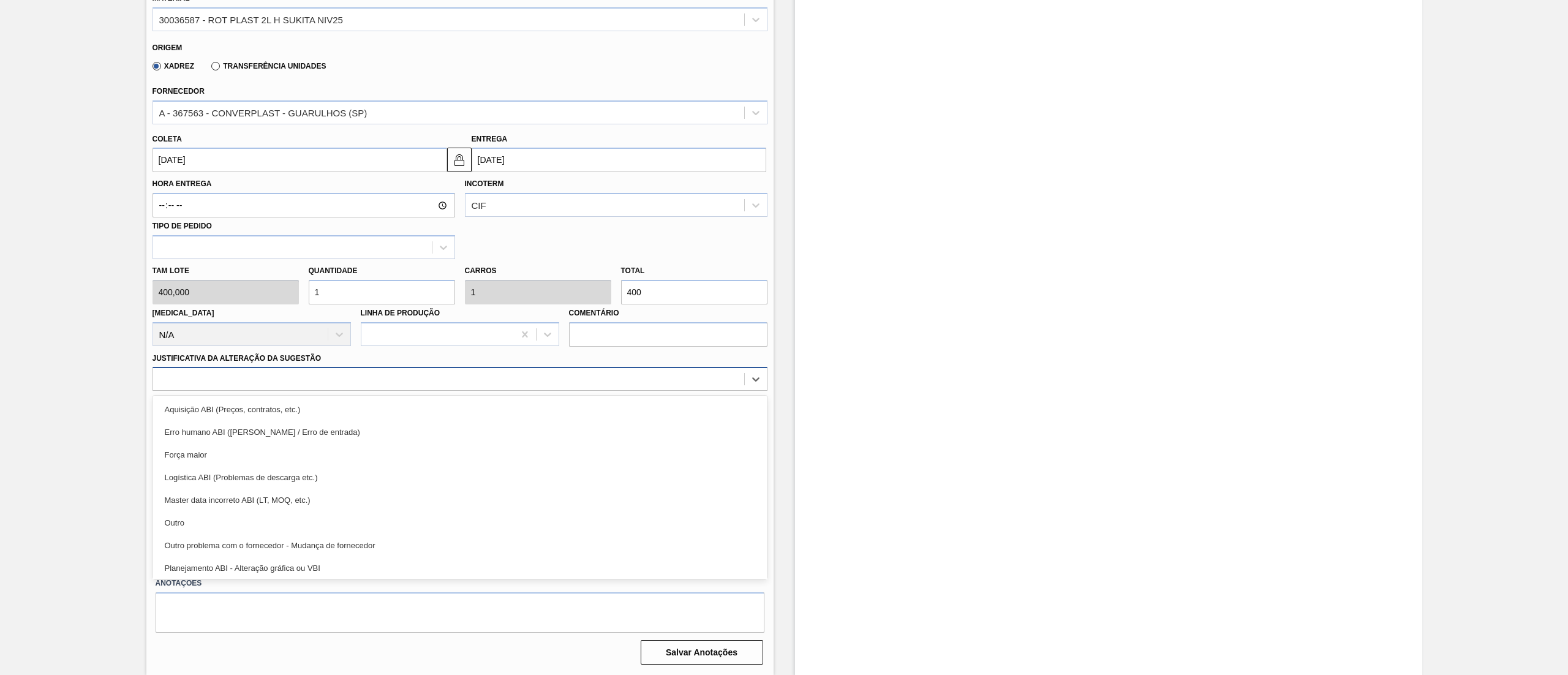
click at [278, 373] on div at bounding box center [448, 380] width 591 height 18
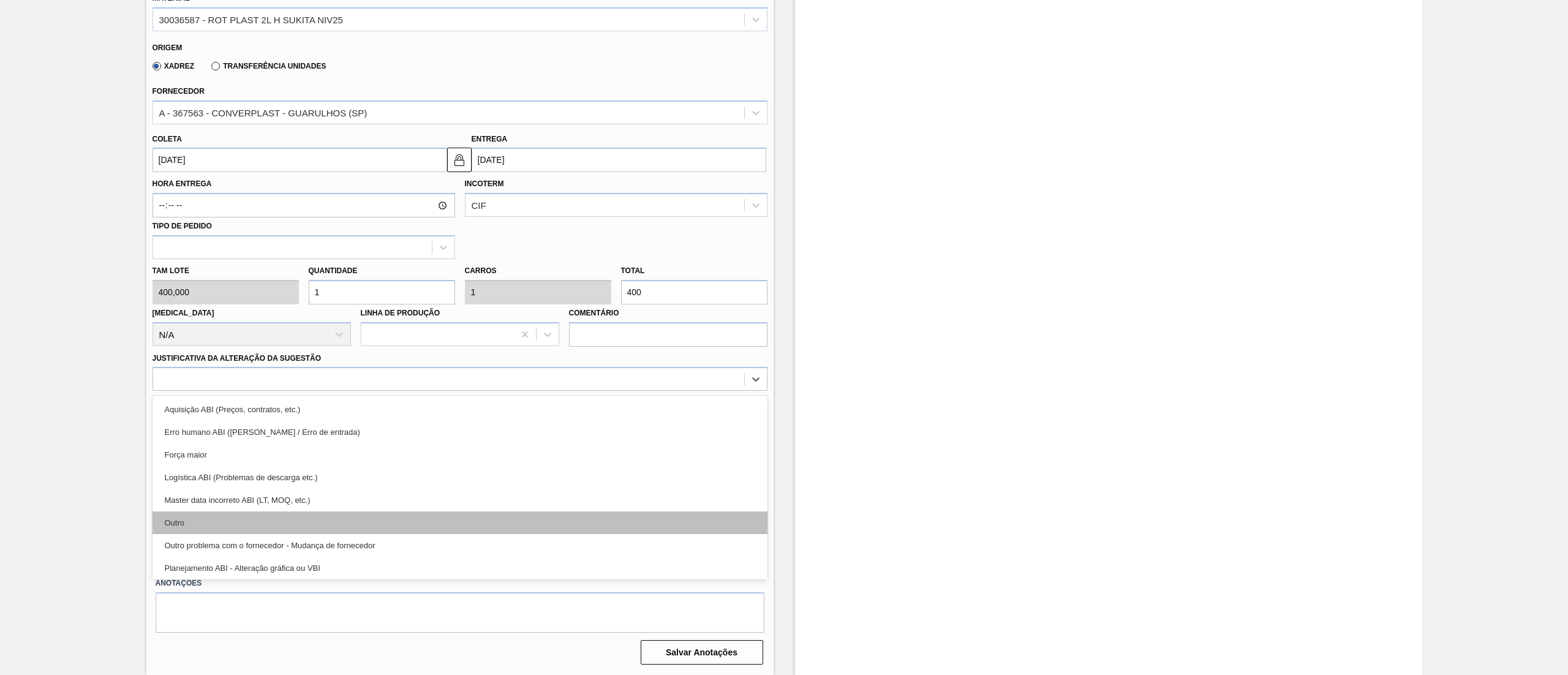
click at [225, 519] on div "Outro" at bounding box center [460, 522] width 615 height 23
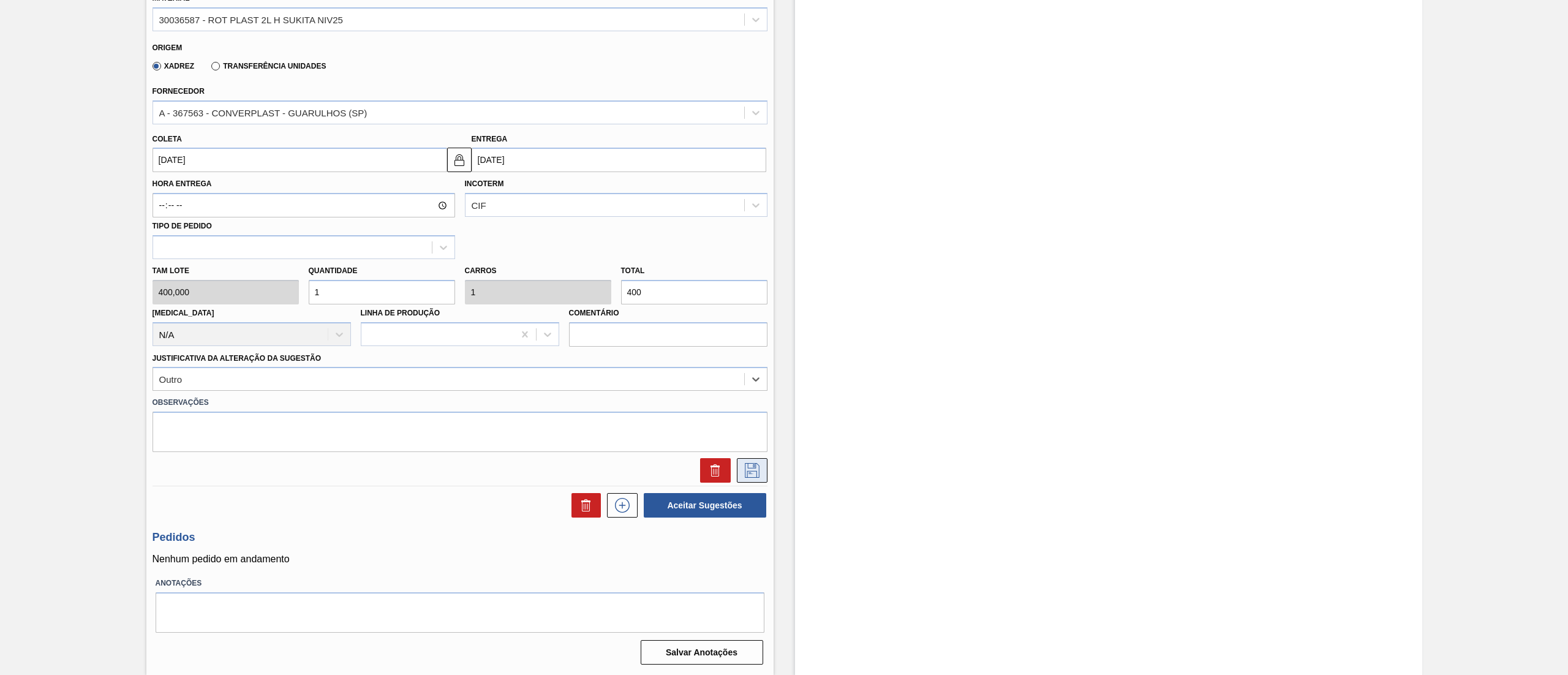
click at [749, 467] on icon at bounding box center [752, 470] width 19 height 14
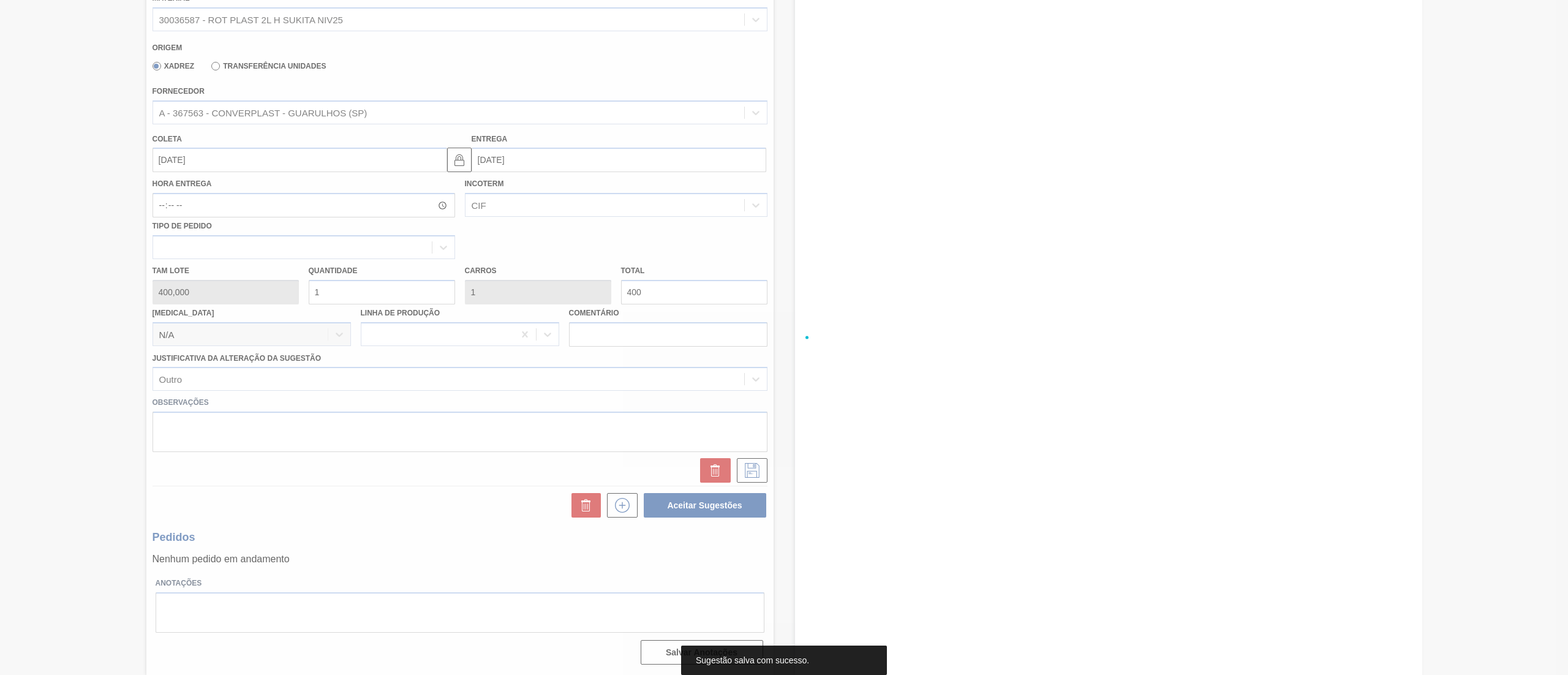
scroll to position [0, 0]
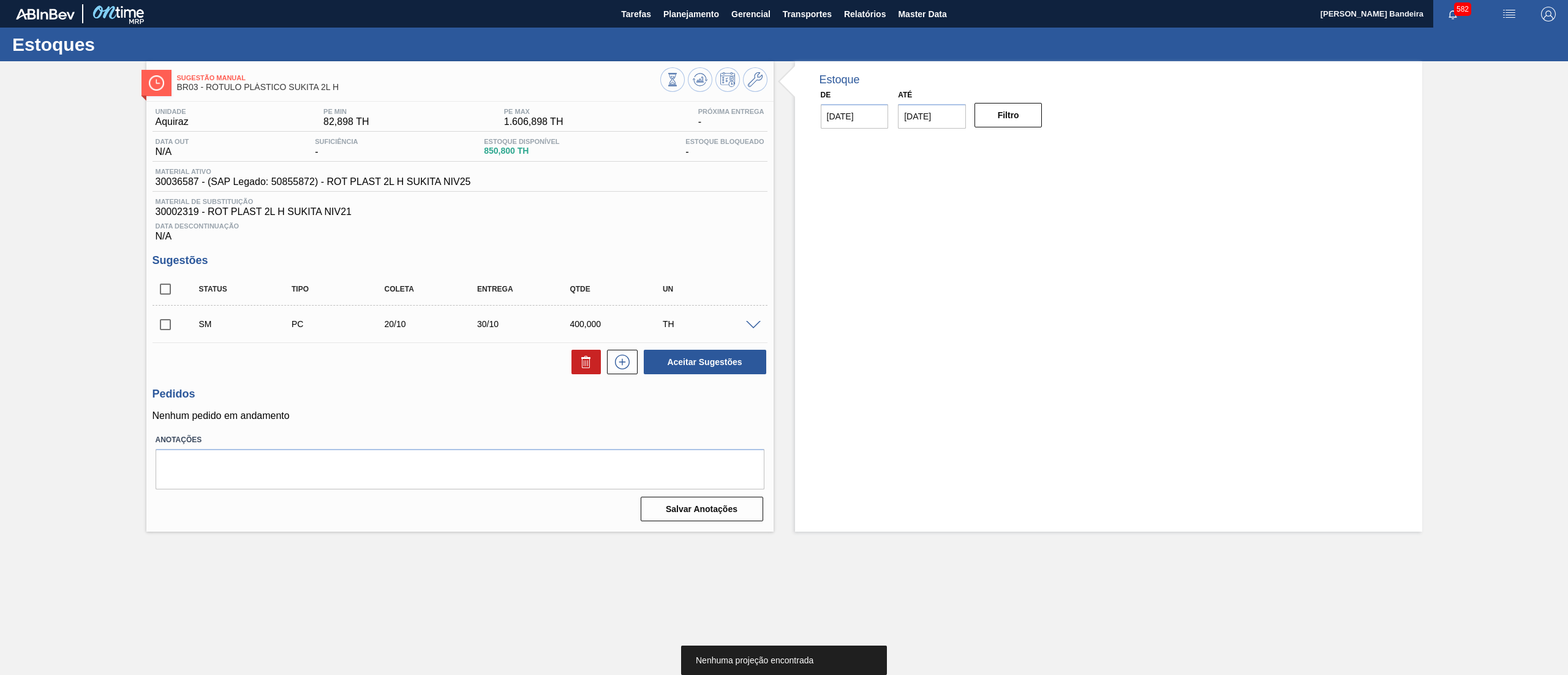
click at [168, 326] on input "checkbox" at bounding box center [165, 324] width 25 height 25
click at [730, 373] on button "Aceitar Sugestões" at bounding box center [705, 362] width 123 height 25
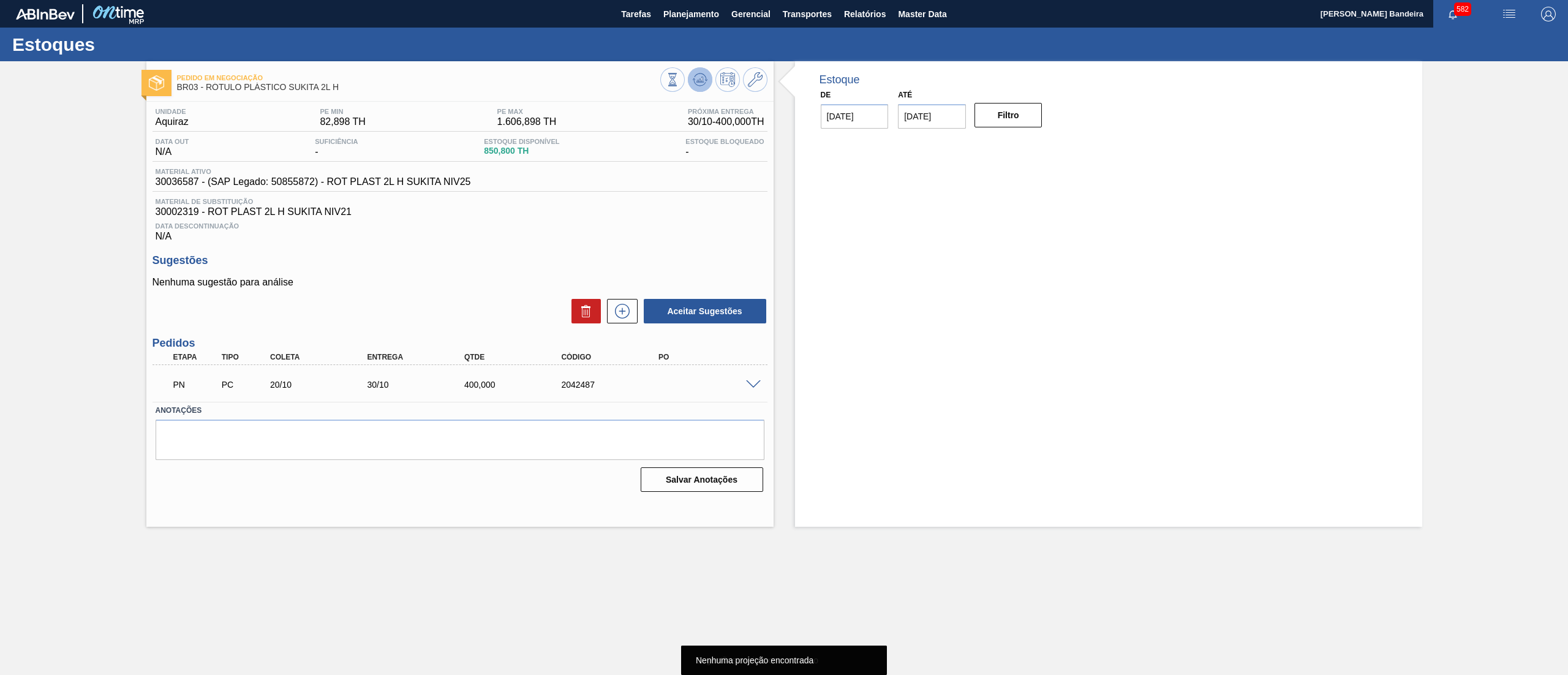
click at [699, 85] on icon at bounding box center [700, 79] width 14 height 14
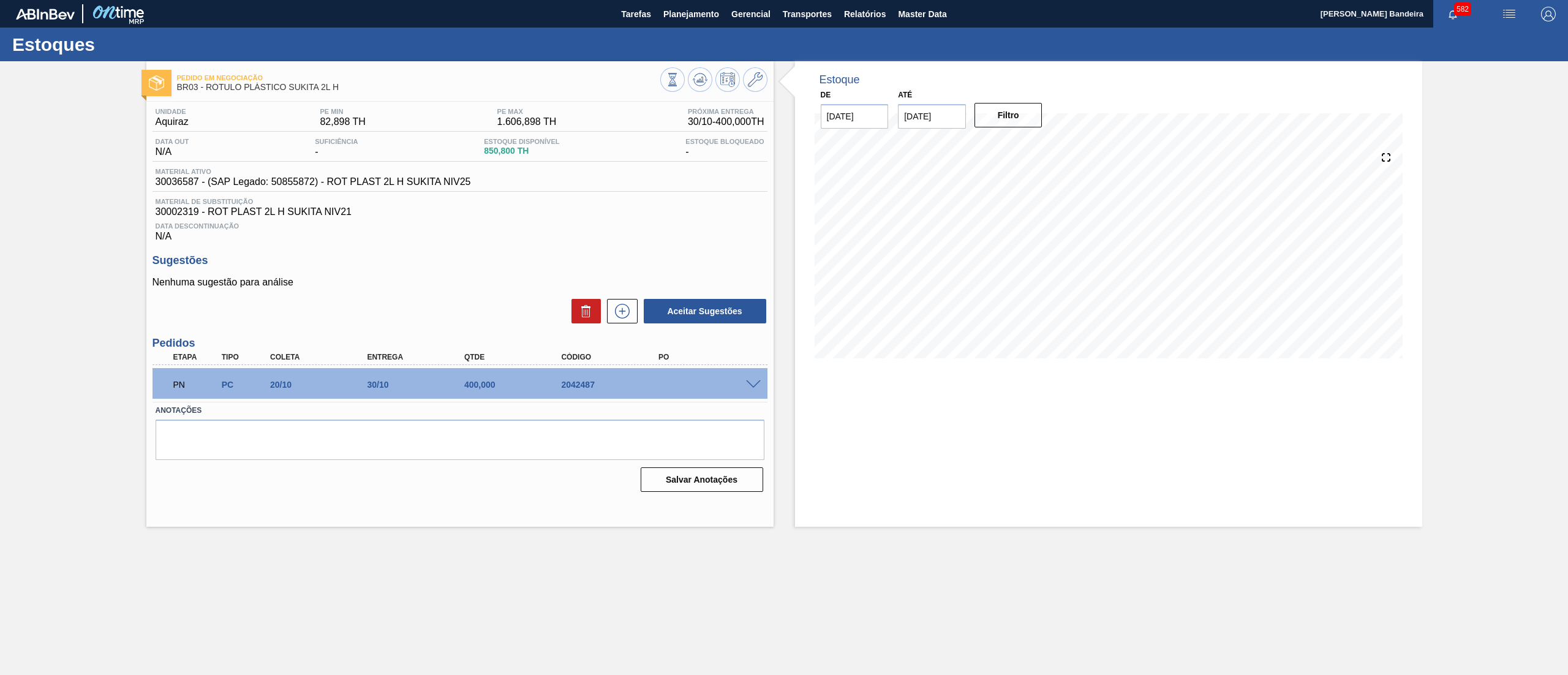
click at [757, 384] on span at bounding box center [753, 384] width 14 height 9
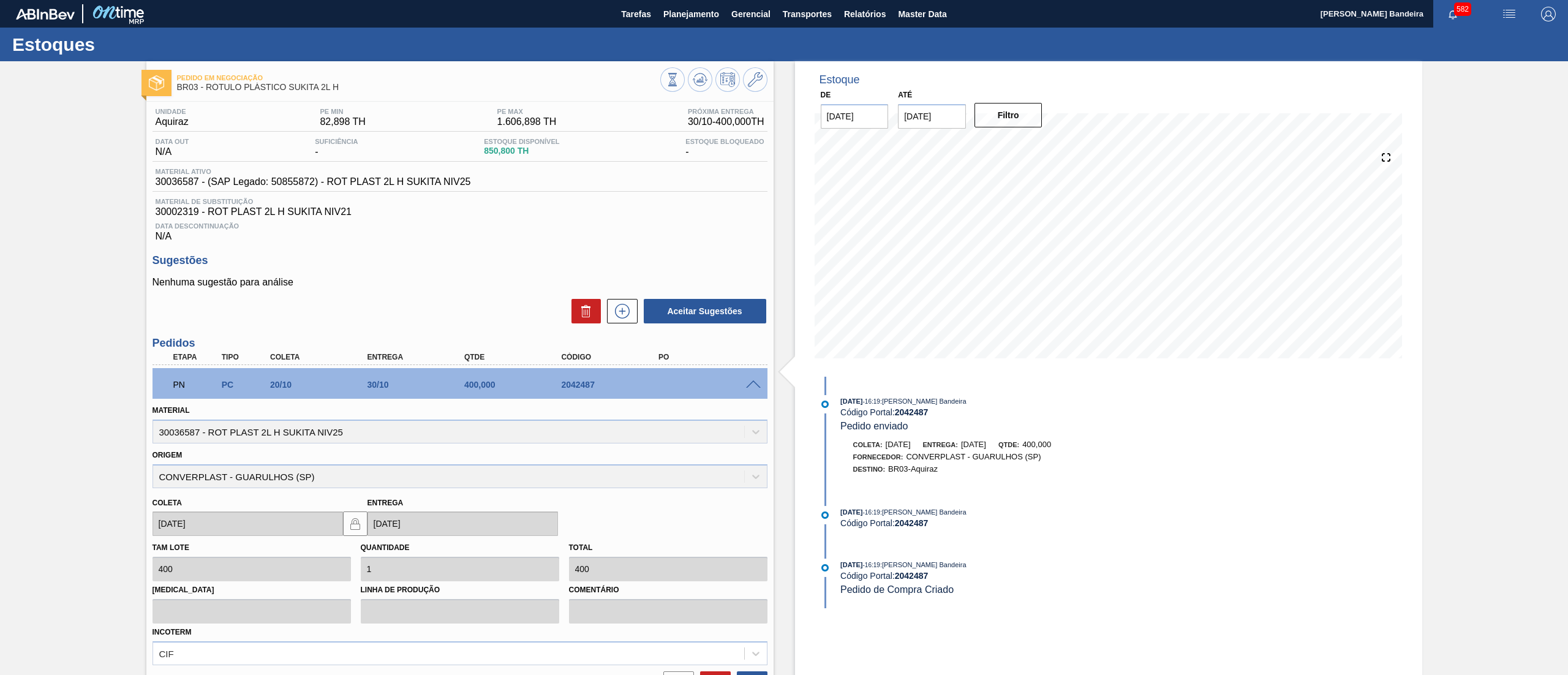
click at [757, 384] on span at bounding box center [753, 384] width 14 height 9
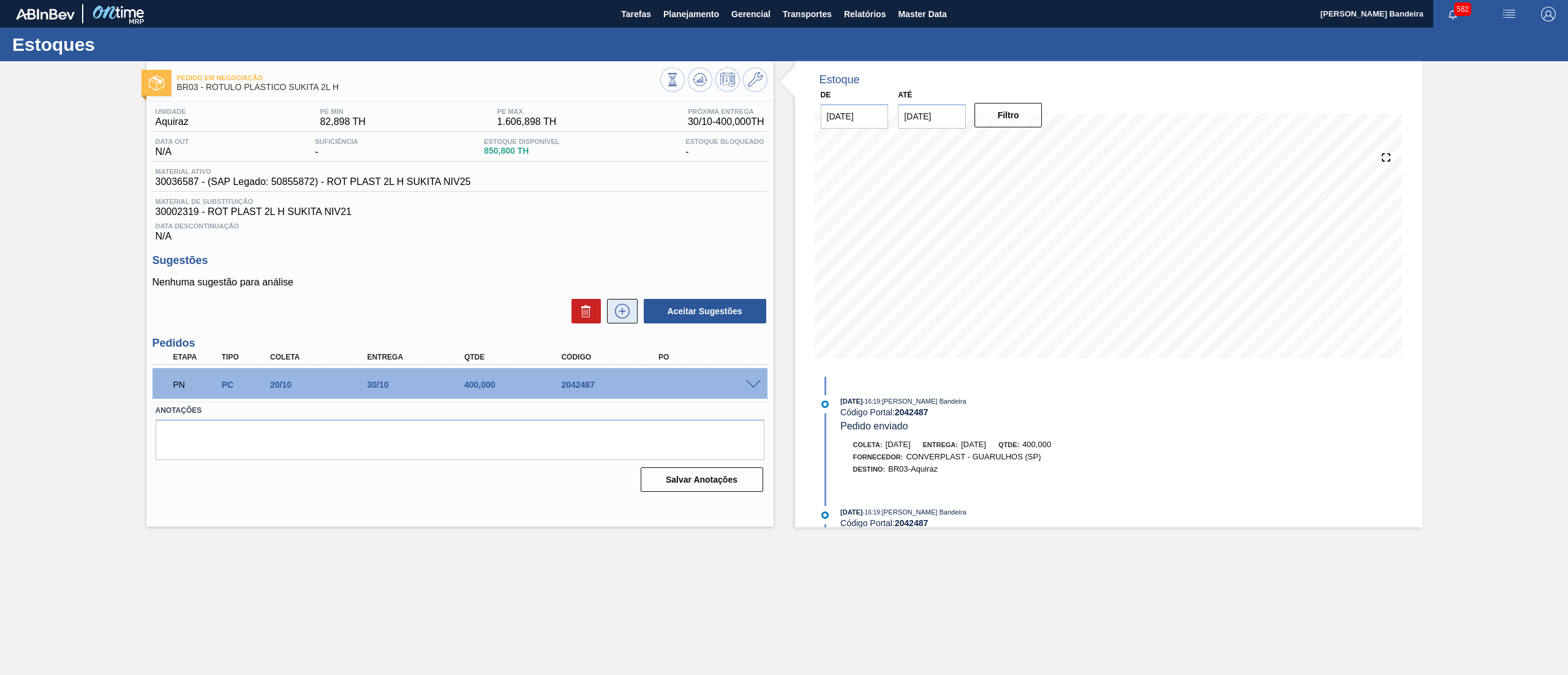
click at [631, 311] on icon at bounding box center [622, 311] width 19 height 14
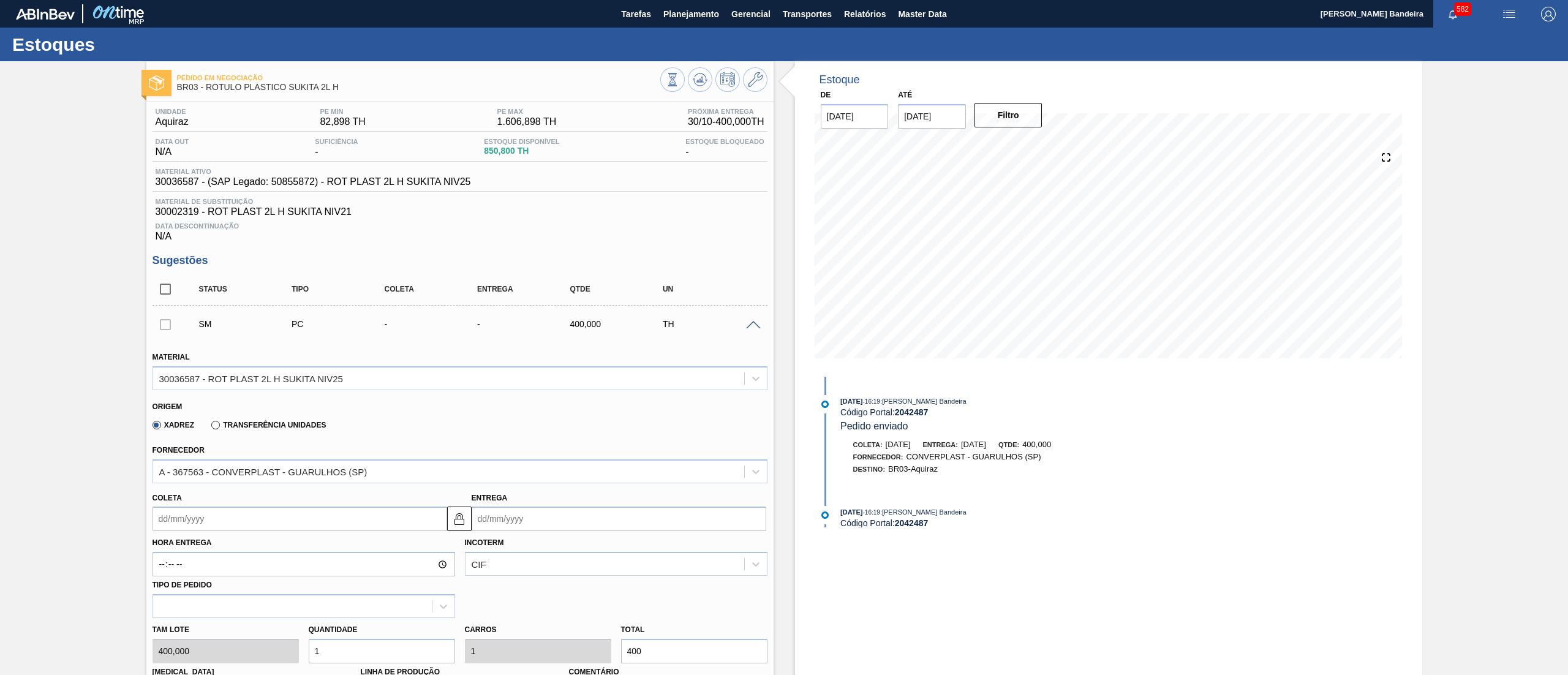
scroll to position [380, 0]
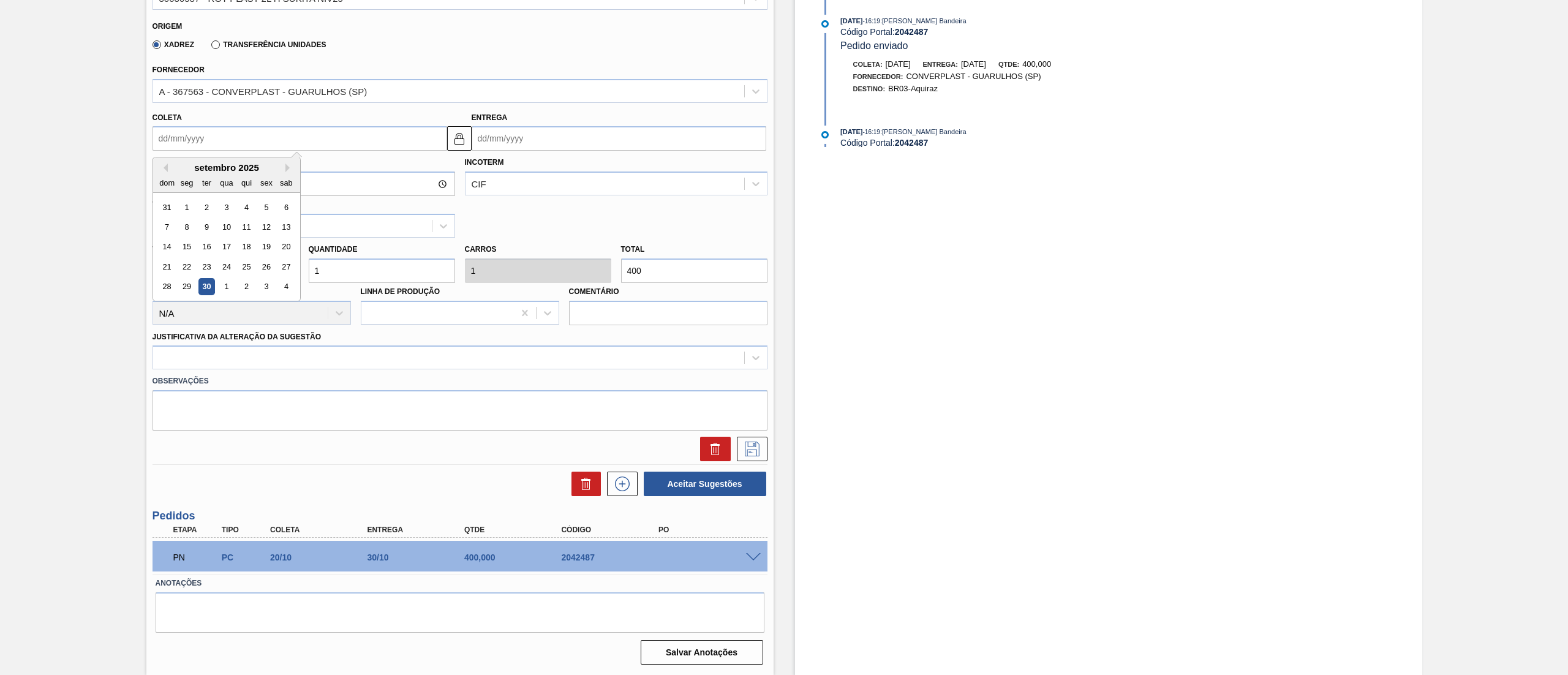
click at [229, 141] on input "Coleta" at bounding box center [300, 138] width 295 height 25
click at [288, 165] on button "Next Month" at bounding box center [289, 167] width 8 height 8
click at [184, 252] on div "10" at bounding box center [187, 247] width 17 height 17
click at [287, 362] on div at bounding box center [448, 358] width 591 height 18
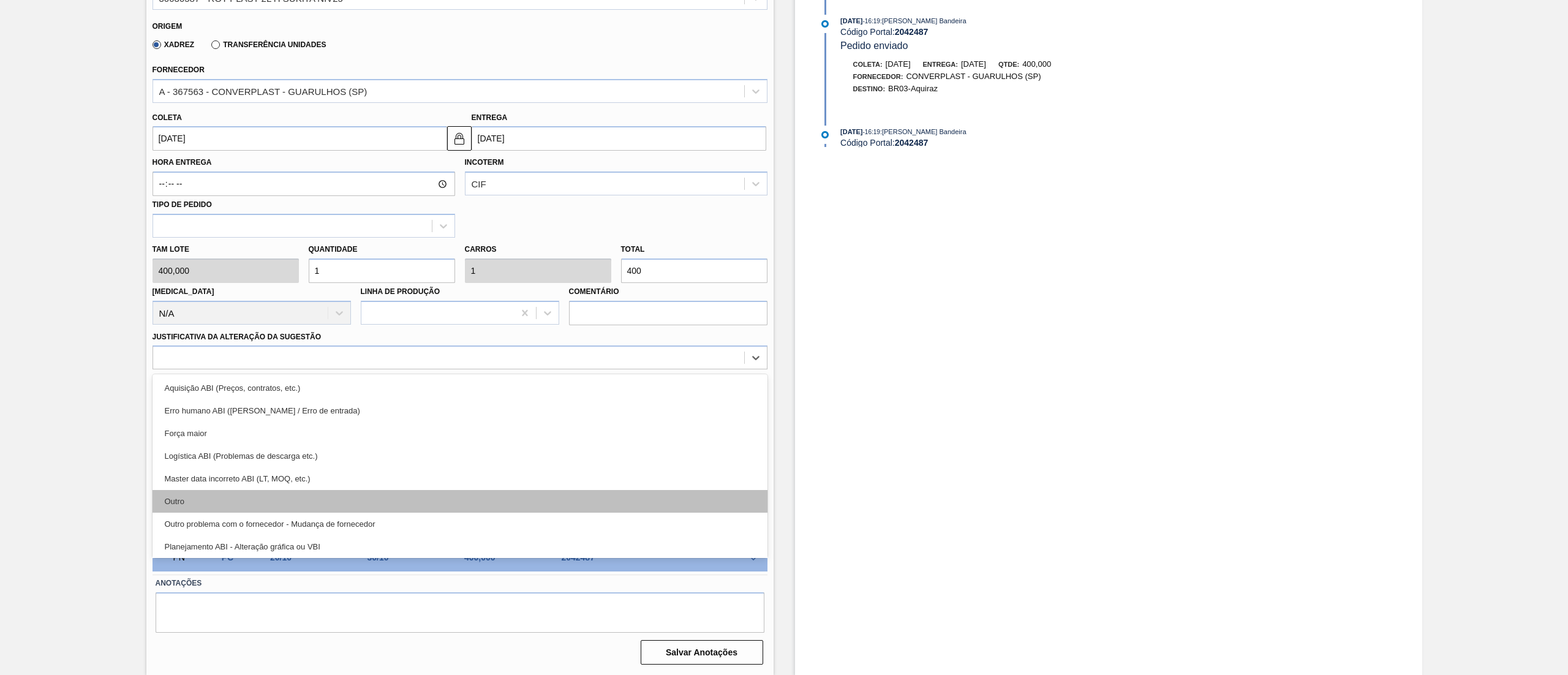
click at [226, 500] on div "Outro" at bounding box center [460, 501] width 615 height 23
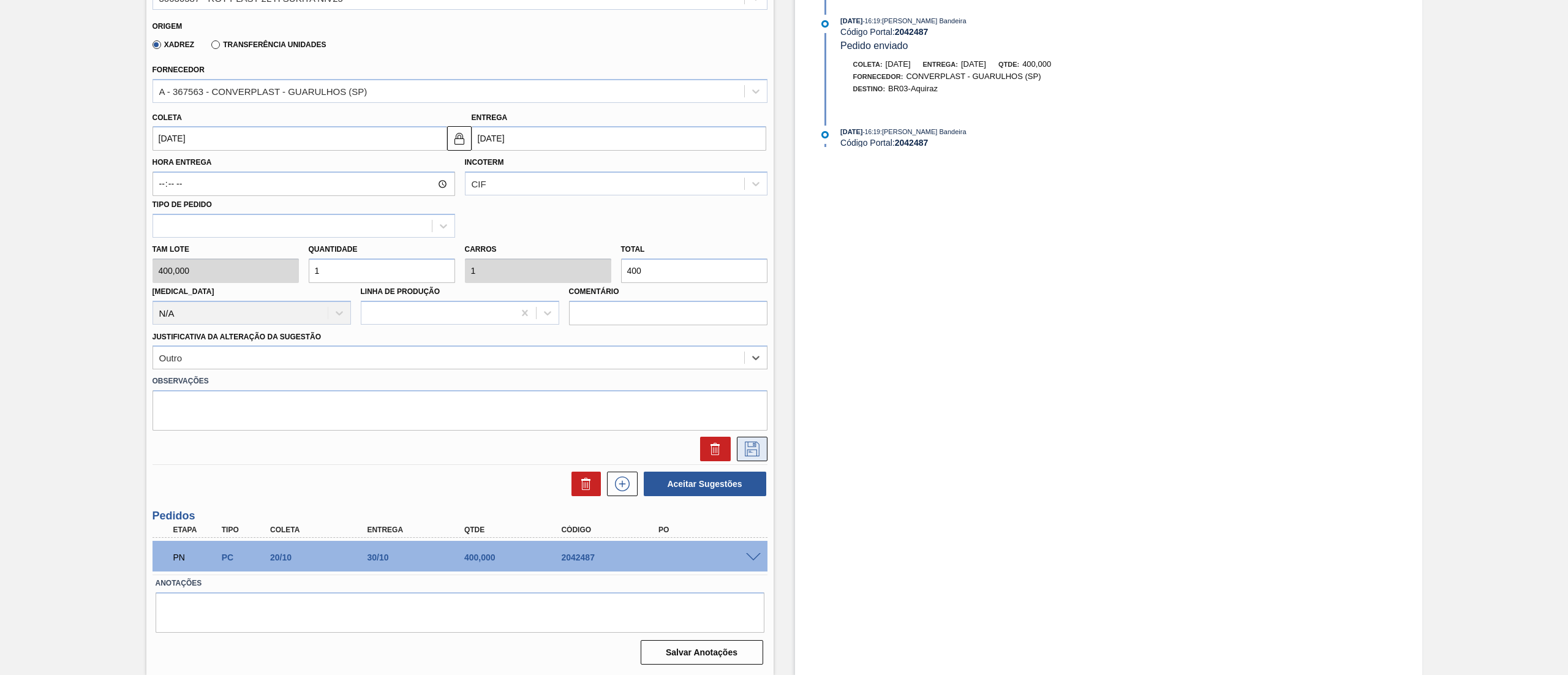
click at [746, 450] on icon at bounding box center [752, 448] width 19 height 14
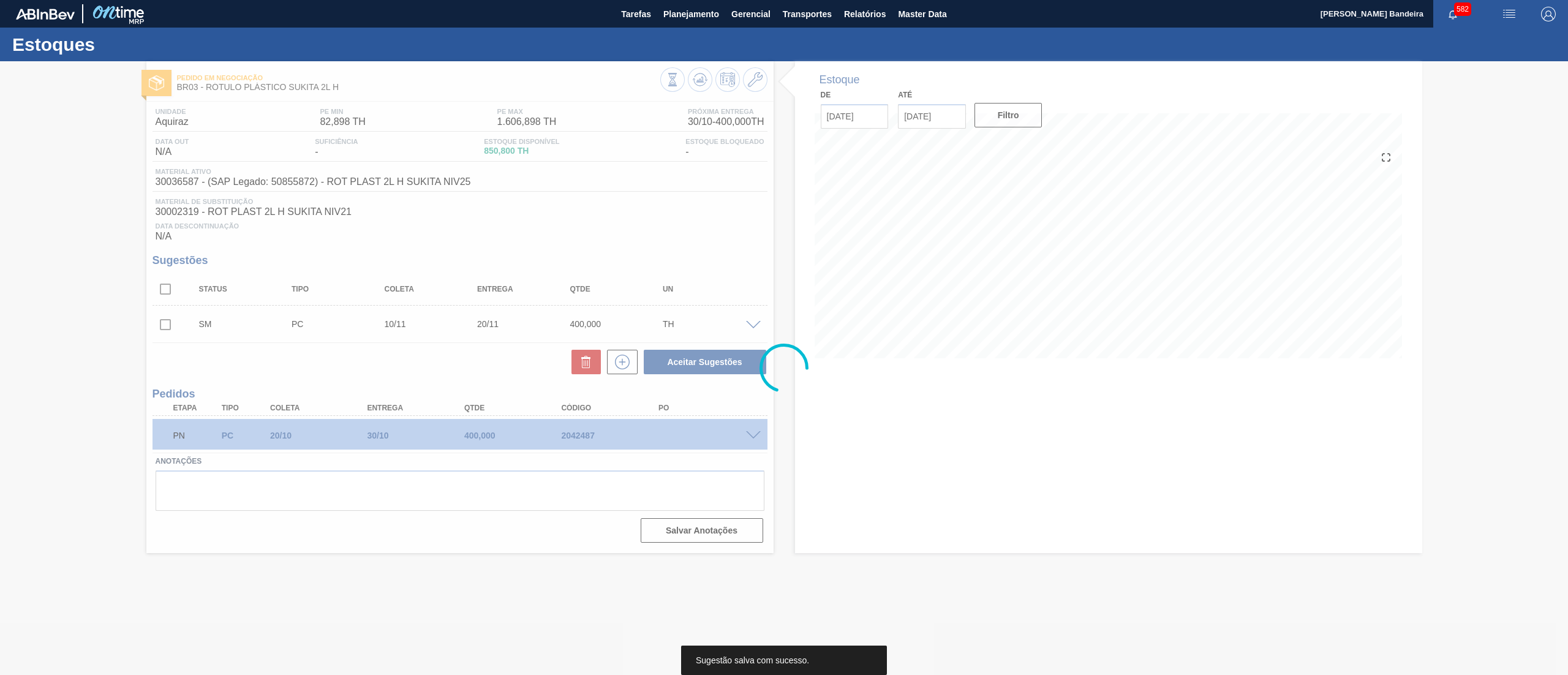
scroll to position [0, 0]
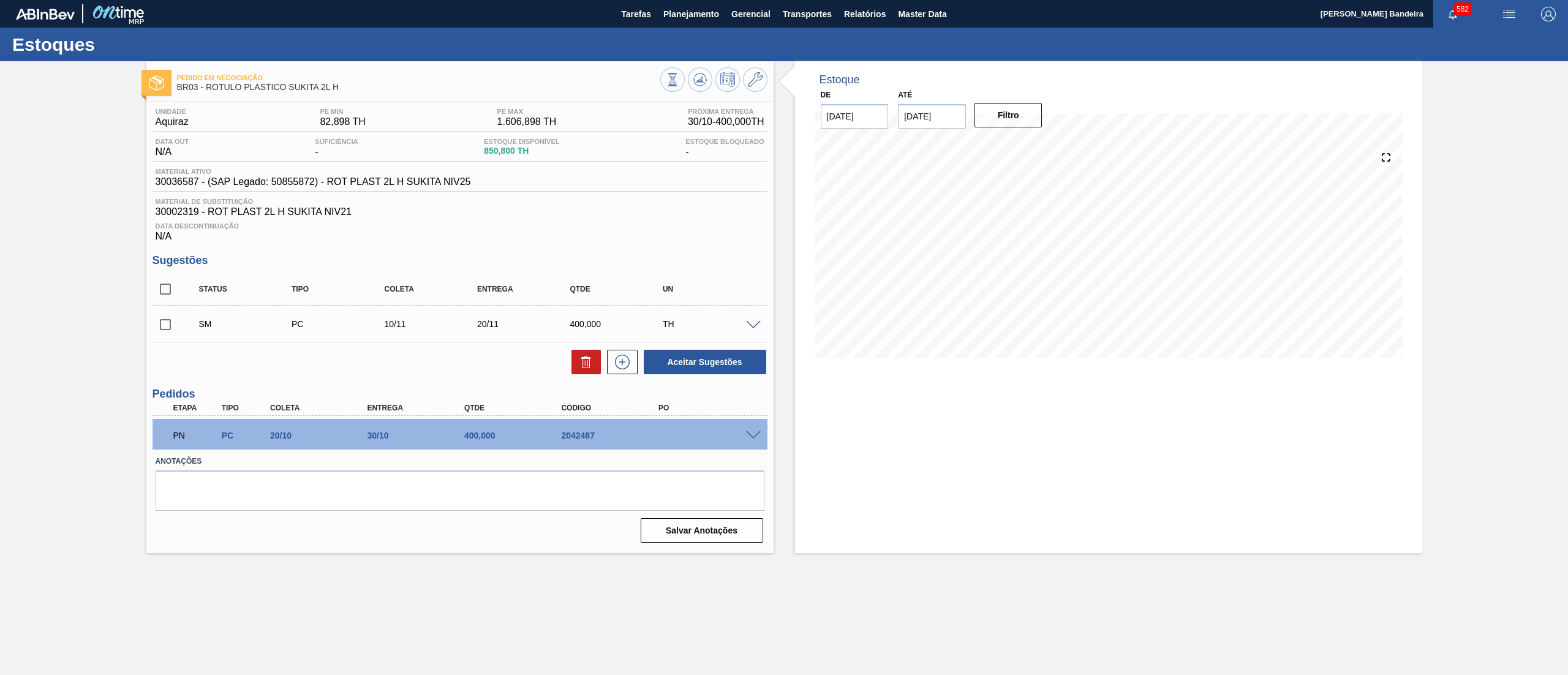
click at [154, 321] on input "checkbox" at bounding box center [165, 324] width 25 height 25
click at [699, 374] on button "Aceitar Sugestões" at bounding box center [705, 362] width 123 height 25
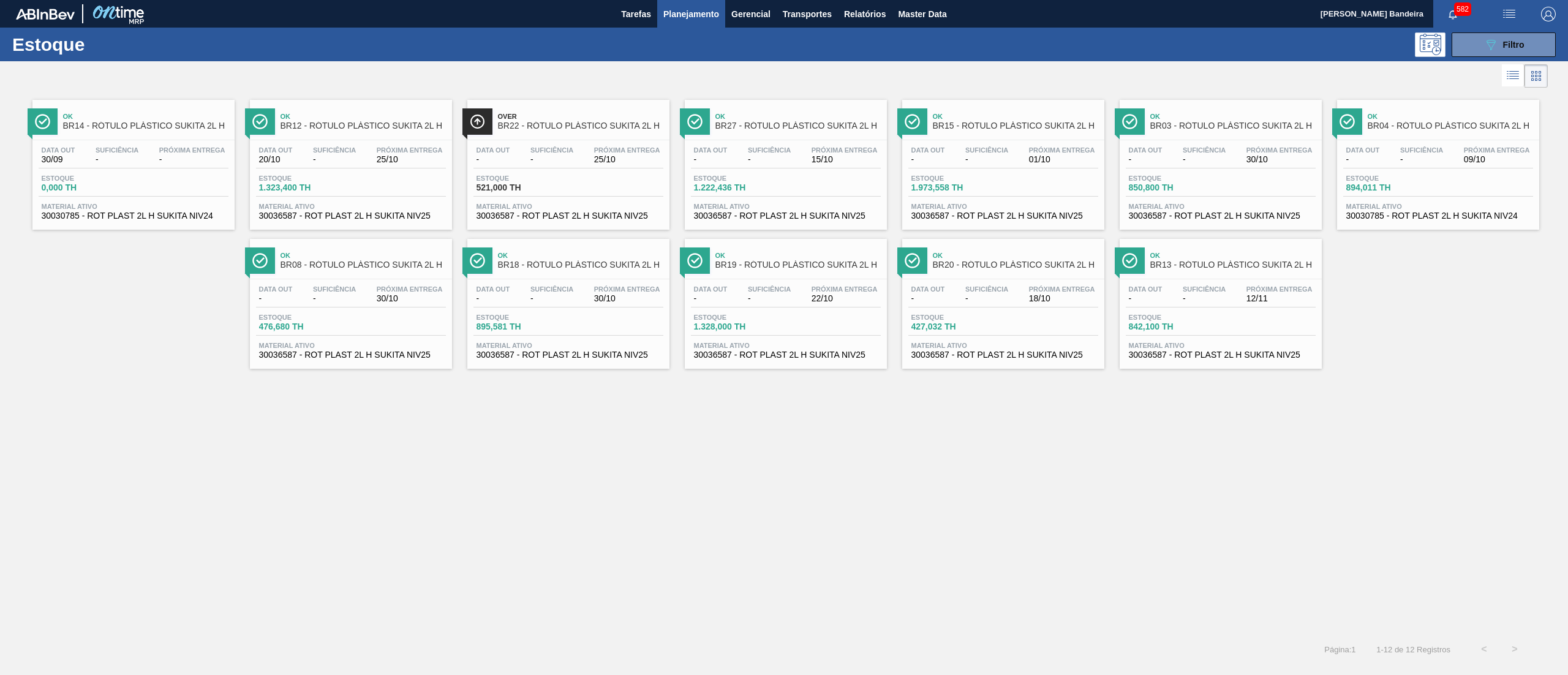
click at [1400, 217] on span "30030785 - ROT PLAST 2L H SUKITA NIV24" at bounding box center [1438, 216] width 184 height 9
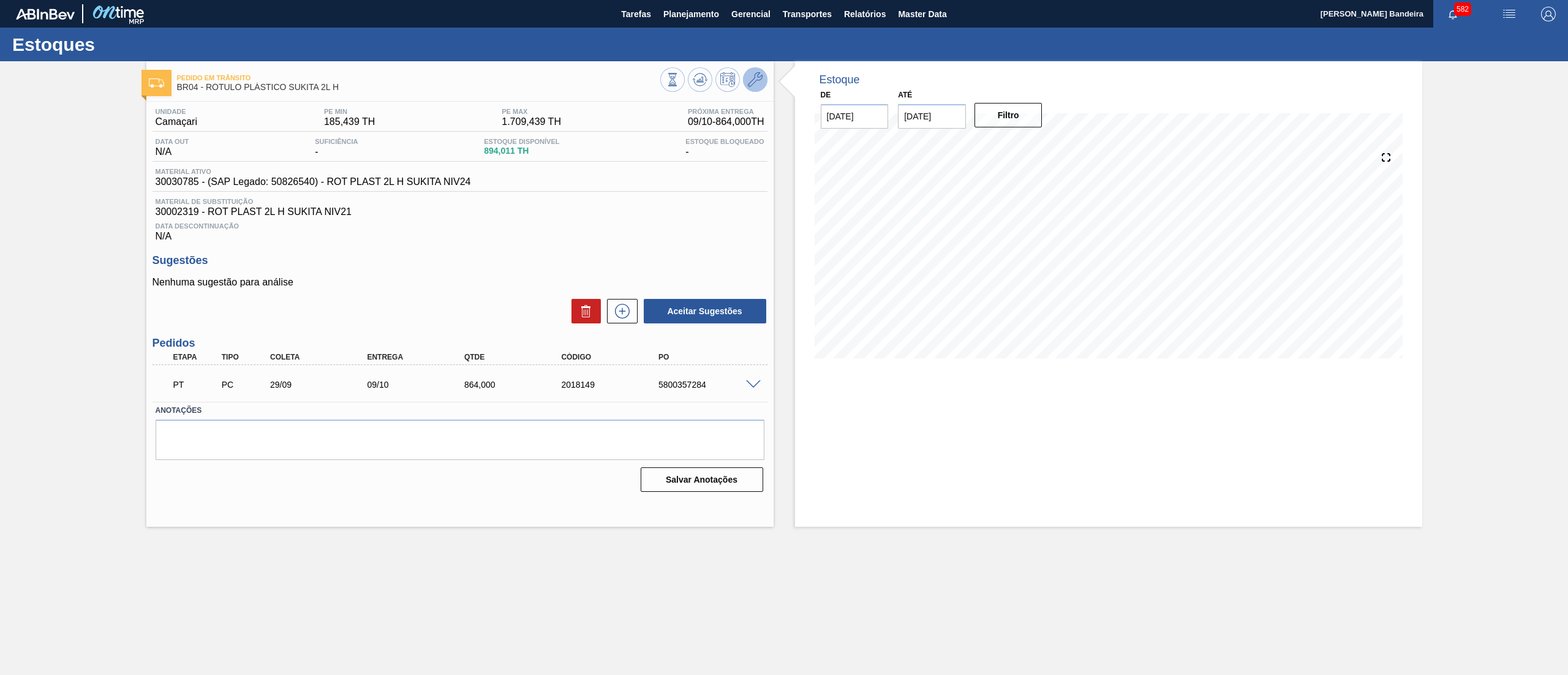
click at [760, 77] on icon at bounding box center [755, 79] width 14 height 14
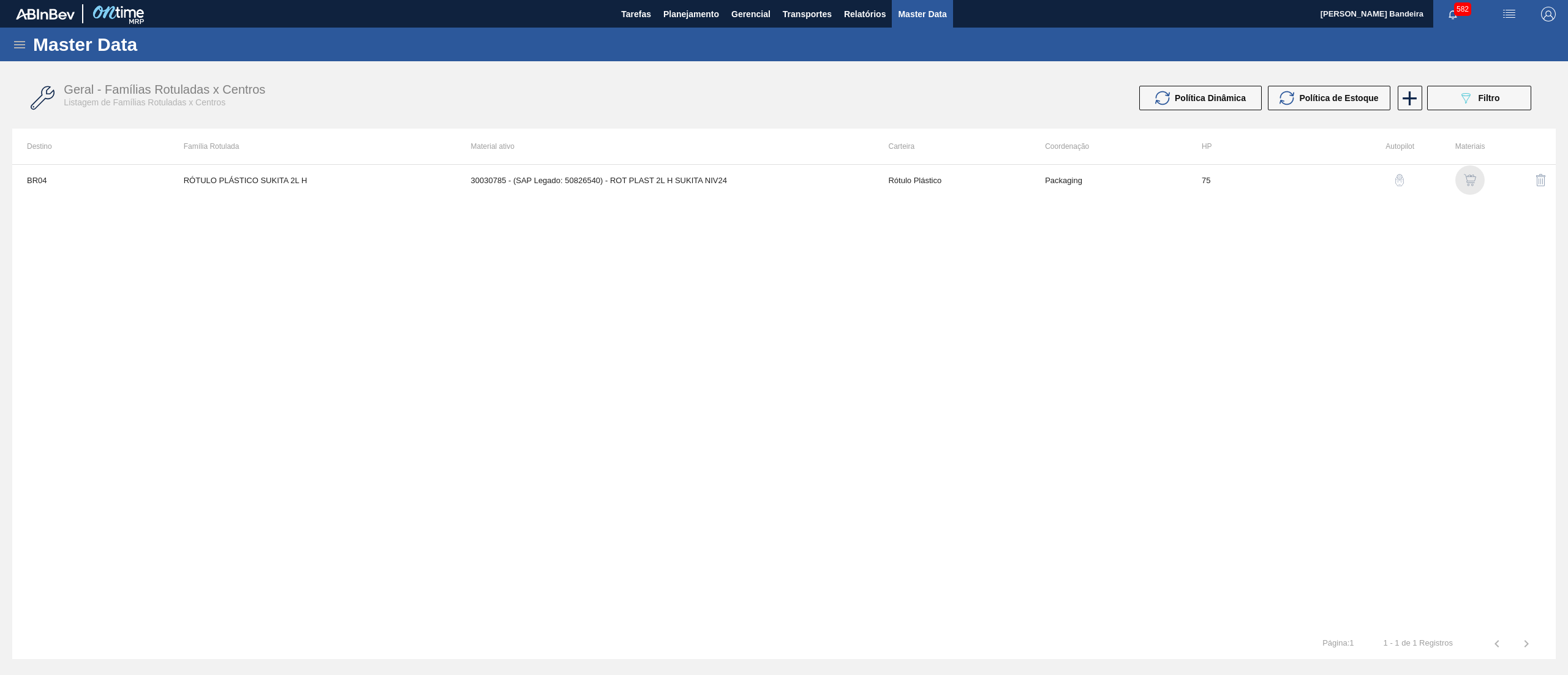
click at [1464, 176] on img "button" at bounding box center [1470, 180] width 12 height 12
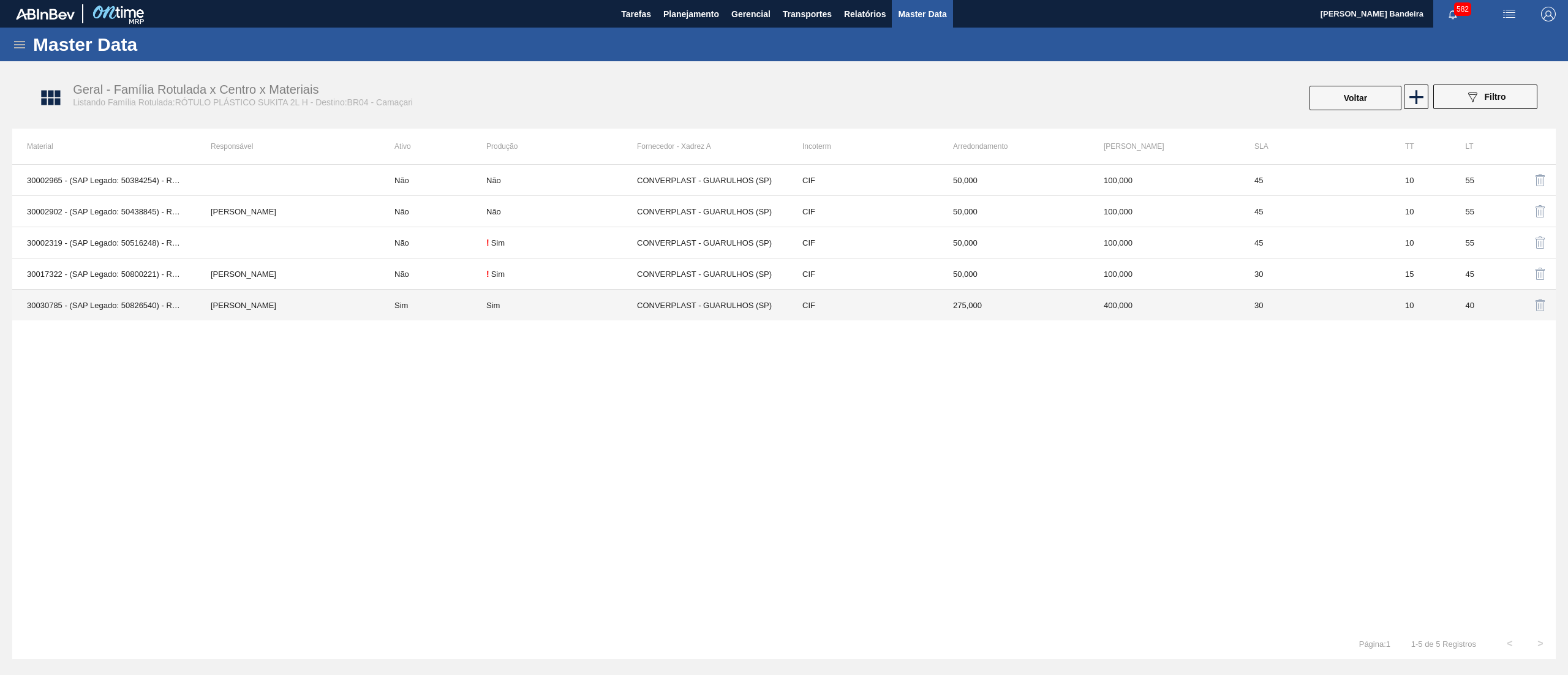
click at [840, 311] on td "CIF" at bounding box center [863, 305] width 151 height 31
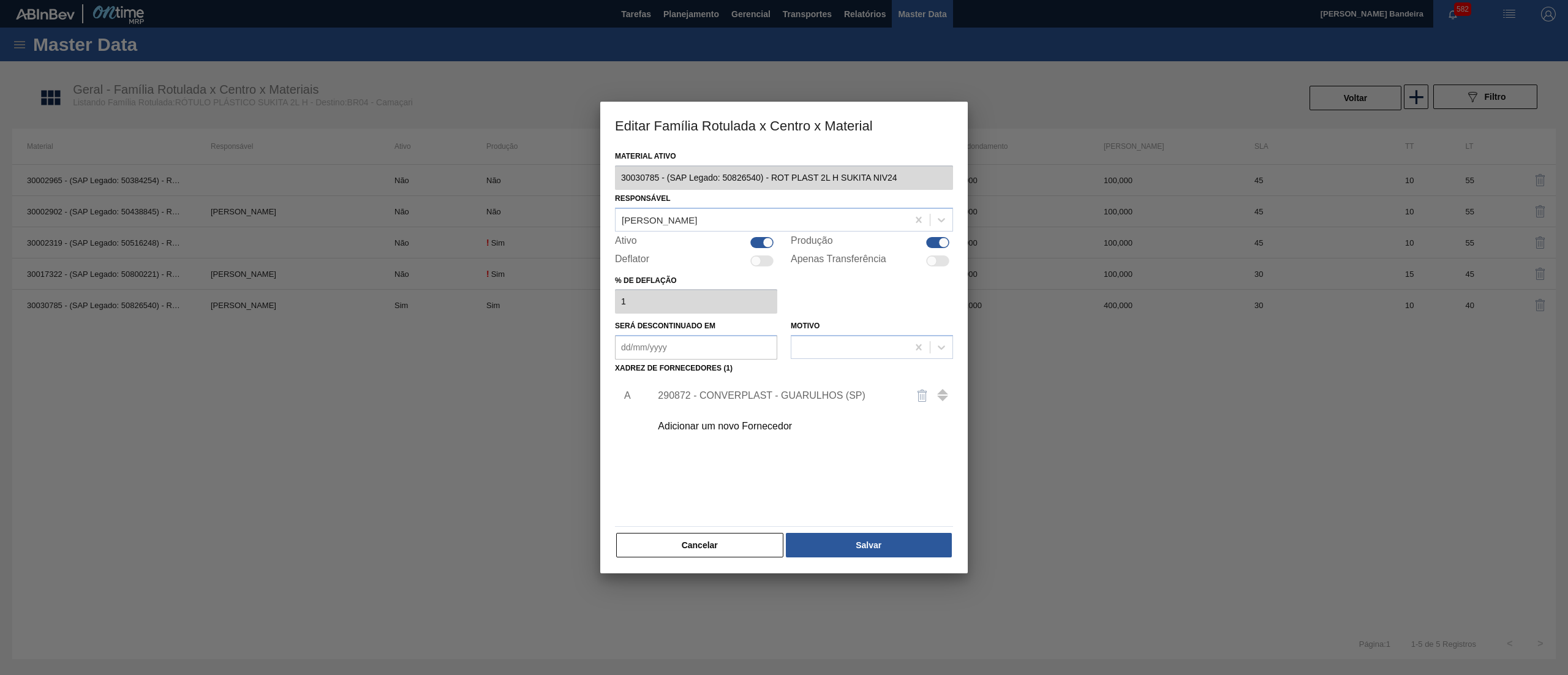
click at [759, 235] on div "Ativo" at bounding box center [697, 242] width 163 height 14
click at [760, 239] on div at bounding box center [762, 242] width 23 height 11
click at [876, 553] on button "Salvar" at bounding box center [869, 546] width 166 height 25
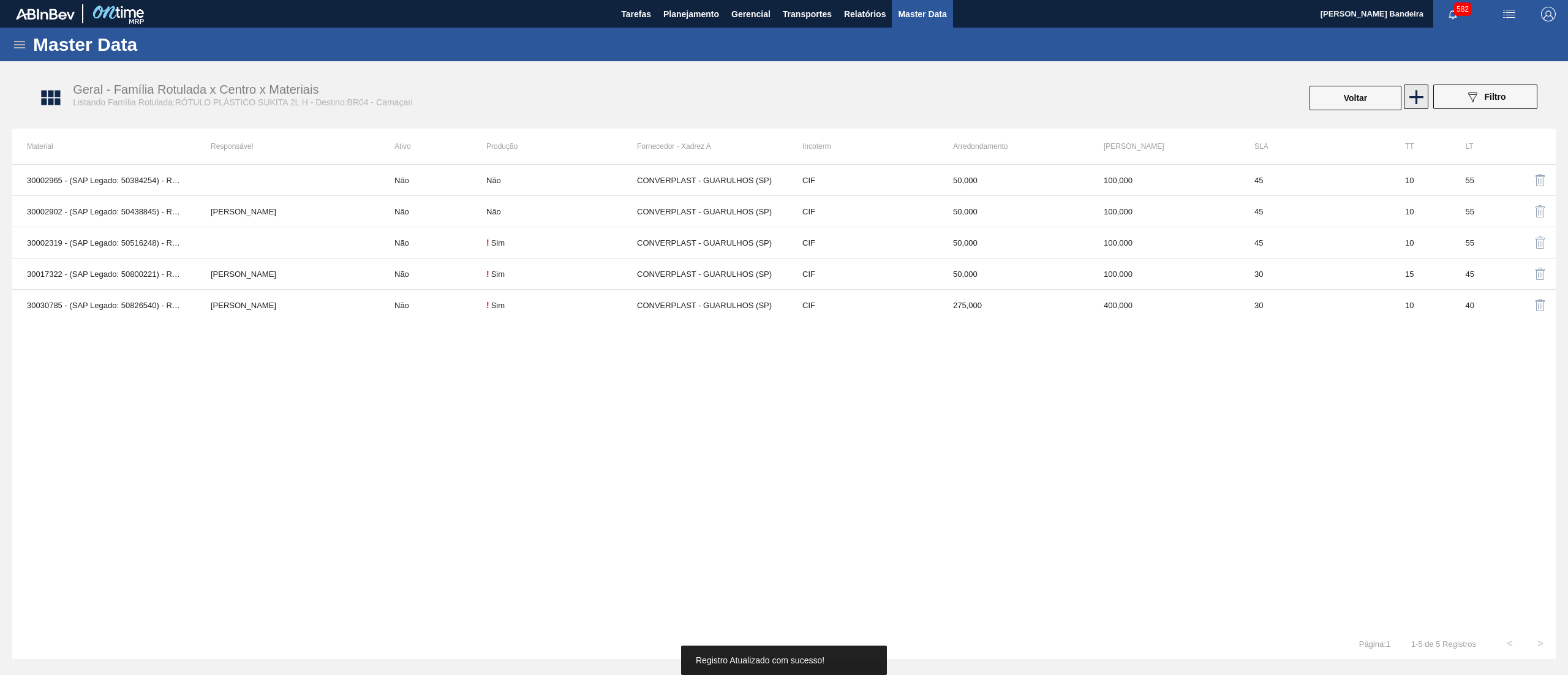
click at [1415, 102] on icon at bounding box center [1416, 97] width 14 height 14
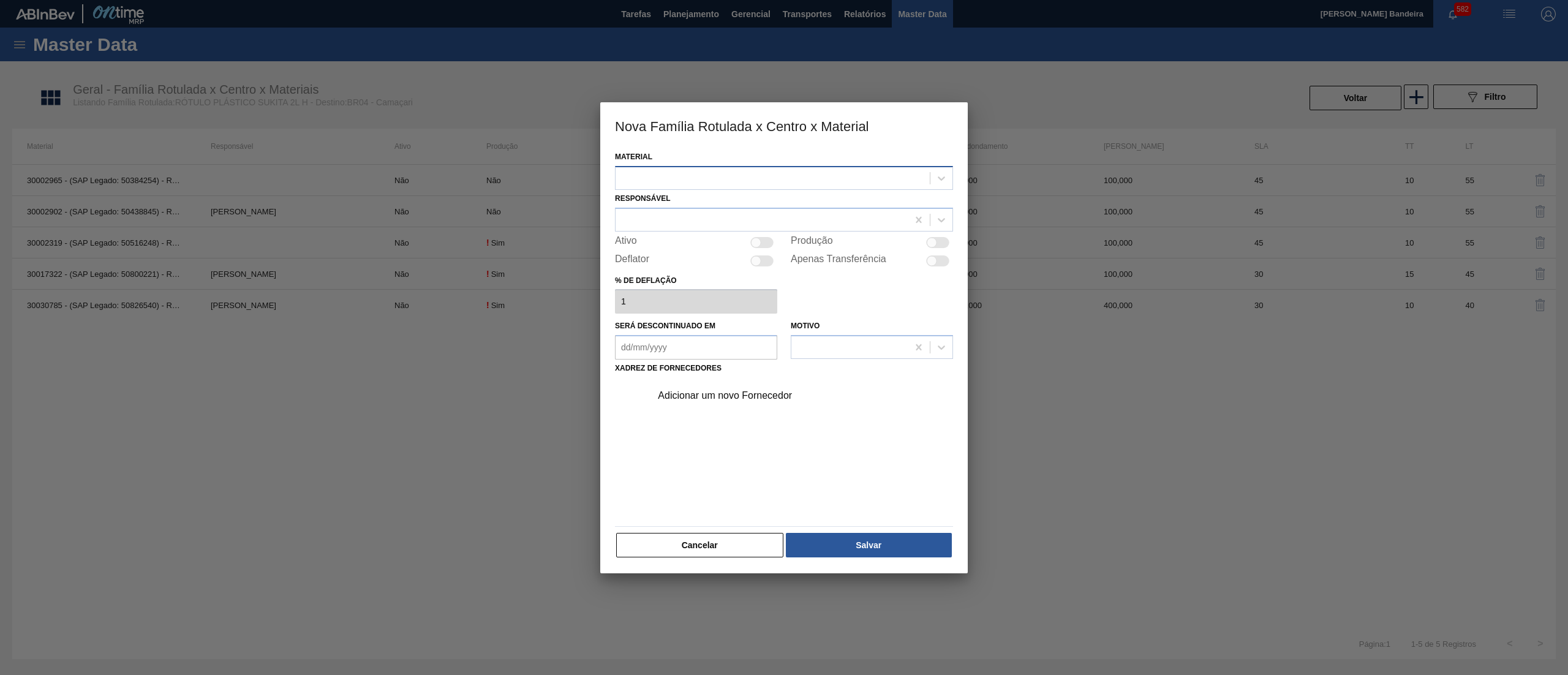
click at [838, 184] on div at bounding box center [773, 178] width 314 height 18
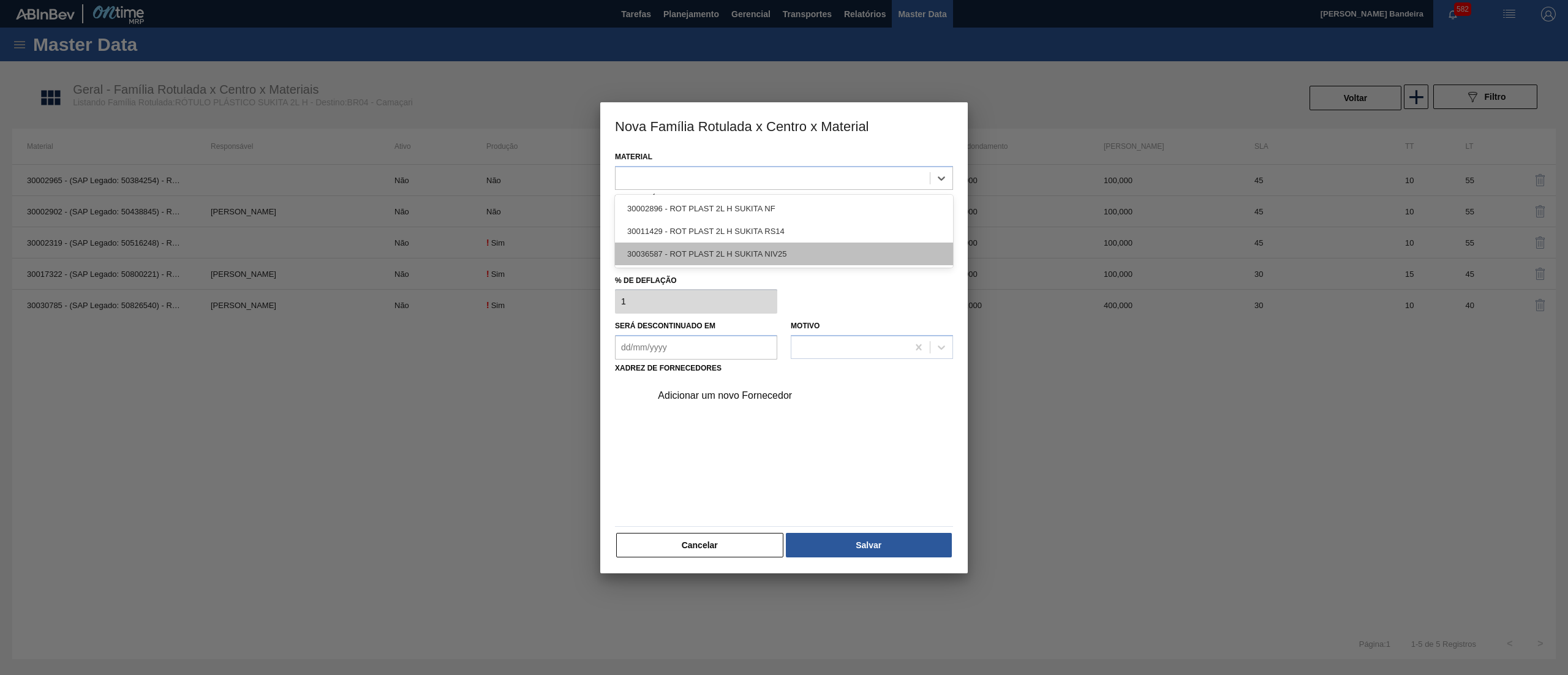
click at [796, 247] on div "30036587 - ROT PLAST 2L H SUKITA NIV25" at bounding box center [784, 253] width 338 height 23
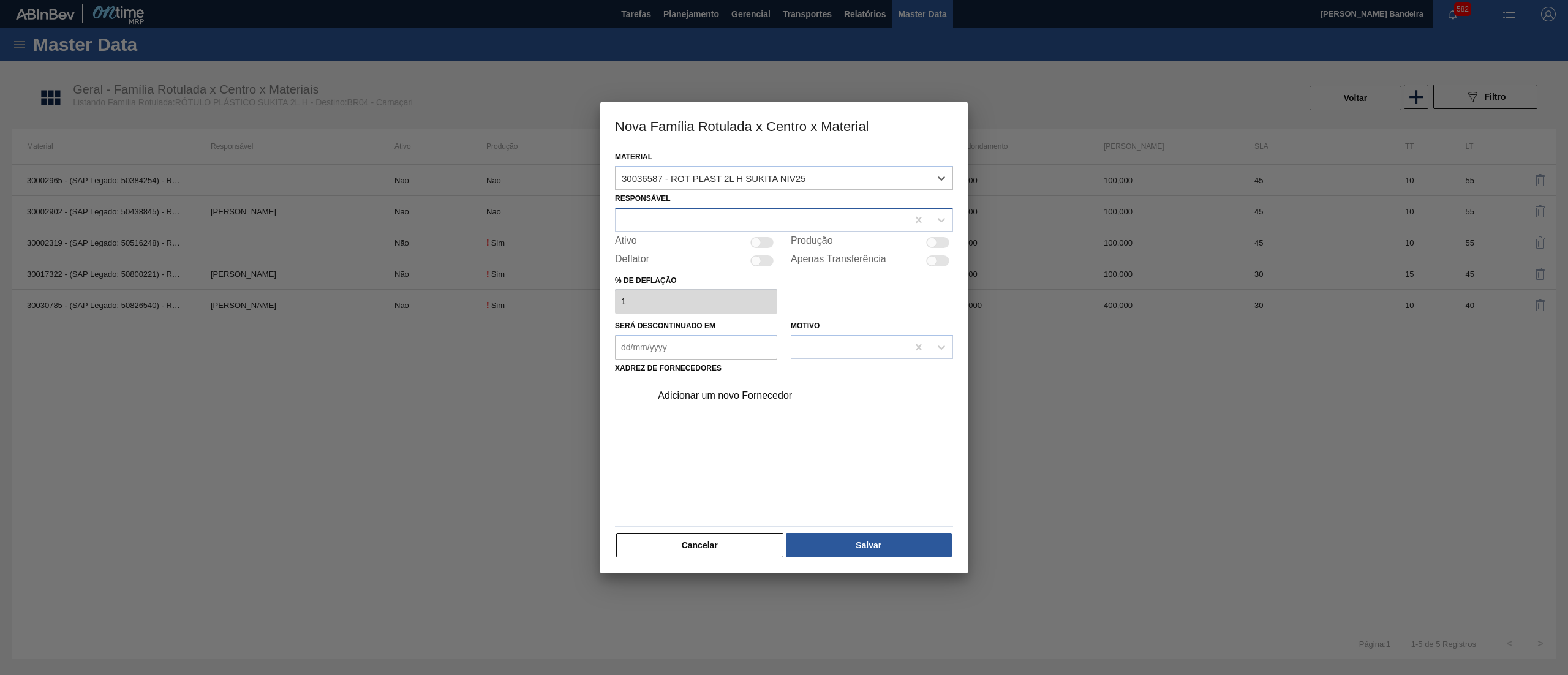
click at [762, 217] on div at bounding box center [762, 220] width 292 height 18
click at [723, 224] on div "faar" at bounding box center [762, 220] width 292 height 18
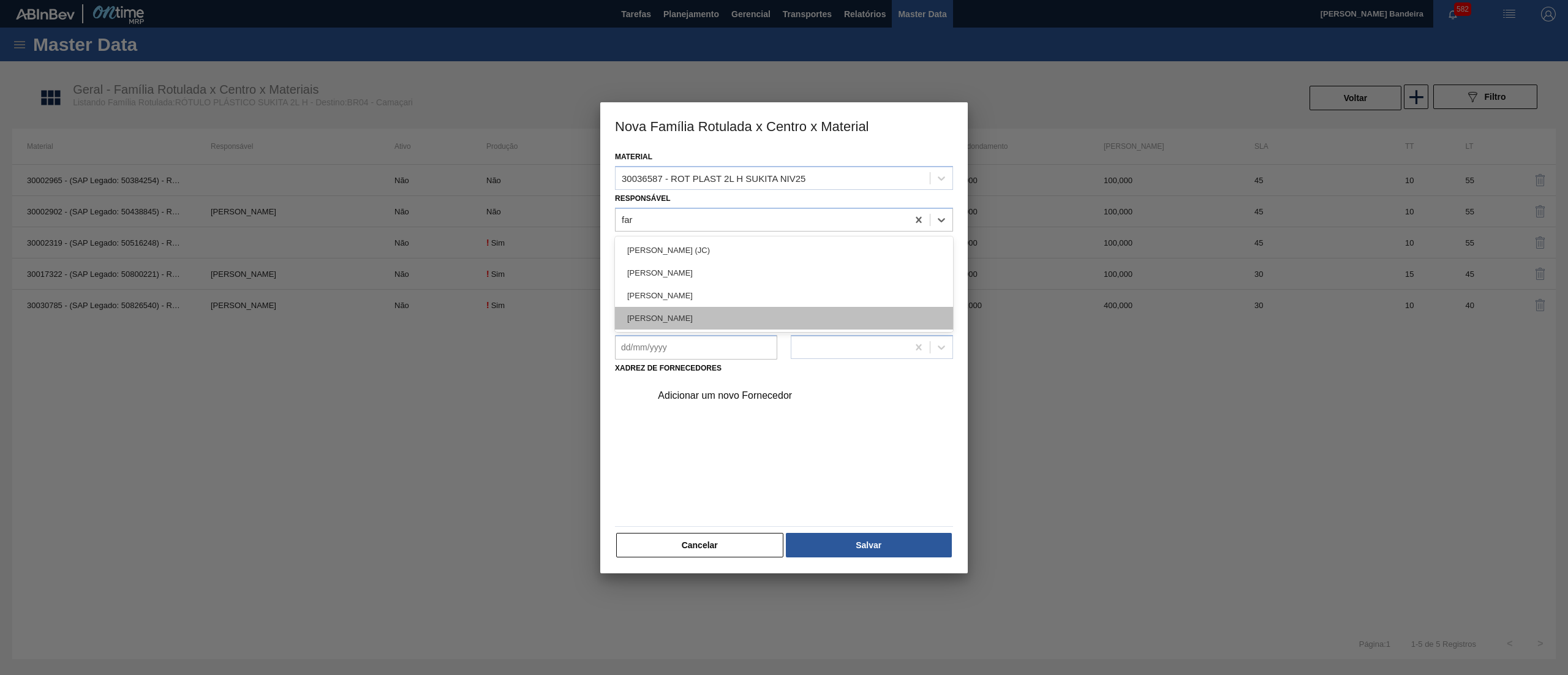
click at [741, 307] on div "[PERSON_NAME] LIMA [PERSON_NAME]" at bounding box center [784, 318] width 338 height 23
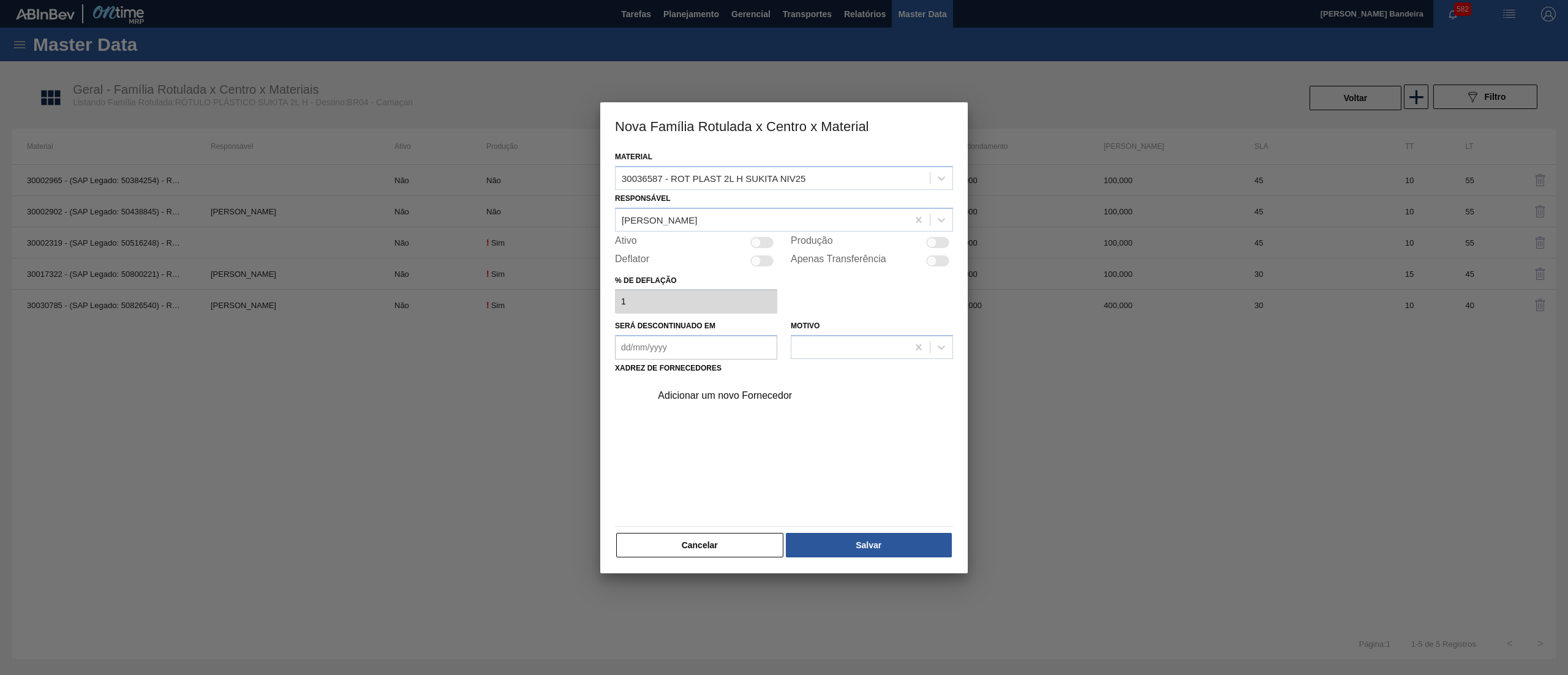
click at [761, 242] on div at bounding box center [762, 242] width 23 height 11
click at [762, 395] on div "Adicionar um novo Fornecedor" at bounding box center [778, 395] width 240 height 11
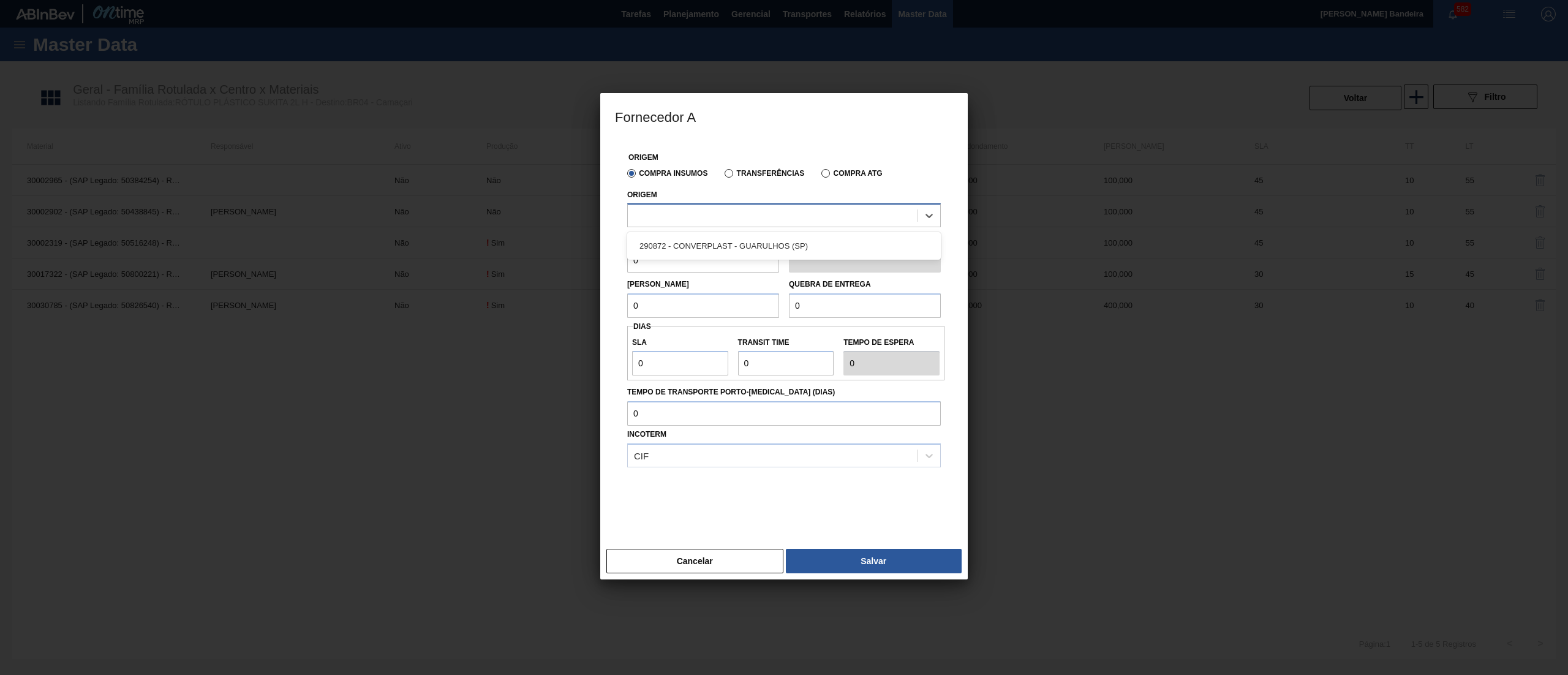
click at [701, 217] on div at bounding box center [772, 216] width 290 height 18
click at [706, 240] on div "290872 - CONVERPLAST - GUARULHOS (SP)" at bounding box center [784, 246] width 313 height 23
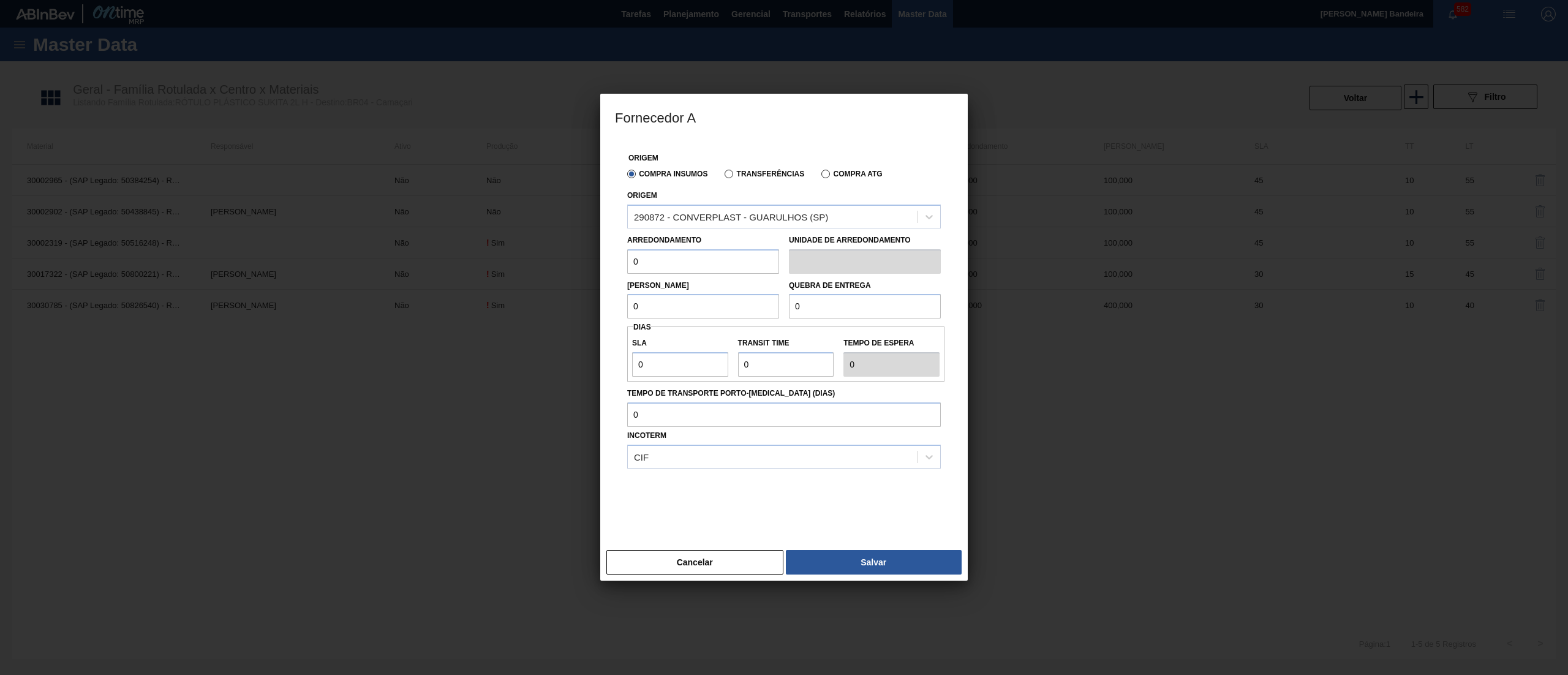
drag, startPoint x: 597, startPoint y: 262, endPoint x: 541, endPoint y: 262, distance: 56.0
click at [541, 262] on div "Fornecedor A Origem Compra Insumos Transferências Compra ATG Origem 290872 - CO…" at bounding box center [784, 338] width 1568 height 675
paste input "40"
drag, startPoint x: 659, startPoint y: 307, endPoint x: 566, endPoint y: 318, distance: 93.6
click at [567, 318] on div "Fornecedor A Origem Compra Insumos Transferências Compra ATG Origem 290872 - CO…" at bounding box center [784, 338] width 1568 height 675
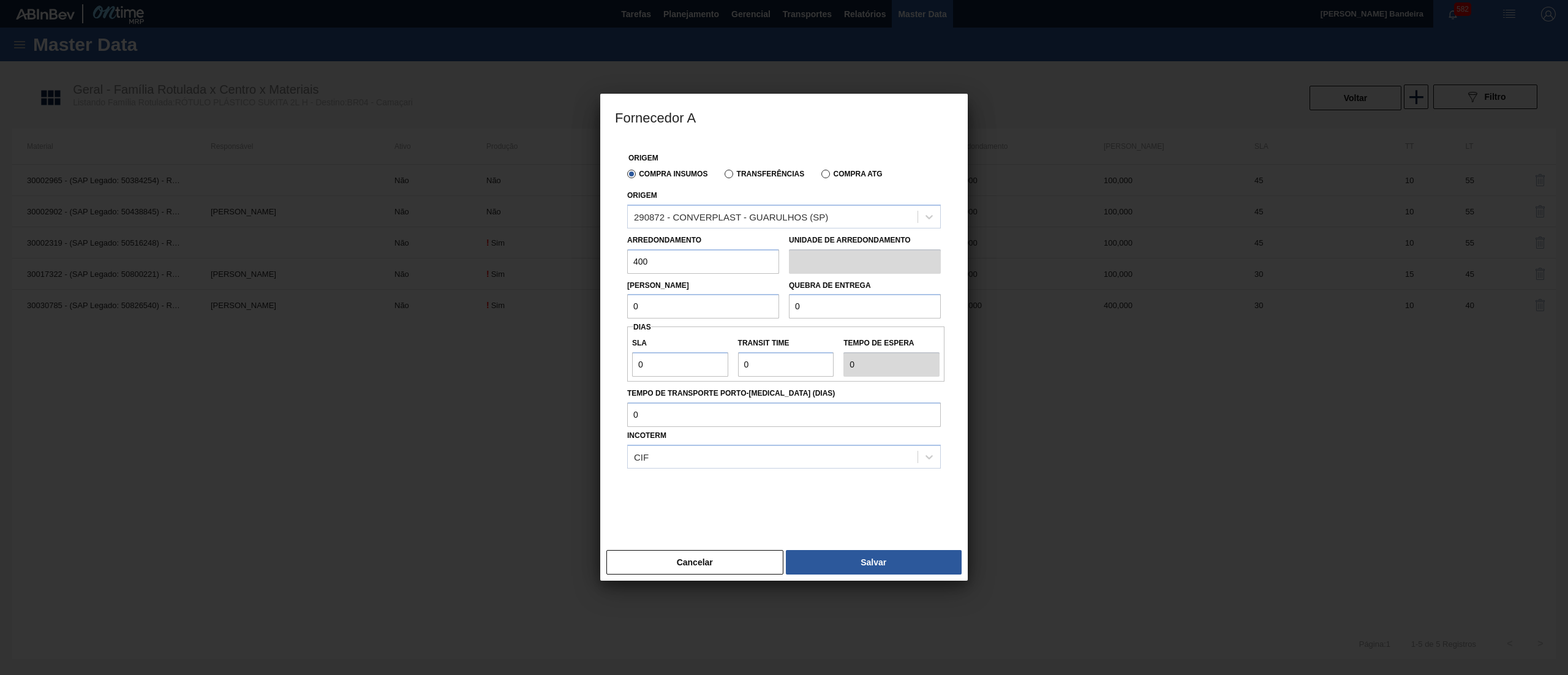
paste input "40"
drag, startPoint x: 818, startPoint y: 320, endPoint x: 762, endPoint y: 323, distance: 56.1
click at [762, 323] on div "Origem Compra Insumos Transferências Compra ATG Origem 290872 - CONVERPLAST - G…" at bounding box center [784, 335] width 338 height 390
drag, startPoint x: 850, startPoint y: 301, endPoint x: 738, endPoint y: 303, distance: 112.0
click at [738, 303] on div "Lote Mínimo 400 Quebra de entrega 0" at bounding box center [783, 296] width 323 height 45
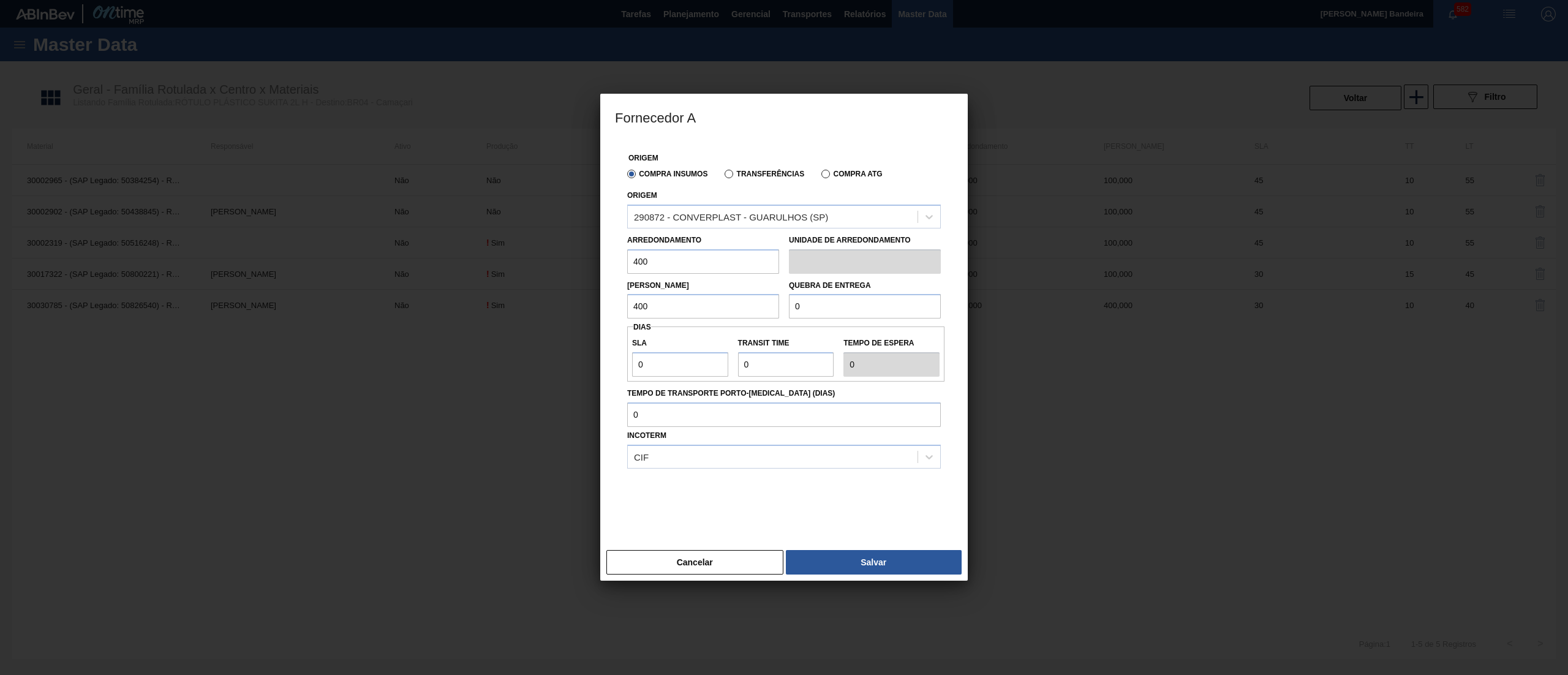
paste input "40"
drag, startPoint x: 682, startPoint y: 364, endPoint x: 586, endPoint y: 364, distance: 96.0
click at [586, 364] on div "Fornecedor A Origem Compra Insumos Transferências Compra ATG Origem 290872 - CO…" at bounding box center [784, 338] width 1568 height 675
drag, startPoint x: 810, startPoint y: 368, endPoint x: 677, endPoint y: 362, distance: 133.1
click at [677, 362] on div "SLA 30 Transit Time Tempo de espera 30" at bounding box center [786, 354] width 318 height 45
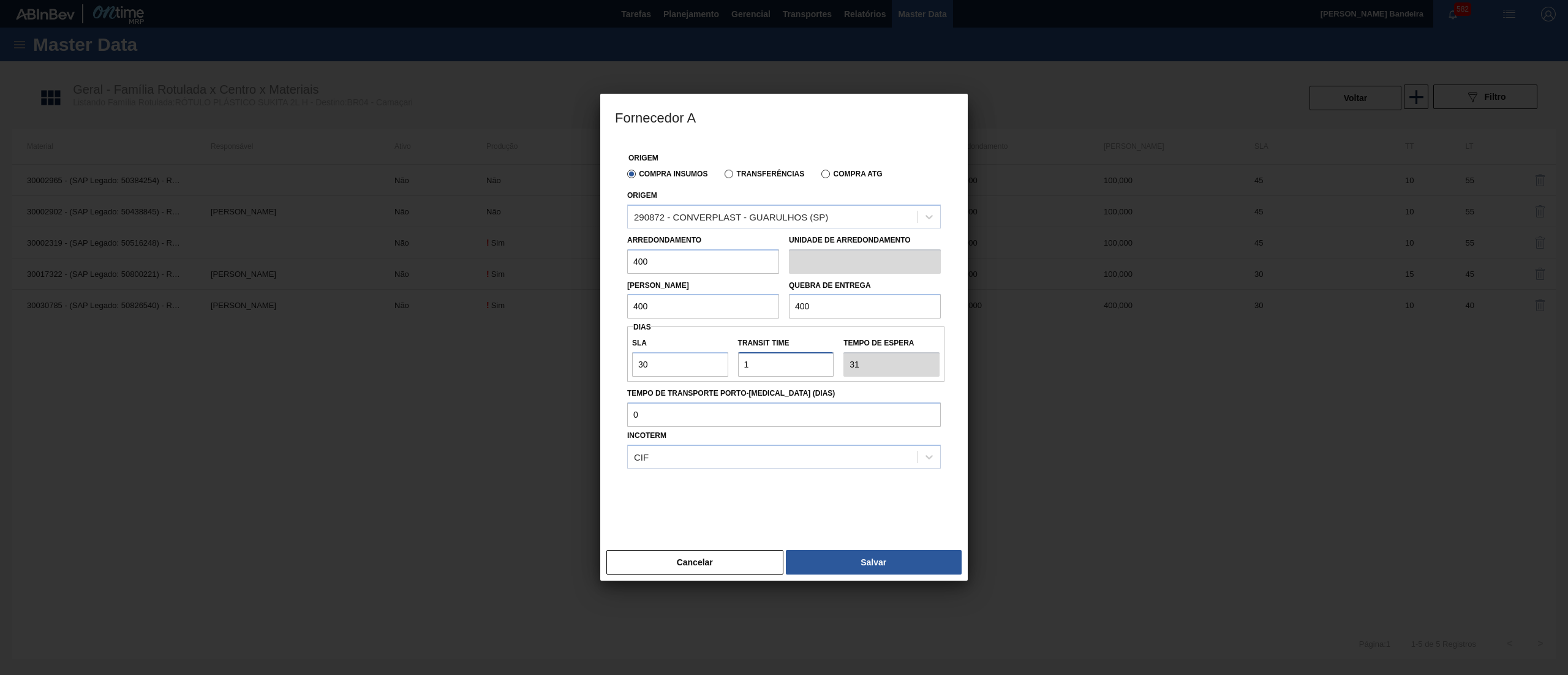
drag, startPoint x: 784, startPoint y: 365, endPoint x: 650, endPoint y: 375, distance: 134.4
click at [650, 375] on div "SLA 30 Transit Time Tempo de espera 31" at bounding box center [786, 354] width 318 height 45
click at [839, 553] on button "Salvar" at bounding box center [874, 562] width 176 height 25
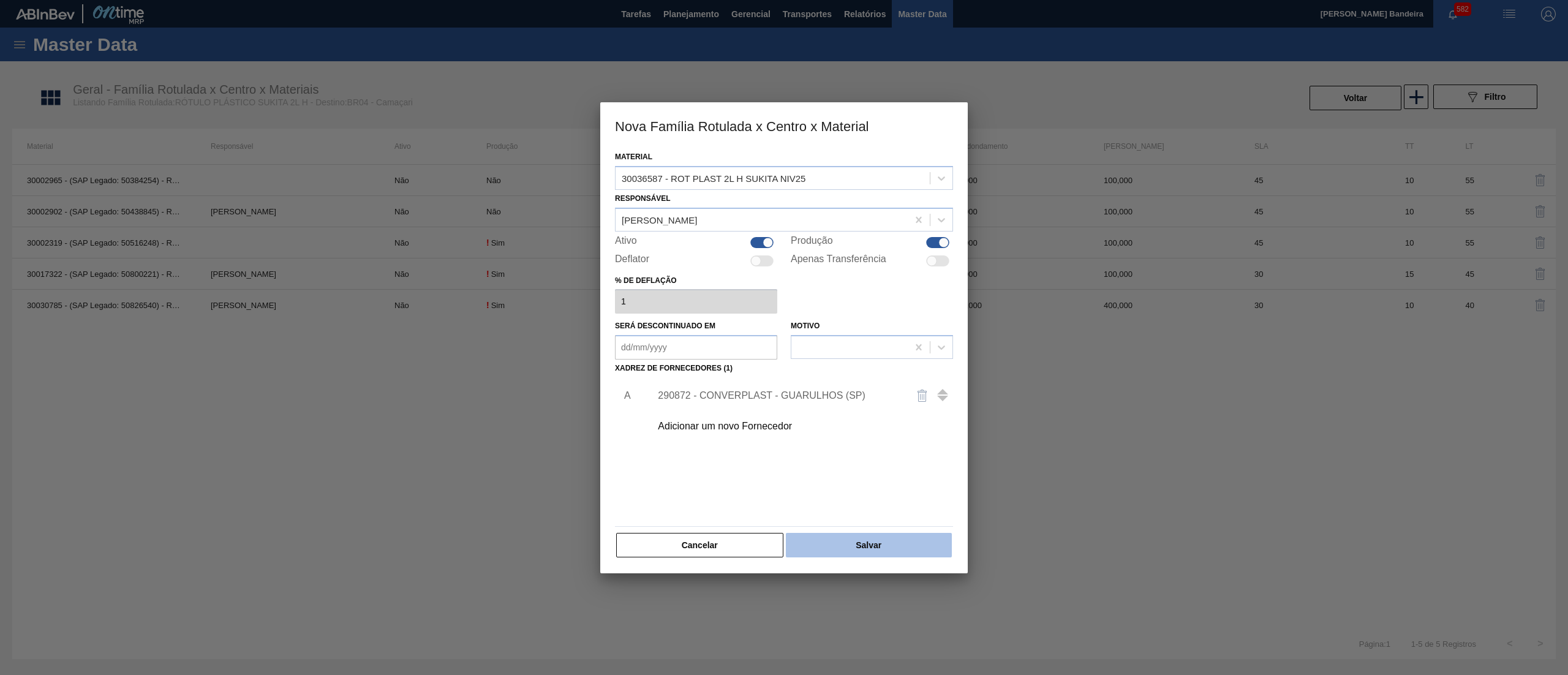
click at [856, 551] on button "Salvar" at bounding box center [869, 546] width 166 height 25
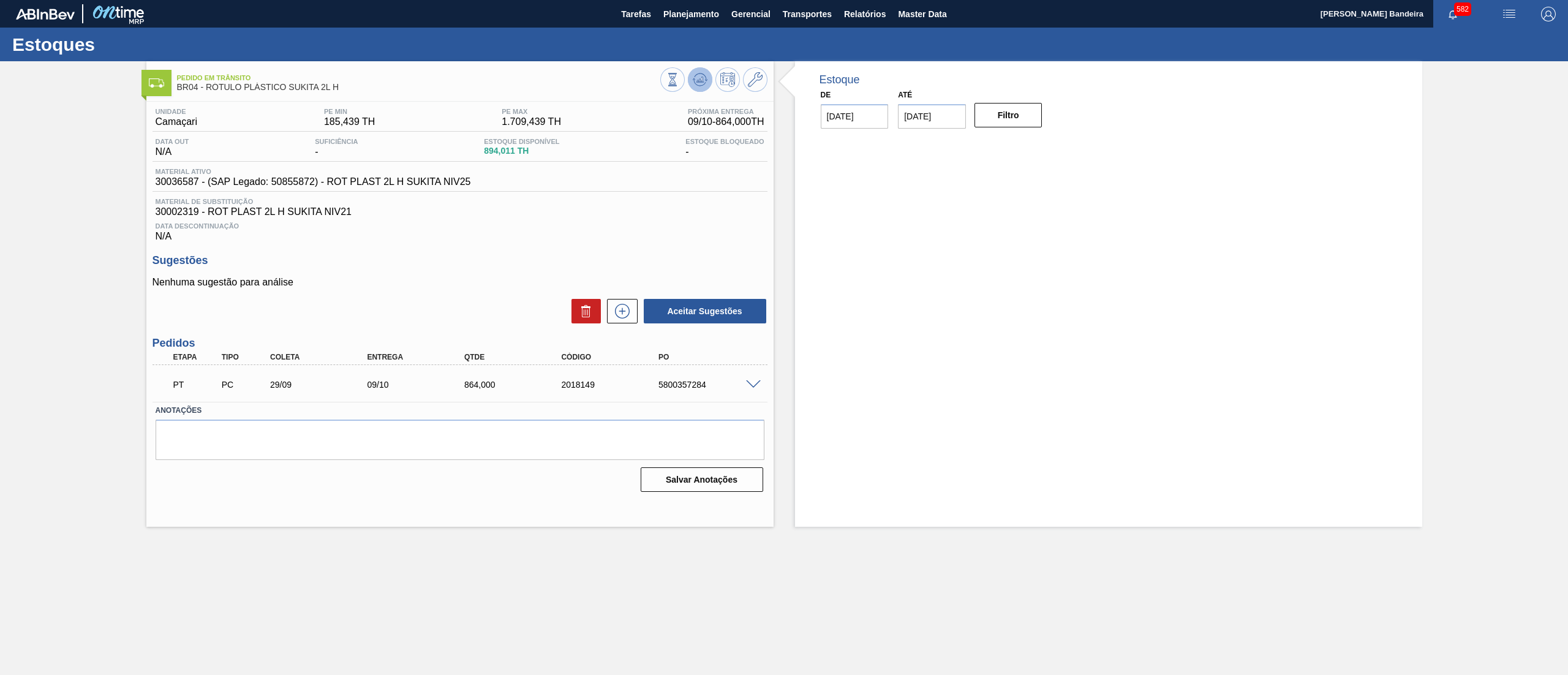
click at [694, 79] on icon at bounding box center [694, 79] width 3 height 2
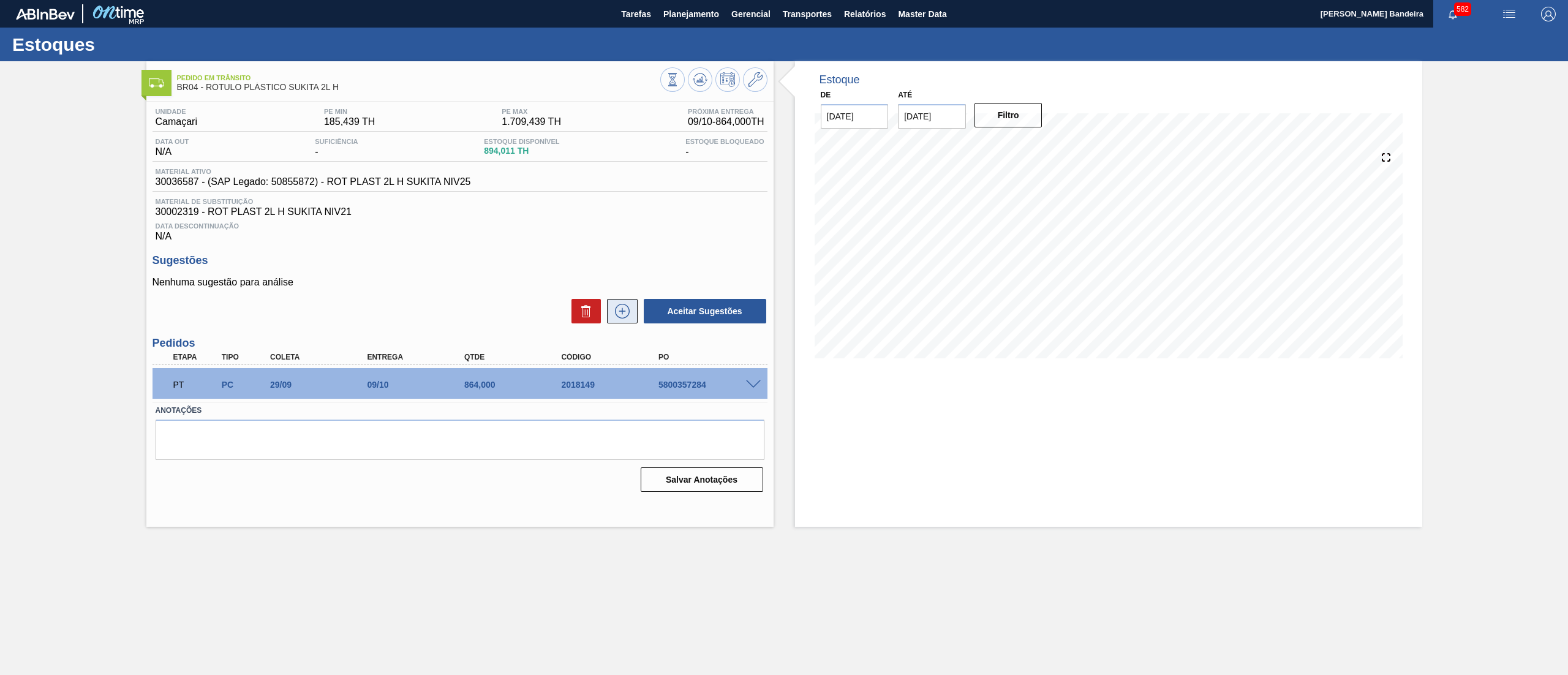
click at [625, 315] on icon at bounding box center [622, 311] width 19 height 14
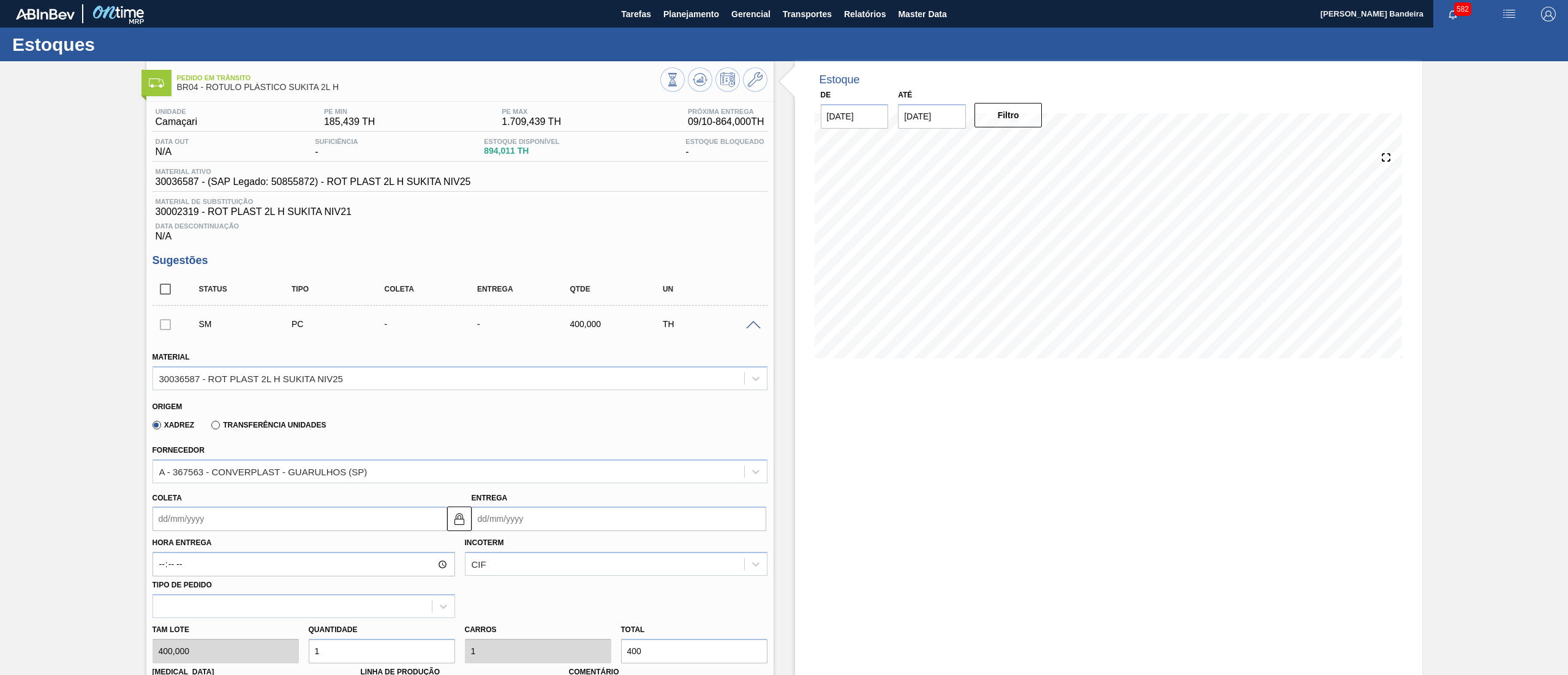
scroll to position [380, 0]
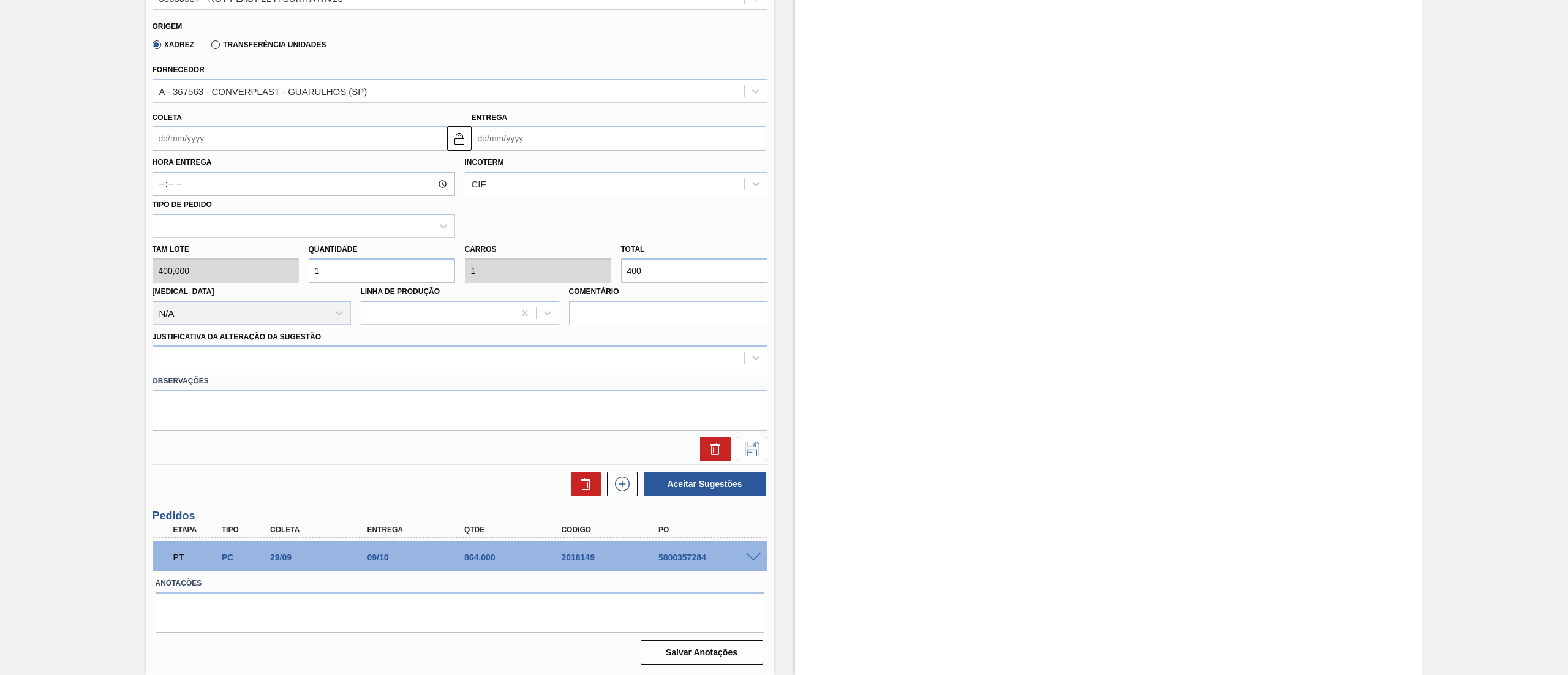
click at [256, 145] on input "Coleta" at bounding box center [300, 138] width 295 height 25
click at [288, 166] on button "Next Month" at bounding box center [289, 167] width 8 height 8
click at [186, 289] on div "27" at bounding box center [187, 287] width 17 height 17
drag, startPoint x: 353, startPoint y: 268, endPoint x: 201, endPoint y: 252, distance: 152.8
click at [201, 252] on div "Tam lote 400,000 Quantidade 1 Carros 1 Total 400 Doca N/A Linha de Produção Com…" at bounding box center [460, 281] width 625 height 87
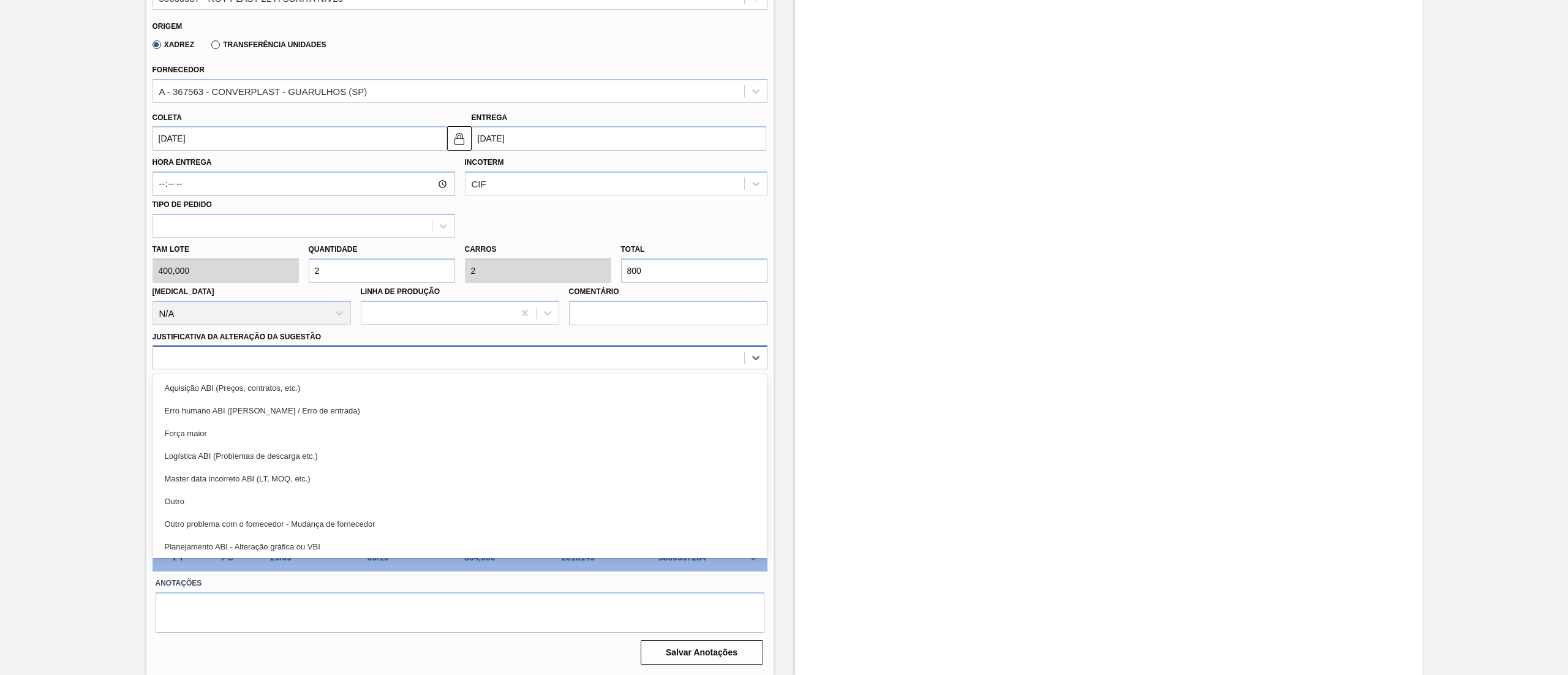
click at [224, 357] on div at bounding box center [448, 358] width 591 height 18
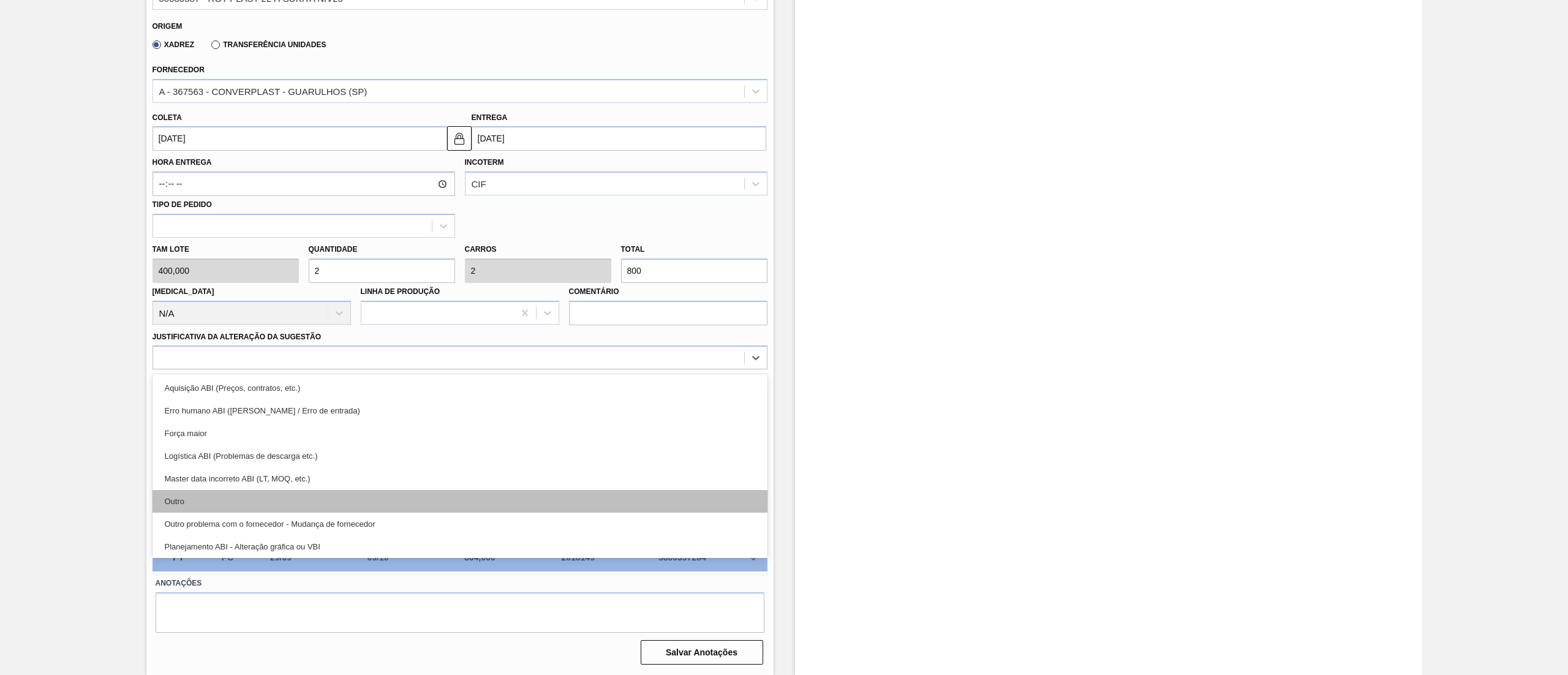
click at [207, 512] on div "Outro" at bounding box center [460, 501] width 615 height 23
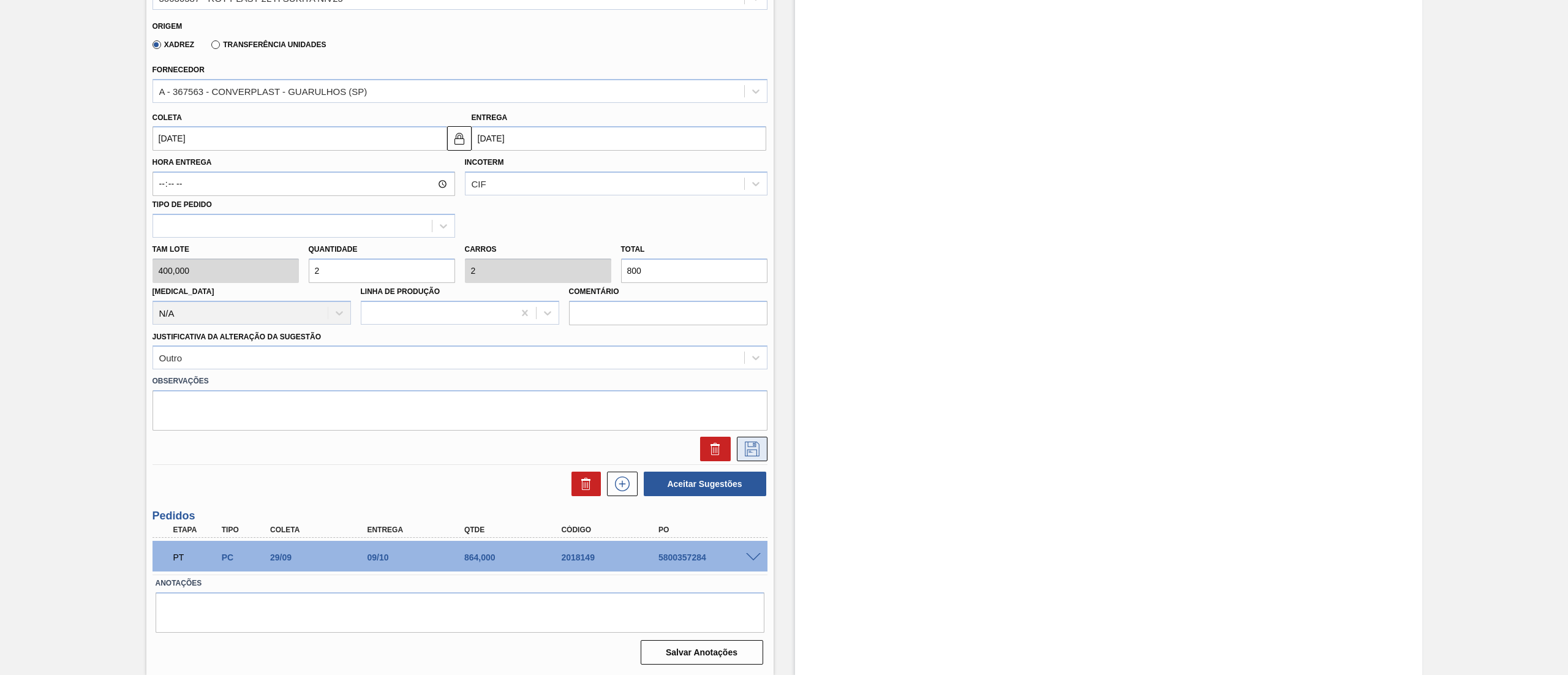
click at [748, 439] on button at bounding box center [752, 449] width 30 height 25
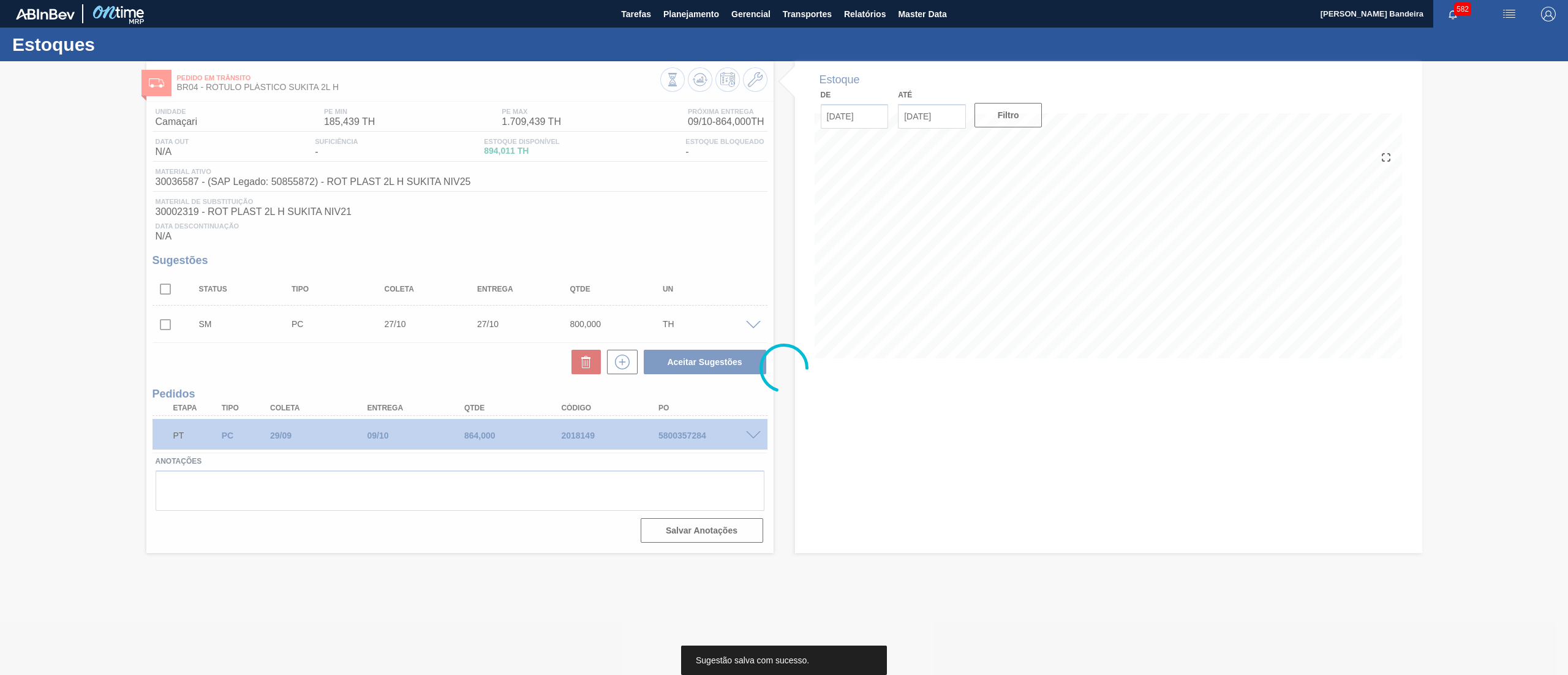
scroll to position [0, 0]
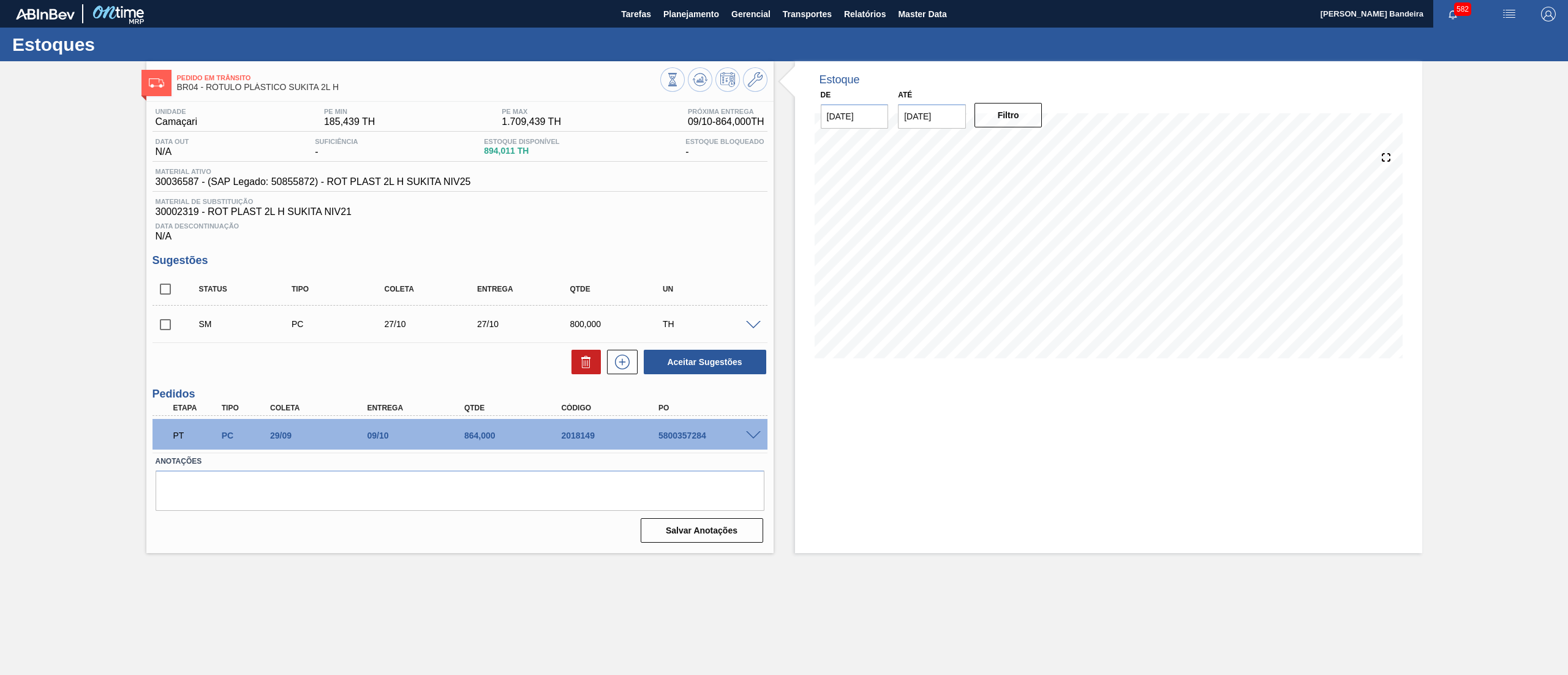
click at [757, 327] on span at bounding box center [753, 325] width 14 height 9
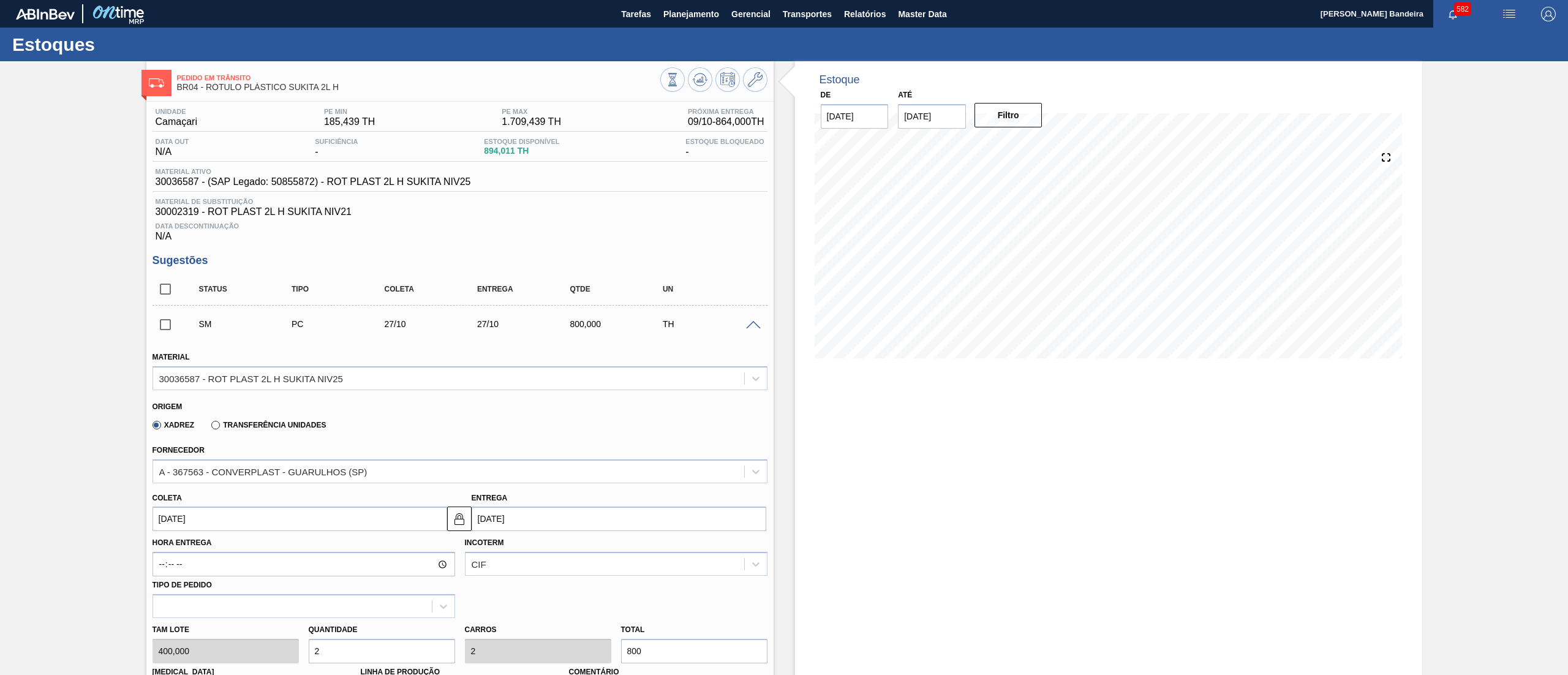
scroll to position [380, 0]
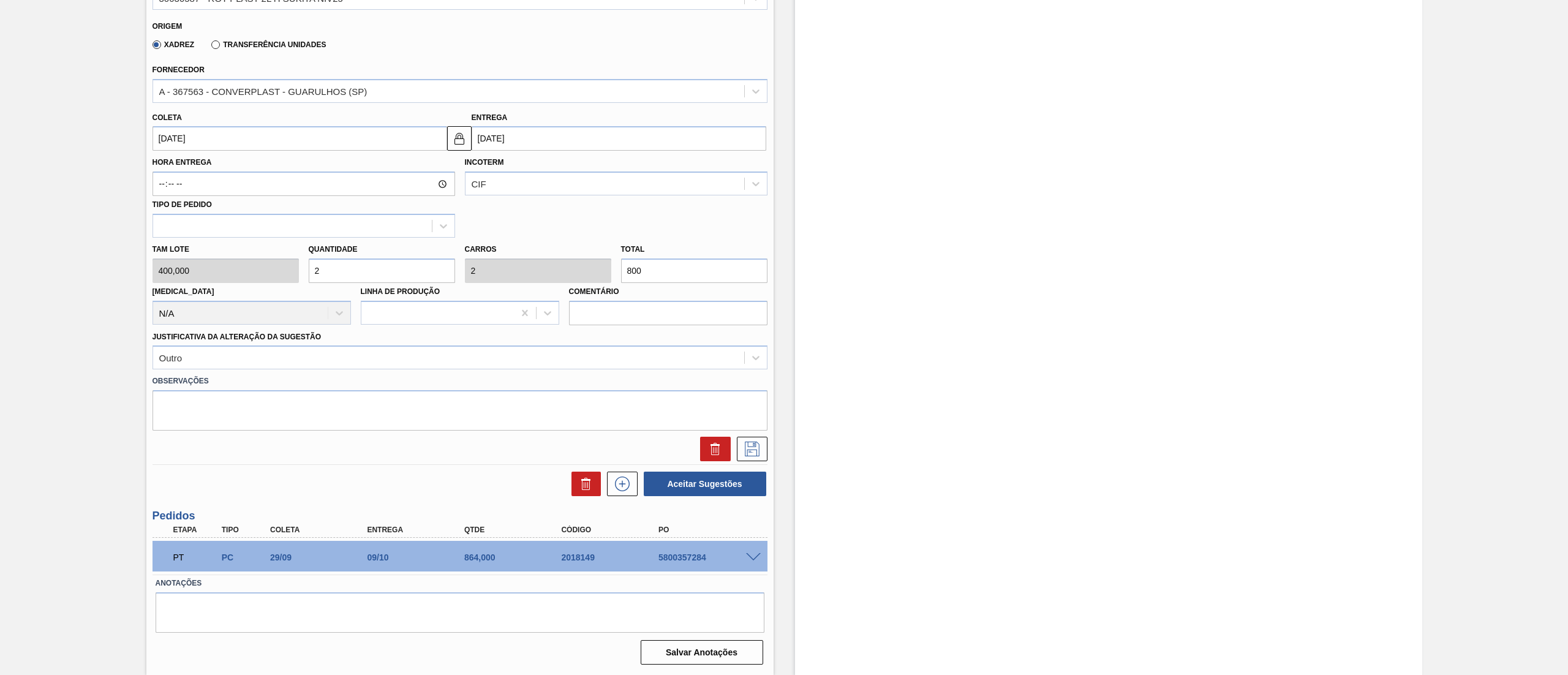
click at [244, 267] on div "Tam lote 400,000 Quantidade 2 Carros 2 Total 800 Doca N/A Linha de Produção Com…" at bounding box center [460, 281] width 625 height 87
click at [746, 455] on icon at bounding box center [752, 448] width 14 height 14
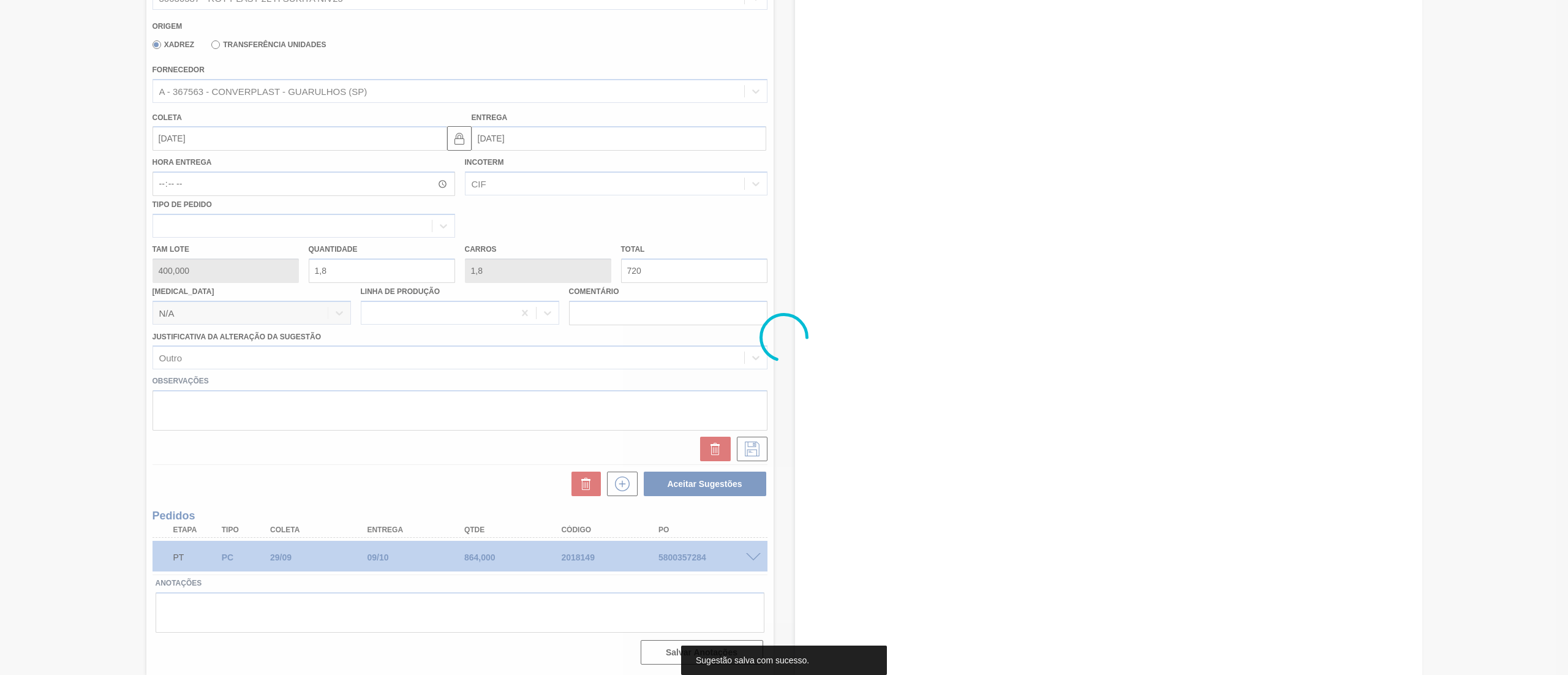
scroll to position [0, 0]
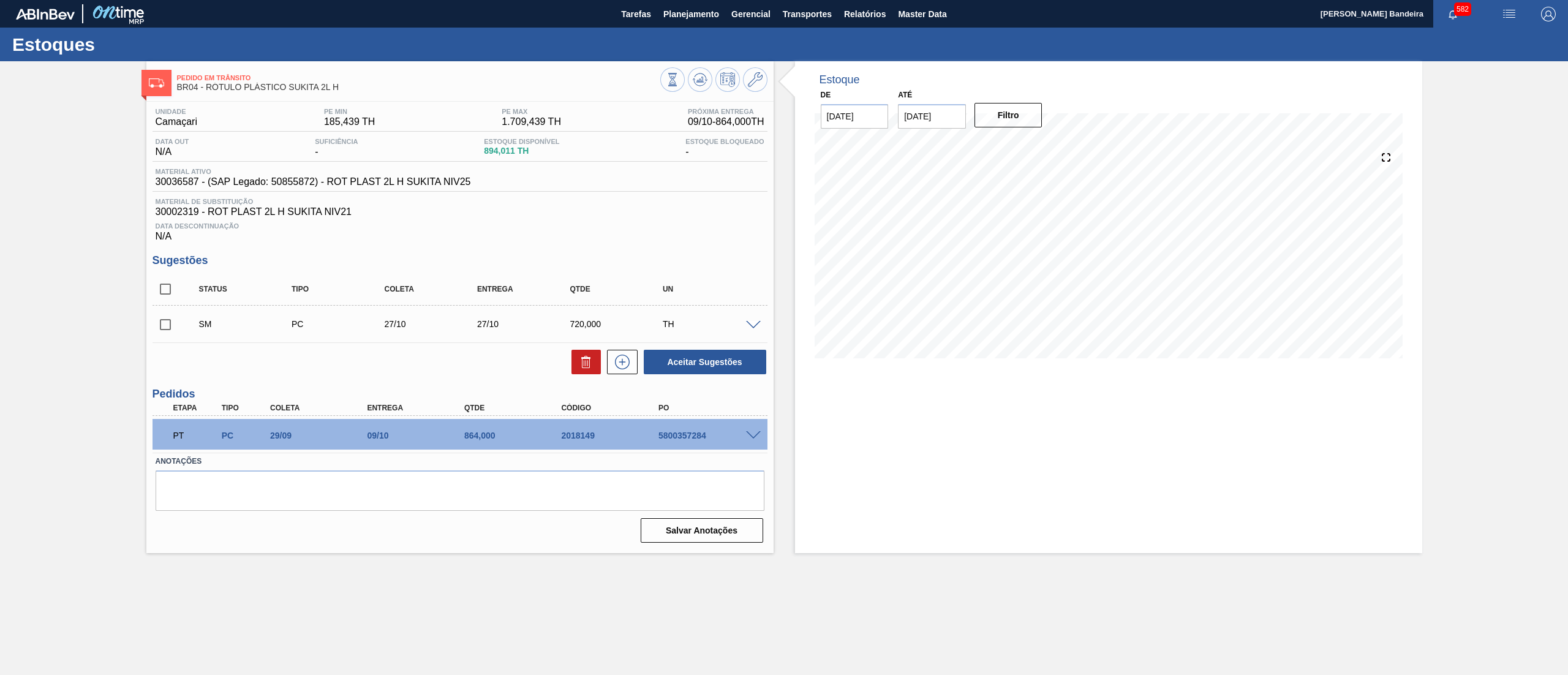
click at [172, 328] on input "checkbox" at bounding box center [165, 324] width 25 height 25
click at [679, 366] on button "Aceitar Sugestões" at bounding box center [705, 362] width 123 height 25
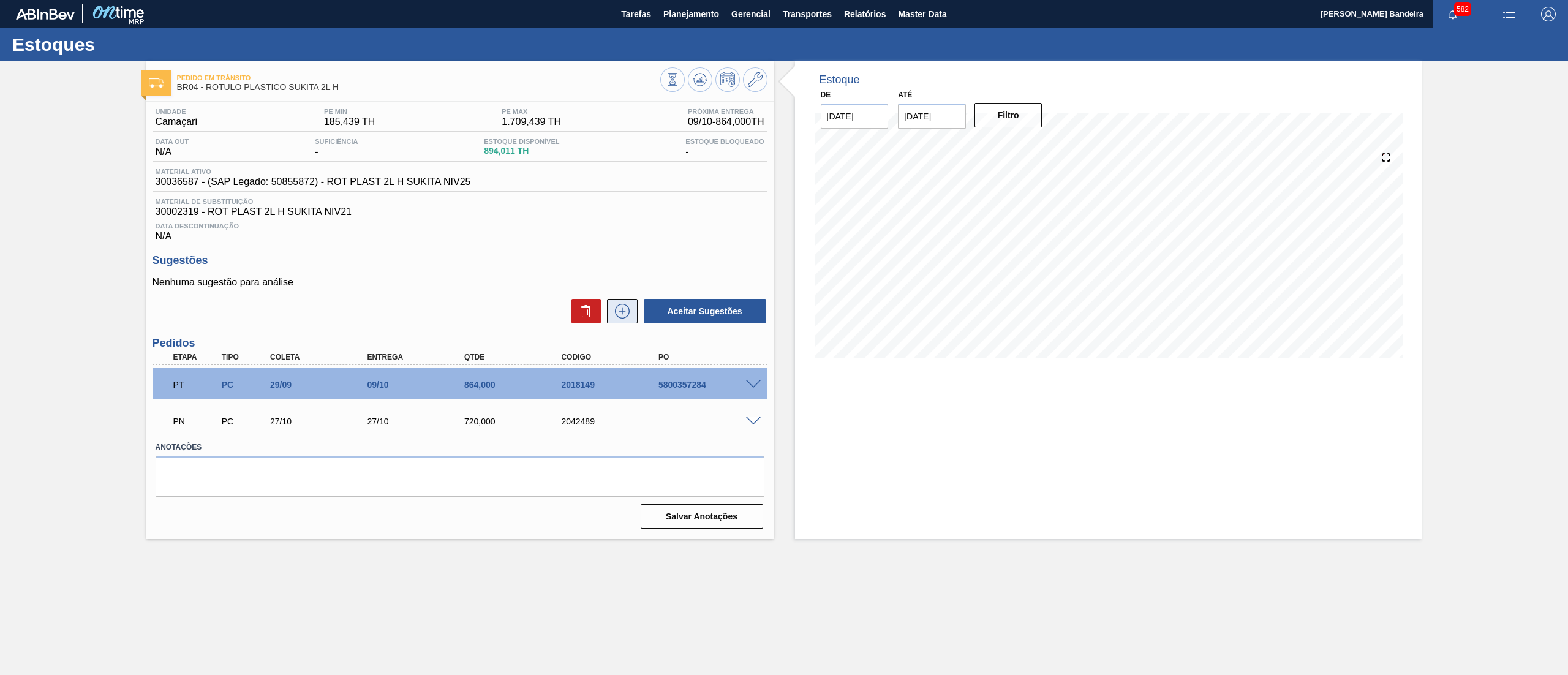
click at [612, 321] on button at bounding box center [622, 311] width 30 height 25
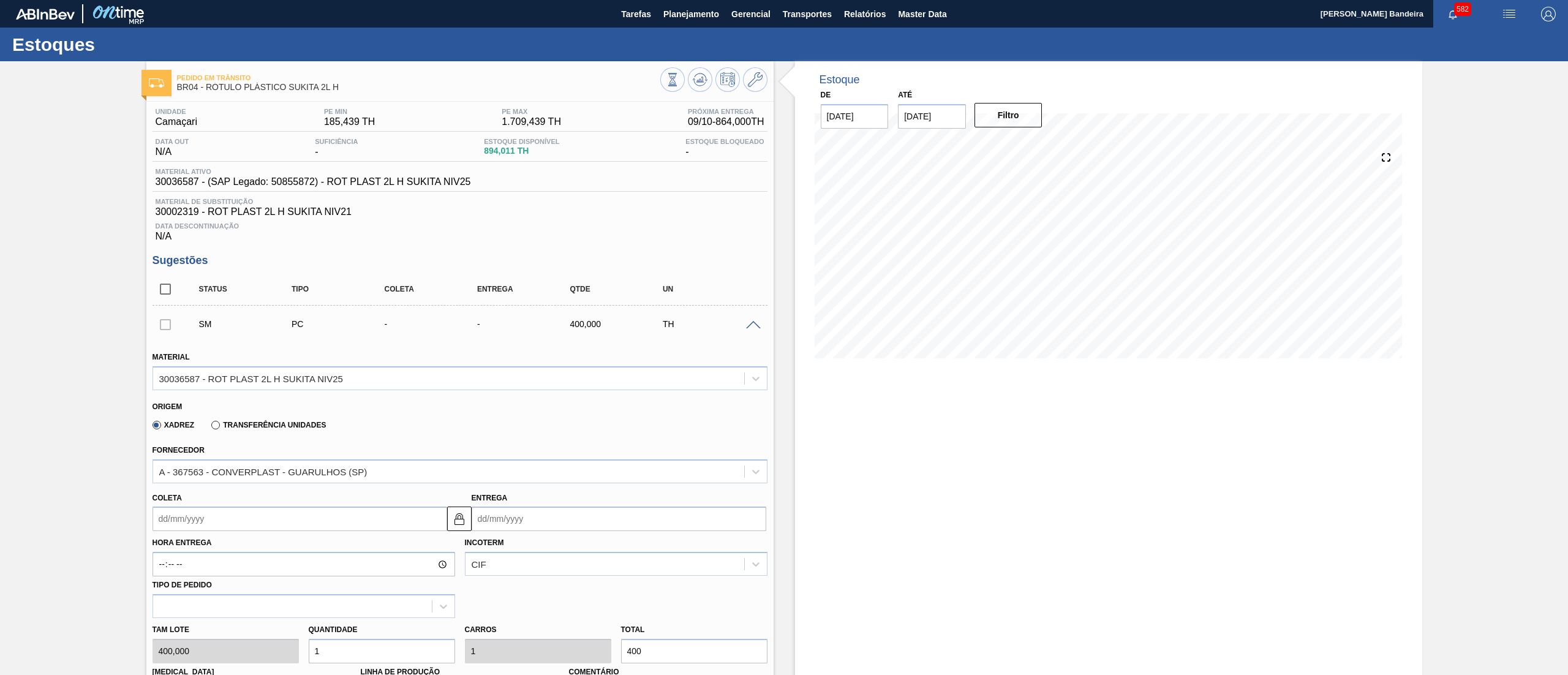
scroll to position [417, 0]
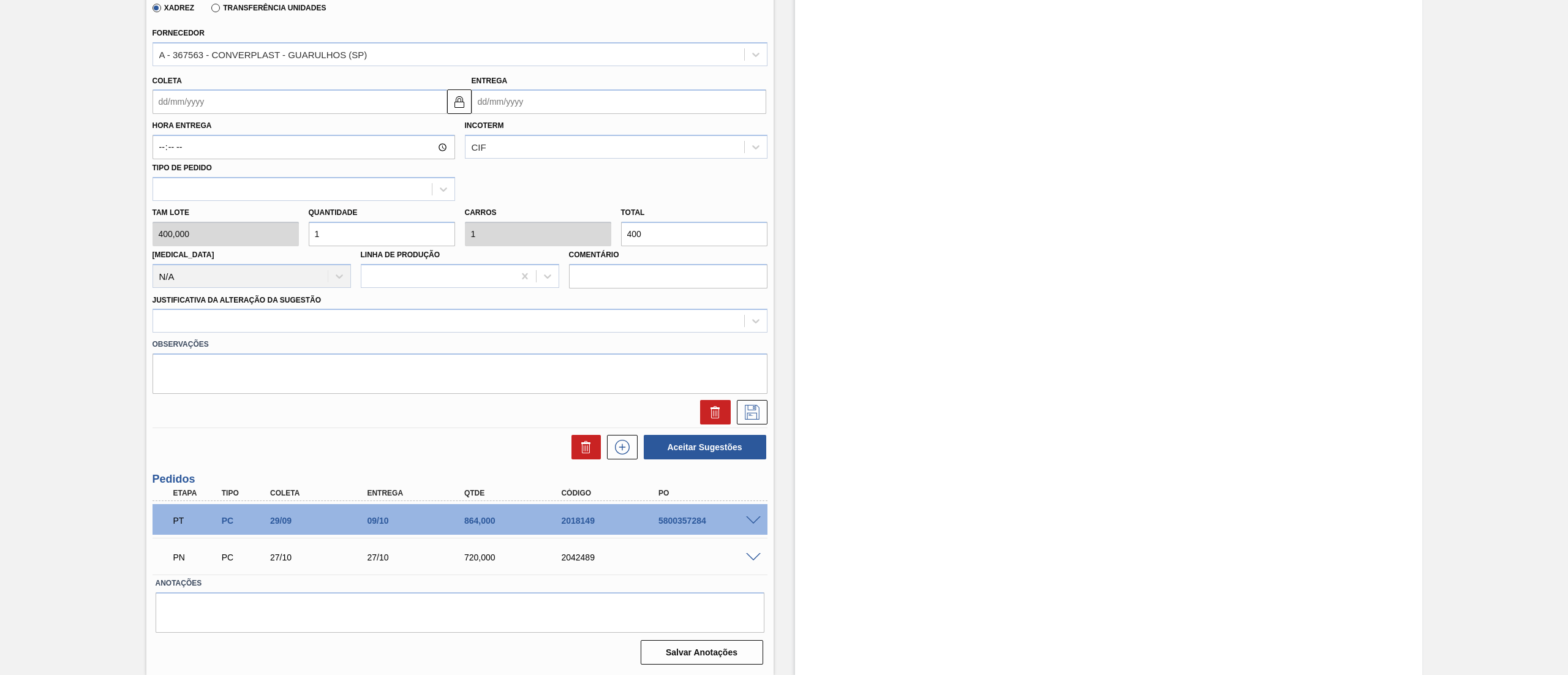
click at [192, 107] on input "Coleta" at bounding box center [300, 102] width 295 height 25
click at [290, 129] on button "Next Month" at bounding box center [289, 131] width 8 height 8
click at [192, 227] on div "17" at bounding box center [187, 230] width 17 height 17
click at [278, 325] on div at bounding box center [448, 321] width 591 height 18
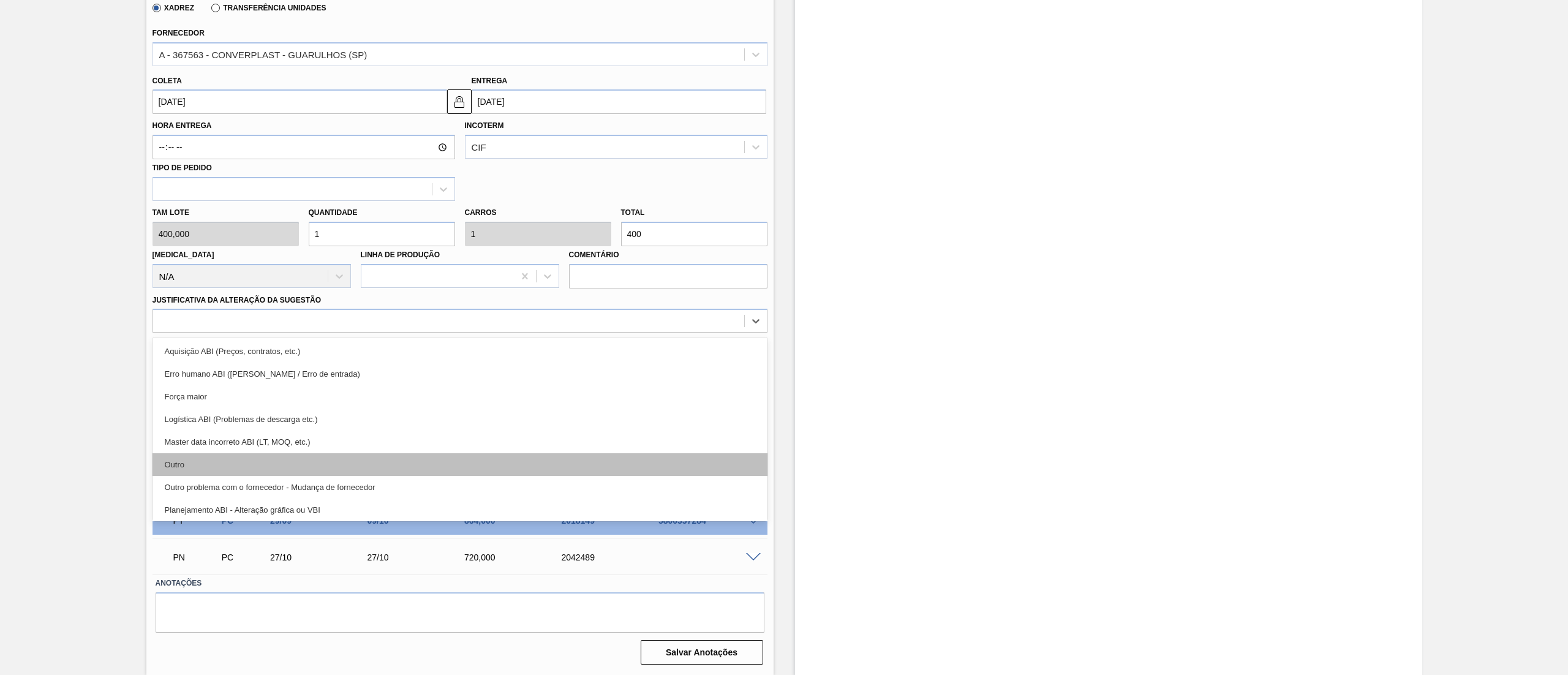
click at [219, 460] on div "Outro" at bounding box center [460, 464] width 615 height 23
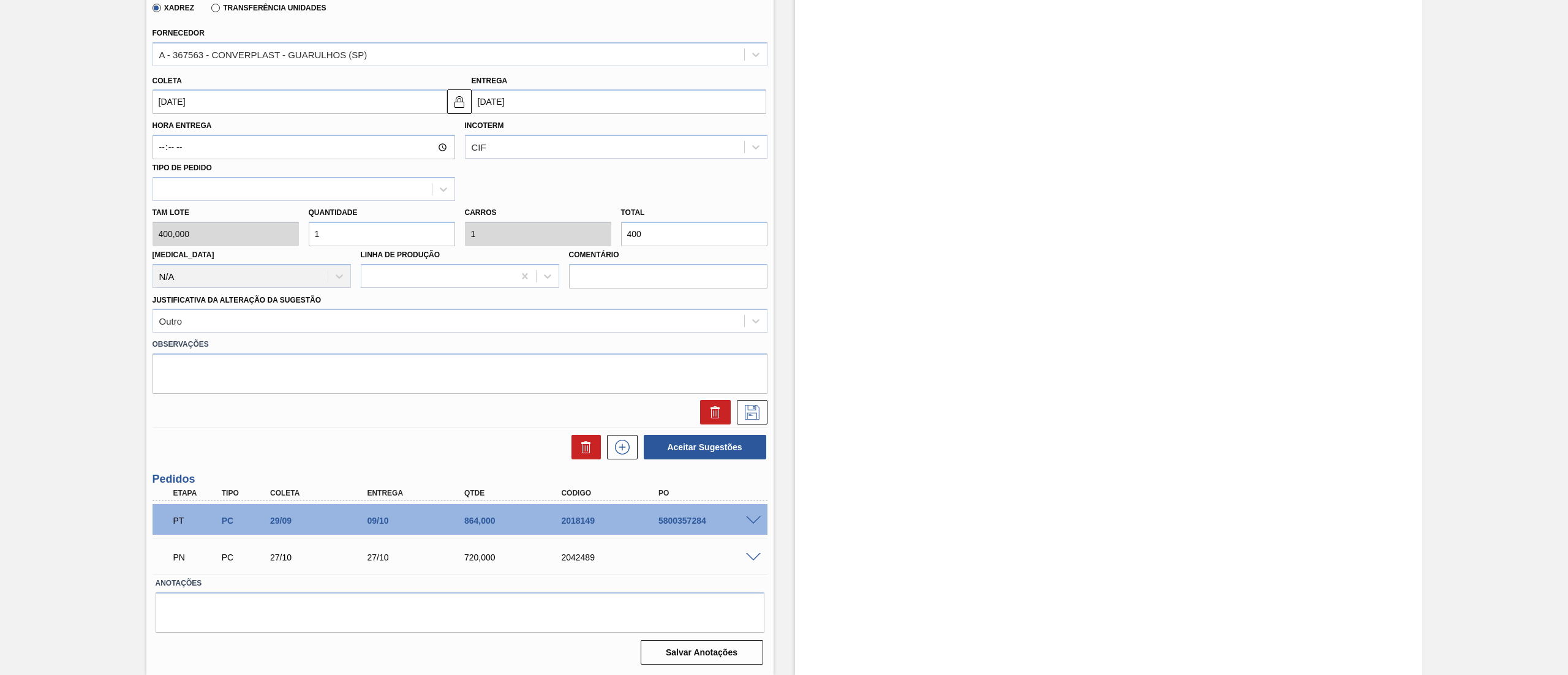
click at [239, 240] on div "Tam lote 400,000 Quantidade 1 Carros 1 Total 400 Doca N/A Linha de Produção Com…" at bounding box center [460, 245] width 625 height 87
click at [745, 411] on icon at bounding box center [752, 412] width 19 height 14
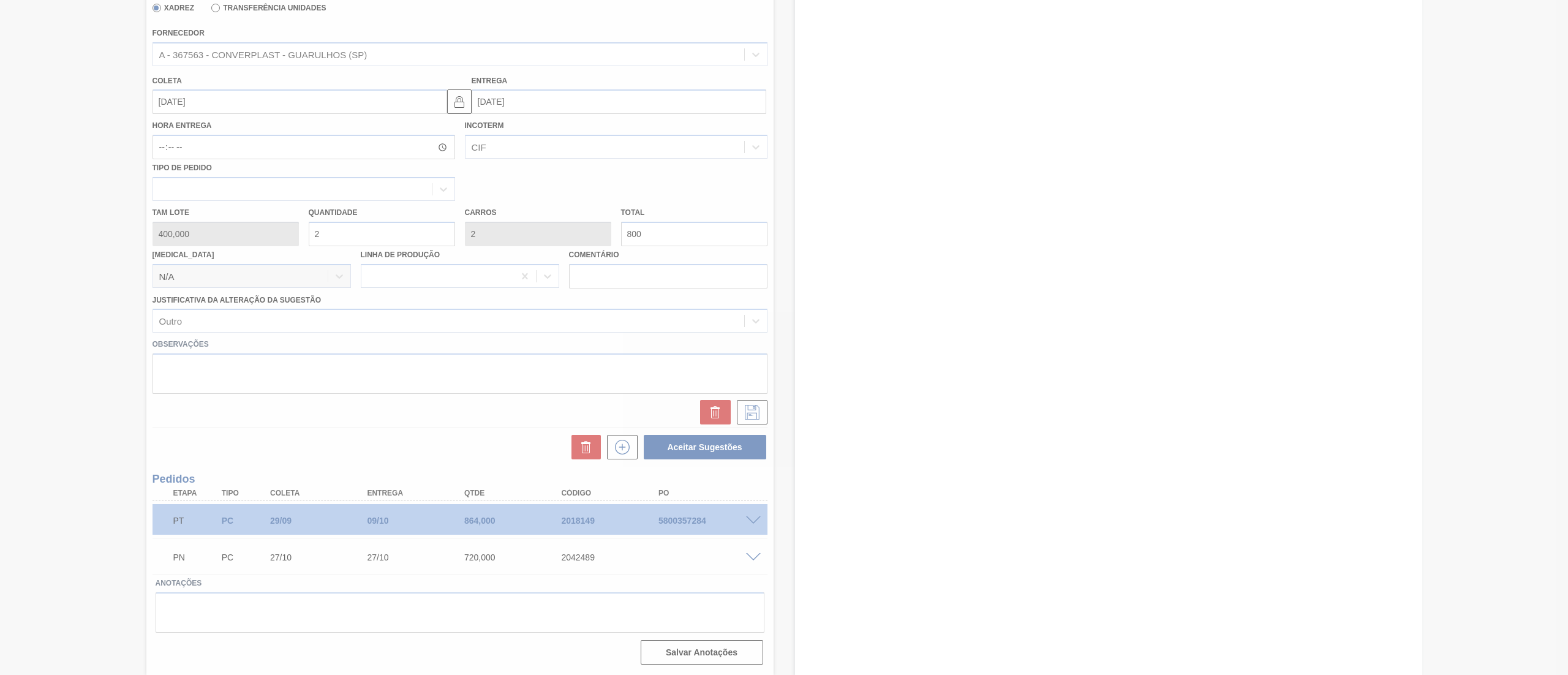
scroll to position [0, 0]
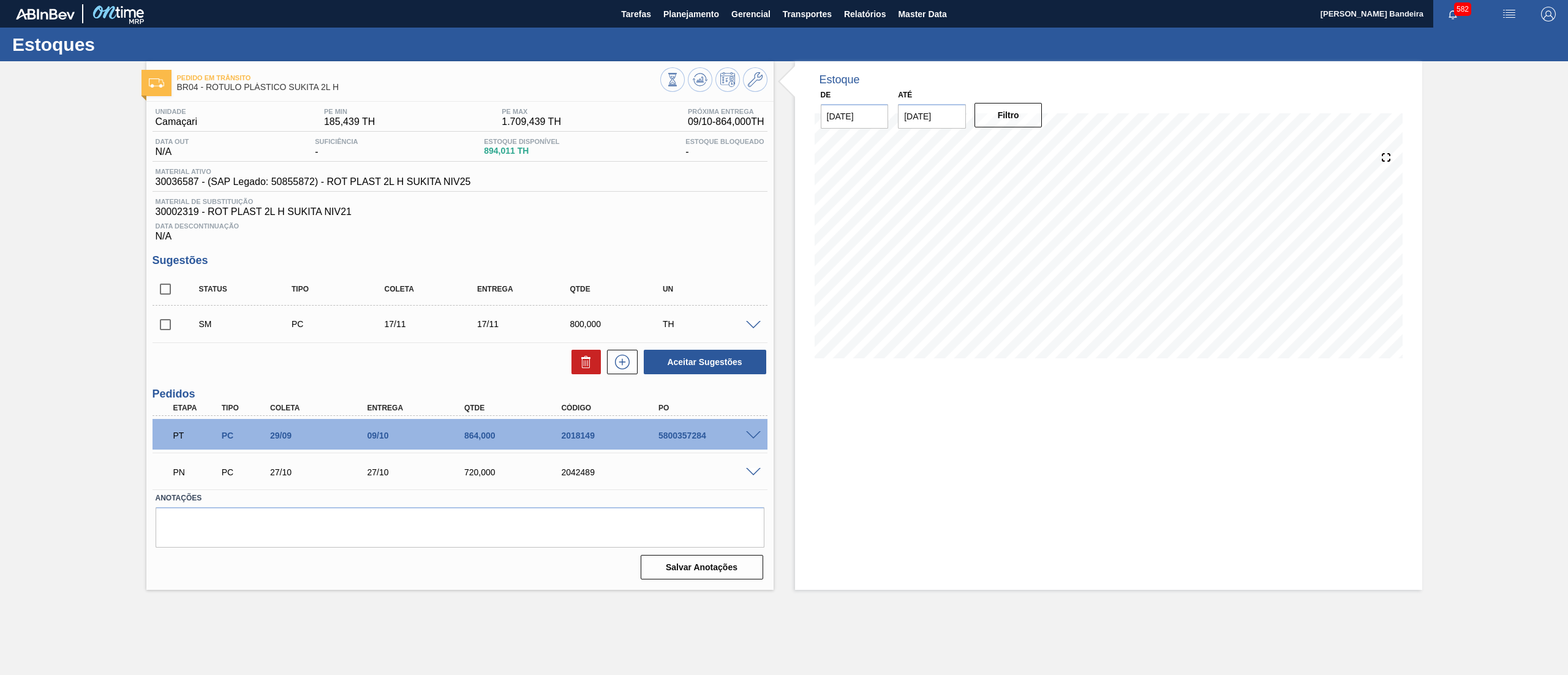
click at [760, 323] on span at bounding box center [753, 325] width 14 height 9
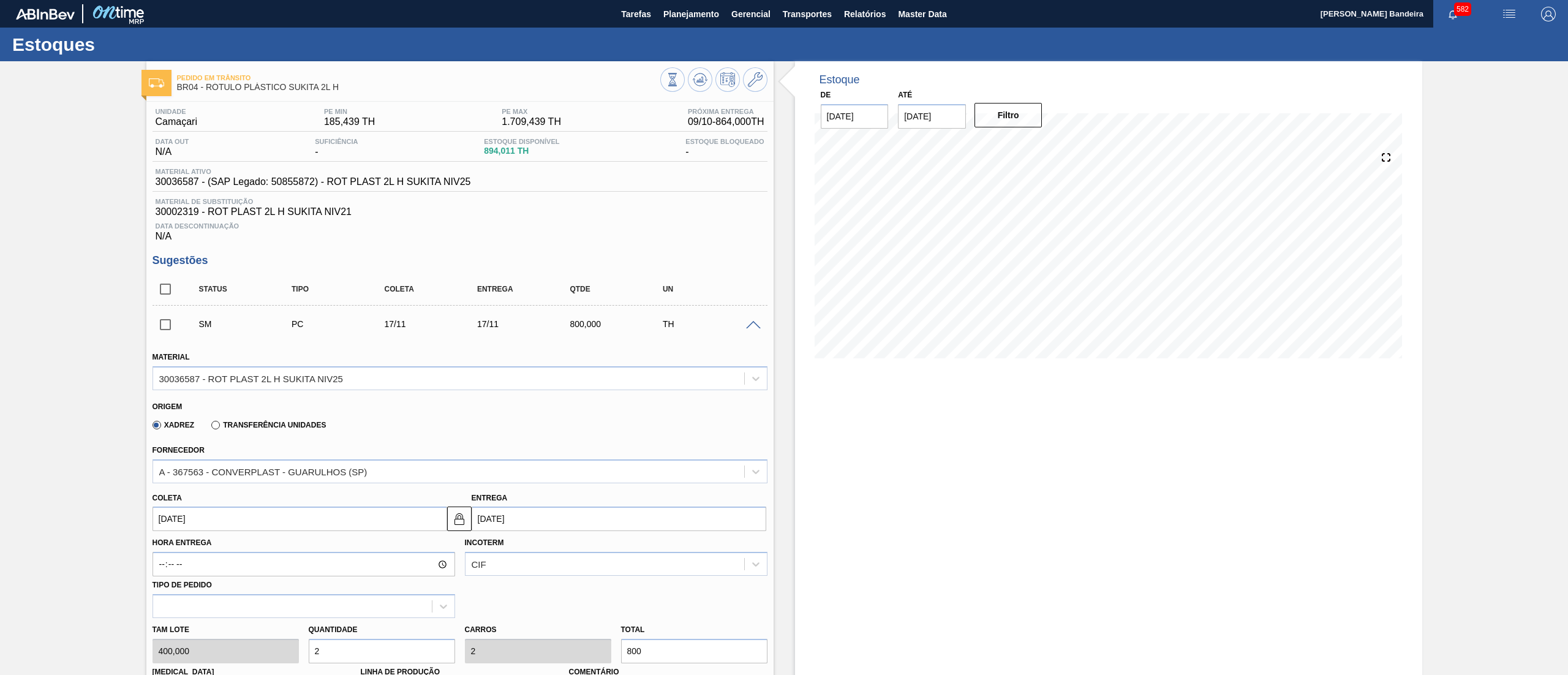
click at [249, 651] on div "Tam lote 400,000 Quantidade 2 Carros 2 Total 800 Doca N/A Linha de Produção Com…" at bounding box center [460, 661] width 625 height 87
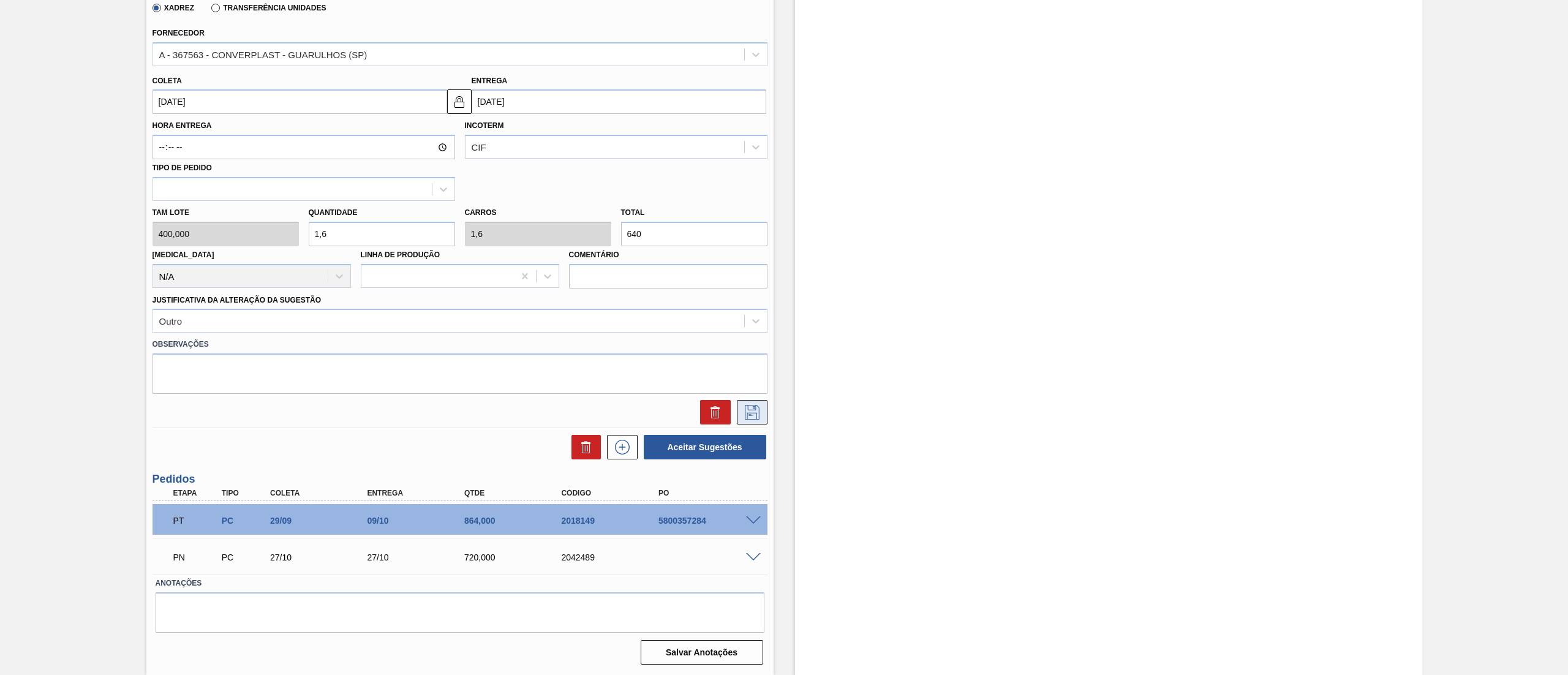
click at [761, 417] on button at bounding box center [752, 413] width 30 height 25
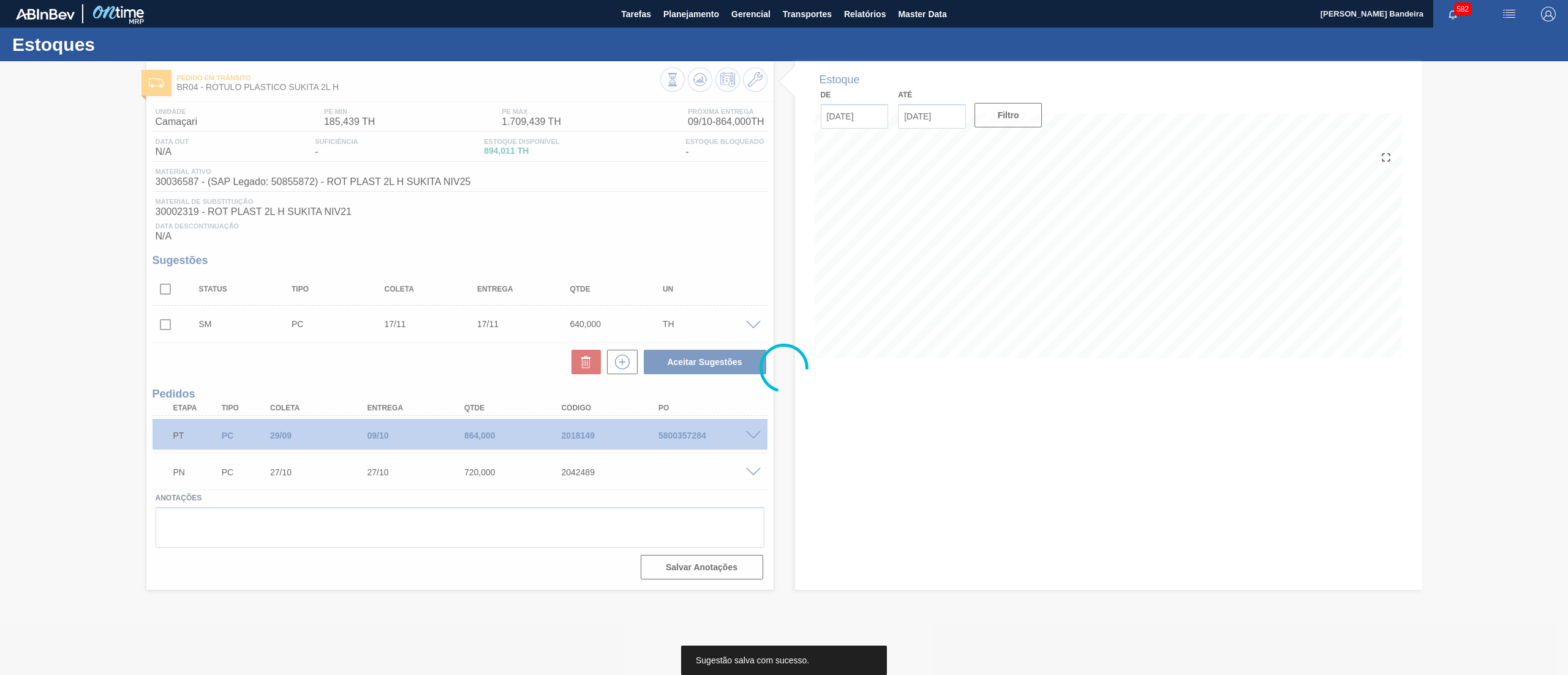
scroll to position [0, 0]
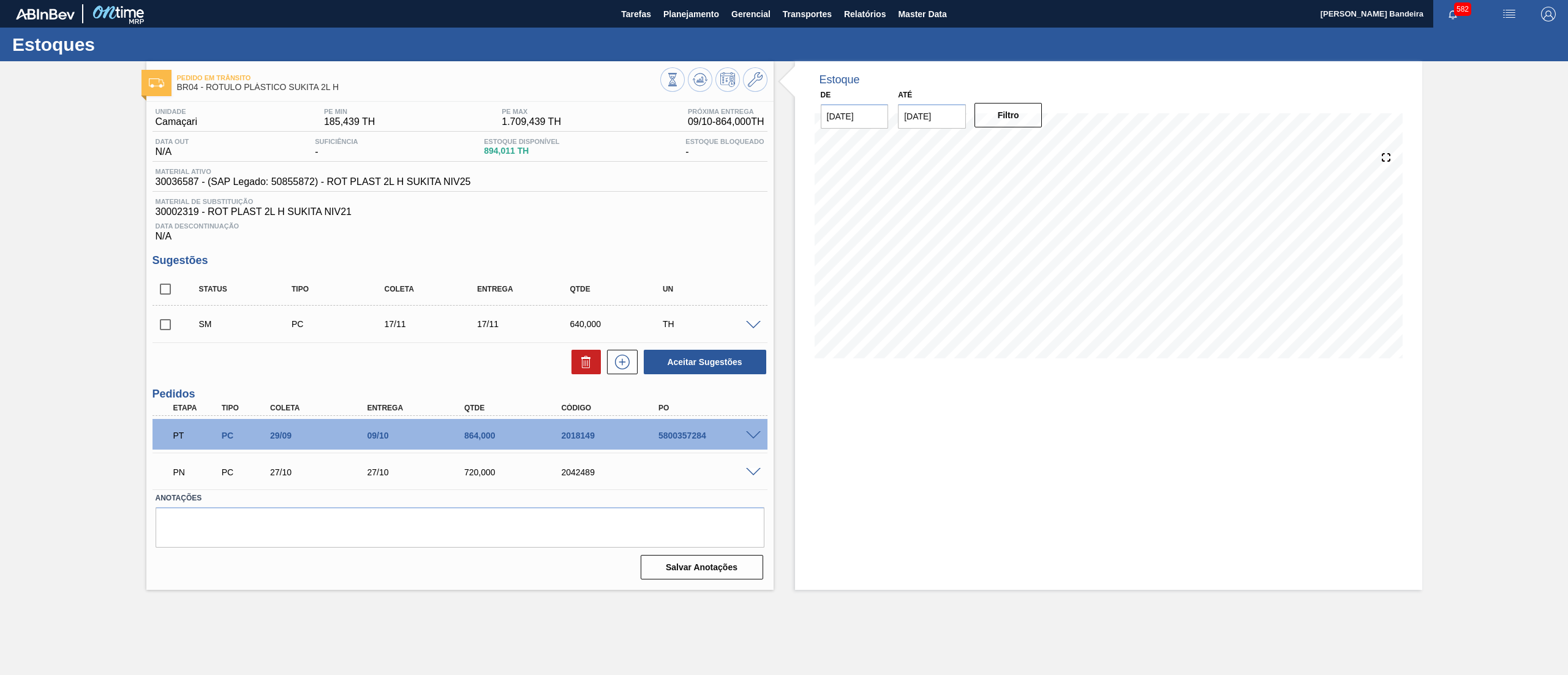
click at [168, 326] on input "checkbox" at bounding box center [165, 324] width 25 height 25
click at [660, 364] on button "Aceitar Sugestões" at bounding box center [705, 362] width 123 height 25
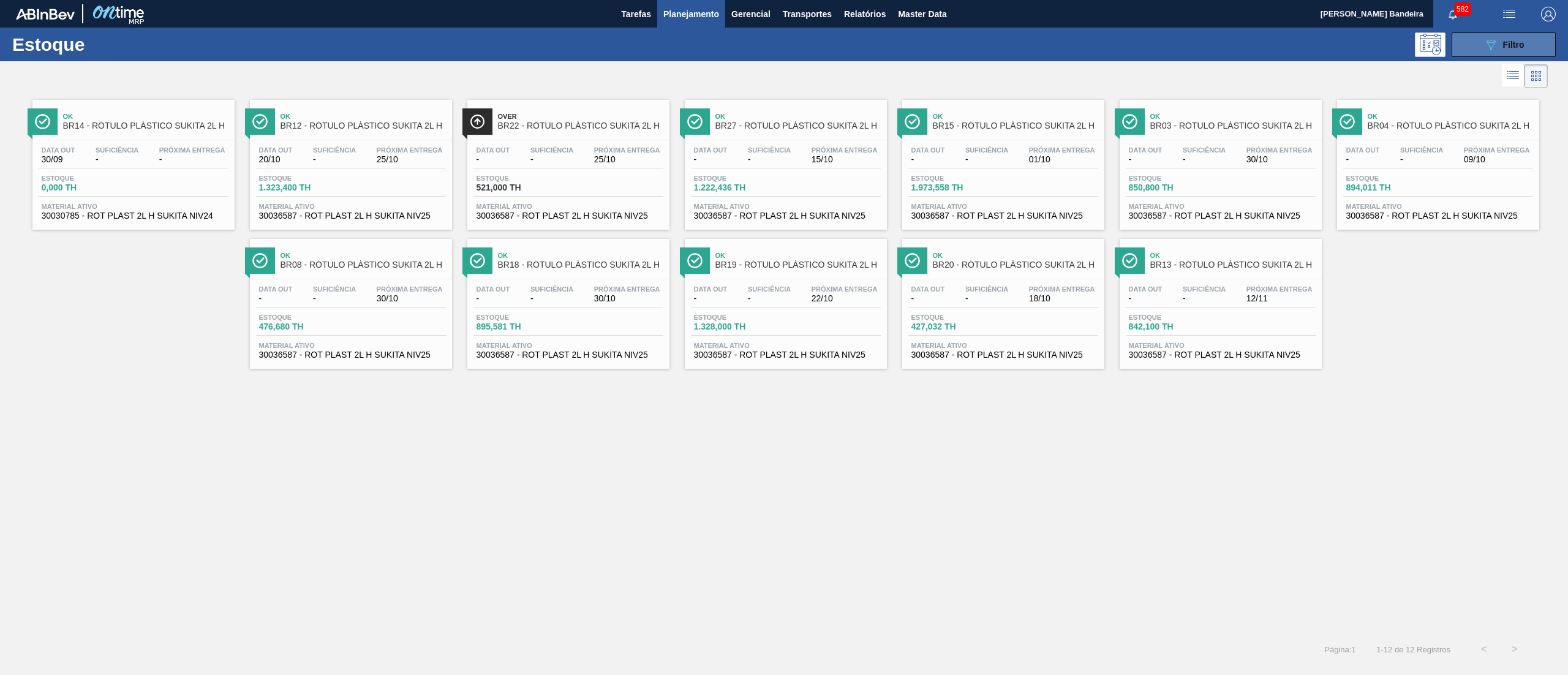
click at [1507, 43] on span "Filtro" at bounding box center [1514, 45] width 21 height 10
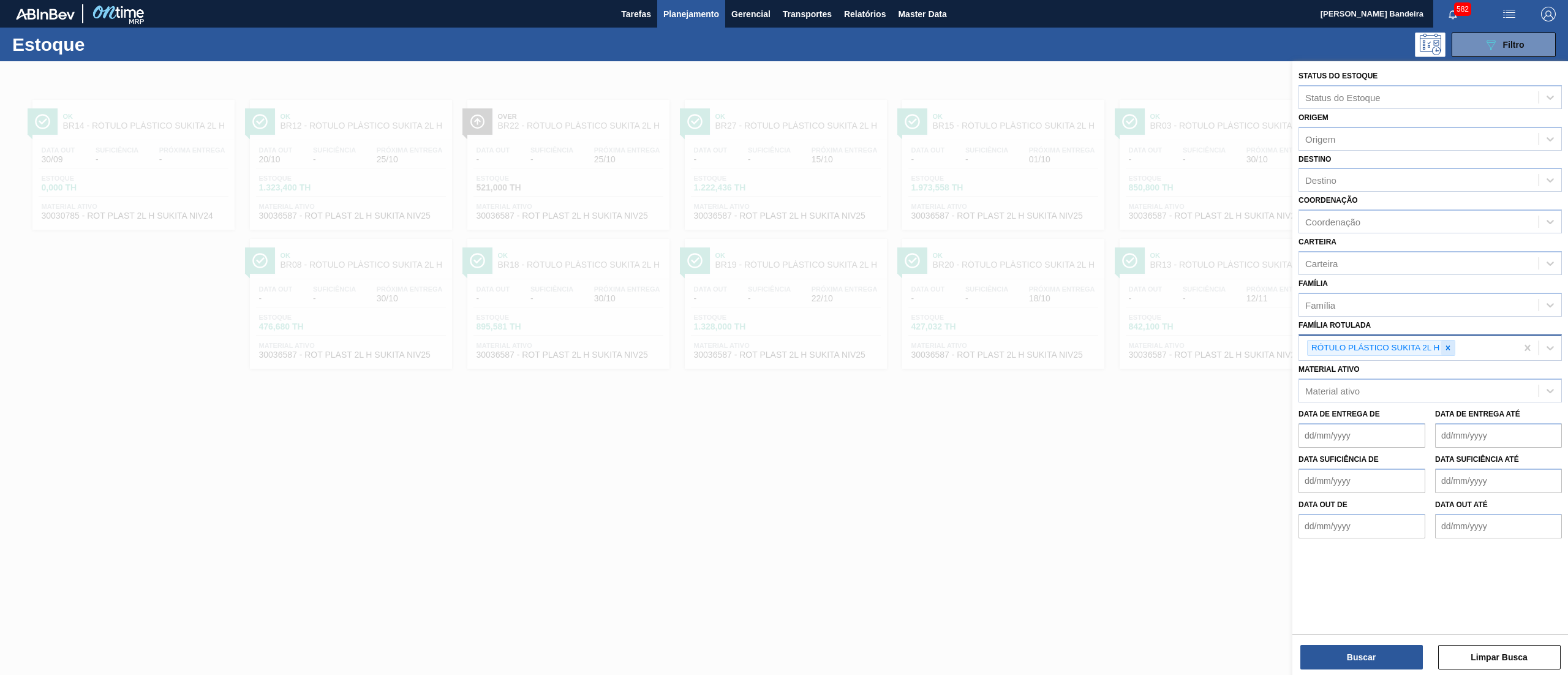
click at [1449, 350] on icon at bounding box center [1448, 348] width 8 height 8
click at [1436, 376] on div "FILME CONTR 460X60 GCA DUOSHRINK" at bounding box center [1430, 377] width 263 height 23
click at [1373, 647] on button "Buscar" at bounding box center [1362, 657] width 123 height 25
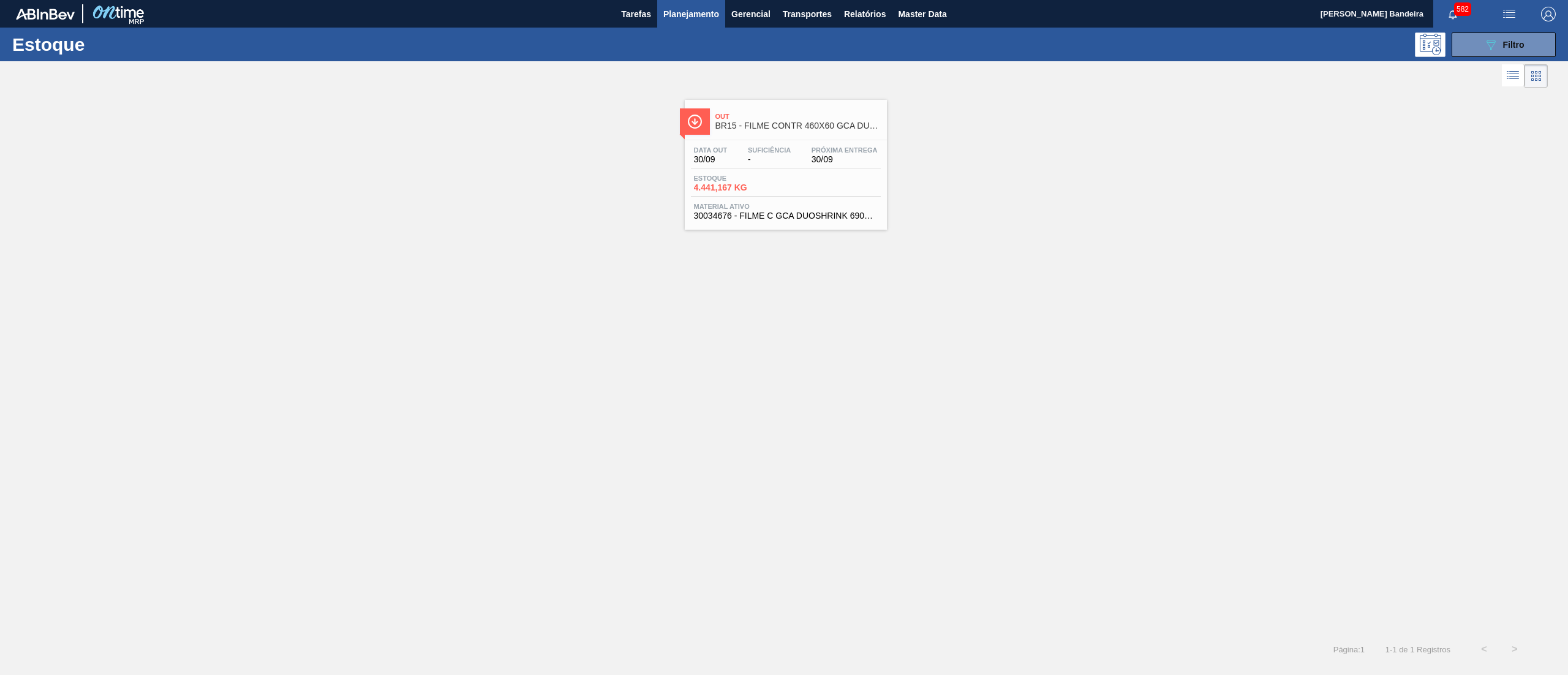
click at [803, 220] on span "30034676 - FILME C GCA DUOSHRINK 690X50 7 99 NIV25" at bounding box center [785, 216] width 184 height 9
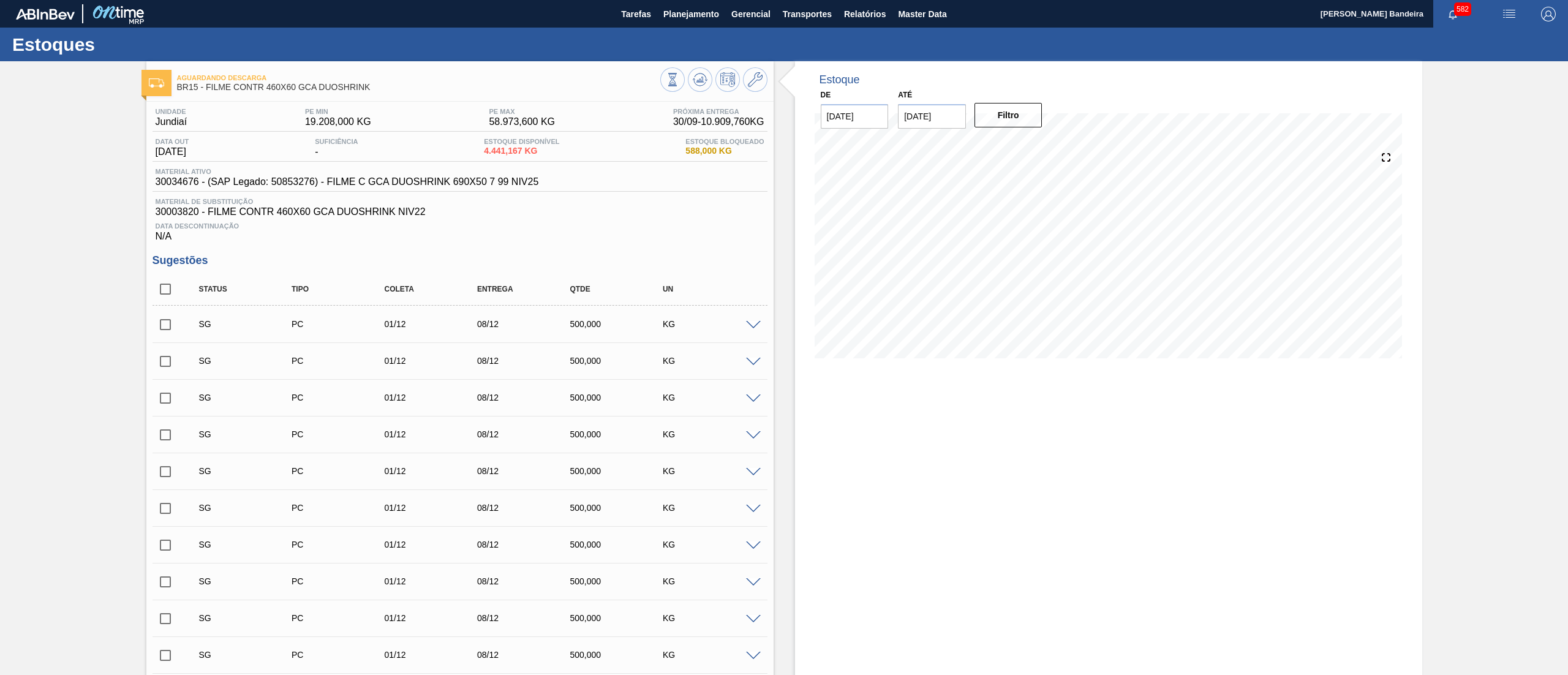
click at [167, 293] on input "checkbox" at bounding box center [165, 289] width 25 height 25
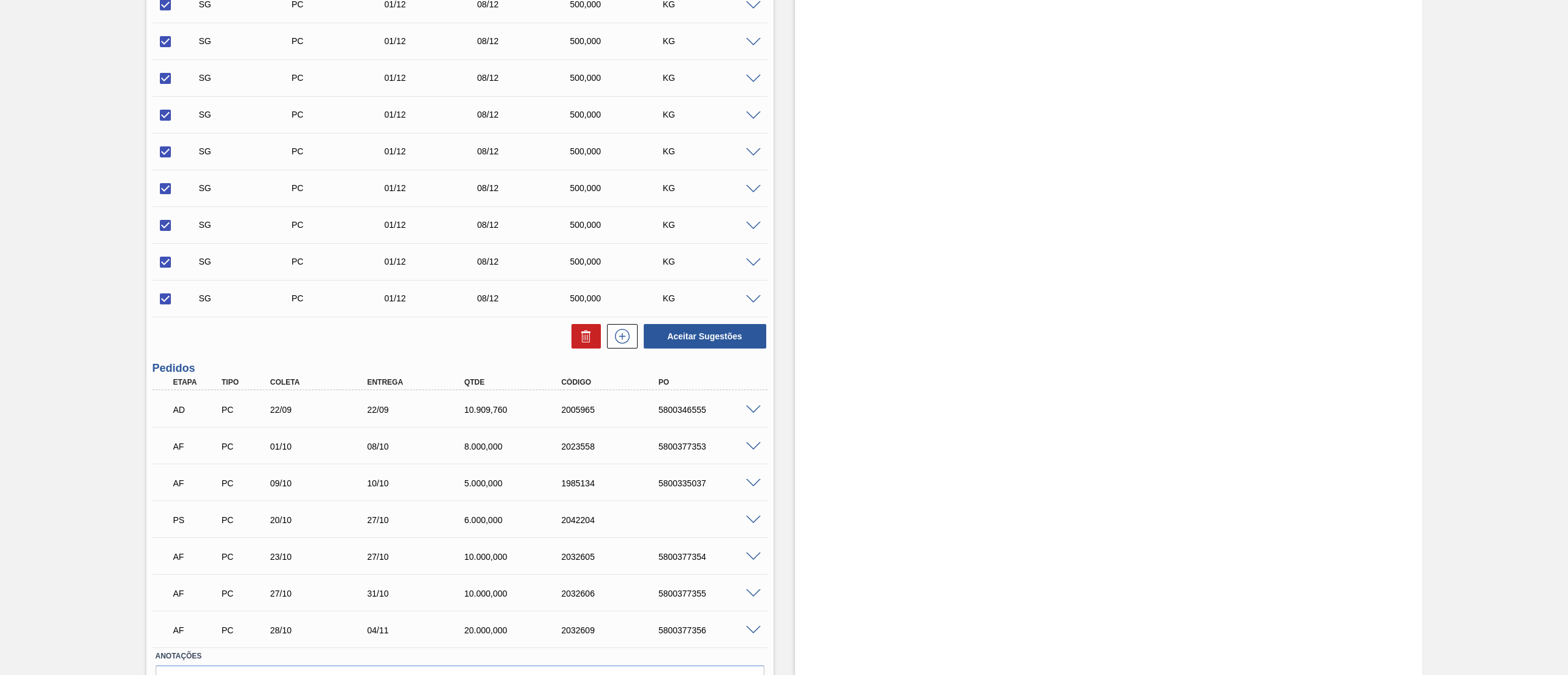
scroll to position [2267, 0]
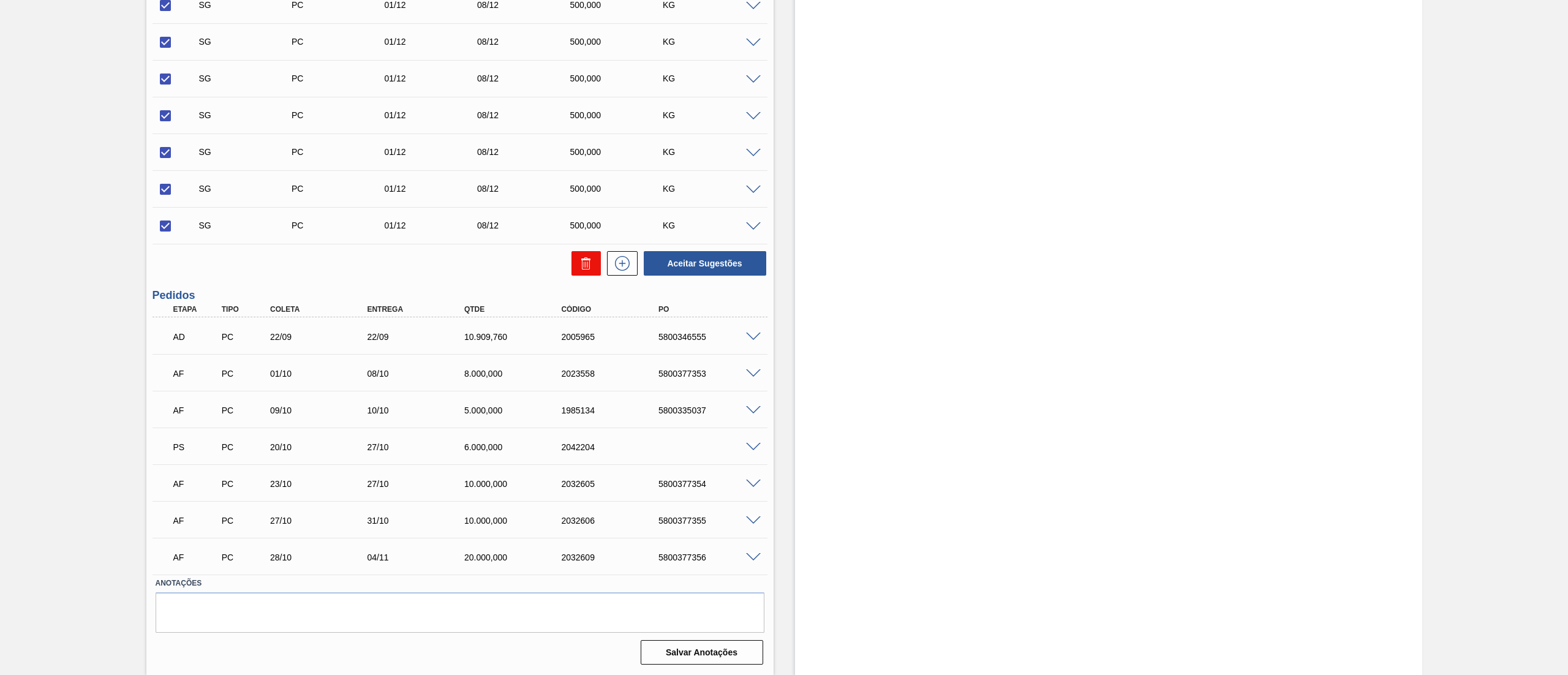
click at [575, 269] on button at bounding box center [586, 264] width 30 height 25
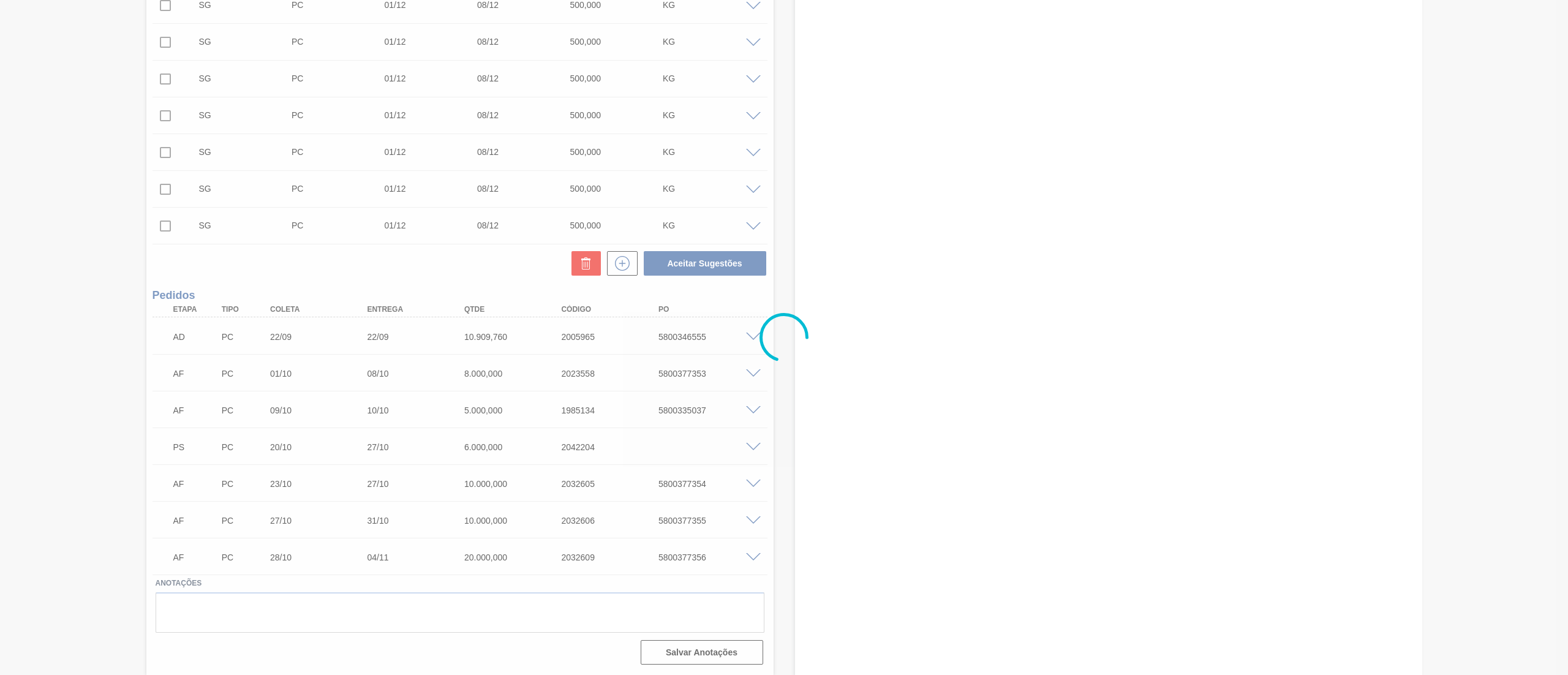
scroll to position [49, 0]
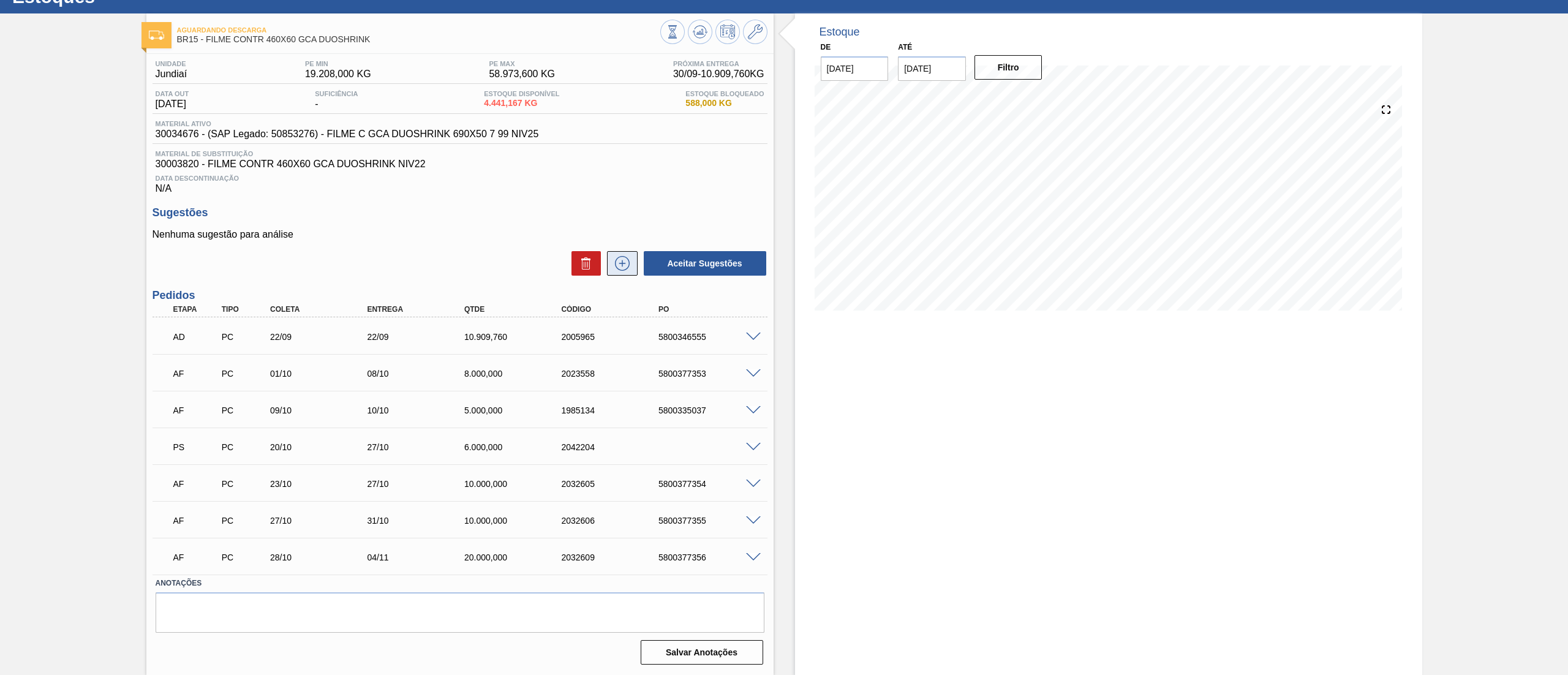
click at [619, 267] on icon at bounding box center [622, 263] width 19 height 14
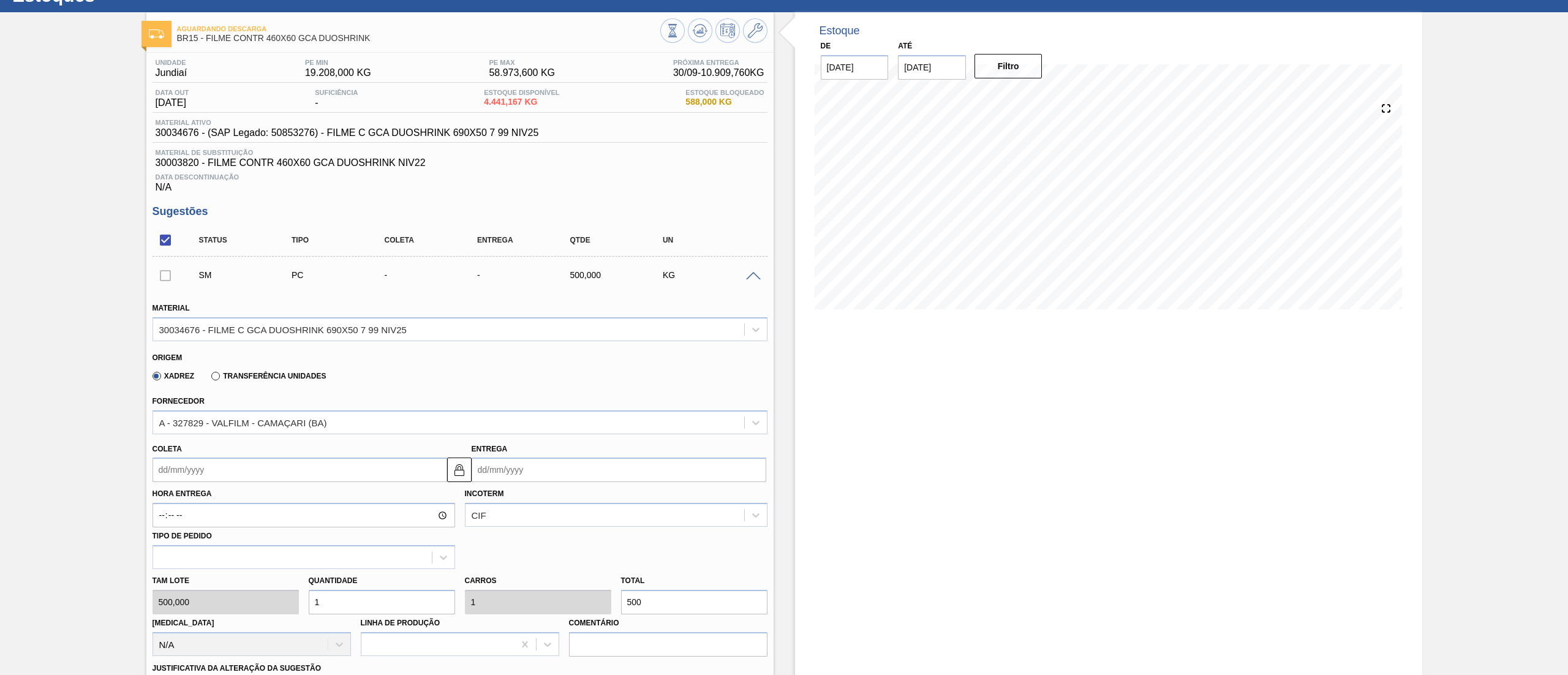
click at [212, 475] on input "Coleta" at bounding box center [300, 470] width 295 height 25
click at [288, 501] on button "Next Month" at bounding box center [289, 499] width 8 height 8
click at [199, 543] on div "2" at bounding box center [206, 539] width 17 height 17
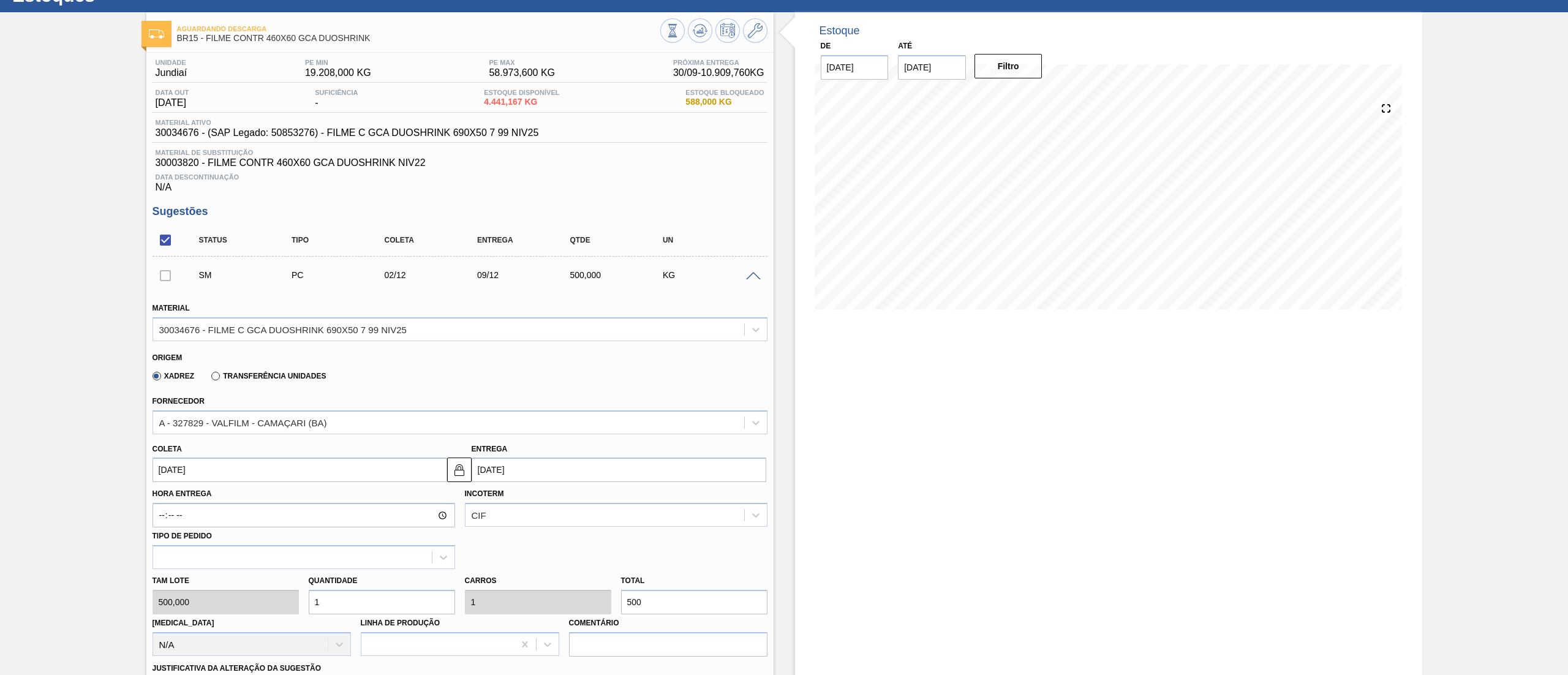
click at [294, 604] on div "Tam lote 500,000 Quantidade 1 Carros 1 Total 500 Doca N/A Linha de Produção Com…" at bounding box center [460, 612] width 625 height 87
click at [276, 608] on div "Tam lote 500,000 Quantidade 12 Carros 12 Total 6.000 Doca N/A Linha de Produção…" at bounding box center [460, 612] width 625 height 87
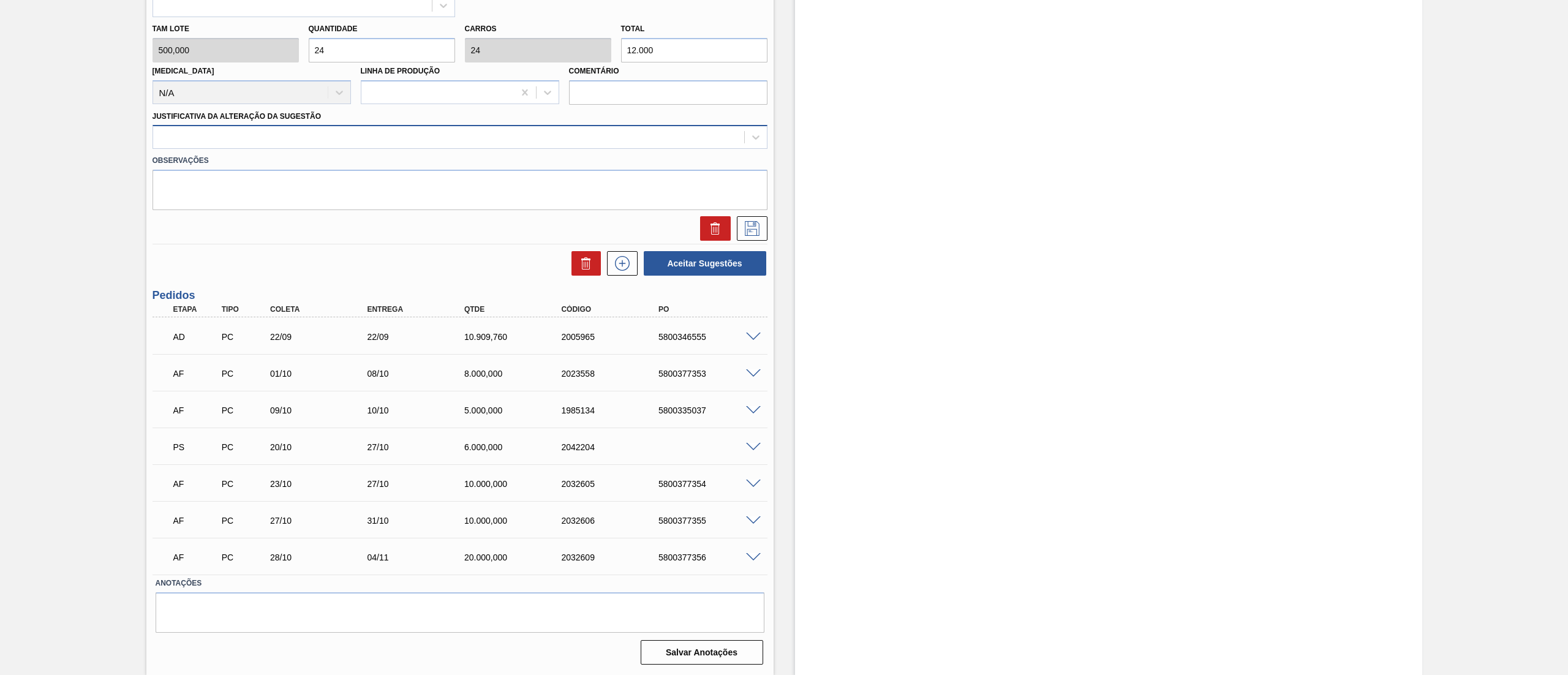
click at [244, 136] on div at bounding box center [448, 138] width 591 height 18
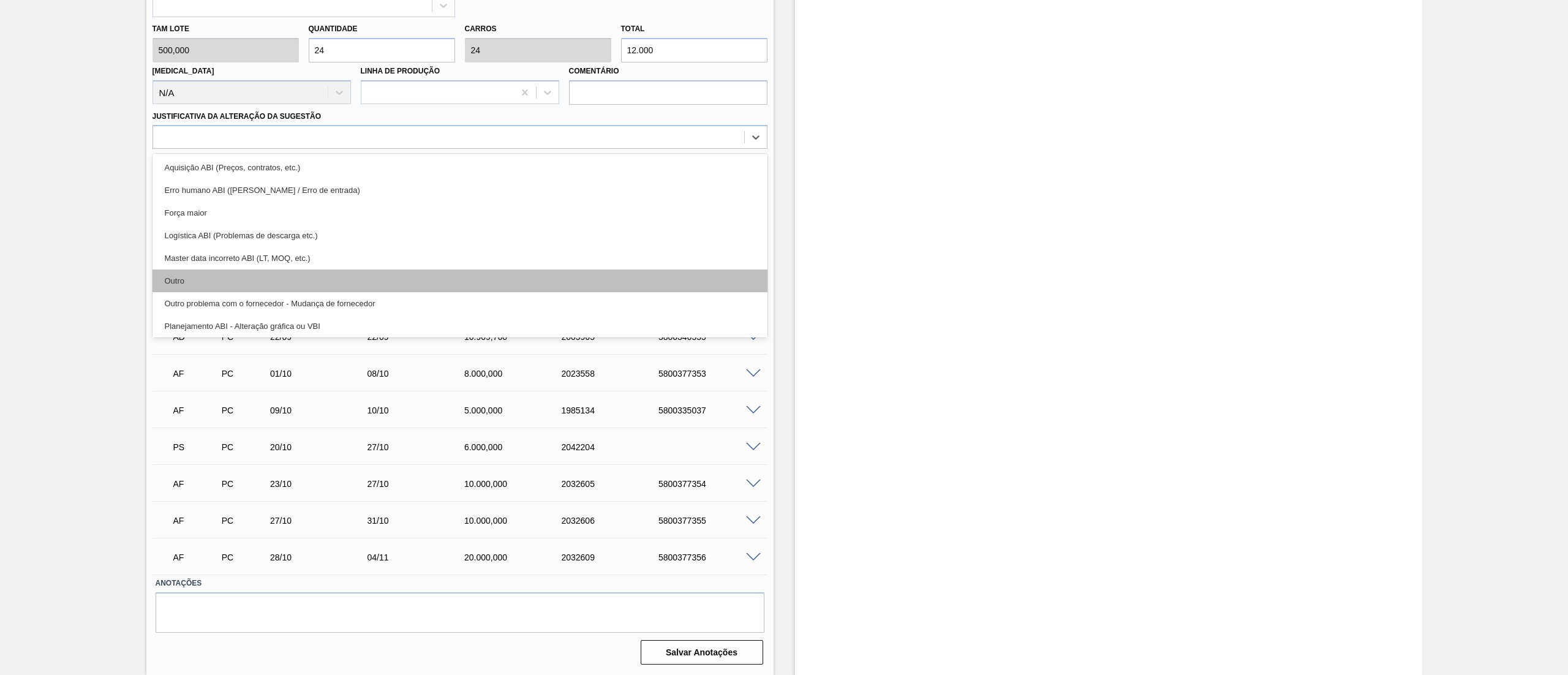
click at [190, 288] on div "Outro" at bounding box center [460, 280] width 615 height 23
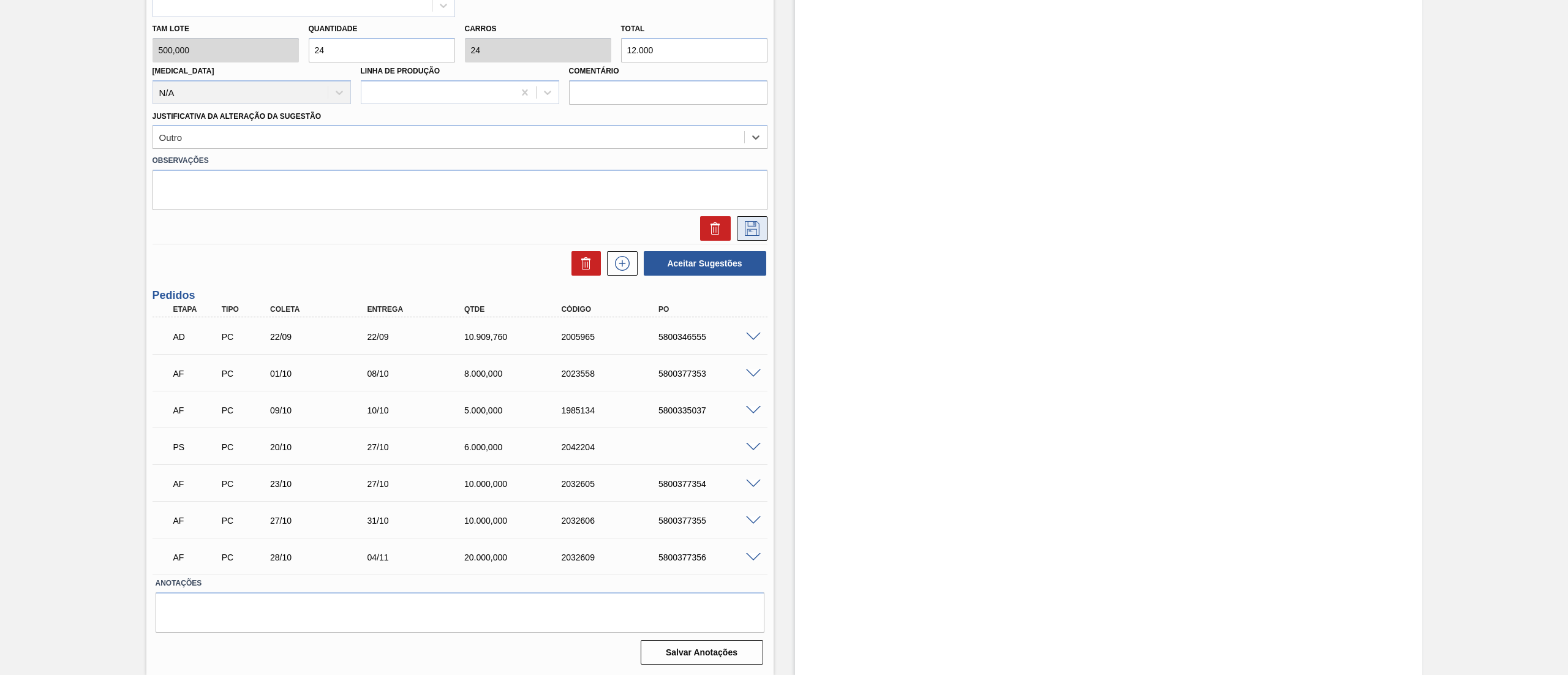
click at [763, 230] on button at bounding box center [752, 229] width 30 height 25
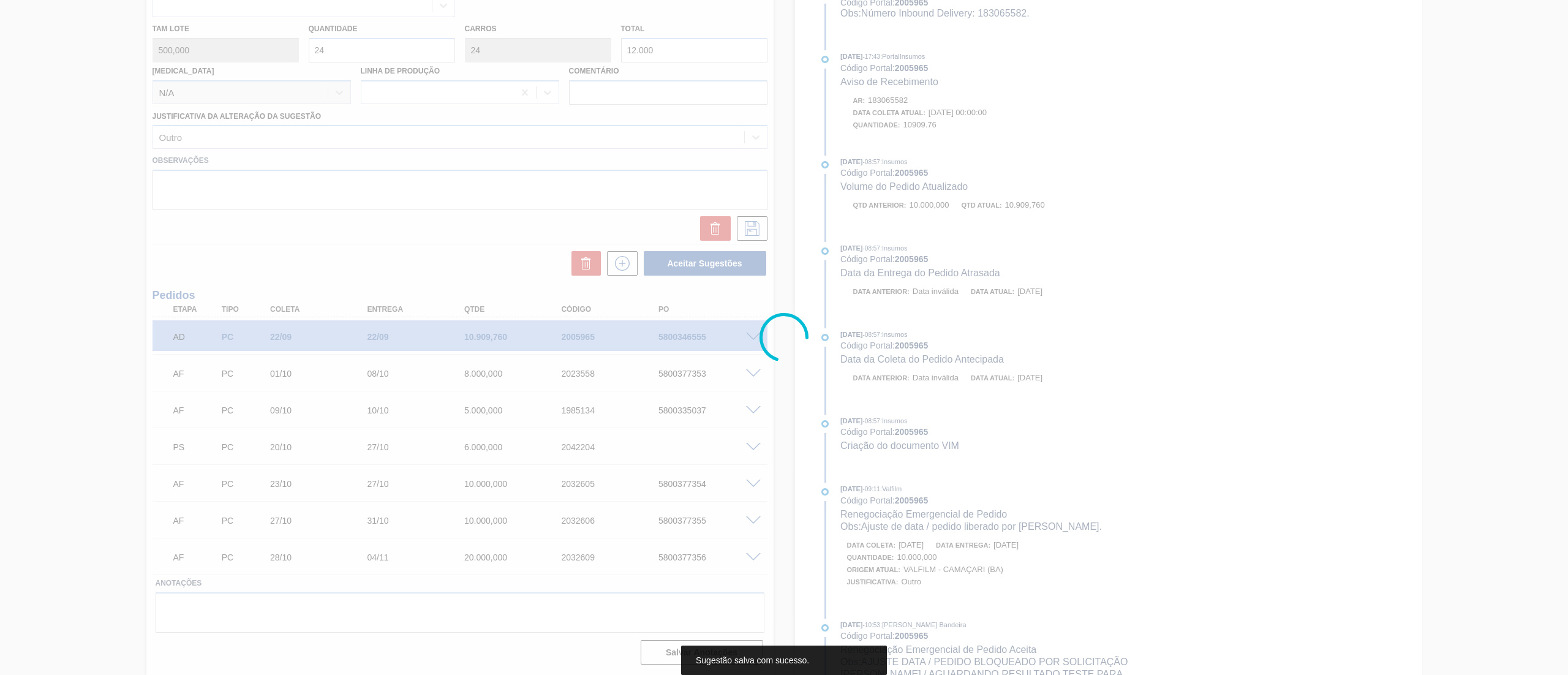
scroll to position [99, 0]
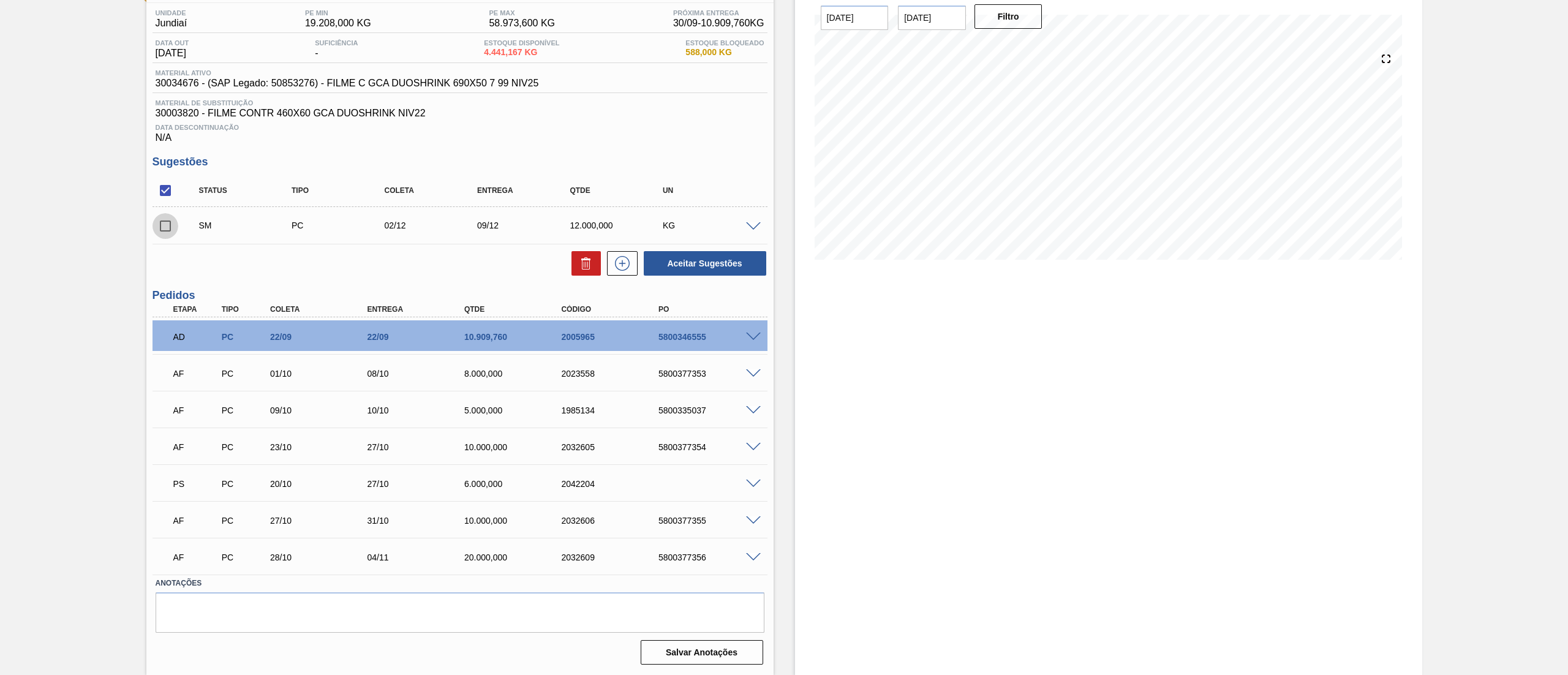
click at [169, 232] on input "checkbox" at bounding box center [165, 225] width 25 height 25
click at [672, 269] on button "Aceitar Sugestões" at bounding box center [705, 264] width 123 height 25
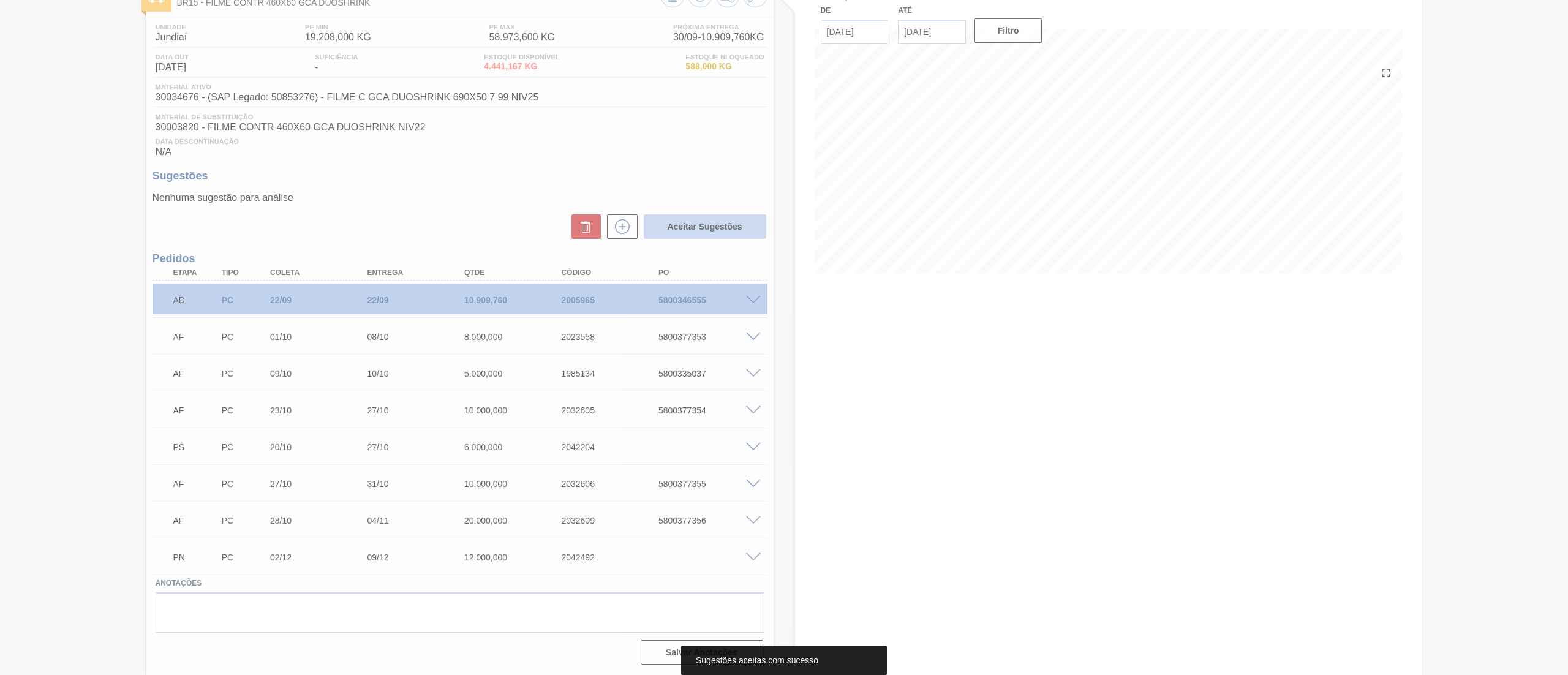
scroll to position [85, 0]
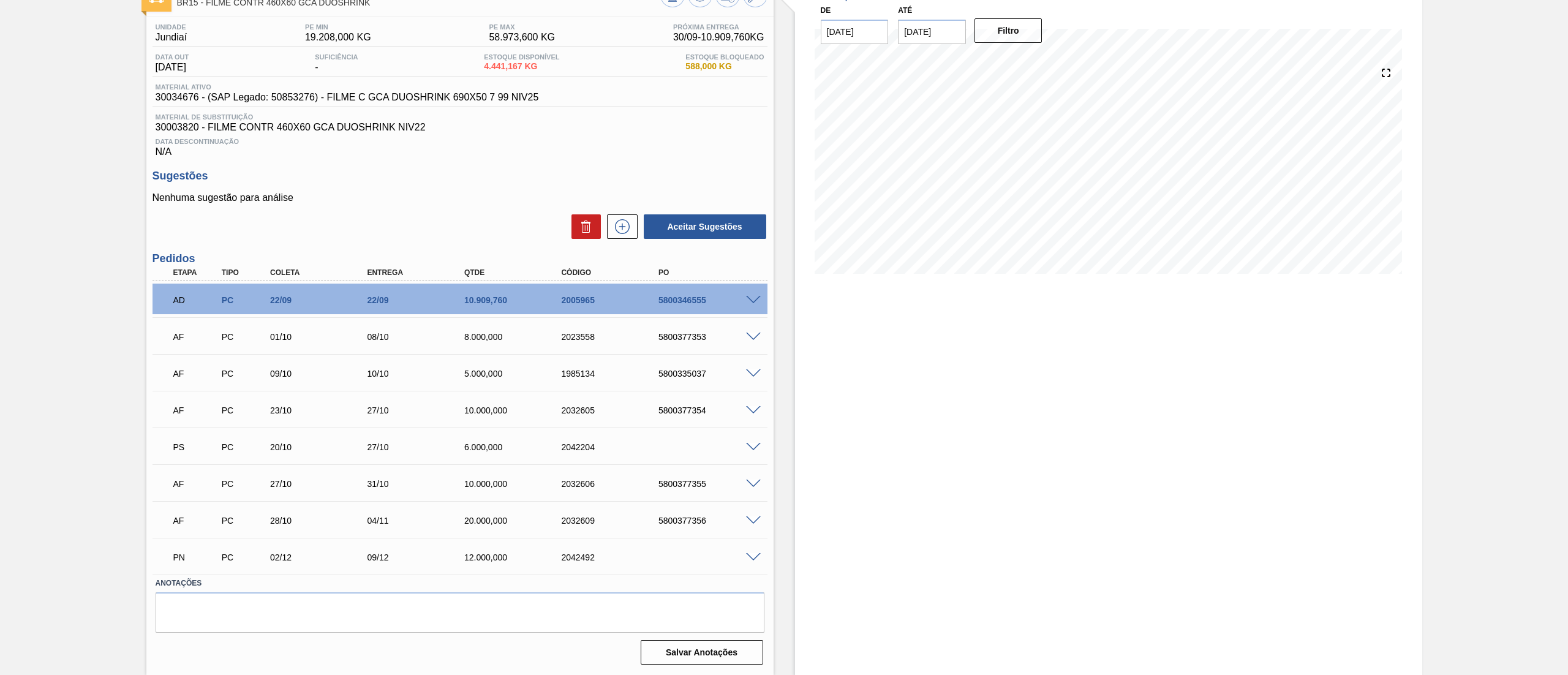
click at [754, 447] on span at bounding box center [753, 447] width 14 height 9
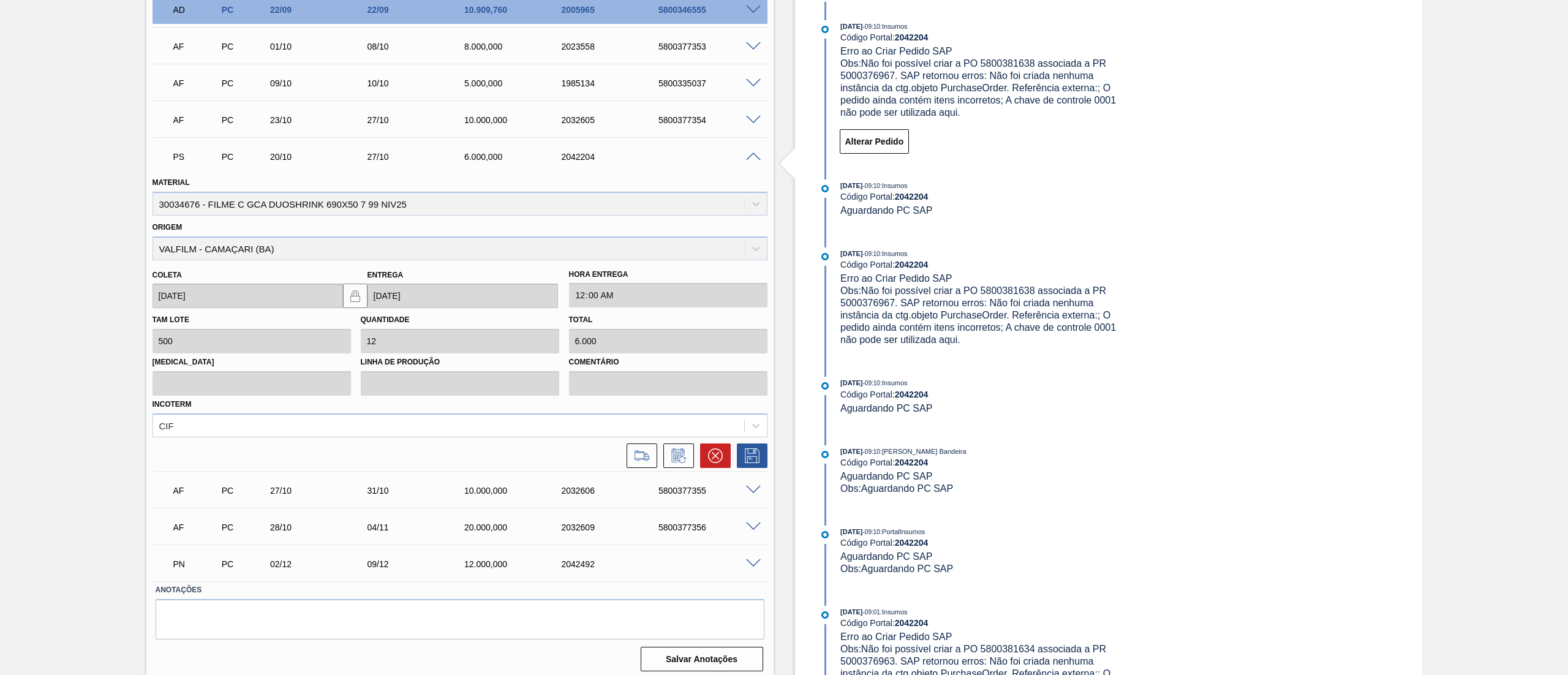
scroll to position [382, 0]
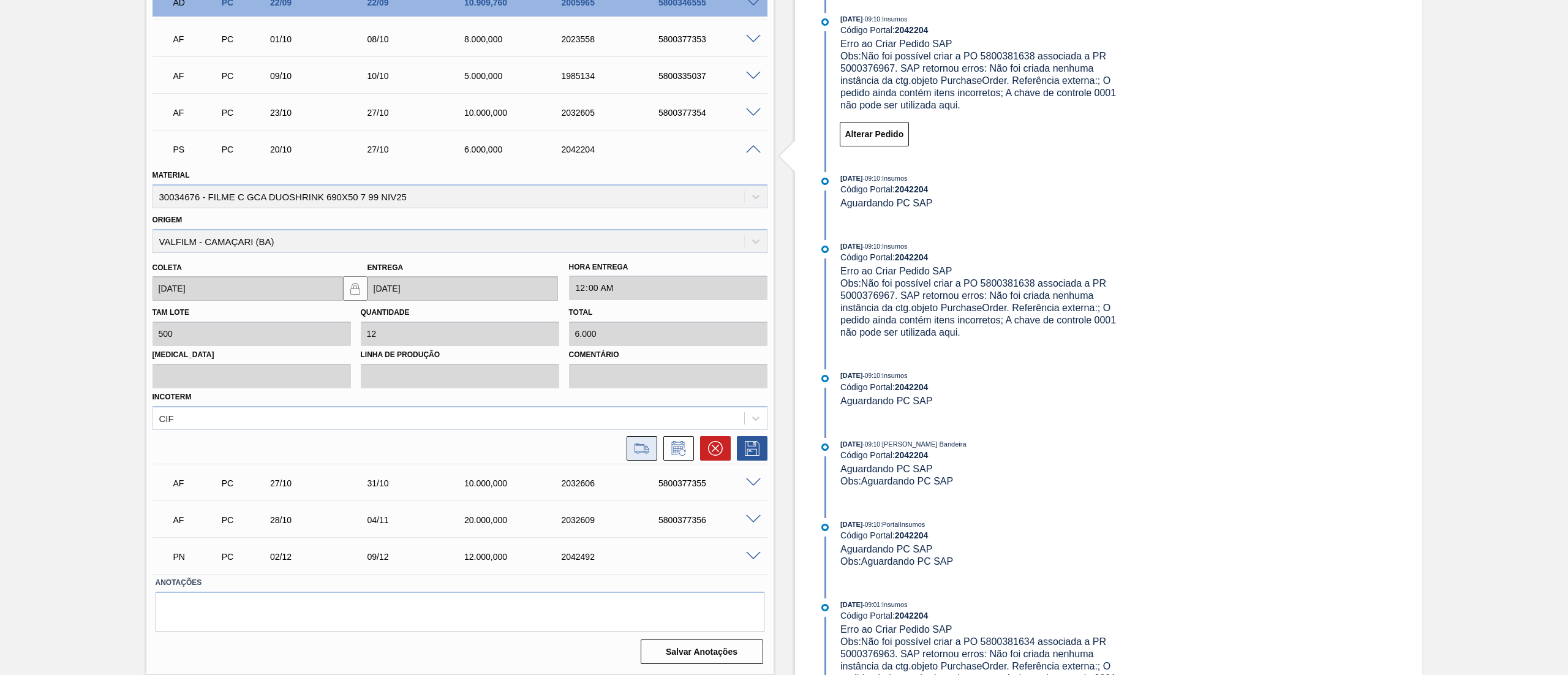
click at [650, 450] on icon at bounding box center [642, 448] width 19 height 14
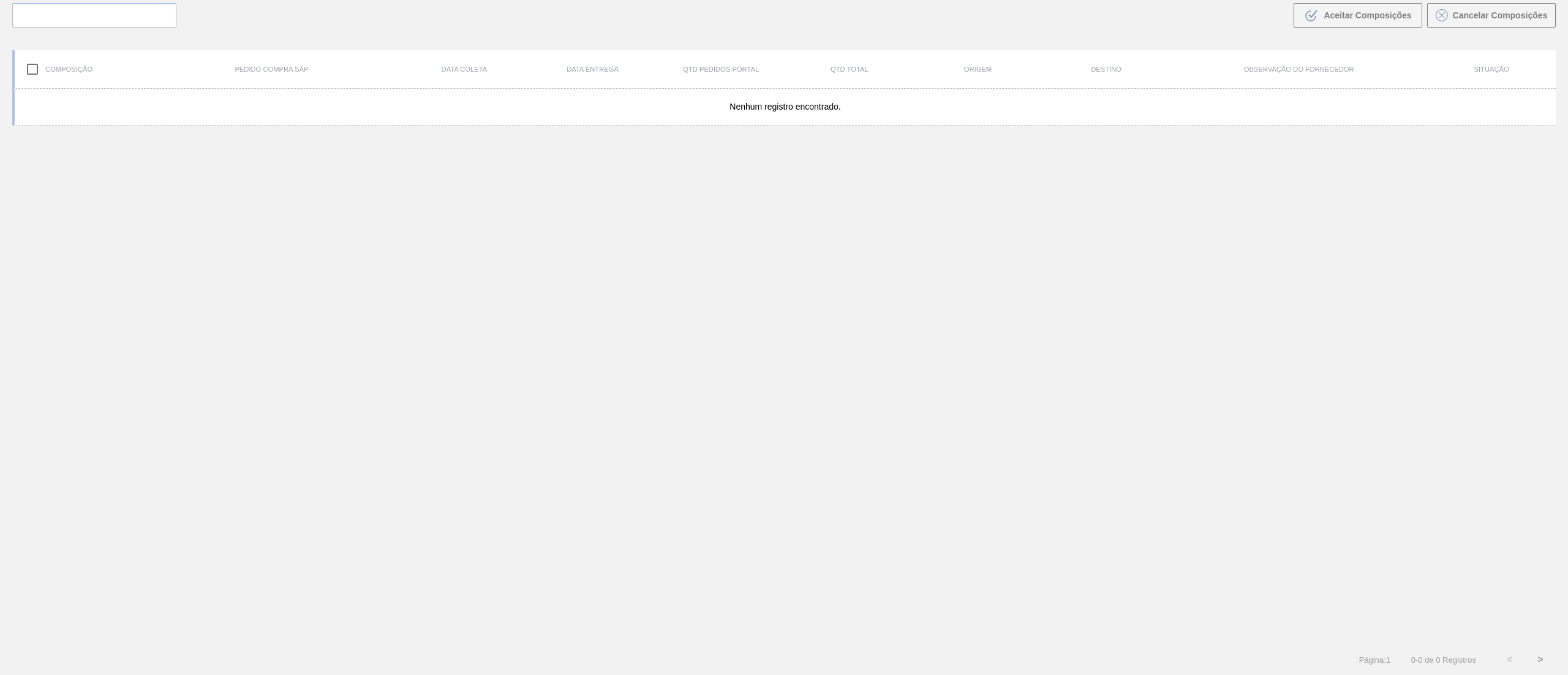
scroll to position [88, 0]
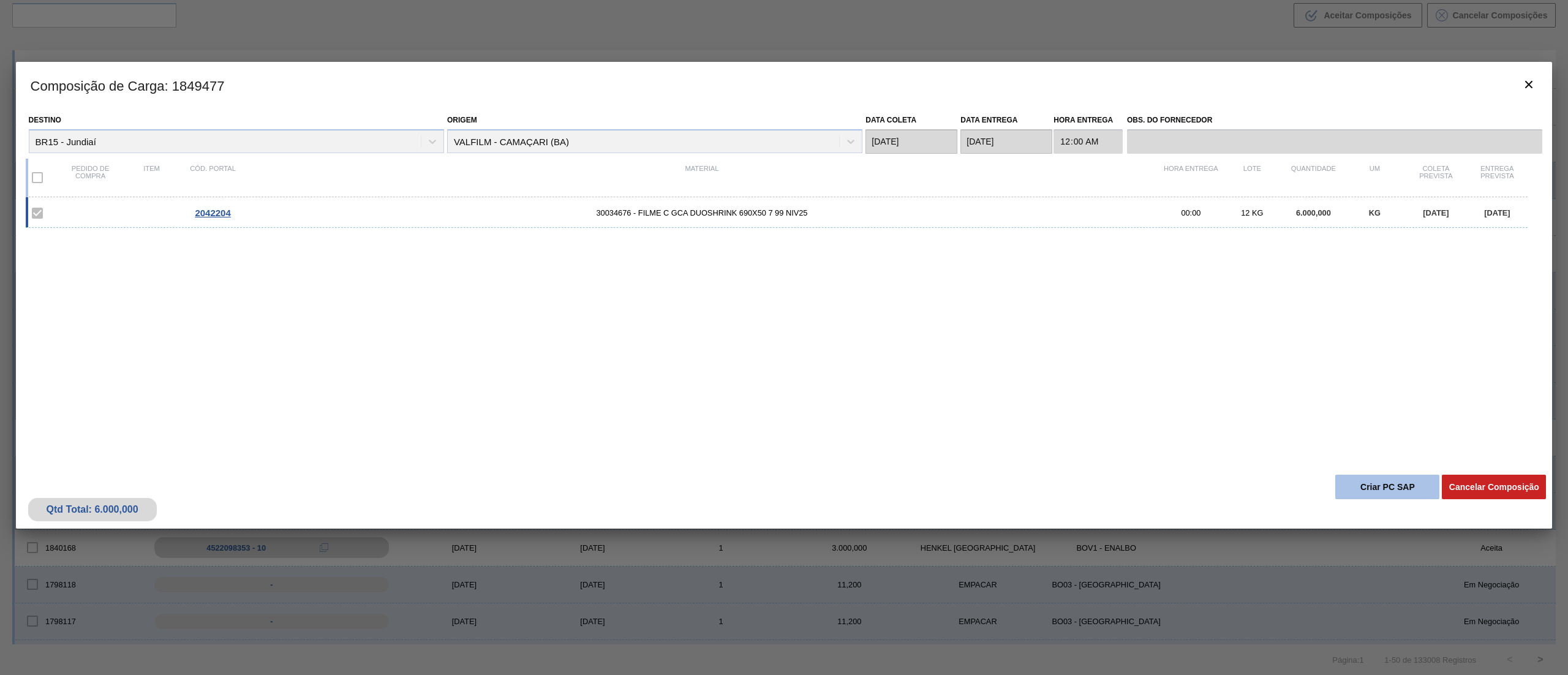
click at [1420, 479] on button "Criar PC SAP" at bounding box center [1387, 487] width 104 height 25
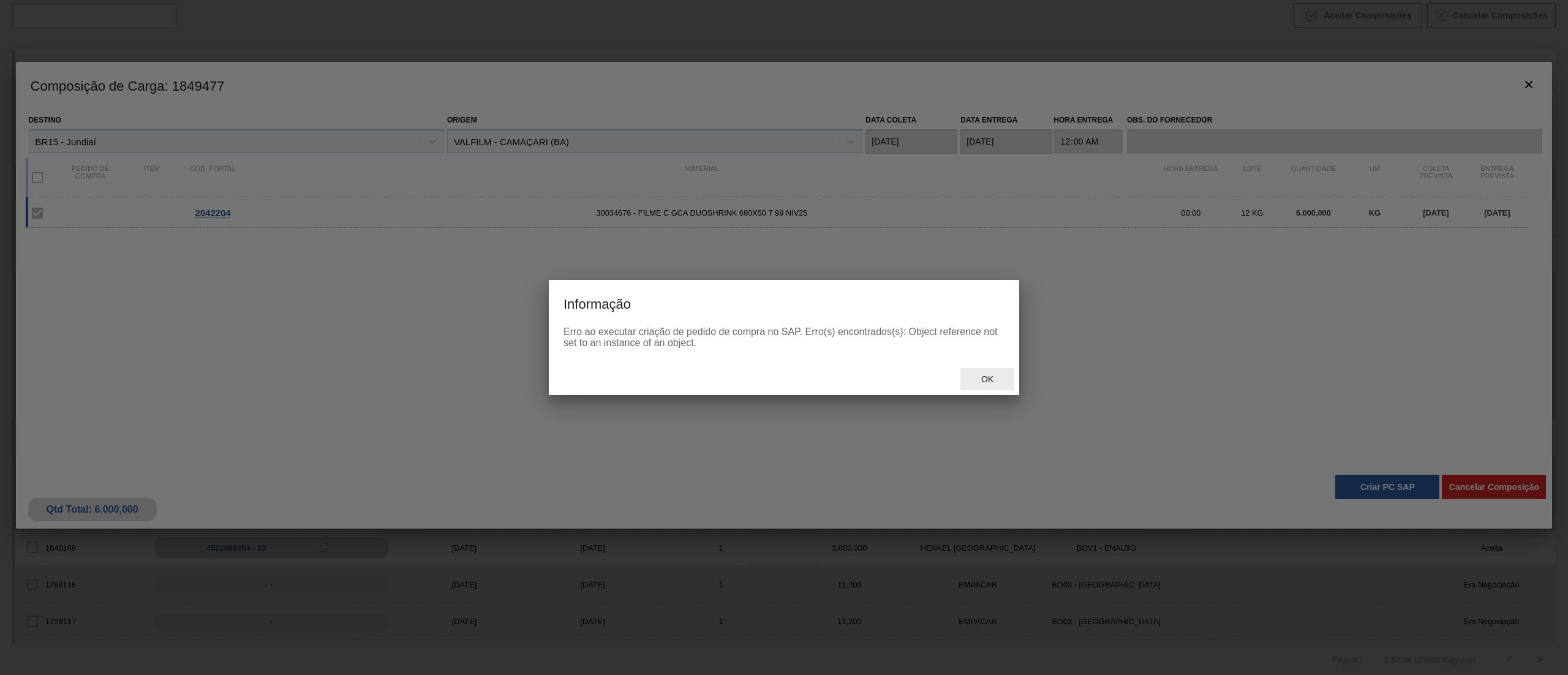
click at [986, 387] on div "Ok" at bounding box center [987, 379] width 54 height 23
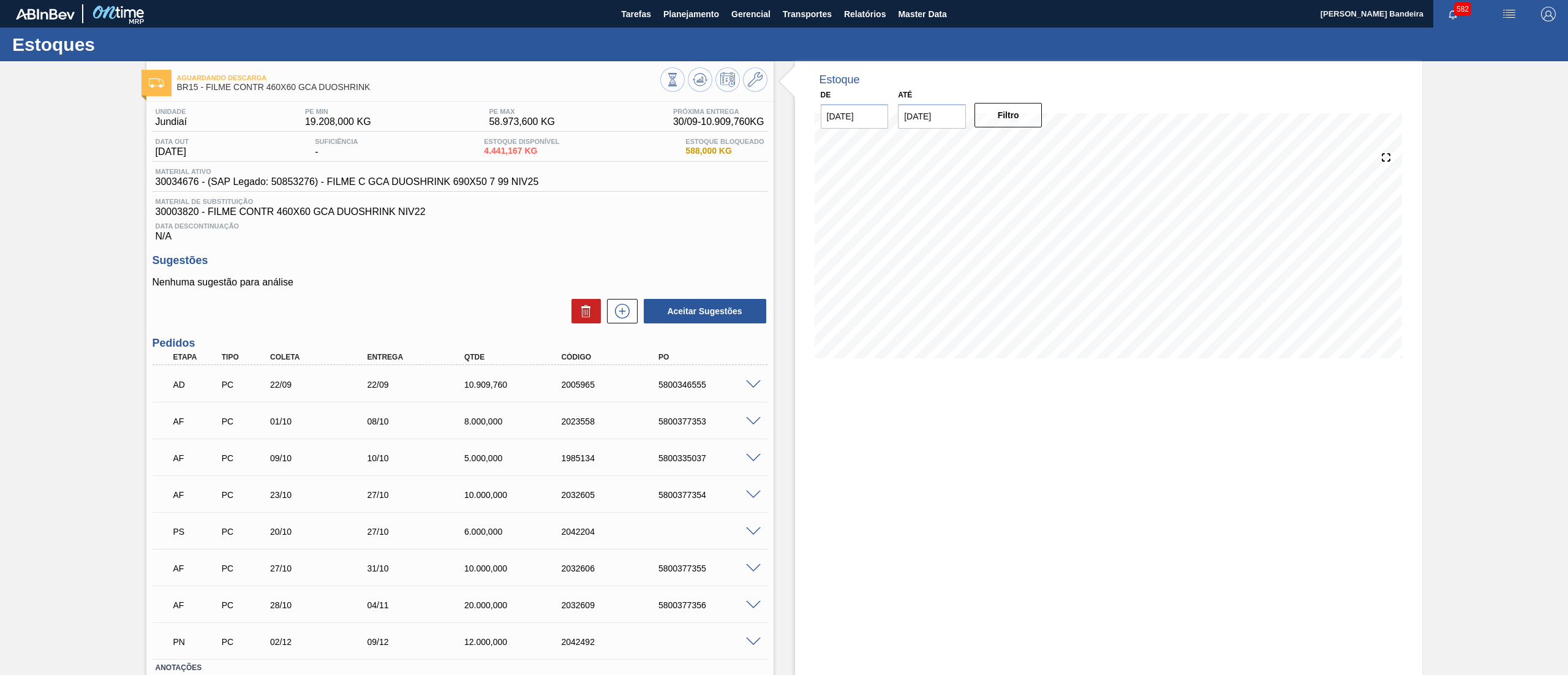
click at [751, 531] on span at bounding box center [753, 532] width 14 height 9
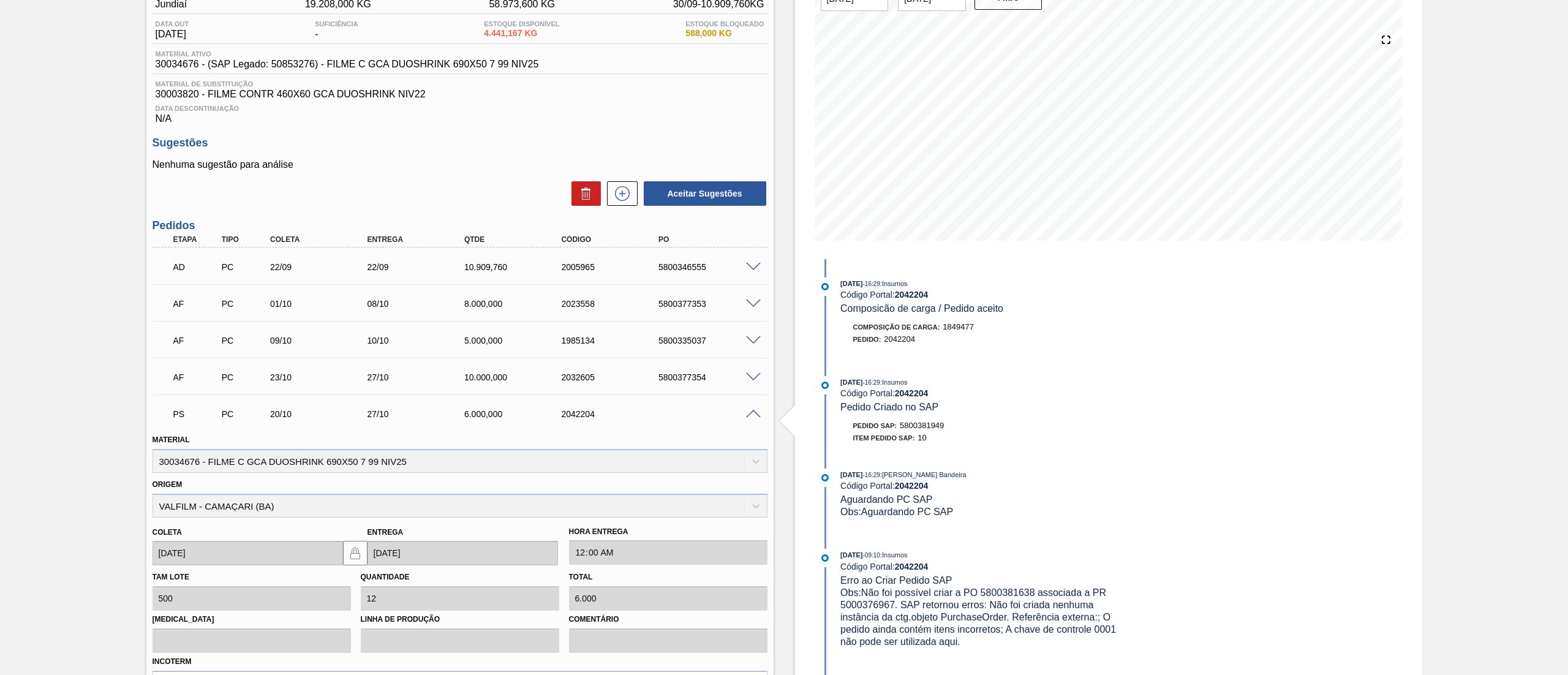
scroll to position [146, 0]
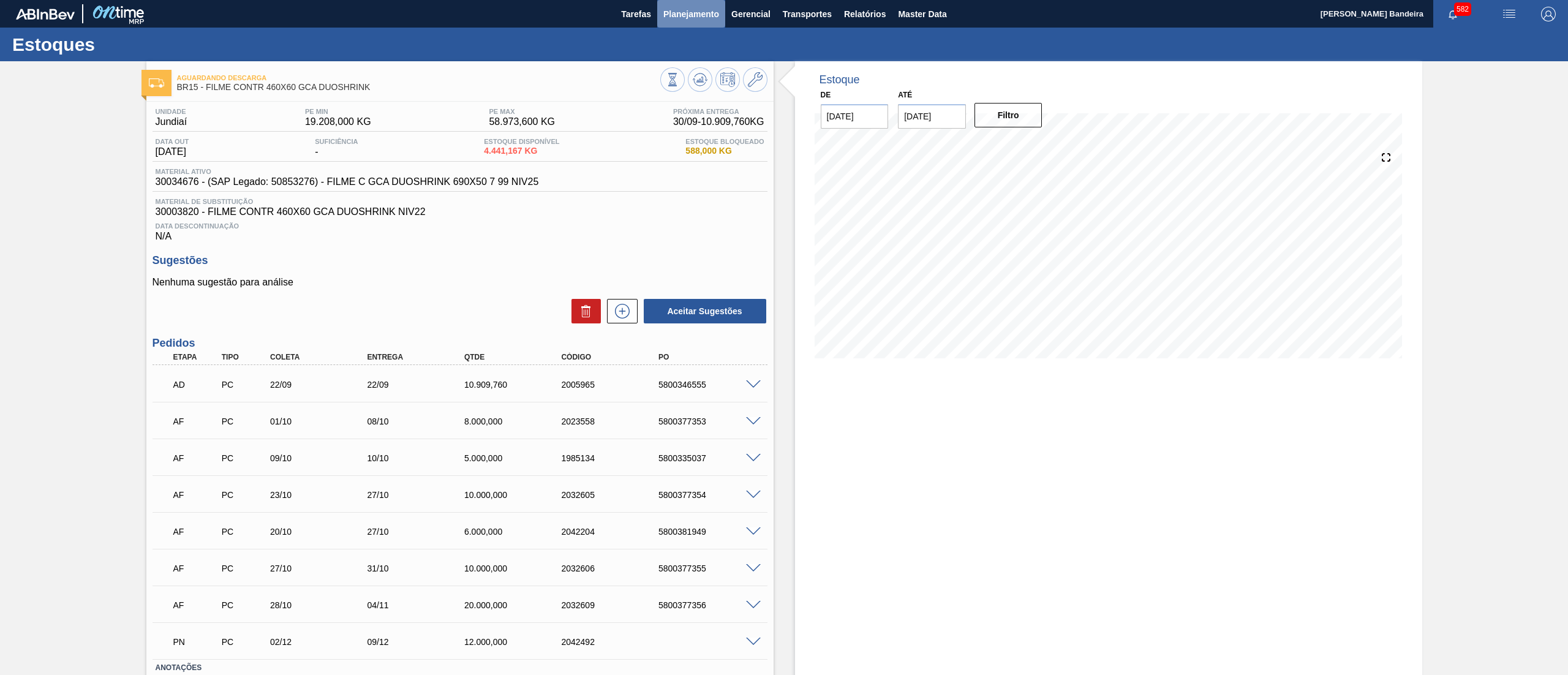
click at [704, 21] on span "Planejamento" at bounding box center [691, 14] width 56 height 14
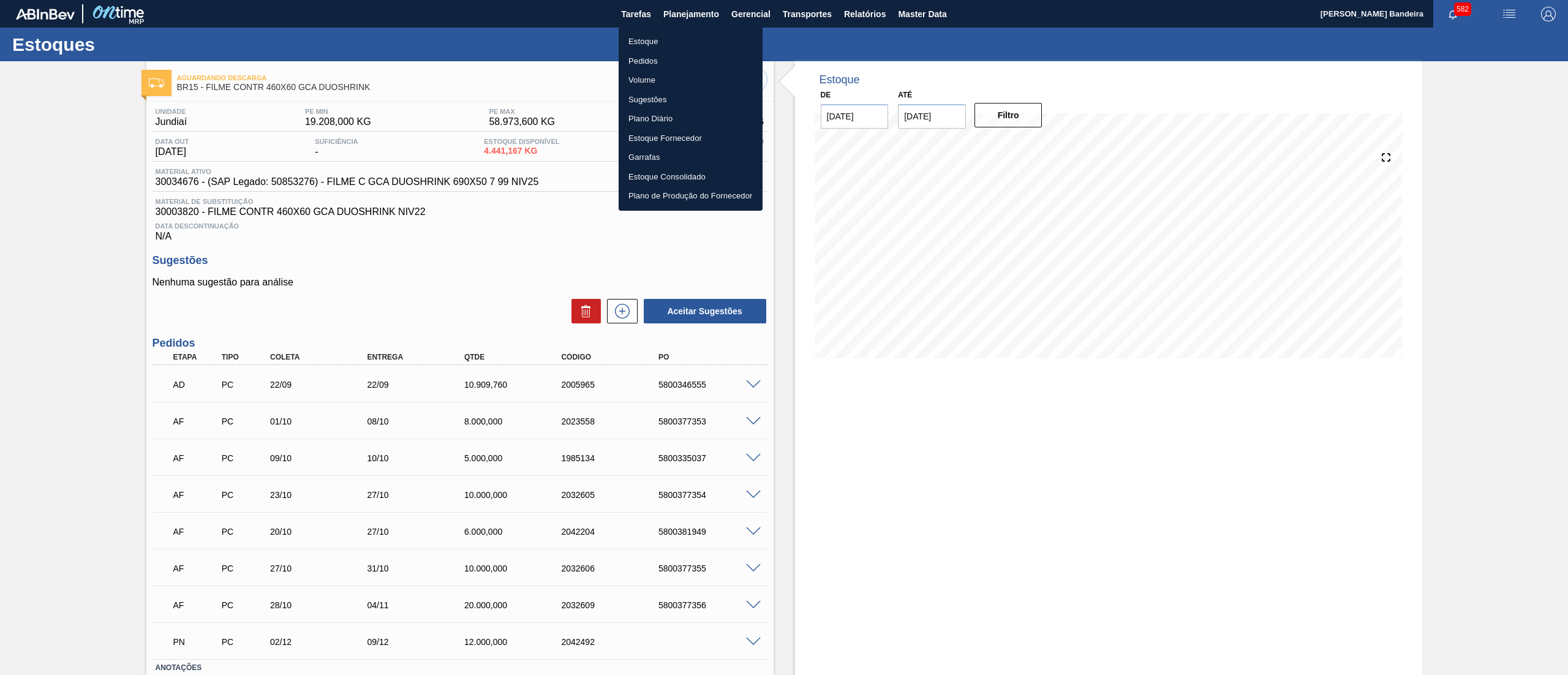
click at [699, 34] on li "Estoque" at bounding box center [690, 41] width 144 height 19
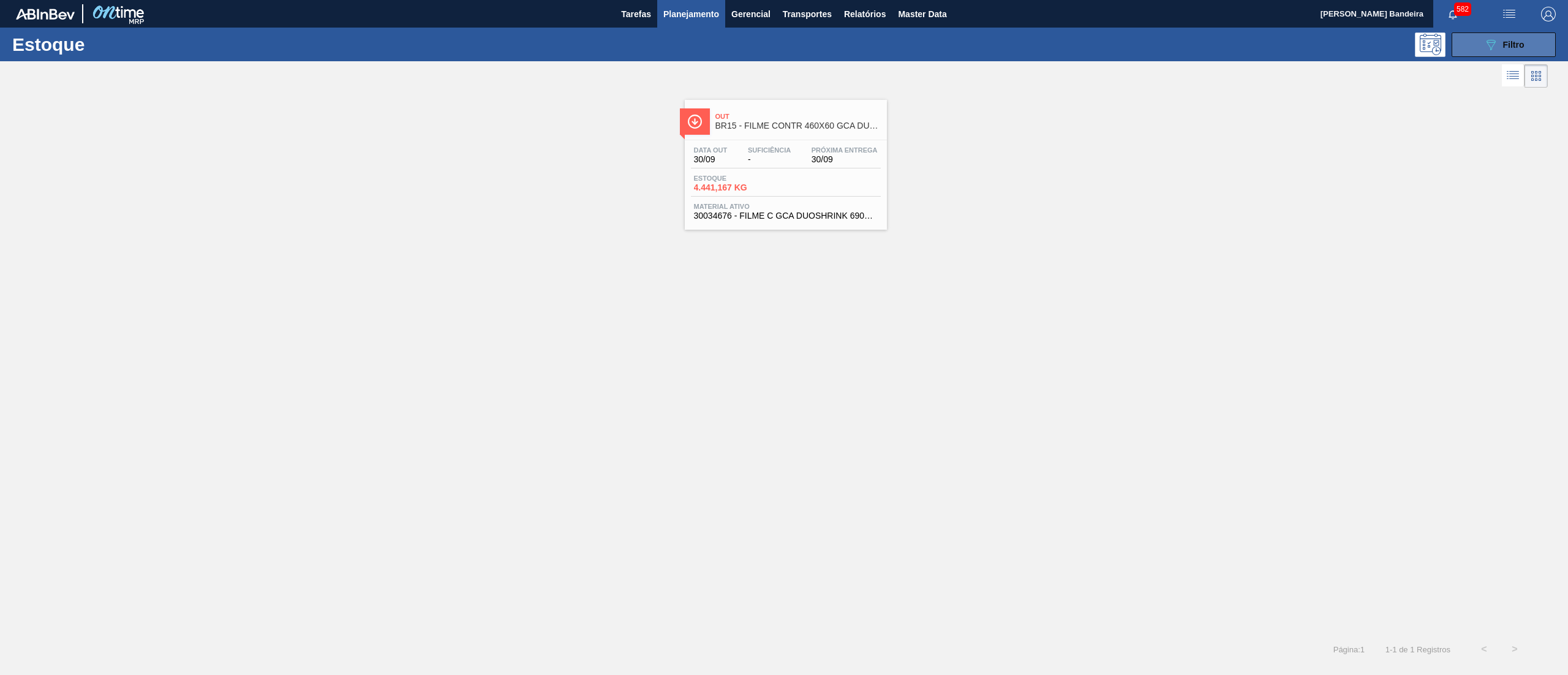
click at [1500, 48] on div "089F7B8B-B2A5-4AFE-B5C0-19BA573D28AC Filtro" at bounding box center [1505, 44] width 41 height 14
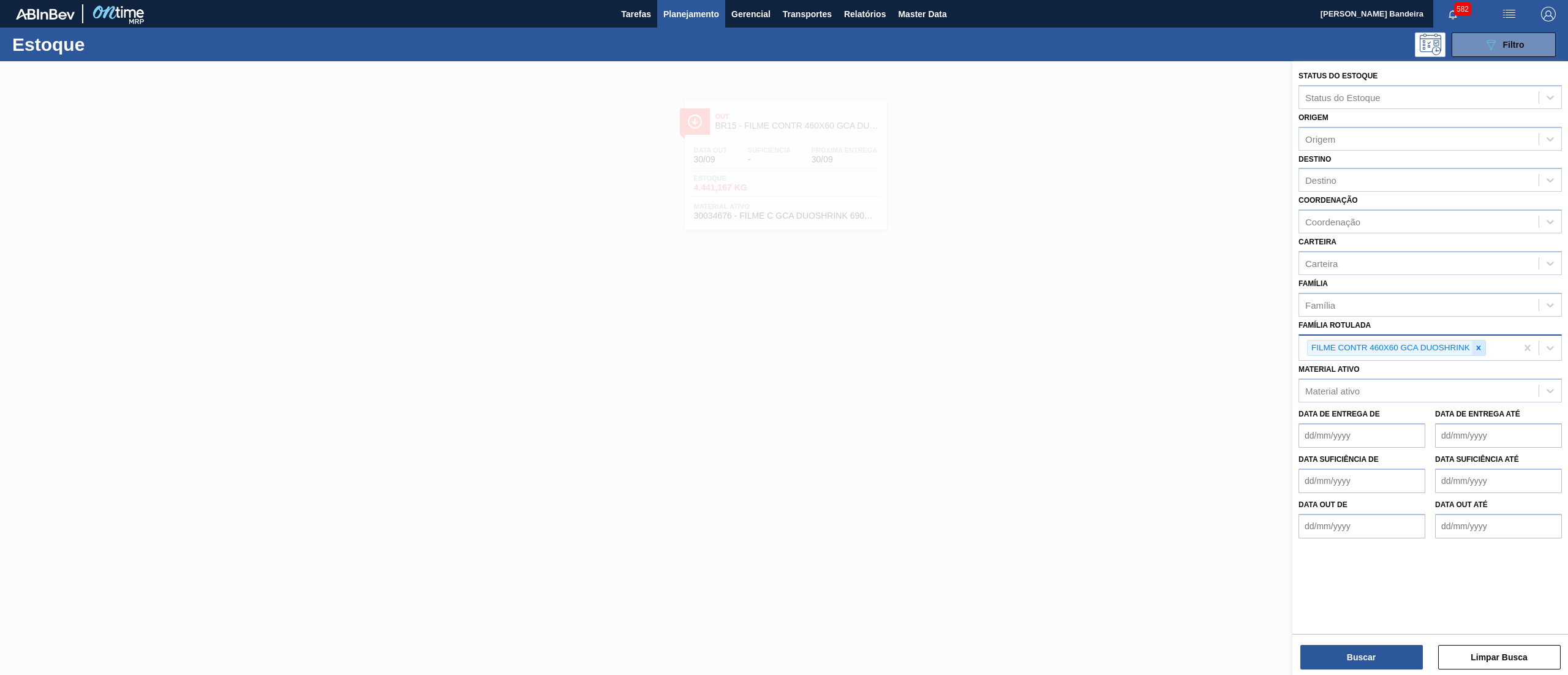
click at [1474, 351] on div at bounding box center [1479, 348] width 14 height 15
type Rotulada "alec"
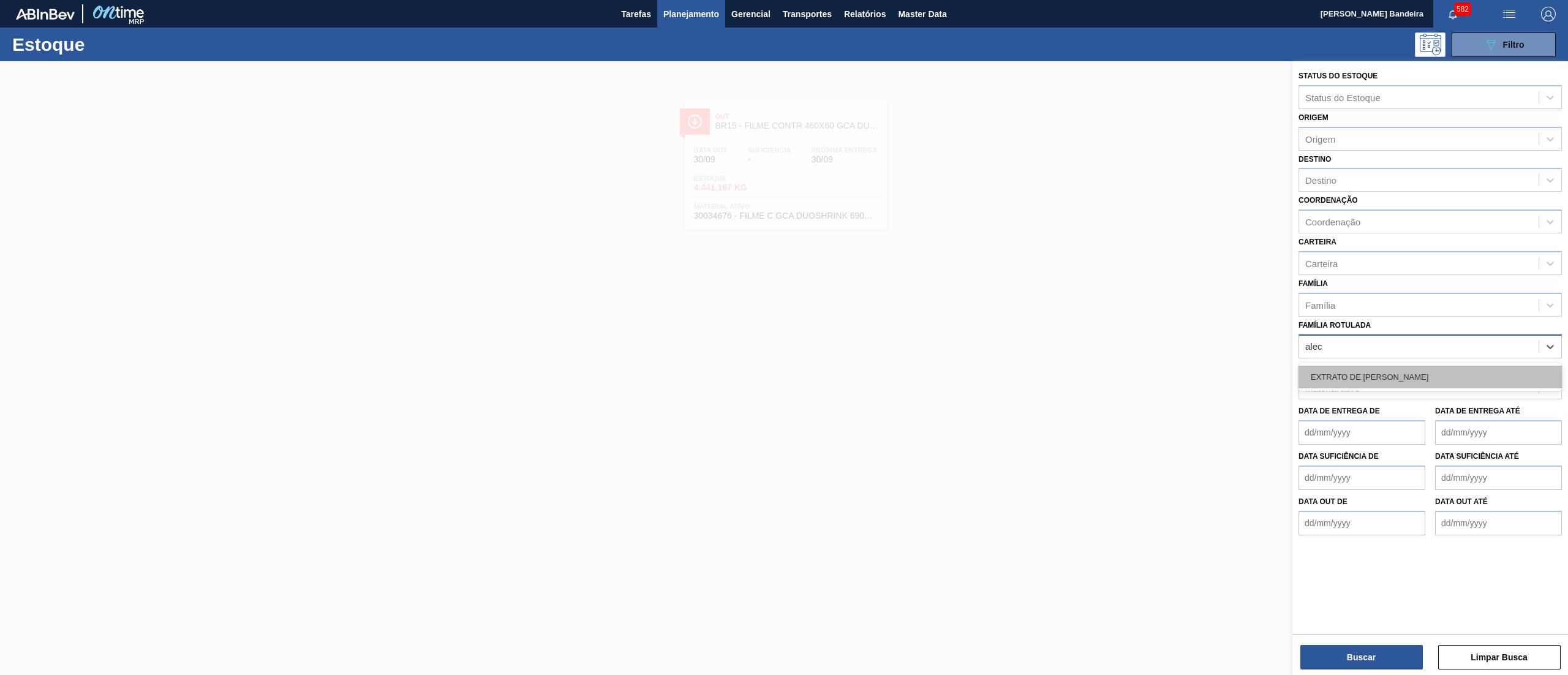
click at [1424, 377] on div "EXTRATO DE ALECRIM" at bounding box center [1430, 377] width 263 height 23
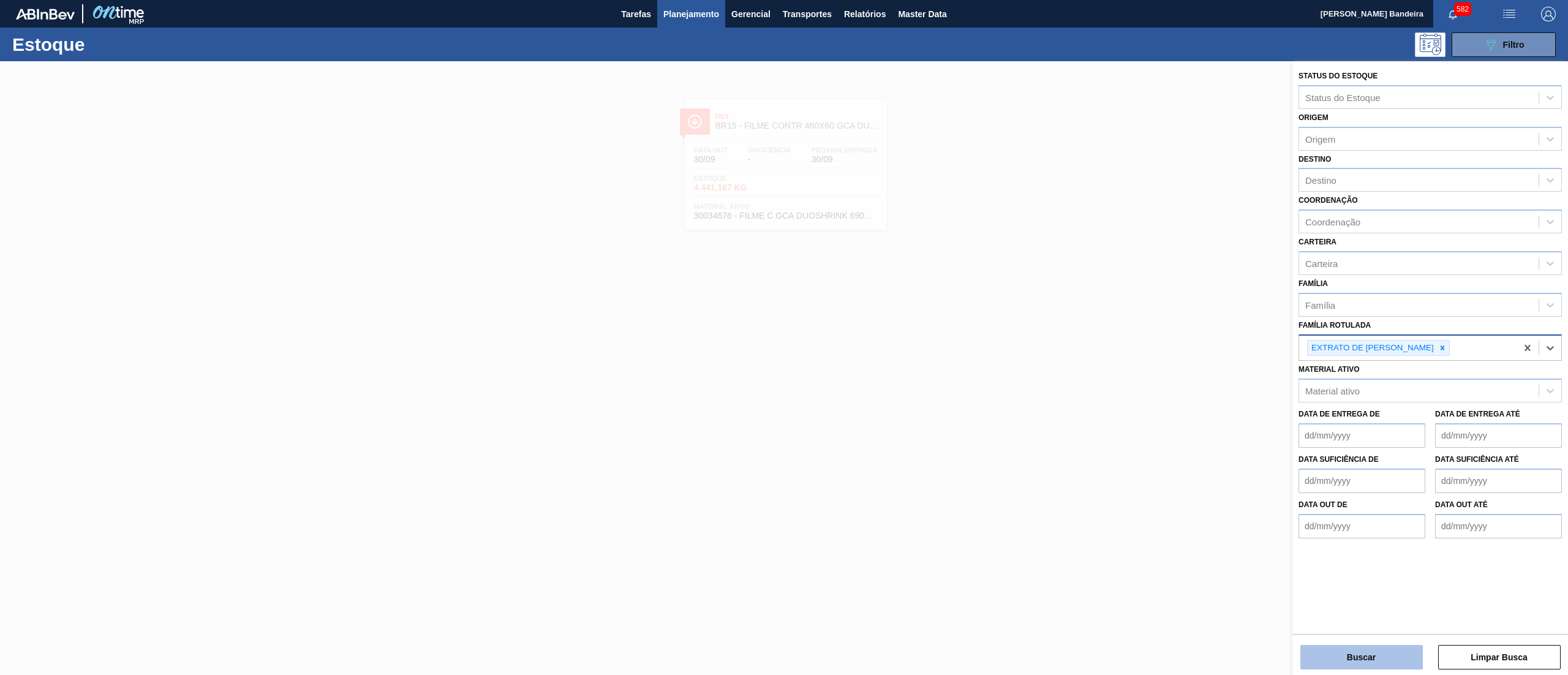
click at [1317, 666] on button "Buscar" at bounding box center [1362, 657] width 123 height 25
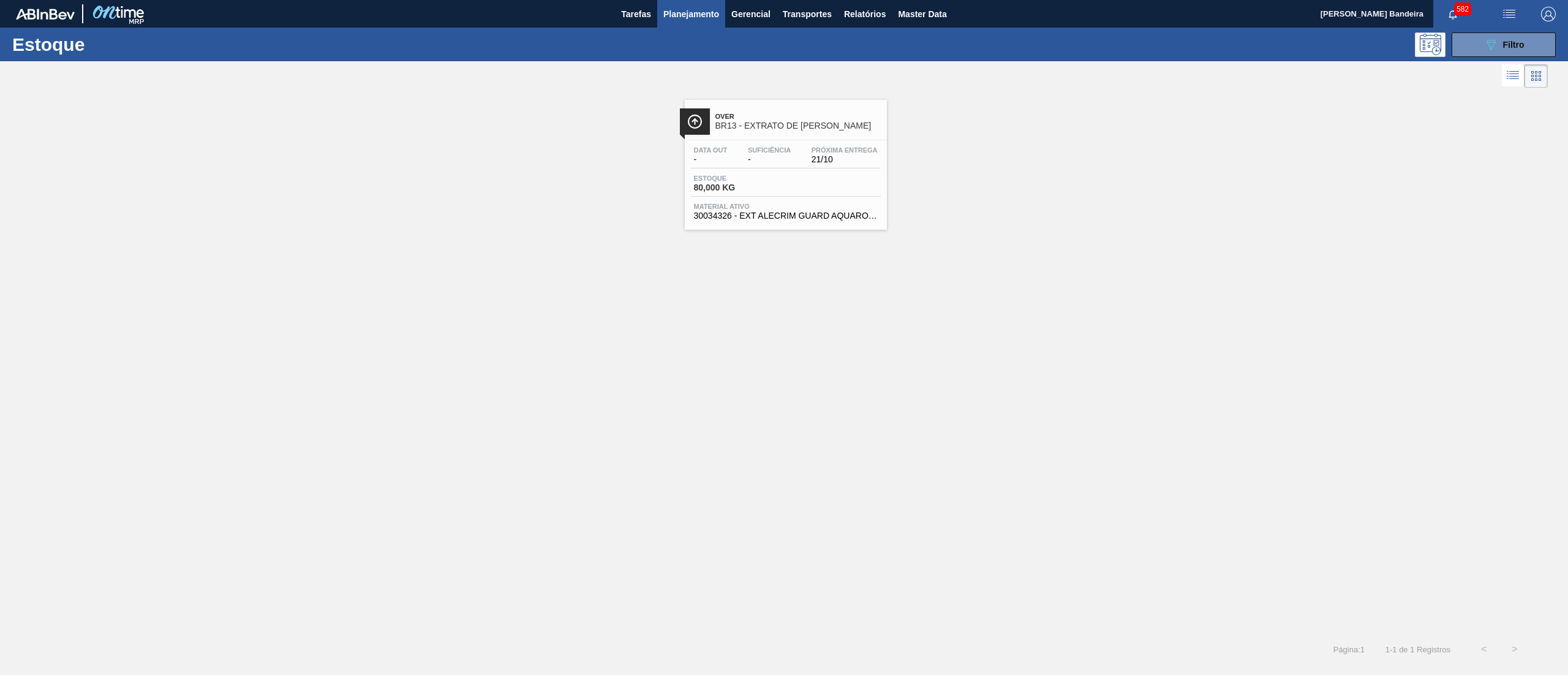
click at [812, 212] on span "30034326 - EXT ALECRIM GUARD AQUAROX4927 20KG" at bounding box center [785, 216] width 184 height 9
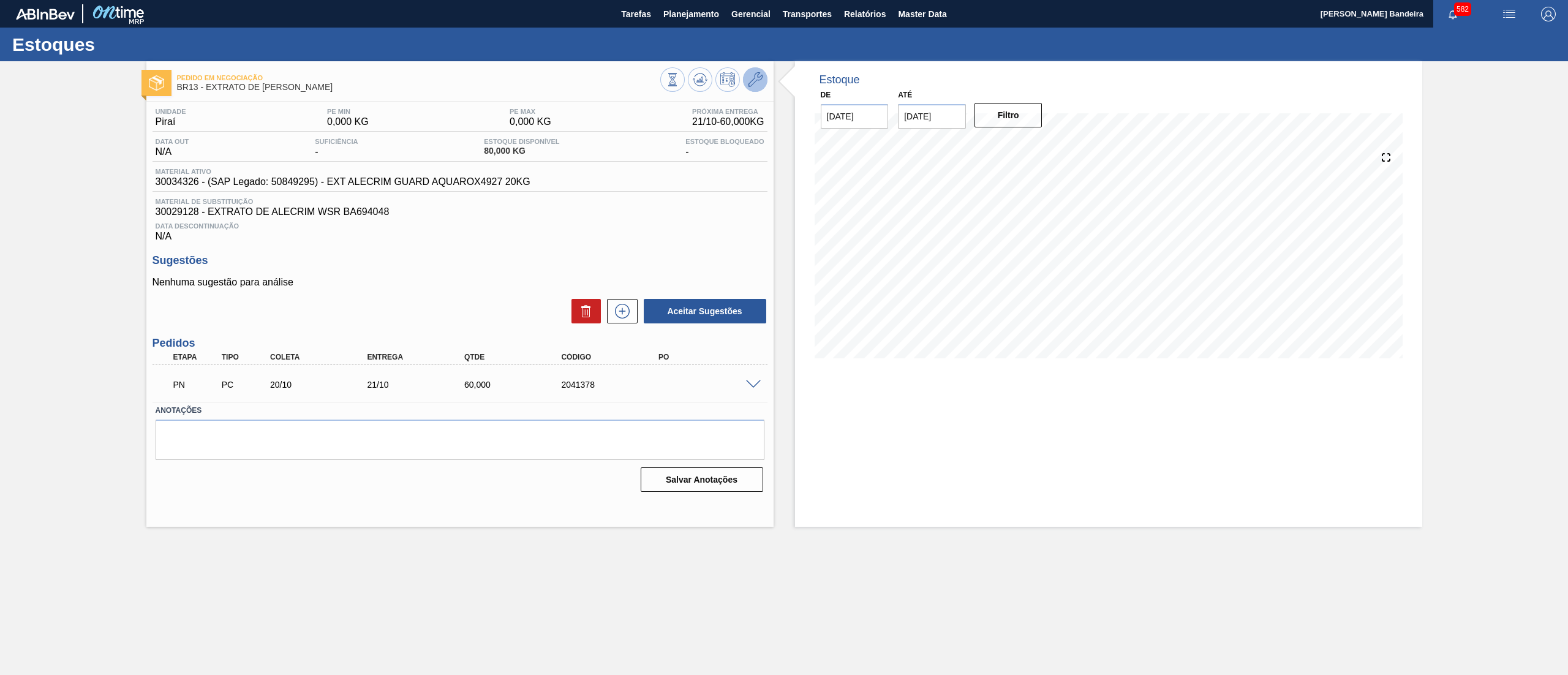
click at [753, 80] on icon at bounding box center [755, 79] width 14 height 14
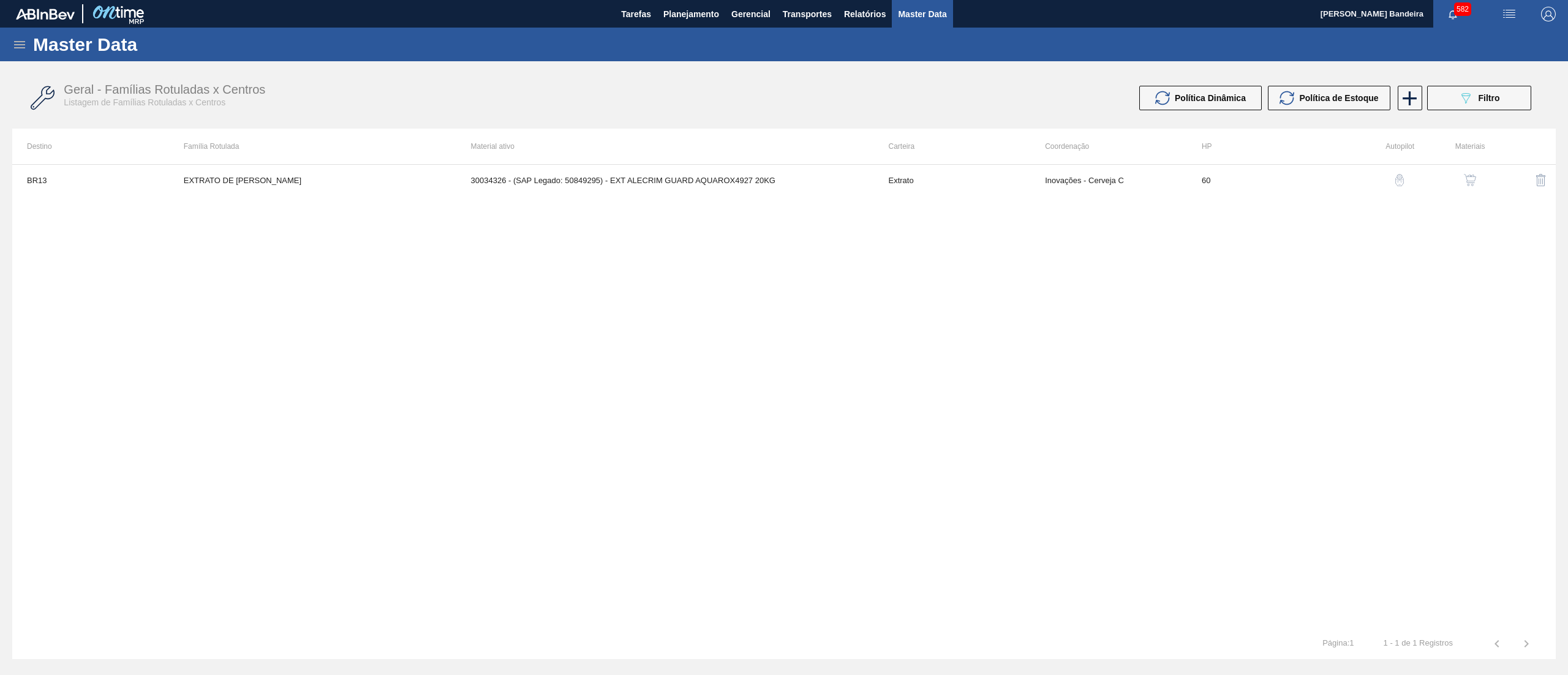
click at [1470, 181] on img "button" at bounding box center [1470, 180] width 12 height 12
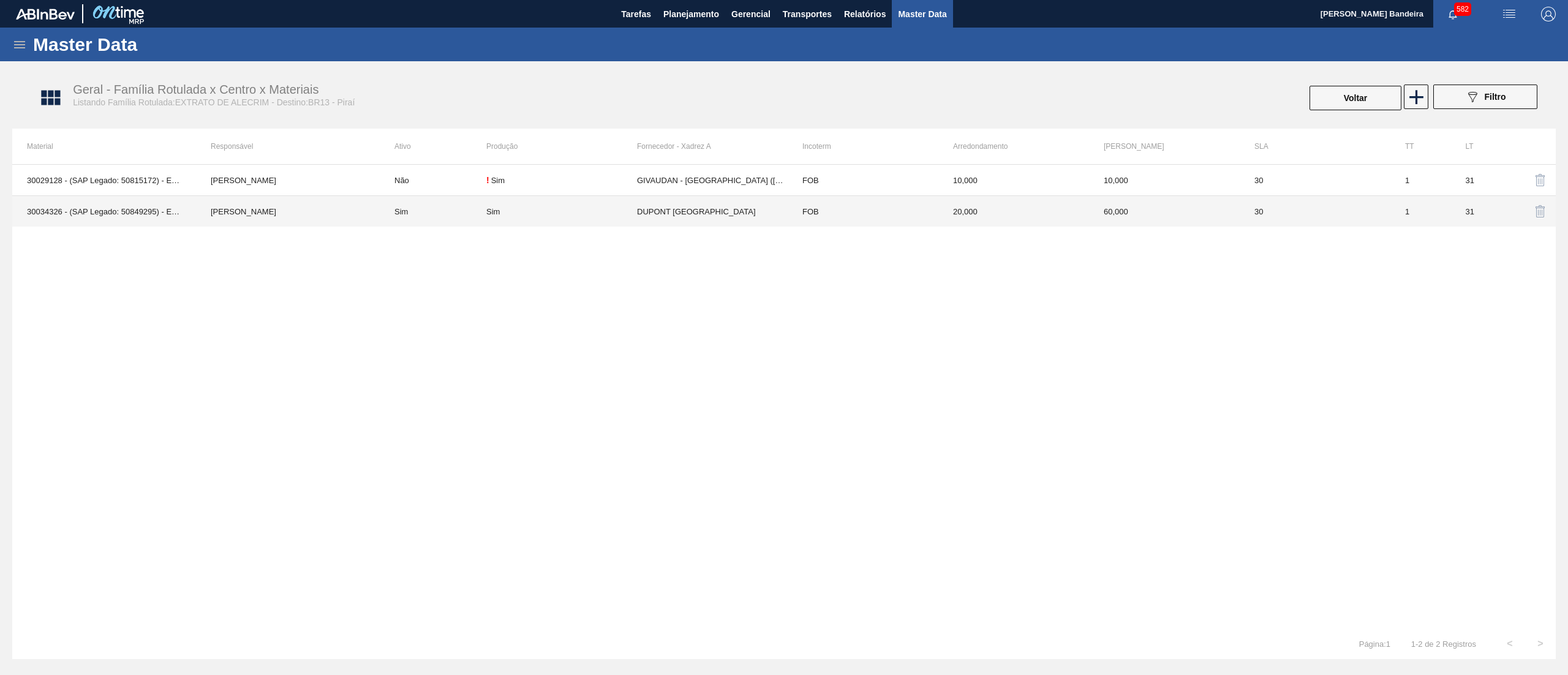
click at [691, 212] on td "DUPONT BRASIL" at bounding box center [712, 211] width 151 height 31
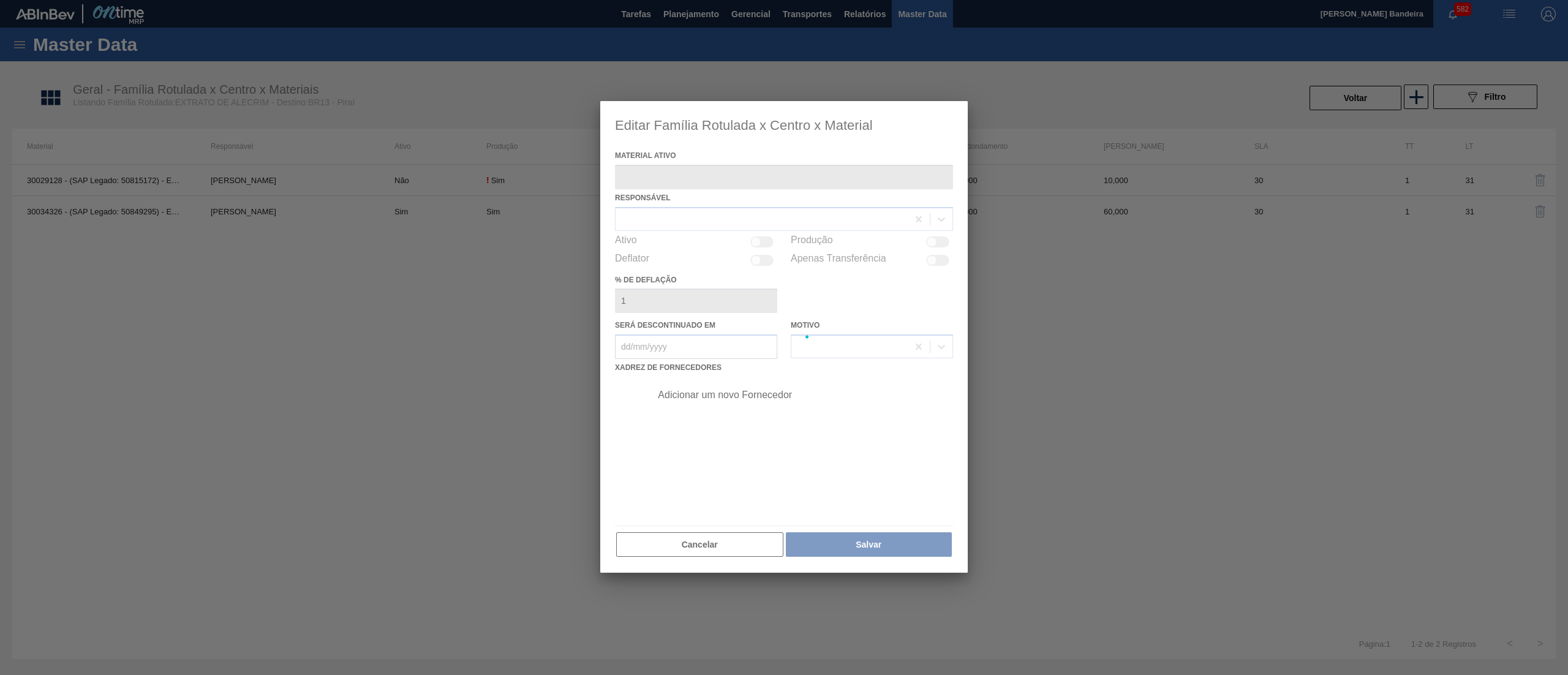
type ativo "30034326 - (SAP Legado: 50849295) - EXT ALECRIM GUARD AQUAROX4927 20KG"
checkbox input "true"
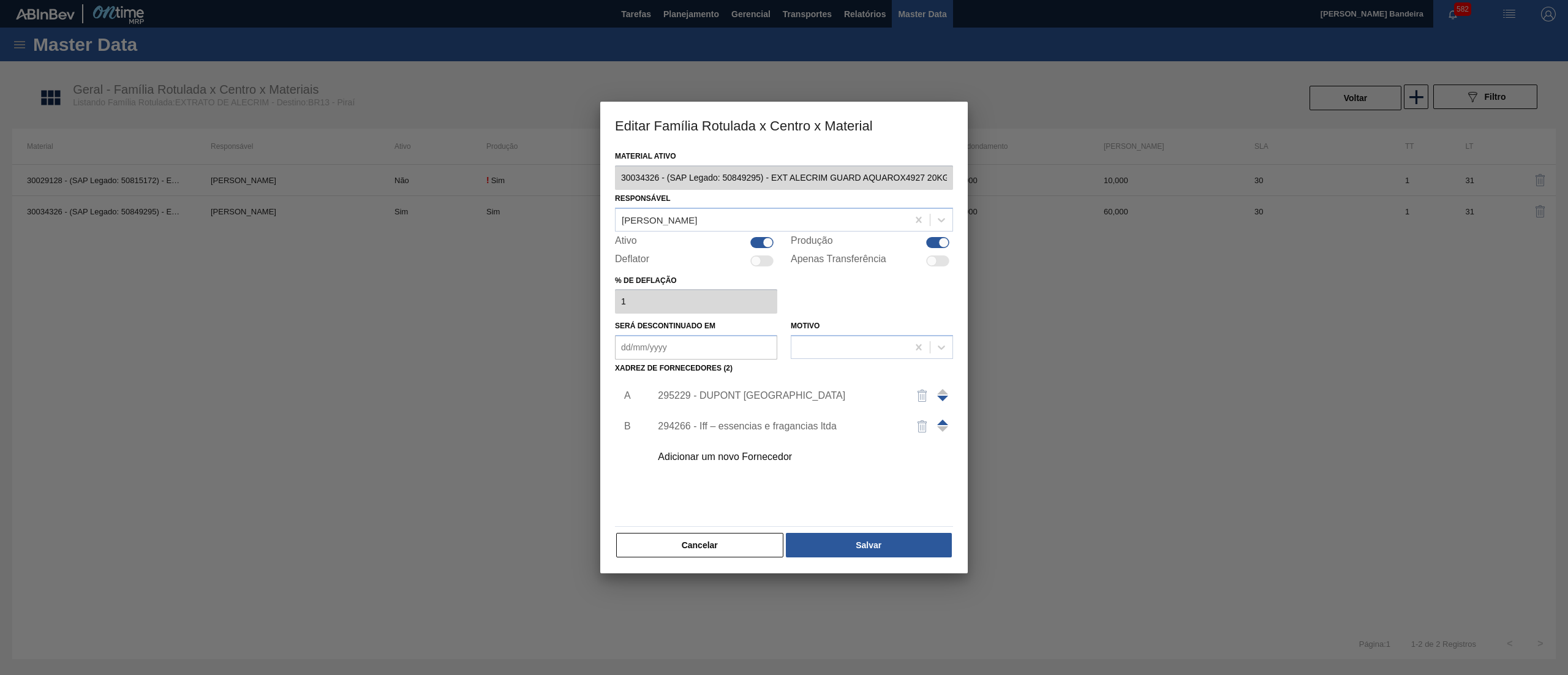
click at [697, 396] on div "295229 - DUPONT BRASIL" at bounding box center [778, 395] width 240 height 11
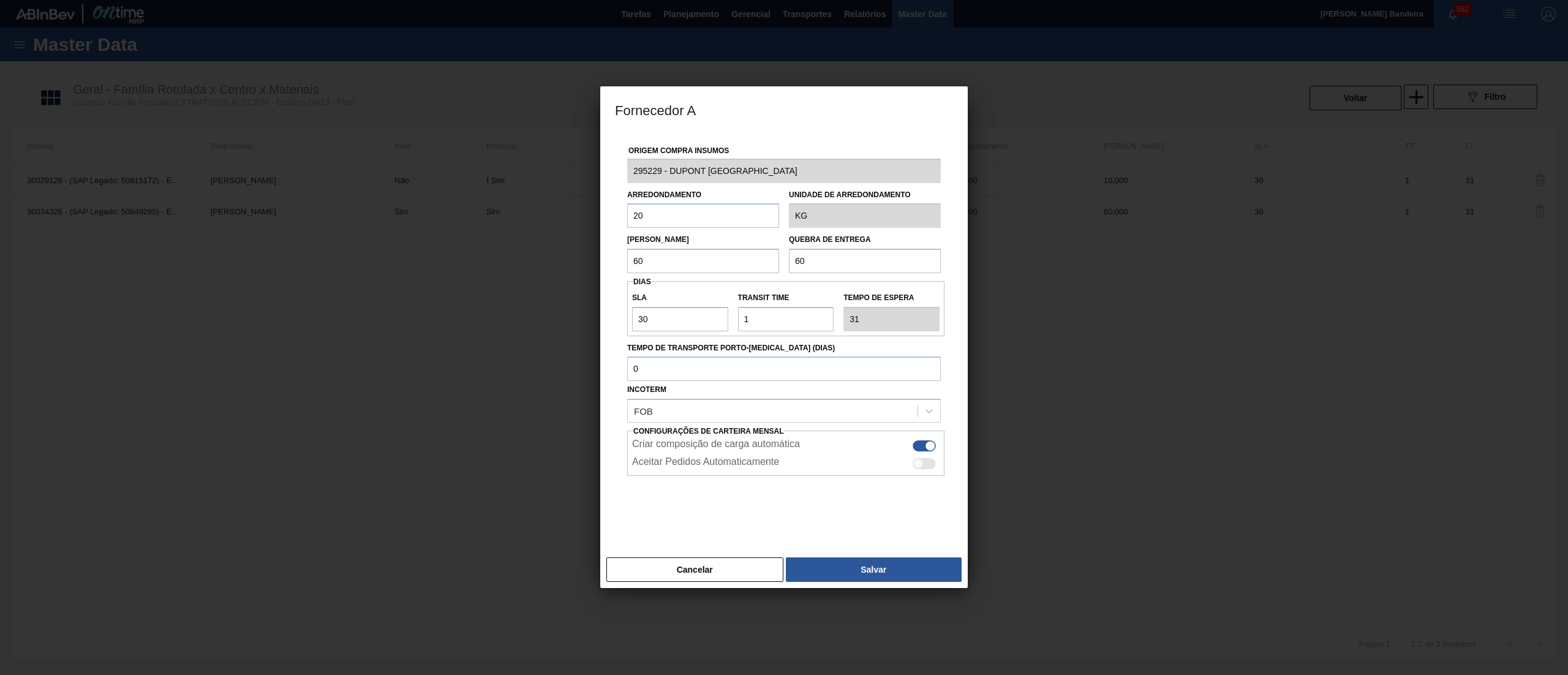
click at [625, 171] on div "295229 - DUPONT BRASIL" at bounding box center [783, 171] width 323 height 25
click at [730, 566] on button "Cancelar" at bounding box center [694, 570] width 177 height 25
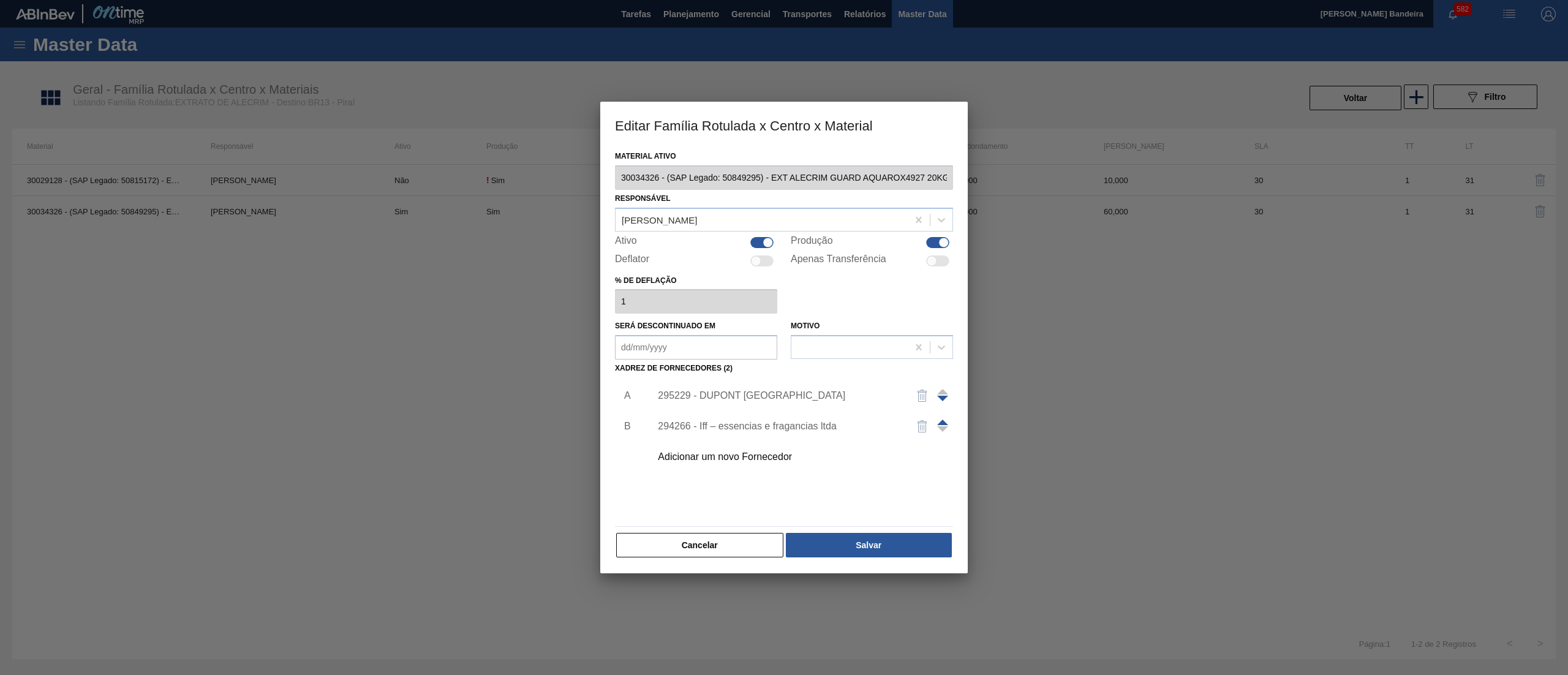
click at [732, 530] on div "Material ativo 30034326 - (SAP Legado: 50849295) - EXT ALECRIM GUARD AQUAROX492…" at bounding box center [784, 353] width 338 height 411
click at [732, 536] on button "Cancelar" at bounding box center [700, 546] width 167 height 25
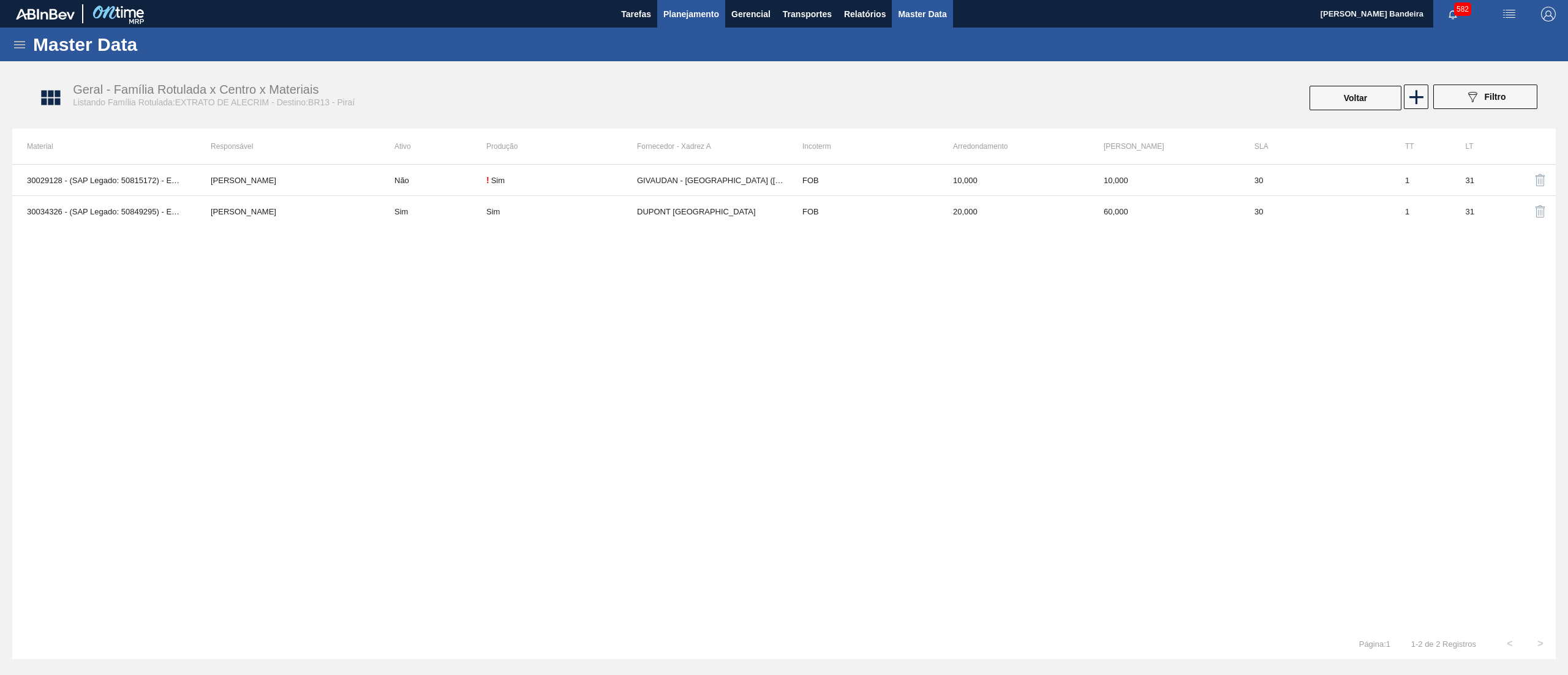
click at [679, 12] on span "Planejamento" at bounding box center [691, 14] width 56 height 14
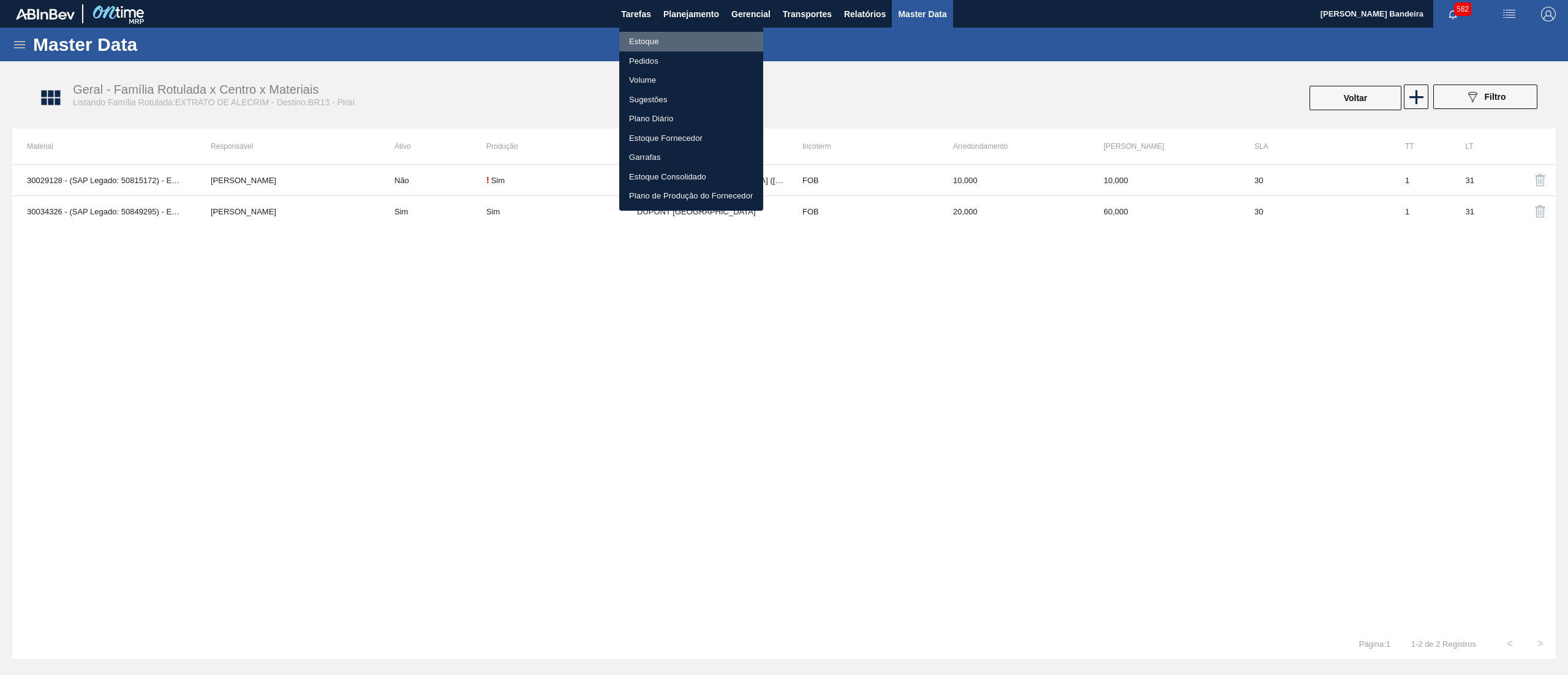
click at [667, 34] on li "Estoque" at bounding box center [691, 41] width 144 height 19
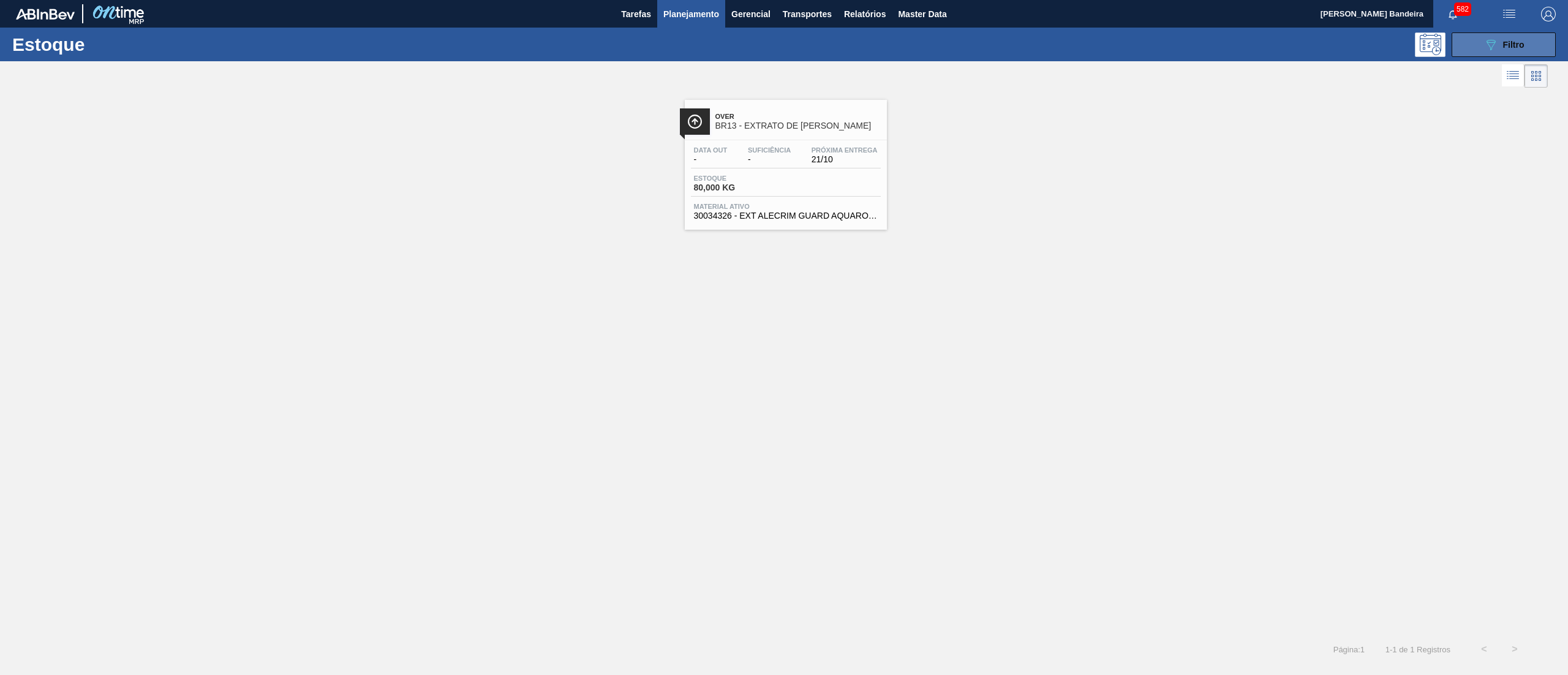
click at [1456, 39] on button "089F7B8B-B2A5-4AFE-B5C0-19BA573D28AC Filtro" at bounding box center [1503, 45] width 104 height 25
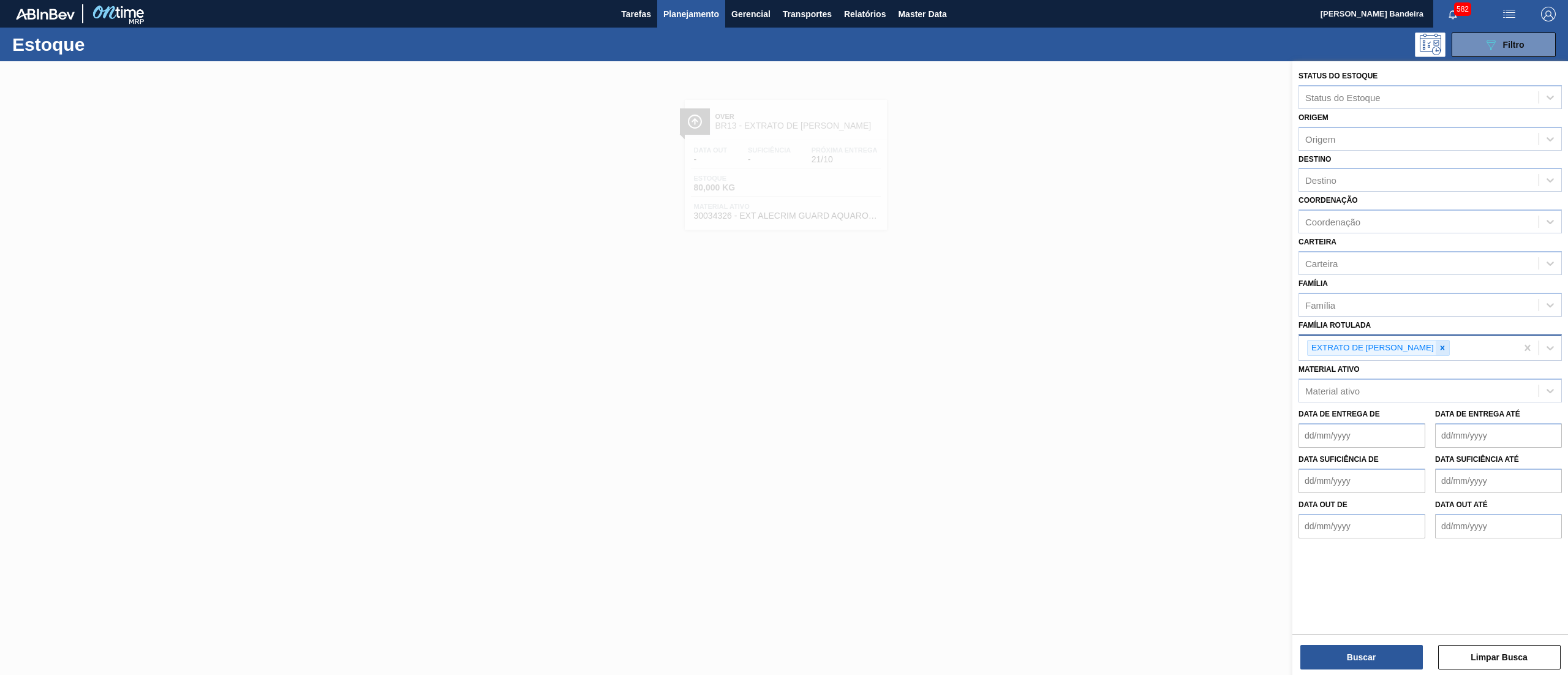
click at [1438, 347] on icon at bounding box center [1443, 348] width 8 height 8
paste Rotulada "RÓTULO PLÁSTICO SUKITA 200ML H"
type Rotulada "RÓTULO PLÁSTICO SUKITA 200ML H"
click at [1402, 377] on div "RÓTULO PLÁSTICO SUKITA 200ML H" at bounding box center [1430, 377] width 263 height 23
click at [1332, 661] on button "Buscar" at bounding box center [1362, 657] width 123 height 25
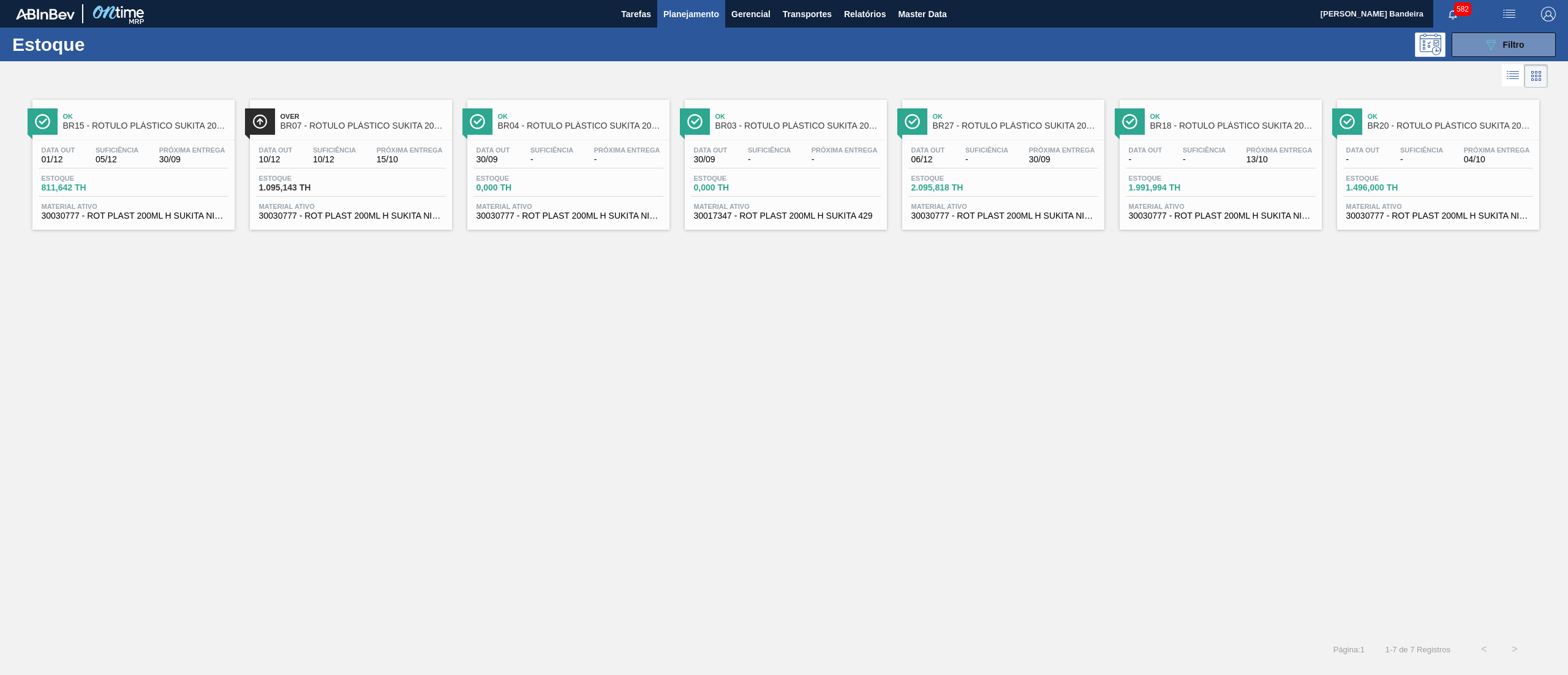
click at [165, 219] on span "30030777 - ROT PLAST 200ML H SUKITA NIV24" at bounding box center [133, 216] width 184 height 9
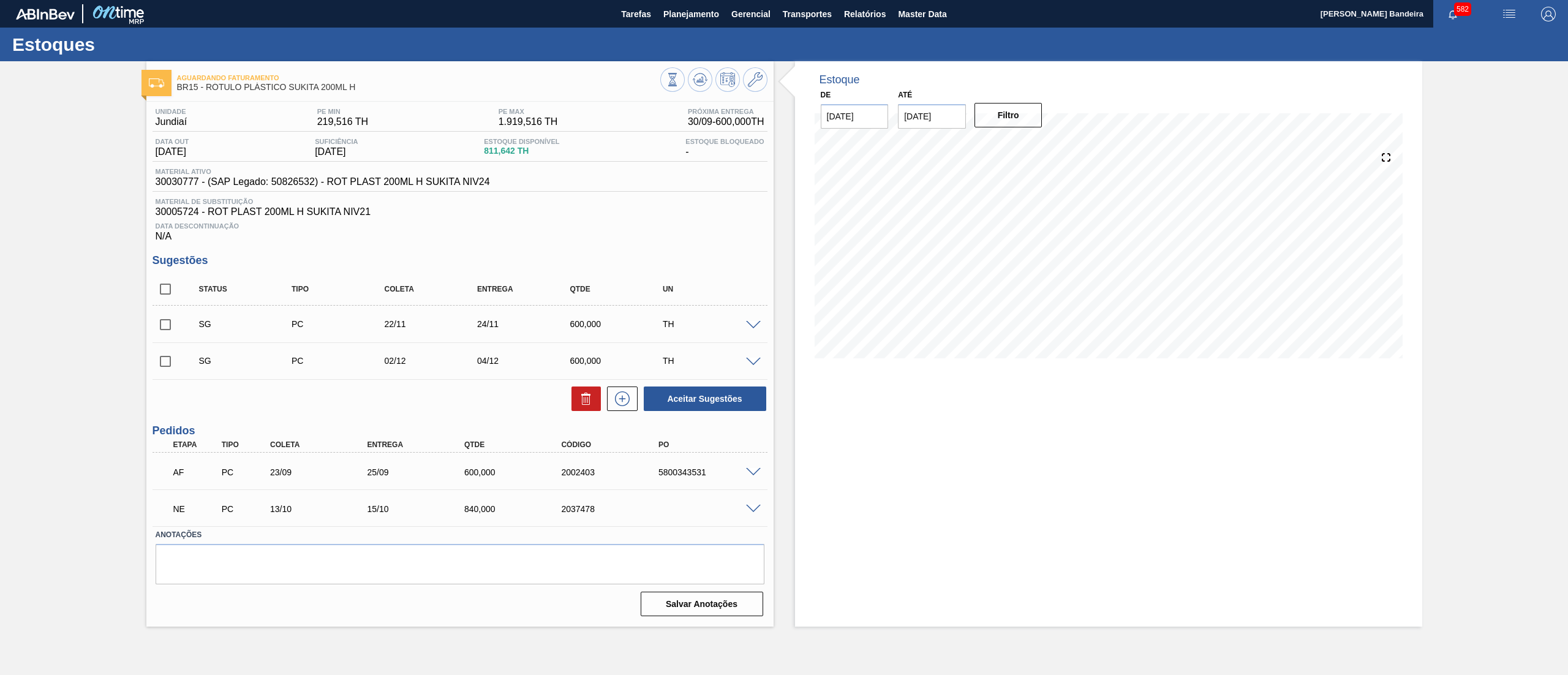
click at [750, 505] on span at bounding box center [753, 509] width 14 height 9
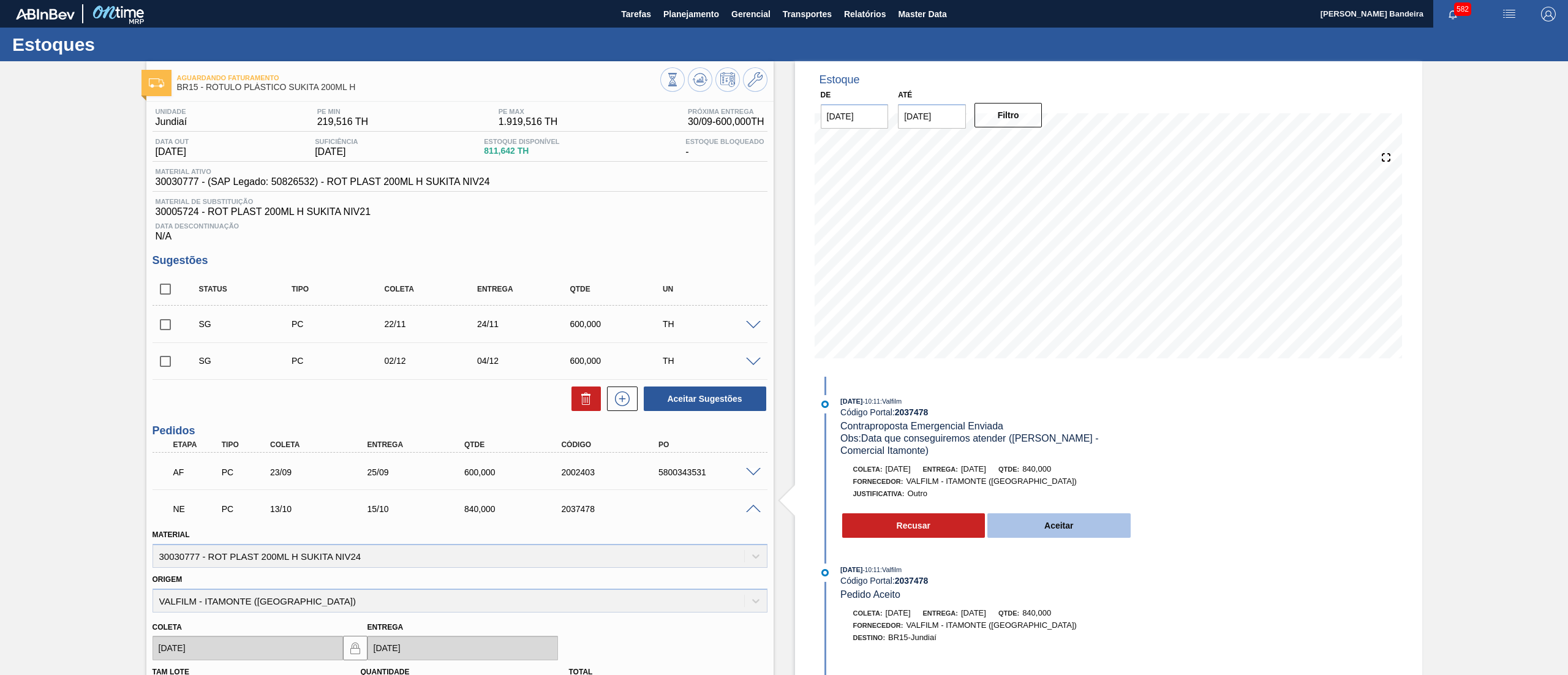
click at [1038, 535] on button "Aceitar" at bounding box center [1059, 526] width 143 height 25
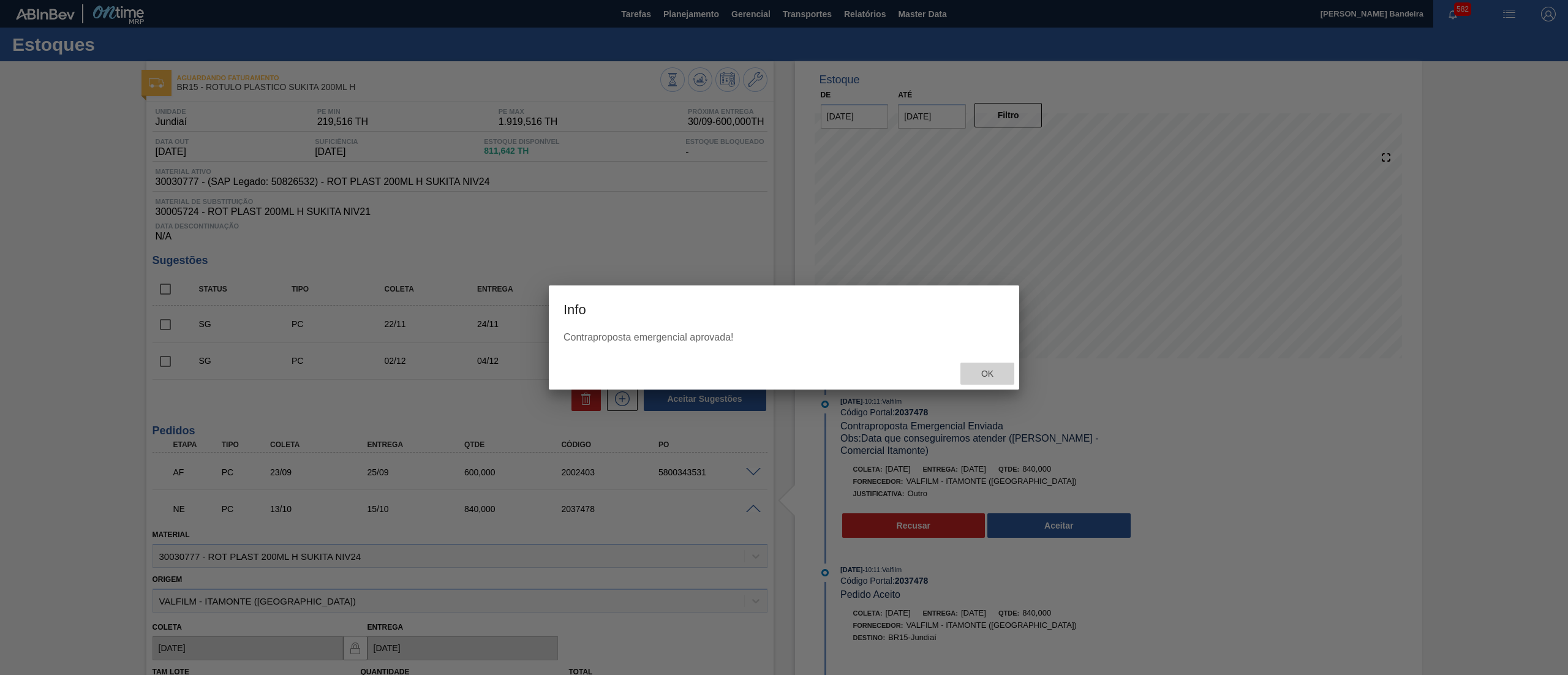
click at [989, 364] on div "Ok" at bounding box center [987, 373] width 54 height 23
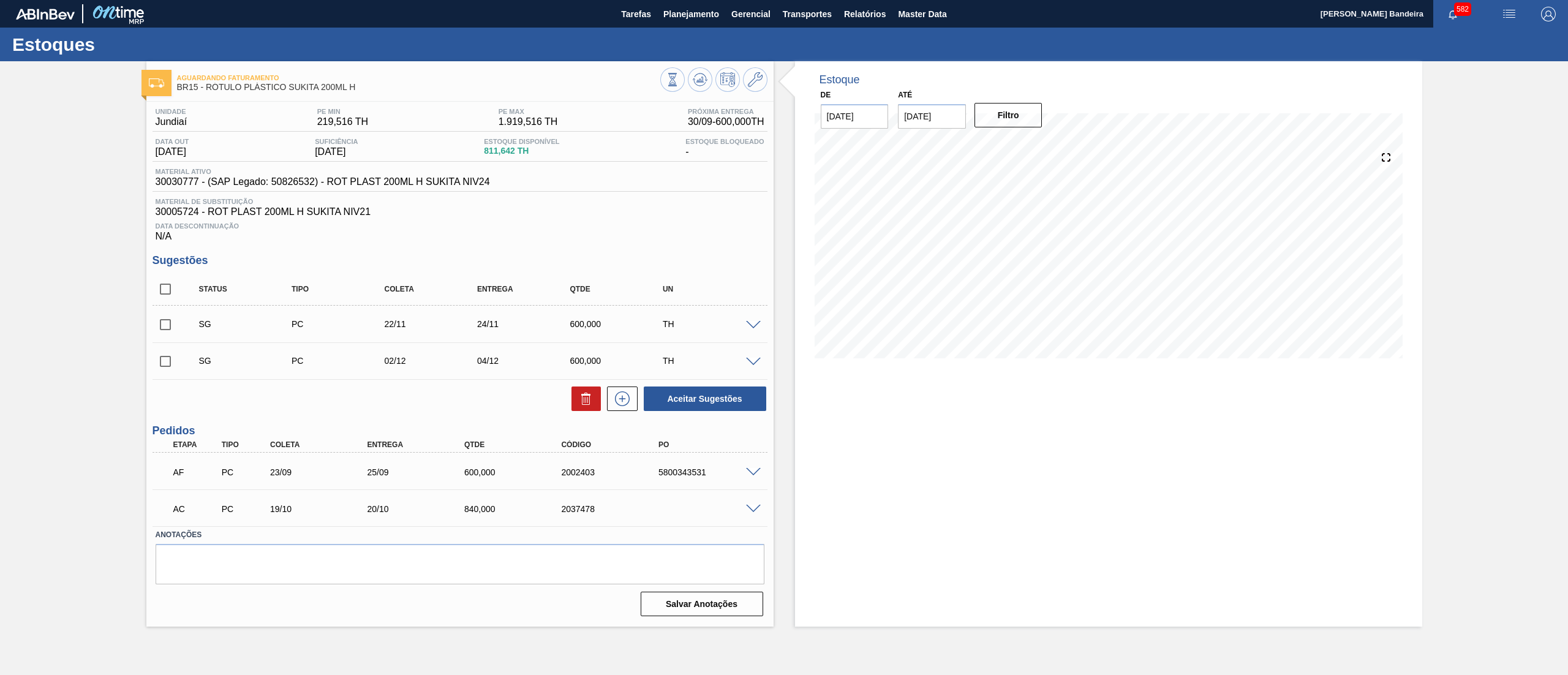
click at [749, 513] on span at bounding box center [753, 509] width 14 height 9
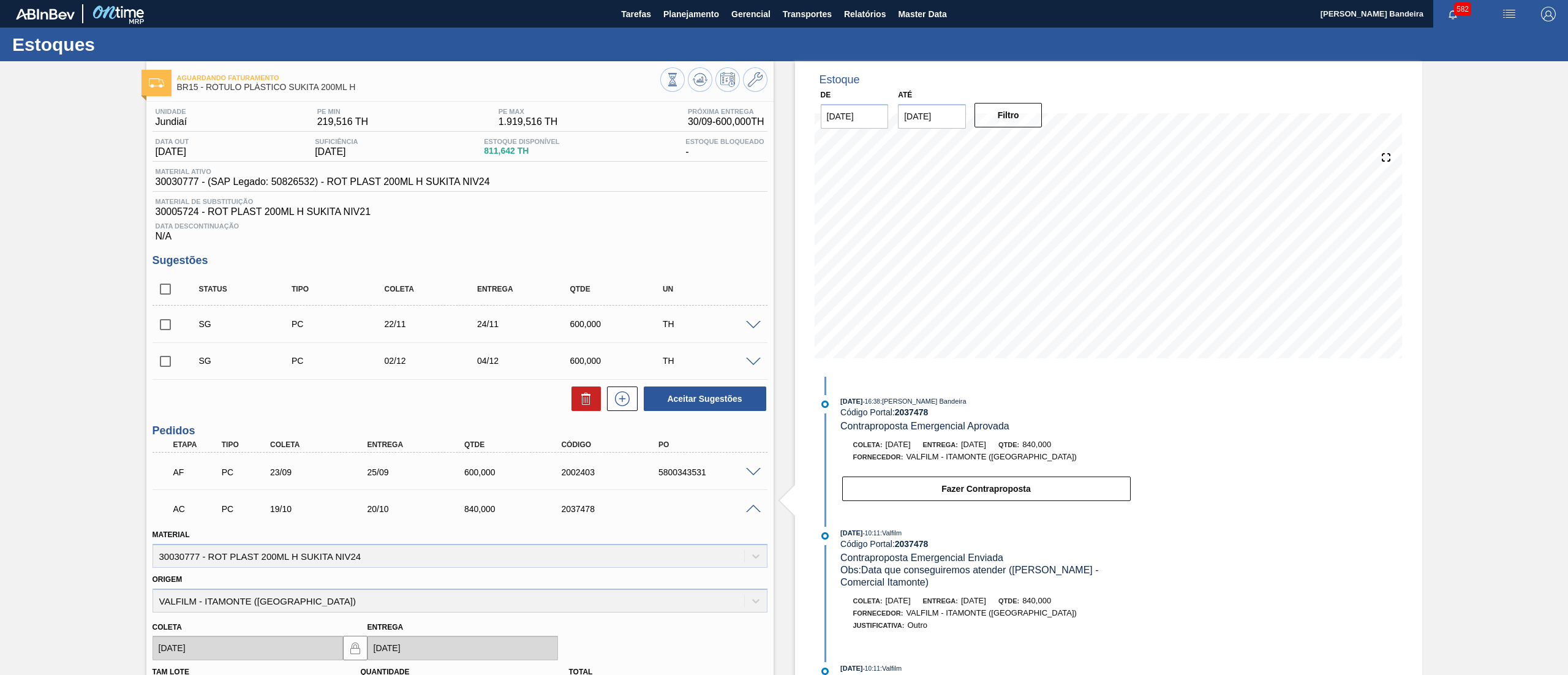
click at [749, 513] on span at bounding box center [753, 509] width 14 height 9
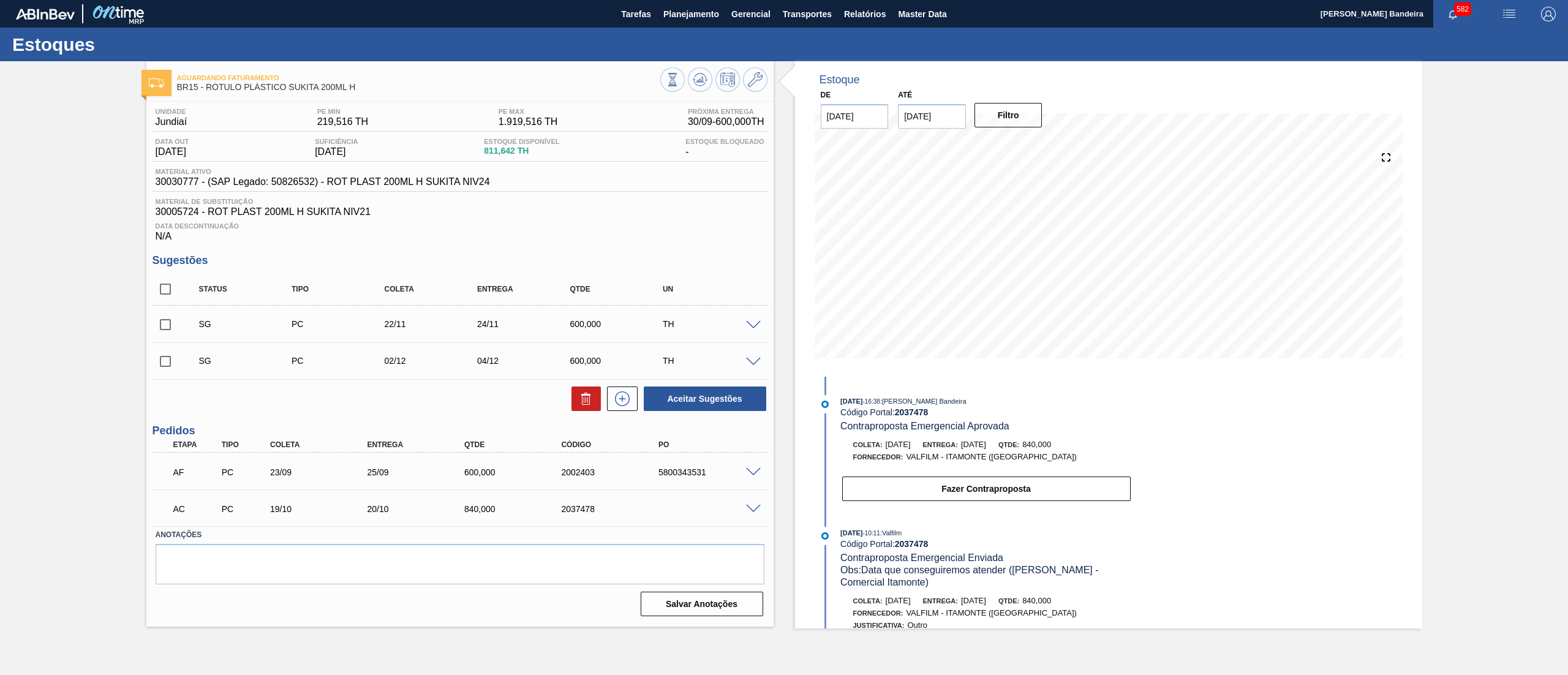
click at [165, 285] on input "checkbox" at bounding box center [165, 289] width 25 height 25
checkbox input "true"
click at [589, 411] on button at bounding box center [586, 399] width 30 height 25
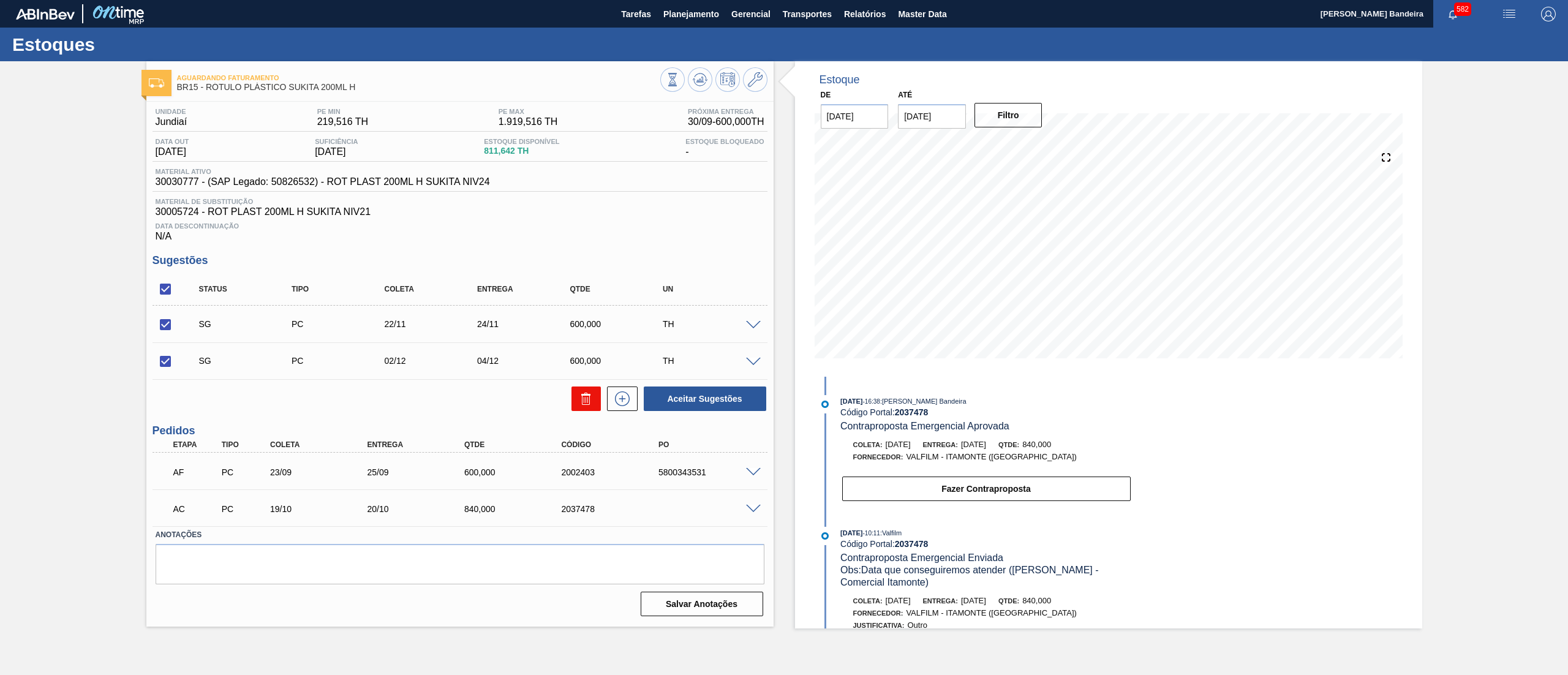
checkbox input "false"
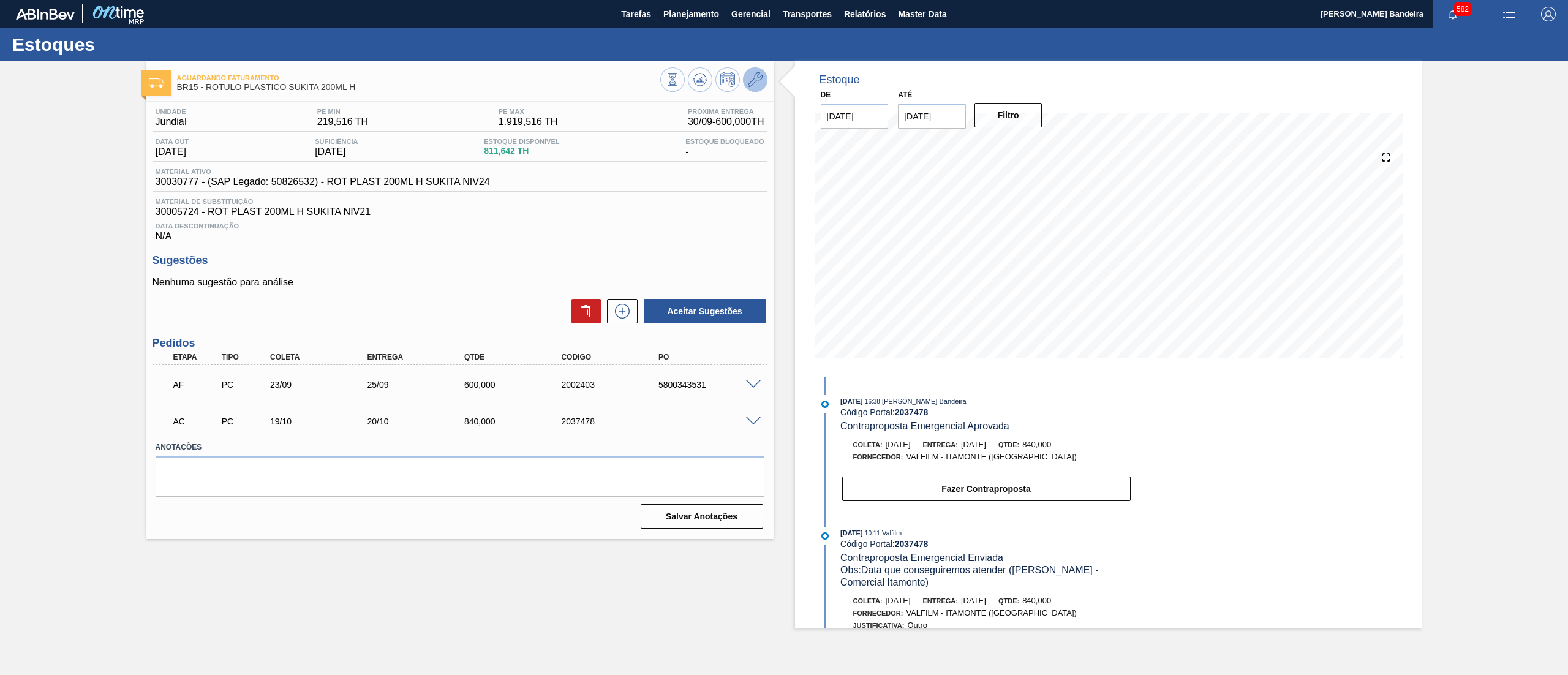
click at [760, 76] on icon at bounding box center [755, 79] width 14 height 14
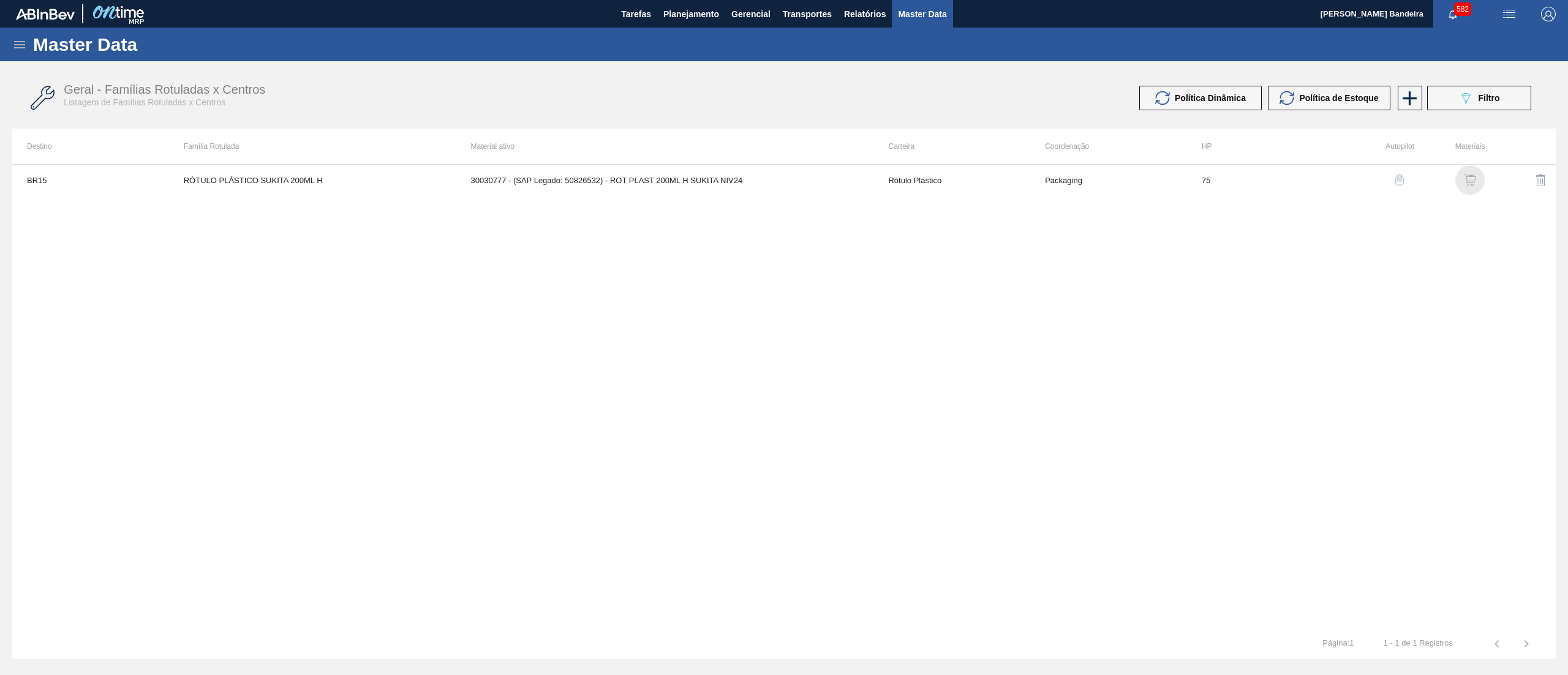
click at [1473, 183] on img "button" at bounding box center [1470, 180] width 12 height 12
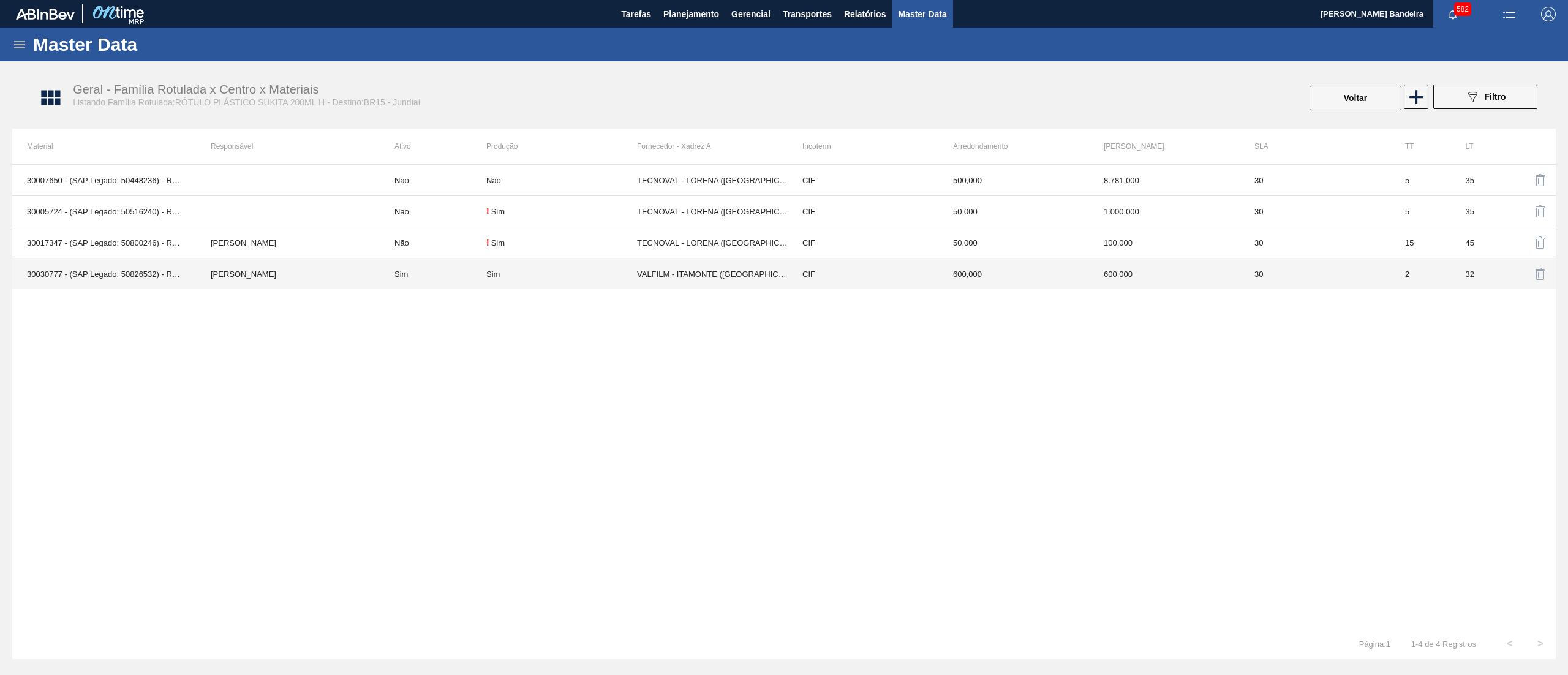
click at [841, 284] on td "CIF" at bounding box center [863, 273] width 151 height 31
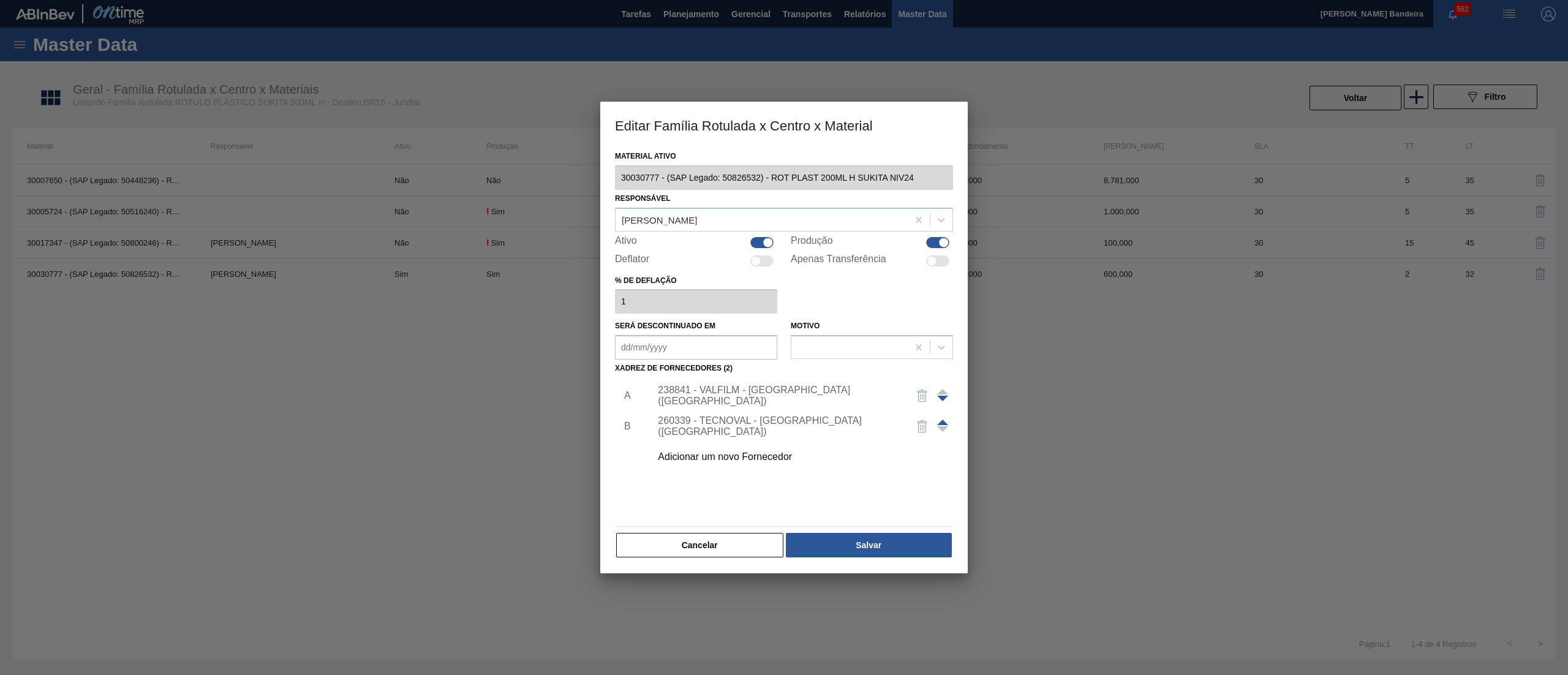
click at [760, 235] on div "Ativo" at bounding box center [697, 242] width 163 height 14
click at [765, 239] on div at bounding box center [767, 242] width 10 height 10
checkbox input "false"
click at [829, 550] on button "Salvar" at bounding box center [869, 546] width 166 height 25
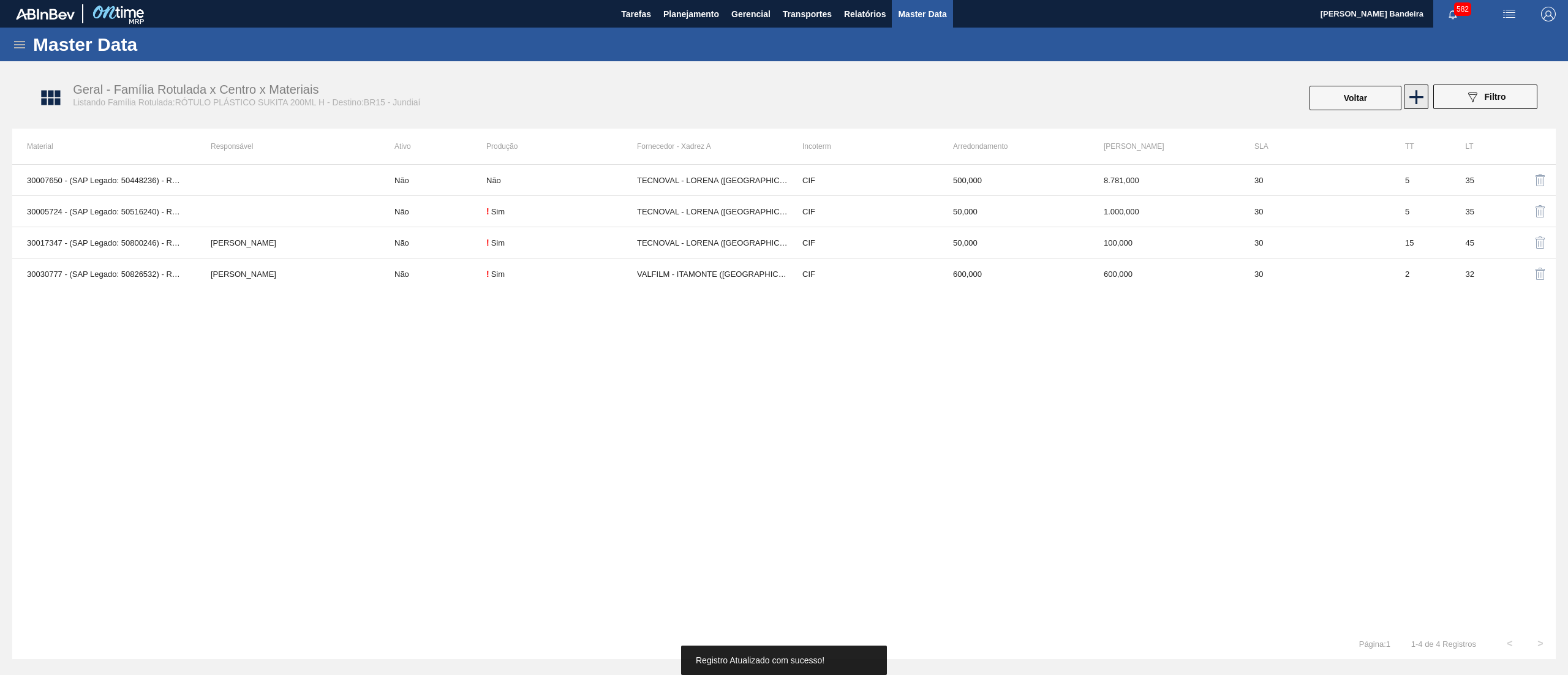
click at [1410, 96] on icon at bounding box center [1416, 97] width 14 height 14
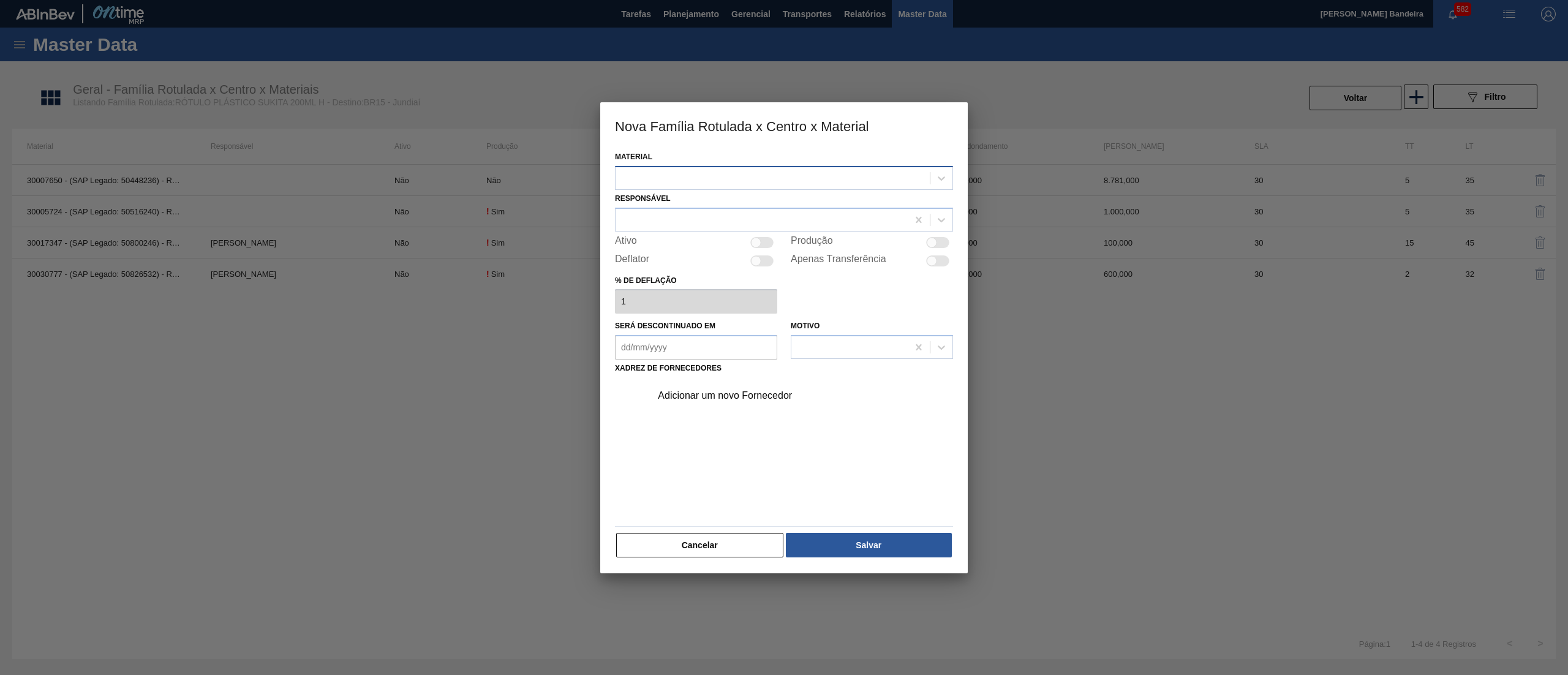
click at [721, 189] on div at bounding box center [784, 178] width 338 height 24
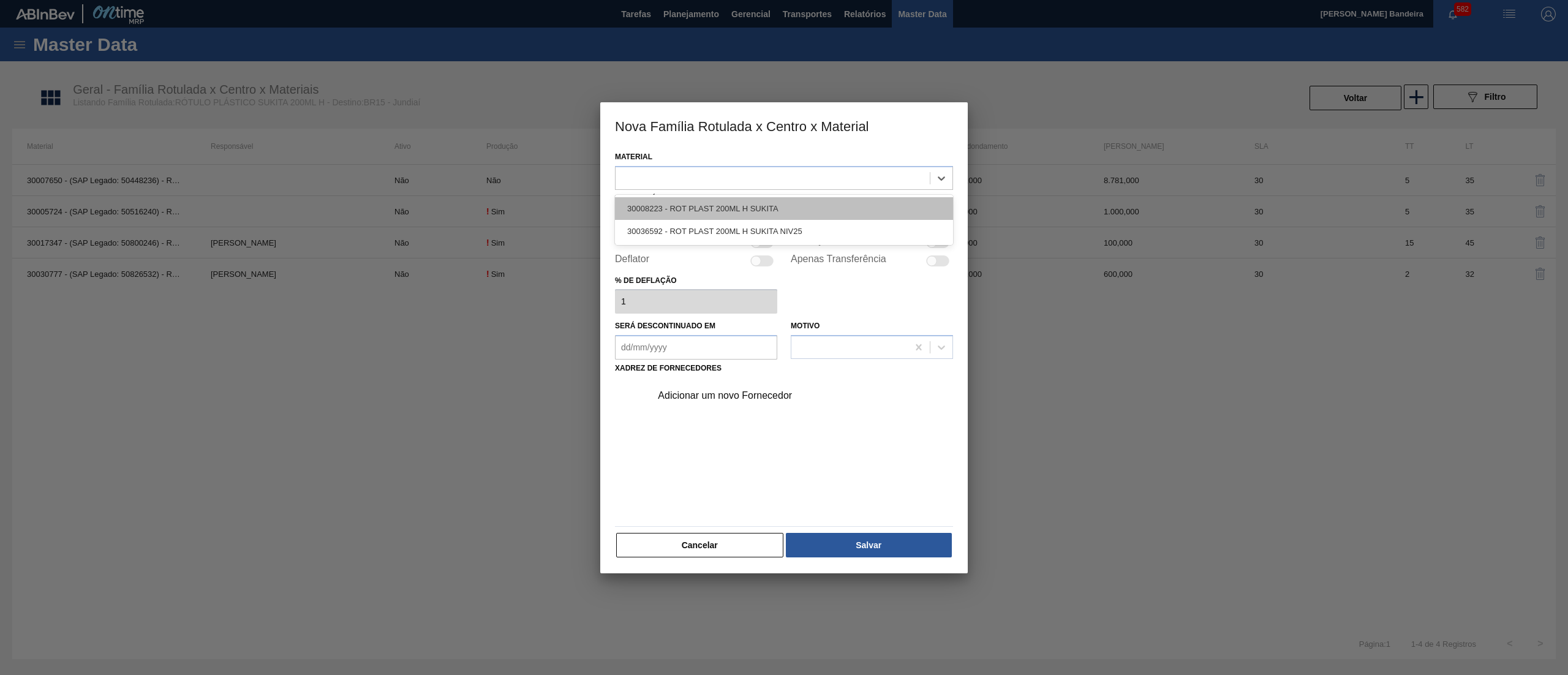
click at [726, 218] on div "30008223 - ROT PLAST 200ML H SUKITA" at bounding box center [784, 208] width 338 height 23
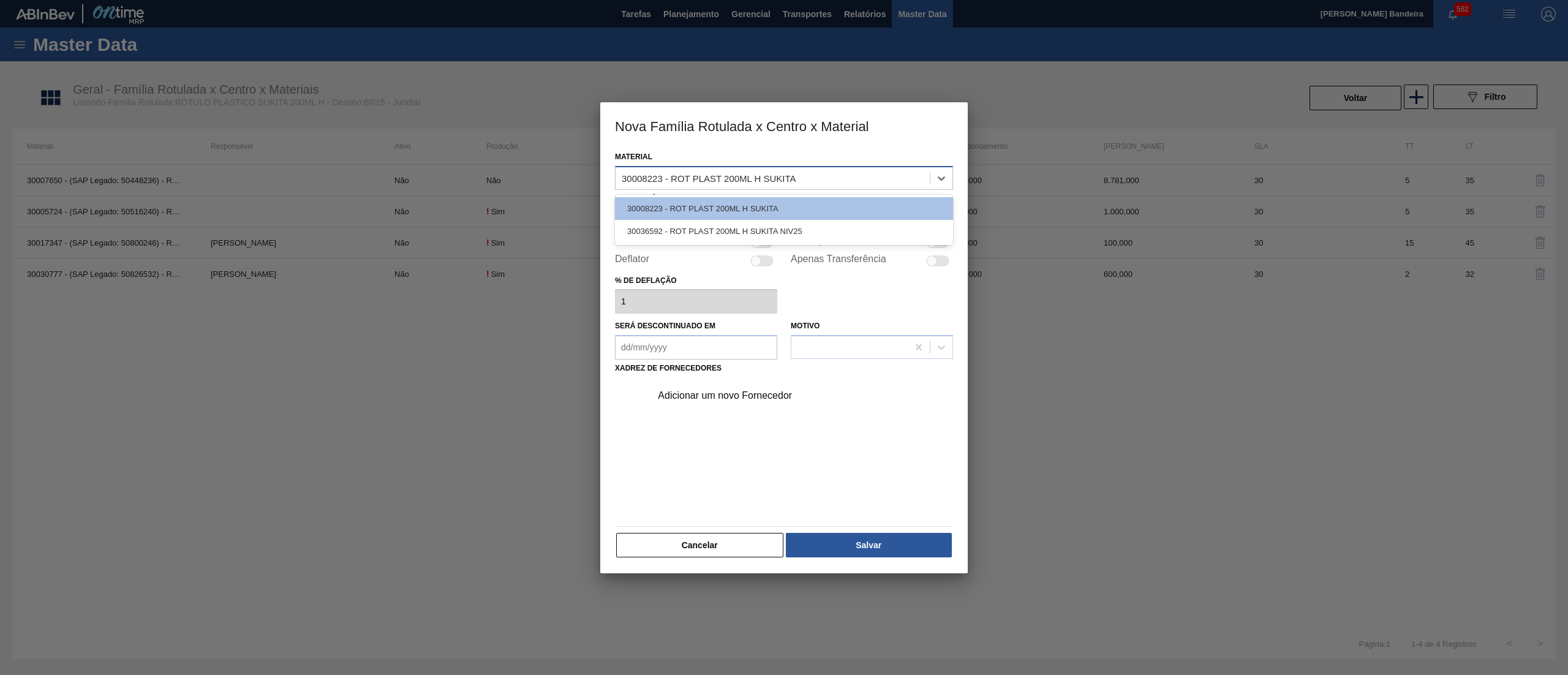
click at [725, 176] on div "30008223 - ROT PLAST 200ML H SUKITA" at bounding box center [709, 178] width 174 height 10
click at [690, 239] on div "30036592 - ROT PLAST 200ML H SUKITA NIV25" at bounding box center [784, 231] width 338 height 23
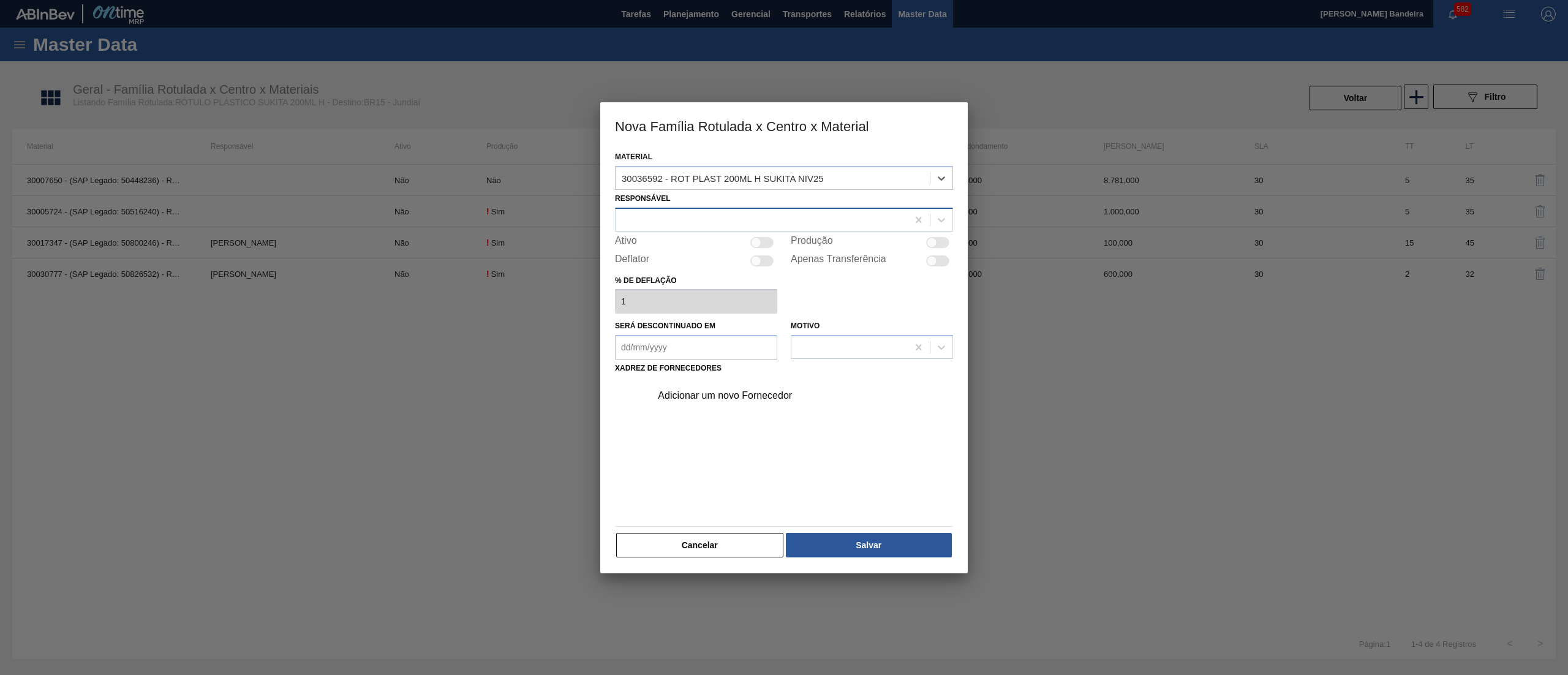
click at [691, 216] on div at bounding box center [762, 220] width 292 height 18
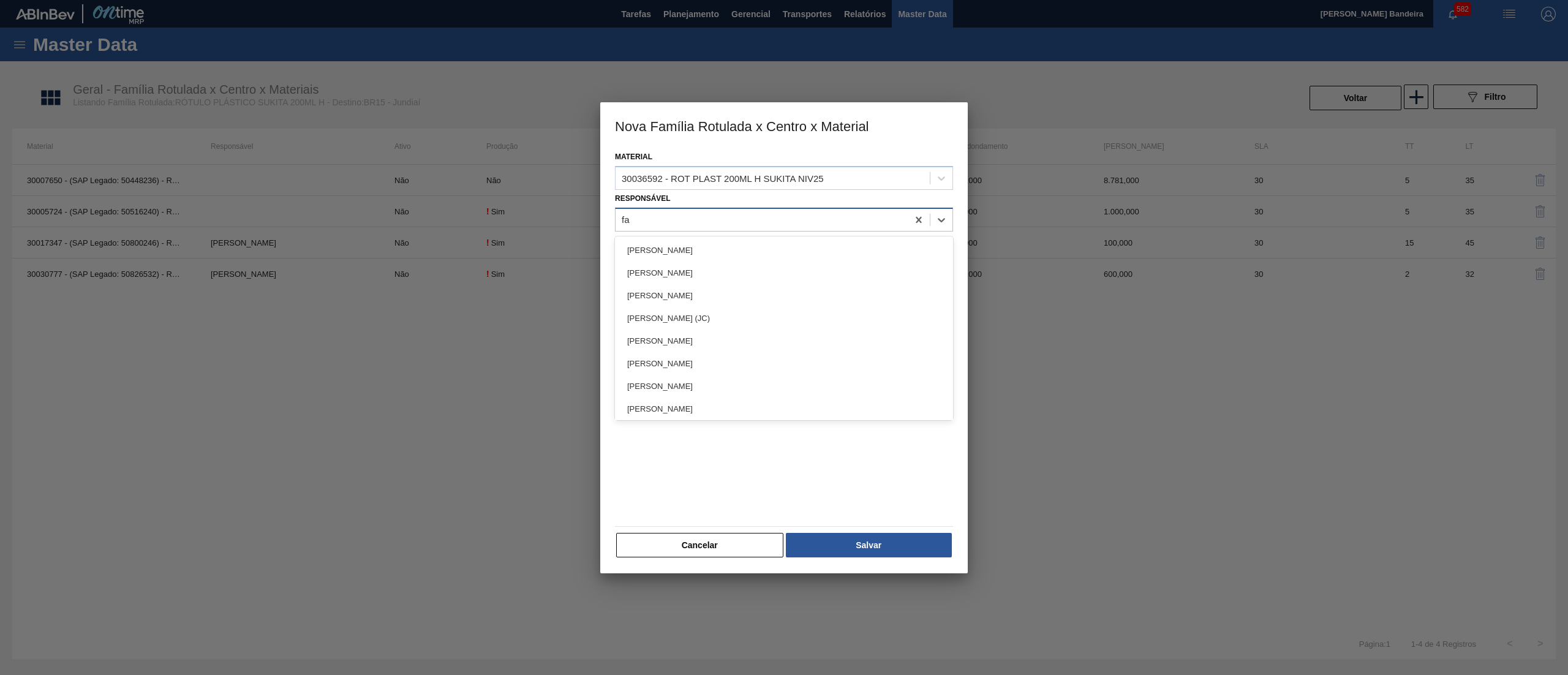
type input "far"
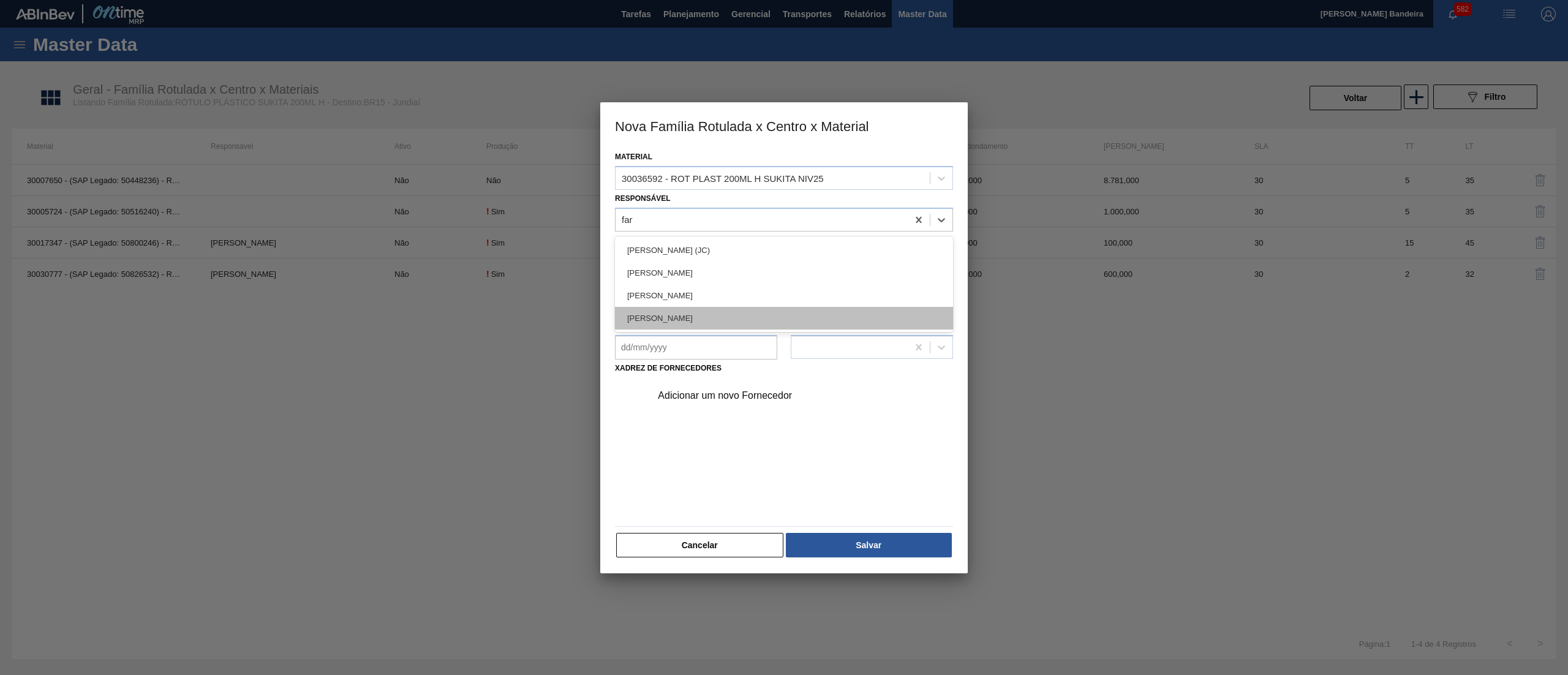
click at [694, 326] on div "[PERSON_NAME]" at bounding box center [784, 318] width 338 height 23
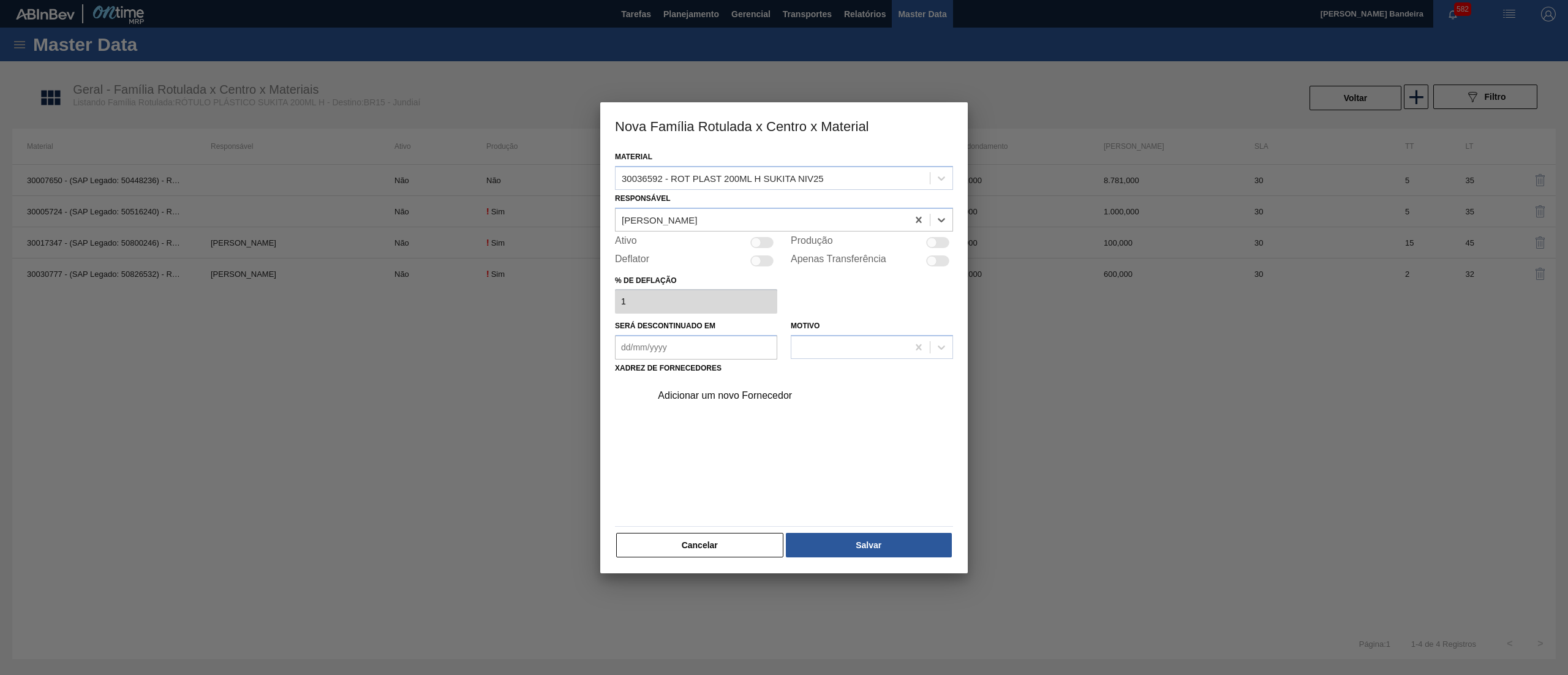
click at [754, 240] on div at bounding box center [756, 242] width 10 height 10
checkbox input "true"
click at [736, 395] on div "Adicionar um novo Fornecedor" at bounding box center [778, 395] width 240 height 11
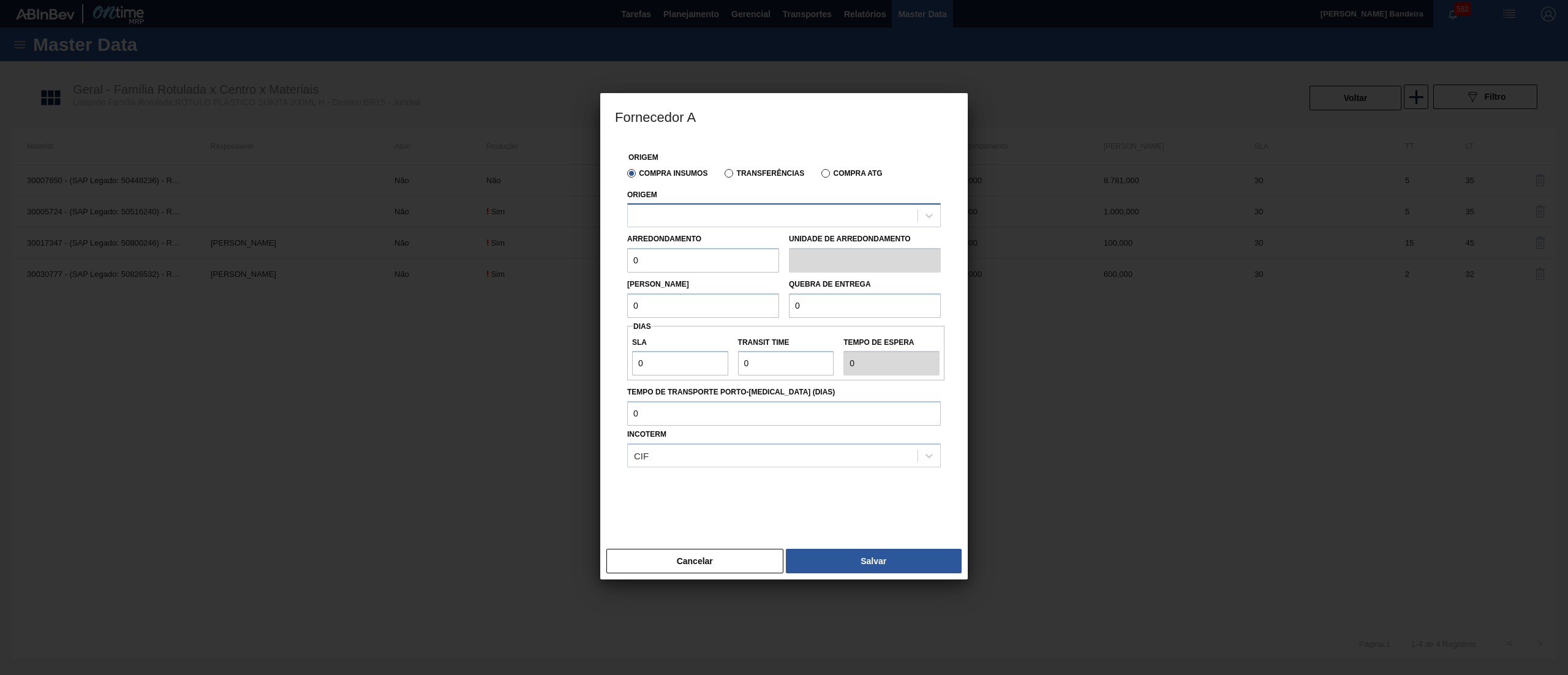
click at [760, 222] on div at bounding box center [772, 216] width 290 height 18
click at [760, 215] on div at bounding box center [772, 216] width 290 height 18
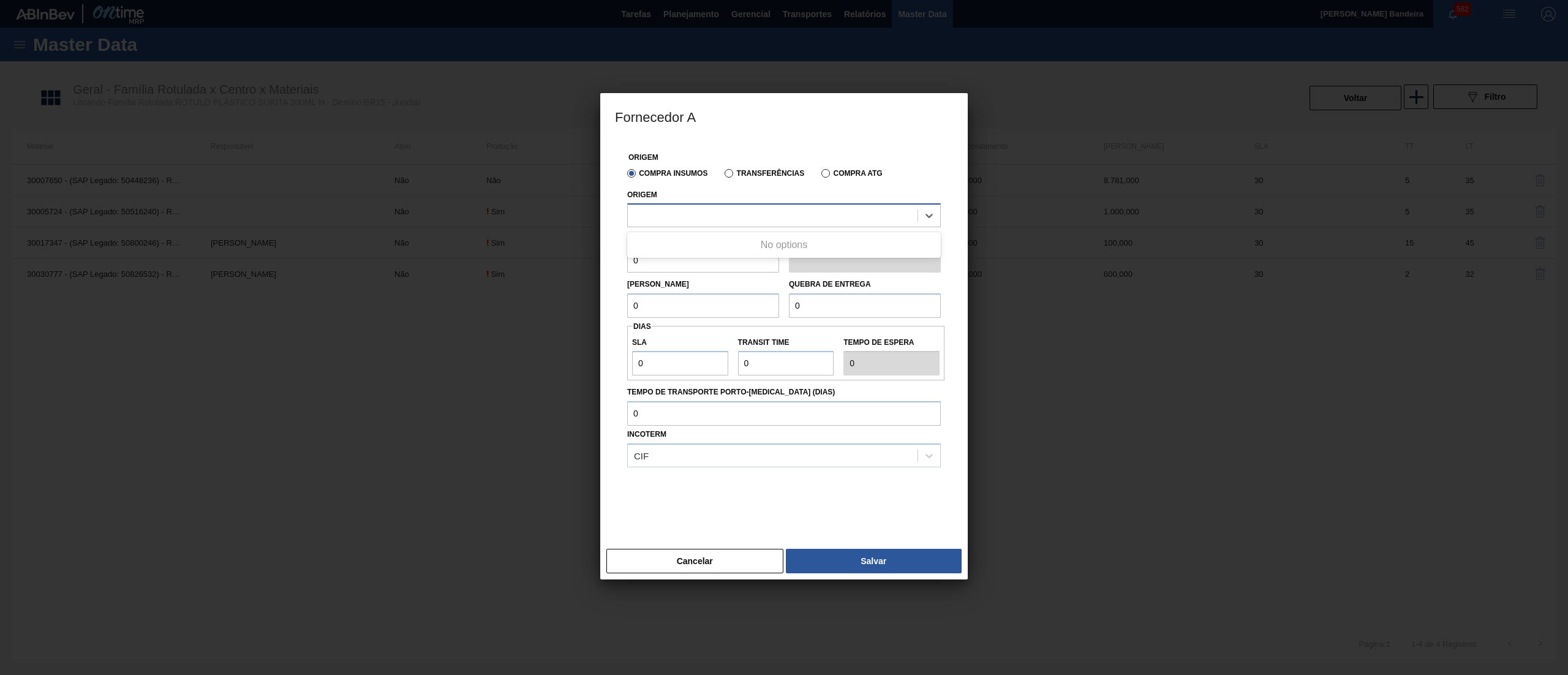
click at [760, 215] on div at bounding box center [772, 216] width 290 height 18
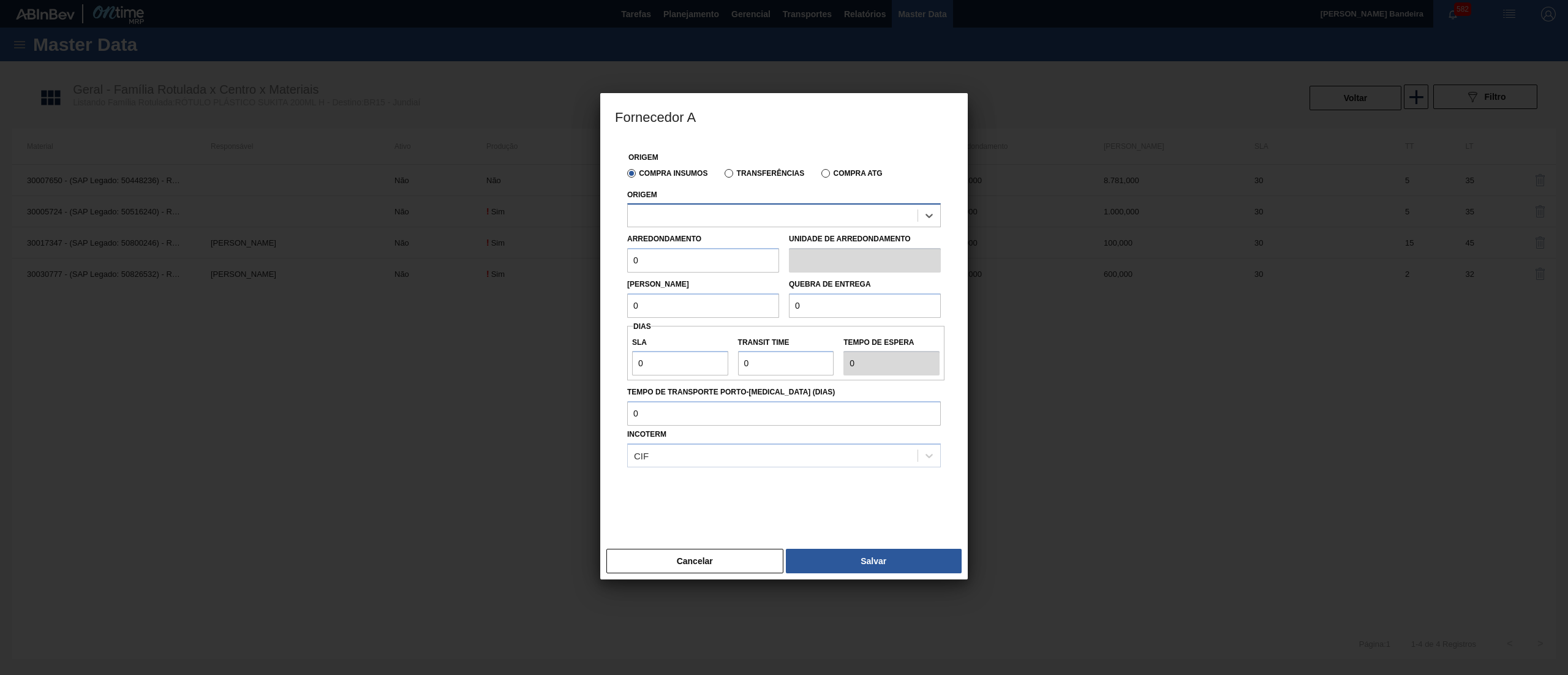
click at [760, 215] on div at bounding box center [772, 216] width 290 height 18
click at [770, 238] on div "238841 - VALFILM - [GEOGRAPHIC_DATA] ([GEOGRAPHIC_DATA])" at bounding box center [784, 246] width 313 height 23
drag, startPoint x: 703, startPoint y: 249, endPoint x: 564, endPoint y: 250, distance: 139.0
click at [564, 250] on div "Fornecedor A Origem Compra Insumos Transferências Compra ATG Origem 238841 - VA…" at bounding box center [784, 338] width 1568 height 675
drag, startPoint x: 683, startPoint y: 258, endPoint x: 562, endPoint y: 262, distance: 121.1
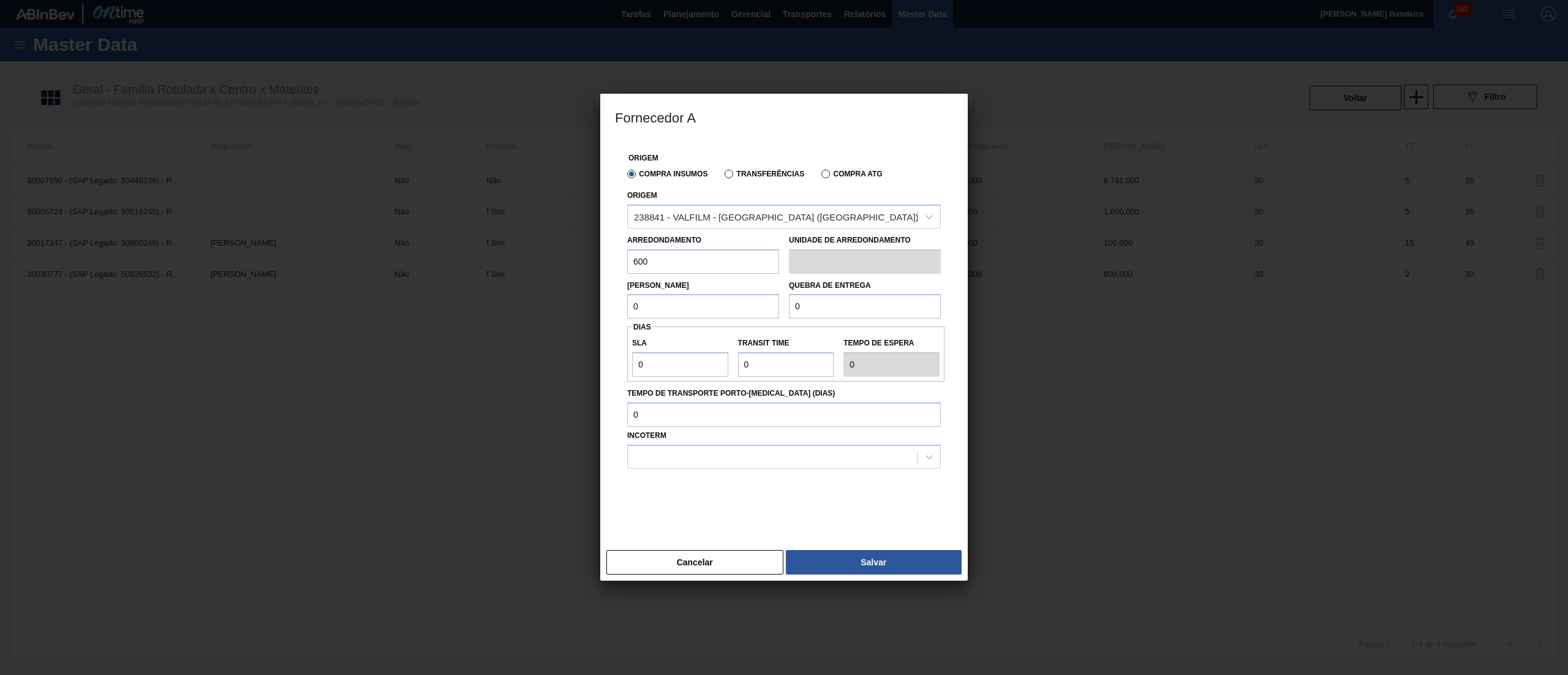
click at [562, 262] on div "Fornecedor A Origem Compra Insumos Transferências Compra ATG Origem 238841 - VA…" at bounding box center [784, 338] width 1568 height 675
type input "600"
paste input "60"
drag, startPoint x: 666, startPoint y: 316, endPoint x: 586, endPoint y: 316, distance: 80.0
click at [586, 316] on div "Fornecedor A Origem Compra Insumos Transferências Compra ATG Origem 238841 - VA…" at bounding box center [784, 338] width 1568 height 675
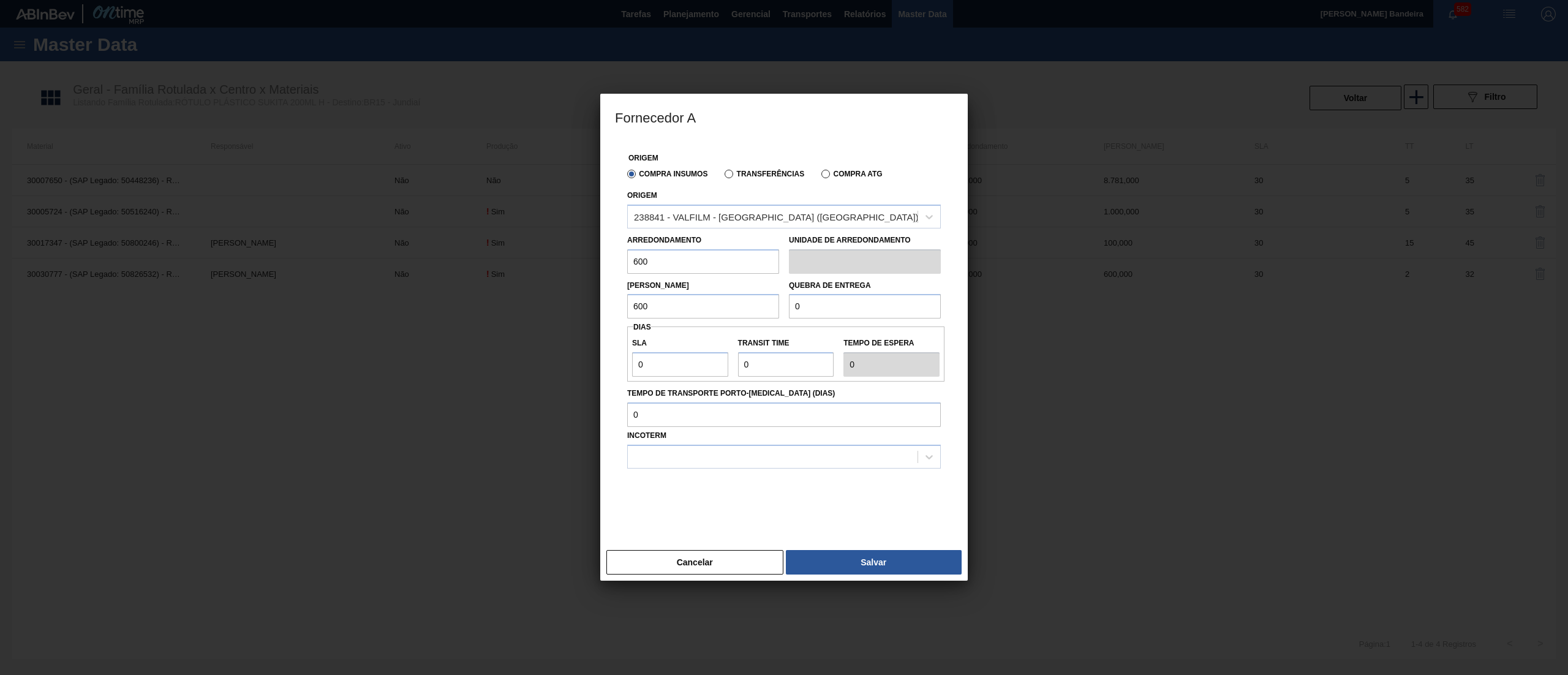
type input "600"
paste input "60"
drag, startPoint x: 824, startPoint y: 308, endPoint x: 730, endPoint y: 318, distance: 94.5
click at [730, 318] on div "Lote Mínimo 600 Quebra de entrega 0" at bounding box center [783, 296] width 323 height 45
type input "600"
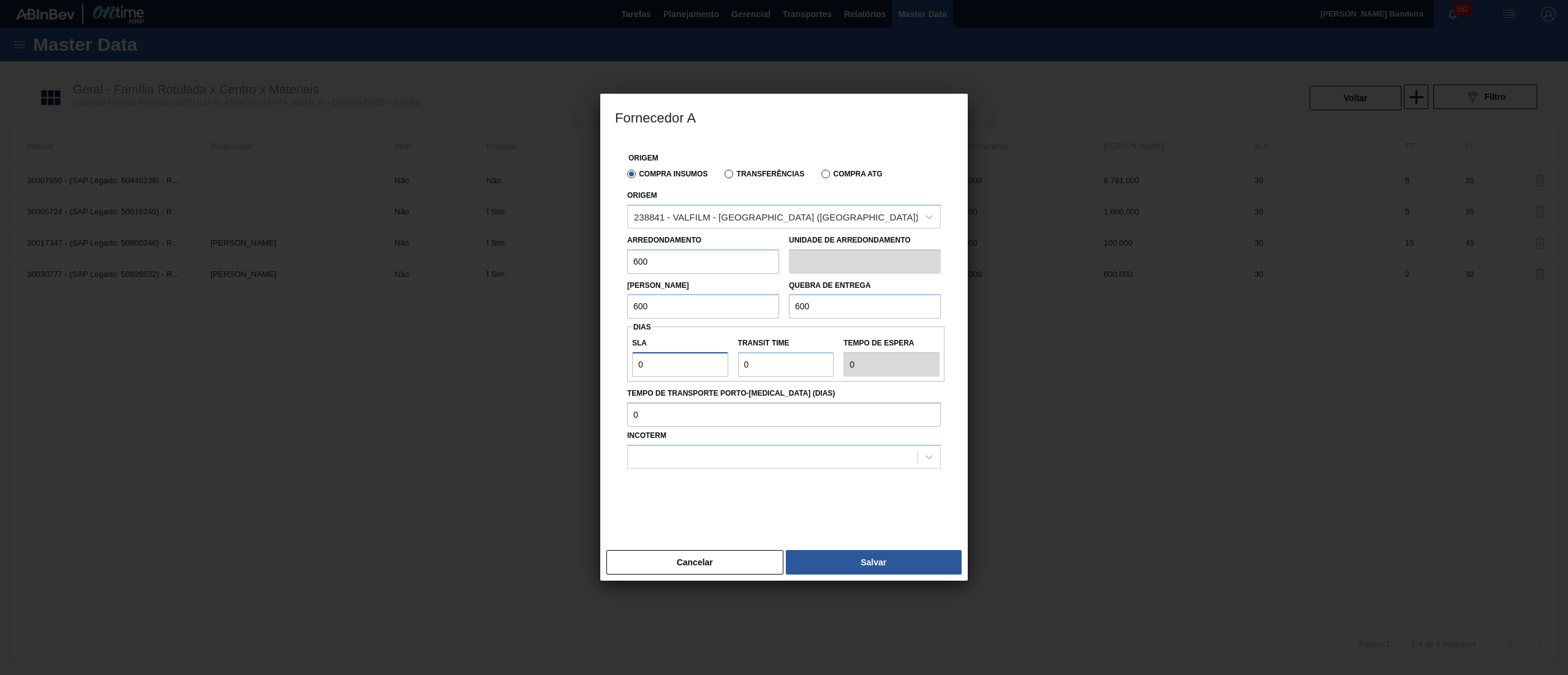
drag, startPoint x: 672, startPoint y: 368, endPoint x: 584, endPoint y: 365, distance: 88.1
click at [584, 365] on div "Fornecedor A Origem Compra Insumos Transferências Compra ATG Origem 238841 - VA…" at bounding box center [784, 338] width 1568 height 675
type input "3"
type input "30"
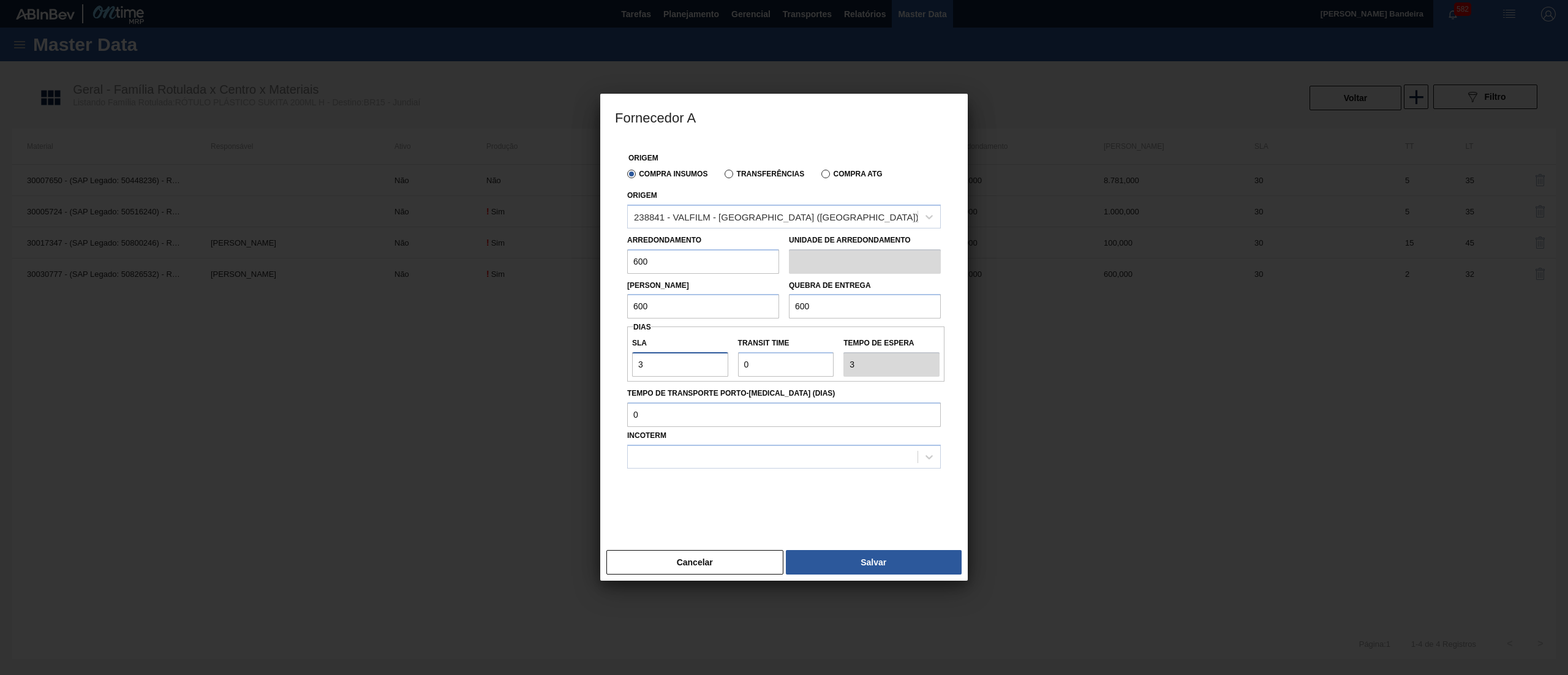
type input "30"
drag, startPoint x: 781, startPoint y: 360, endPoint x: 685, endPoint y: 371, distance: 96.6
click at [685, 371] on div "SLA 30 Transit Time Tempo de espera 30" at bounding box center [786, 354] width 318 height 45
type input "2"
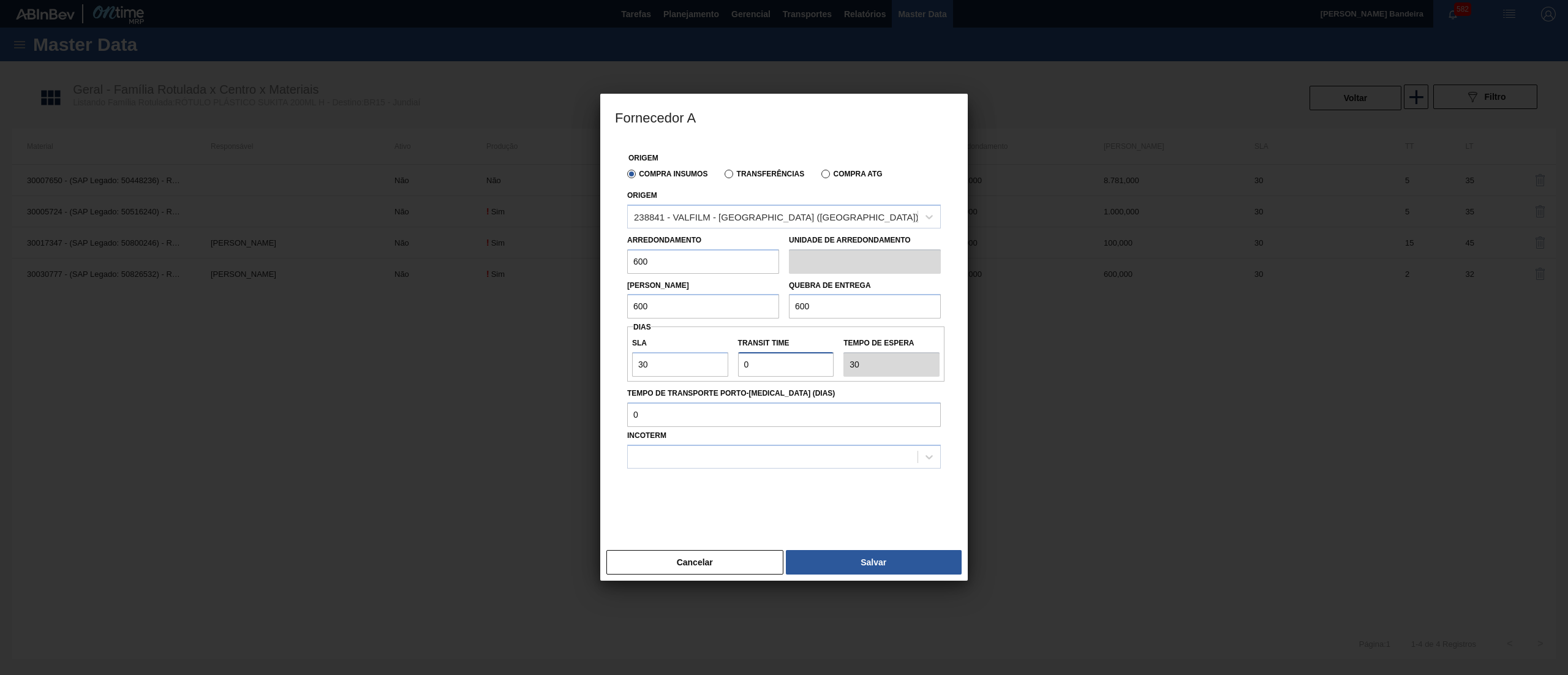
type input "32"
type input "2"
click at [712, 457] on div at bounding box center [772, 457] width 290 height 18
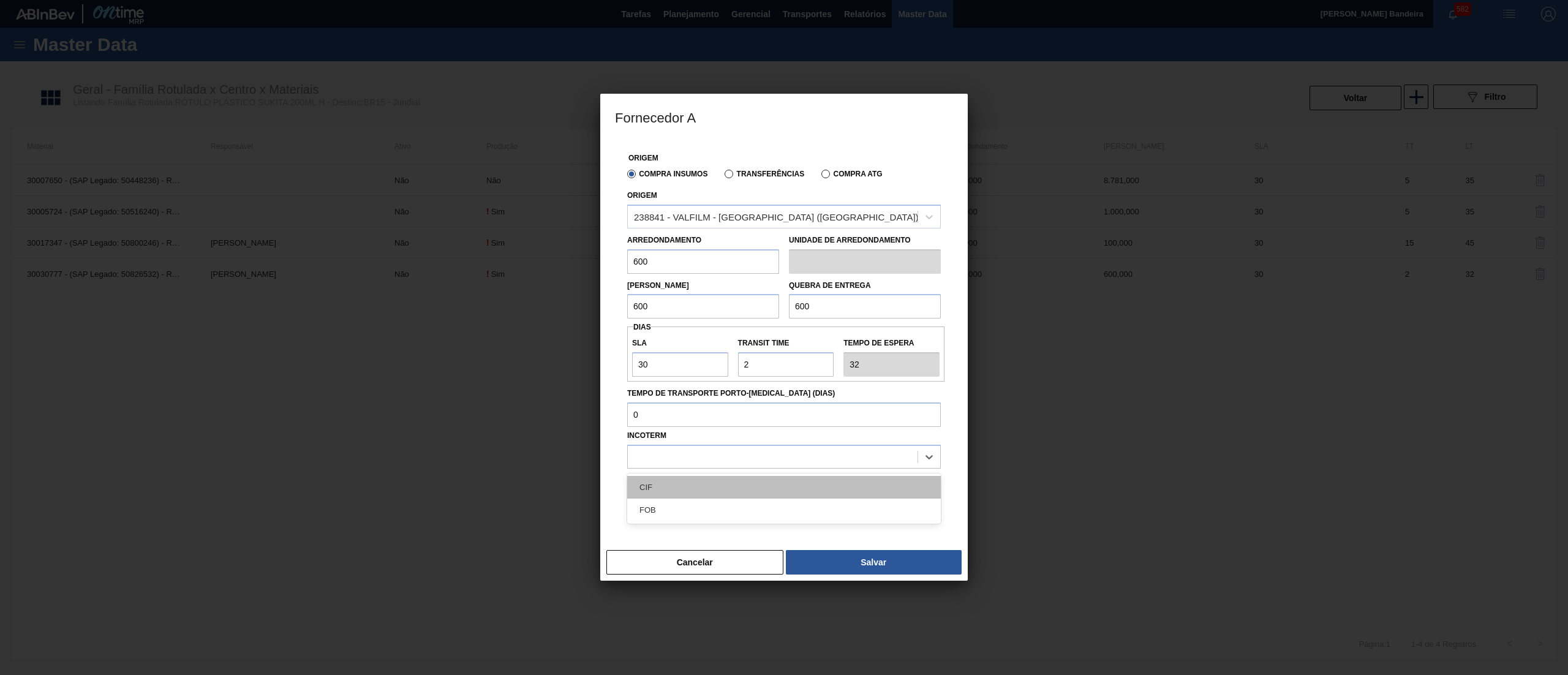
click at [688, 489] on div "CIF" at bounding box center [784, 487] width 313 height 23
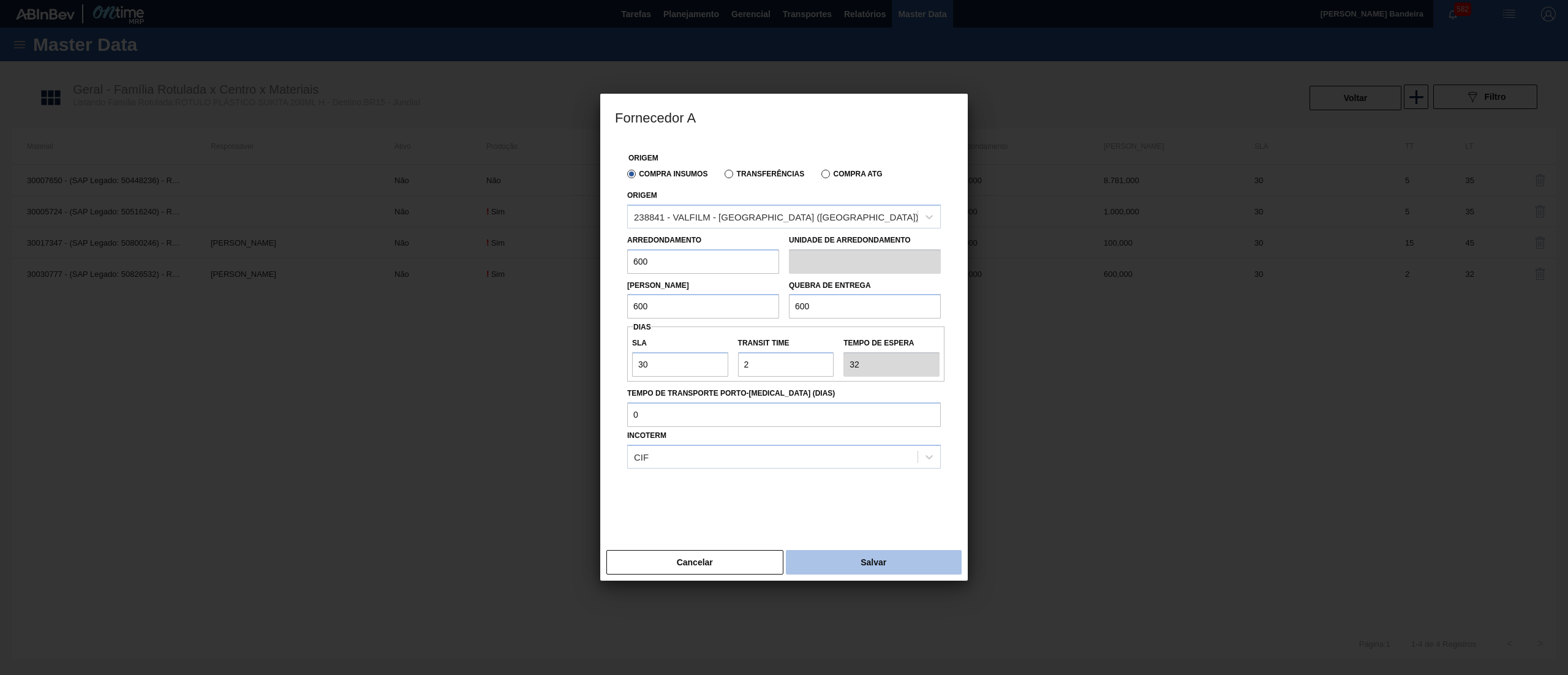
click at [825, 552] on button "Salvar" at bounding box center [874, 562] width 176 height 25
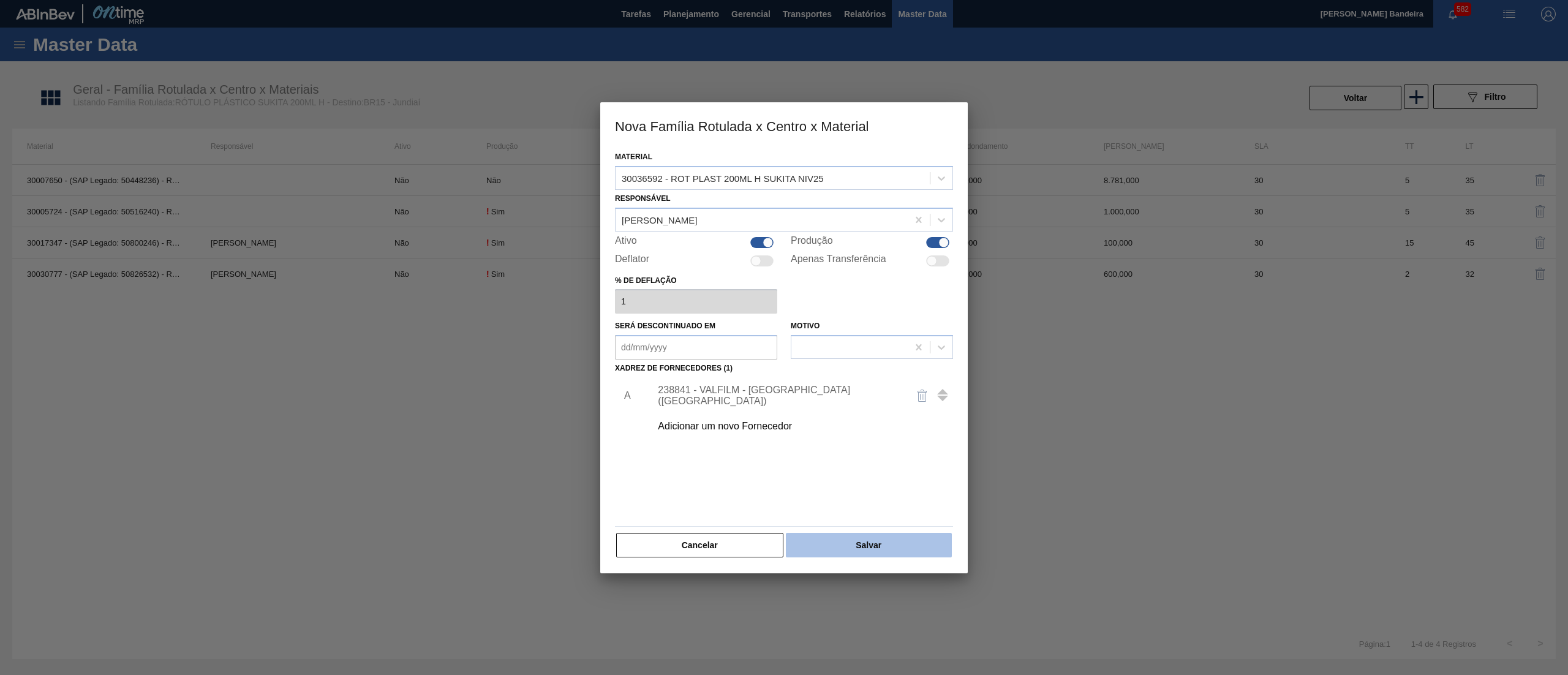
click at [843, 541] on button "Salvar" at bounding box center [869, 546] width 166 height 25
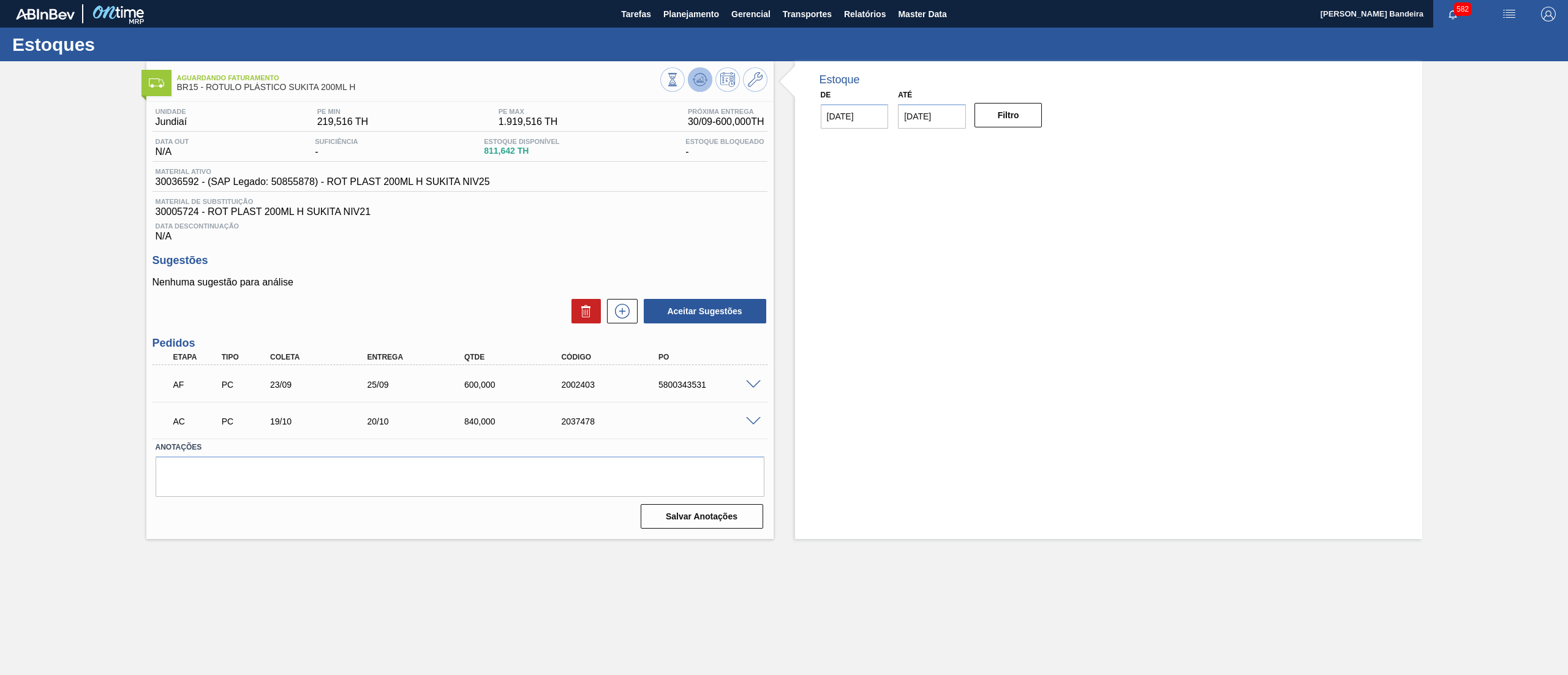
click at [701, 82] on icon at bounding box center [700, 79] width 8 height 6
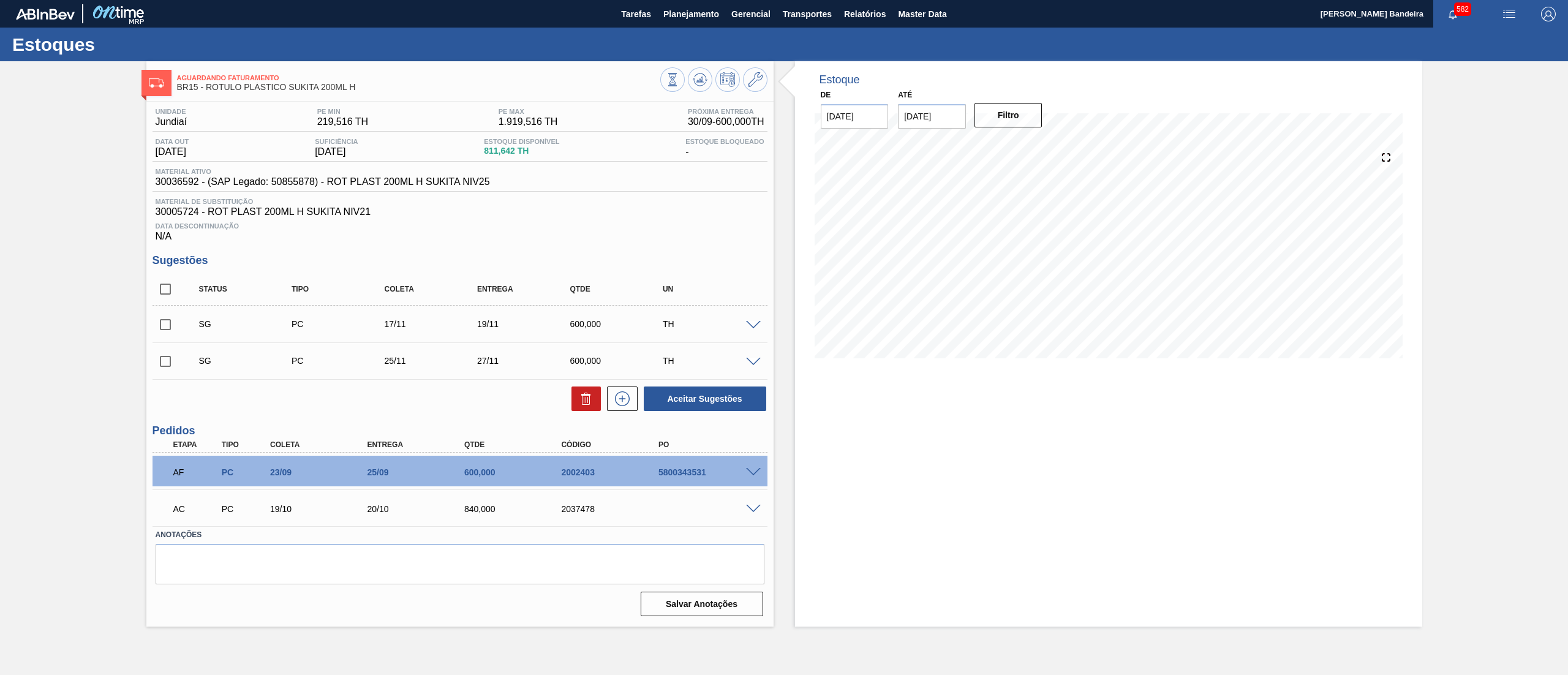
click at [760, 327] on span at bounding box center [753, 325] width 14 height 9
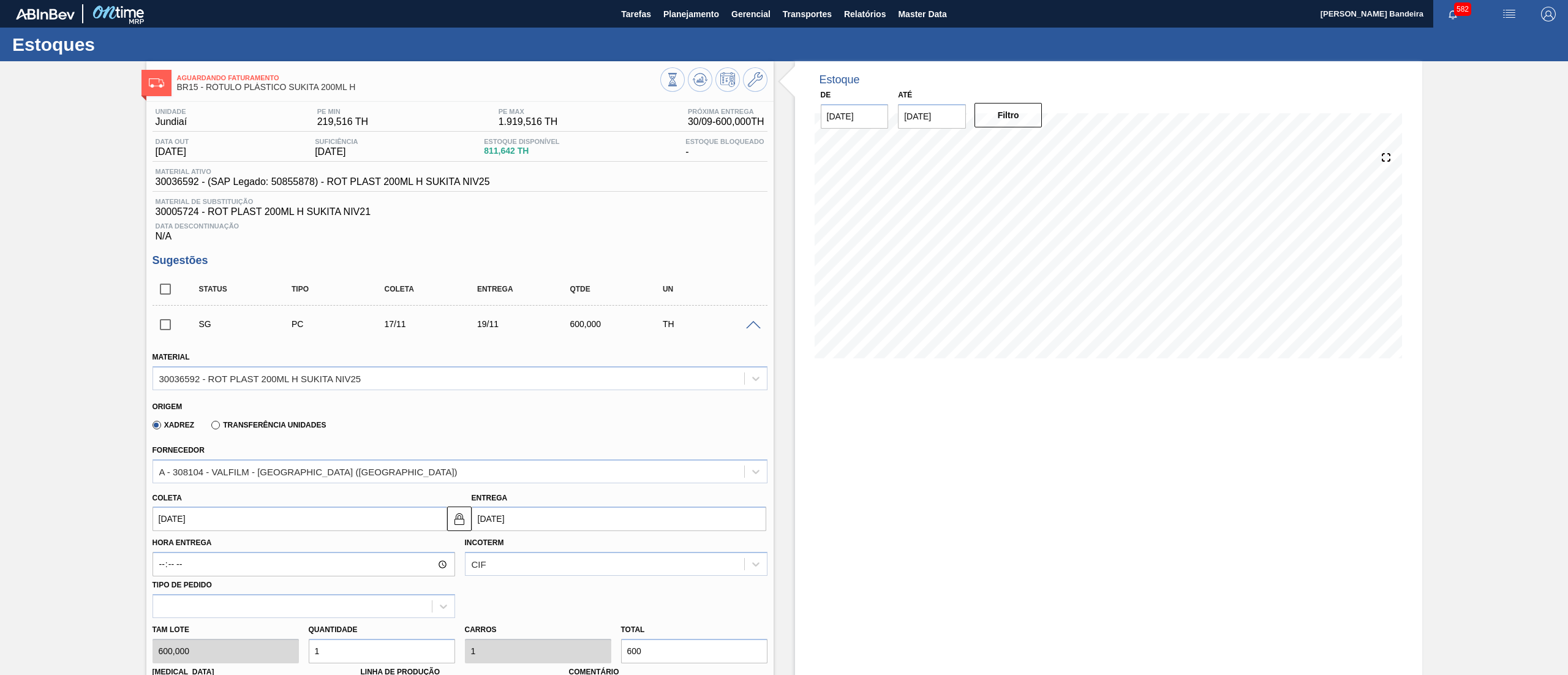
click at [754, 329] on span at bounding box center [753, 325] width 14 height 9
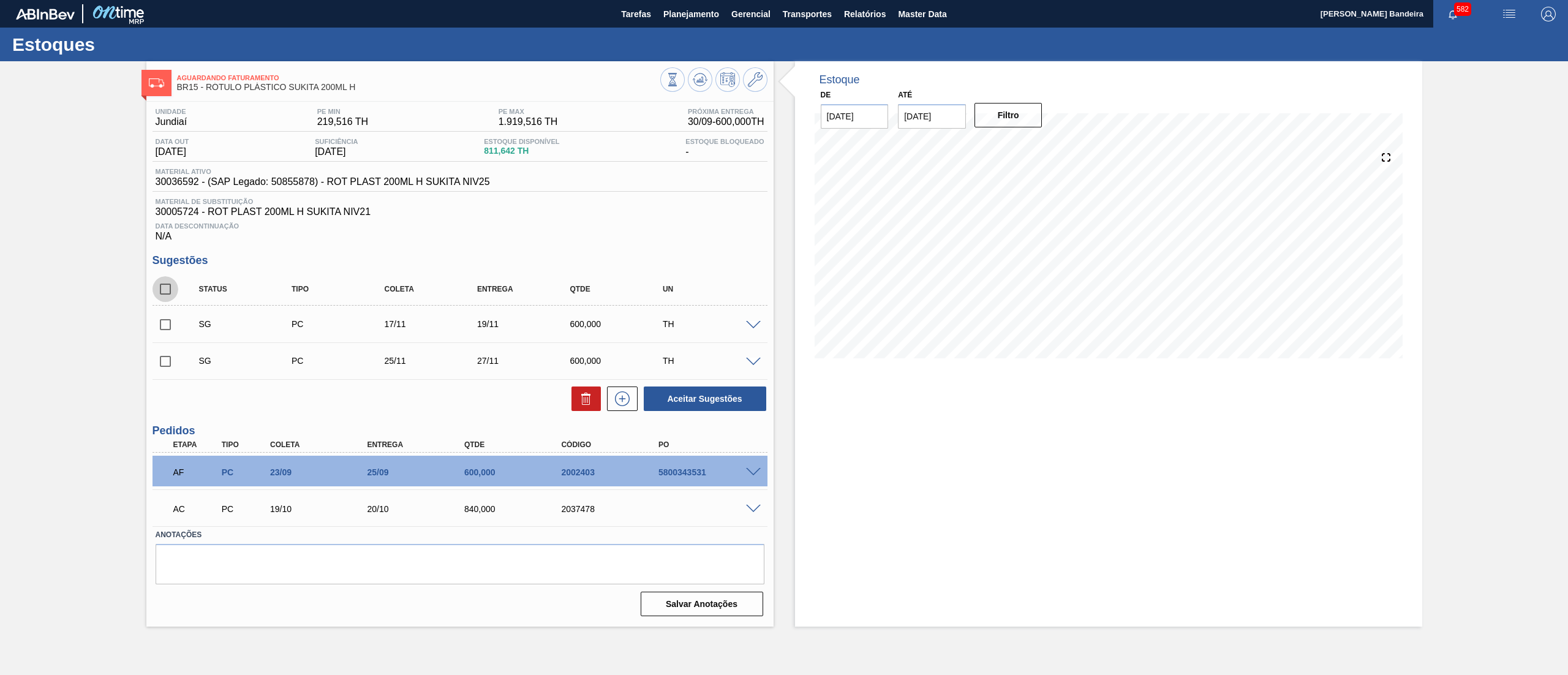
click at [170, 294] on input "checkbox" at bounding box center [165, 289] width 25 height 25
checkbox input "true"
click at [666, 391] on button "Aceitar Sugestões" at bounding box center [705, 399] width 123 height 25
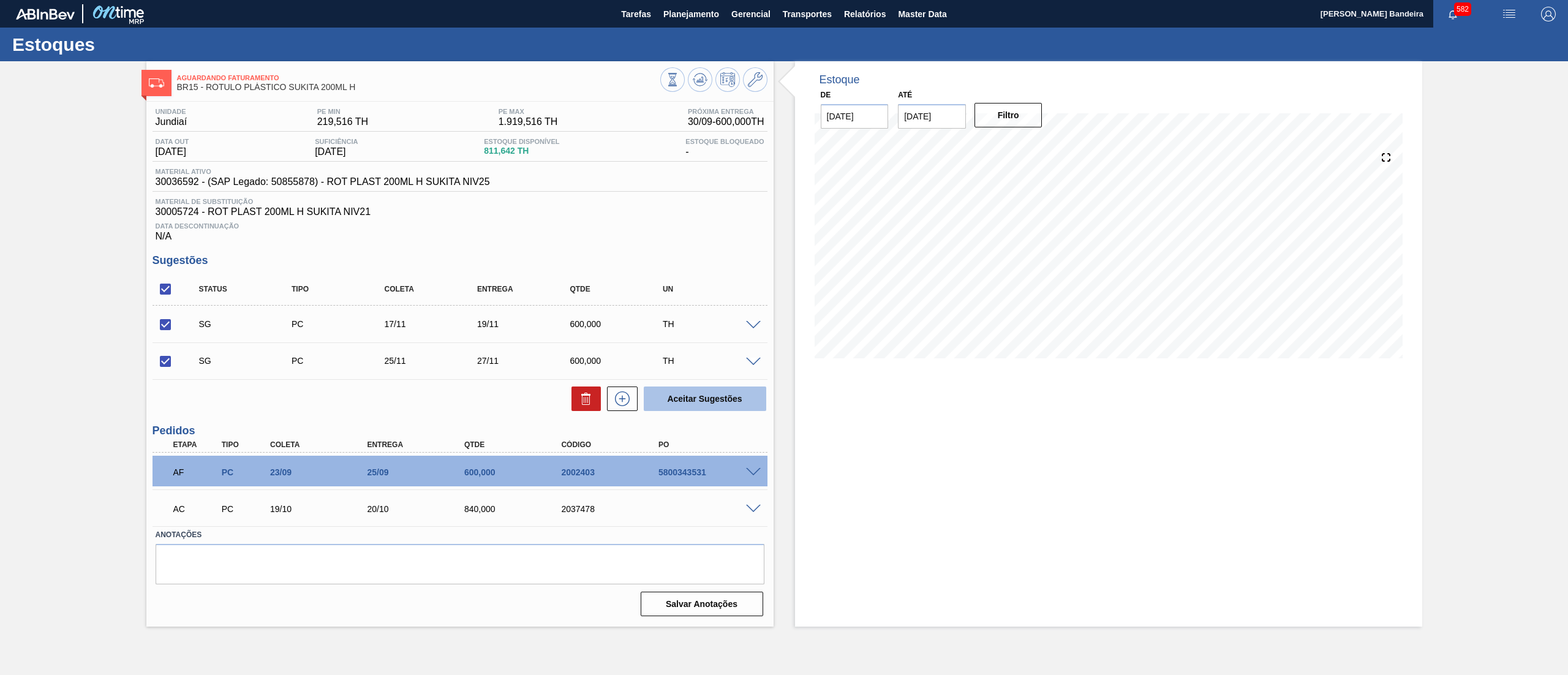
checkbox input "false"
click at [176, 282] on input "checkbox" at bounding box center [165, 289] width 25 height 25
click at [172, 293] on input "checkbox" at bounding box center [165, 289] width 25 height 25
checkbox input "true"
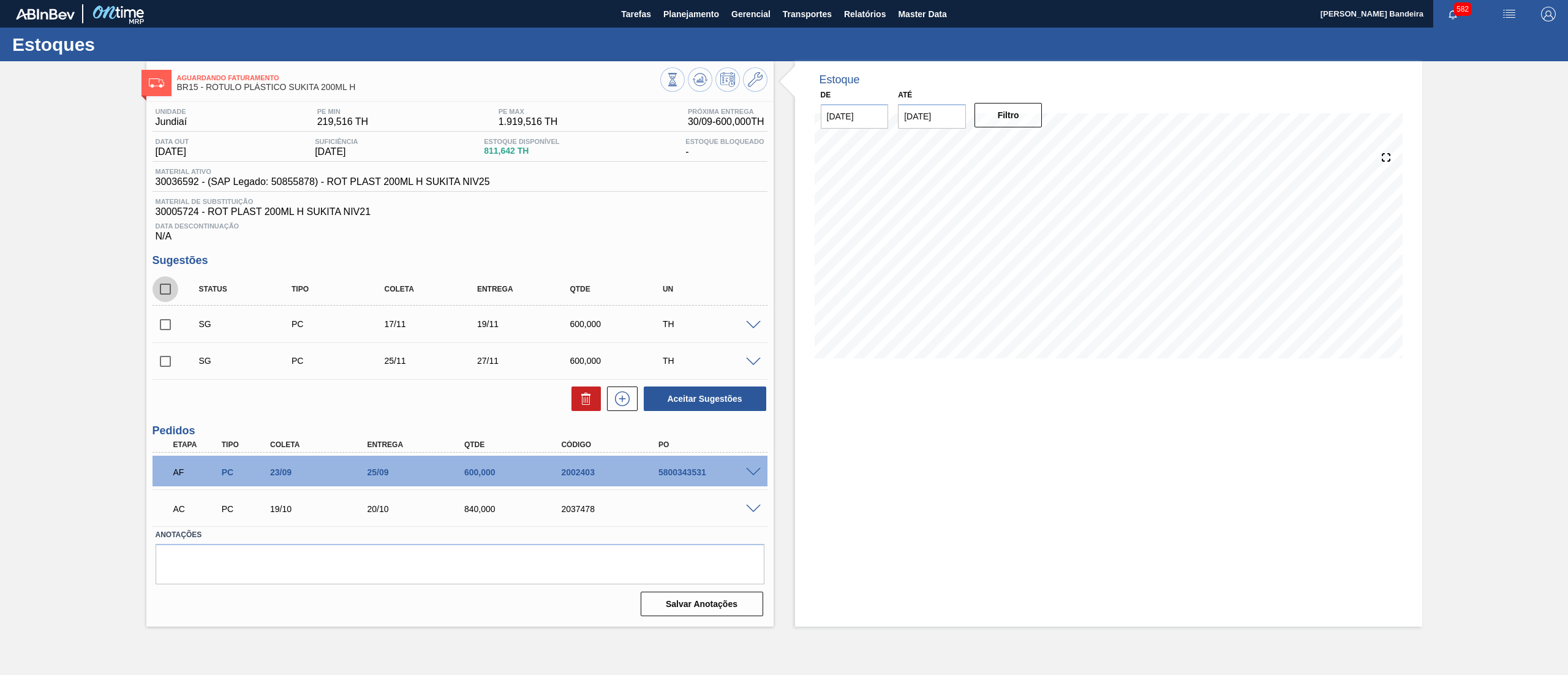
checkbox input "true"
click at [681, 398] on button "Aceitar Sugestões" at bounding box center [705, 399] width 123 height 25
checkbox input "false"
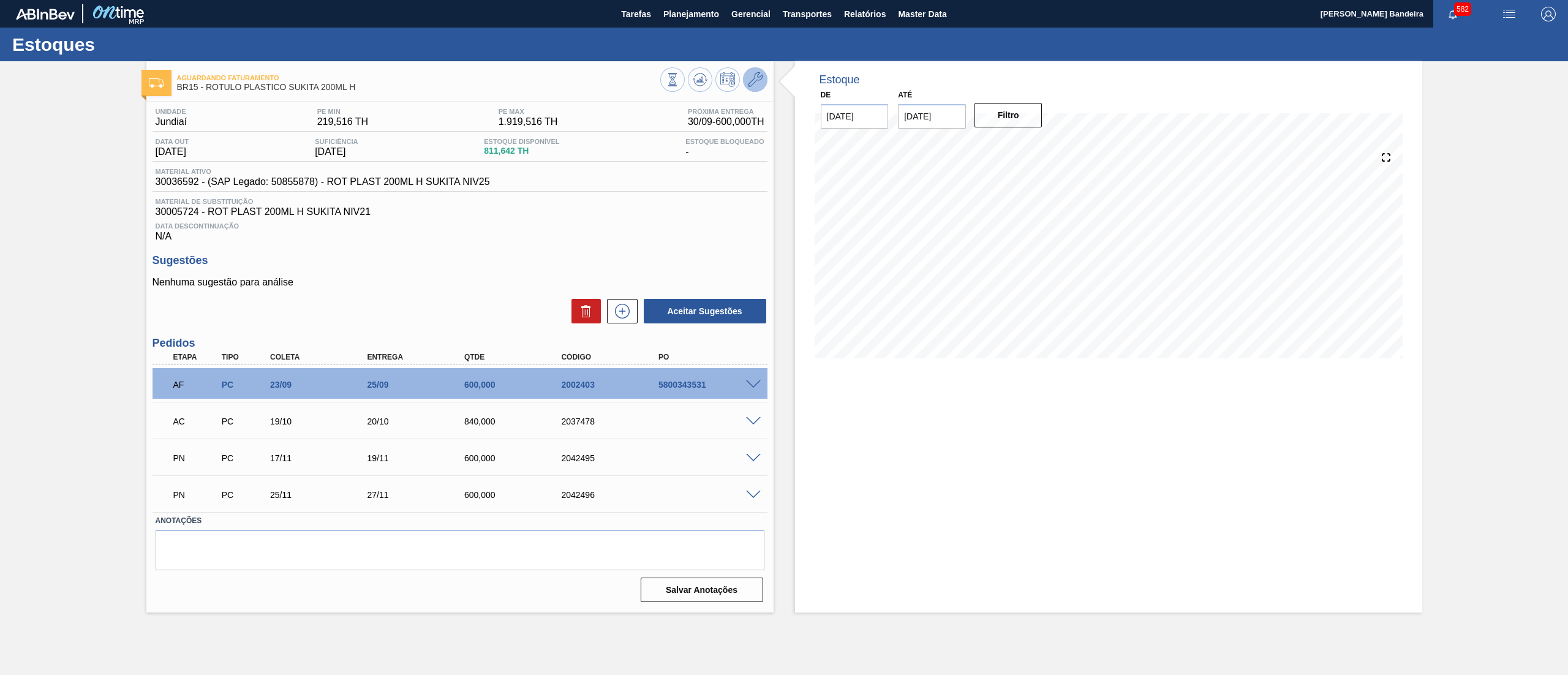
click at [749, 83] on icon at bounding box center [755, 79] width 14 height 14
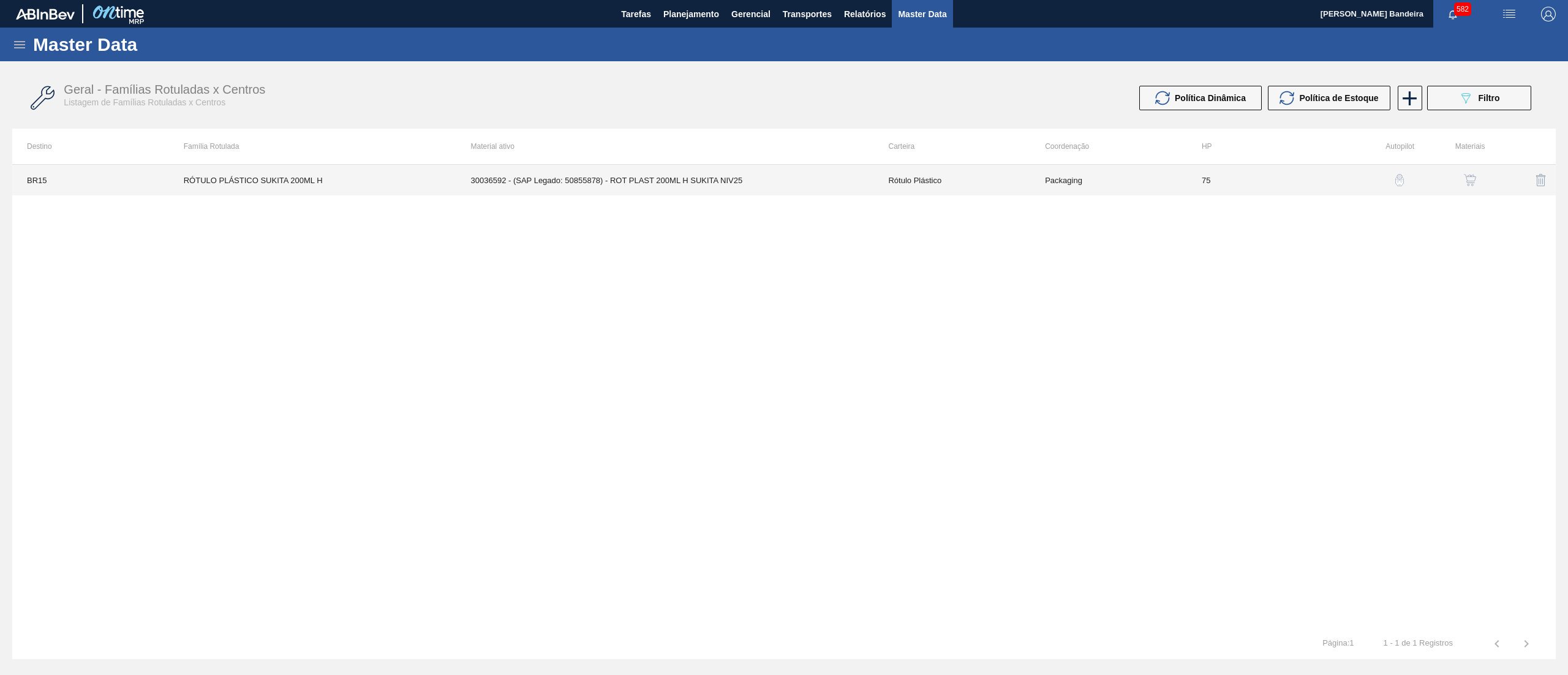
click at [755, 176] on td "30036592 - (SAP Legado: 50855878) - ROT PLAST 200ML H SUKITA NIV25" at bounding box center [665, 180] width 417 height 30
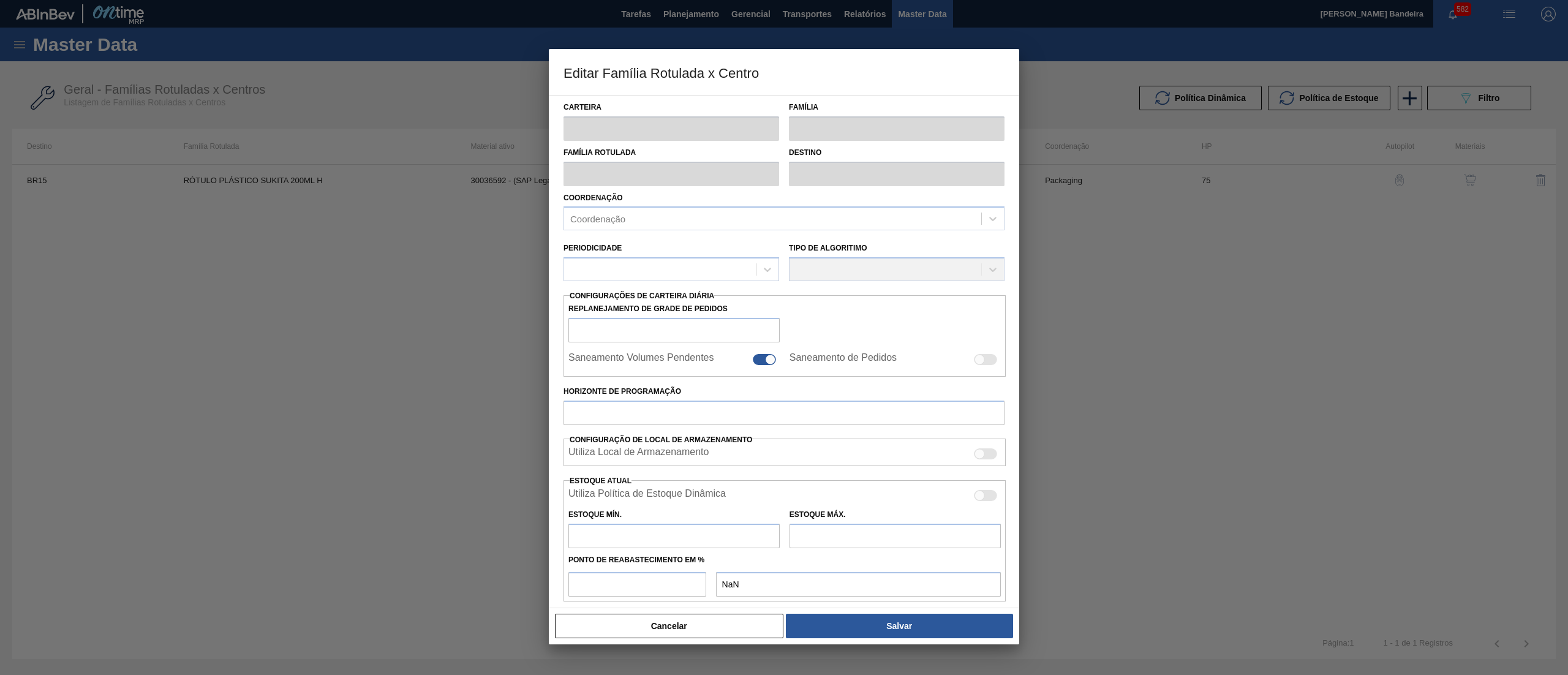
type input "Rótulo Plástico"
type input "RÓTULO PLÁSTICO SUKITA 200ML H"
type input "BR15 - Jundiaí"
type input "75"
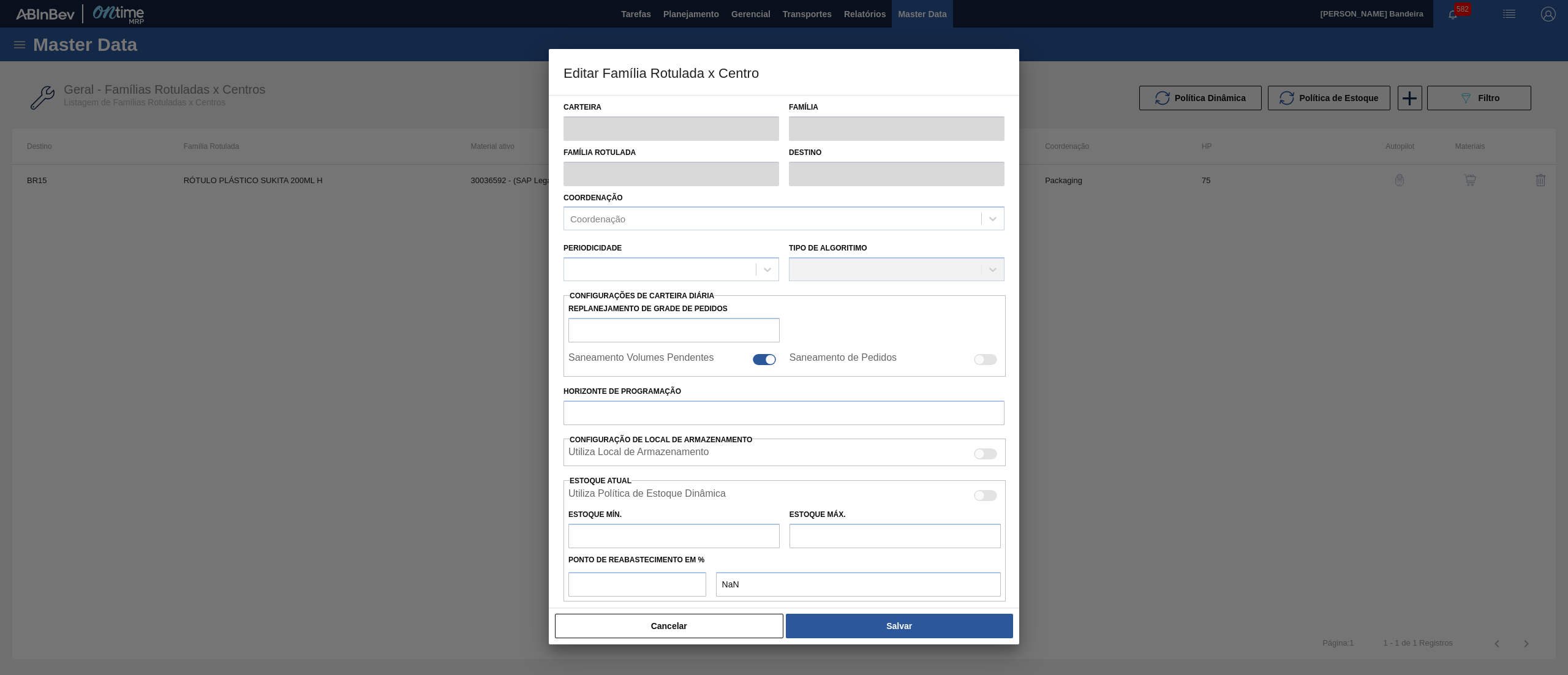
type input "219,516"
type input "1.919,516"
type input "50"
type input "1.069,516"
checkbox input "true"
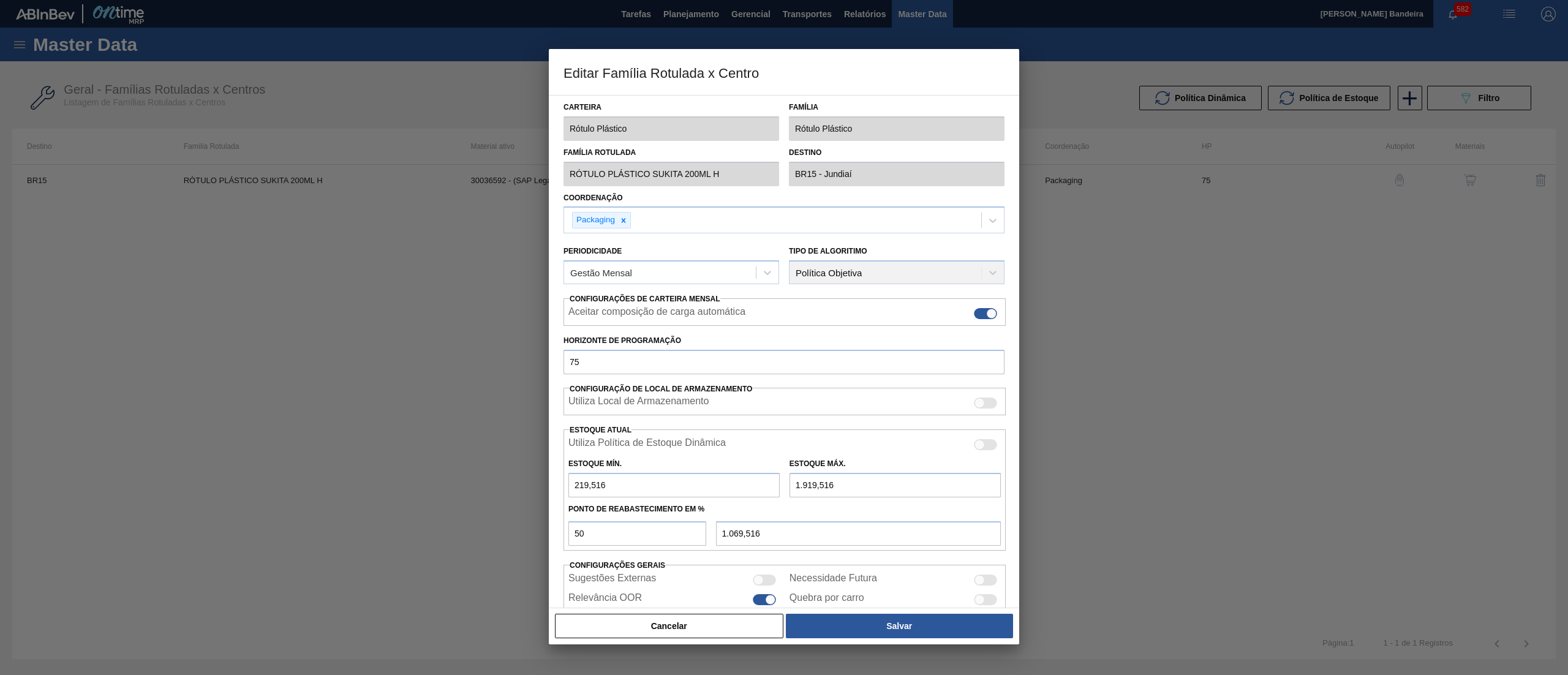
drag, startPoint x: 802, startPoint y: 489, endPoint x: 785, endPoint y: 489, distance: 17.0
click at [785, 489] on div "Estoque Máx. 1.919,516" at bounding box center [895, 476] width 221 height 42
type input "2.919,516"
type input "1.569,516"
click at [807, 484] on input "2.919,516" at bounding box center [895, 485] width 212 height 25
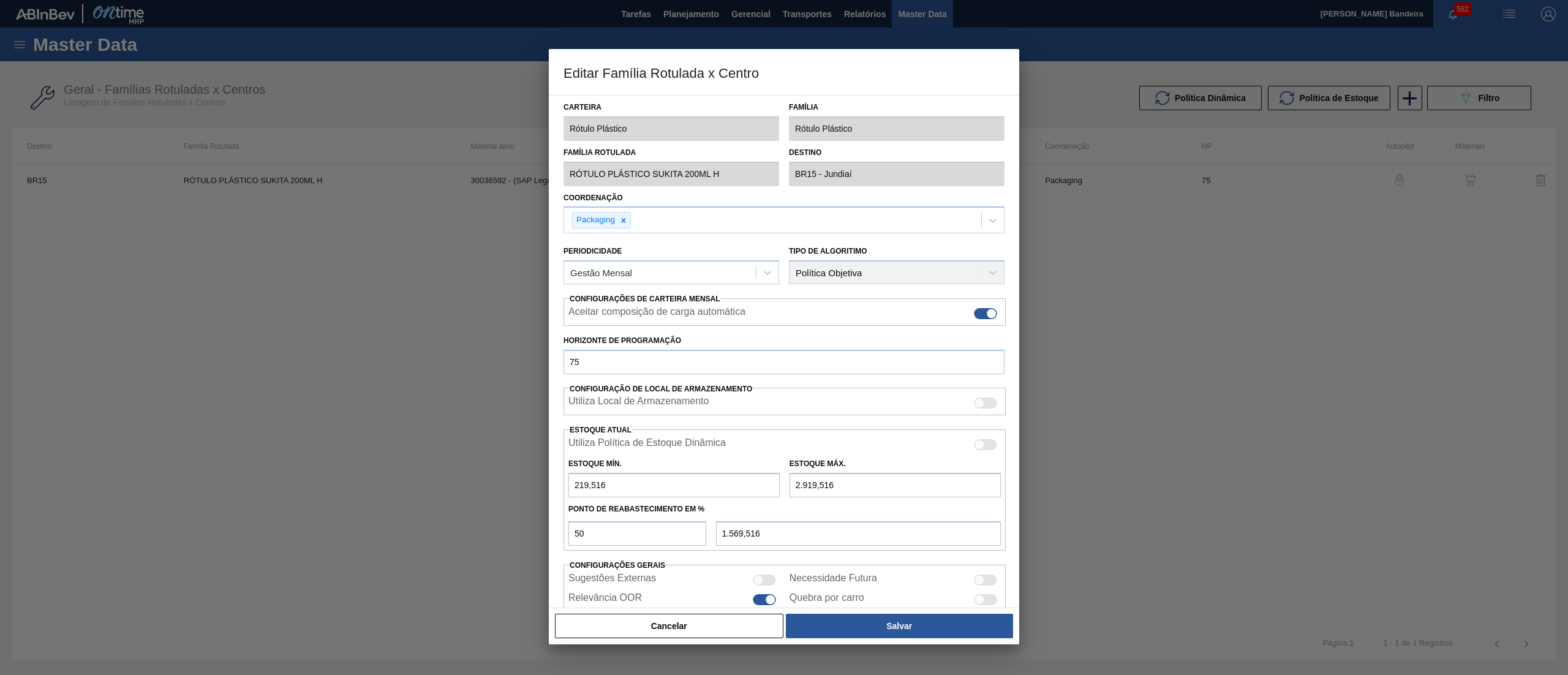
type input "219,516"
click at [798, 491] on input "219,516" at bounding box center [895, 485] width 212 height 25
type input "2.319,516"
type input "1.269,516"
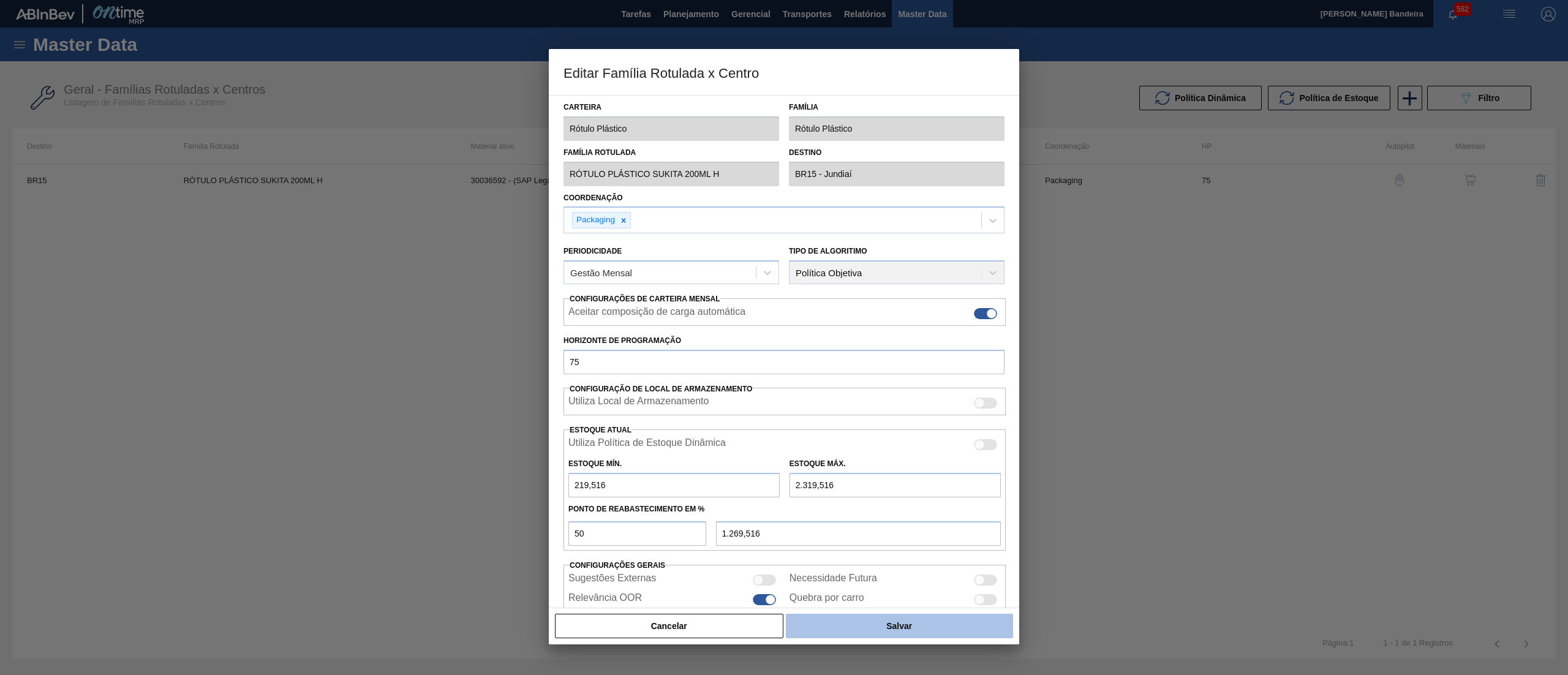
type input "2.319,516"
click at [846, 614] on button "Salvar" at bounding box center [900, 626] width 227 height 25
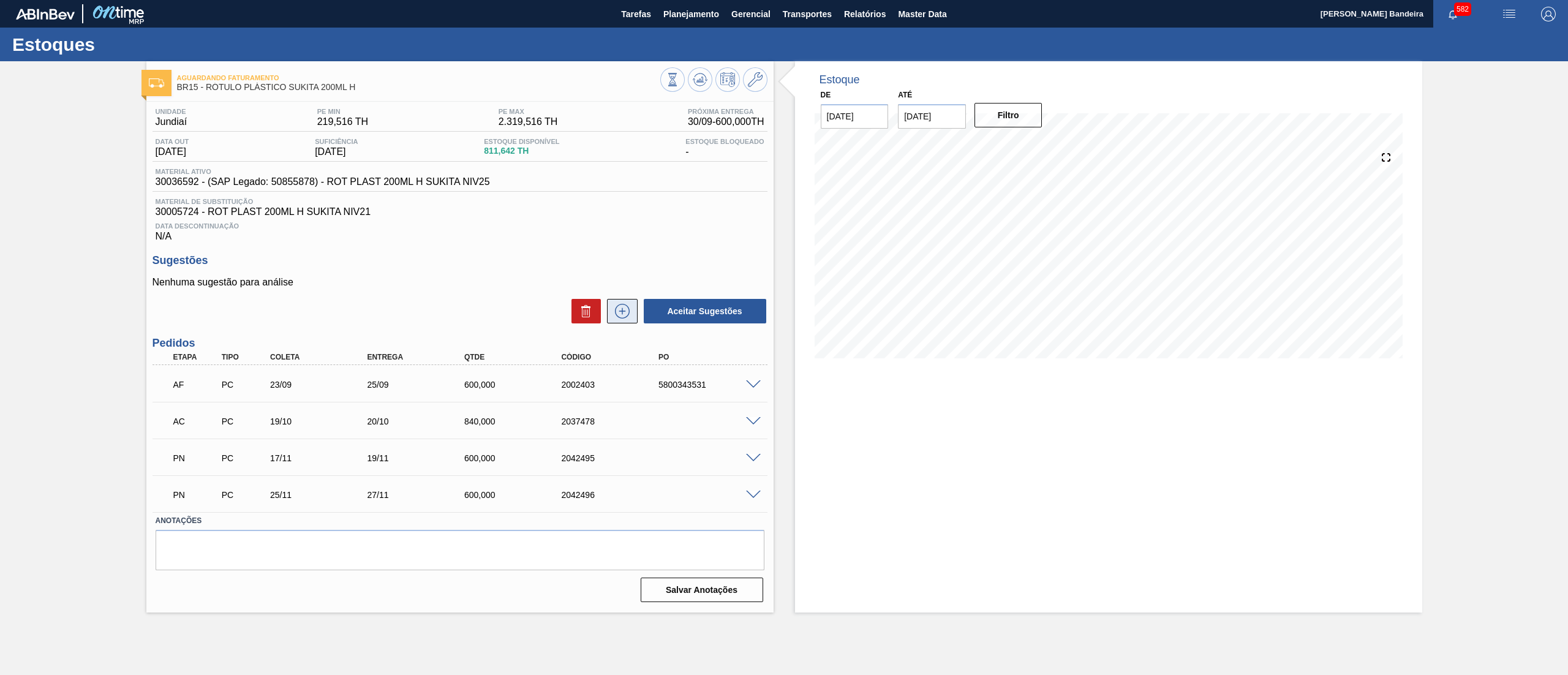
click at [623, 318] on icon at bounding box center [622, 311] width 19 height 14
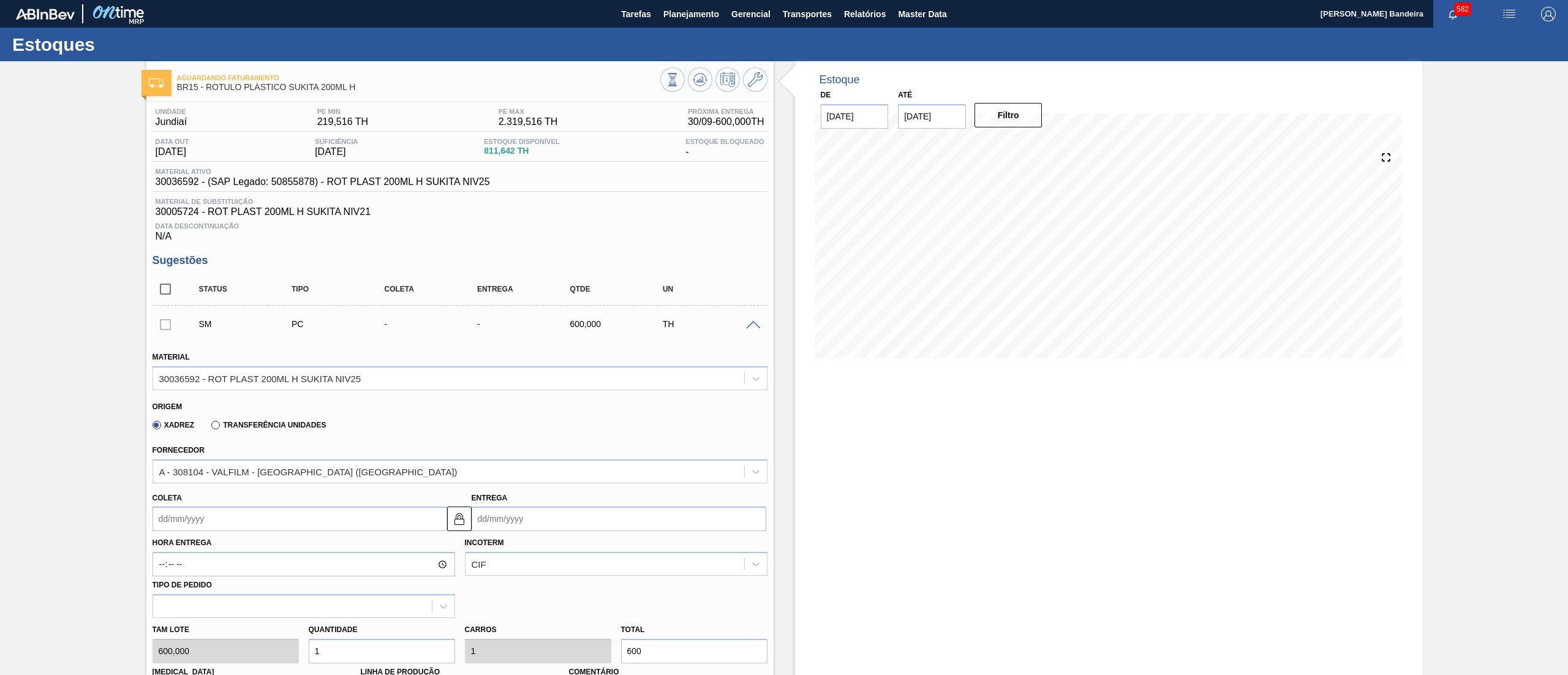
click at [224, 521] on input "Coleta" at bounding box center [300, 519] width 295 height 25
click at [285, 368] on button "Next Month" at bounding box center [289, 364] width 8 height 8
click at [268, 465] on div "24" at bounding box center [266, 464] width 17 height 17
type input "[DATE]"
type input "26/10/2025"
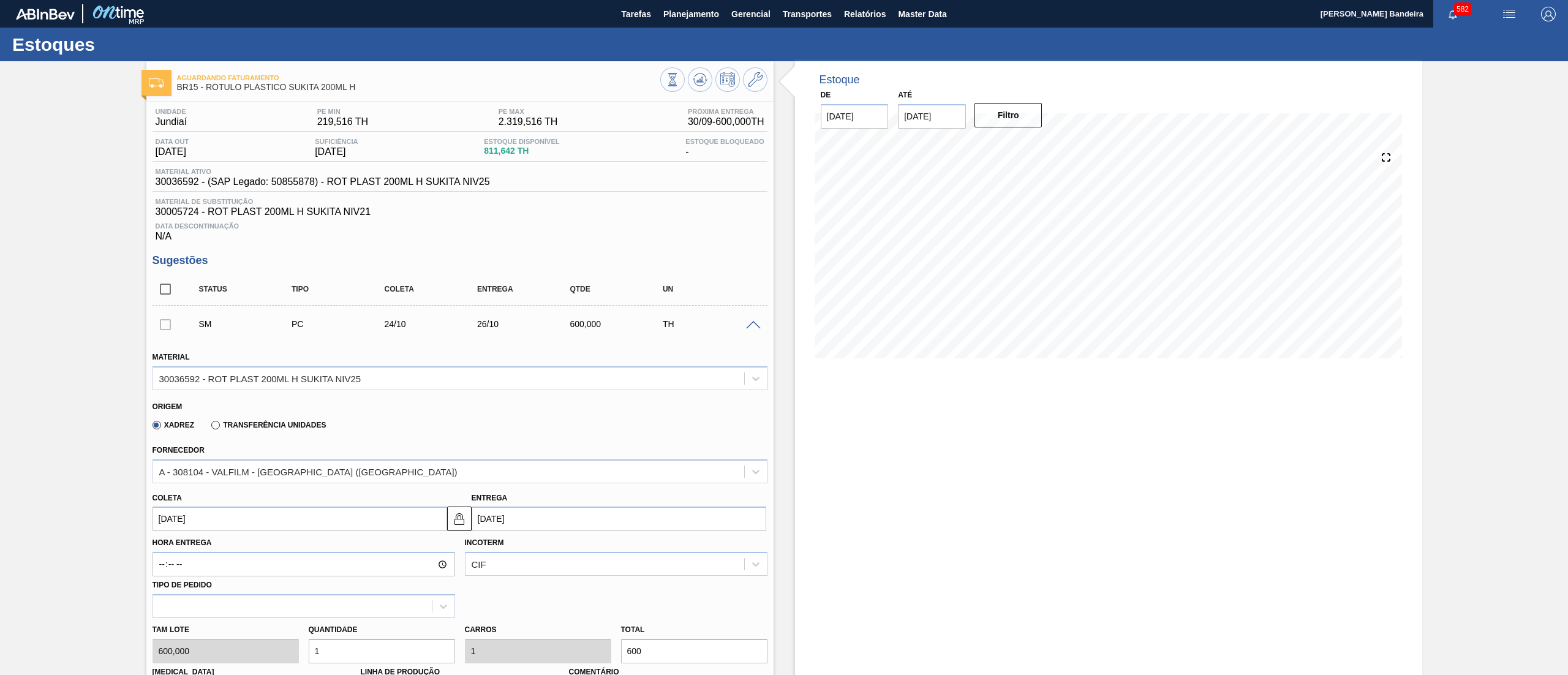
scroll to position [490, 0]
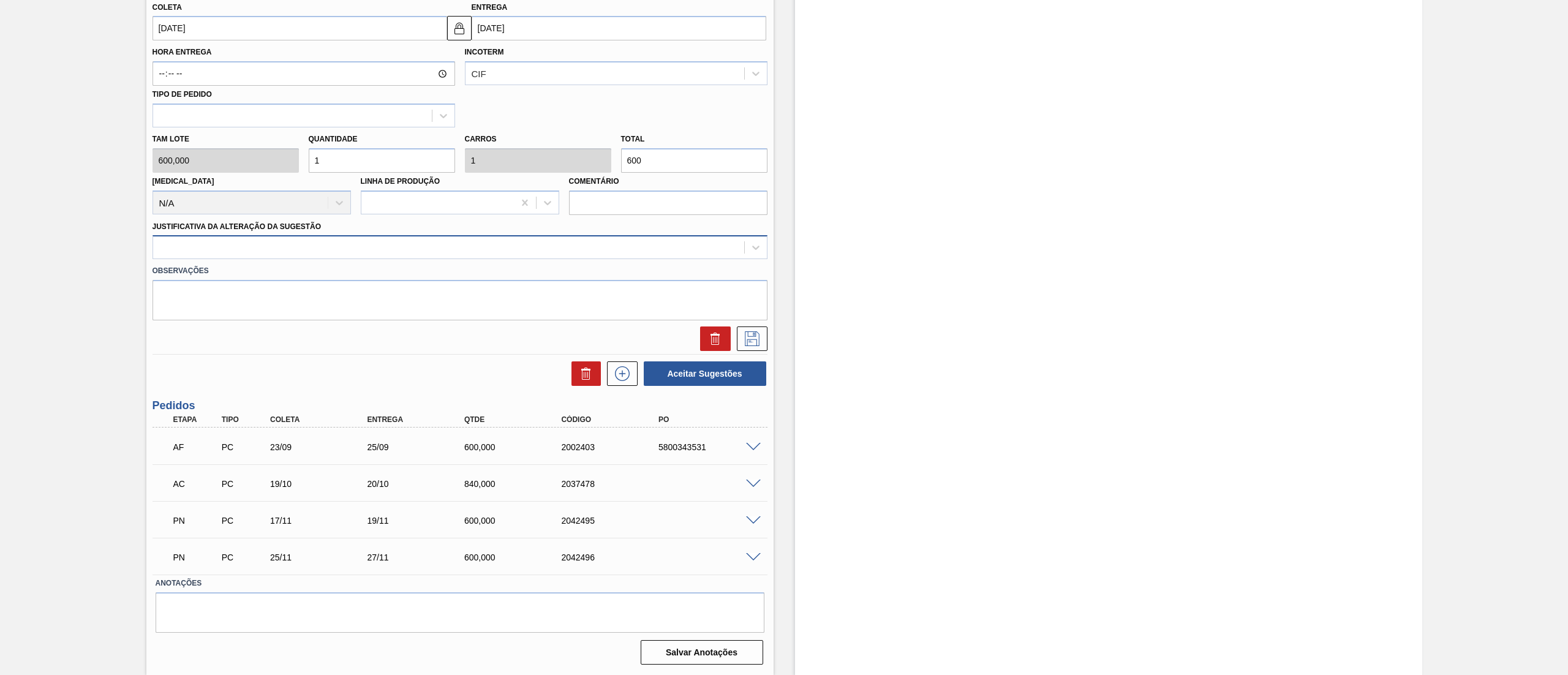
click at [251, 250] on div at bounding box center [448, 248] width 591 height 18
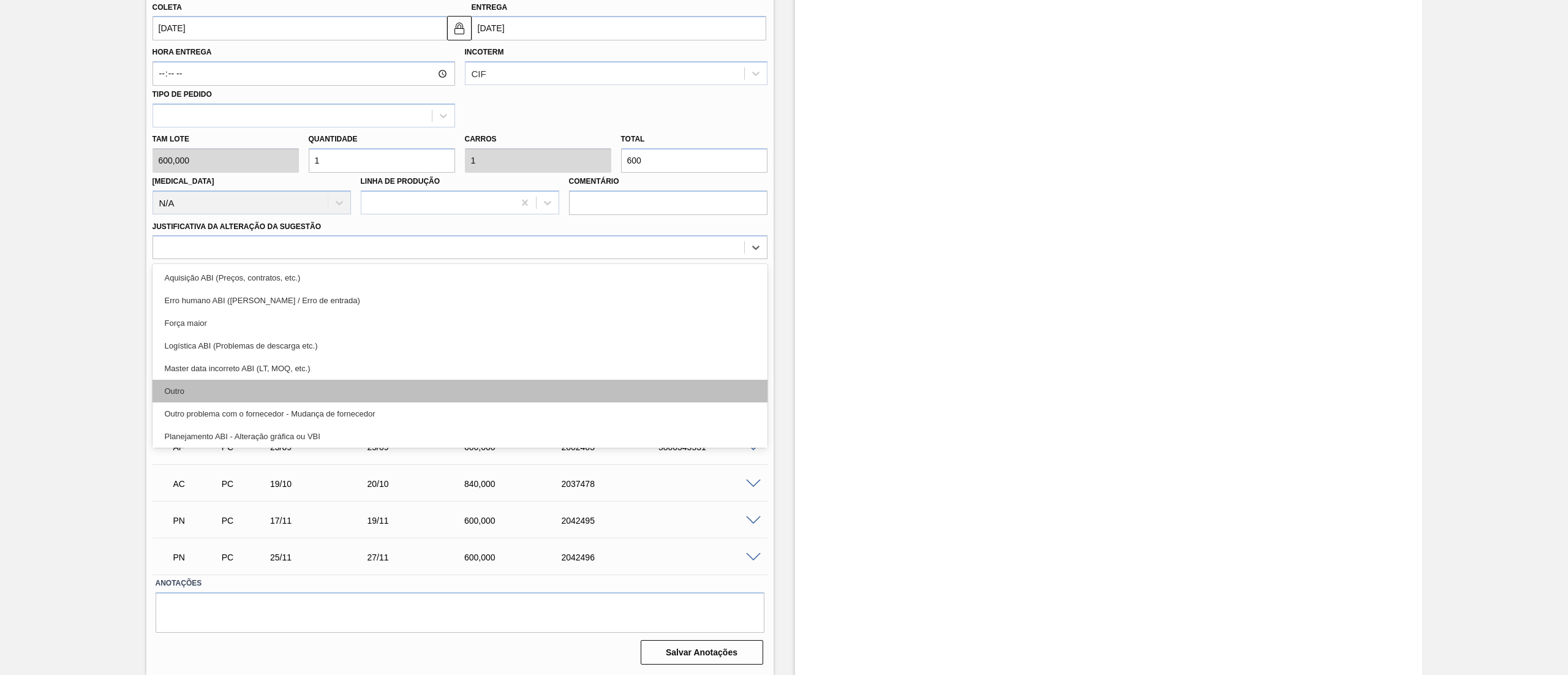
click at [227, 391] on div "Outro" at bounding box center [460, 391] width 615 height 23
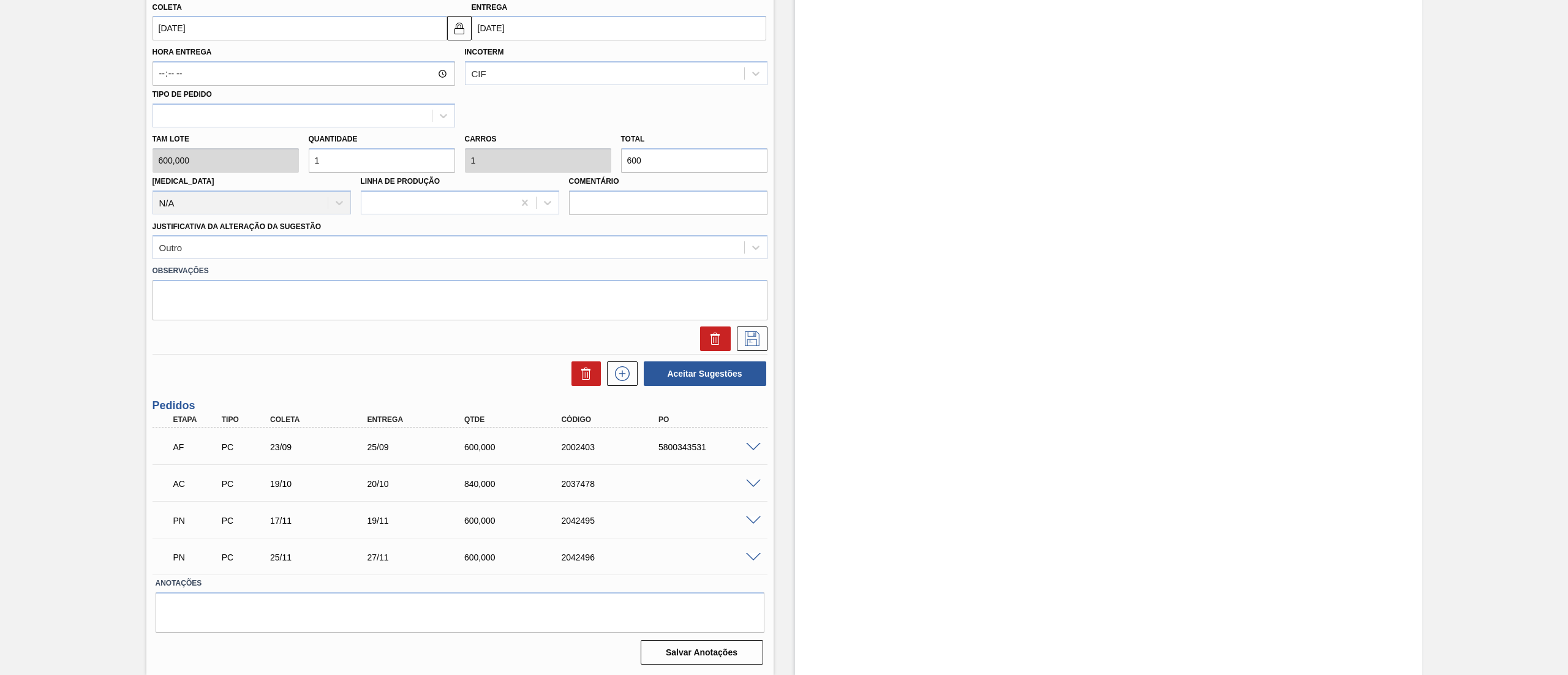
click at [240, 156] on div "Tam lote 600,000 Quantidade 1 Carros 1 Total 600 Doca N/A Linha de Produção Com…" at bounding box center [460, 171] width 625 height 87
type input "0"
type input "0,3"
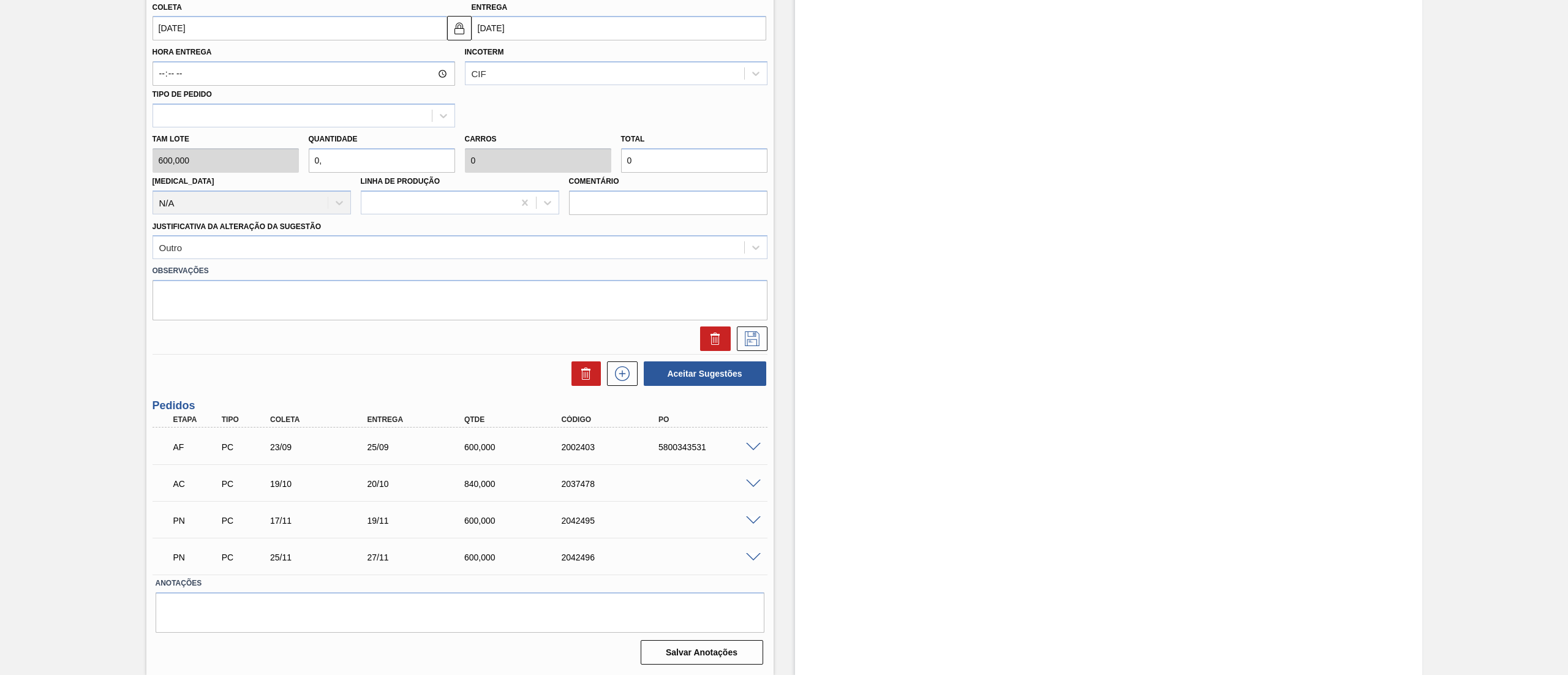
type input "0,3"
type input "180"
click at [338, 162] on input "0,3" at bounding box center [382, 160] width 147 height 25
type input "0,"
type input "0"
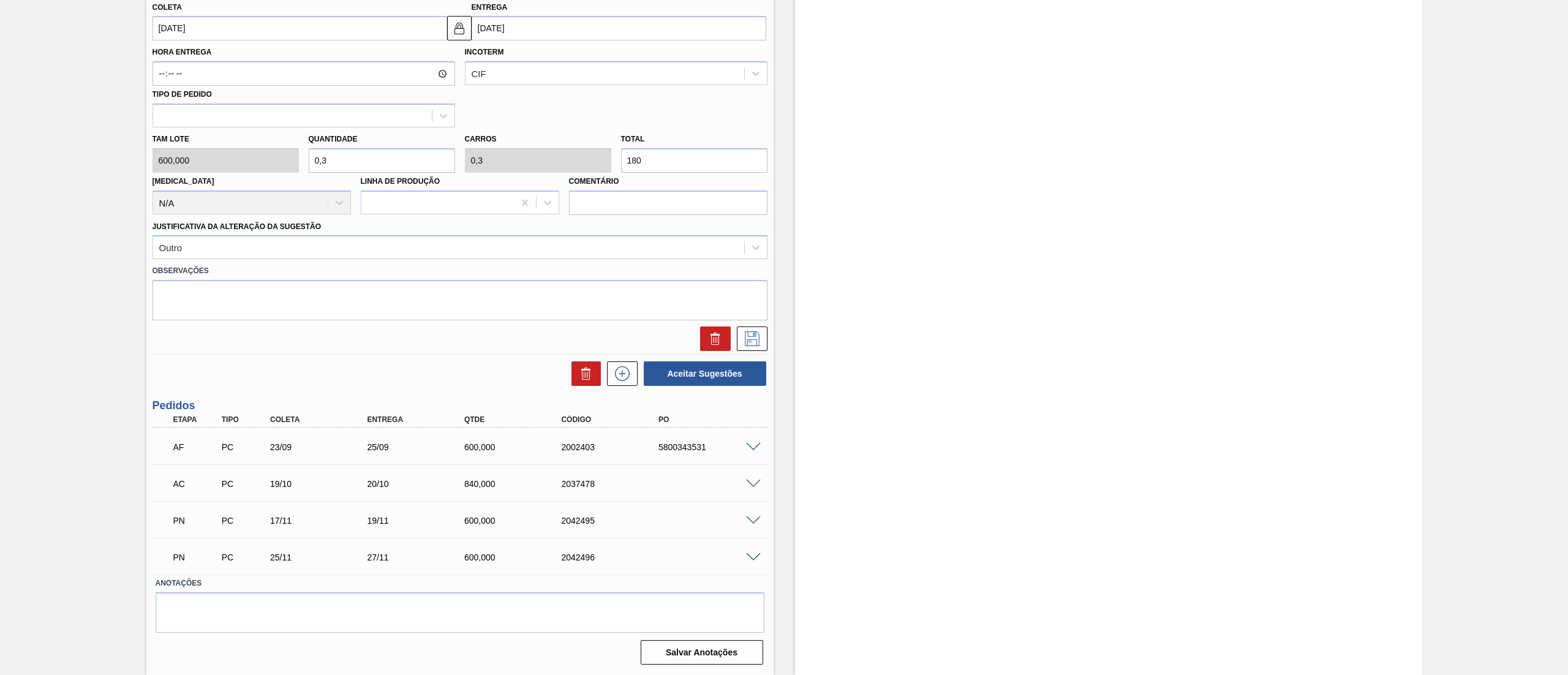
type input "0"
type input "0,5"
type input "300"
type input "0,5"
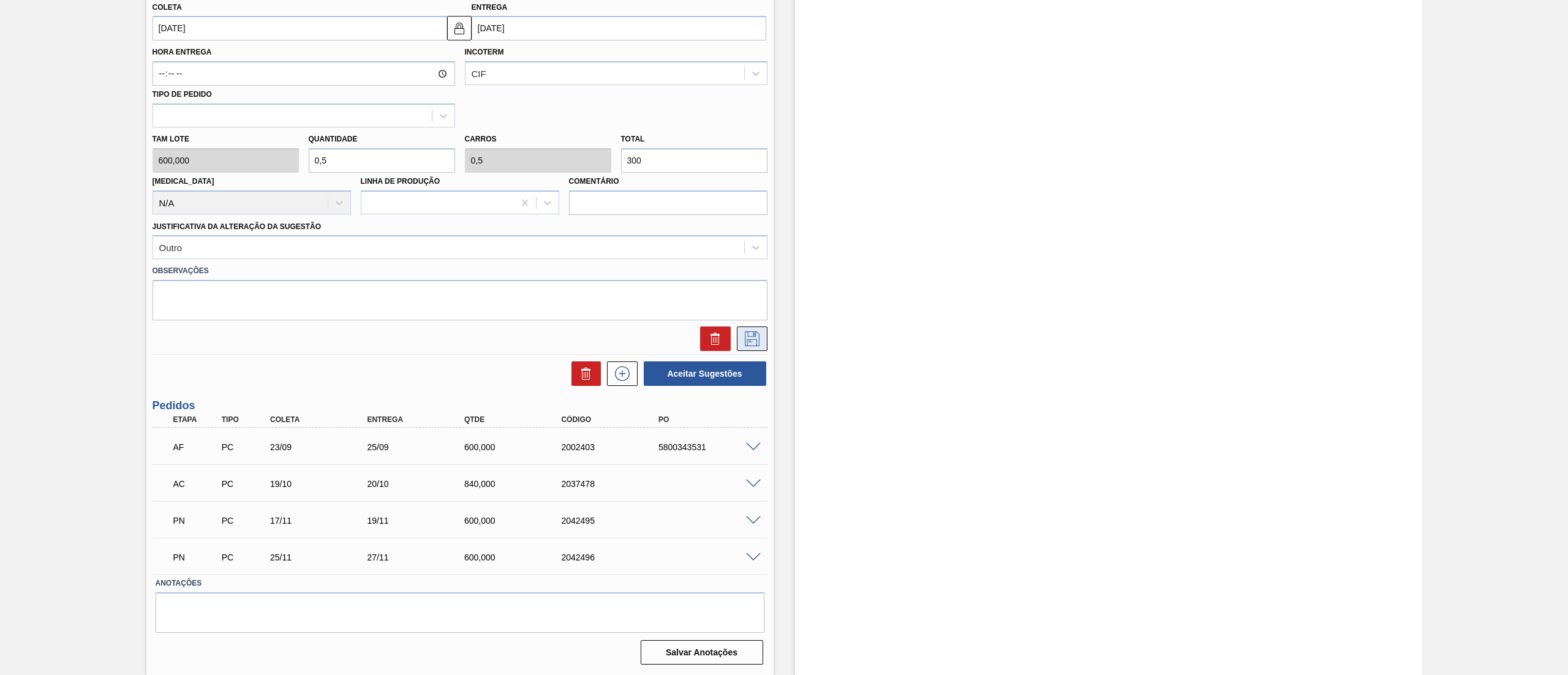
click at [745, 332] on icon at bounding box center [752, 338] width 19 height 14
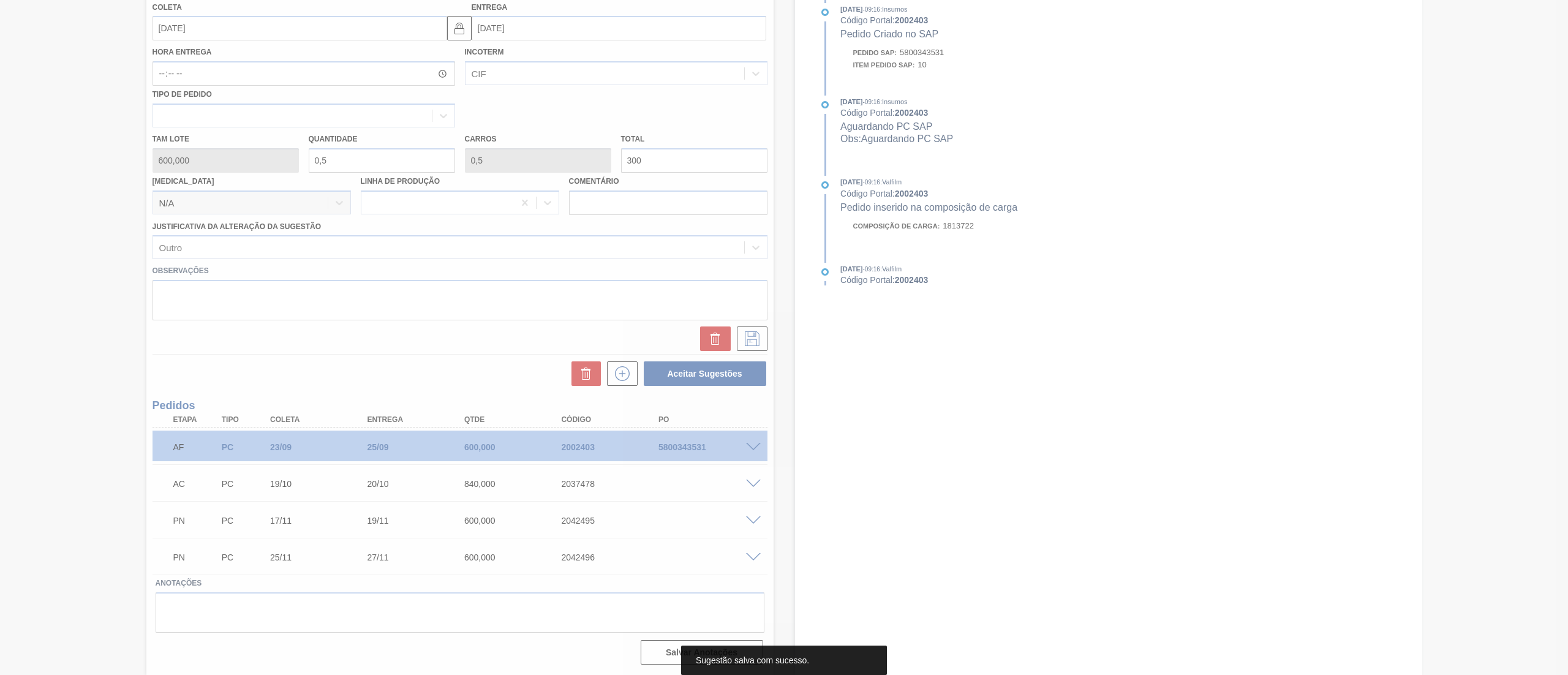
scroll to position [0, 0]
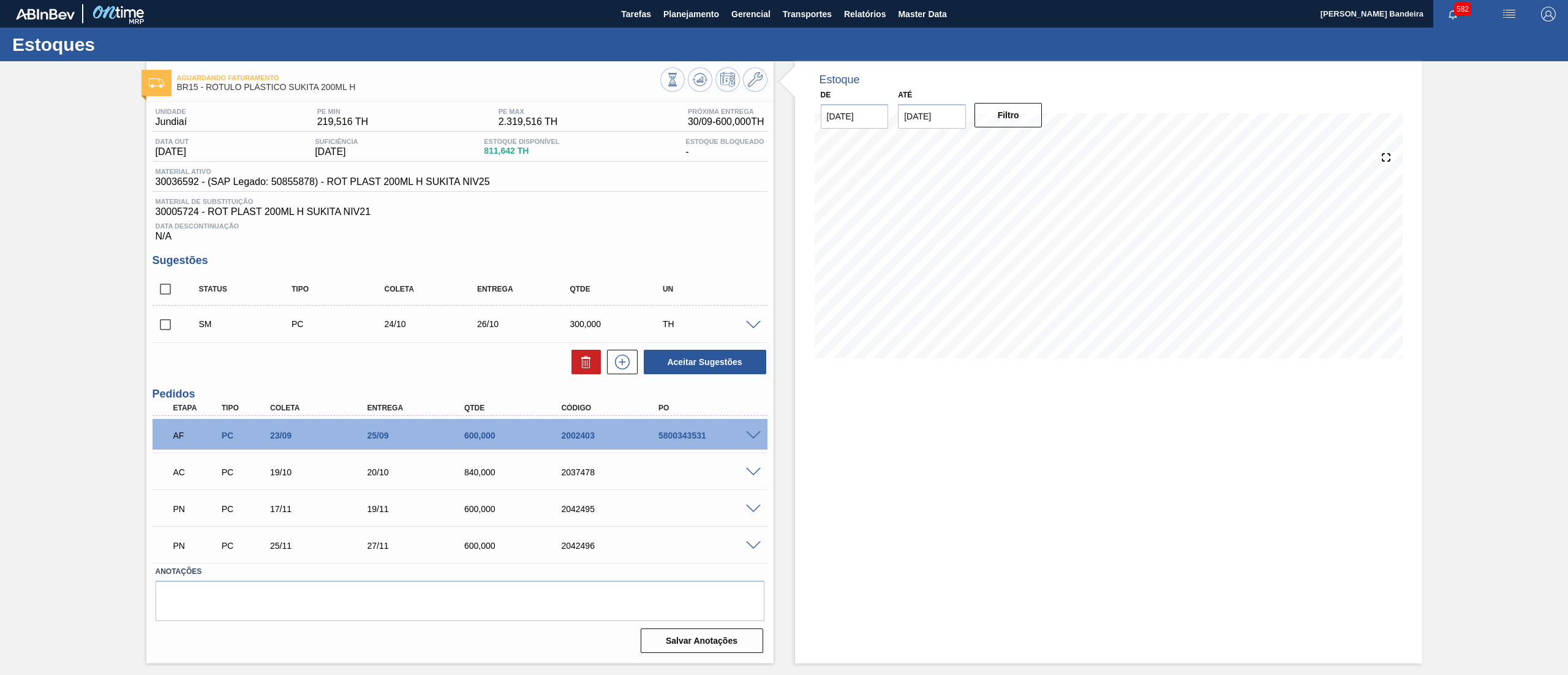
click at [169, 318] on input "checkbox" at bounding box center [165, 324] width 25 height 25
click at [710, 367] on button "Aceitar Sugestões" at bounding box center [705, 362] width 123 height 25
checkbox input "false"
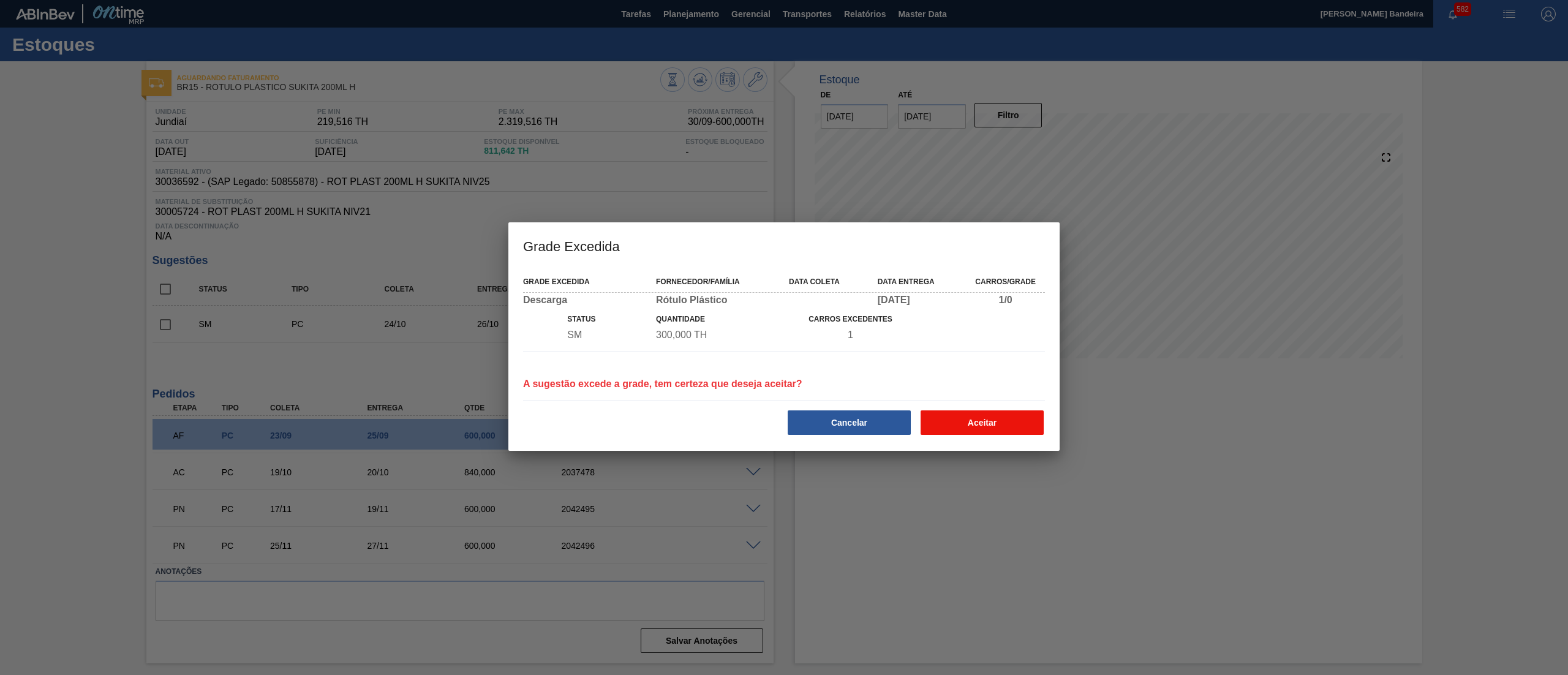
click at [998, 418] on button "Aceitar" at bounding box center [982, 423] width 123 height 25
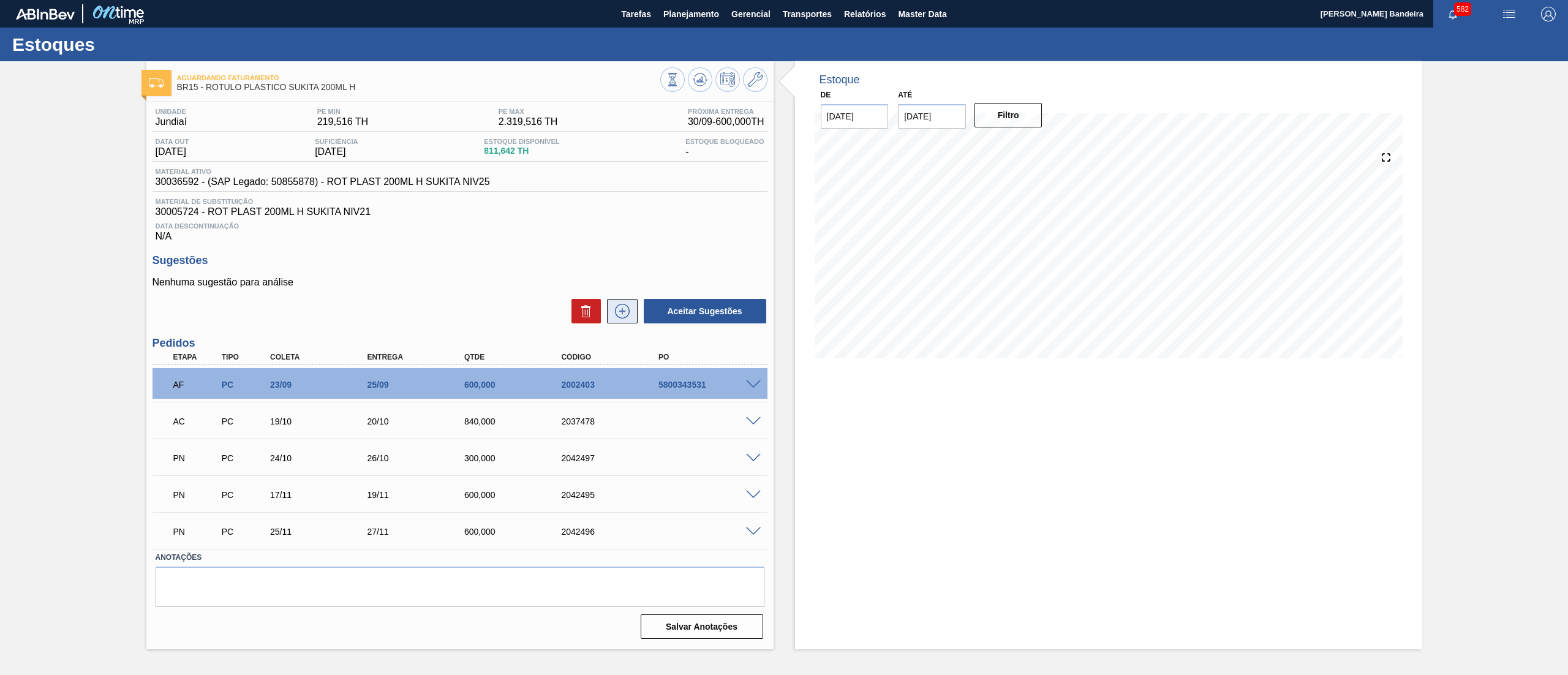
click at [621, 307] on icon at bounding box center [622, 311] width 19 height 14
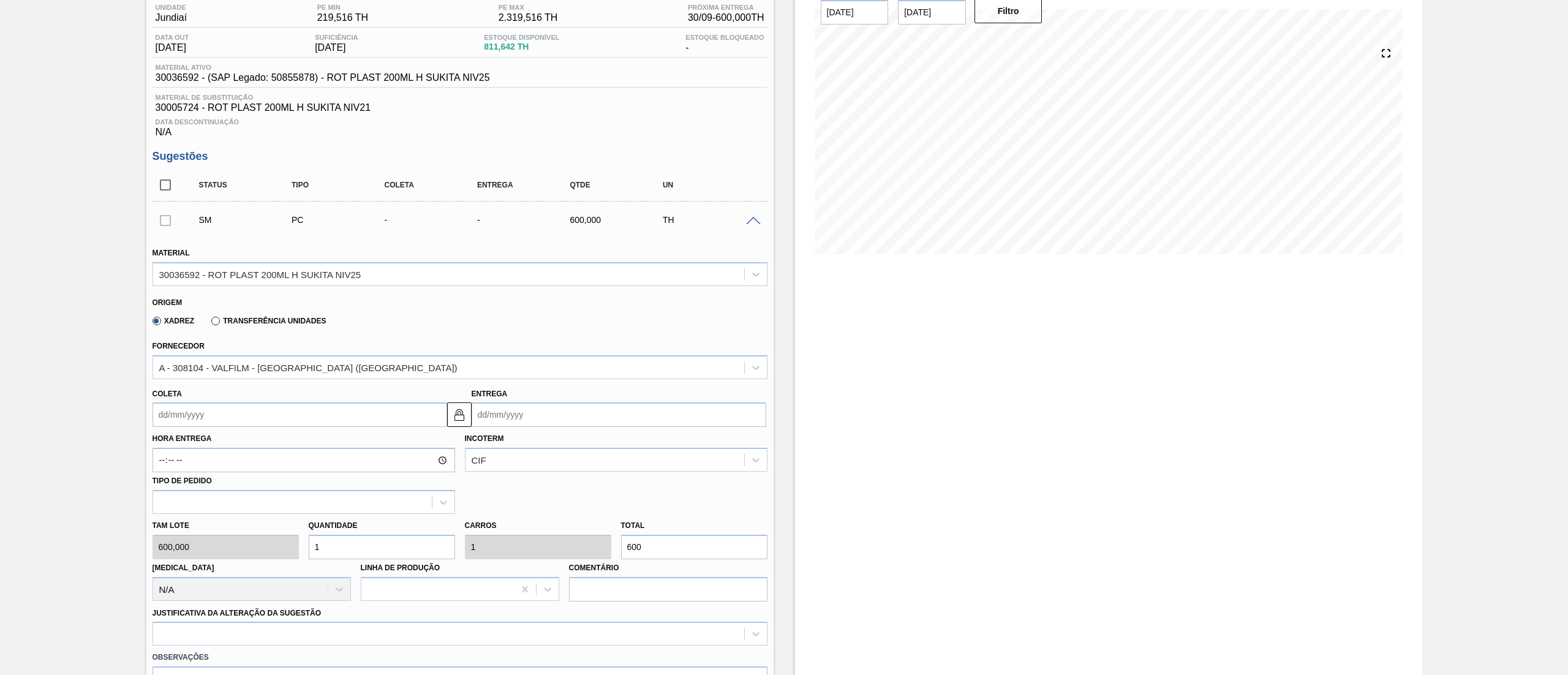
scroll to position [191, 0]
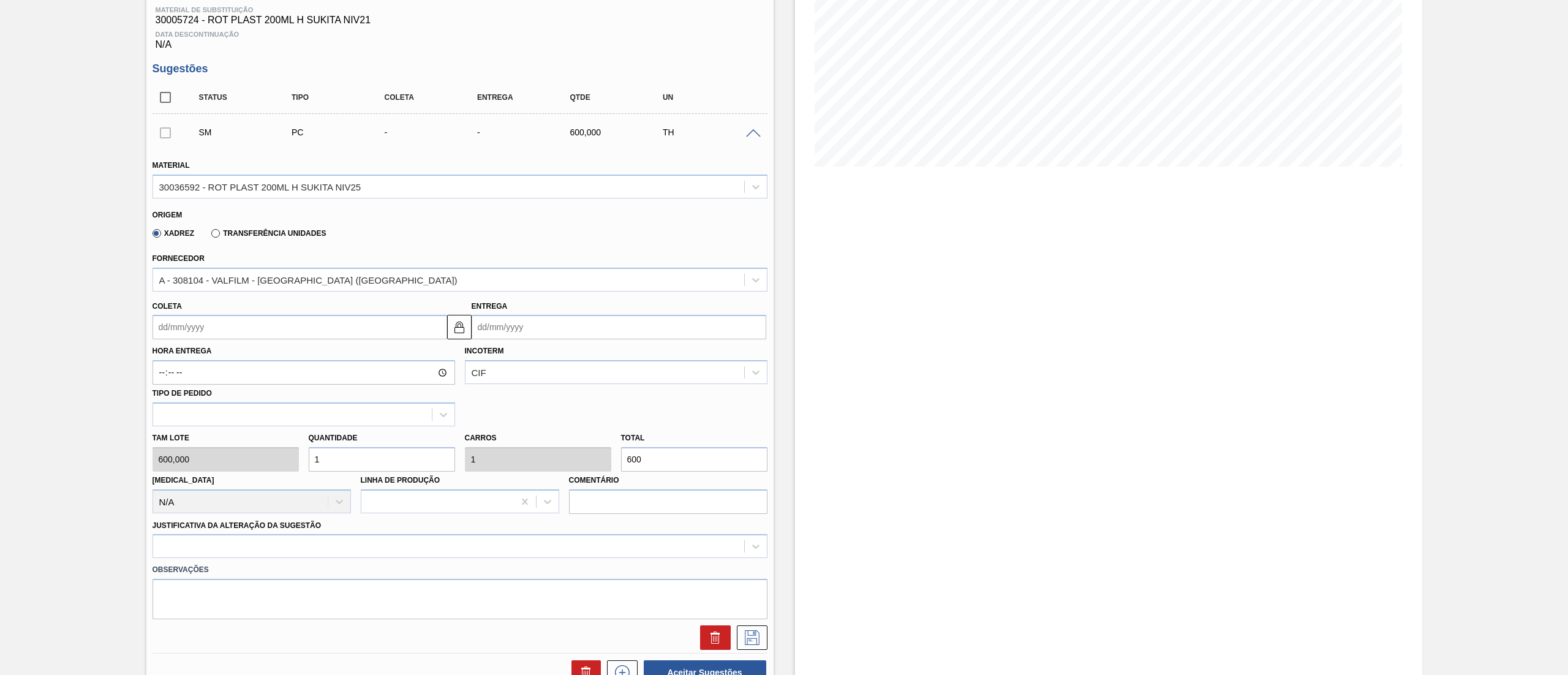
click at [278, 328] on input "Coleta" at bounding box center [300, 327] width 295 height 25
click at [287, 359] on button "Next Month" at bounding box center [289, 356] width 8 height 8
click at [186, 469] on div "24" at bounding box center [187, 475] width 17 height 17
type input "24/11/2025"
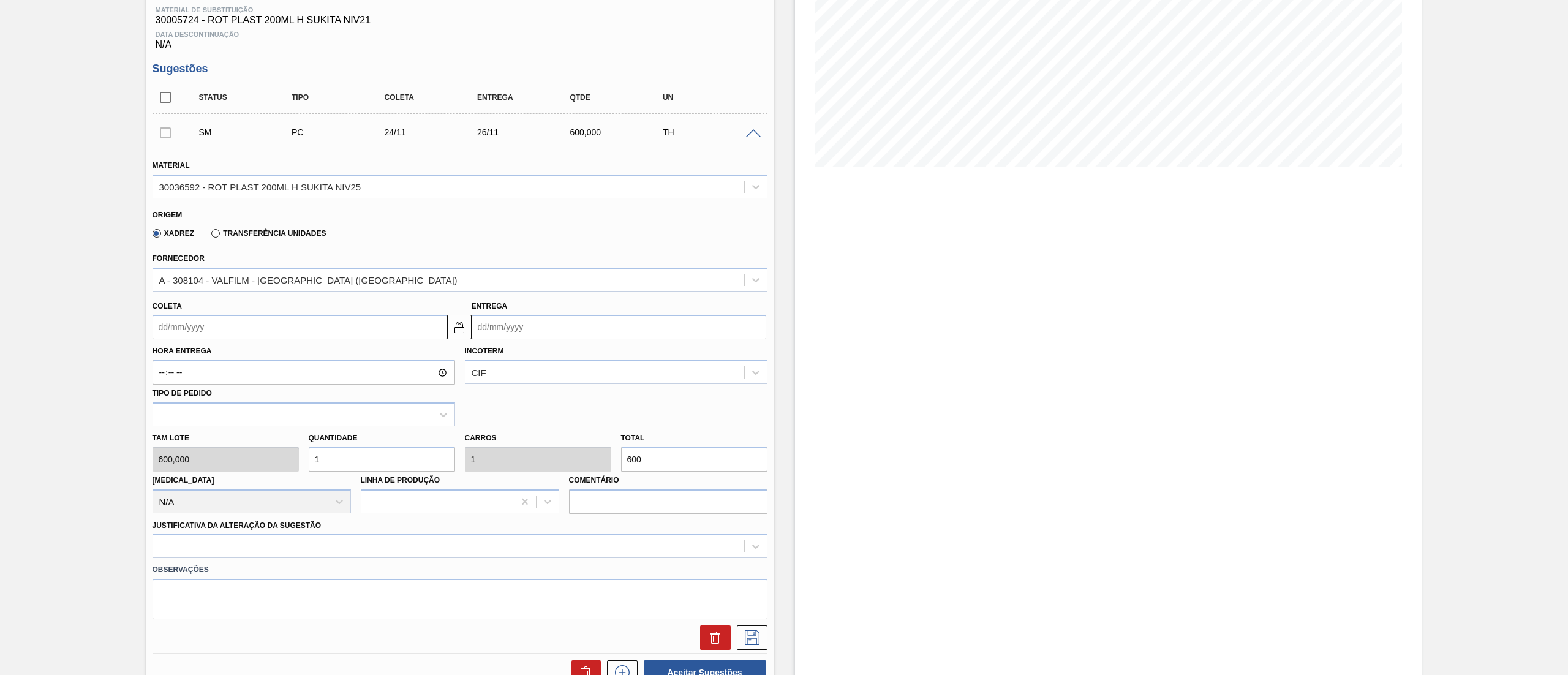
type input "[DATE]"
click at [243, 457] on div "Tam lote 600,000 Quantidade 1 Carros 1 Total 600 Doca N/A Linha de Produção Com…" at bounding box center [460, 470] width 625 height 87
type input "2"
type input "1.200"
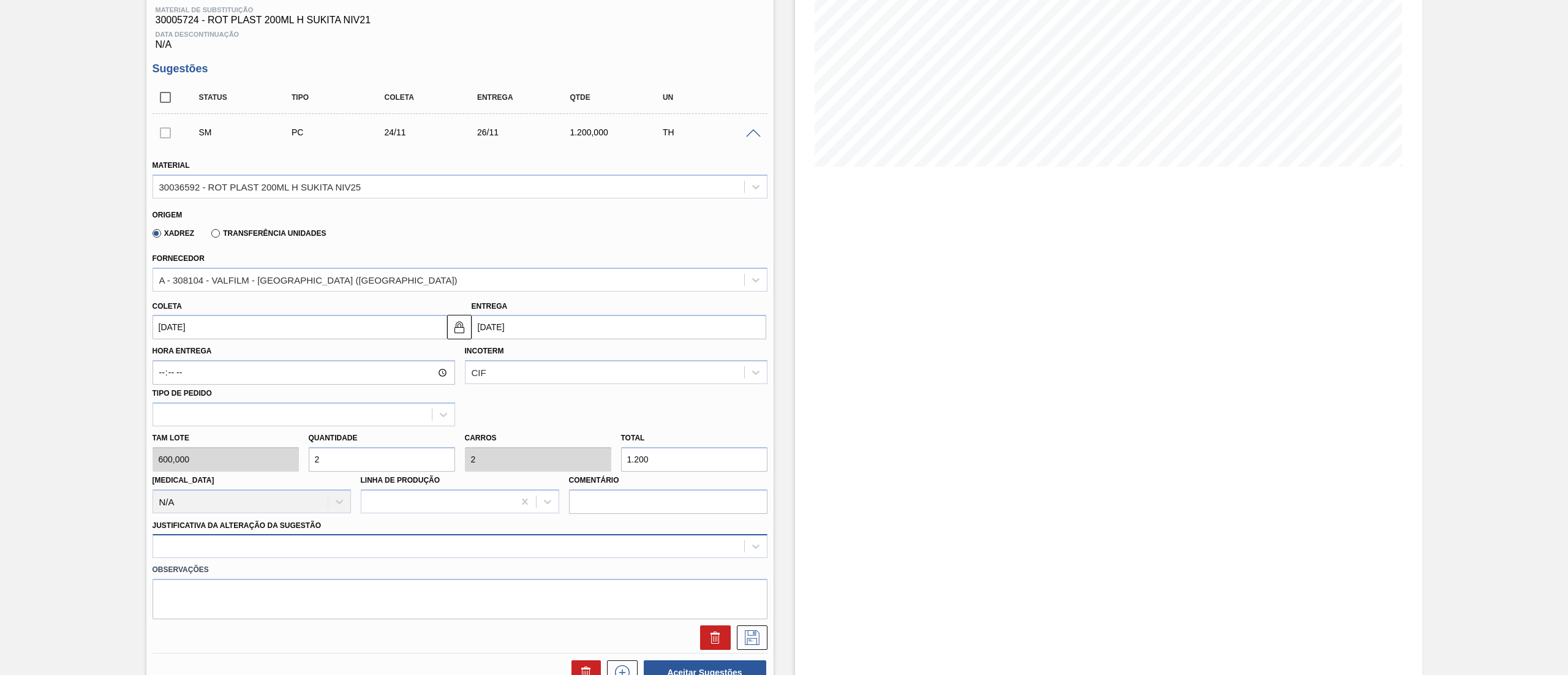
type input "2"
click at [285, 551] on div at bounding box center [460, 546] width 615 height 24
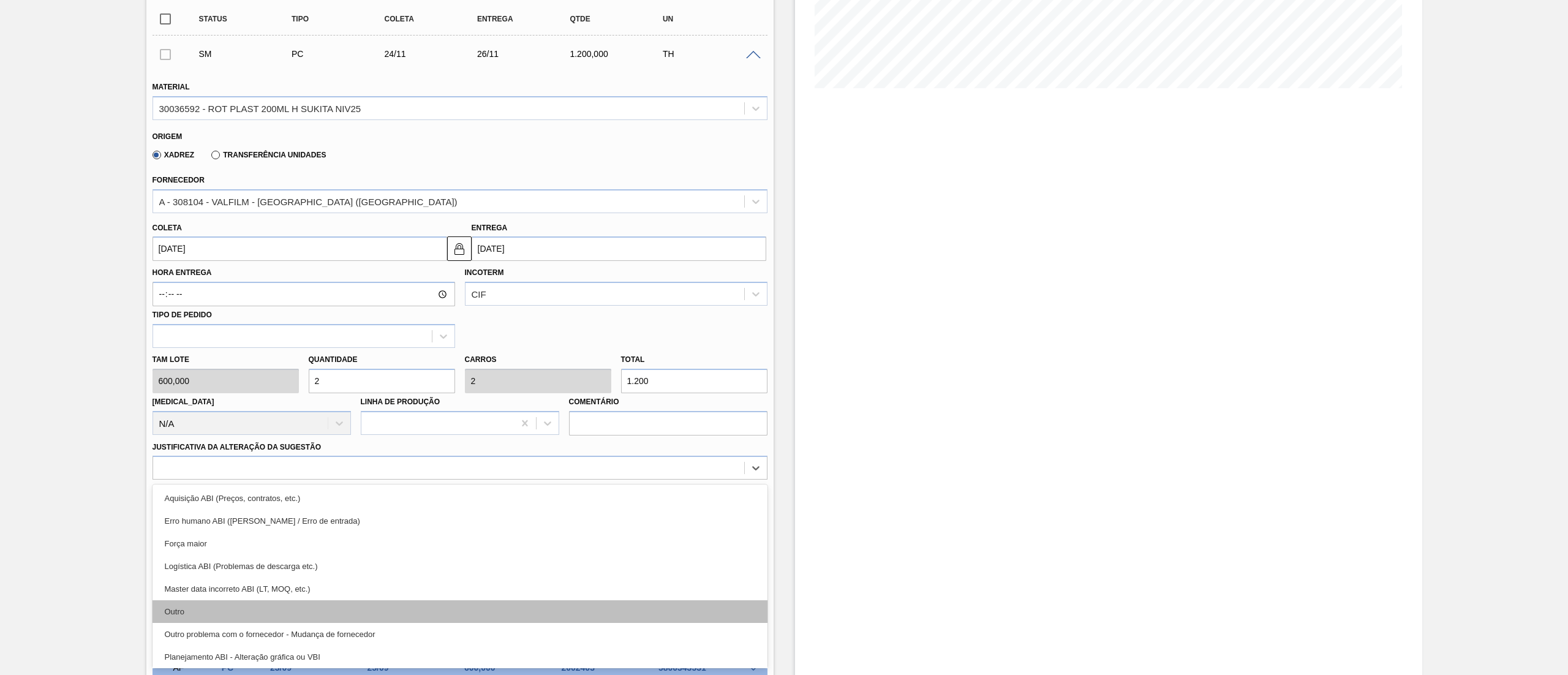
click at [251, 611] on div "Outro" at bounding box center [460, 611] width 615 height 23
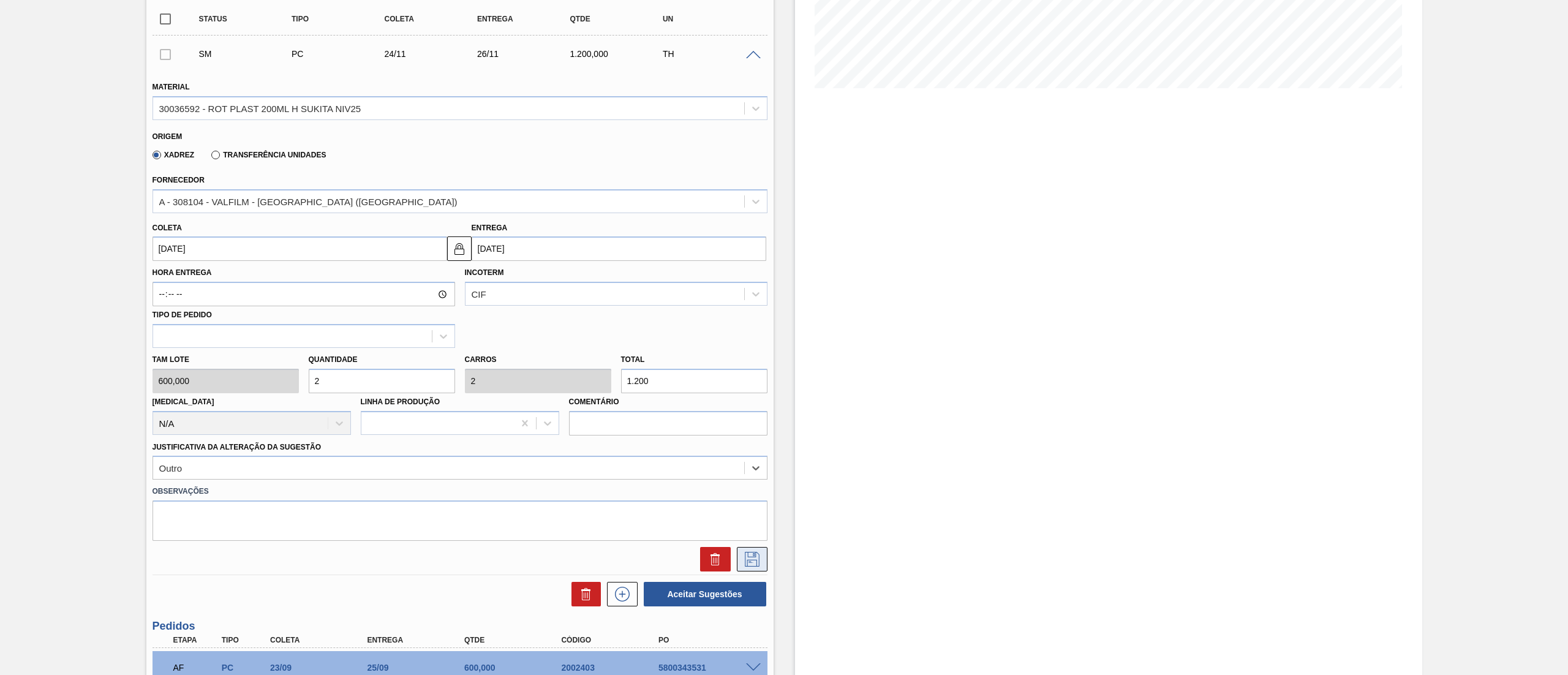
click at [743, 550] on button at bounding box center [752, 559] width 30 height 25
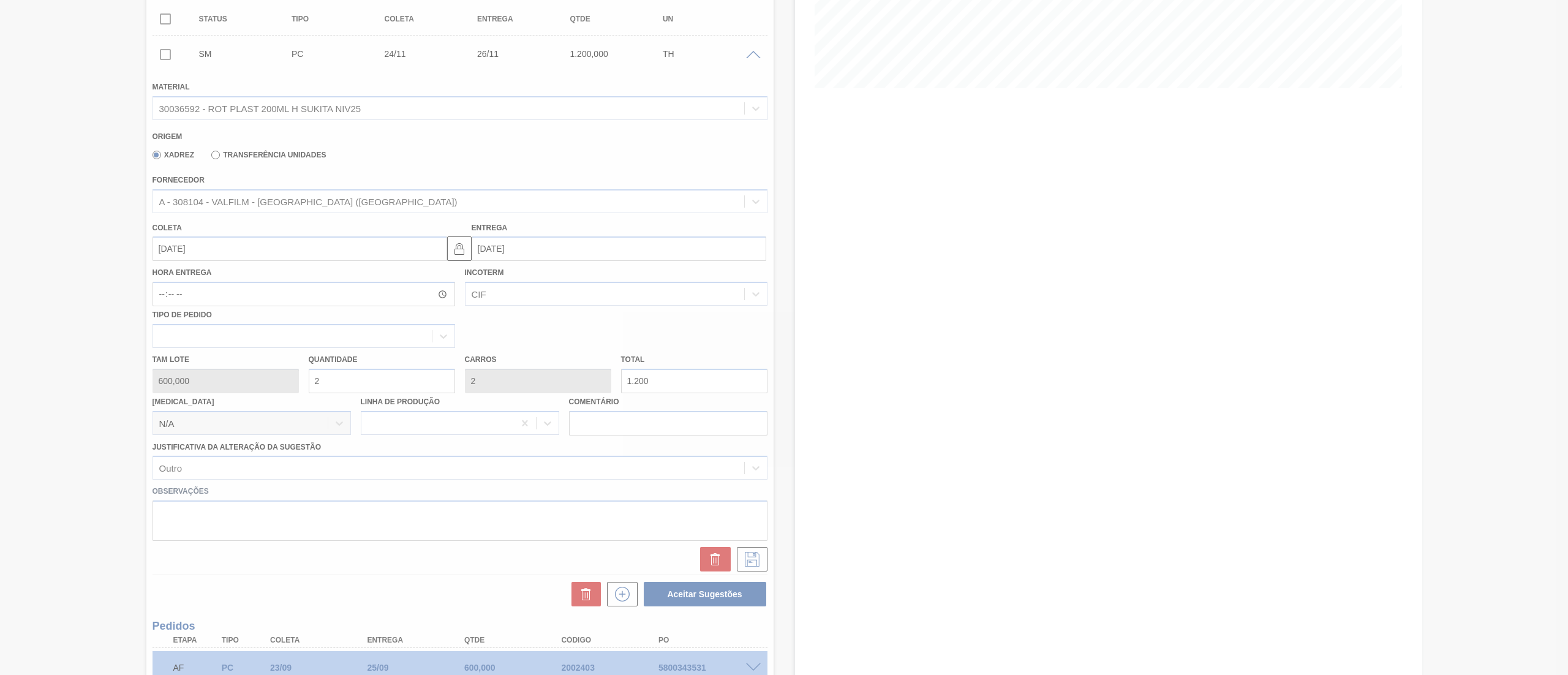
scroll to position [25, 0]
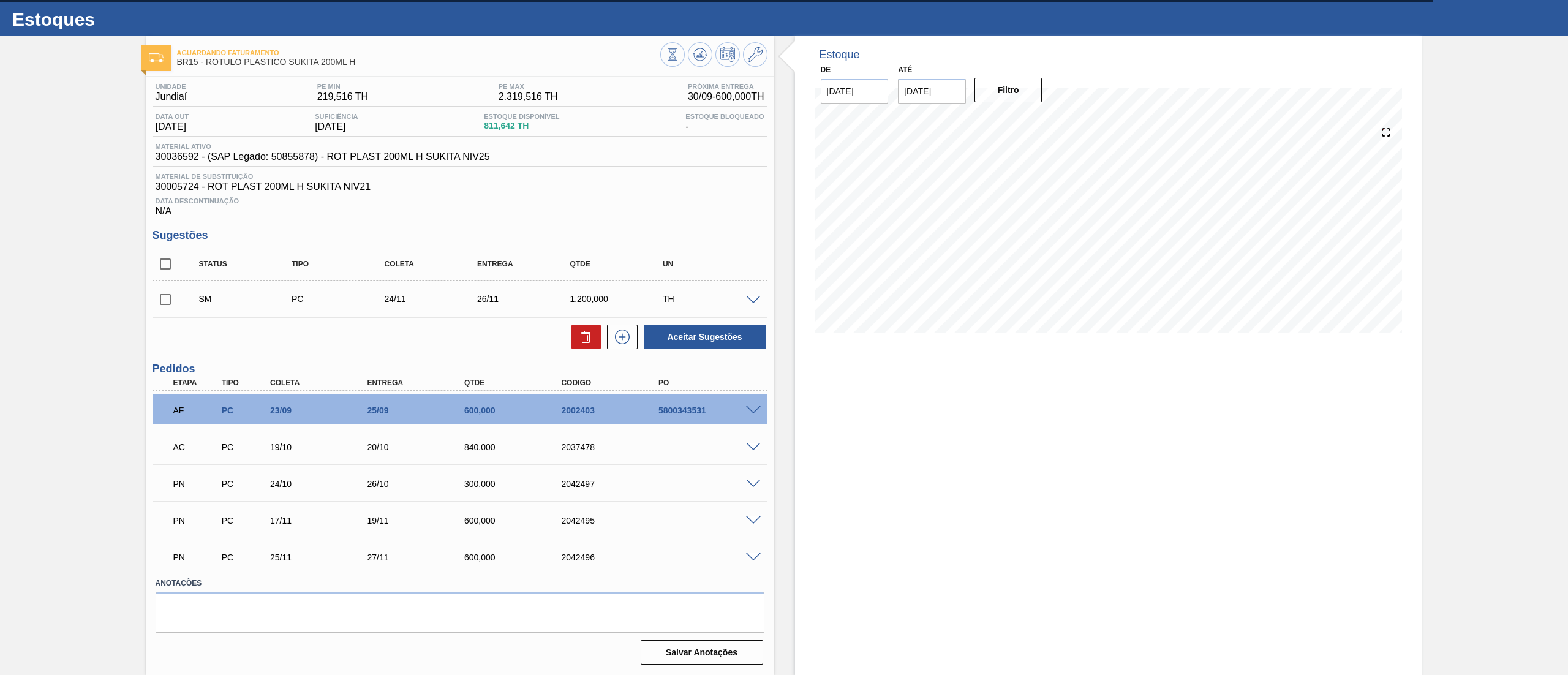
click at [753, 298] on span at bounding box center [753, 300] width 14 height 9
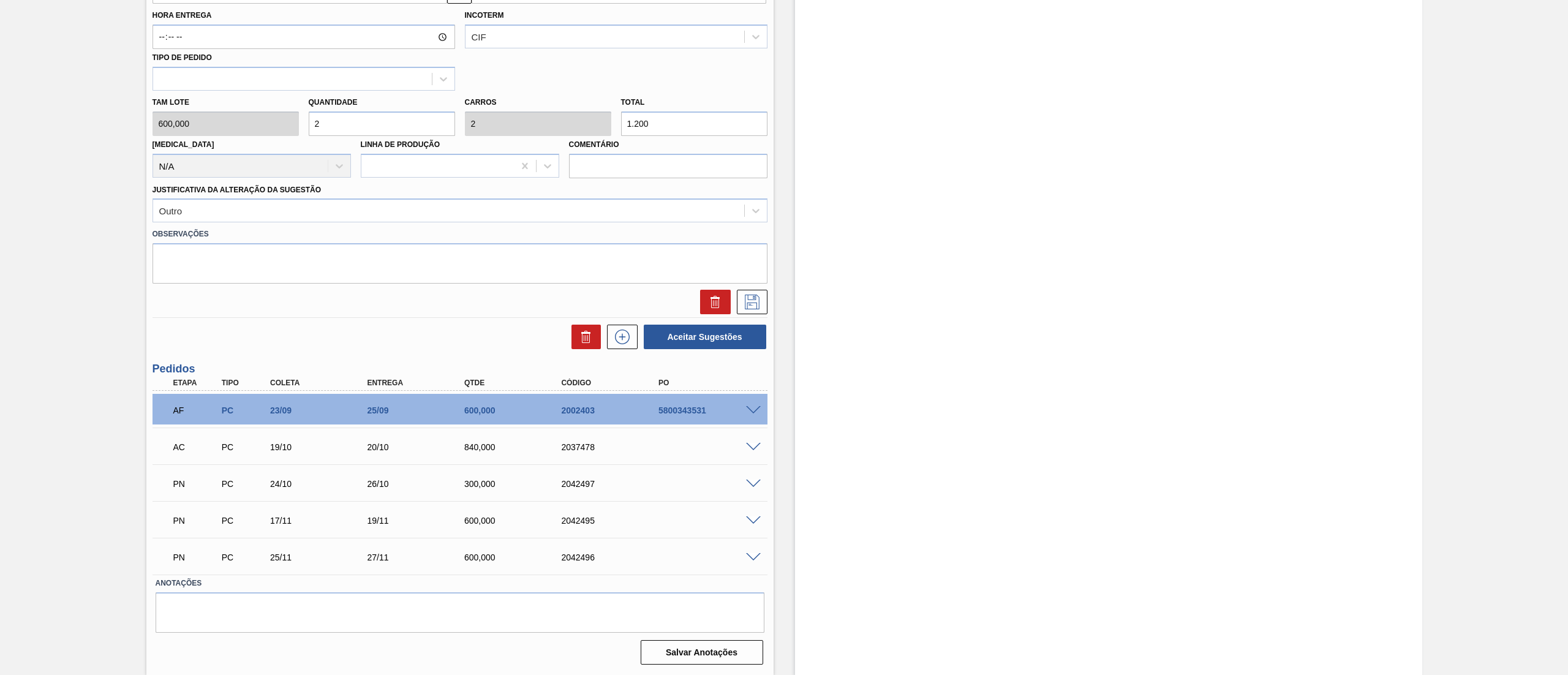
scroll to position [0, 0]
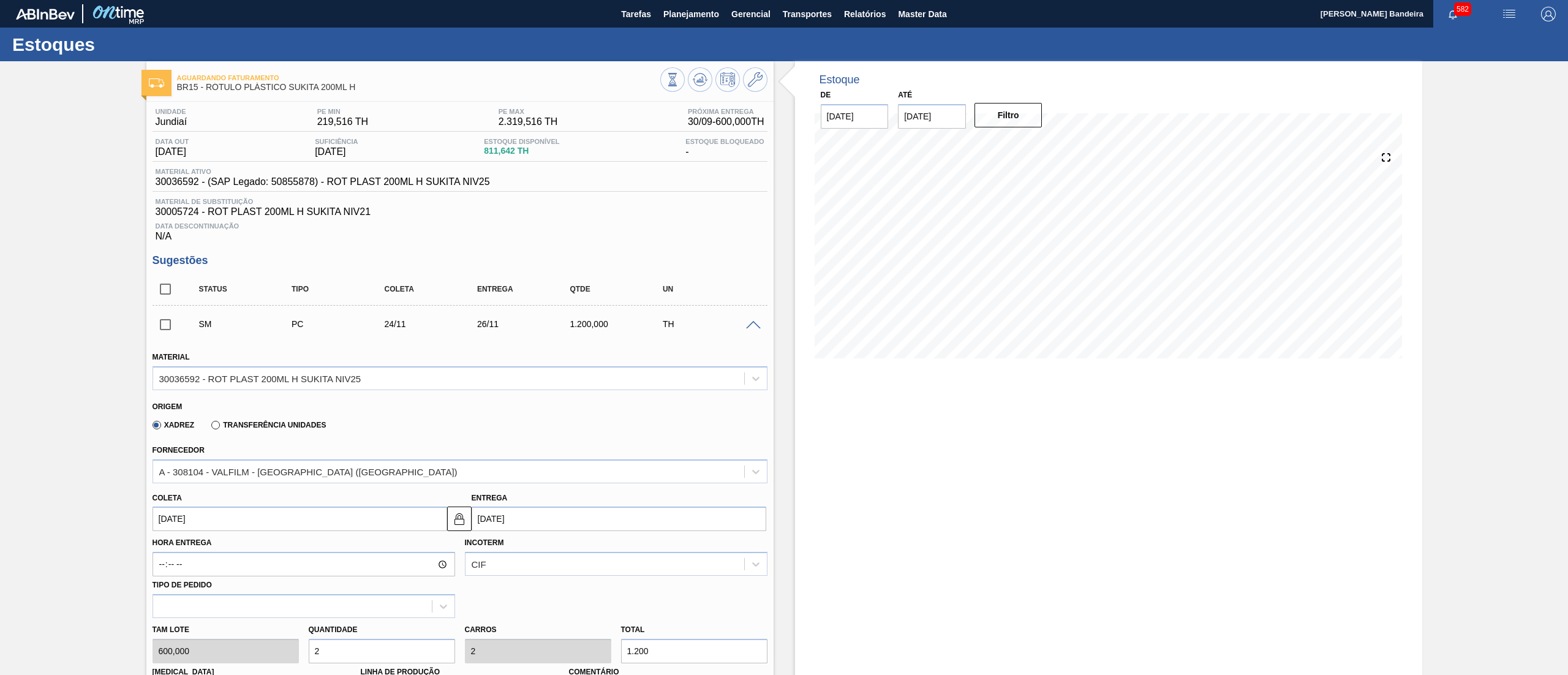
click at [231, 512] on input "24/11/2025" at bounding box center [300, 519] width 295 height 25
click at [187, 430] on div "10" at bounding box center [187, 424] width 17 height 17
type input "10/11/2025"
type input "12/11/2025"
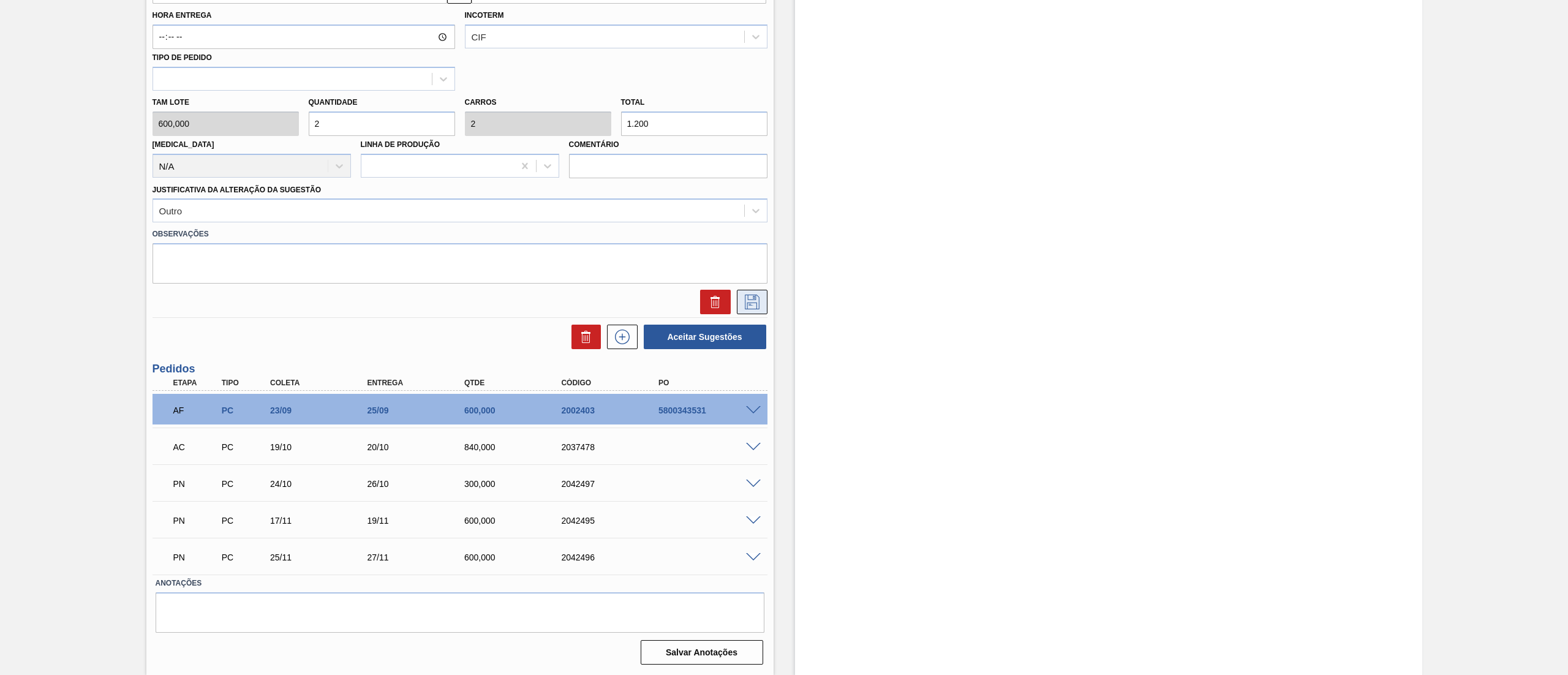
click at [745, 301] on icon at bounding box center [752, 302] width 19 height 14
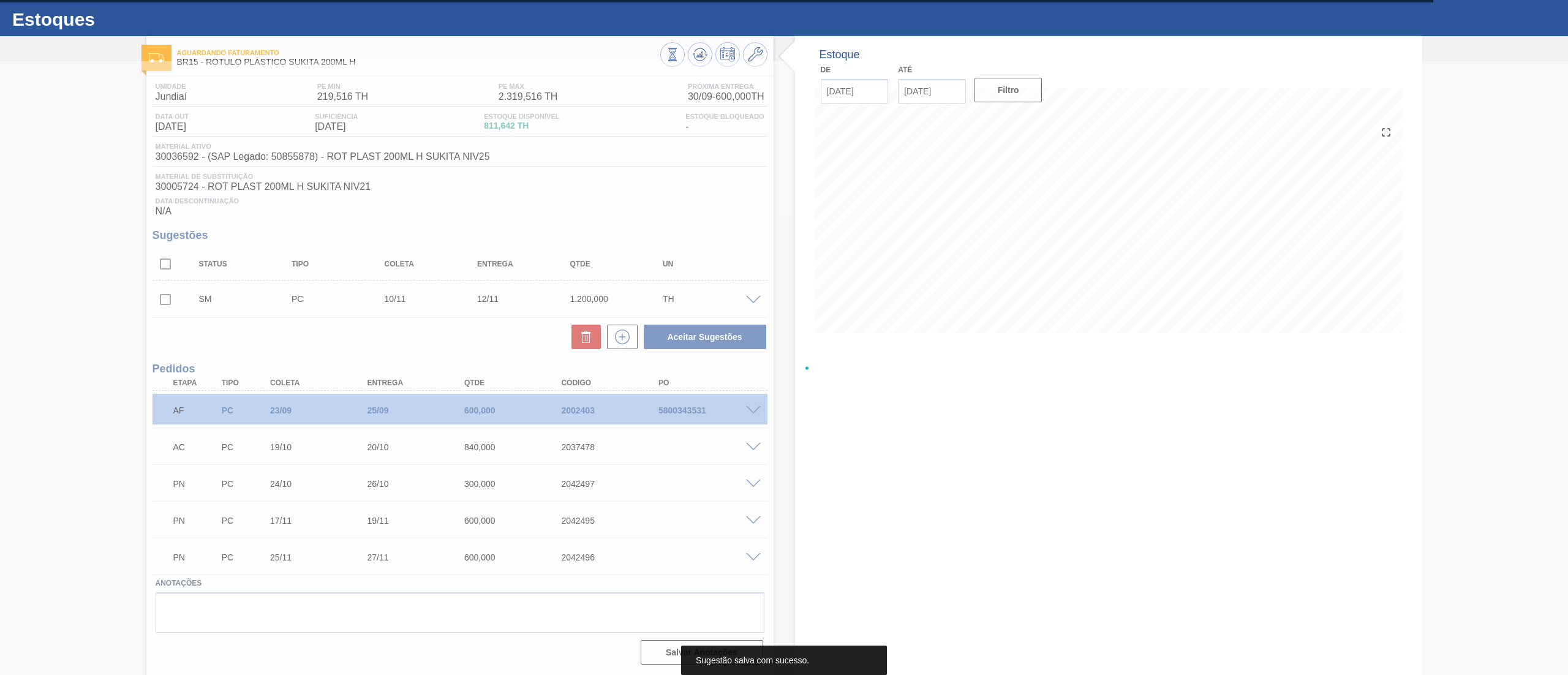
scroll to position [25, 0]
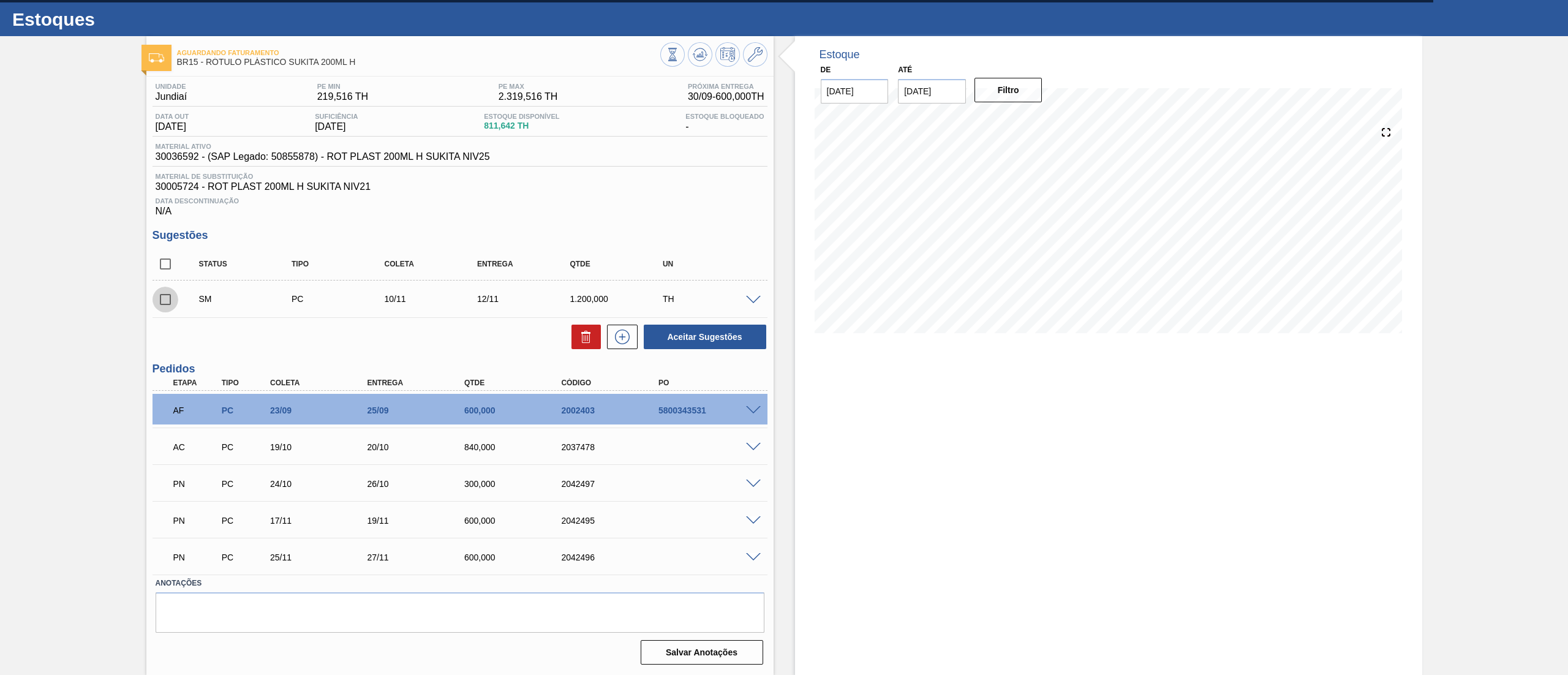
click at [165, 303] on input "checkbox" at bounding box center [165, 299] width 25 height 25
click at [666, 335] on button "Aceitar Sugestões" at bounding box center [705, 337] width 123 height 25
checkbox input "false"
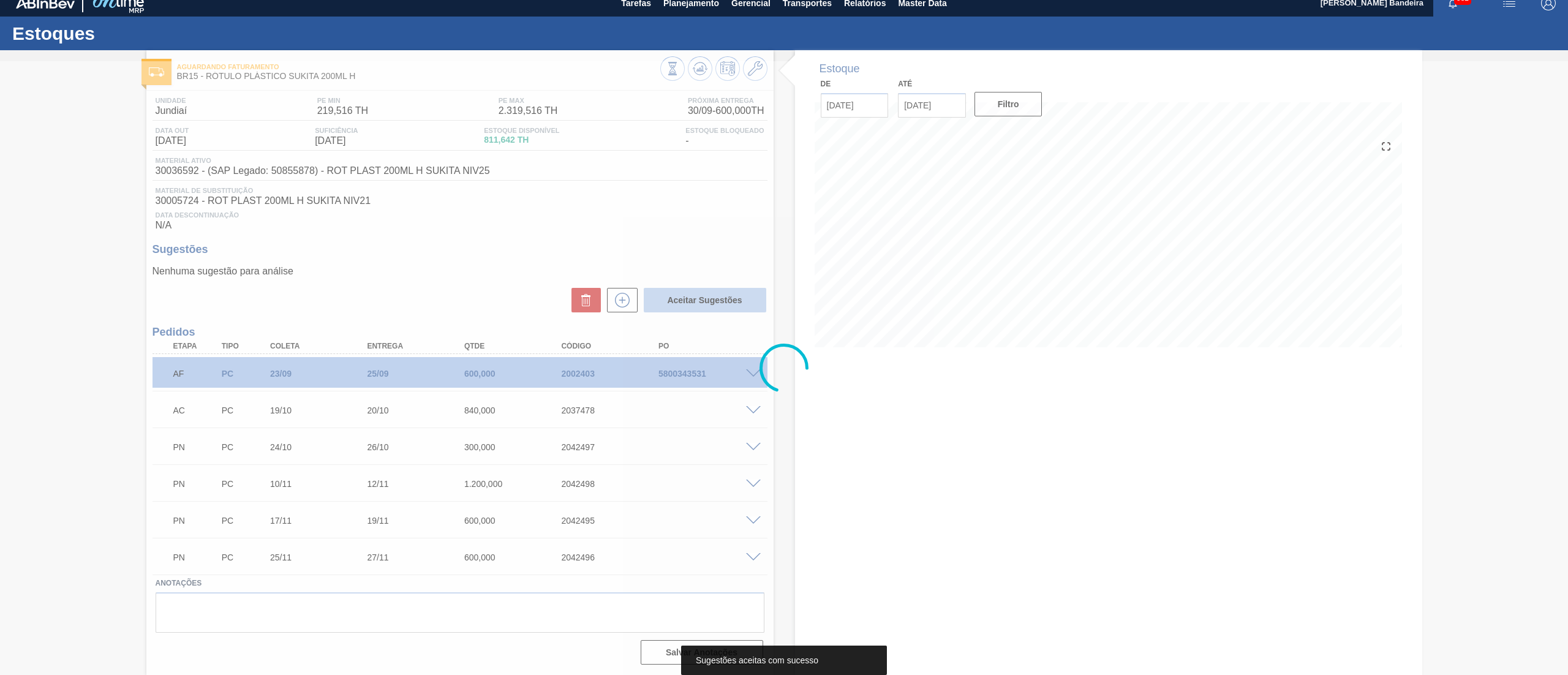
scroll to position [12, 0]
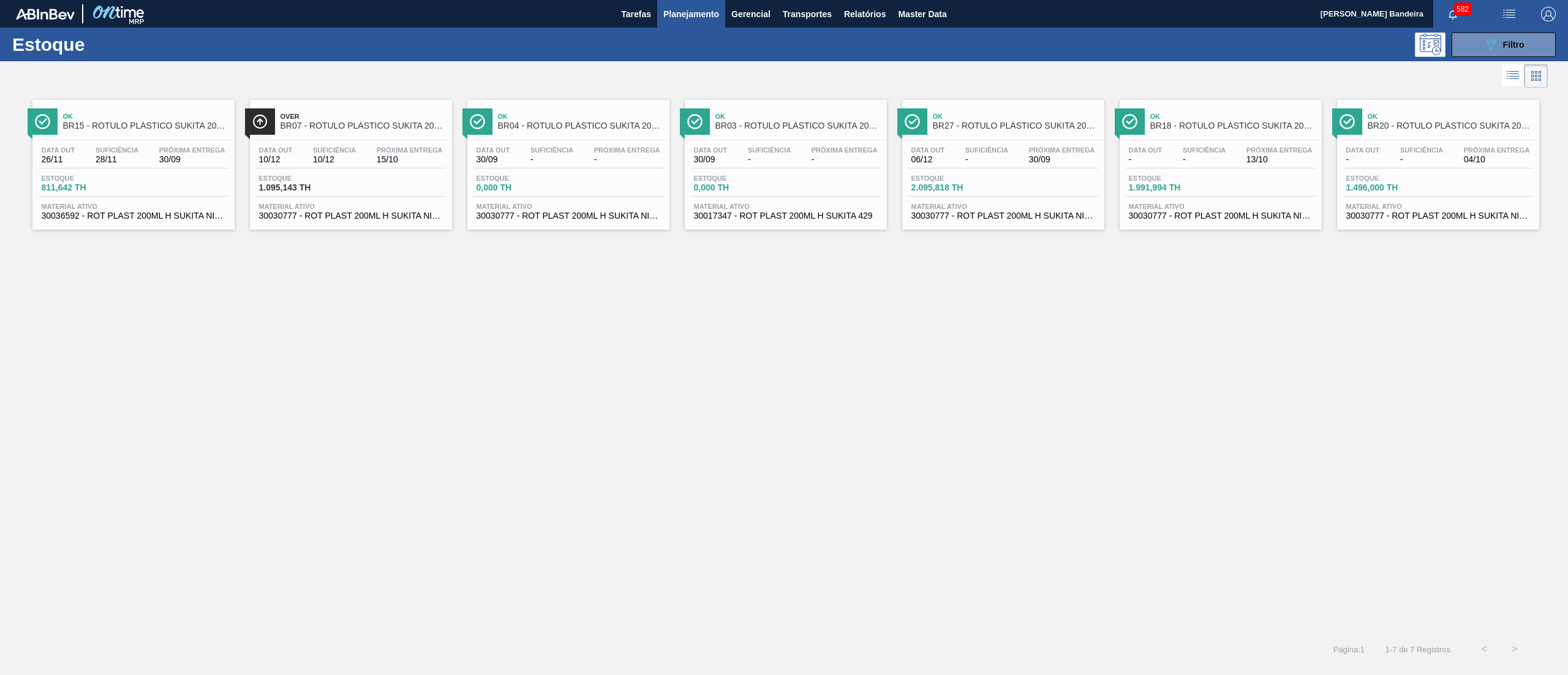
click at [388, 218] on span "30030777 - ROT PLAST 200ML H SUKITA NIV24" at bounding box center [351, 216] width 184 height 9
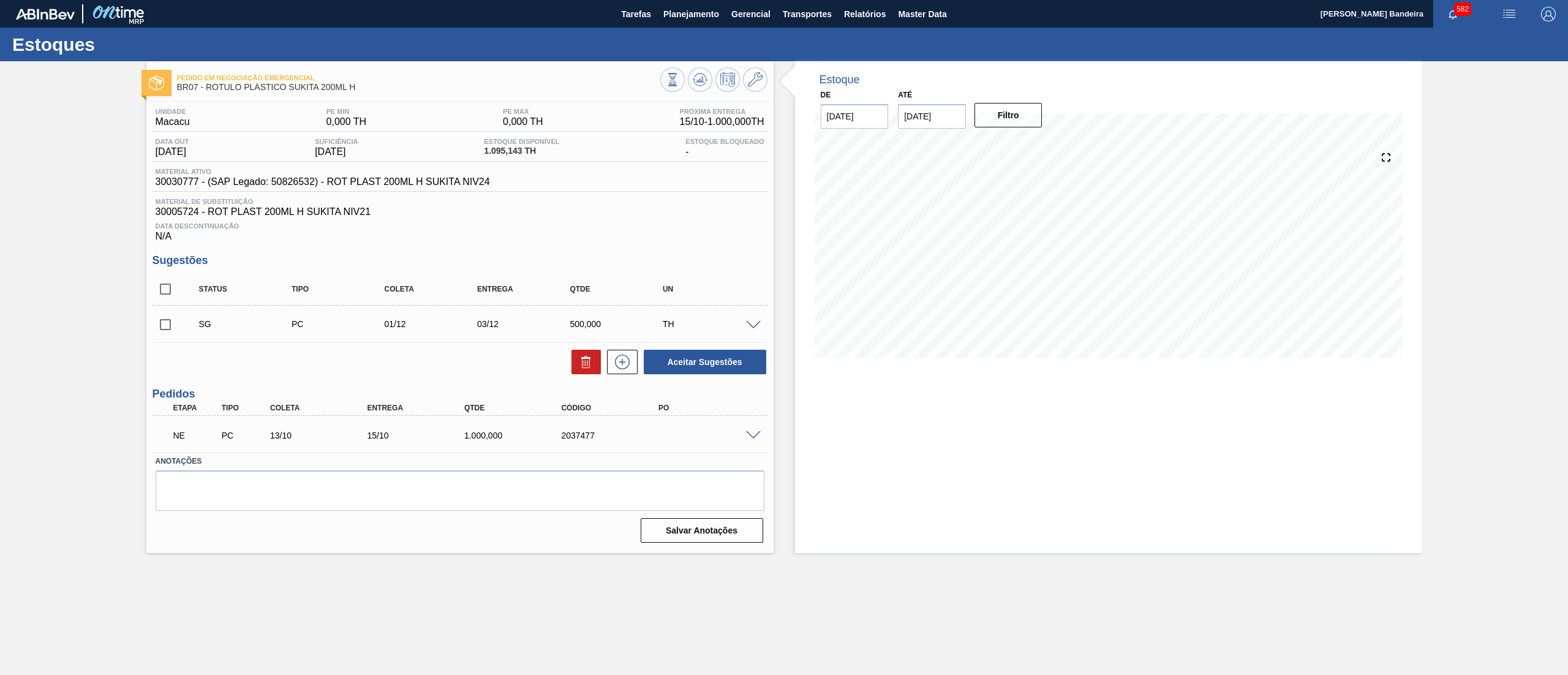
click at [165, 320] on input "checkbox" at bounding box center [165, 324] width 25 height 25
click at [584, 357] on icon at bounding box center [586, 362] width 14 height 14
checkbox input "false"
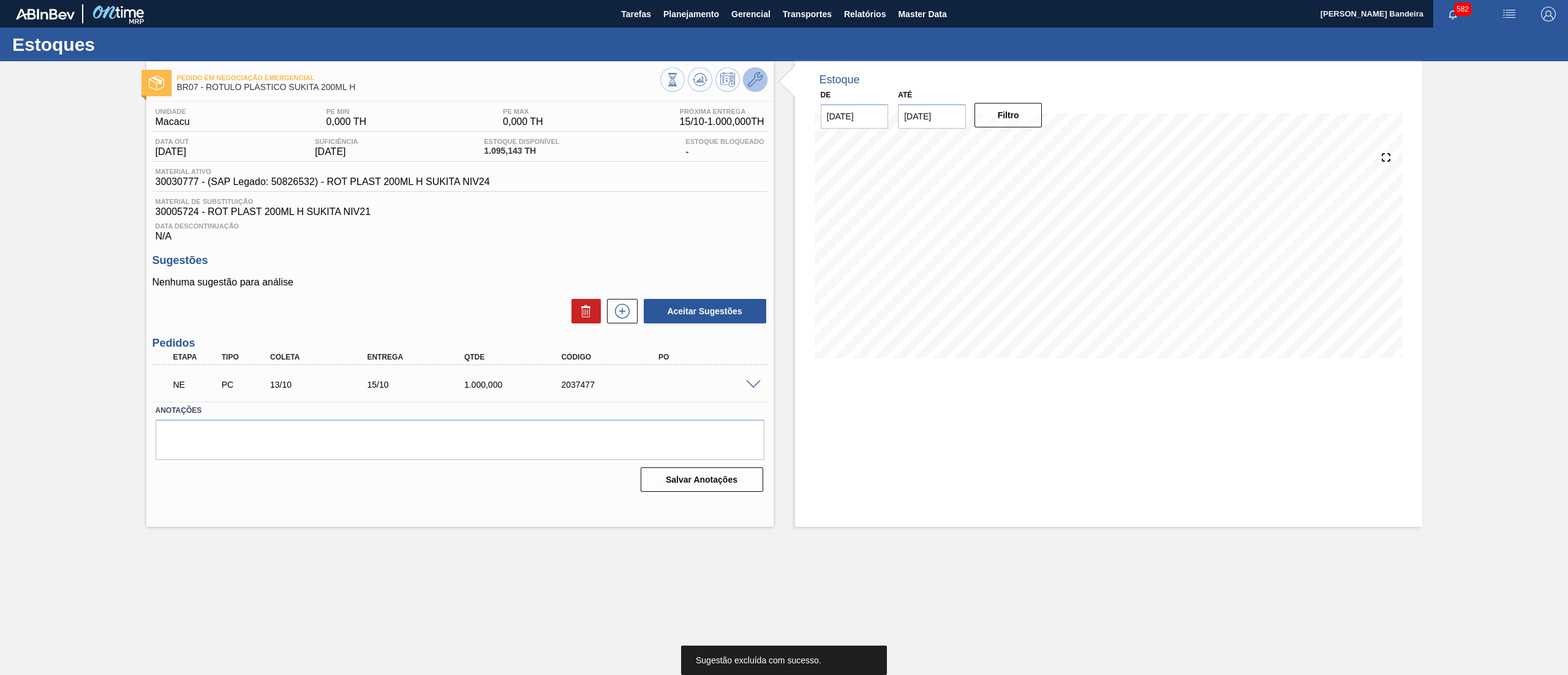
click at [761, 80] on icon at bounding box center [755, 79] width 14 height 14
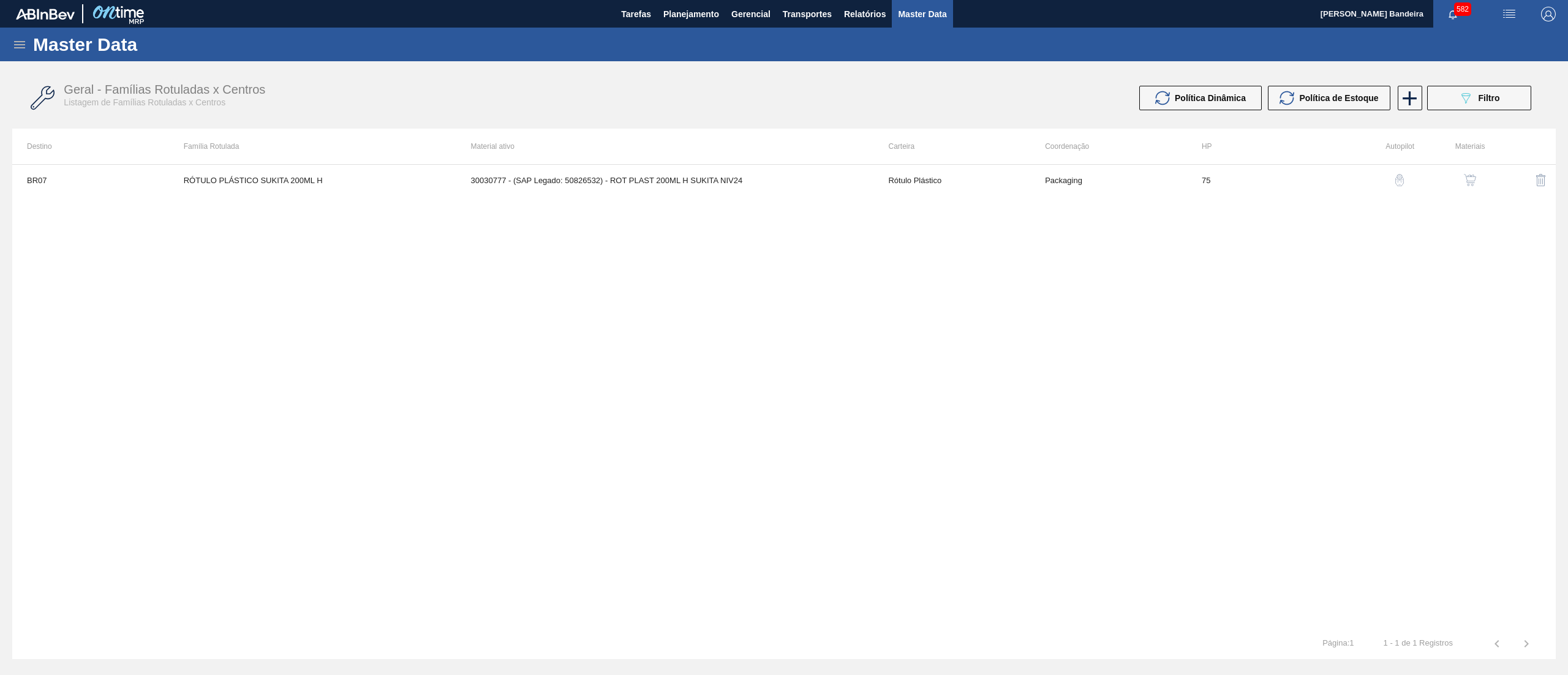
click at [1476, 185] on div "button" at bounding box center [1469, 180] width 14 height 12
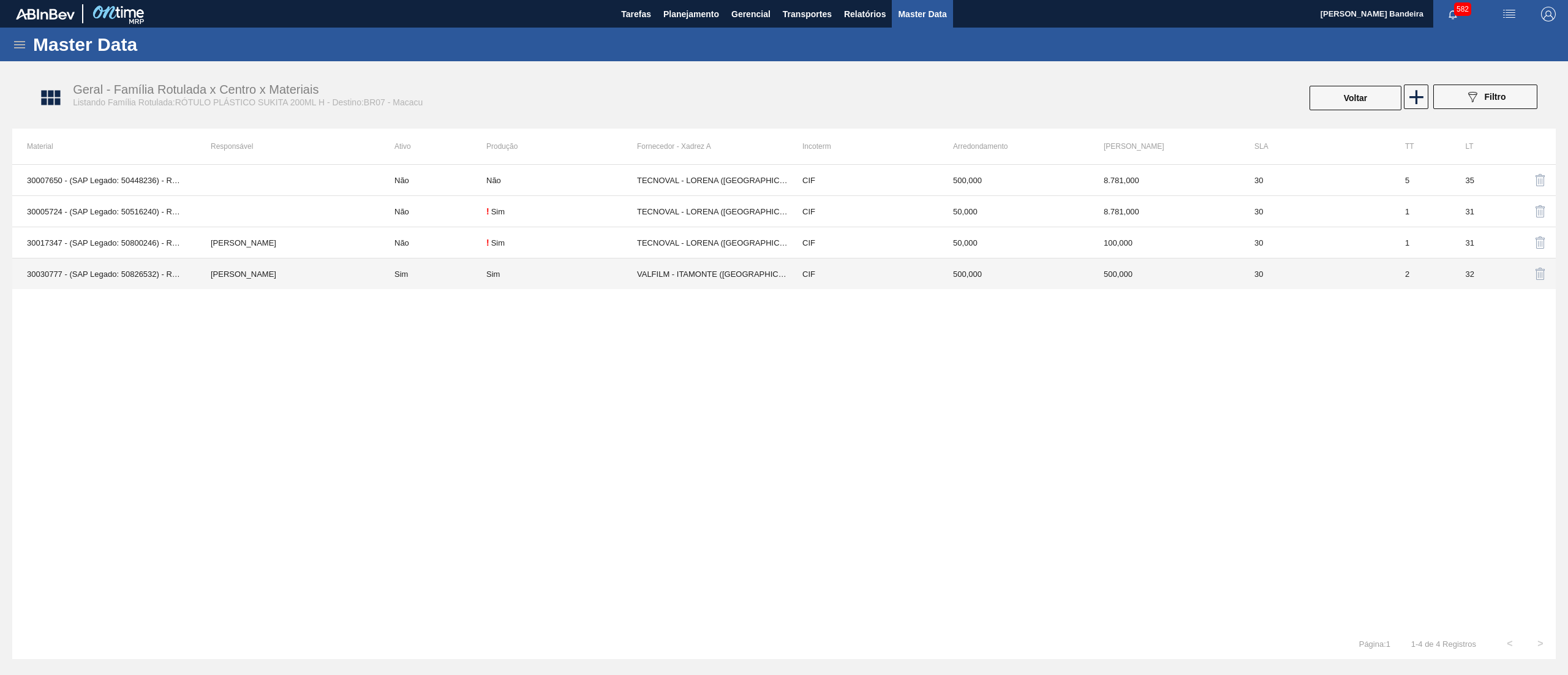
click at [859, 267] on td "CIF" at bounding box center [863, 273] width 151 height 31
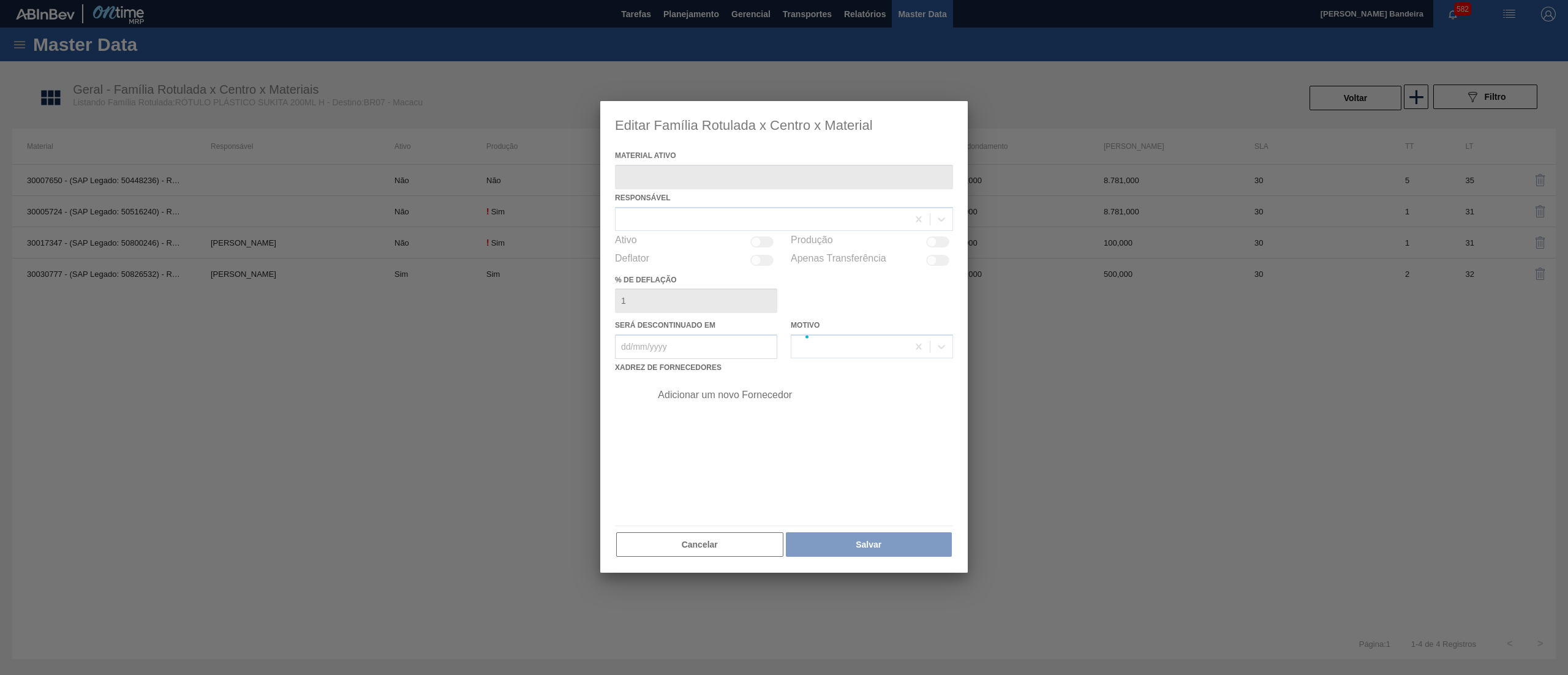
type ativo "30030777 - (SAP Legado: 50826532) - ROT PLAST 200ML H SUKITA NIV24"
checkbox input "true"
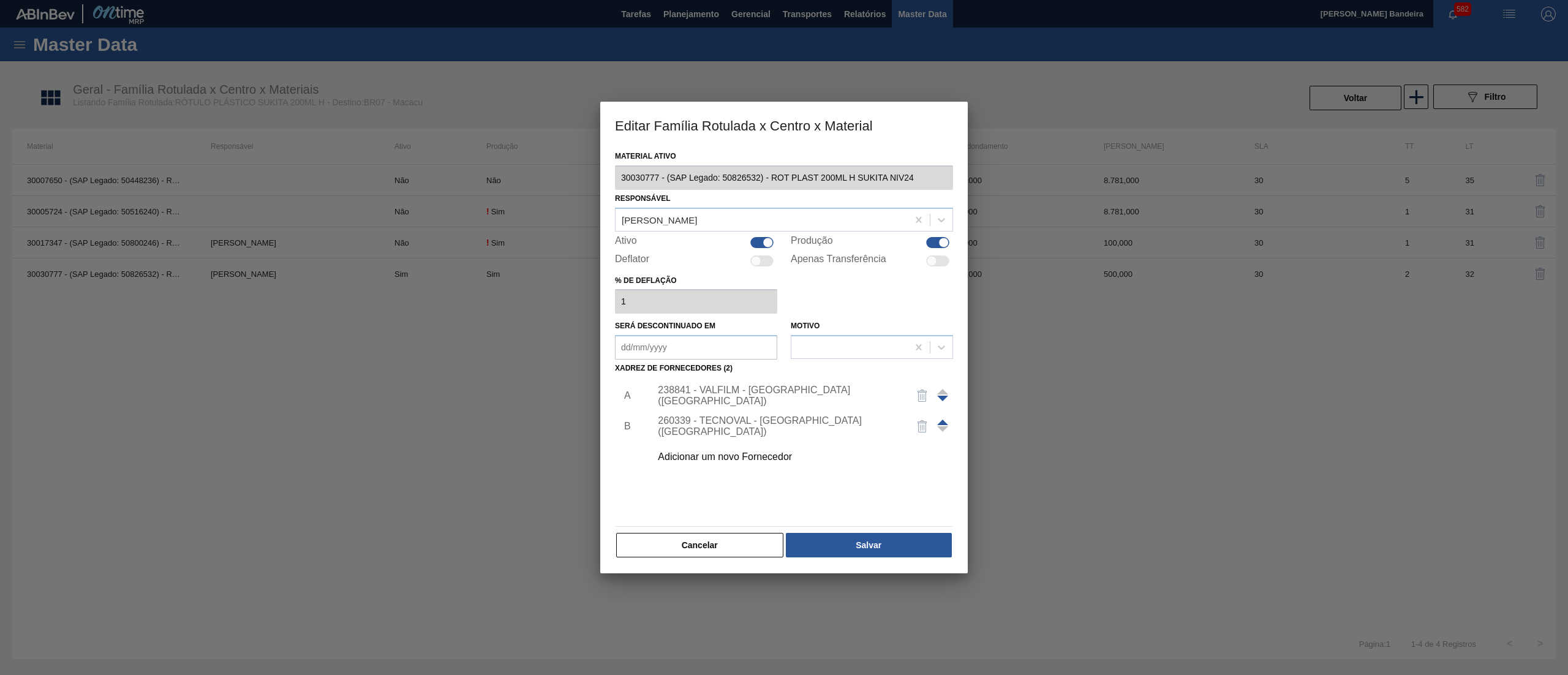
click at [761, 237] on div at bounding box center [762, 242] width 23 height 11
checkbox input "false"
click at [826, 548] on button "Salvar" at bounding box center [869, 546] width 166 height 25
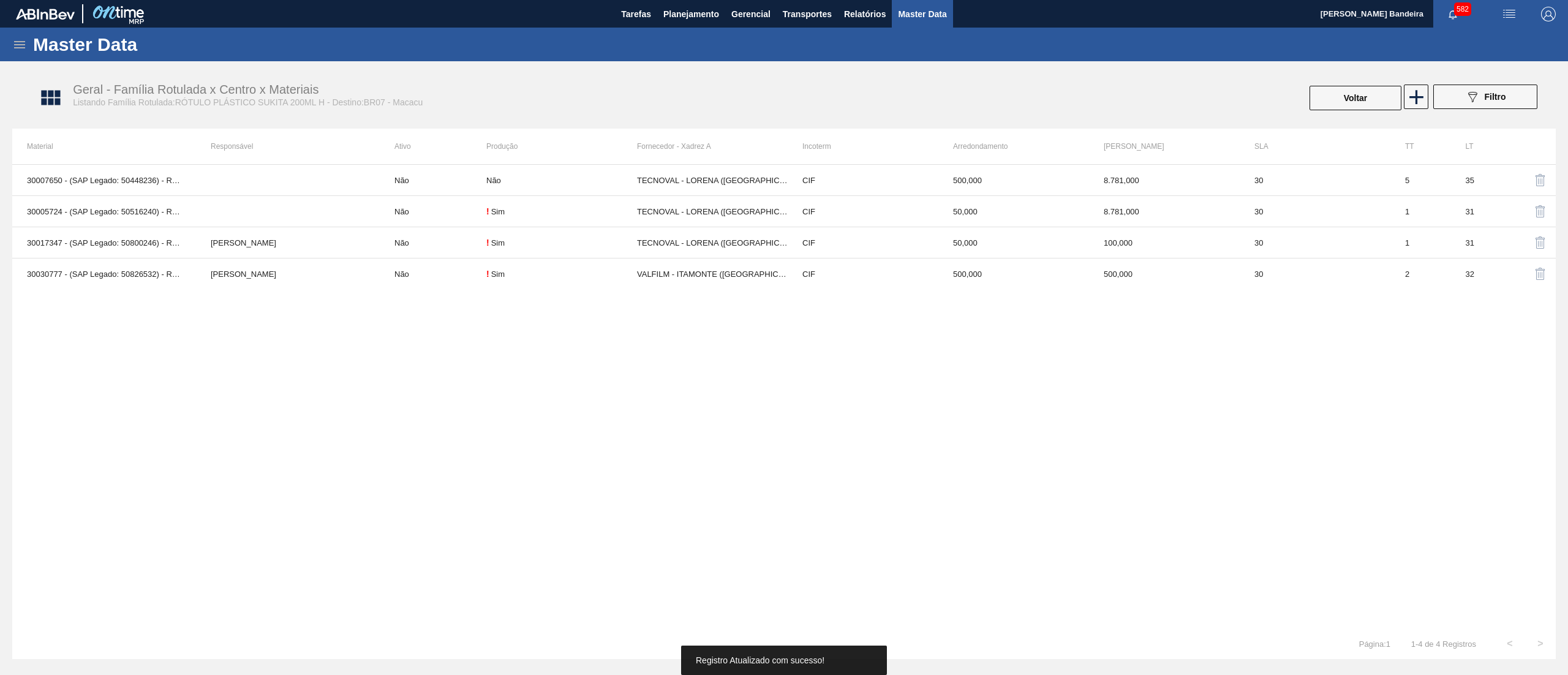
click at [1410, 109] on div at bounding box center [1415, 98] width 25 height 27
click at [1415, 95] on icon at bounding box center [1416, 97] width 14 height 14
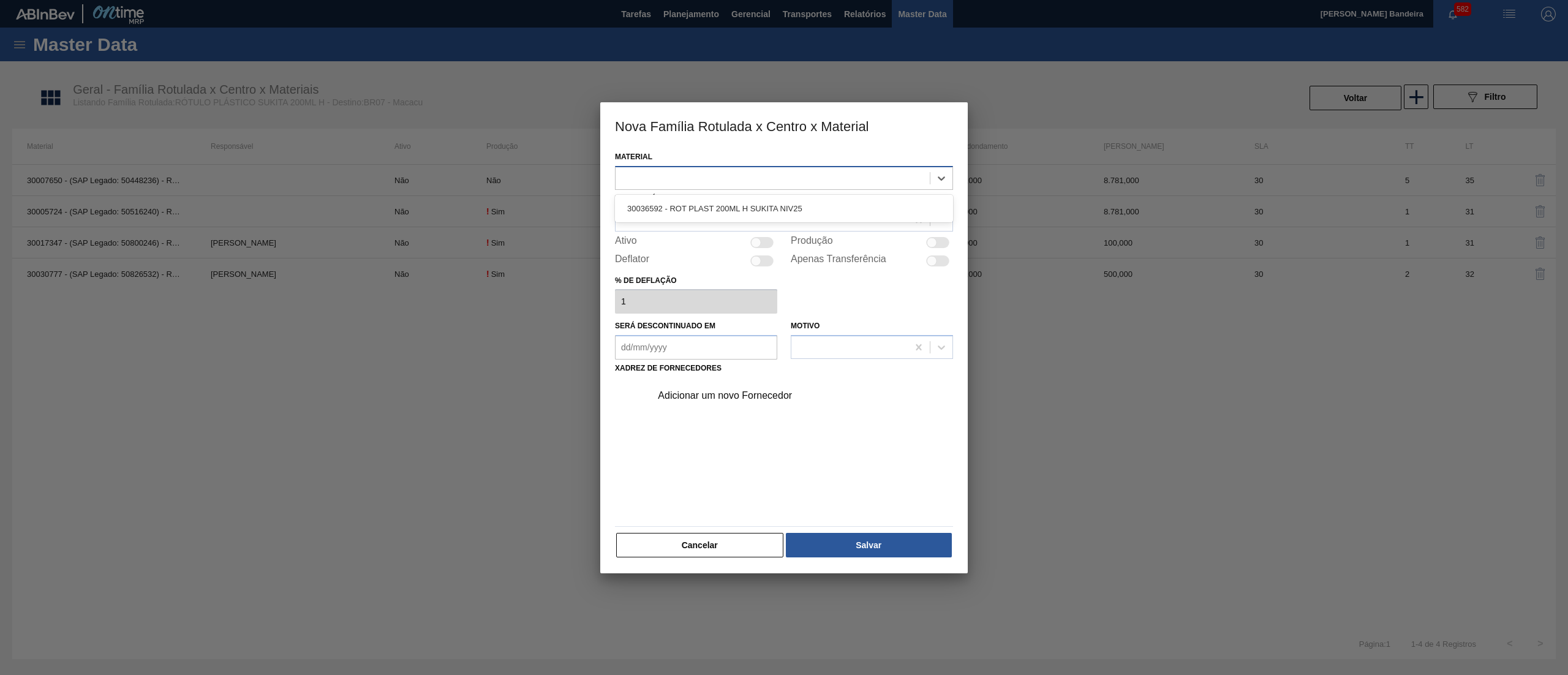
click at [680, 173] on div at bounding box center [773, 178] width 314 height 18
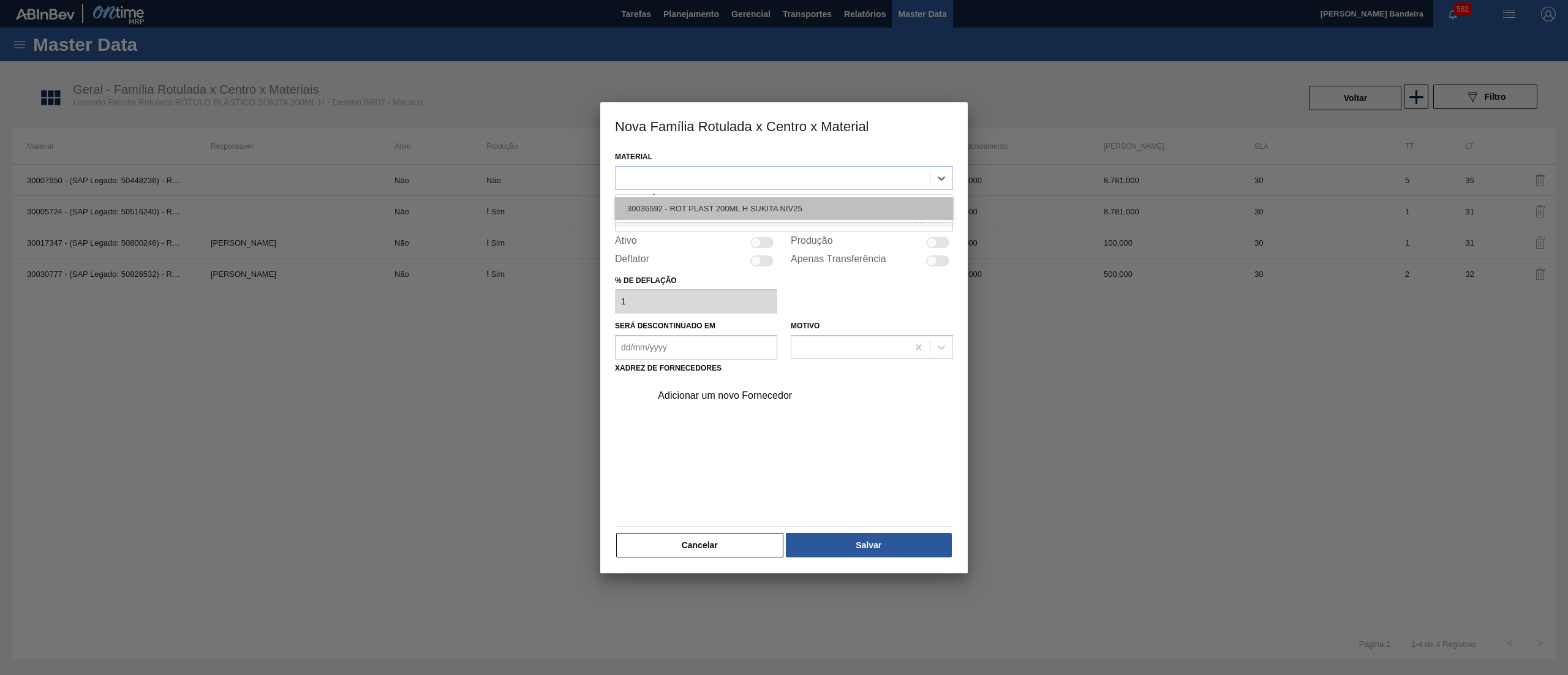
click at [683, 197] on div "30036592 - ROT PLAST 200ML H SUKITA NIV25" at bounding box center [784, 208] width 338 height 23
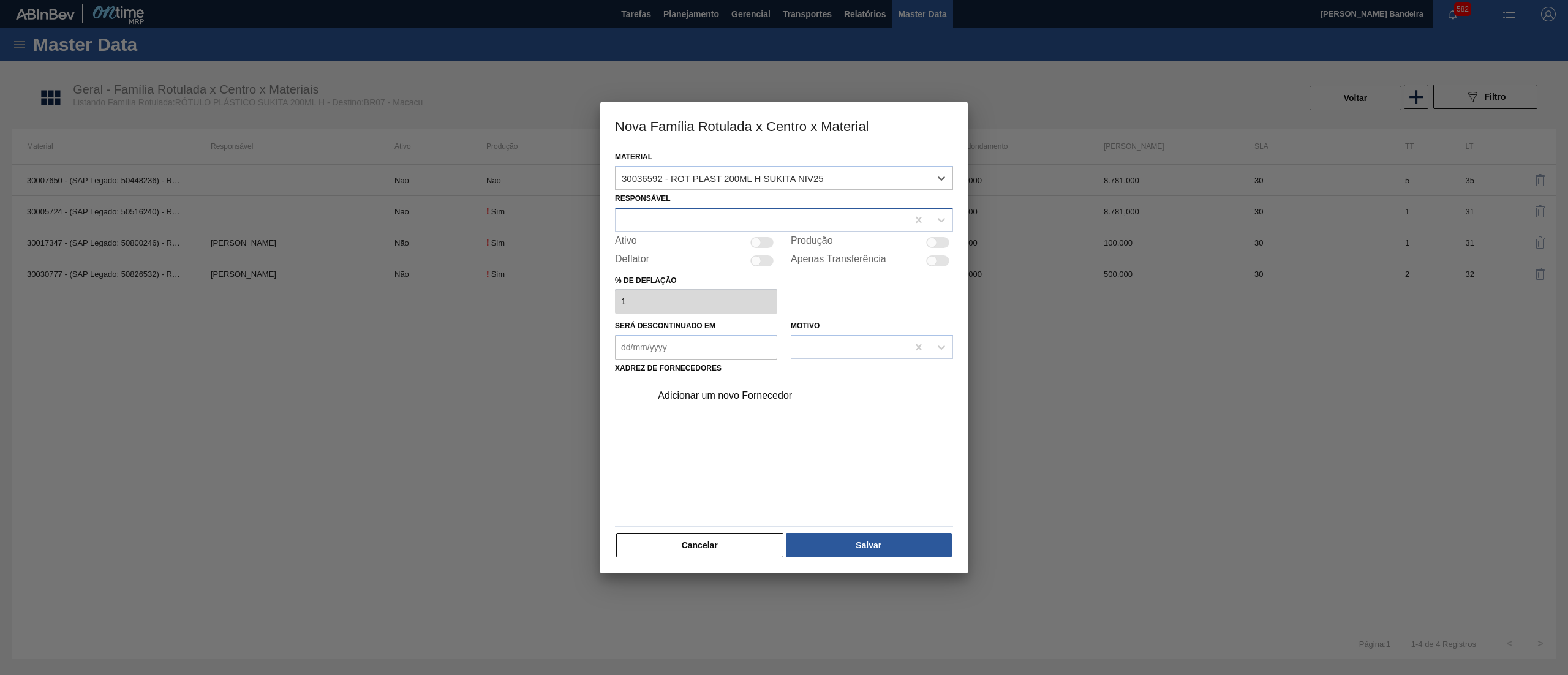
click at [683, 211] on div at bounding box center [762, 220] width 292 height 18
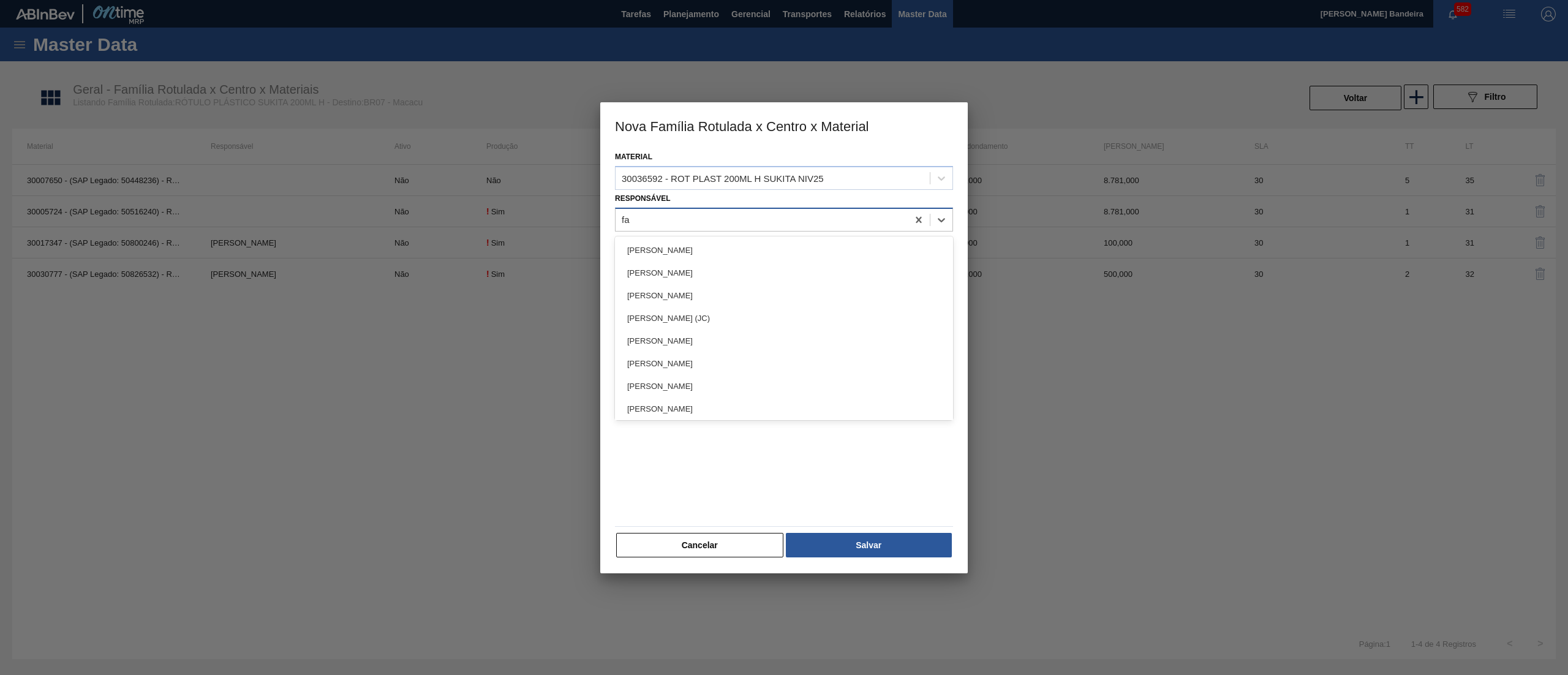
type input "far"
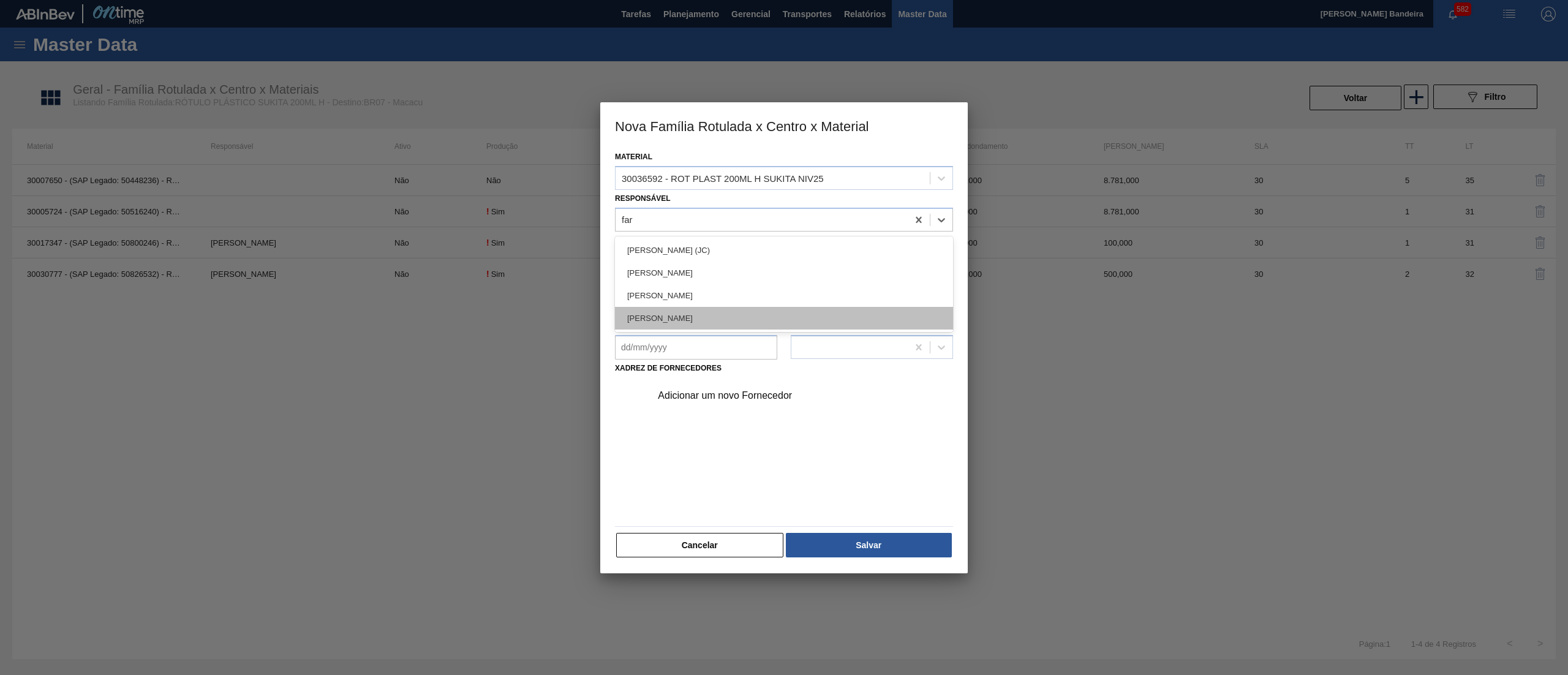
click at [683, 315] on div "[PERSON_NAME] LIMA [PERSON_NAME]" at bounding box center [784, 318] width 338 height 23
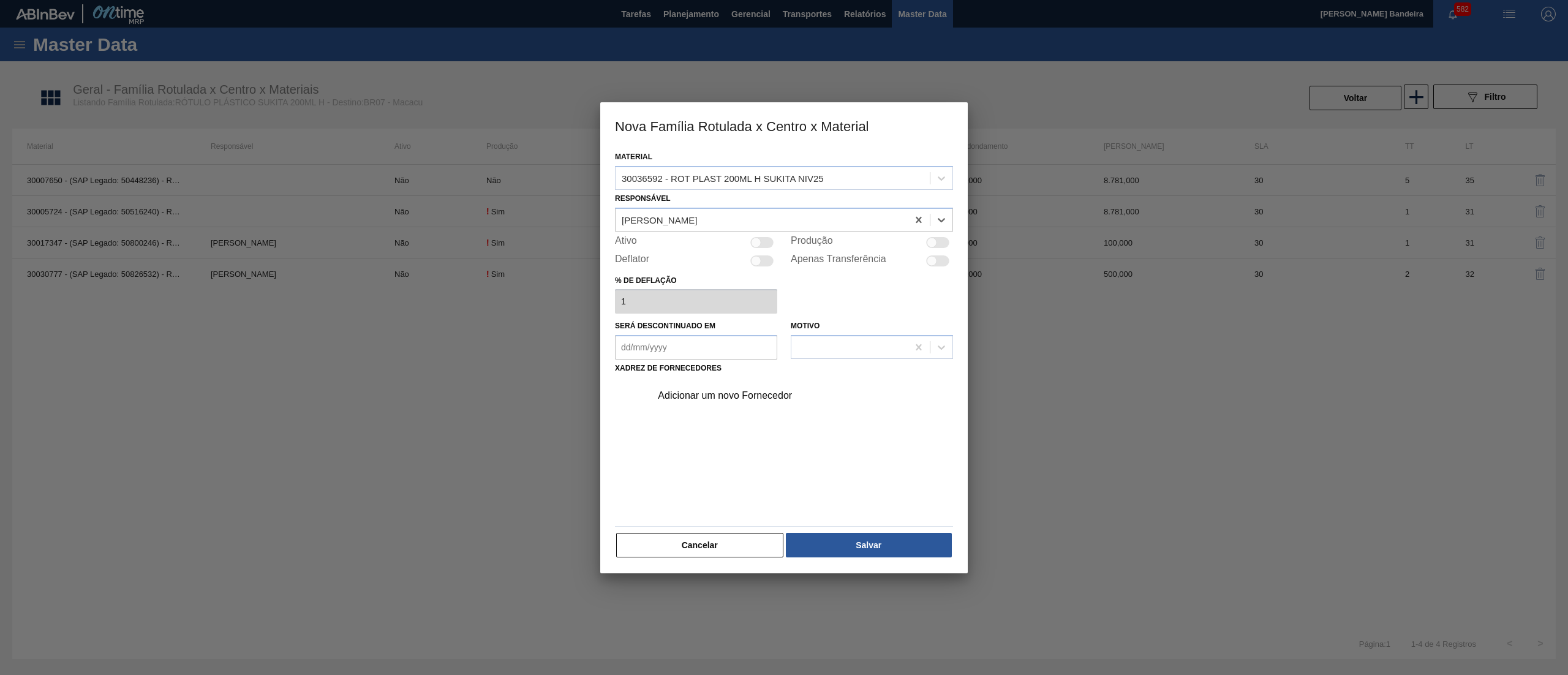
click at [760, 245] on div at bounding box center [762, 242] width 23 height 11
checkbox input "true"
click at [738, 397] on div "Adicionar um novo Fornecedor" at bounding box center [778, 395] width 240 height 11
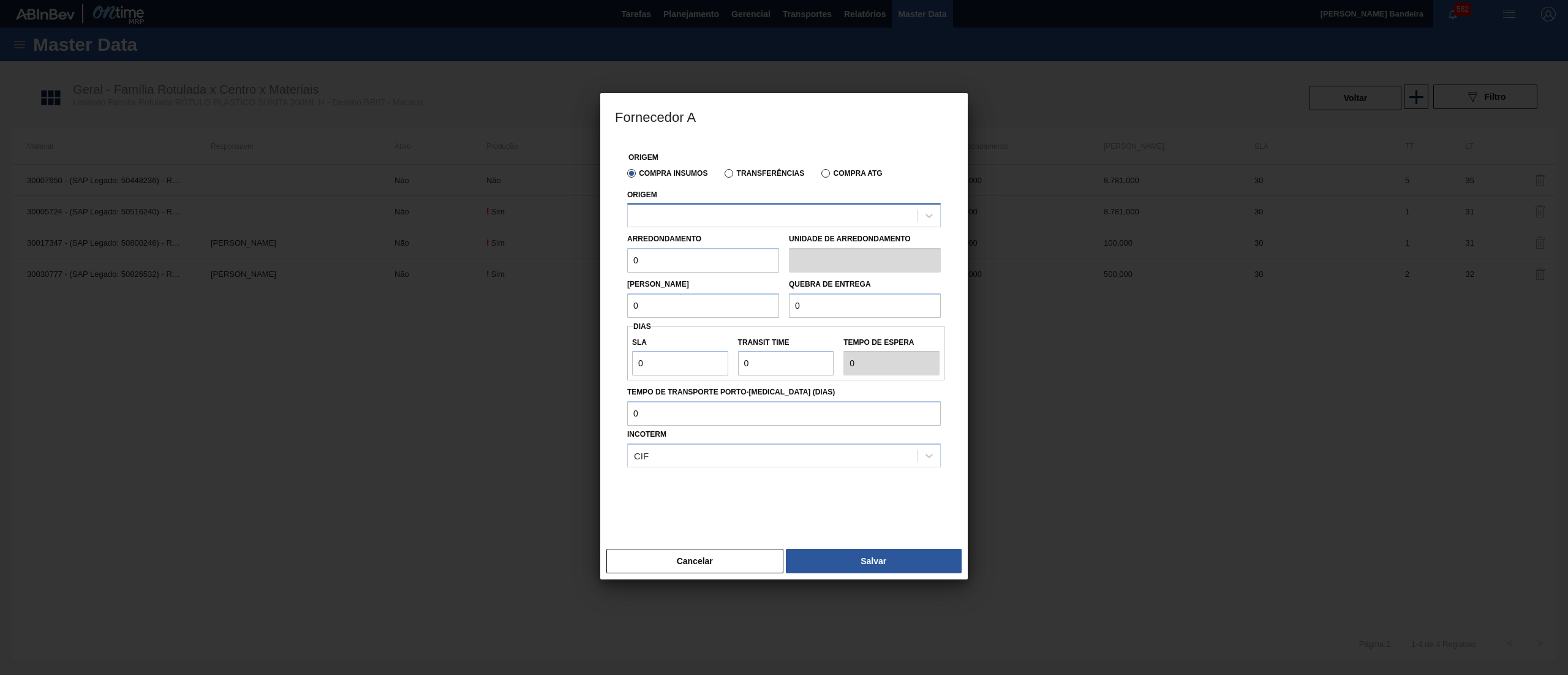
click at [726, 219] on div at bounding box center [772, 216] width 290 height 18
click at [721, 242] on div "238841 - VALFILM - [GEOGRAPHIC_DATA] ([GEOGRAPHIC_DATA])" at bounding box center [784, 246] width 313 height 23
drag, startPoint x: 639, startPoint y: 261, endPoint x: 555, endPoint y: 268, distance: 84.3
click at [555, 268] on div "Fornecedor A Origem Compra Insumos Transferências Compra ATG Origem 238841 - VA…" at bounding box center [784, 338] width 1568 height 675
paste input "60"
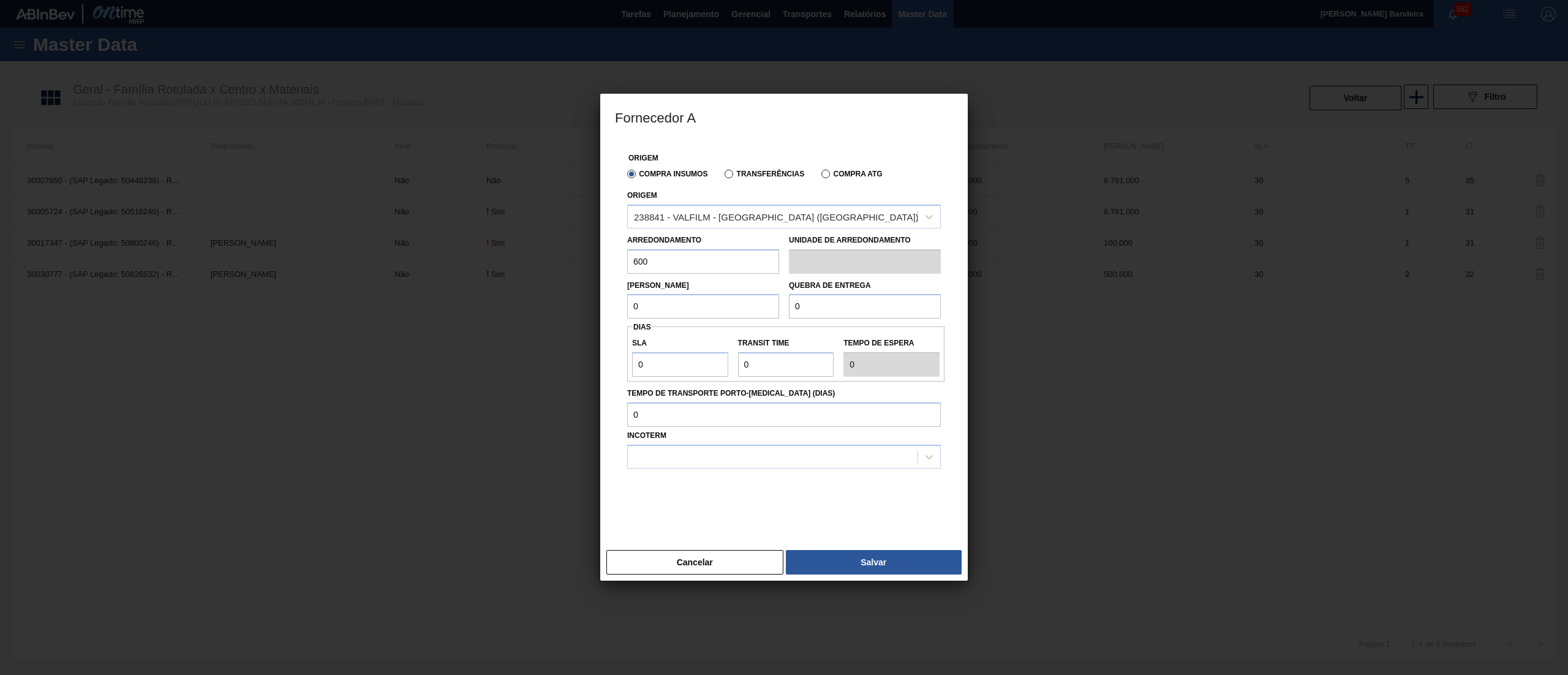
type input "600"
drag, startPoint x: 667, startPoint y: 301, endPoint x: 549, endPoint y: 303, distance: 118.0
click at [549, 303] on div "Fornecedor A Origem Compra Insumos Transferências Compra ATG Origem 238841 - VA…" at bounding box center [784, 338] width 1568 height 675
paste input "60"
type input "600"
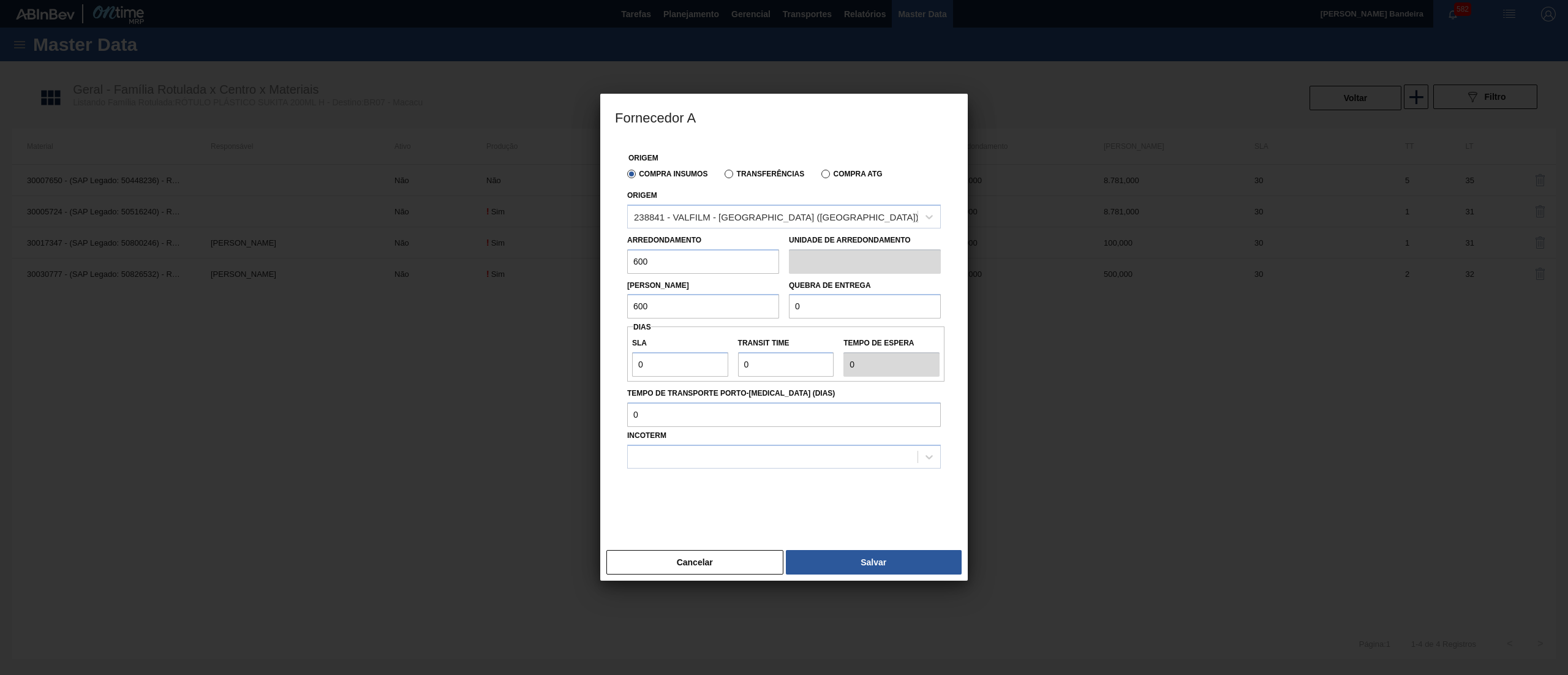
drag, startPoint x: 770, startPoint y: 309, endPoint x: 738, endPoint y: 312, distance: 32.1
click at [738, 312] on div "Lote Mínimo 600 Quebra de entrega 0" at bounding box center [783, 296] width 323 height 45
paste input "60"
type input "600"
drag, startPoint x: 600, startPoint y: 373, endPoint x: 579, endPoint y: 373, distance: 21.0
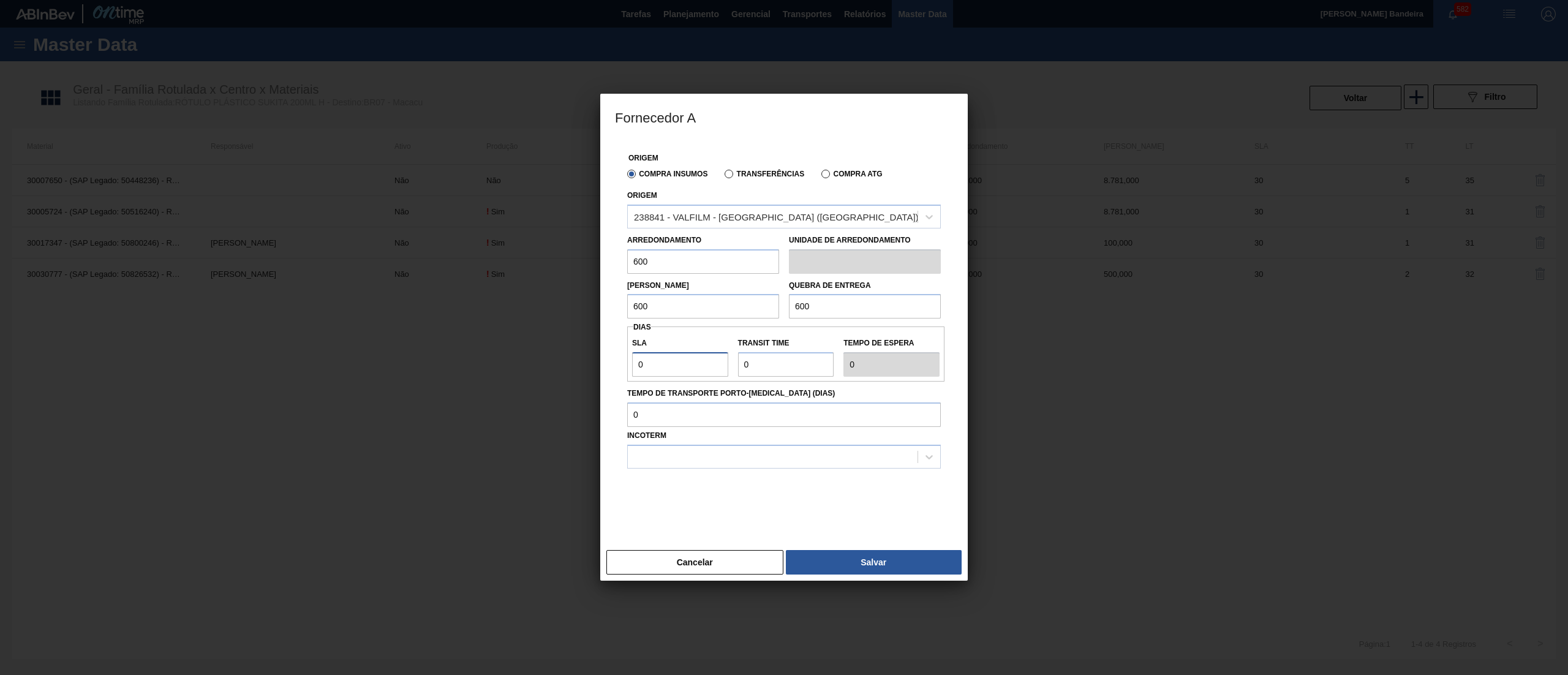
click at [579, 373] on div "Fornecedor A Origem Compra Insumos Transferências Compra ATG Origem 238841 - VA…" at bounding box center [784, 338] width 1568 height 675
type input "3"
type input "30"
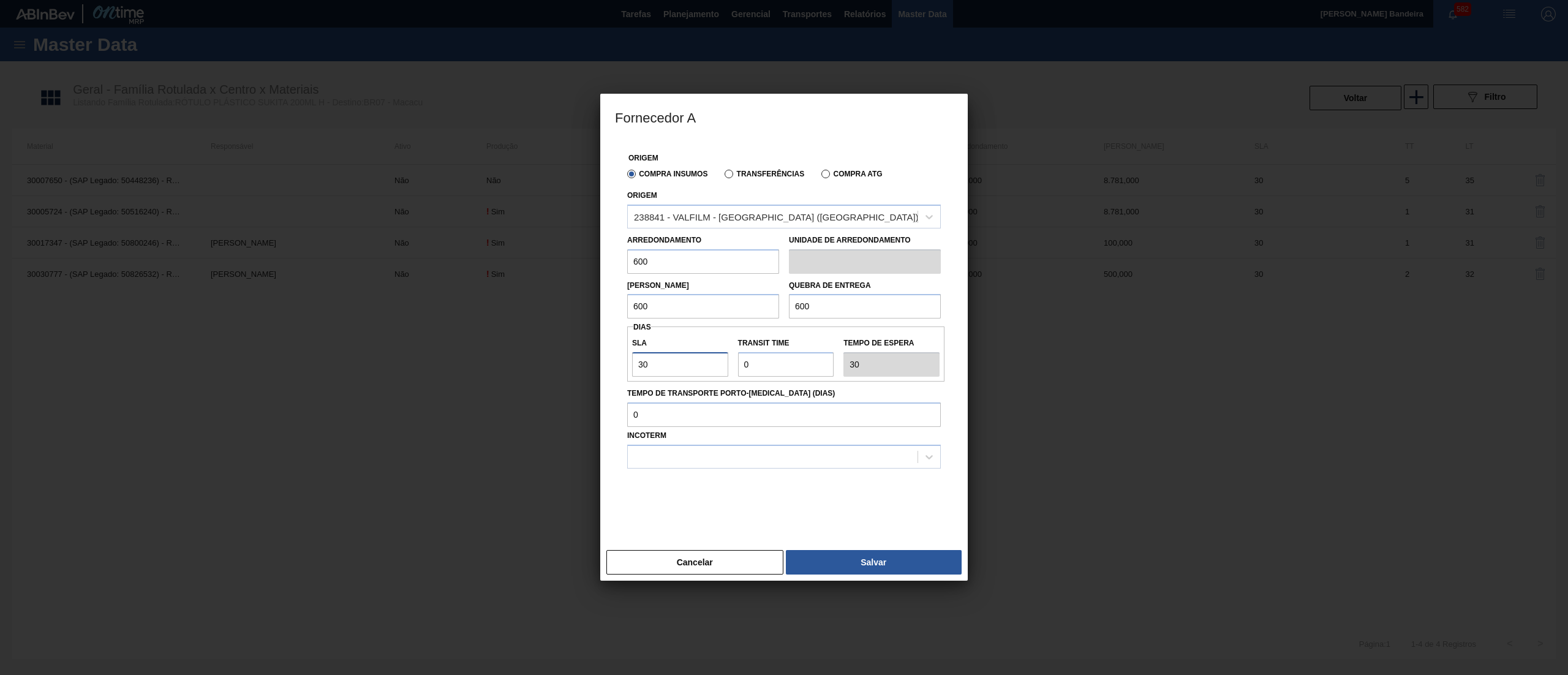
type input "30"
drag, startPoint x: 771, startPoint y: 365, endPoint x: 666, endPoint y: 365, distance: 105.0
click at [666, 365] on div "SLA 30 Transit Time Tempo de espera 30" at bounding box center [786, 354] width 318 height 45
type input "2"
type input "32"
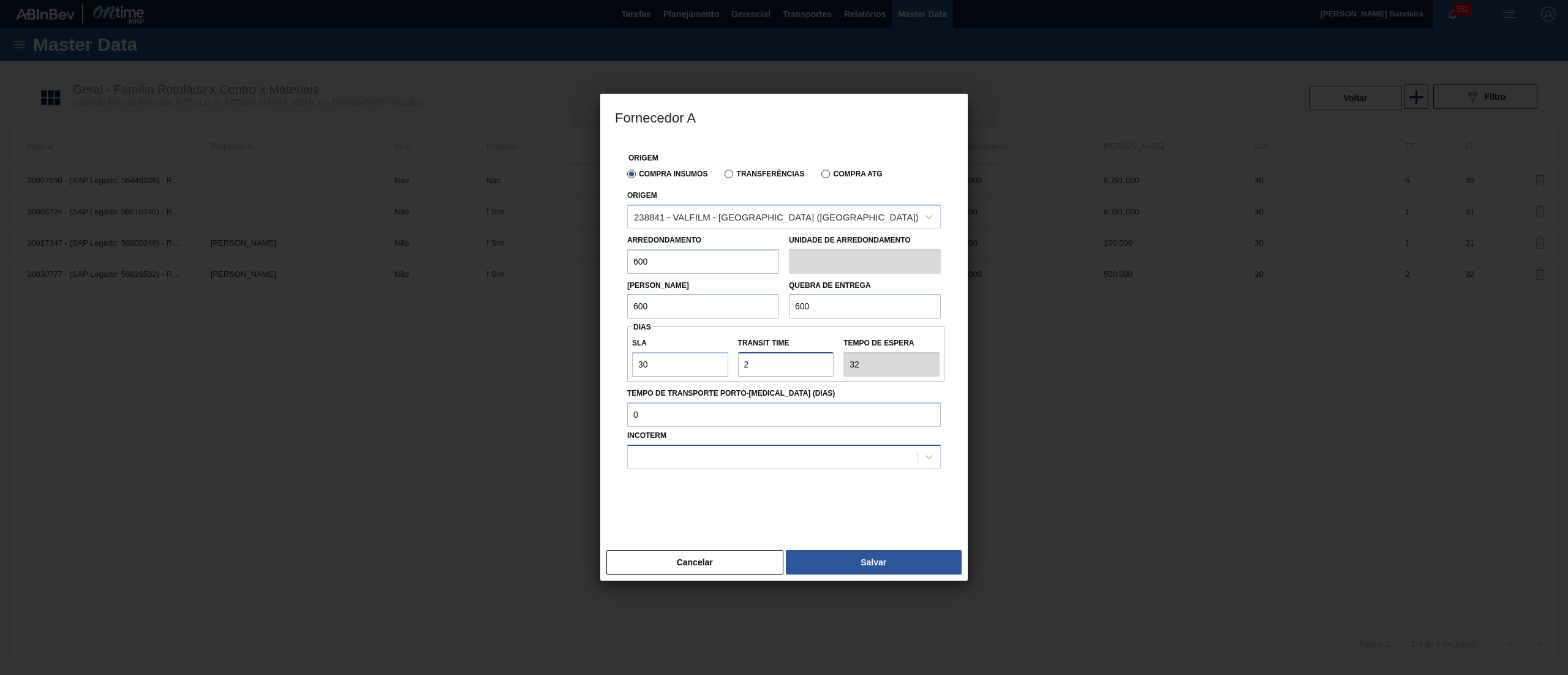
type input "2"
click at [706, 461] on div at bounding box center [772, 457] width 290 height 18
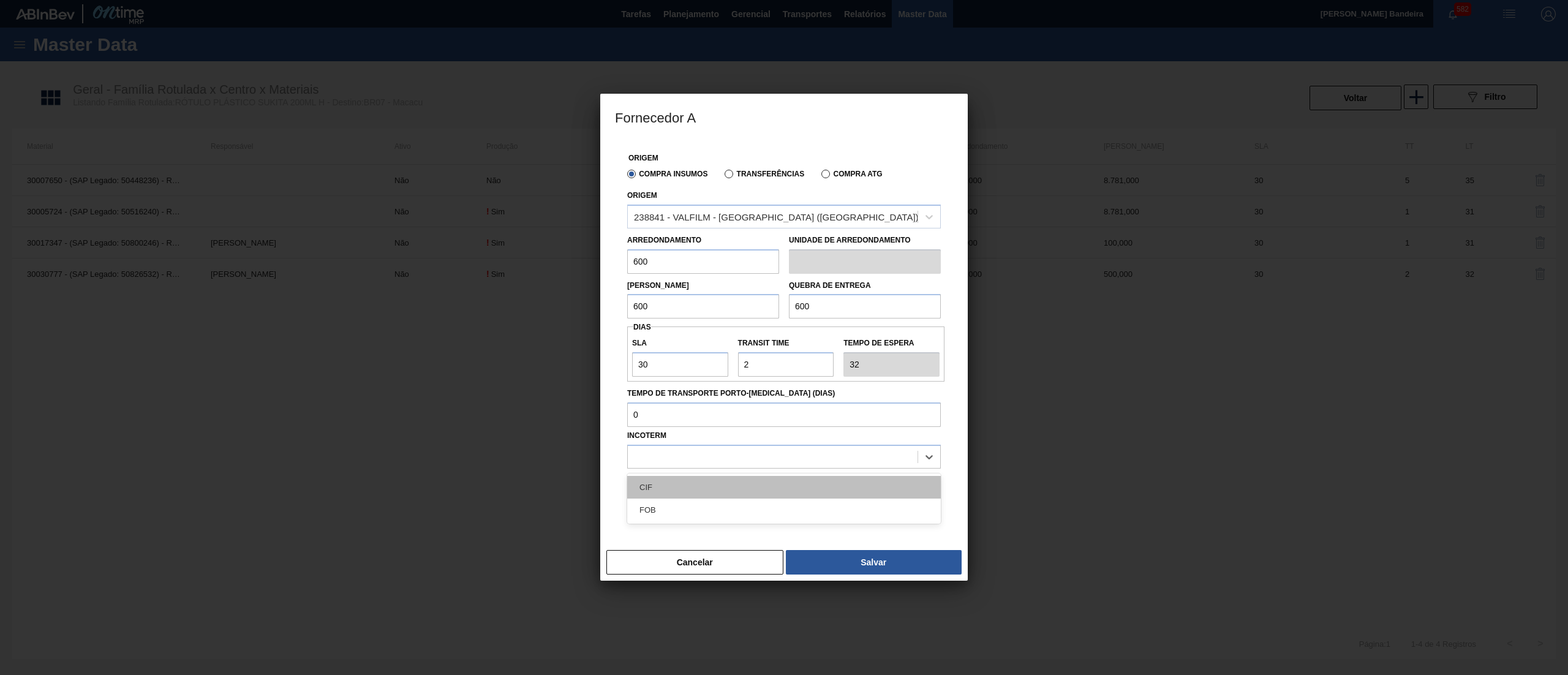
click at [688, 495] on div "CIF" at bounding box center [784, 487] width 313 height 23
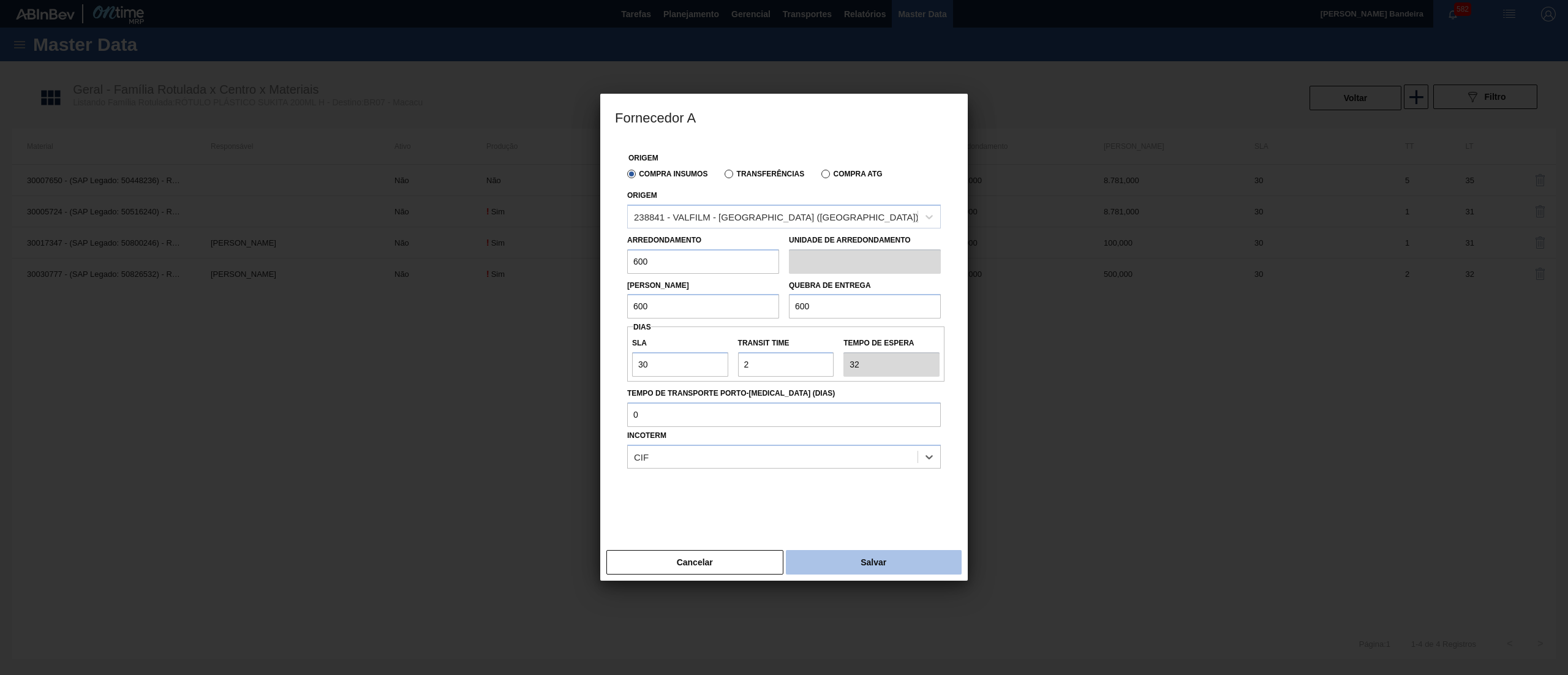
click at [846, 568] on button "Salvar" at bounding box center [874, 562] width 176 height 25
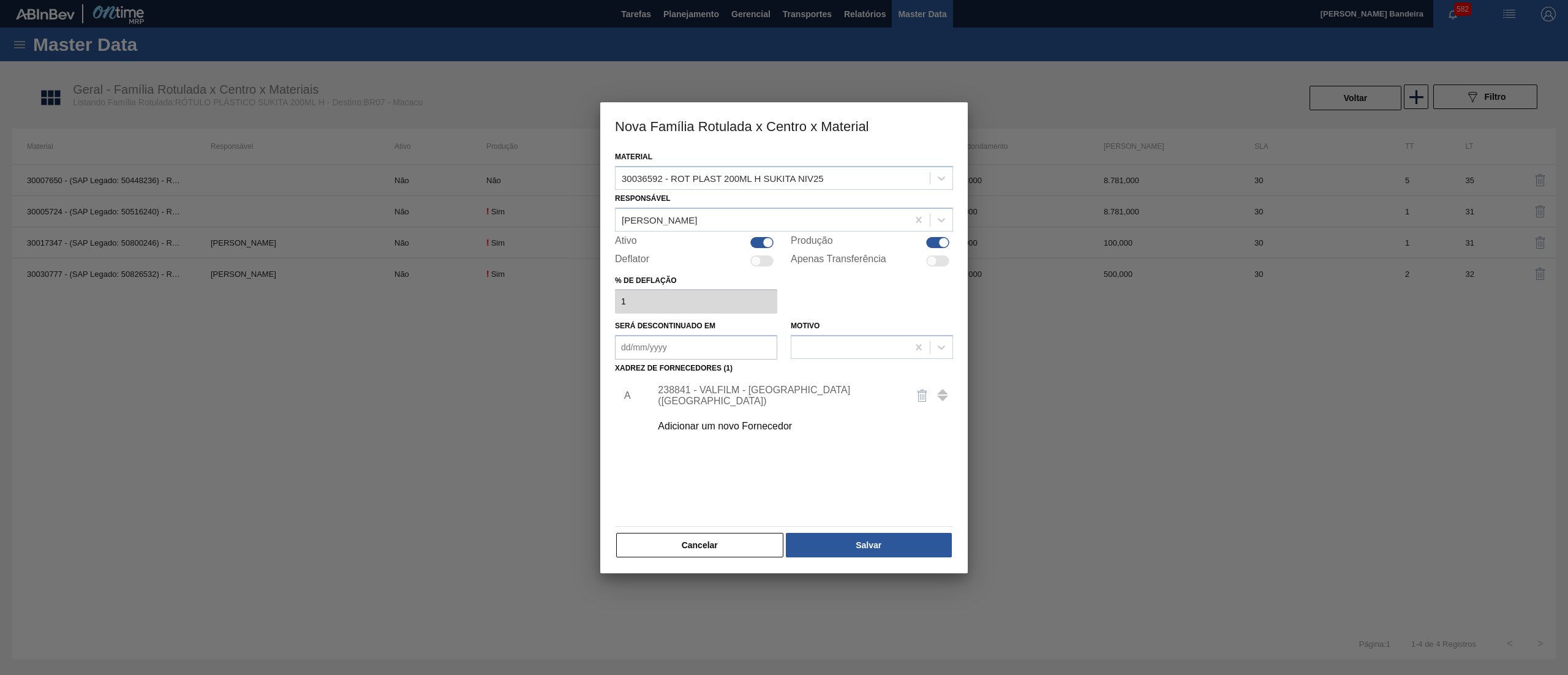
click at [875, 528] on div "Material 30036592 - ROT PLAST 200ML H SUKITA NIV25 Responsável MATHEUS FARIA LI…" at bounding box center [784, 353] width 338 height 411
click at [878, 541] on button "Salvar" at bounding box center [869, 546] width 166 height 25
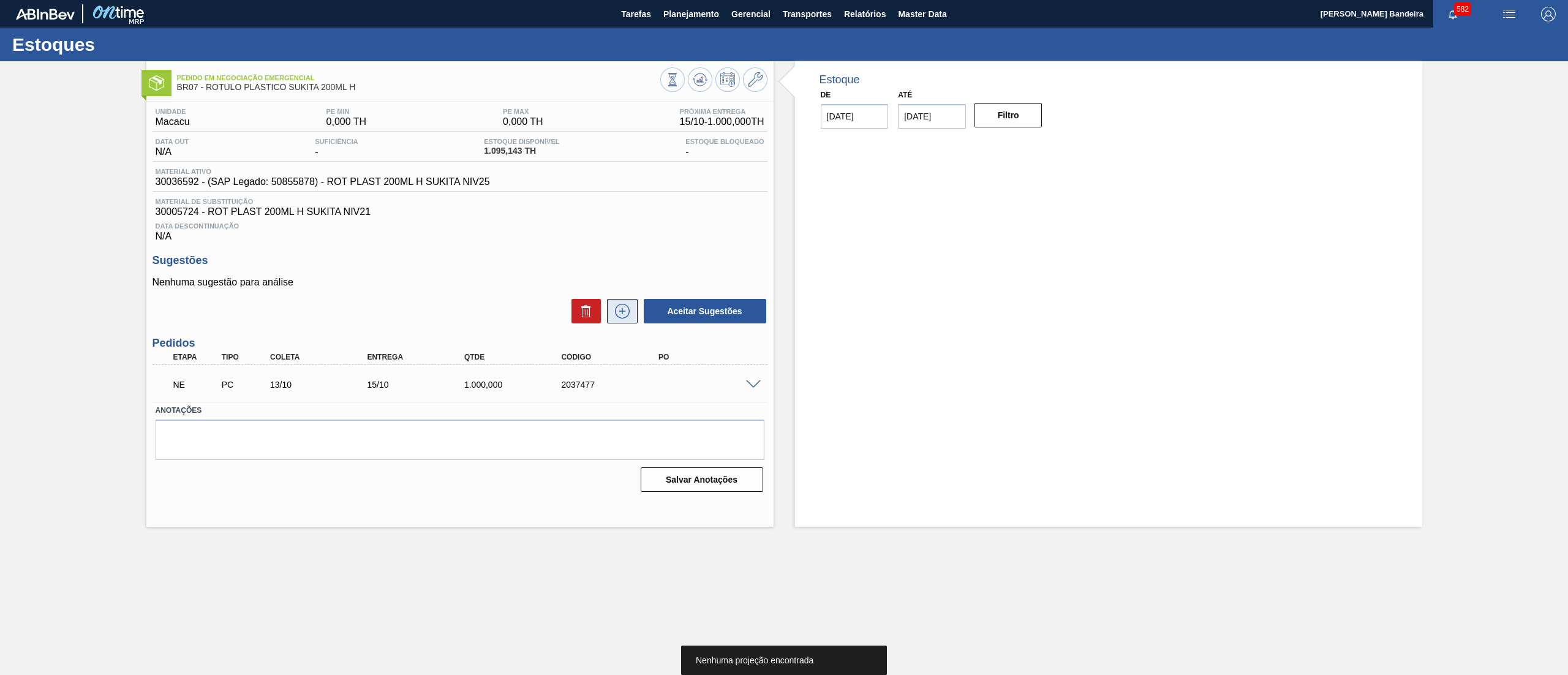
click at [623, 318] on icon at bounding box center [622, 311] width 19 height 14
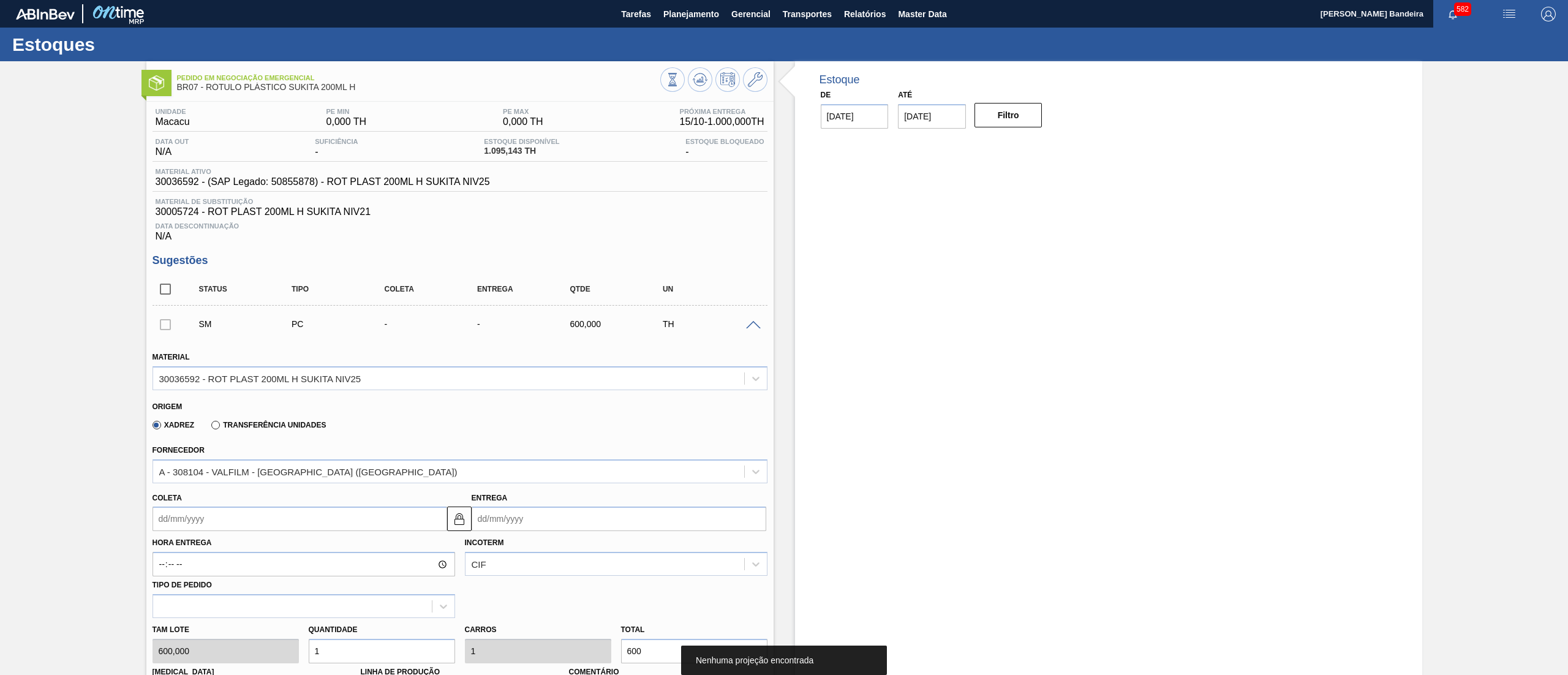
scroll to position [380, 0]
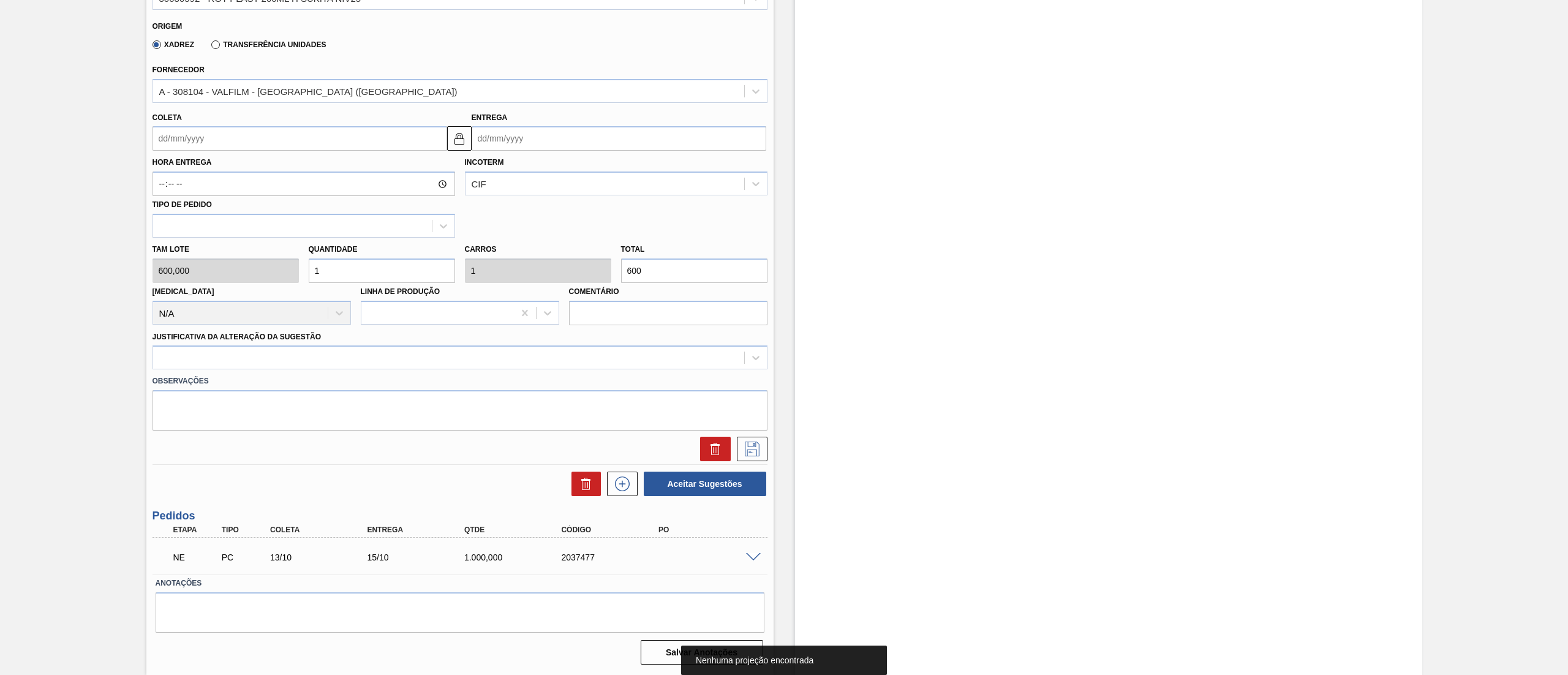
click at [217, 142] on input "Coleta" at bounding box center [300, 138] width 295 height 25
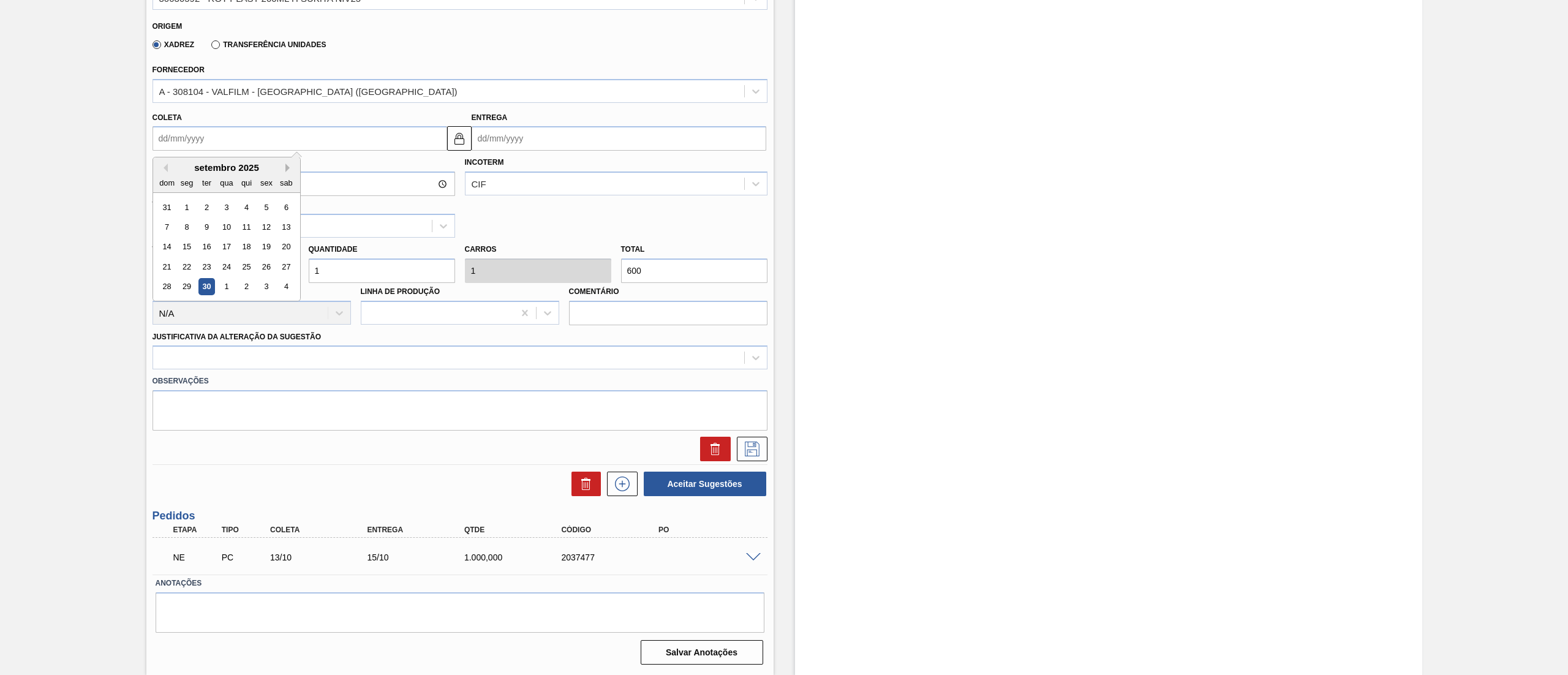
click at [291, 165] on button "Next Month" at bounding box center [289, 167] width 8 height 8
click at [186, 266] on div "20" at bounding box center [187, 267] width 17 height 17
type input "[DATE]"
click at [235, 355] on div at bounding box center [448, 358] width 591 height 18
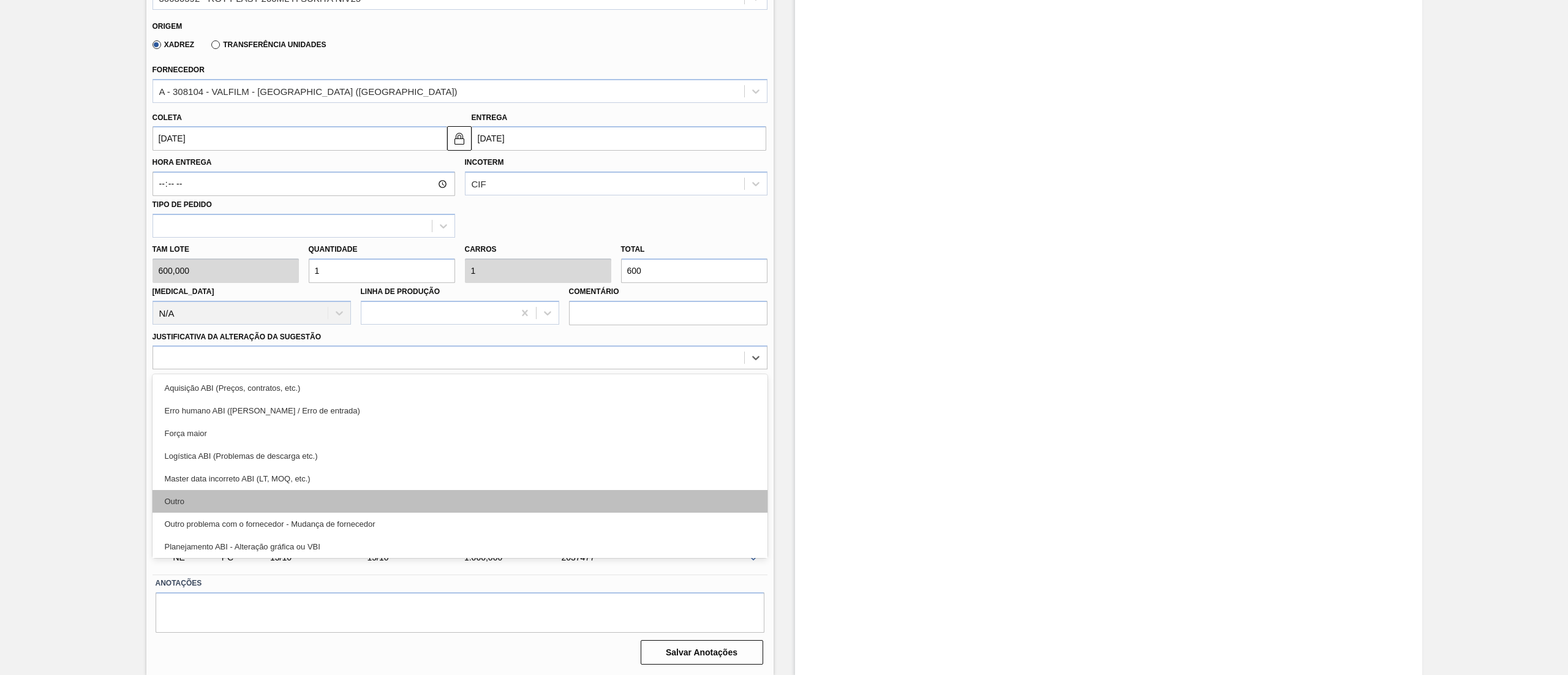
click at [205, 494] on div "Outro" at bounding box center [460, 501] width 615 height 23
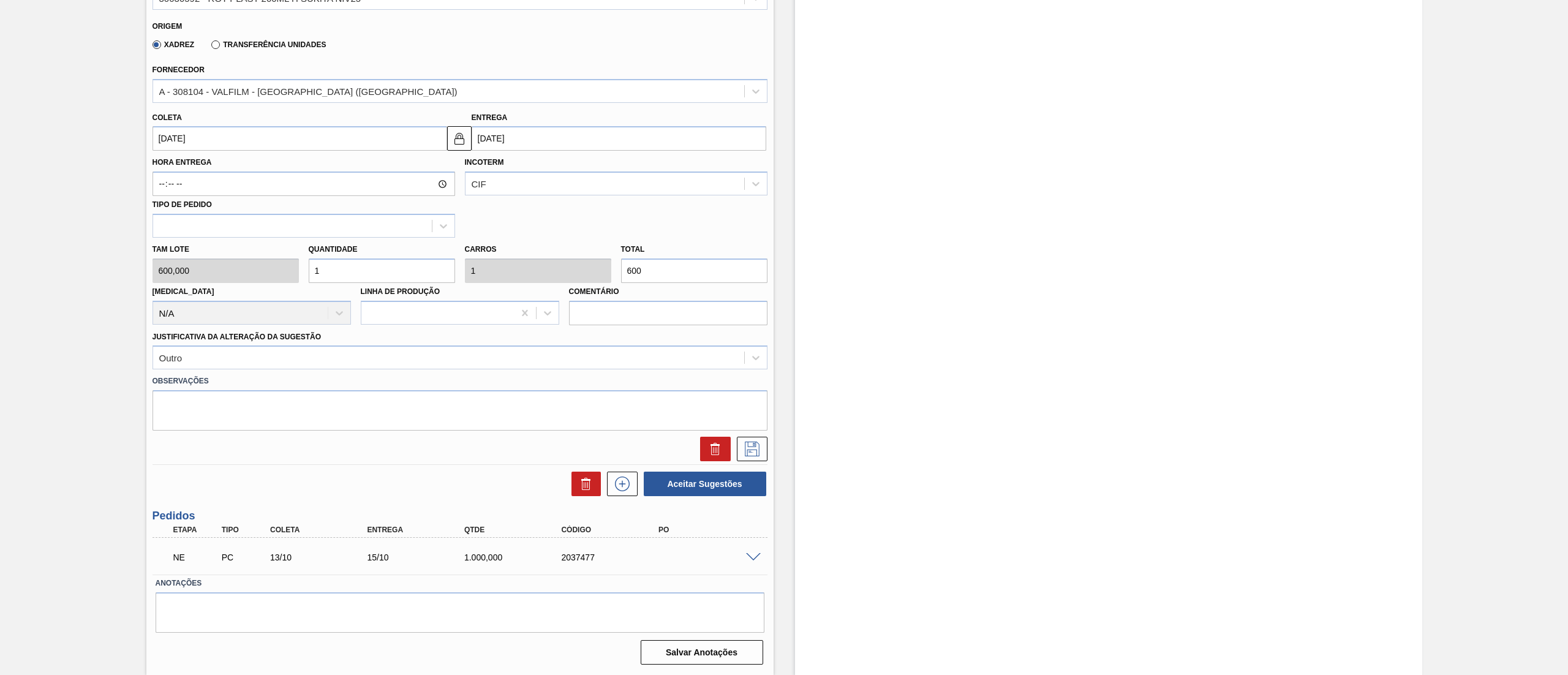
click at [287, 273] on div "Tam lote 600,000 Quantidade 1 Carros 1 Total 600 Doca N/A Linha de Produção Com…" at bounding box center [460, 281] width 625 height 87
type input "2"
type input "1.200"
type input "2"
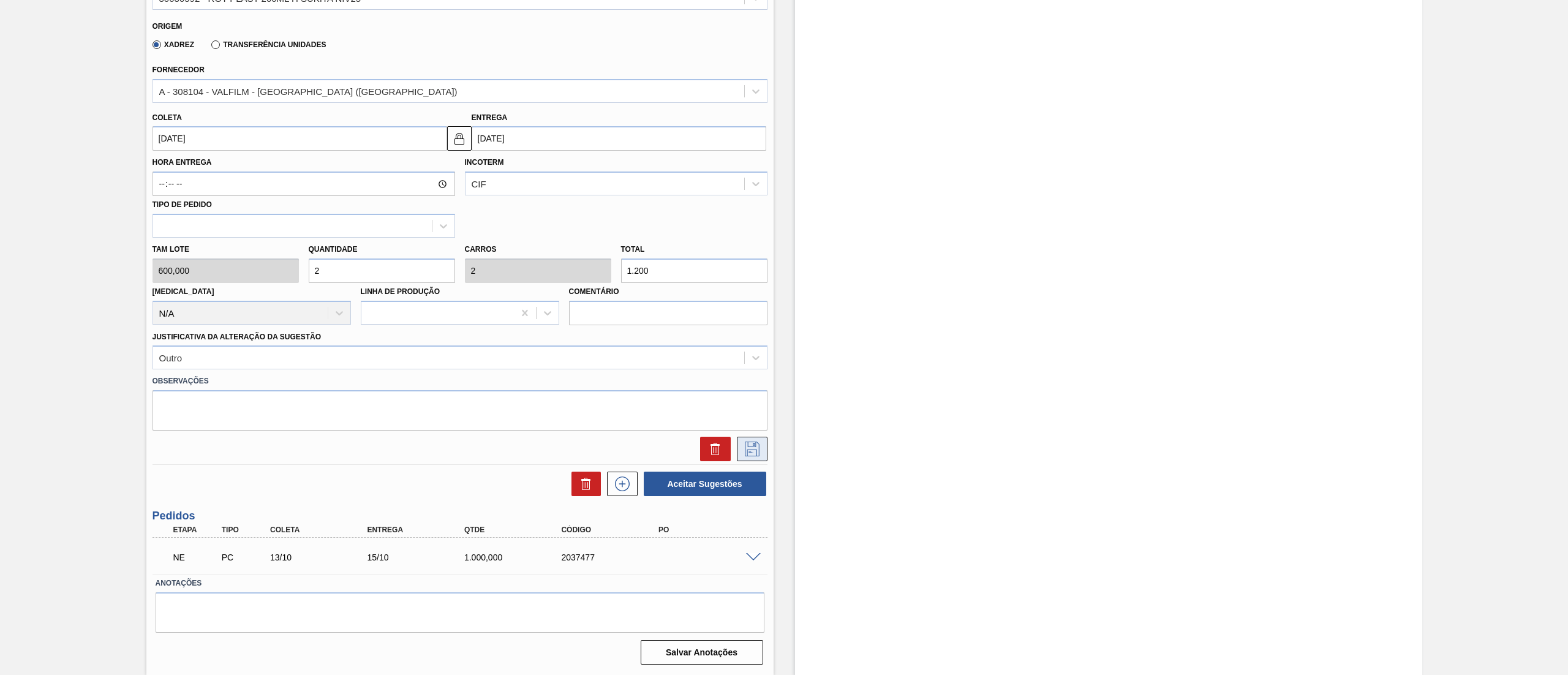
click at [753, 453] on icon at bounding box center [752, 448] width 19 height 14
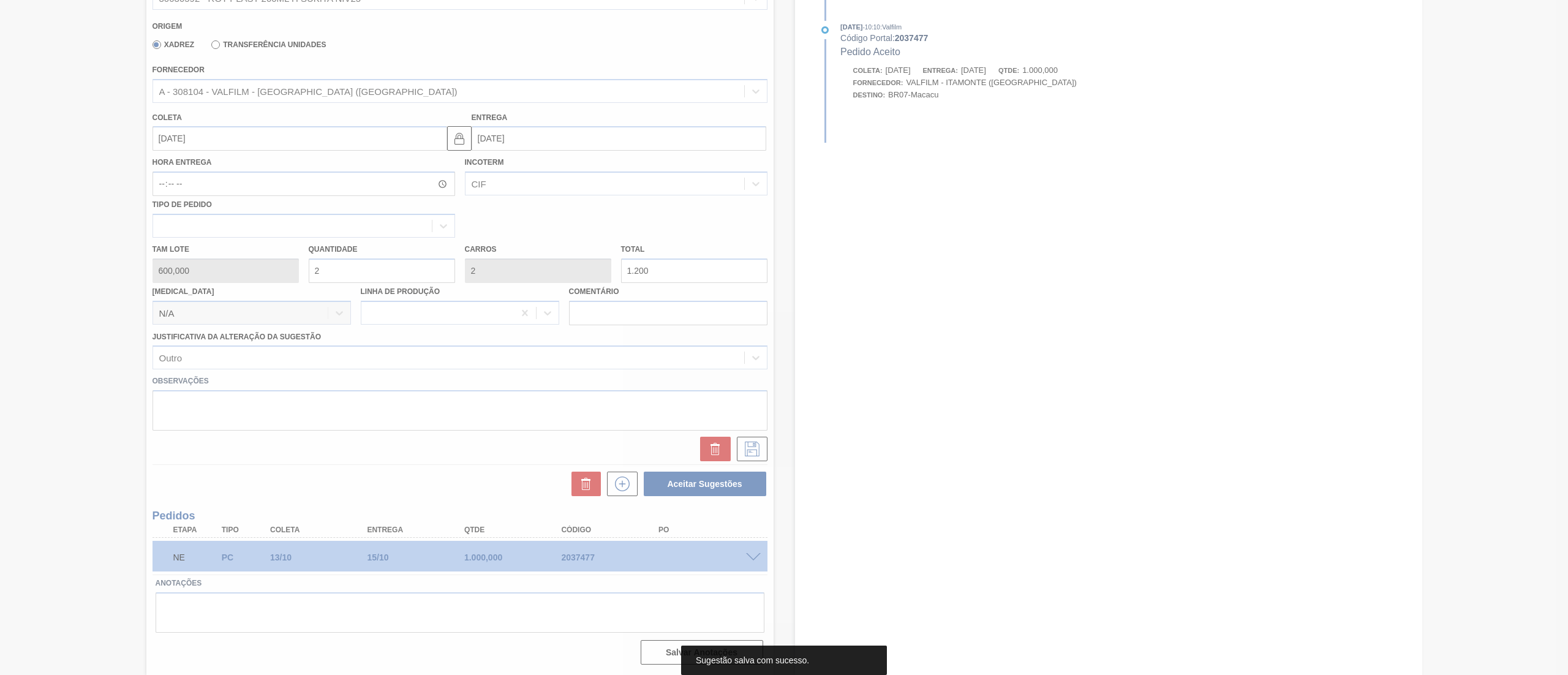
scroll to position [0, 0]
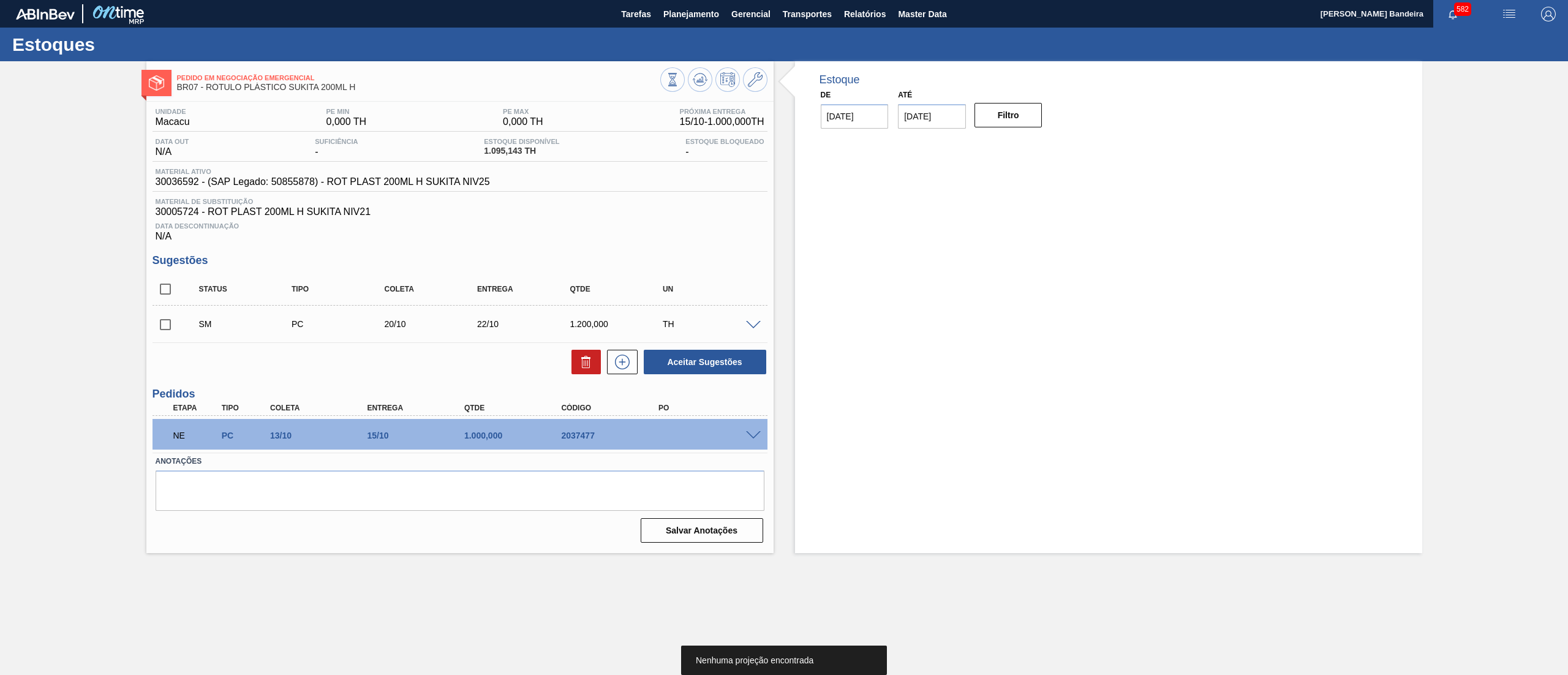
drag, startPoint x: 167, startPoint y: 328, endPoint x: 190, endPoint y: 329, distance: 23.0
click at [167, 328] on input "checkbox" at bounding box center [165, 324] width 25 height 25
click at [694, 374] on button "Aceitar Sugestões" at bounding box center [705, 362] width 123 height 25
checkbox input "false"
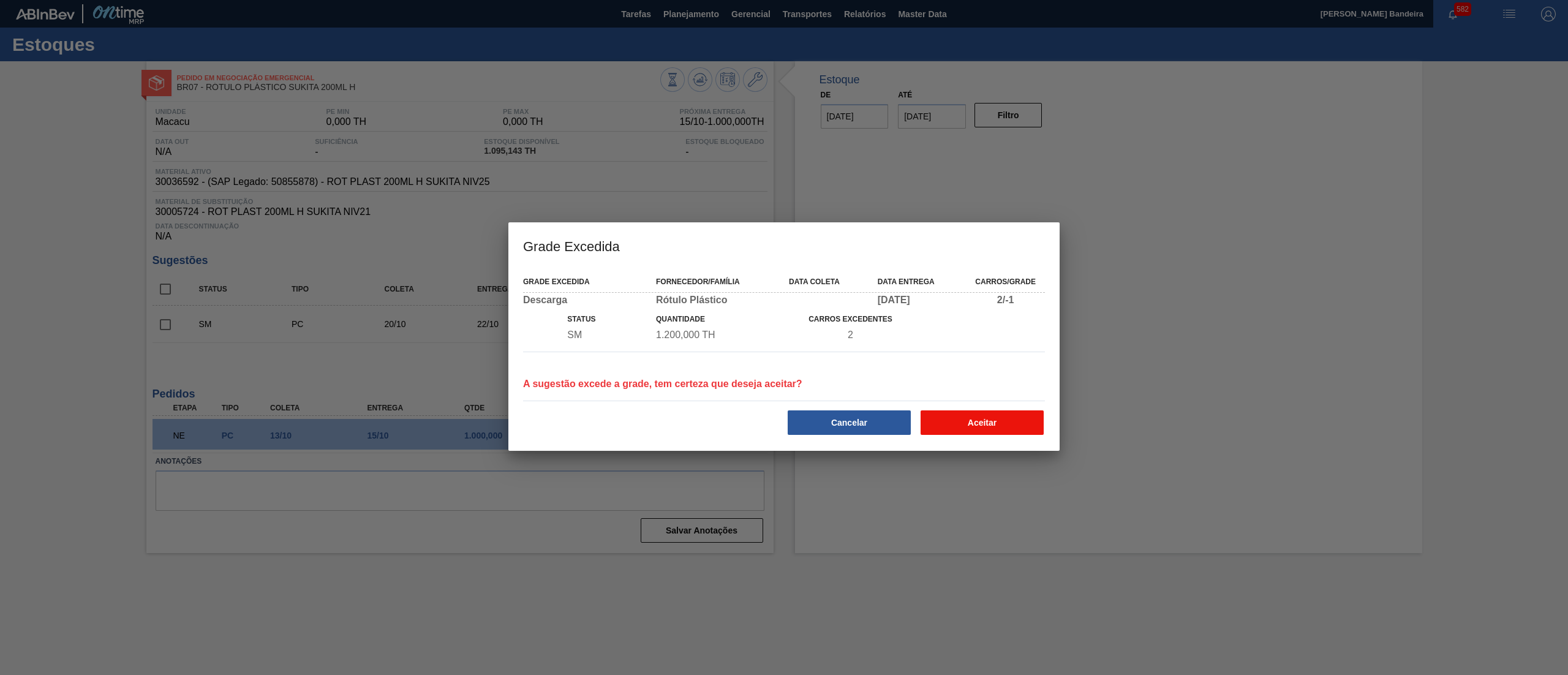
click at [991, 417] on button "Aceitar" at bounding box center [982, 423] width 123 height 25
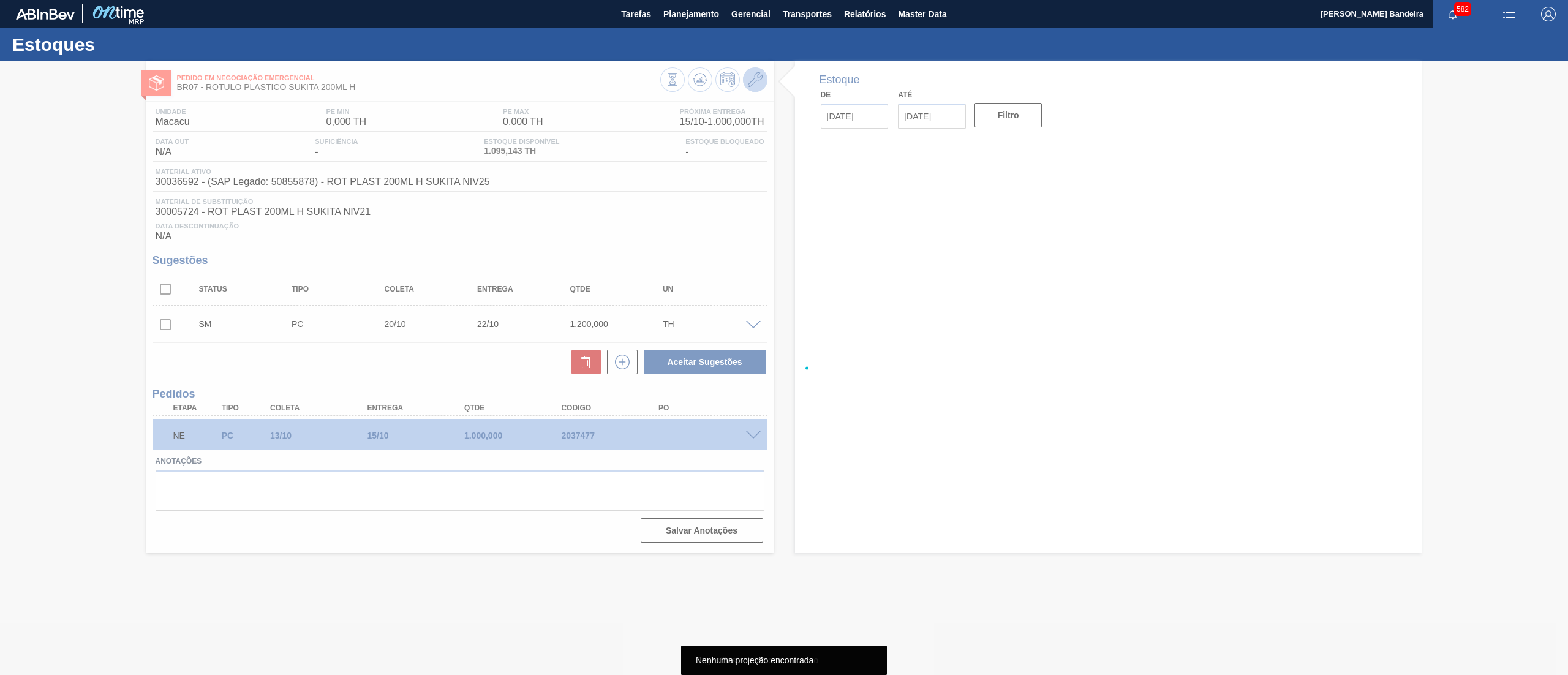
click at [754, 78] on div at bounding box center [784, 368] width 1568 height 614
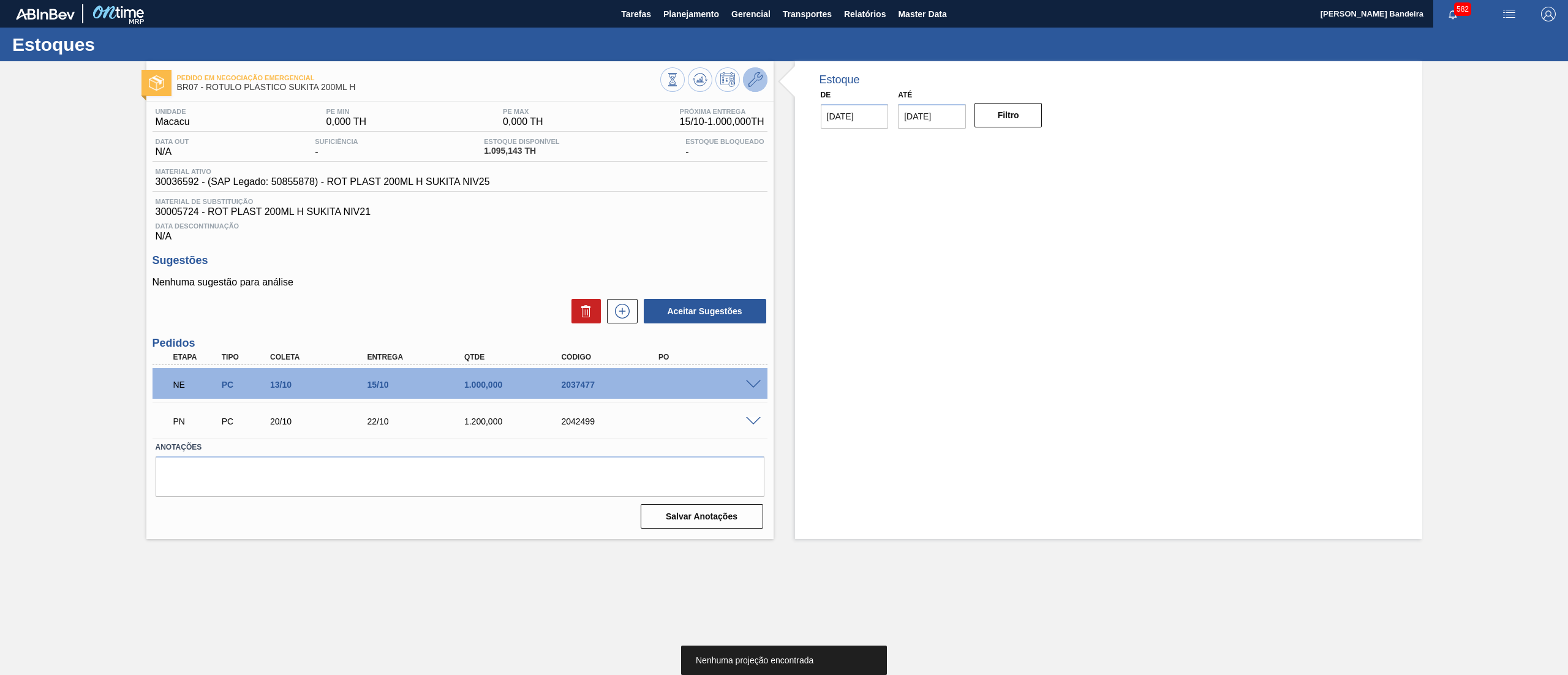
click at [754, 78] on icon at bounding box center [755, 79] width 14 height 14
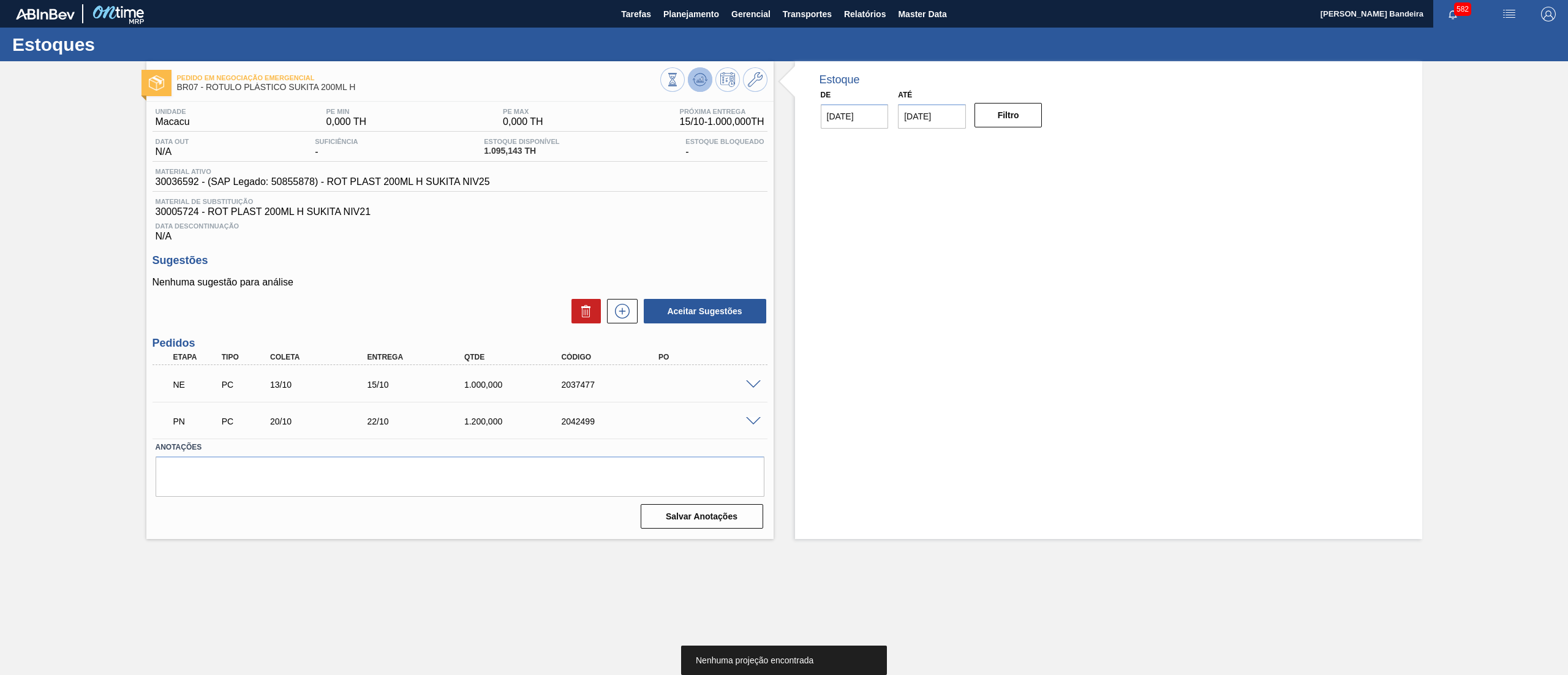
click at [694, 74] on icon at bounding box center [700, 79] width 14 height 14
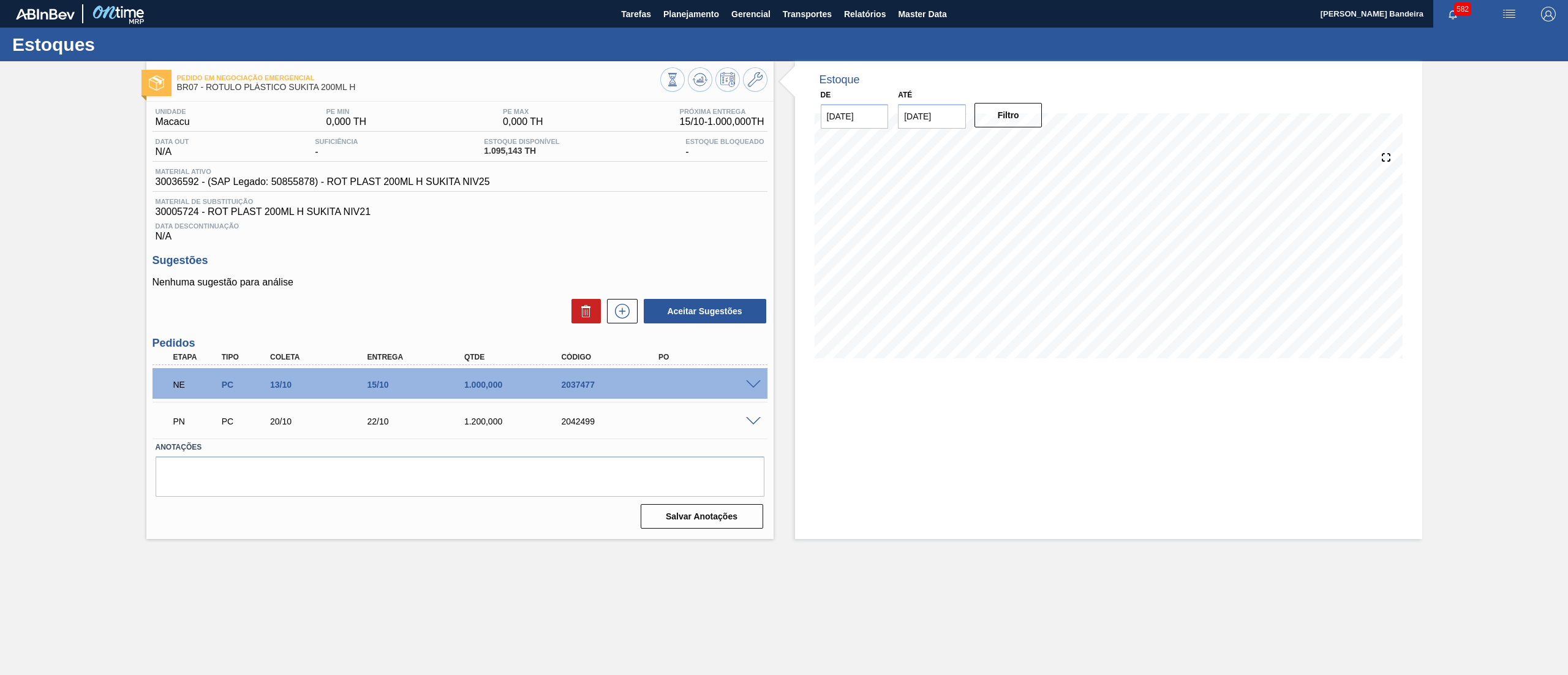
click at [753, 382] on span at bounding box center [753, 384] width 14 height 9
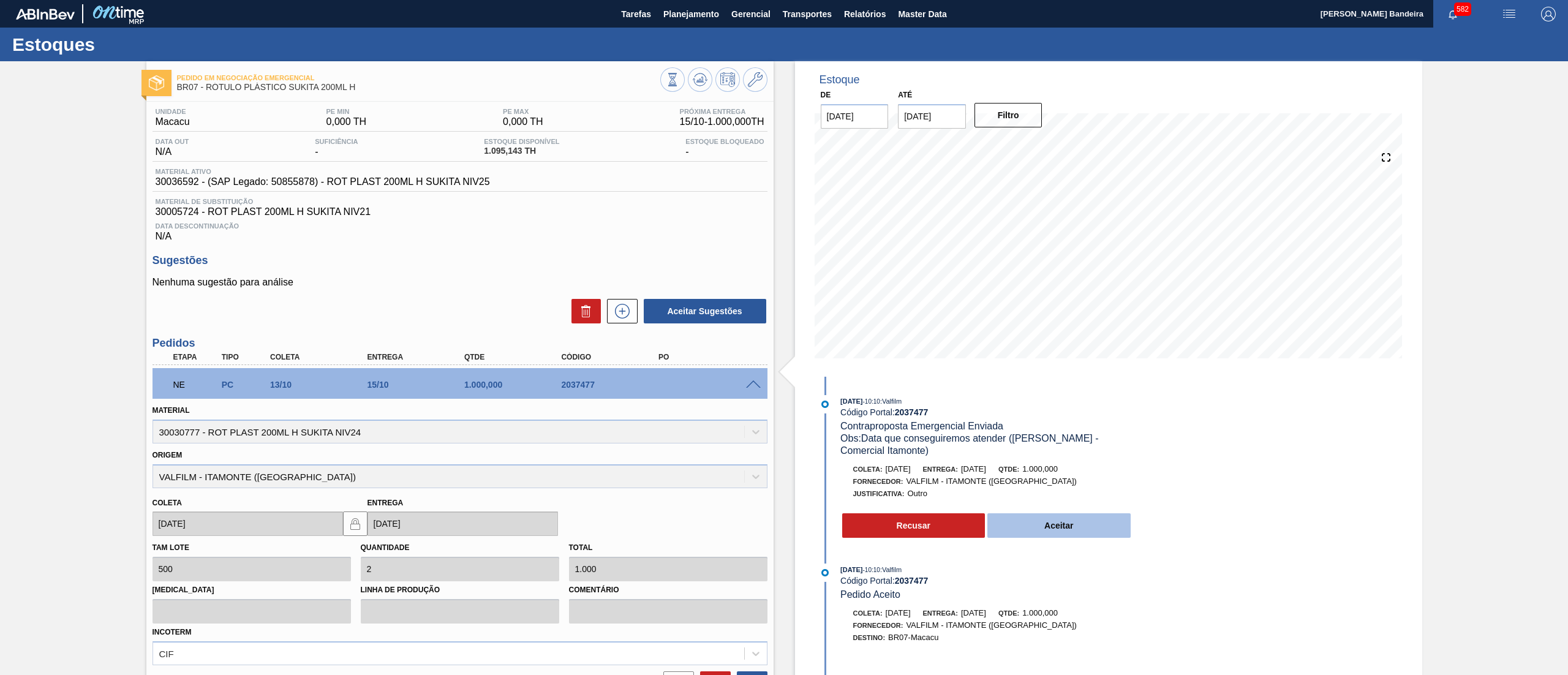
click at [1069, 526] on button "Aceitar" at bounding box center [1059, 526] width 143 height 25
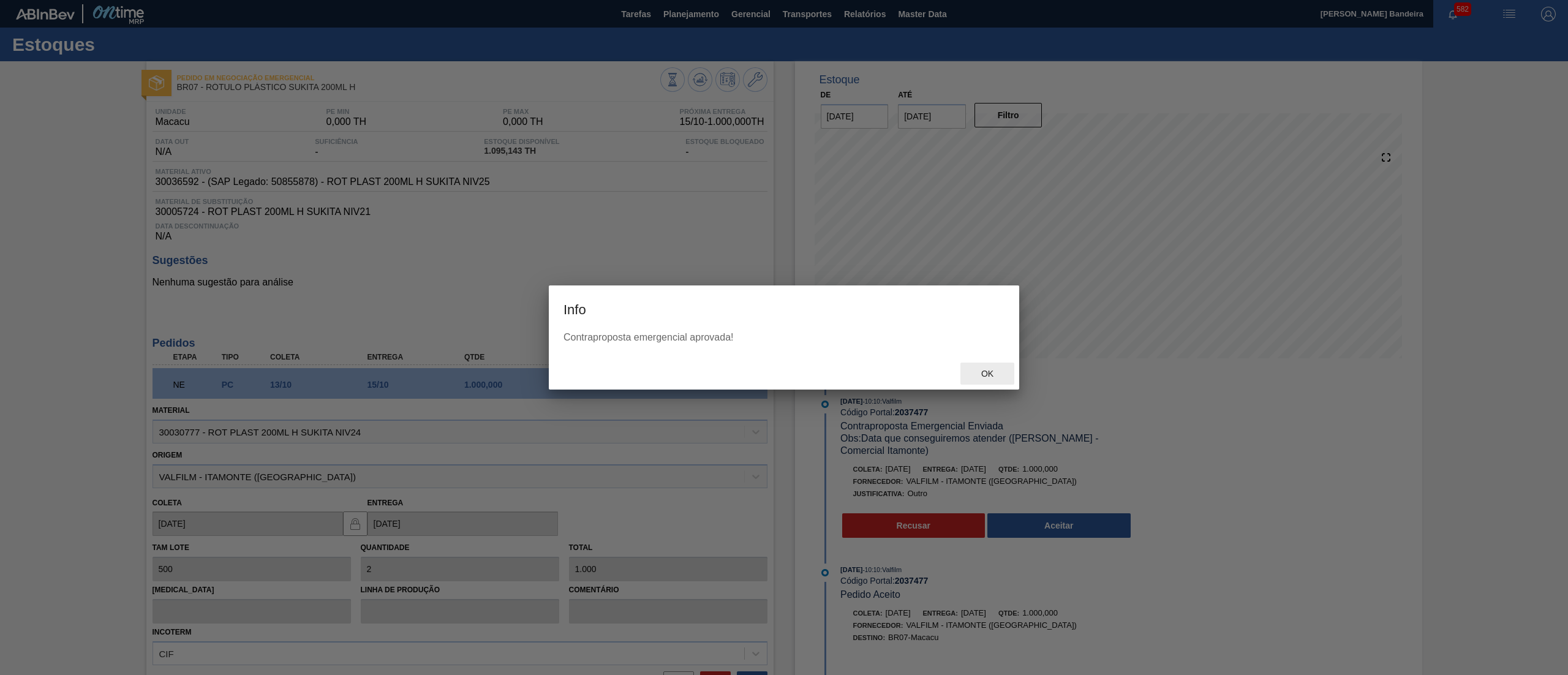
click at [998, 375] on span "Ok" at bounding box center [987, 373] width 32 height 10
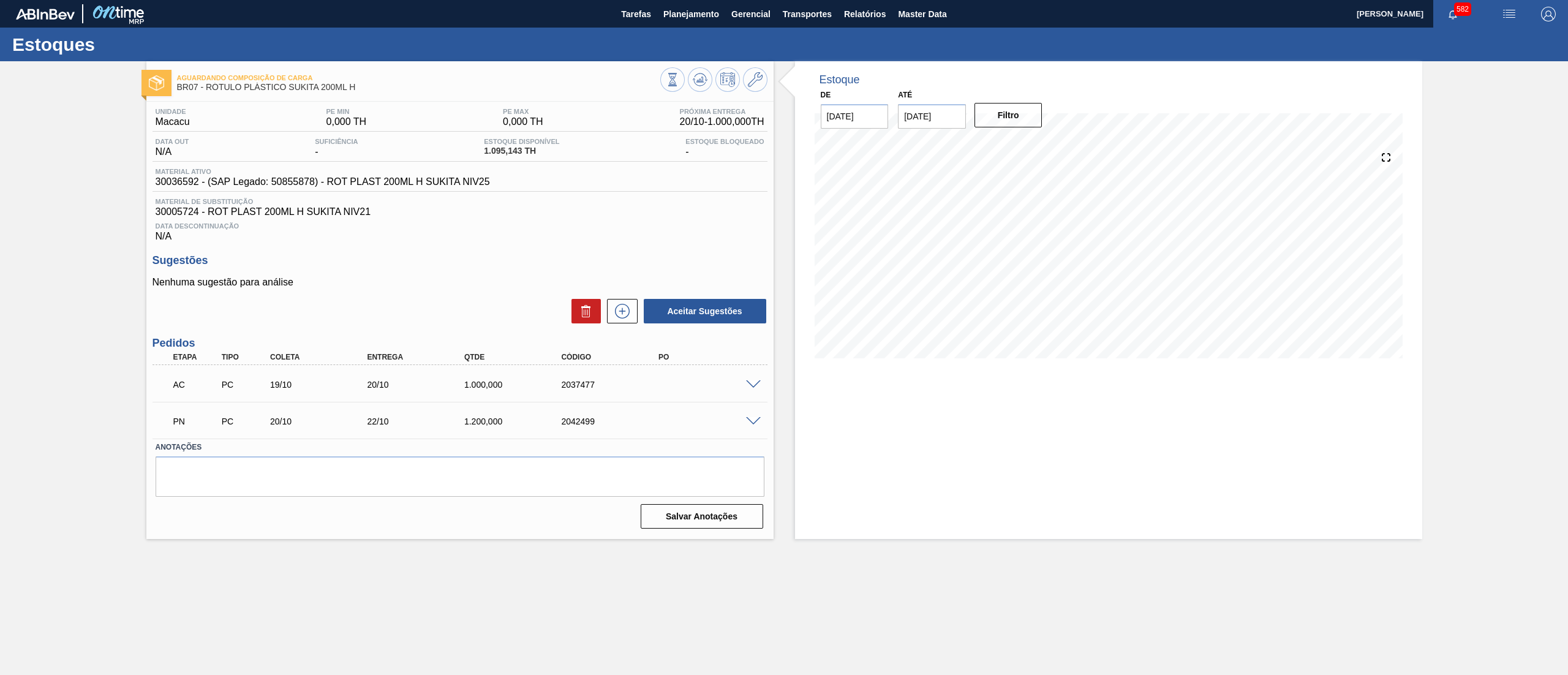
click at [750, 422] on span at bounding box center [753, 422] width 14 height 9
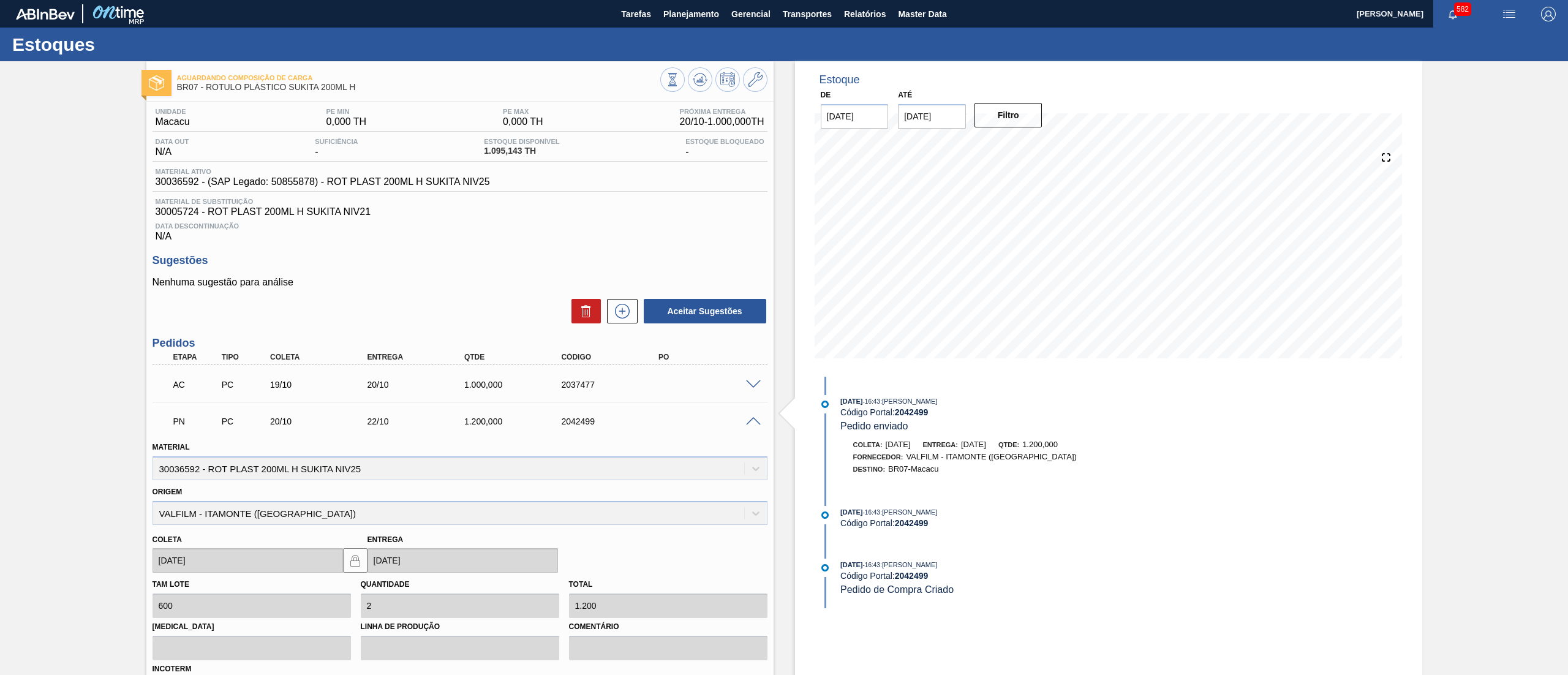
click at [750, 422] on span at bounding box center [753, 422] width 14 height 9
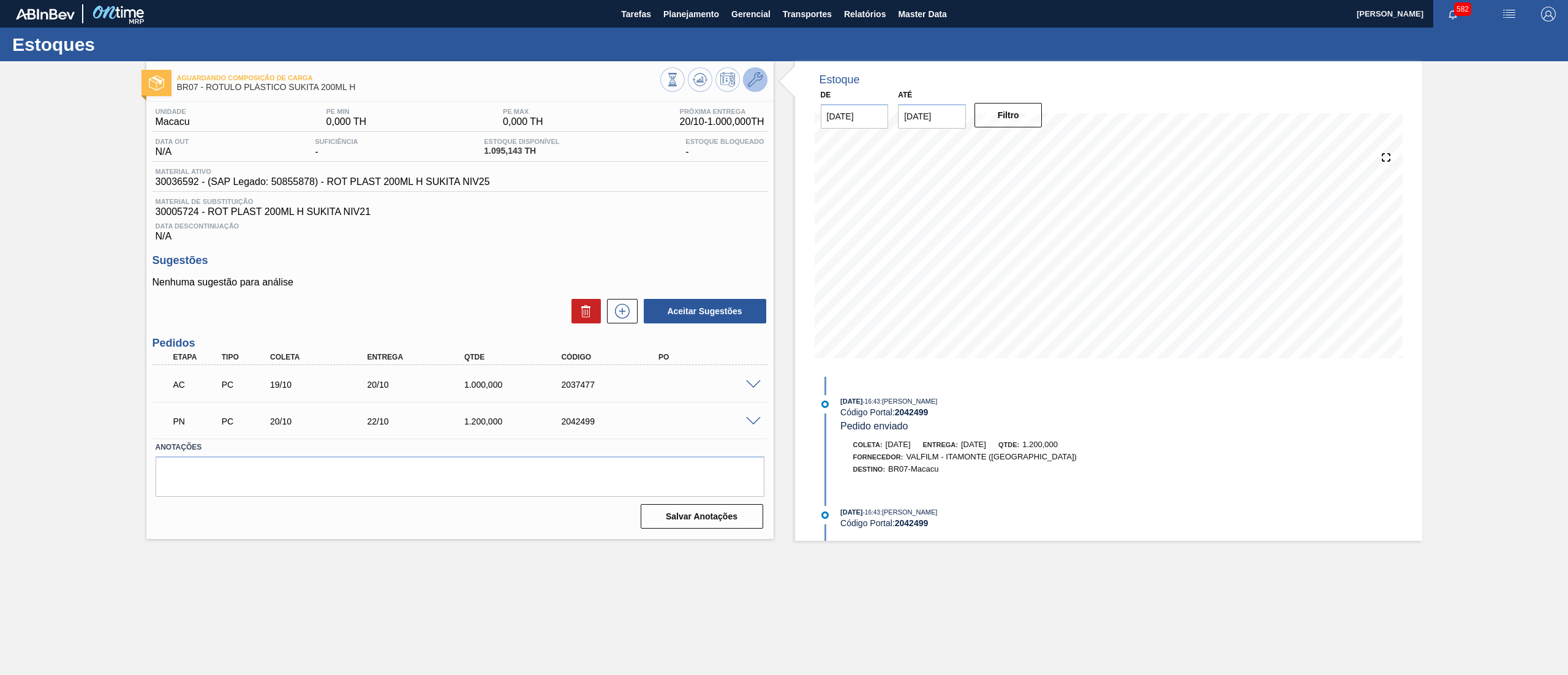
click at [748, 82] on icon at bounding box center [755, 79] width 14 height 14
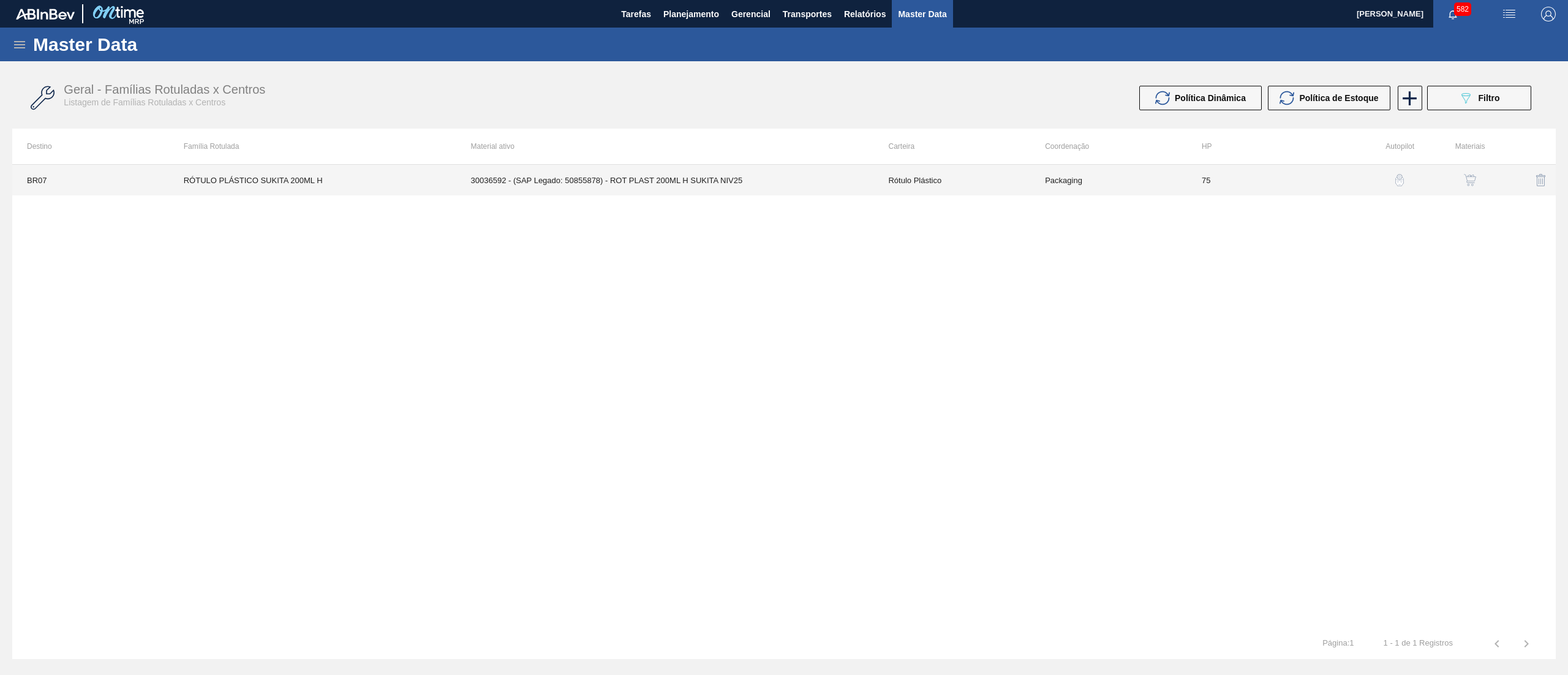
click at [863, 187] on td "30036592 - (SAP Legado: 50855878) - ROT PLAST 200ML H SUKITA NIV25" at bounding box center [665, 180] width 417 height 30
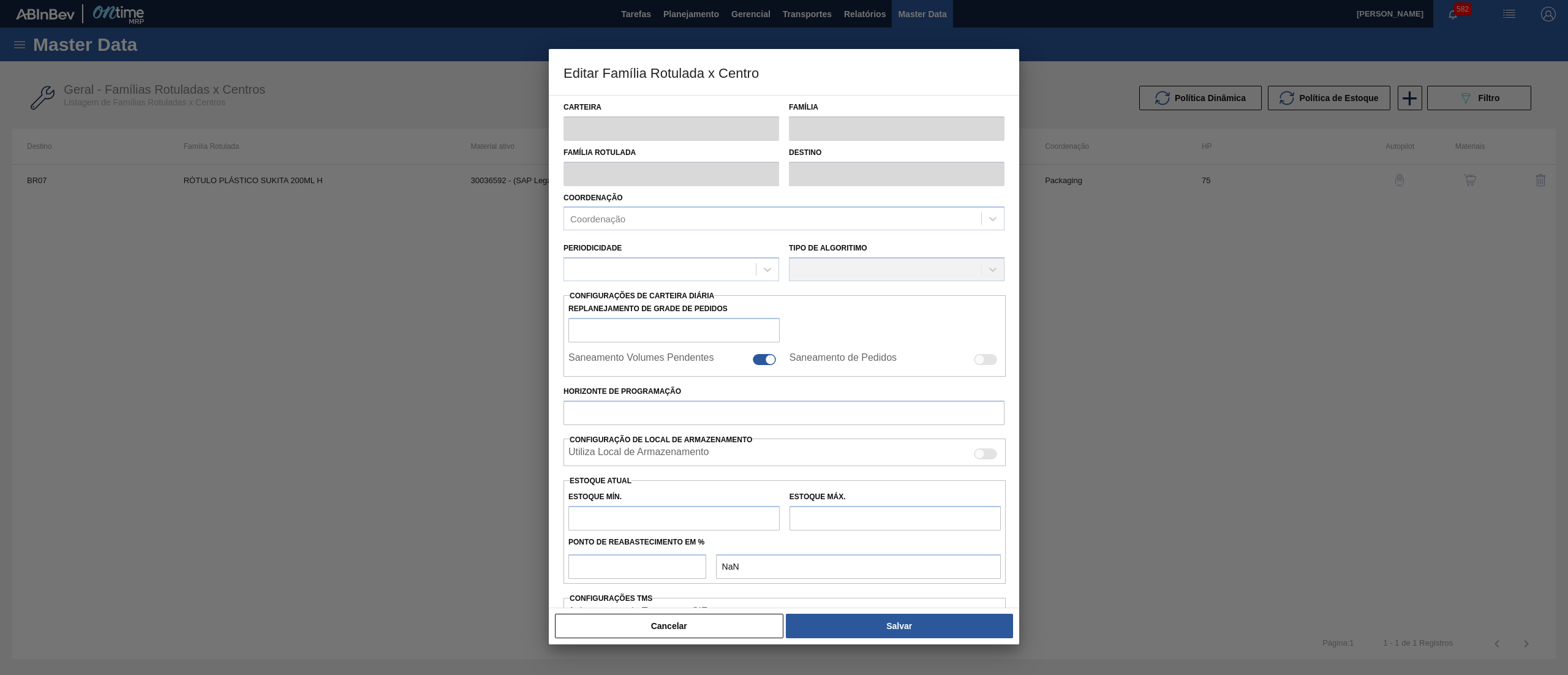
type input "Rótulo Plástico"
type input "RÓTULO PLÁSTICO SUKITA 200ML H"
type input "BR07 - Macacu"
type input "75"
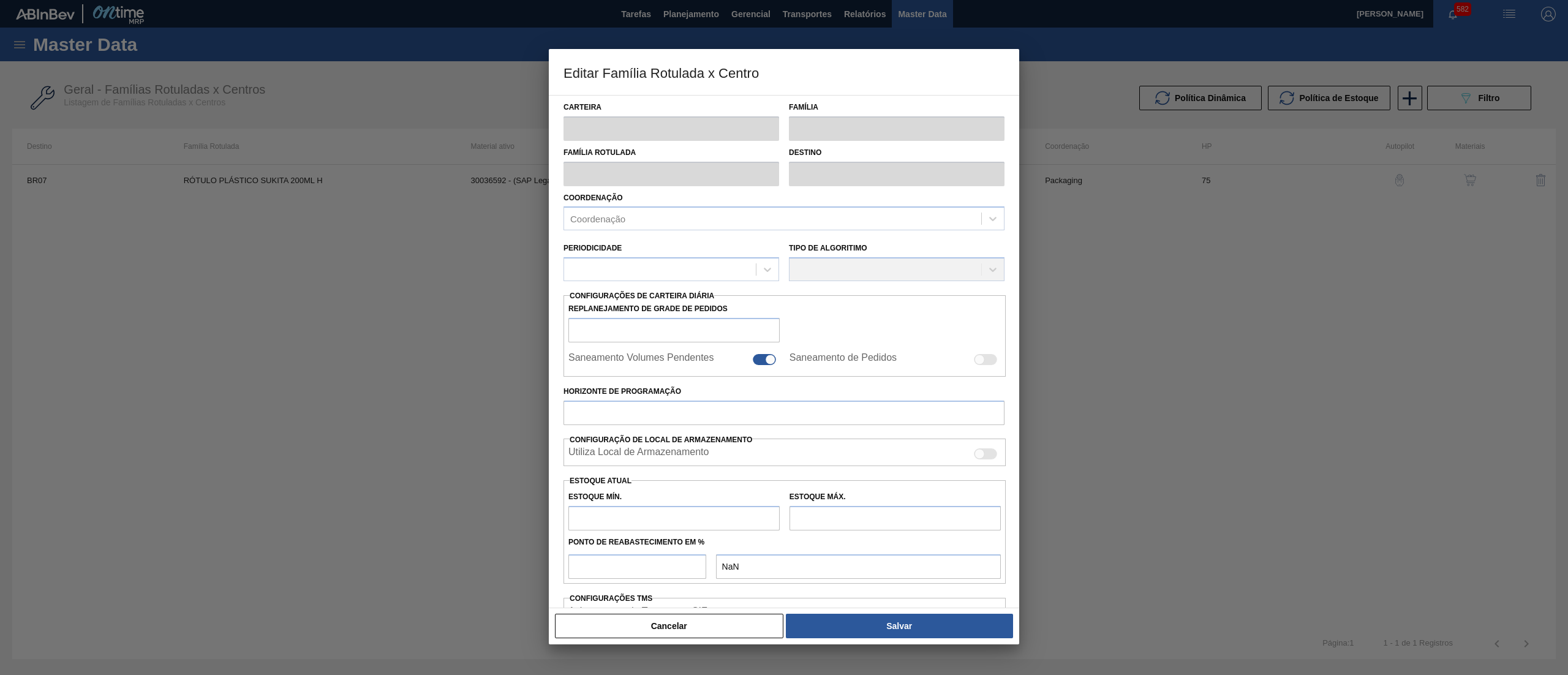
type input "0"
type input "100"
type input "0,000"
checkbox input "true"
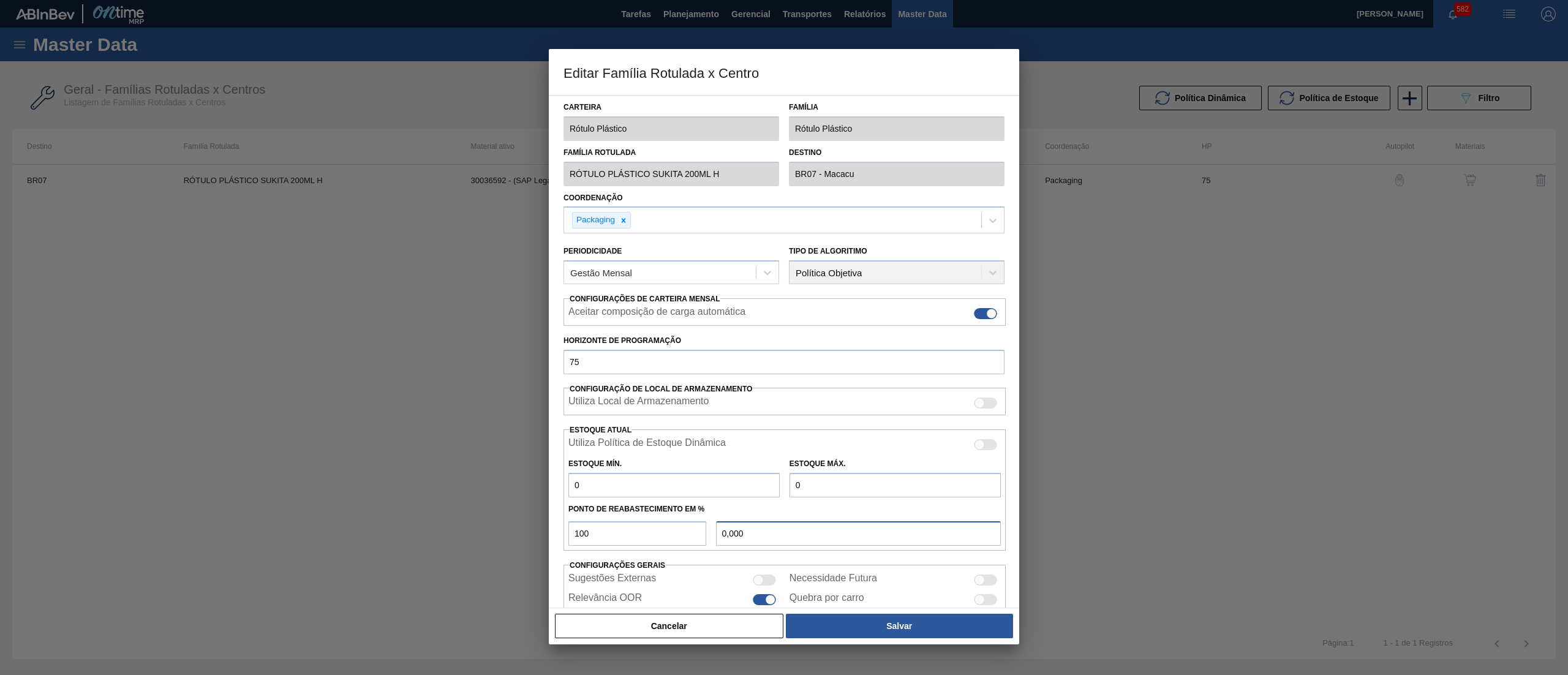
drag, startPoint x: 792, startPoint y: 534, endPoint x: 626, endPoint y: 539, distance: 166.1
click at [626, 539] on div "100 0,000" at bounding box center [785, 532] width 442 height 28
type input "0,000"
drag, startPoint x: 756, startPoint y: 543, endPoint x: 650, endPoint y: 535, distance: 106.3
click at [650, 535] on div "100 0,000" at bounding box center [785, 532] width 442 height 28
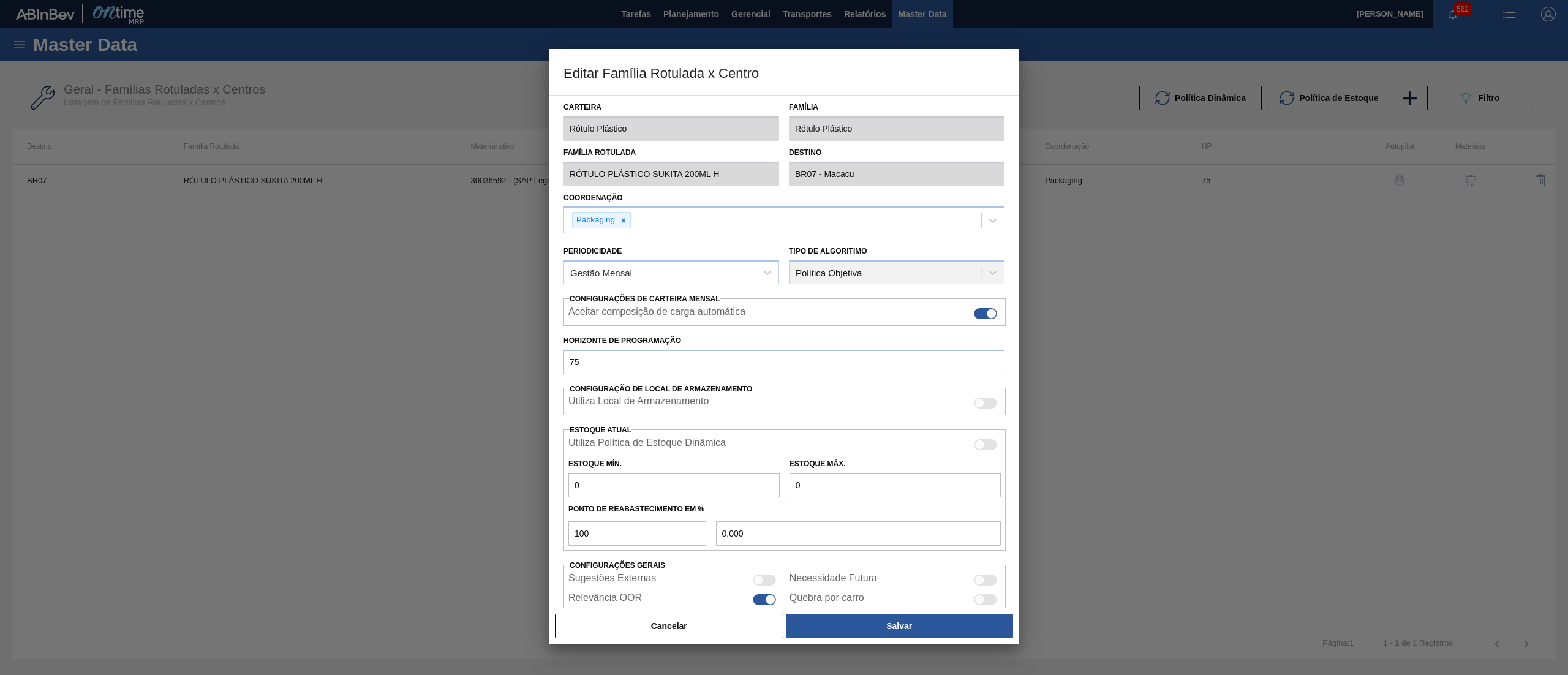
drag, startPoint x: 834, startPoint y: 481, endPoint x: 739, endPoint y: 482, distance: 95.0
click at [739, 482] on div "Estoque Mín. 0 Estoque Máx. 0" at bounding box center [785, 475] width 442 height 45
type input "2"
type input "2,000"
type input "29"
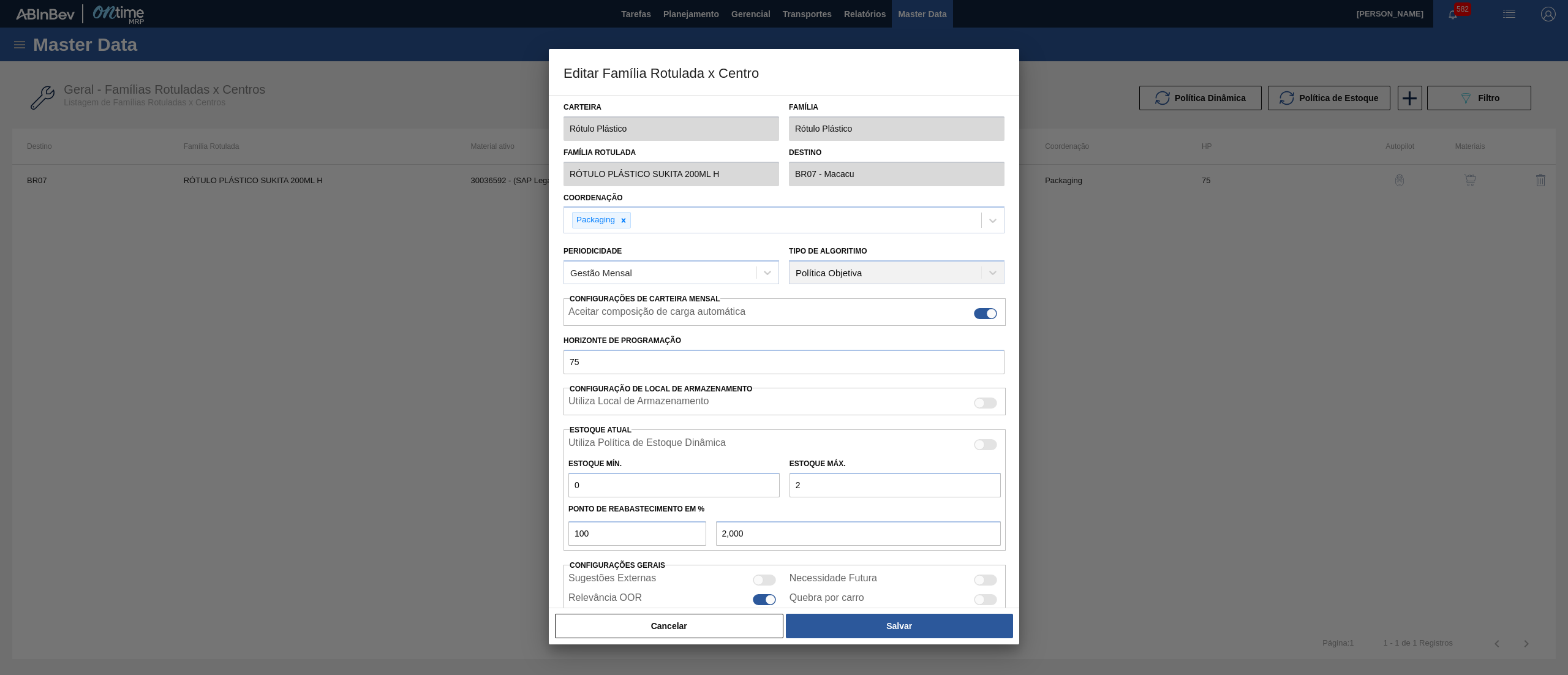
type input "29,000"
type input "297"
type input "297,000"
type input "2.975"
type input "2.975,000"
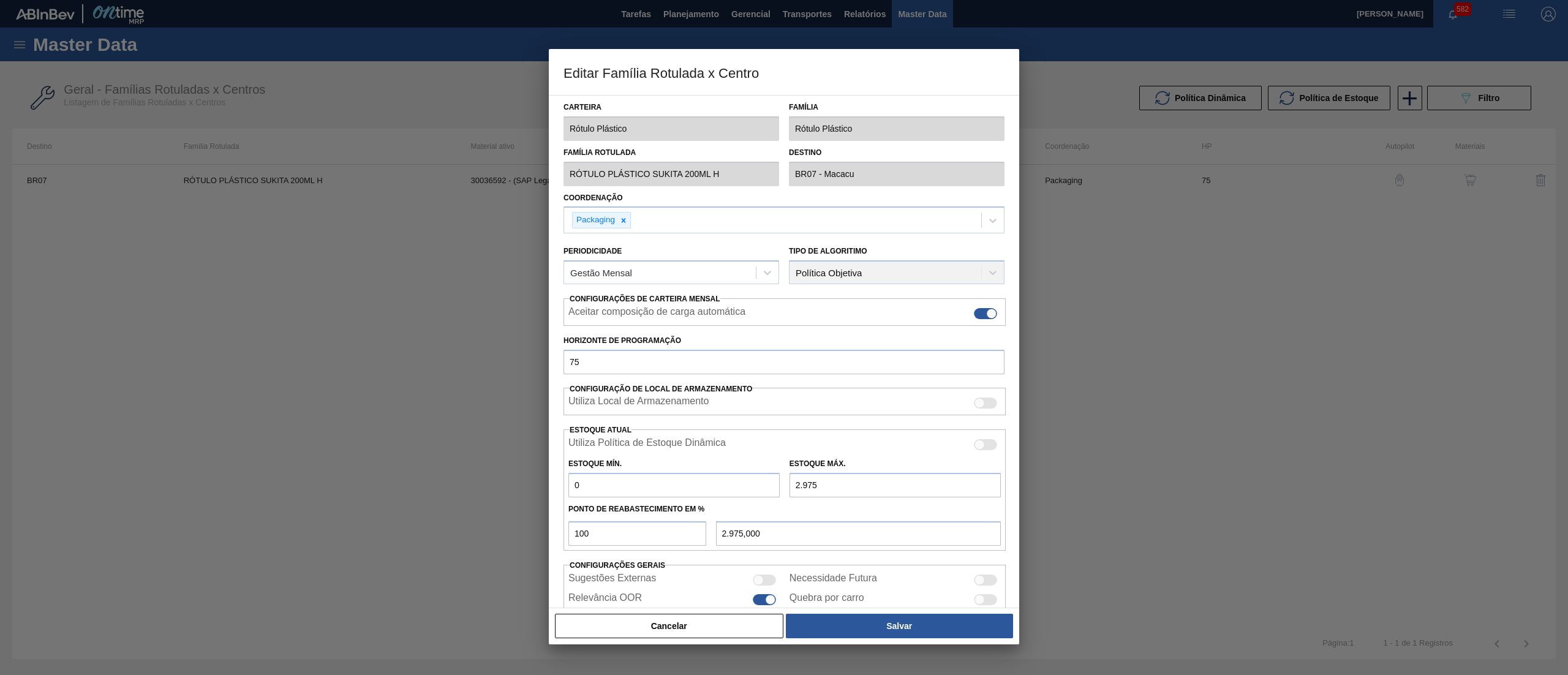
type input "2.975"
drag, startPoint x: 639, startPoint y: 489, endPoint x: 499, endPoint y: 473, distance: 140.9
click at [499, 473] on div "Editar Família Rotulada x Centro Carteira Rótulo Plástico Família Rótulo Plásti…" at bounding box center [784, 338] width 1568 height 675
type input "246"
click at [880, 626] on button "Salvar" at bounding box center [900, 626] width 227 height 25
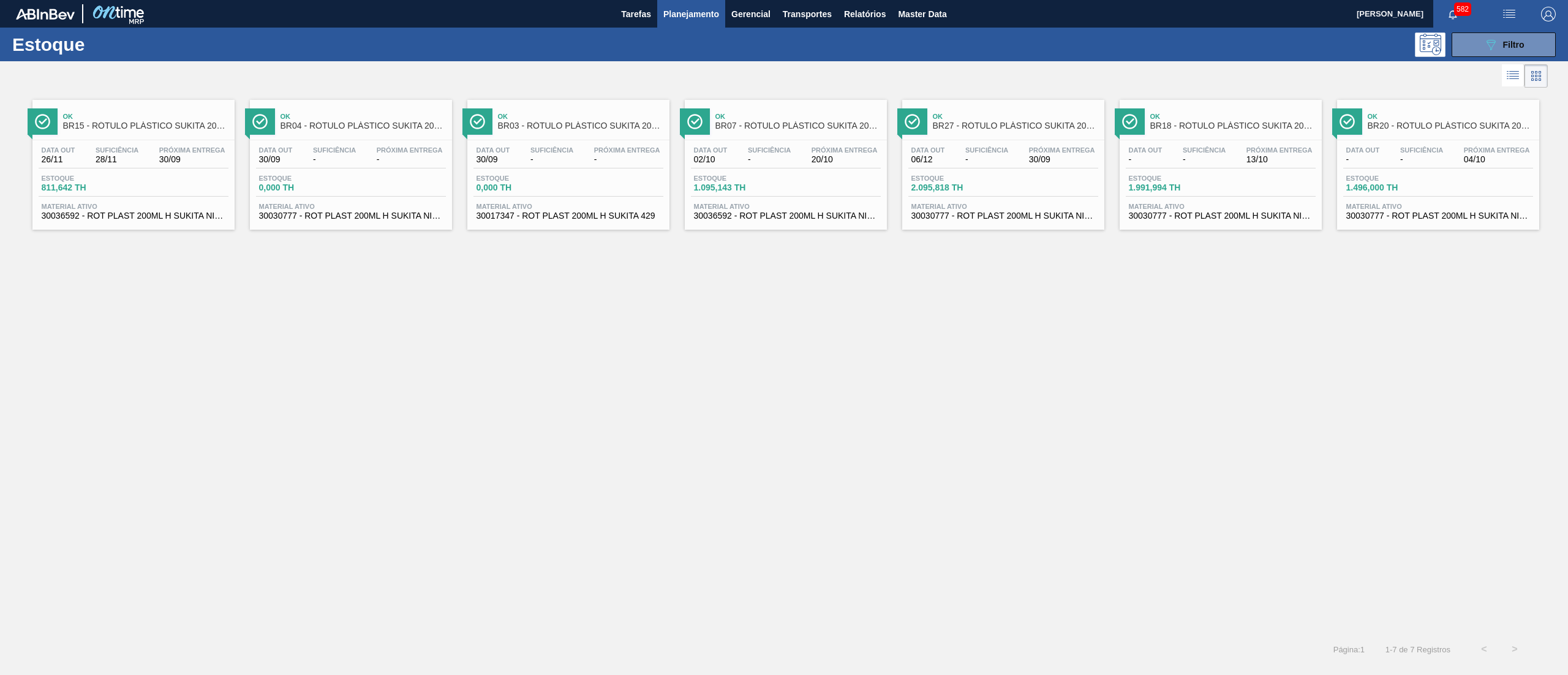
click at [357, 218] on span "30030777 - ROT PLAST 200ML H SUKITA NIV24" at bounding box center [351, 216] width 184 height 9
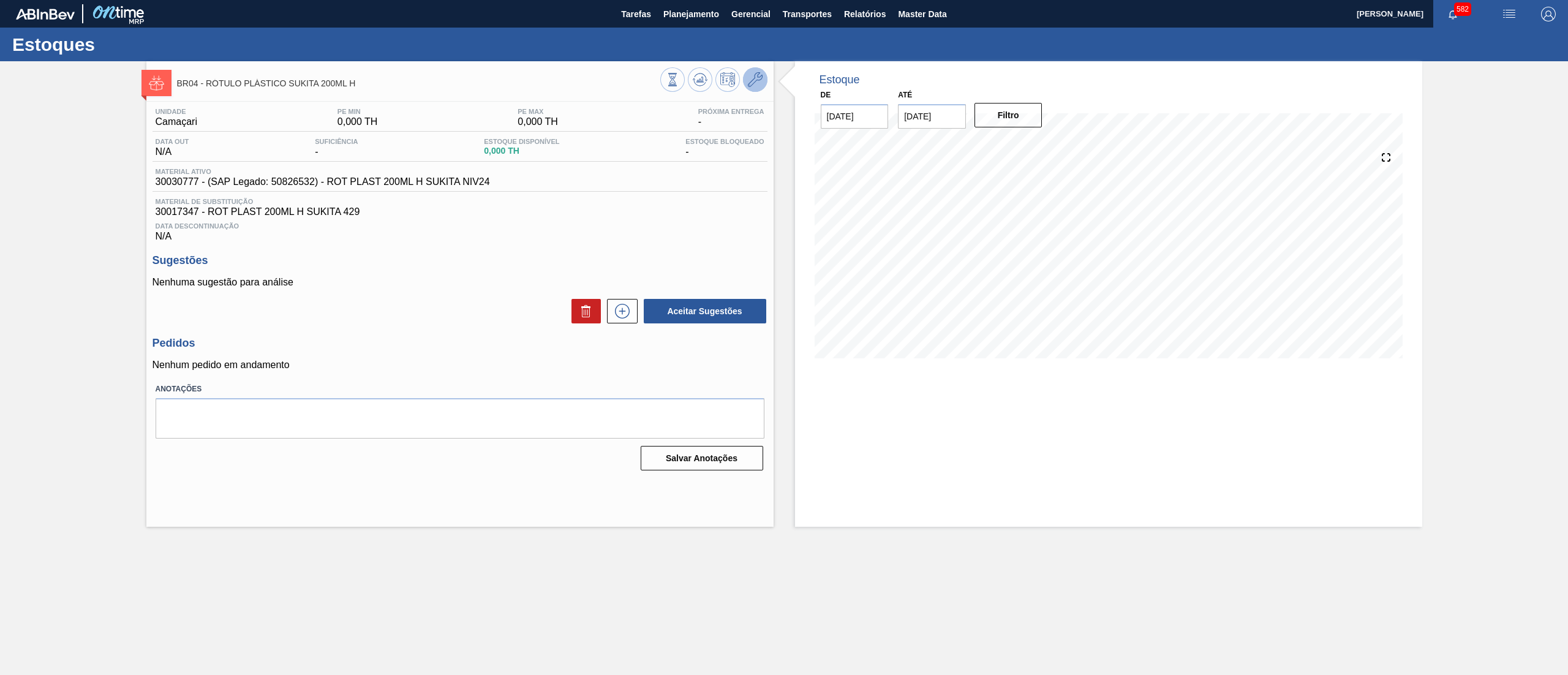
click at [757, 87] on span at bounding box center [755, 79] width 14 height 14
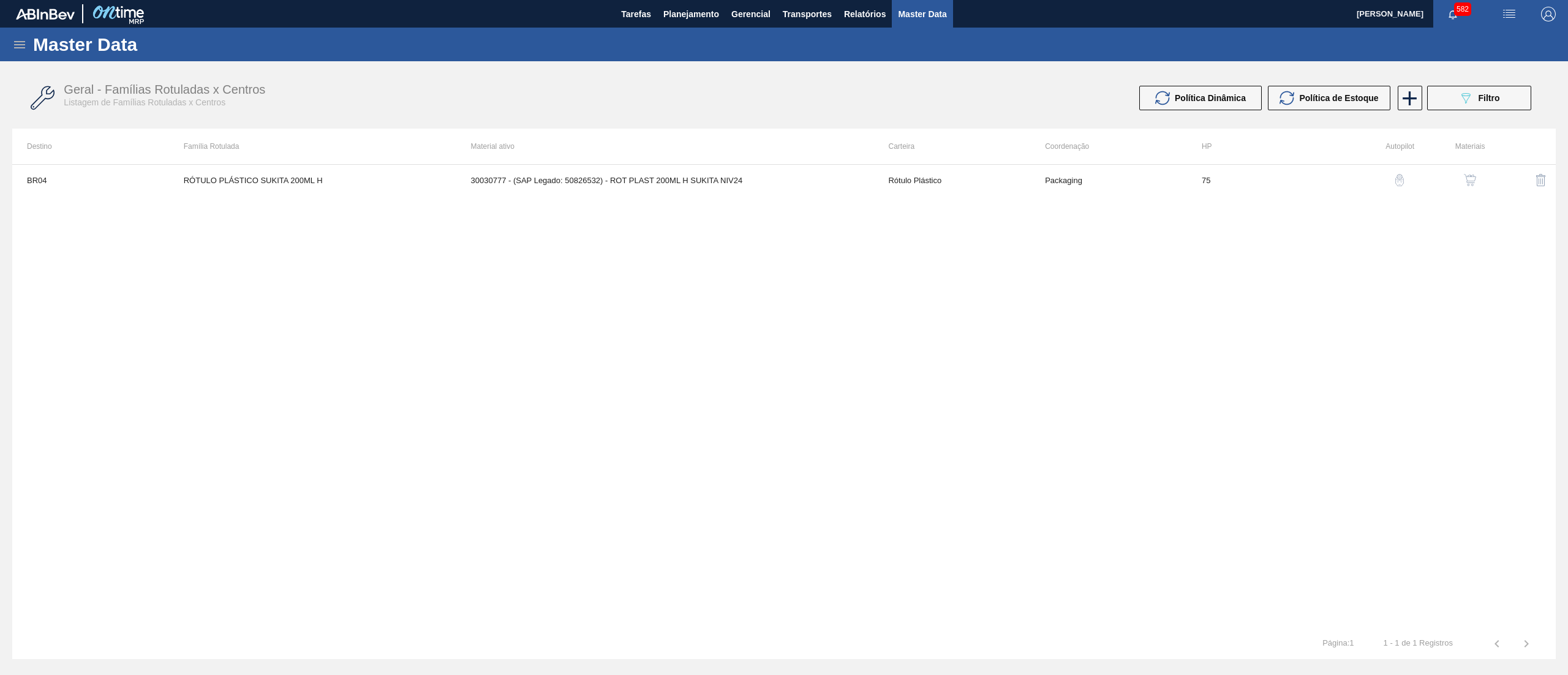
click at [1468, 174] on img "button" at bounding box center [1470, 180] width 12 height 12
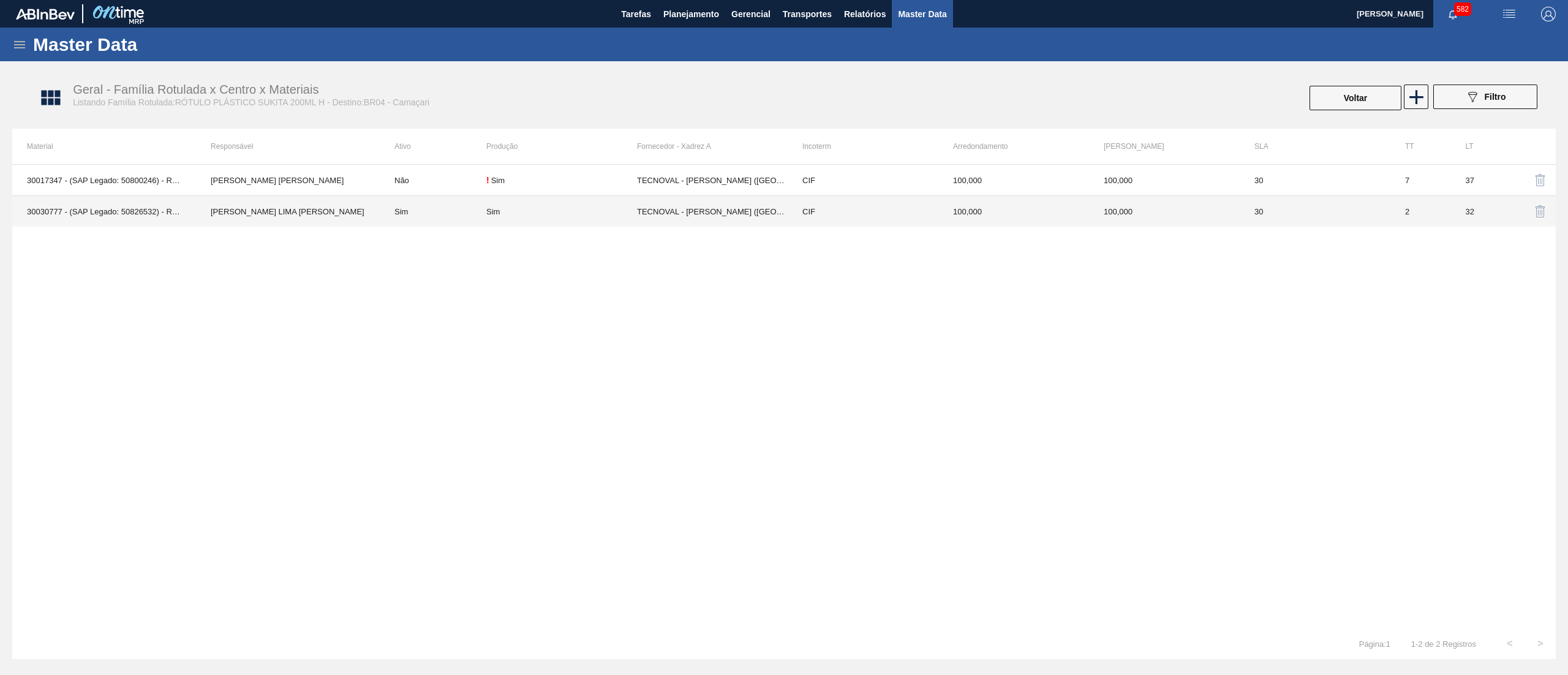
click at [600, 213] on div "Sim" at bounding box center [561, 211] width 151 height 9
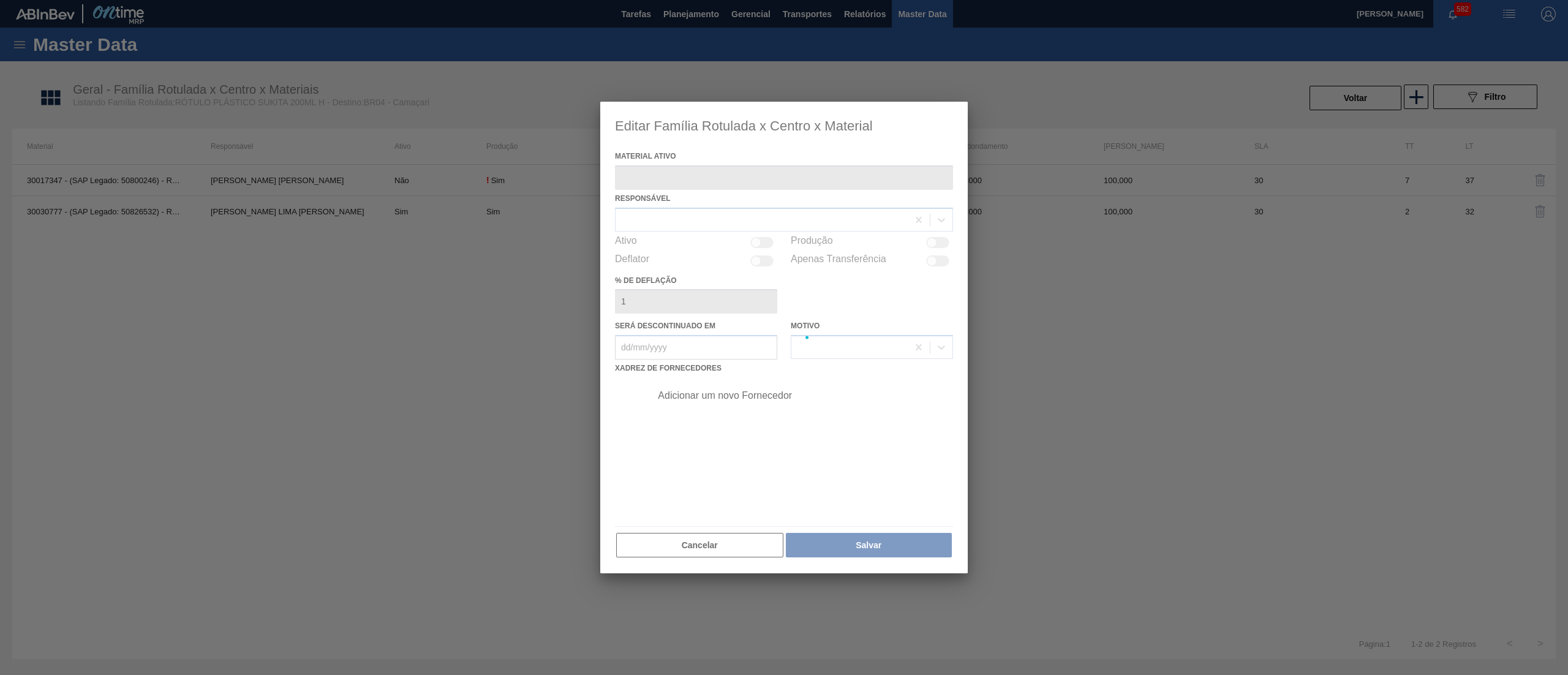
type ativo "30030777 - (SAP Legado: 50826532) - ROT PLAST 200ML H SUKITA NIV24"
checkbox input "true"
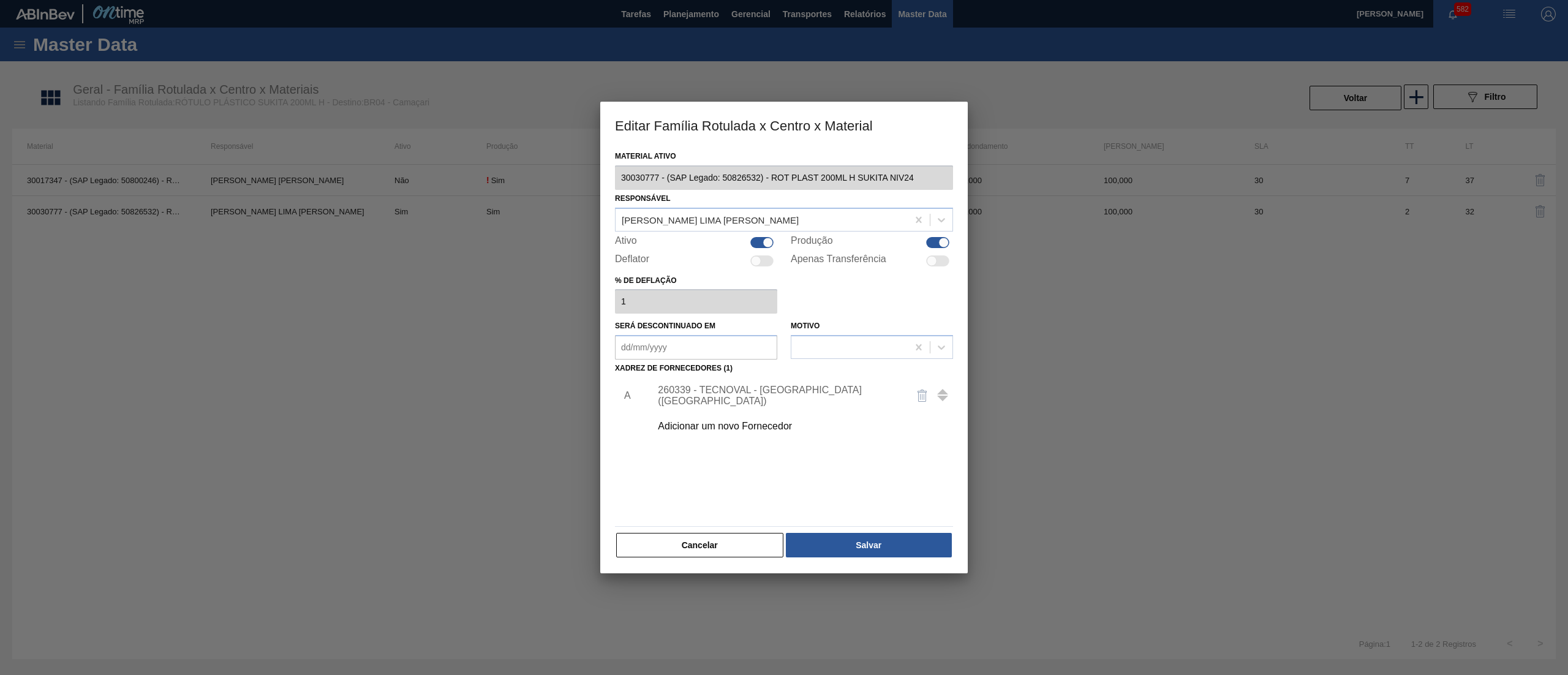
click at [763, 242] on div at bounding box center [767, 242] width 10 height 10
checkbox input "false"
click at [834, 550] on button "Salvar" at bounding box center [869, 546] width 166 height 25
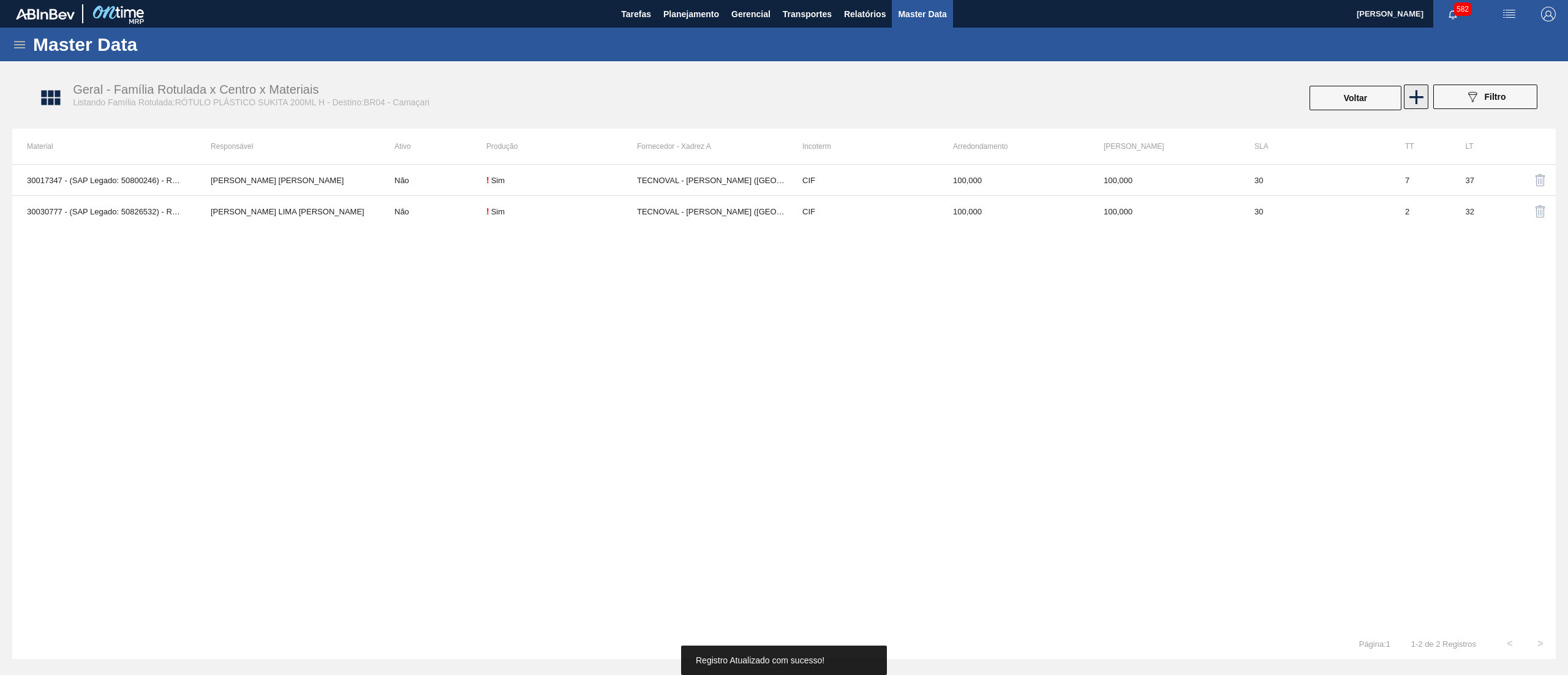
click at [1409, 102] on icon at bounding box center [1416, 97] width 24 height 24
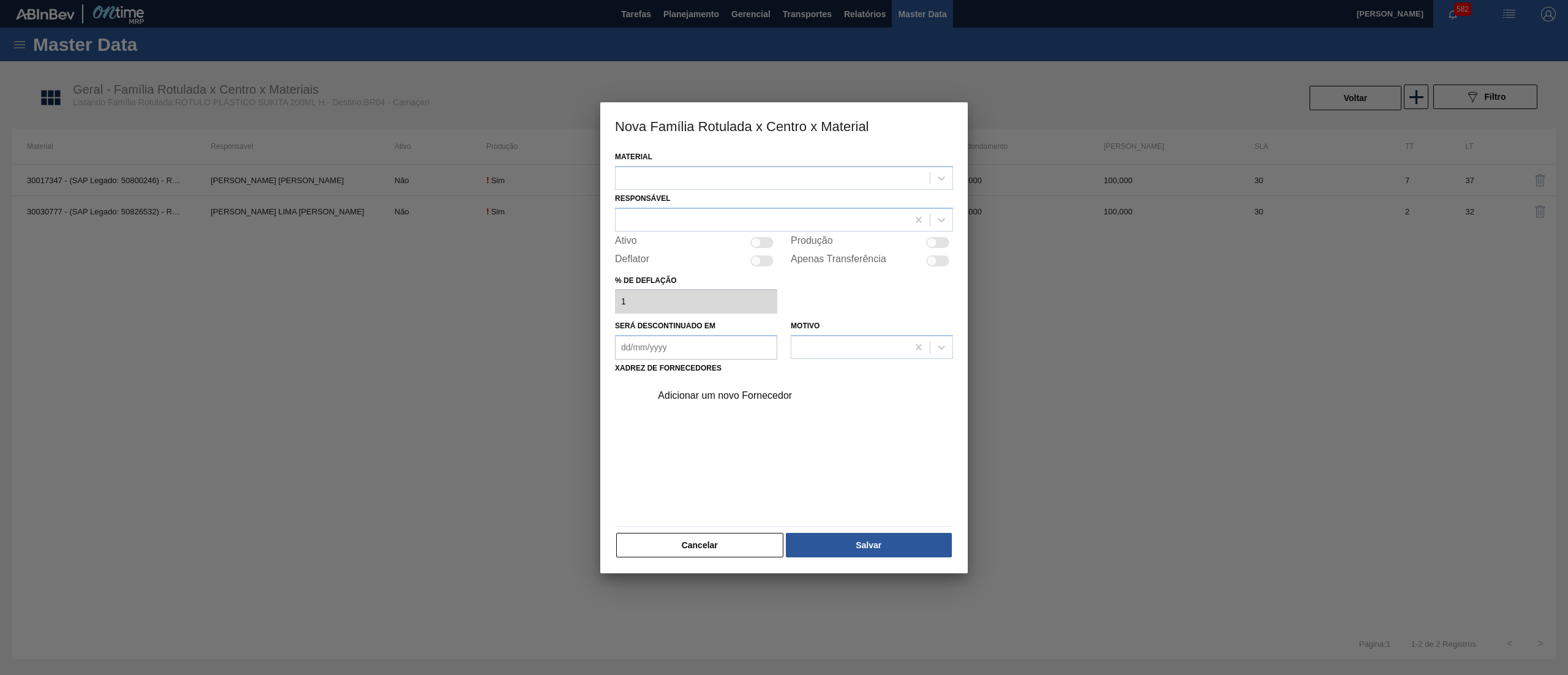
click at [750, 173] on div at bounding box center [773, 178] width 314 height 18
click at [750, 220] on div "30036592 - ROT PLAST 200ML H SUKITA NIV25" at bounding box center [784, 231] width 338 height 23
click at [736, 214] on div at bounding box center [762, 220] width 292 height 18
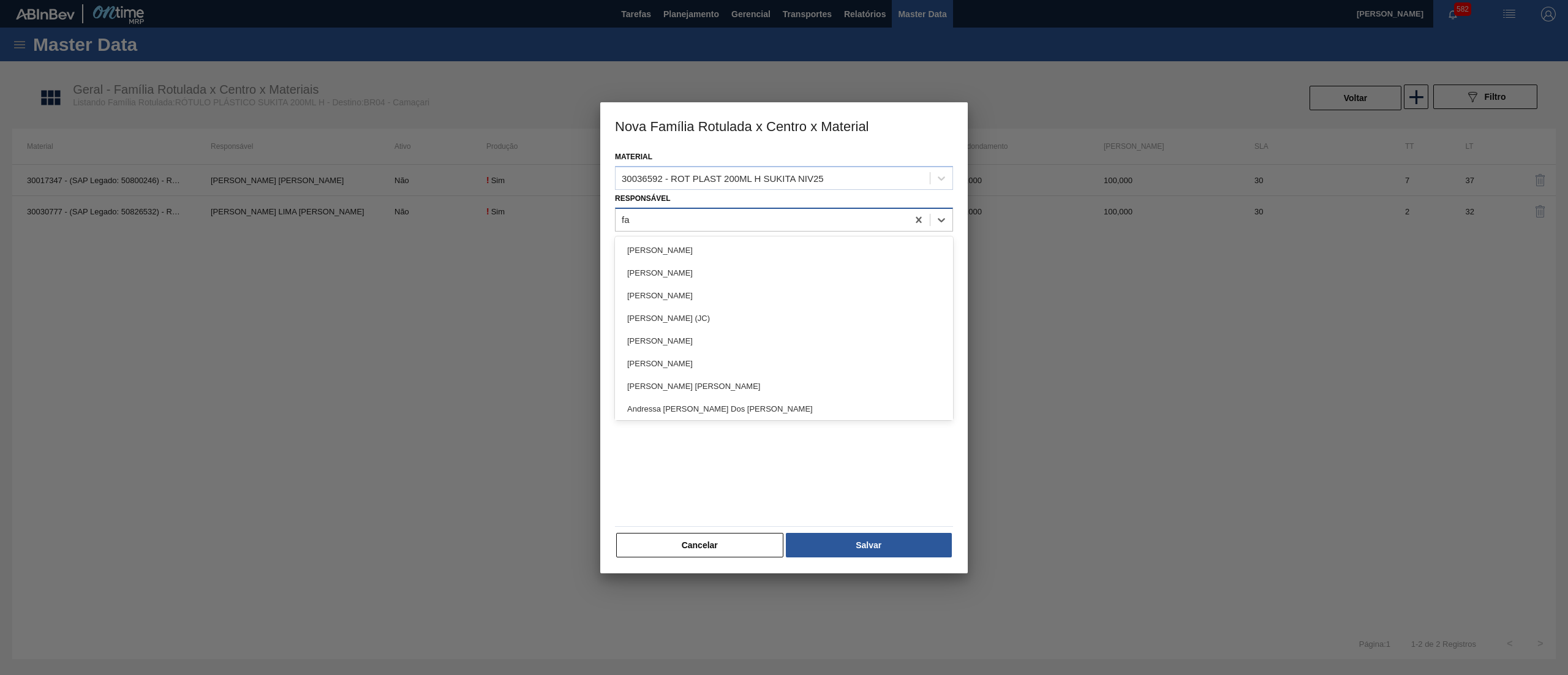
type input "far"
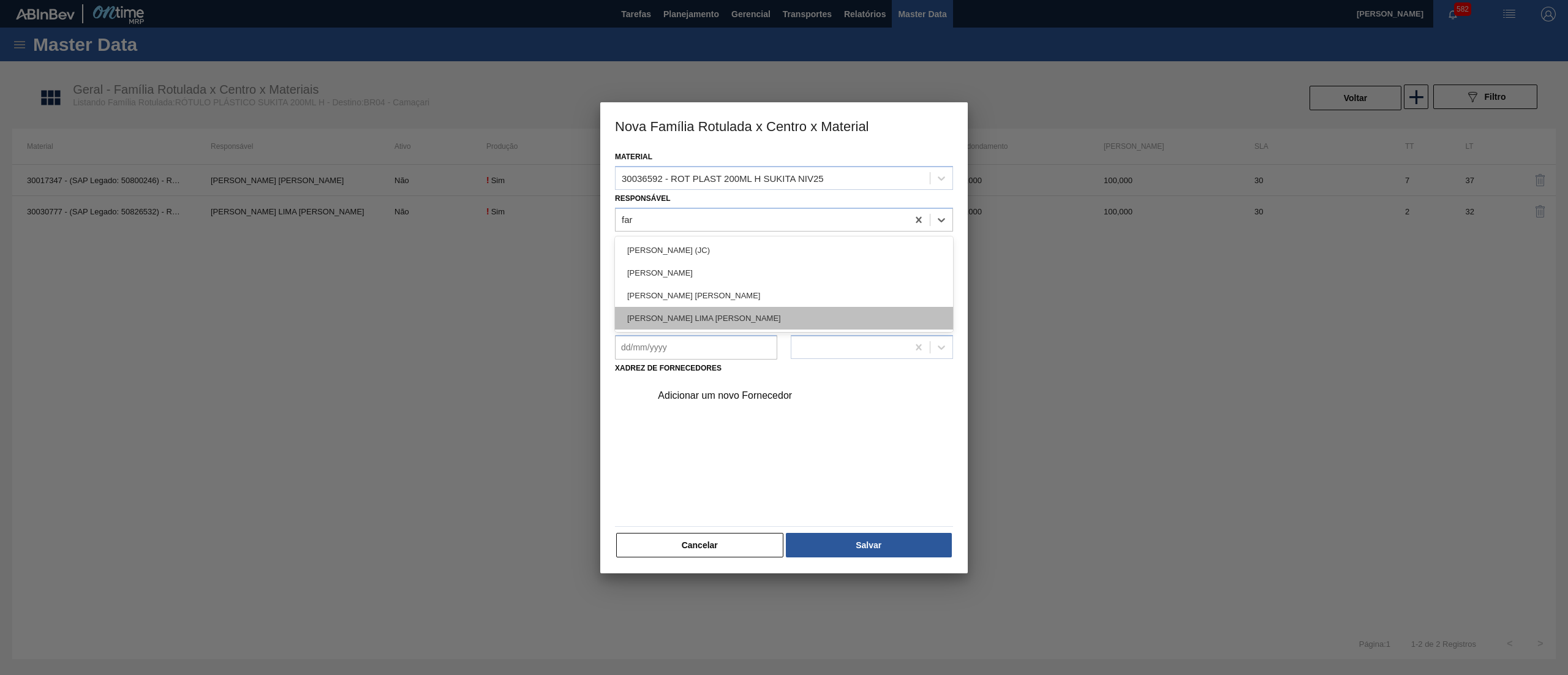
click at [714, 307] on div "[PERSON_NAME] LIMA [PERSON_NAME]" at bounding box center [784, 318] width 338 height 23
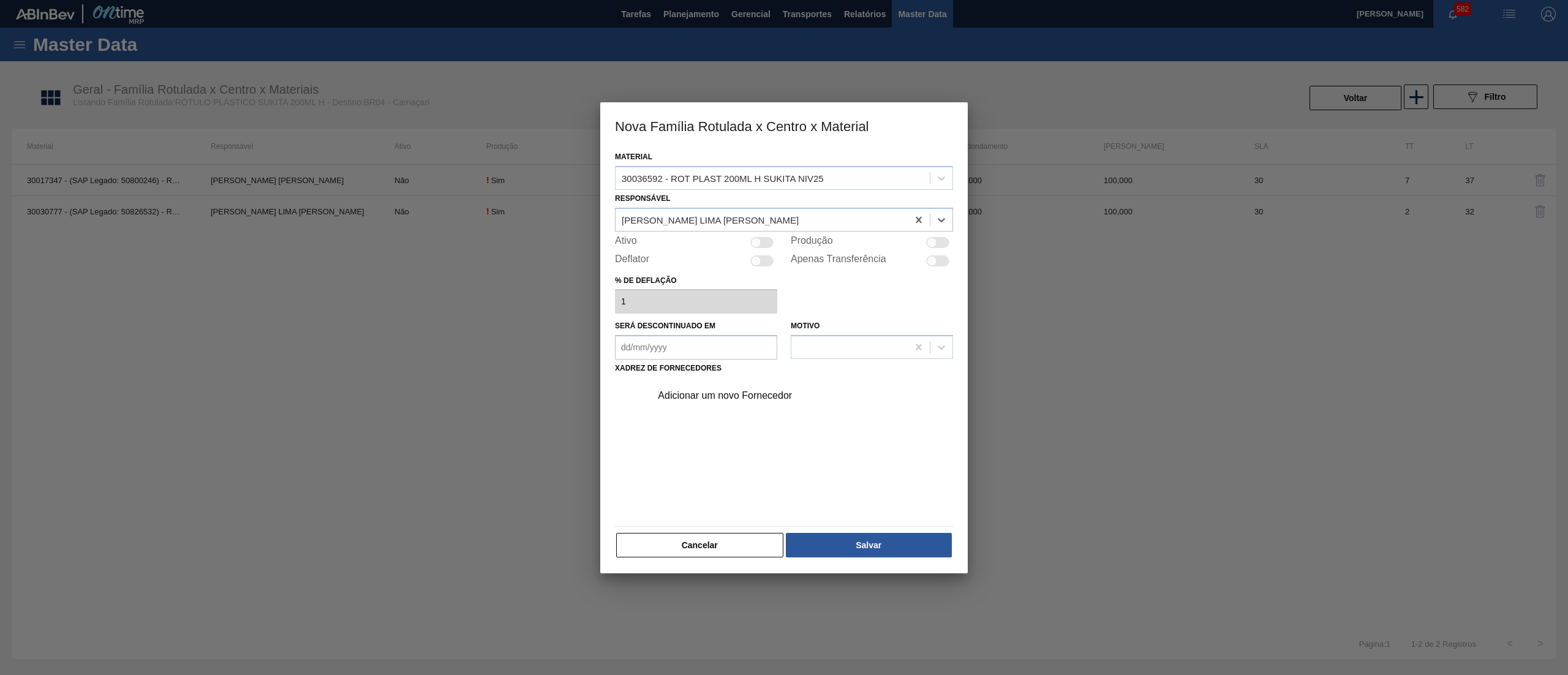
click at [768, 240] on div at bounding box center [762, 242] width 23 height 11
checkbox input "true"
click at [735, 394] on div "Adicionar um novo Fornecedor" at bounding box center [778, 395] width 240 height 11
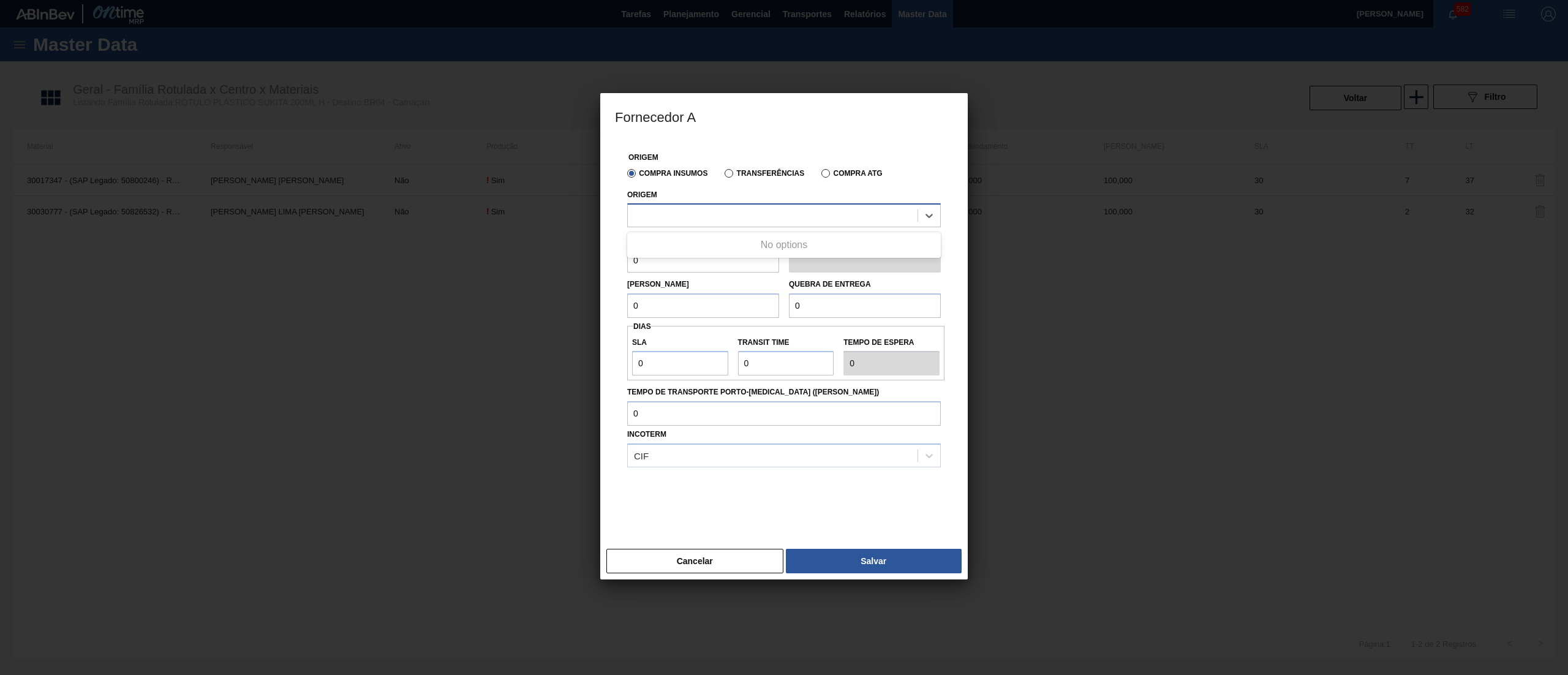
click at [730, 214] on div at bounding box center [772, 216] width 290 height 18
click at [724, 241] on div "238841 - VALFILM - [GEOGRAPHIC_DATA] ([GEOGRAPHIC_DATA])" at bounding box center [784, 246] width 313 height 23
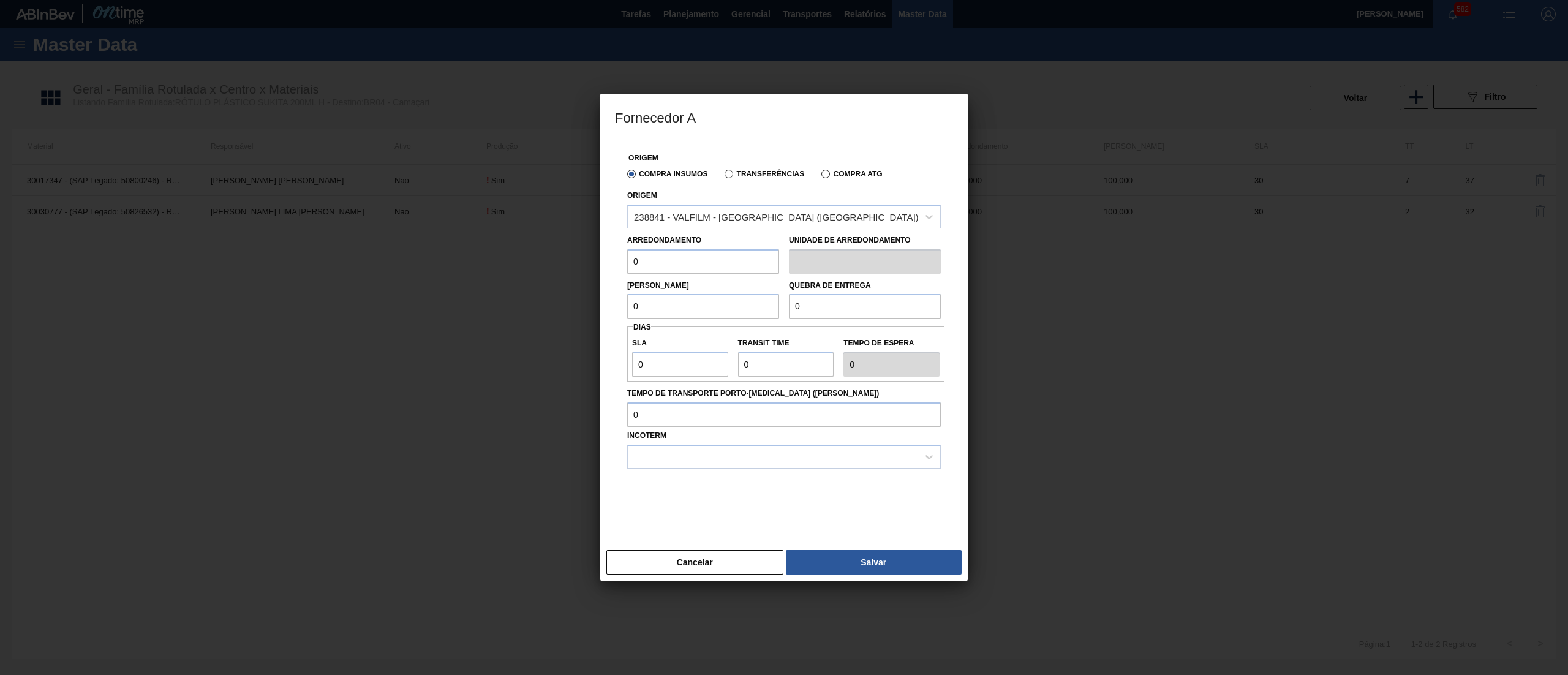
drag, startPoint x: 672, startPoint y: 262, endPoint x: 515, endPoint y: 253, distance: 157.3
click at [515, 253] on div "Fornecedor A Origem Compra Insumos Transferências Compra ATG Origem 238841 - VA…" at bounding box center [784, 338] width 1568 height 675
paste input "60"
type input "600"
drag, startPoint x: 665, startPoint y: 313, endPoint x: 557, endPoint y: 313, distance: 108.0
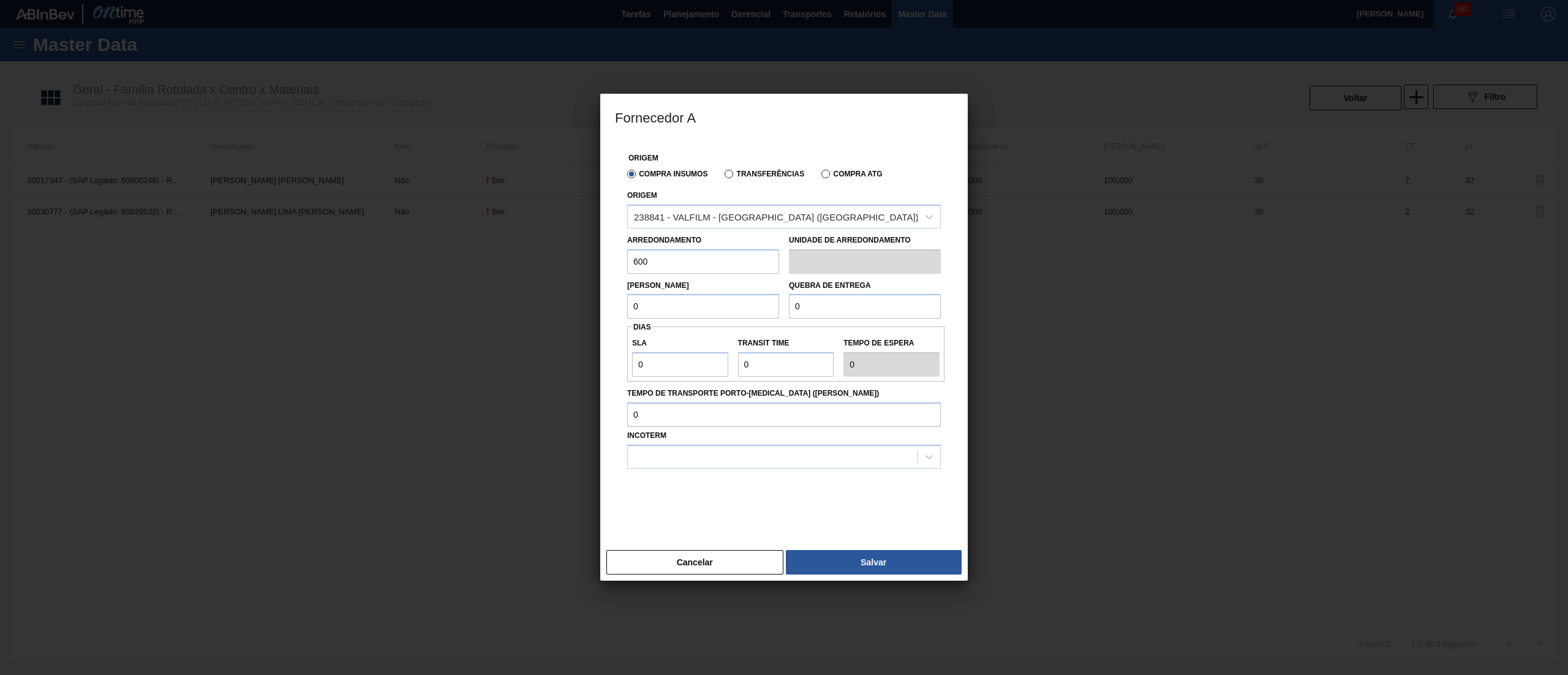
click at [557, 313] on div "Fornecedor A Origem Compra Insumos Transferências Compra ATG Origem 238841 - VA…" at bounding box center [784, 338] width 1568 height 675
paste input "60"
type input "600"
drag, startPoint x: 765, startPoint y: 306, endPoint x: 729, endPoint y: 306, distance: 36.0
click at [729, 306] on div "Lote Mínimo 600 Quebra de entrega 0" at bounding box center [783, 296] width 323 height 45
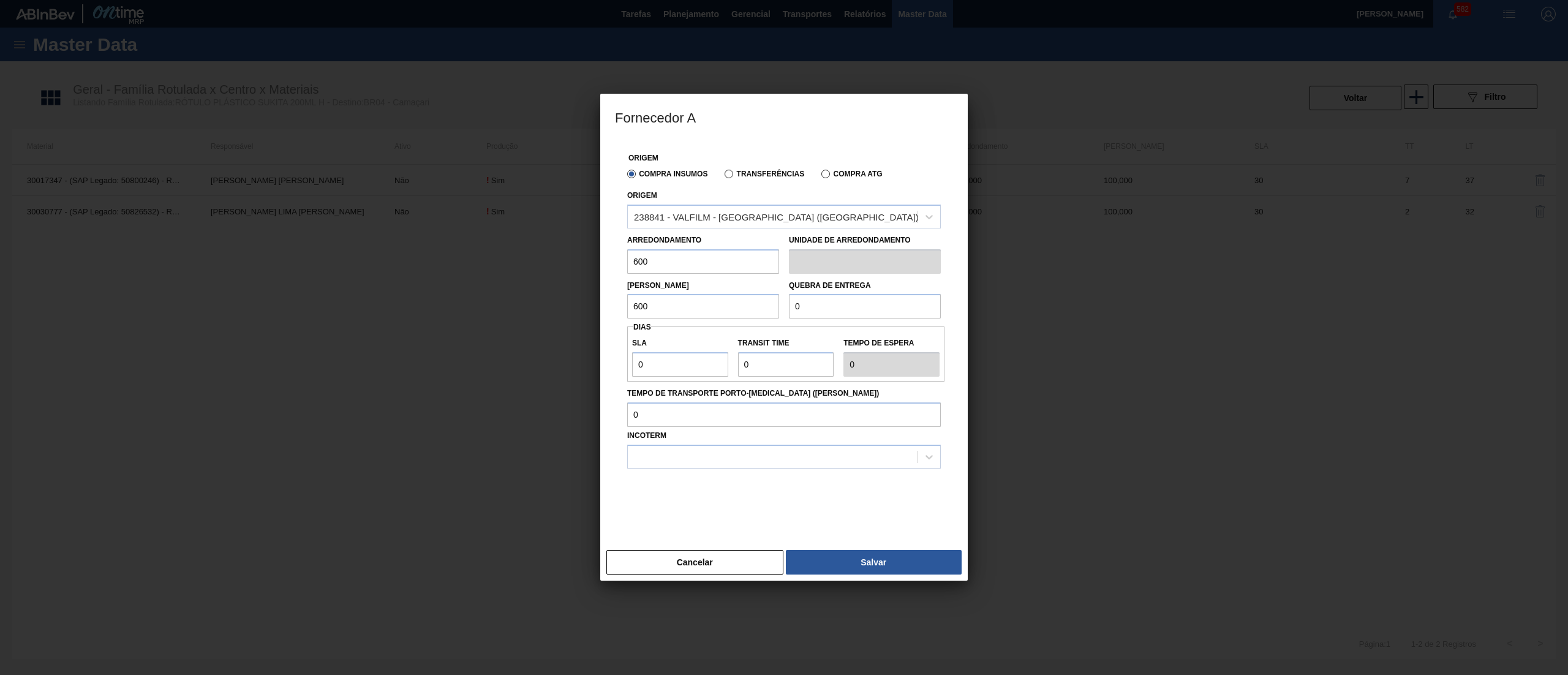
paste input "60"
type input "600"
drag, startPoint x: 630, startPoint y: 366, endPoint x: 568, endPoint y: 365, distance: 62.0
click at [568, 365] on div "Fornecedor A Origem Compra Insumos Transferências Compra ATG Origem 238841 - VA…" at bounding box center [784, 338] width 1568 height 675
type input "3"
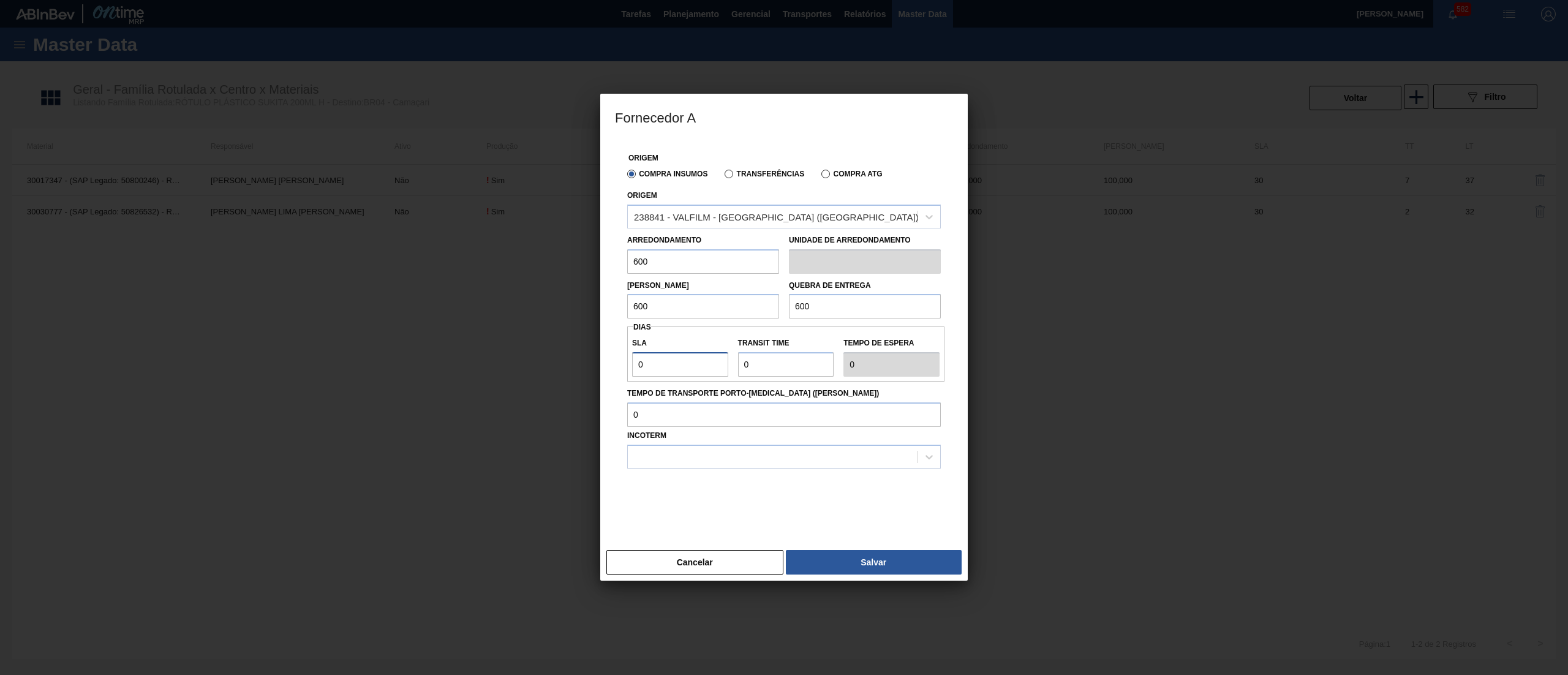
type input "3"
type input "30"
drag, startPoint x: 758, startPoint y: 364, endPoint x: 685, endPoint y: 365, distance: 73.0
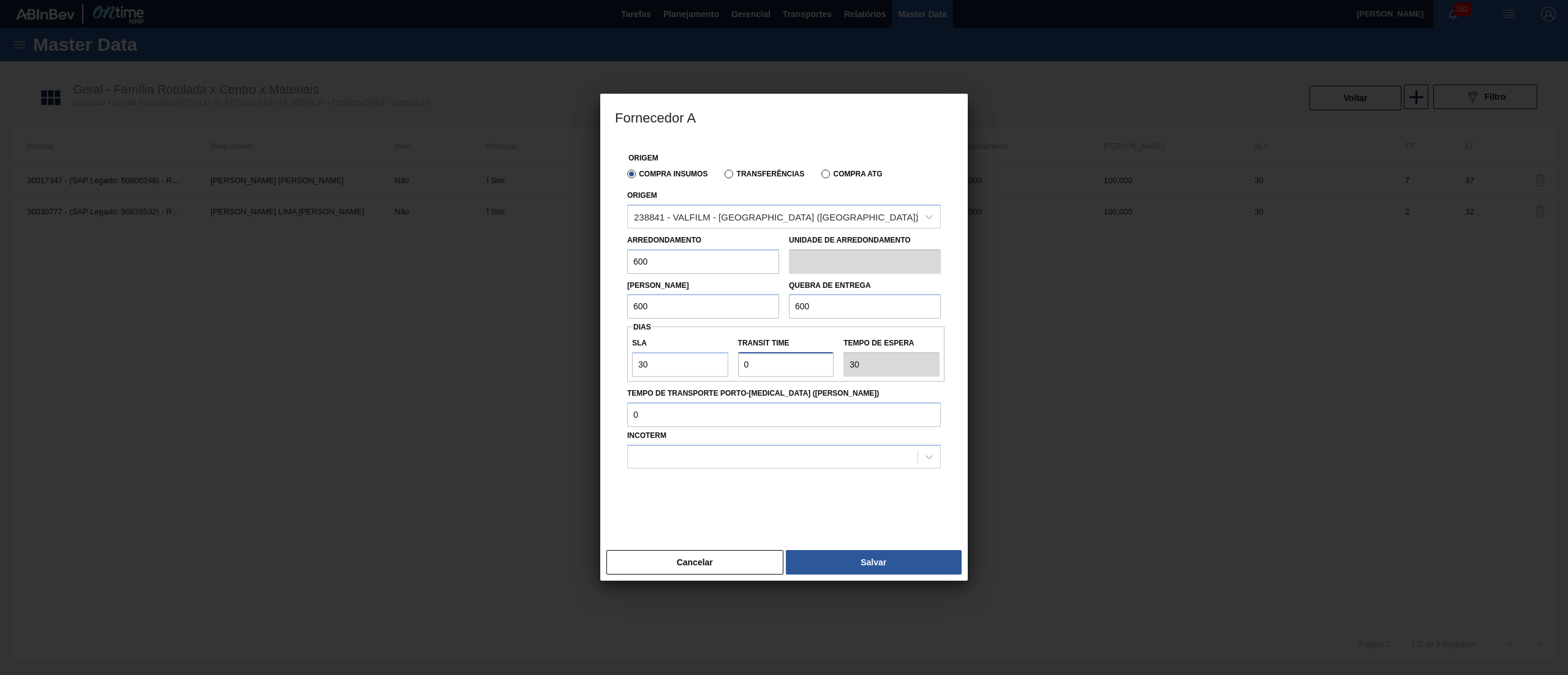
click at [685, 365] on div "SLA 30 Transit Time Tempo de espera 30" at bounding box center [786, 354] width 318 height 45
click at [661, 460] on div at bounding box center [772, 457] width 290 height 18
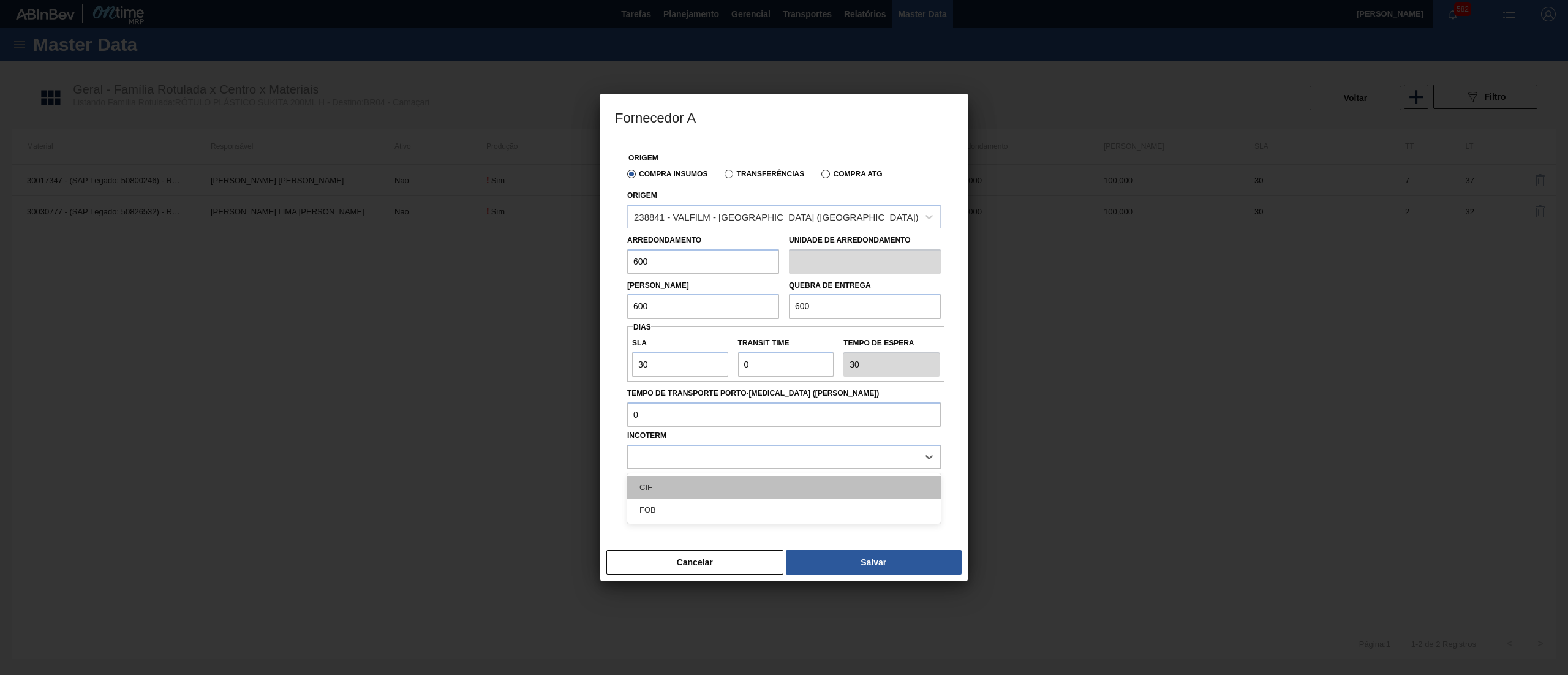
click at [667, 489] on div "CIF" at bounding box center [784, 487] width 313 height 23
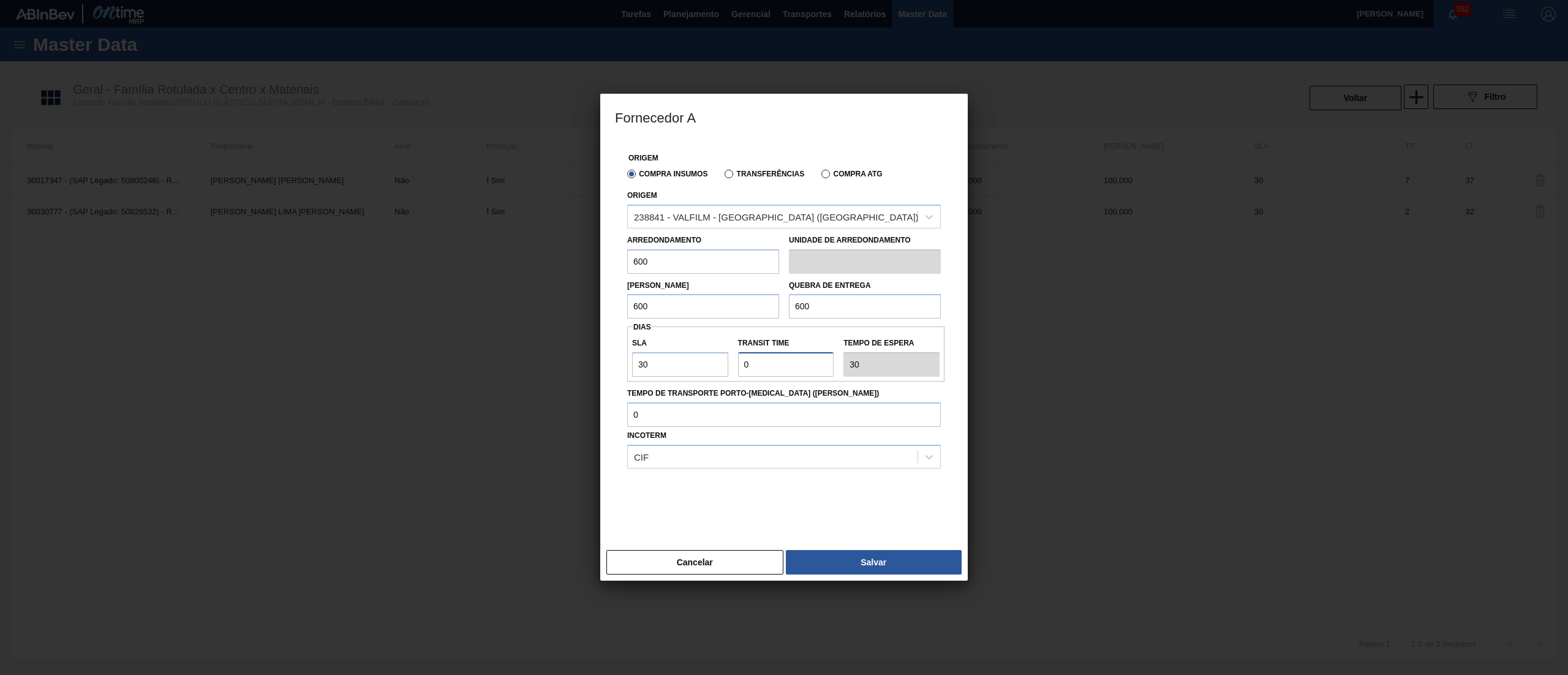
drag, startPoint x: 785, startPoint y: 365, endPoint x: 701, endPoint y: 368, distance: 84.1
click at [701, 368] on div "SLA 30 Transit Time Tempo de espera 30" at bounding box center [786, 354] width 318 height 45
type input "7"
type input "37"
type input "7"
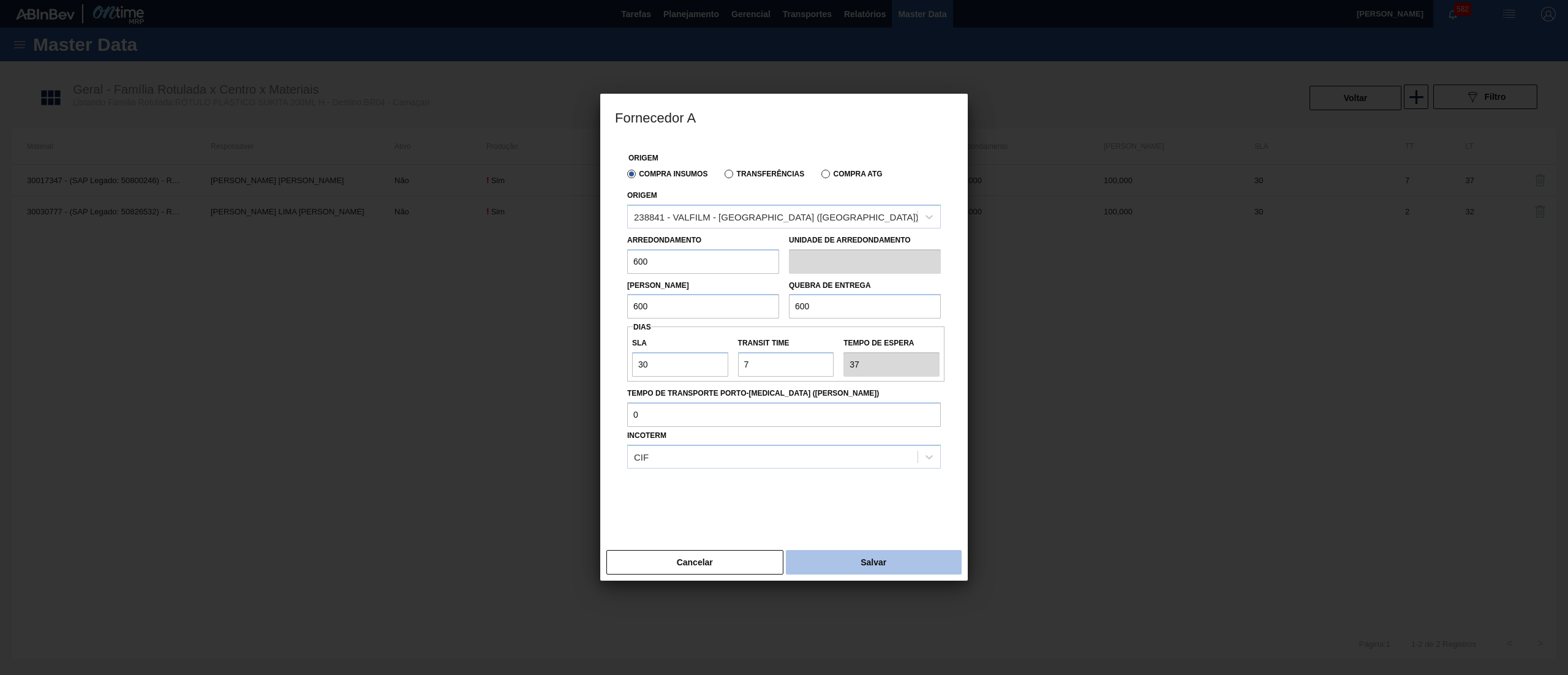
click at [849, 566] on button "Salvar" at bounding box center [874, 562] width 176 height 25
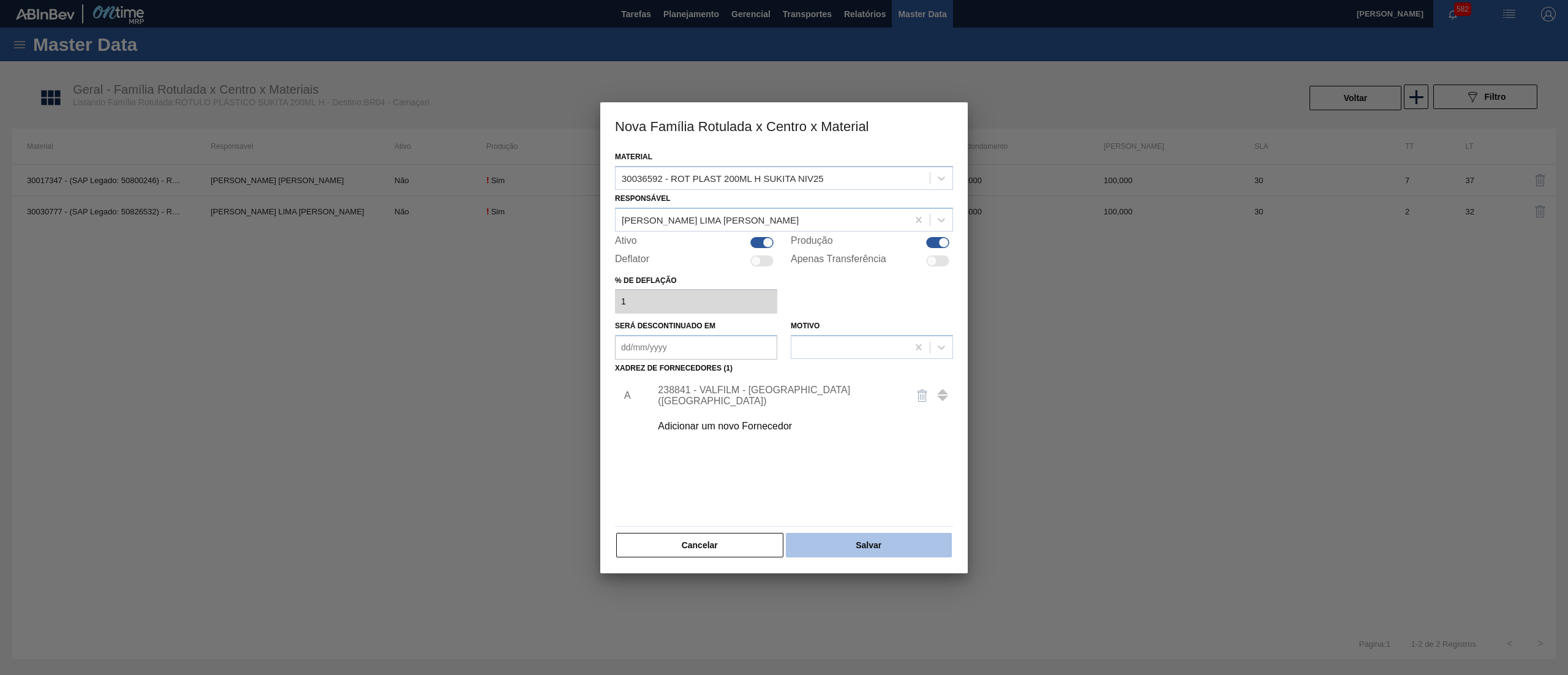
click at [888, 549] on button "Salvar" at bounding box center [869, 546] width 166 height 25
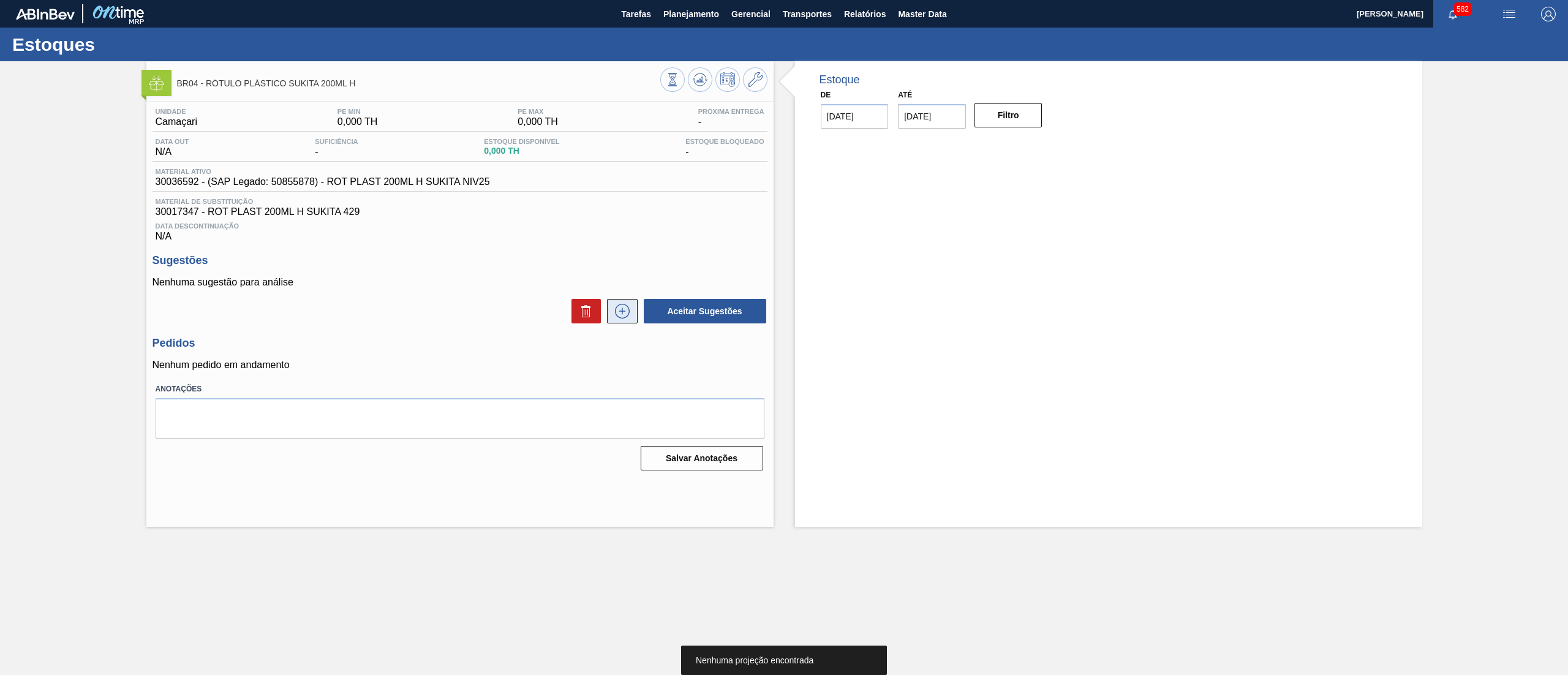
click at [620, 312] on icon at bounding box center [622, 311] width 19 height 14
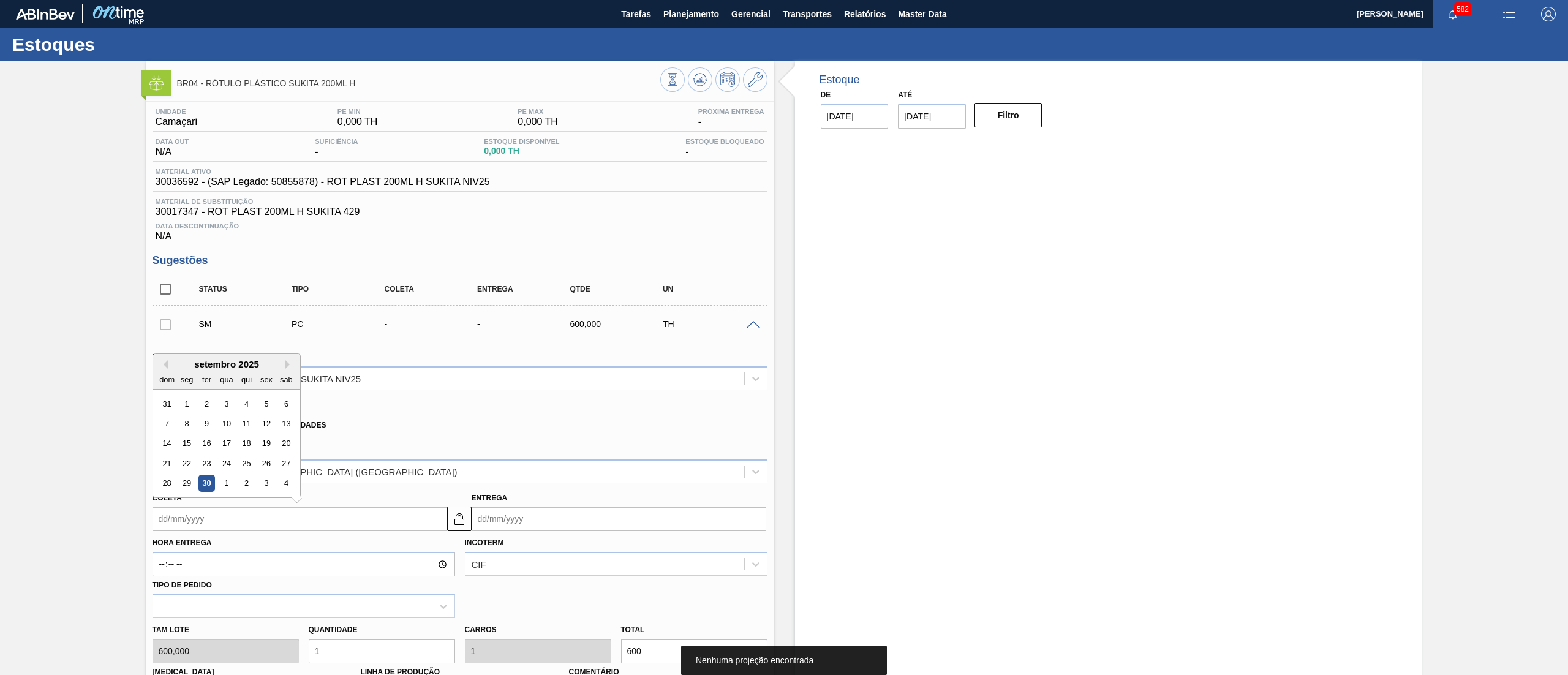
click at [285, 529] on input "Coleta" at bounding box center [300, 519] width 295 height 25
click at [288, 368] on button "Next Month" at bounding box center [289, 364] width 8 height 8
click at [187, 465] on div "20" at bounding box center [187, 464] width 17 height 17
type input "[DATE]"
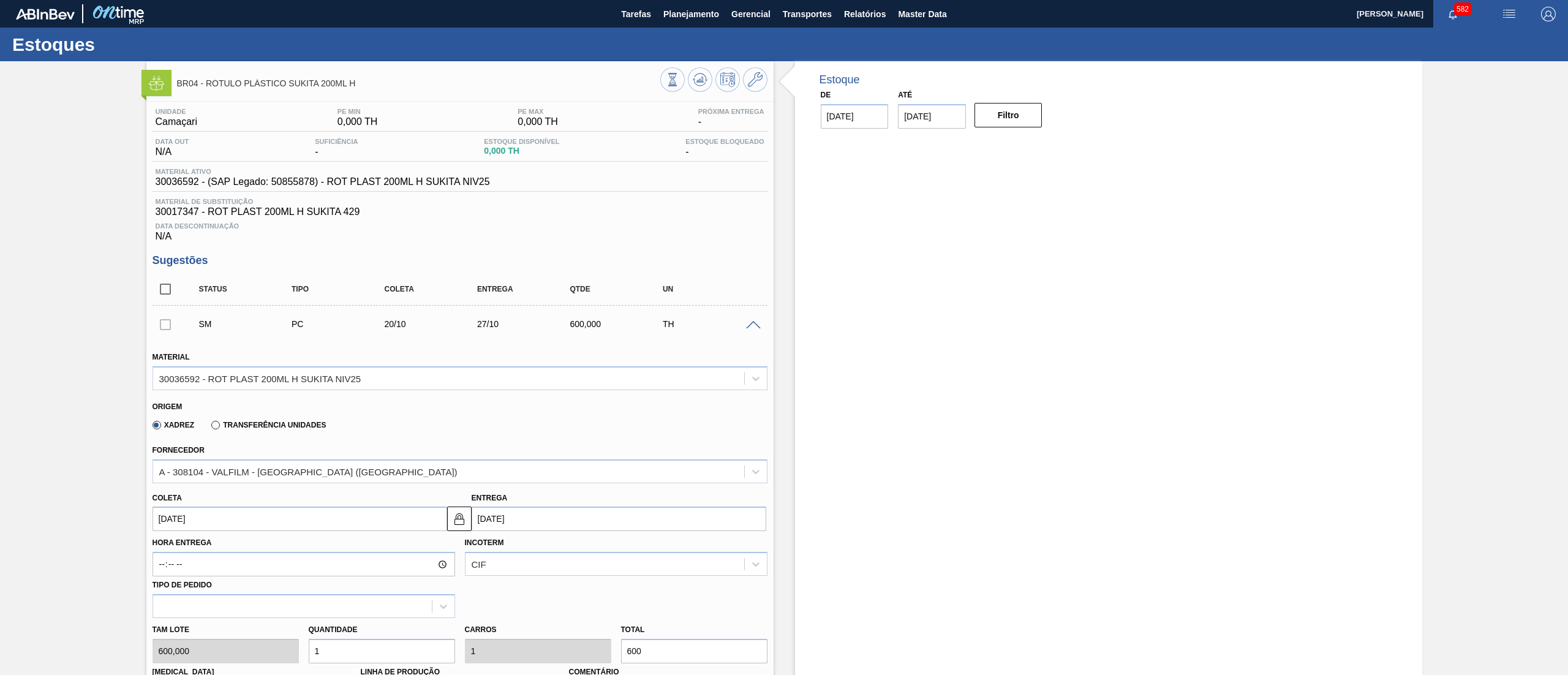
scroll to position [359, 0]
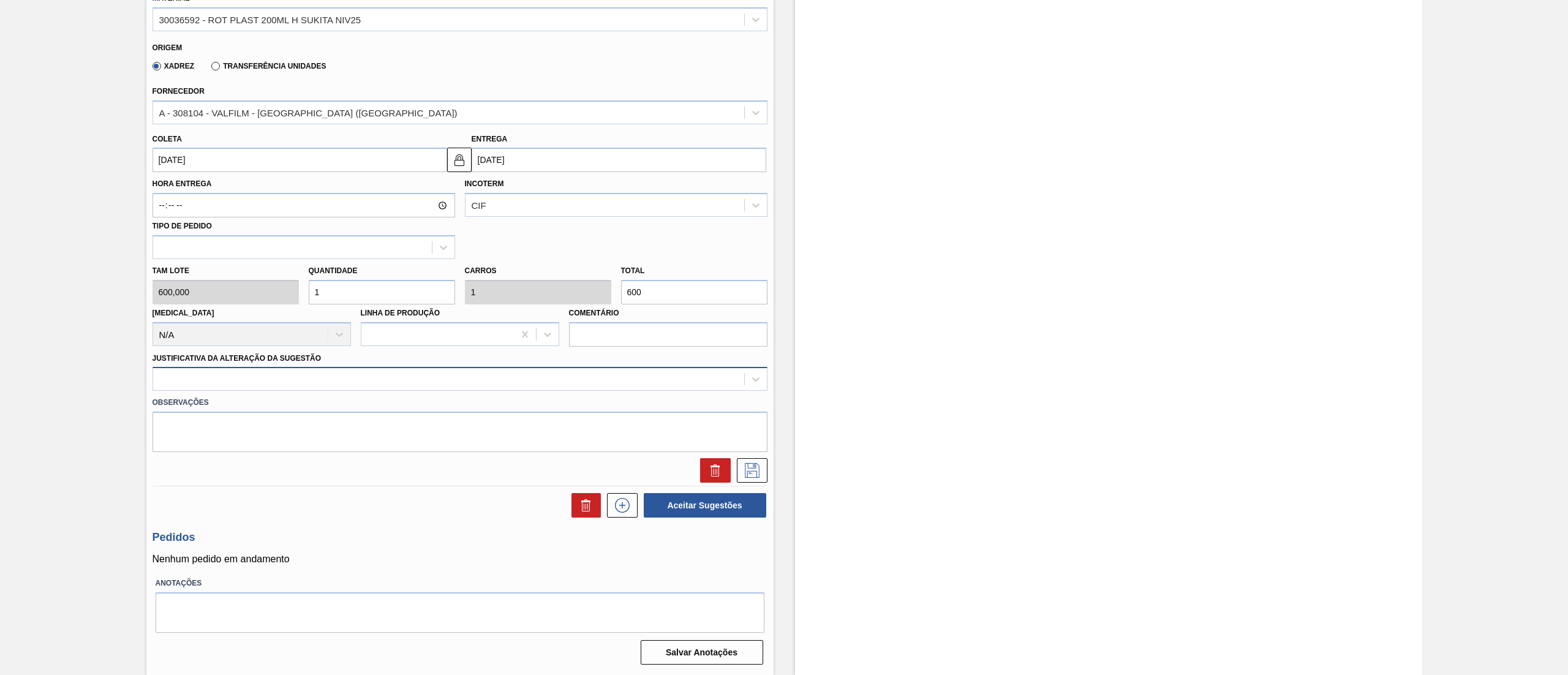
click at [257, 386] on div at bounding box center [448, 380] width 591 height 18
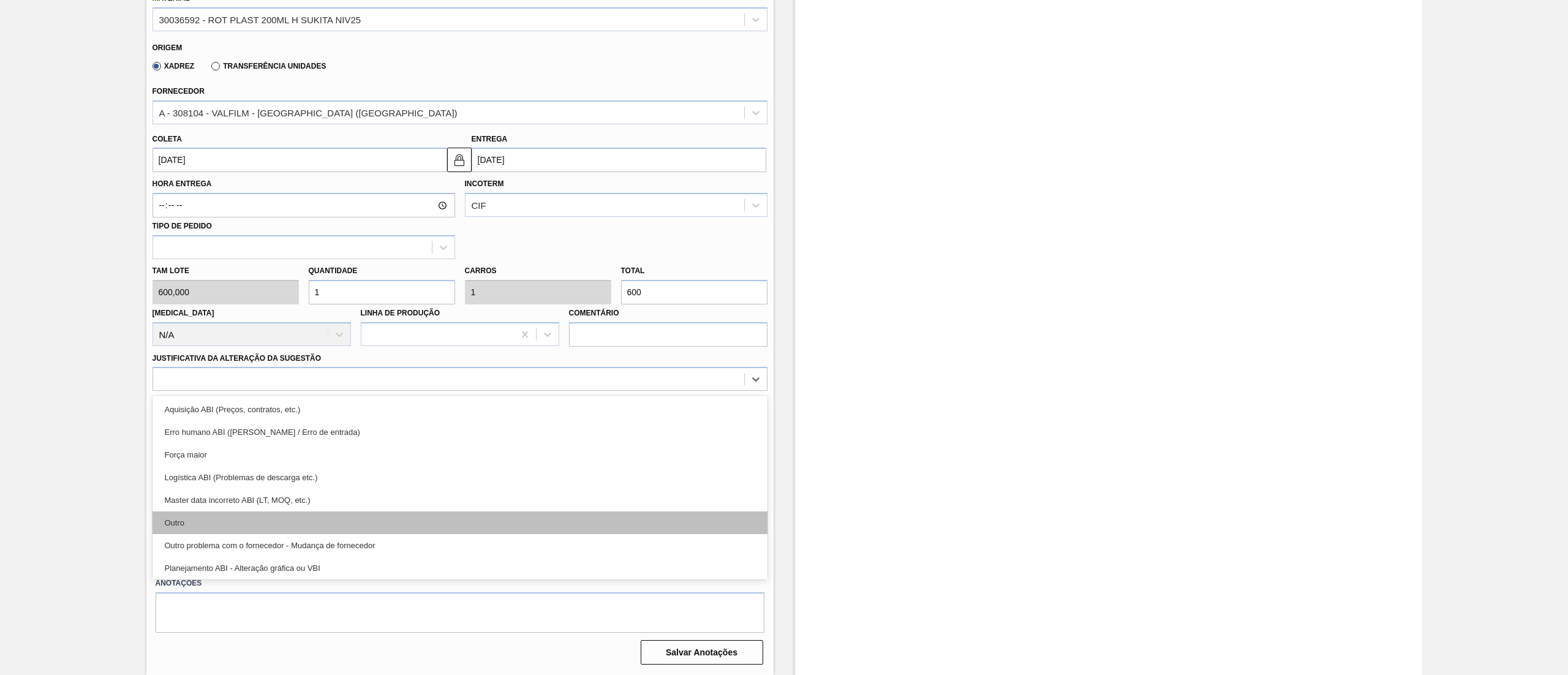
click at [200, 514] on div "Outro" at bounding box center [460, 522] width 615 height 23
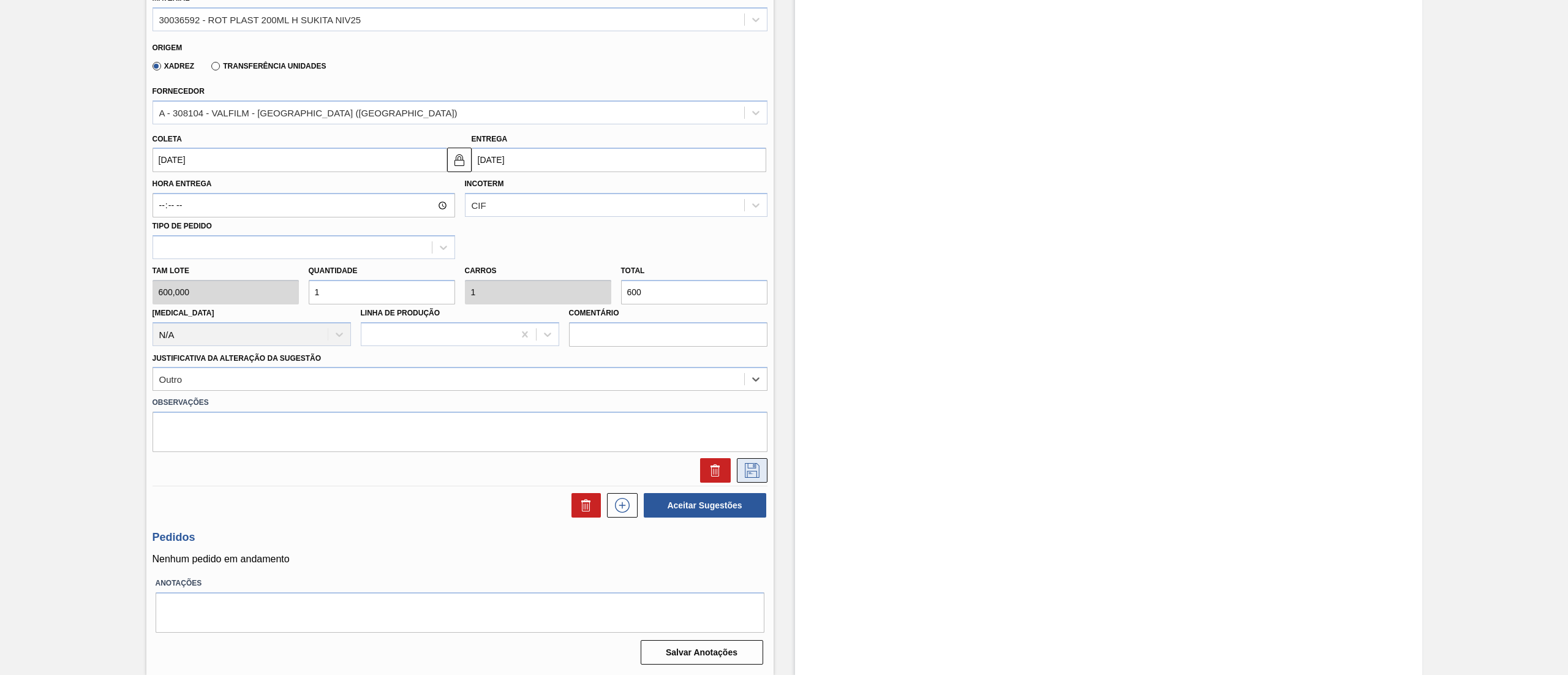
click at [743, 467] on icon at bounding box center [752, 470] width 19 height 14
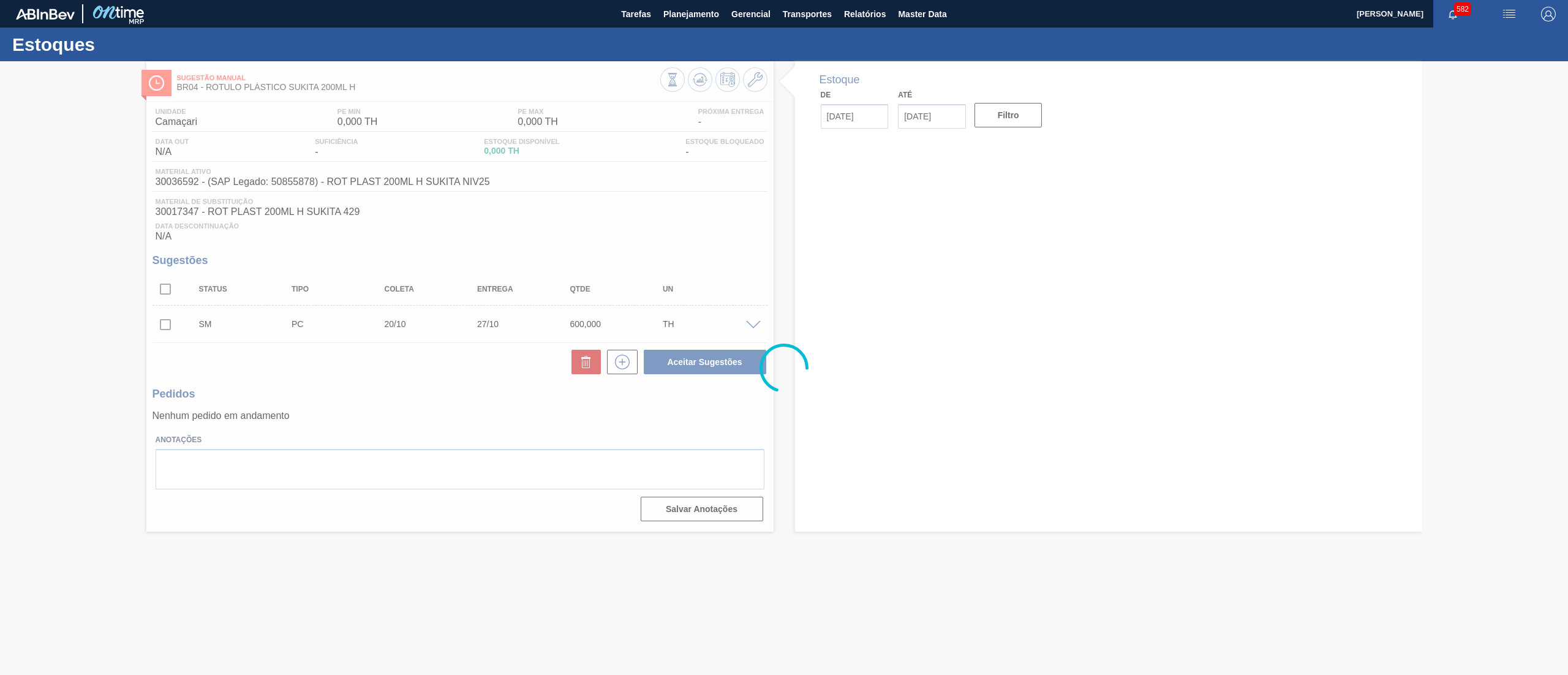
scroll to position [0, 0]
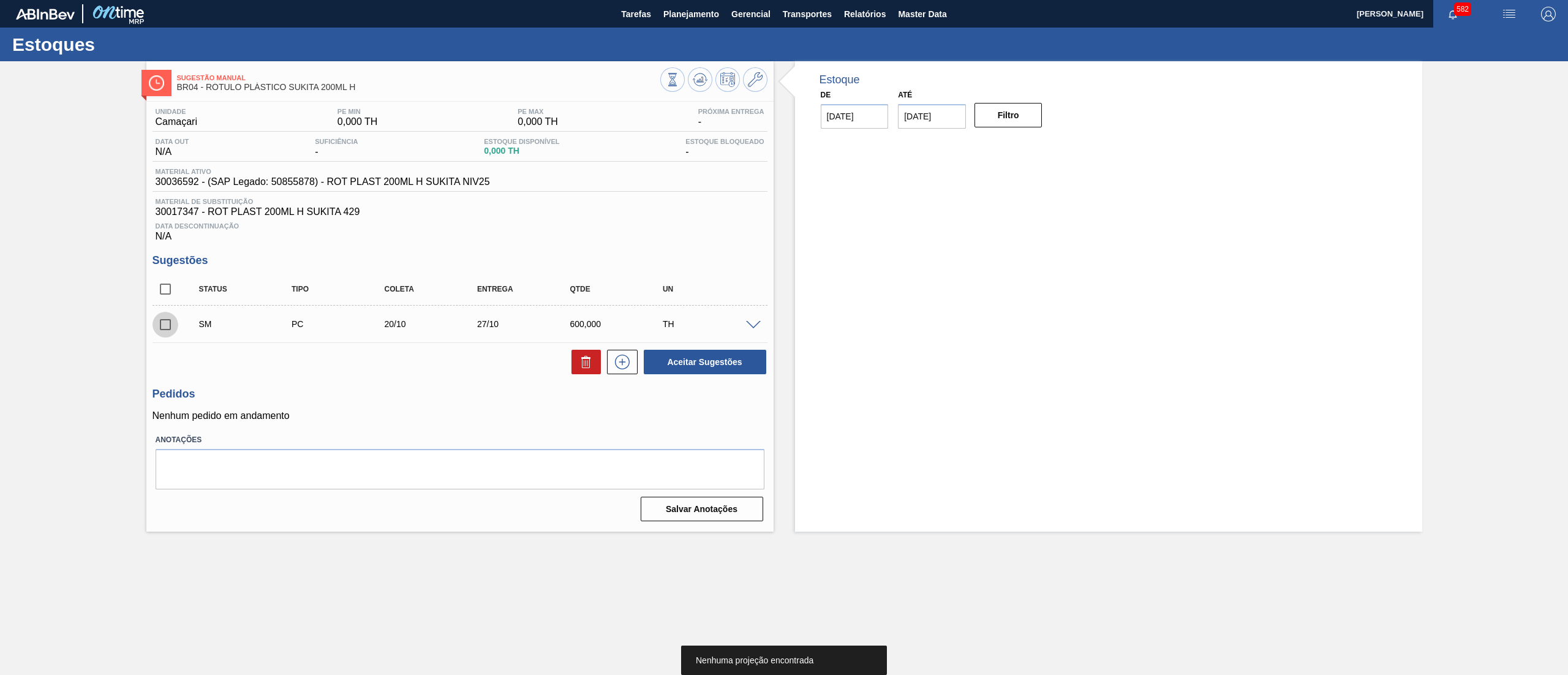
click at [169, 331] on input "checkbox" at bounding box center [165, 324] width 25 height 25
click at [712, 371] on button "Aceitar Sugestões" at bounding box center [705, 362] width 123 height 25
checkbox input "false"
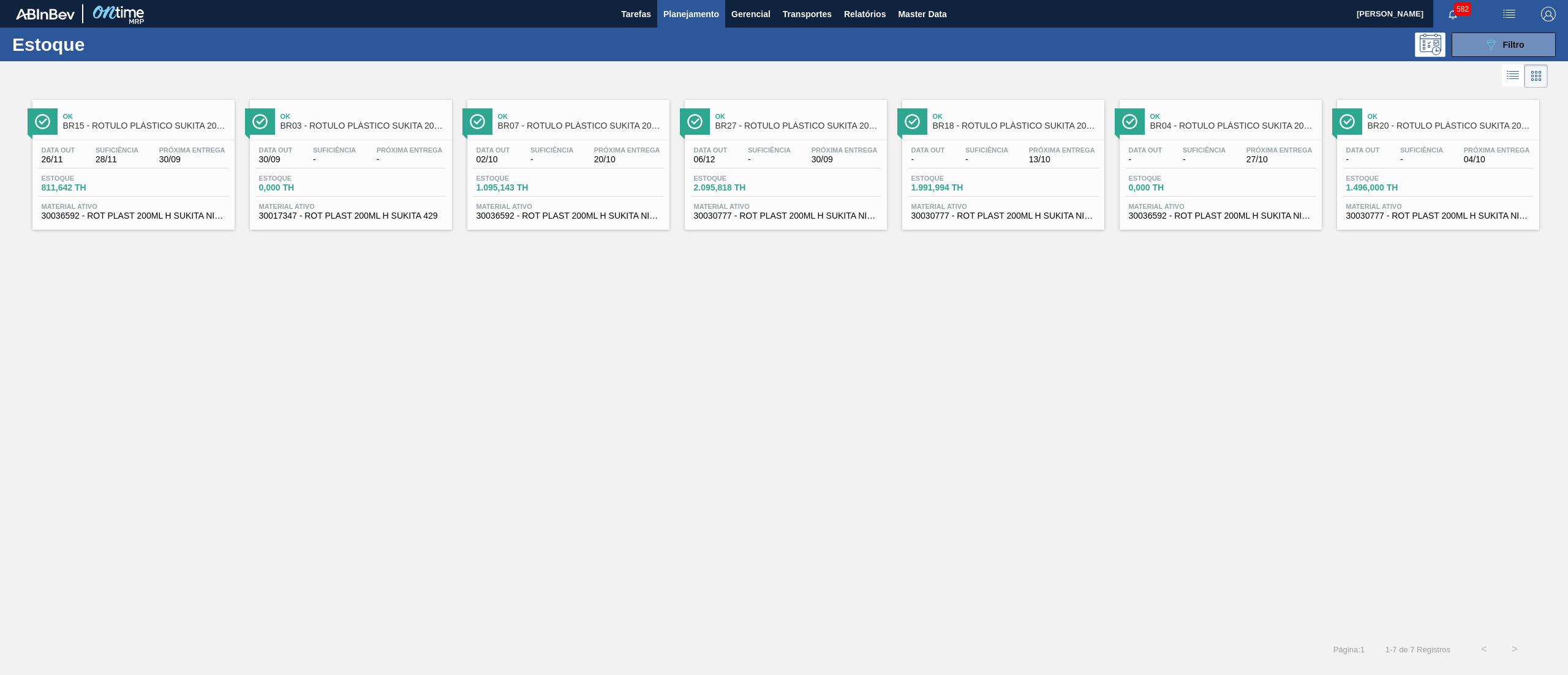
click at [408, 217] on span "30017347 - ROT PLAST 200ML H SUKITA 429" at bounding box center [351, 216] width 184 height 9
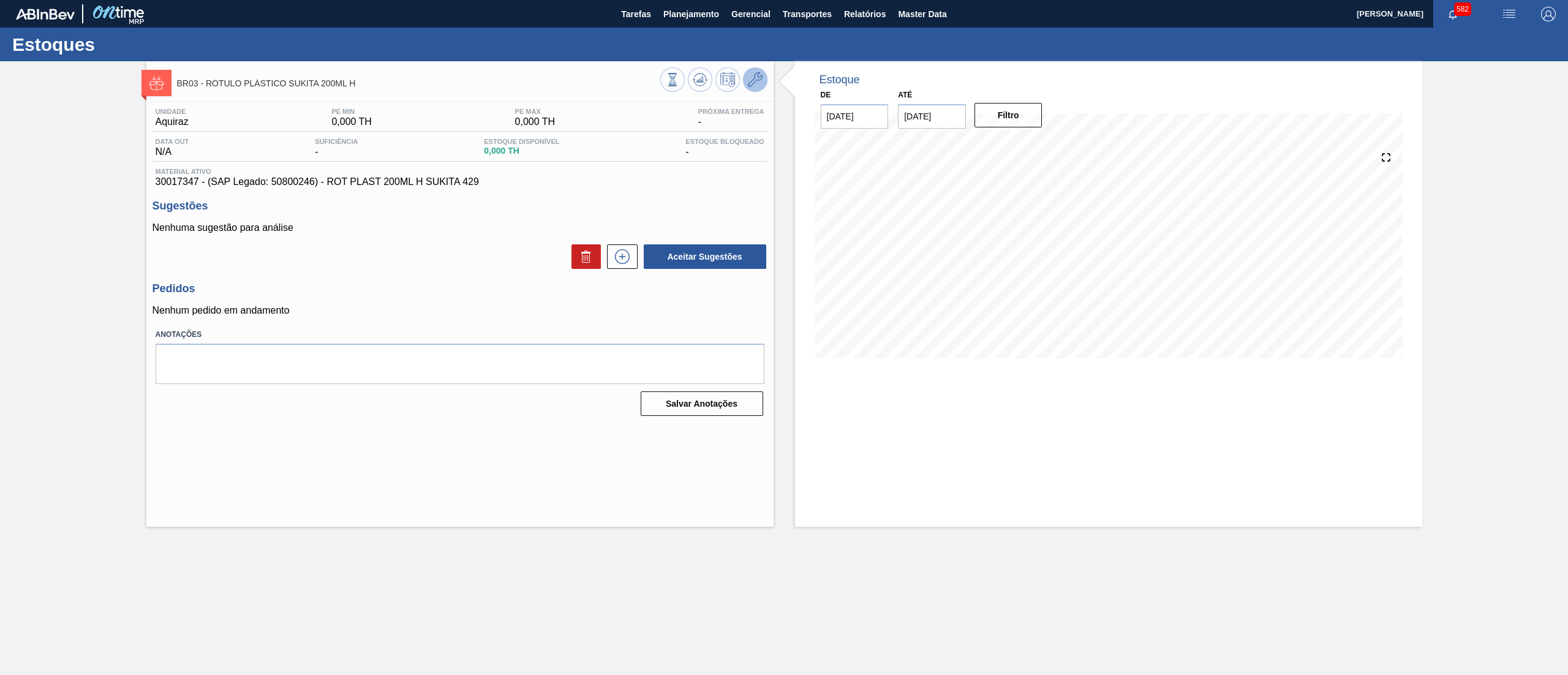
click at [750, 79] on icon at bounding box center [755, 79] width 14 height 14
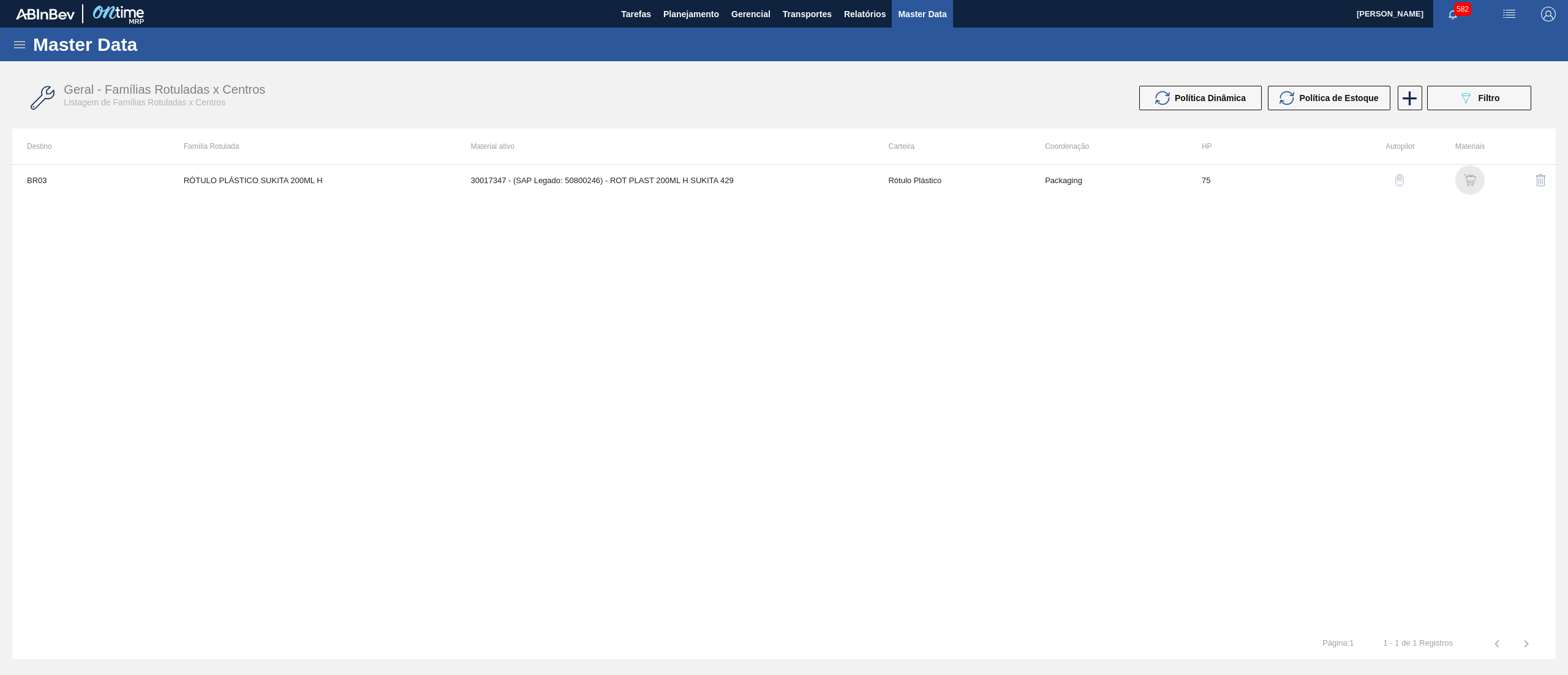
click at [1464, 181] on img "button" at bounding box center [1470, 180] width 12 height 12
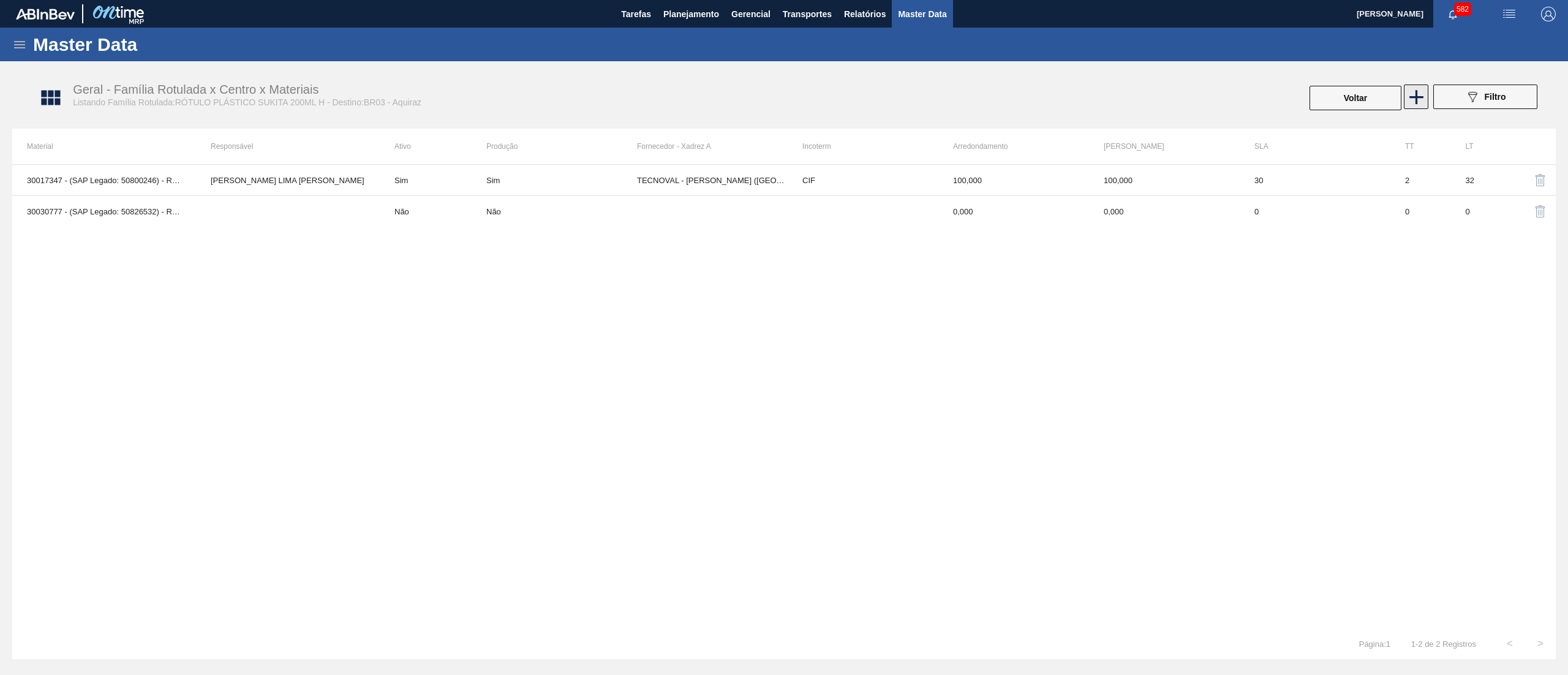
click at [1419, 101] on icon at bounding box center [1416, 97] width 24 height 24
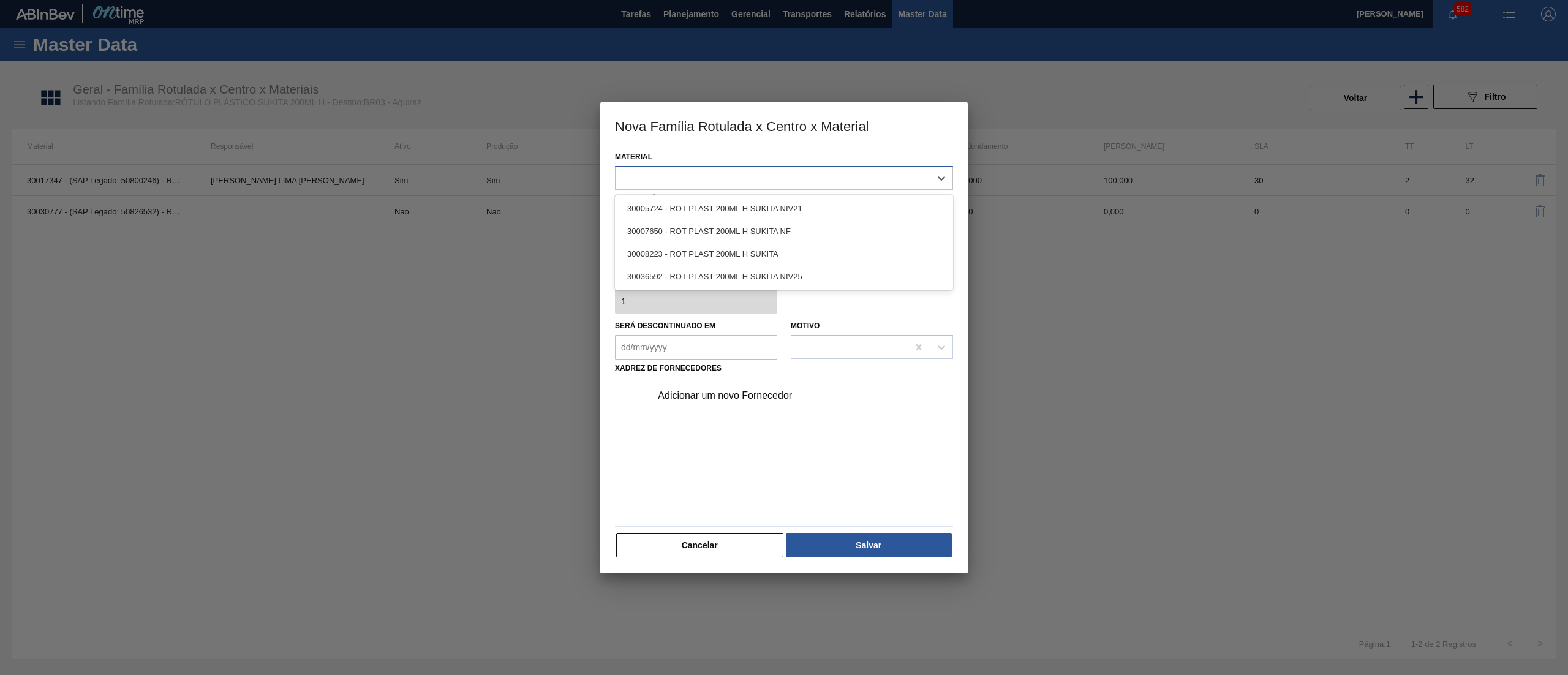
click at [705, 174] on div at bounding box center [773, 178] width 314 height 18
click at [690, 276] on div "30036592 - ROT PLAST 200ML H SUKITA NIV25" at bounding box center [784, 276] width 338 height 23
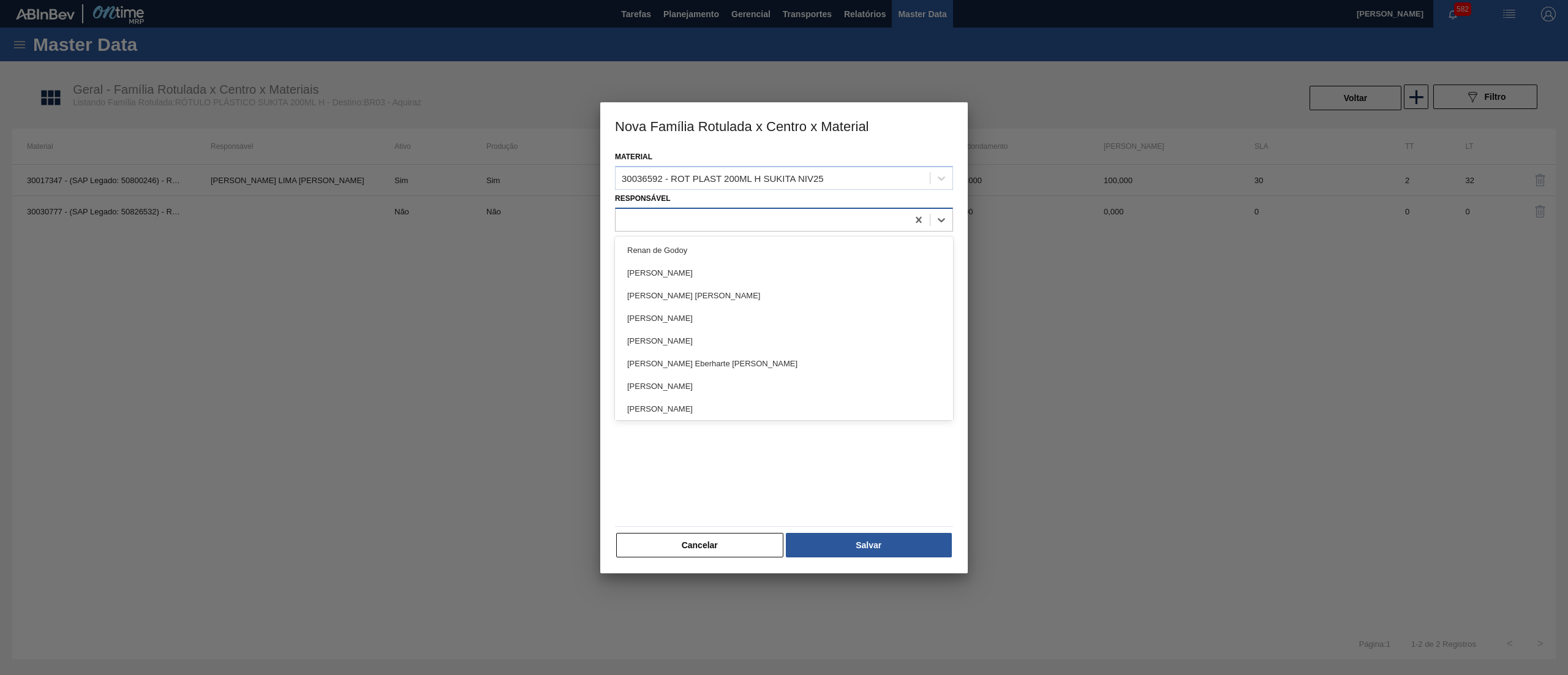
click at [728, 225] on div at bounding box center [762, 220] width 292 height 18
type input "far"
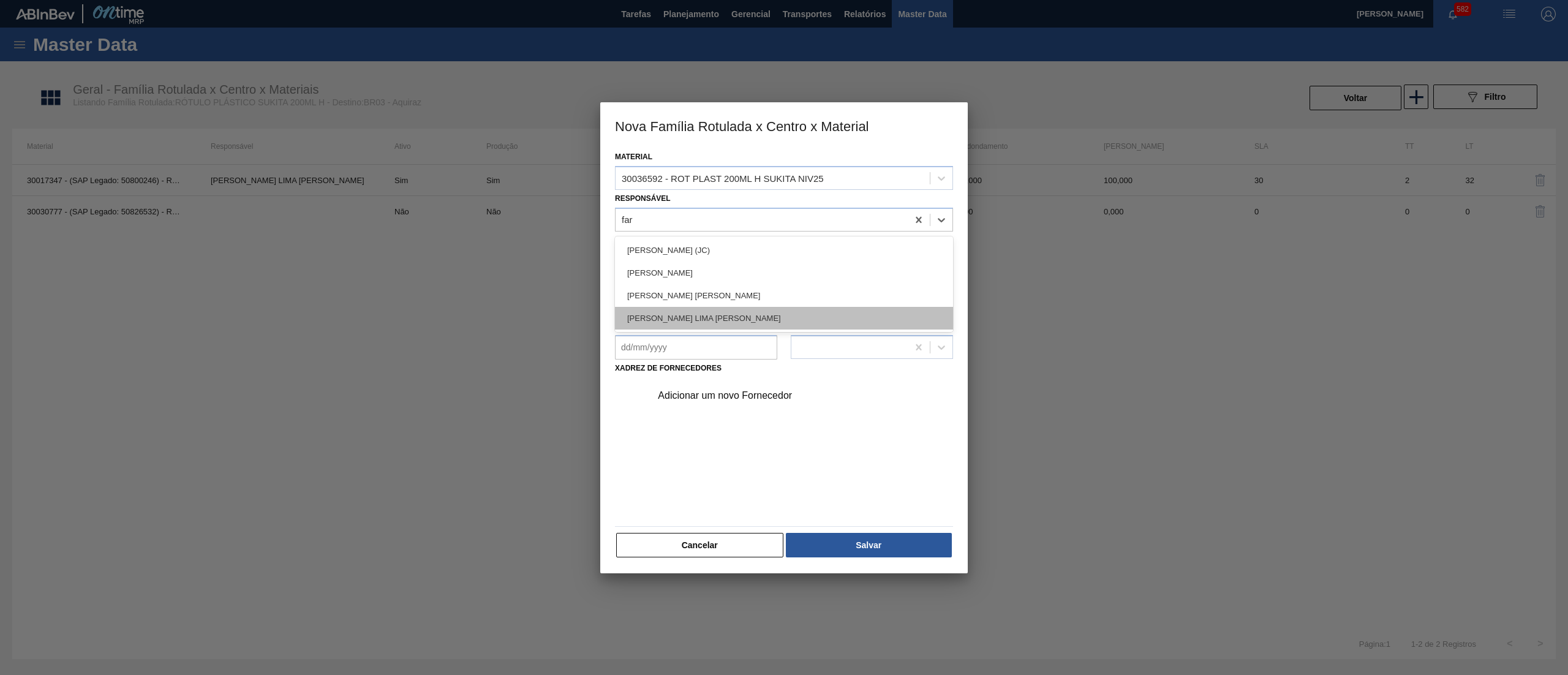
click at [706, 311] on div "[PERSON_NAME] LIMA [PERSON_NAME]" at bounding box center [784, 318] width 338 height 23
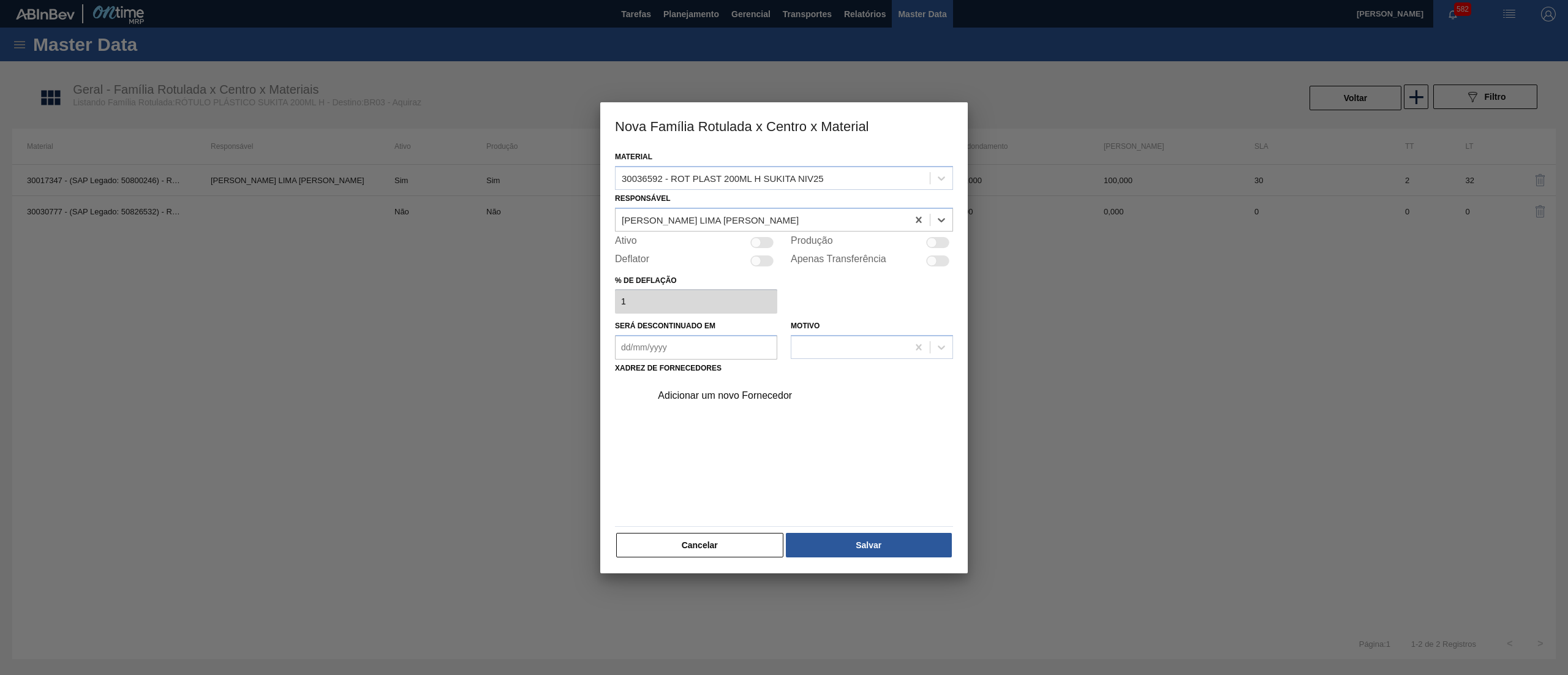
click at [767, 245] on div at bounding box center [762, 242] width 23 height 11
checkbox input "true"
click at [718, 390] on div "Adicionar um novo Fornecedor" at bounding box center [778, 395] width 240 height 11
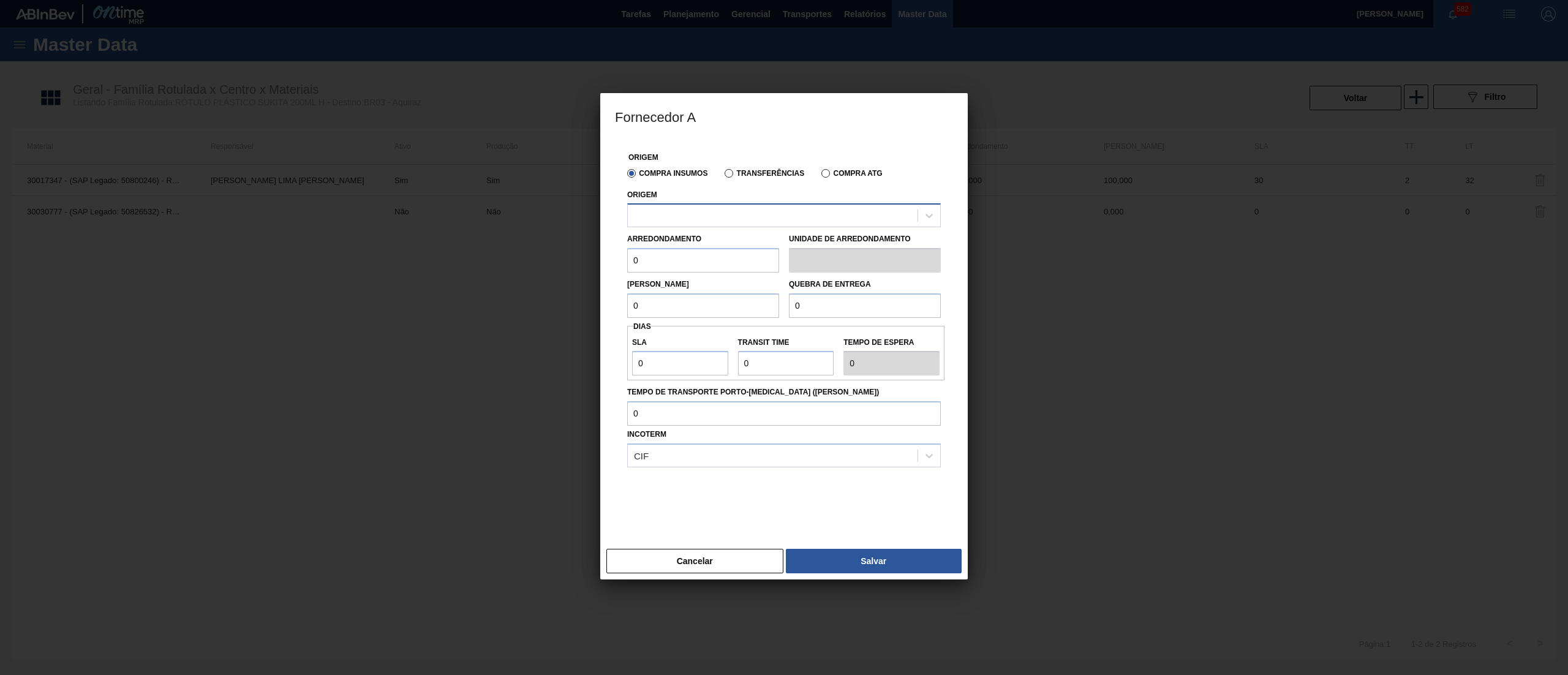
click at [725, 213] on div at bounding box center [772, 216] width 290 height 18
click at [721, 242] on div "238841 - VALFILM - [GEOGRAPHIC_DATA] ([GEOGRAPHIC_DATA])" at bounding box center [784, 246] width 313 height 23
drag, startPoint x: 606, startPoint y: 264, endPoint x: 544, endPoint y: 264, distance: 62.0
click at [544, 264] on div "Fornecedor A Origem Compra Insumos Transferências Compra ATG Origem 238841 - VA…" at bounding box center [784, 338] width 1568 height 675
paste input "60"
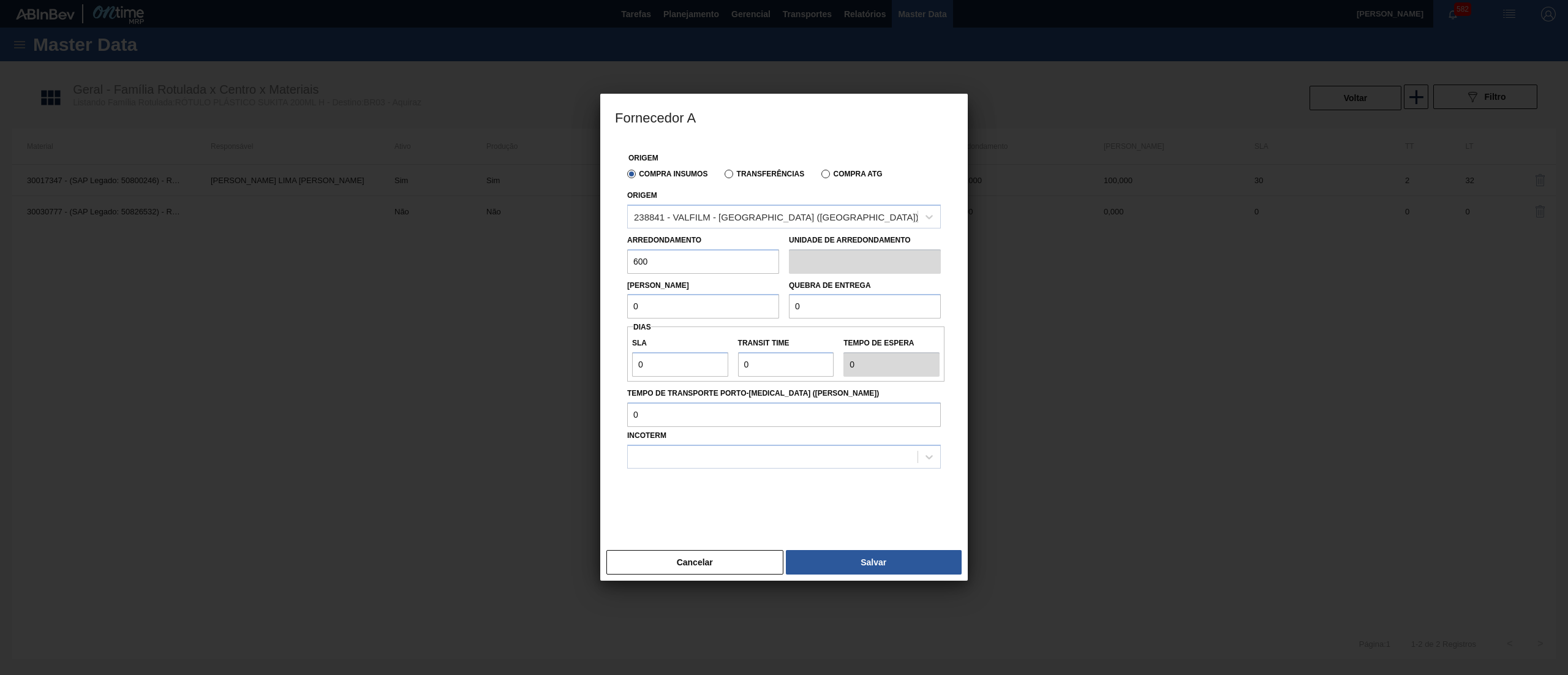
type input "600"
drag, startPoint x: 674, startPoint y: 293, endPoint x: 655, endPoint y: 298, distance: 19.6
click at [655, 298] on div "Lote Mínimo 0" at bounding box center [703, 298] width 152 height 42
drag, startPoint x: 655, startPoint y: 305, endPoint x: 567, endPoint y: 307, distance: 88.0
click at [567, 307] on div "Fornecedor A Origem Compra Insumos Transferências Compra ATG Origem 238841 - VA…" at bounding box center [784, 338] width 1568 height 675
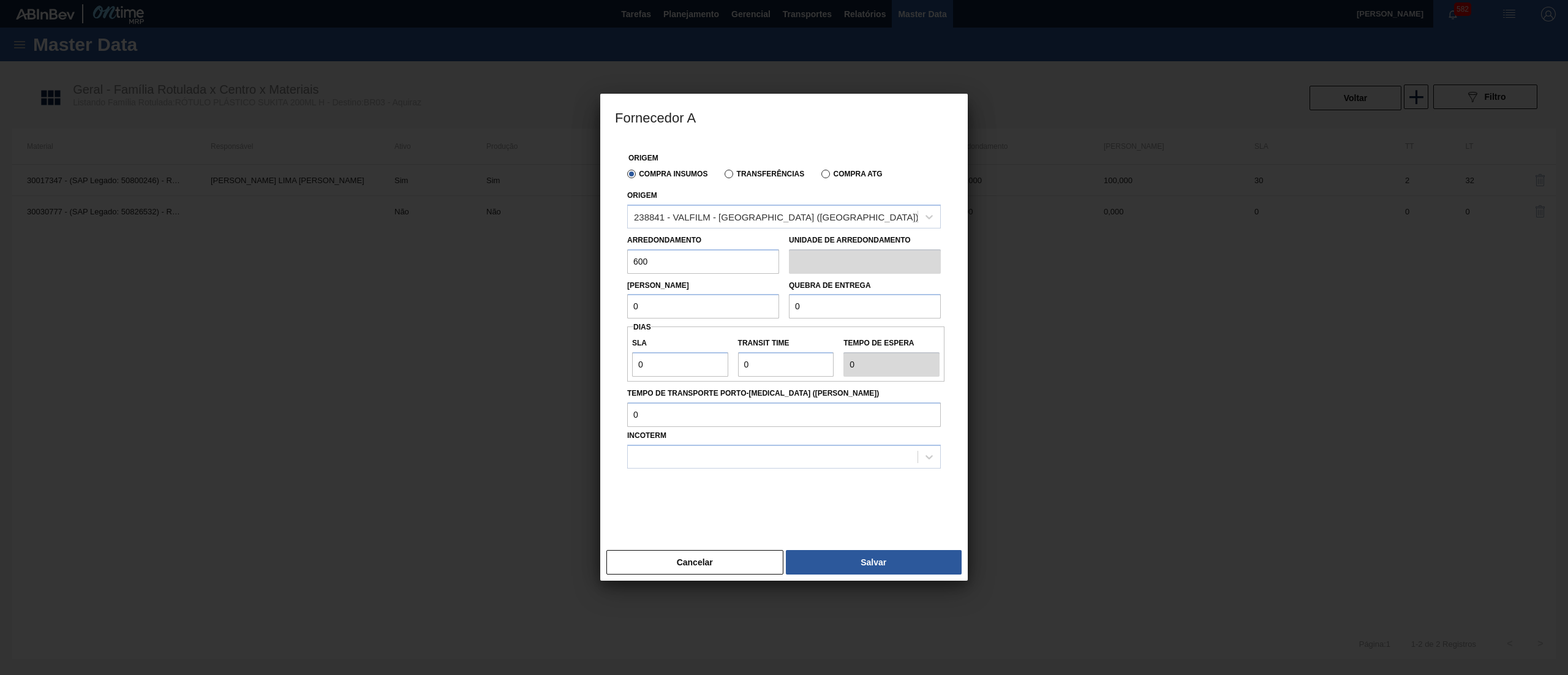
paste input "60"
type input "600"
drag, startPoint x: 846, startPoint y: 306, endPoint x: 686, endPoint y: 331, distance: 161.9
click at [686, 331] on div "Origem Compra Insumos Transferências Compra ATG Origem 238841 - VALFILM - [GEOG…" at bounding box center [784, 335] width 338 height 390
paste input "60"
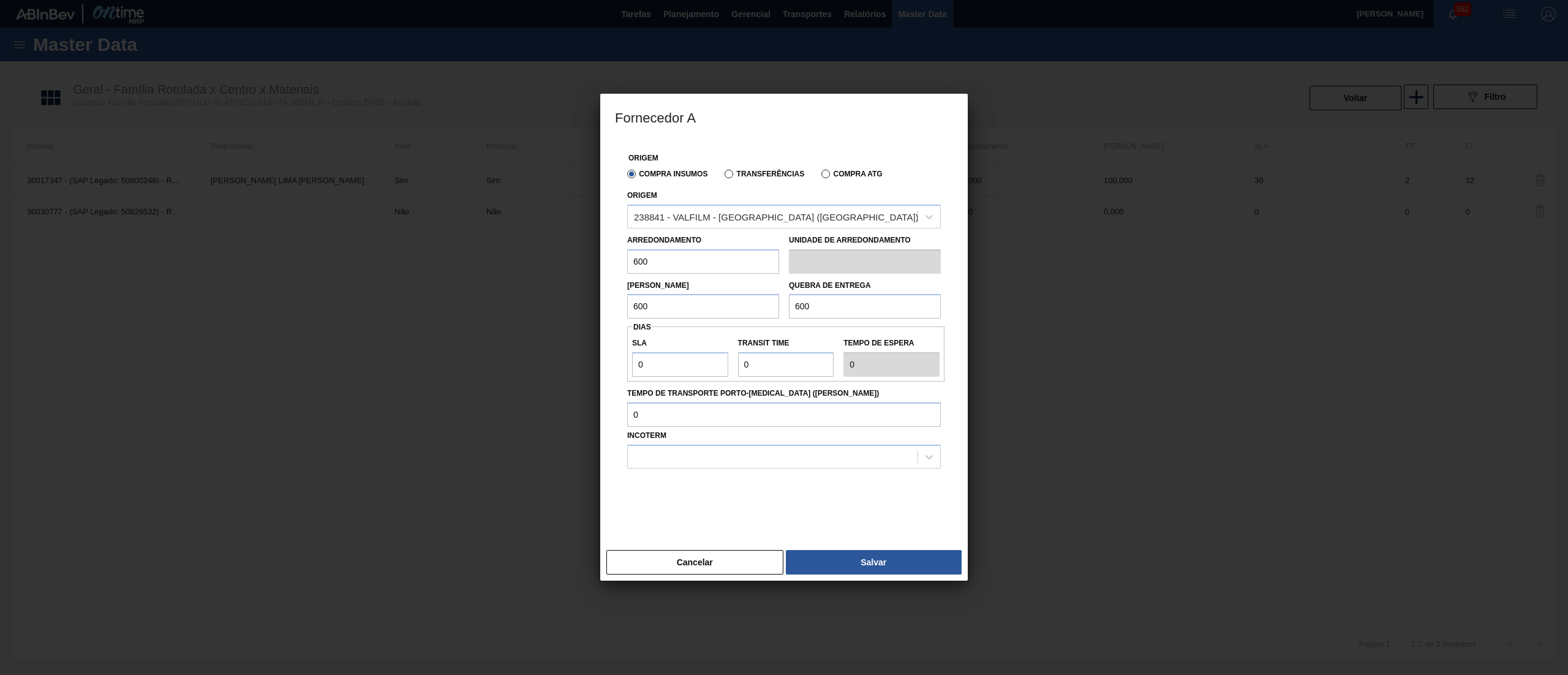
type input "600"
drag, startPoint x: 688, startPoint y: 369, endPoint x: 579, endPoint y: 377, distance: 109.3
click at [579, 377] on div "Fornecedor A Origem Compra Insumos Transferências Compra ATG Origem 238841 - VA…" at bounding box center [784, 338] width 1568 height 675
type input "3"
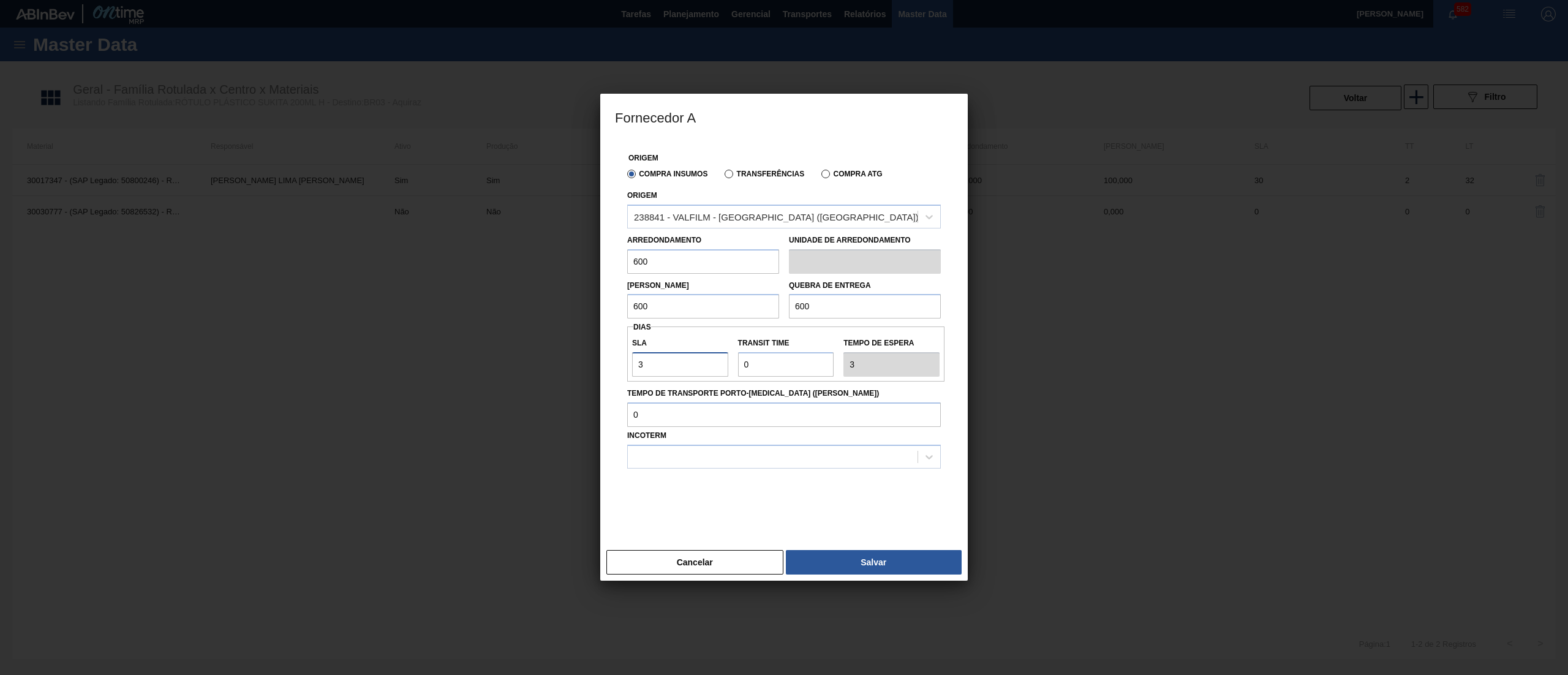
type input "30"
drag, startPoint x: 724, startPoint y: 368, endPoint x: 701, endPoint y: 372, distance: 23.3
click at [701, 372] on div "SLA 30 Transit Time Tempo de espera 30" at bounding box center [786, 354] width 318 height 45
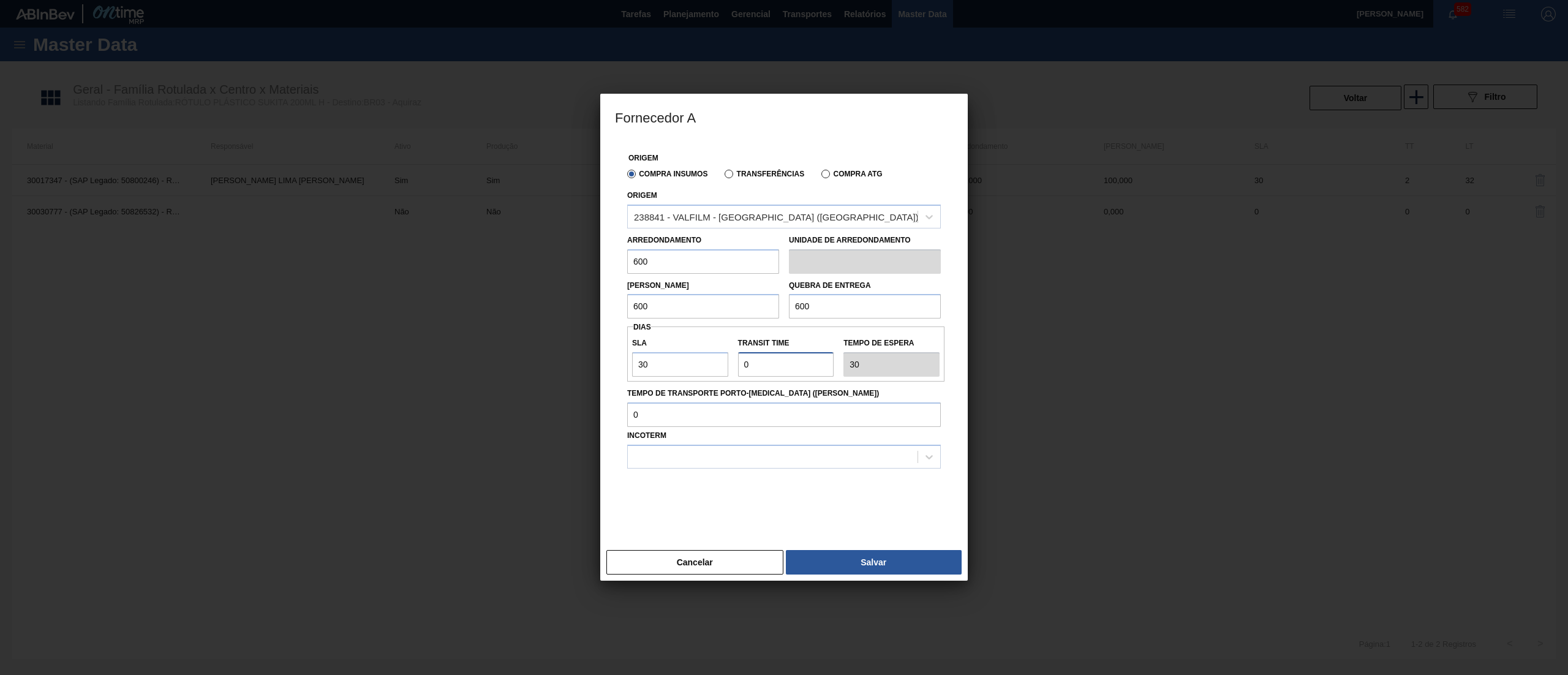
type input "7"
type input "37"
type input "7"
click at [677, 448] on div at bounding box center [784, 457] width 313 height 24
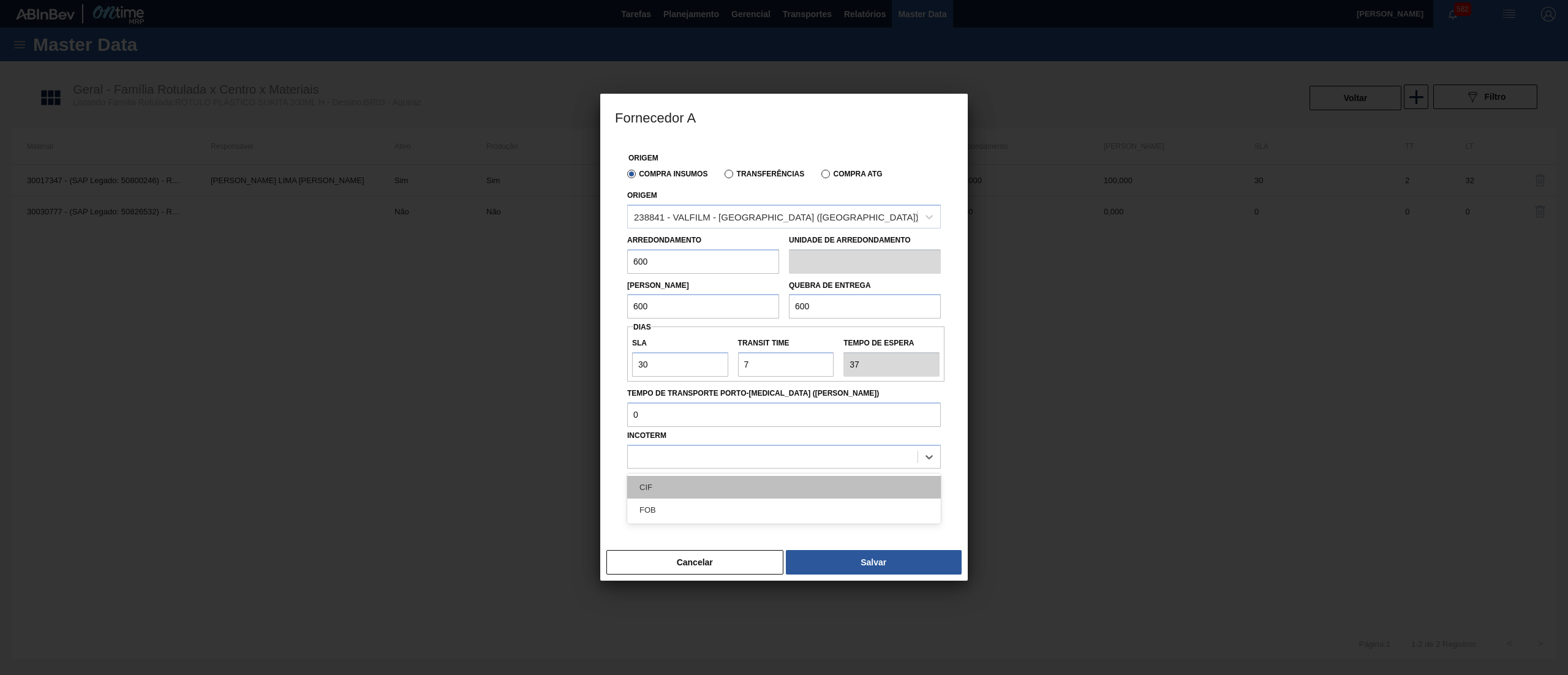
click at [670, 484] on div "CIF" at bounding box center [784, 487] width 313 height 23
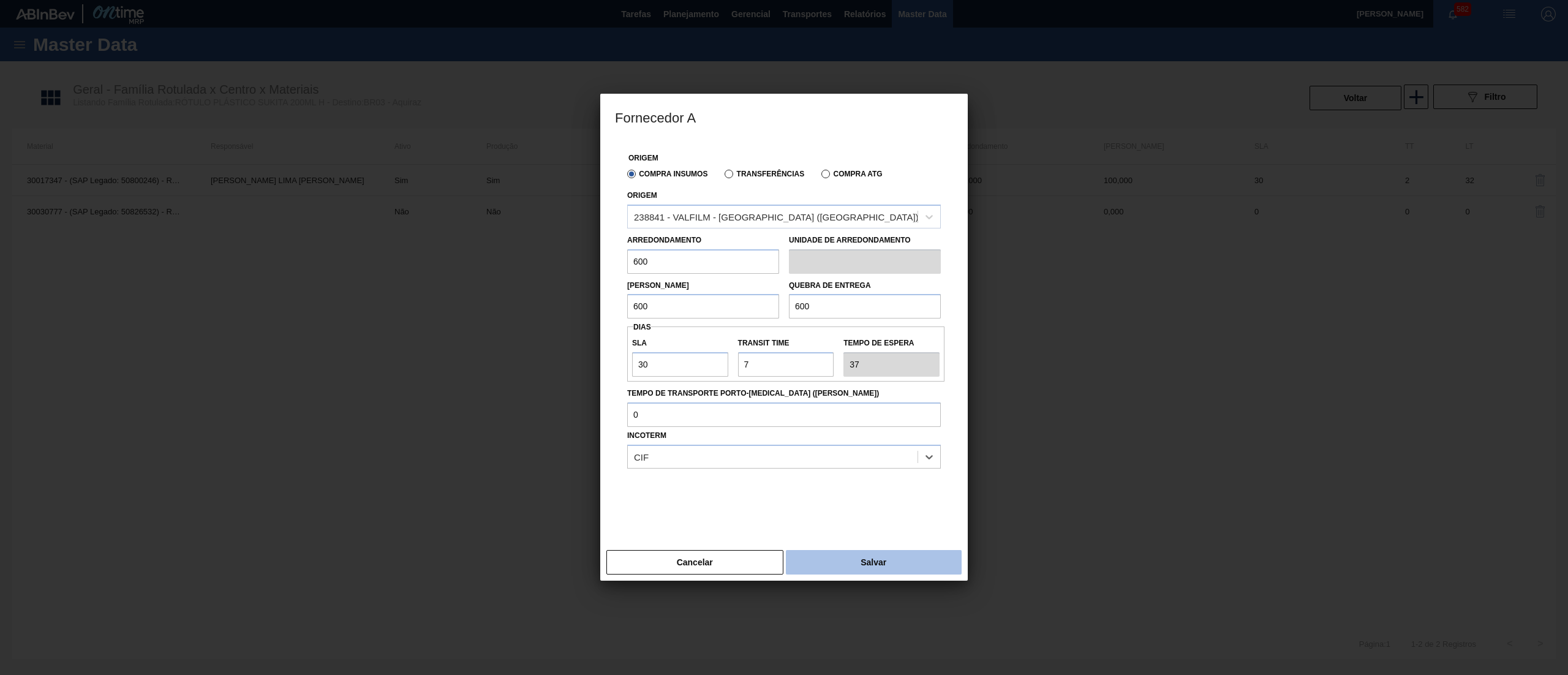
click at [854, 561] on button "Salvar" at bounding box center [874, 562] width 176 height 25
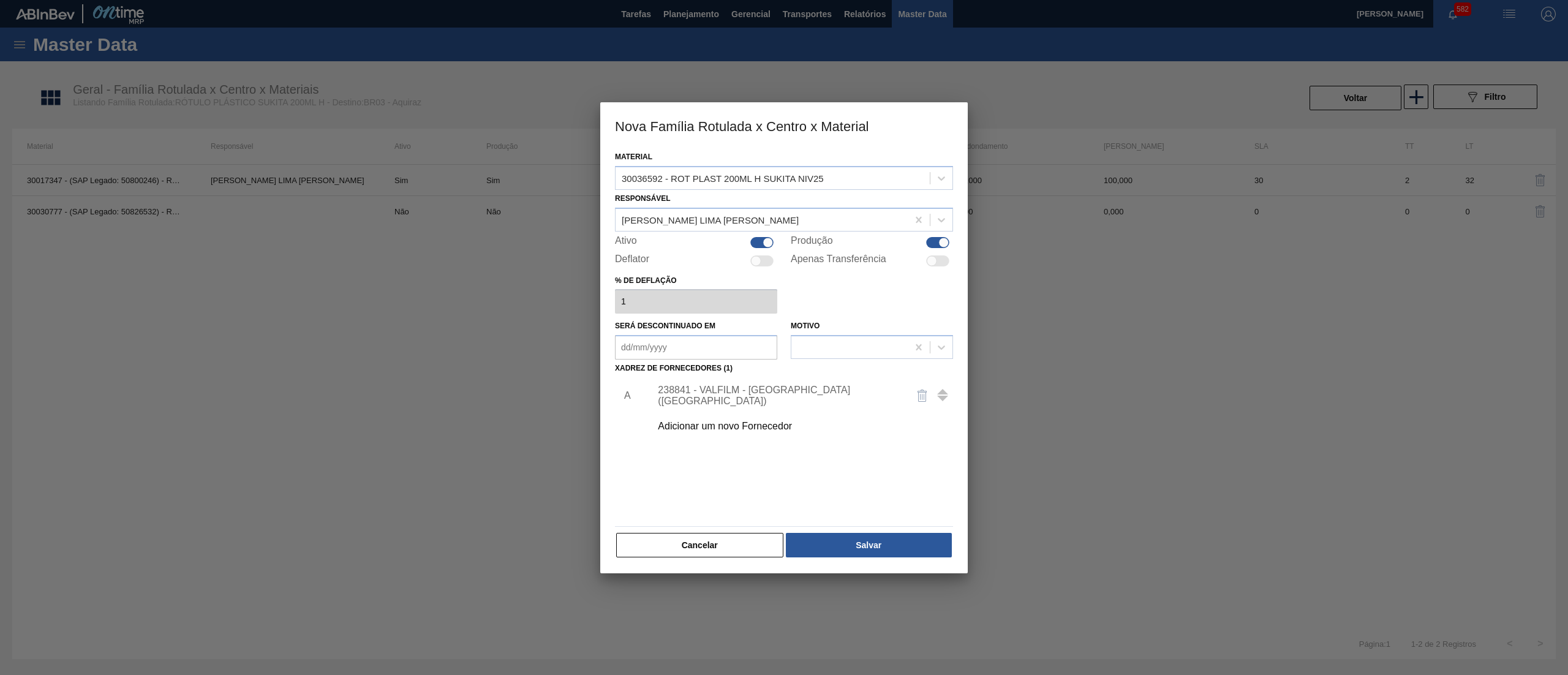
click at [763, 242] on div at bounding box center [767, 242] width 10 height 10
checkbox input "false"
click at [873, 554] on button "Salvar" at bounding box center [869, 546] width 166 height 25
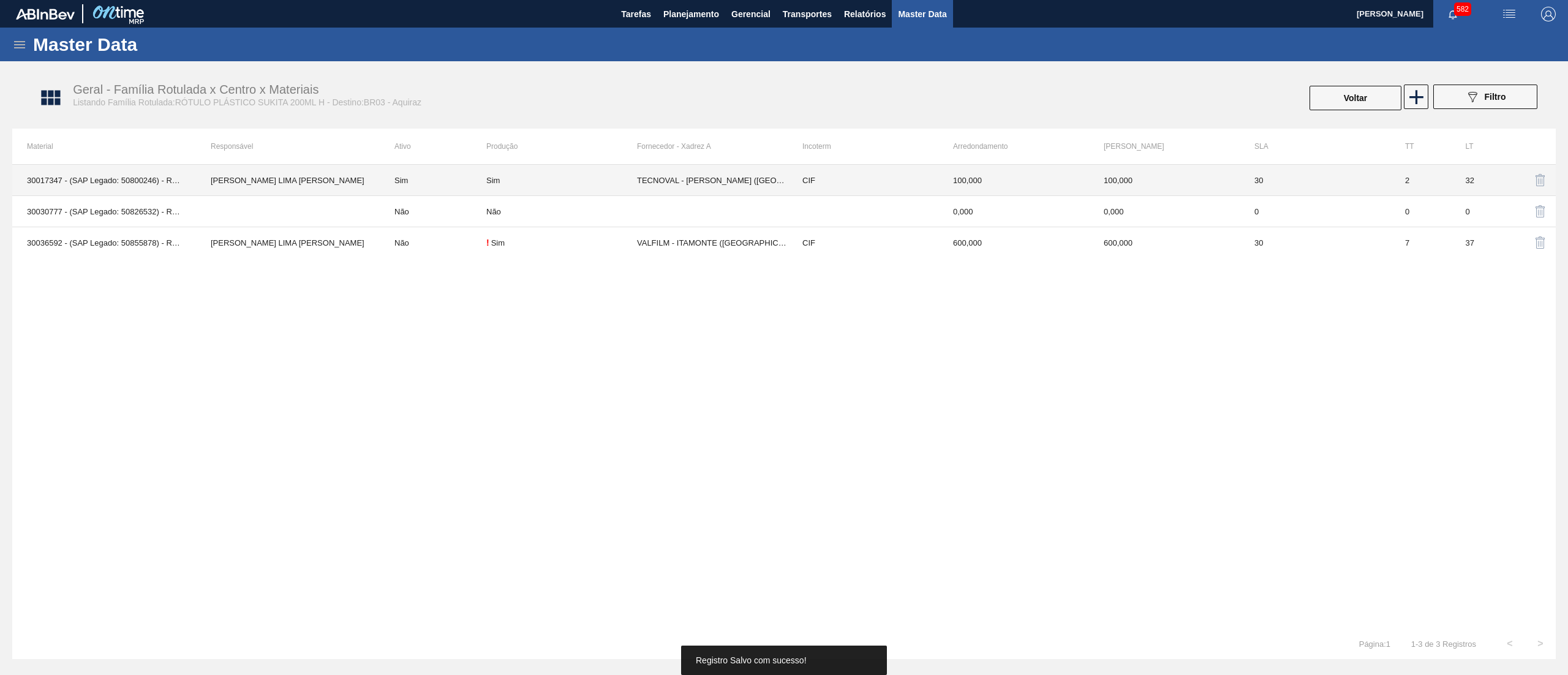
click at [540, 169] on td "Sim" at bounding box center [561, 180] width 151 height 31
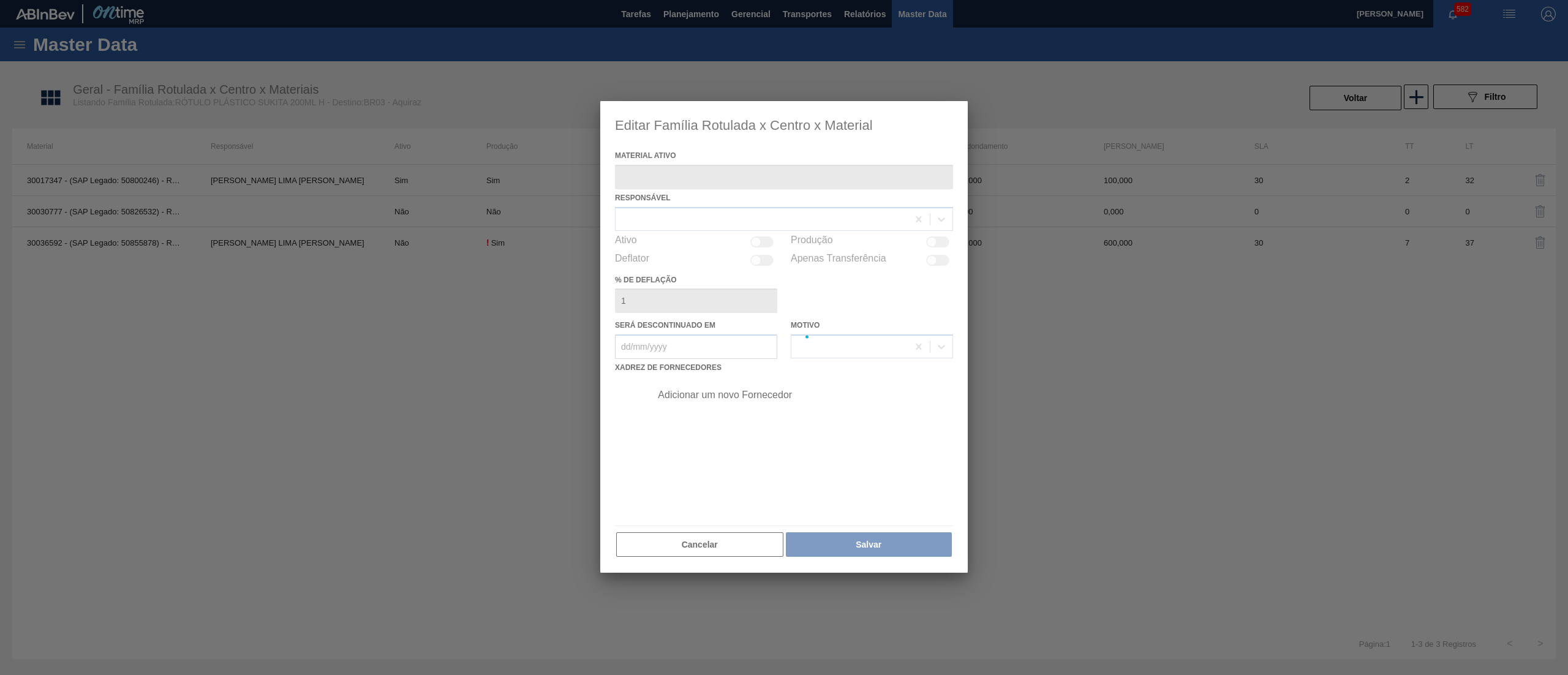
type ativo "30017347 - (SAP Legado: 50800246) - ROT PLAST 200ML H SUKITA 429"
checkbox input "true"
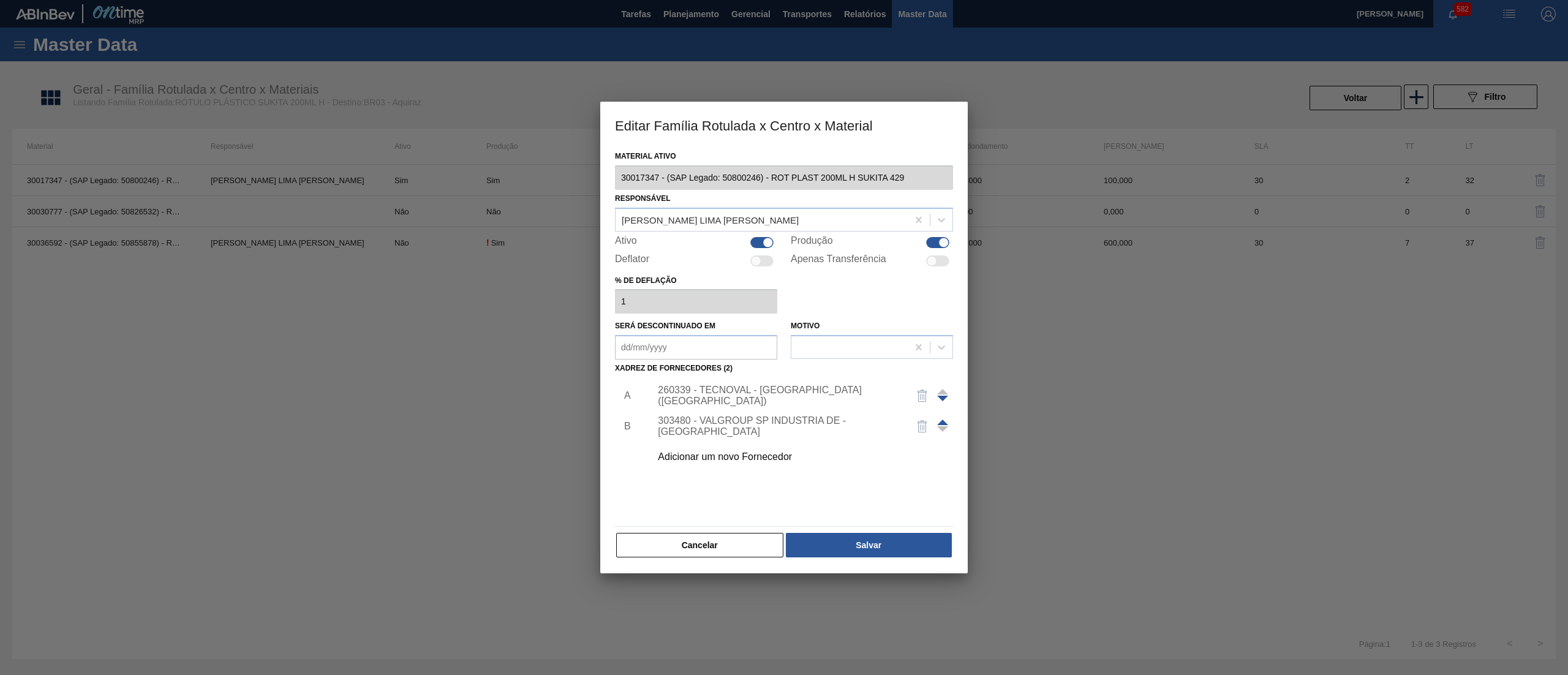
click at [760, 237] on div at bounding box center [762, 242] width 23 height 11
checkbox input "false"
click at [811, 539] on button "Salvar" at bounding box center [869, 546] width 166 height 25
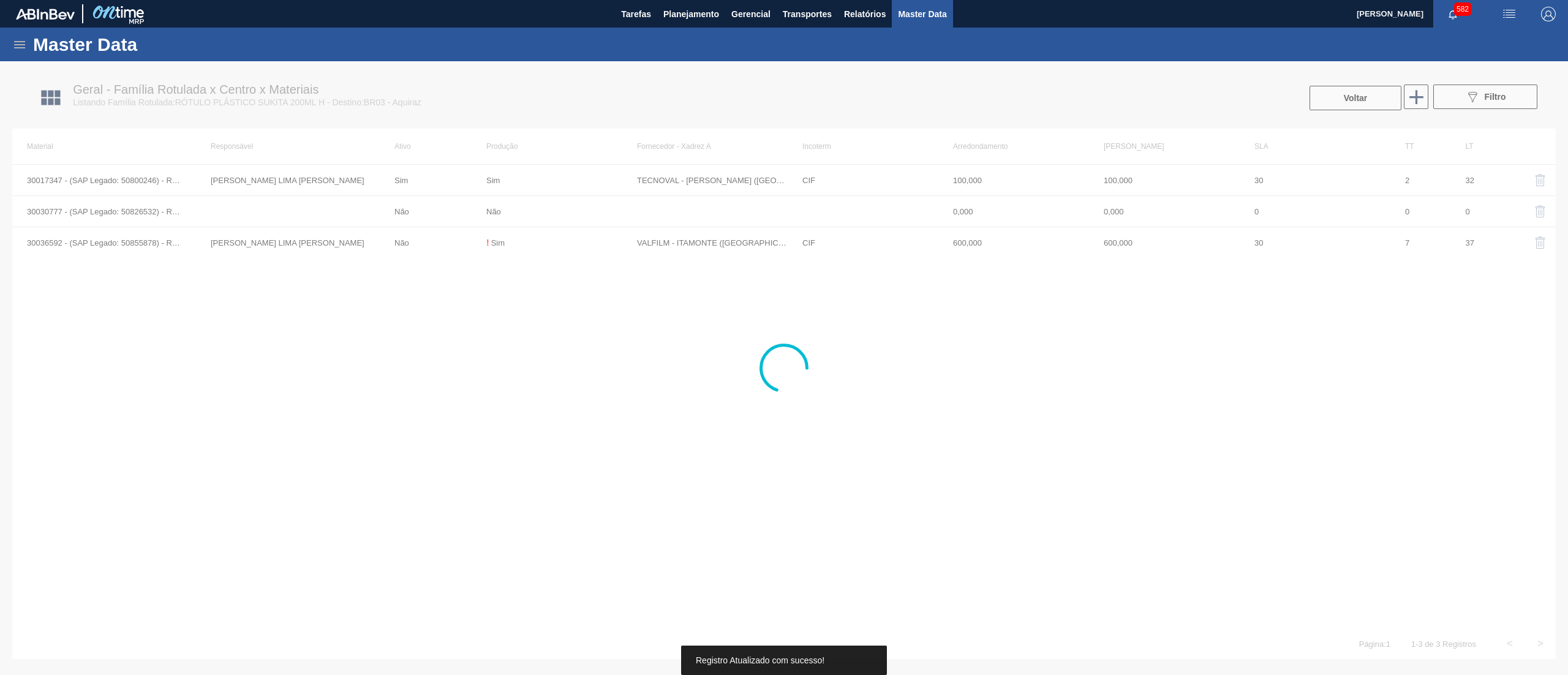
click at [599, 229] on div at bounding box center [784, 368] width 1568 height 614
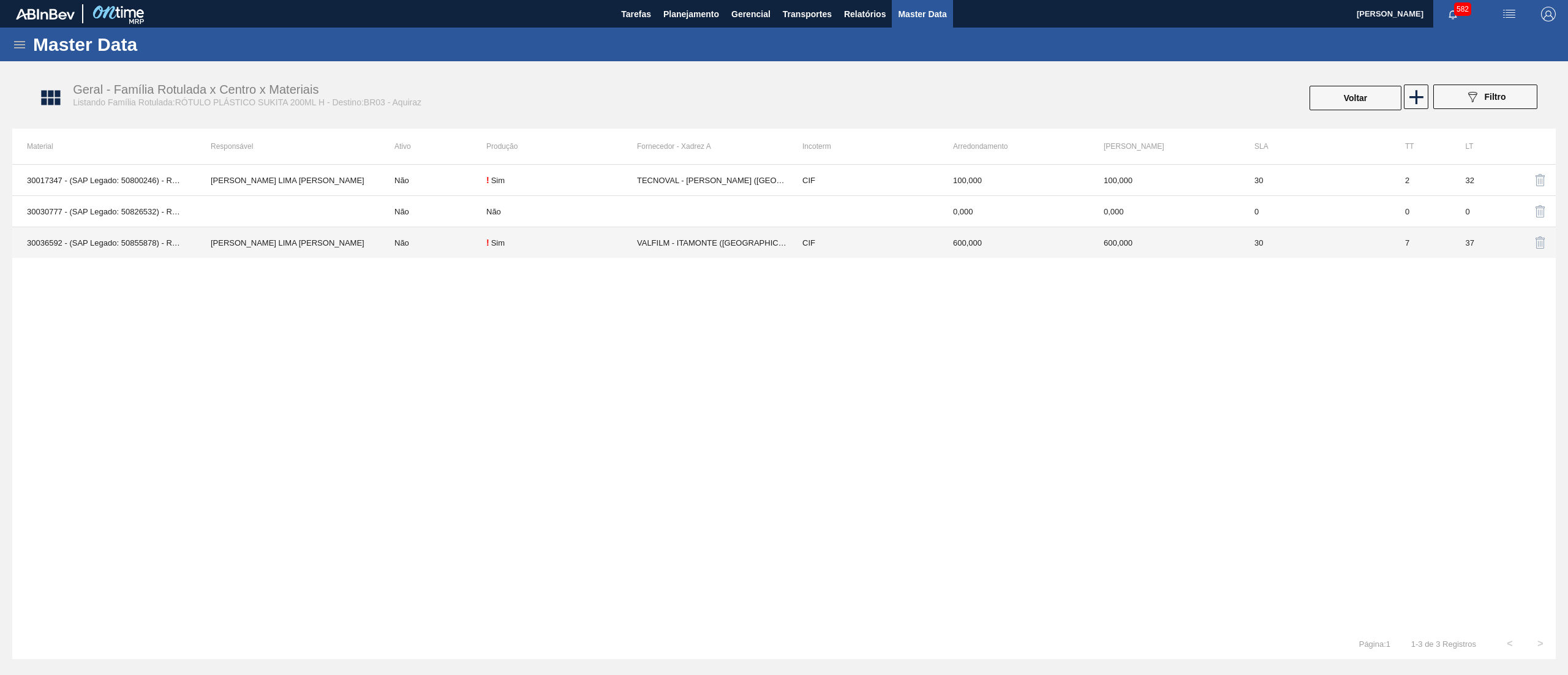
click at [599, 229] on td "! Sim" at bounding box center [561, 242] width 151 height 31
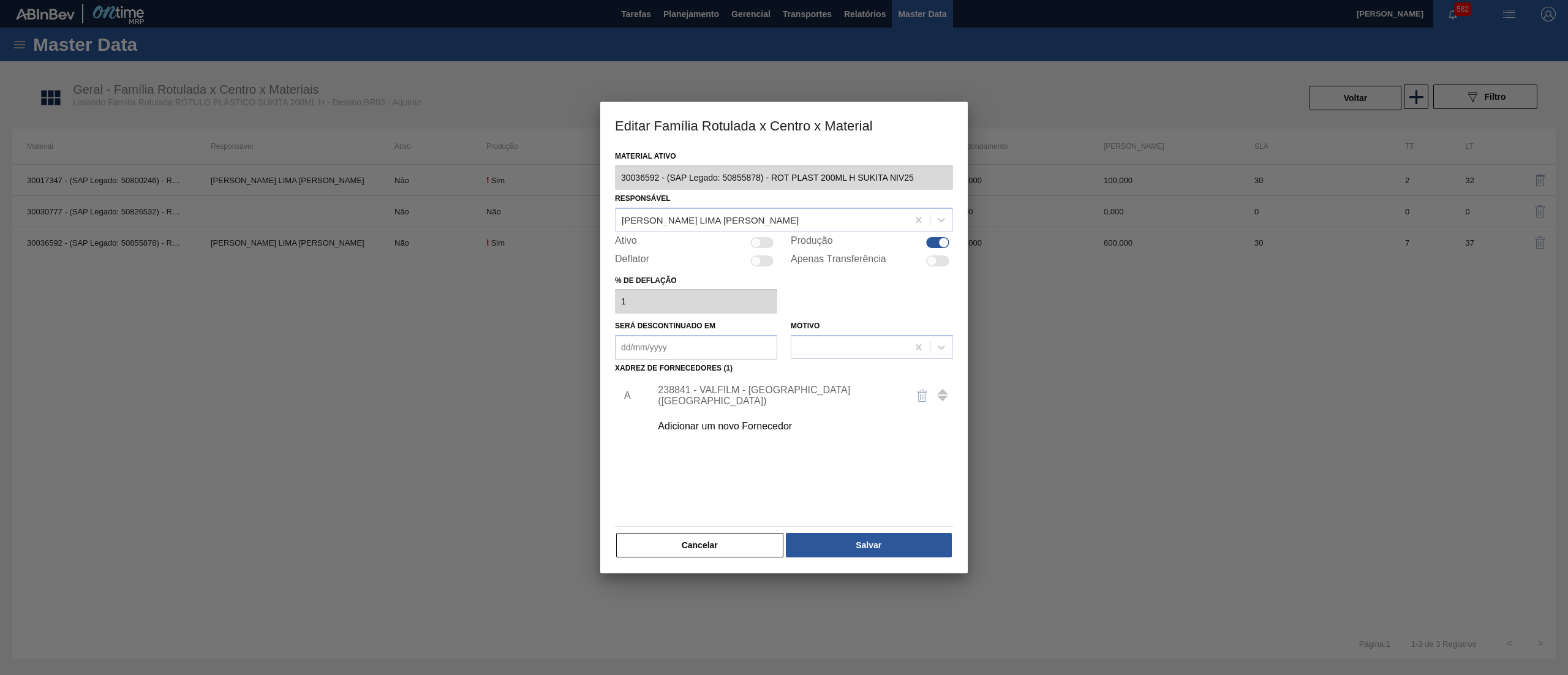
click at [763, 245] on div at bounding box center [762, 242] width 23 height 11
checkbox input "true"
click at [827, 543] on button "Salvar" at bounding box center [869, 546] width 166 height 25
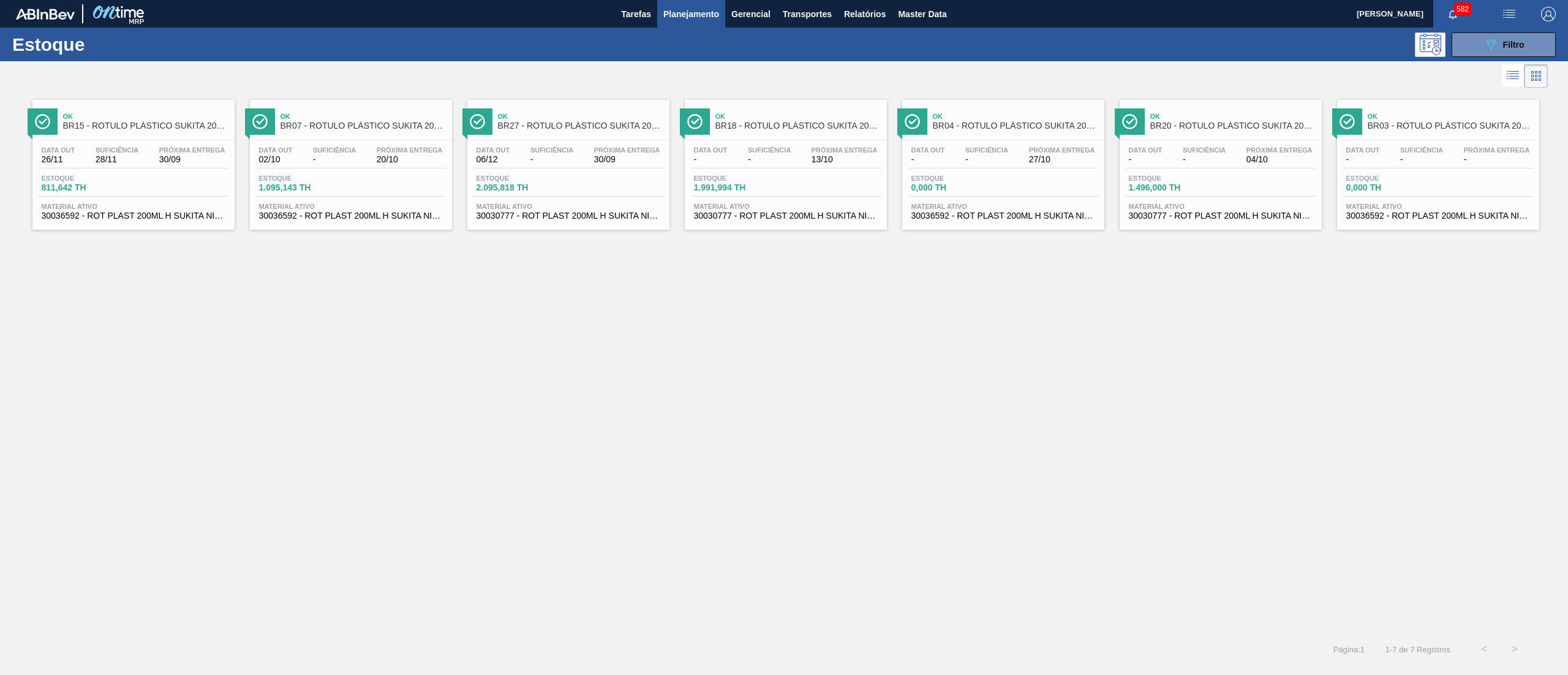
click at [525, 213] on span "30030777 - ROT PLAST 200ML H SUKITA NIV24" at bounding box center [568, 216] width 184 height 9
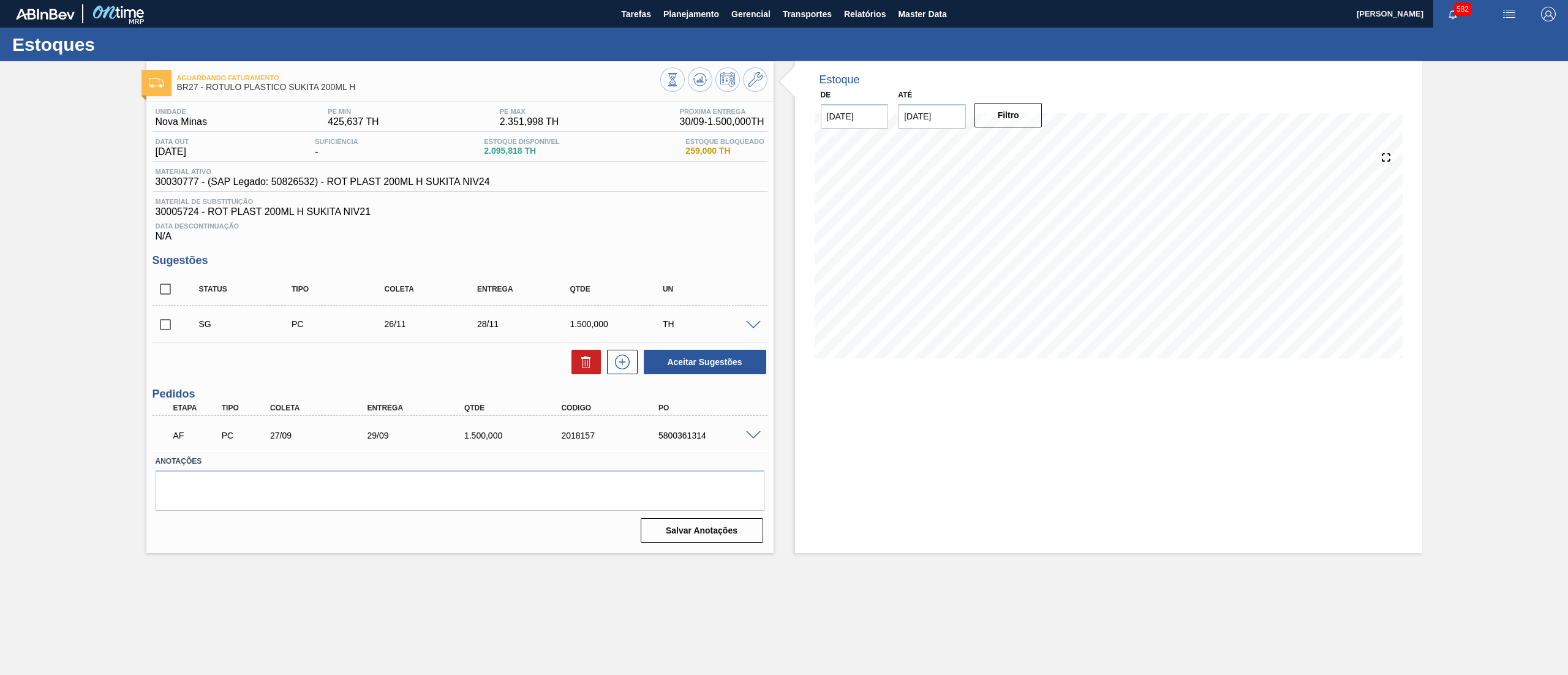
click at [751, 329] on span at bounding box center [753, 325] width 14 height 9
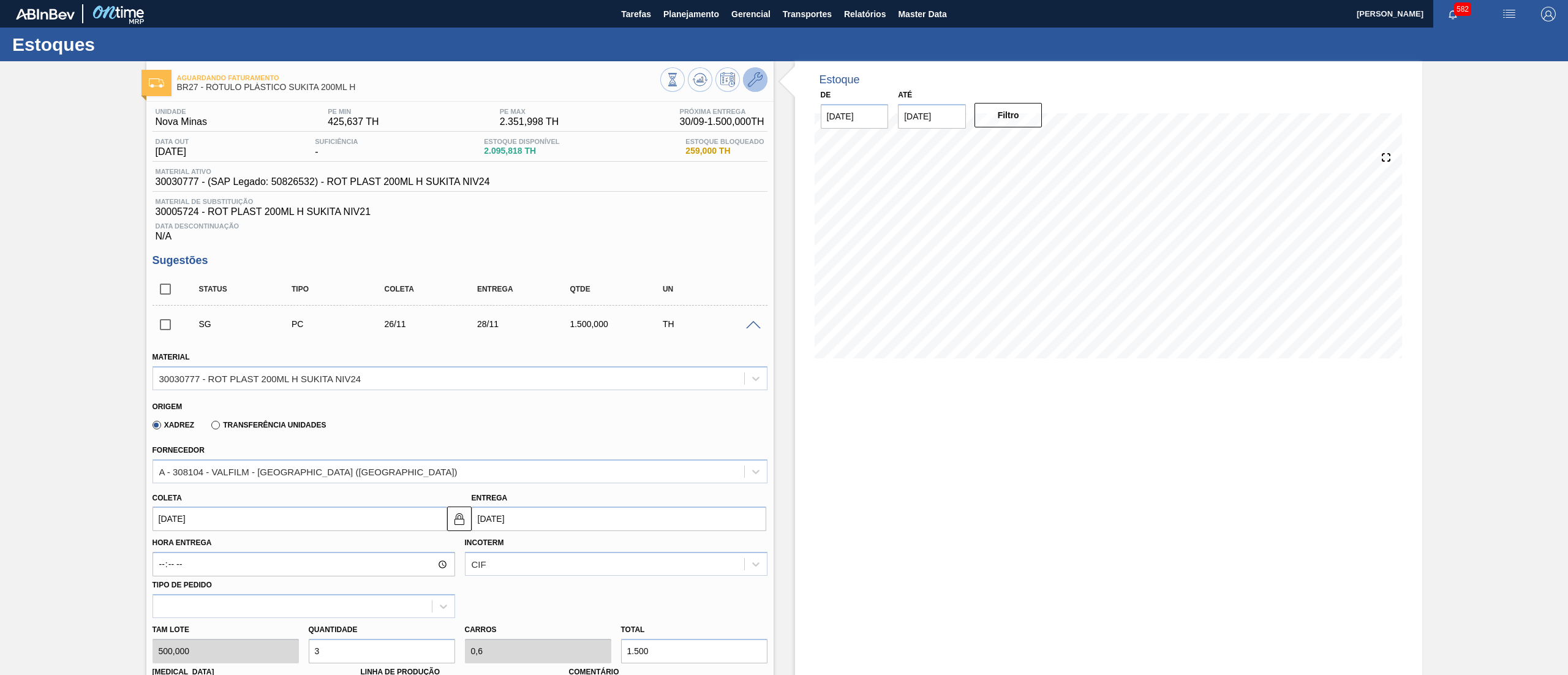
click at [753, 83] on icon at bounding box center [755, 79] width 14 height 14
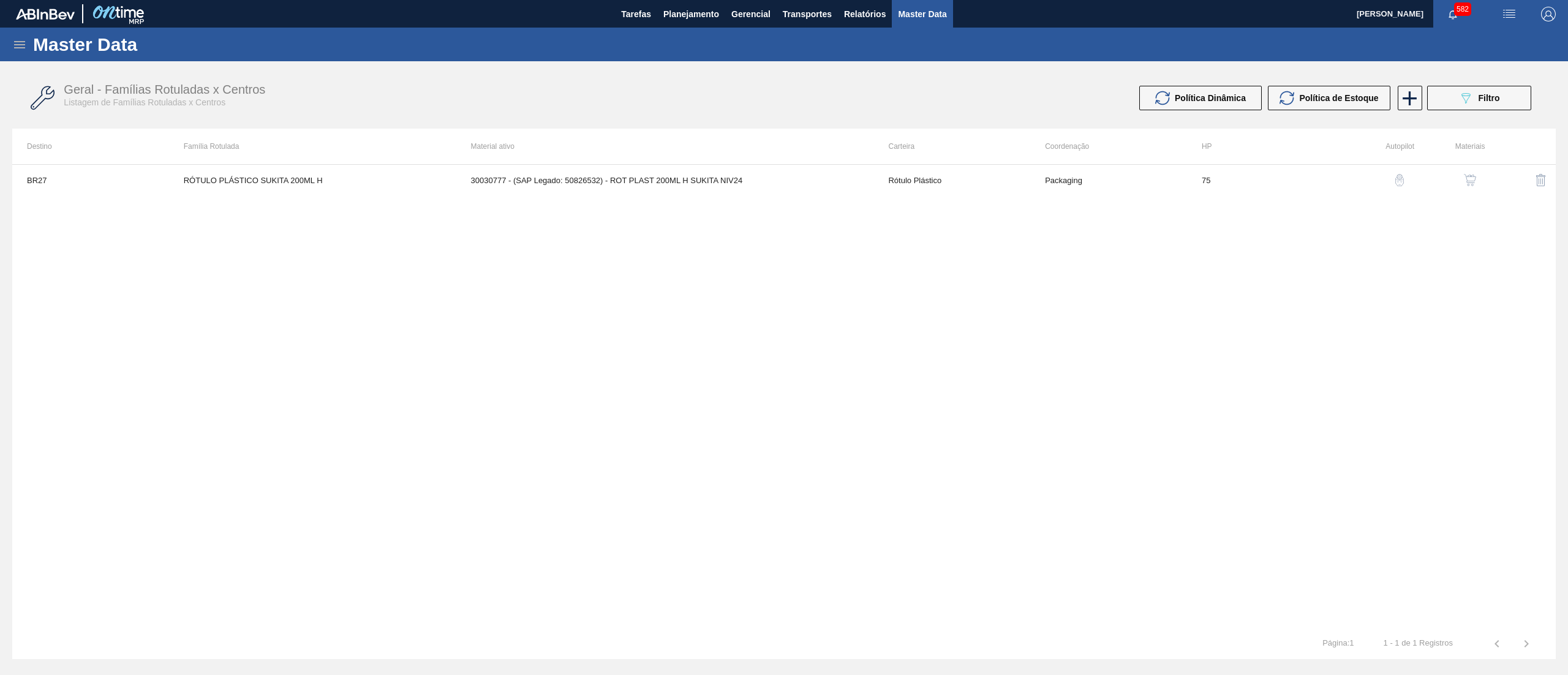
click at [1464, 181] on img "button" at bounding box center [1470, 180] width 12 height 12
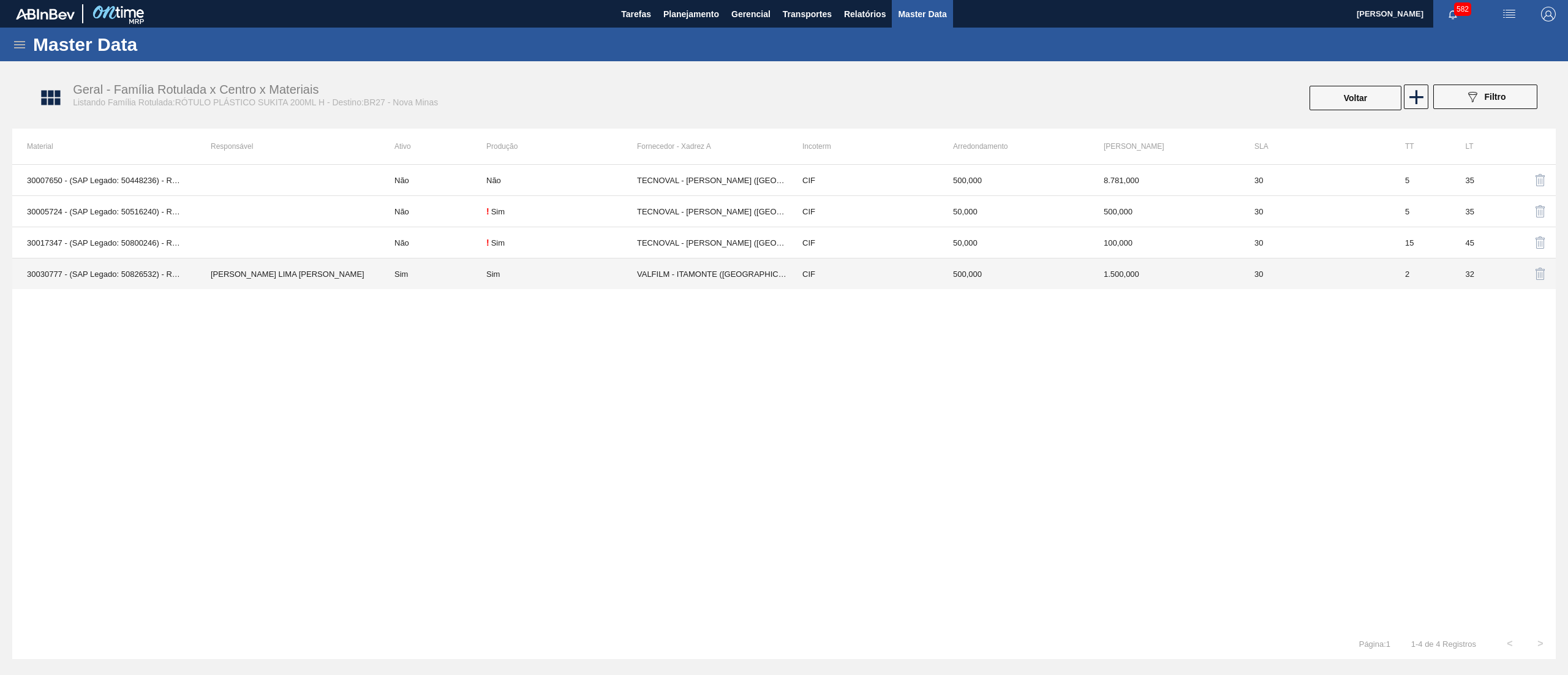
click at [576, 284] on td "Sim" at bounding box center [561, 273] width 151 height 31
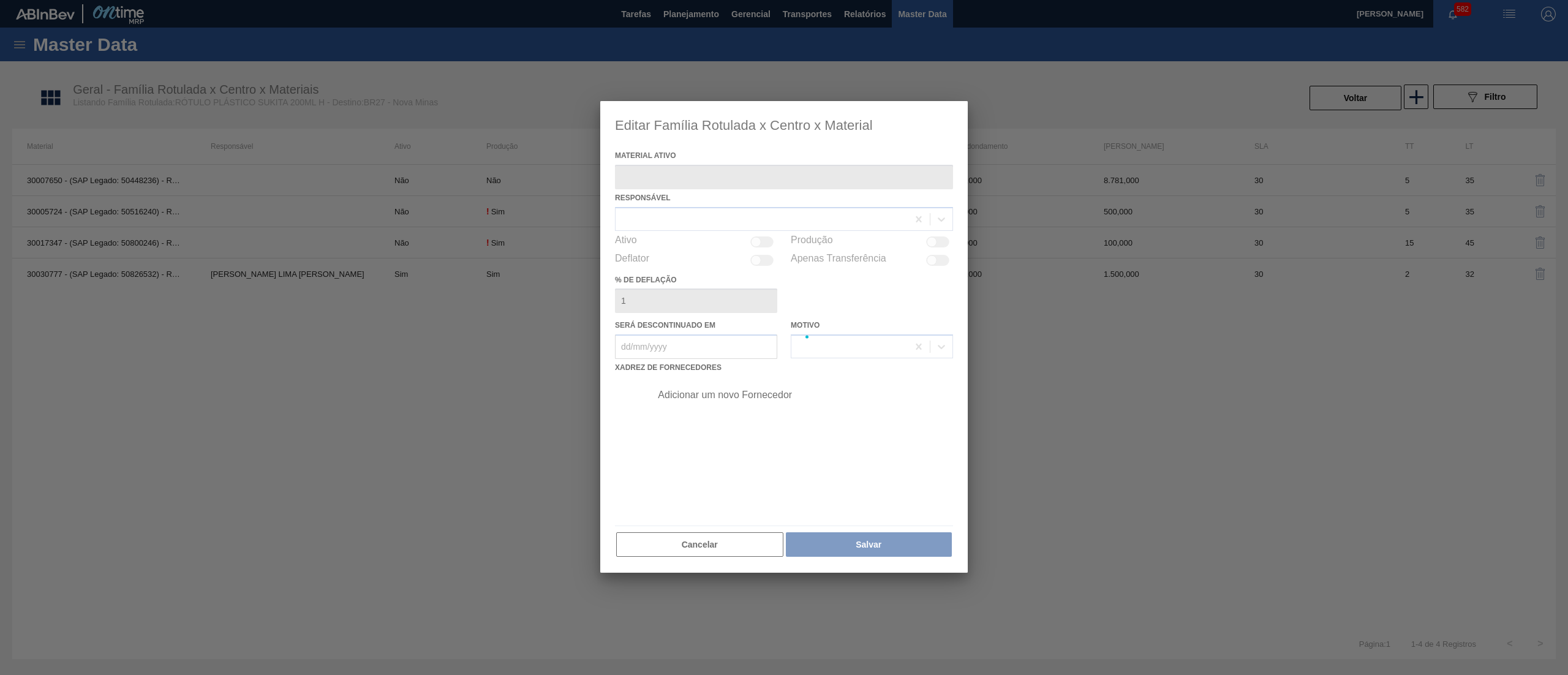
type ativo "30030777 - (SAP Legado: 50826532) - ROT PLAST 200ML H SUKITA NIV24"
checkbox input "true"
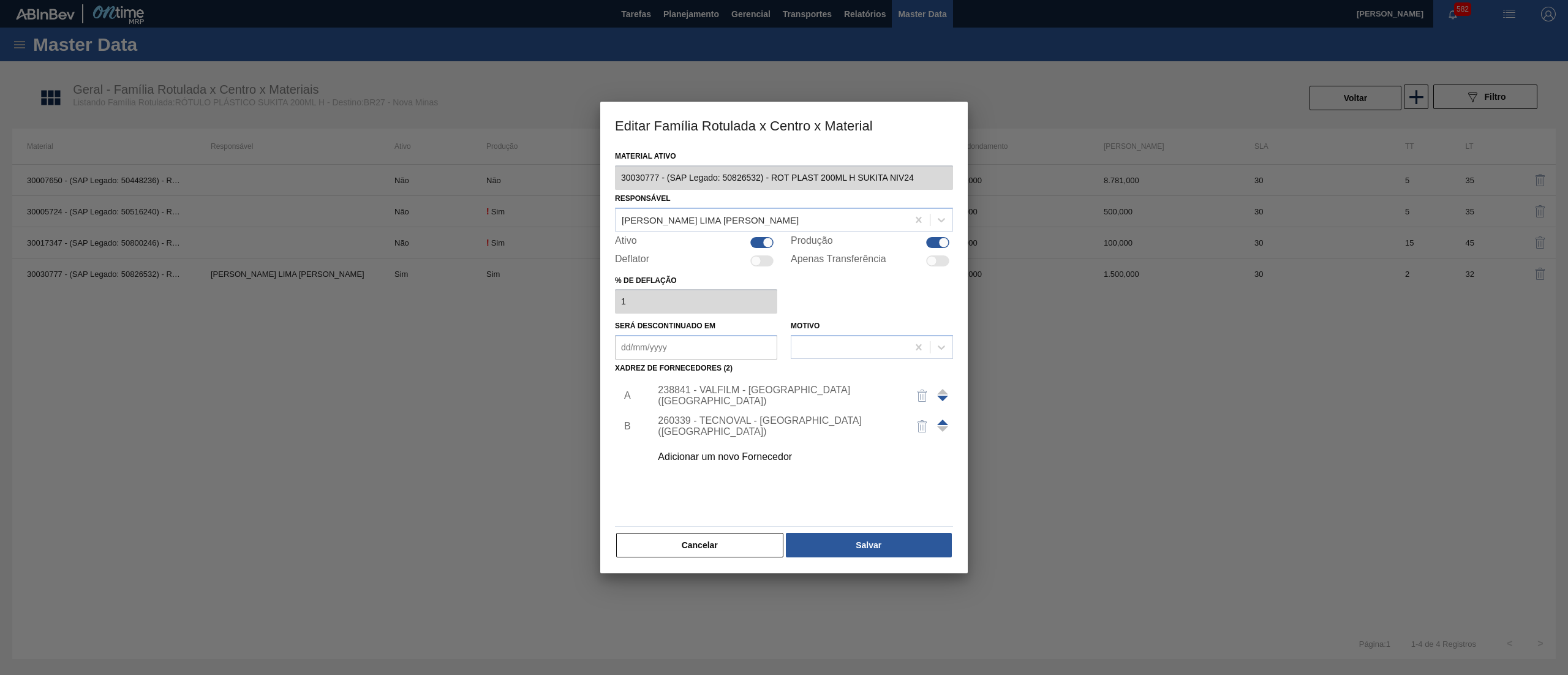
click at [763, 247] on div at bounding box center [762, 242] width 23 height 11
checkbox input "false"
click at [855, 541] on button "Salvar" at bounding box center [869, 546] width 166 height 25
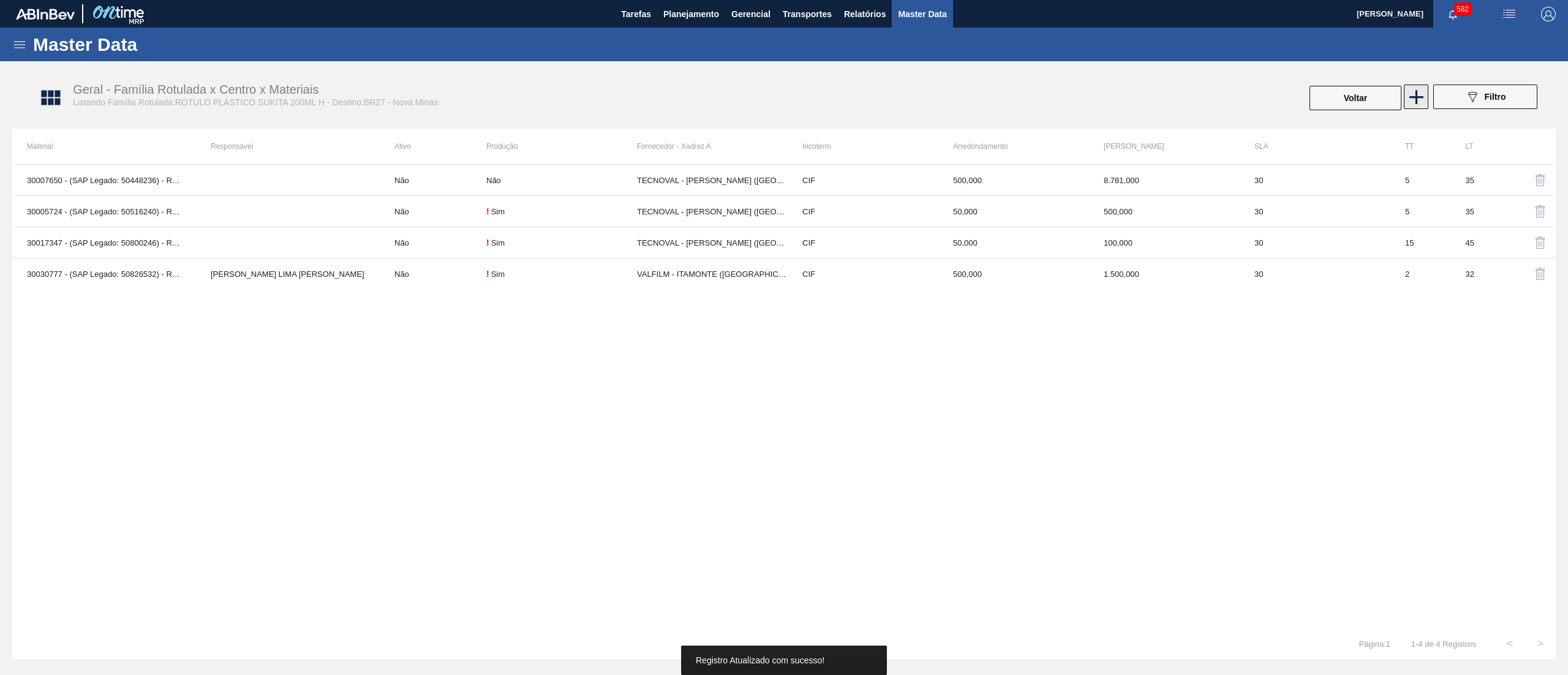
click at [1423, 98] on icon at bounding box center [1416, 97] width 24 height 24
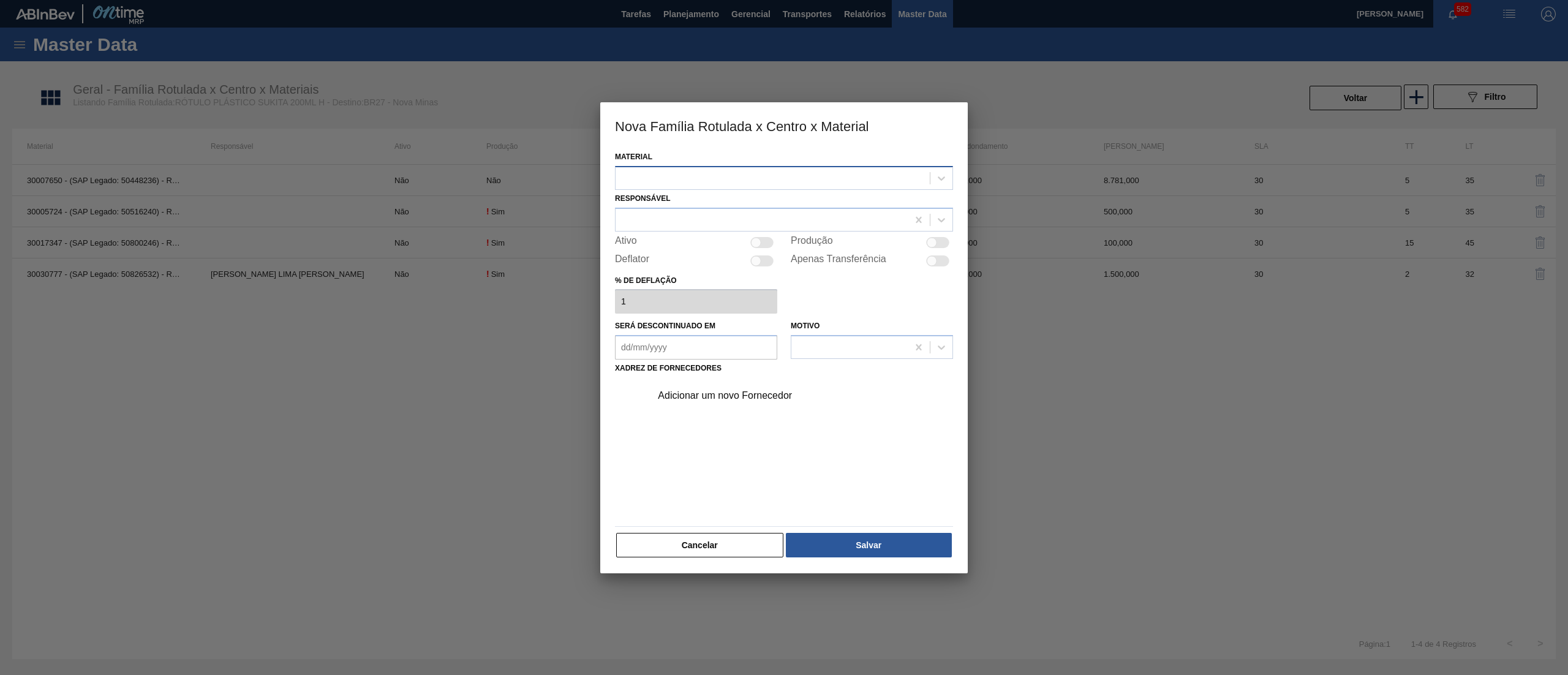
click at [838, 178] on div at bounding box center [773, 178] width 314 height 18
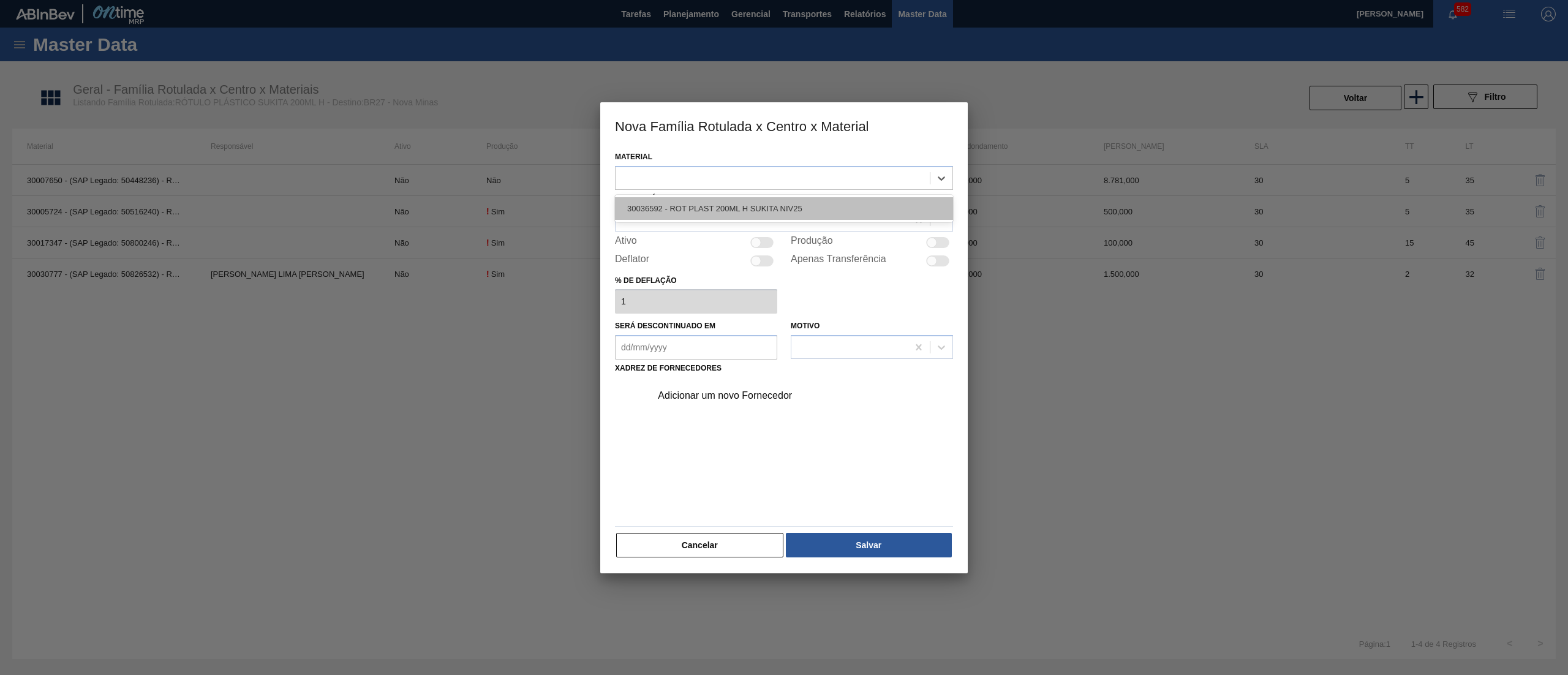
click at [815, 212] on div "30036592 - ROT PLAST 200ML H SUKITA NIV25" at bounding box center [784, 208] width 338 height 23
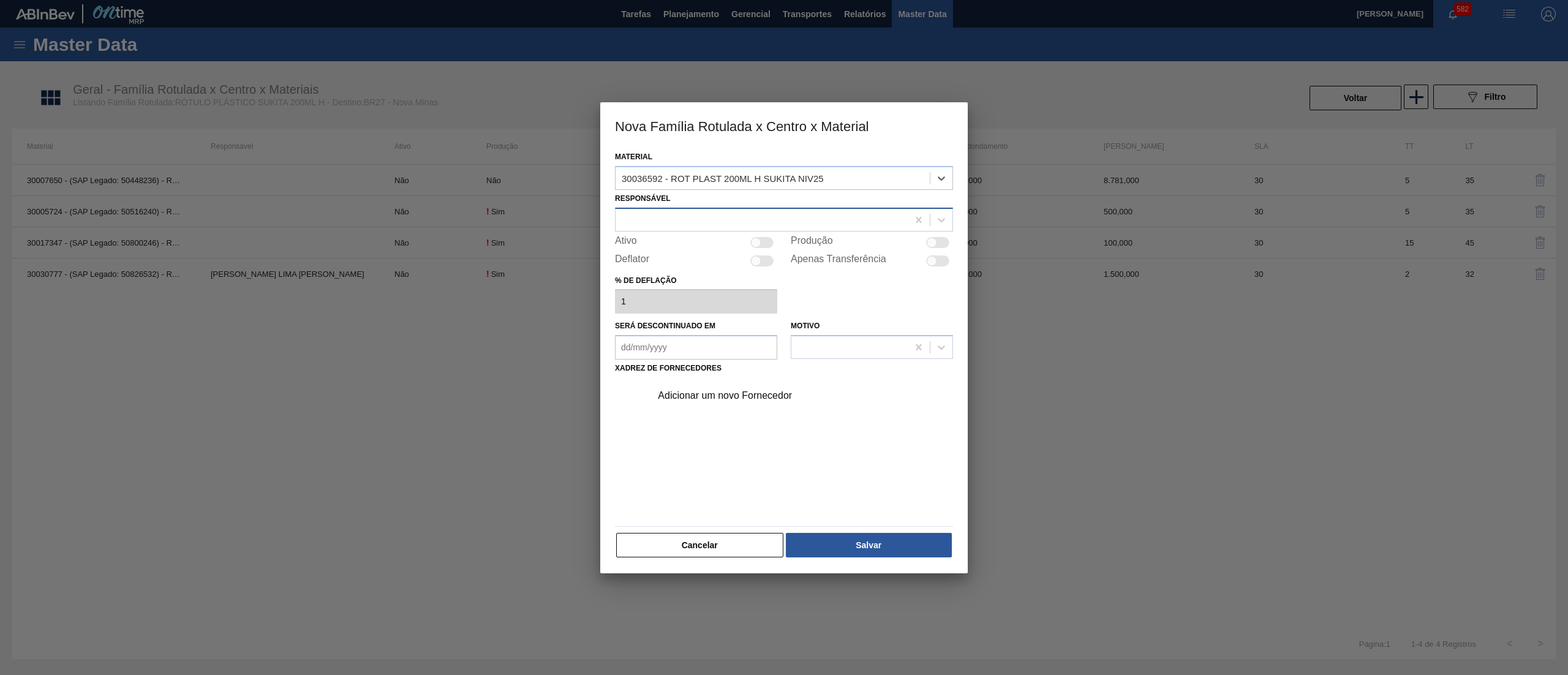
click at [761, 219] on div at bounding box center [762, 220] width 292 height 18
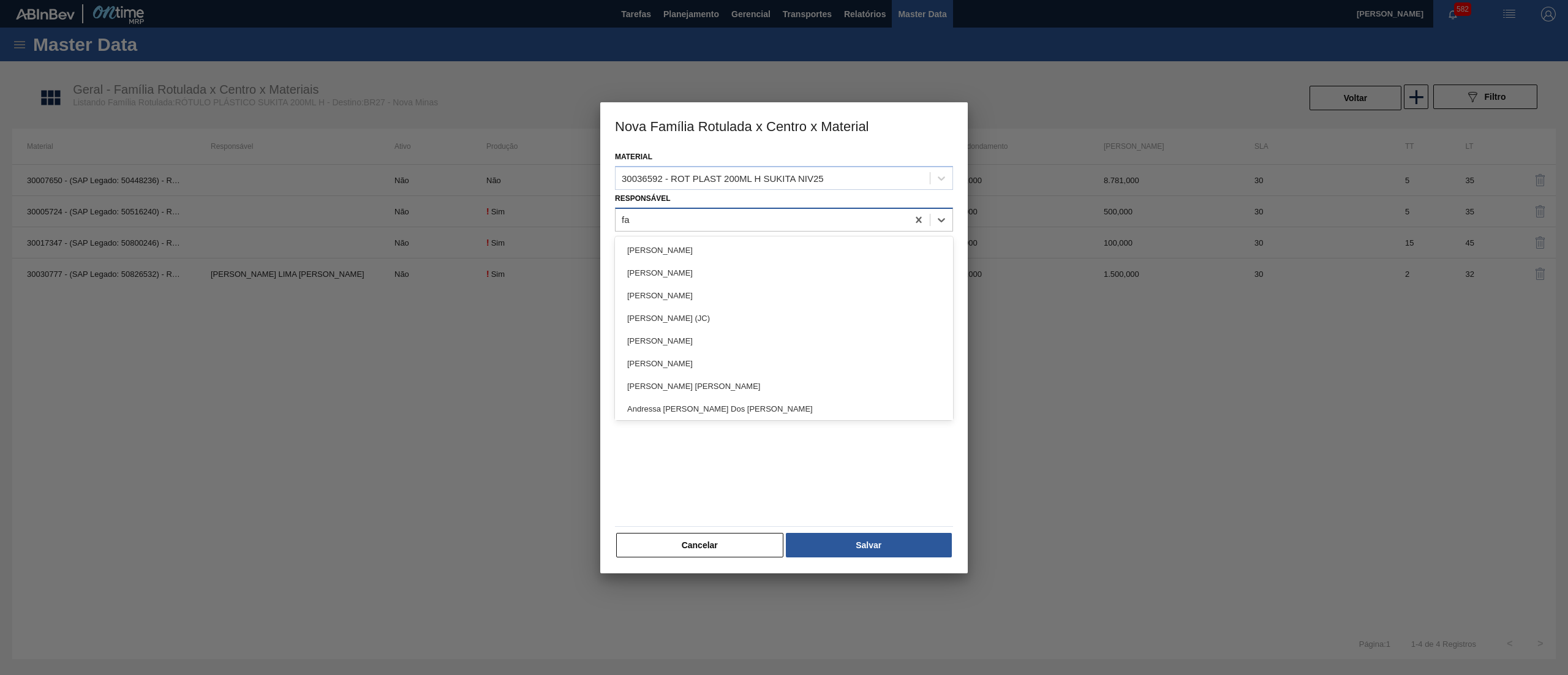
type input "far"
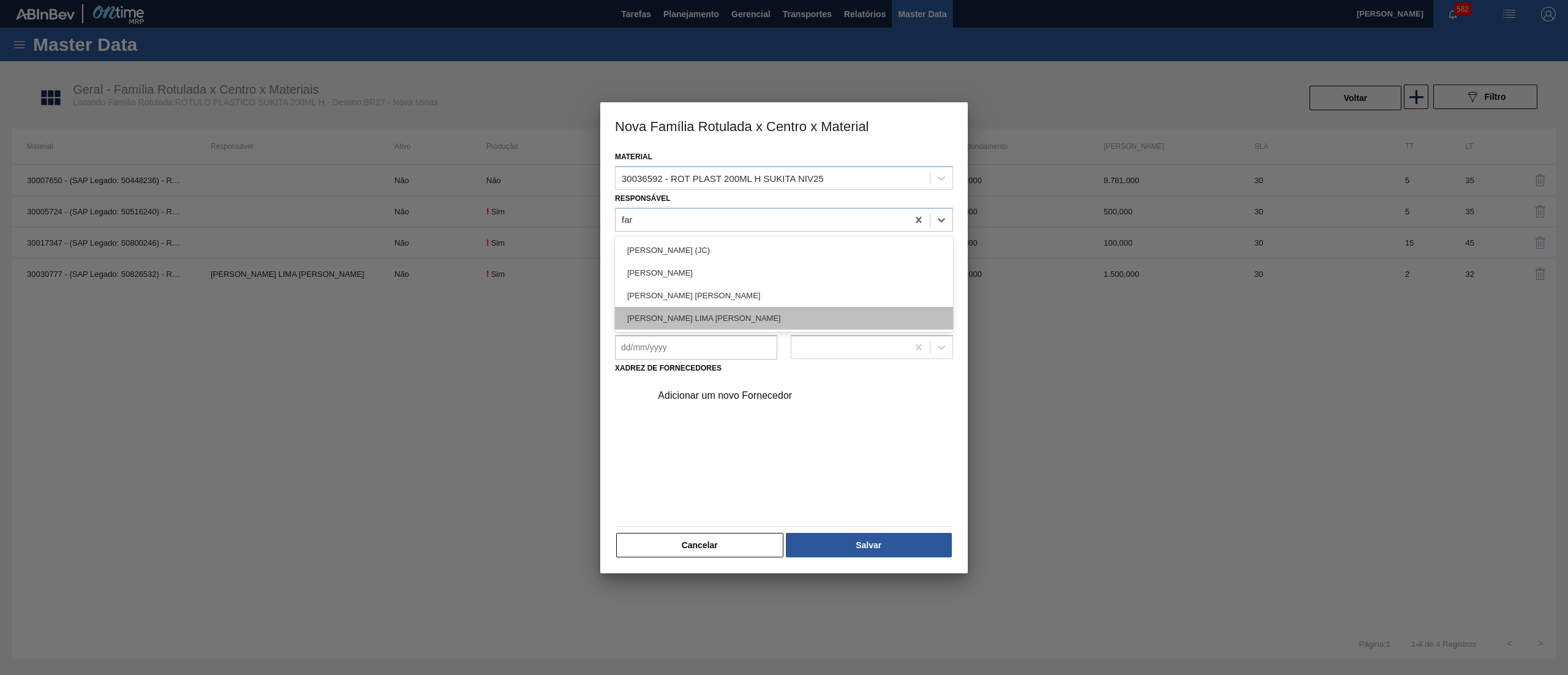
click at [741, 315] on div "[PERSON_NAME] LIMA [PERSON_NAME]" at bounding box center [784, 318] width 338 height 23
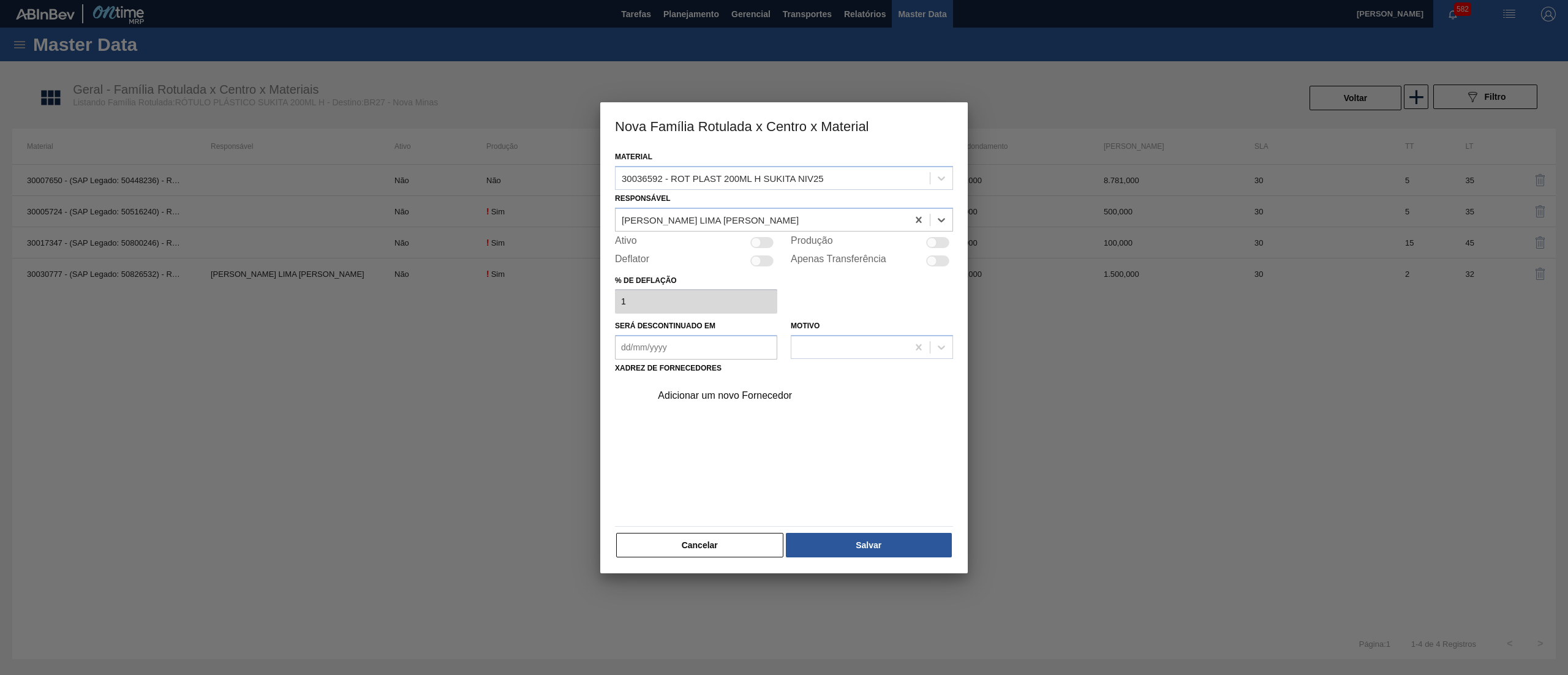
click at [767, 241] on div at bounding box center [762, 242] width 23 height 11
checkbox input "true"
click at [724, 401] on div "Adicionar um novo Fornecedor" at bounding box center [778, 395] width 240 height 11
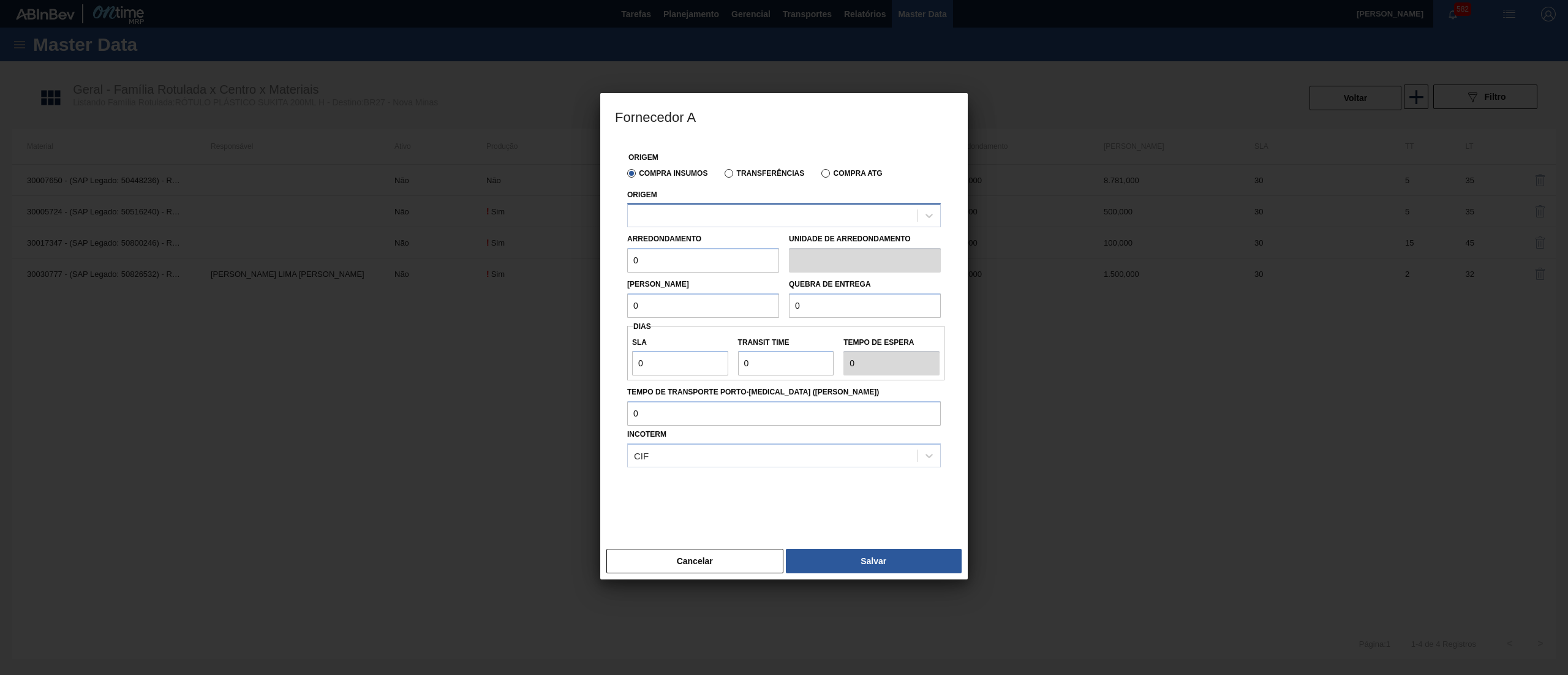
click at [716, 213] on div at bounding box center [772, 216] width 290 height 18
click at [714, 246] on div "238841 - VALFILM - [GEOGRAPHIC_DATA] ([GEOGRAPHIC_DATA])" at bounding box center [784, 246] width 313 height 23
drag, startPoint x: 679, startPoint y: 267, endPoint x: 578, endPoint y: 276, distance: 101.4
click at [578, 276] on div "Fornecedor A Origem Compra Insumos Transferências Compra ATG Origem option 2388…" at bounding box center [784, 338] width 1568 height 675
paste input "60"
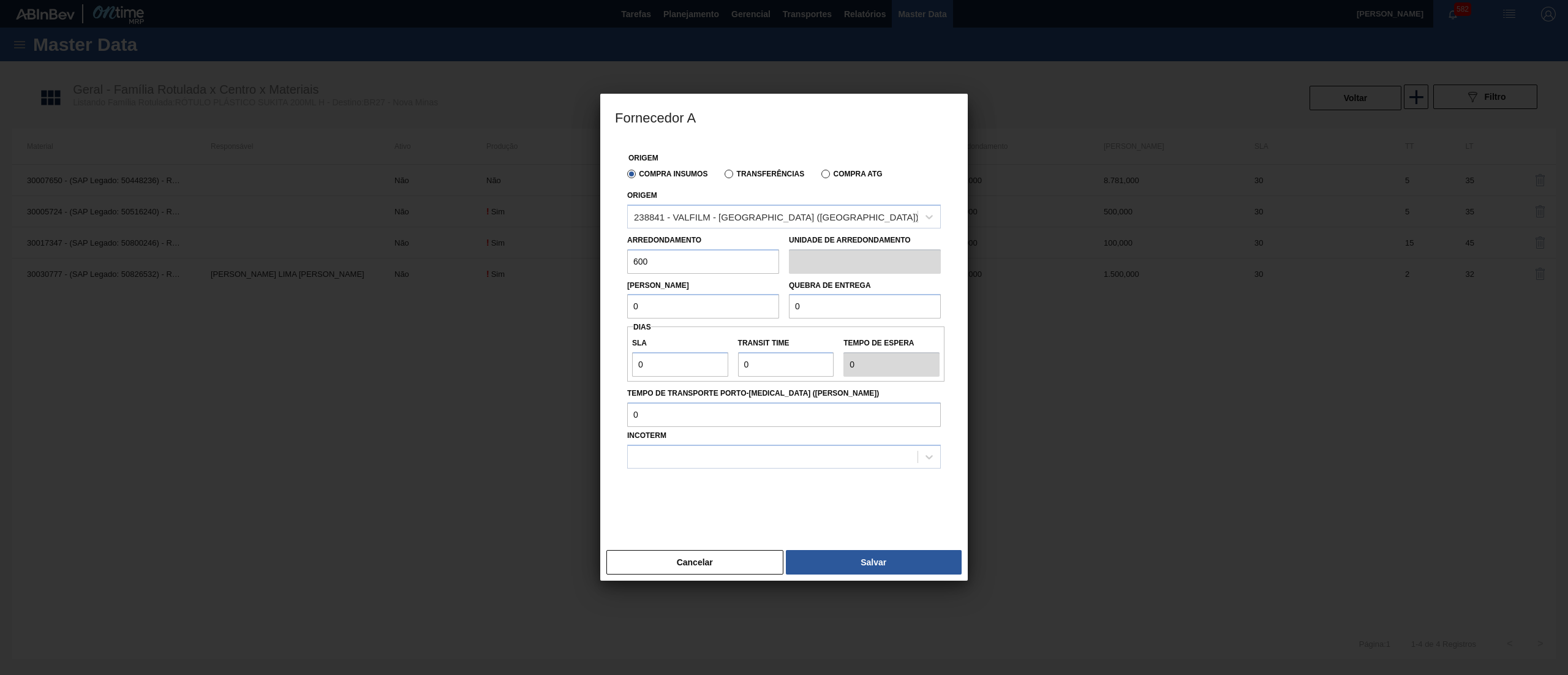
type input "600"
drag, startPoint x: 687, startPoint y: 311, endPoint x: 566, endPoint y: 320, distance: 121.3
click at [566, 320] on div "Fornecedor A Origem Compra Insumos Transferências Compra ATG Origem 238841 - VA…" at bounding box center [784, 338] width 1568 height 675
paste input "60"
type input "600"
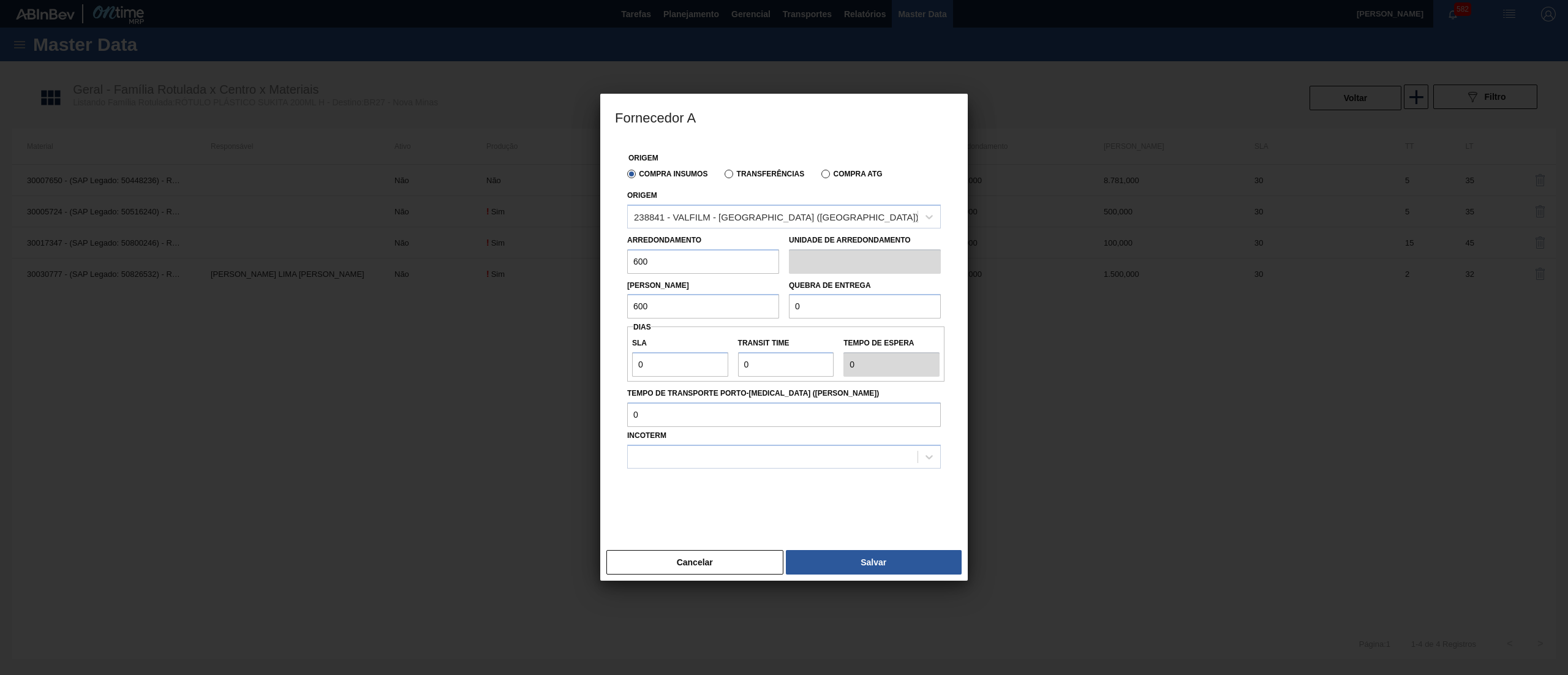
drag, startPoint x: 811, startPoint y: 309, endPoint x: 702, endPoint y: 318, distance: 109.4
click at [702, 318] on div "Lote Mínimo 600 Quebra de entrega 0" at bounding box center [783, 296] width 323 height 45
paste input "60"
type input "600"
drag, startPoint x: 595, startPoint y: 371, endPoint x: 577, endPoint y: 371, distance: 18.0
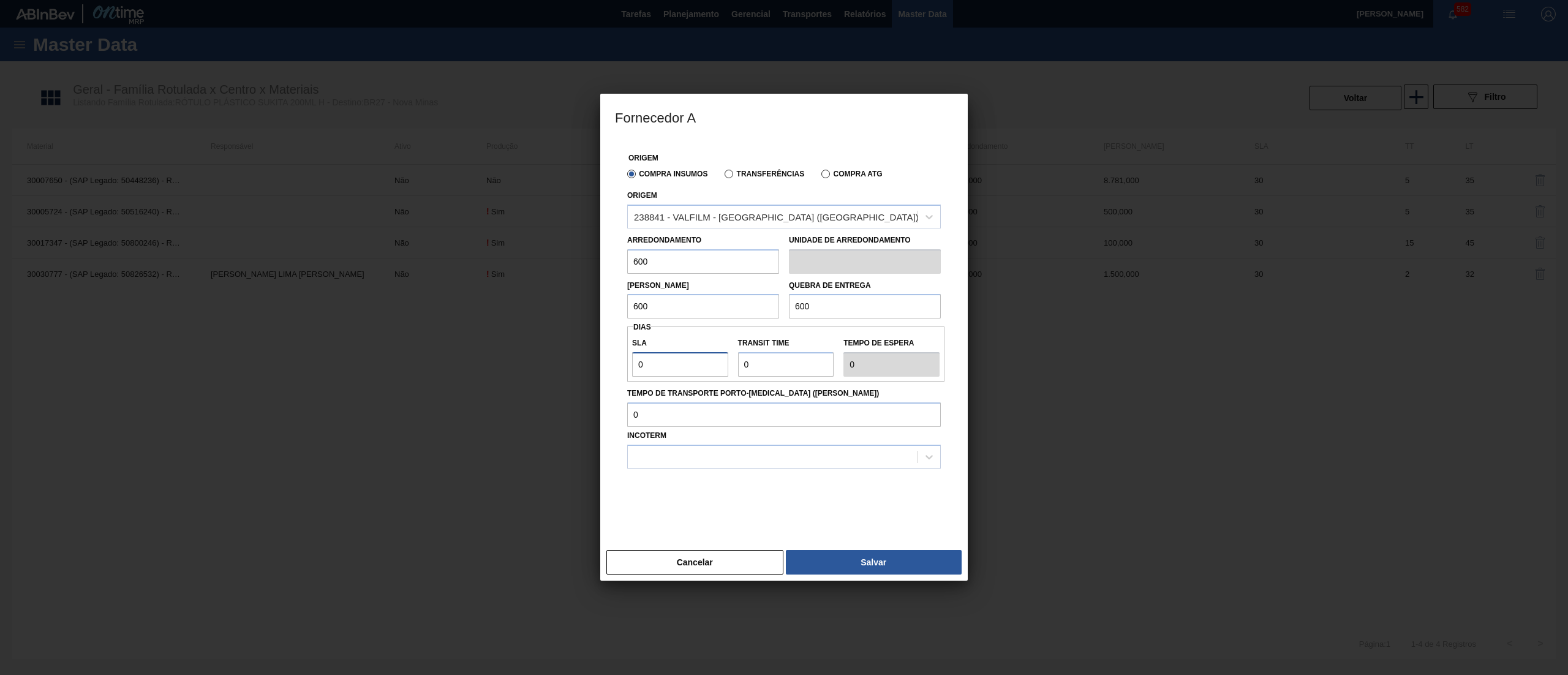
click at [577, 371] on div "Fornecedor A Origem Compra Insumos Transferências Compra ATG Origem 238841 - VA…" at bounding box center [784, 338] width 1568 height 675
type input "3"
type input "30"
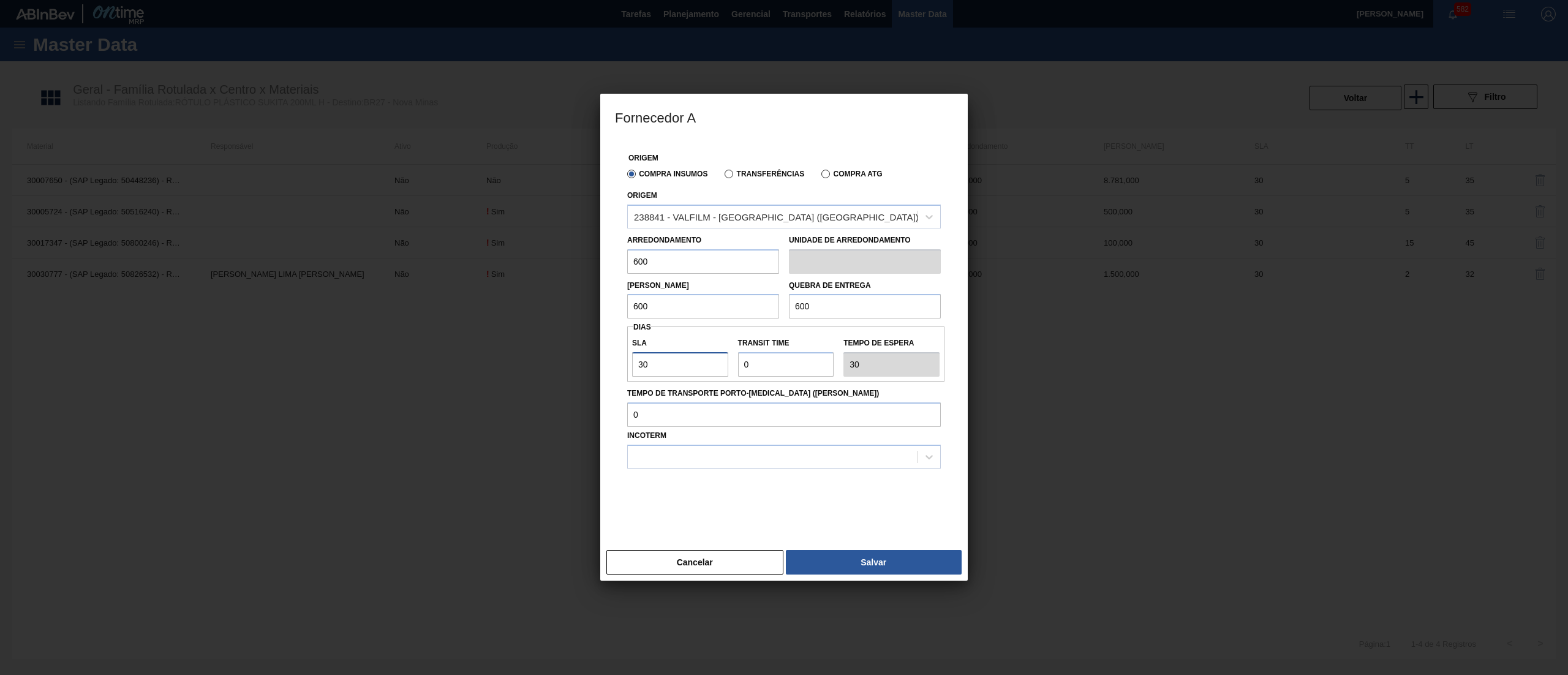
type input "30"
drag, startPoint x: 765, startPoint y: 366, endPoint x: 659, endPoint y: 386, distance: 107.9
click at [659, 386] on div "Origem Compra Insumos Transferências Compra ATG Origem 238841 - VALFILM - [GEOG…" at bounding box center [784, 335] width 338 height 390
type input "5"
type input "35"
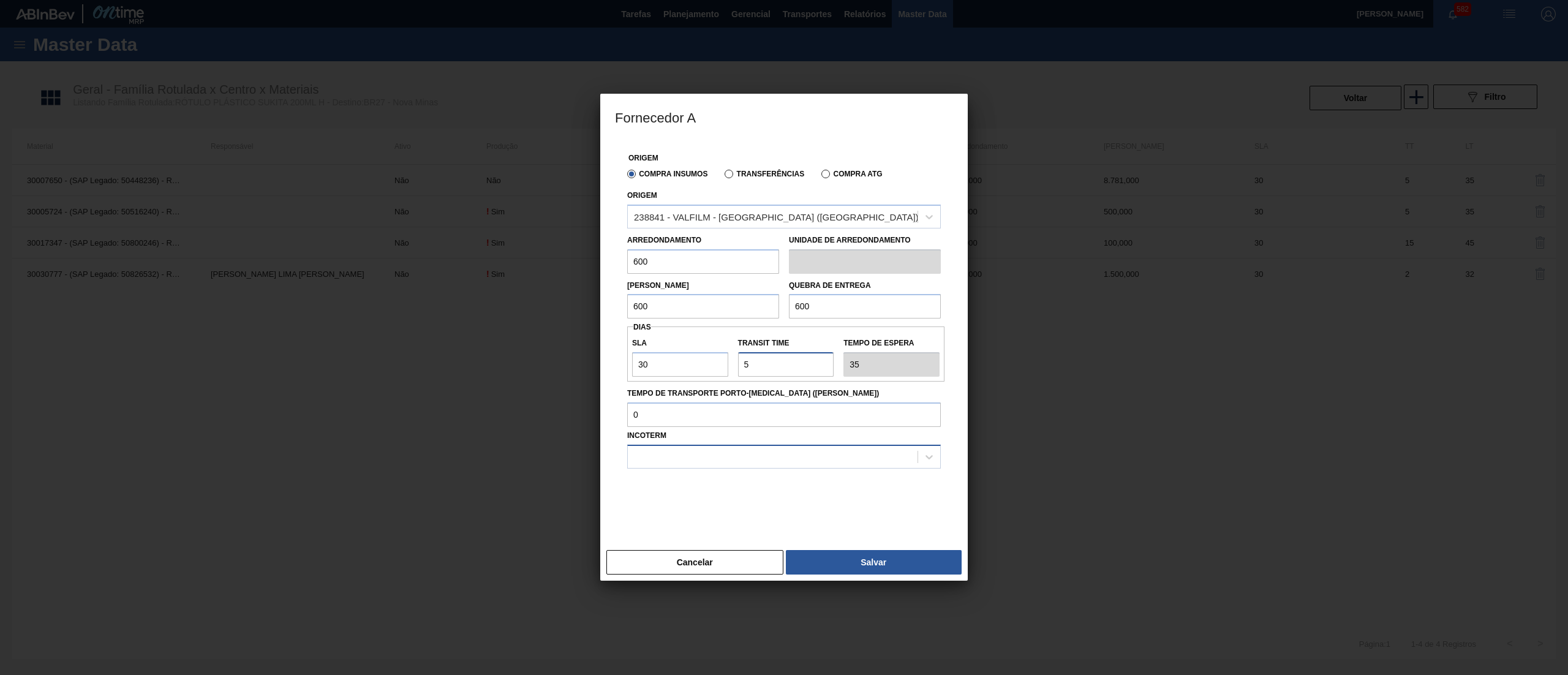
type input "5"
click at [747, 457] on div at bounding box center [772, 457] width 290 height 18
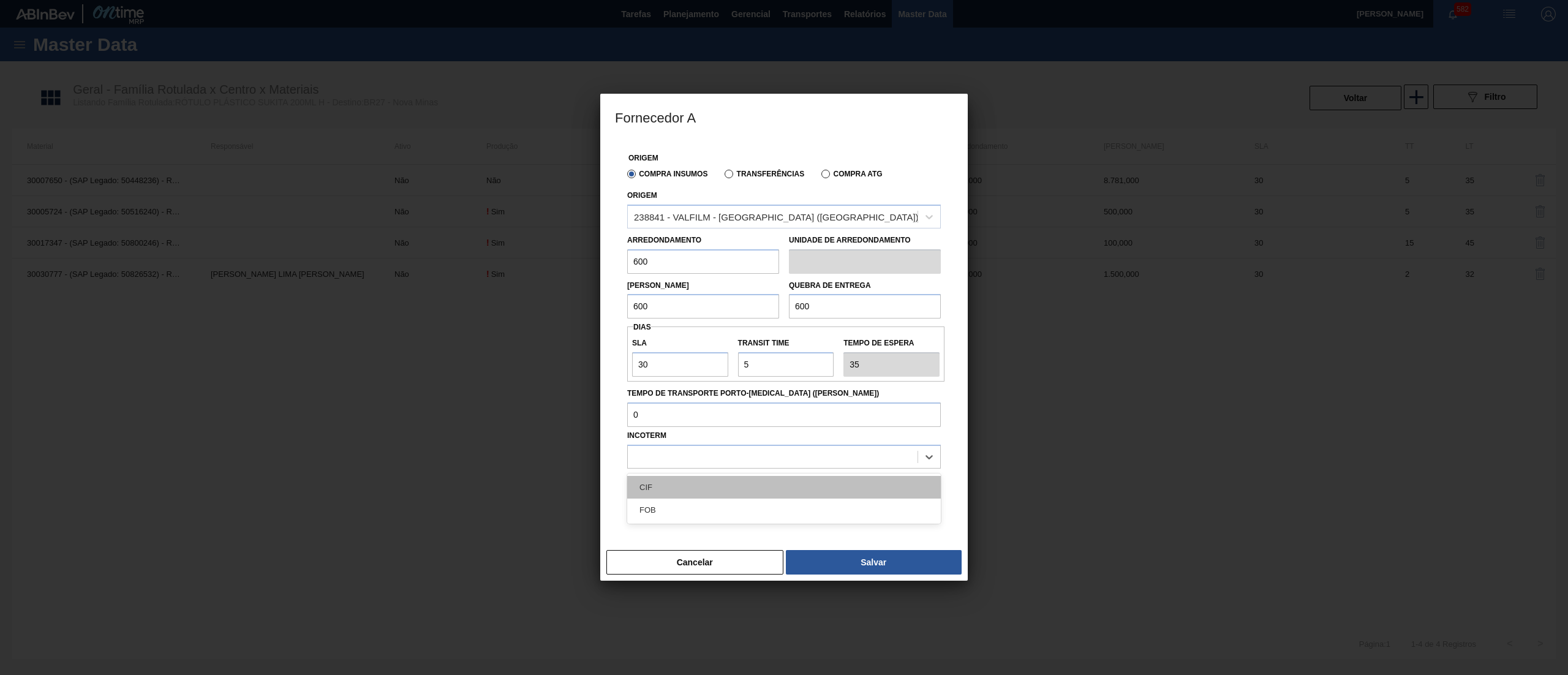
click at [741, 485] on div "CIF" at bounding box center [784, 487] width 313 height 23
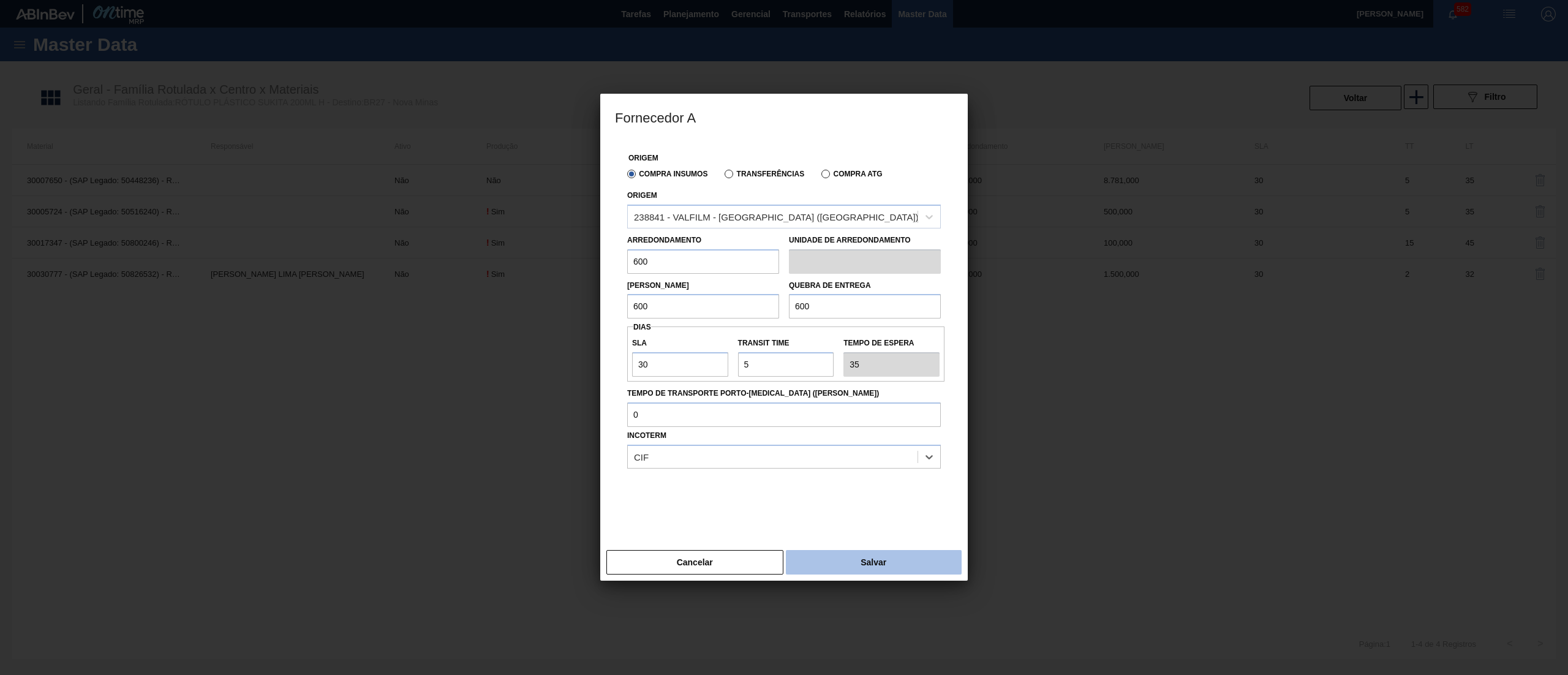
click at [851, 553] on button "Salvar" at bounding box center [874, 562] width 176 height 25
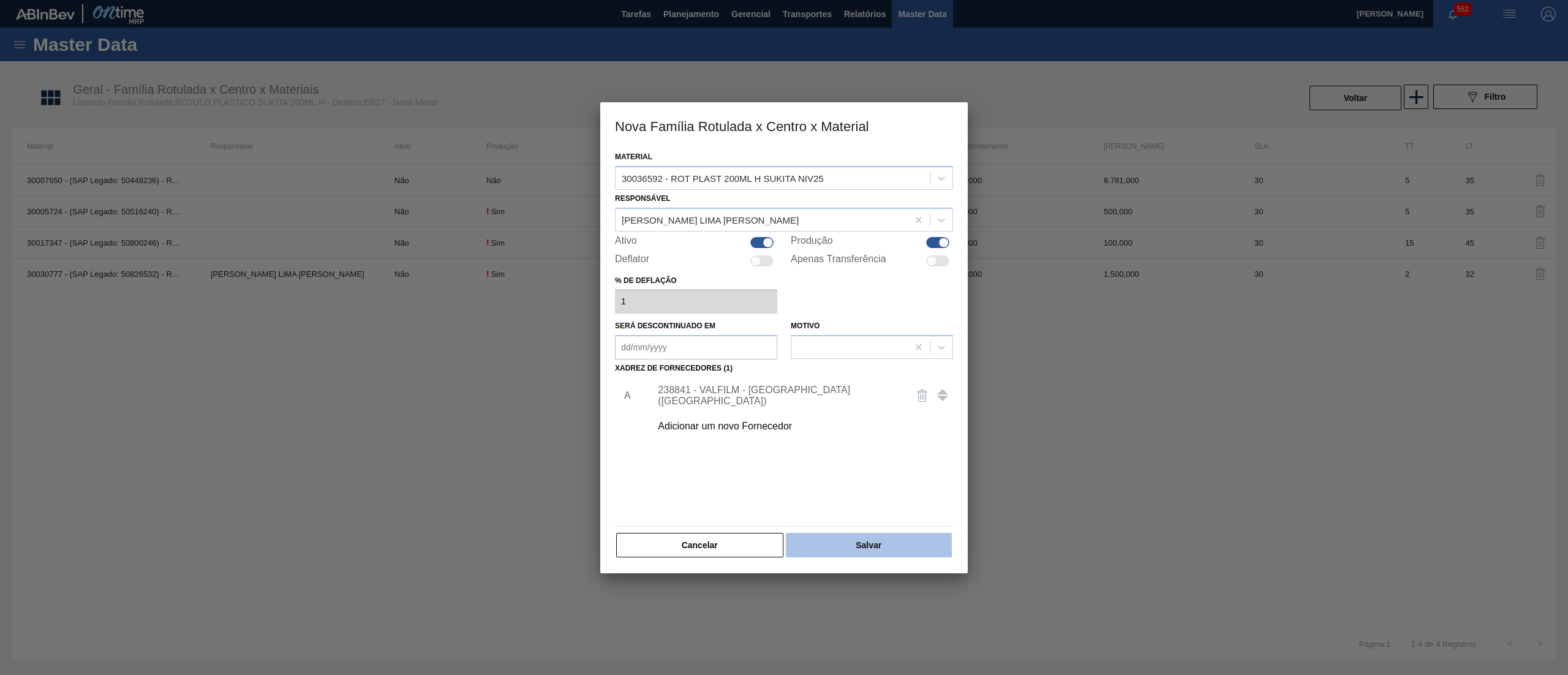
click at [851, 543] on button "Salvar" at bounding box center [869, 546] width 166 height 25
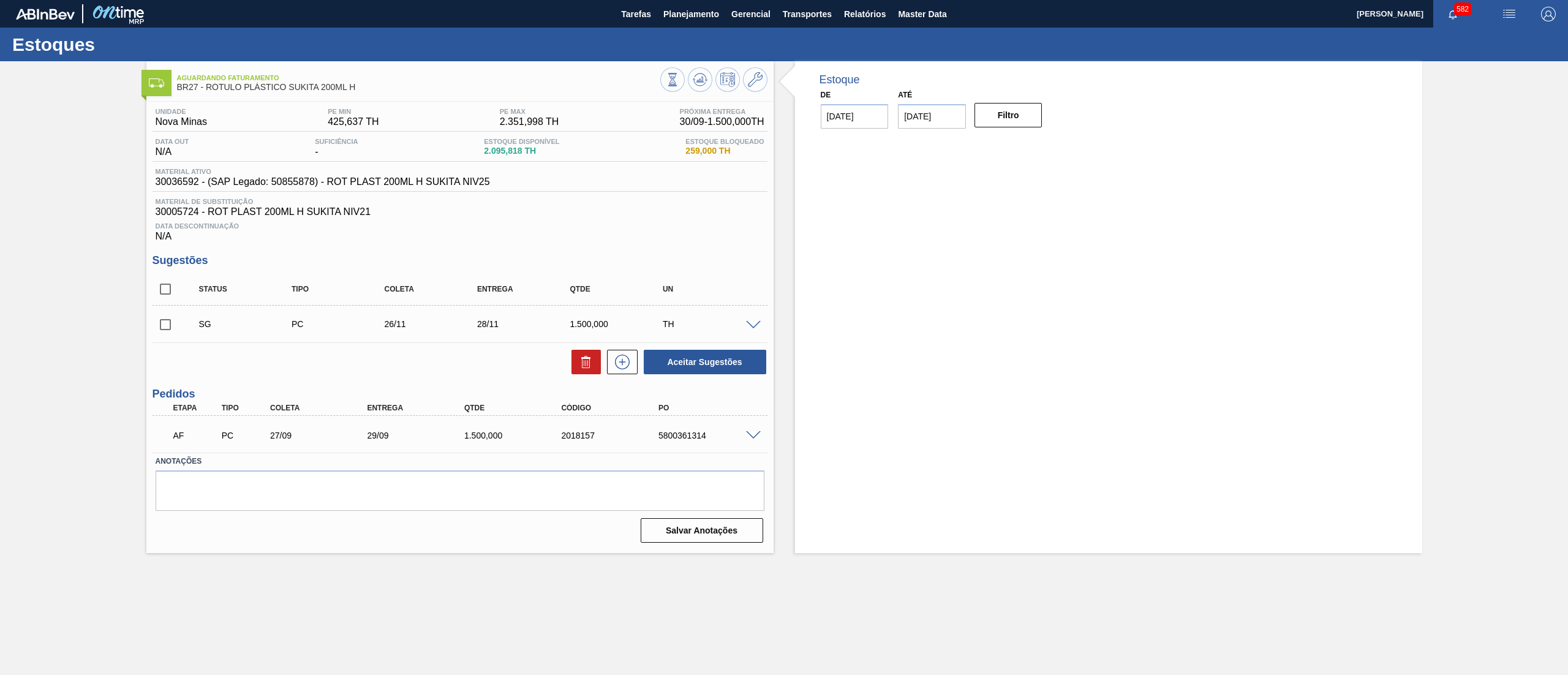
click at [756, 324] on span at bounding box center [753, 325] width 14 height 9
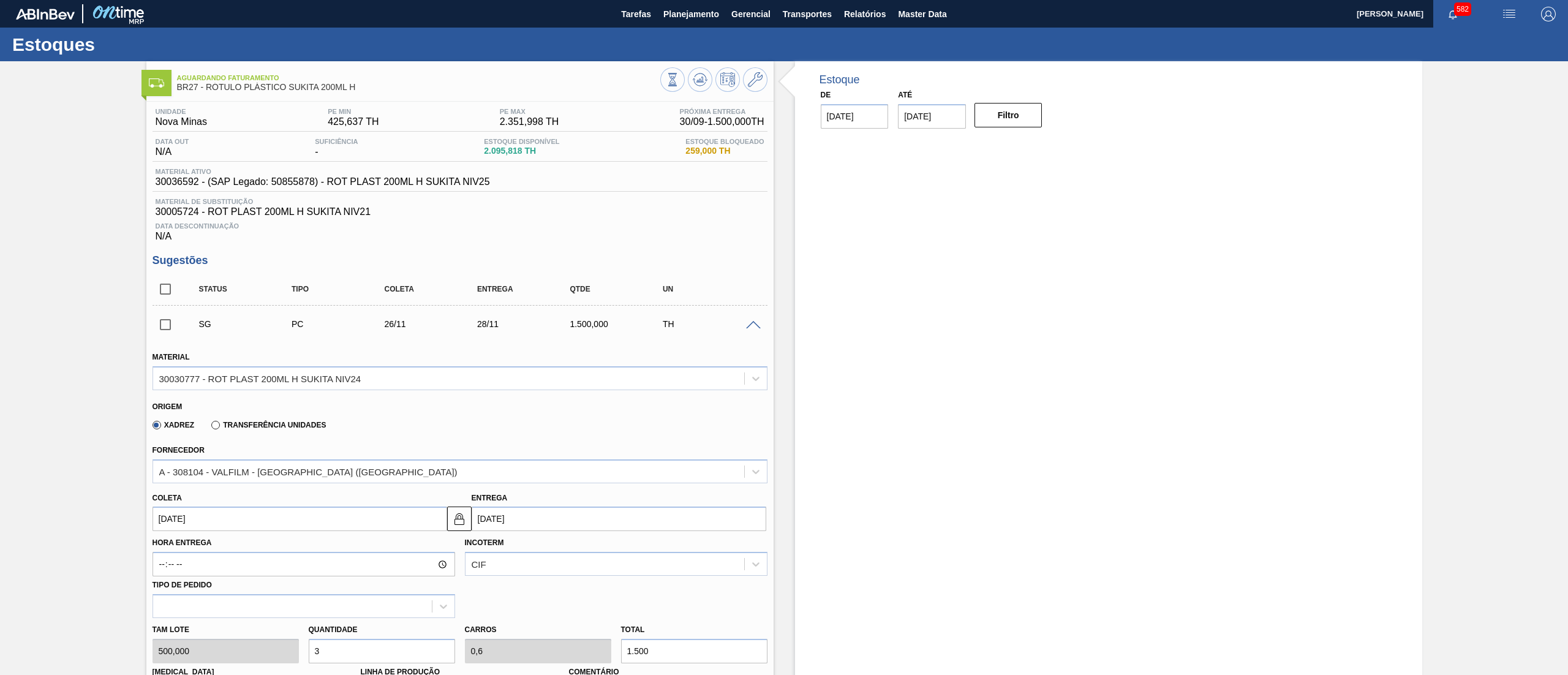
scroll to position [336, 0]
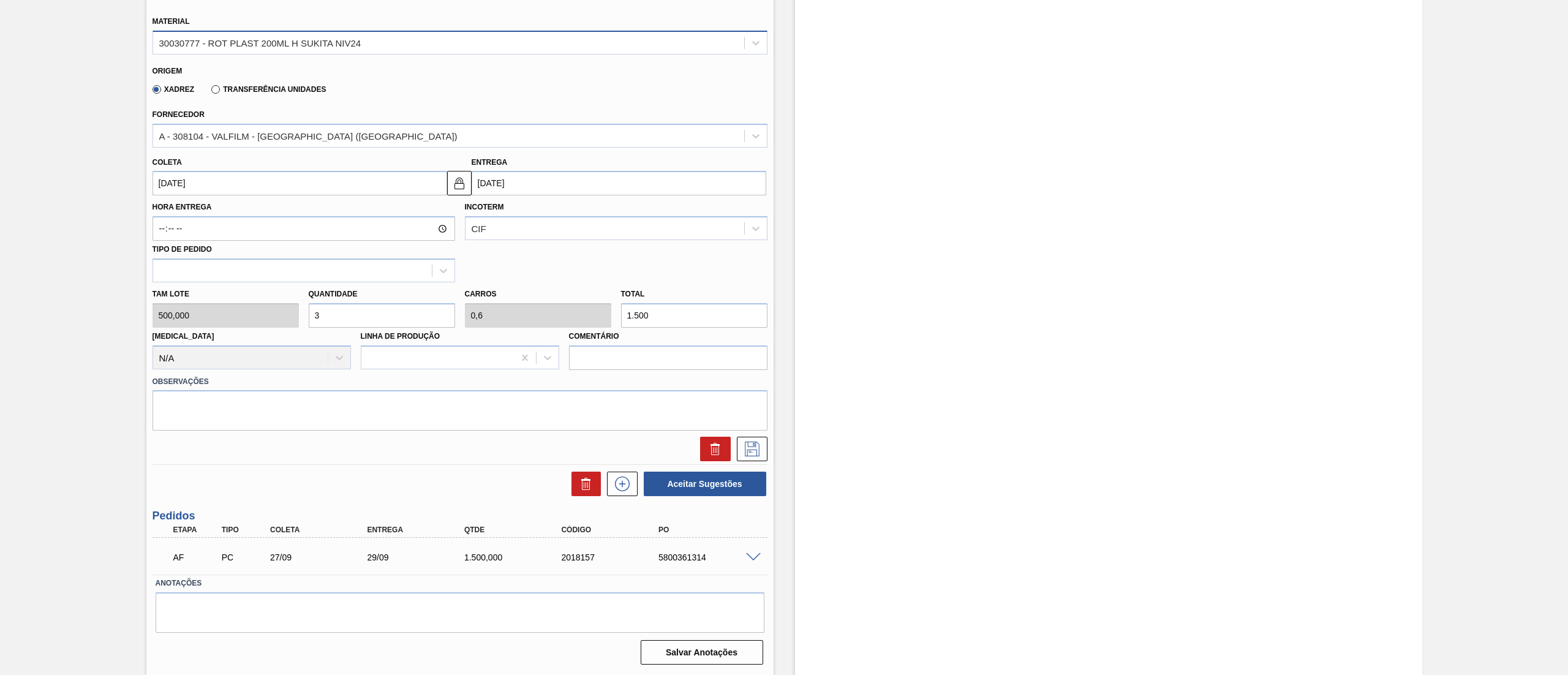
click at [244, 41] on div "30030777 - ROT PLAST 200ML H SUKITA NIV24" at bounding box center [260, 42] width 202 height 10
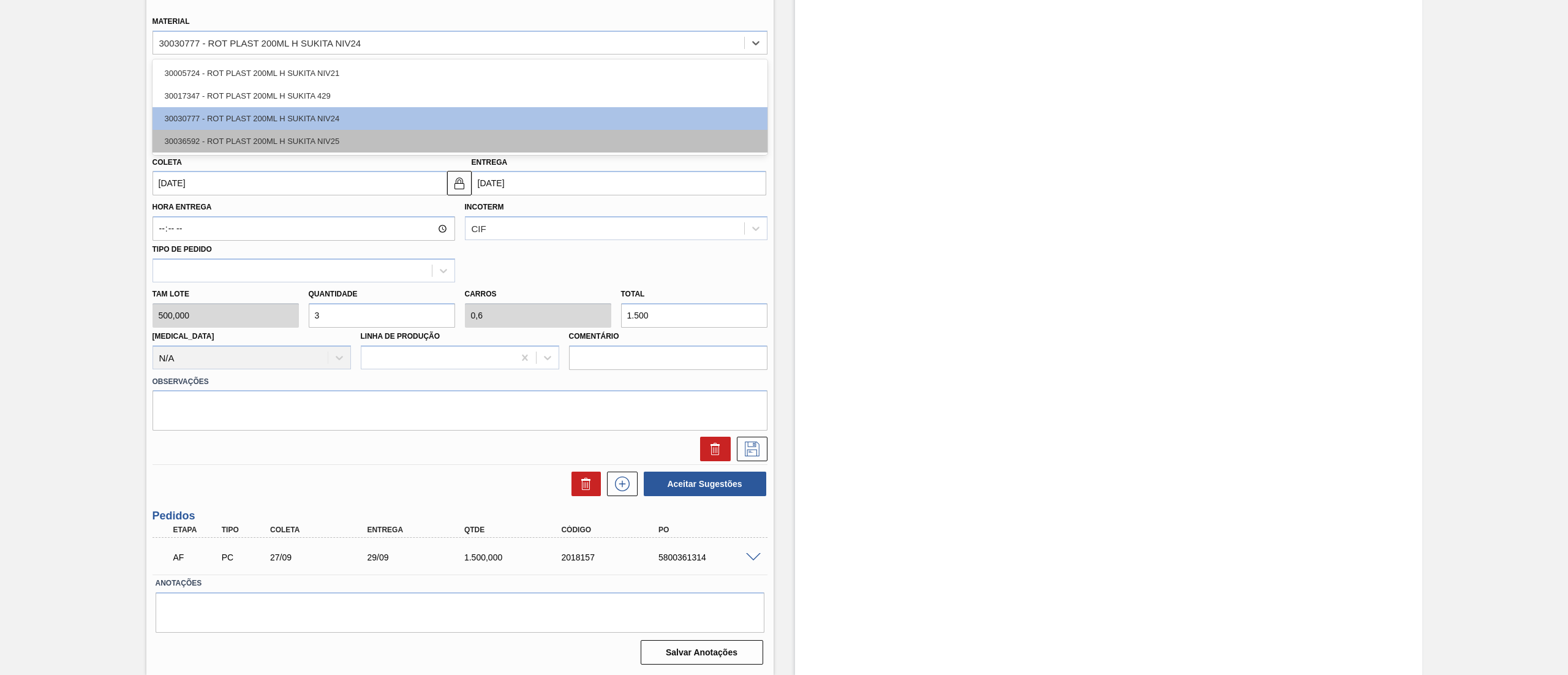
click at [246, 135] on div "30036592 - ROT PLAST 200ML H SUKITA NIV25" at bounding box center [460, 141] width 615 height 23
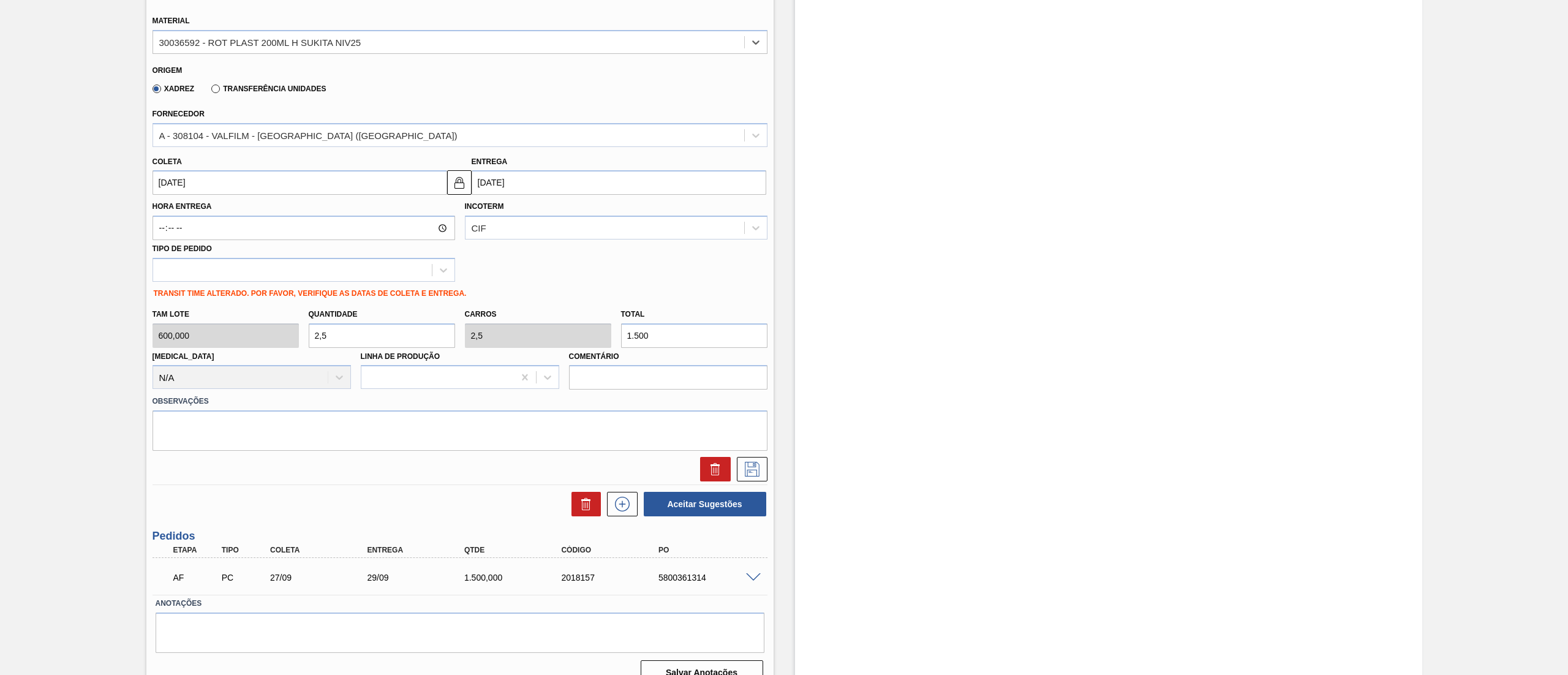
type input "[DATE]"
type input "600,000"
type input "2,5"
click at [243, 134] on div "A - 308104 - VALFILM - [GEOGRAPHIC_DATA] ([GEOGRAPHIC_DATA])" at bounding box center [308, 135] width 298 height 10
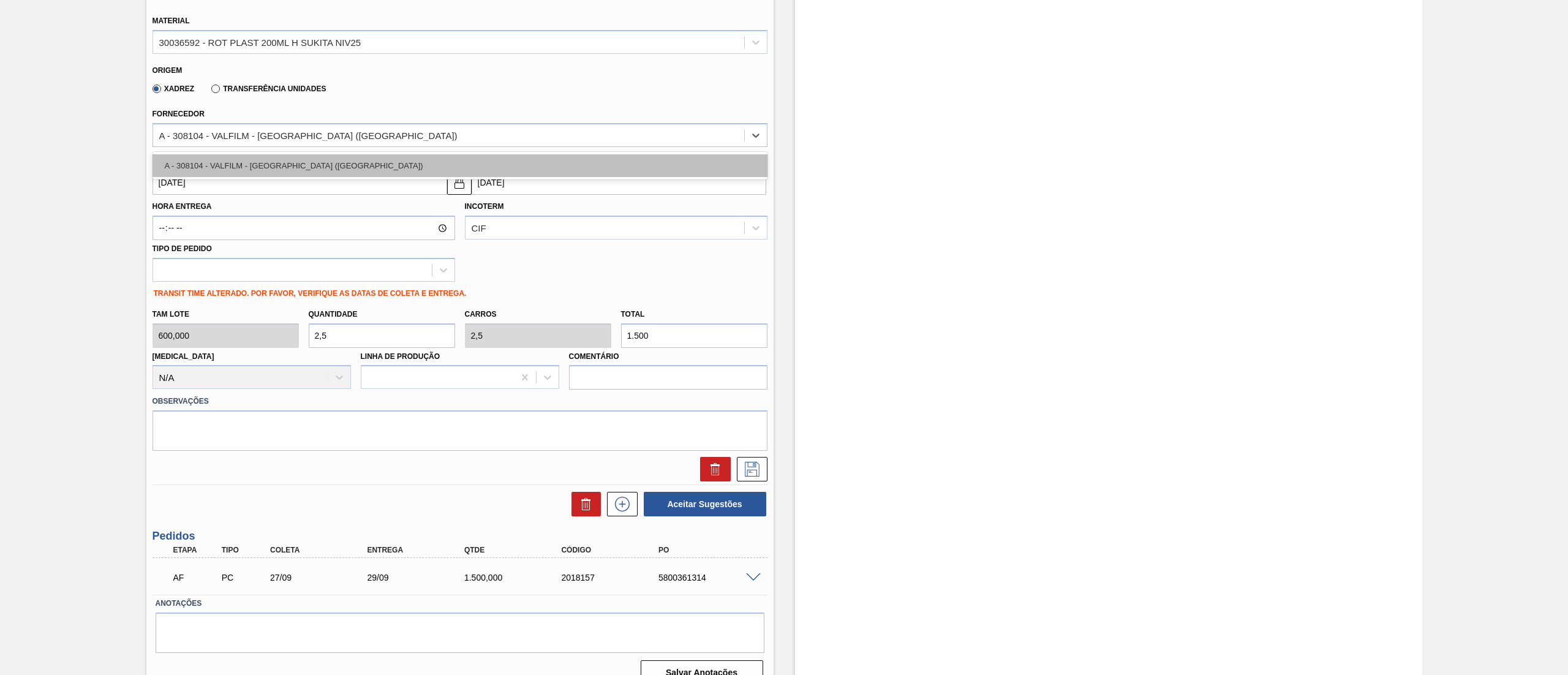
click at [251, 164] on div "A - 308104 - VALFILM - [GEOGRAPHIC_DATA] ([GEOGRAPHIC_DATA])" at bounding box center [460, 165] width 615 height 23
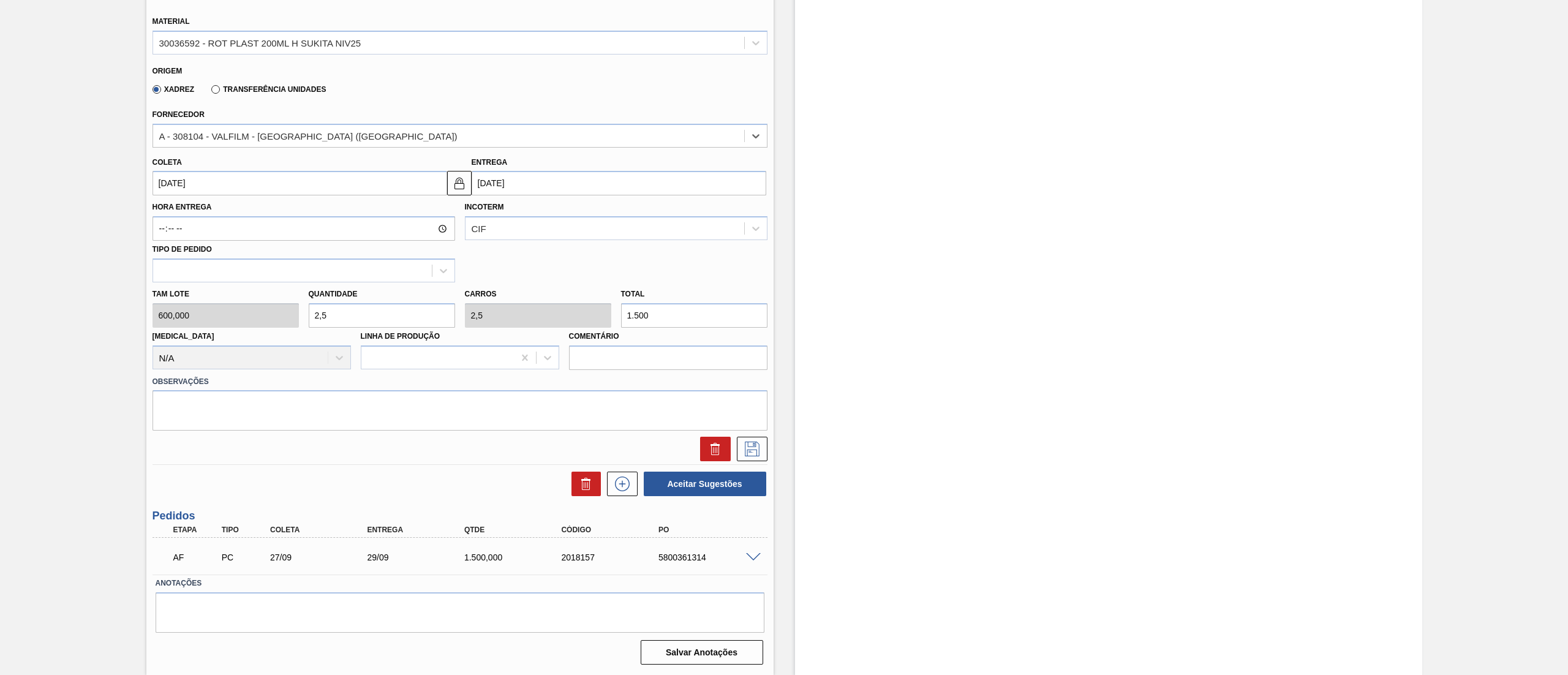
click at [214, 191] on input "[DATE]" at bounding box center [300, 183] width 295 height 25
click at [163, 214] on button "Previous Month" at bounding box center [163, 212] width 8 height 8
click at [184, 304] on div "20" at bounding box center [187, 311] width 17 height 17
type input "[DATE]"
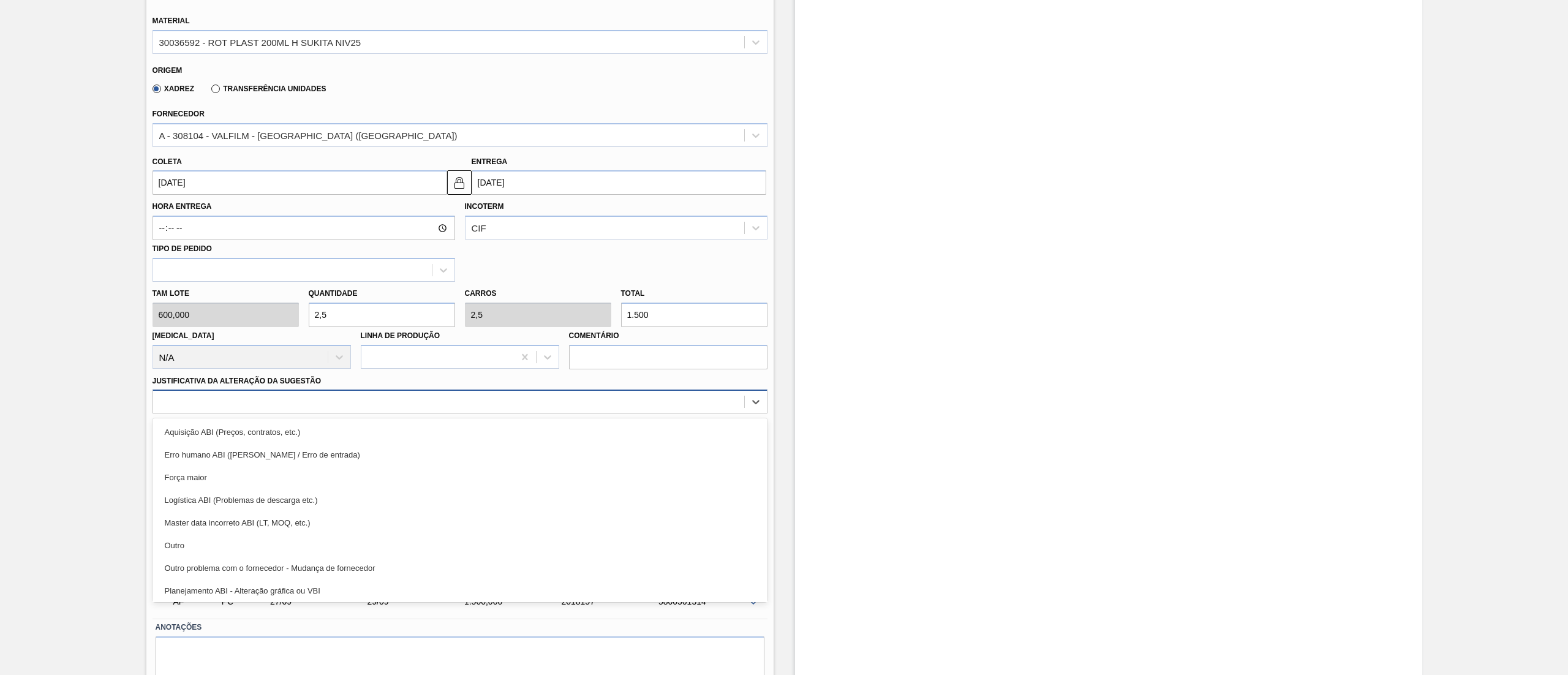
click at [290, 403] on div at bounding box center [448, 402] width 591 height 18
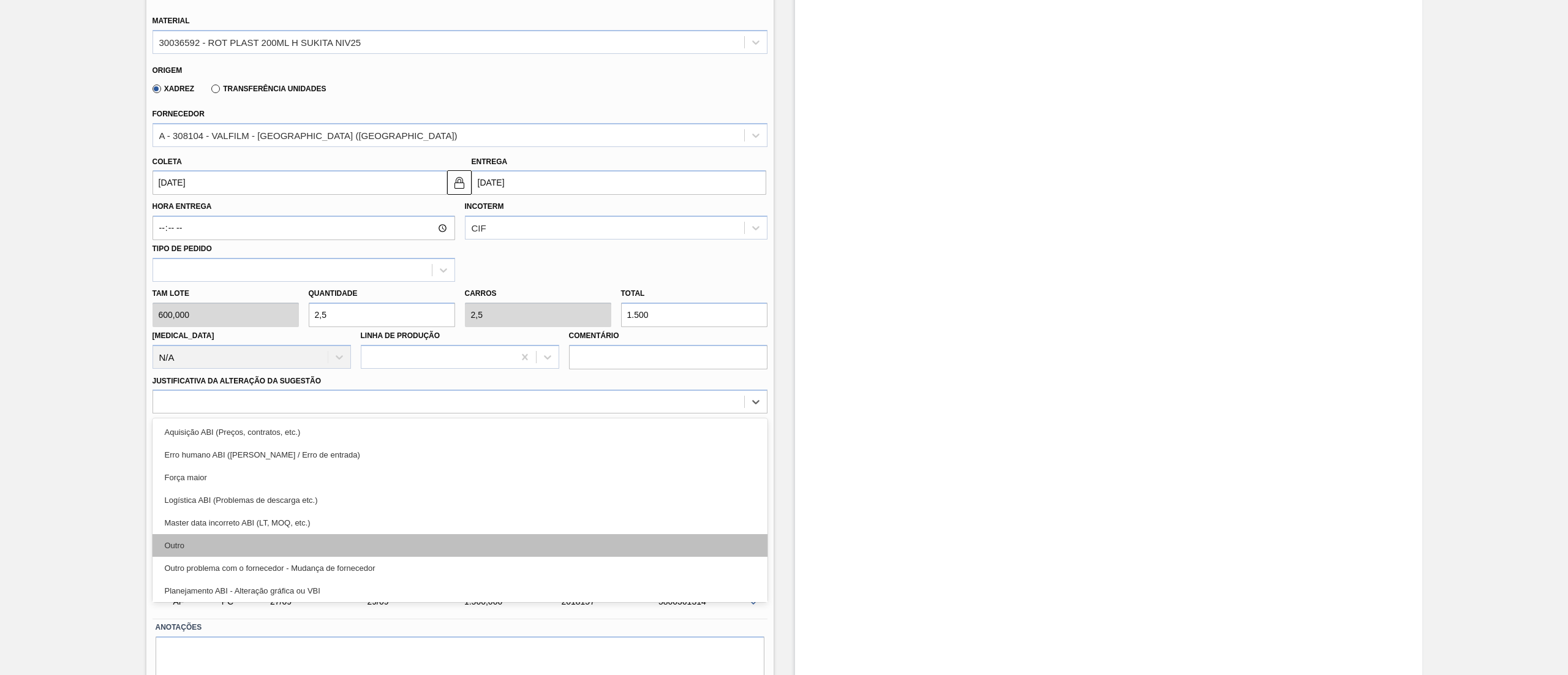
click at [222, 558] on div "Outro problema com o fornecedor - Mudança de fornecedor" at bounding box center [460, 568] width 615 height 23
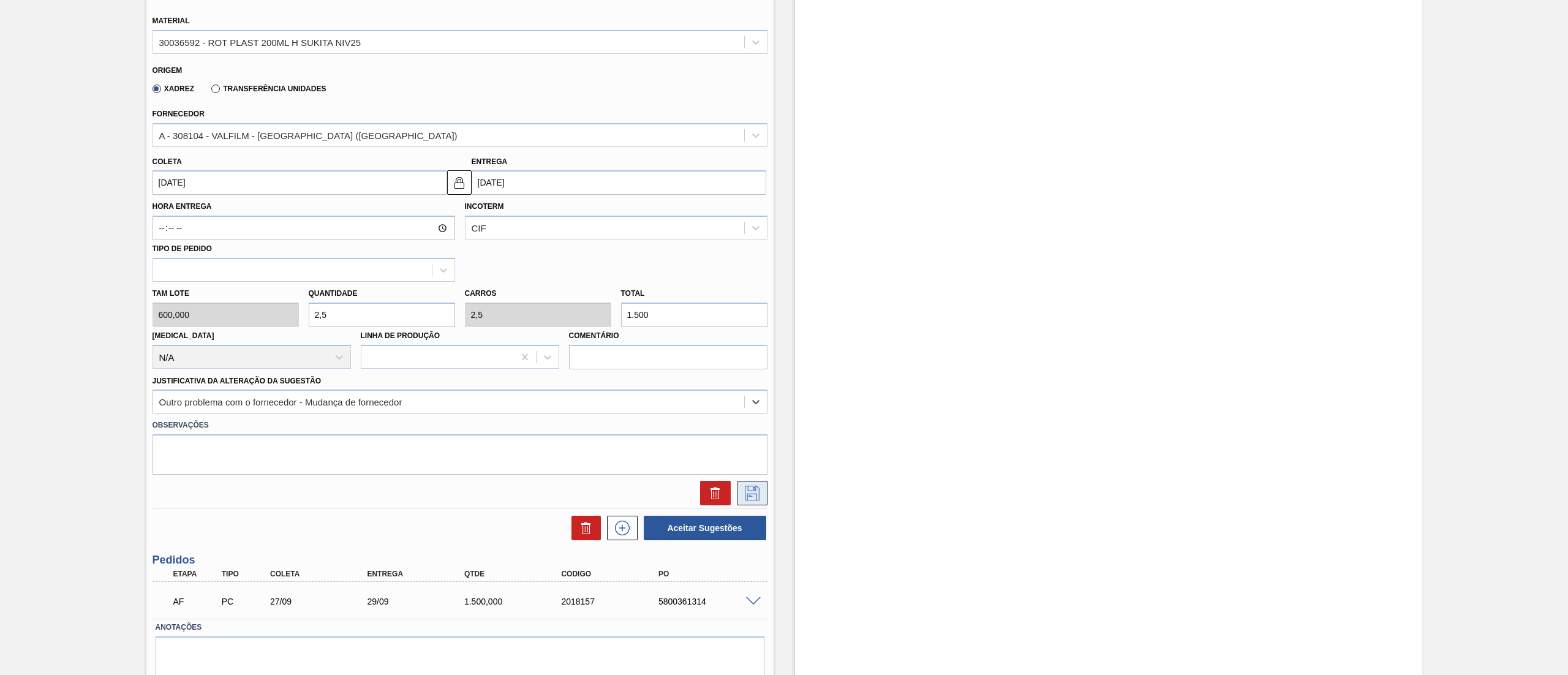
click at [754, 483] on button at bounding box center [752, 493] width 30 height 25
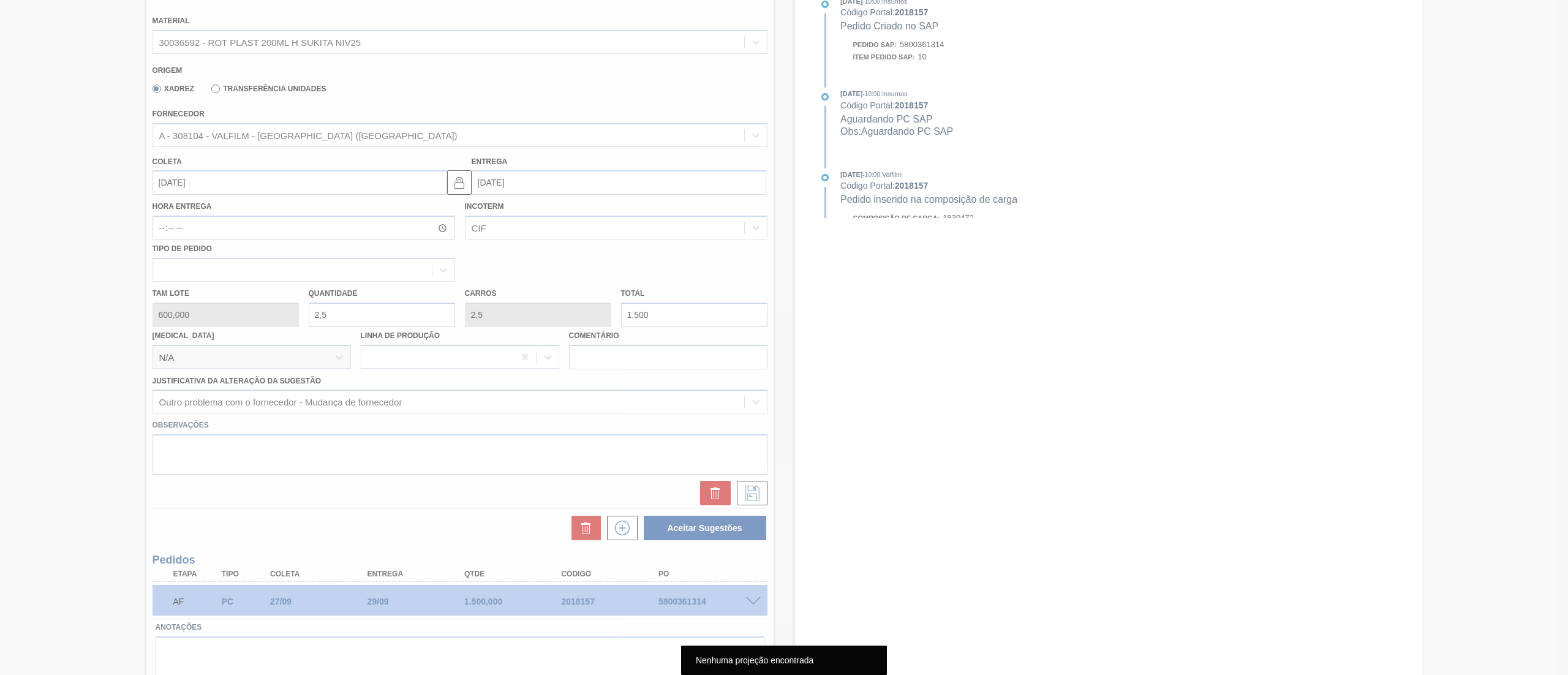
scroll to position [0, 0]
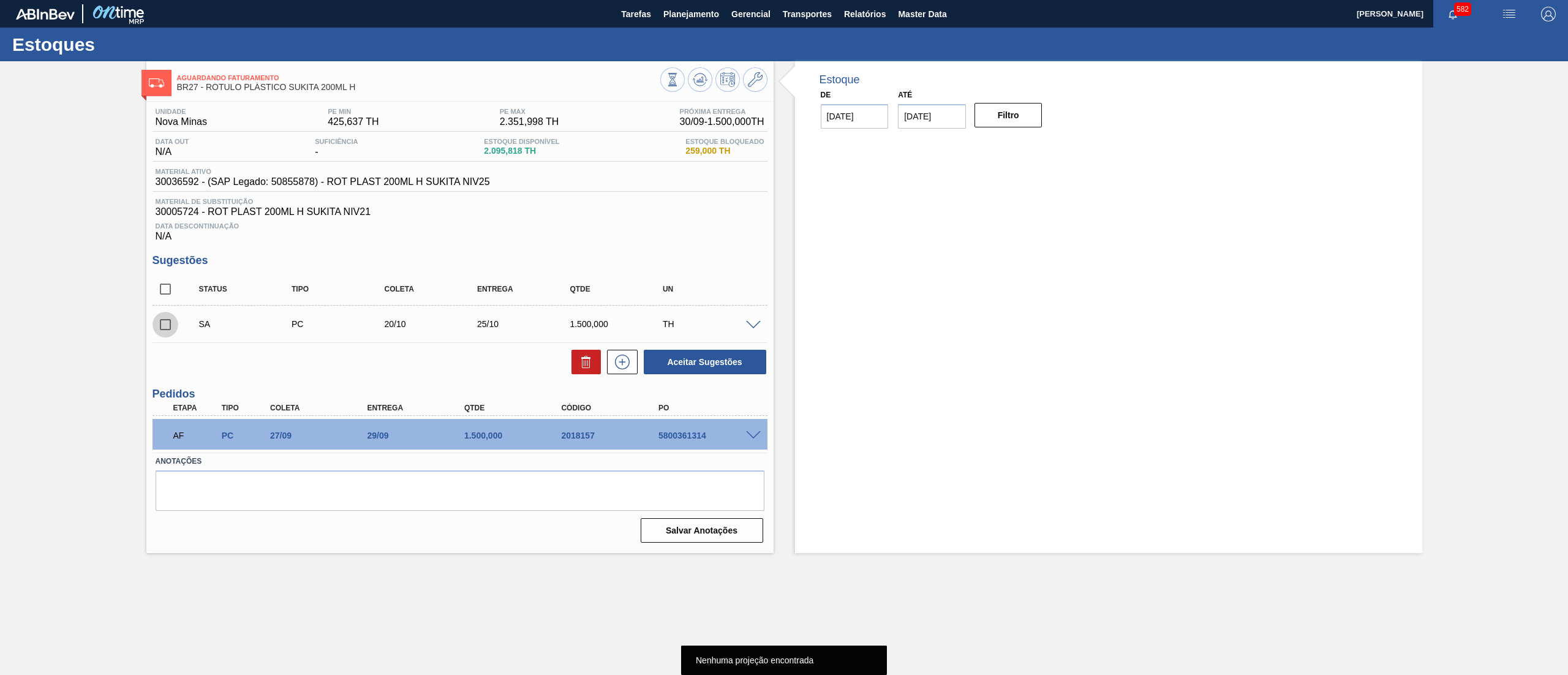
click at [155, 323] on input "checkbox" at bounding box center [165, 324] width 25 height 25
click at [681, 360] on button "Aceitar Sugestões" at bounding box center [705, 362] width 123 height 25
checkbox input "false"
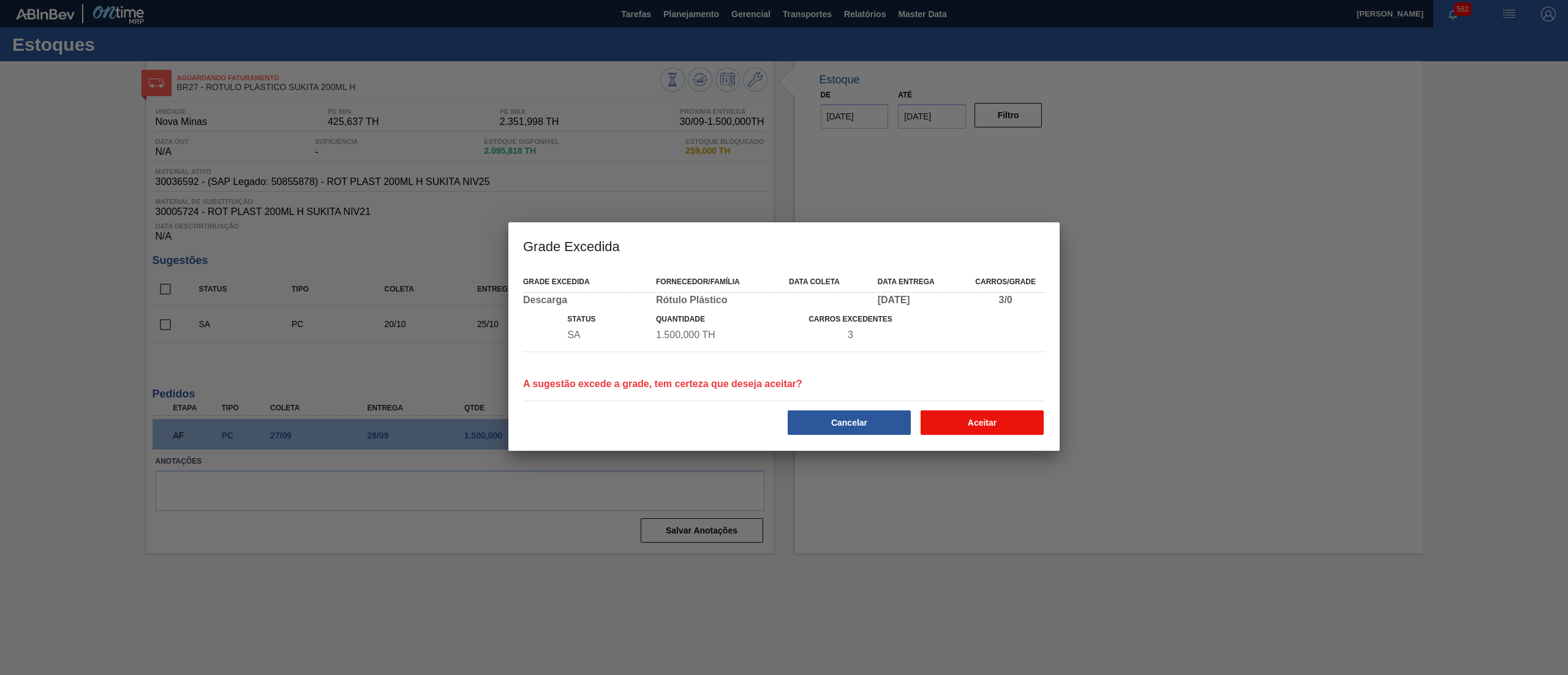
click at [976, 417] on button "Aceitar" at bounding box center [982, 423] width 123 height 25
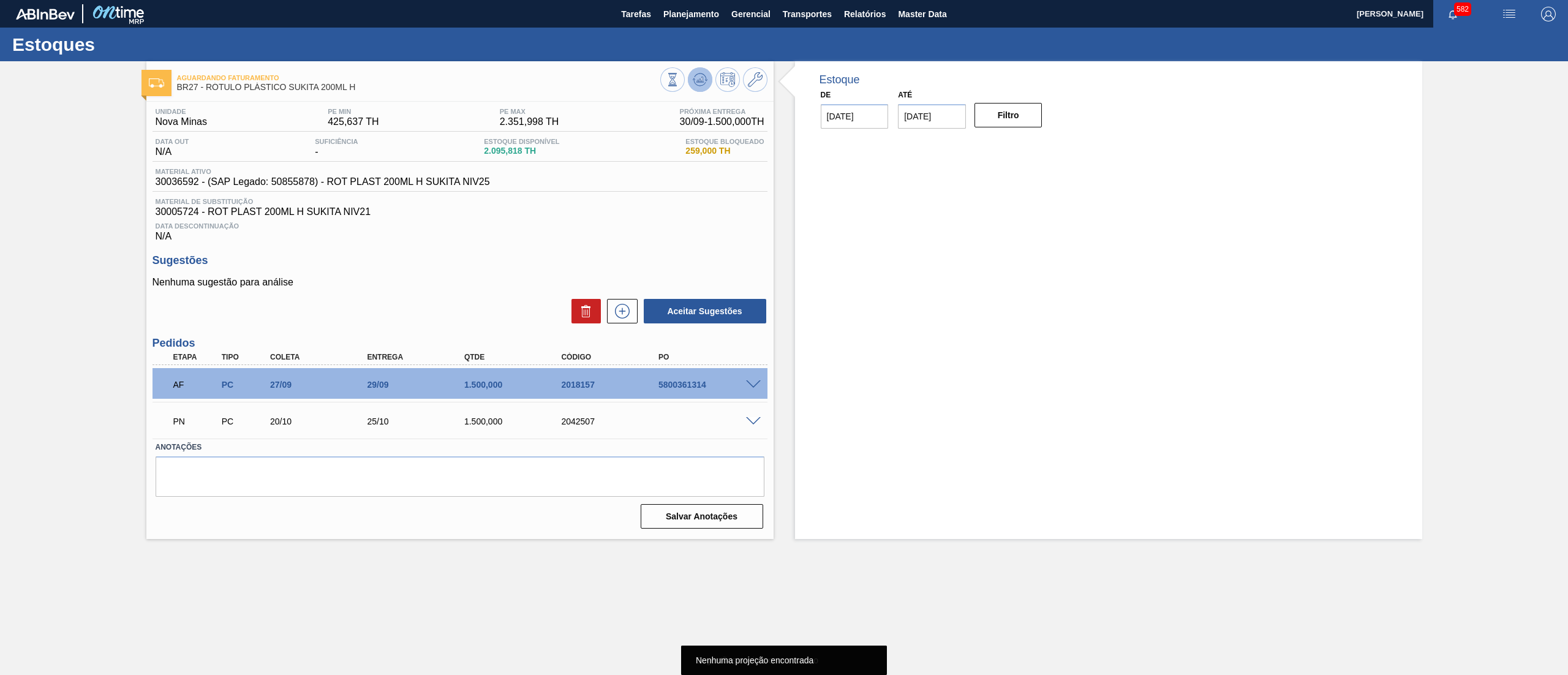
click at [702, 73] on icon at bounding box center [700, 79] width 14 height 14
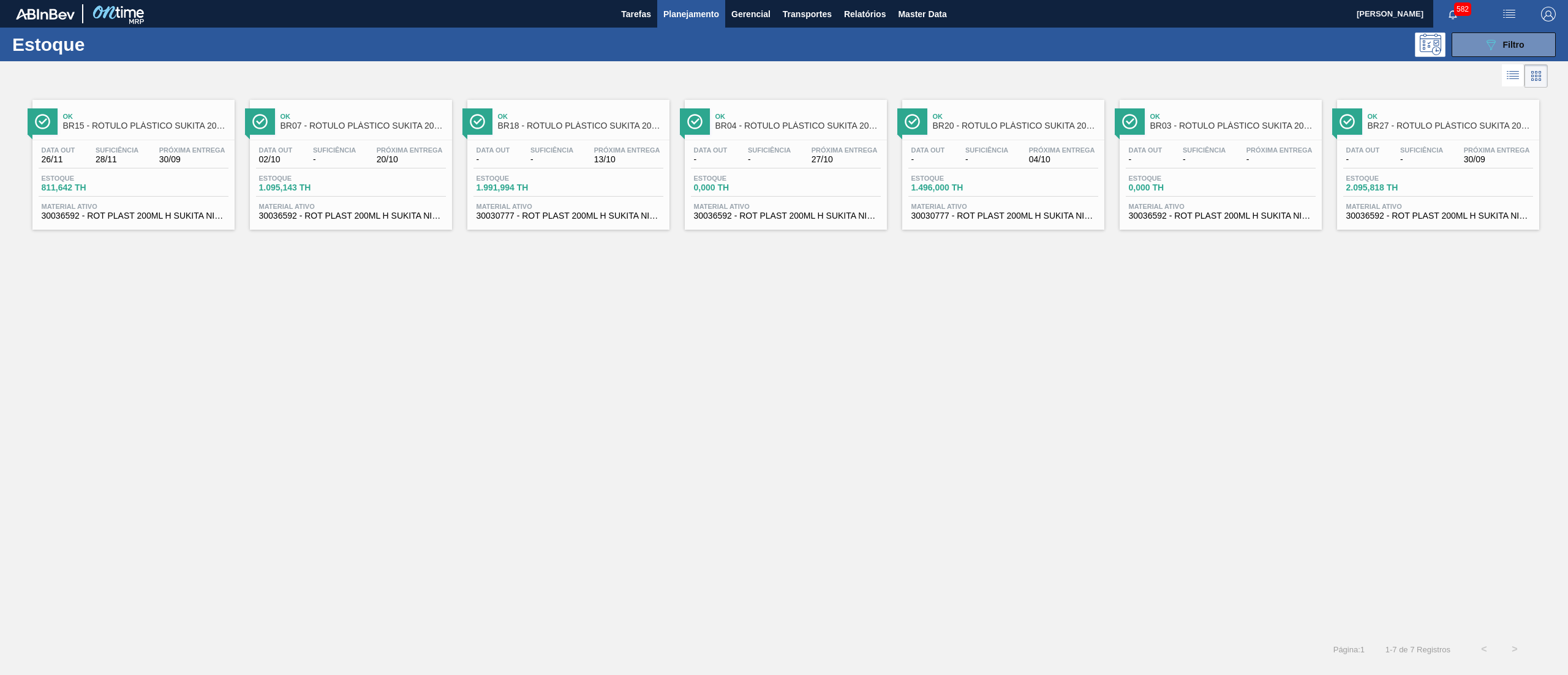
click at [616, 215] on span "30030777 - ROT PLAST 200ML H SUKITA NIV24" at bounding box center [568, 216] width 184 height 9
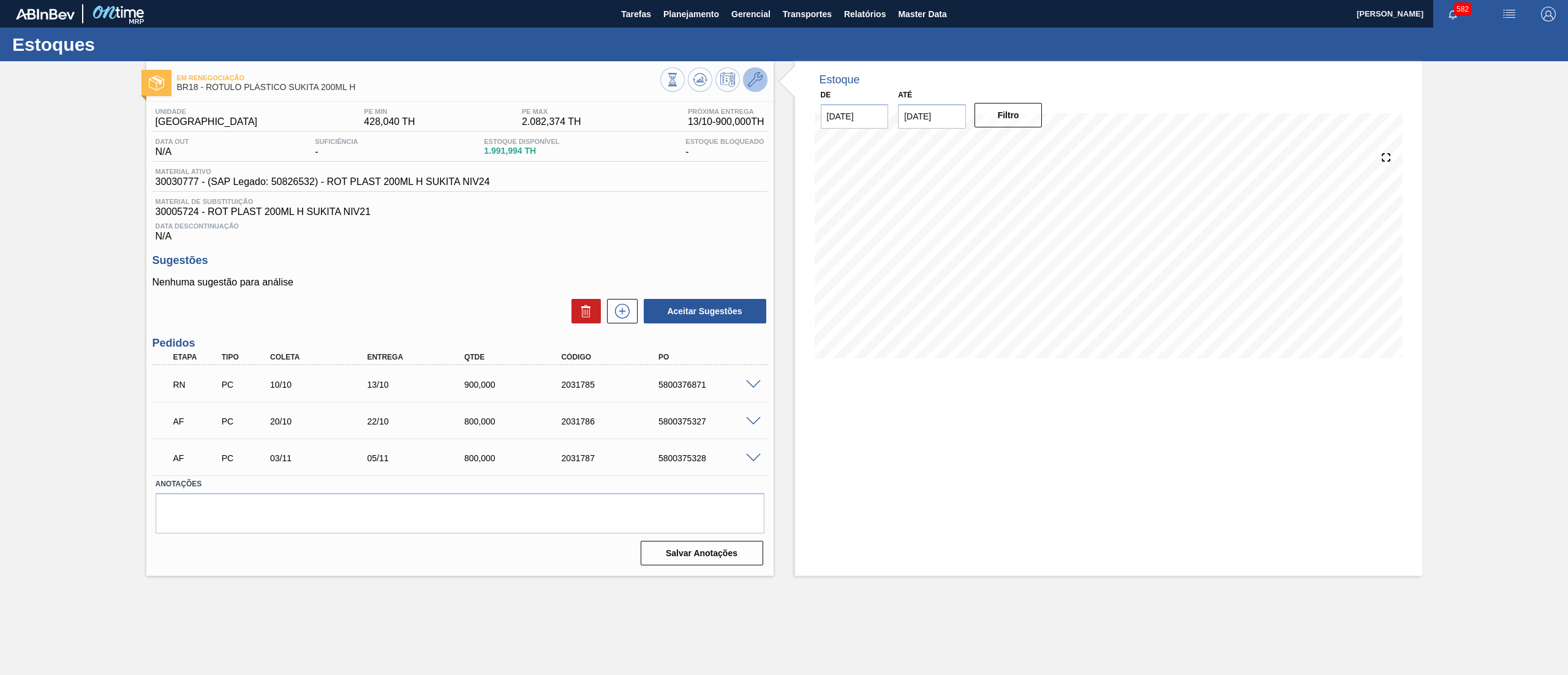
click at [753, 85] on icon at bounding box center [755, 79] width 14 height 14
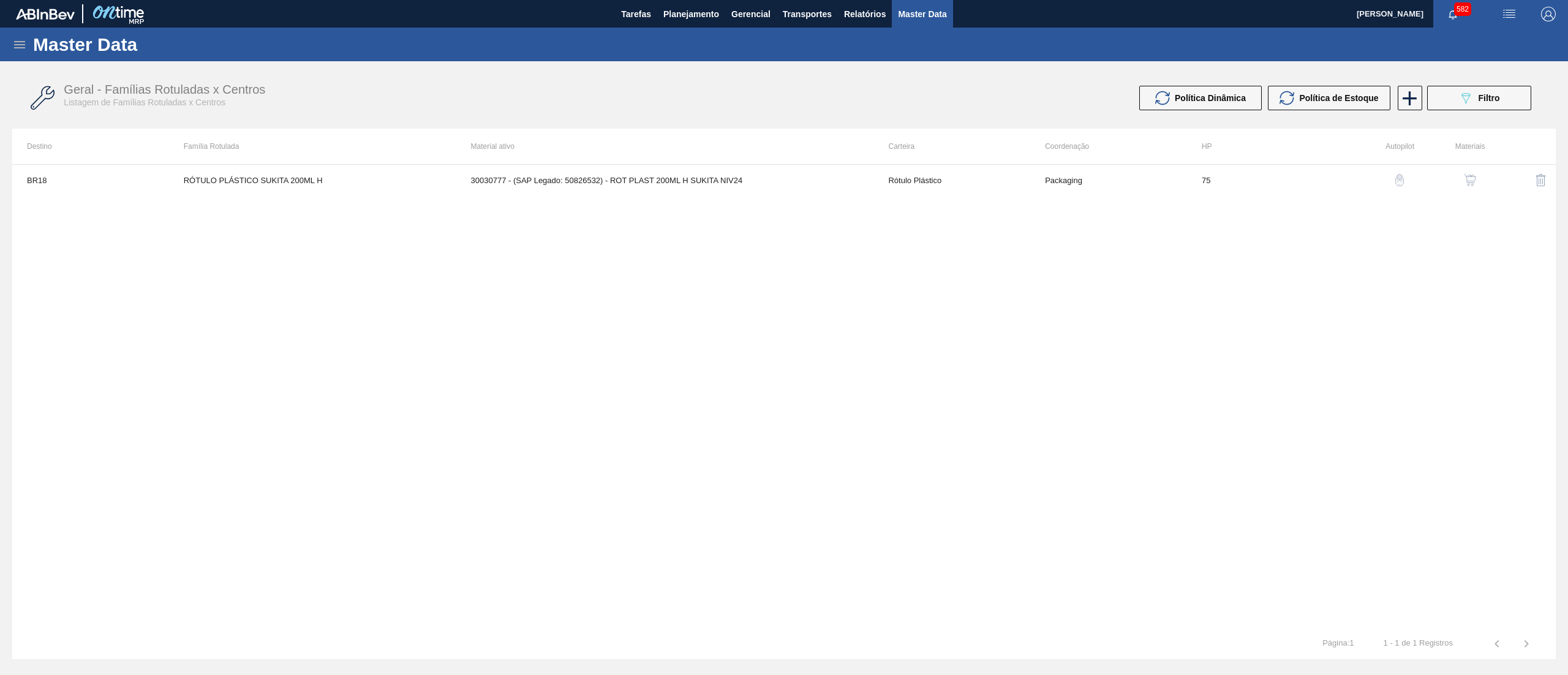
click at [1465, 180] on img "button" at bounding box center [1470, 180] width 12 height 12
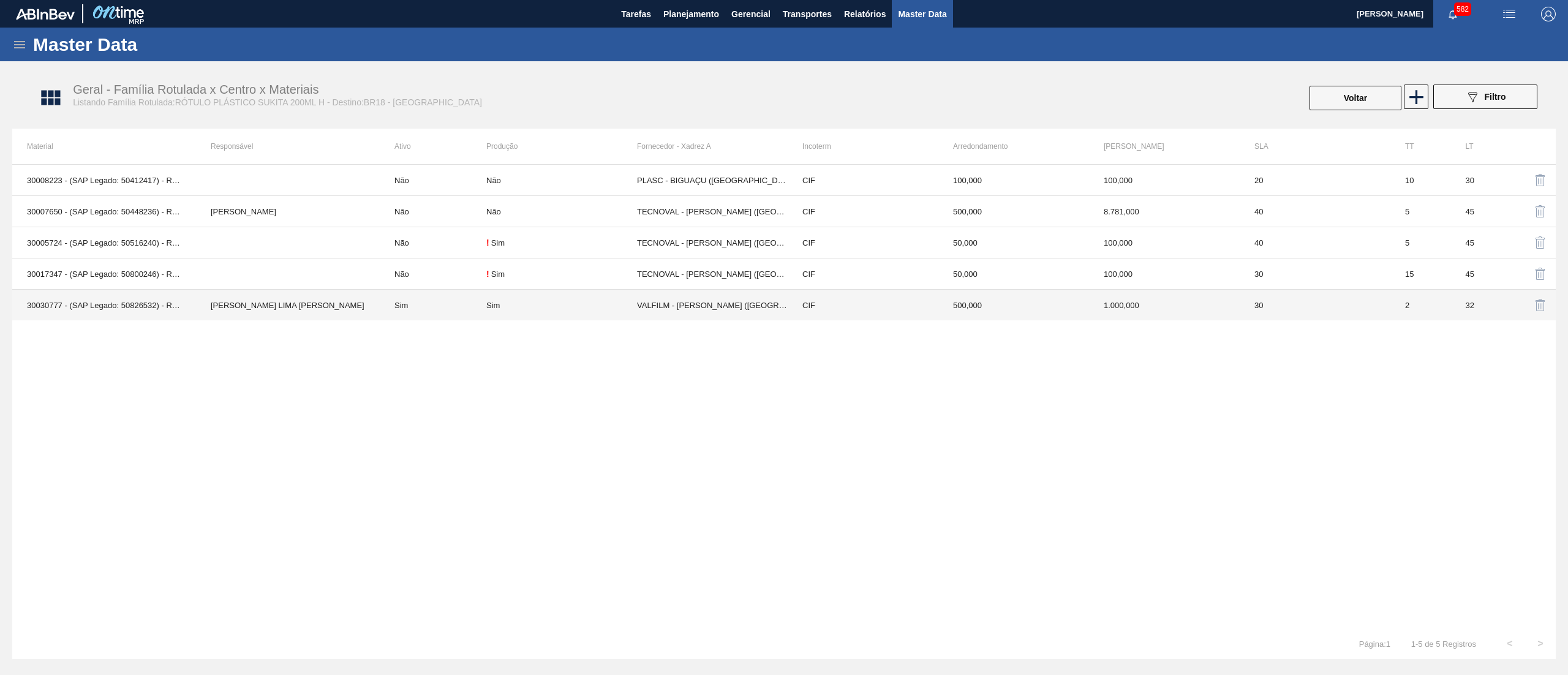
click at [567, 308] on div "Sim" at bounding box center [561, 305] width 151 height 9
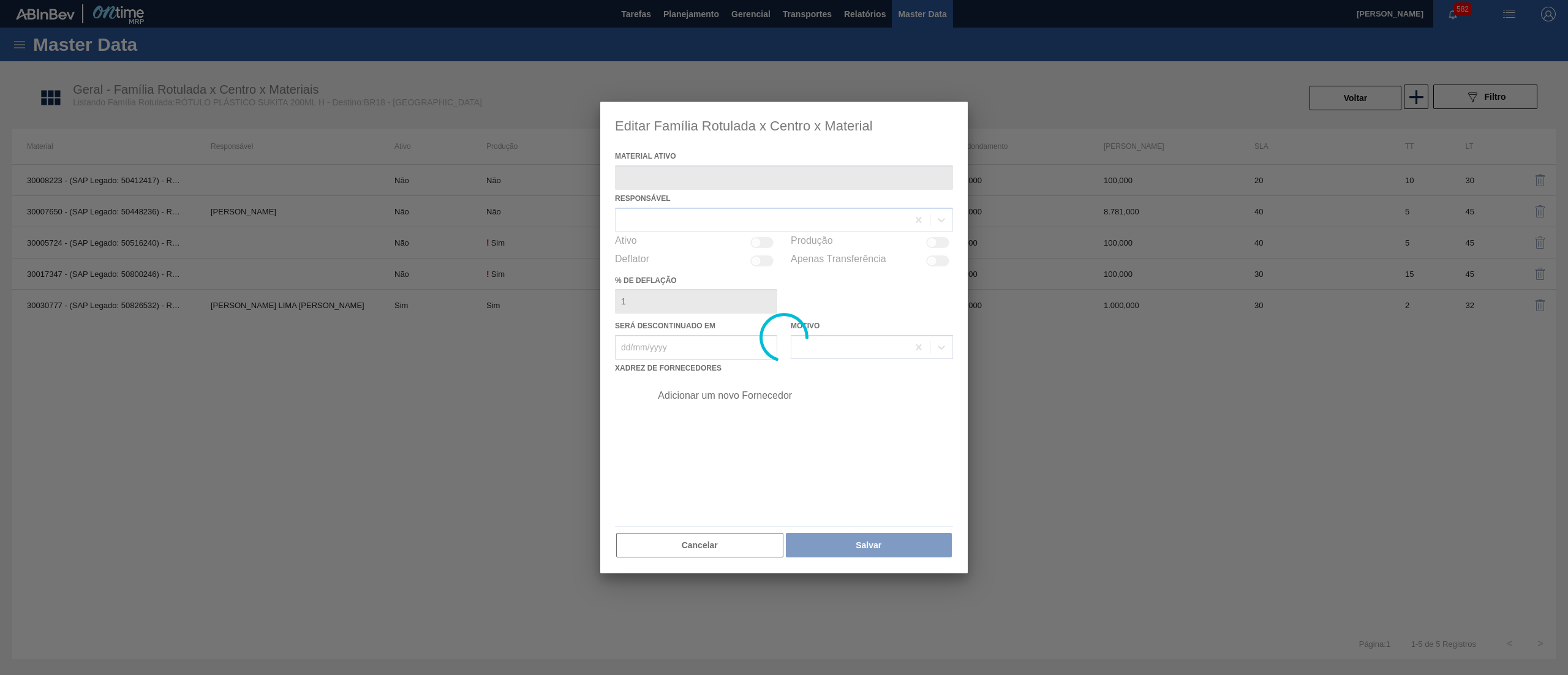
type ativo "30030777 - (SAP Legado: 50826532) - ROT PLAST 200ML H SUKITA NIV24"
checkbox input "true"
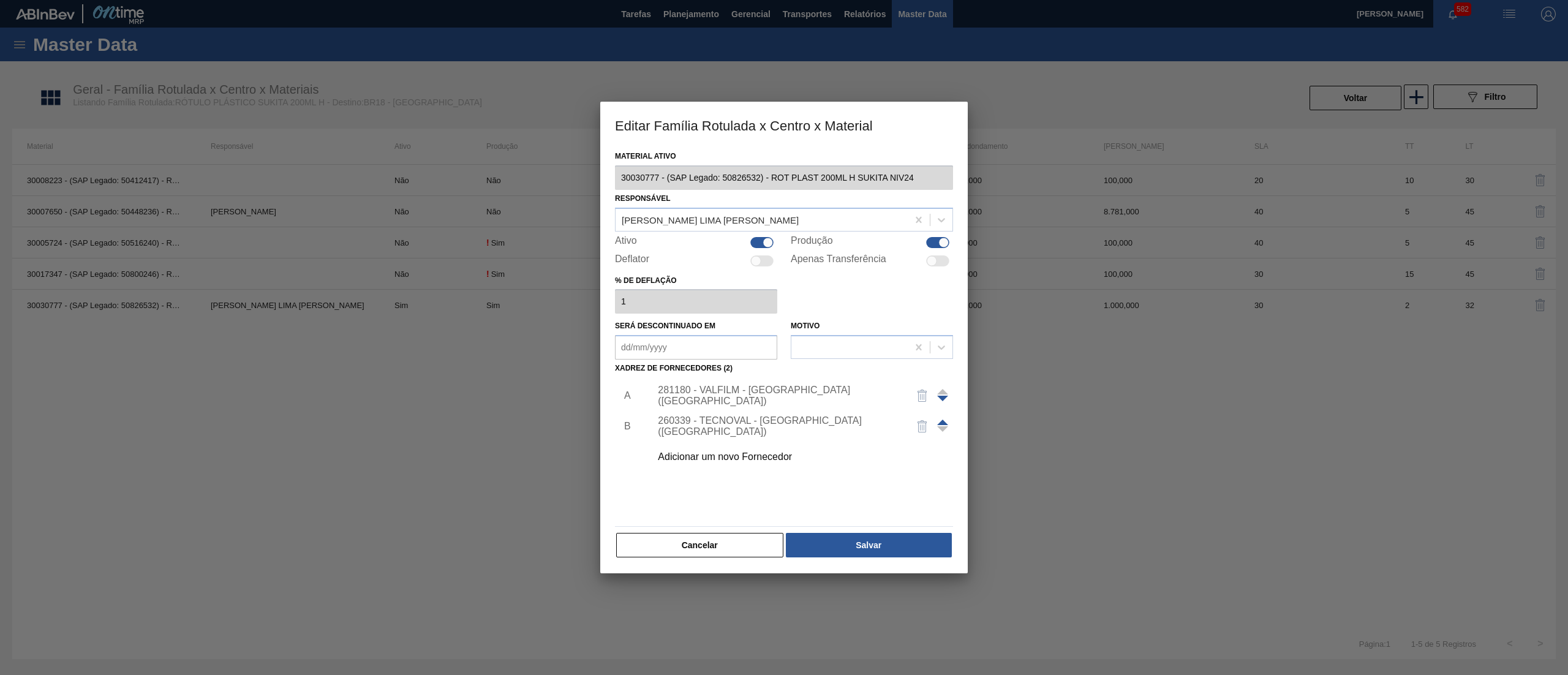
click at [754, 241] on div at bounding box center [762, 242] width 23 height 11
checkbox input "false"
click at [888, 545] on button "Salvar" at bounding box center [869, 546] width 166 height 25
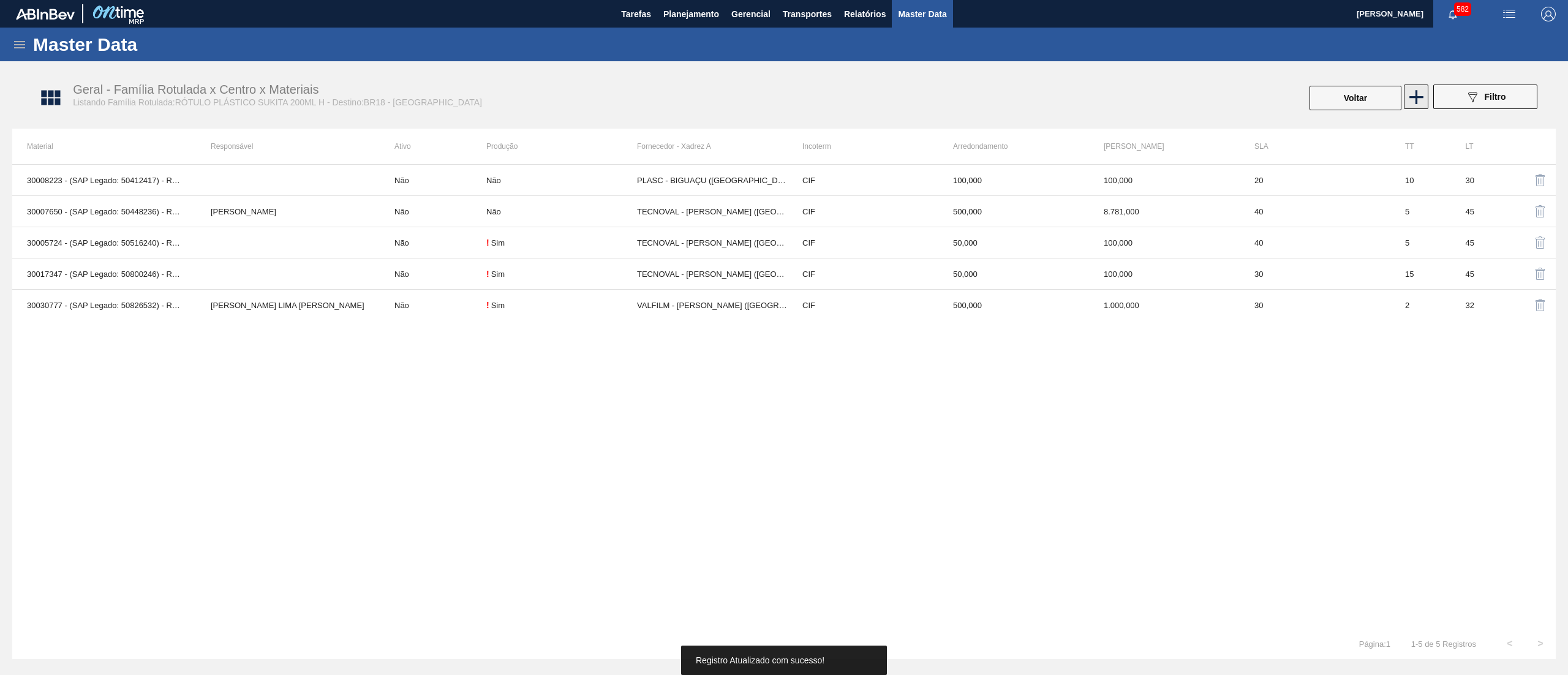
click at [1418, 99] on icon at bounding box center [1416, 97] width 24 height 24
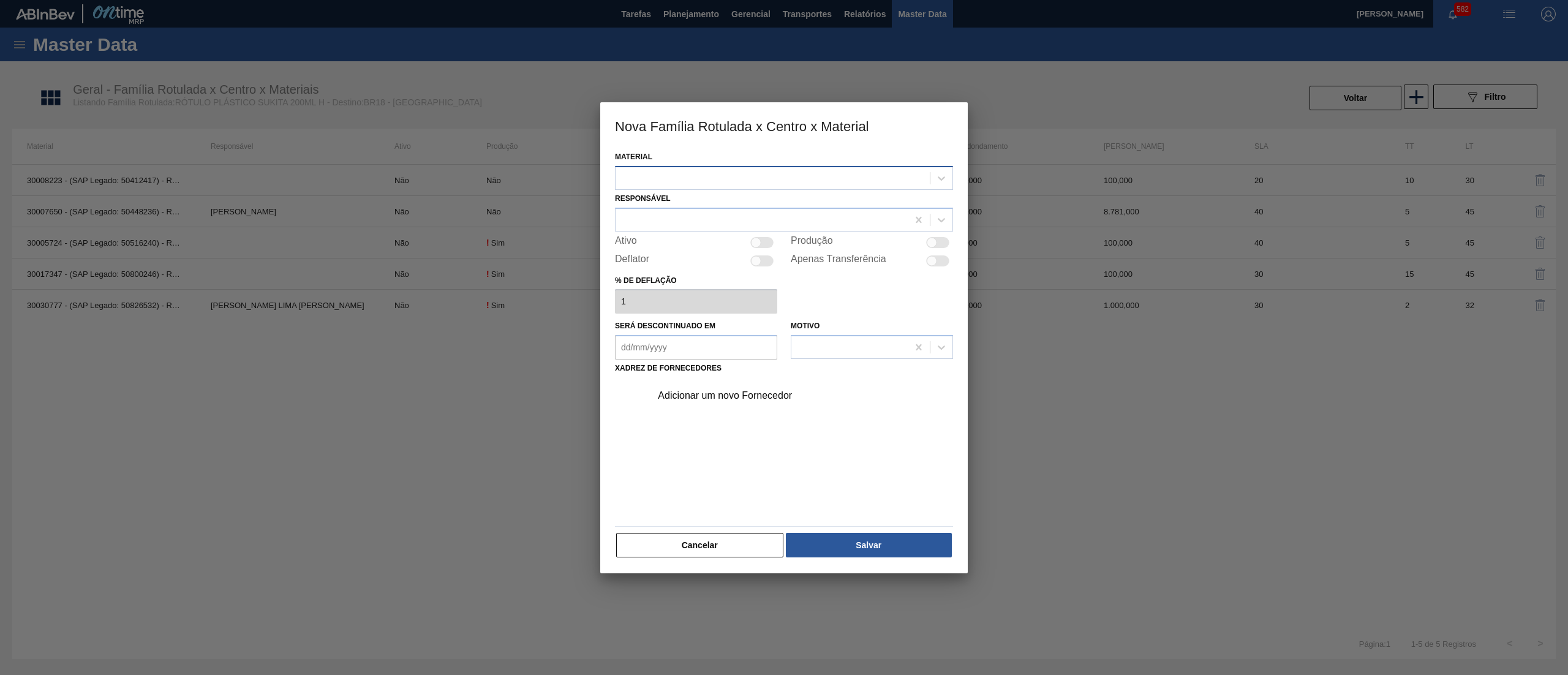
click at [677, 175] on div at bounding box center [773, 178] width 314 height 18
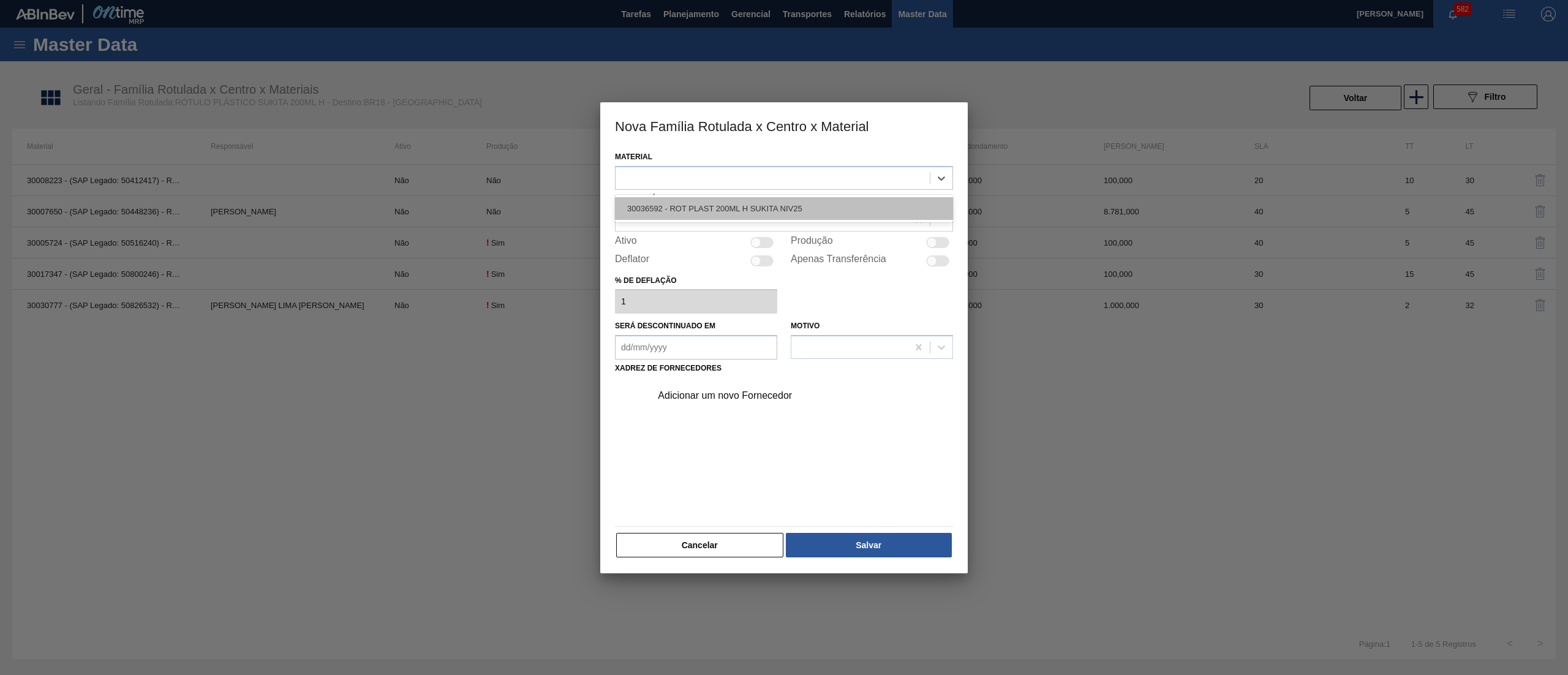
click at [685, 208] on div "30036592 - ROT PLAST 200ML H SUKITA NIV25" at bounding box center [784, 208] width 338 height 23
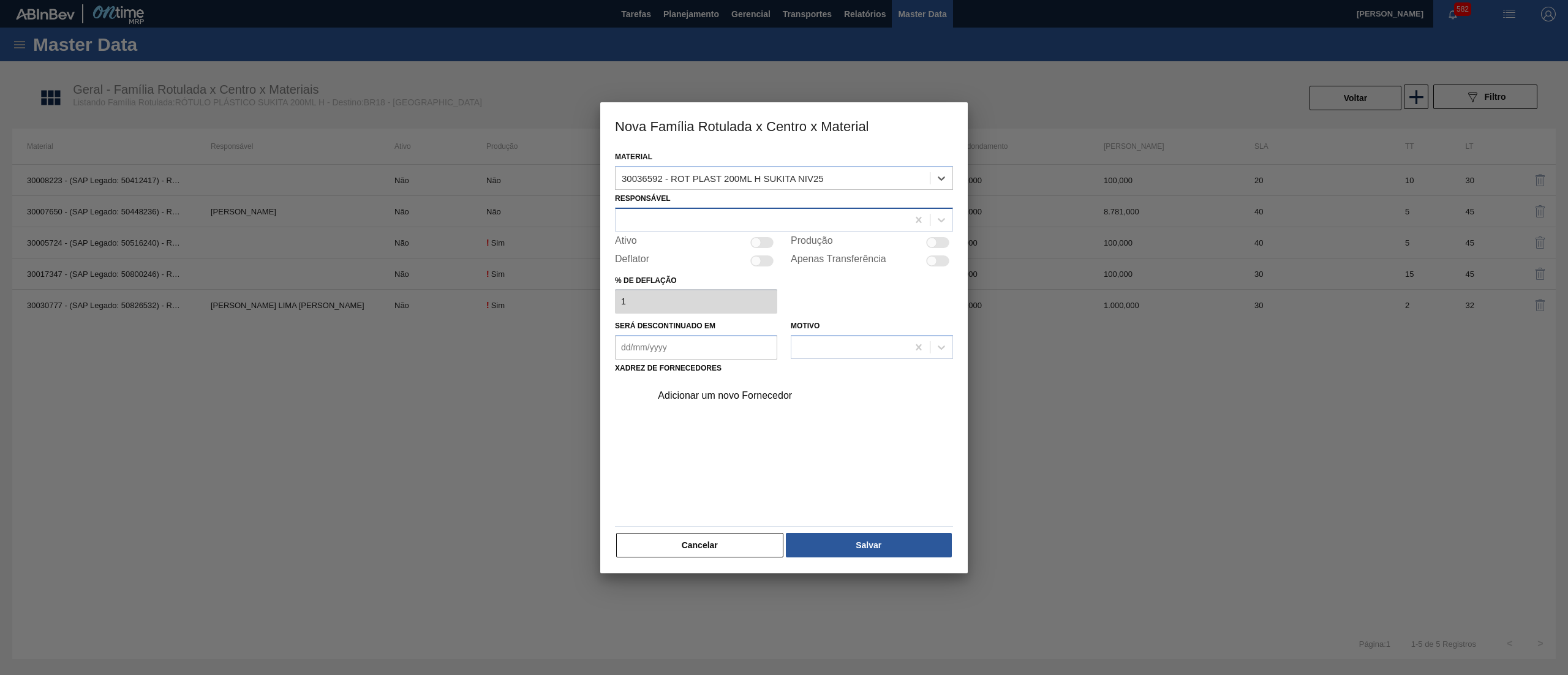
click at [692, 222] on div at bounding box center [762, 220] width 292 height 18
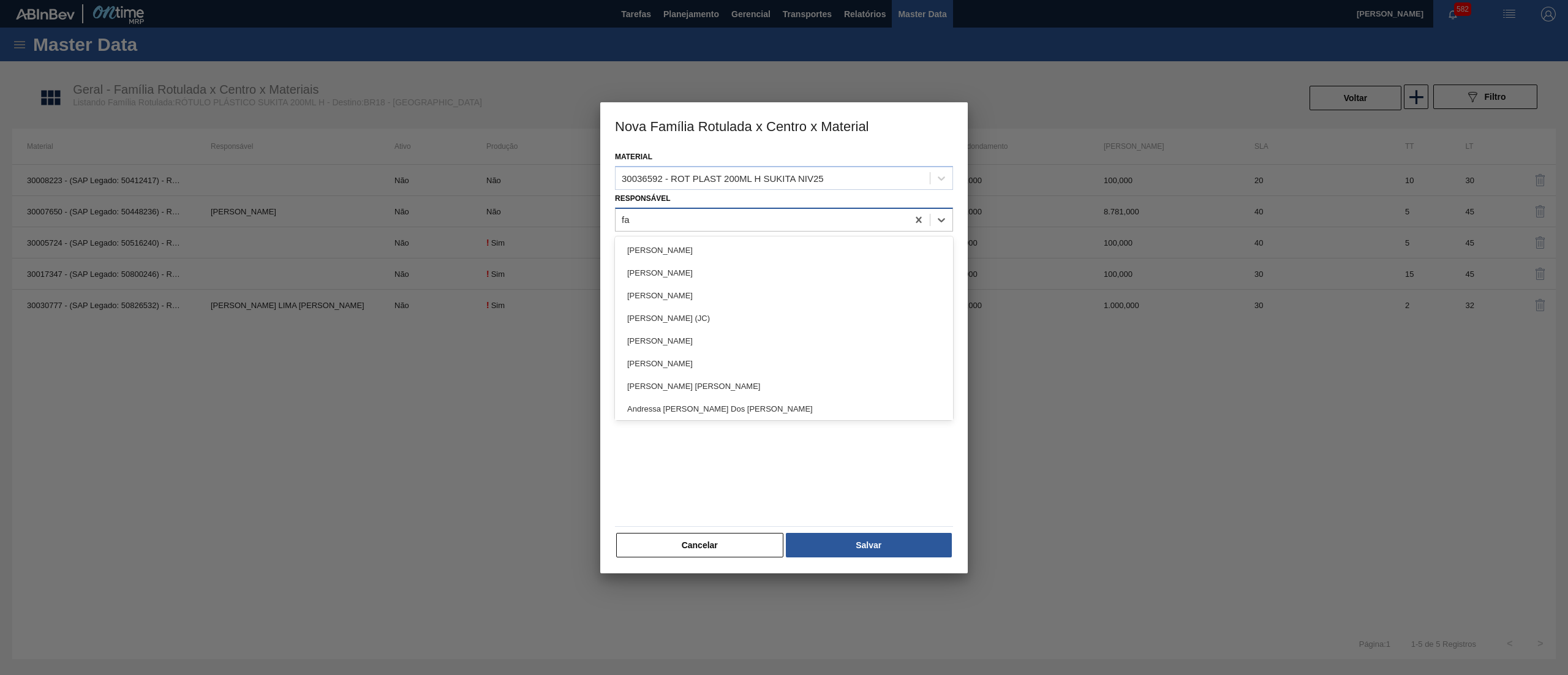
type input "far"
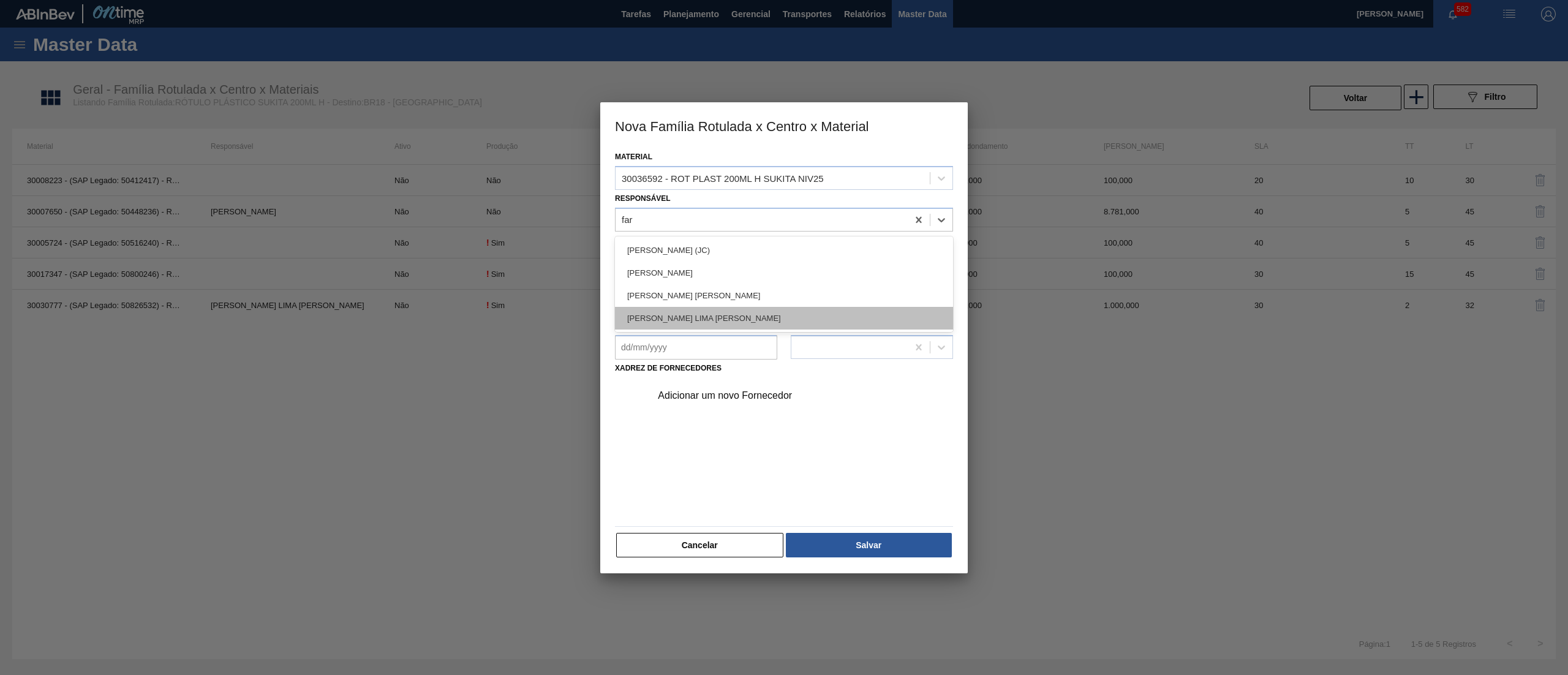
click at [719, 308] on div "[PERSON_NAME] LIMA [PERSON_NAME]" at bounding box center [784, 318] width 338 height 23
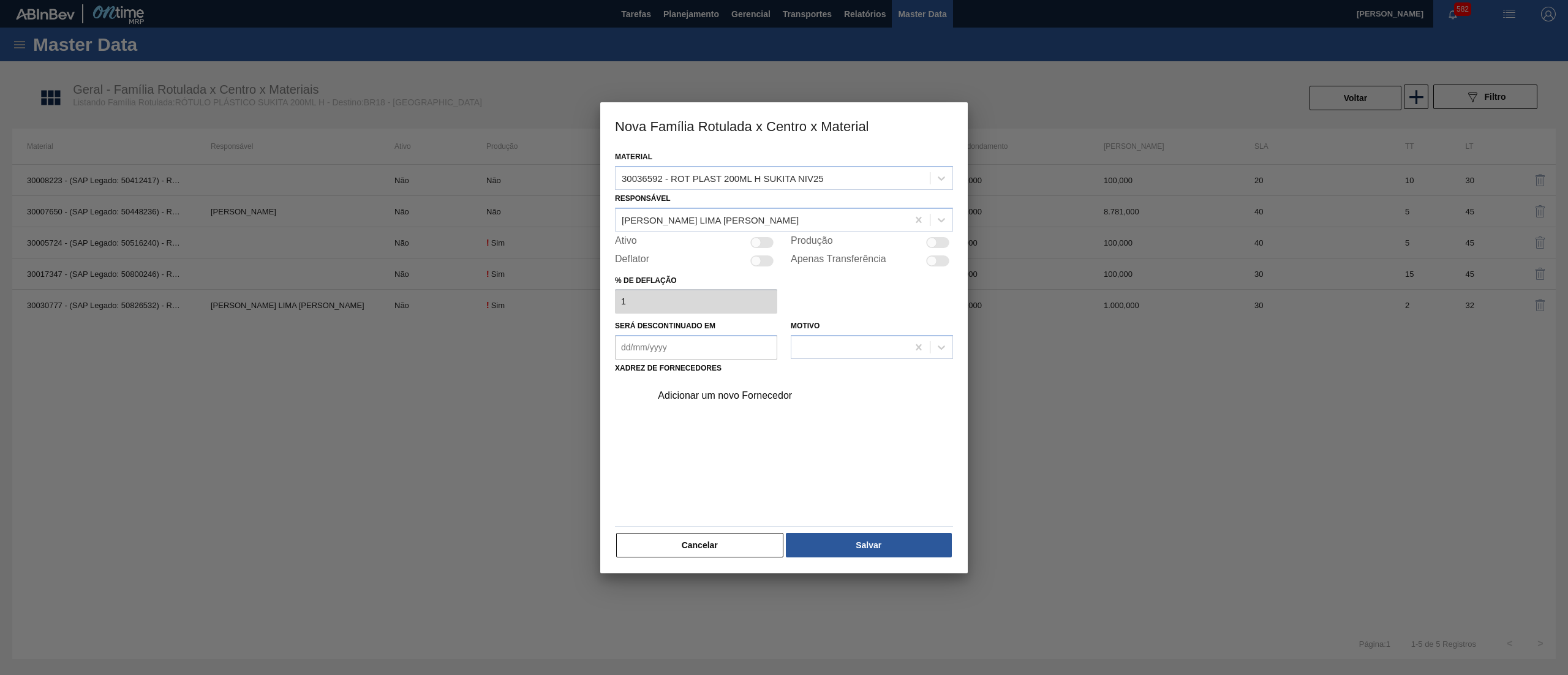
click at [755, 246] on div at bounding box center [756, 242] width 10 height 10
checkbox input "true"
click at [738, 399] on div "Adicionar um novo Fornecedor" at bounding box center [778, 395] width 240 height 11
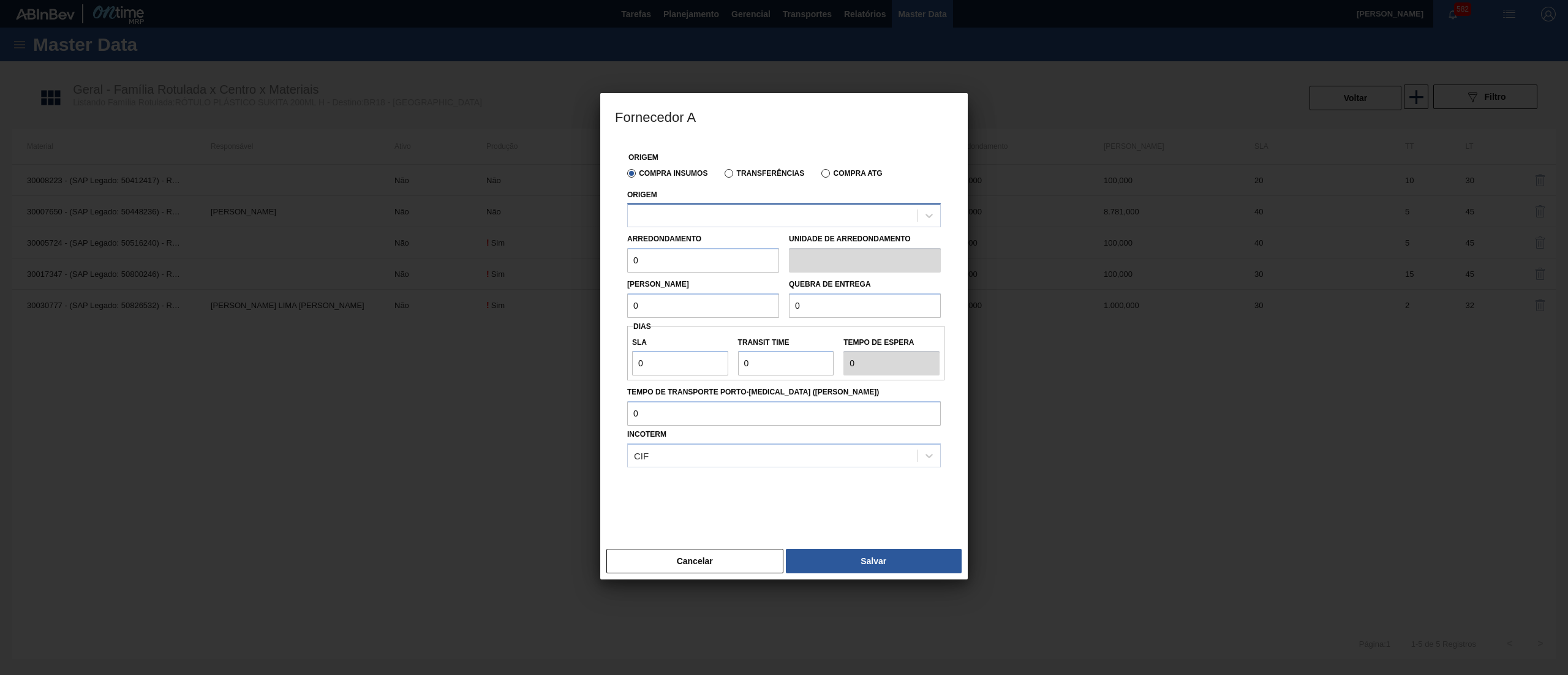
click at [730, 217] on div at bounding box center [772, 216] width 290 height 18
click at [728, 218] on div at bounding box center [772, 216] width 290 height 18
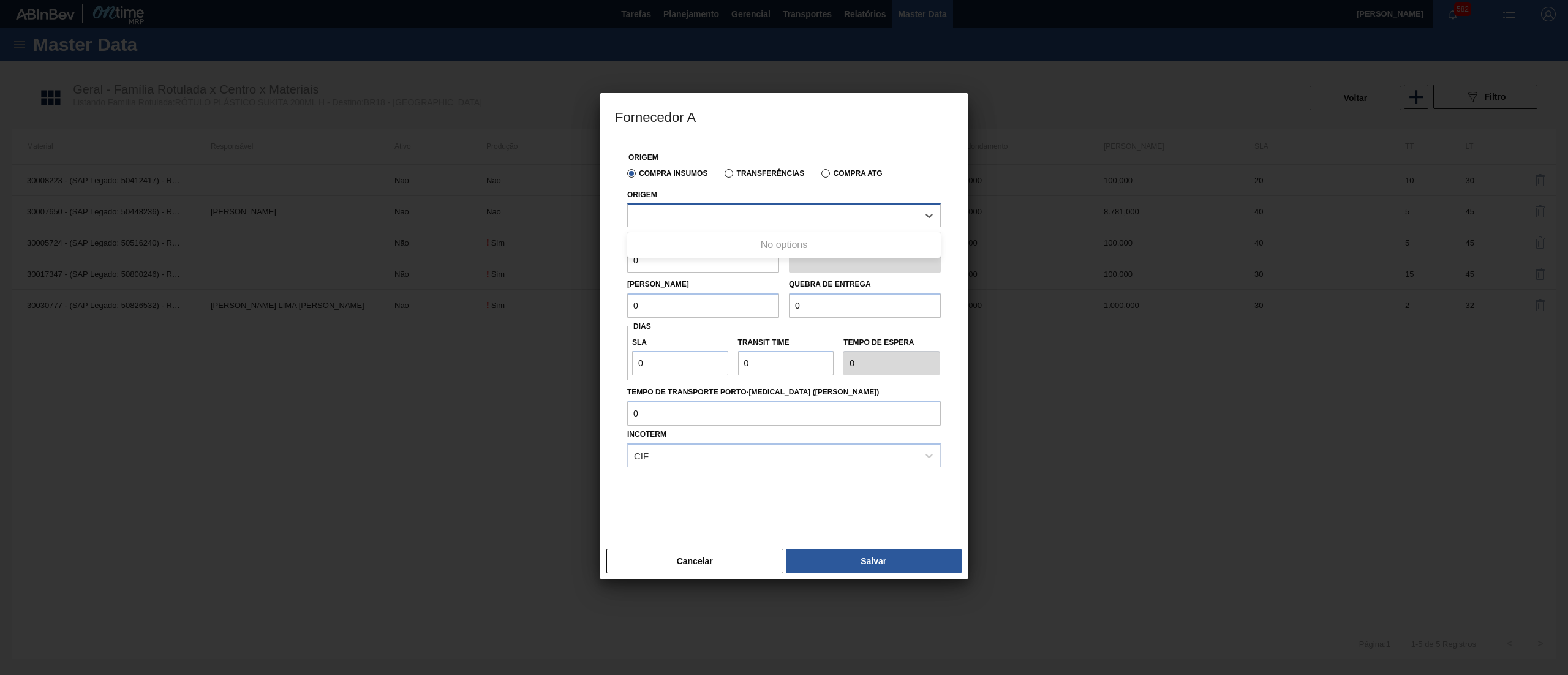
click at [728, 218] on div at bounding box center [772, 216] width 290 height 18
click at [754, 212] on div at bounding box center [772, 216] width 290 height 18
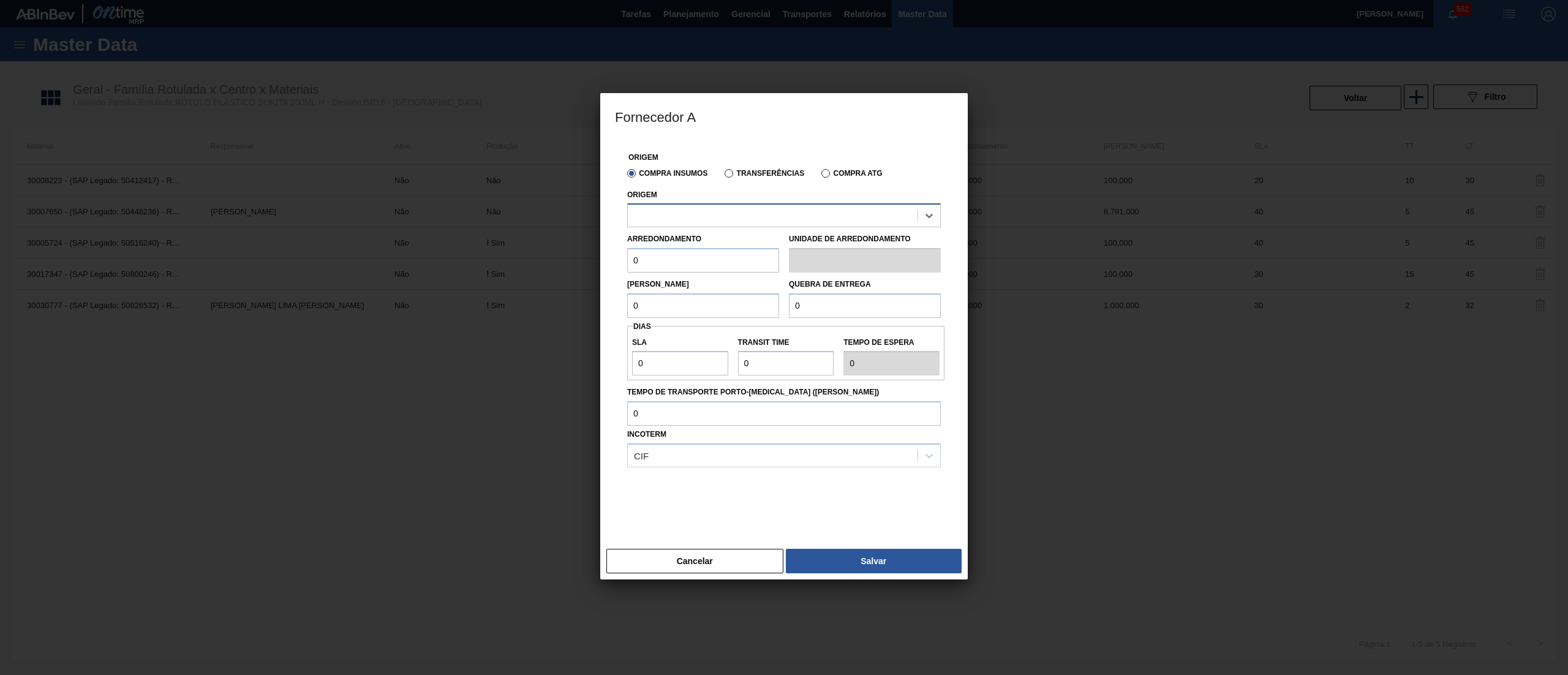
click at [754, 212] on div at bounding box center [772, 216] width 290 height 18
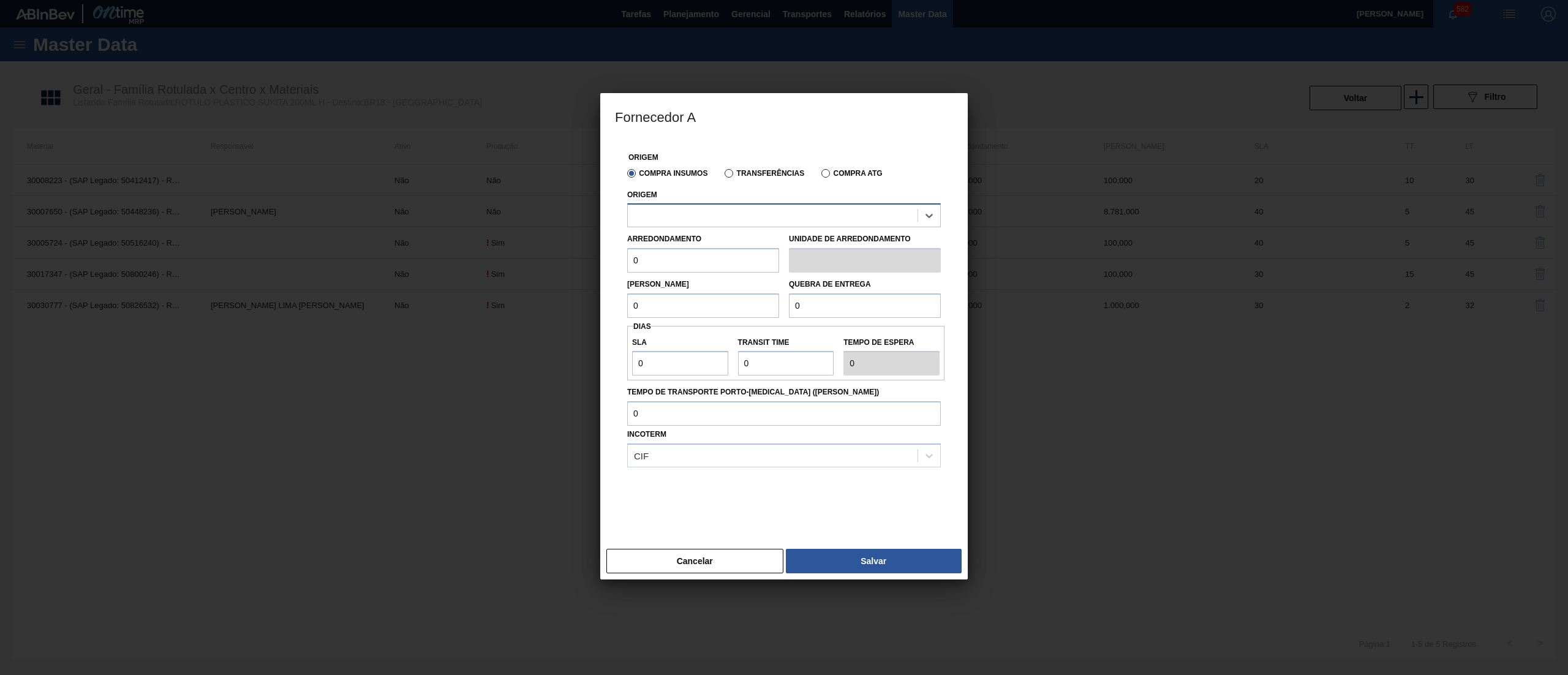
click at [754, 212] on div at bounding box center [772, 216] width 290 height 18
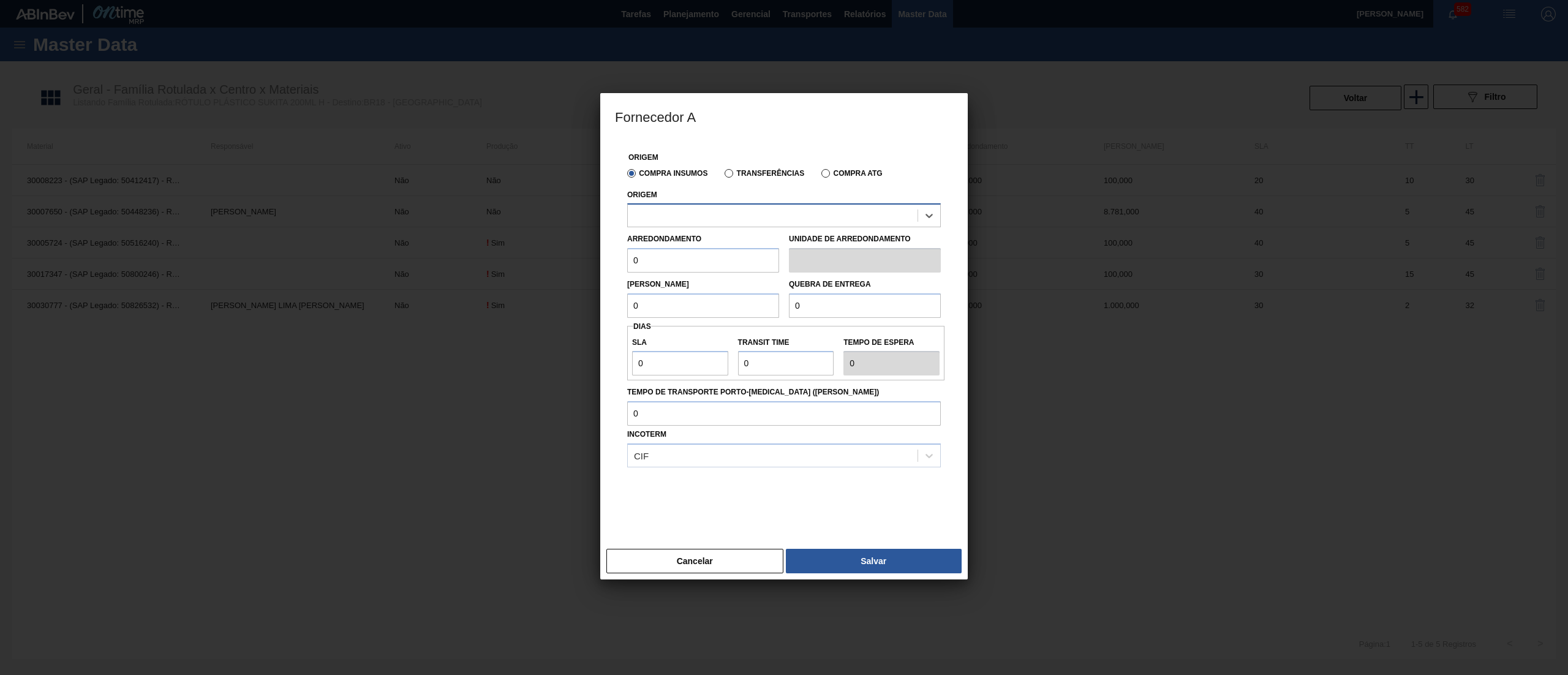
click at [754, 212] on div at bounding box center [772, 216] width 290 height 18
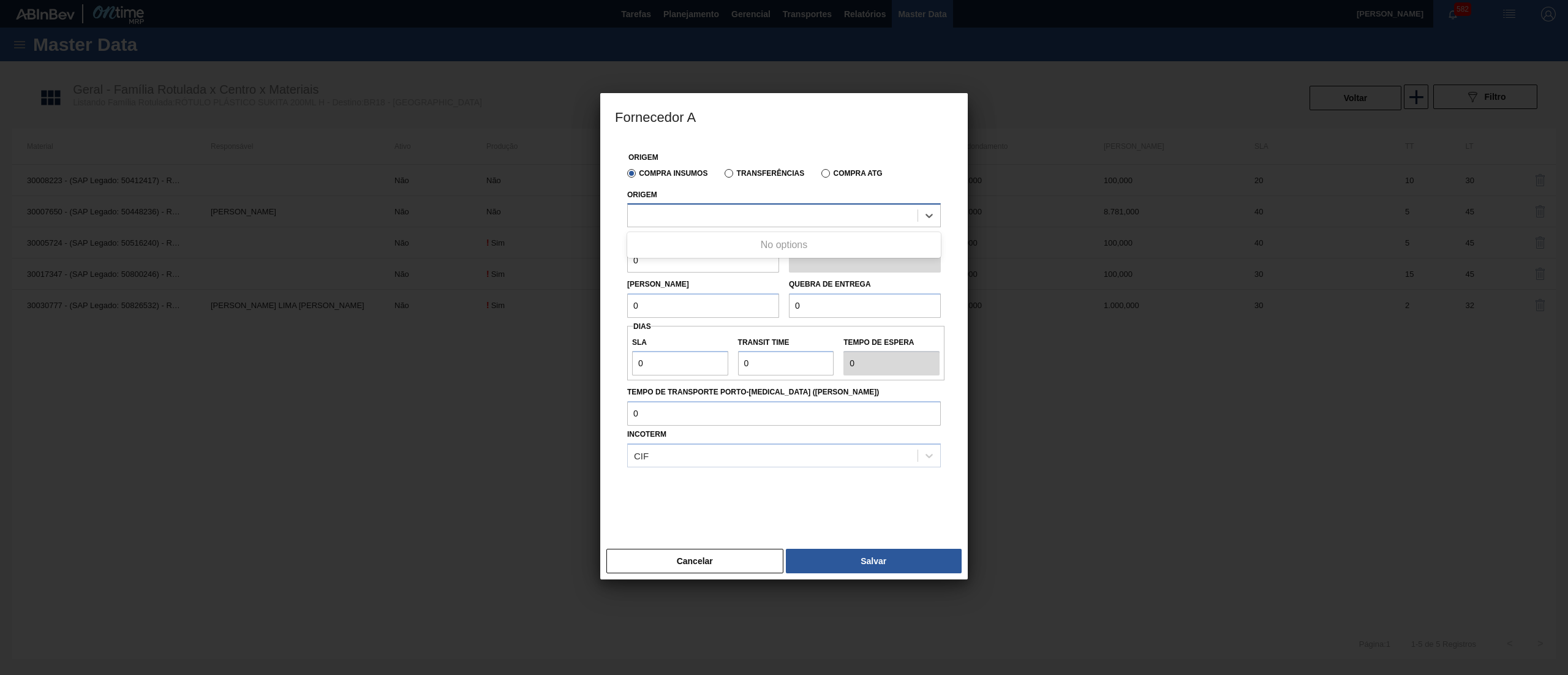
click at [754, 212] on div at bounding box center [772, 216] width 290 height 18
click at [760, 213] on div at bounding box center [772, 216] width 290 height 18
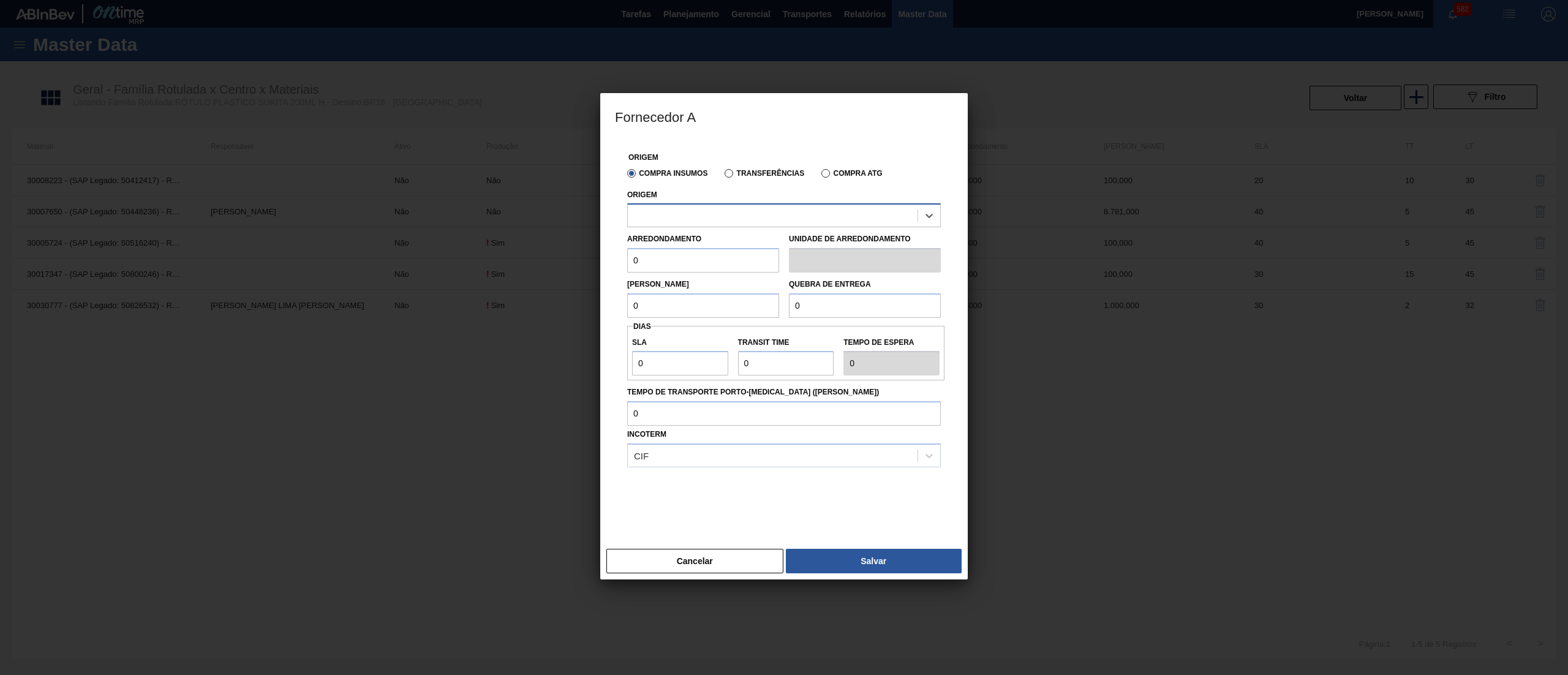
click at [760, 213] on div at bounding box center [772, 216] width 290 height 18
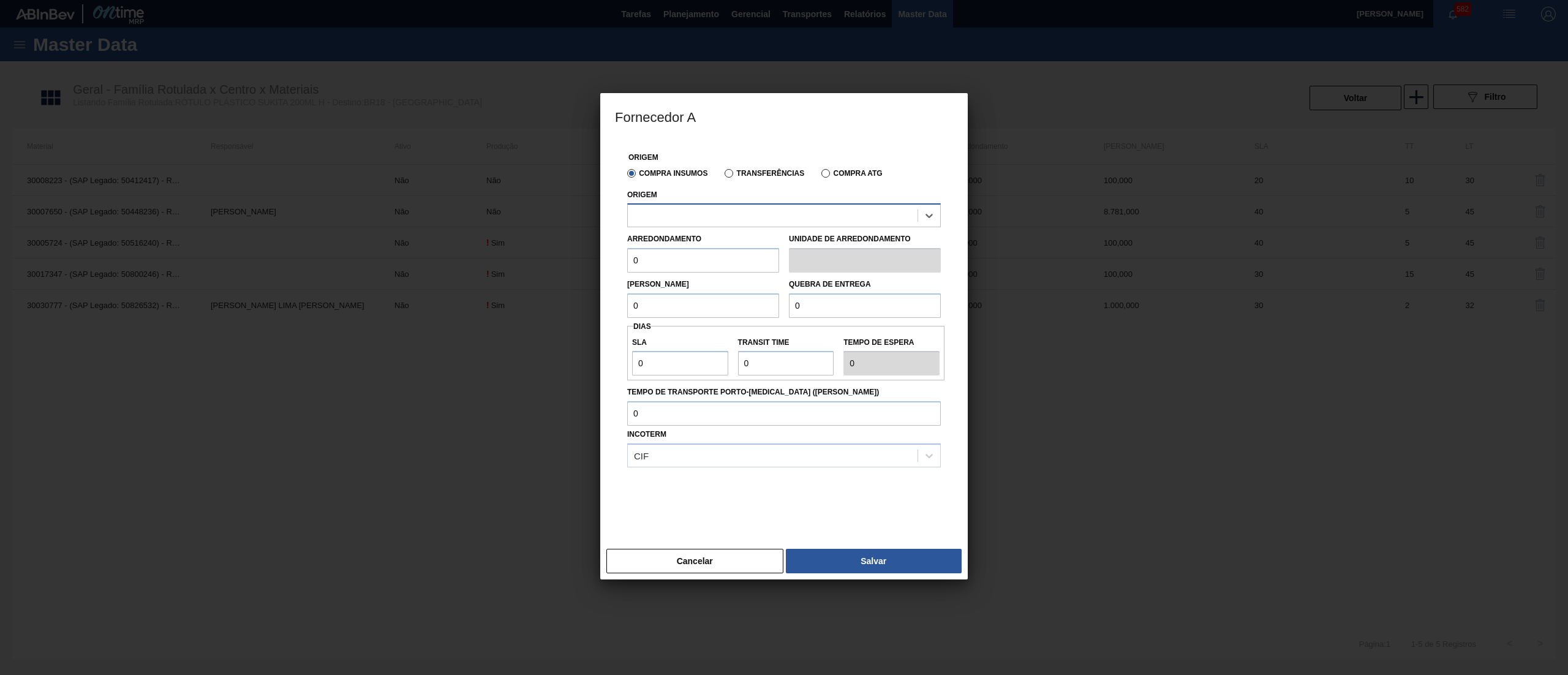
click at [760, 213] on div at bounding box center [772, 216] width 290 height 18
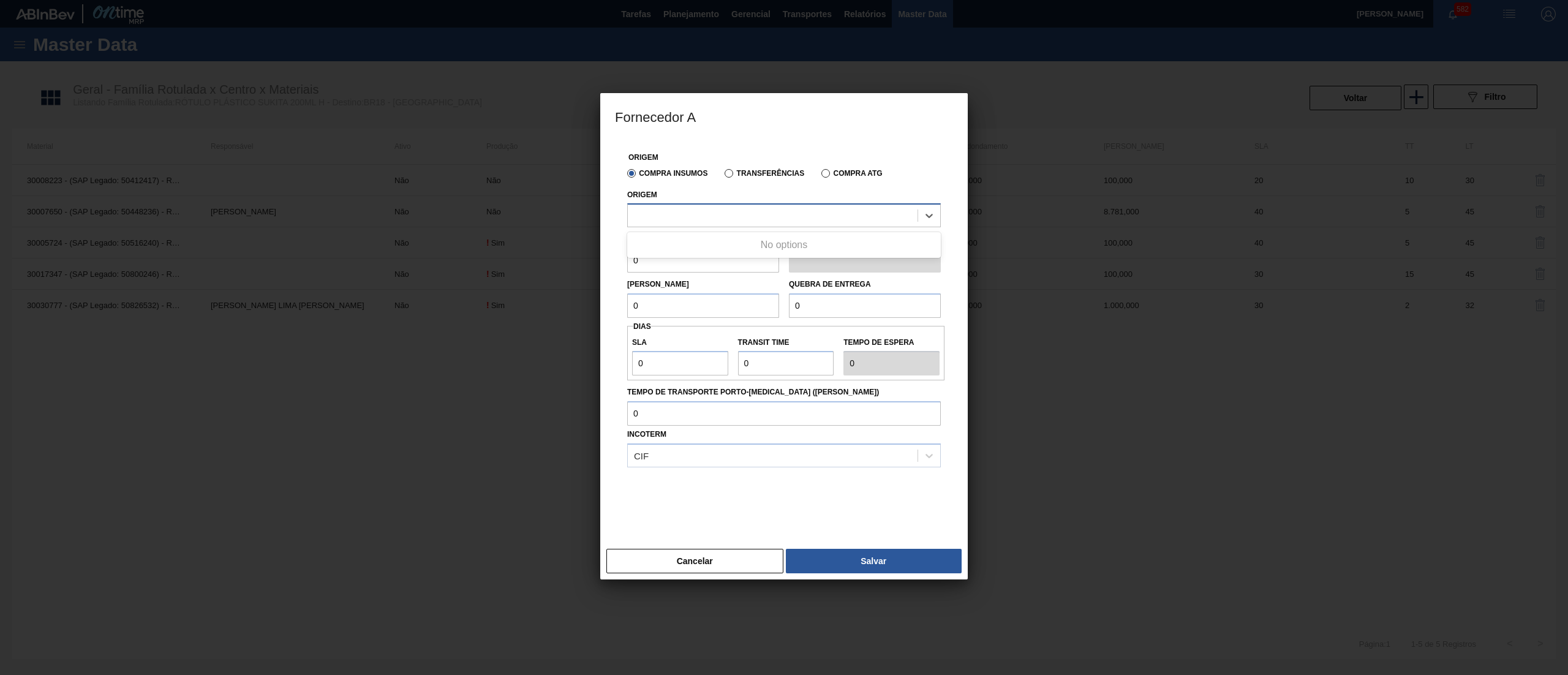
click at [760, 213] on div at bounding box center [772, 216] width 290 height 18
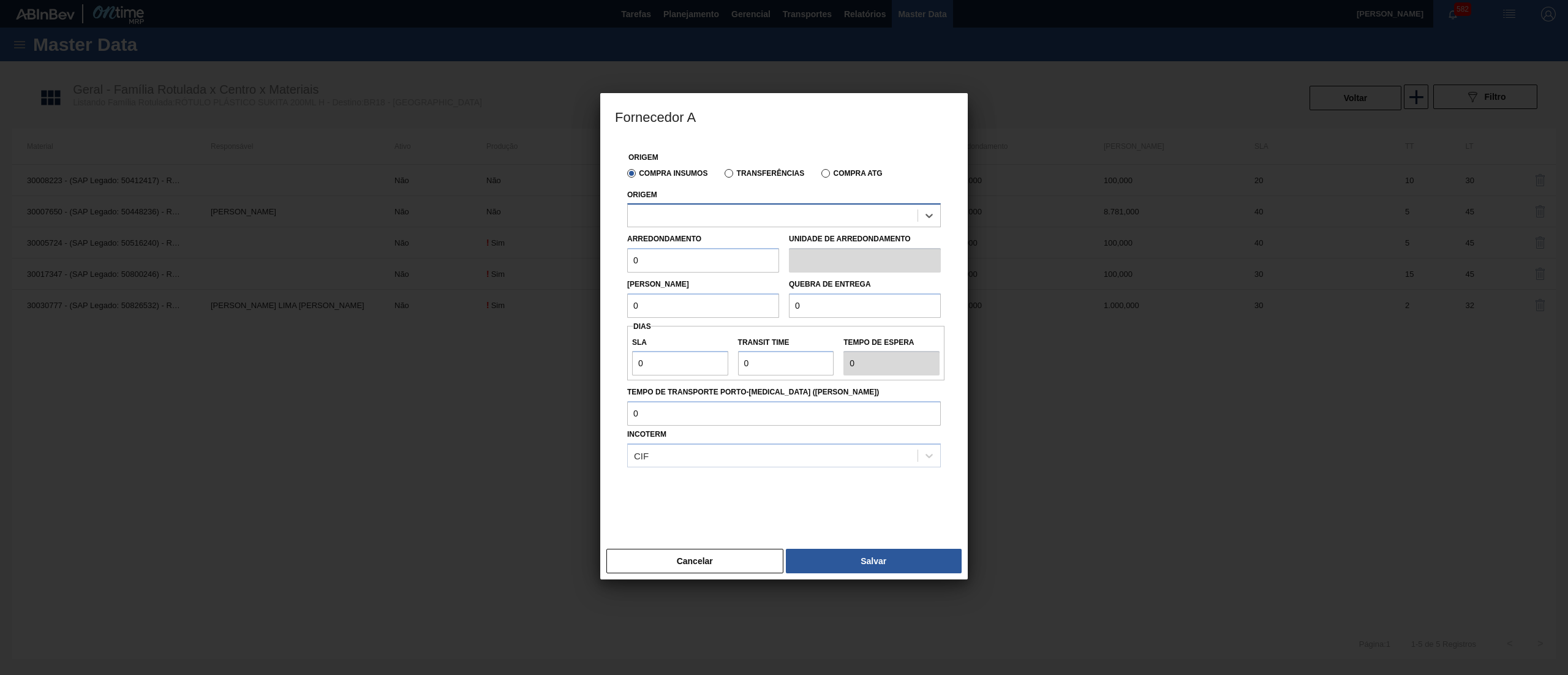
click at [760, 213] on div at bounding box center [772, 216] width 290 height 18
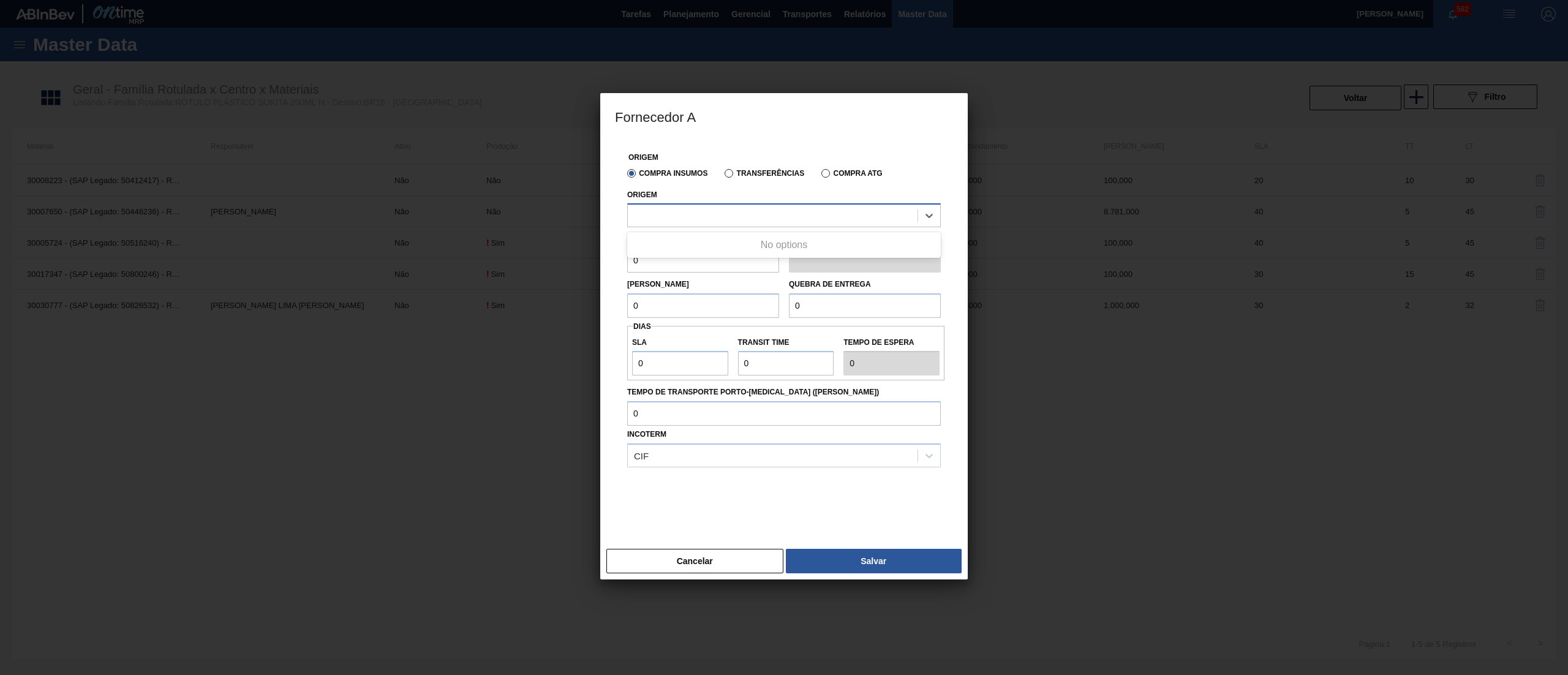
click at [760, 213] on div at bounding box center [772, 216] width 290 height 18
click at [684, 561] on button "Cancelar" at bounding box center [694, 561] width 177 height 25
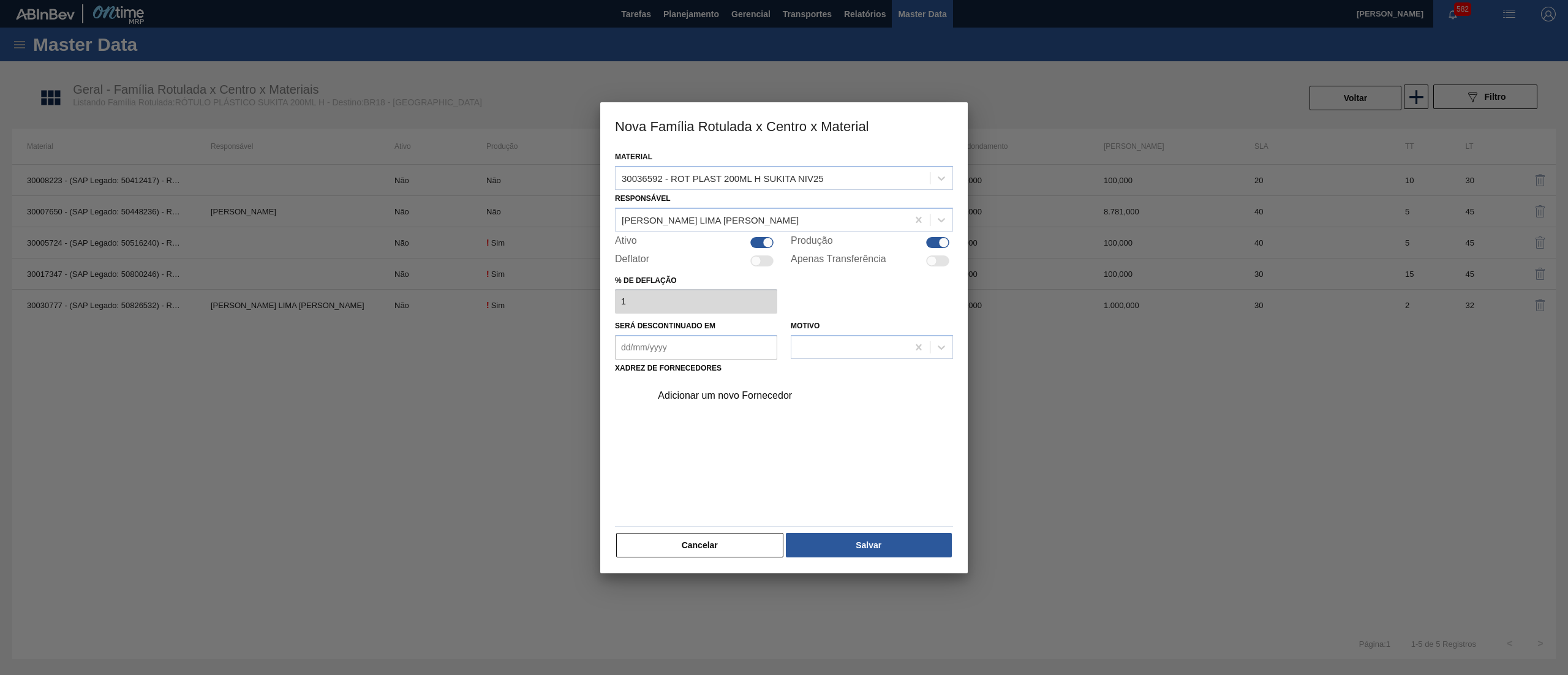
click at [719, 391] on div "Adicionar um novo Fornecedor" at bounding box center [778, 395] width 240 height 11
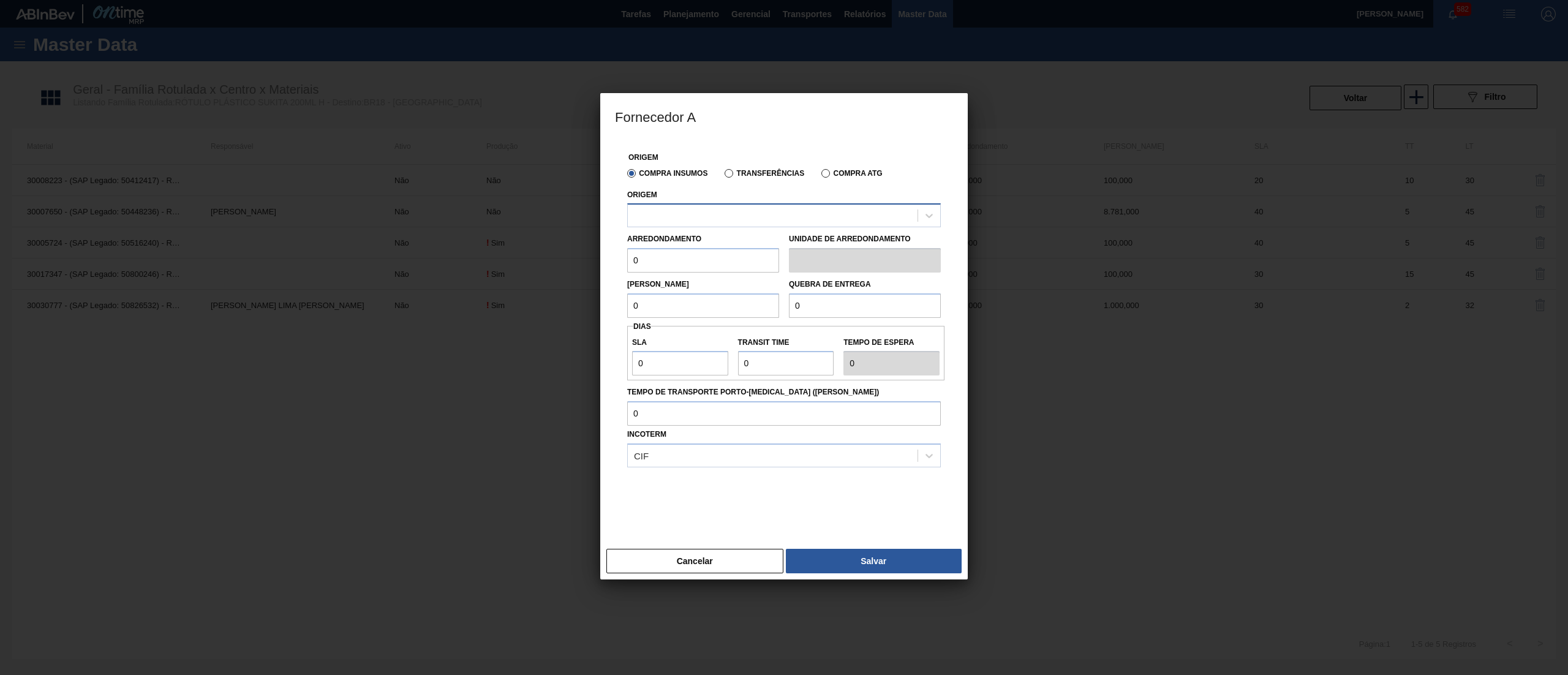
click at [728, 210] on div at bounding box center [772, 216] width 290 height 18
click at [728, 215] on div at bounding box center [772, 216] width 290 height 18
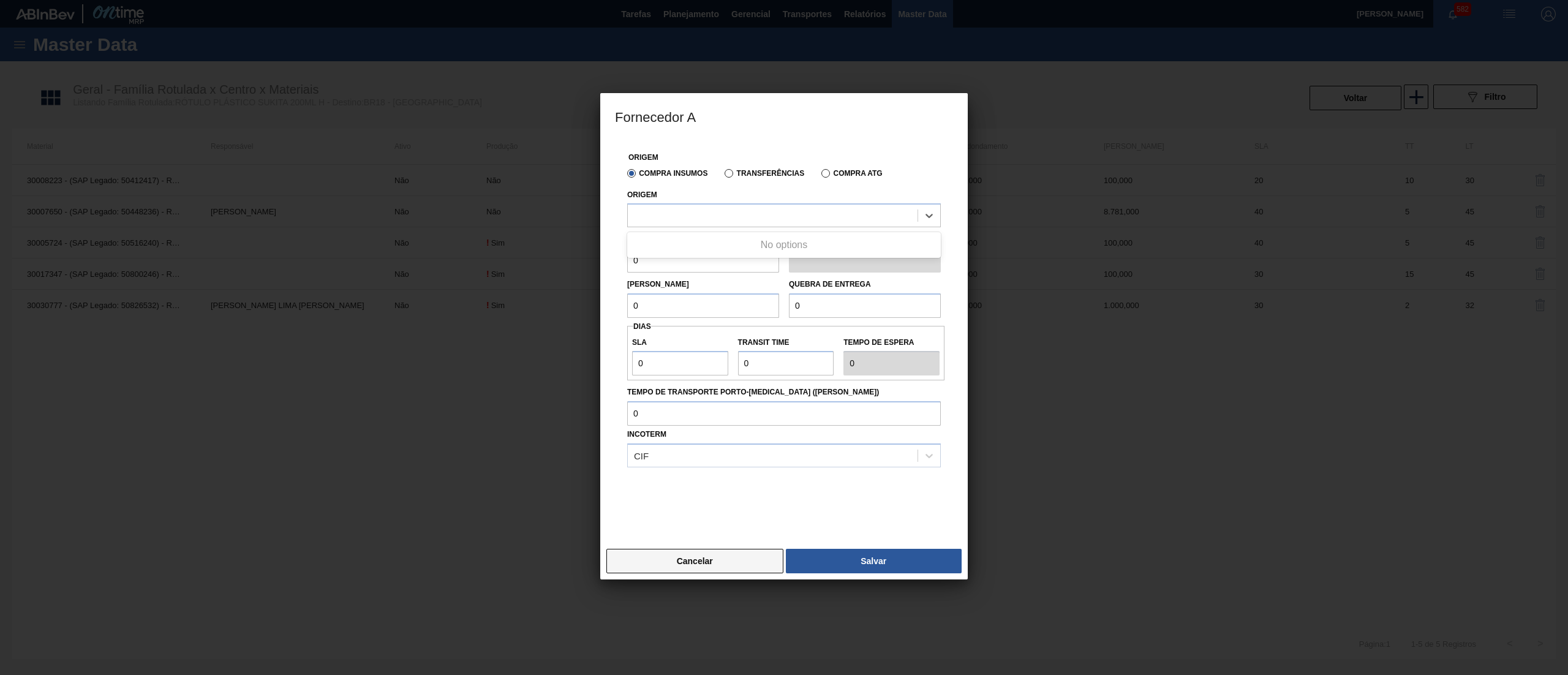
click at [688, 561] on button "Cancelar" at bounding box center [694, 561] width 177 height 25
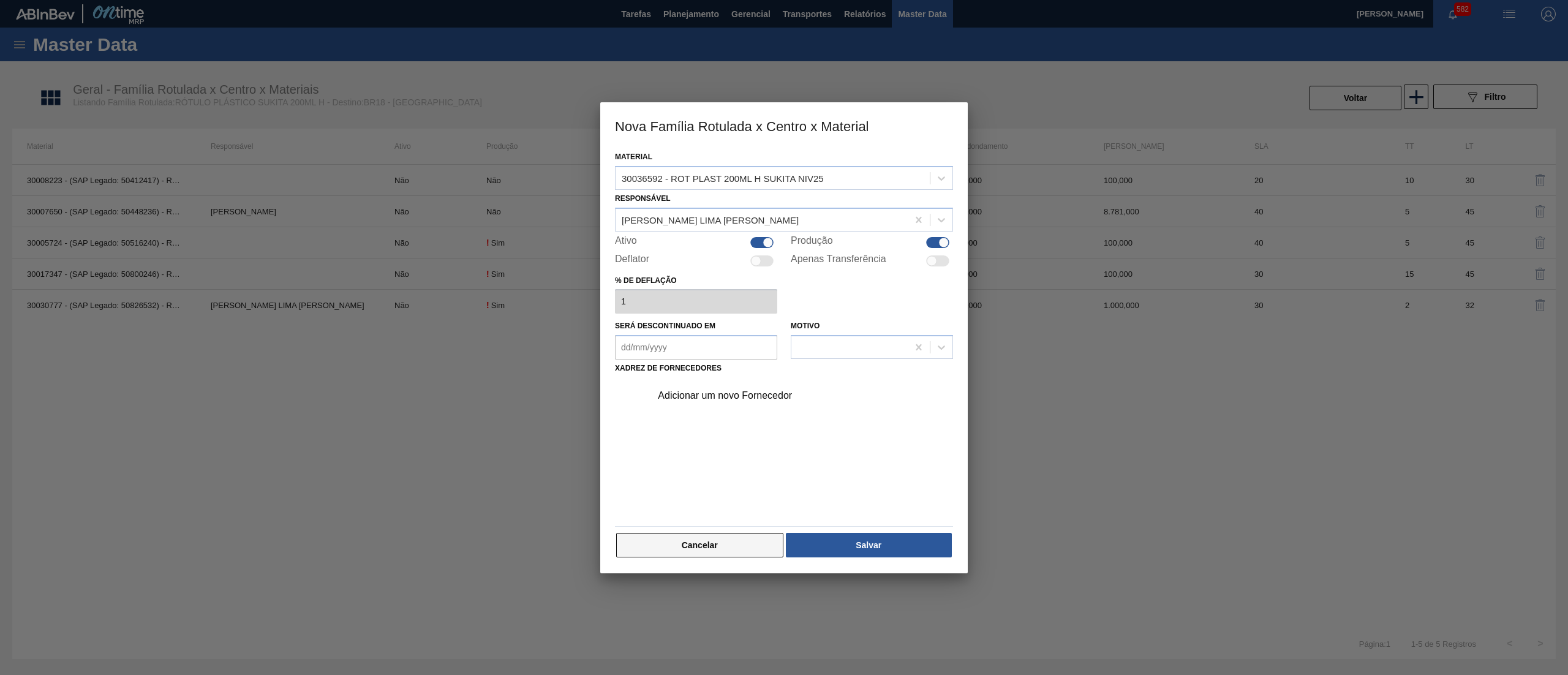
click at [694, 548] on button "Cancelar" at bounding box center [700, 546] width 167 height 25
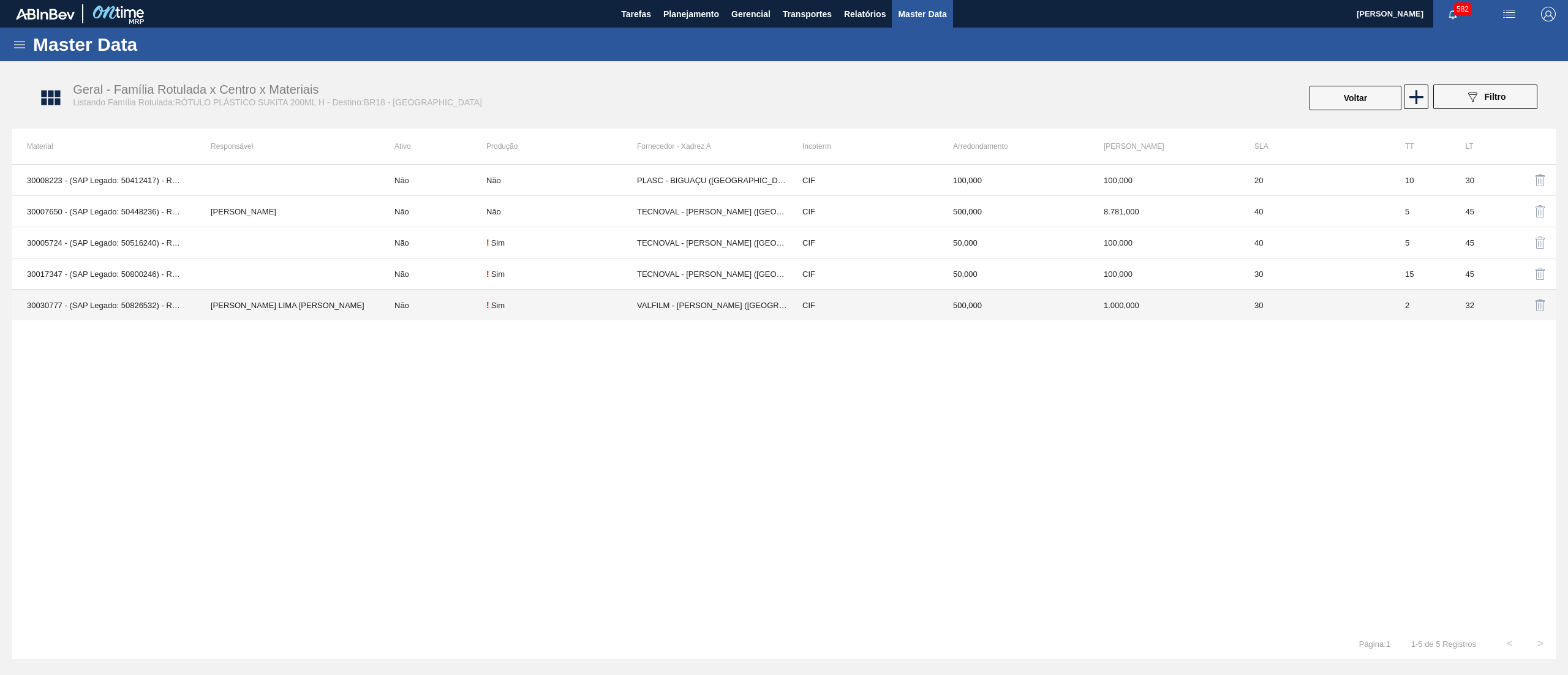
click at [518, 320] on td "! Sim" at bounding box center [561, 305] width 151 height 31
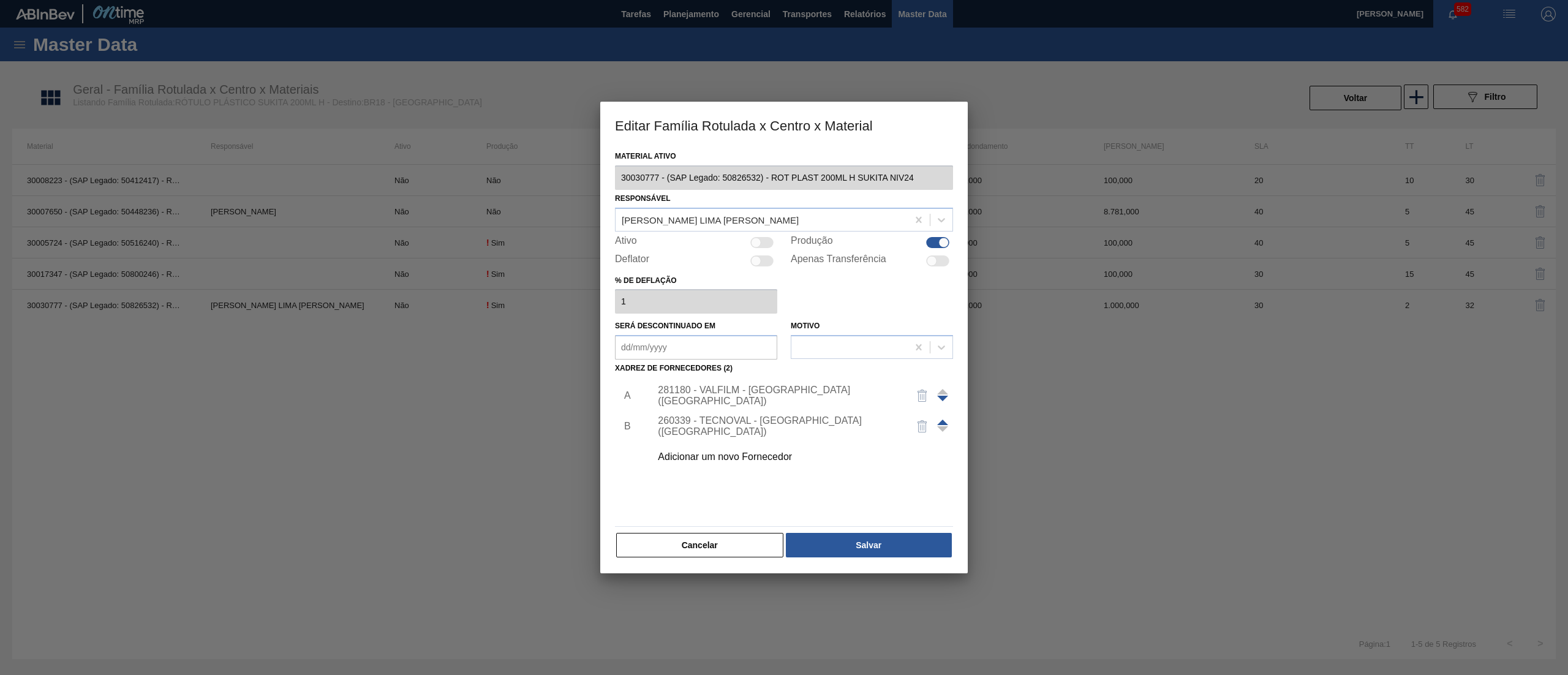
click at [757, 237] on div at bounding box center [756, 242] width 10 height 10
checkbox input "true"
click at [821, 551] on button "Salvar" at bounding box center [869, 546] width 166 height 25
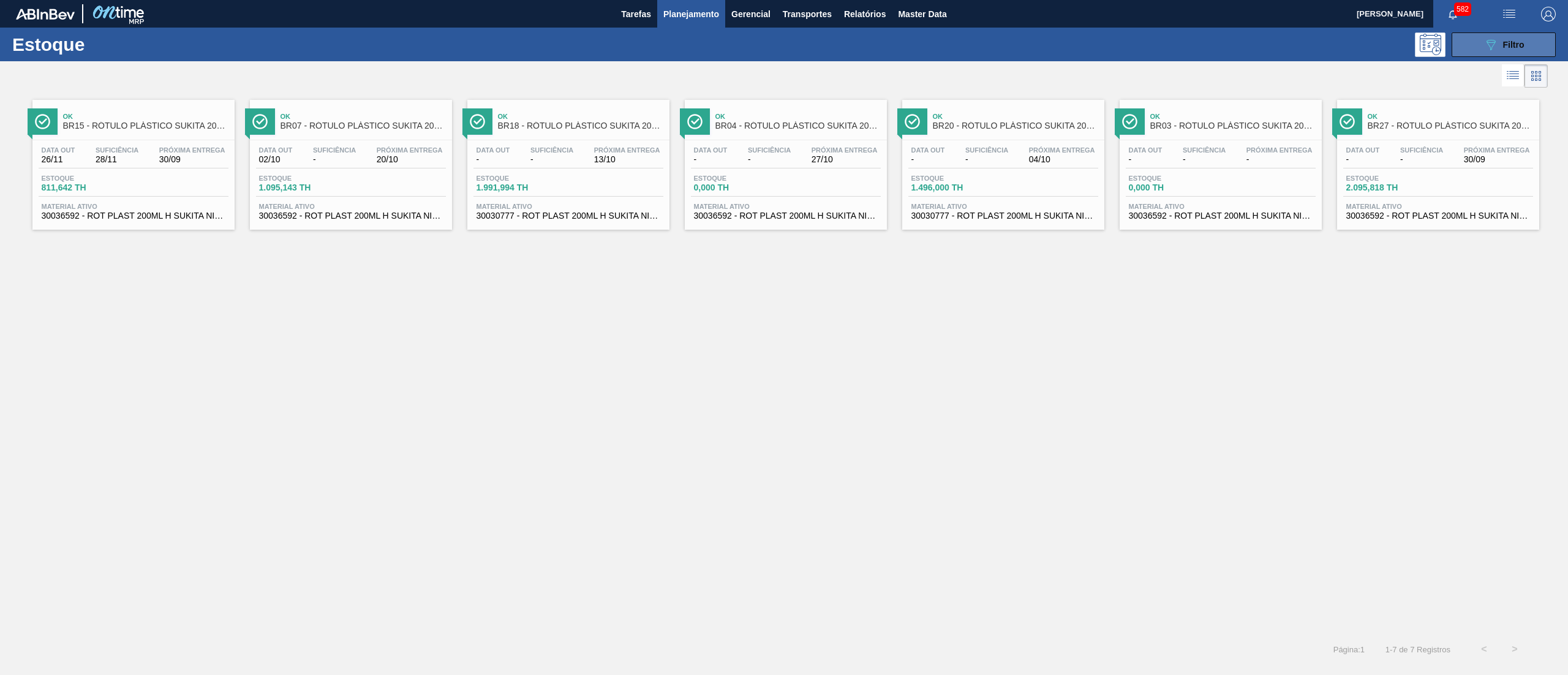
click at [1491, 44] on icon "089F7B8B-B2A5-4AFE-B5C0-19BA573D28AC" at bounding box center [1491, 44] width 14 height 14
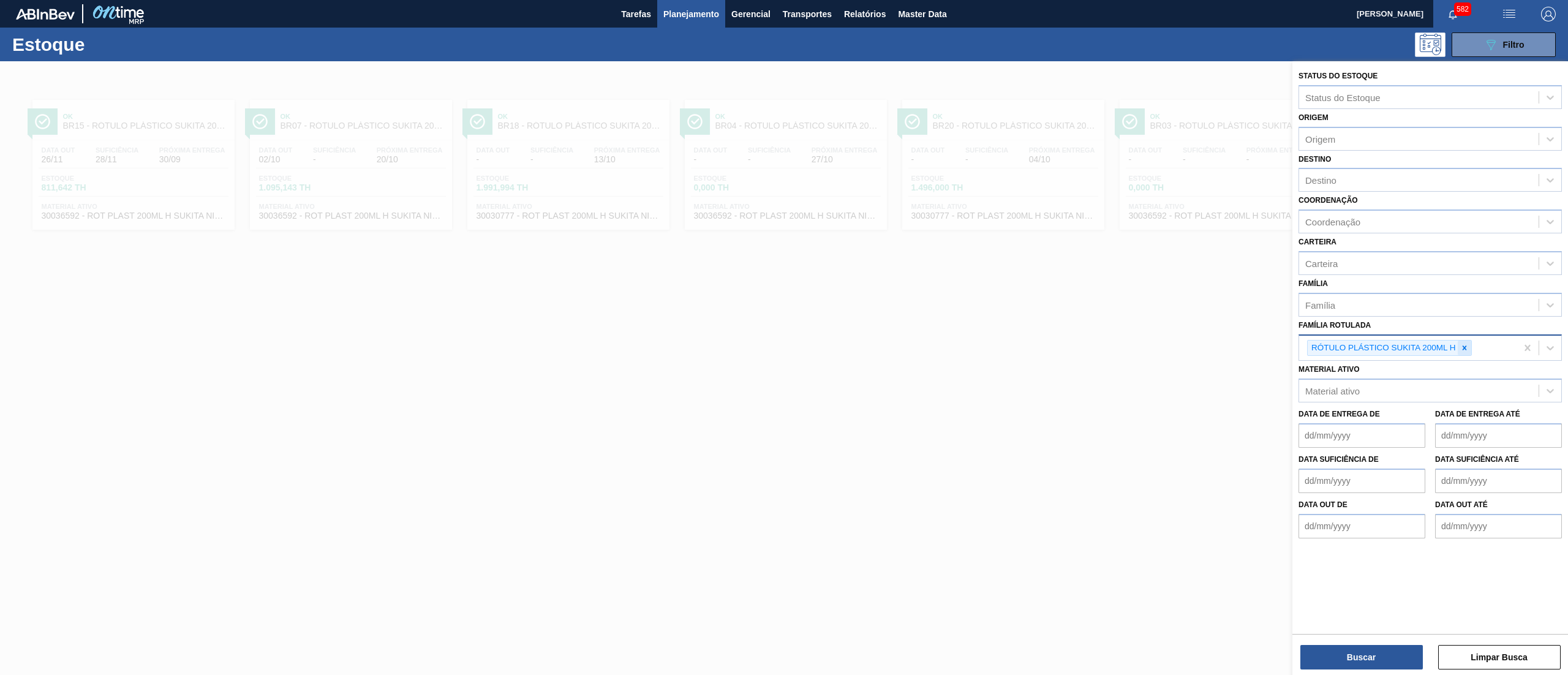
click at [1466, 344] on icon at bounding box center [1465, 348] width 8 height 8
click at [1388, 375] on div "Material ativo" at bounding box center [1430, 387] width 263 height 24
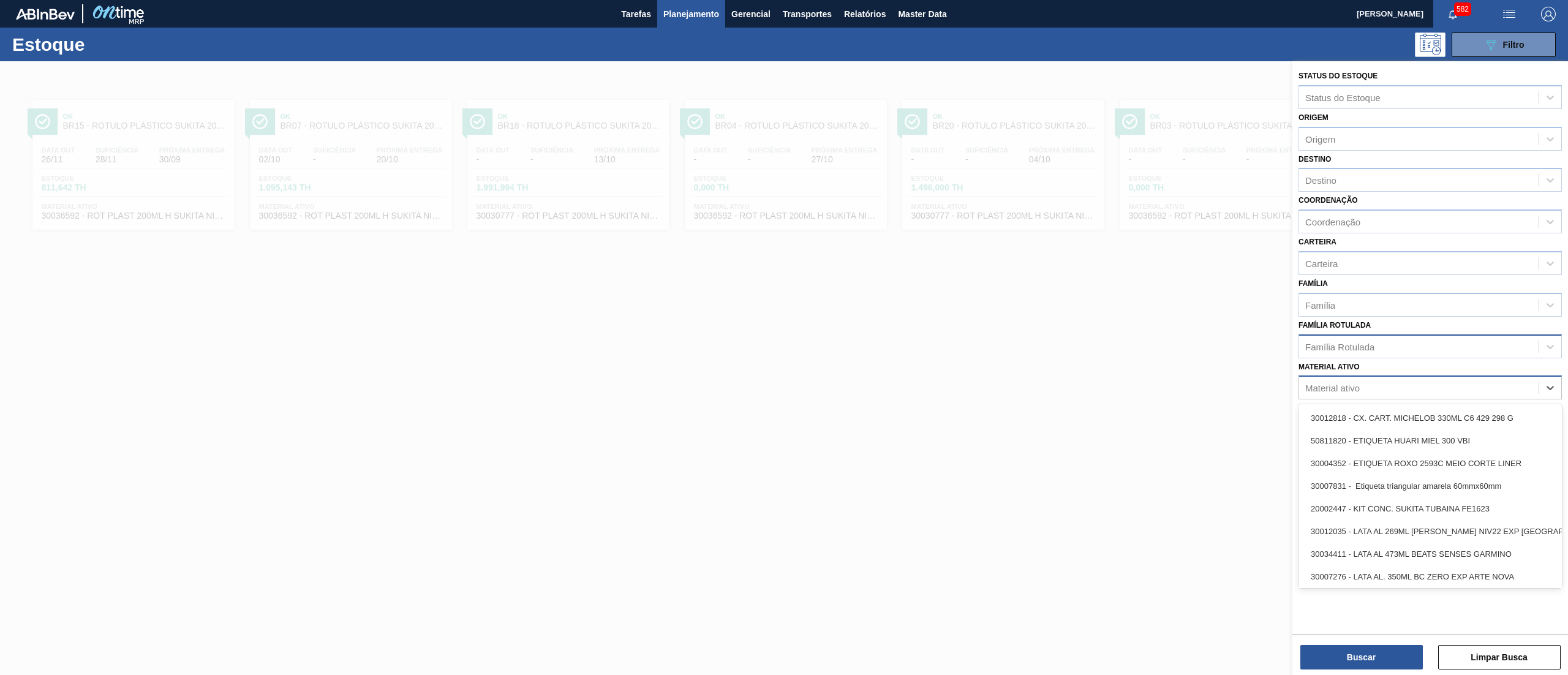
paste ativo "30030755"
type ativo "30030755"
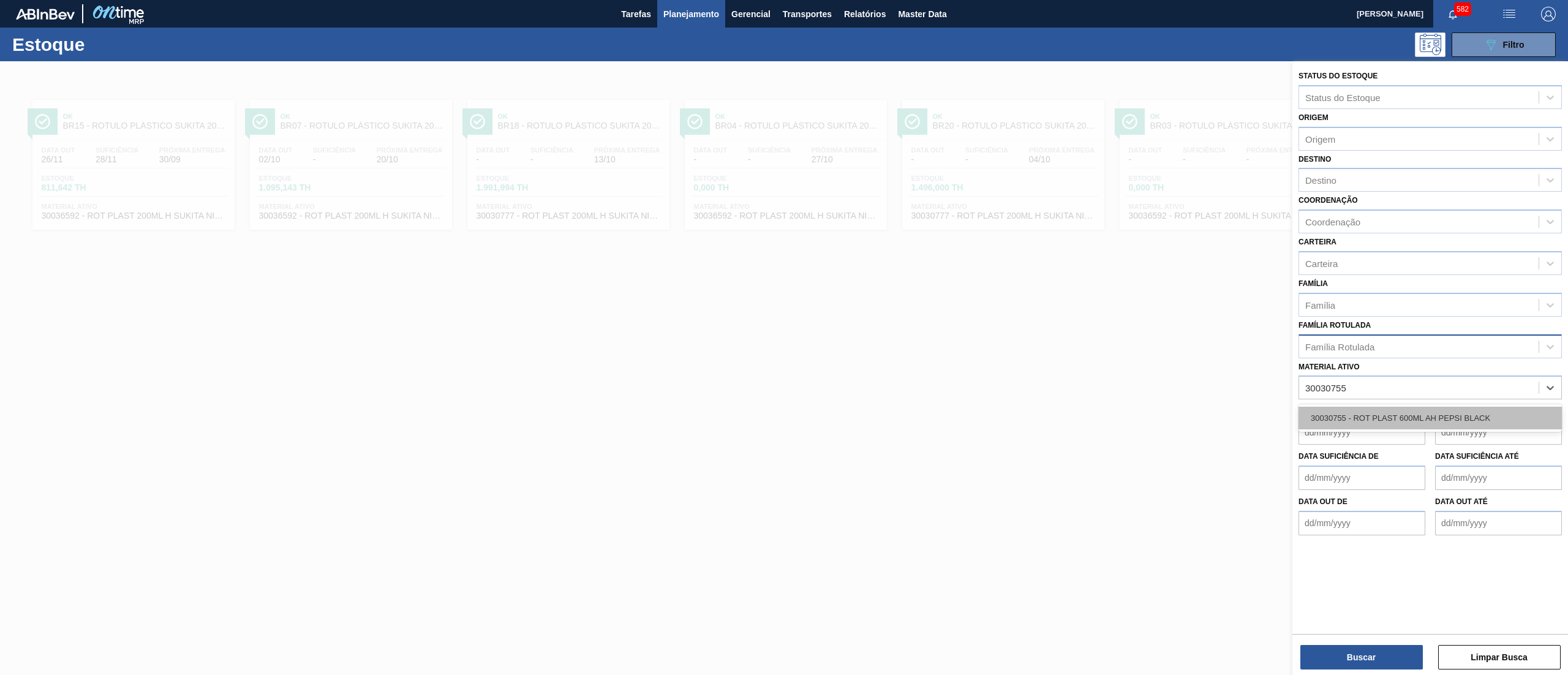
click at [1388, 412] on div "30030755 - ROT PLAST 600ML AH PEPSI BLACK" at bounding box center [1430, 417] width 263 height 23
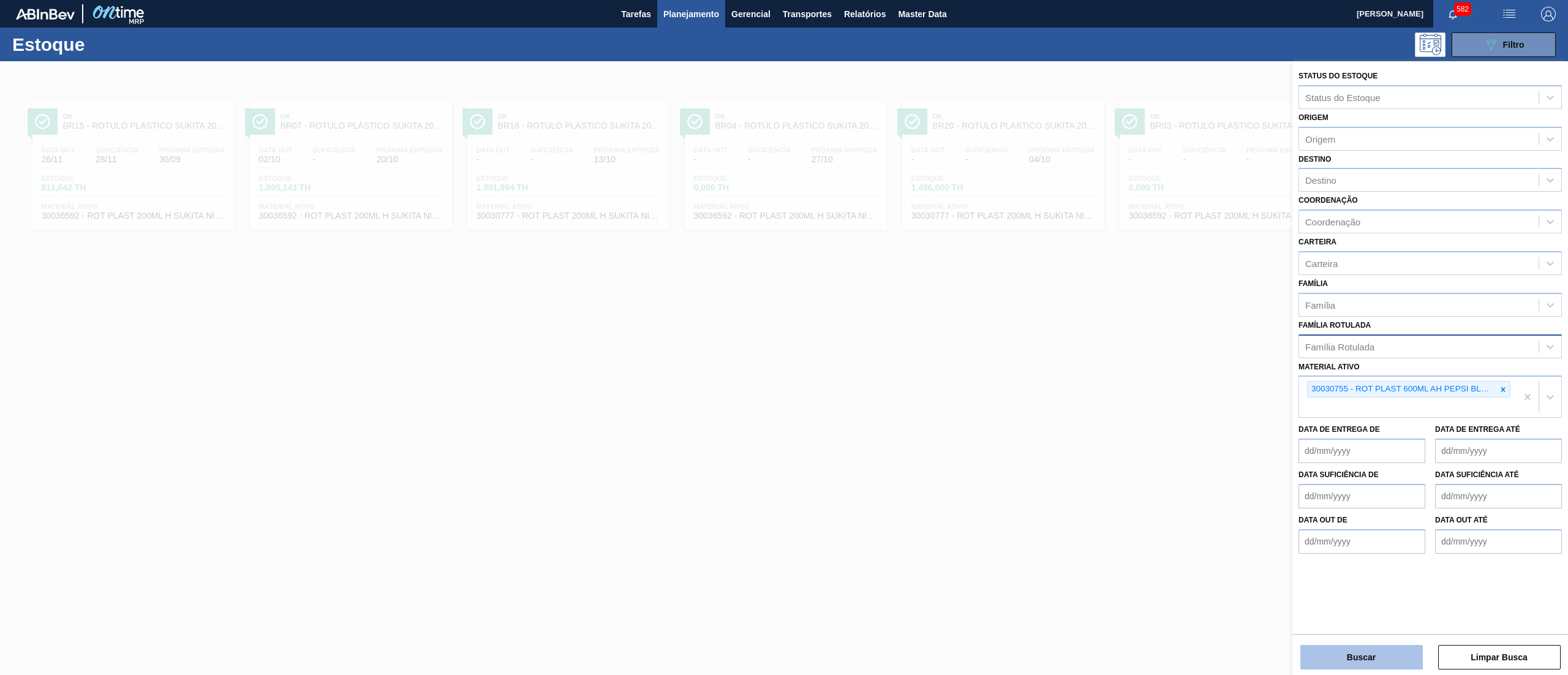
click at [1344, 661] on button "Buscar" at bounding box center [1362, 657] width 123 height 25
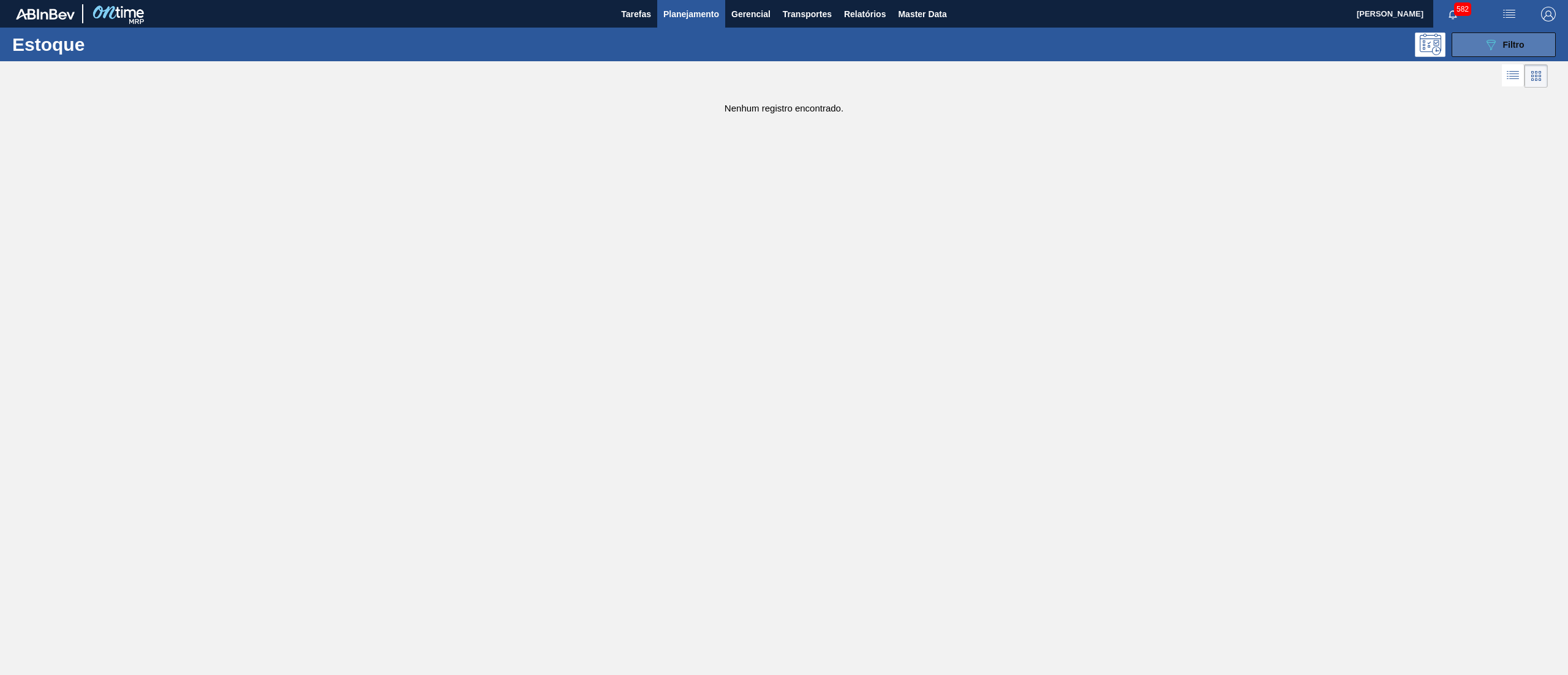
click at [1473, 36] on button "089F7B8B-B2A5-4AFE-B5C0-19BA573D28AC Filtro" at bounding box center [1503, 45] width 104 height 25
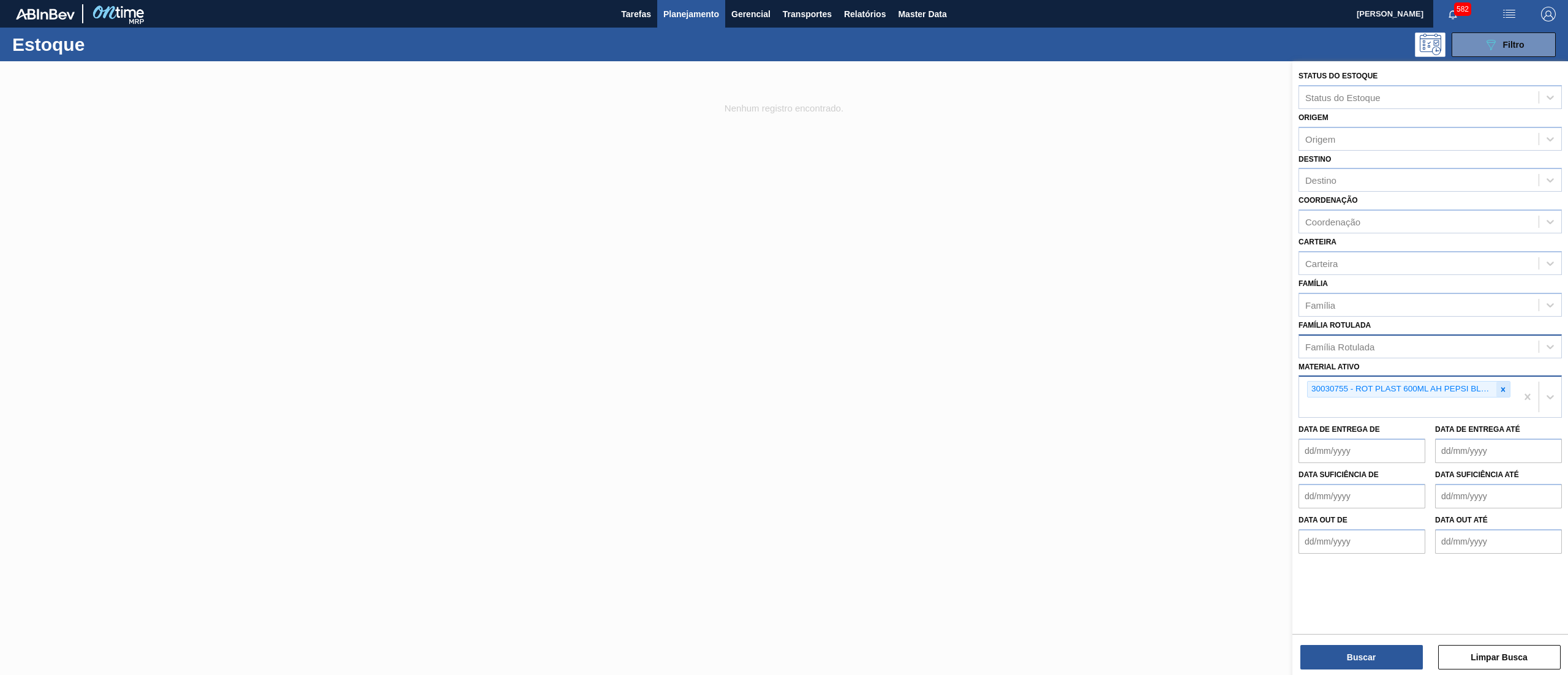
click at [1503, 386] on icon at bounding box center [1503, 389] width 8 height 8
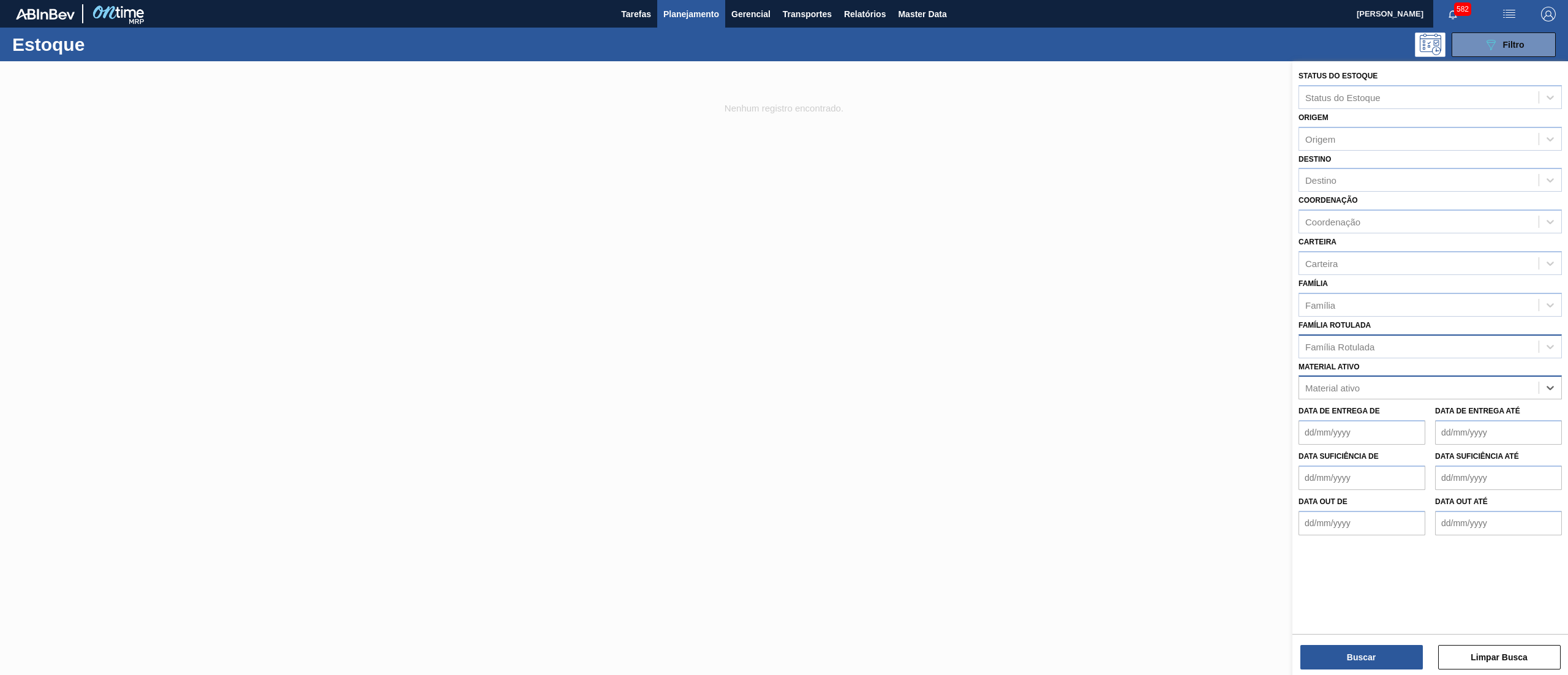
click at [1412, 342] on div "Família Rotulada" at bounding box center [1419, 346] width 240 height 18
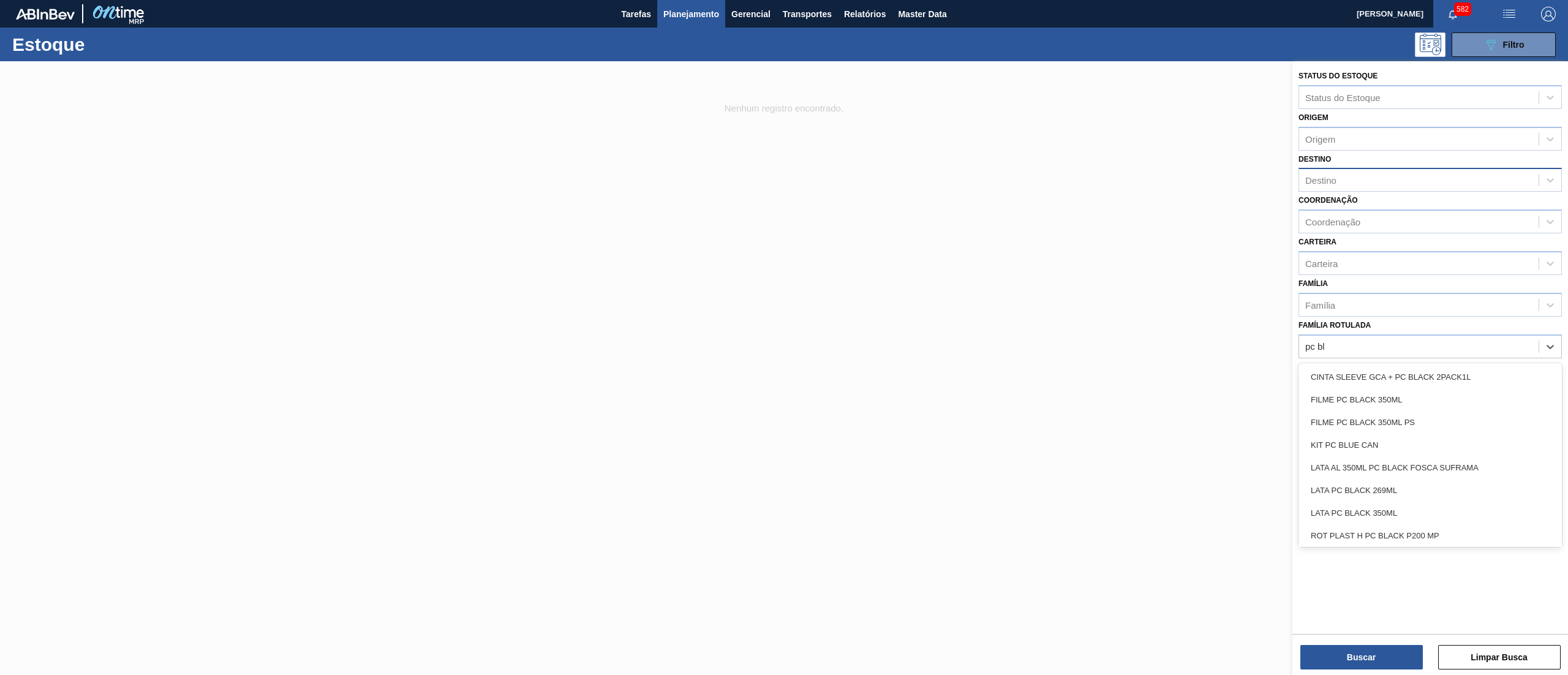
type Rotulada "pc bl"
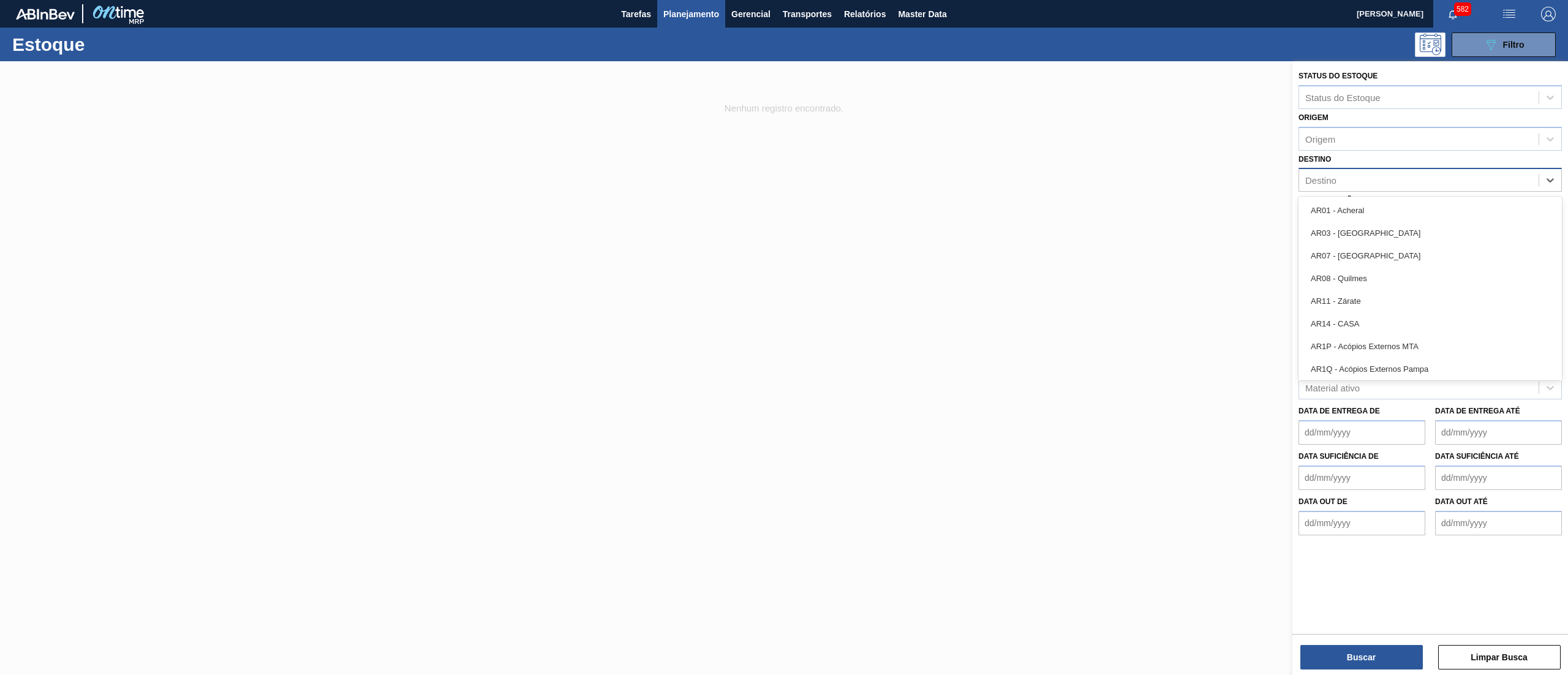
click at [1358, 180] on div "Destino" at bounding box center [1419, 180] width 240 height 18
type input "23"
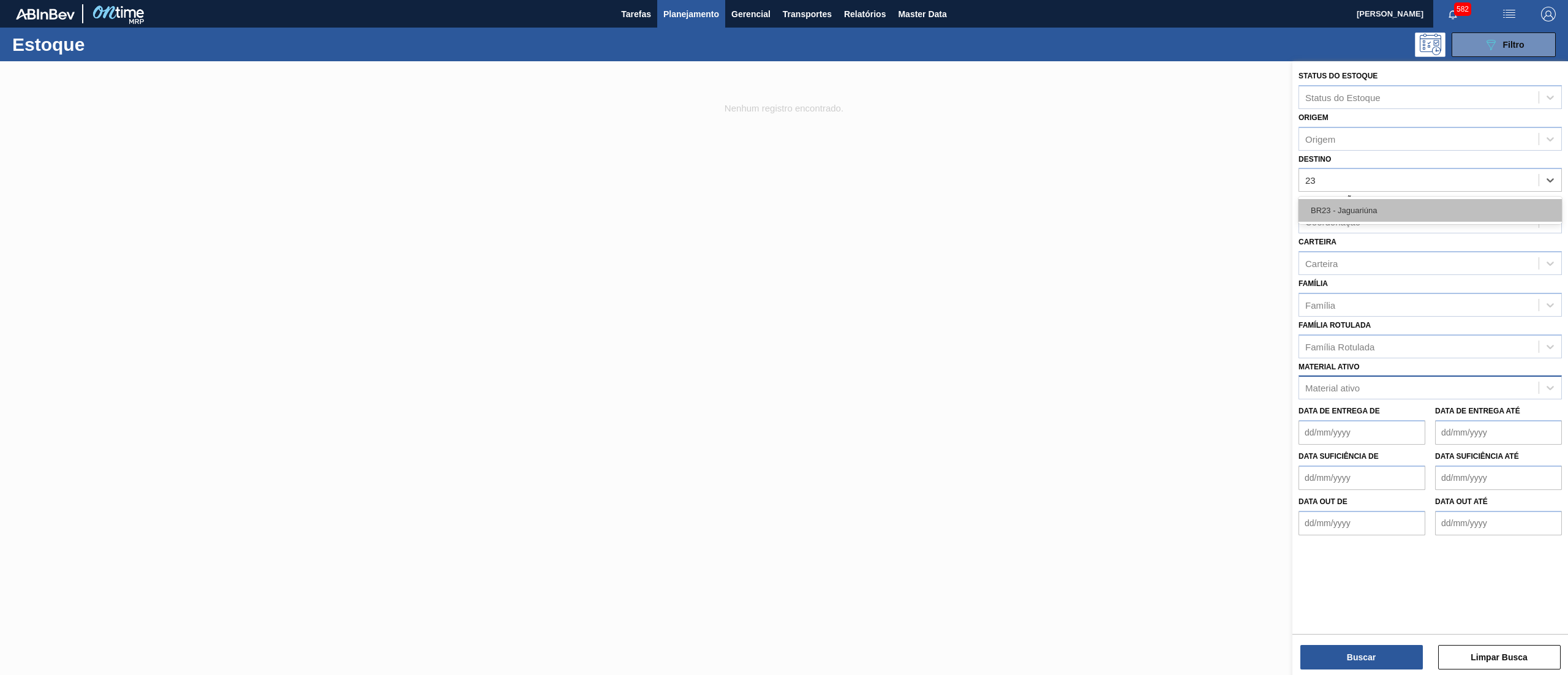
click at [1366, 209] on div "BR23 - Jaguariúna" at bounding box center [1430, 210] width 263 height 23
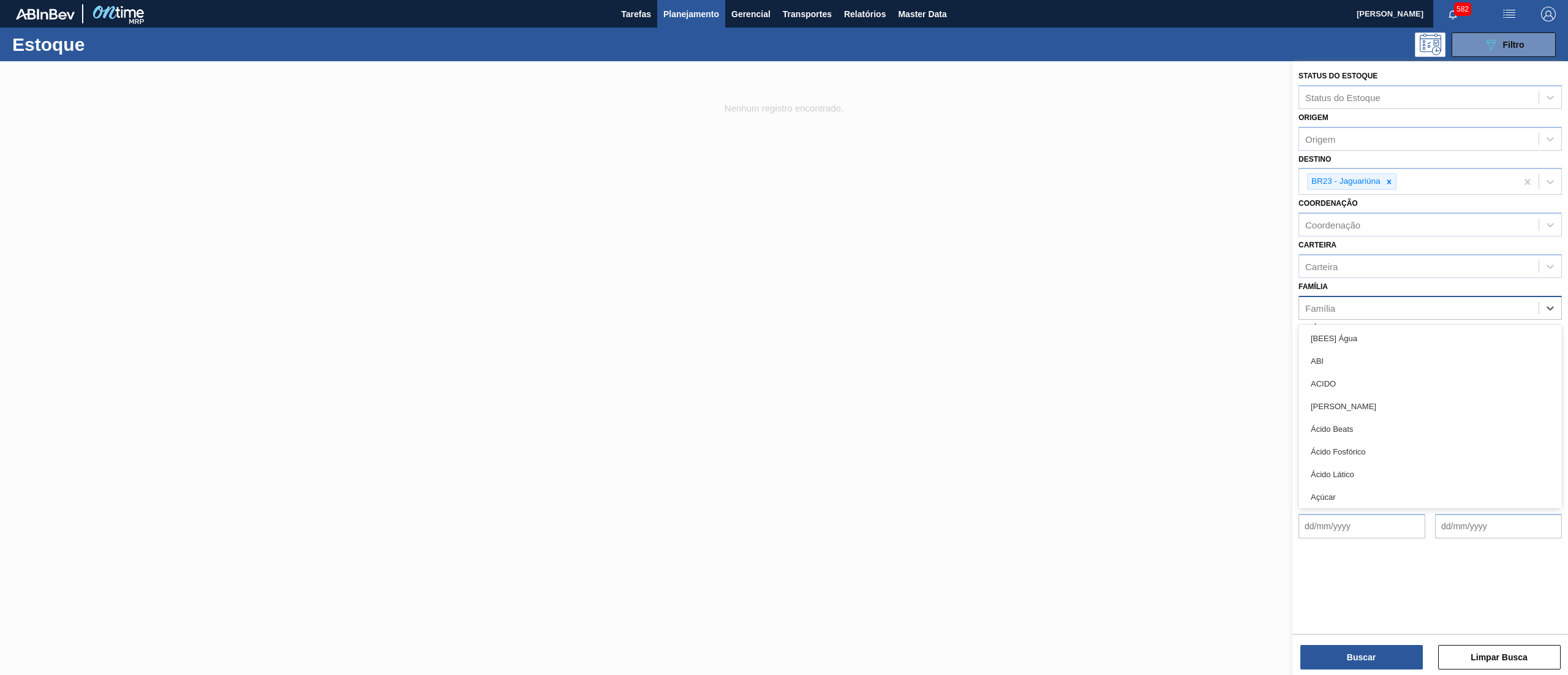
click at [1339, 316] on div "Família" at bounding box center [1430, 307] width 263 height 24
type input "plás"
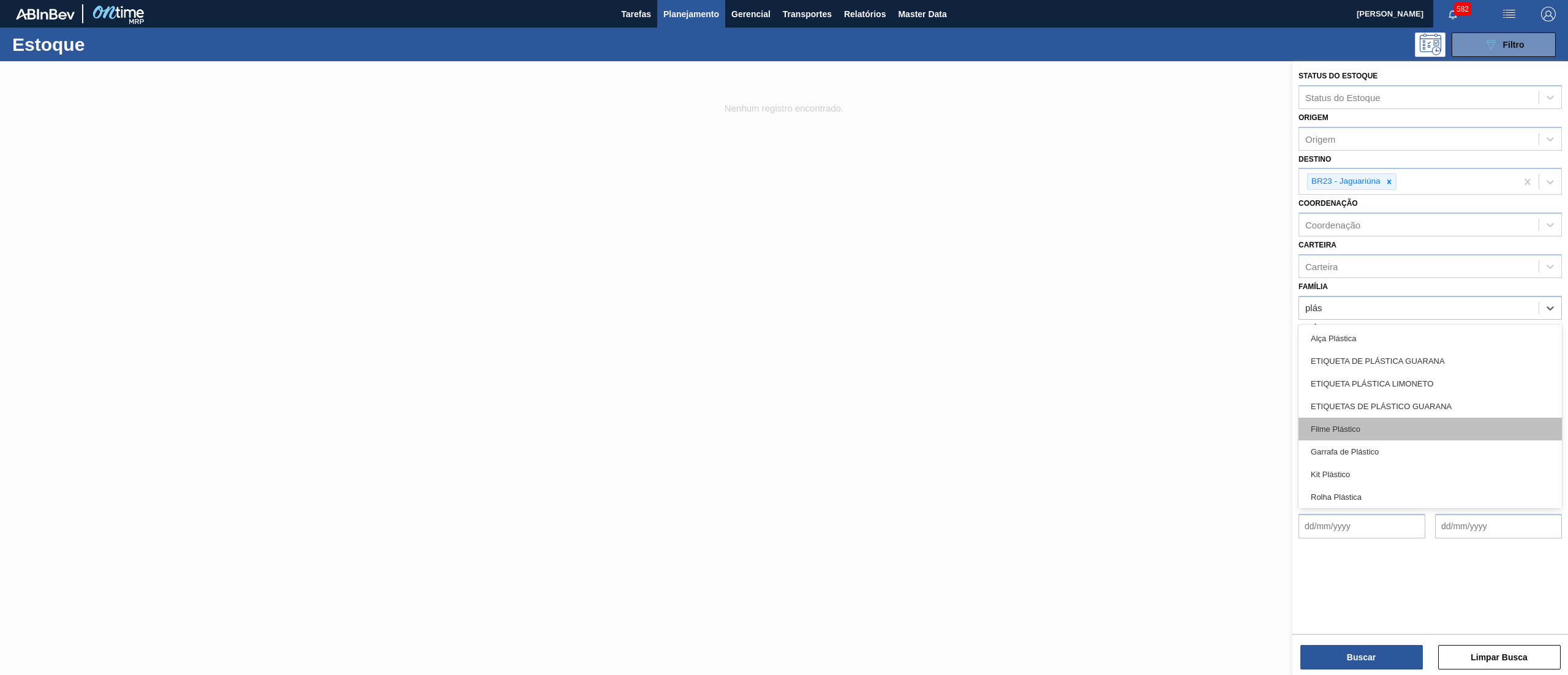
scroll to position [48, 0]
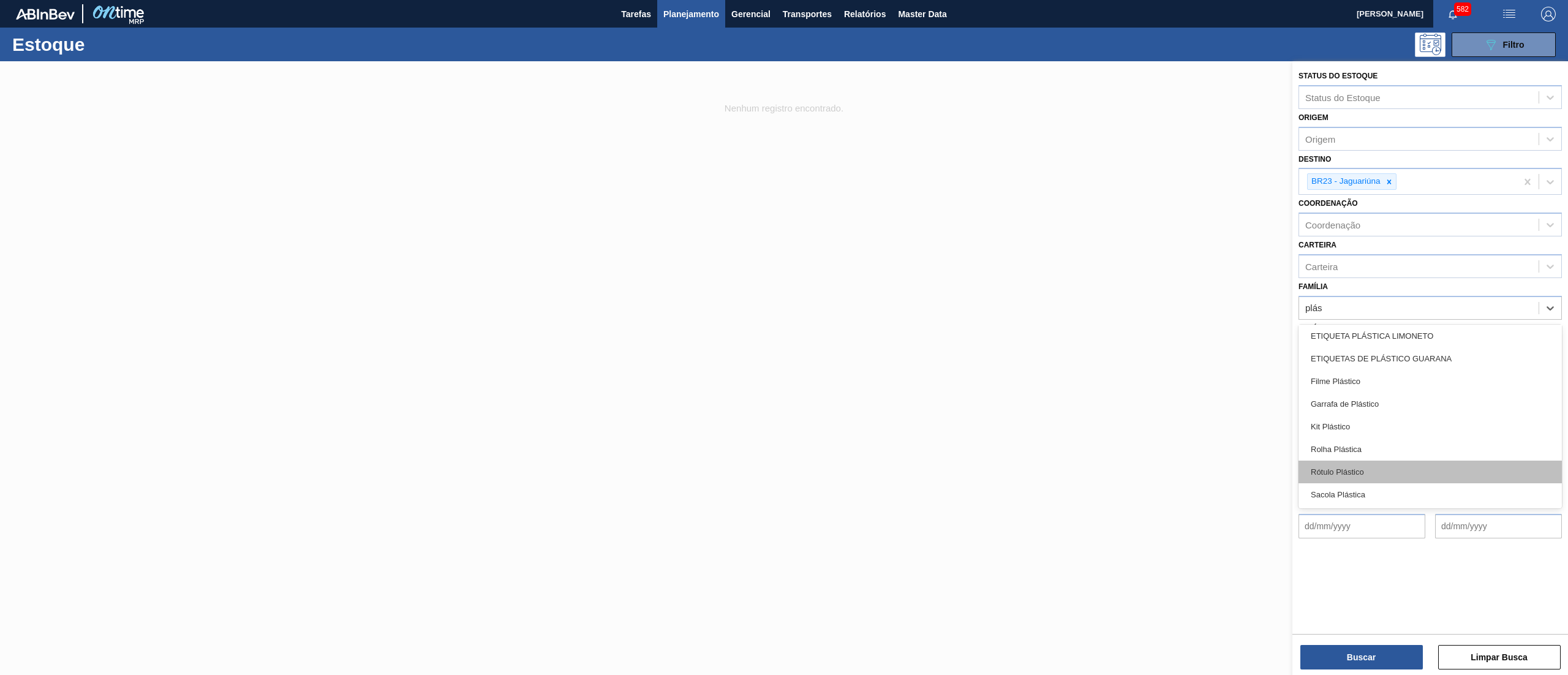
click at [1382, 467] on div "Rótulo Plástico" at bounding box center [1430, 472] width 263 height 23
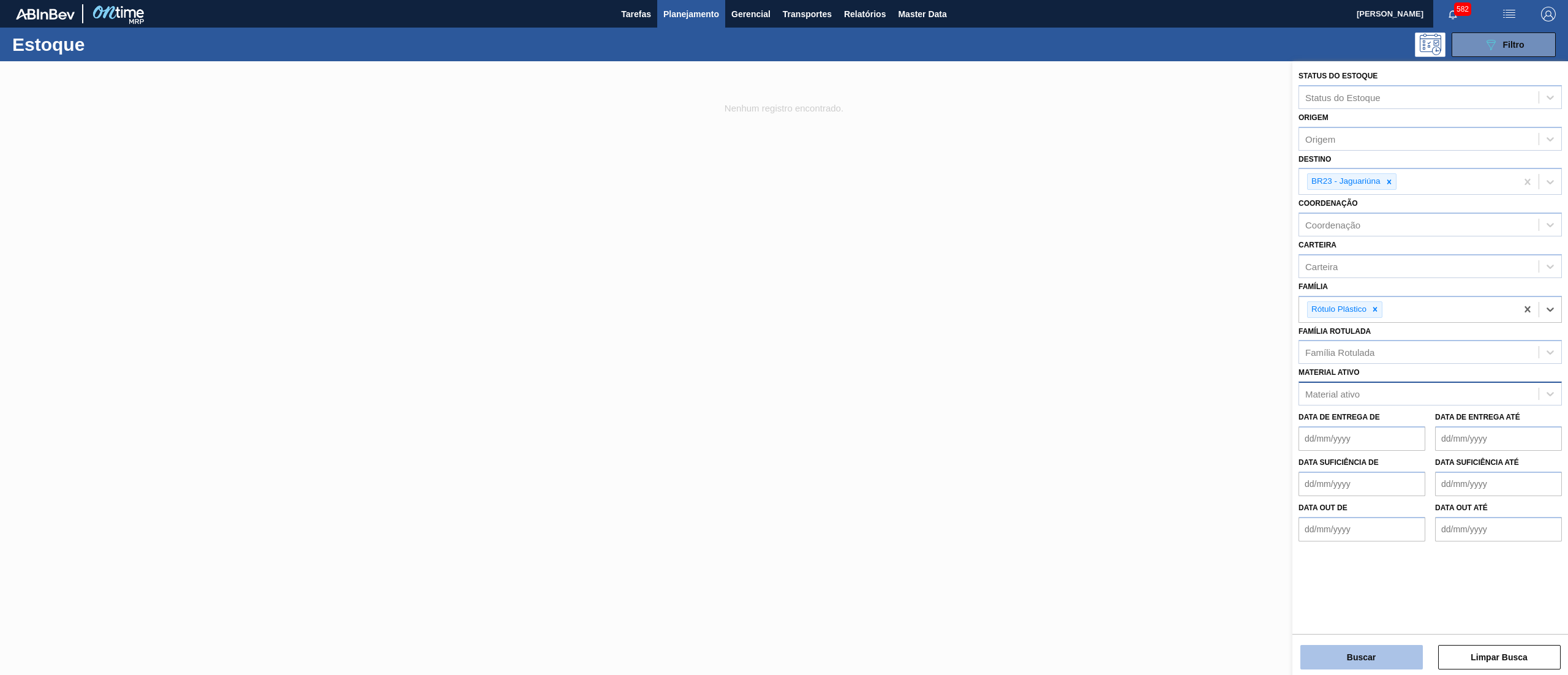
click at [1335, 653] on button "Buscar" at bounding box center [1362, 657] width 123 height 25
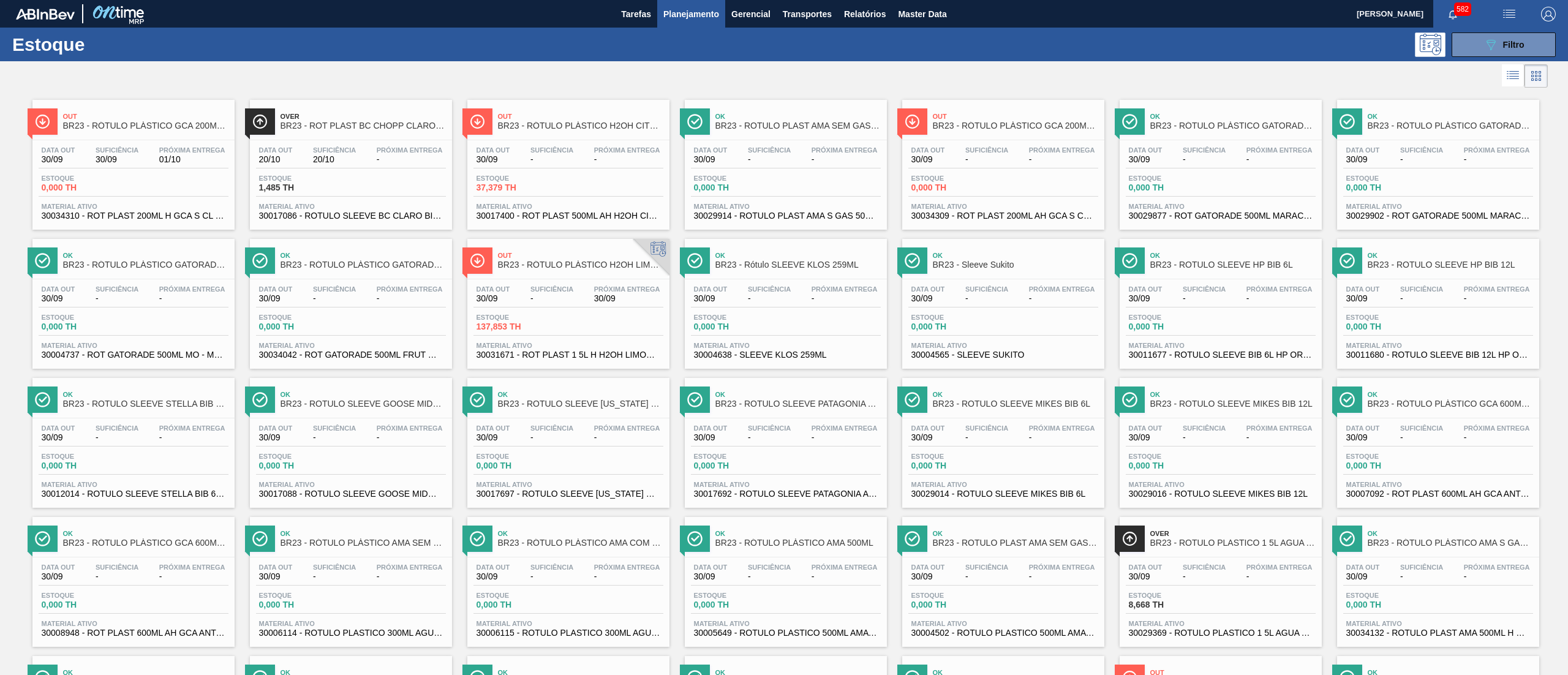
click at [1086, 51] on div "089F7B8B-B2A5-4AFE-B5C0-19BA573D28AC Filtro" at bounding box center [882, 45] width 1359 height 25
click at [1089, 51] on div "089F7B8B-B2A5-4AFE-B5C0-19BA573D28AC Filtro" at bounding box center [882, 45] width 1359 height 25
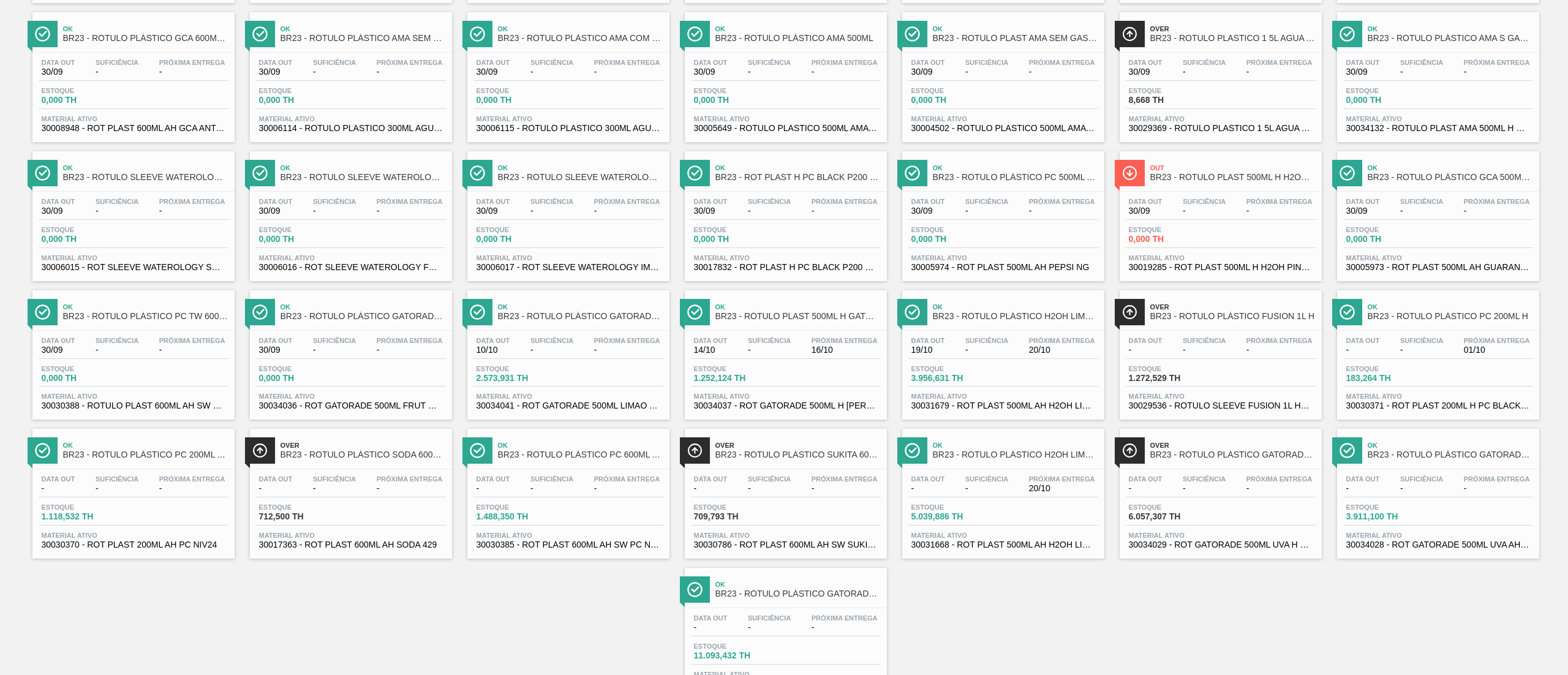
scroll to position [561, 0]
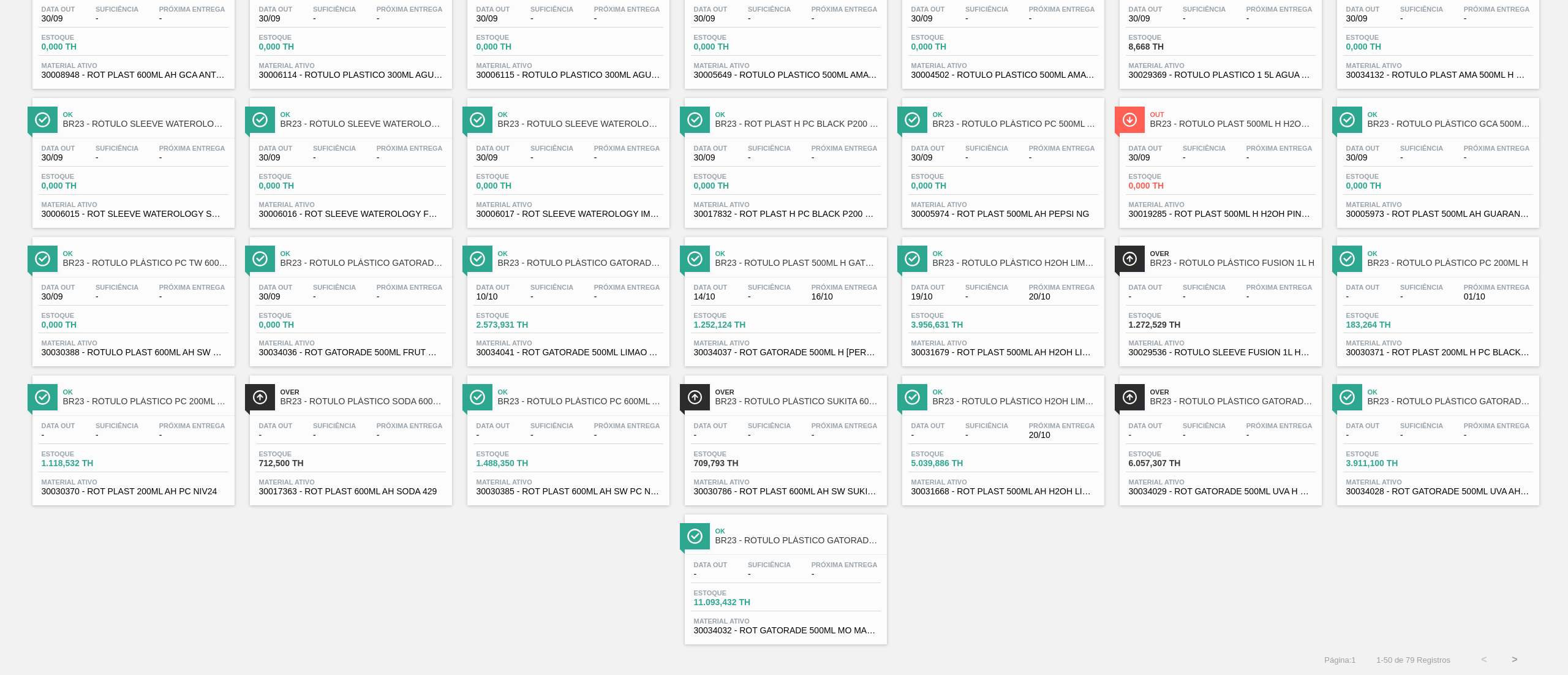
click at [1514, 650] on button ">" at bounding box center [1515, 659] width 30 height 30
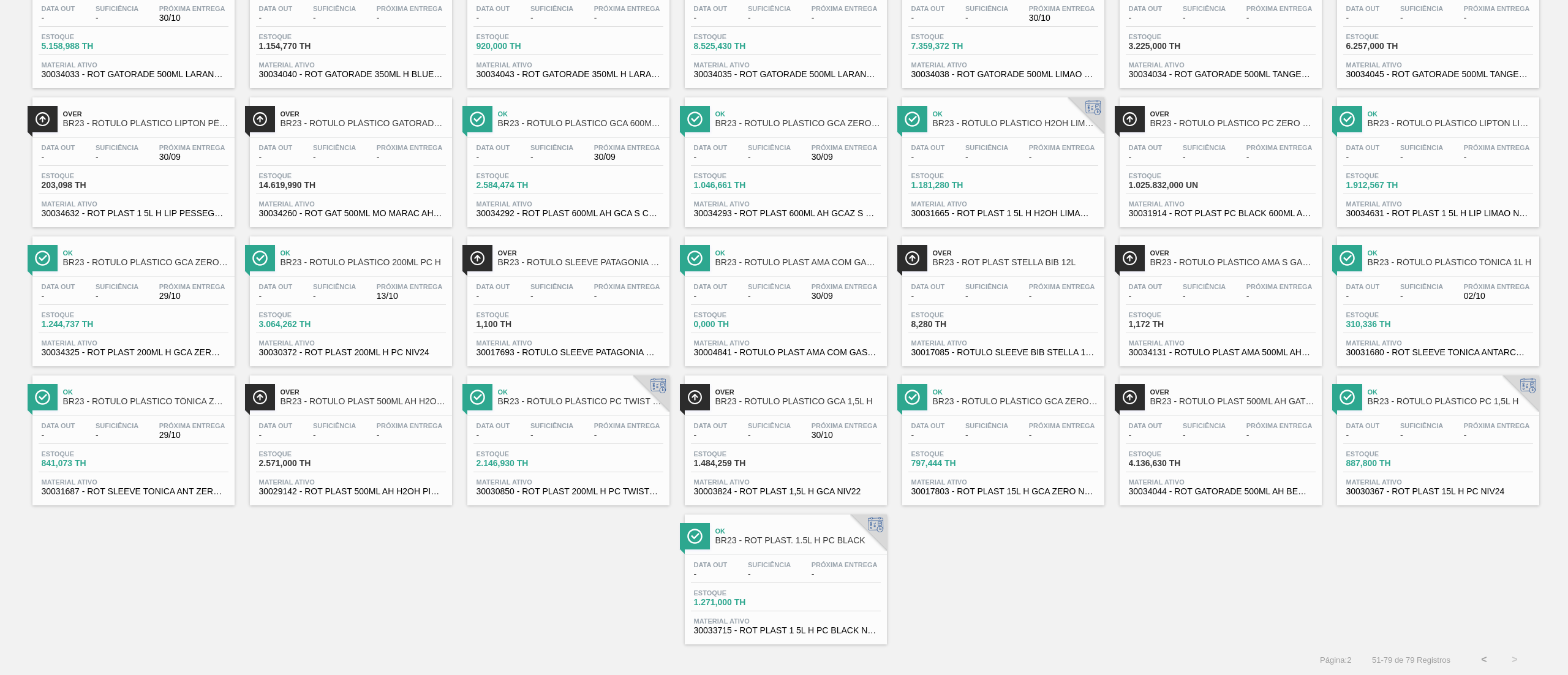
scroll to position [0, 0]
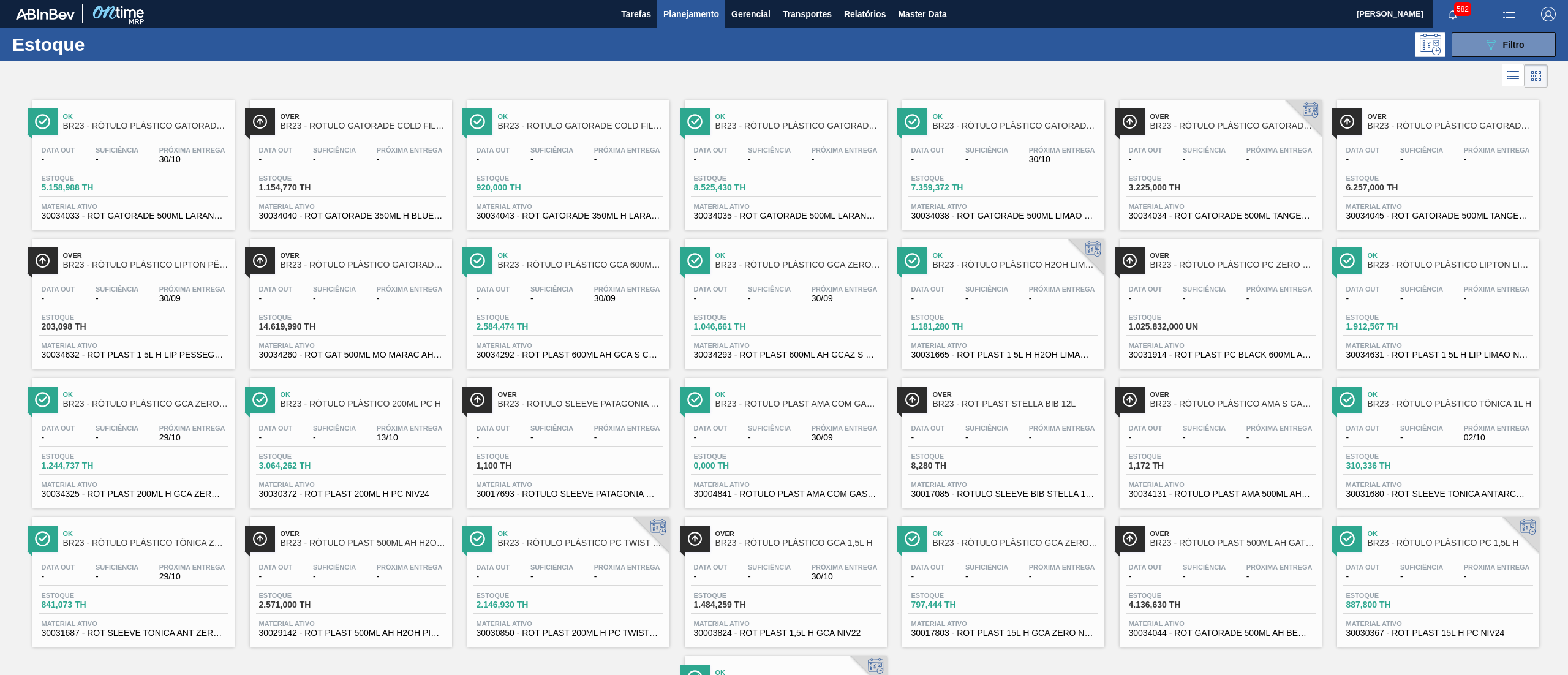
click at [1270, 355] on span "30031914 - ROT PLAST PC BLACK 600ML AH NIV24" at bounding box center [1221, 355] width 184 height 9
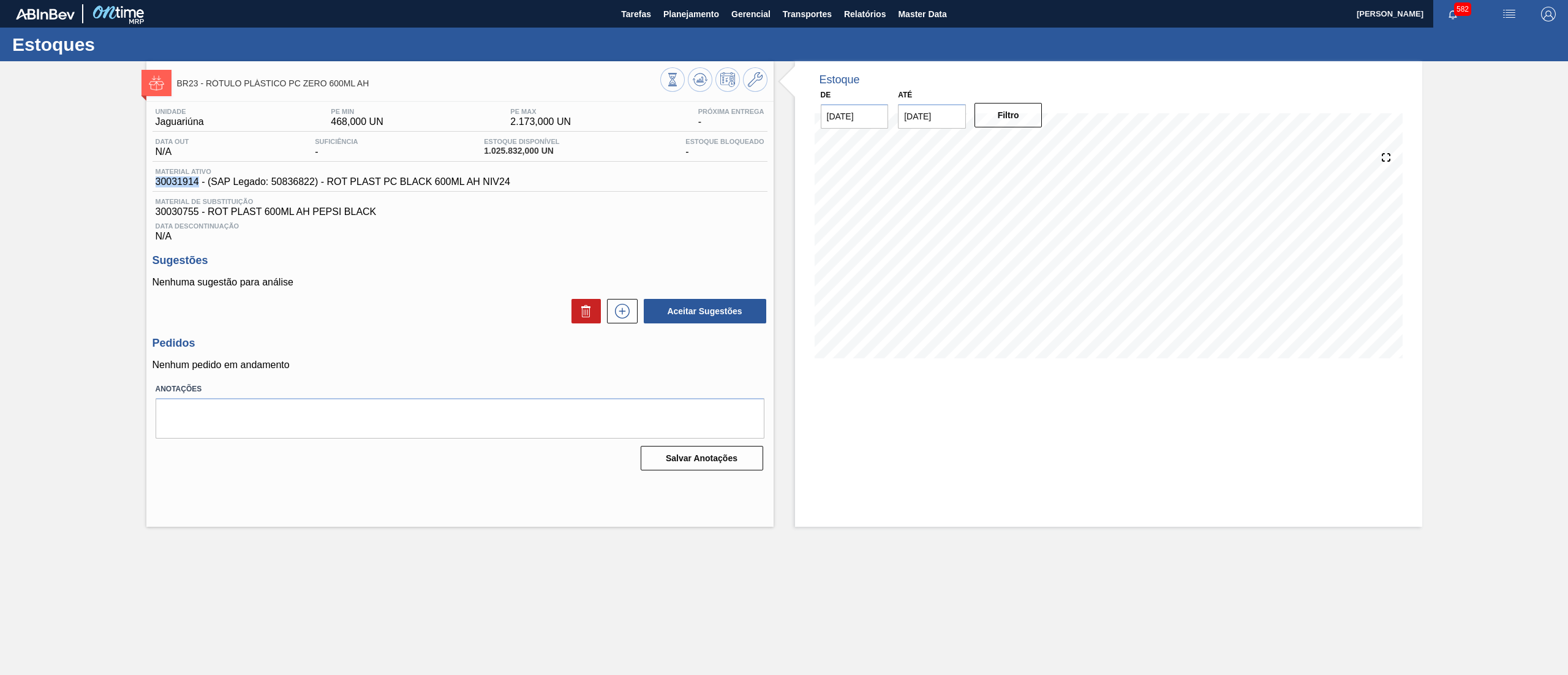
drag, startPoint x: 152, startPoint y: 186, endPoint x: 197, endPoint y: 183, distance: 45.1
click at [197, 183] on div "Material ativo 30031914 - (SAP Legado: 50836822) - ROT PLAST PC BLACK 600ML AH …" at bounding box center [333, 178] width 361 height 19
copy span "30031914"
